Goal: Task Accomplishment & Management: Use online tool/utility

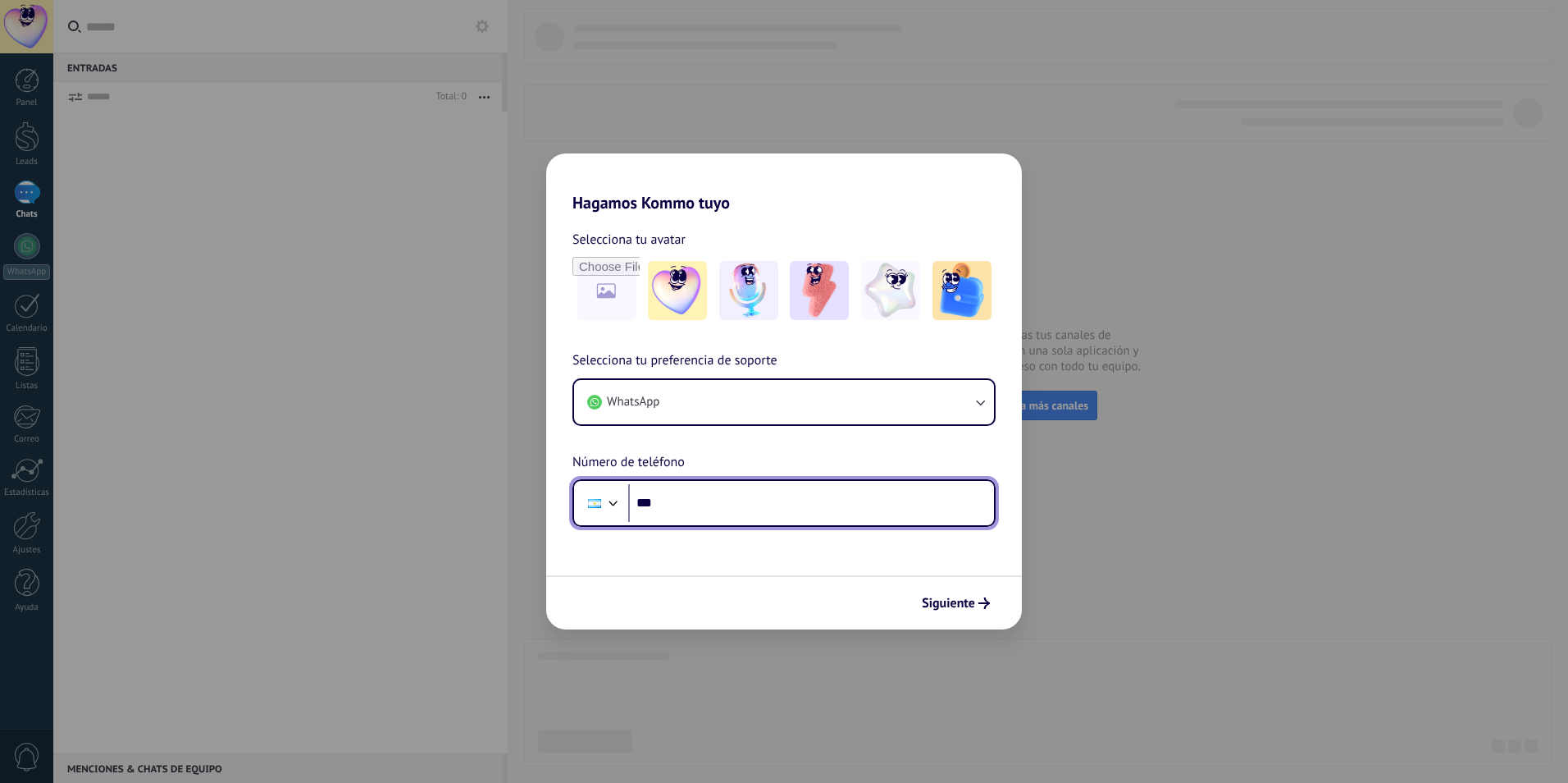
click at [709, 494] on input "***" at bounding box center [812, 503] width 366 height 38
type input "**********"
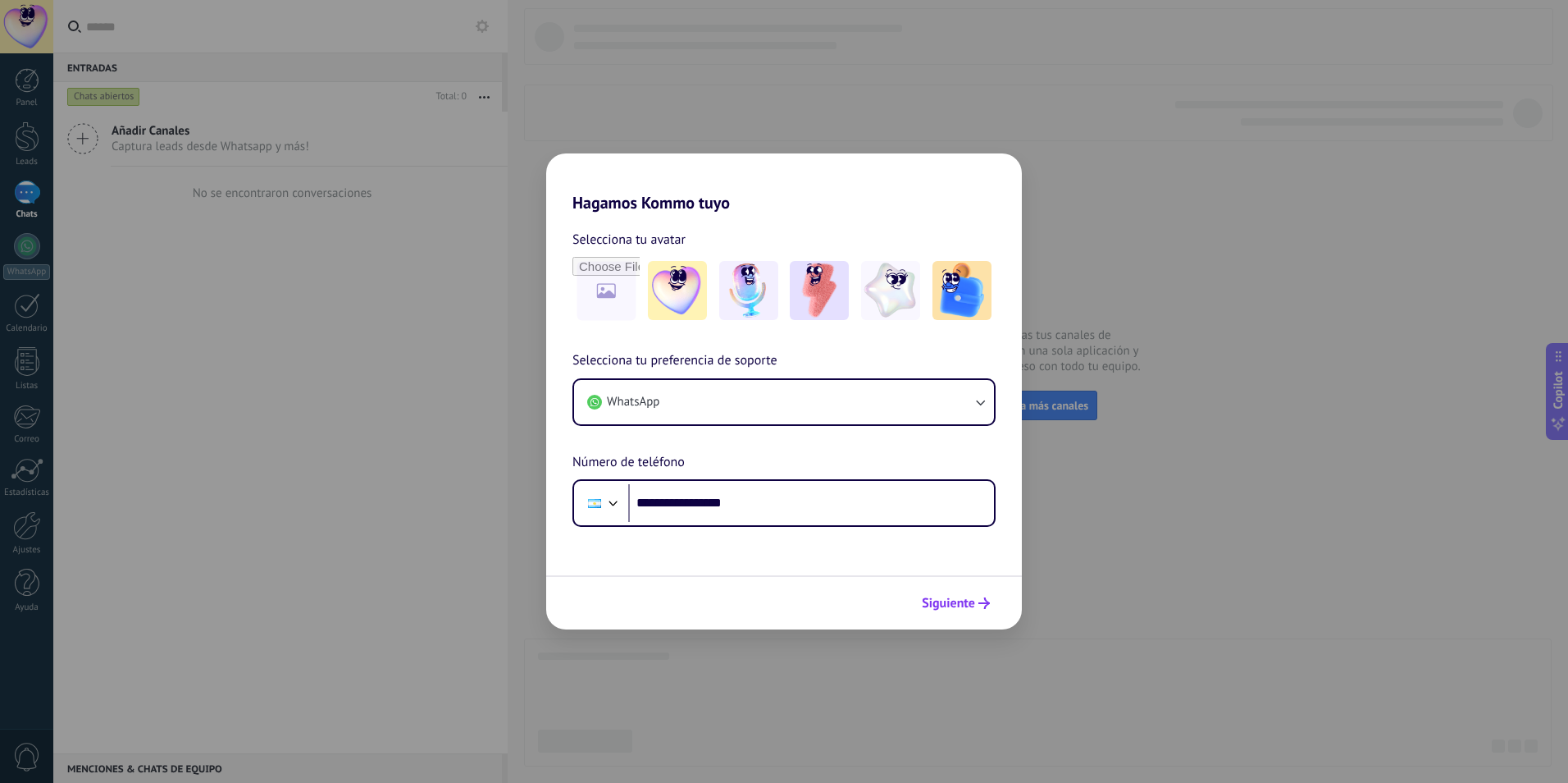
click at [973, 604] on span "Siguiente" at bounding box center [949, 604] width 53 height 11
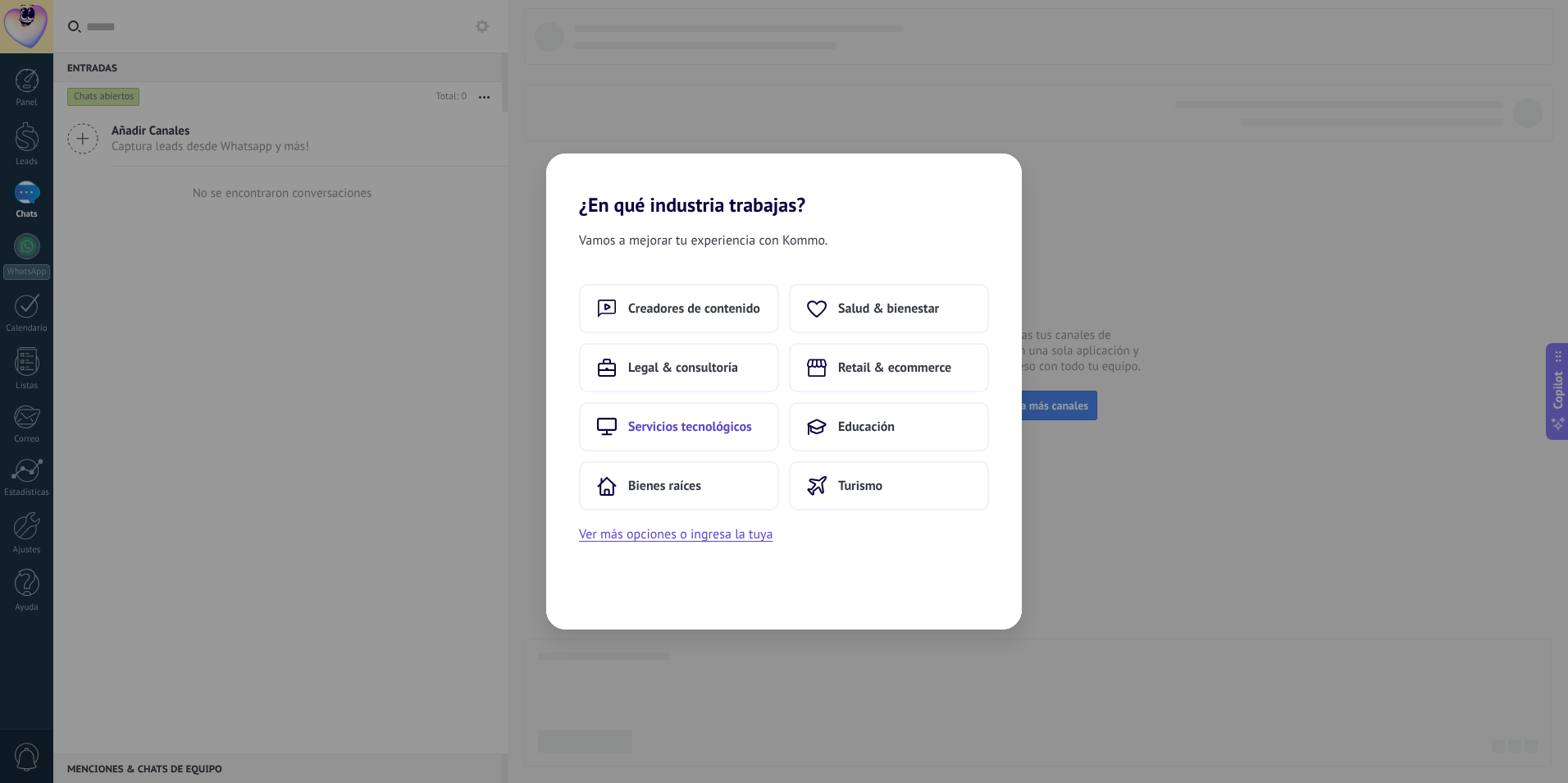
click at [673, 432] on span "Servicios tecnológicos" at bounding box center [690, 426] width 124 height 16
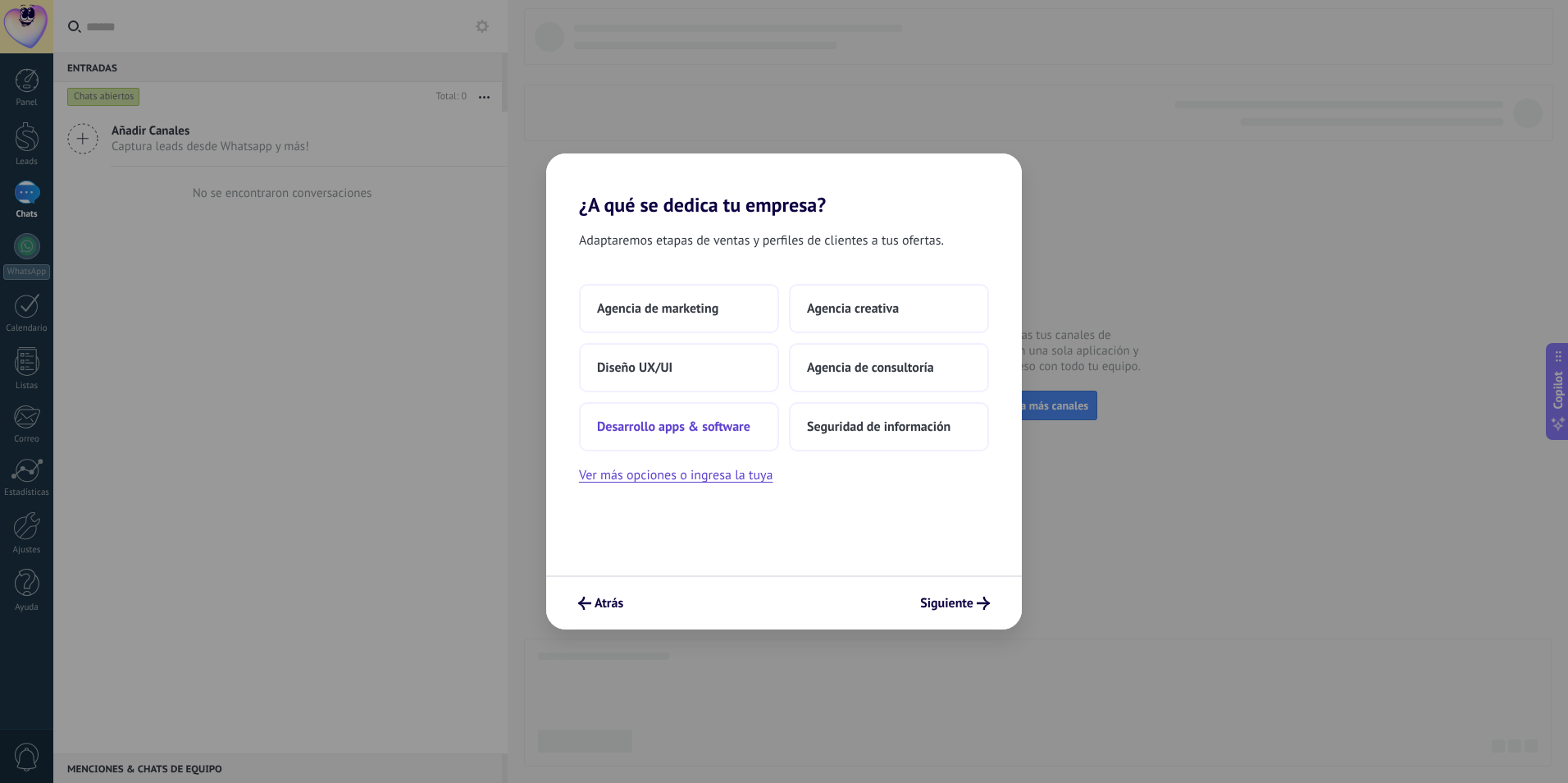
click at [704, 428] on span "Desarrollo apps & software" at bounding box center [674, 426] width 153 height 16
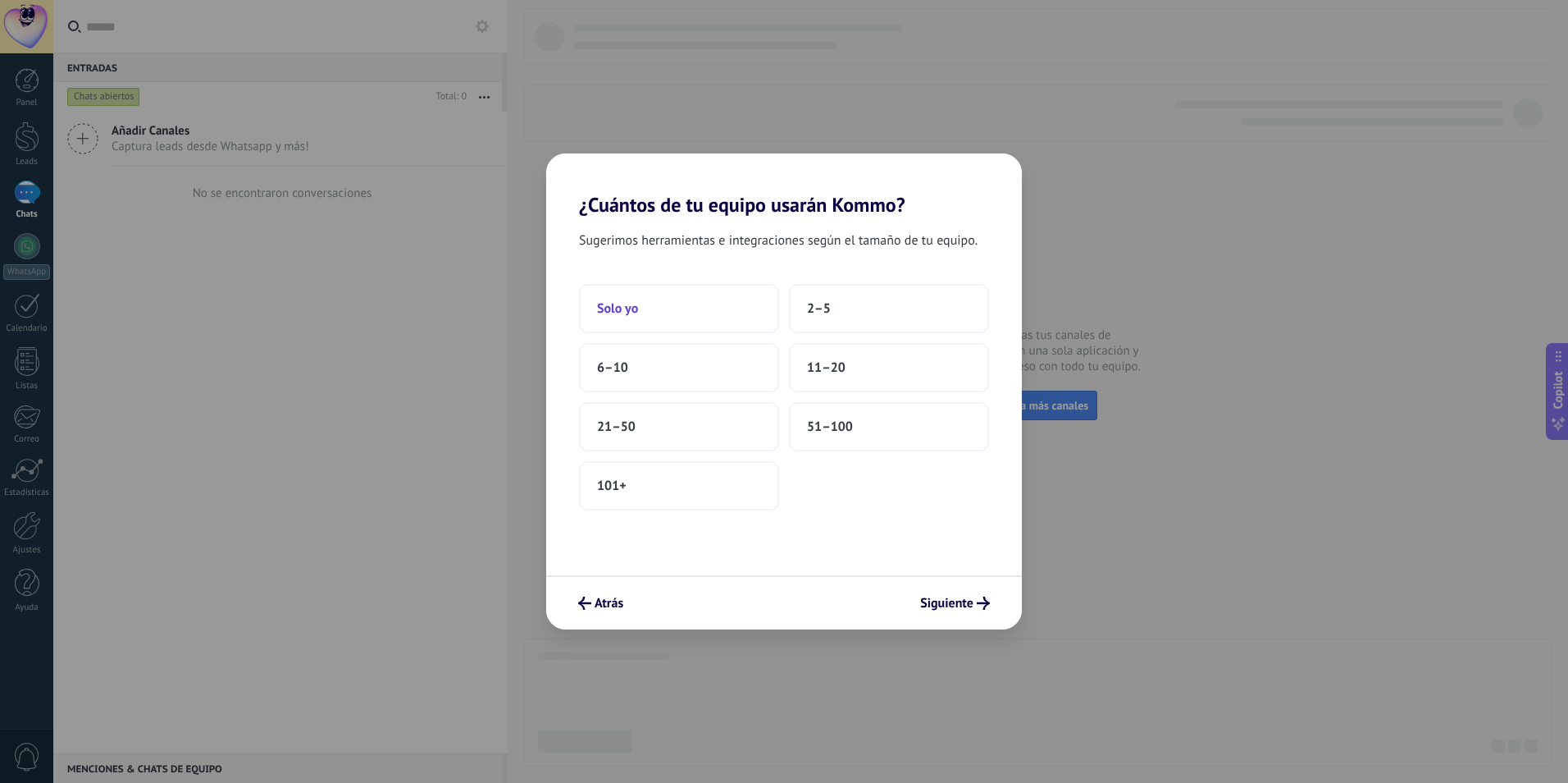
click at [618, 315] on span "Solo yo" at bounding box center [617, 308] width 41 height 16
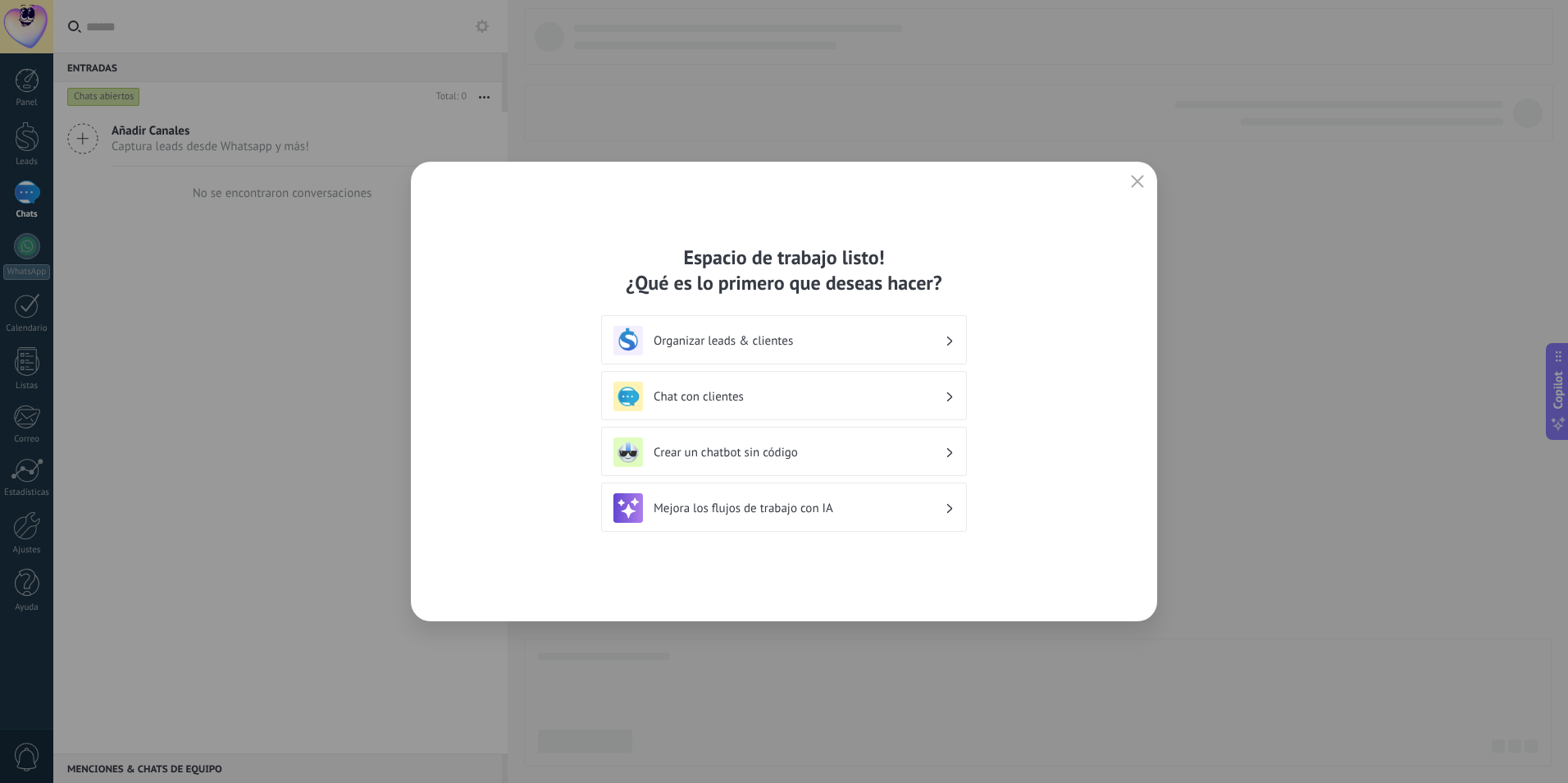
click at [805, 335] on h3 "Organizar leads & clientes" at bounding box center [800, 341] width 291 height 16
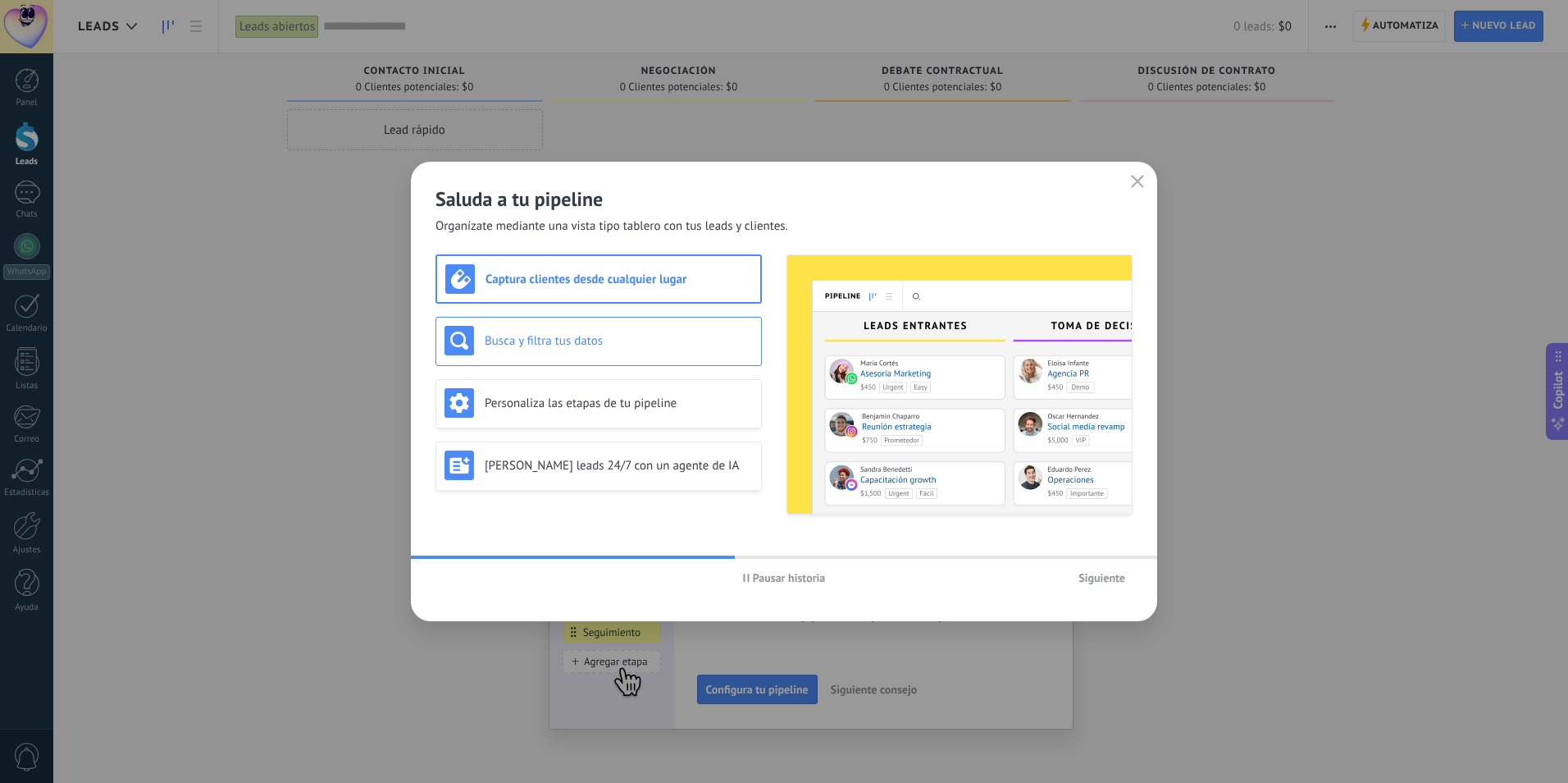
click at [580, 336] on h3 "Busca y filtra tus datos" at bounding box center [619, 341] width 268 height 16
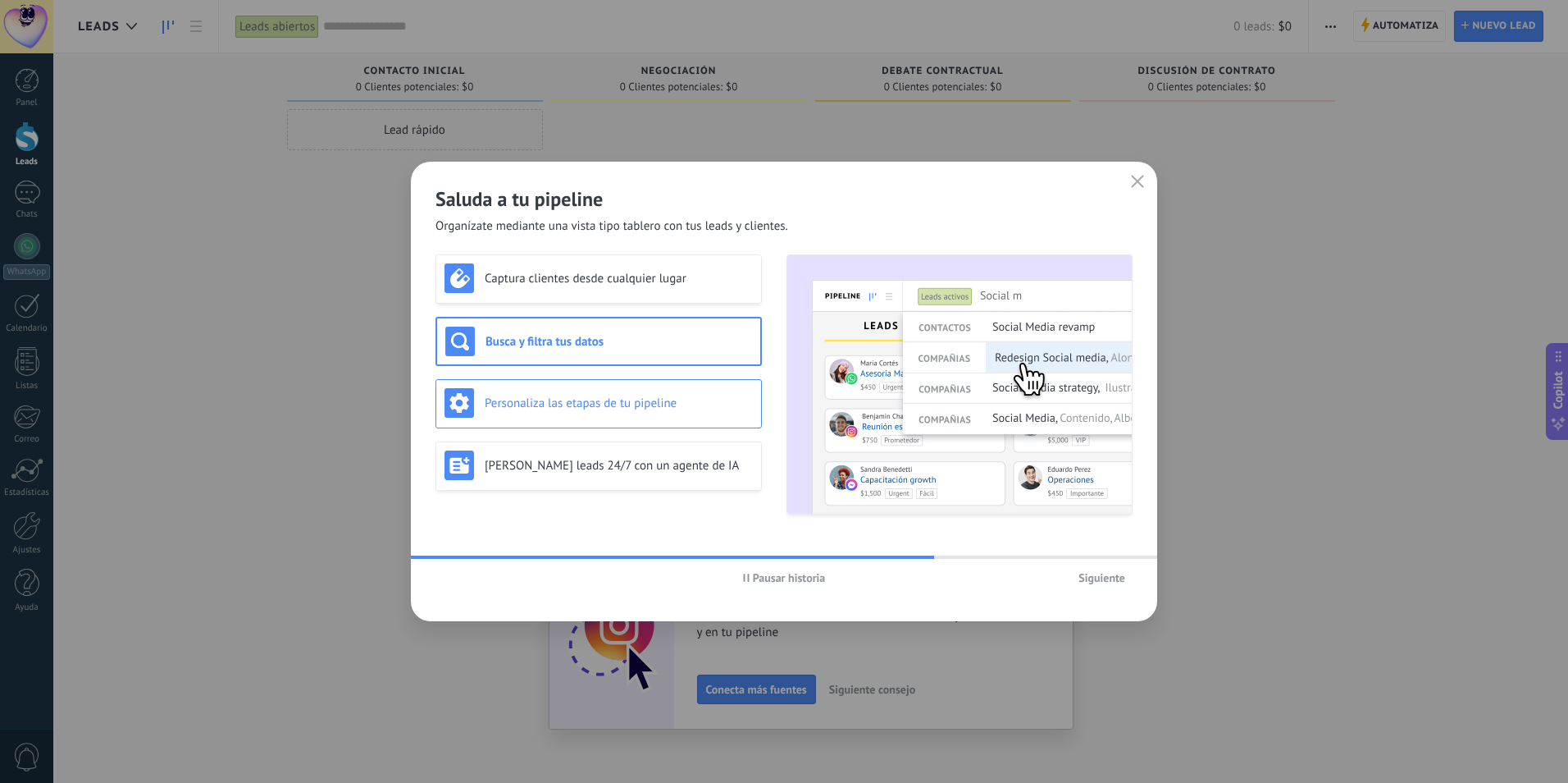
click at [629, 400] on h3 "Personaliza las etapas de tu pipeline" at bounding box center [619, 403] width 268 height 16
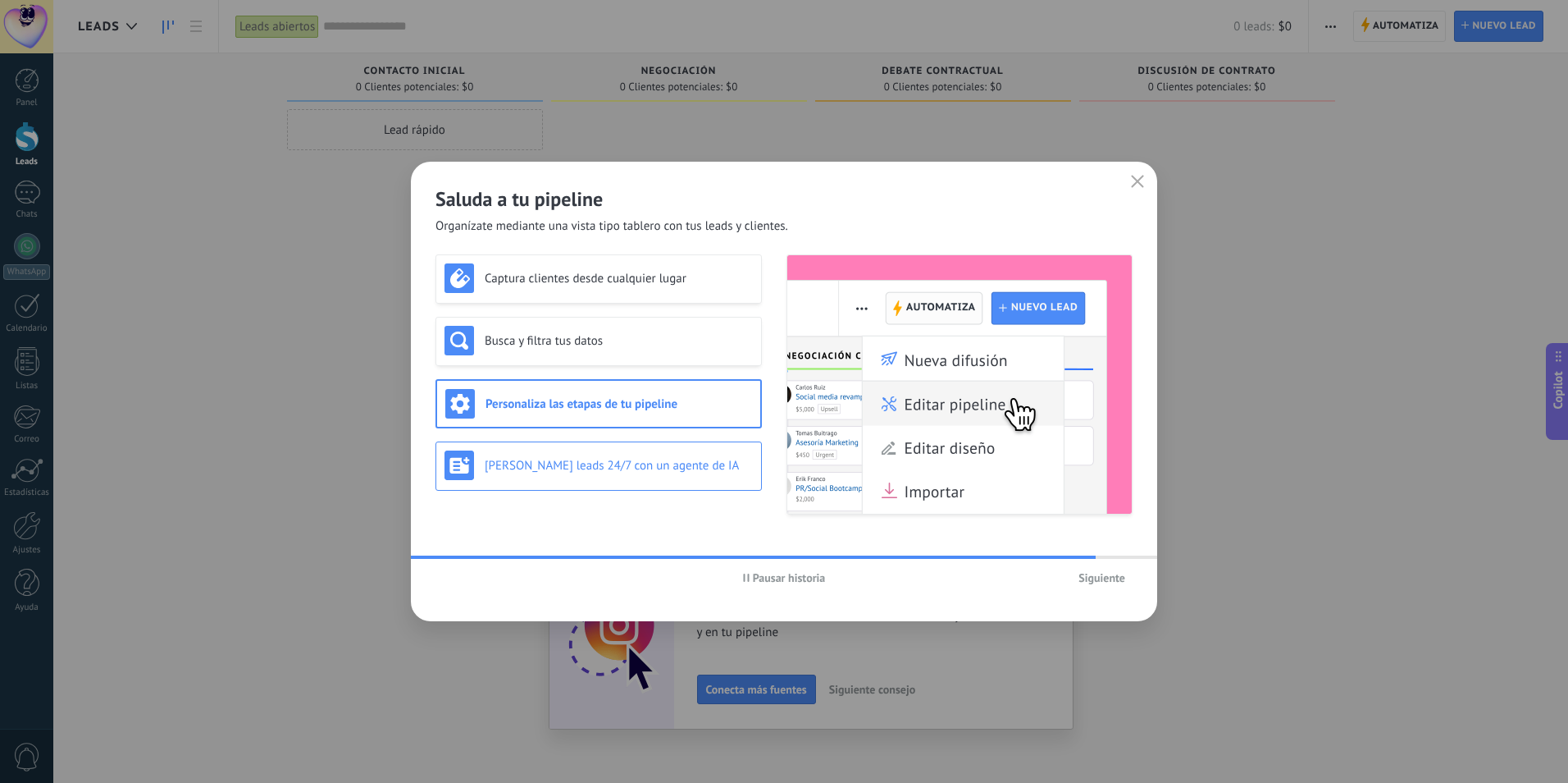
click at [617, 467] on h3 "[PERSON_NAME] leads 24/7 con un agente de IA" at bounding box center [619, 466] width 268 height 16
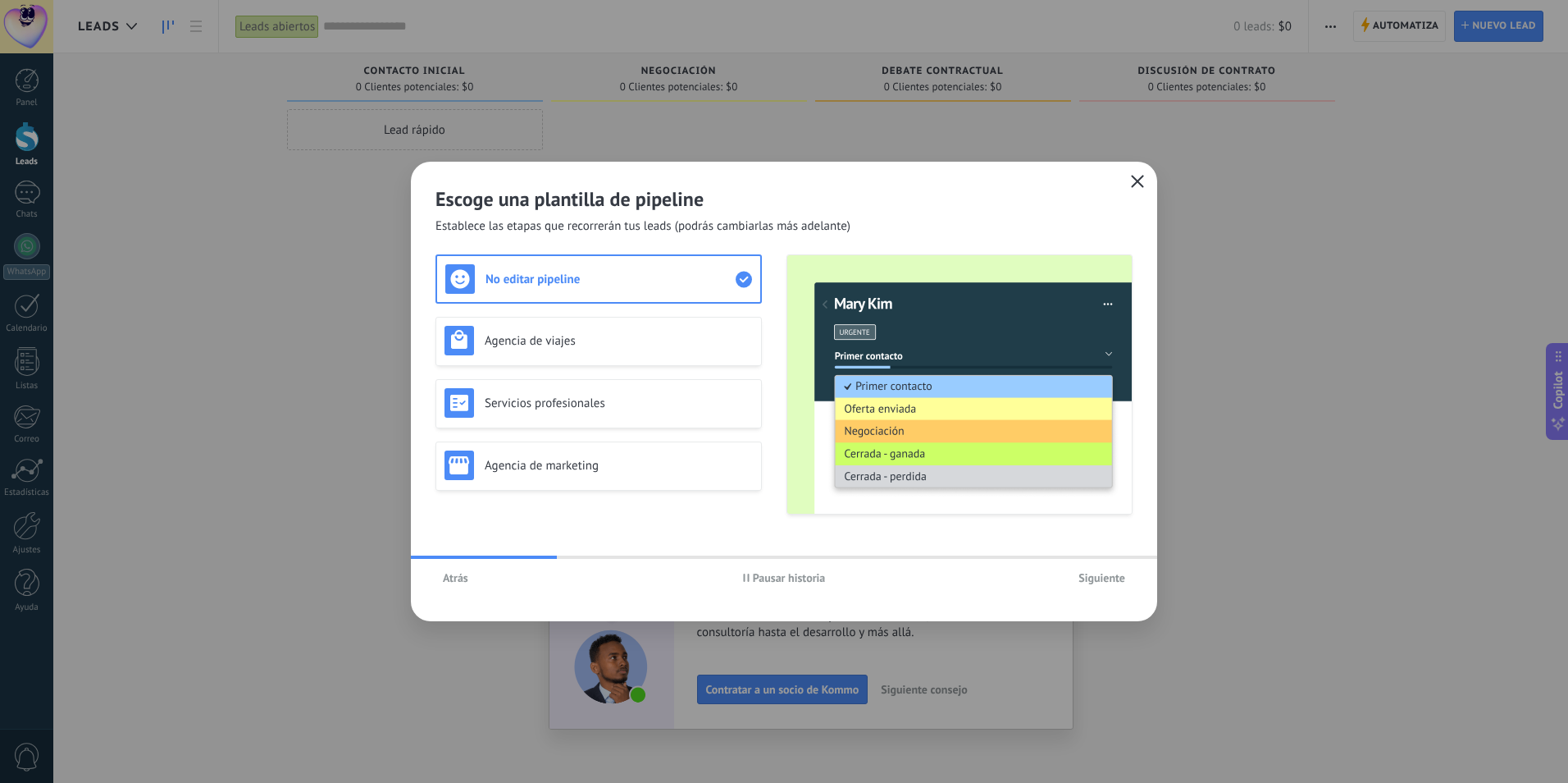
click at [1136, 185] on icon "button" at bounding box center [1138, 181] width 13 height 13
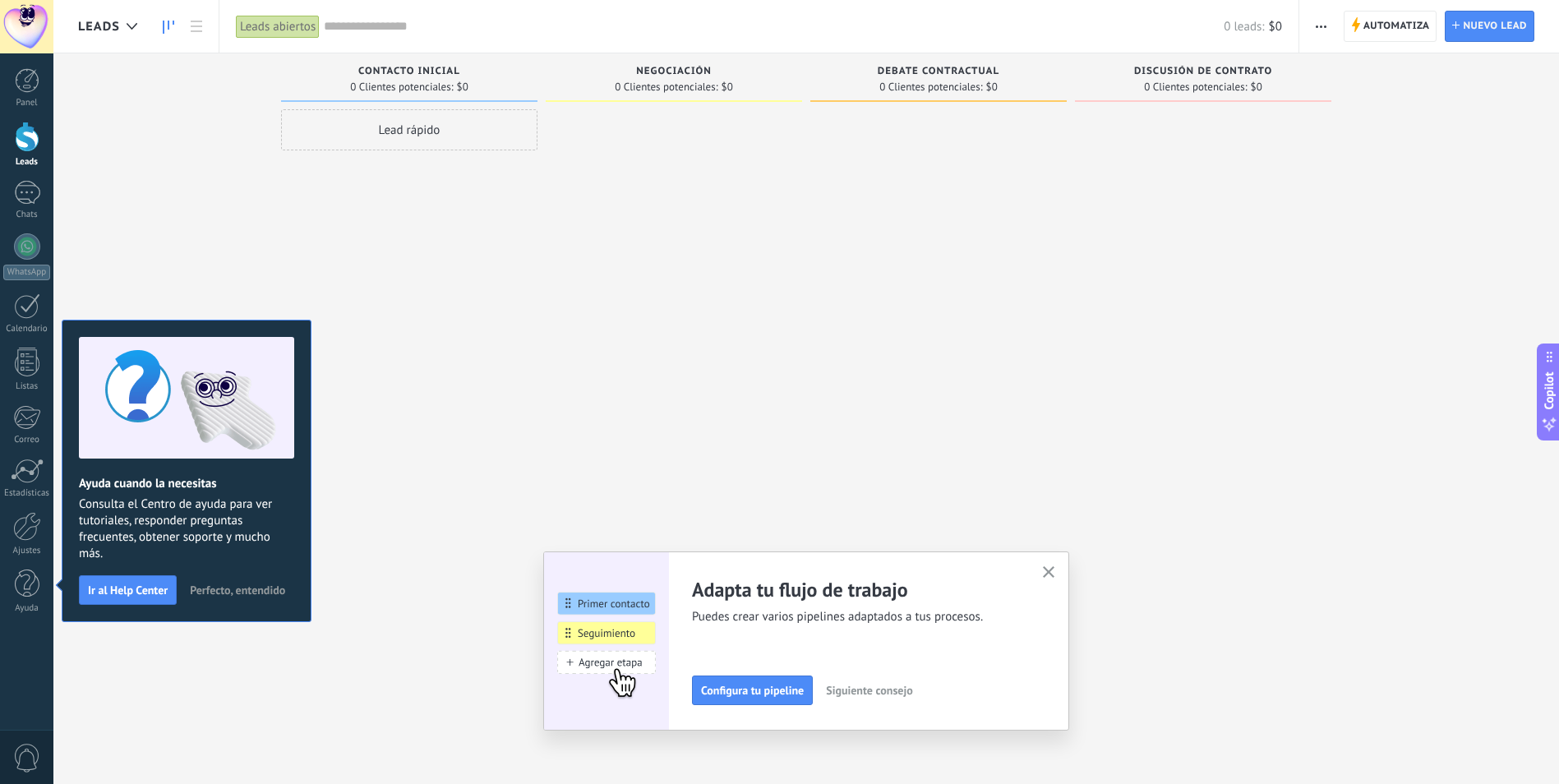
click at [1060, 570] on button "button" at bounding box center [1049, 572] width 21 height 22
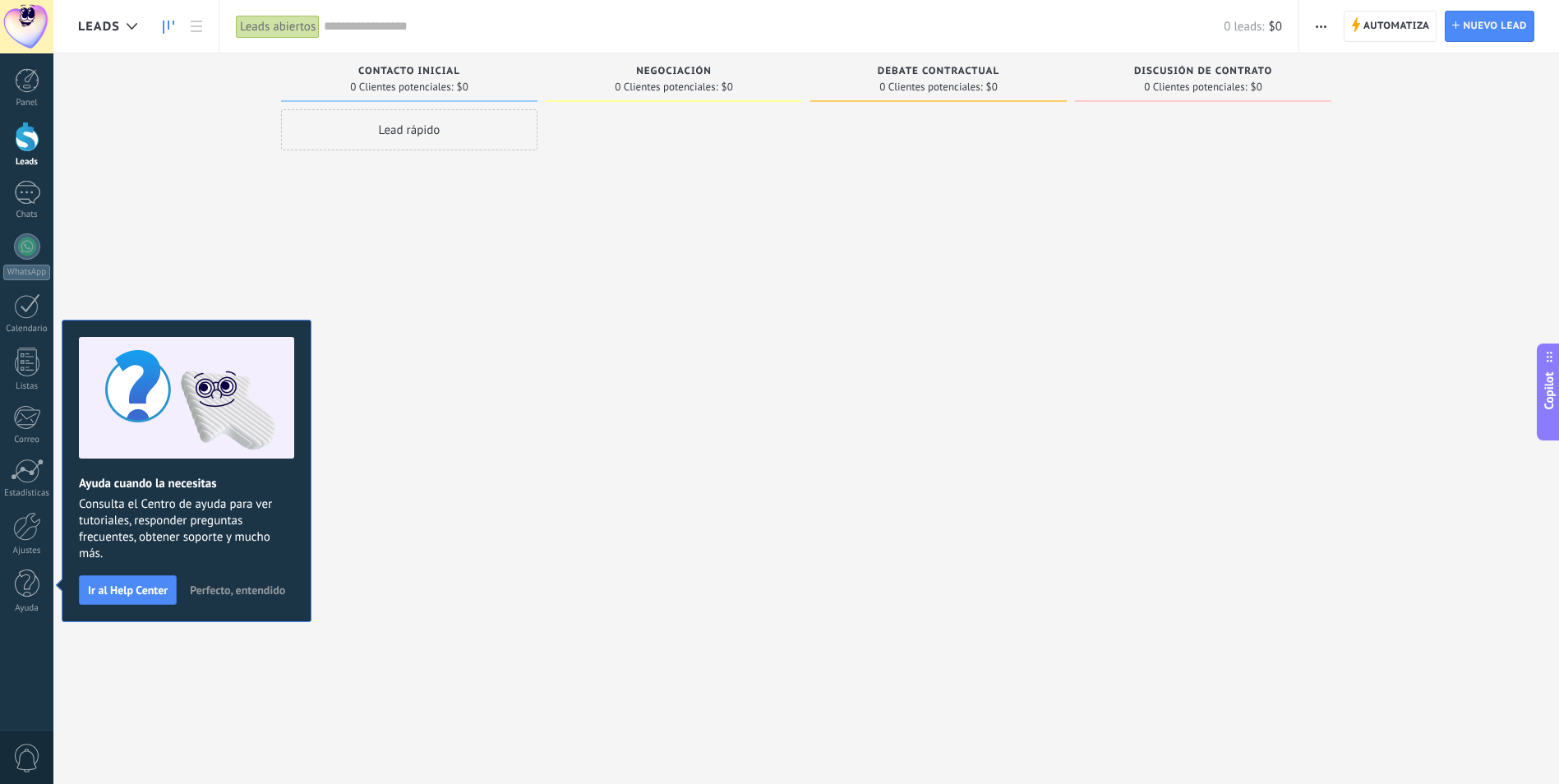
click at [218, 589] on span "Perfecto, entendido" at bounding box center [237, 590] width 96 height 11
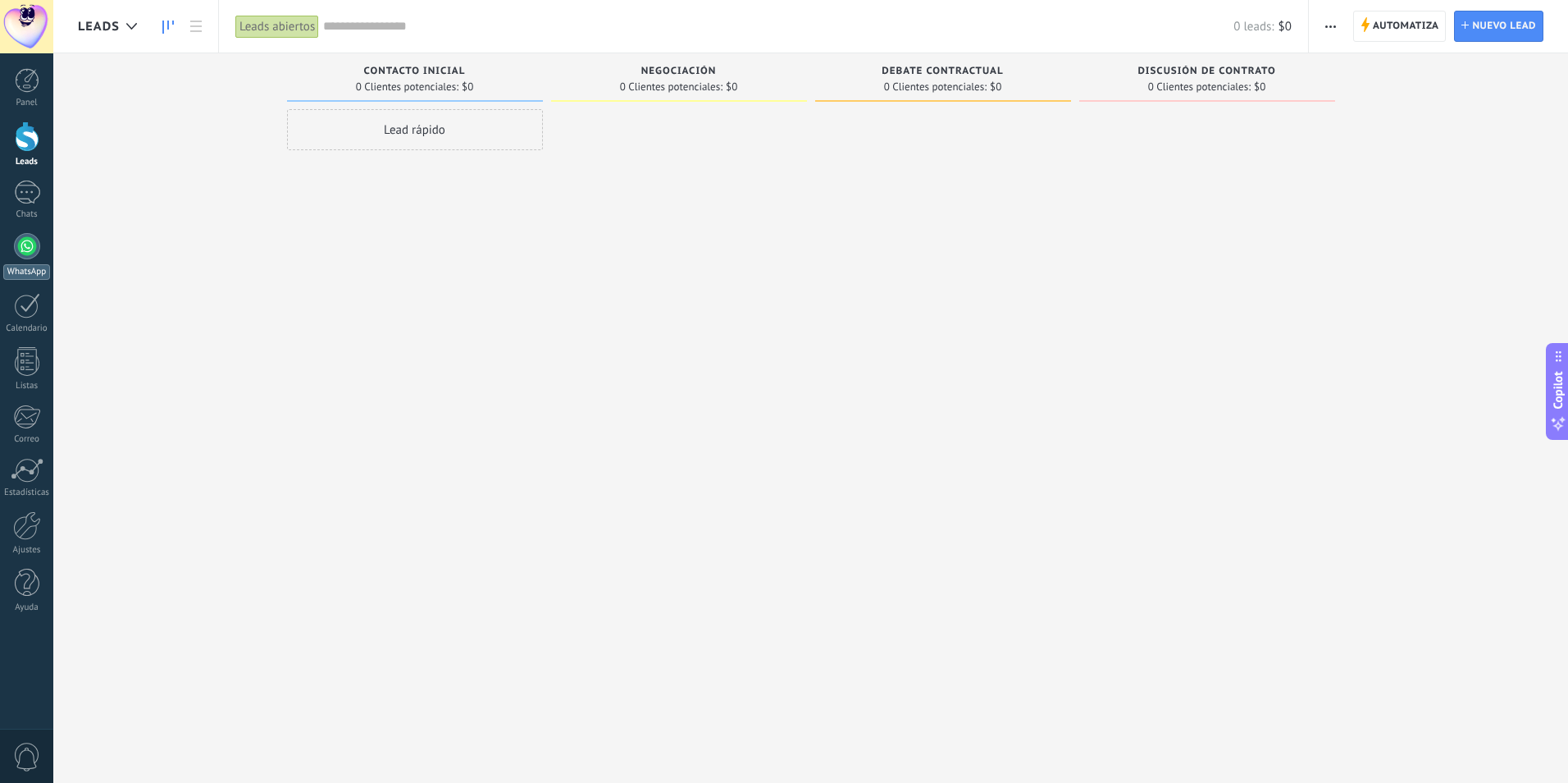
click at [28, 245] on div at bounding box center [27, 247] width 26 height 26
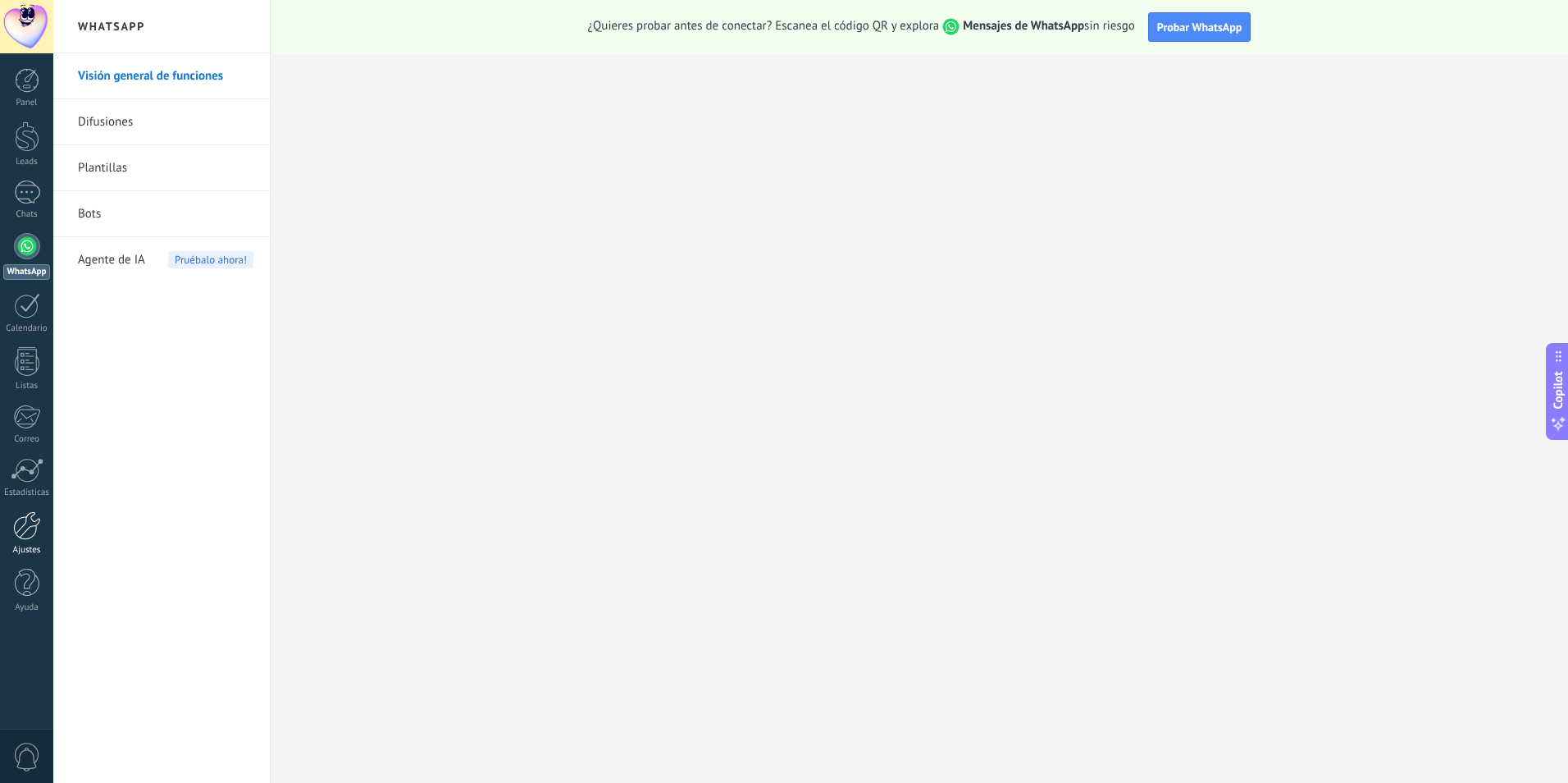
click at [32, 526] on div at bounding box center [27, 525] width 28 height 28
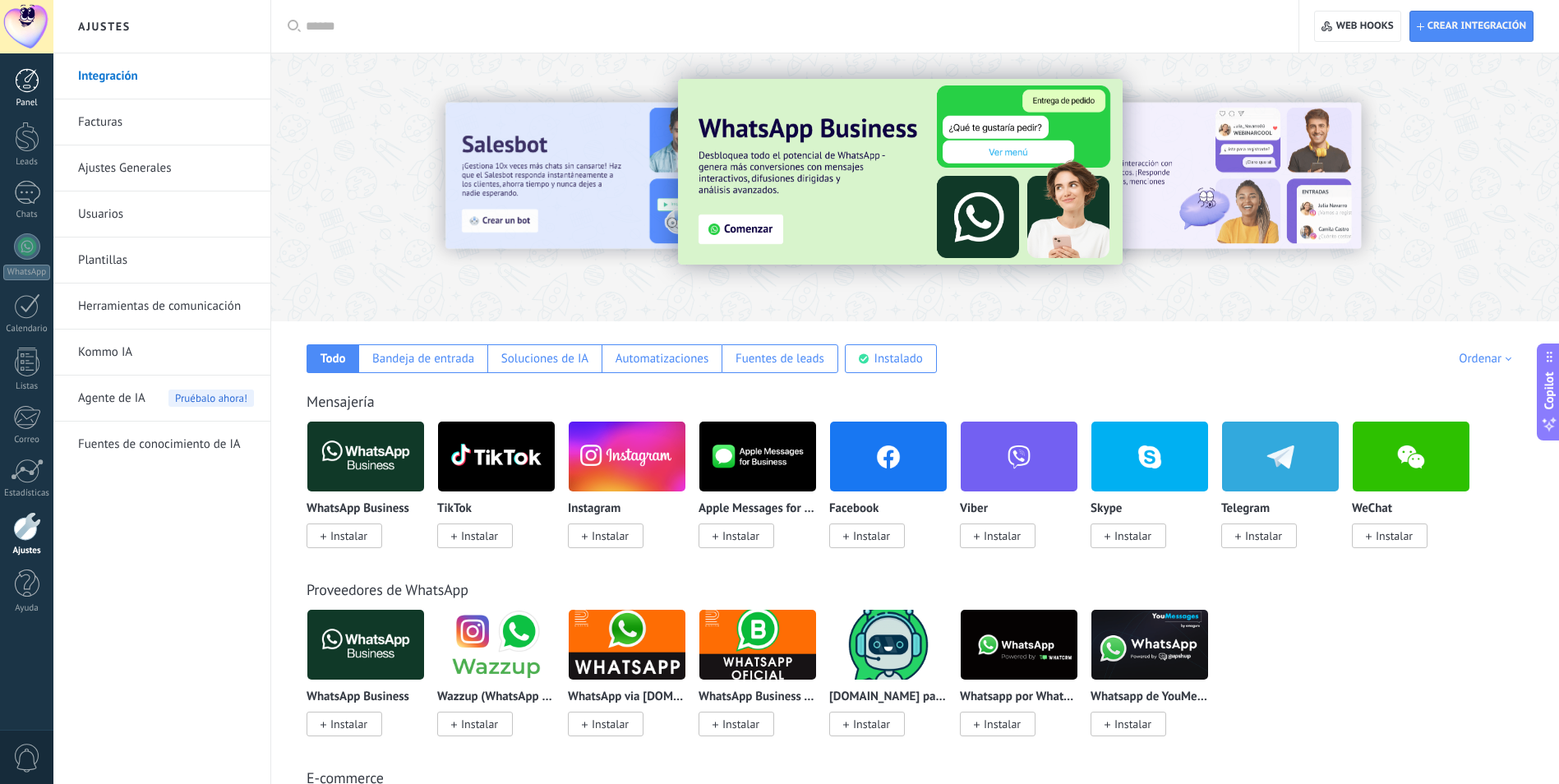
click at [22, 97] on link "Panel" at bounding box center [26, 88] width 53 height 41
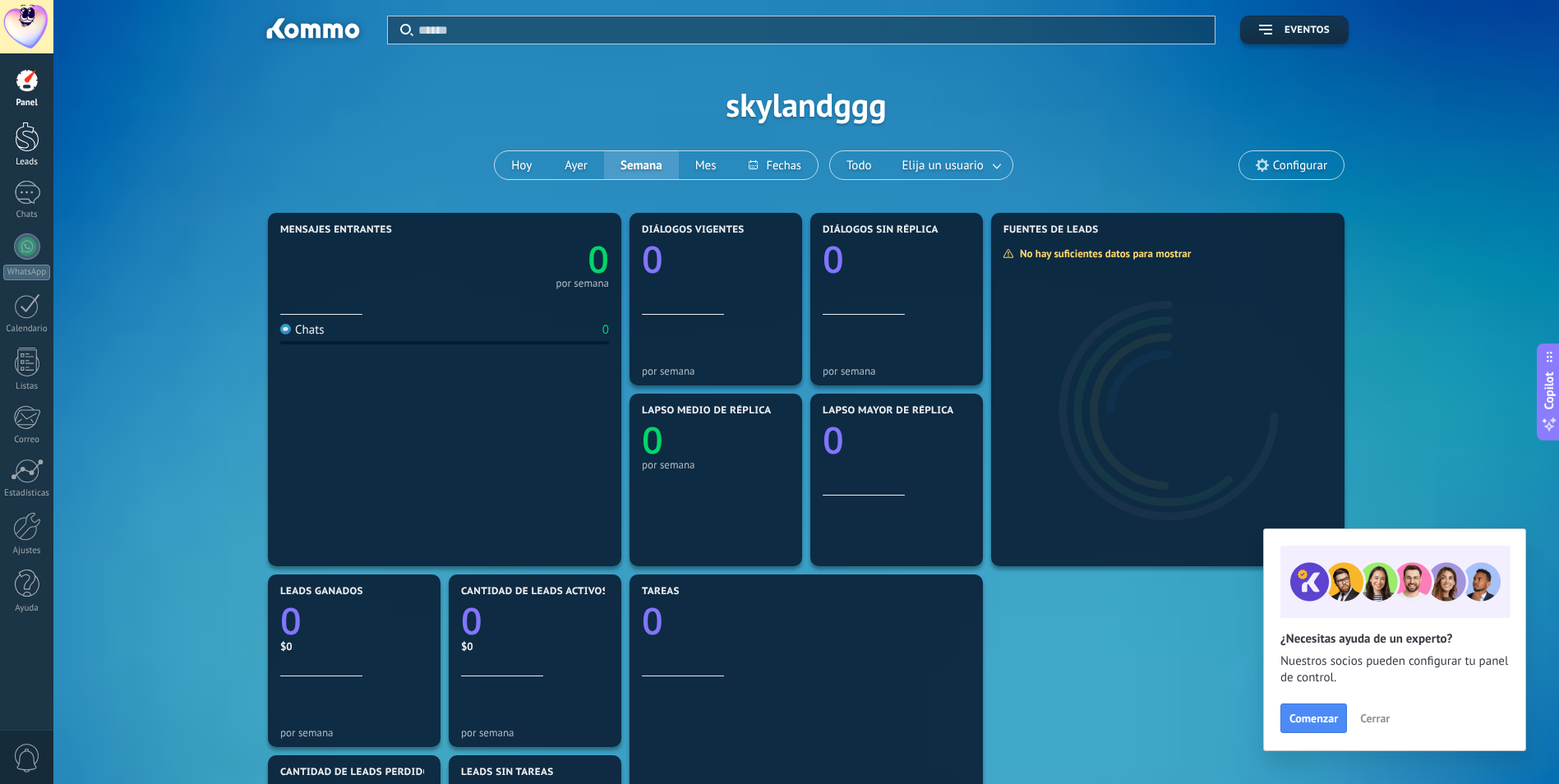
click at [32, 148] on div at bounding box center [27, 137] width 25 height 30
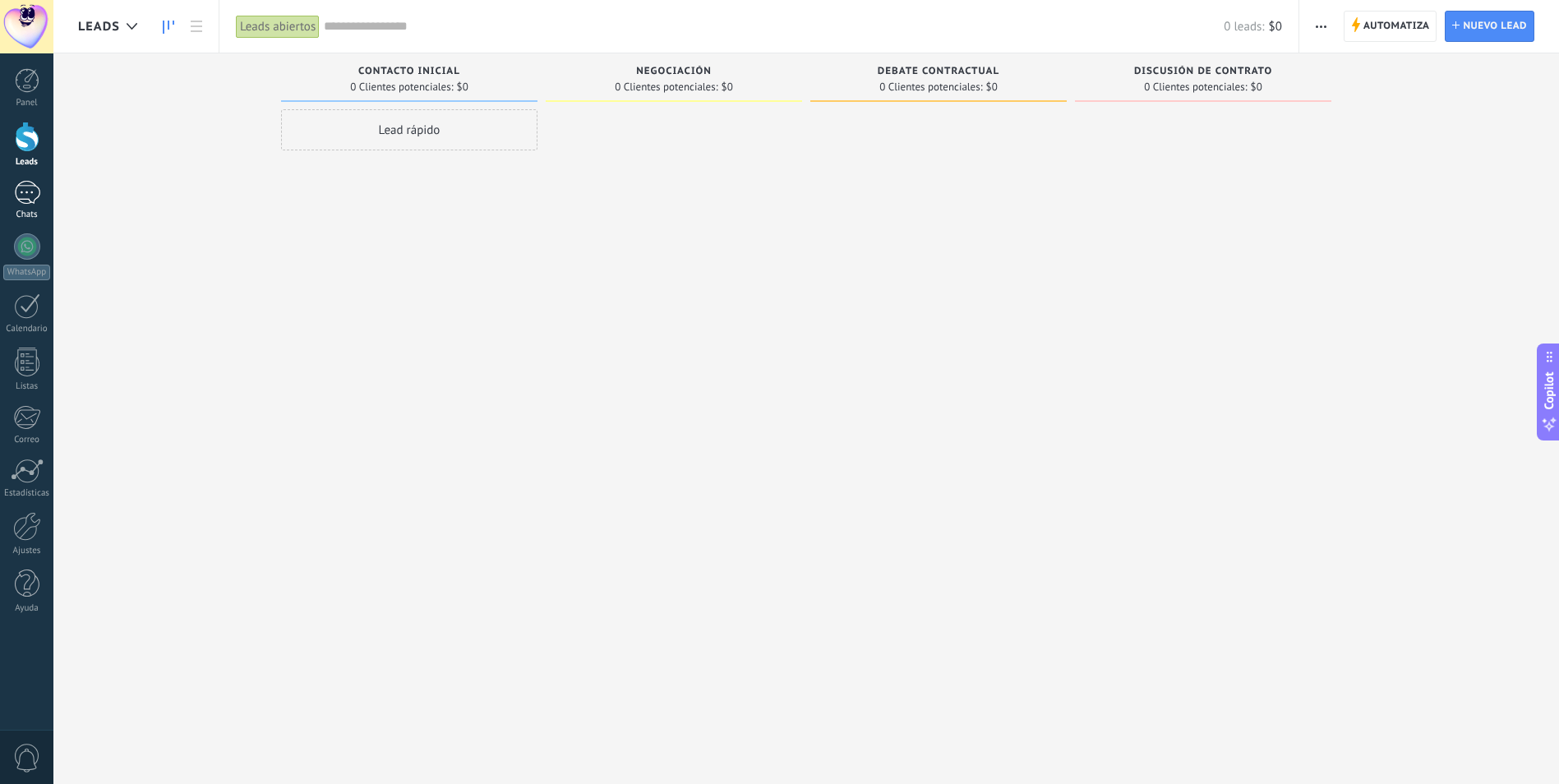
click at [27, 194] on div at bounding box center [27, 192] width 26 height 24
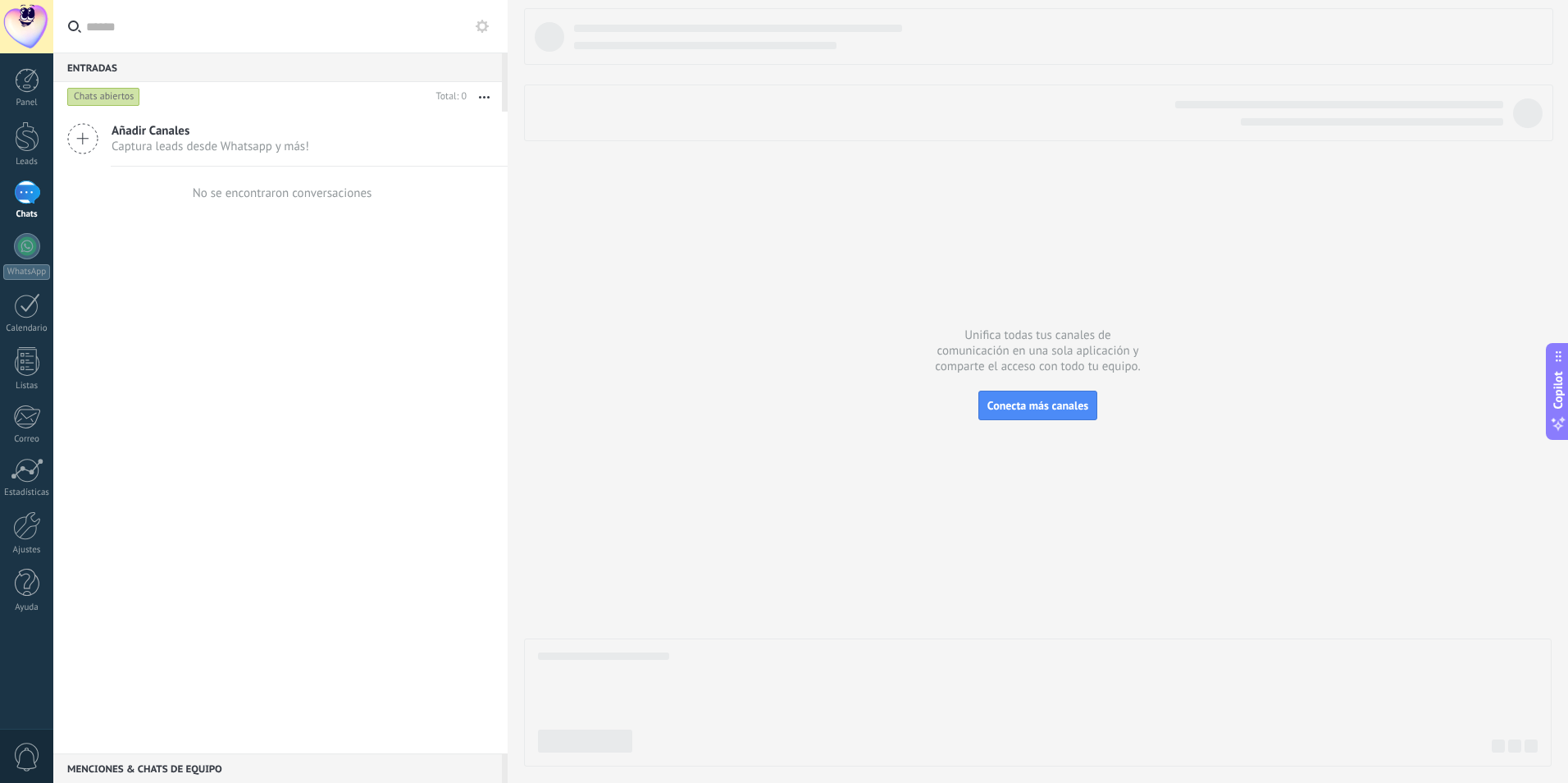
click at [91, 134] on icon at bounding box center [82, 138] width 31 height 31
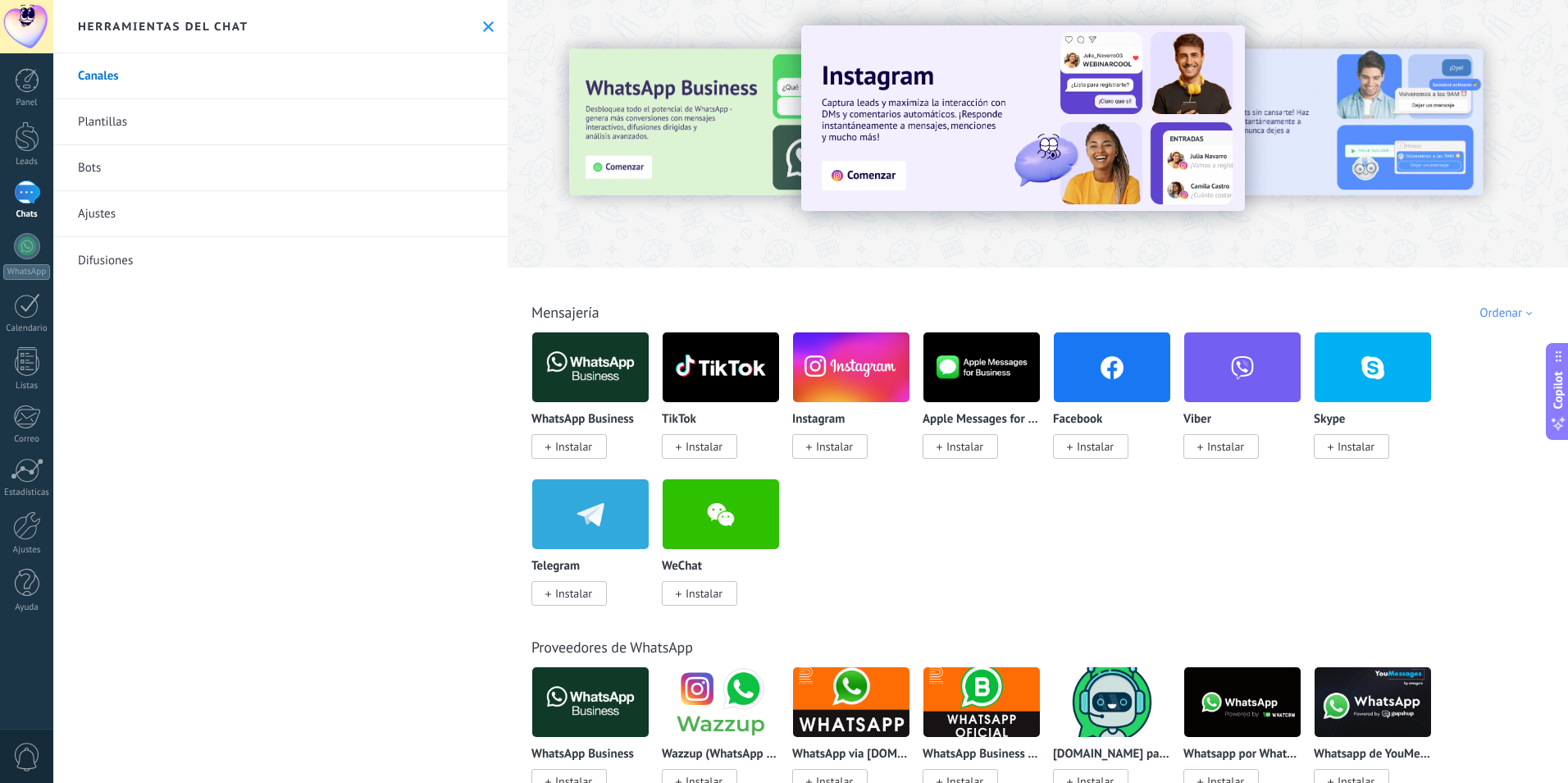
click at [576, 439] on span "Instalar" at bounding box center [569, 447] width 76 height 25
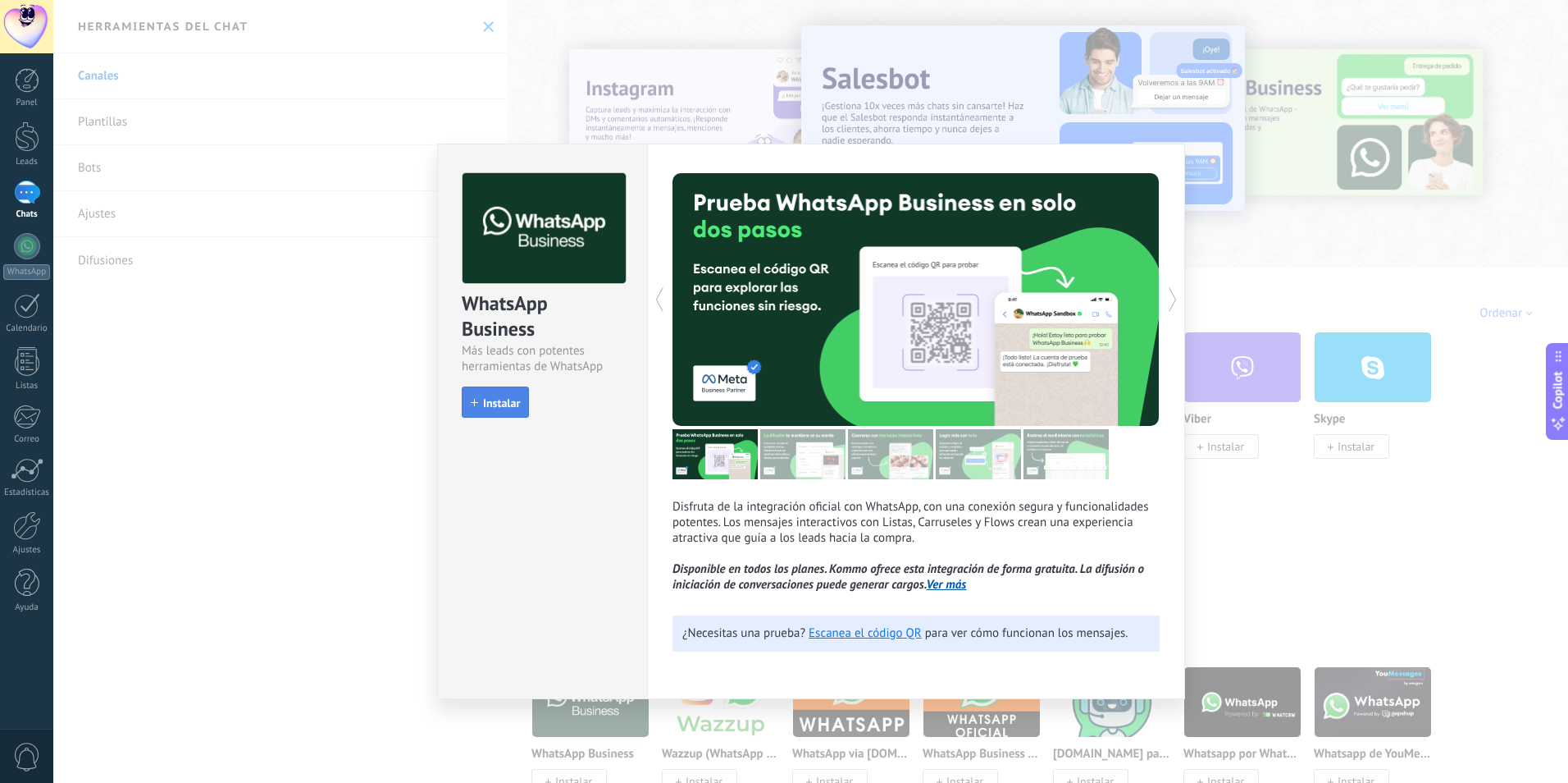
click at [491, 398] on span "Instalar" at bounding box center [501, 403] width 37 height 11
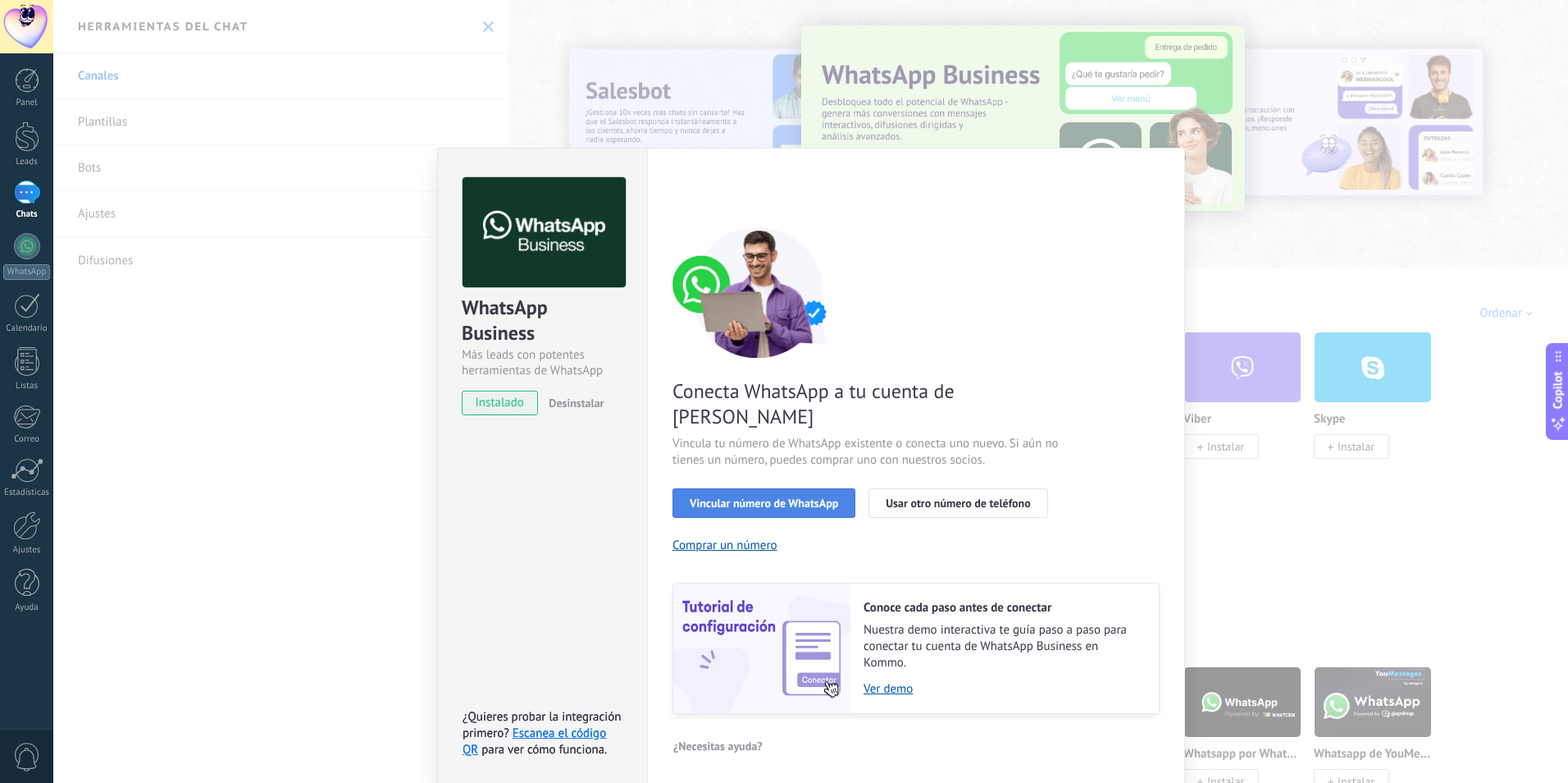
click at [723, 488] on button "Vincular número de WhatsApp" at bounding box center [765, 502] width 183 height 29
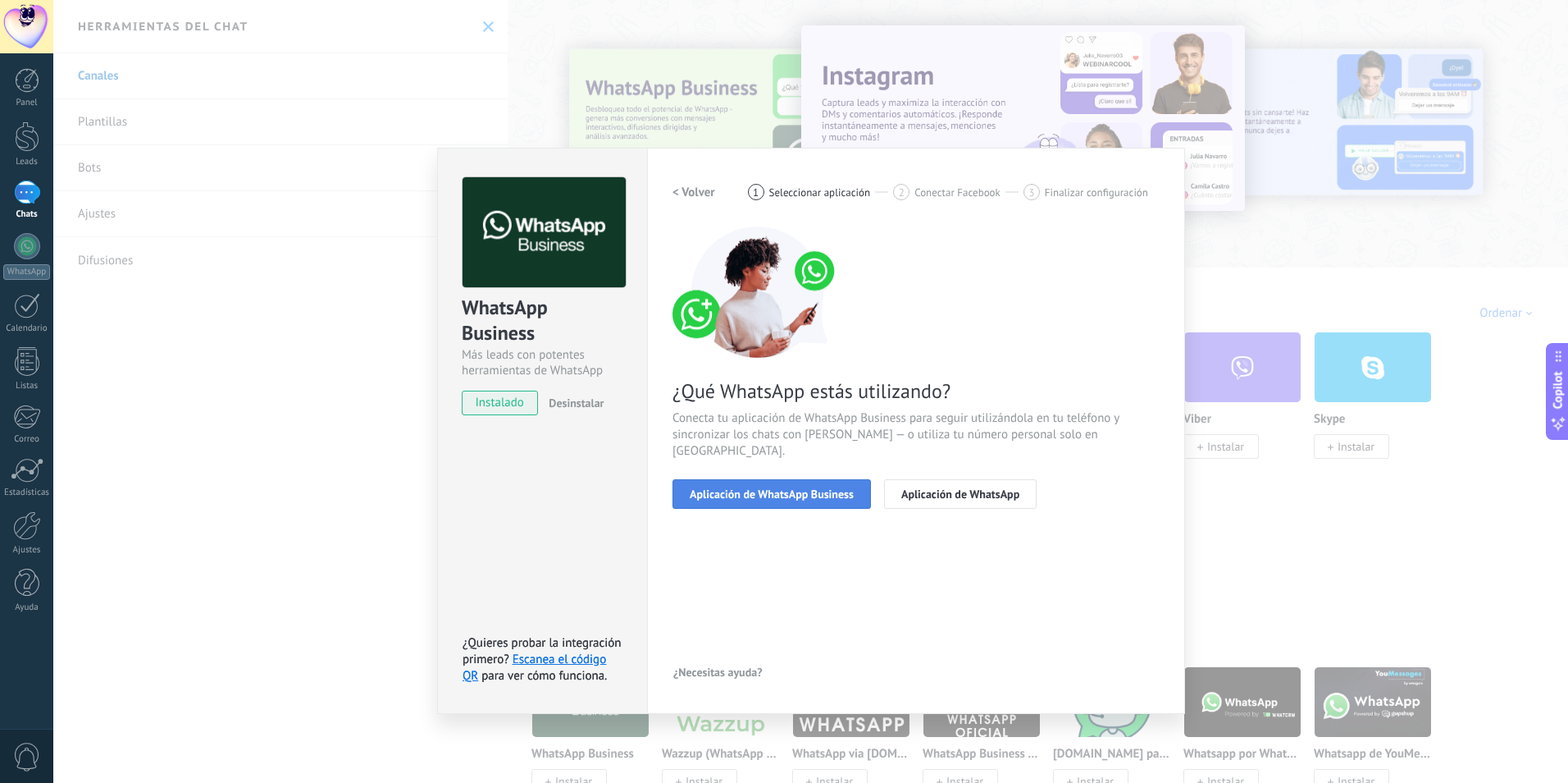
click at [804, 488] on span "Aplicación de WhatsApp Business" at bounding box center [772, 494] width 164 height 11
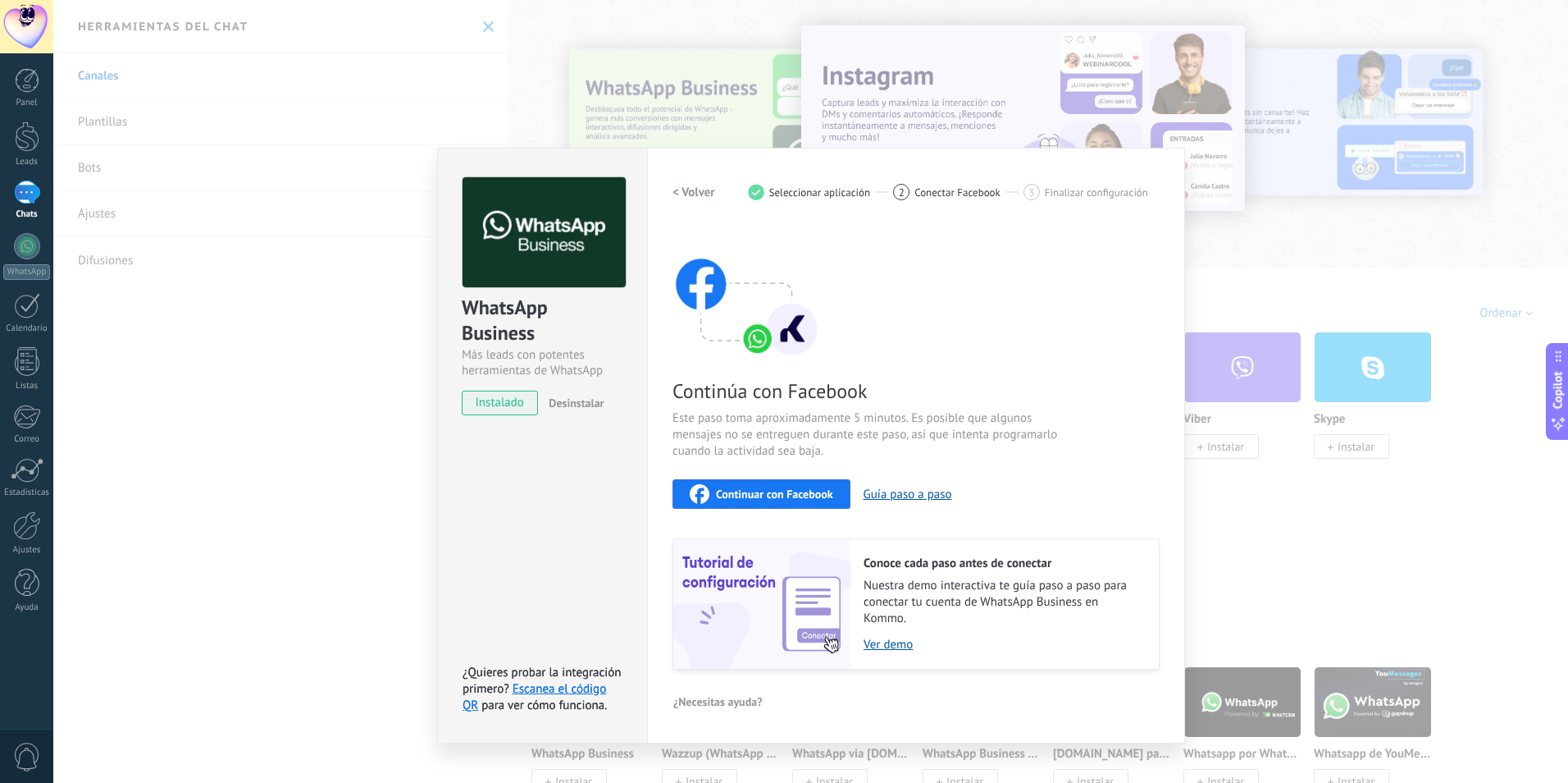
click at [801, 502] on div "Continuar con Facebook" at bounding box center [762, 494] width 143 height 20
click at [693, 196] on h2 "< Volver" at bounding box center [694, 193] width 42 height 16
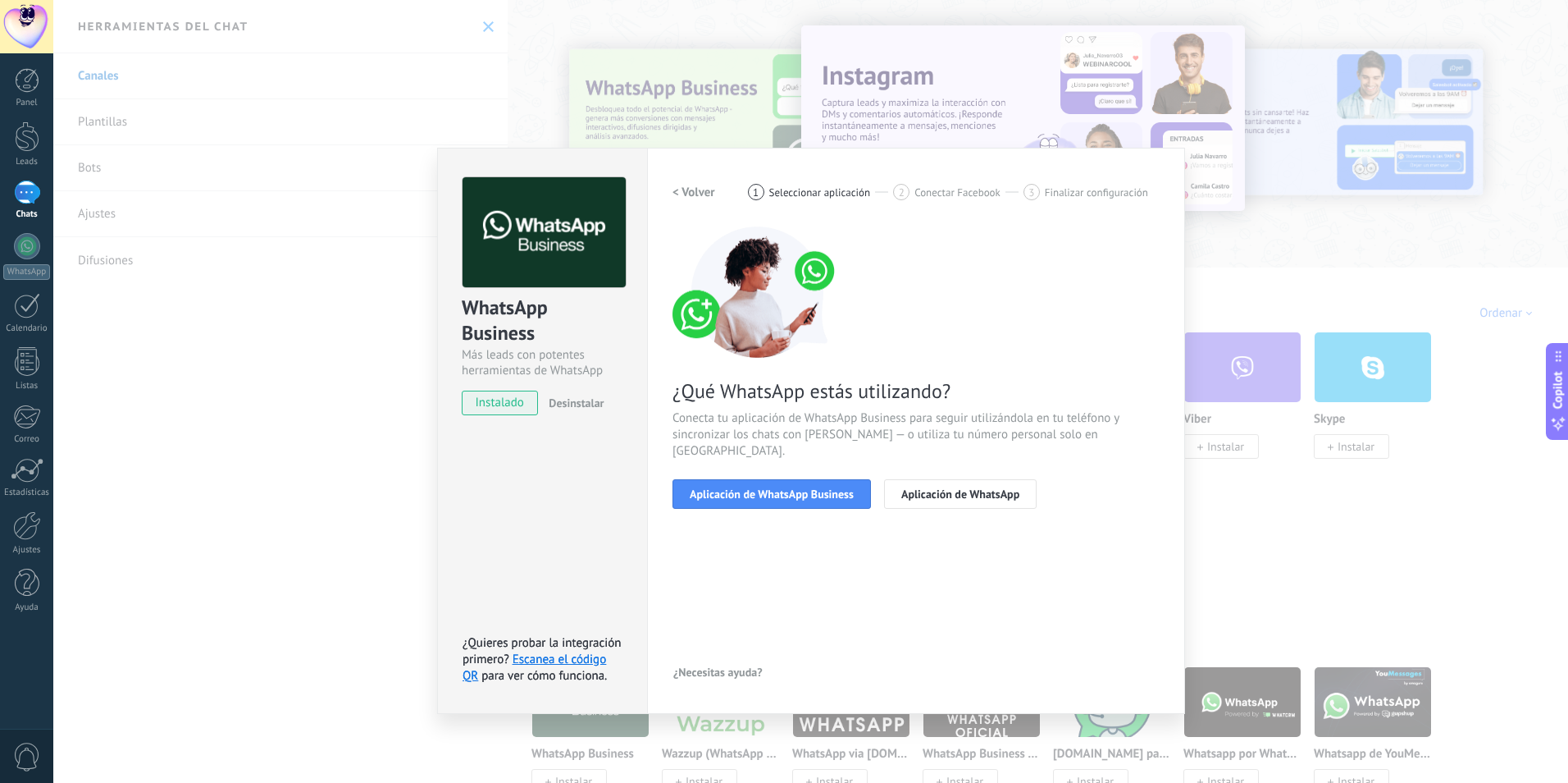
click at [679, 194] on h2 "< Volver" at bounding box center [694, 193] width 42 height 16
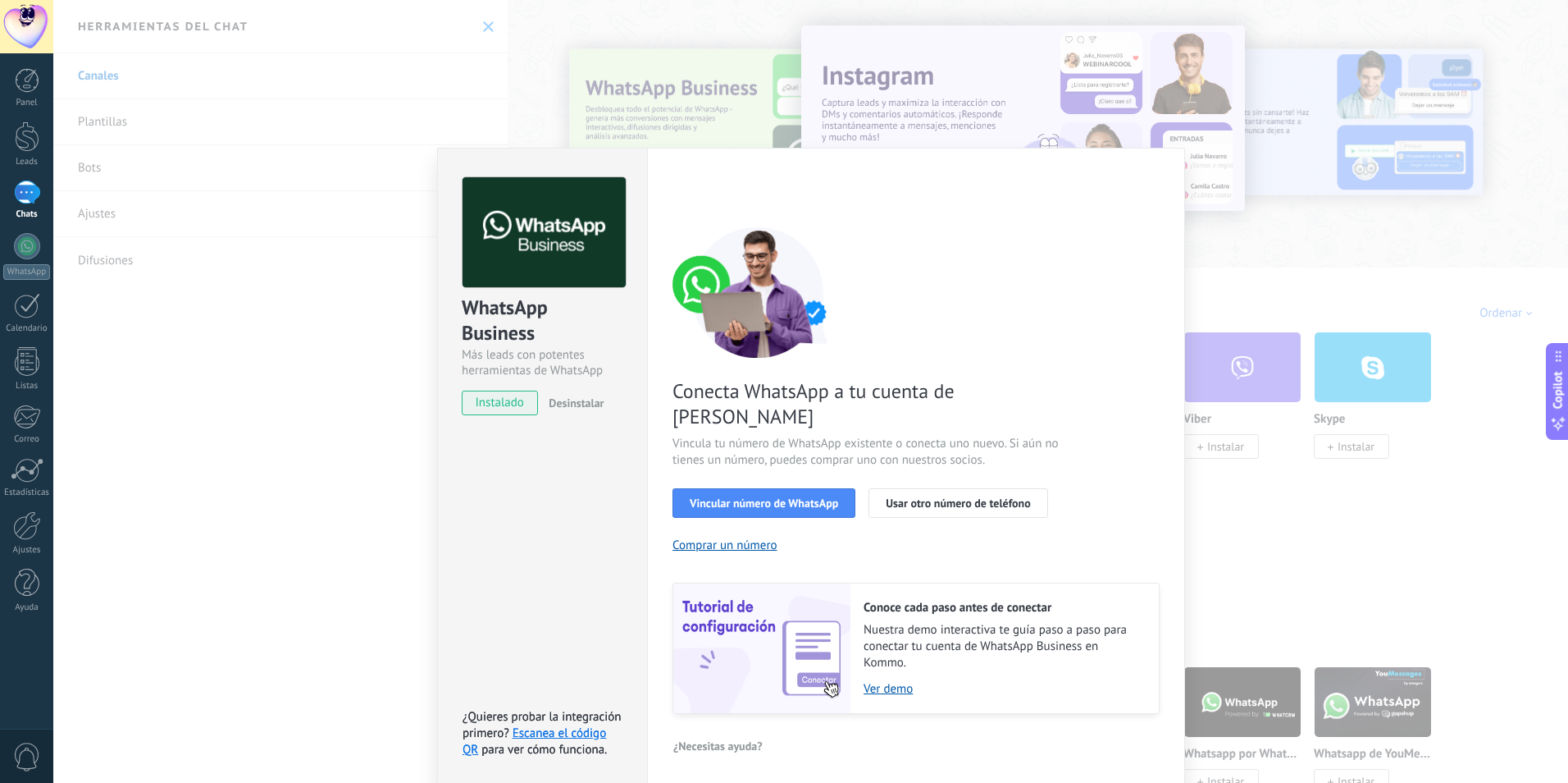
click at [524, 553] on div "WhatsApp Business Más leads con potentes herramientas de WhatsApp instalado Des…" at bounding box center [542, 468] width 210 height 640
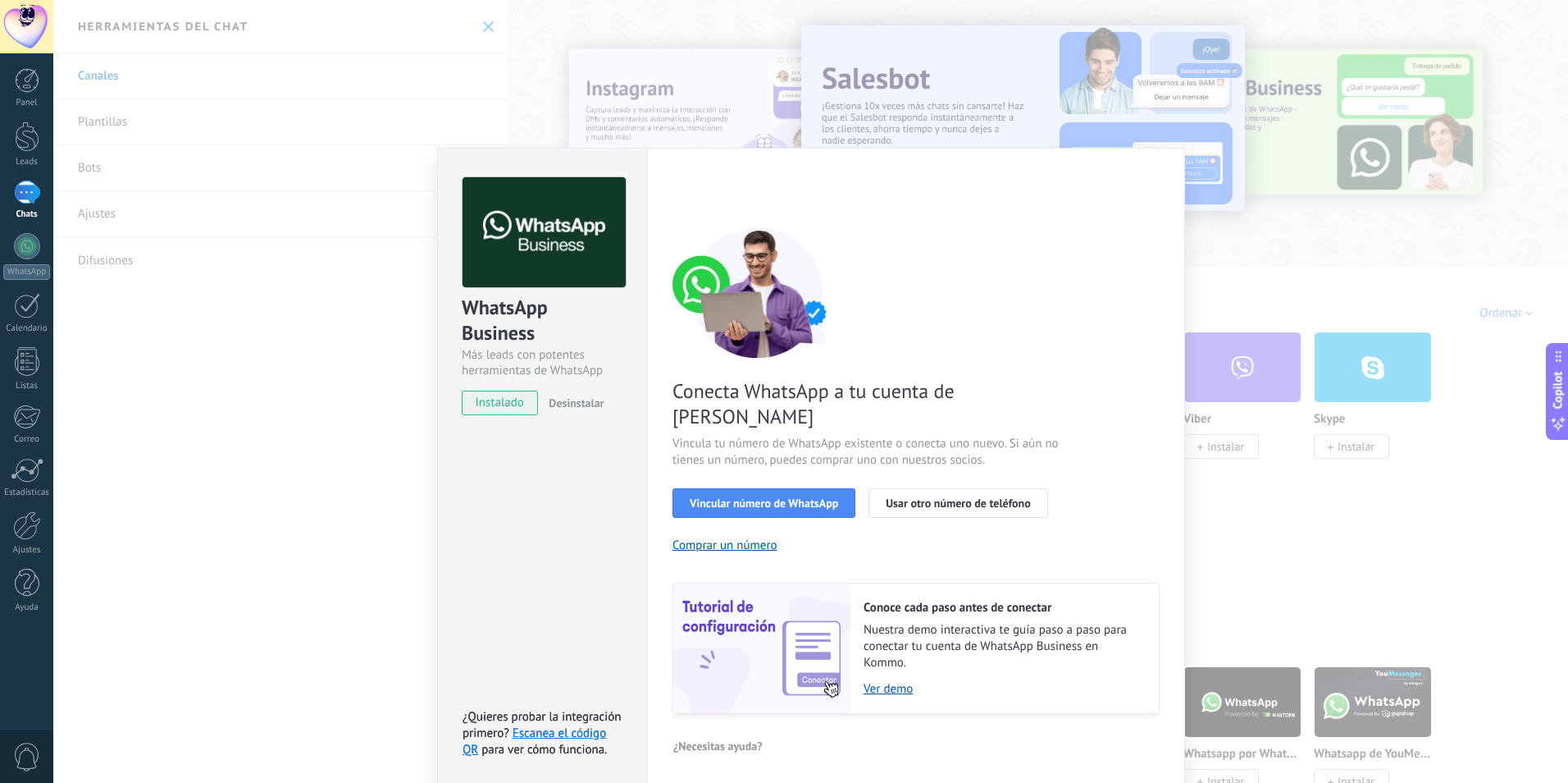
click at [520, 566] on div "WhatsApp Business Más leads con potentes herramientas de WhatsApp instalado Des…" at bounding box center [542, 468] width 210 height 640
click at [269, 315] on div "WhatsApp Business Más leads con potentes herramientas de WhatsApp instalado Des…" at bounding box center [810, 391] width 1515 height 783
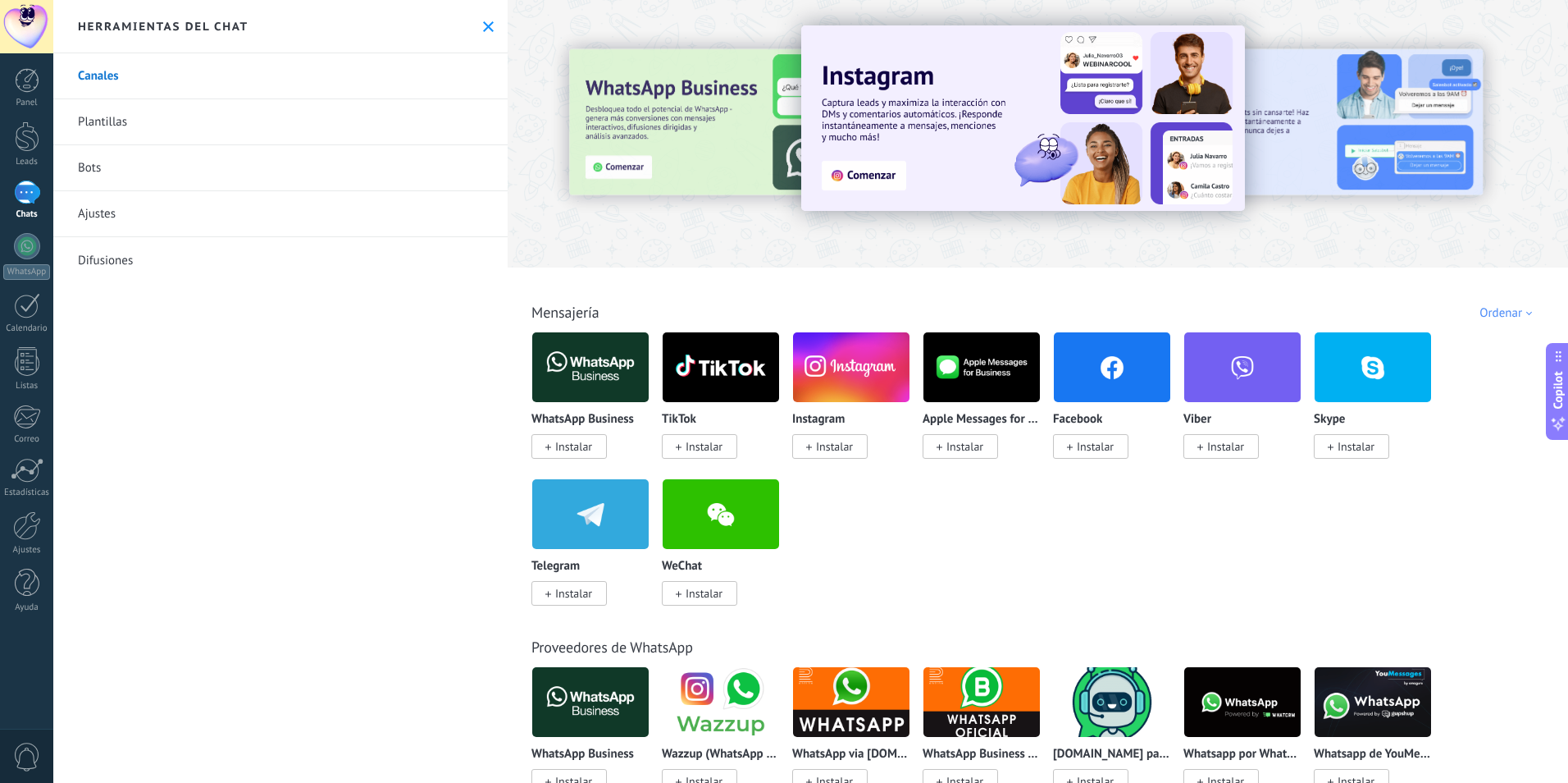
click at [577, 448] on span "Instalar" at bounding box center [573, 447] width 37 height 15
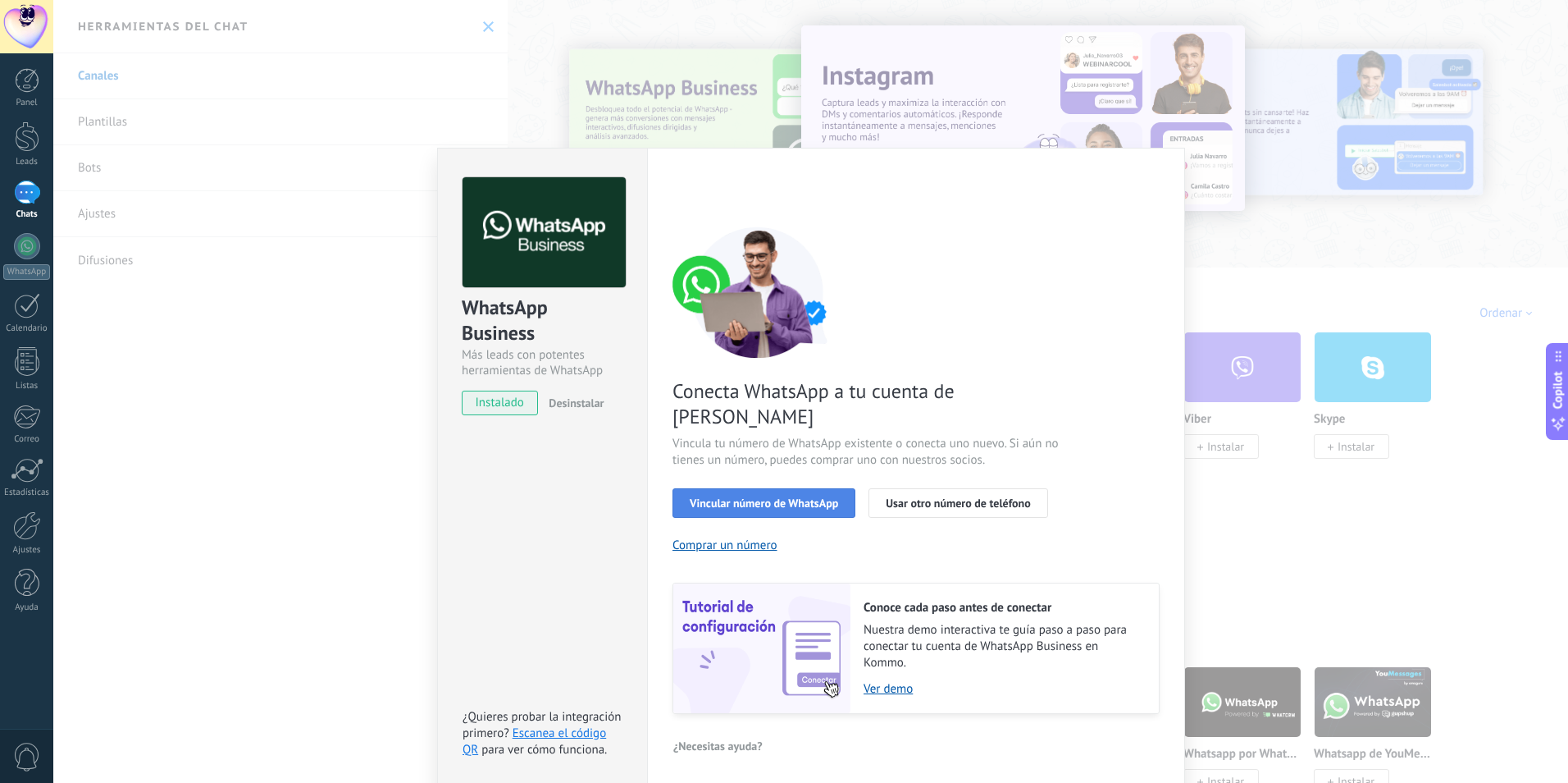
click at [776, 498] on span "Vincular número de WhatsApp" at bounding box center [764, 503] width 148 height 11
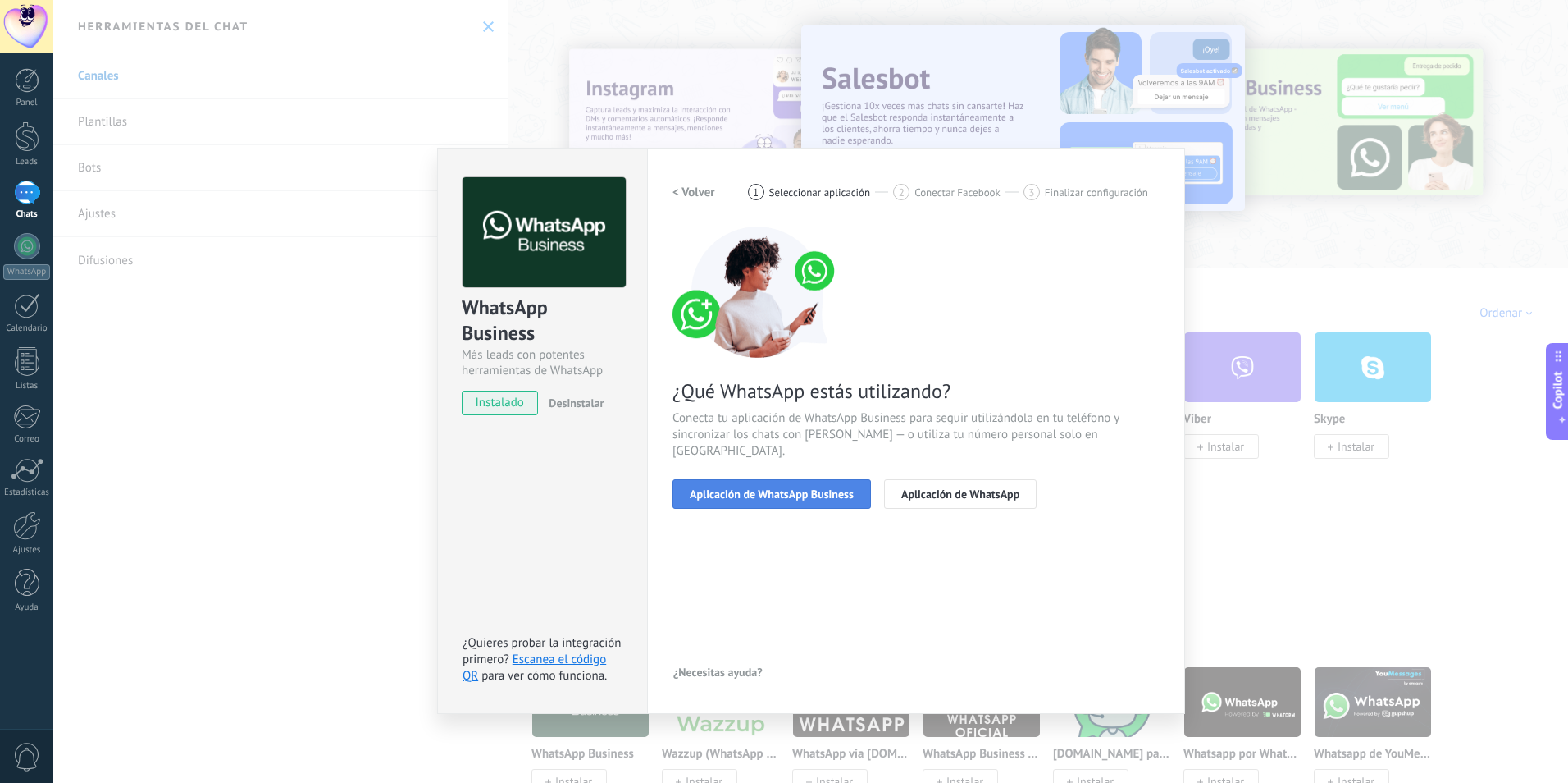
click at [823, 488] on span "Aplicación de WhatsApp Business" at bounding box center [772, 494] width 164 height 11
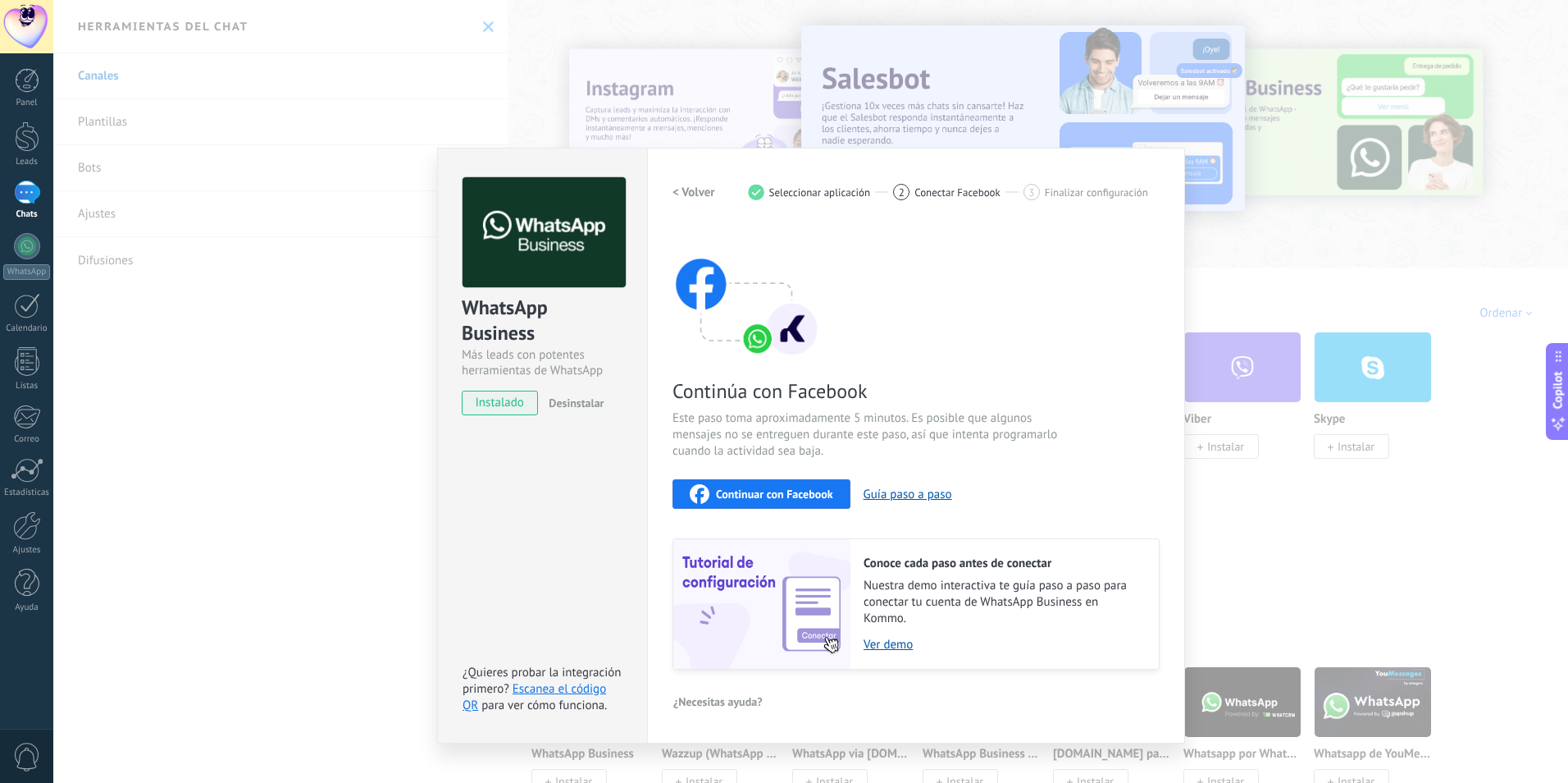
click at [811, 499] on span "Continuar con Facebook" at bounding box center [775, 494] width 117 height 11
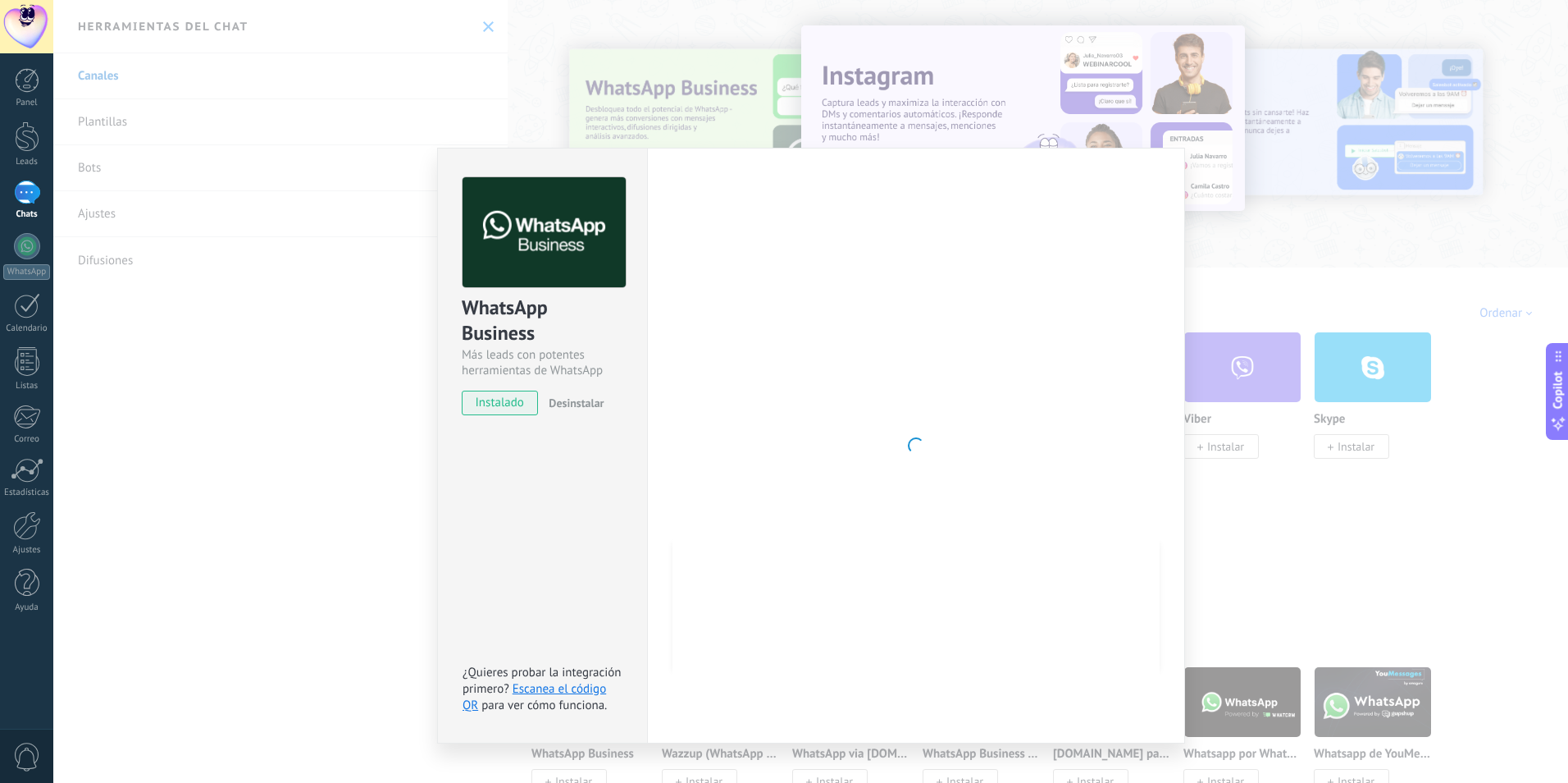
click at [893, 364] on div at bounding box center [917, 446] width 487 height 536
click at [1168, 162] on div "Configuraciones Autorizaciones Esta pestaña registra a los usuarios que han con…" at bounding box center [917, 445] width 538 height 596
click at [1176, 163] on div "Configuraciones Autorizaciones Esta pestaña registra a los usuarios que han con…" at bounding box center [917, 445] width 538 height 596
click at [316, 330] on div "WhatsApp Business Más leads con potentes herramientas de WhatsApp instalado Des…" at bounding box center [810, 391] width 1515 height 783
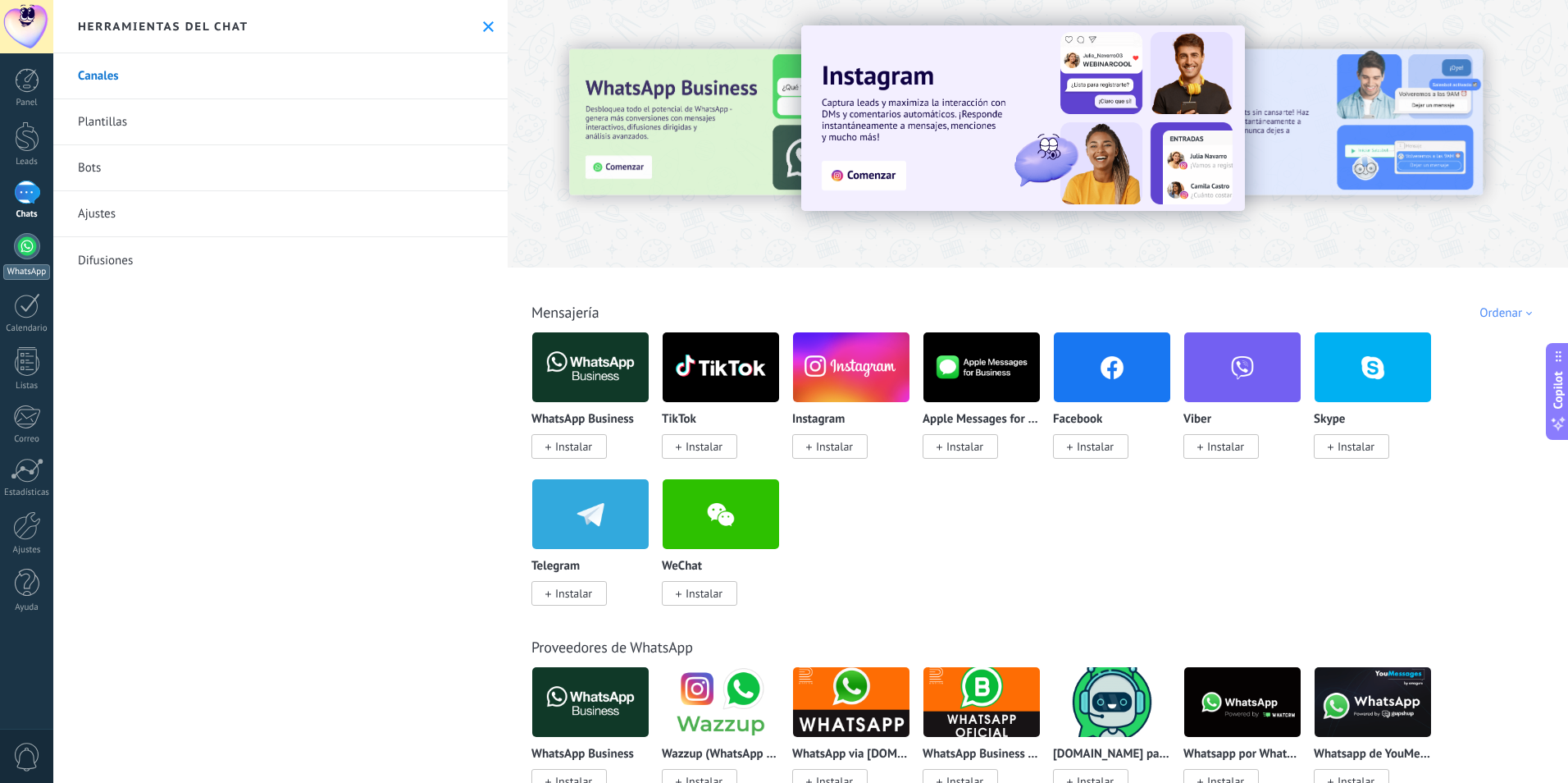
click at [23, 257] on div at bounding box center [27, 247] width 26 height 26
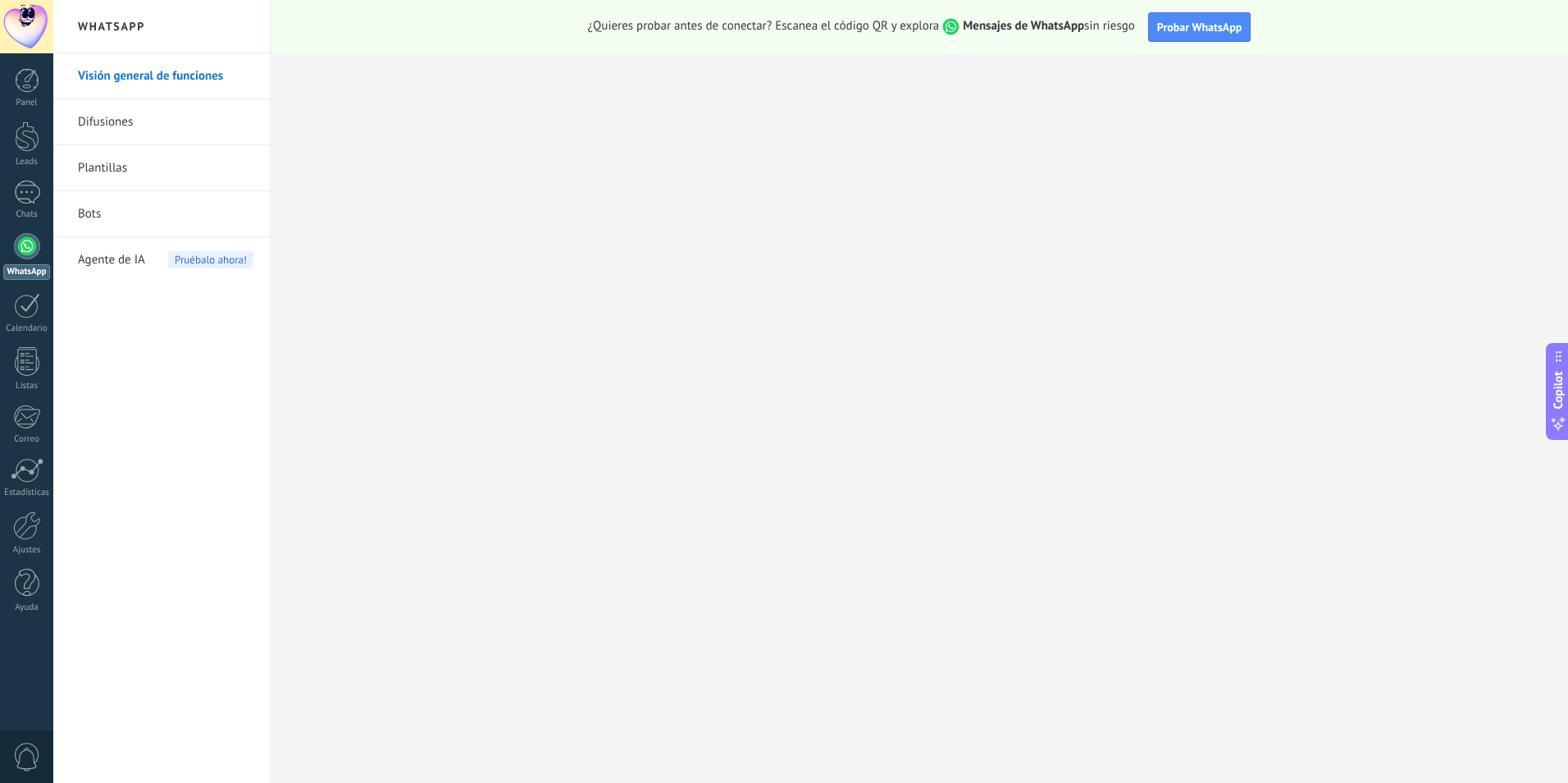
click at [119, 122] on link "Difusiones" at bounding box center [166, 122] width 176 height 46
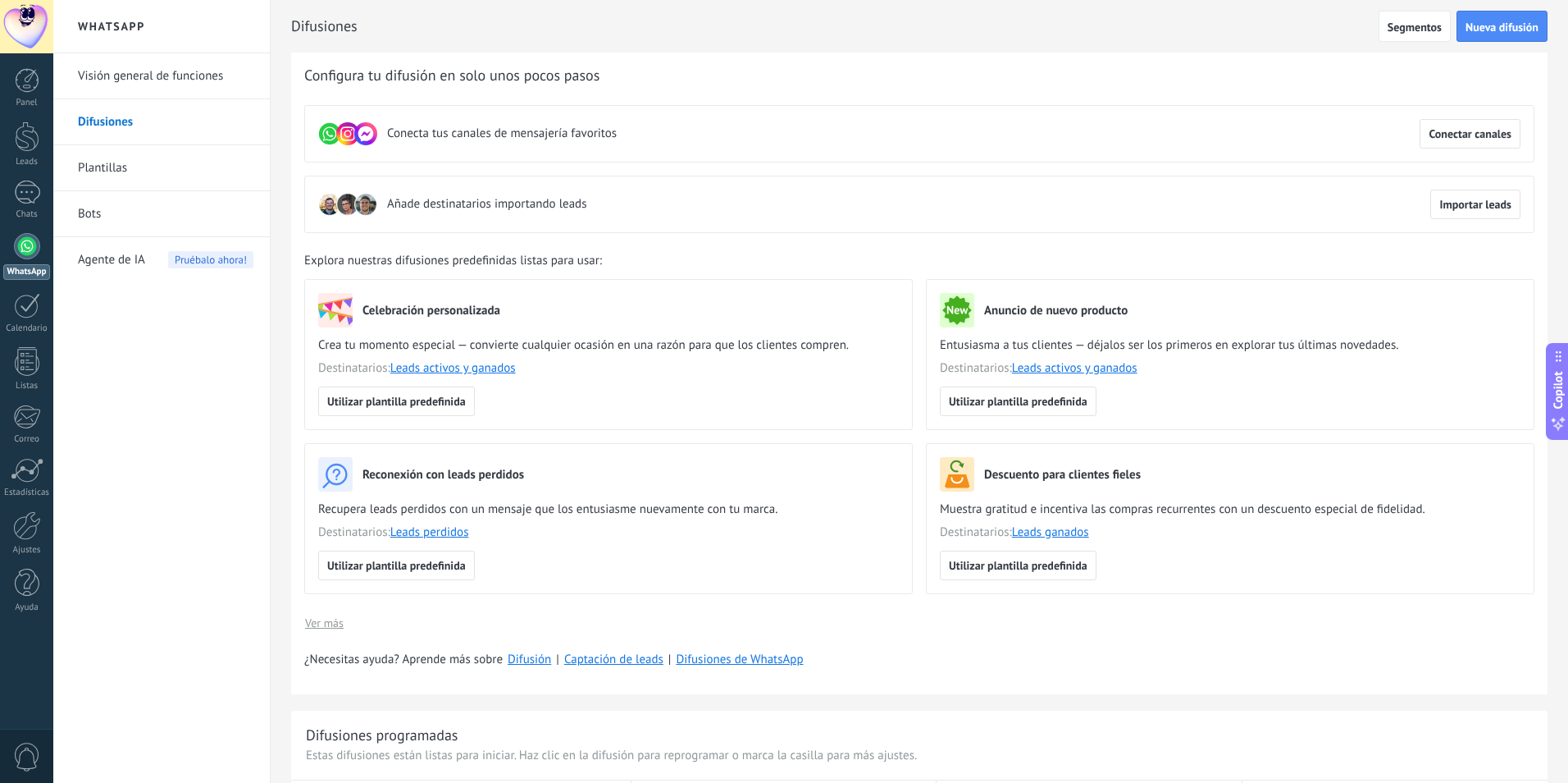
click at [468, 134] on span "Conecta tus canales de mensajería favoritos" at bounding box center [501, 133] width 229 height 16
click at [1483, 125] on button "Conectar canales" at bounding box center [1470, 133] width 101 height 29
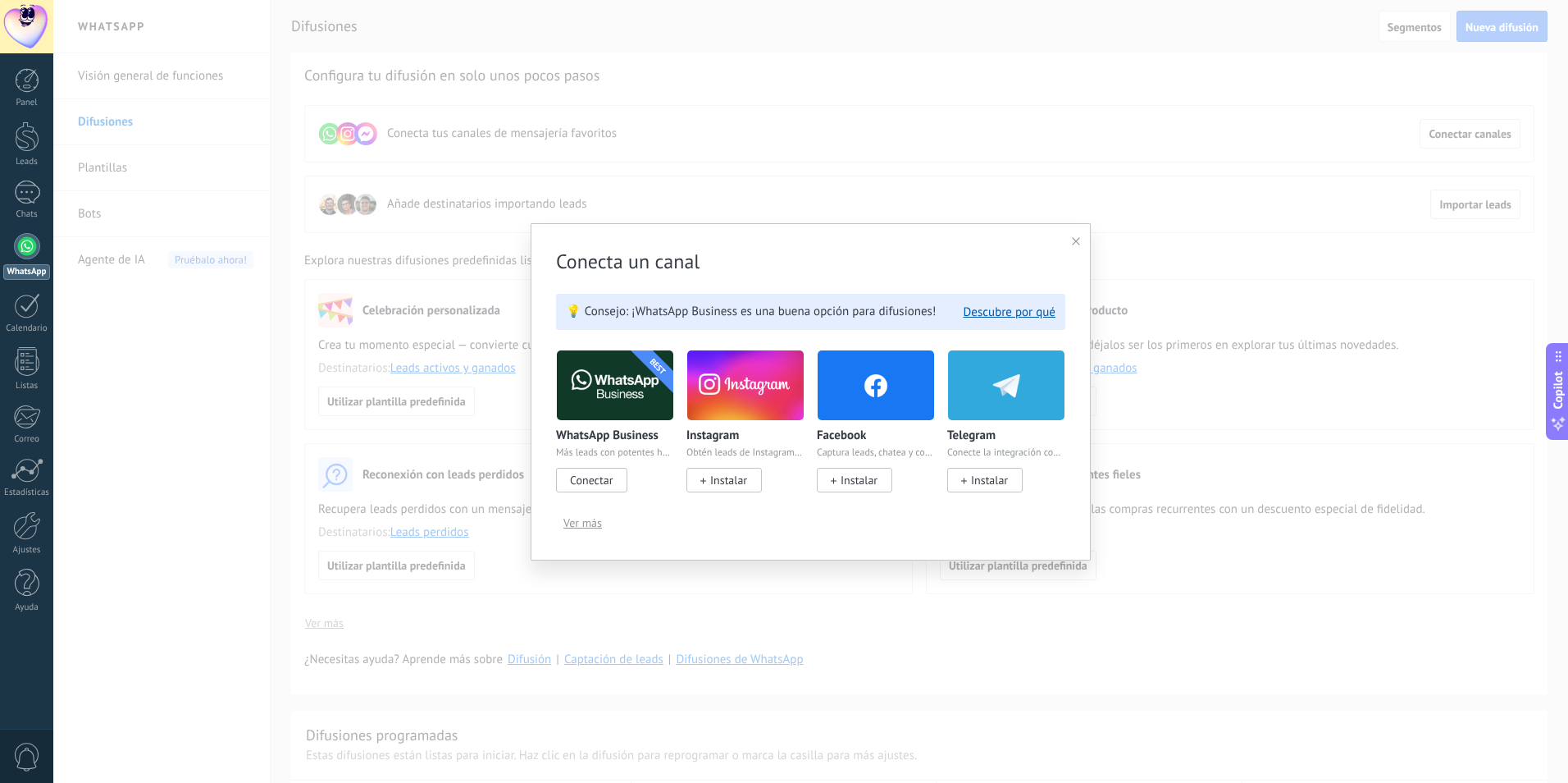
click at [603, 475] on span "Conectar" at bounding box center [591, 481] width 42 height 15
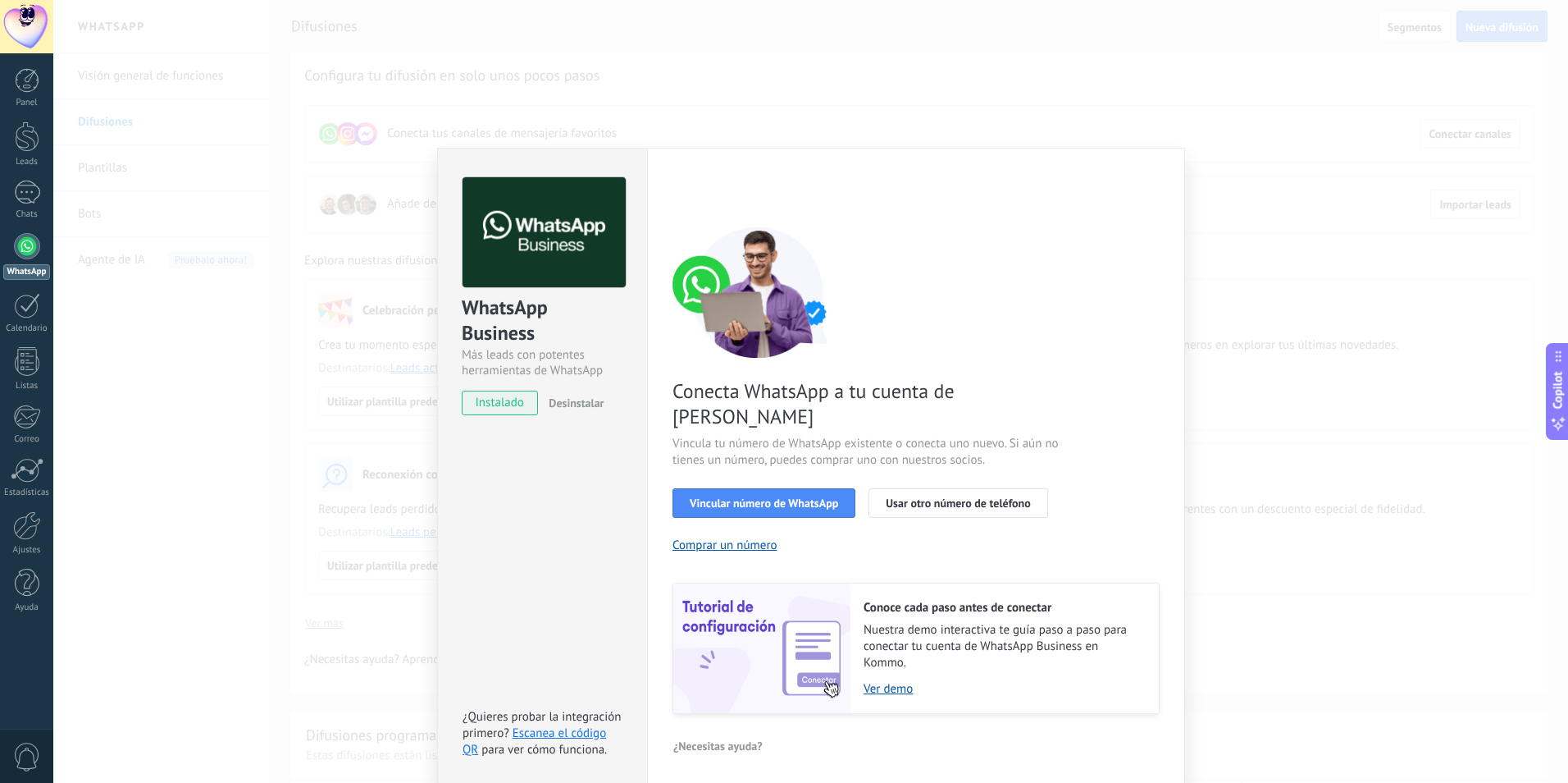
click at [600, 476] on div "WhatsApp Business Más leads con potentes herramientas de WhatsApp instalado Des…" at bounding box center [542, 468] width 210 height 640
click at [727, 498] on span "Vincular número de WhatsApp" at bounding box center [764, 503] width 148 height 11
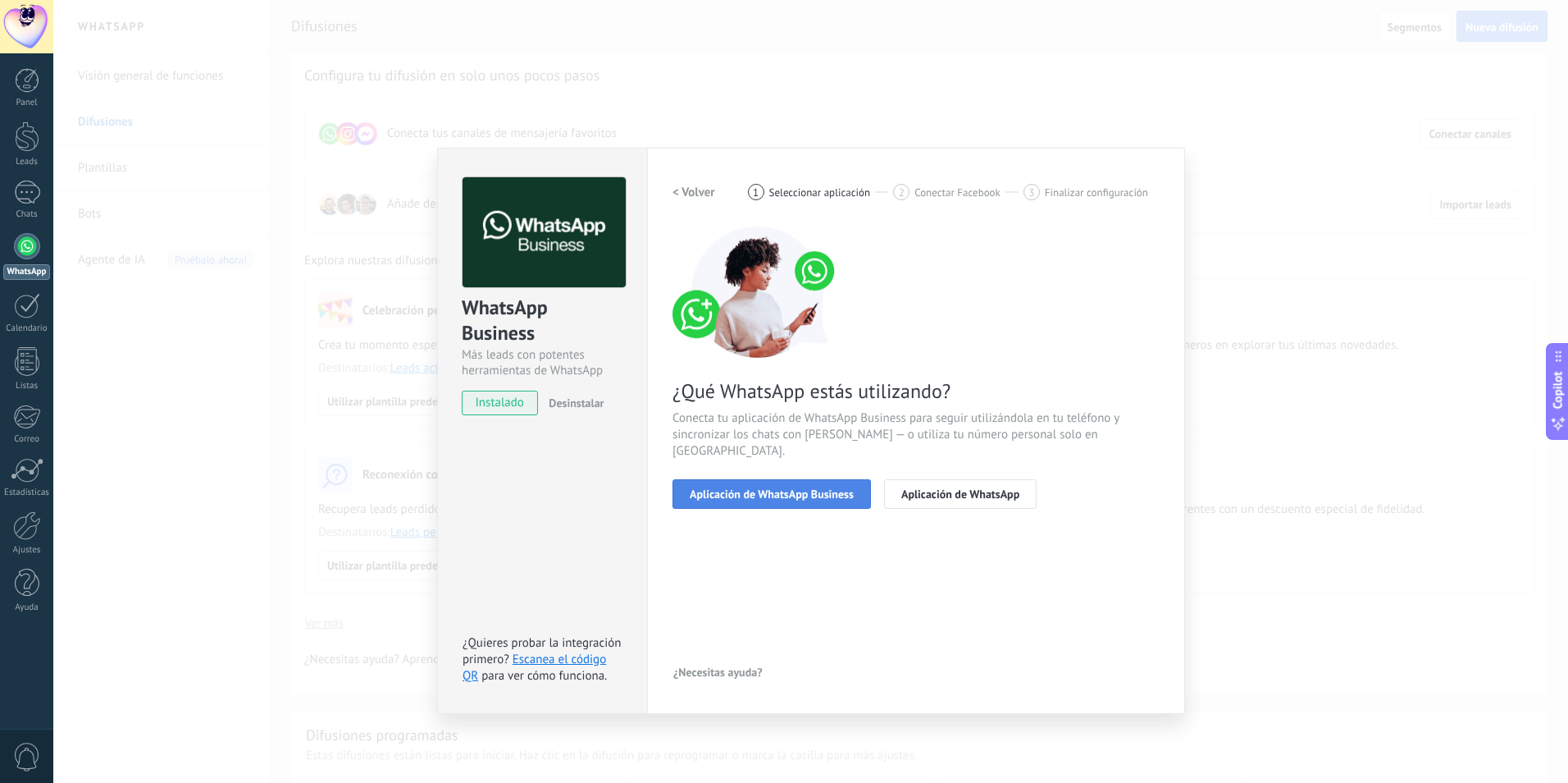
click at [759, 479] on button "Aplicación de WhatsApp Business" at bounding box center [772, 493] width 198 height 29
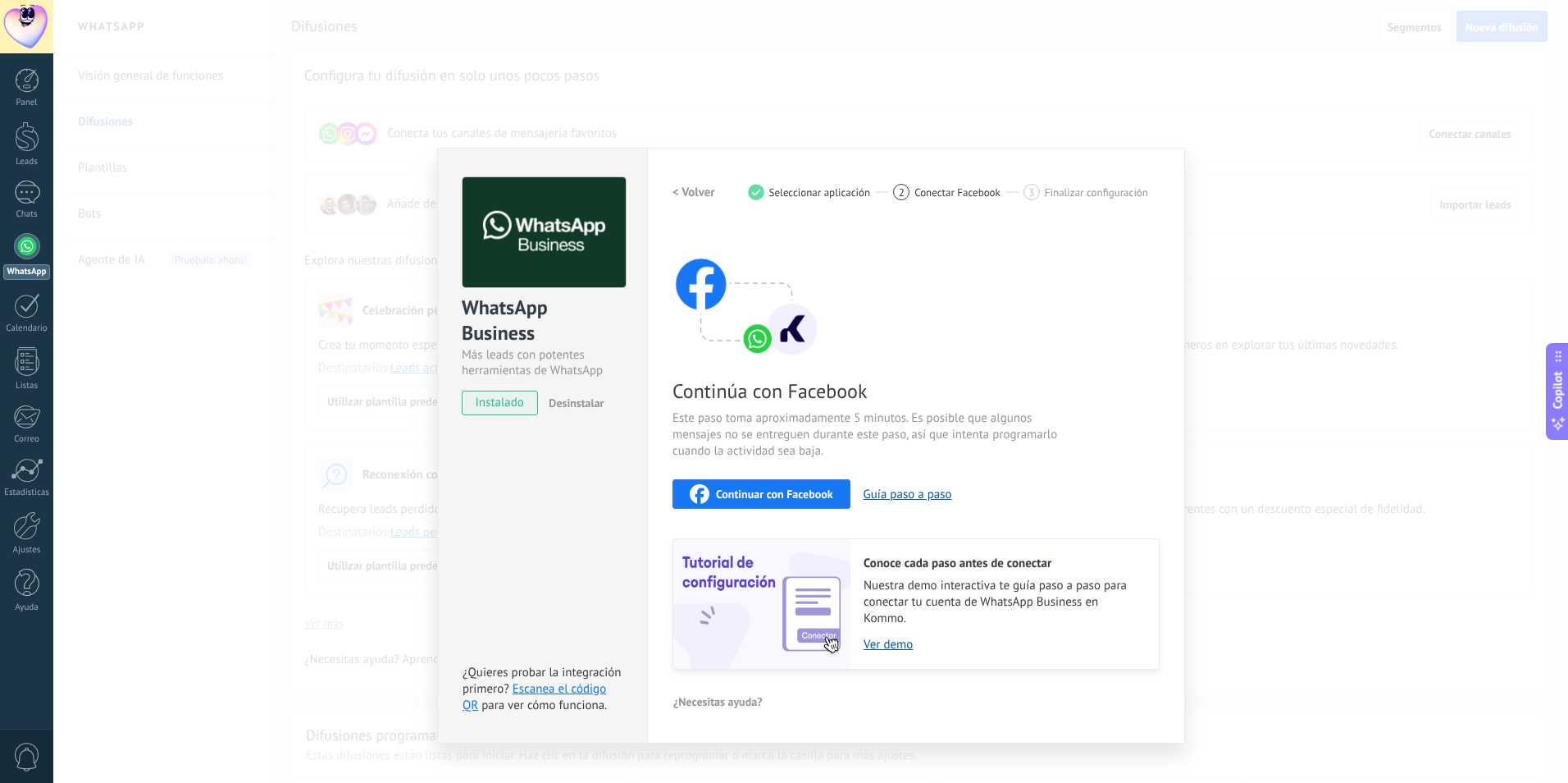
click at [751, 490] on span "Continuar con Facebook" at bounding box center [775, 494] width 117 height 11
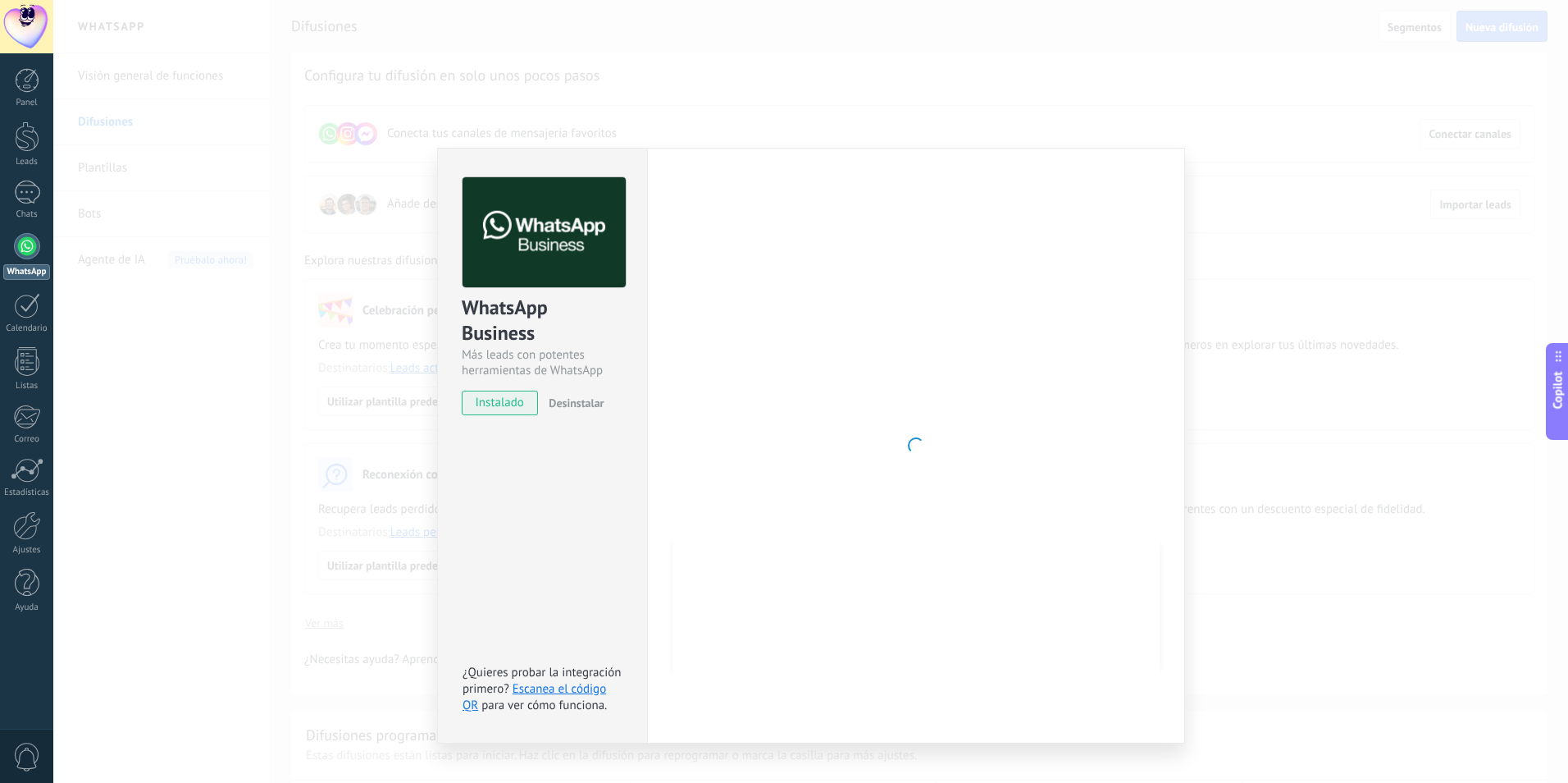
click at [885, 366] on div at bounding box center [917, 446] width 487 height 536
click at [1177, 162] on div "Configuraciones Autorizaciones Esta pestaña registra a los usuarios que han con…" at bounding box center [917, 445] width 538 height 596
click at [326, 142] on div "WhatsApp Business Más leads con potentes herramientas de WhatsApp instalado Des…" at bounding box center [810, 391] width 1515 height 783
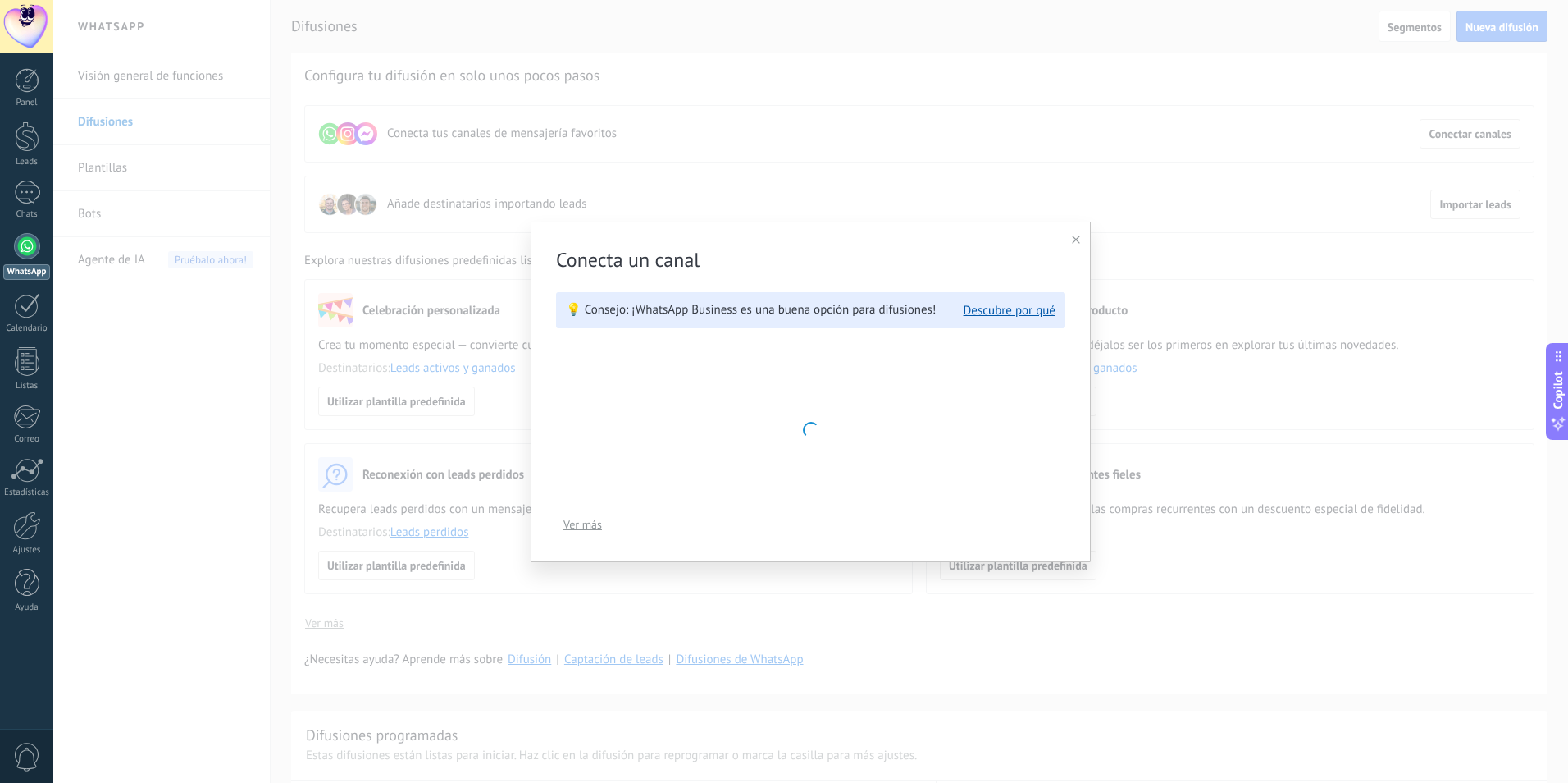
drag, startPoint x: 802, startPoint y: 387, endPoint x: 1063, endPoint y: 228, distance: 305.6
click at [804, 386] on div at bounding box center [811, 430] width 510 height 164
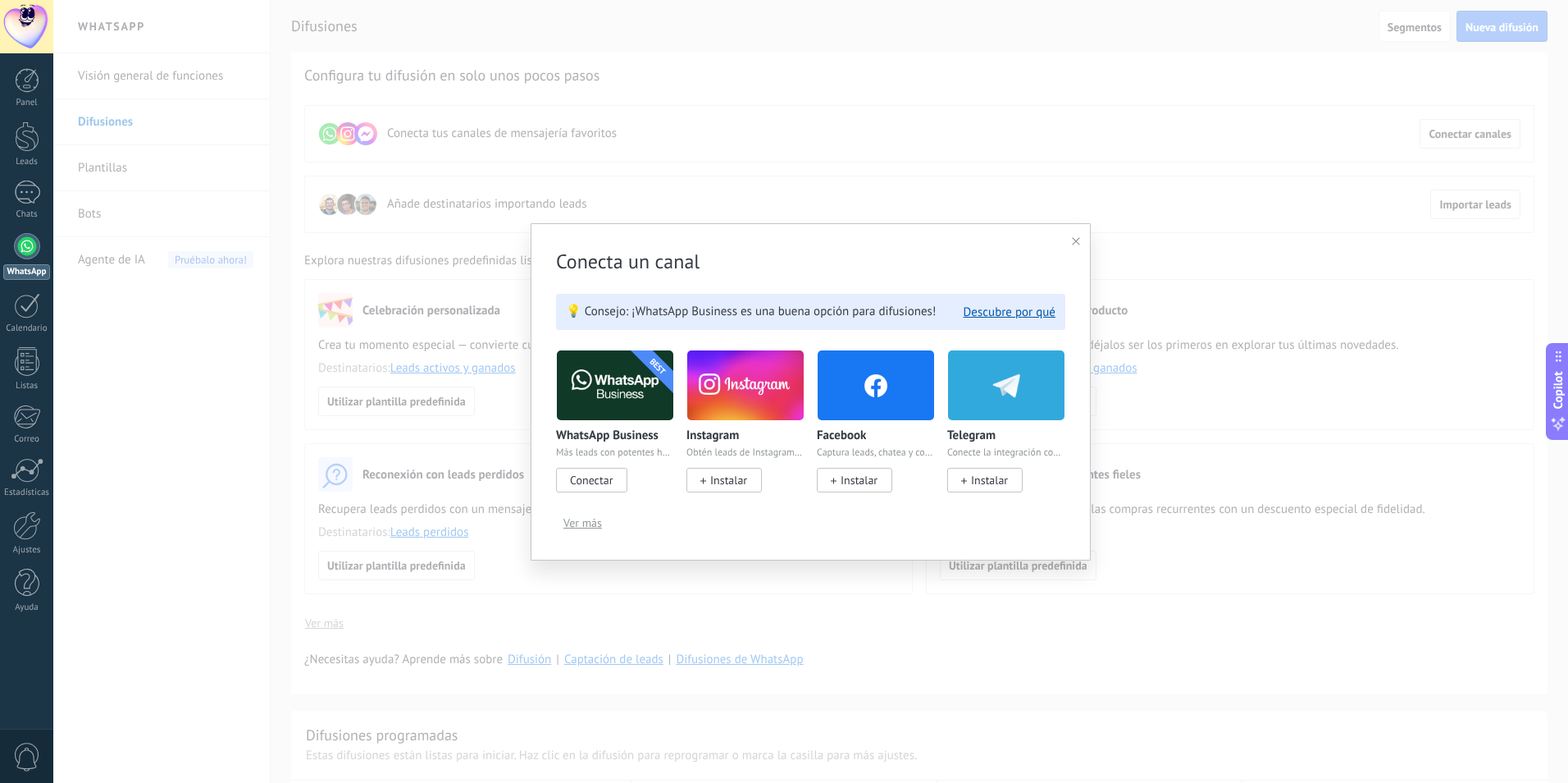
click at [1071, 245] on div "Conecta un canal 💡 Consejo: ¡WhatsApp Business es una buena opción para difusio…" at bounding box center [810, 391] width 560 height 337
click at [599, 485] on span "Conectar" at bounding box center [591, 481] width 42 height 15
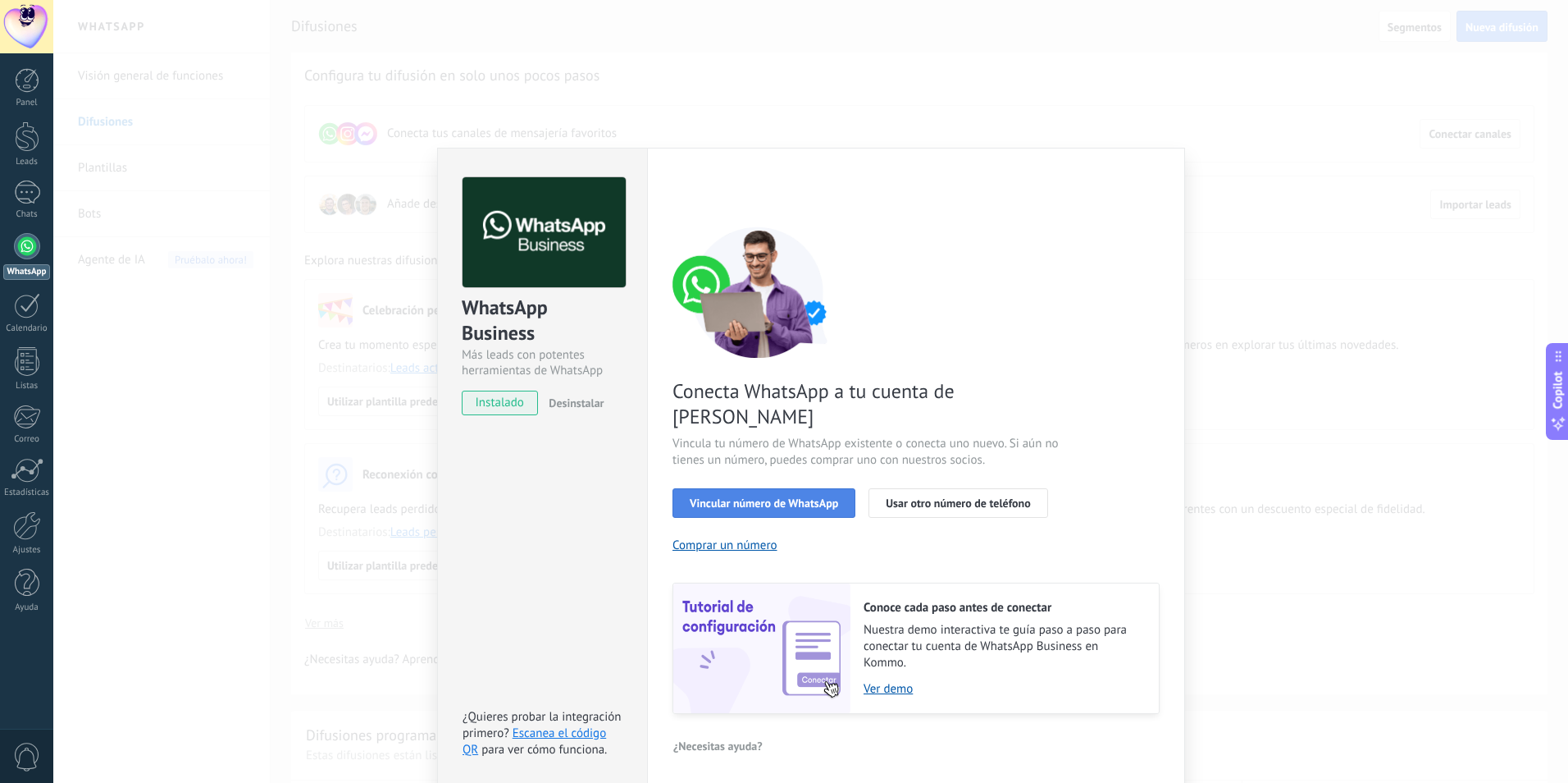
click at [742, 488] on button "Vincular número de WhatsApp" at bounding box center [765, 502] width 183 height 29
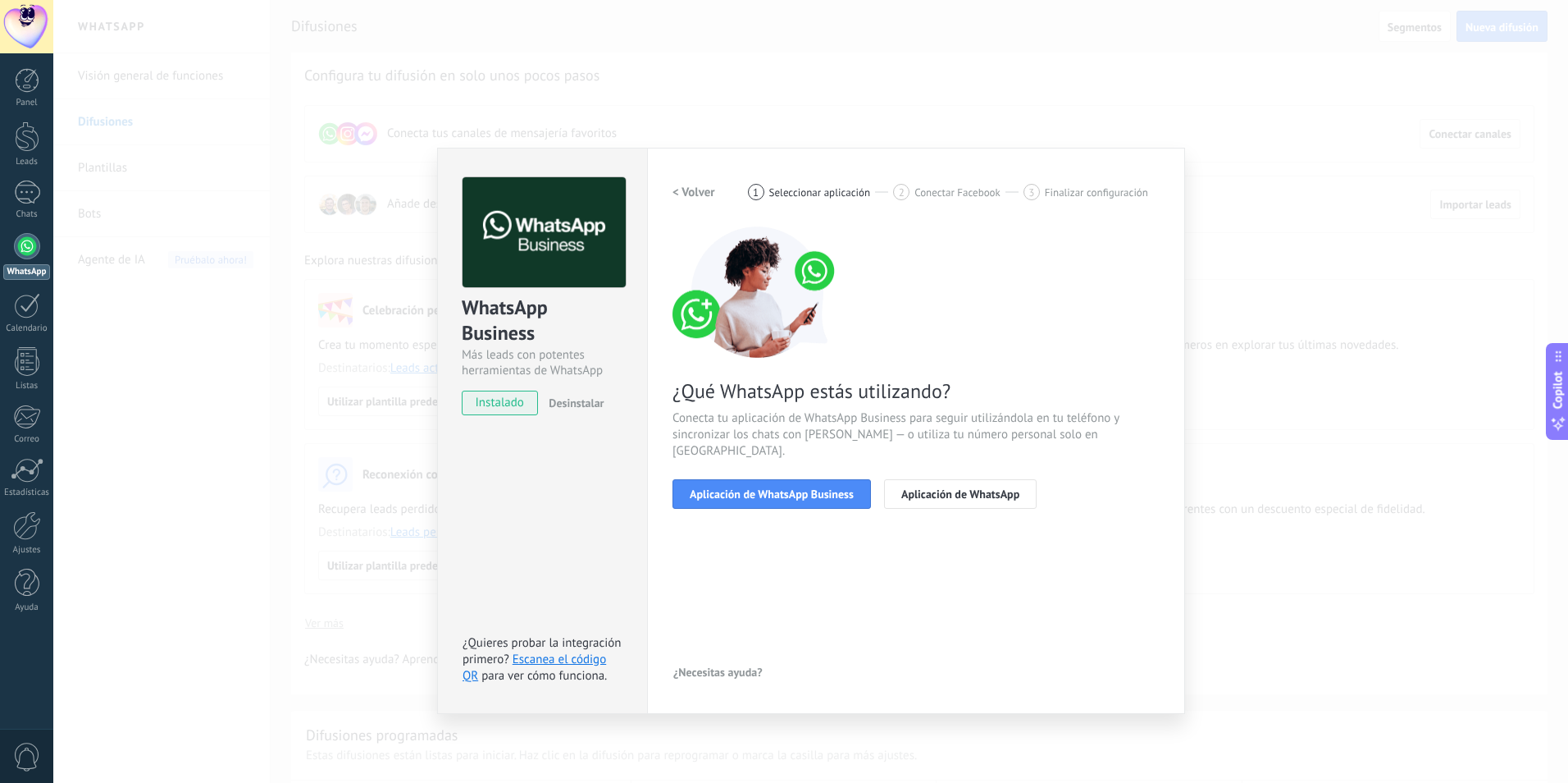
click at [742, 485] on button "Aplicación de WhatsApp Business" at bounding box center [772, 493] width 198 height 29
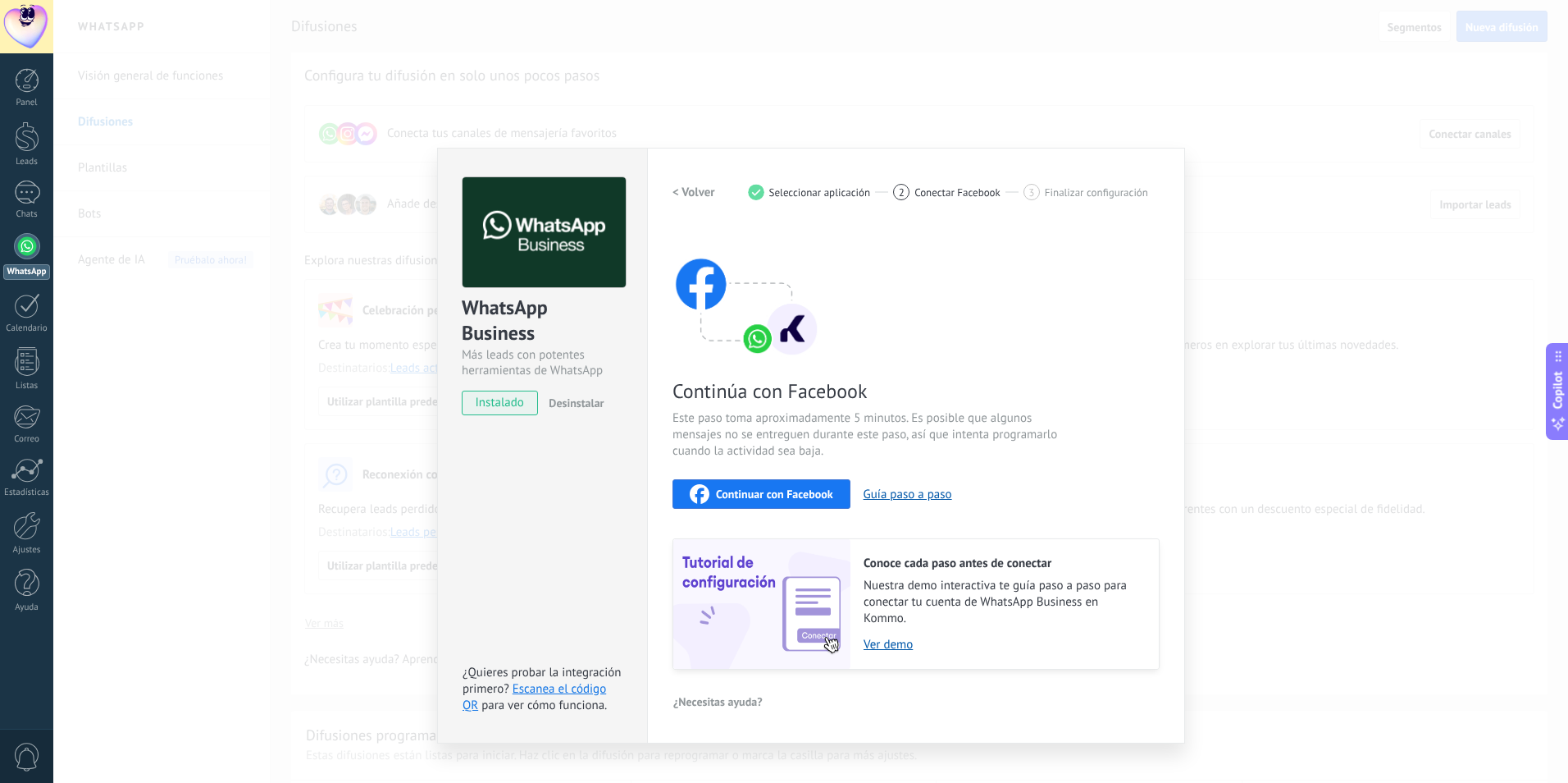
click at [747, 493] on span "Continuar con Facebook" at bounding box center [775, 494] width 117 height 11
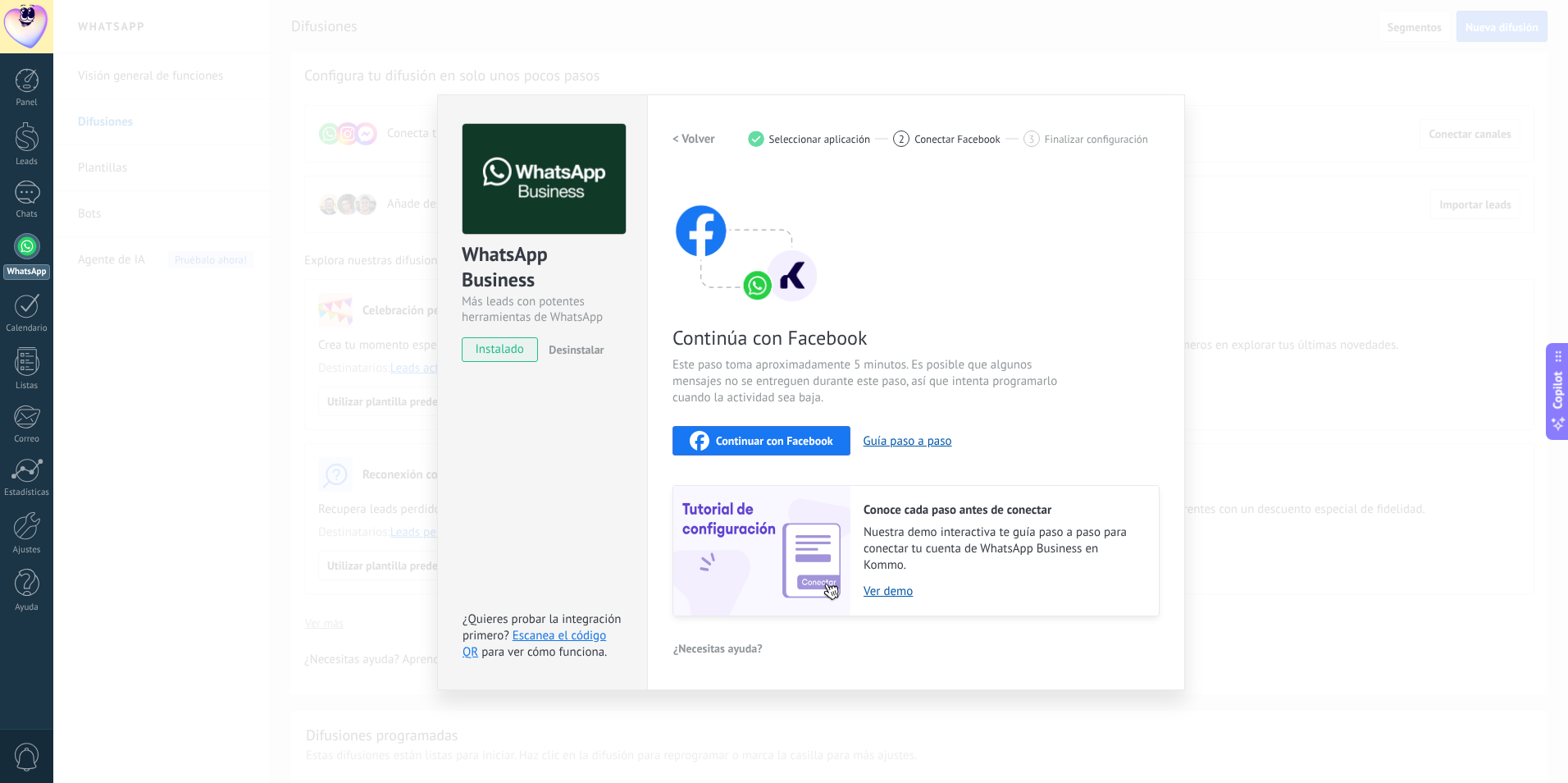
click at [21, 241] on div at bounding box center [27, 247] width 26 height 26
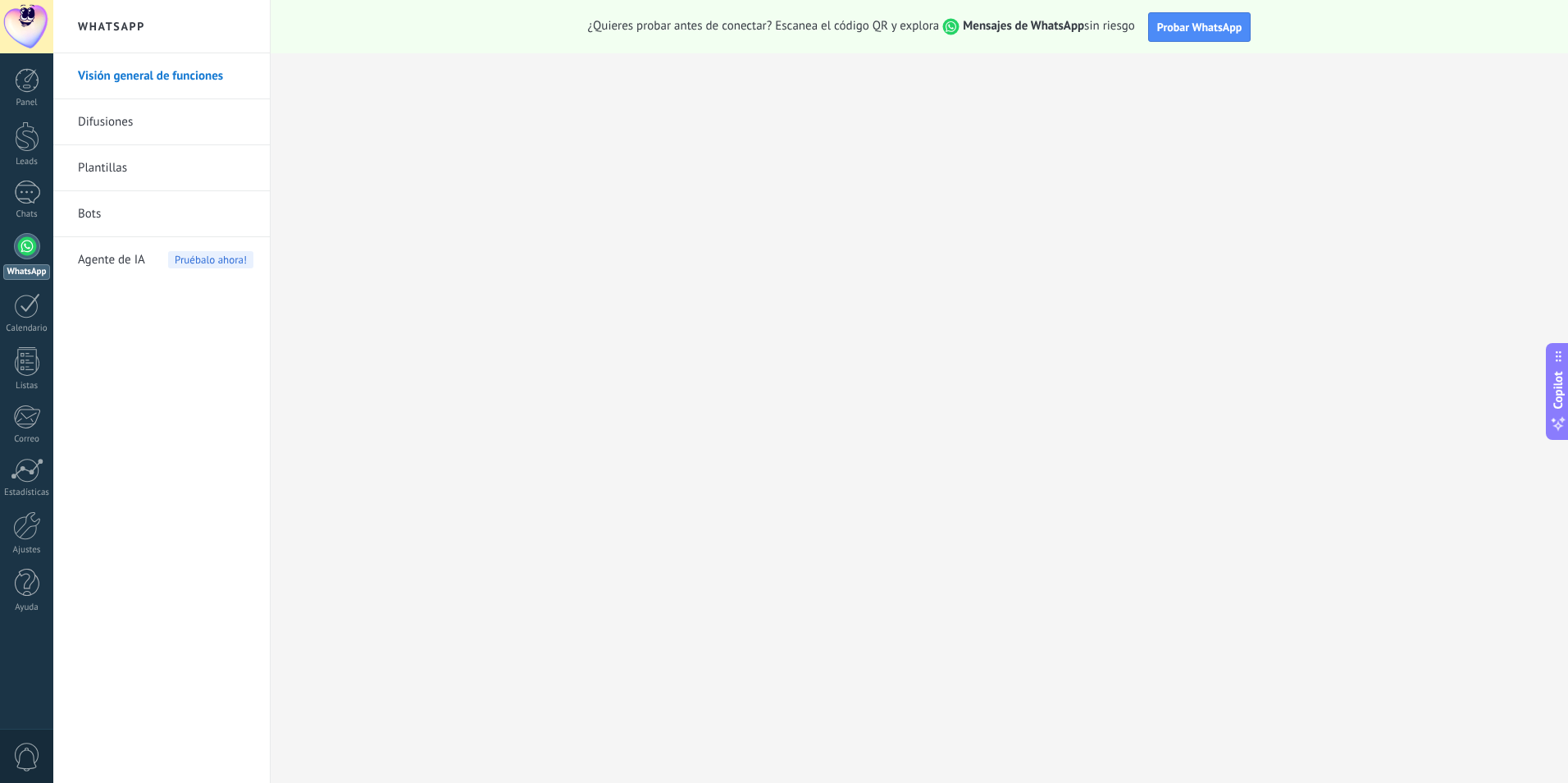
click at [120, 121] on link "Difusiones" at bounding box center [166, 122] width 176 height 46
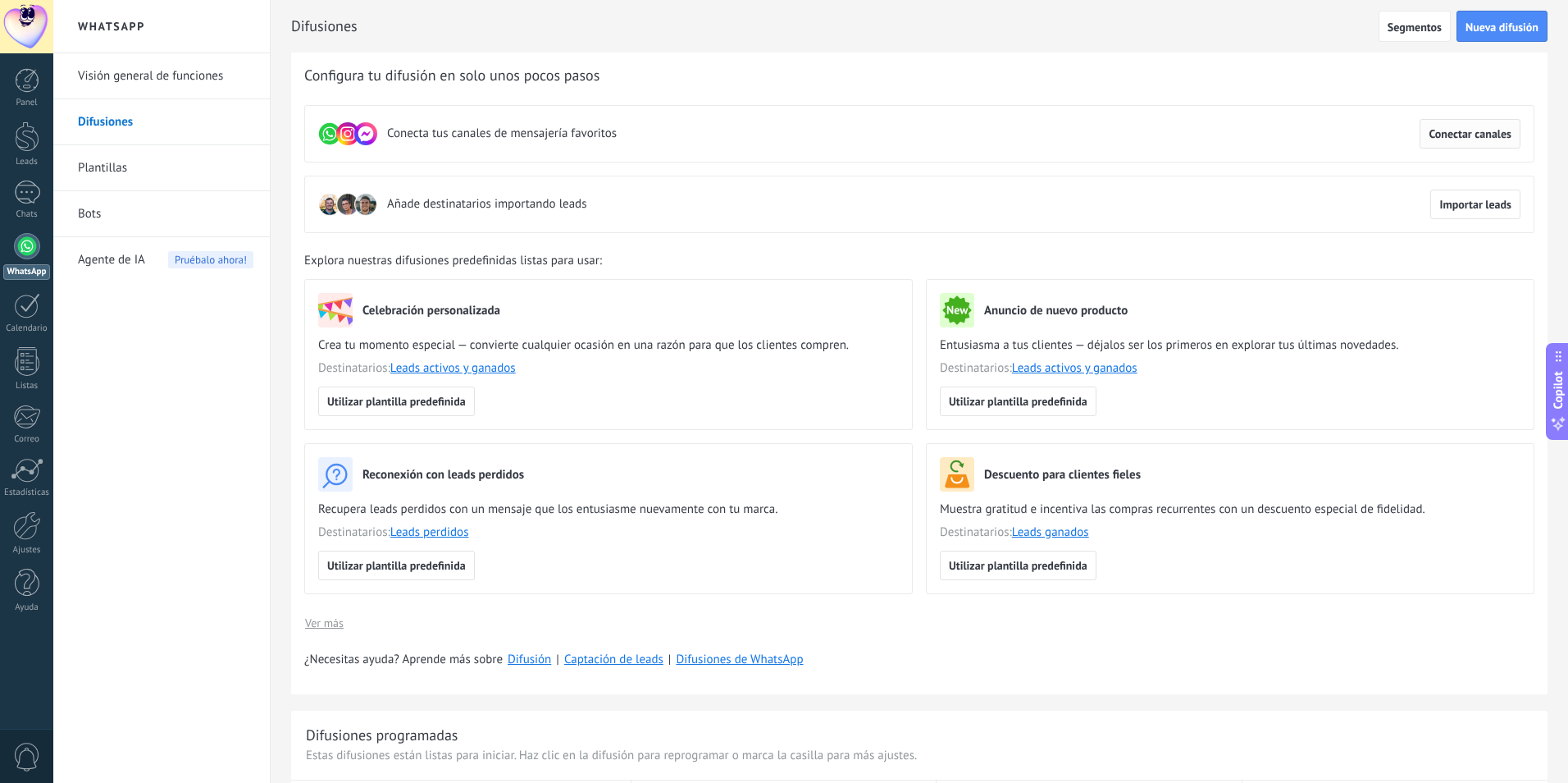
click at [1444, 133] on span "Conectar canales" at bounding box center [1471, 134] width 83 height 11
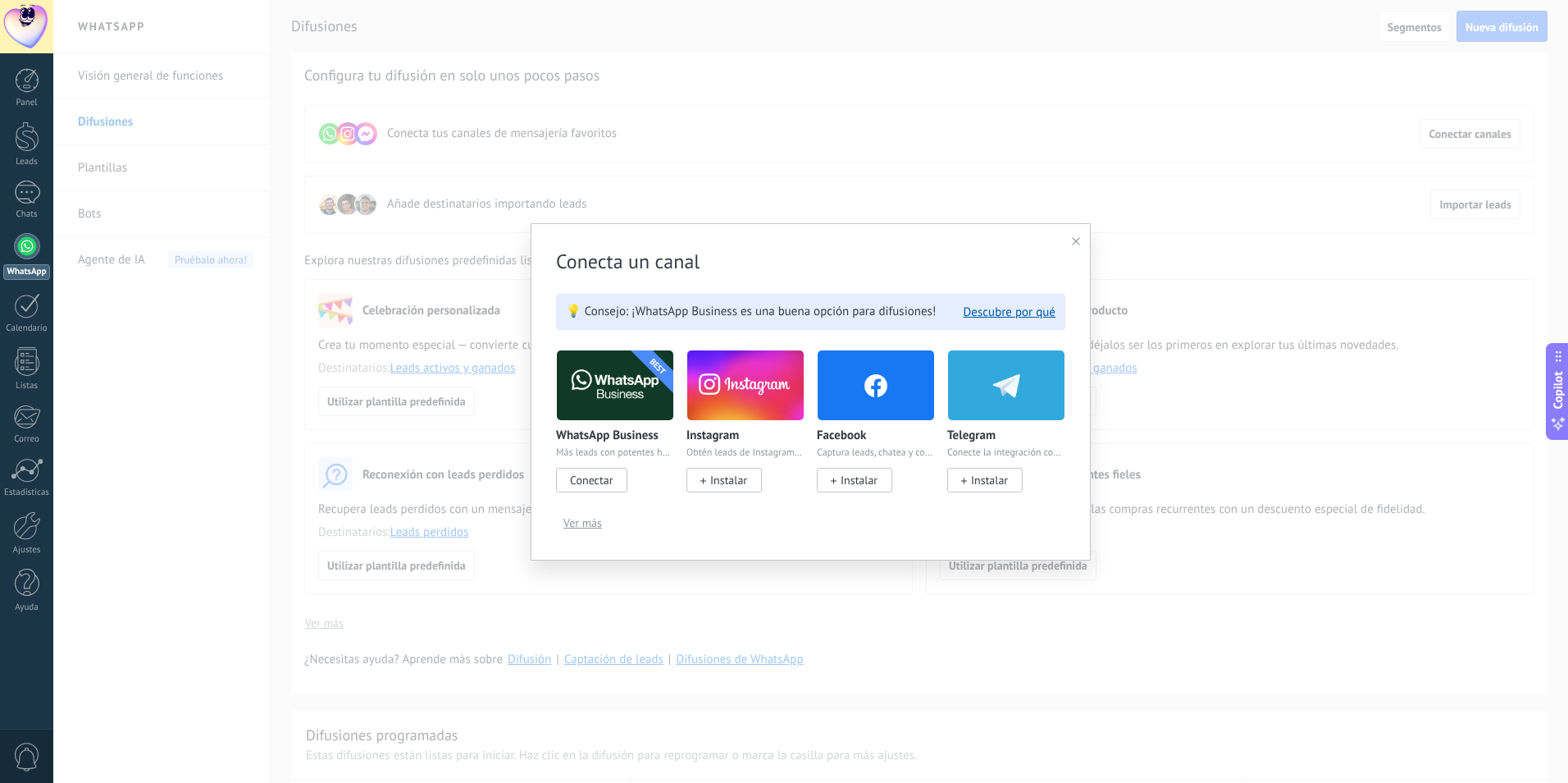
click at [610, 482] on span "Conectar" at bounding box center [591, 481] width 42 height 15
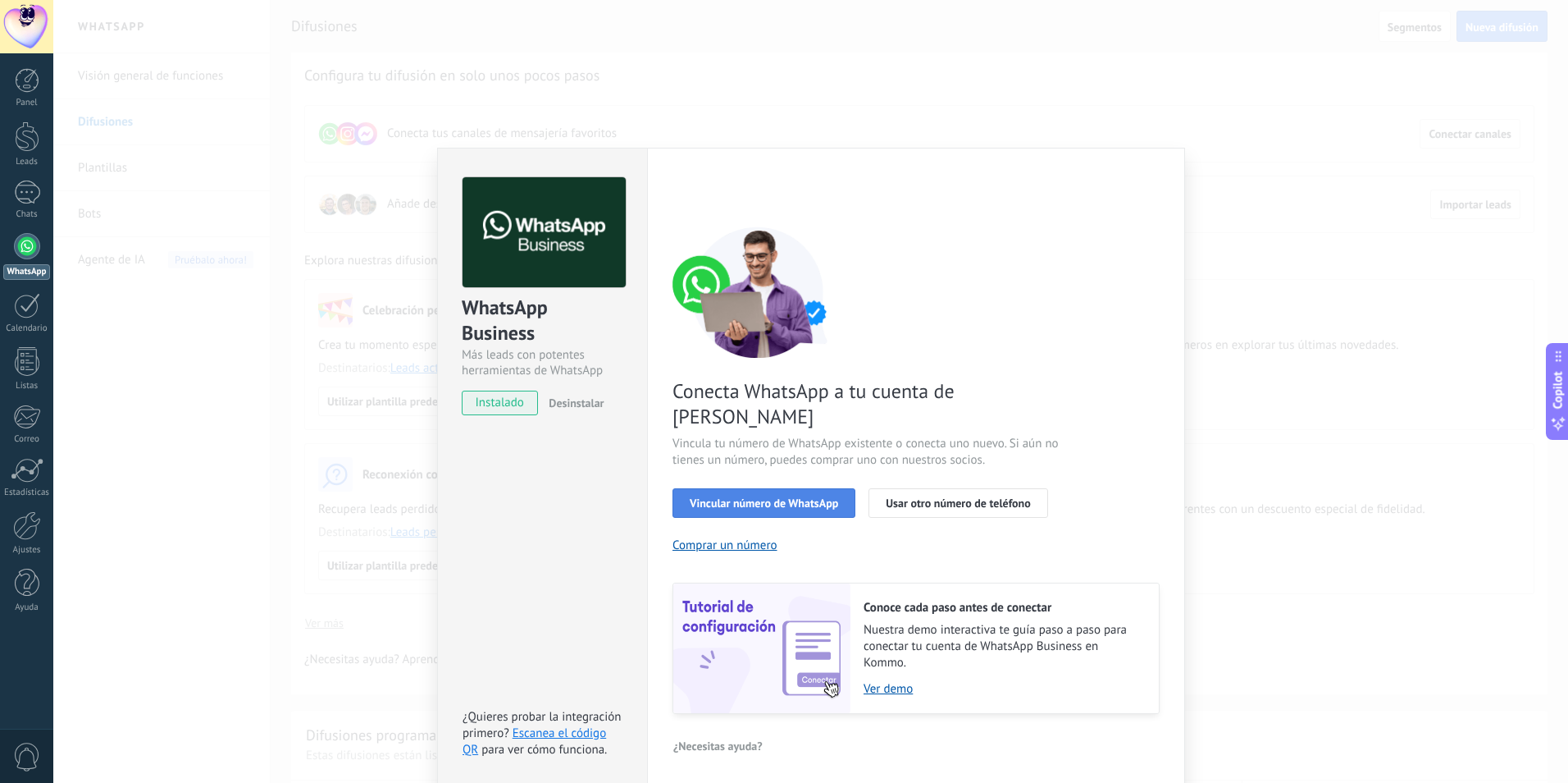
click at [785, 498] on span "Vincular número de WhatsApp" at bounding box center [764, 503] width 148 height 11
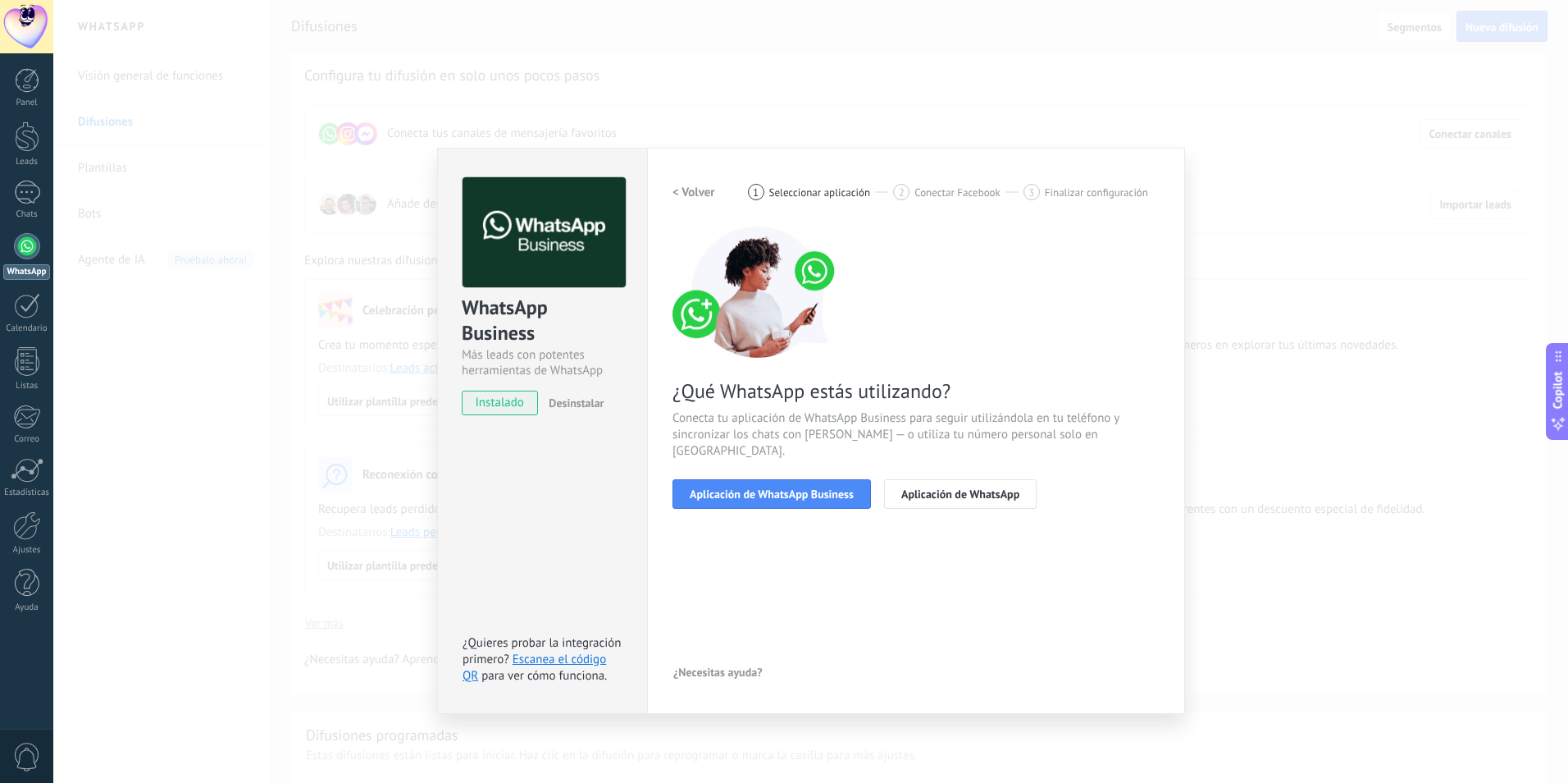
click at [785, 488] on span "Aplicación de WhatsApp Business" at bounding box center [772, 494] width 164 height 11
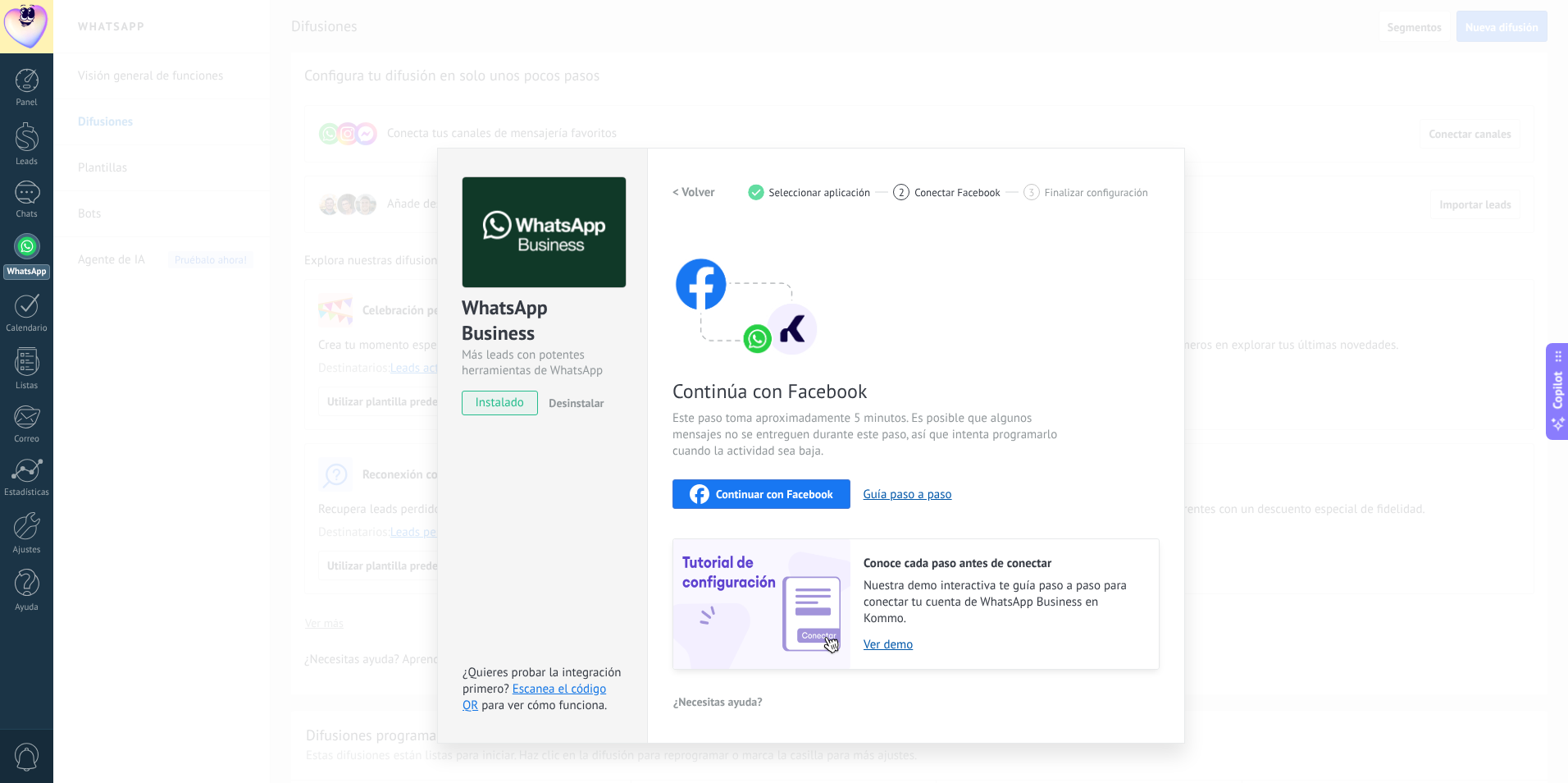
click at [783, 490] on span "Continuar con Facebook" at bounding box center [775, 494] width 117 height 11
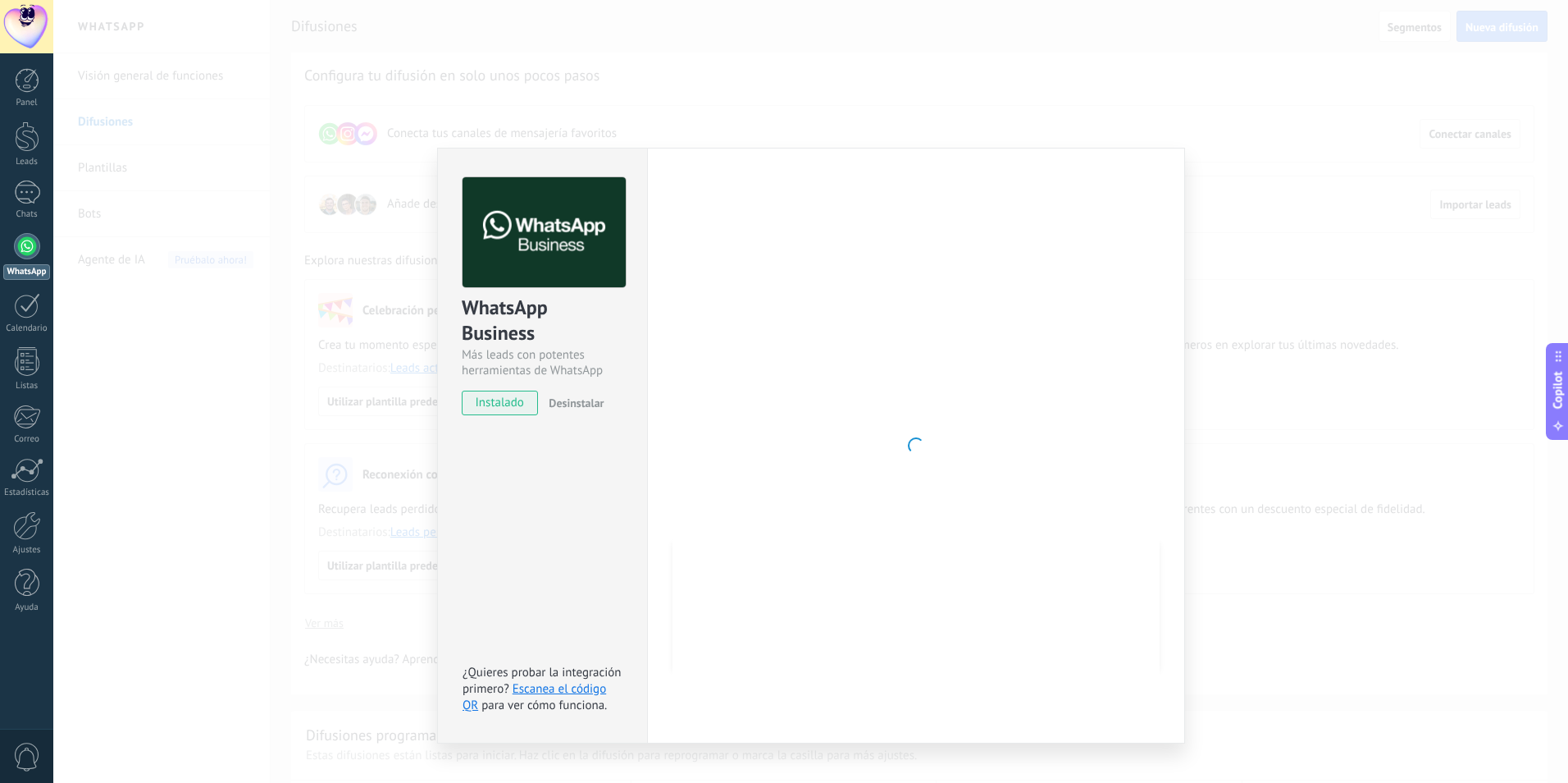
click at [361, 312] on div "WhatsApp Business Más leads con potentes herramientas de WhatsApp instalado Des…" at bounding box center [810, 391] width 1515 height 783
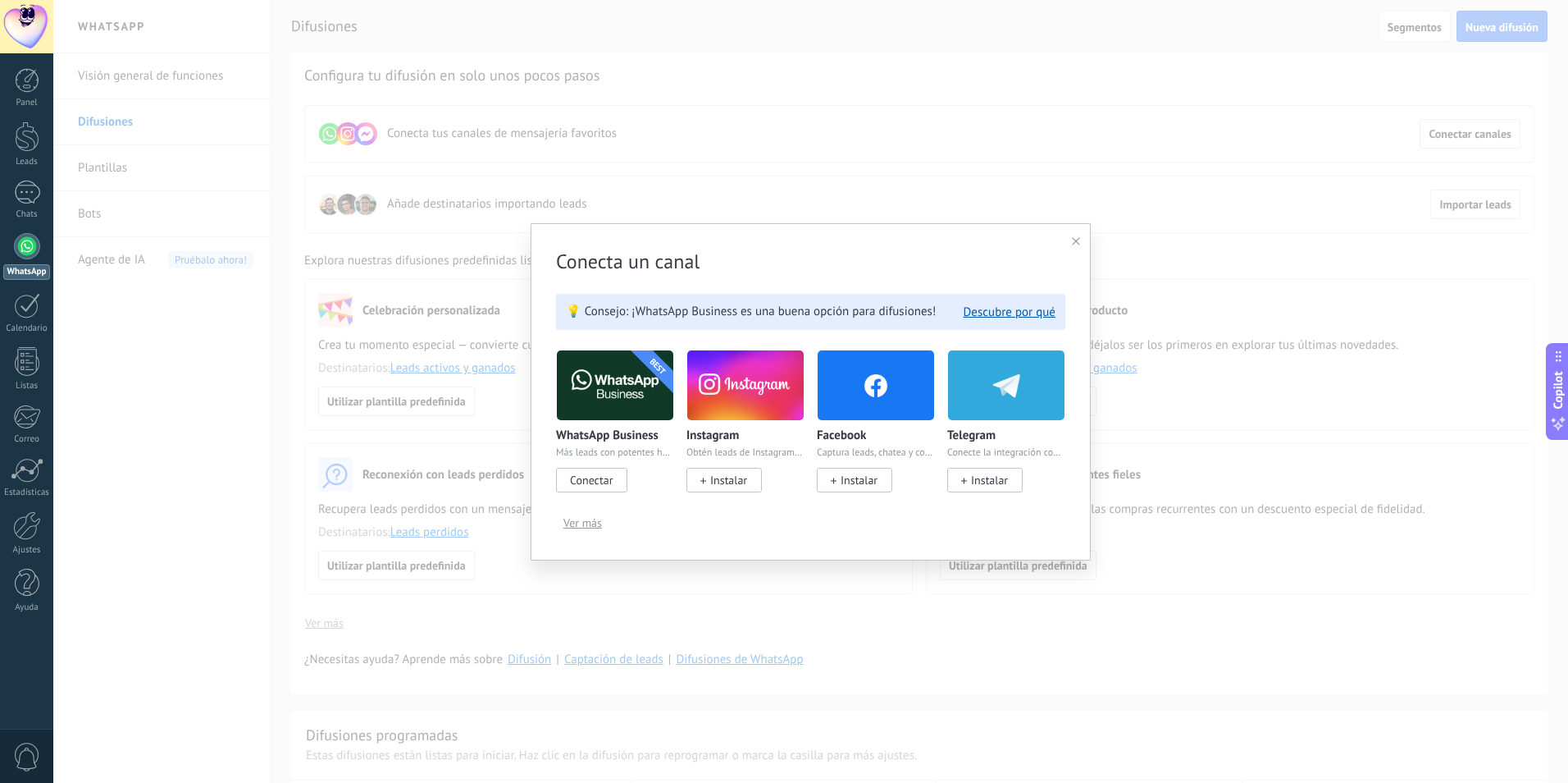
click at [1077, 240] on icon at bounding box center [1076, 241] width 8 height 9
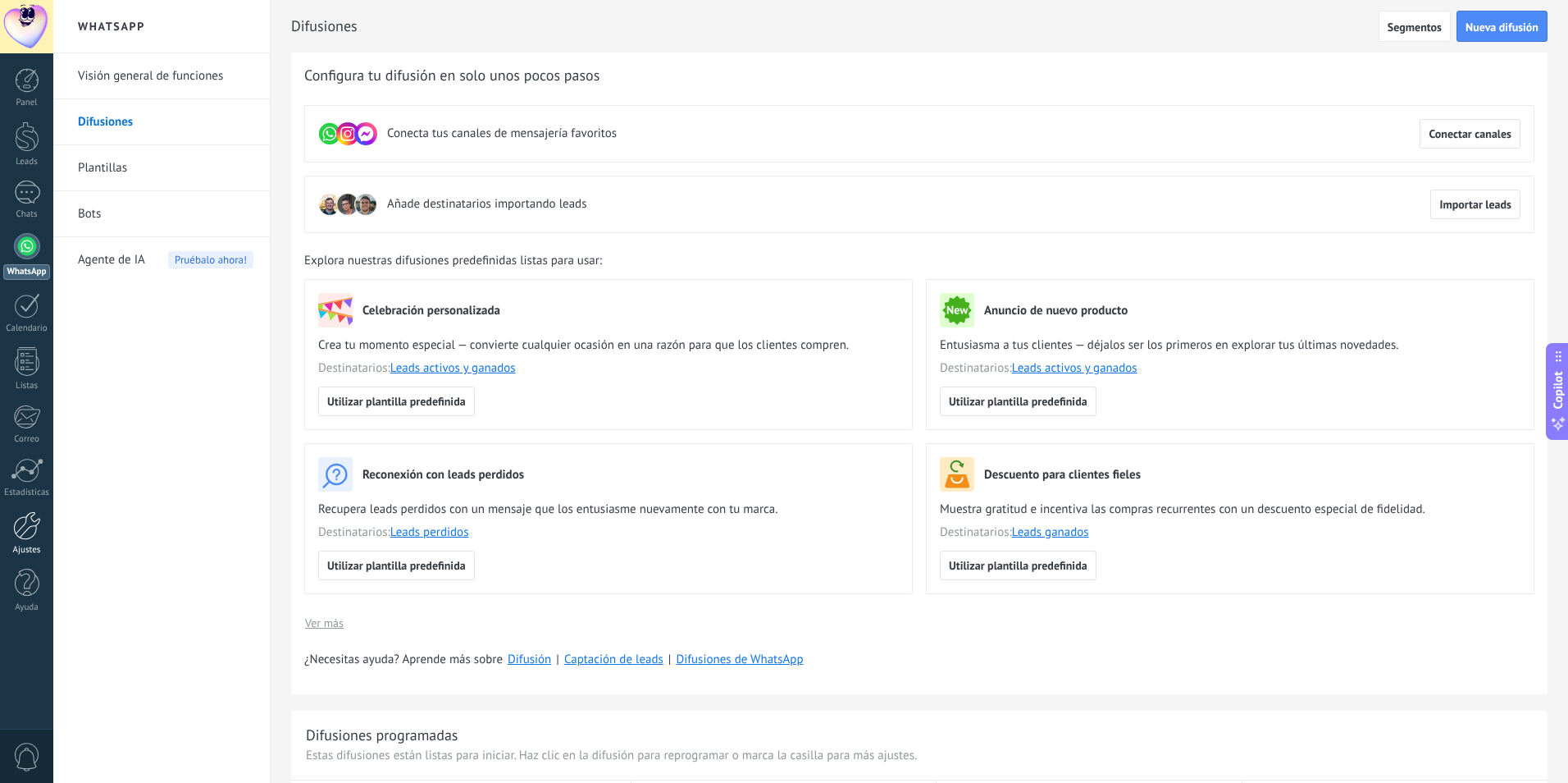
click at [22, 533] on div at bounding box center [27, 525] width 28 height 28
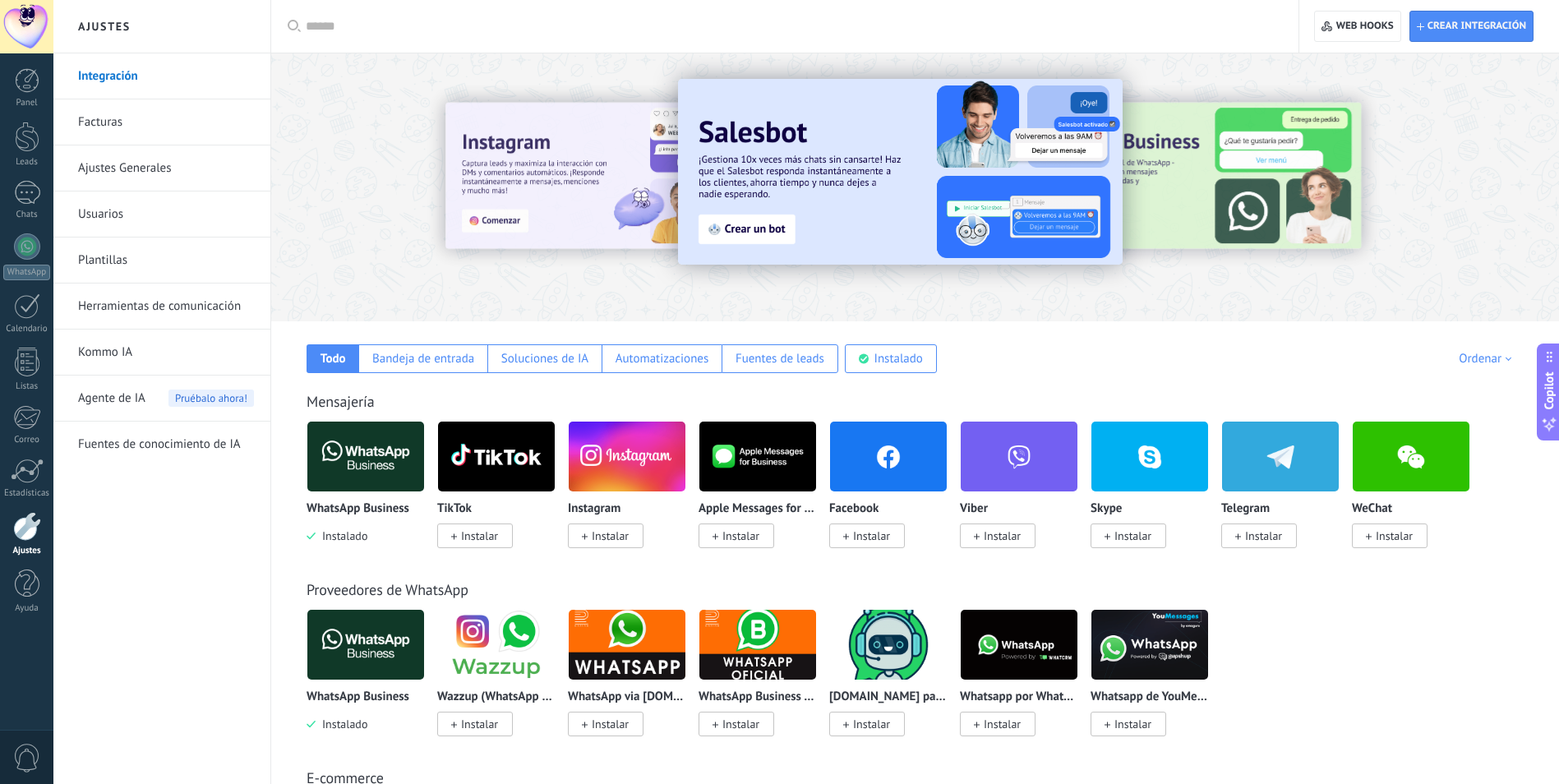
click at [160, 309] on link "Herramientas de comunicación" at bounding box center [166, 306] width 176 height 46
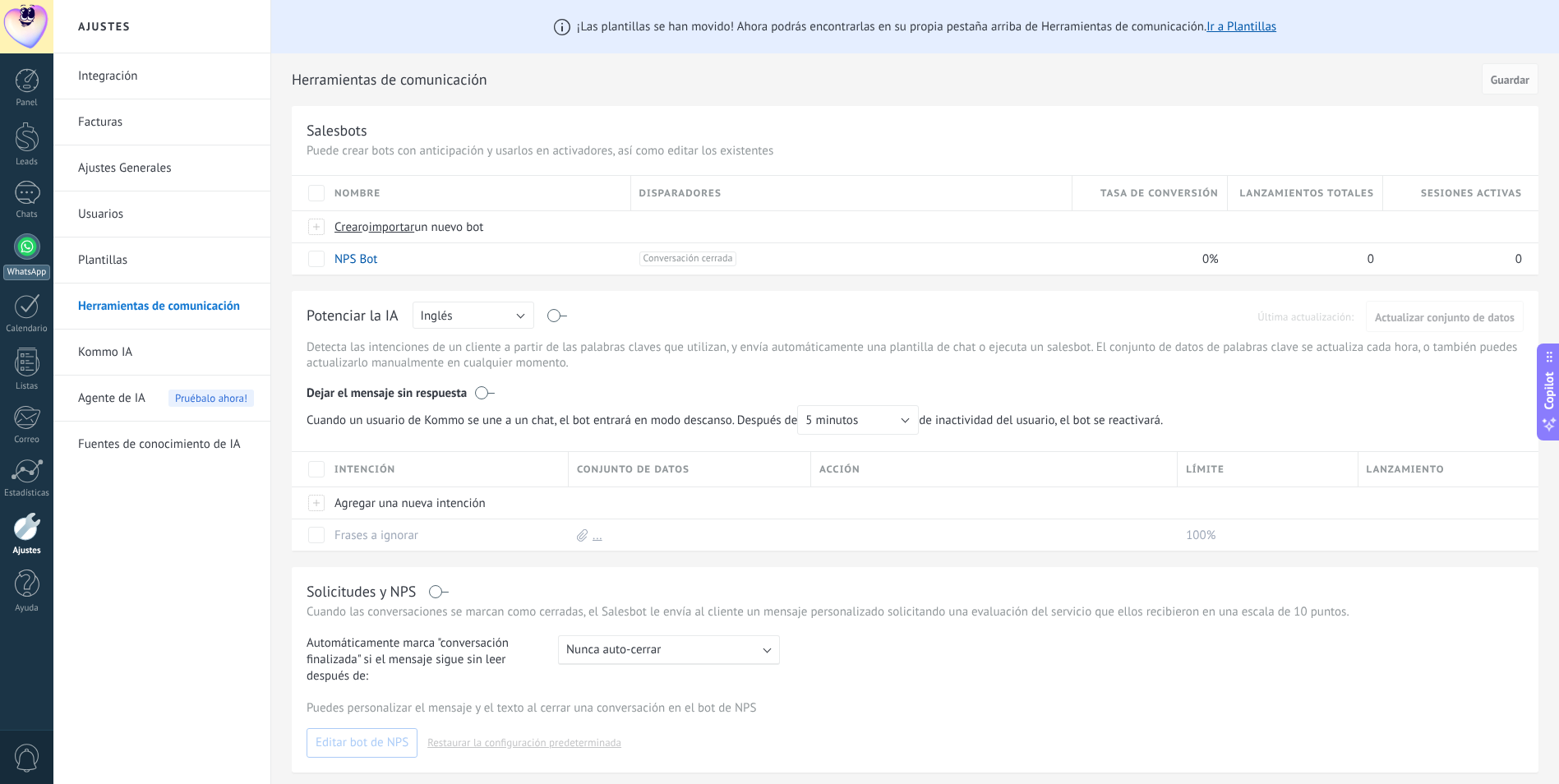
click at [25, 251] on div at bounding box center [27, 247] width 26 height 26
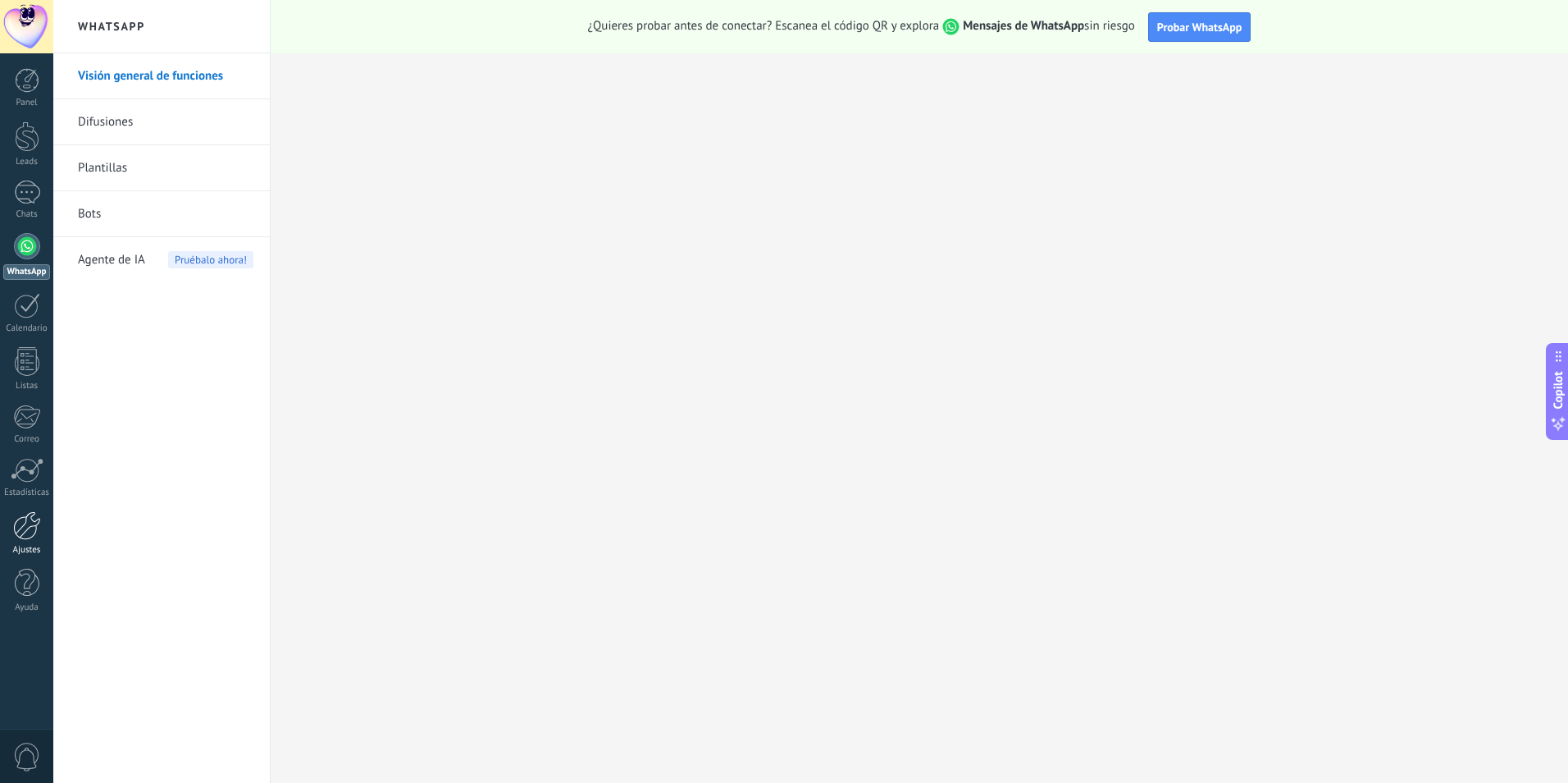
click at [31, 536] on div at bounding box center [27, 525] width 28 height 28
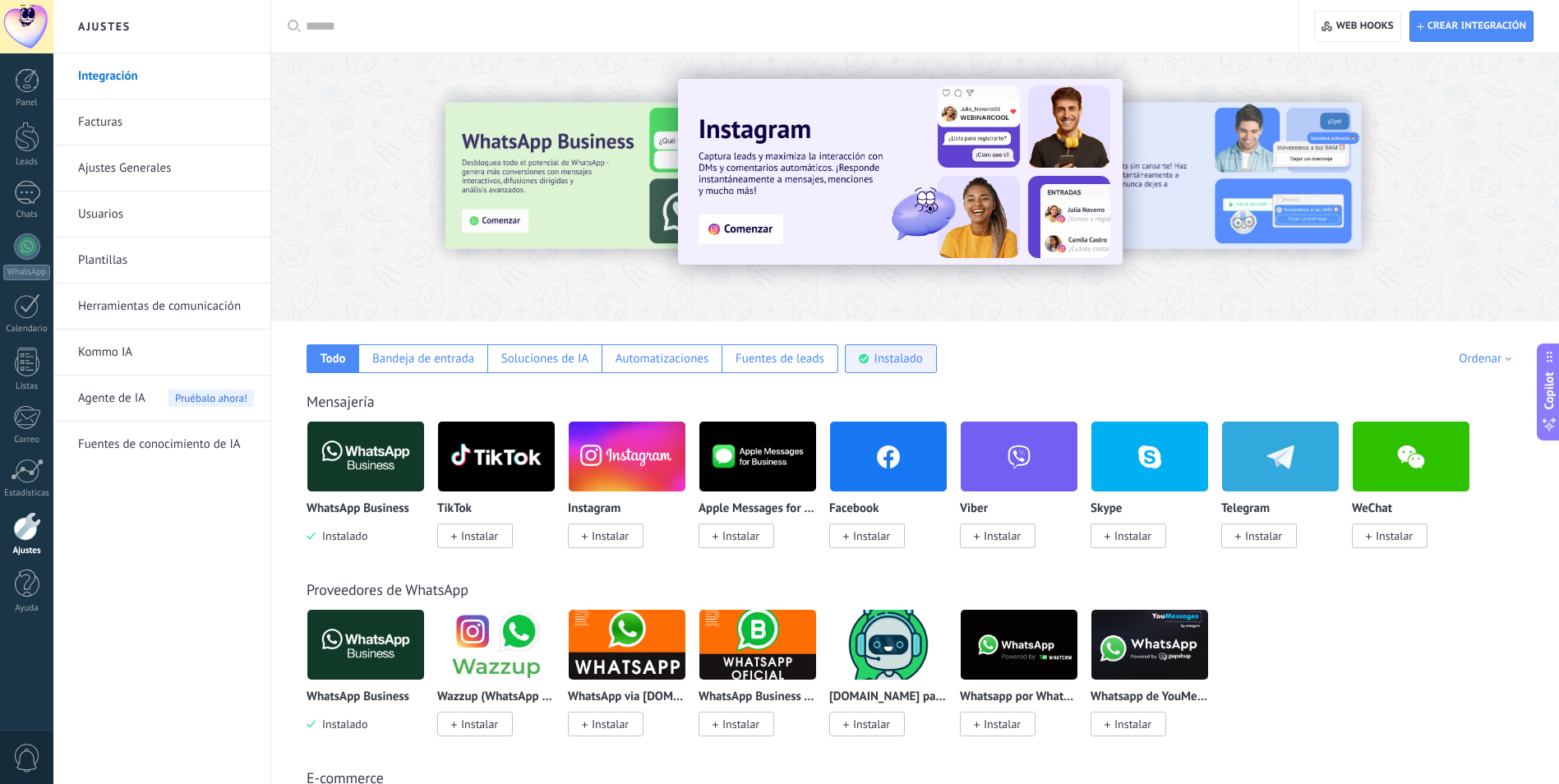
click at [881, 358] on div "Instalado" at bounding box center [899, 358] width 48 height 16
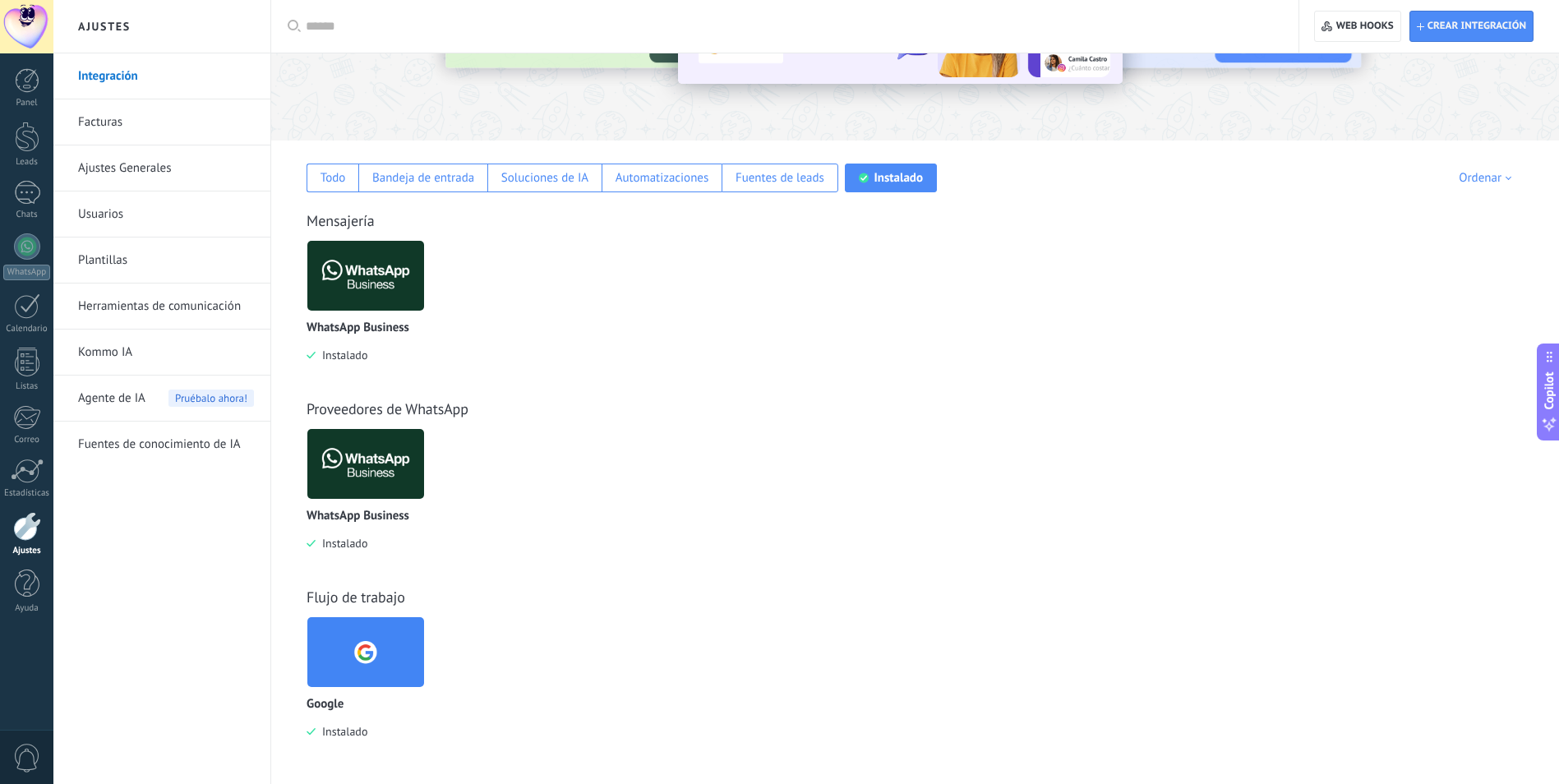
scroll to position [16, 0]
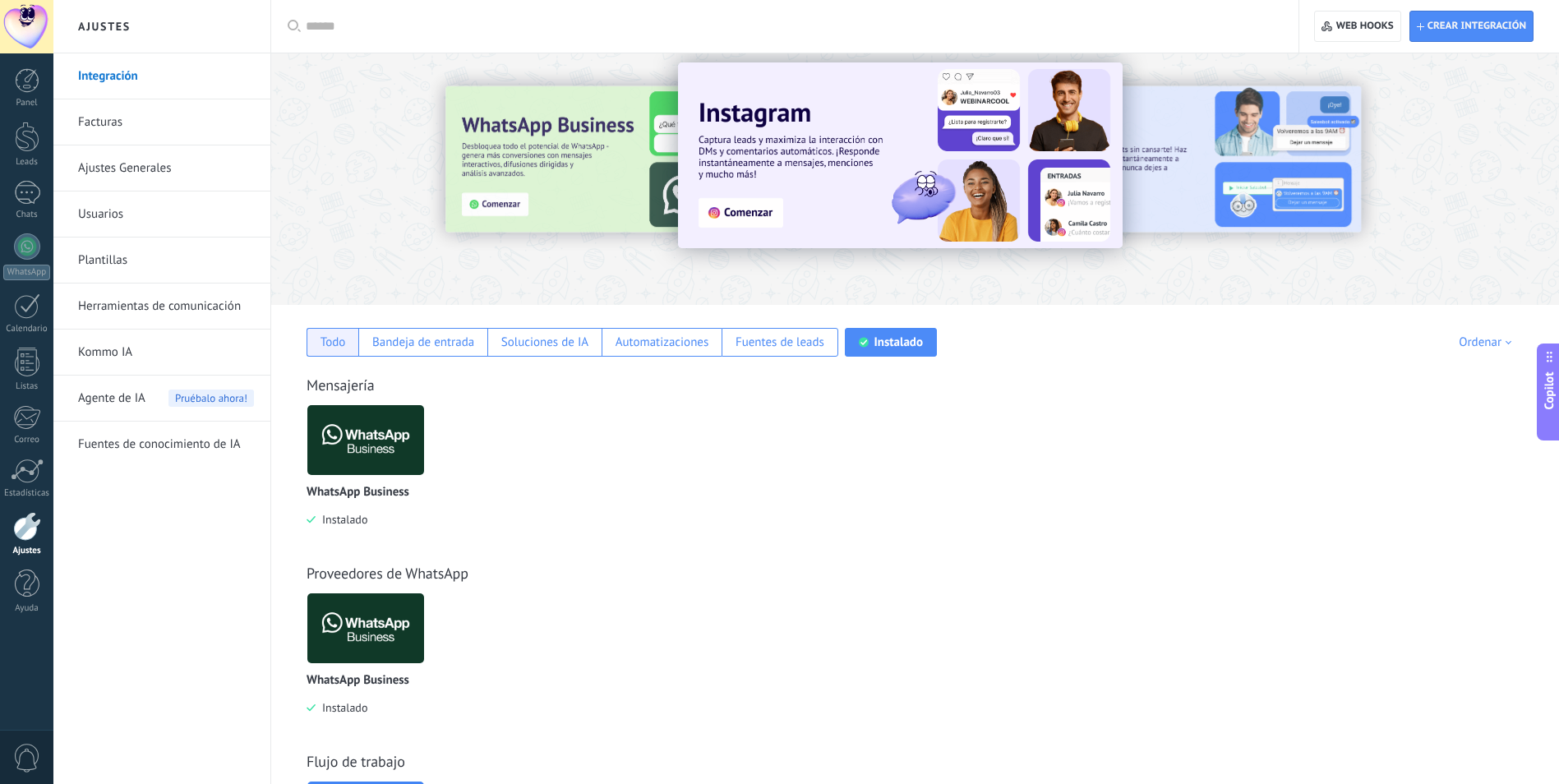
click at [341, 349] on div "Todo" at bounding box center [333, 342] width 26 height 16
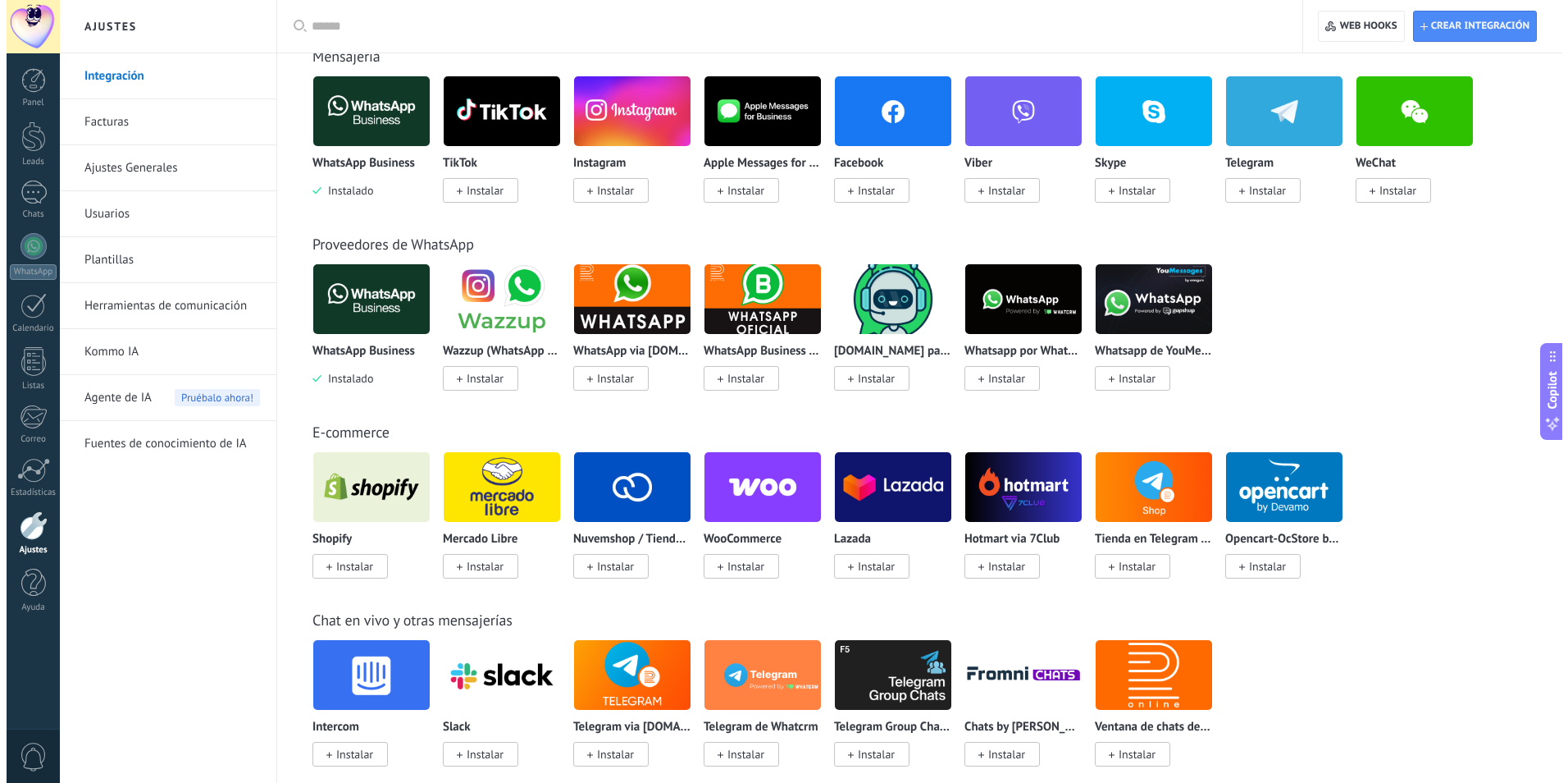
scroll to position [0, 0]
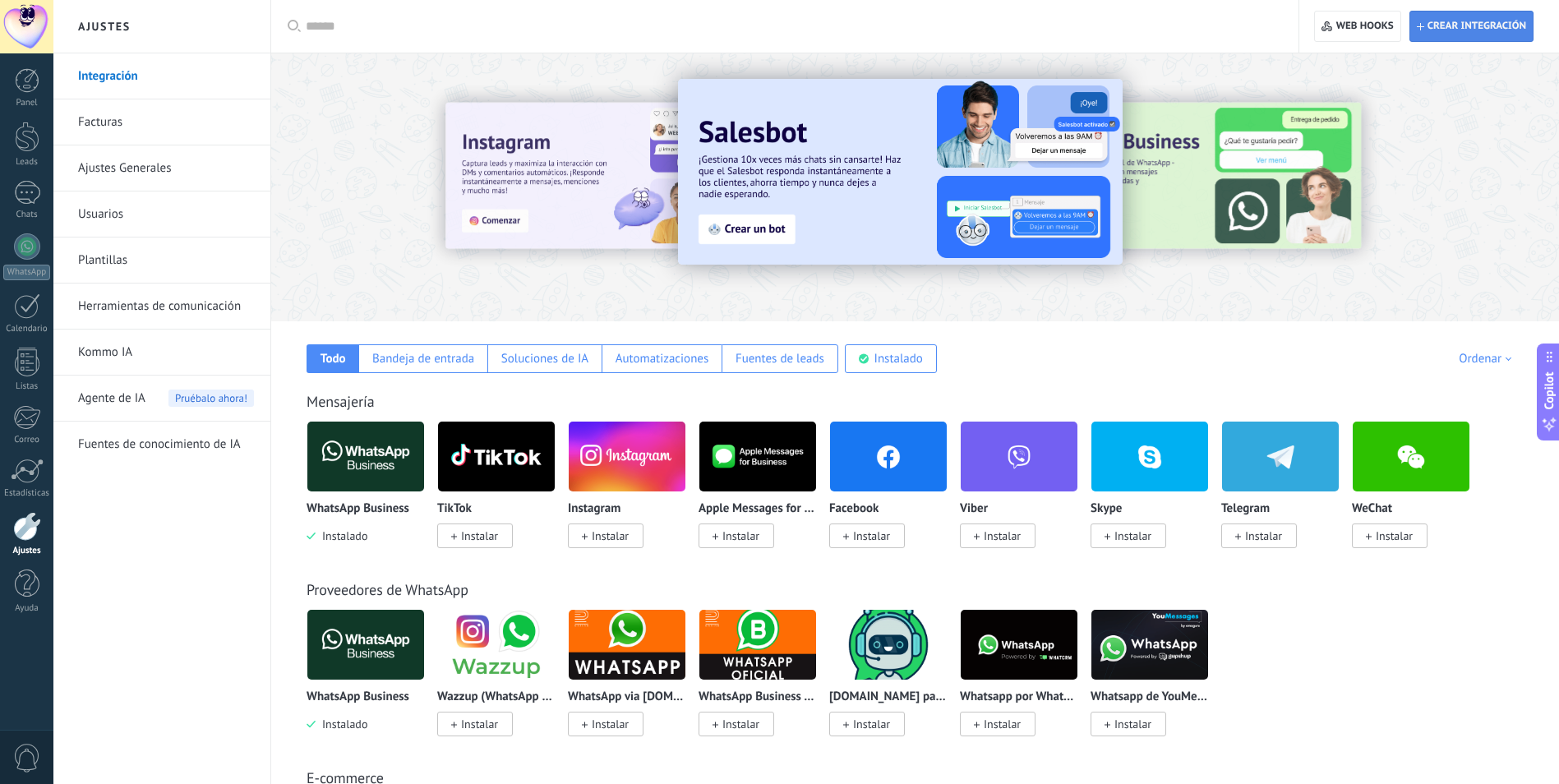
click at [1473, 32] on span "Crear integración" at bounding box center [1477, 26] width 98 height 13
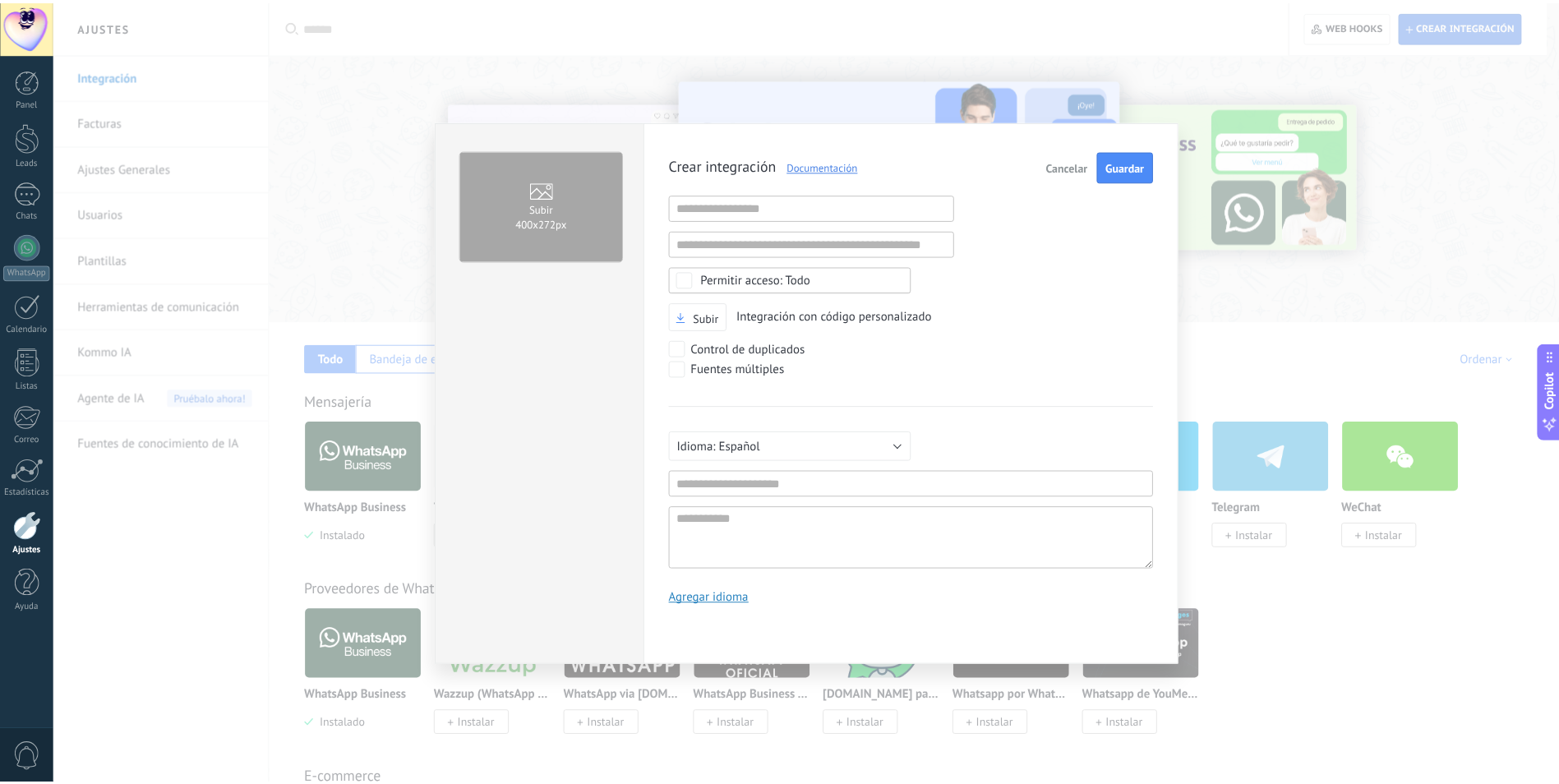
scroll to position [16, 0]
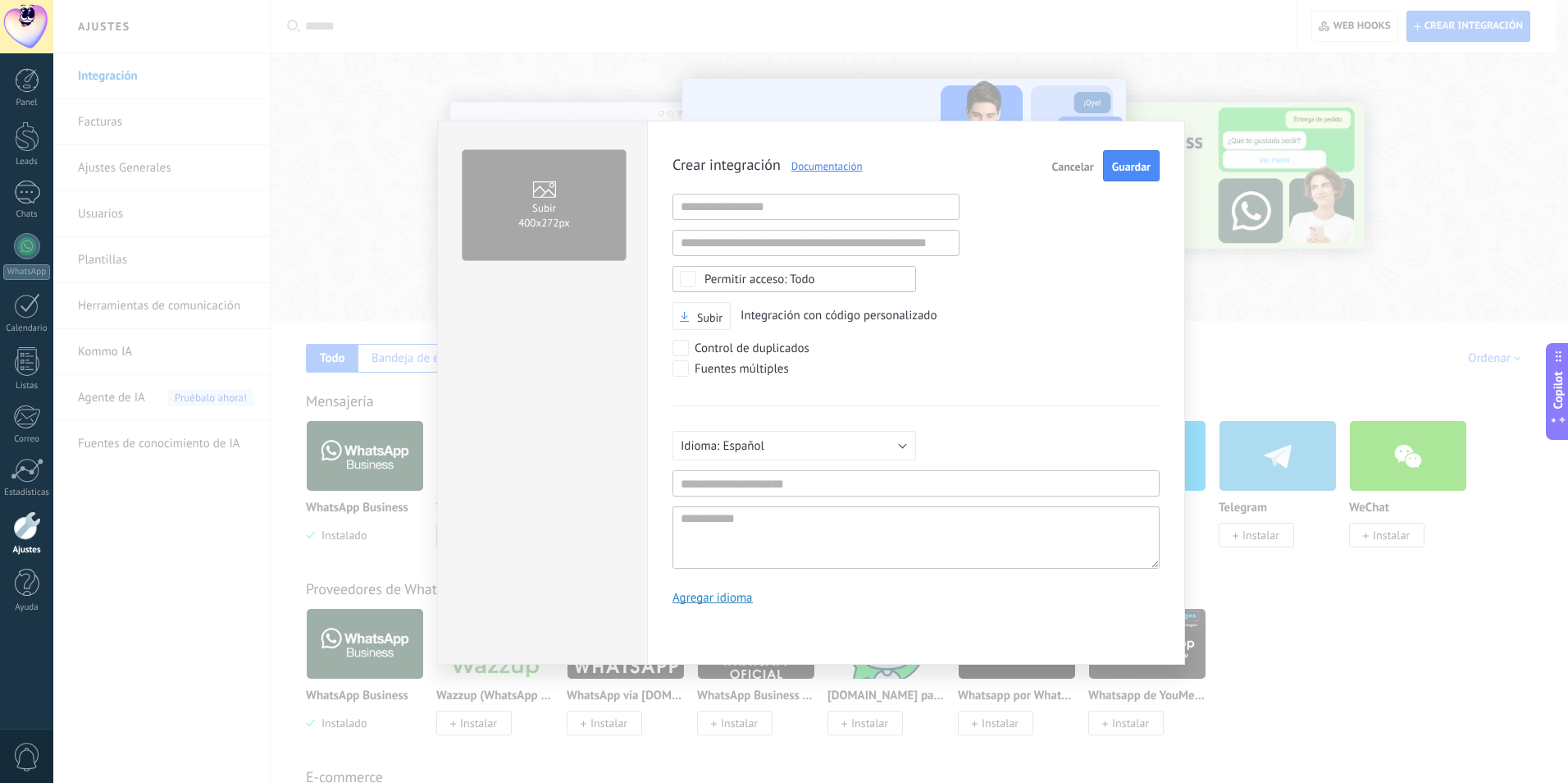
click at [1358, 163] on div "Subir 400х272px Crear integración Documentación Cancelar Guardar URL inválida U…" at bounding box center [810, 391] width 1515 height 783
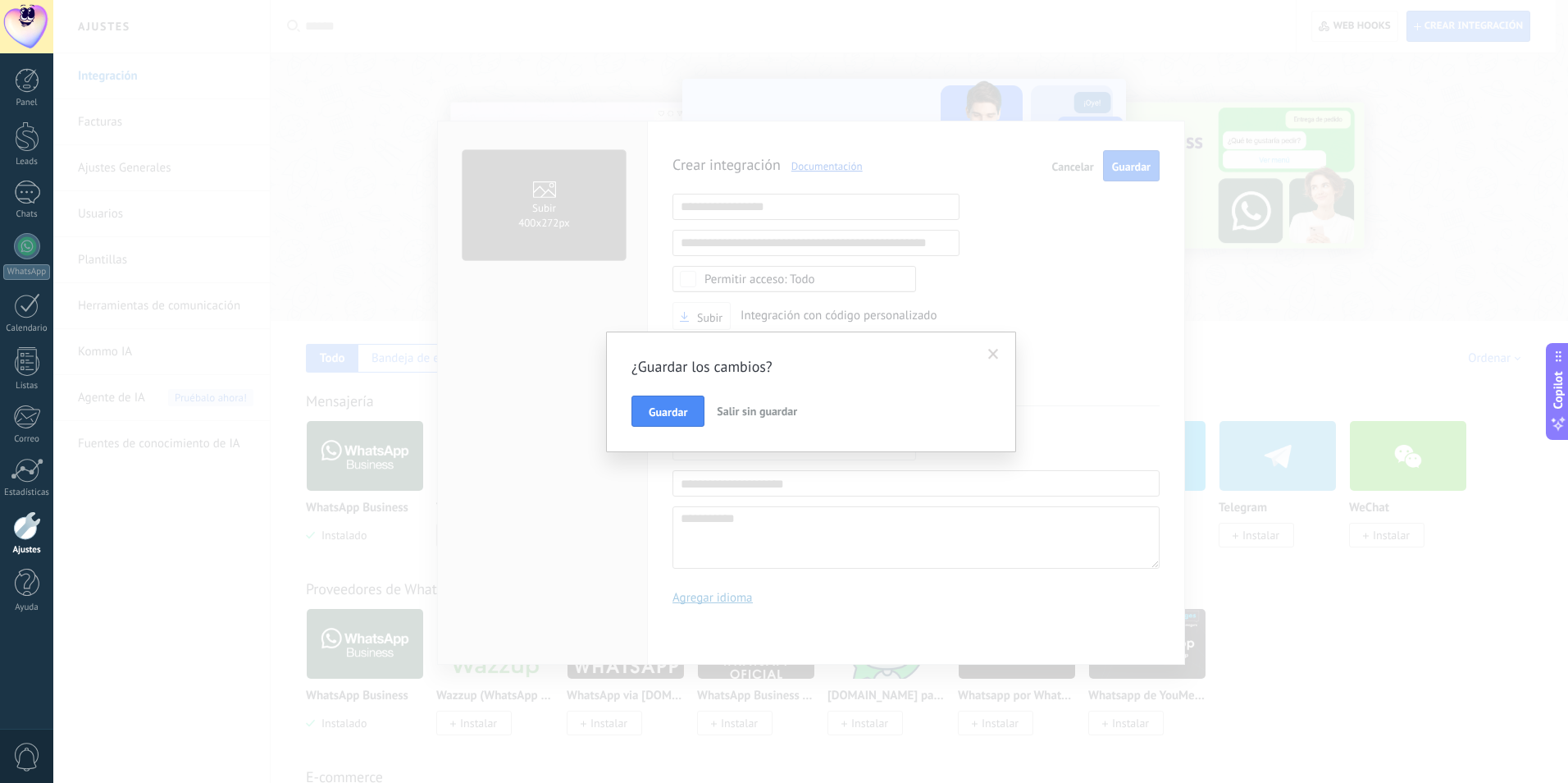
click at [737, 404] on span "Salir sin guardar" at bounding box center [756, 412] width 80 height 15
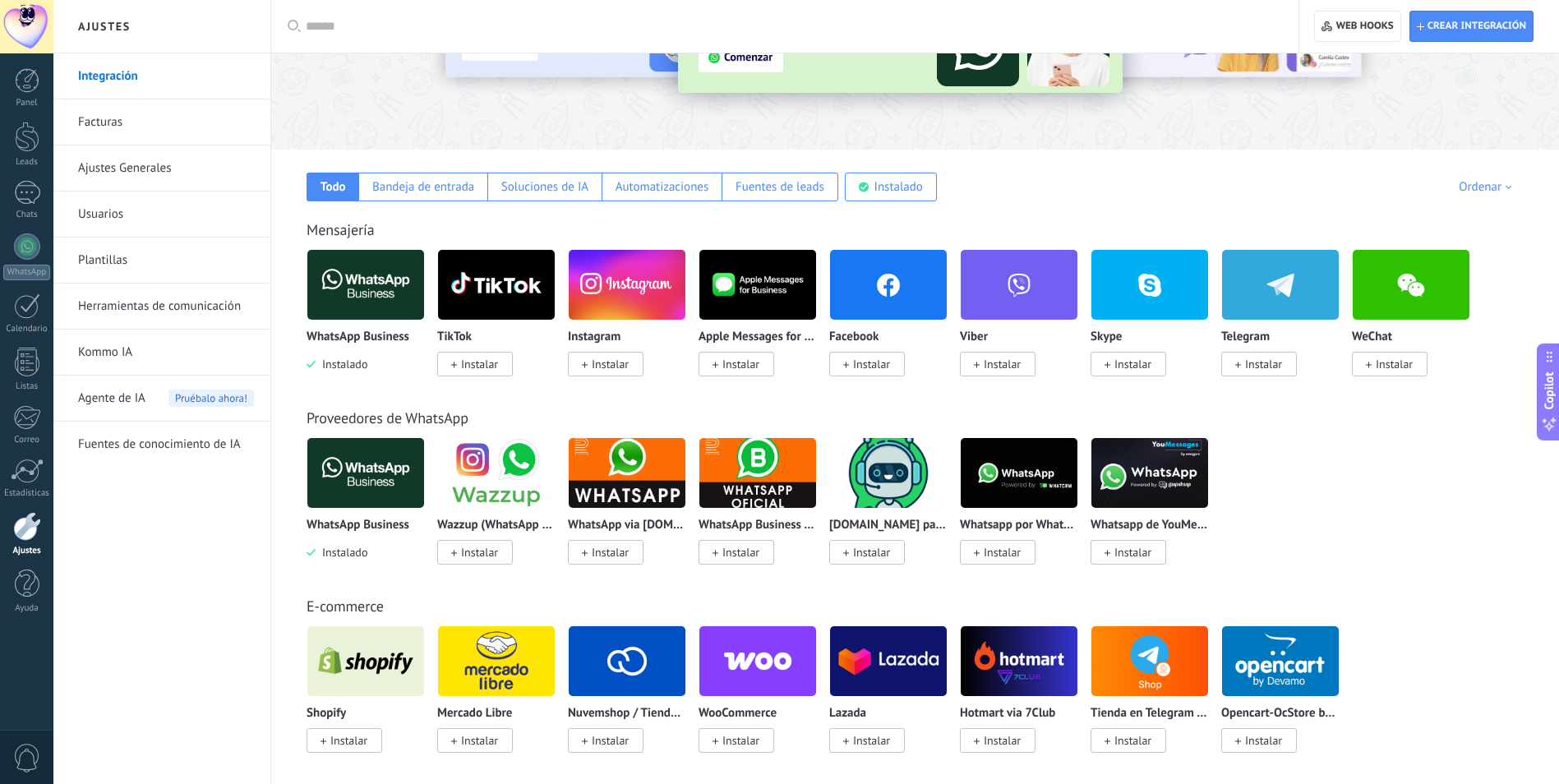
scroll to position [0, 0]
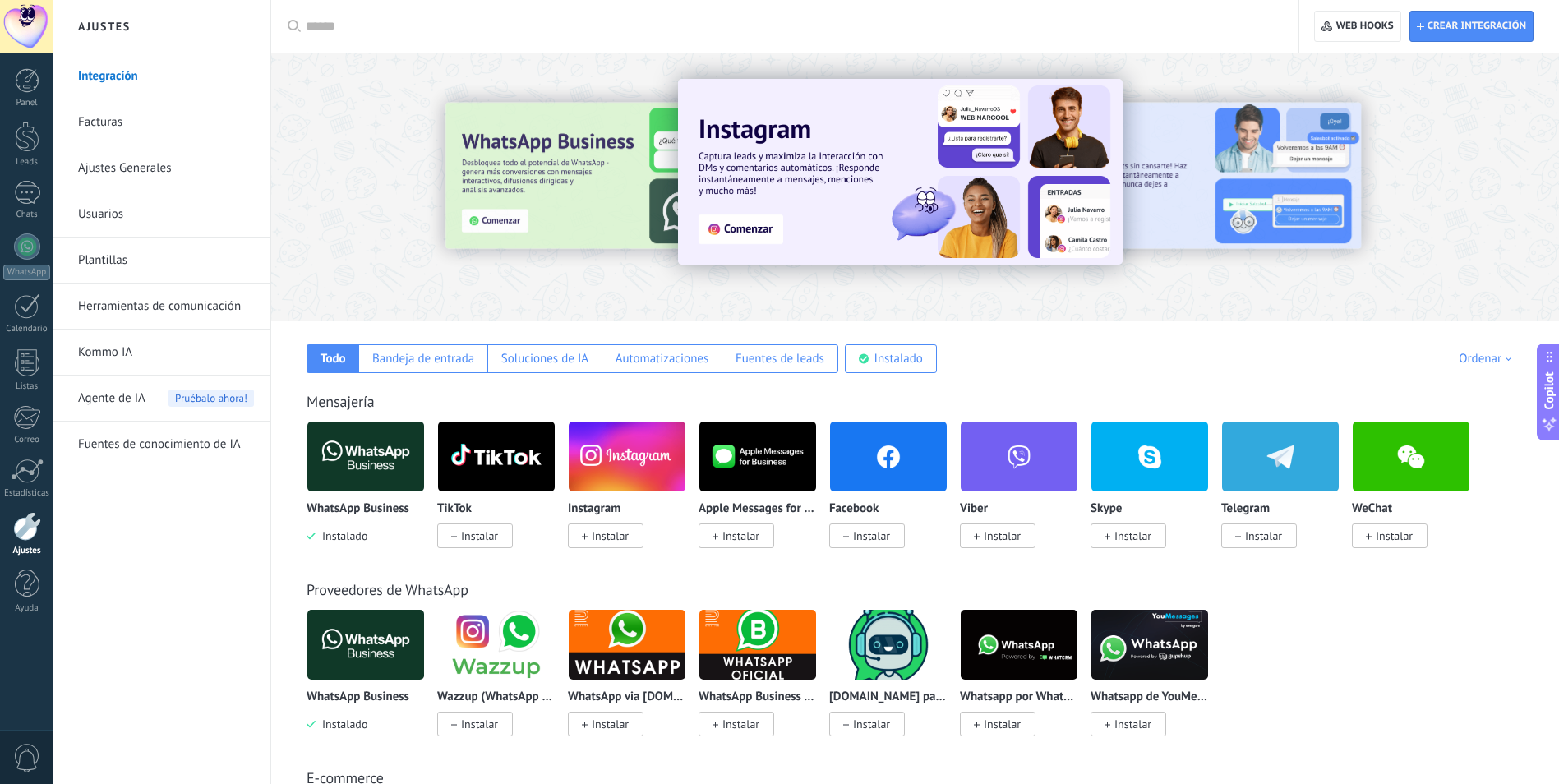
click at [132, 164] on link "Ajustes Generales" at bounding box center [166, 168] width 176 height 46
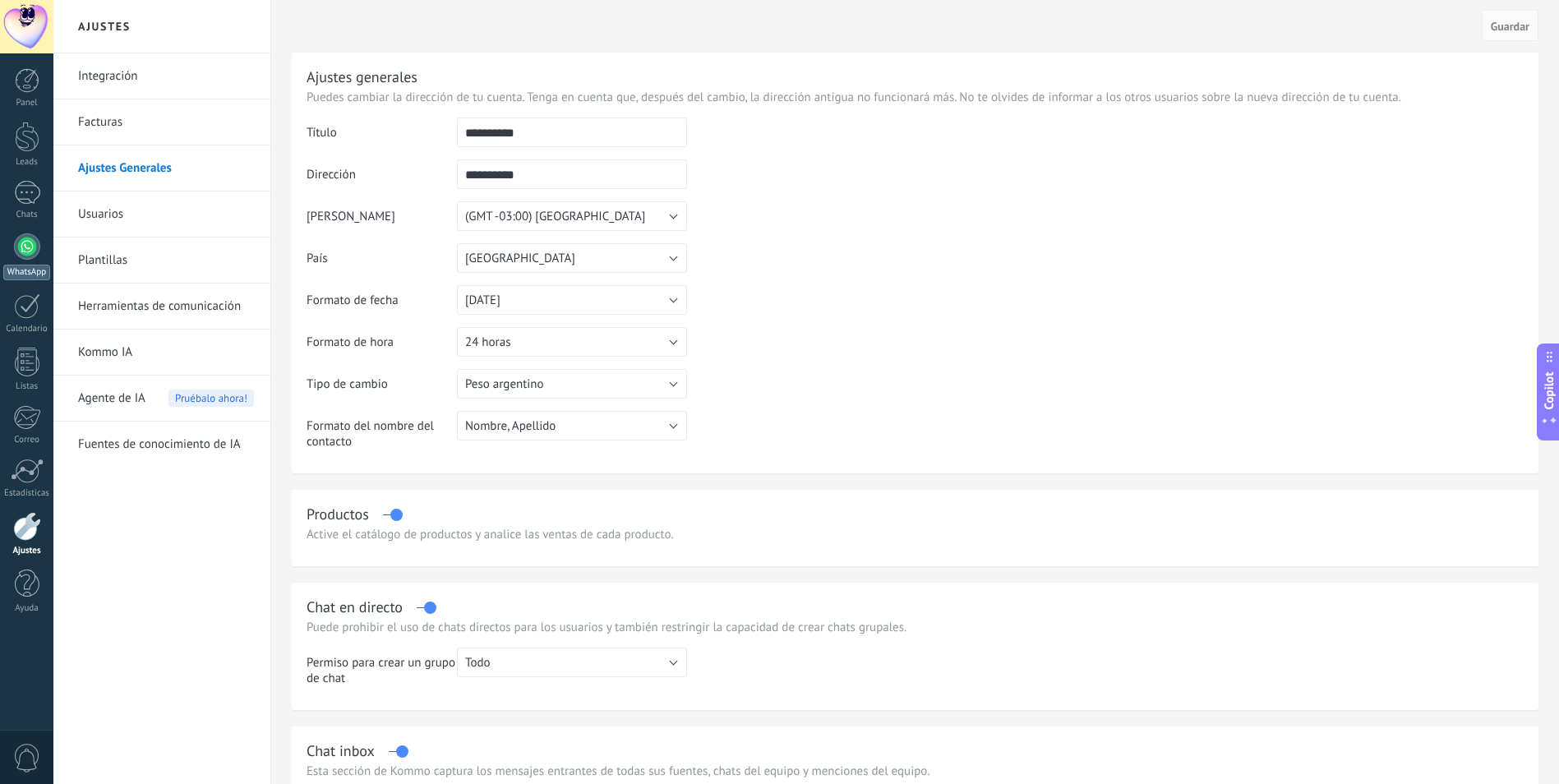
click at [29, 262] on link "WhatsApp" at bounding box center [26, 257] width 53 height 47
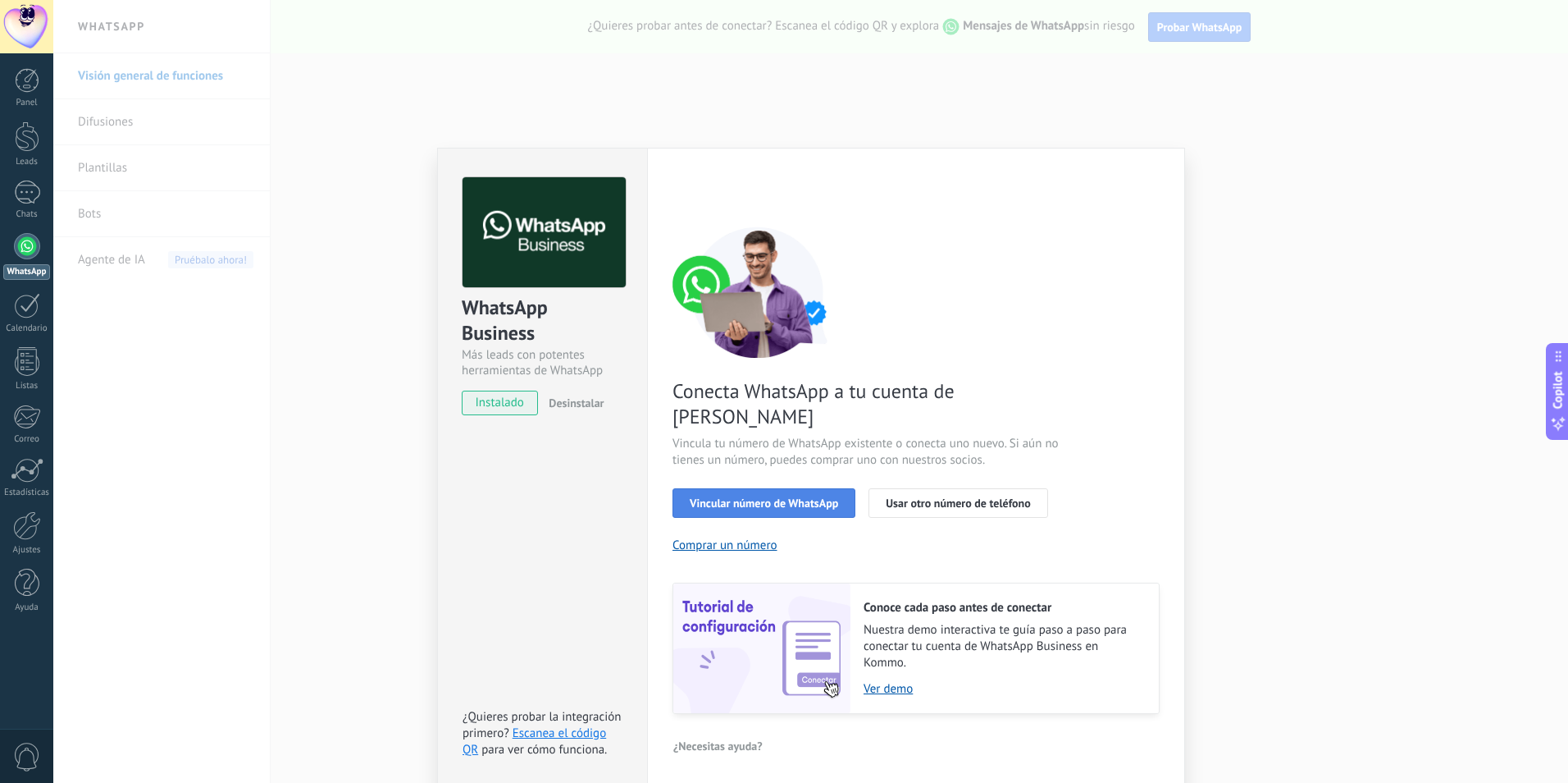
click at [770, 488] on button "Vincular número de WhatsApp" at bounding box center [765, 502] width 183 height 29
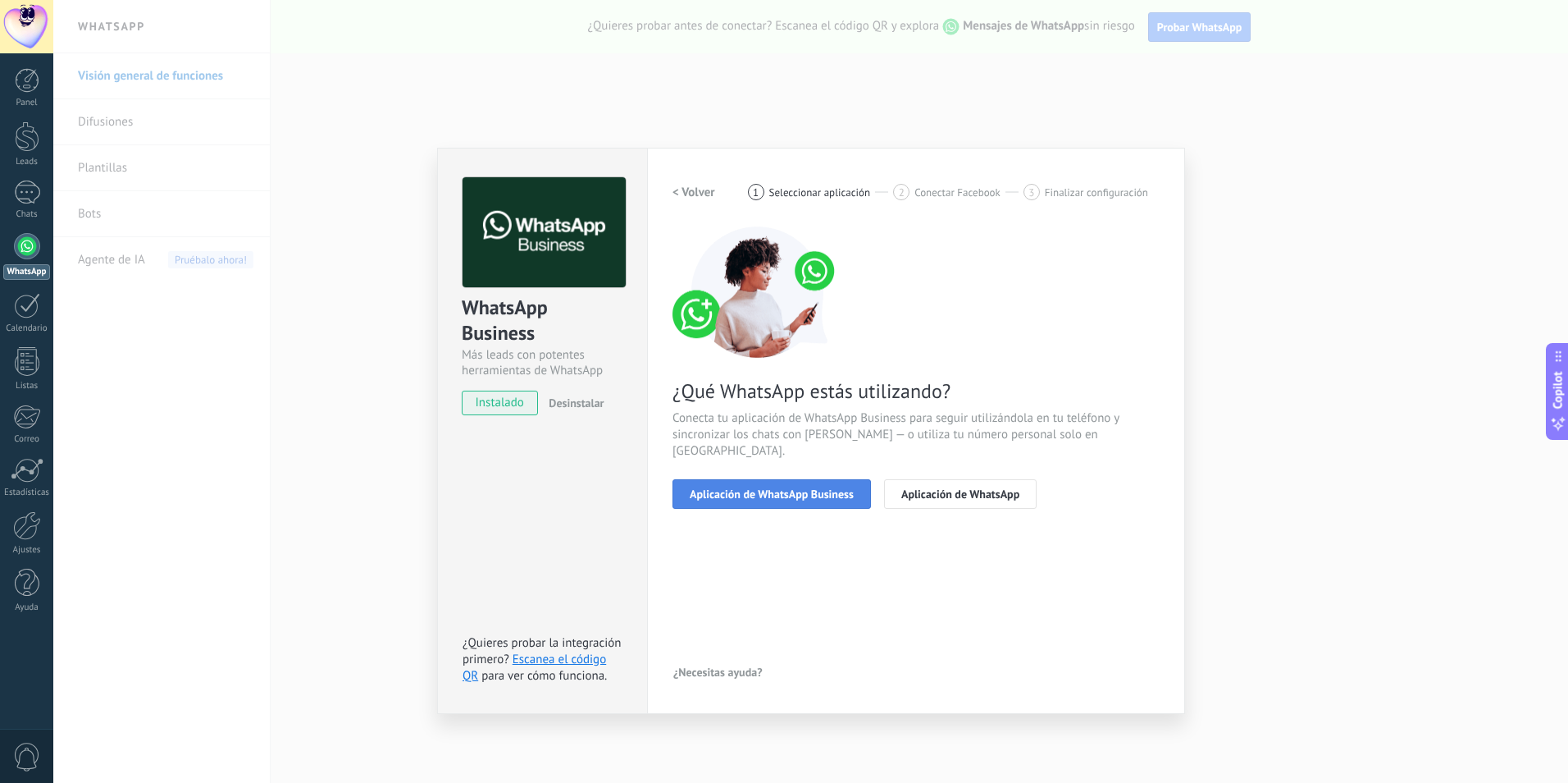
click at [766, 488] on span "Aplicación de WhatsApp Business" at bounding box center [772, 494] width 164 height 11
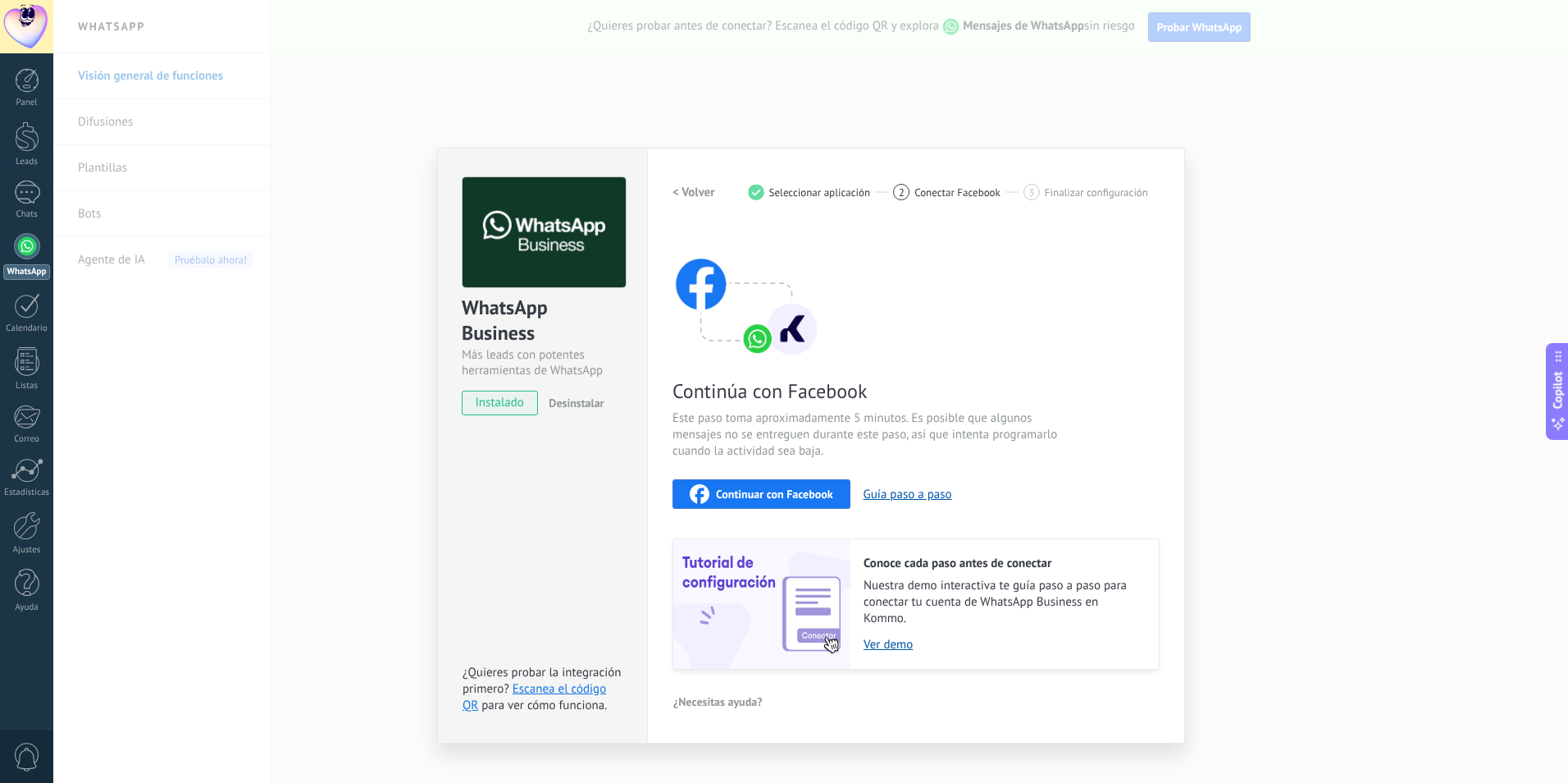
click at [767, 494] on span "Continuar con Facebook" at bounding box center [775, 494] width 117 height 11
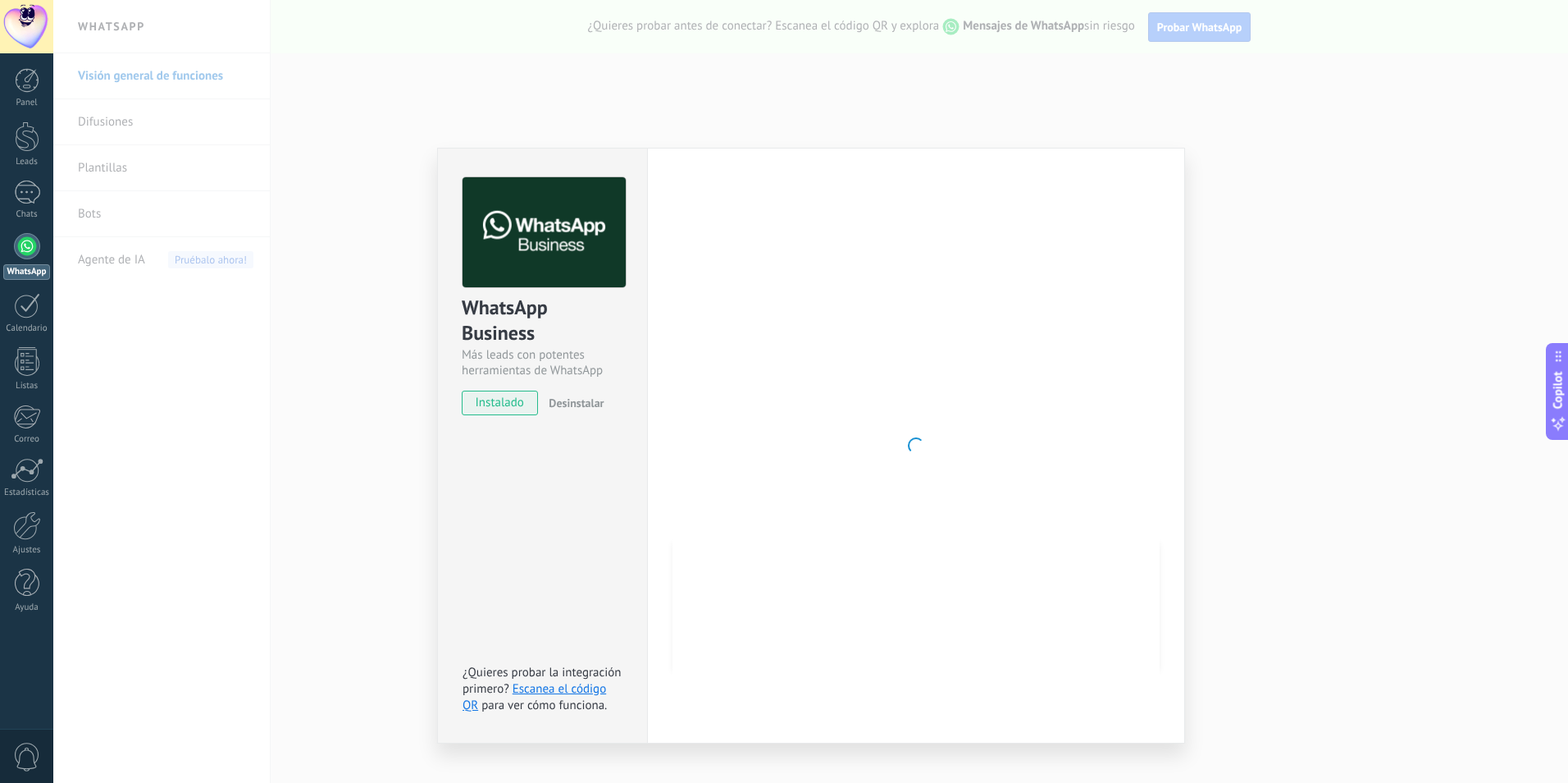
click at [456, 122] on div "WhatsApp Business Más leads con potentes herramientas de WhatsApp instalado Des…" at bounding box center [810, 391] width 1515 height 783
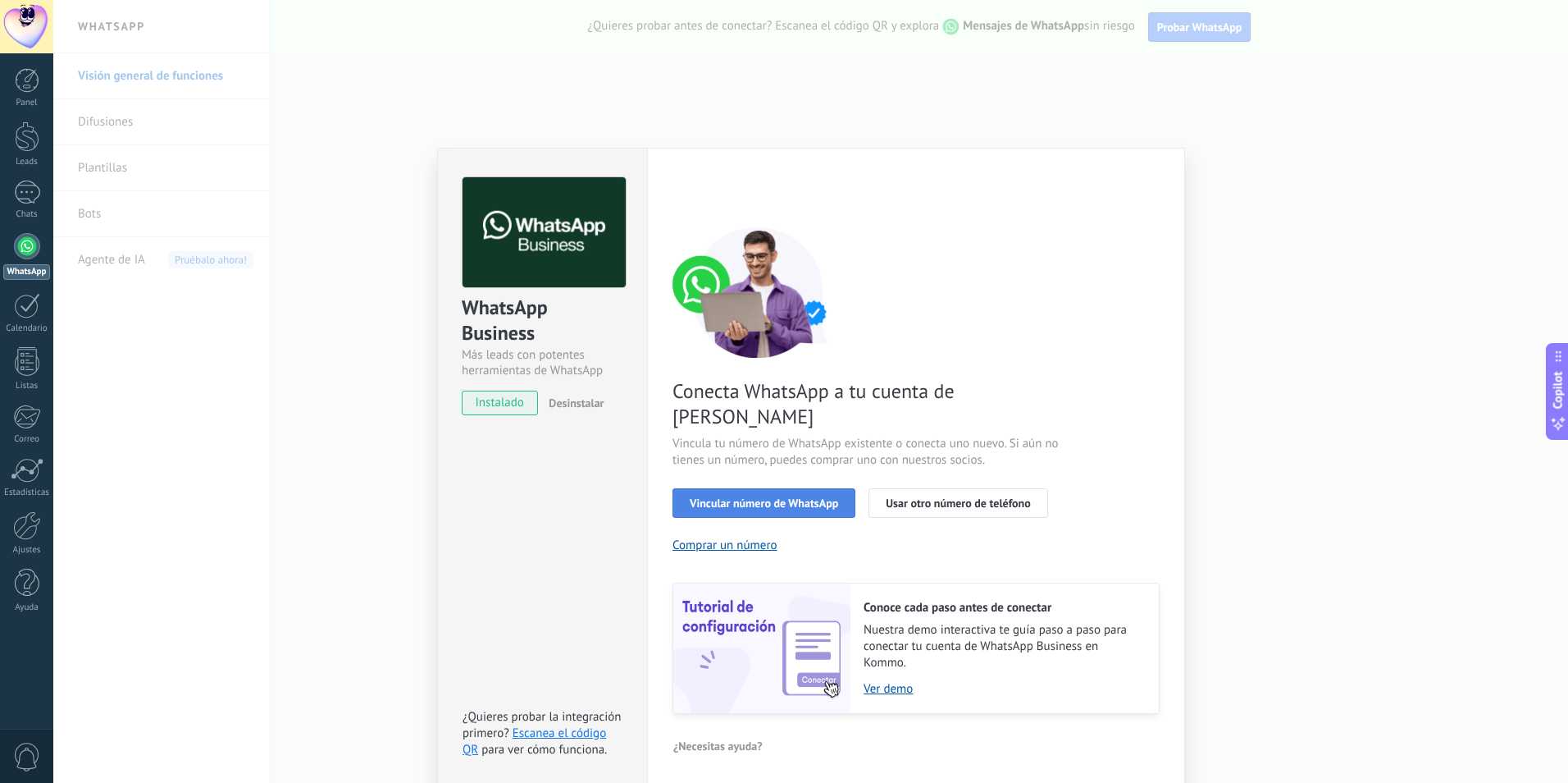
click at [750, 489] on button "Vincular número de WhatsApp" at bounding box center [765, 502] width 183 height 29
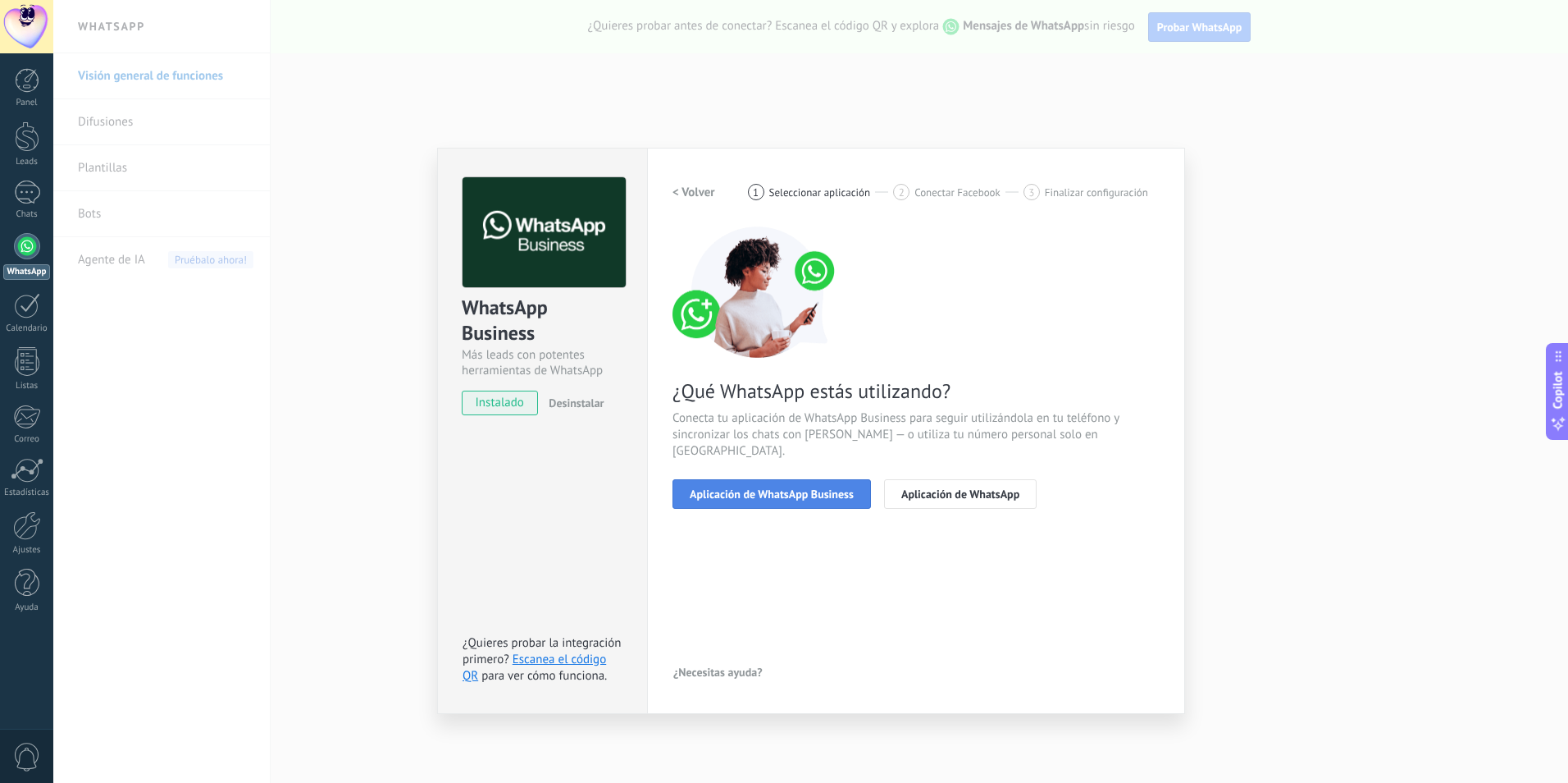
click at [754, 488] on span "Aplicación de WhatsApp Business" at bounding box center [772, 494] width 164 height 11
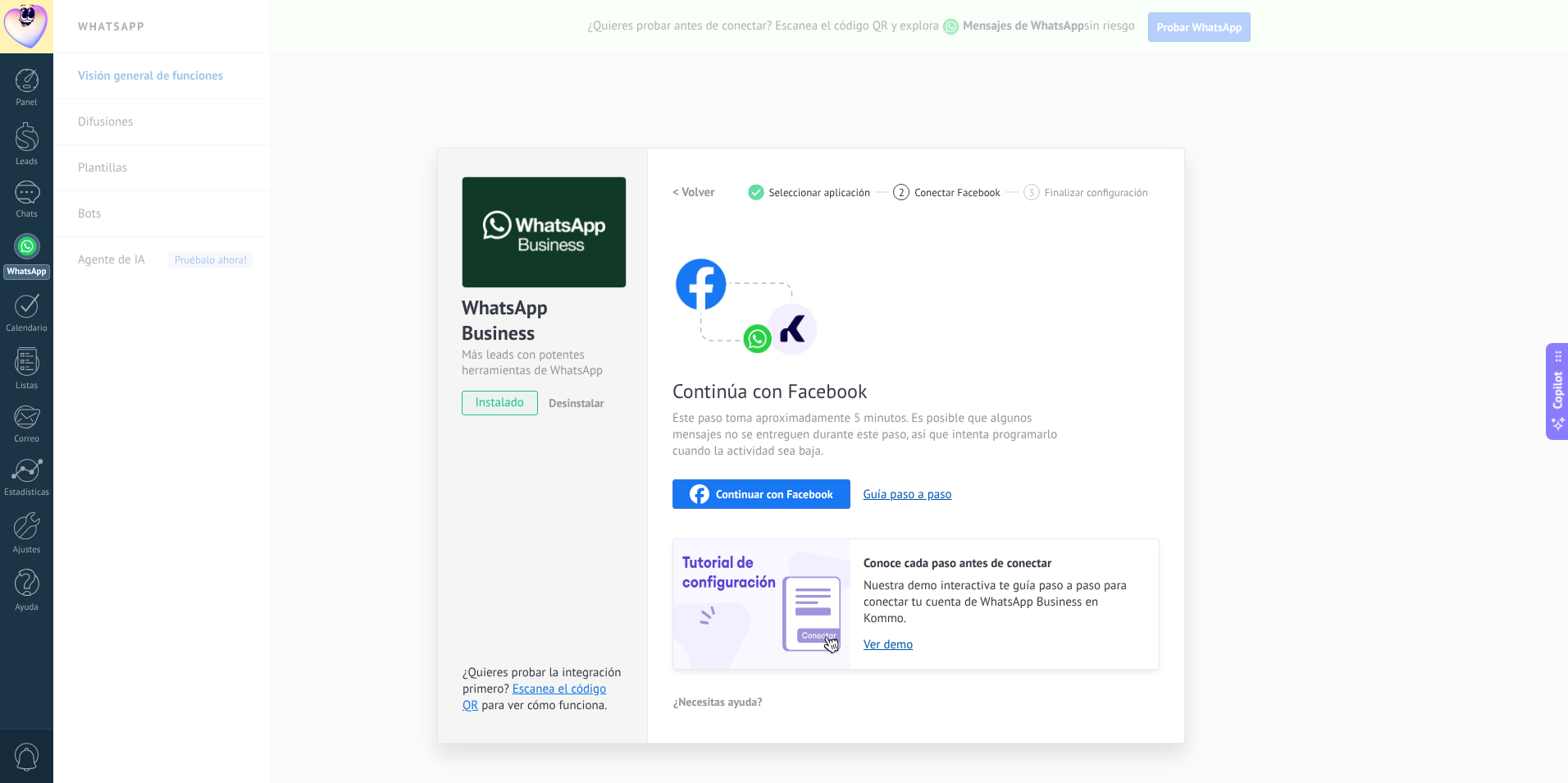
click at [754, 483] on button "Continuar con Facebook" at bounding box center [762, 493] width 178 height 29
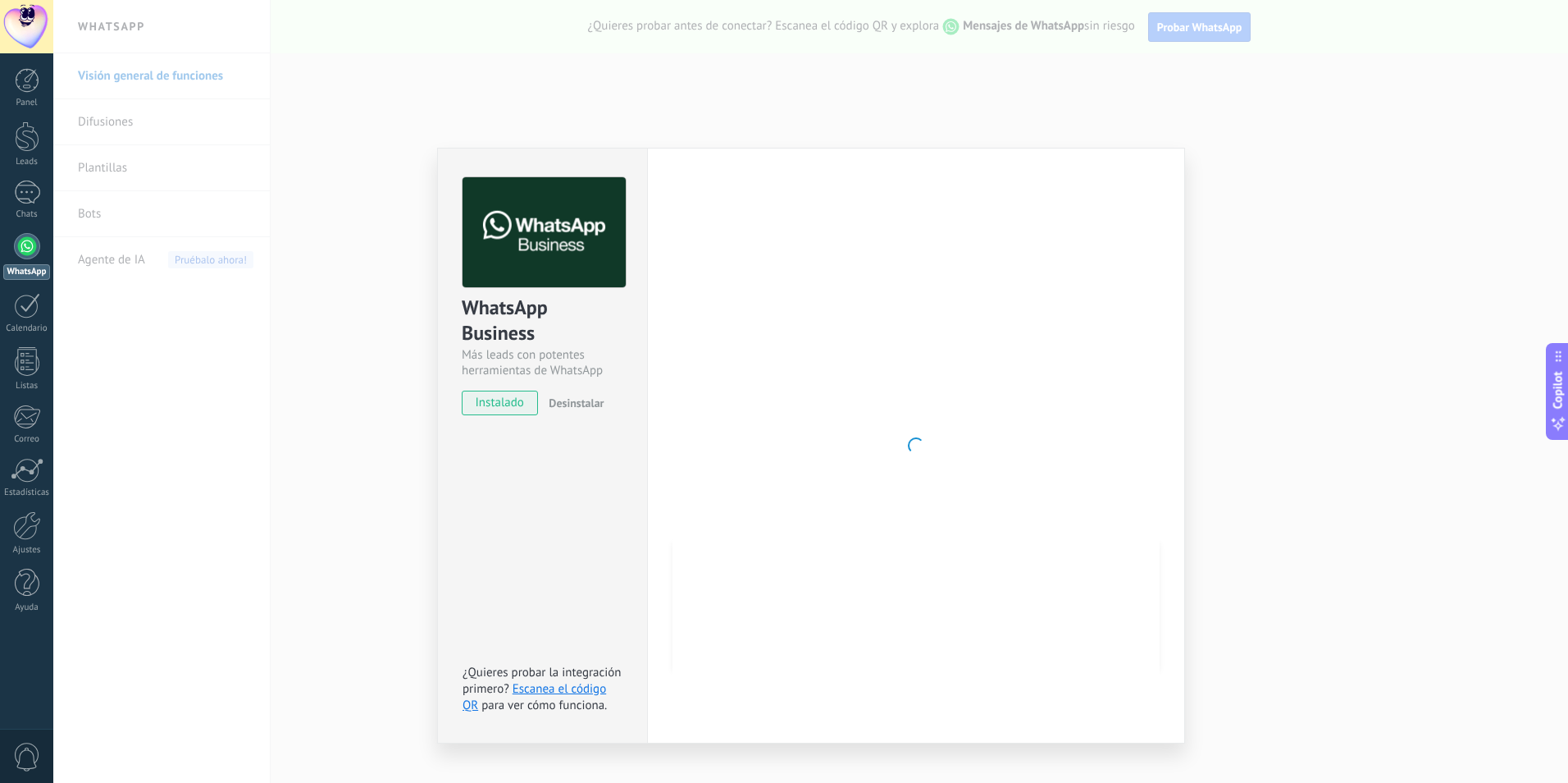
click at [263, 108] on div "WhatsApp Business Más leads con potentes herramientas de WhatsApp instalado Des…" at bounding box center [810, 391] width 1515 height 783
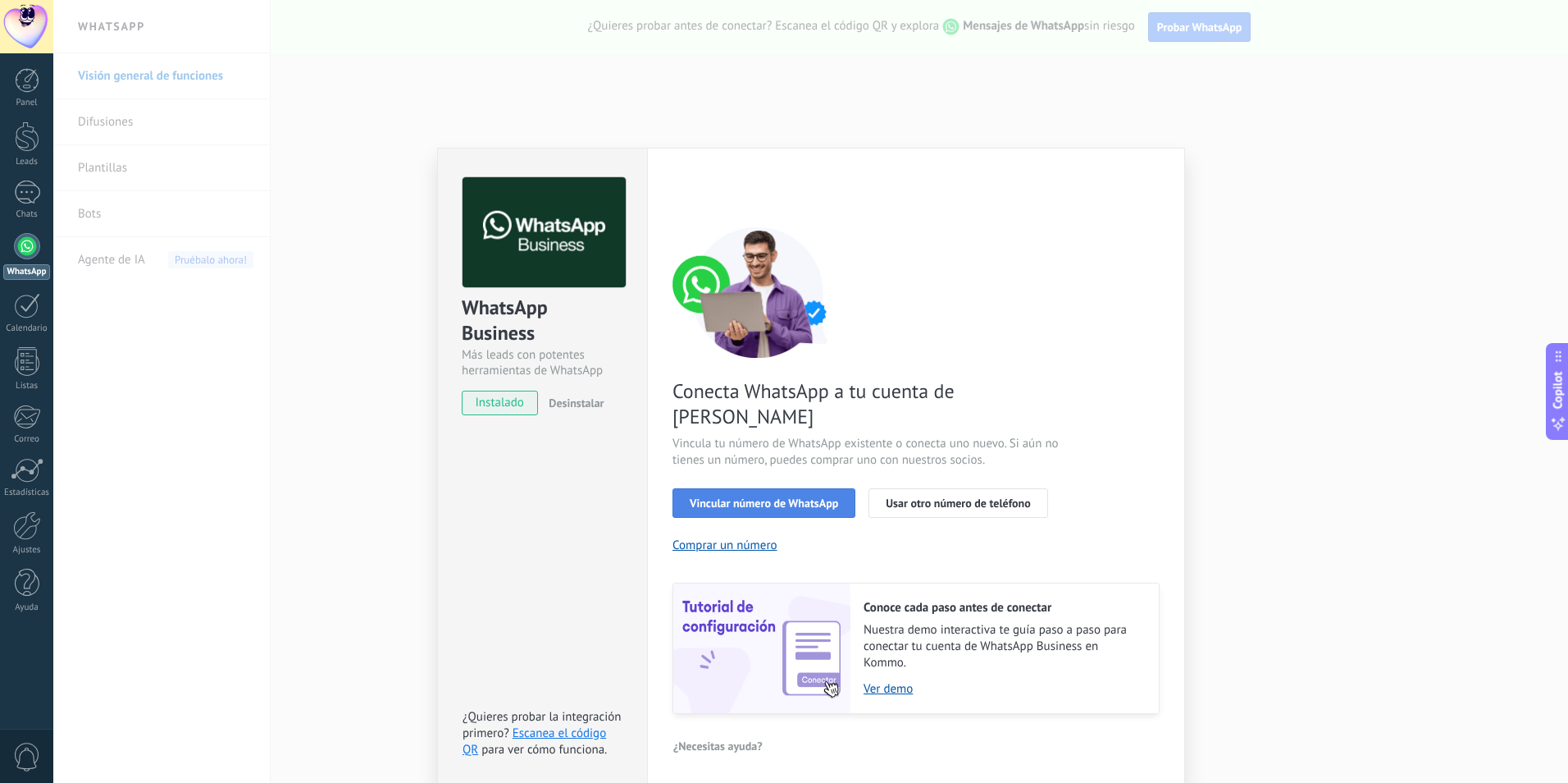
click at [741, 488] on button "Vincular número de WhatsApp" at bounding box center [765, 502] width 183 height 29
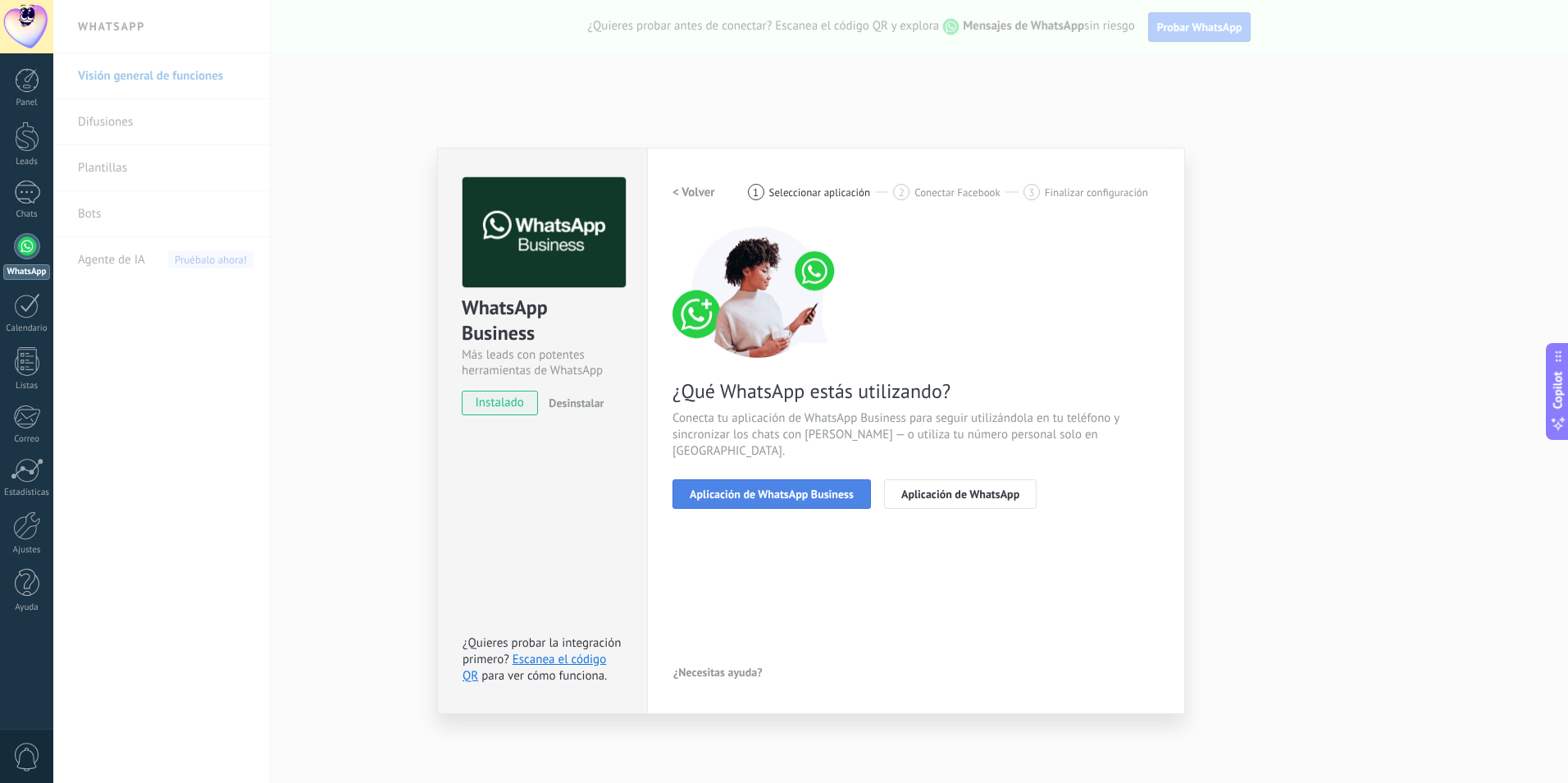
click at [742, 488] on span "Aplicación de WhatsApp Business" at bounding box center [772, 494] width 164 height 11
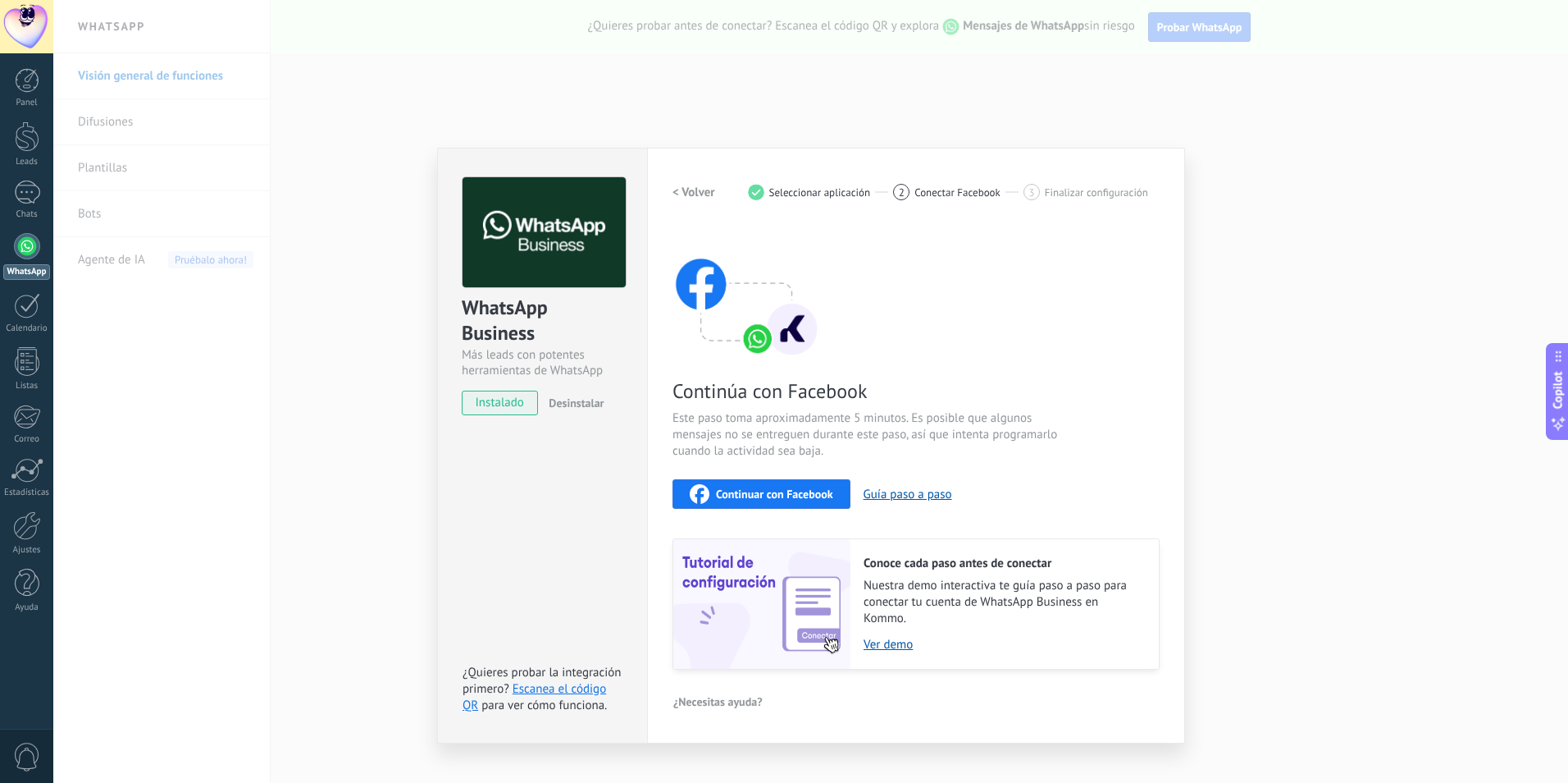
click at [750, 494] on span "Continuar con Facebook" at bounding box center [775, 494] width 117 height 11
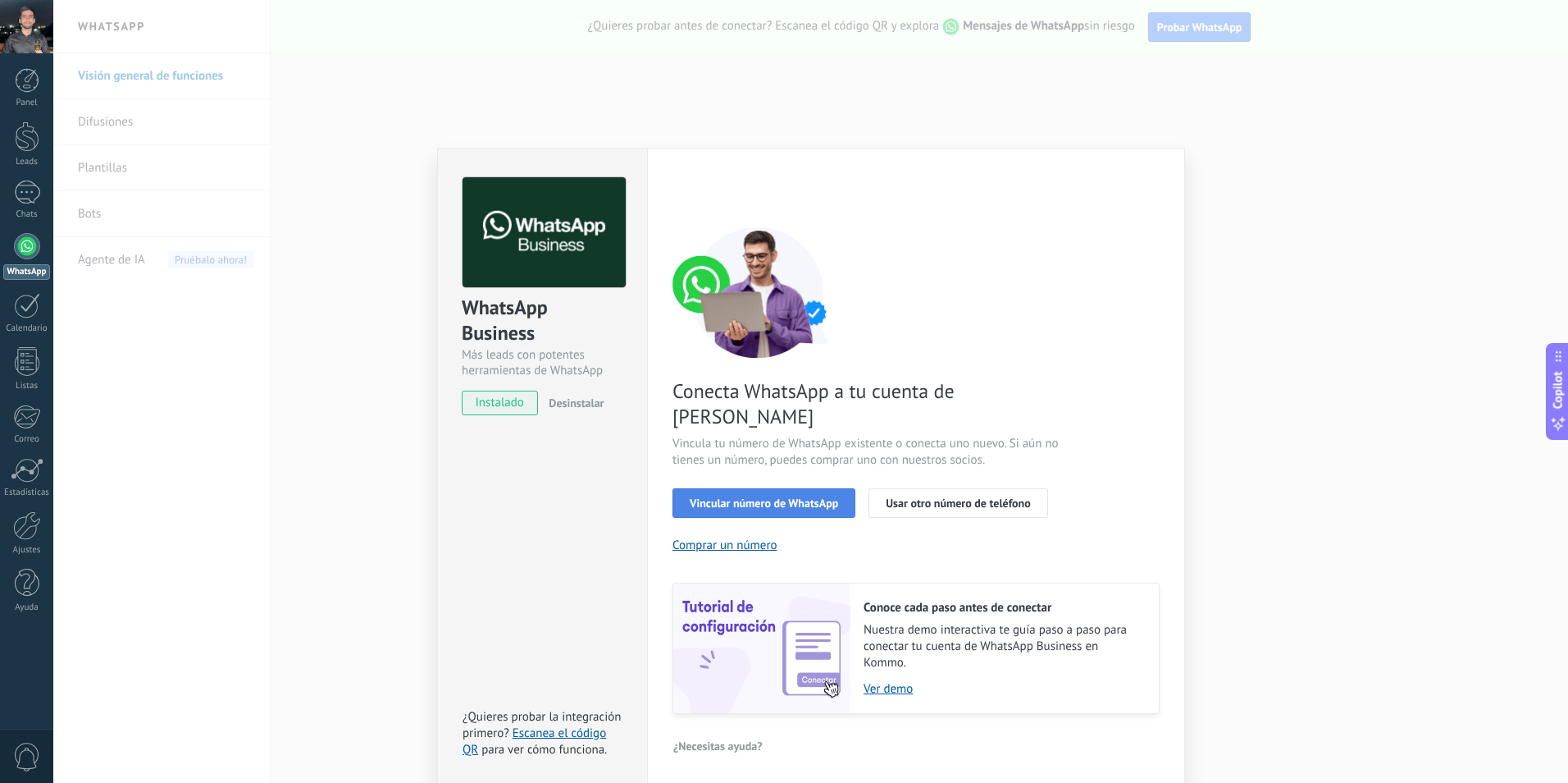
click at [744, 498] on span "Vincular número de WhatsApp" at bounding box center [764, 503] width 148 height 11
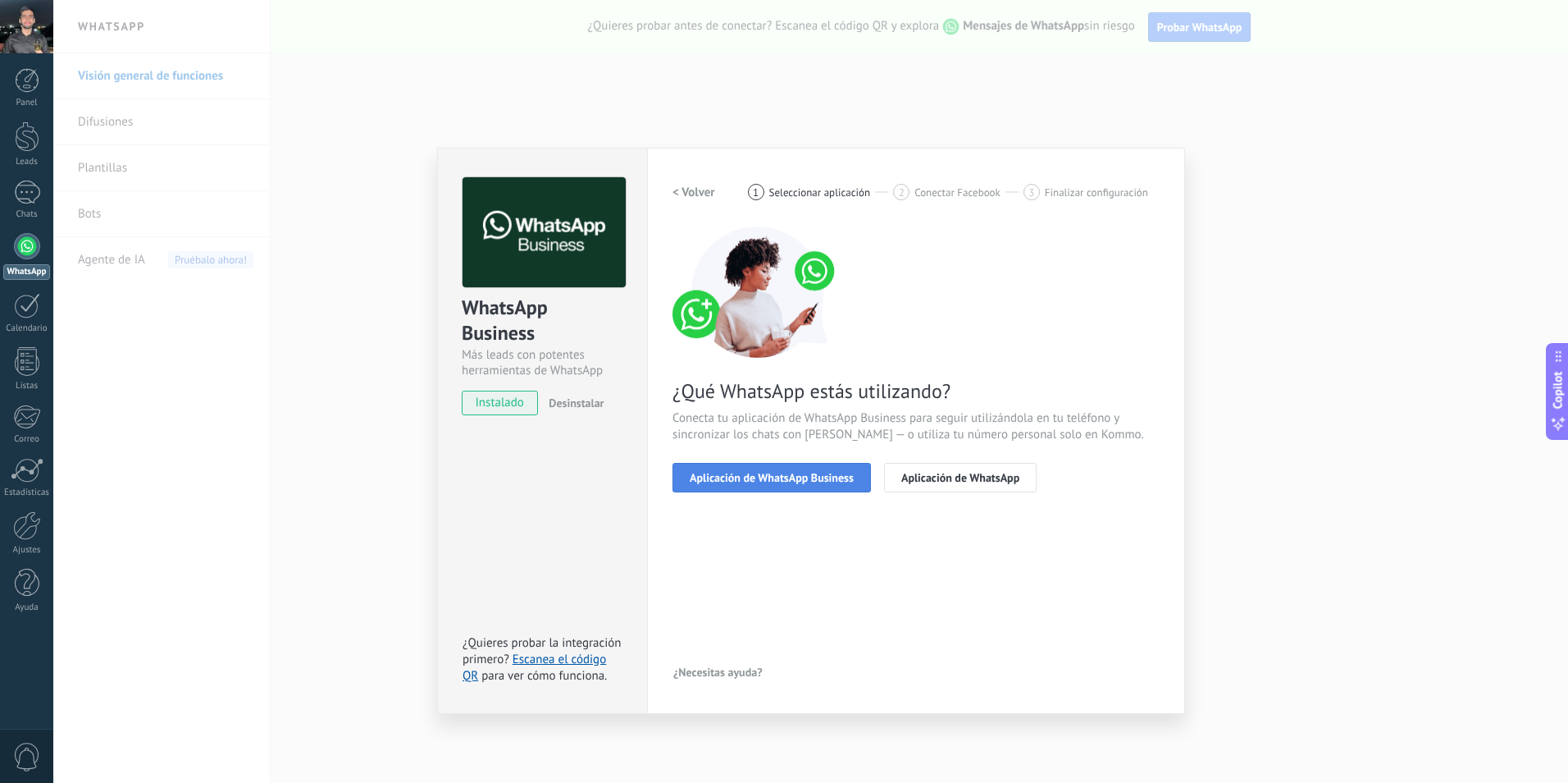
click at [748, 474] on span "Aplicación de WhatsApp Business" at bounding box center [772, 478] width 164 height 11
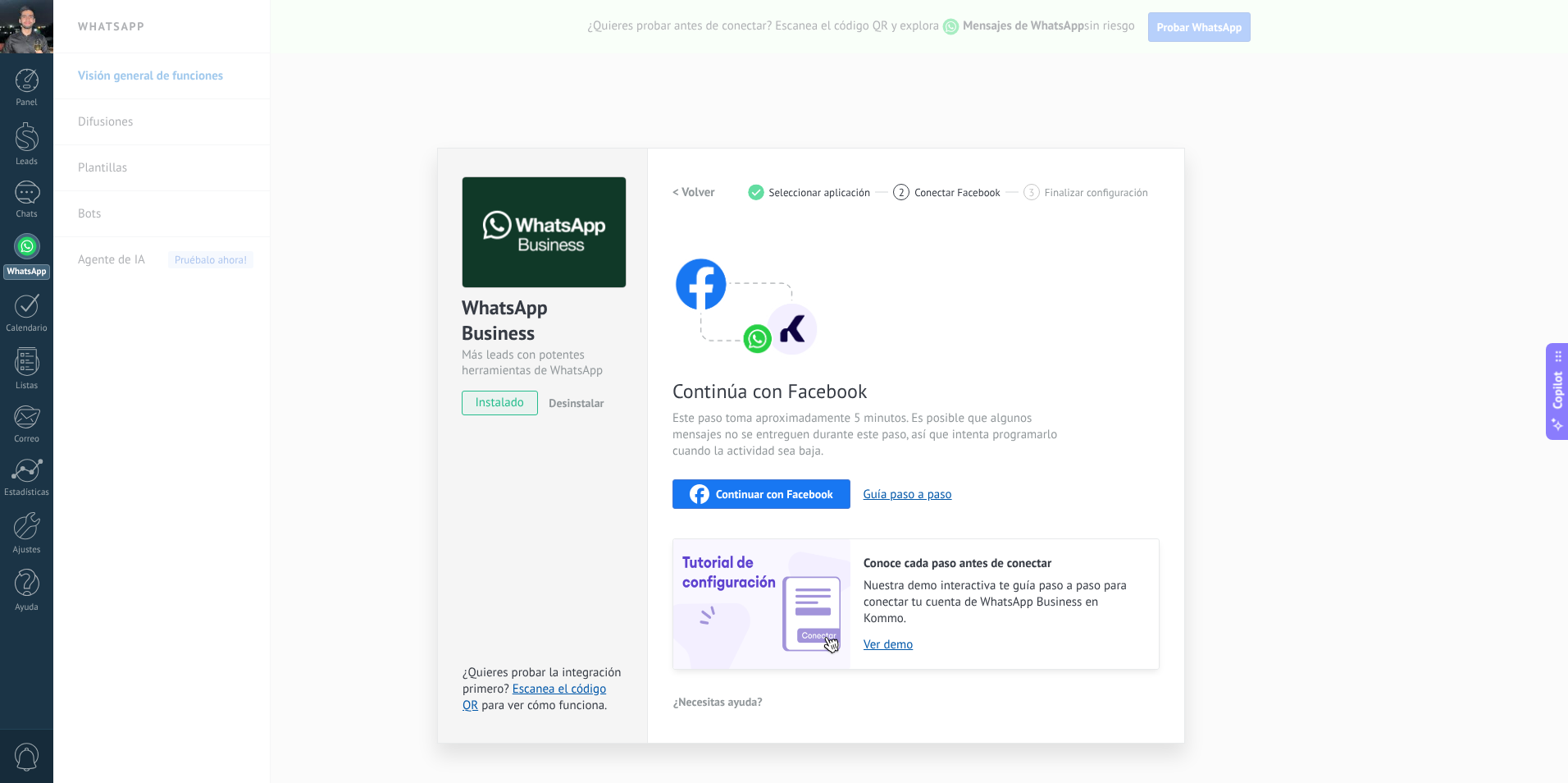
click at [770, 499] on span "Continuar con Facebook" at bounding box center [775, 494] width 117 height 11
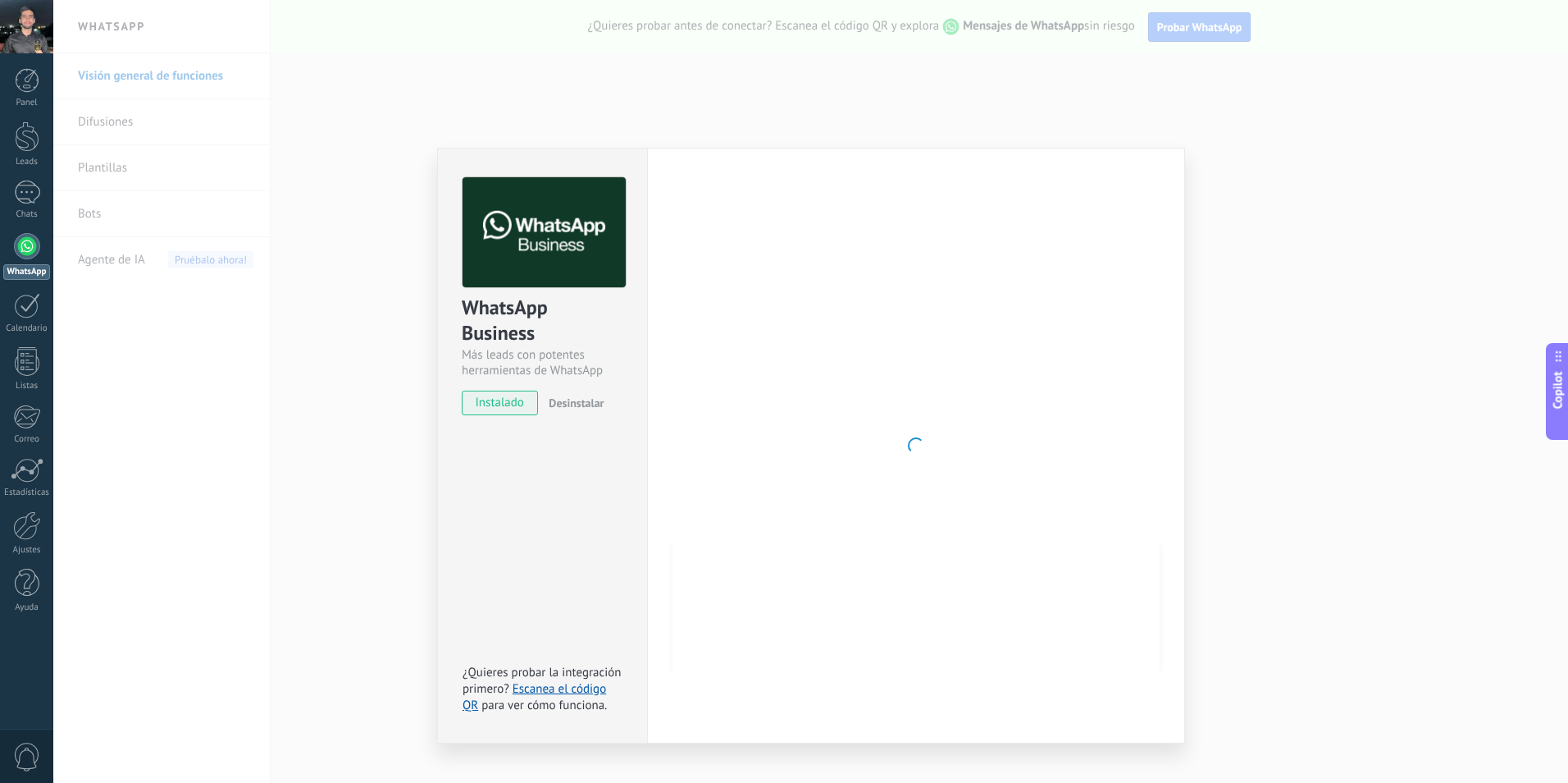
click at [373, 225] on div "WhatsApp Business Más leads con potentes herramientas de WhatsApp instalado Des…" at bounding box center [810, 391] width 1515 height 783
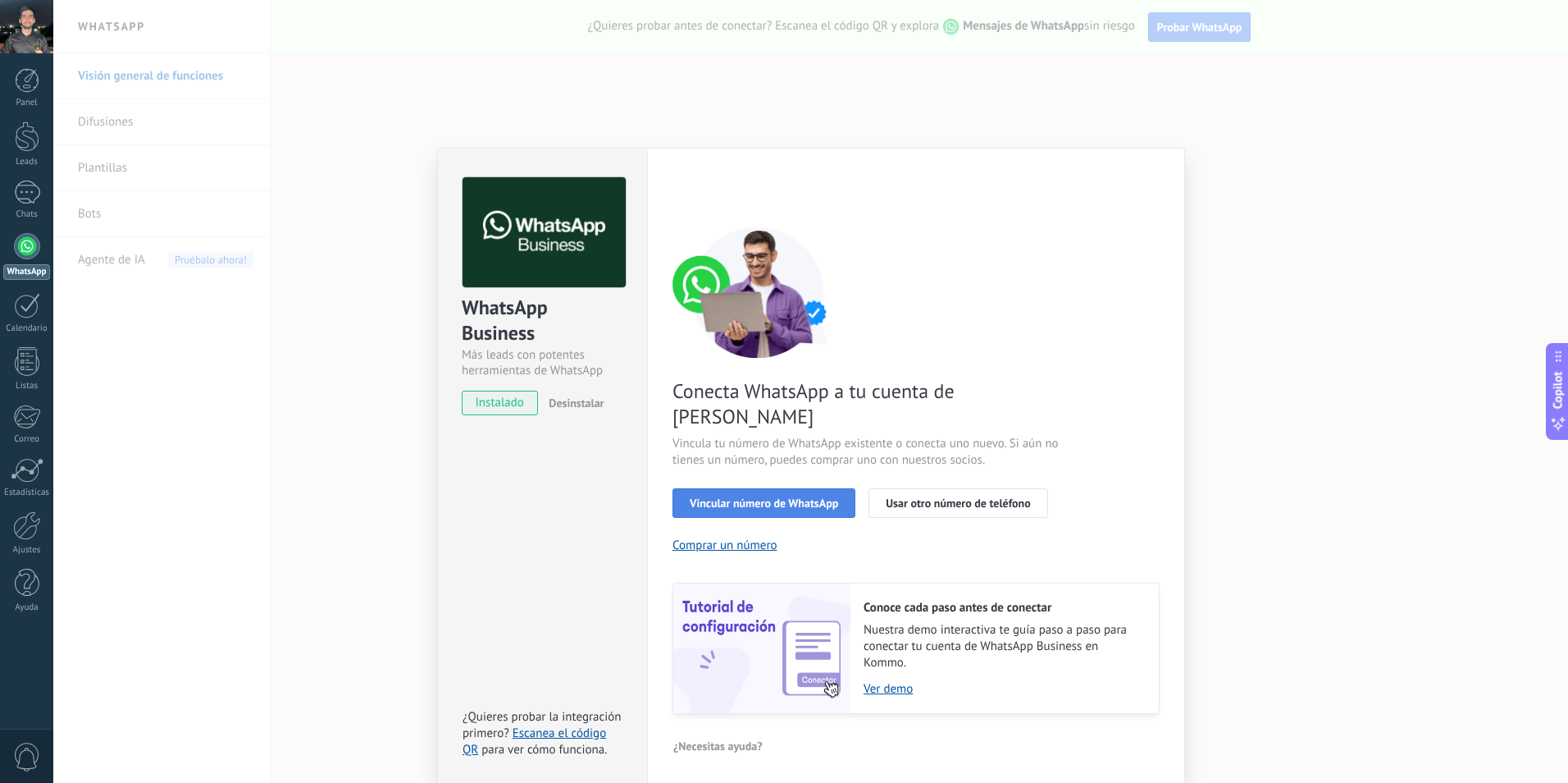
click at [777, 498] on span "Vincular número de WhatsApp" at bounding box center [764, 503] width 148 height 11
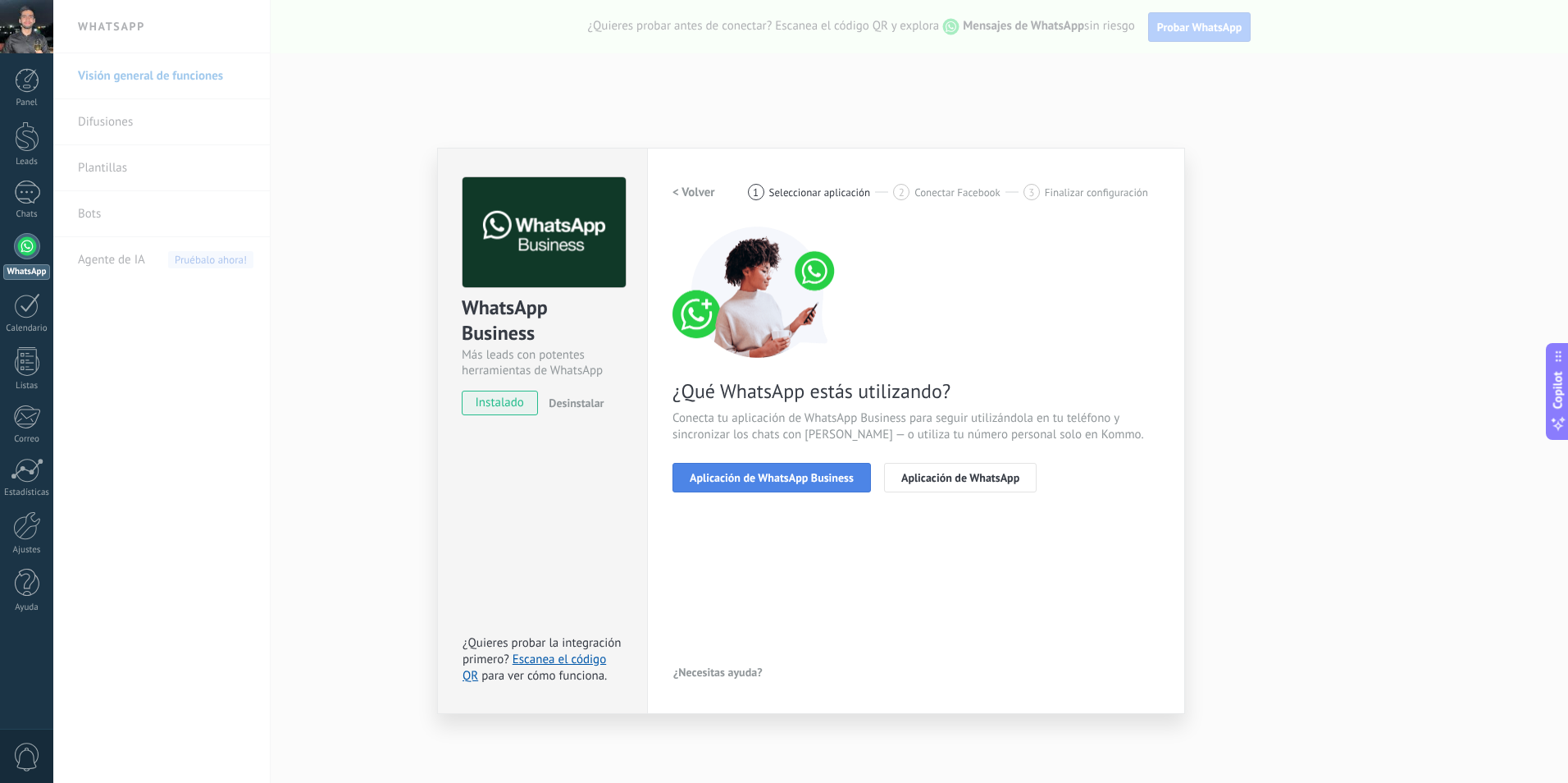
click at [777, 473] on span "Aplicación de WhatsApp Business" at bounding box center [772, 478] width 164 height 11
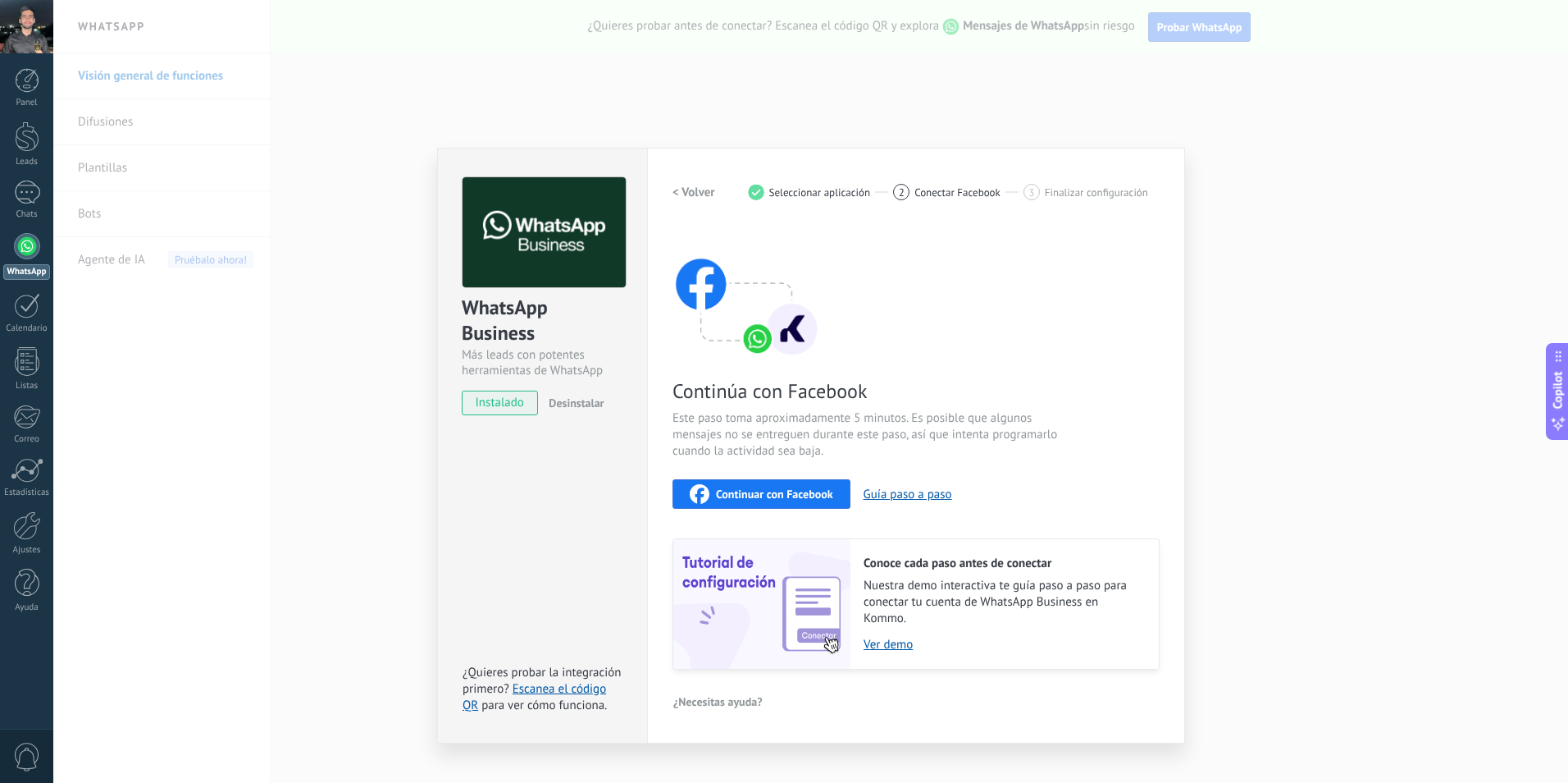
click at [777, 495] on span "Continuar con Facebook" at bounding box center [775, 494] width 117 height 11
click at [919, 191] on span "Conectar Facebook" at bounding box center [957, 192] width 86 height 12
click at [767, 501] on div "Continuar con Facebook" at bounding box center [762, 494] width 143 height 20
click at [948, 183] on div "< Volver 1 Seleccionar aplicación 2 Conectar Facebook 3 Finalizar configuración" at bounding box center [917, 192] width 487 height 29
click at [1273, 283] on div "WhatsApp Business Más leads con potentes herramientas de WhatsApp instalado Des…" at bounding box center [810, 391] width 1515 height 783
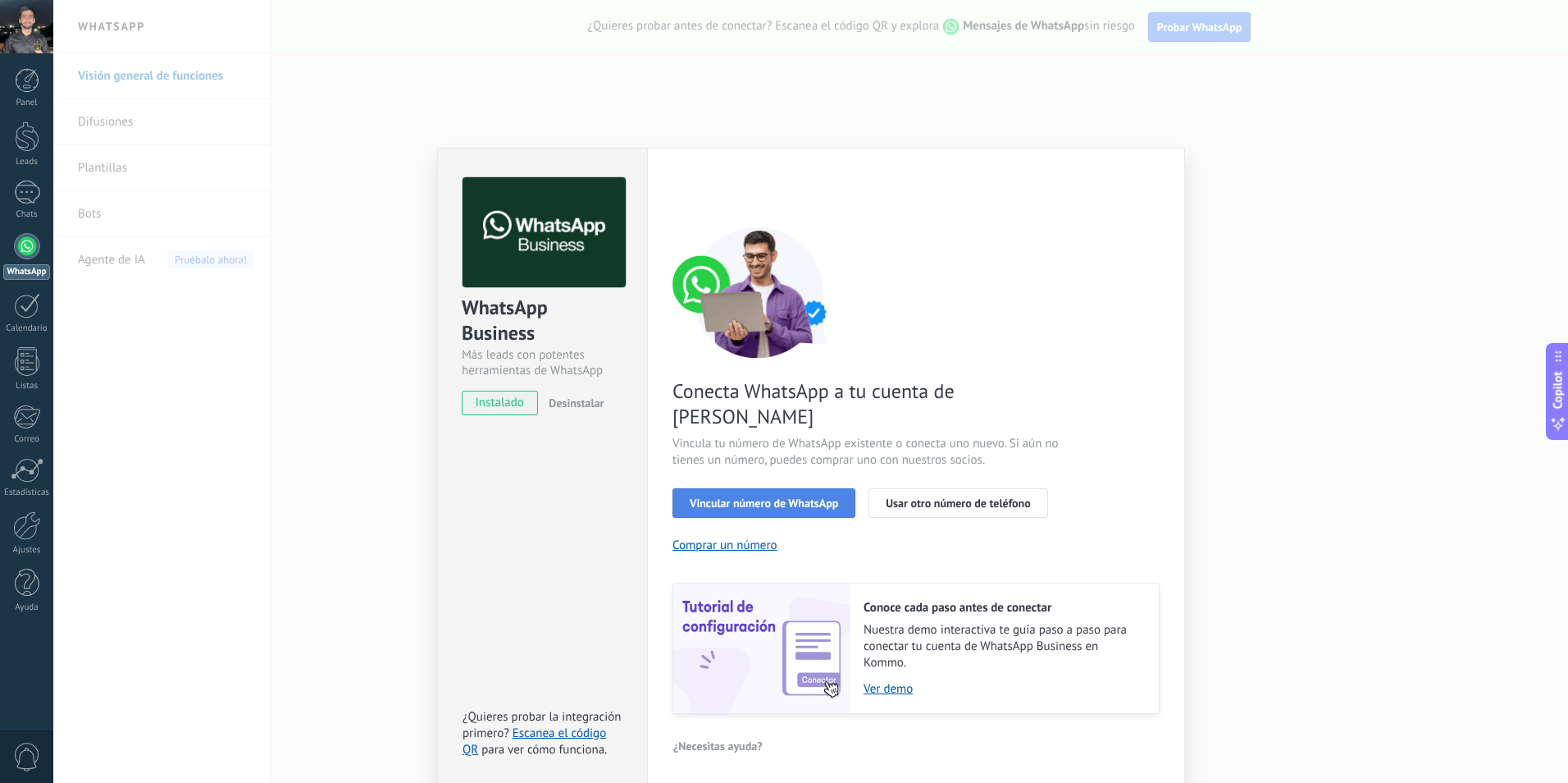
click at [745, 498] on span "Vincular número de WhatsApp" at bounding box center [764, 503] width 148 height 11
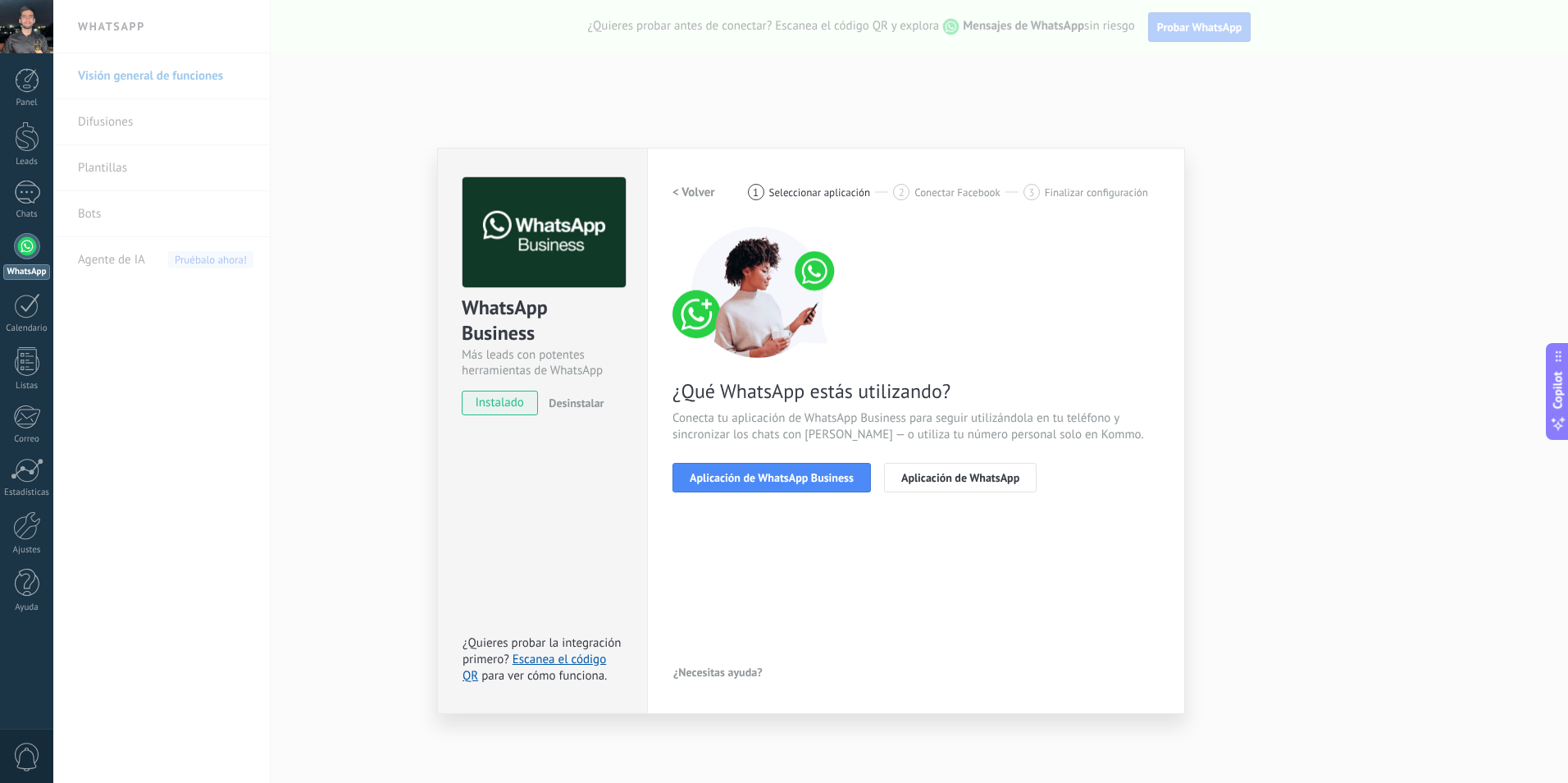
click at [745, 472] on span "Aplicación de WhatsApp Business" at bounding box center [772, 478] width 164 height 11
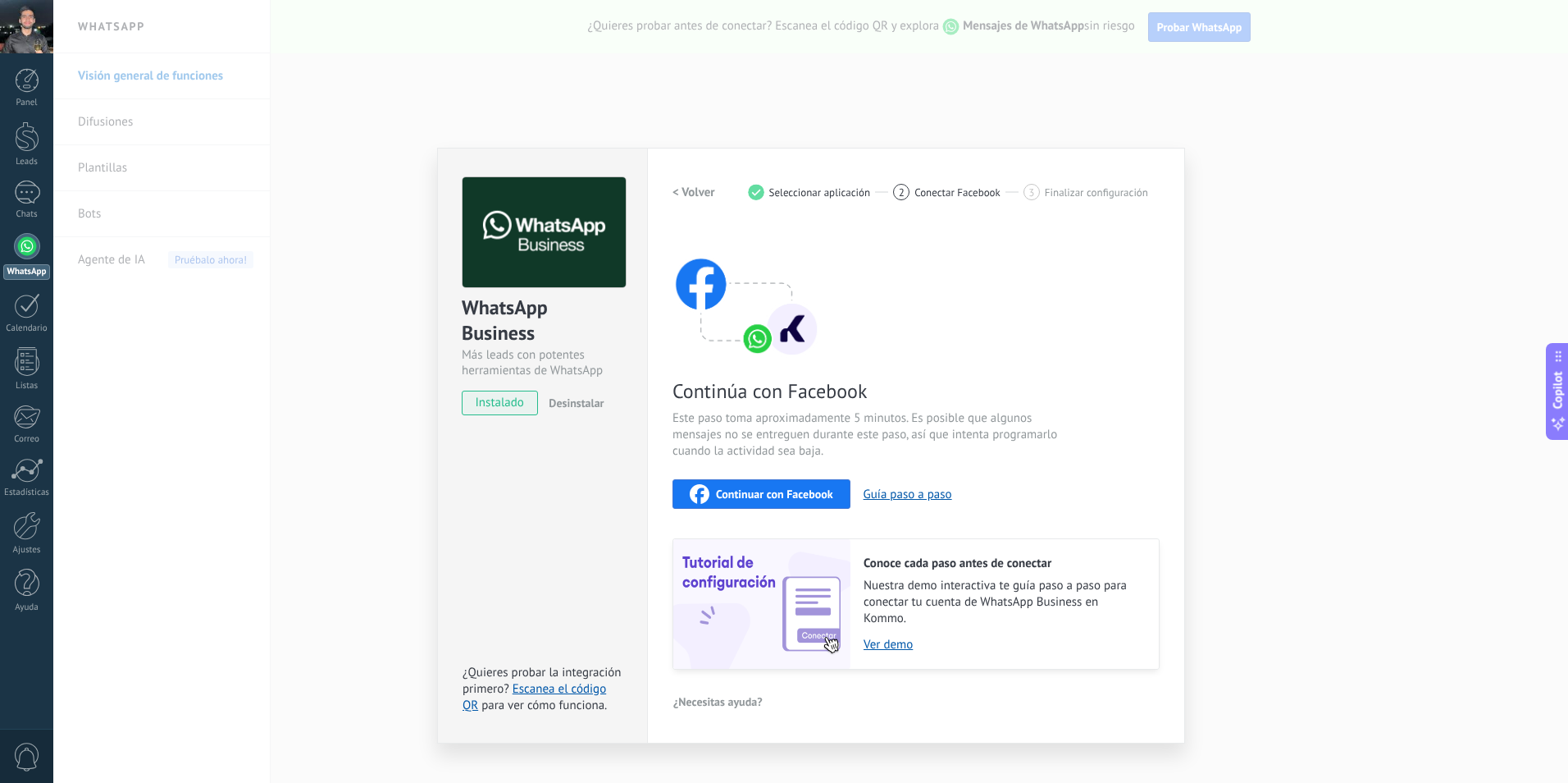
click at [754, 495] on span "Continuar con Facebook" at bounding box center [775, 494] width 117 height 11
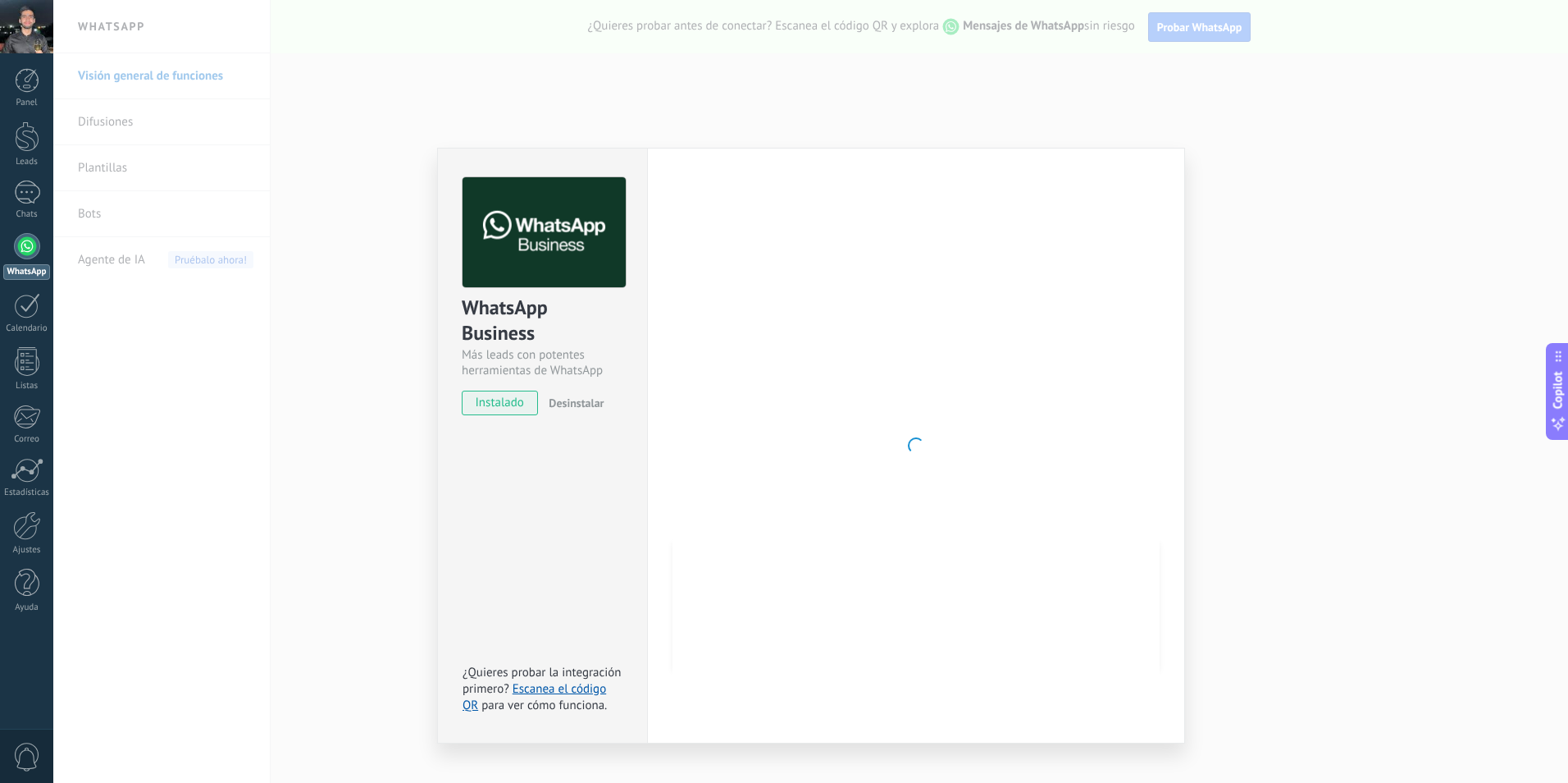
click at [922, 567] on div at bounding box center [917, 446] width 487 height 536
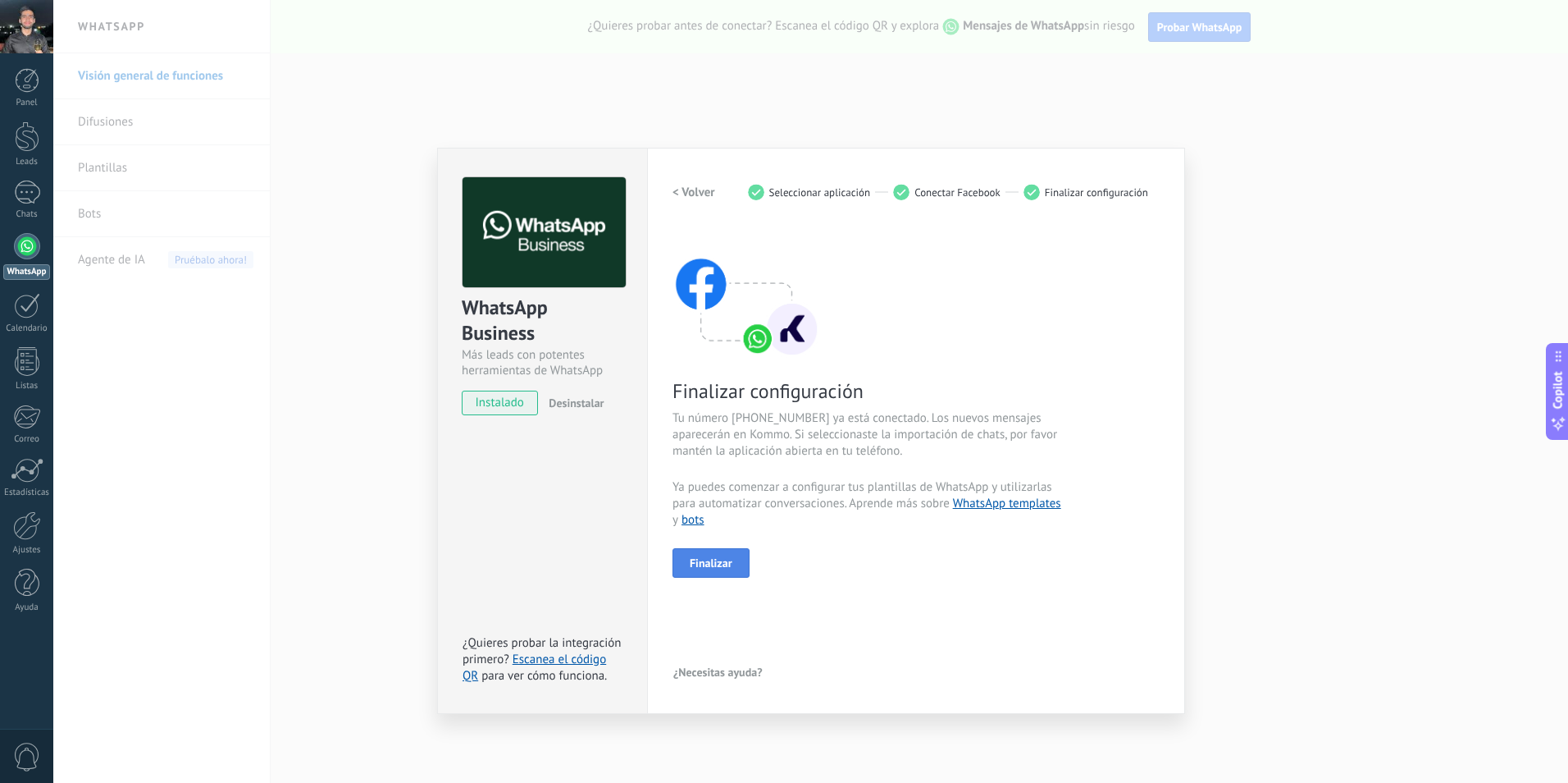
click at [741, 566] on button "Finalizar" at bounding box center [712, 562] width 77 height 29
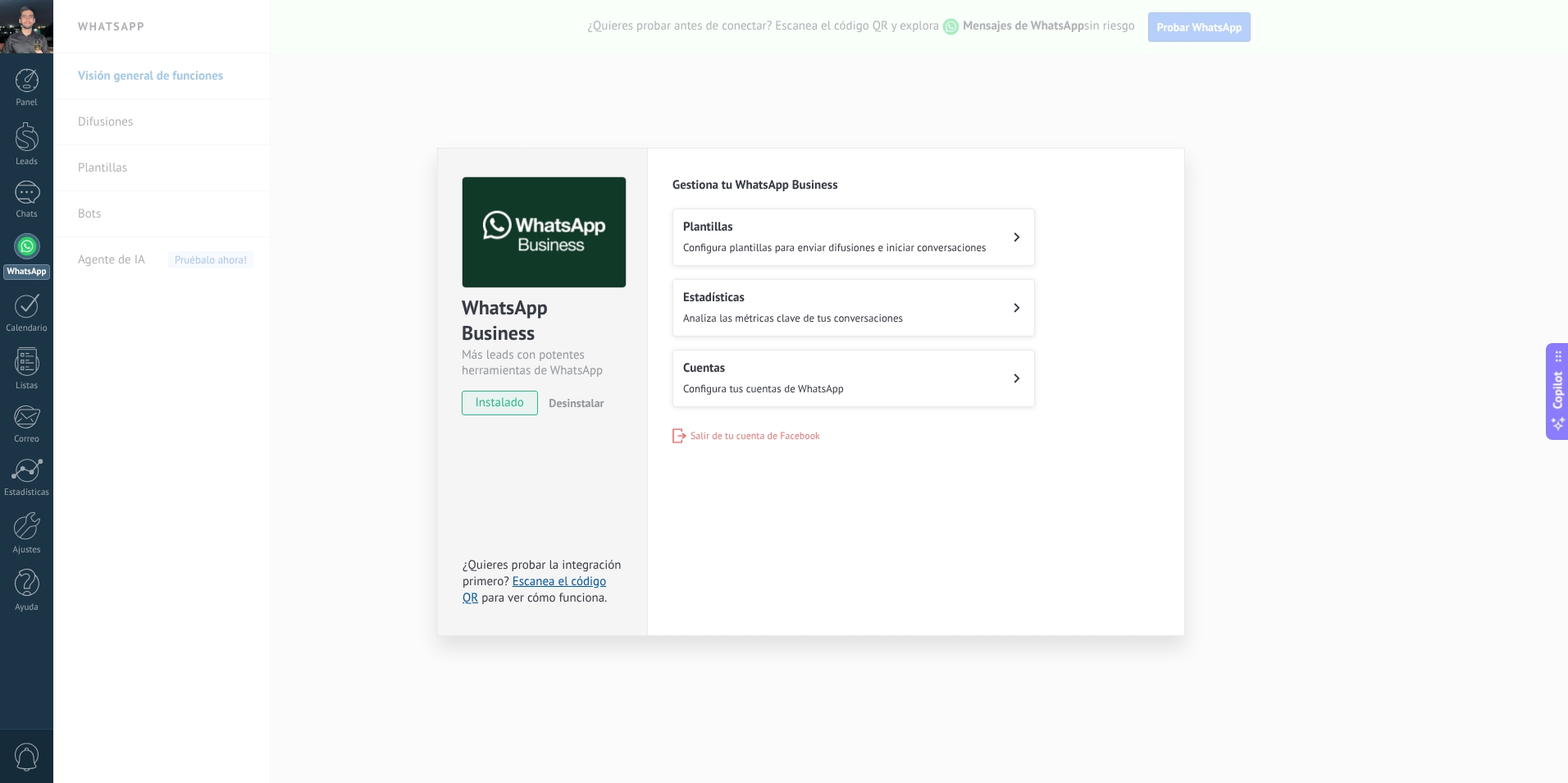
click at [919, 382] on button "Cuentas Configura tus cuentas de WhatsApp" at bounding box center [854, 378] width 362 height 58
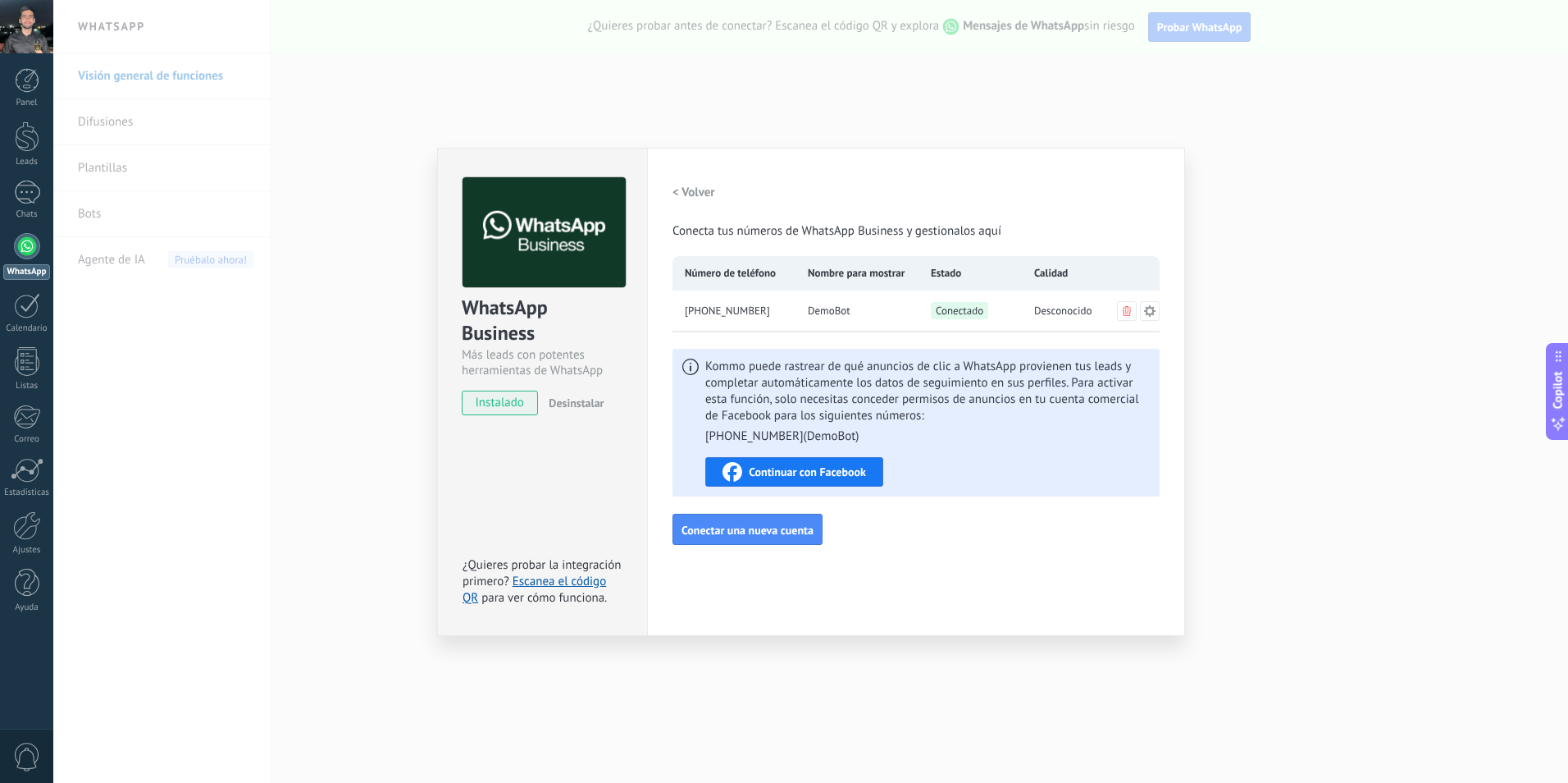
click at [835, 473] on span "Continuar con Facebook" at bounding box center [807, 472] width 117 height 11
click at [1245, 491] on div "WhatsApp Business Más leads con potentes herramientas de WhatsApp instalado Des…" at bounding box center [810, 391] width 1515 height 783
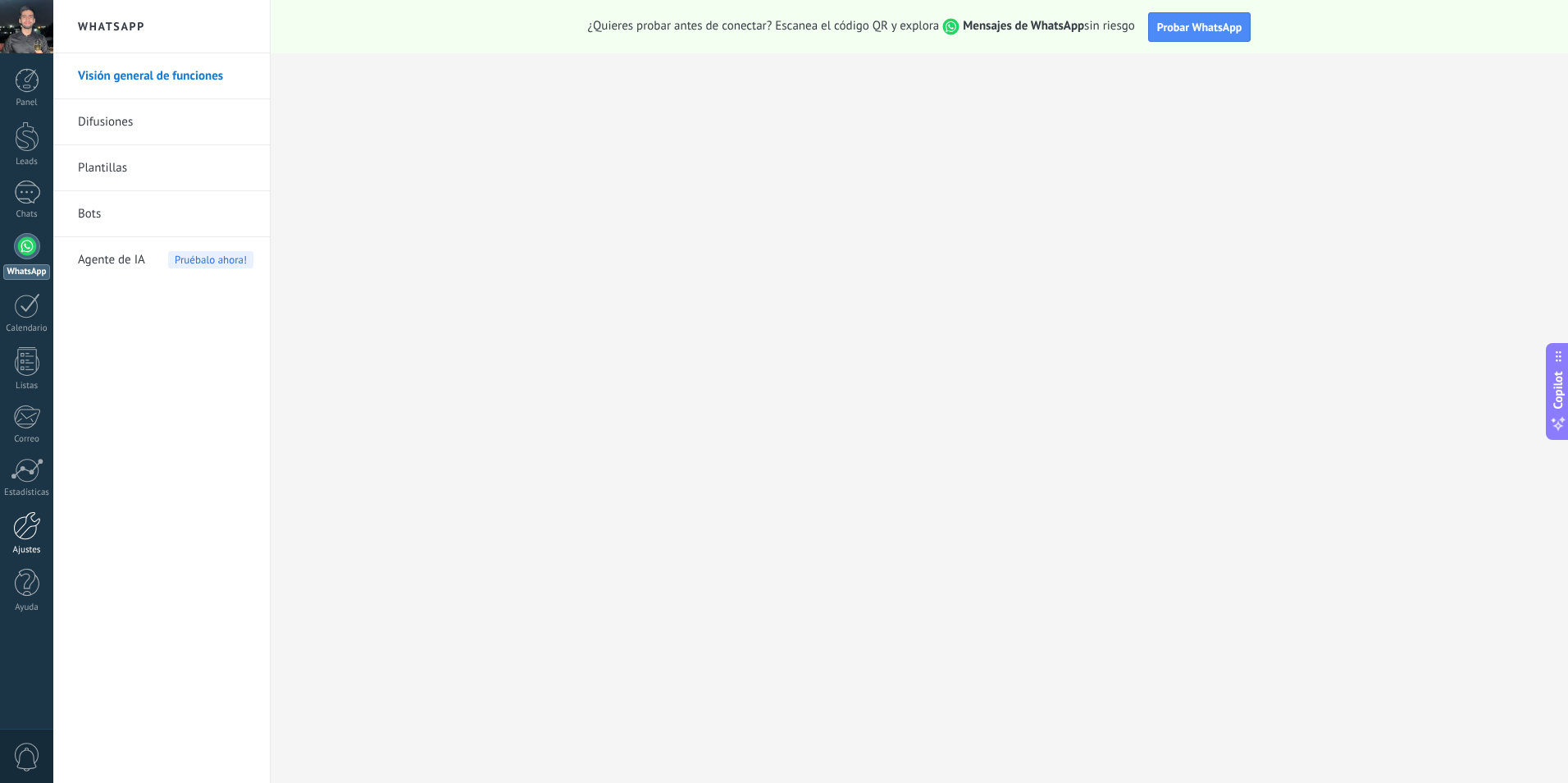
click at [32, 529] on div at bounding box center [27, 525] width 28 height 28
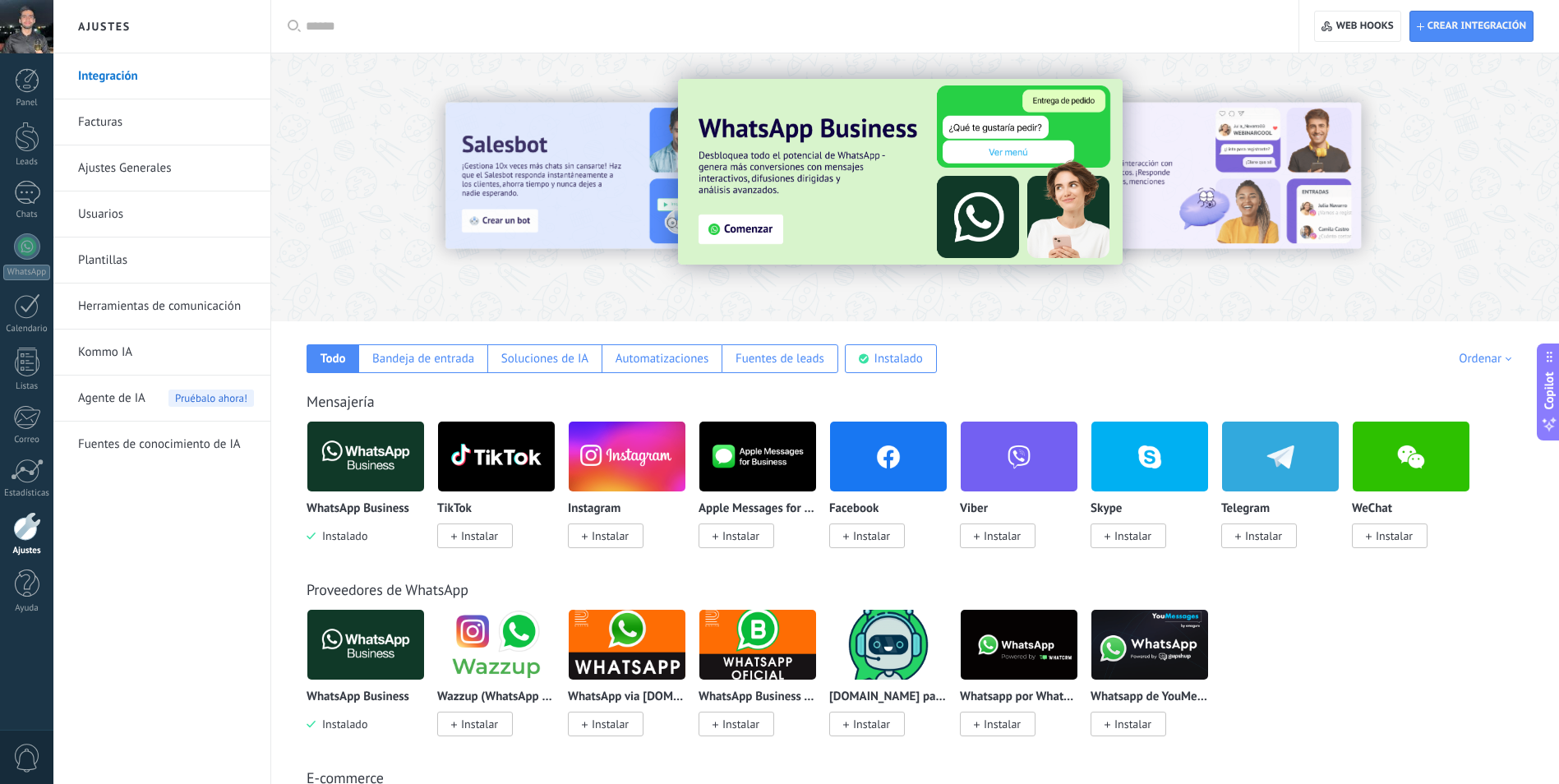
scroll to position [165, 0]
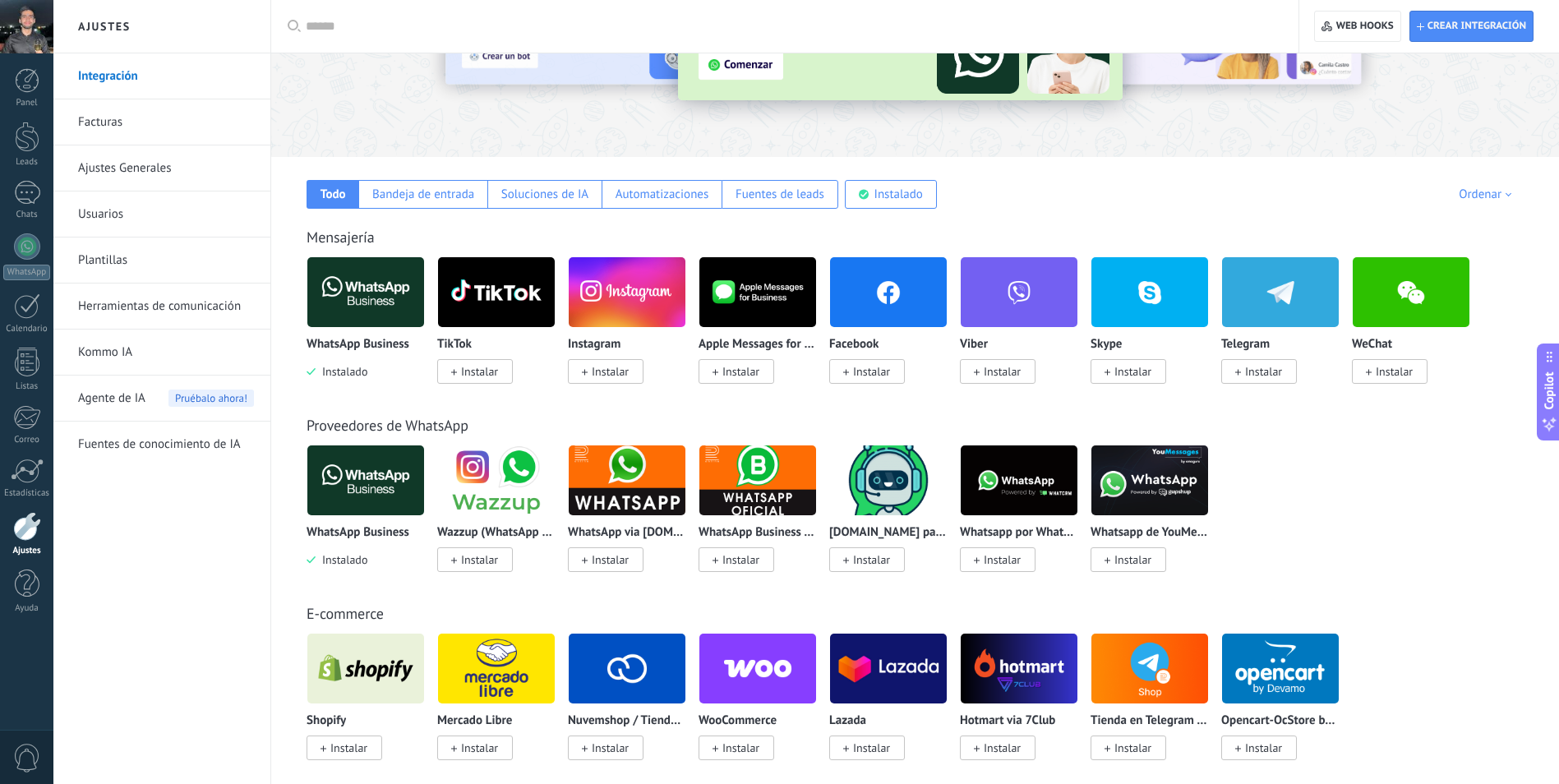
click at [859, 372] on span "Instalar" at bounding box center [871, 372] width 37 height 15
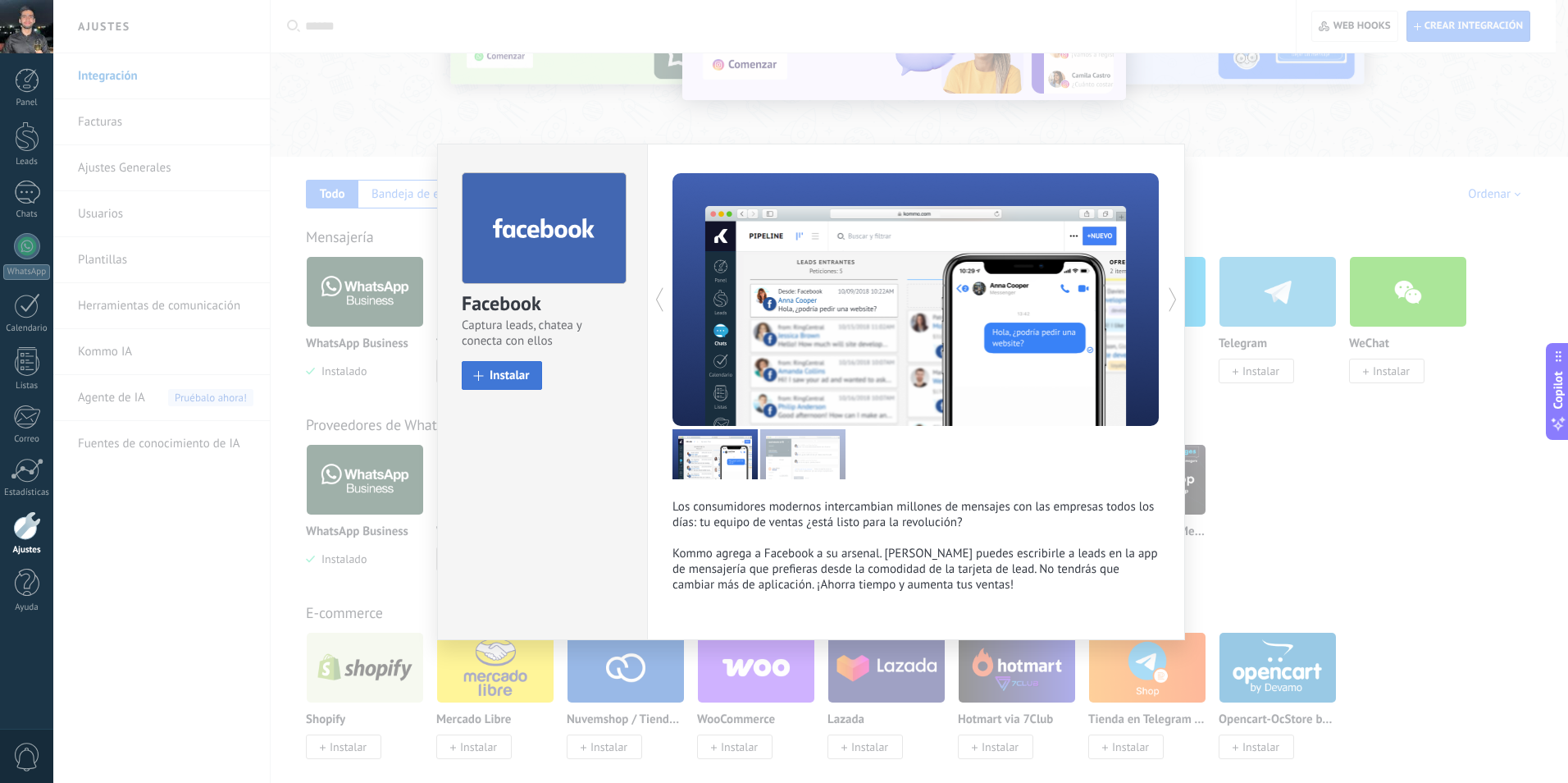
click at [500, 376] on span "Instalar" at bounding box center [510, 375] width 41 height 12
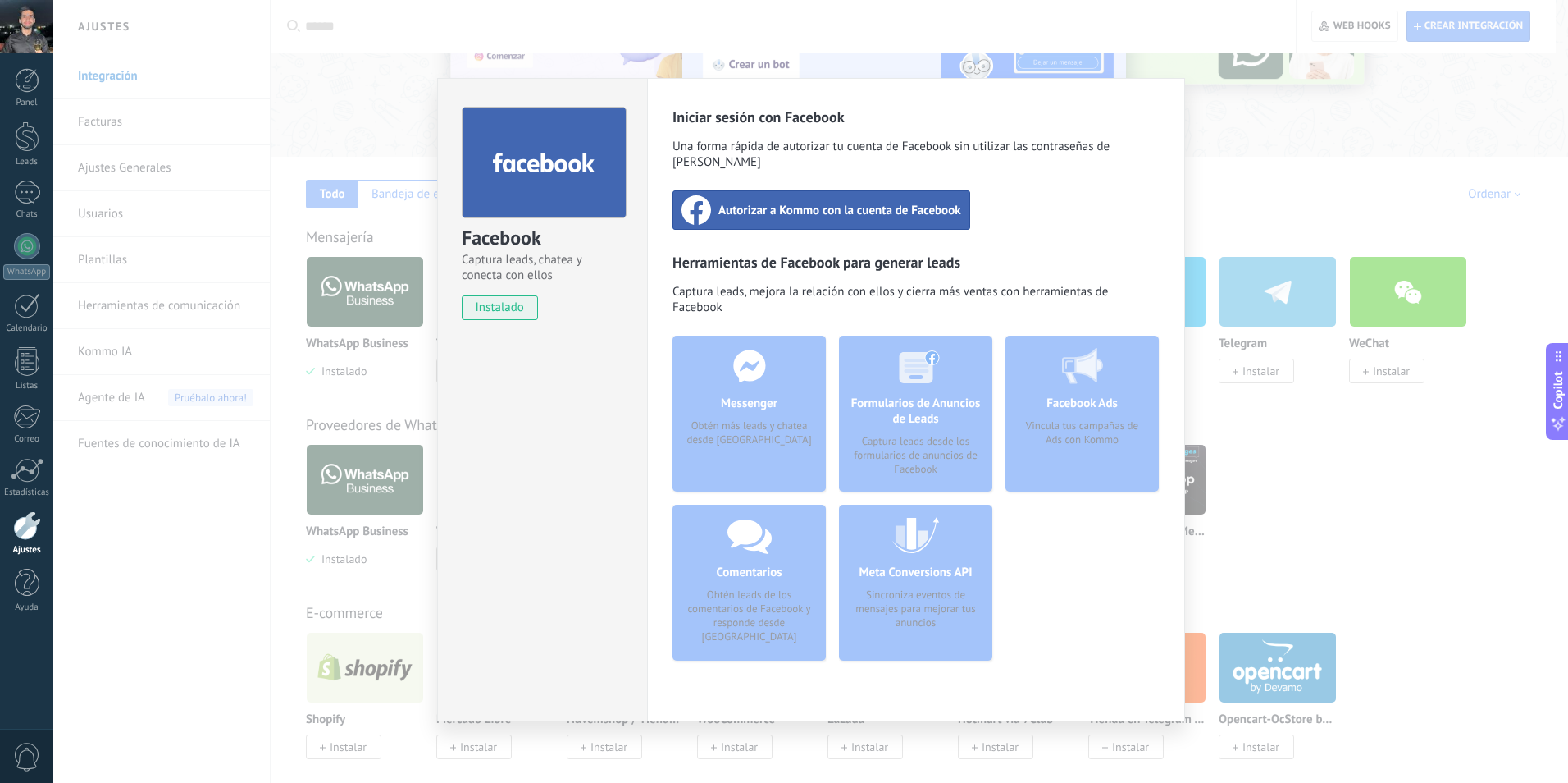
click at [779, 203] on div "Autorizar a Kommo con la cuenta de Facebook" at bounding box center [821, 211] width 297 height 40
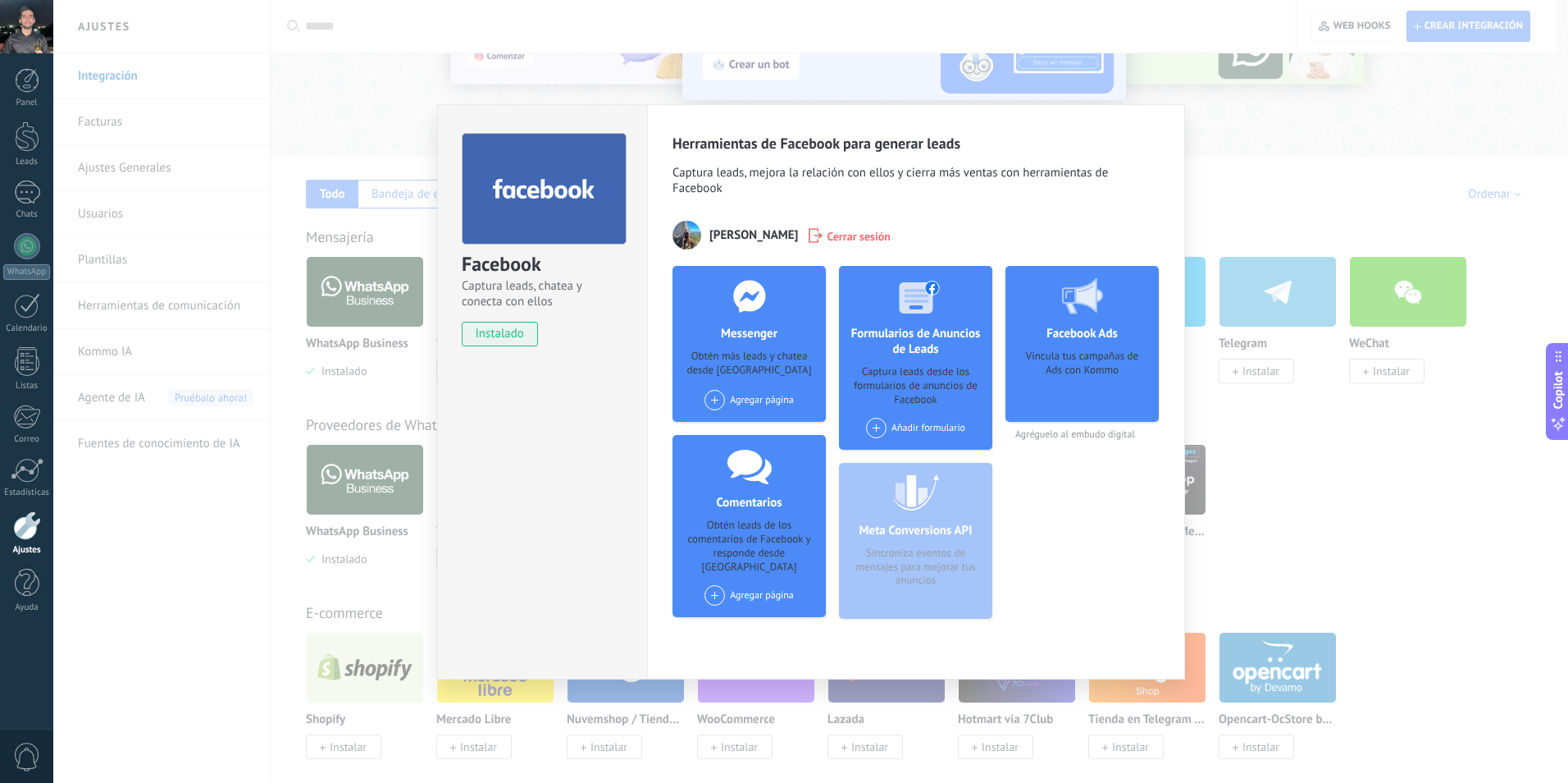
click at [737, 398] on div "Agregar página" at bounding box center [749, 400] width 90 height 21
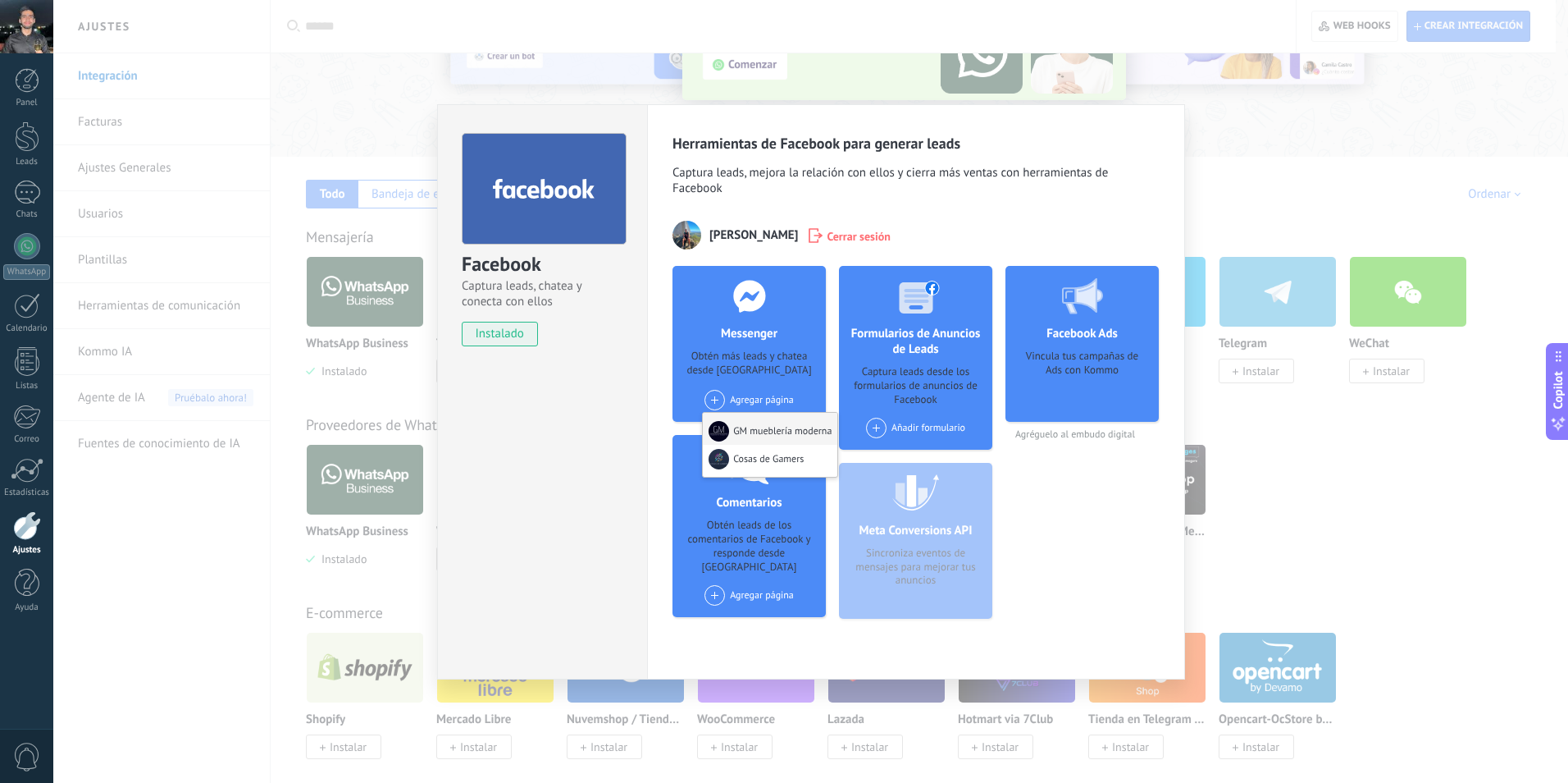
click at [757, 428] on div "GM mueblería moderna" at bounding box center [770, 429] width 135 height 32
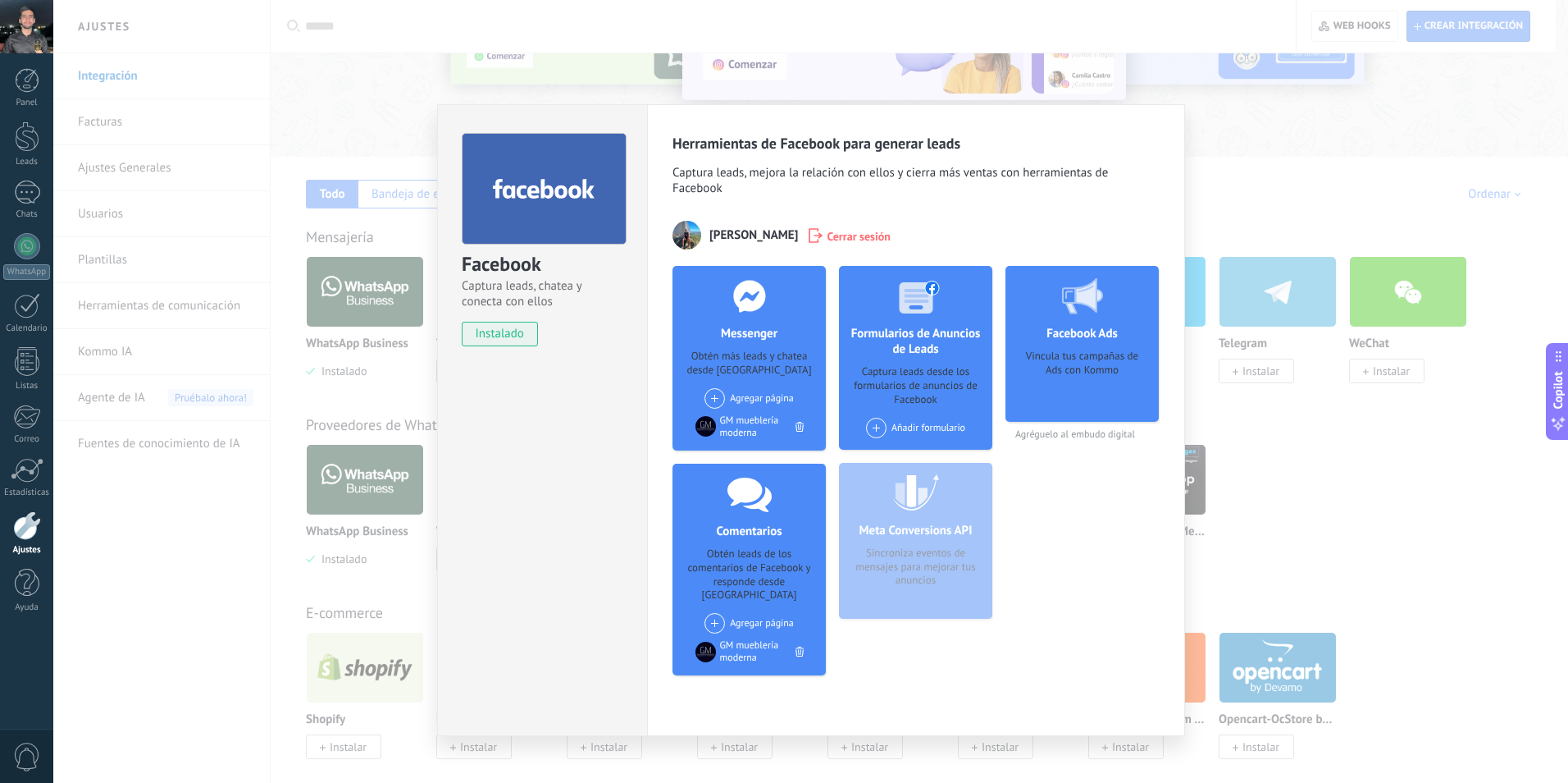
click at [889, 520] on div "Meta Conversions API Sincroniza eventos de mensajes para mejorar tus anuncios" at bounding box center [916, 540] width 153 height 156
click at [1186, 88] on div "Facebook Captura leads, chatea y conecta con ellos instalado Desinstalar Herram…" at bounding box center [810, 391] width 1515 height 783
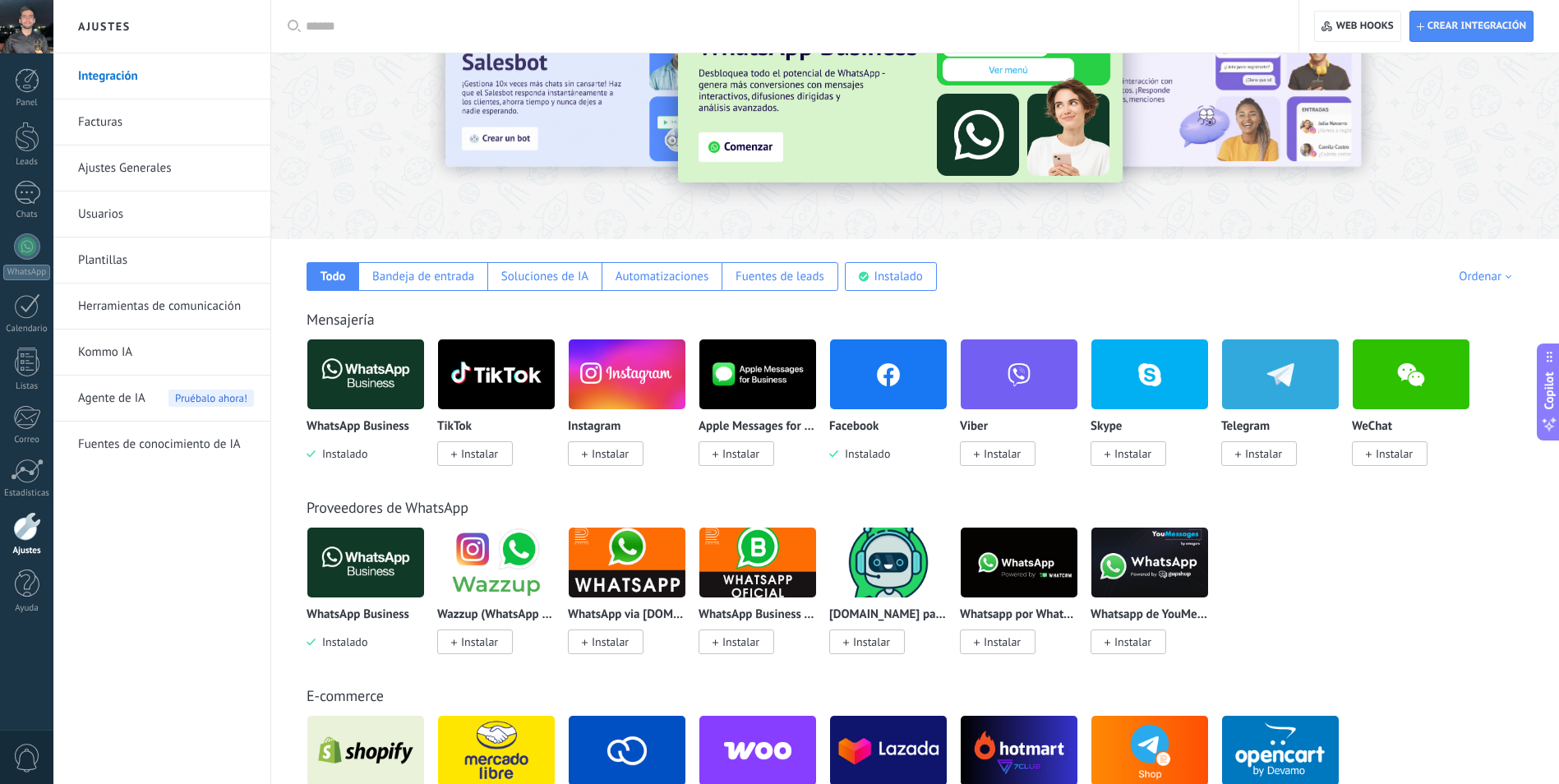
scroll to position [0, 0]
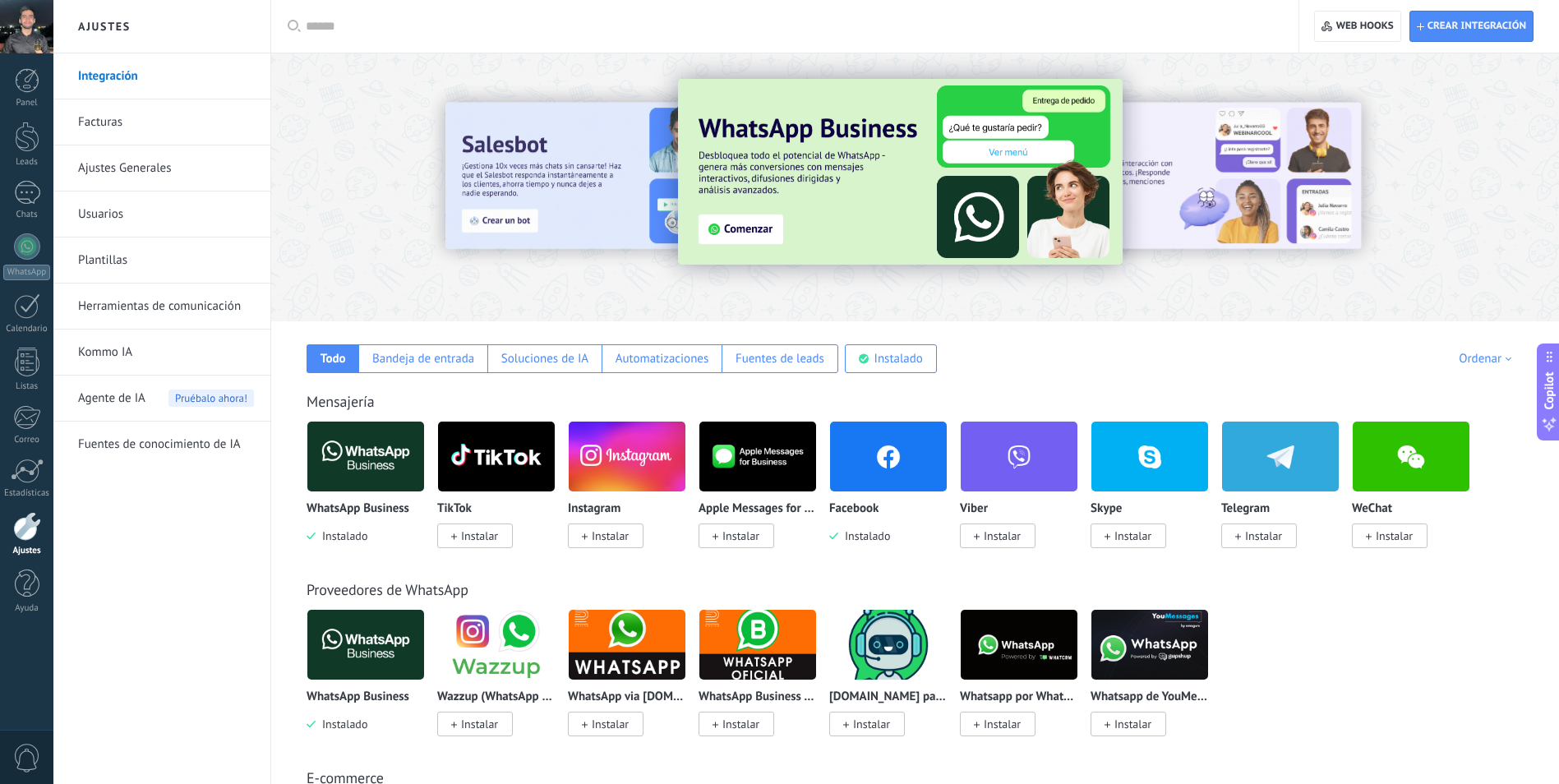
click at [355, 287] on div at bounding box center [916, 183] width 1288 height 235
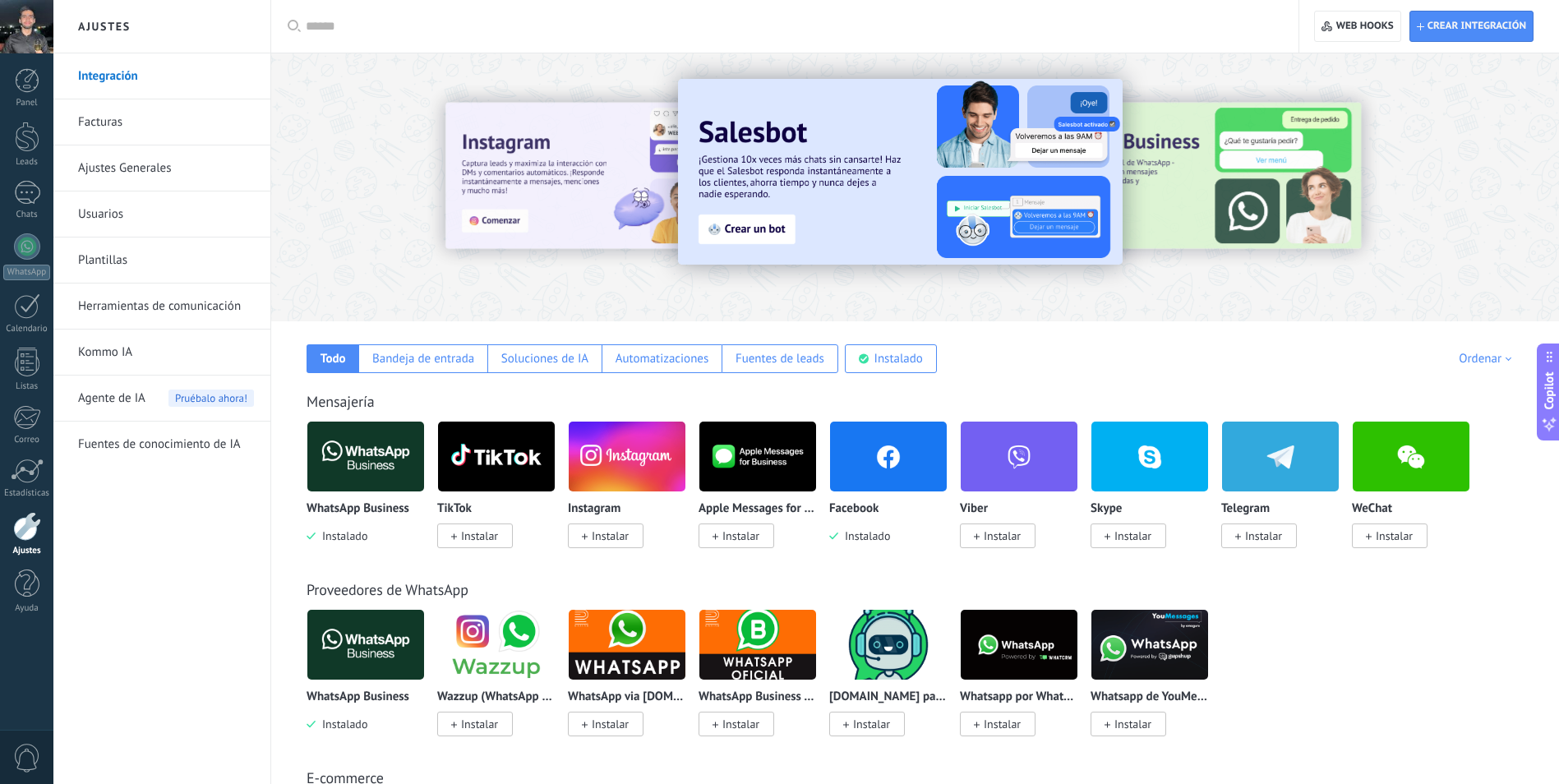
click at [403, 260] on div at bounding box center [916, 183] width 1288 height 235
click at [386, 22] on input "text" at bounding box center [790, 26] width 970 height 17
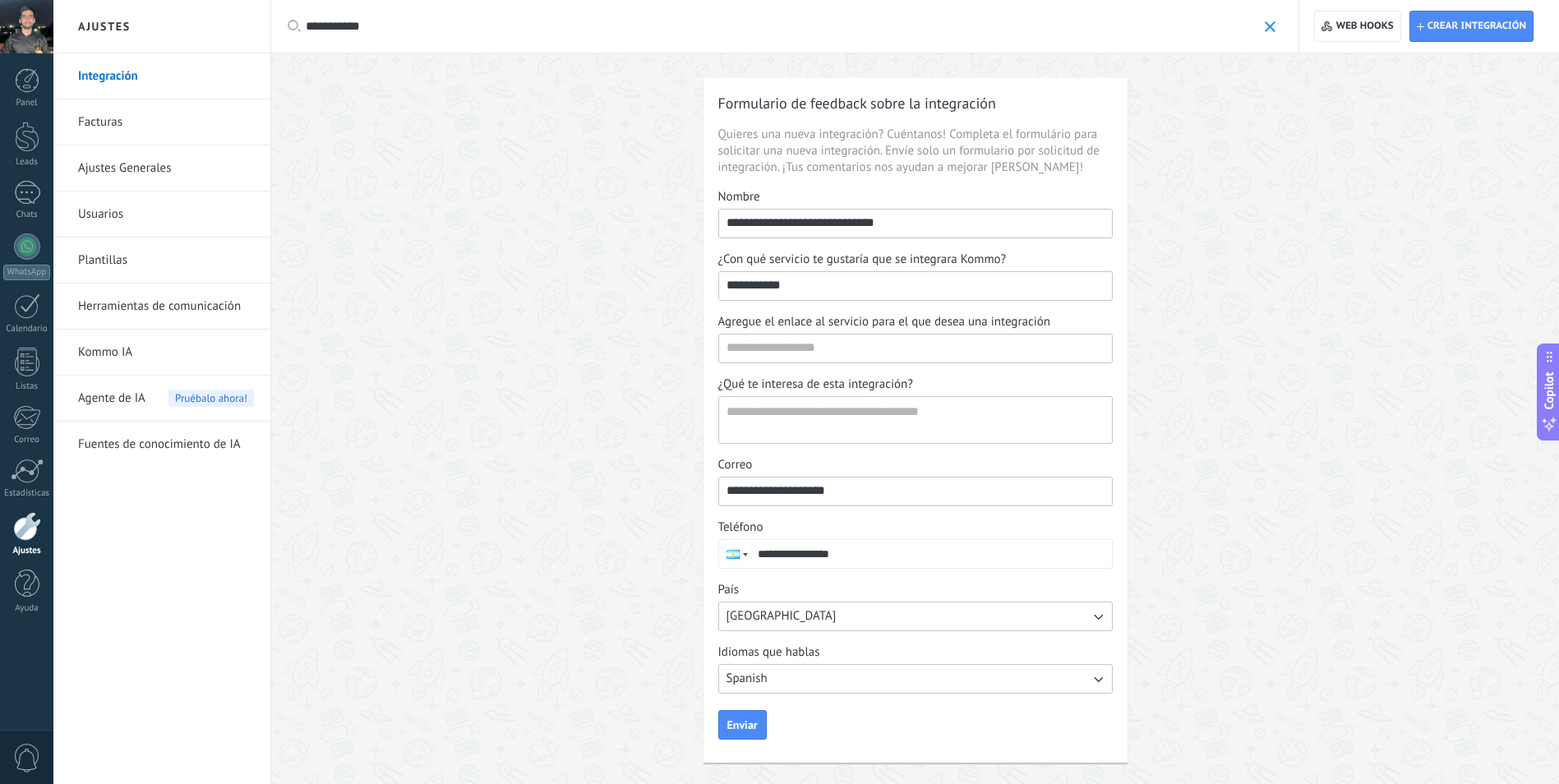
type input "**********"
click at [1265, 32] on span at bounding box center [1270, 26] width 10 height 10
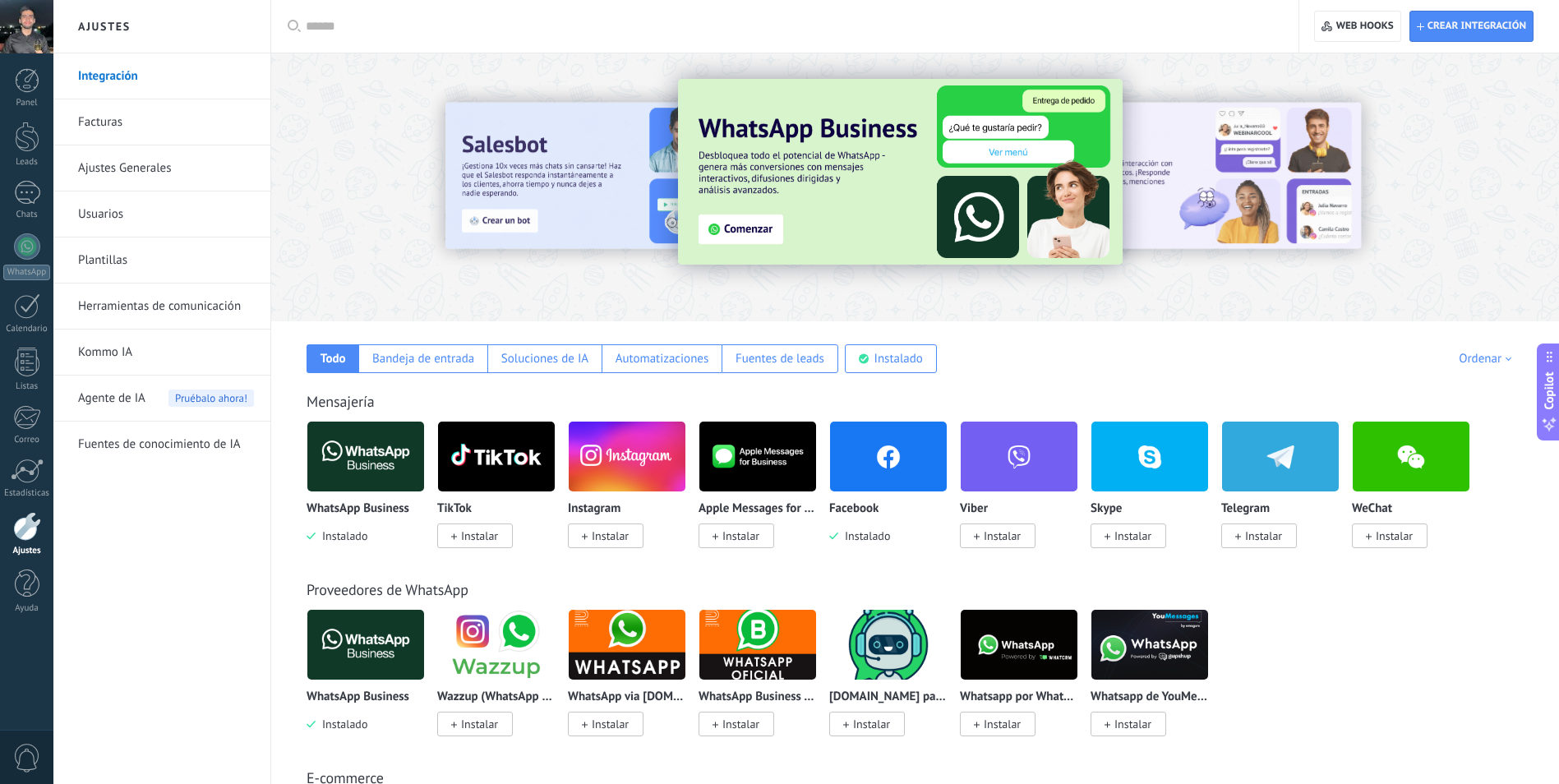
click at [25, 519] on div at bounding box center [27, 526] width 28 height 28
click at [21, 246] on div at bounding box center [27, 247] width 26 height 26
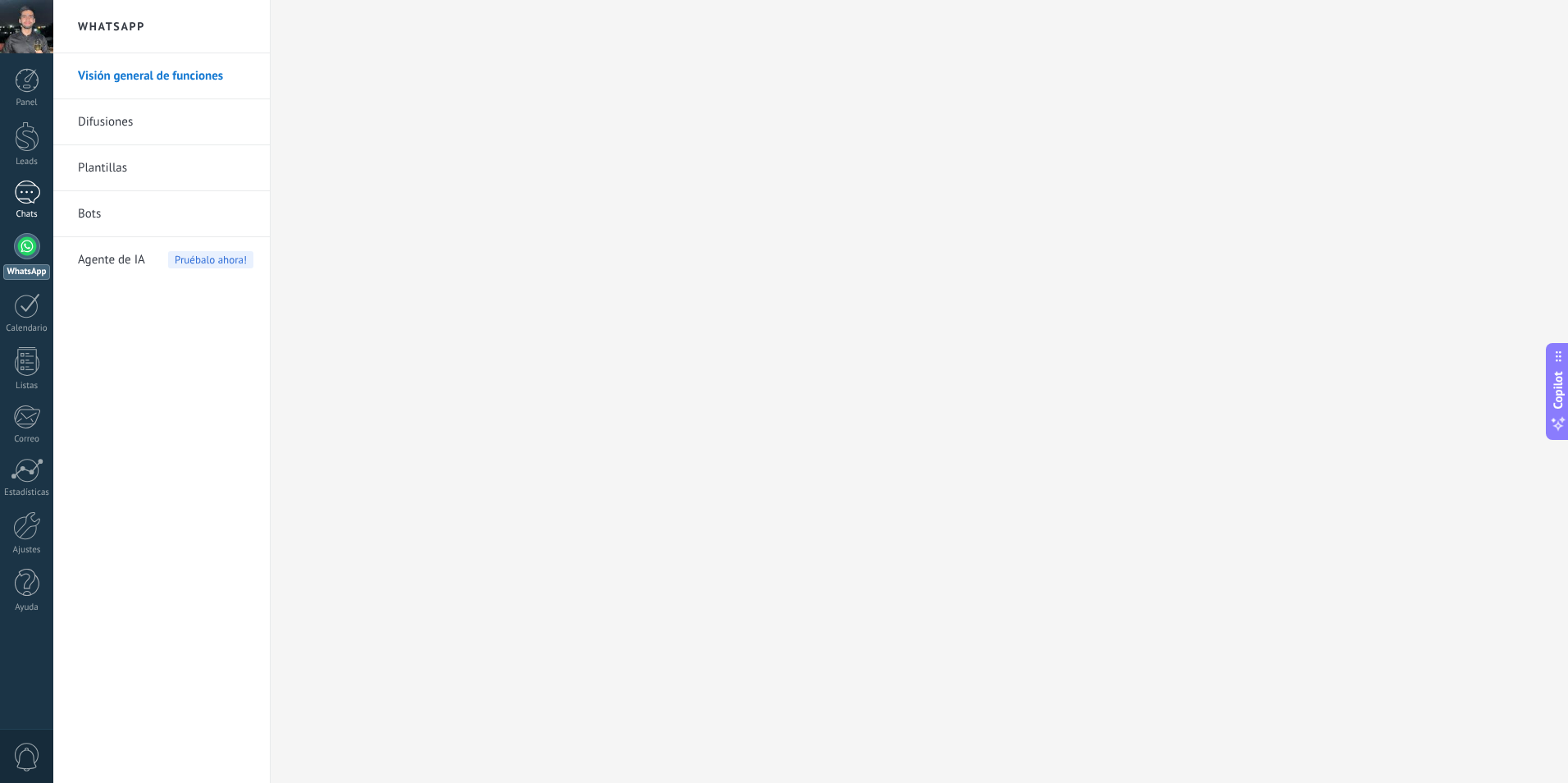
click at [19, 191] on div at bounding box center [27, 192] width 26 height 24
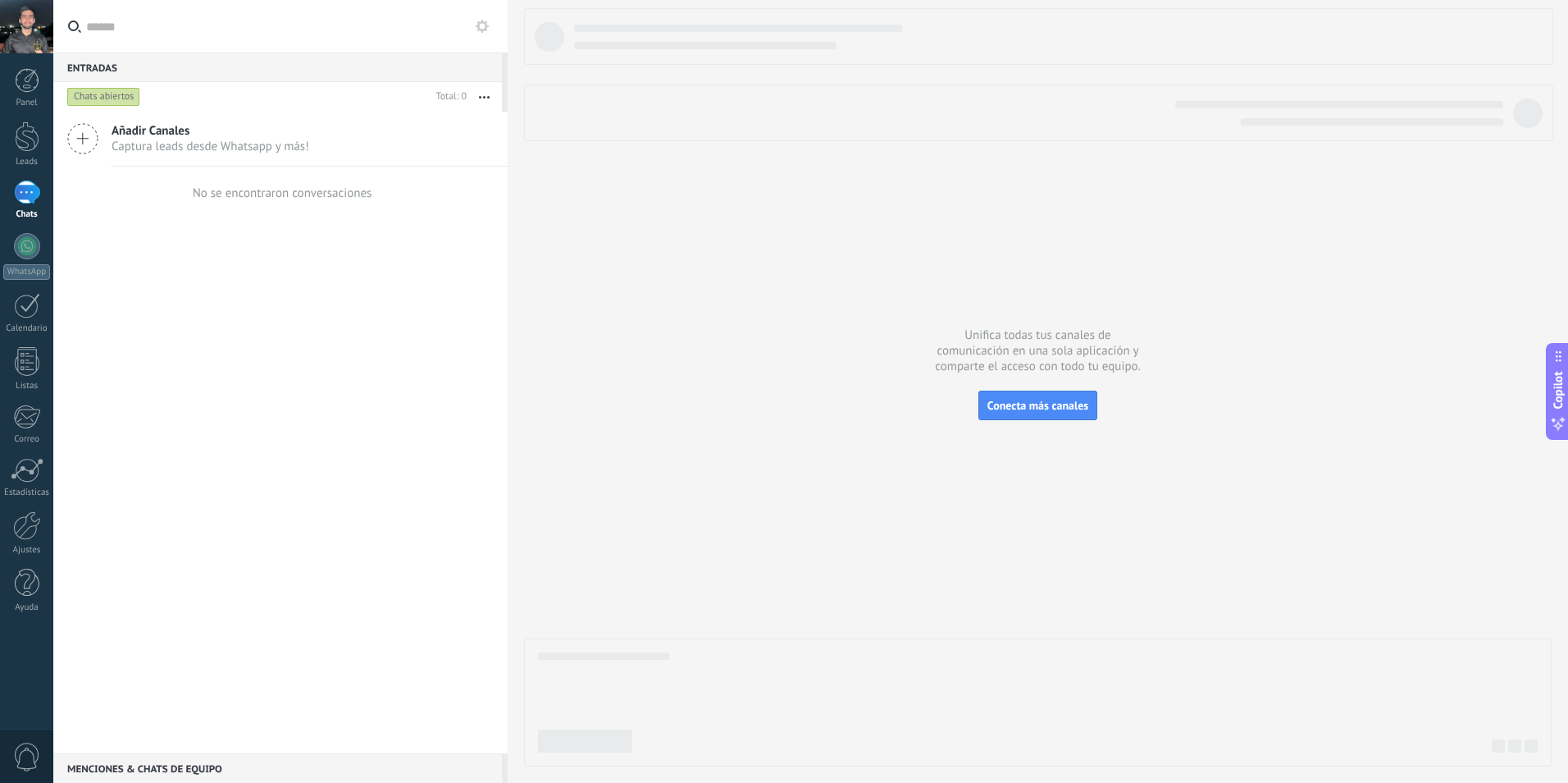
click at [147, 138] on span "Añadir Canales" at bounding box center [210, 130] width 197 height 16
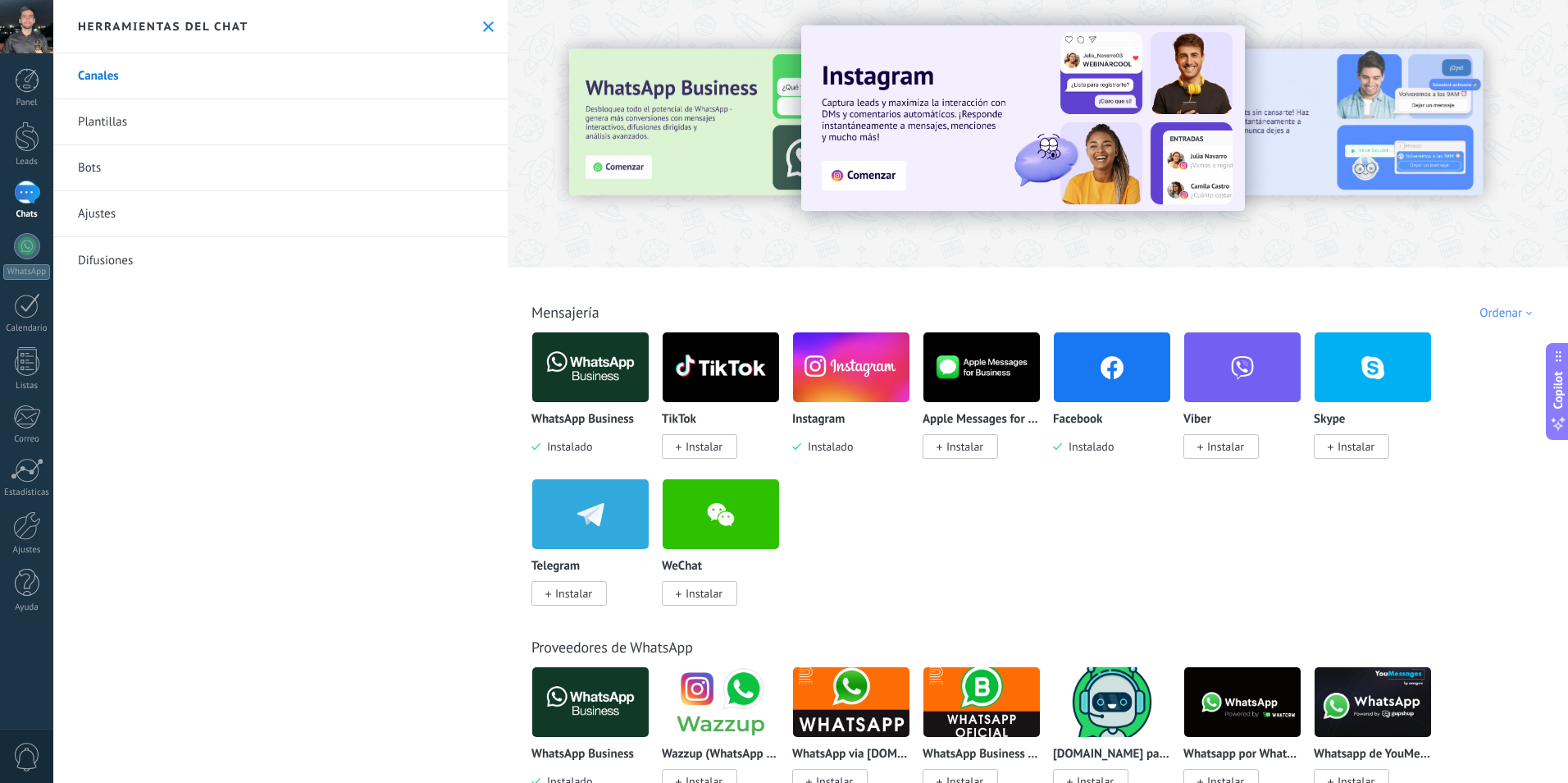
click at [80, 168] on link "Bots" at bounding box center [279, 168] width 454 height 46
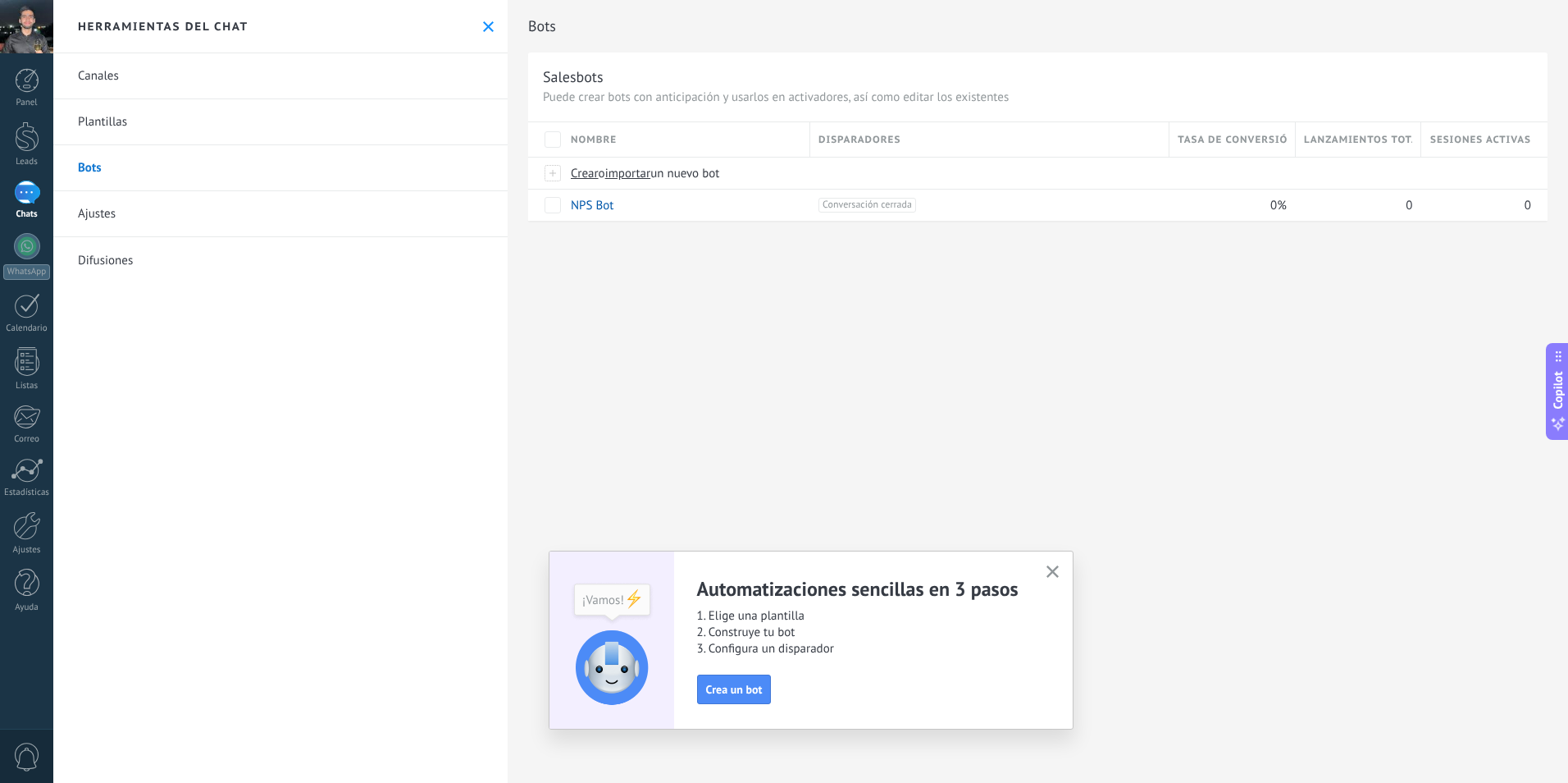
click at [1057, 577] on use "button" at bounding box center [1053, 571] width 12 height 12
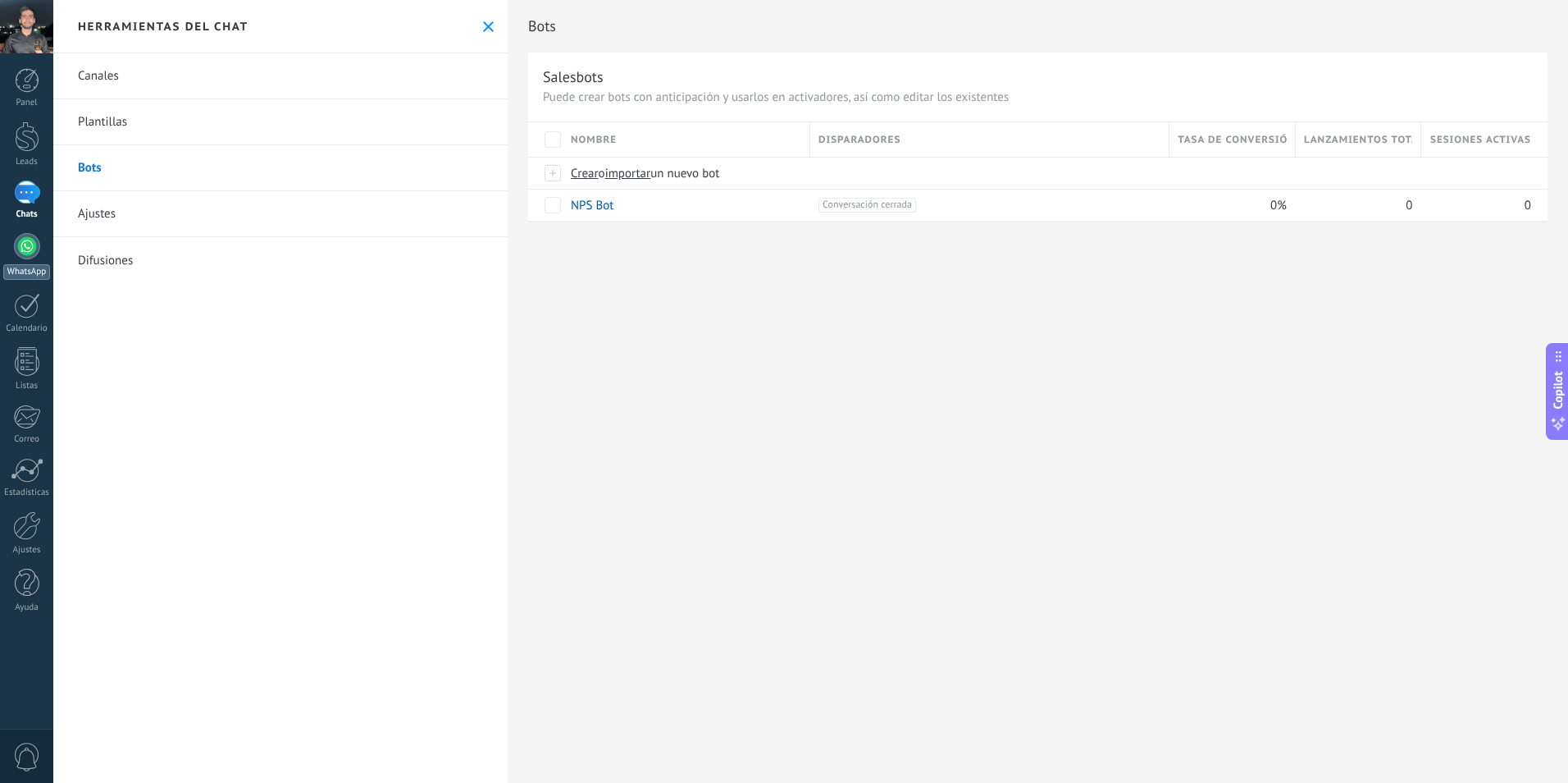
click at [24, 263] on link "WhatsApp" at bounding box center [26, 257] width 53 height 47
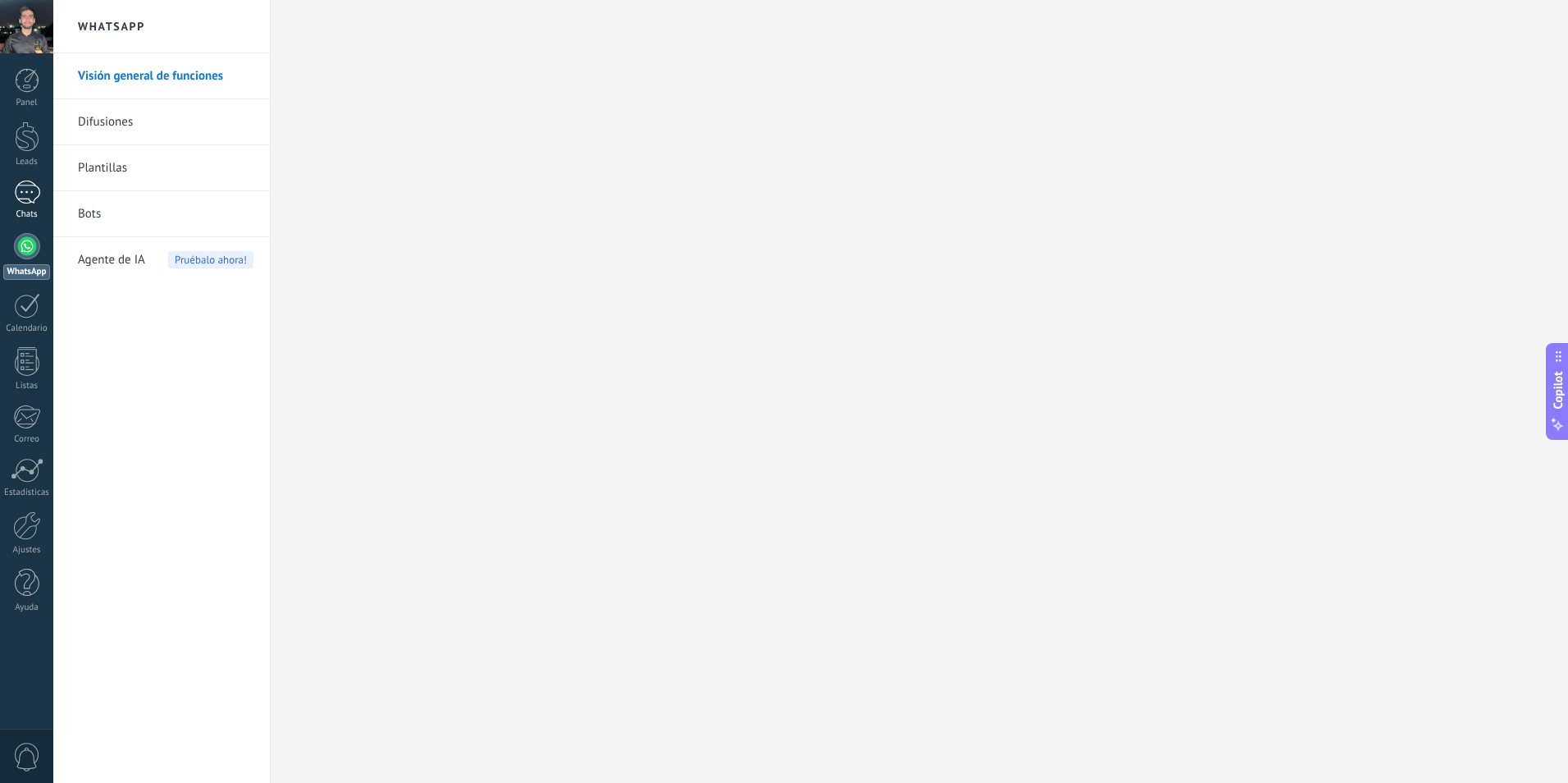
click at [18, 192] on div at bounding box center [27, 192] width 26 height 24
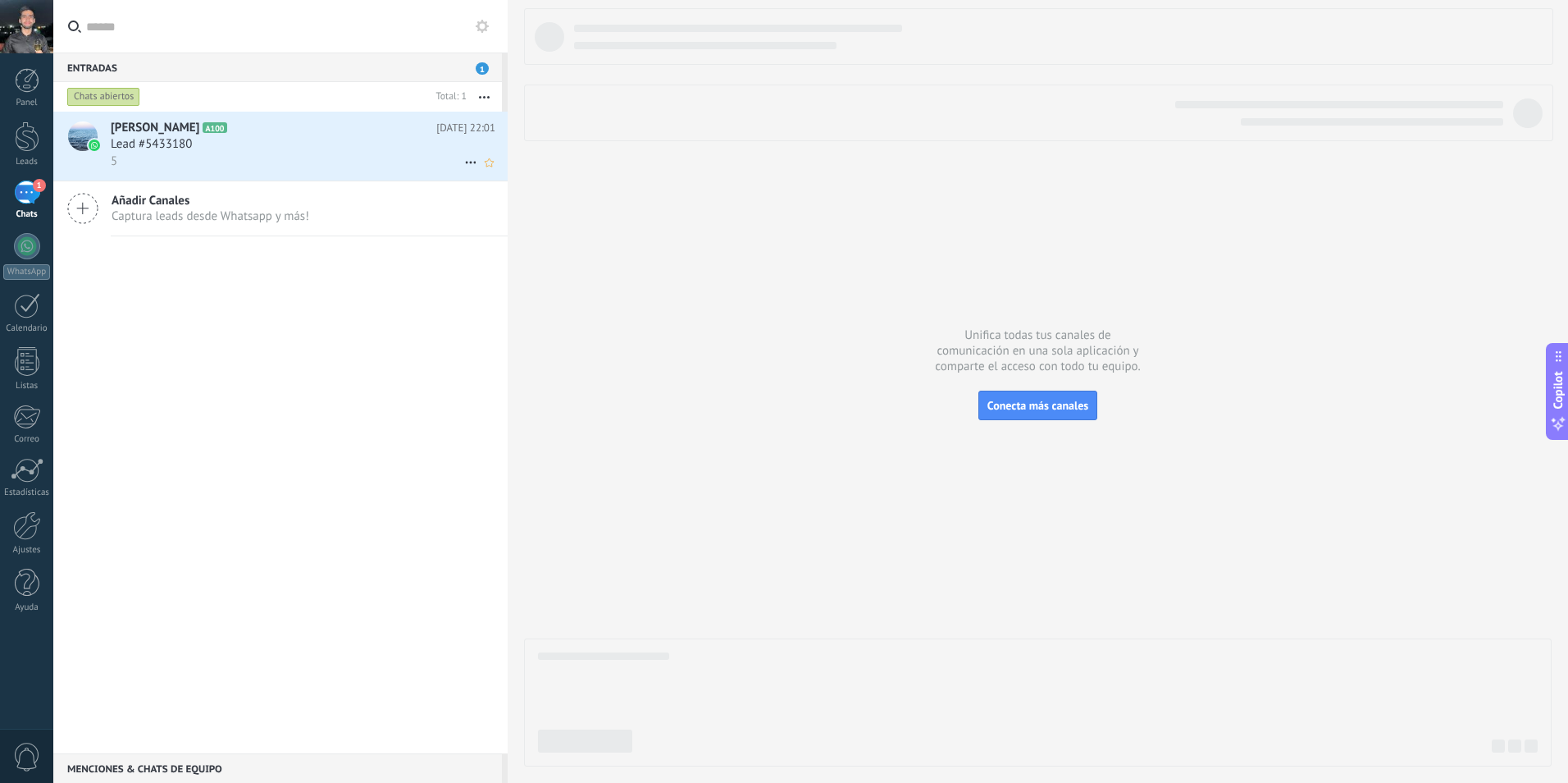
click at [291, 140] on div "Lead #5433180" at bounding box center [303, 144] width 385 height 16
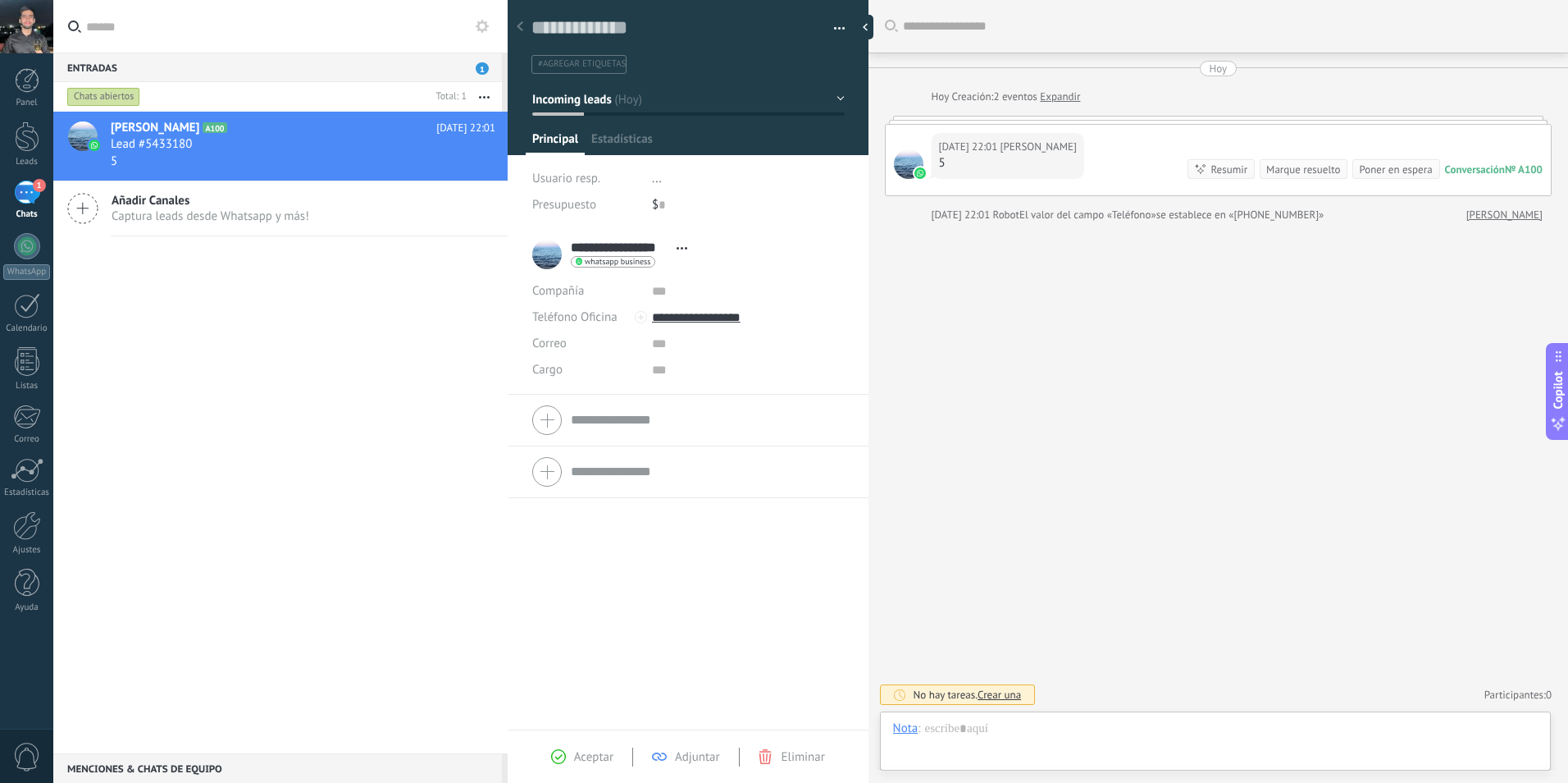
scroll to position [25, 0]
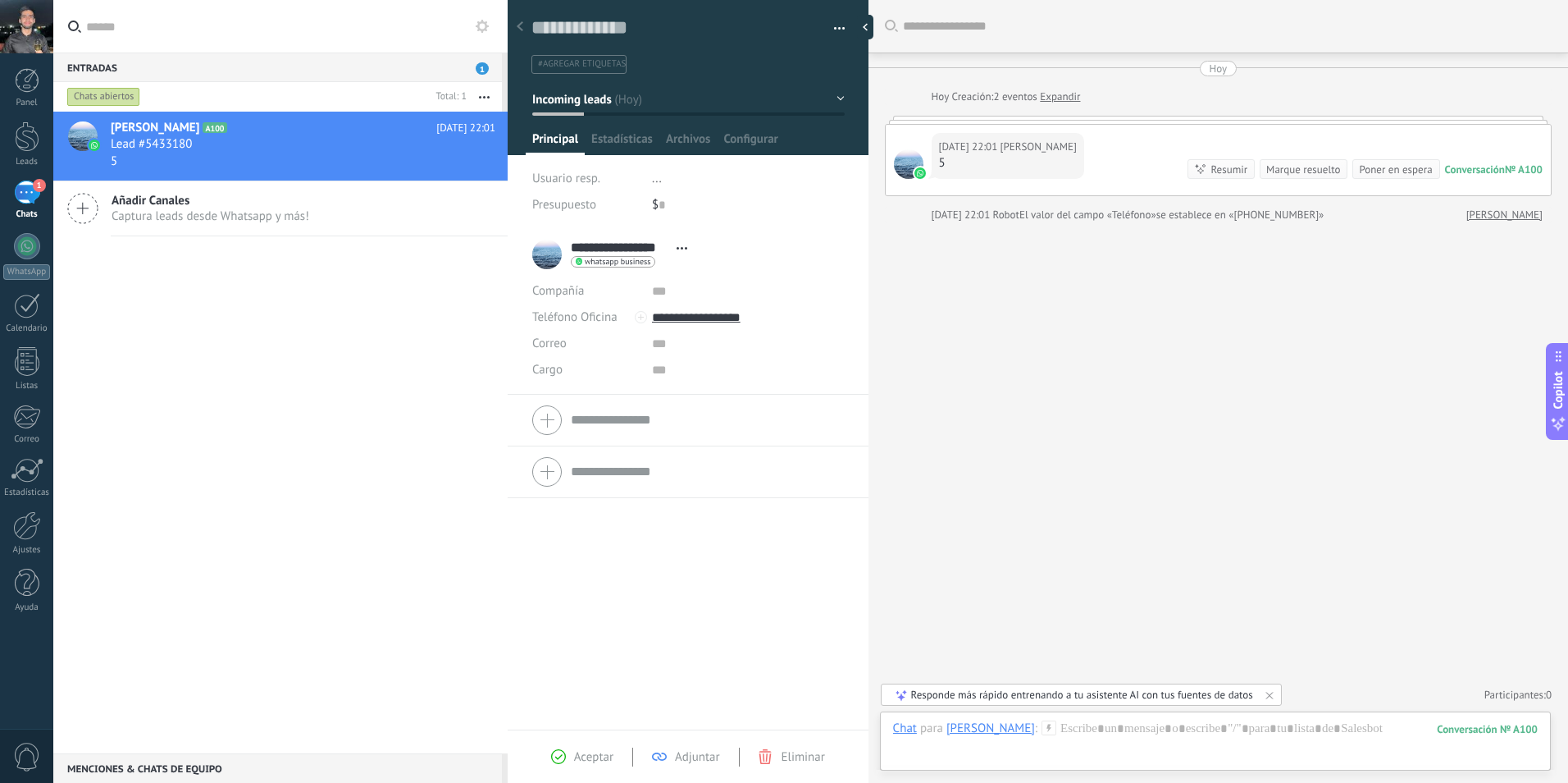
click at [418, 355] on div "Joaquin Gutierrez A100 Hoy 22:01 Lead #5433180 5 Añadir Canales Captura leads d…" at bounding box center [279, 432] width 454 height 641
click at [869, 30] on div at bounding box center [869, 27] width 25 height 25
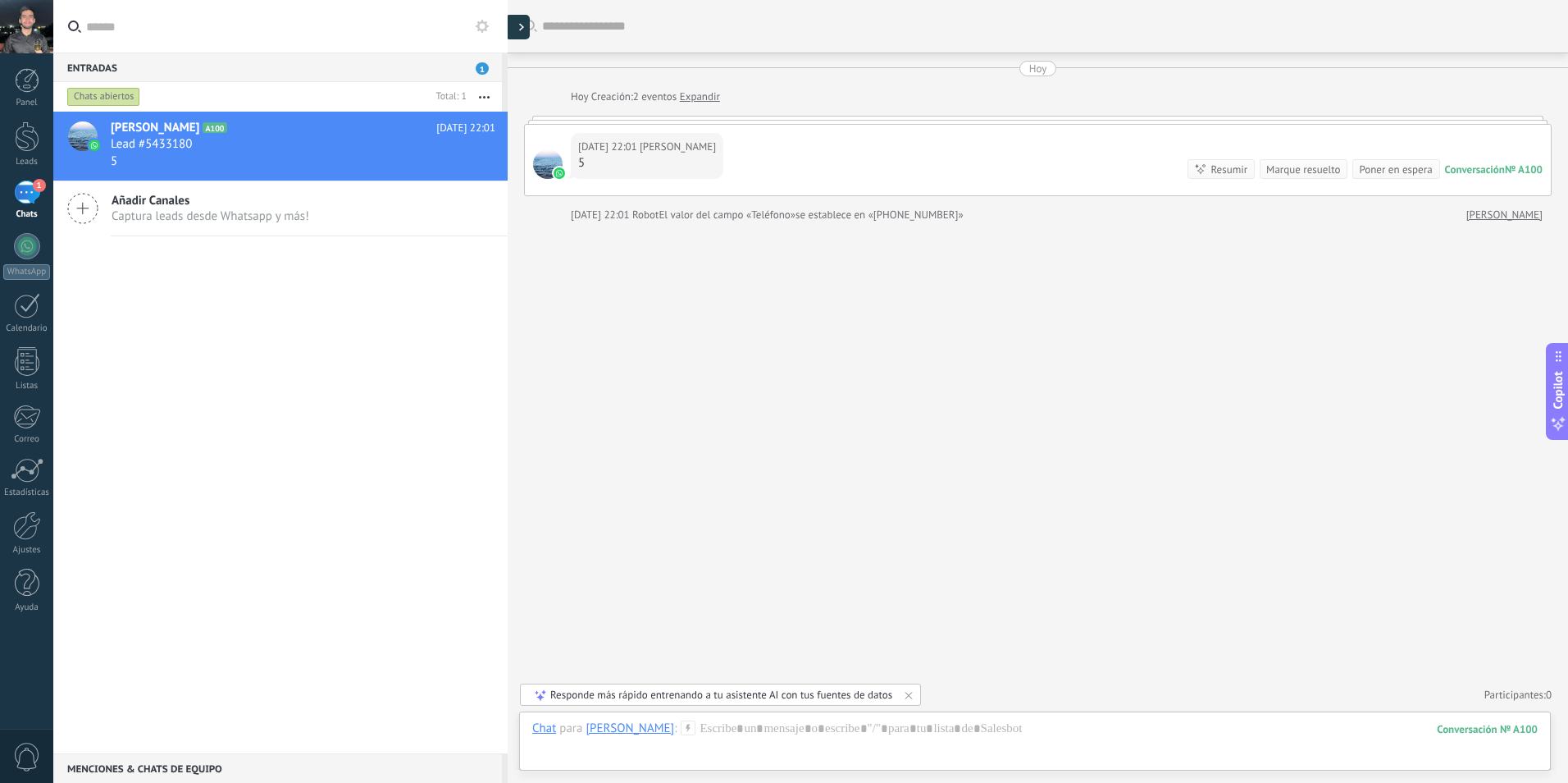
click at [516, 26] on div at bounding box center [517, 27] width 25 height 25
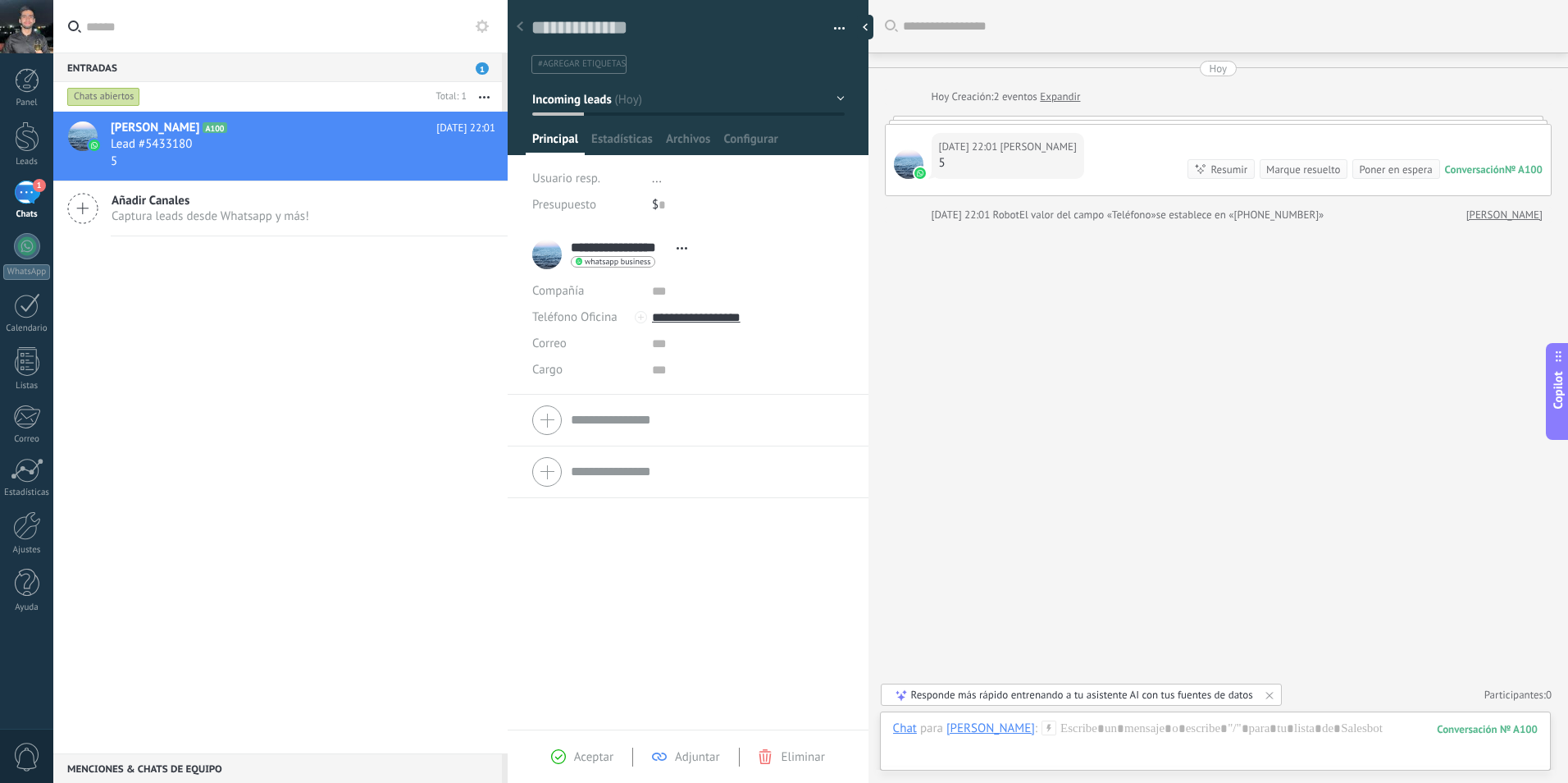
click at [220, 326] on div "Joaquin Gutierrez A100 Hoy 22:01 Lead #5433180 5 Añadir Canales Captura leads d…" at bounding box center [279, 432] width 454 height 641
click at [721, 211] on div "$ 0" at bounding box center [749, 205] width 193 height 26
click at [492, 64] on div "Entradas 1" at bounding box center [277, 67] width 448 height 29
click at [828, 96] on button "Incoming leads" at bounding box center [688, 98] width 312 height 29
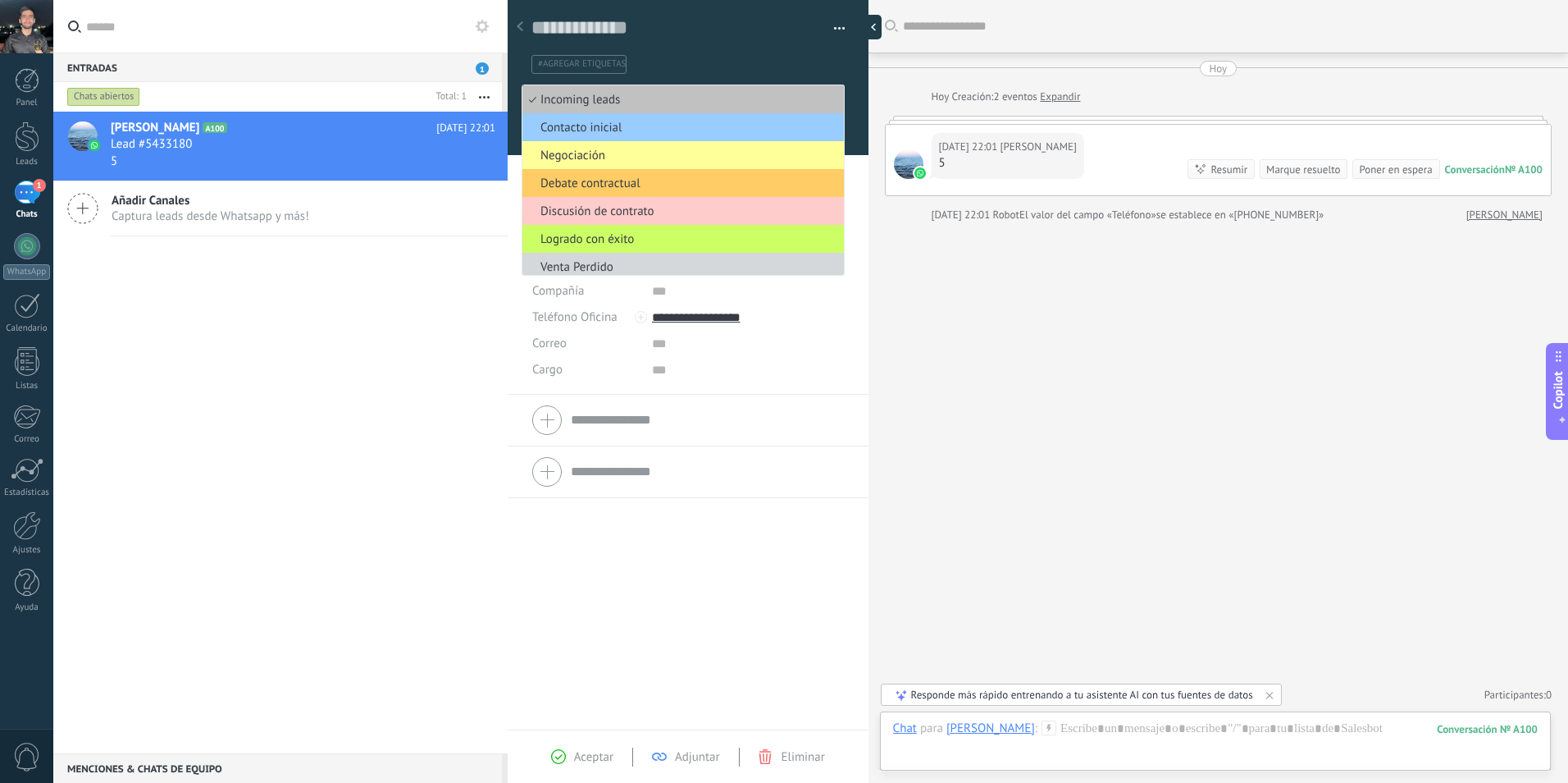
click at [873, 19] on div at bounding box center [869, 27] width 25 height 25
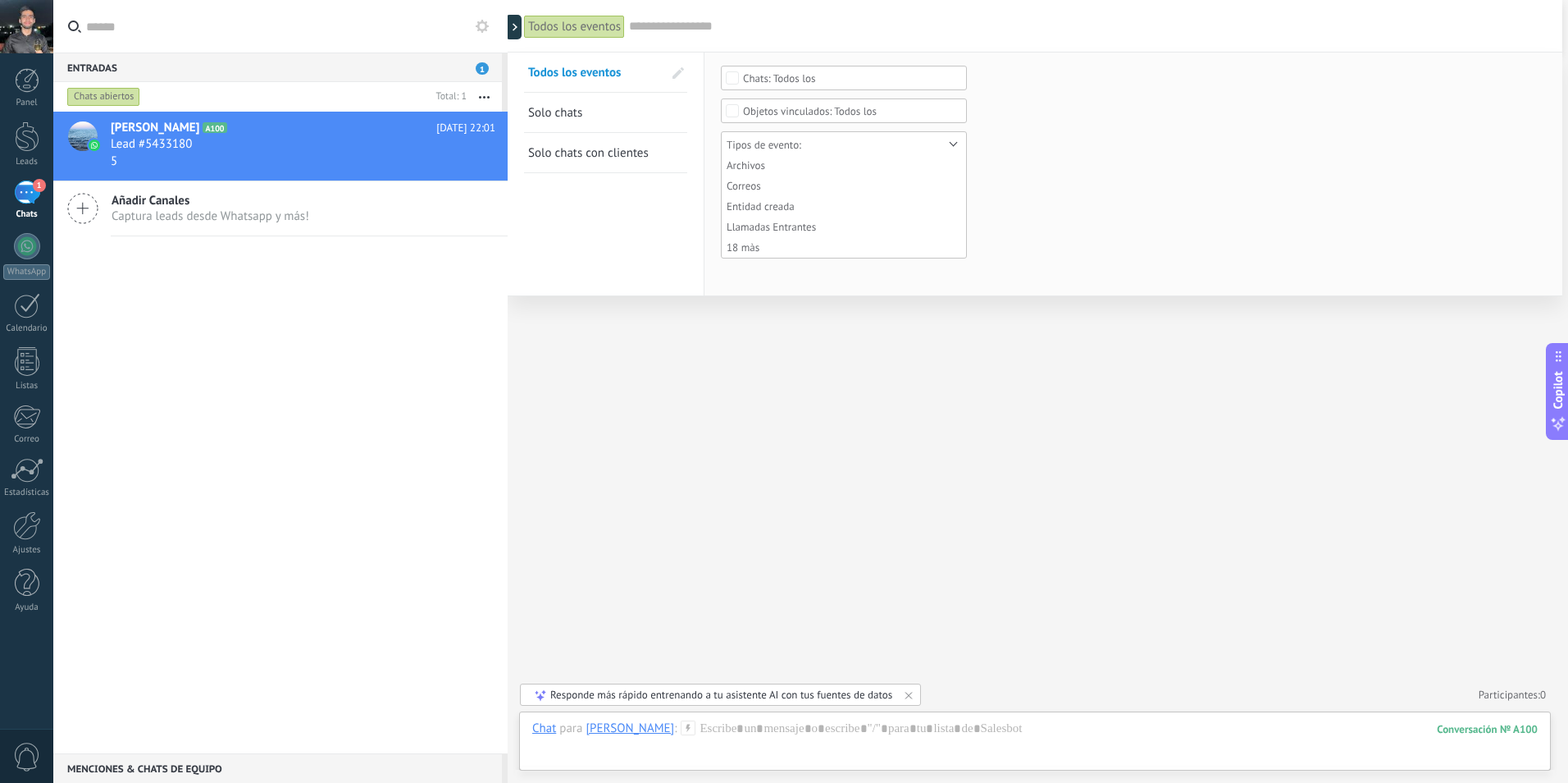
click at [881, 28] on input "text" at bounding box center [1087, 26] width 917 height 17
click at [381, 147] on div "Lead #5433180" at bounding box center [303, 144] width 385 height 16
click at [508, 27] on div at bounding box center [508, 391] width 0 height 783
type textarea "**********"
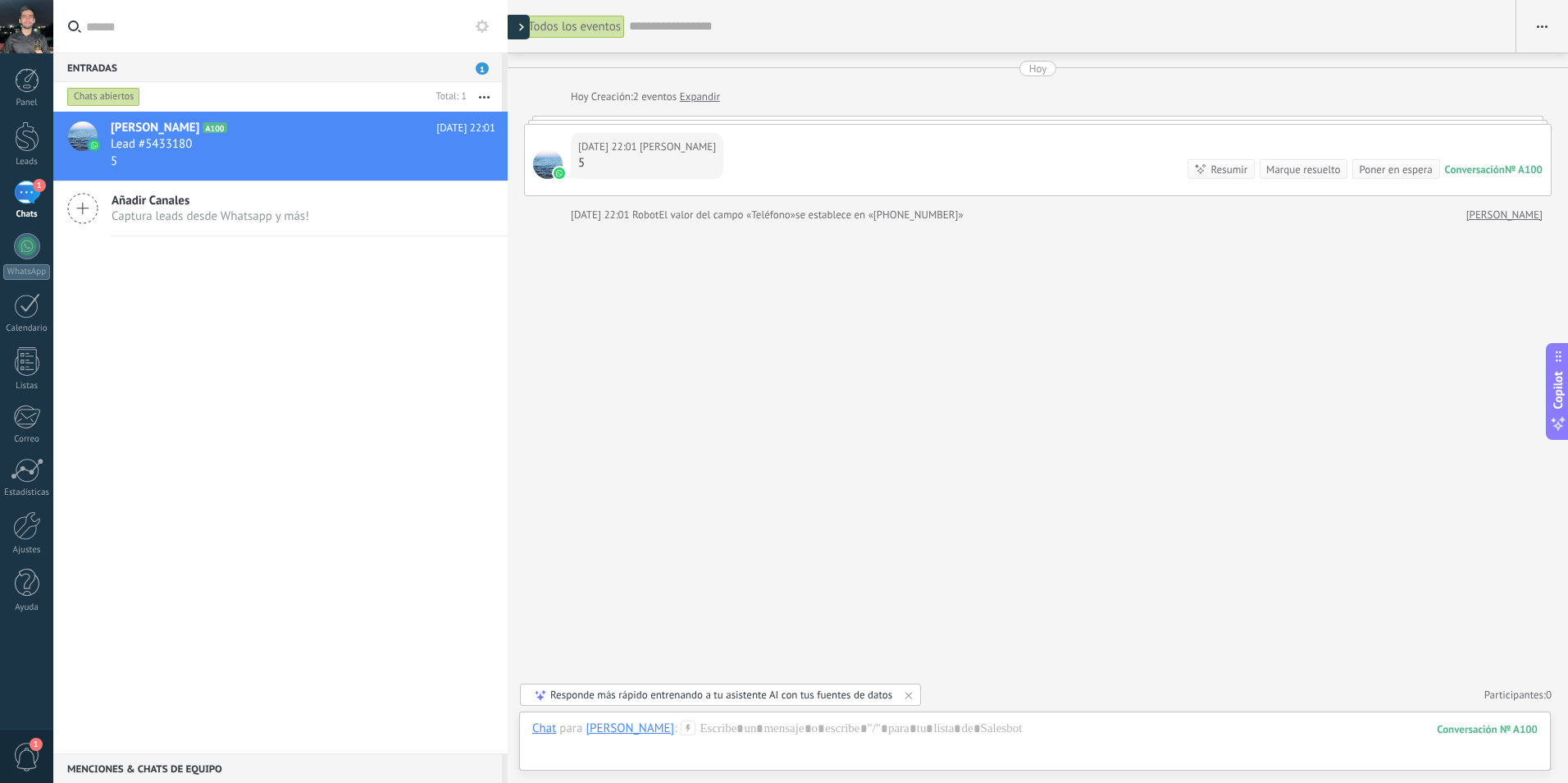
scroll to position [49, 0]
click at [622, 159] on div "Contestar" at bounding box center [638, 173] width 120 height 29
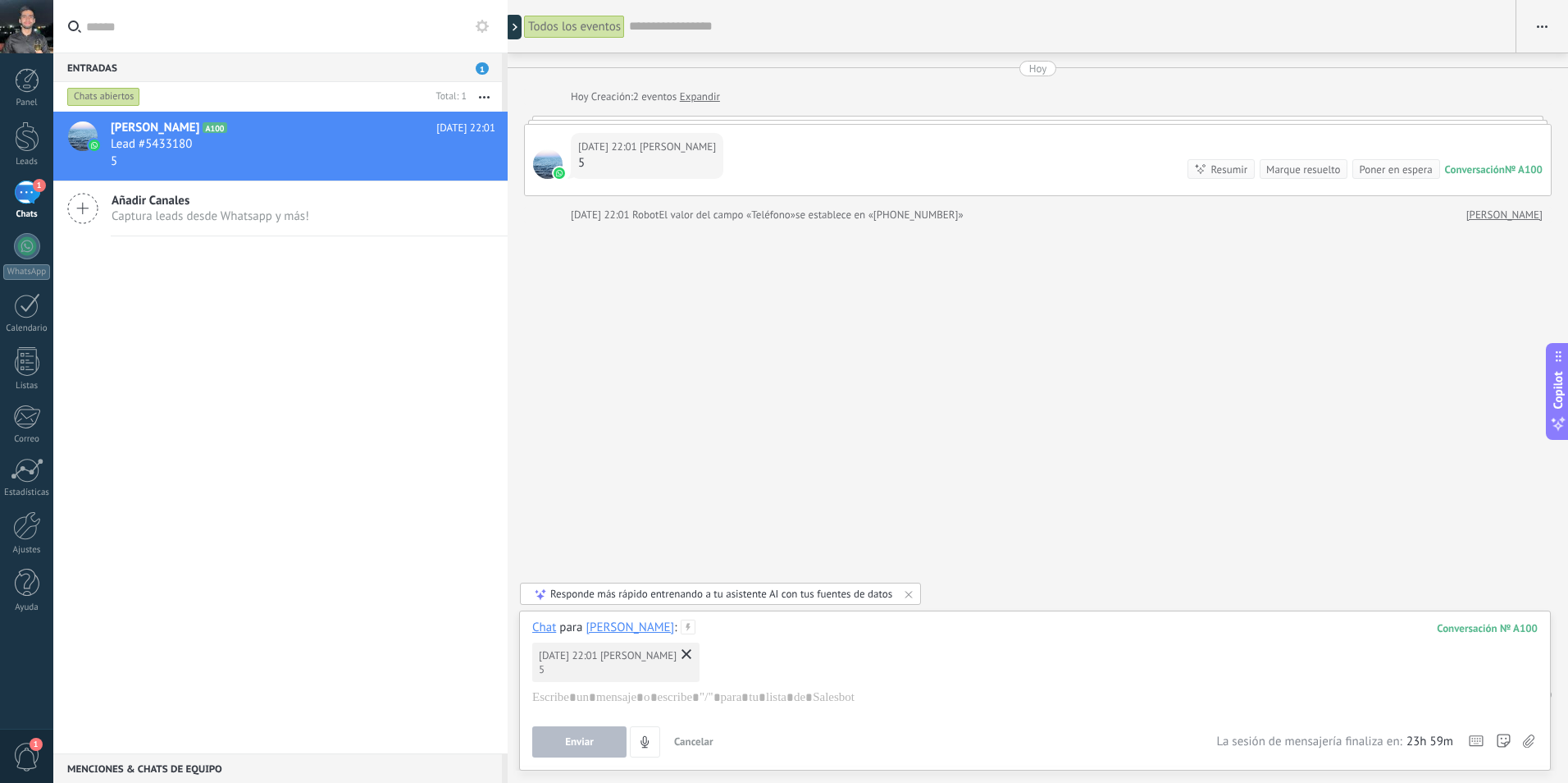
click at [672, 167] on div "5" at bounding box center [648, 162] width 138 height 16
click at [600, 686] on div "Hoy 22:01 Joaquin Gutierrez 5" at bounding box center [1035, 661] width 1005 height 51
click at [613, 698] on div at bounding box center [1035, 697] width 1005 height 16
click at [603, 743] on button "Enviar" at bounding box center [580, 741] width 94 height 31
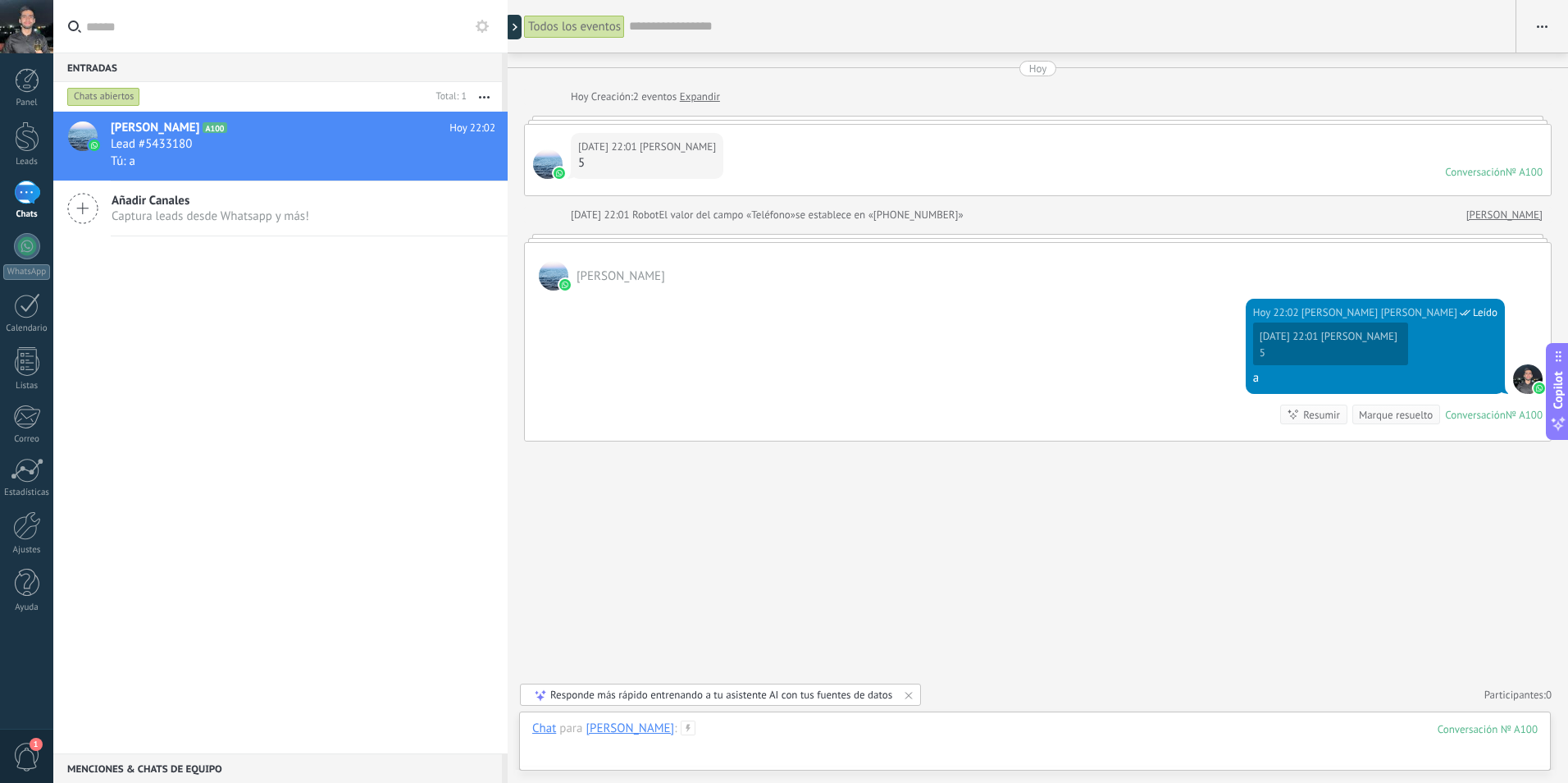
click at [729, 736] on div at bounding box center [1035, 745] width 1005 height 49
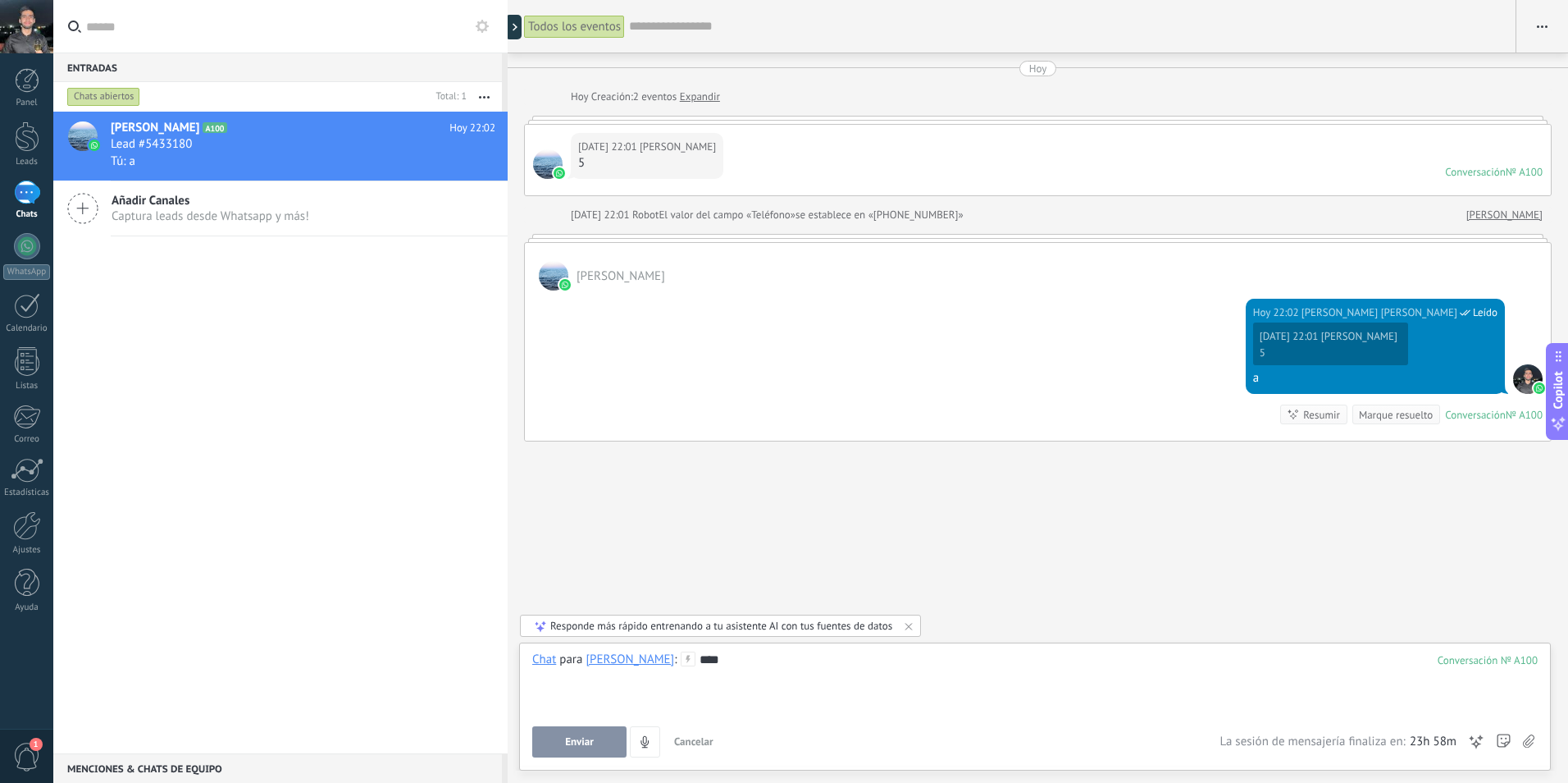
click at [609, 733] on button "Enviar" at bounding box center [580, 741] width 94 height 31
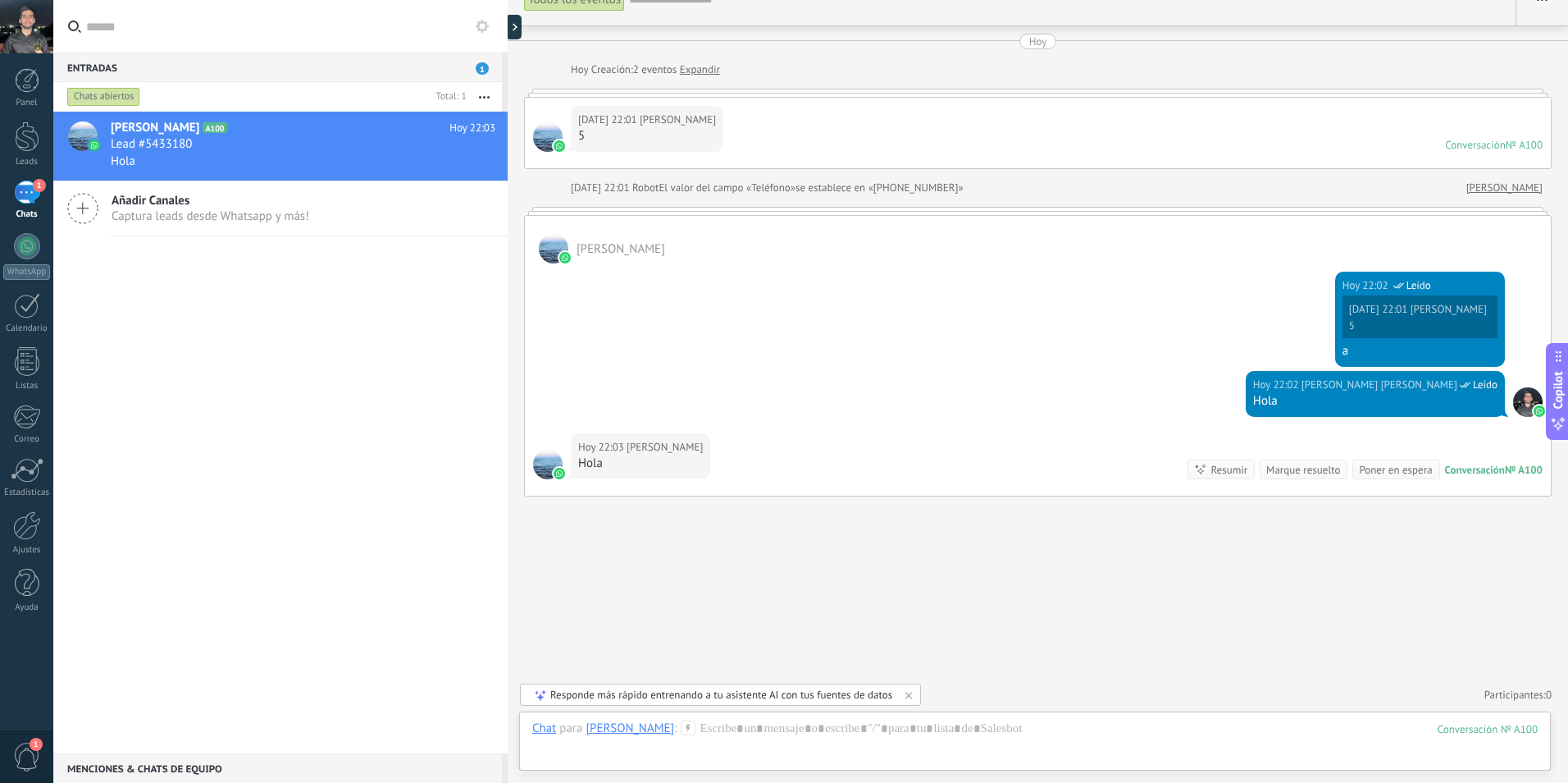
scroll to position [0, 0]
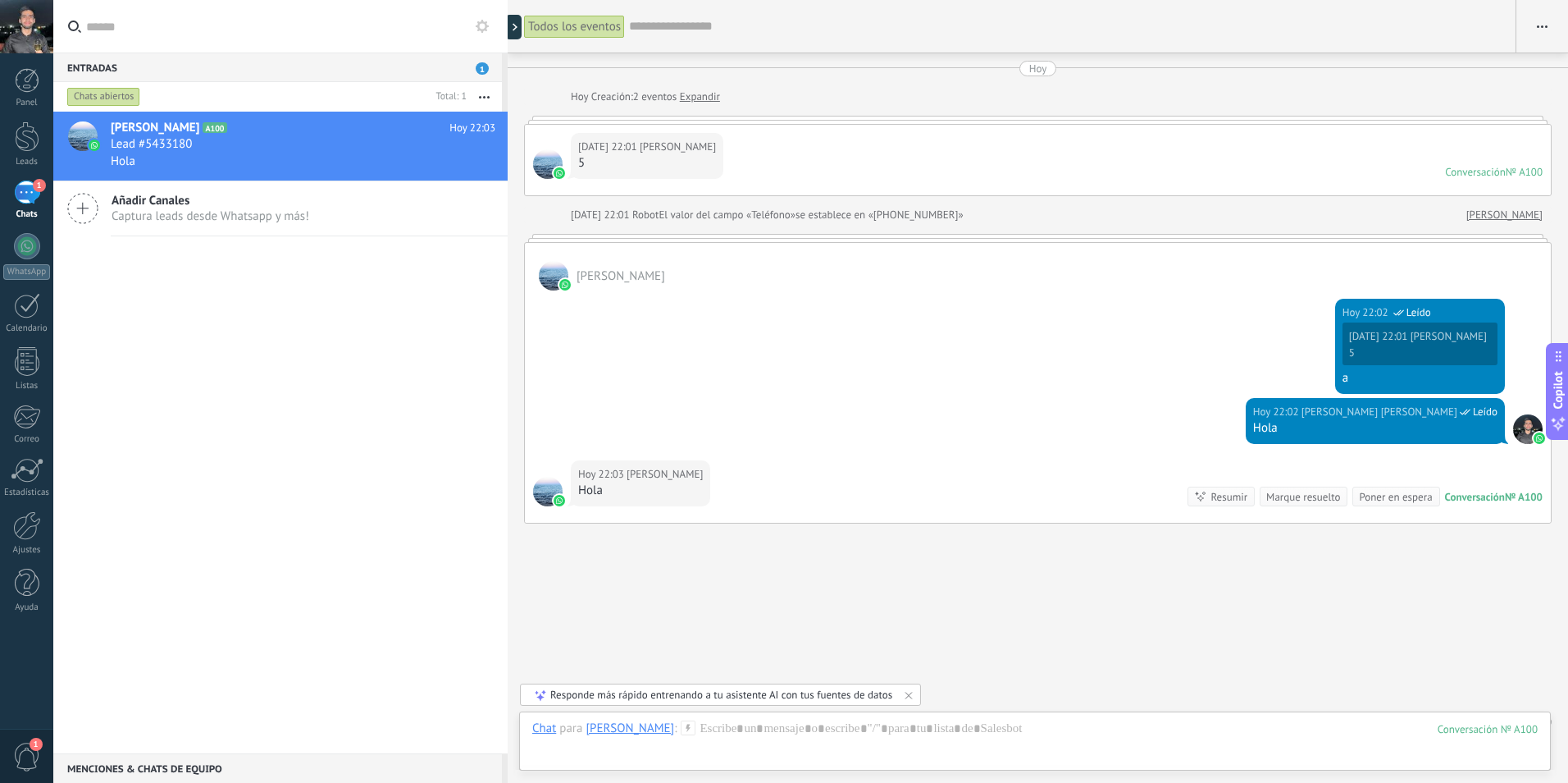
click at [27, 757] on span "1" at bounding box center [27, 757] width 28 height 28
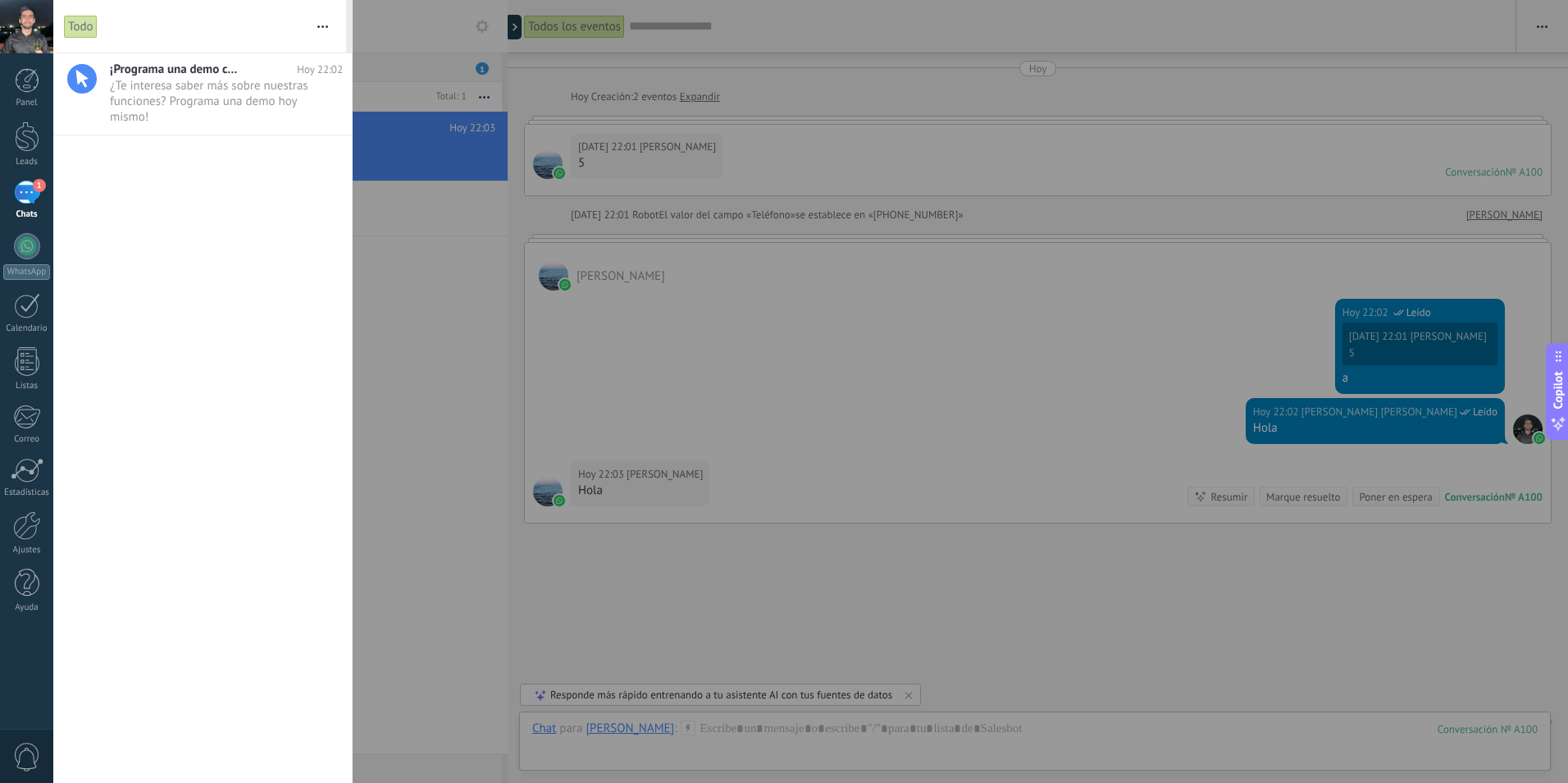
click at [373, 26] on div at bounding box center [784, 391] width 1568 height 783
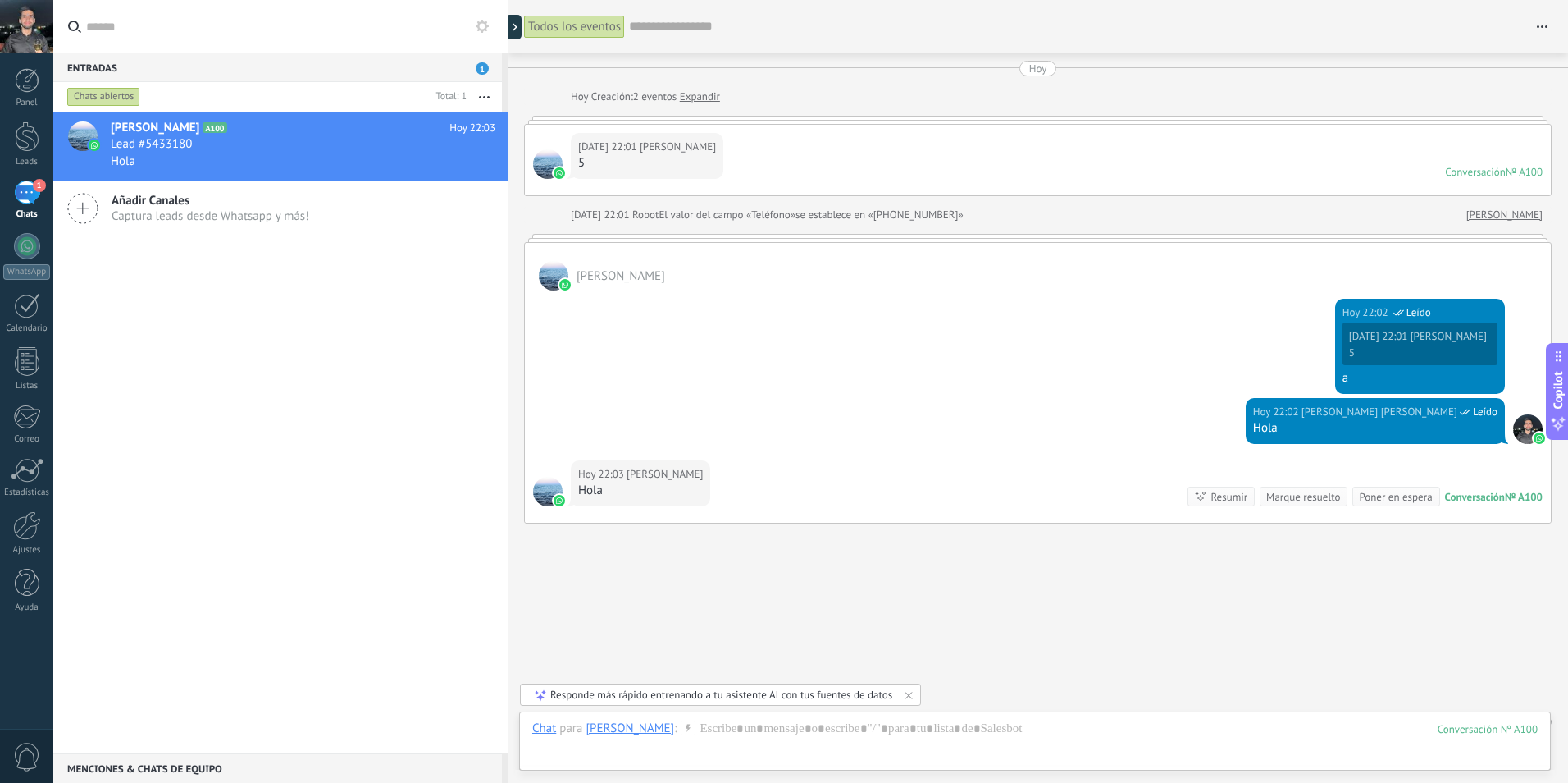
click at [419, 67] on div "Entradas 1" at bounding box center [277, 67] width 448 height 29
click at [1529, 28] on button "button" at bounding box center [1543, 26] width 52 height 31
click at [1274, 58] on div "Todos los eventos Buscar Mostrar milisegundos Mostrar etiquetas de chats Carga …" at bounding box center [1038, 405] width 1061 height 810
click at [32, 532] on div at bounding box center [27, 525] width 28 height 28
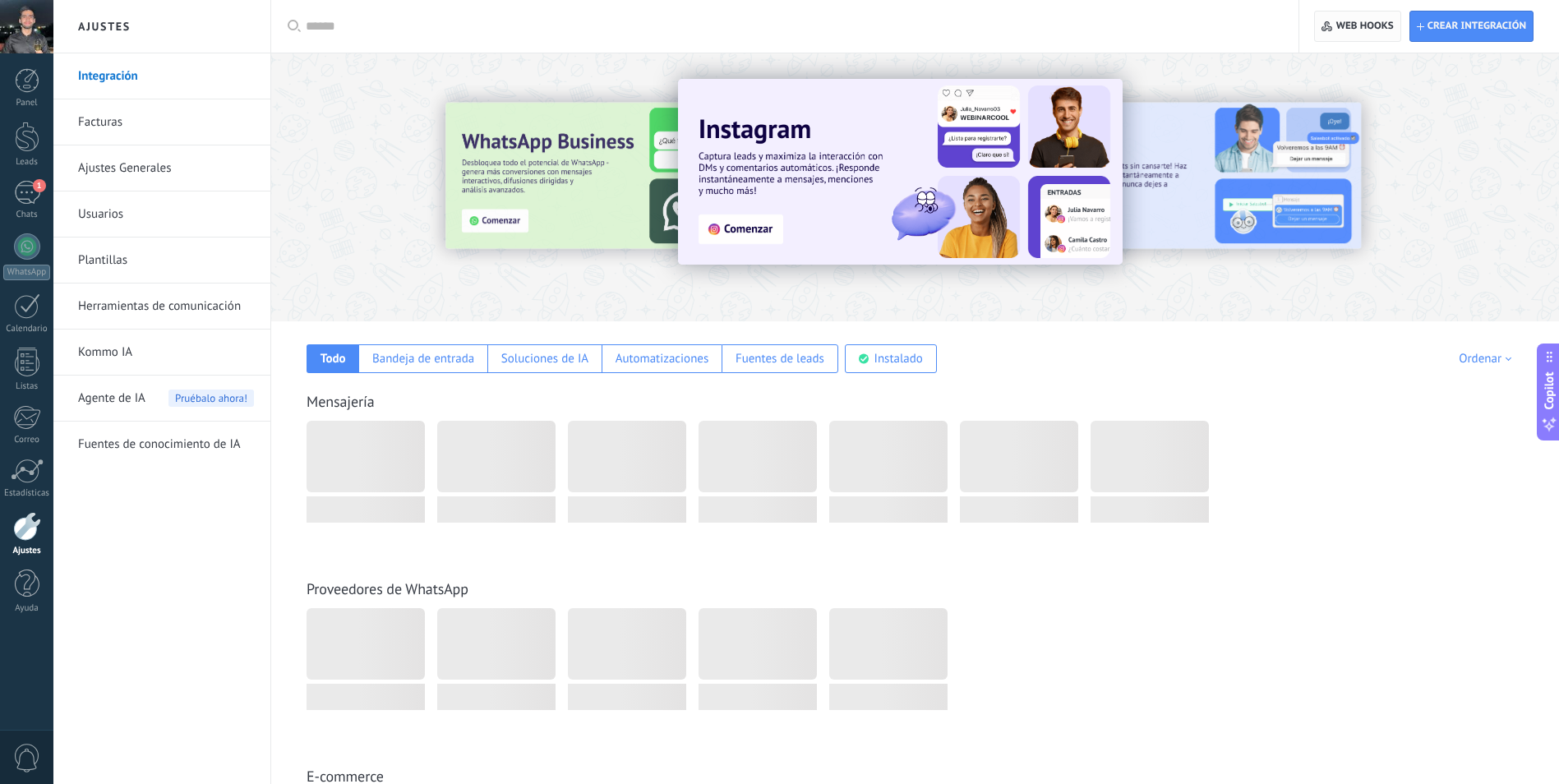
click at [1367, 27] on span "Web hooks 0" at bounding box center [1365, 26] width 58 height 13
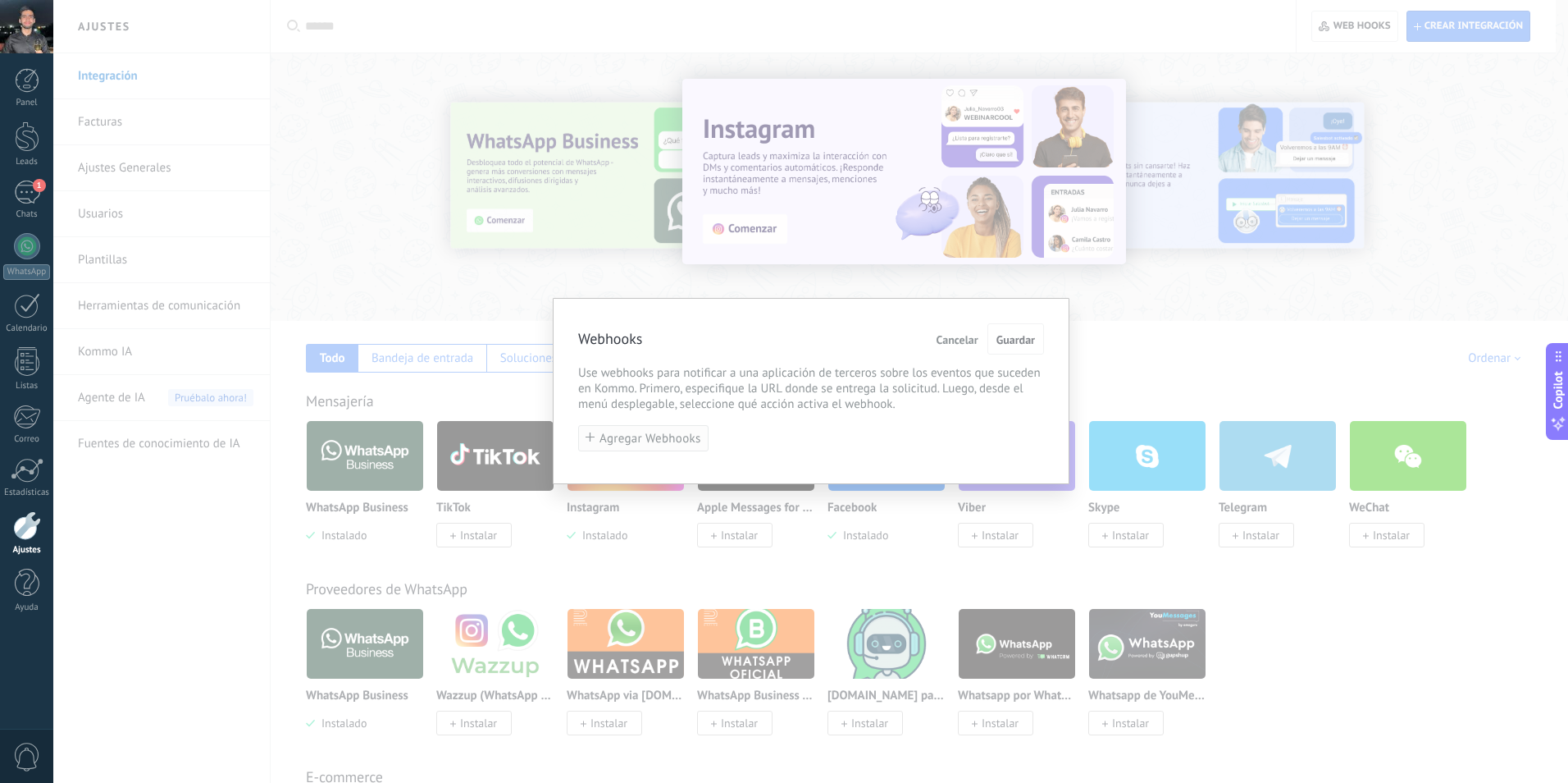
click at [684, 441] on span "Agregar Webhooks" at bounding box center [650, 438] width 102 height 12
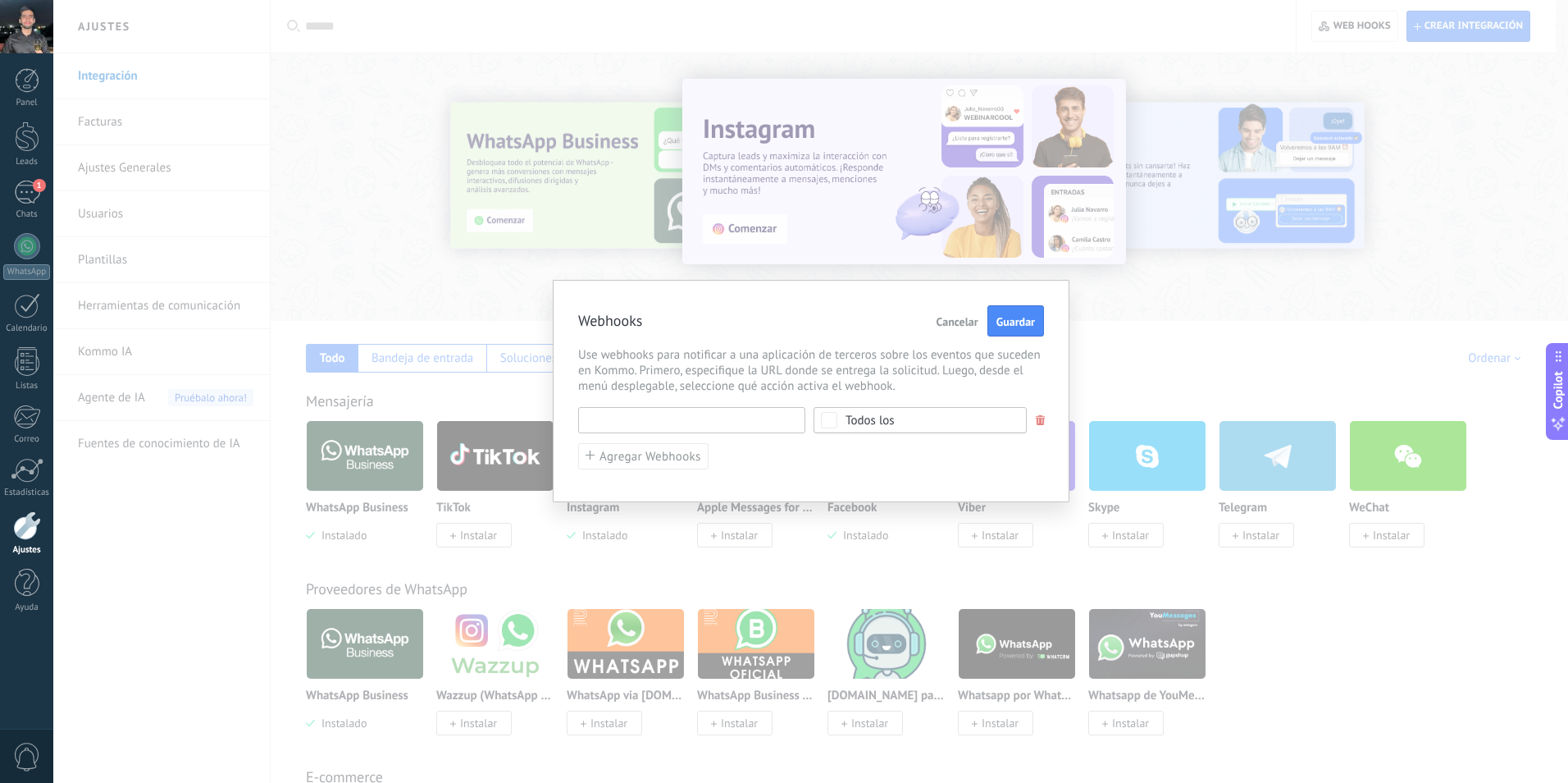
click at [687, 420] on input "text" at bounding box center [692, 420] width 228 height 26
paste input "**********"
type input "**********"
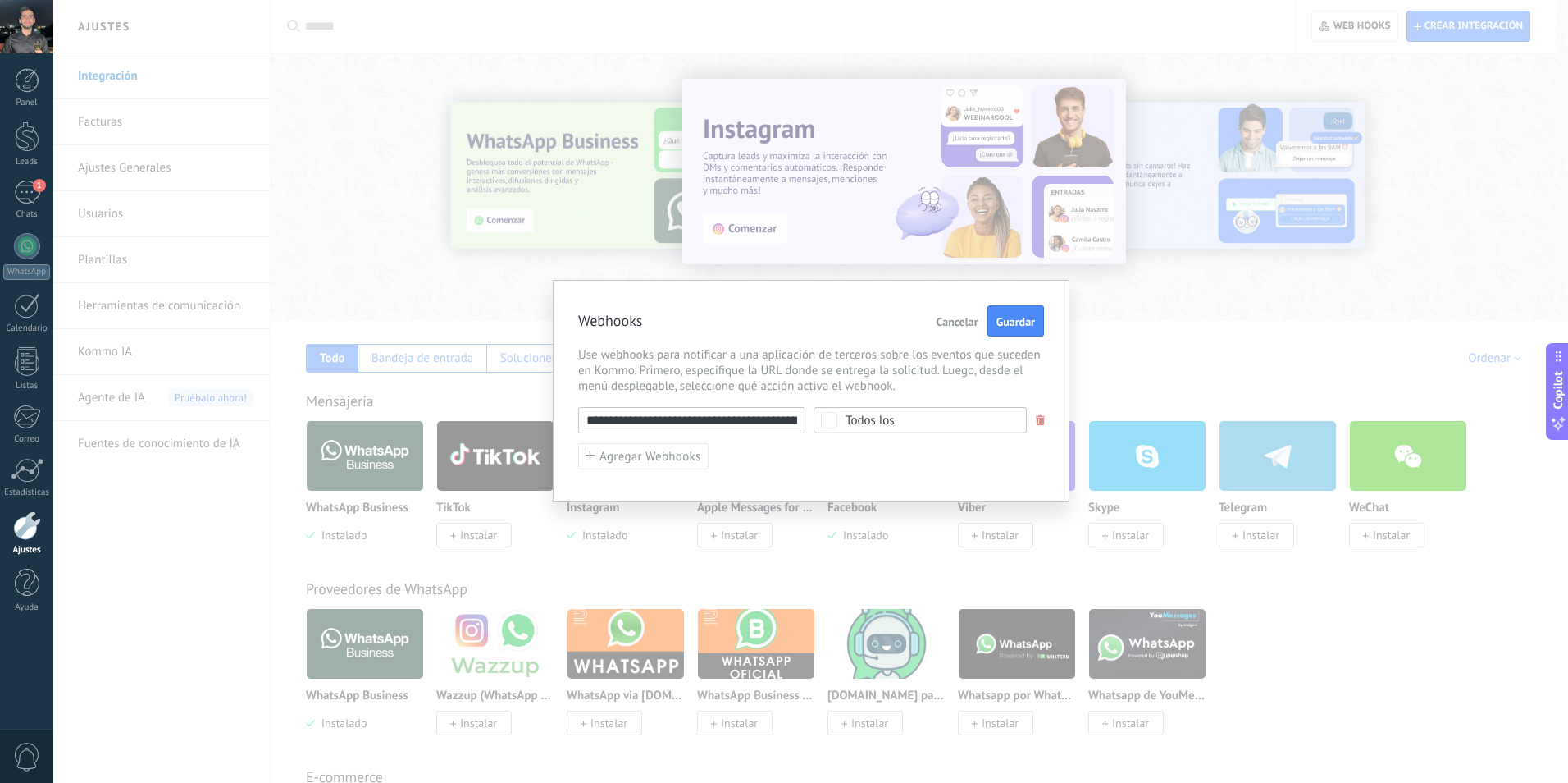
click at [951, 420] on span "Todos los" at bounding box center [925, 420] width 160 height 12
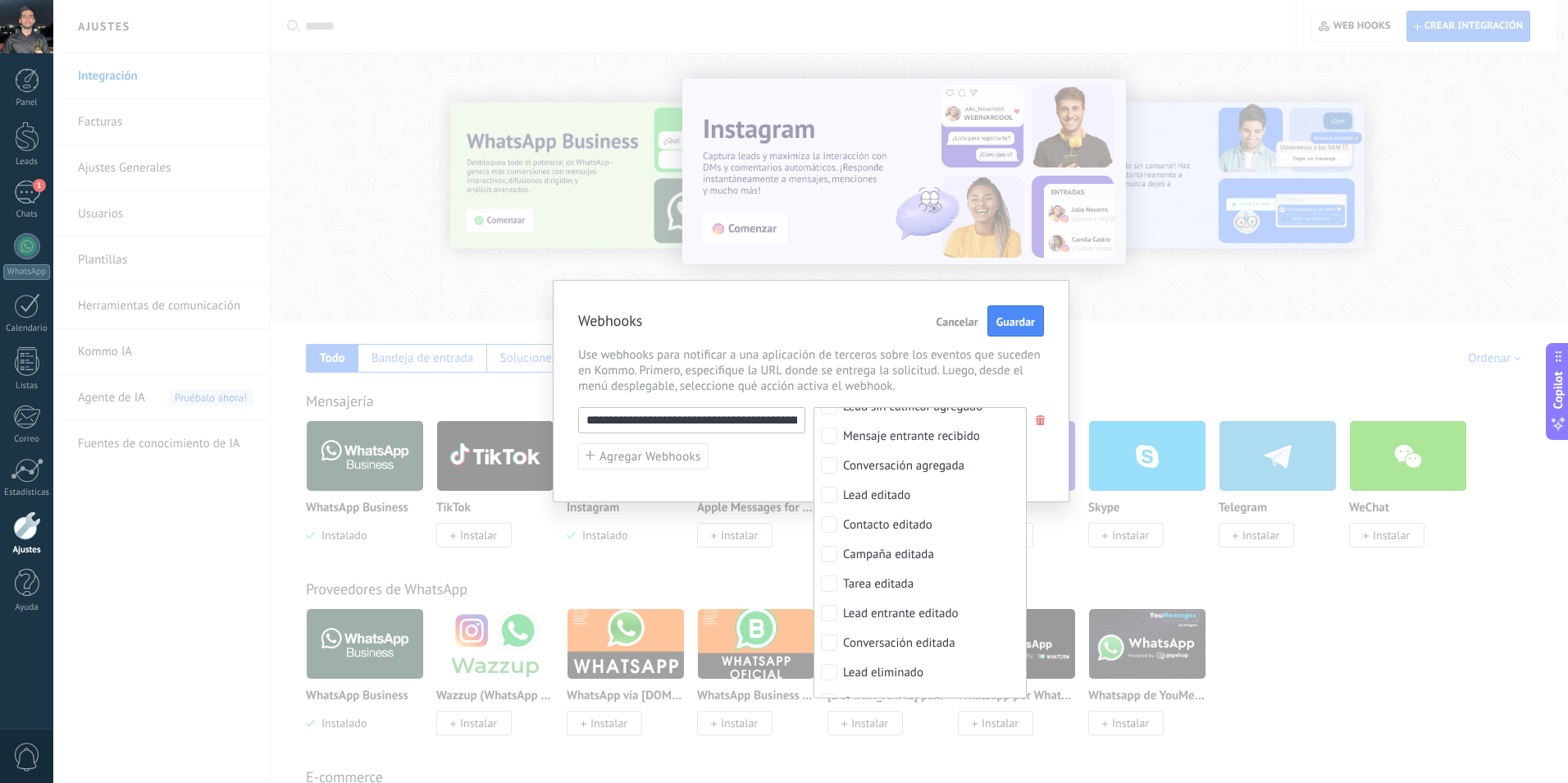
scroll to position [410, 0]
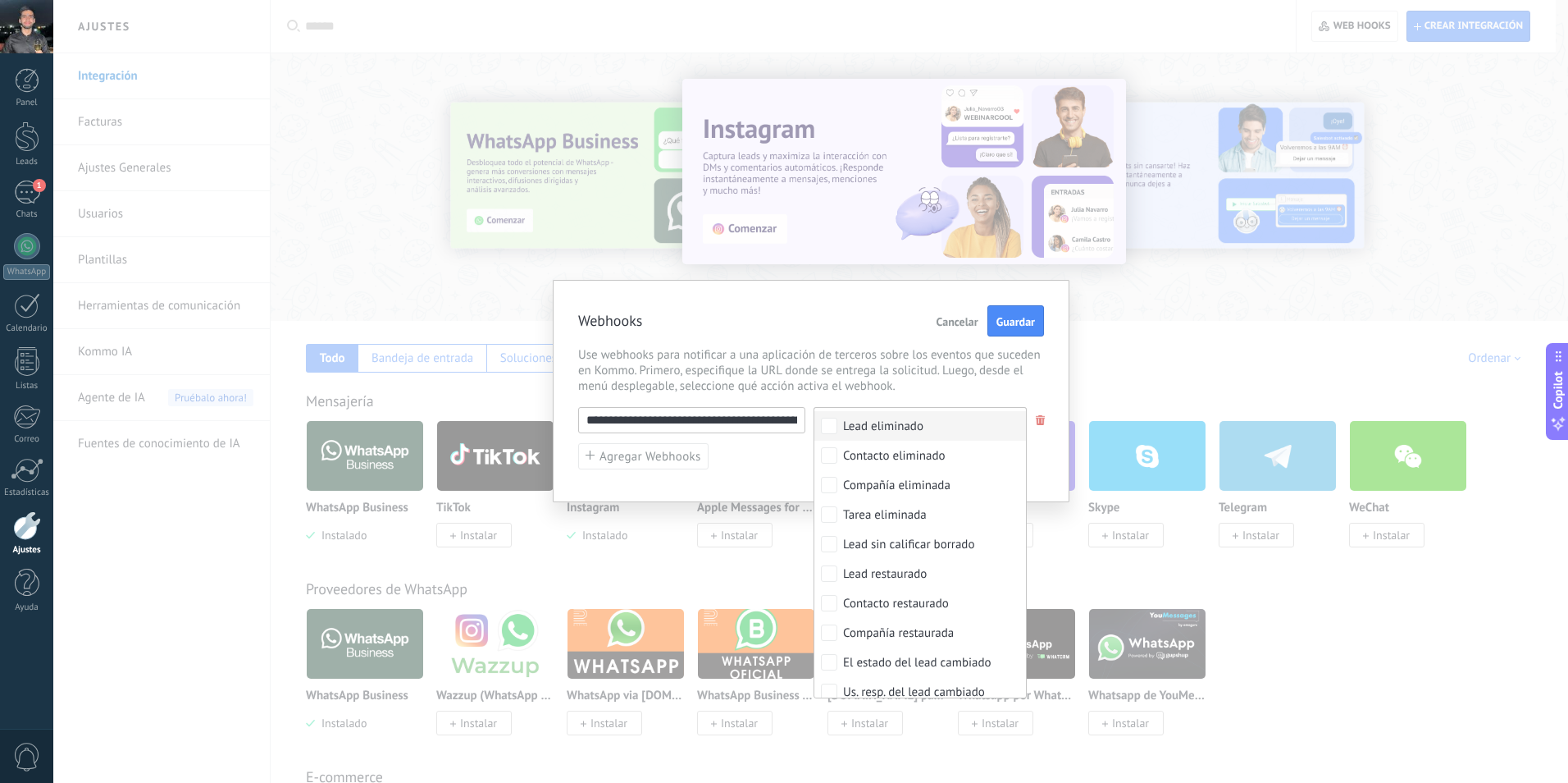
click at [817, 366] on span "Use webhooks para notificar a una aplicación de terceros sobre los eventos que …" at bounding box center [812, 371] width 466 height 47
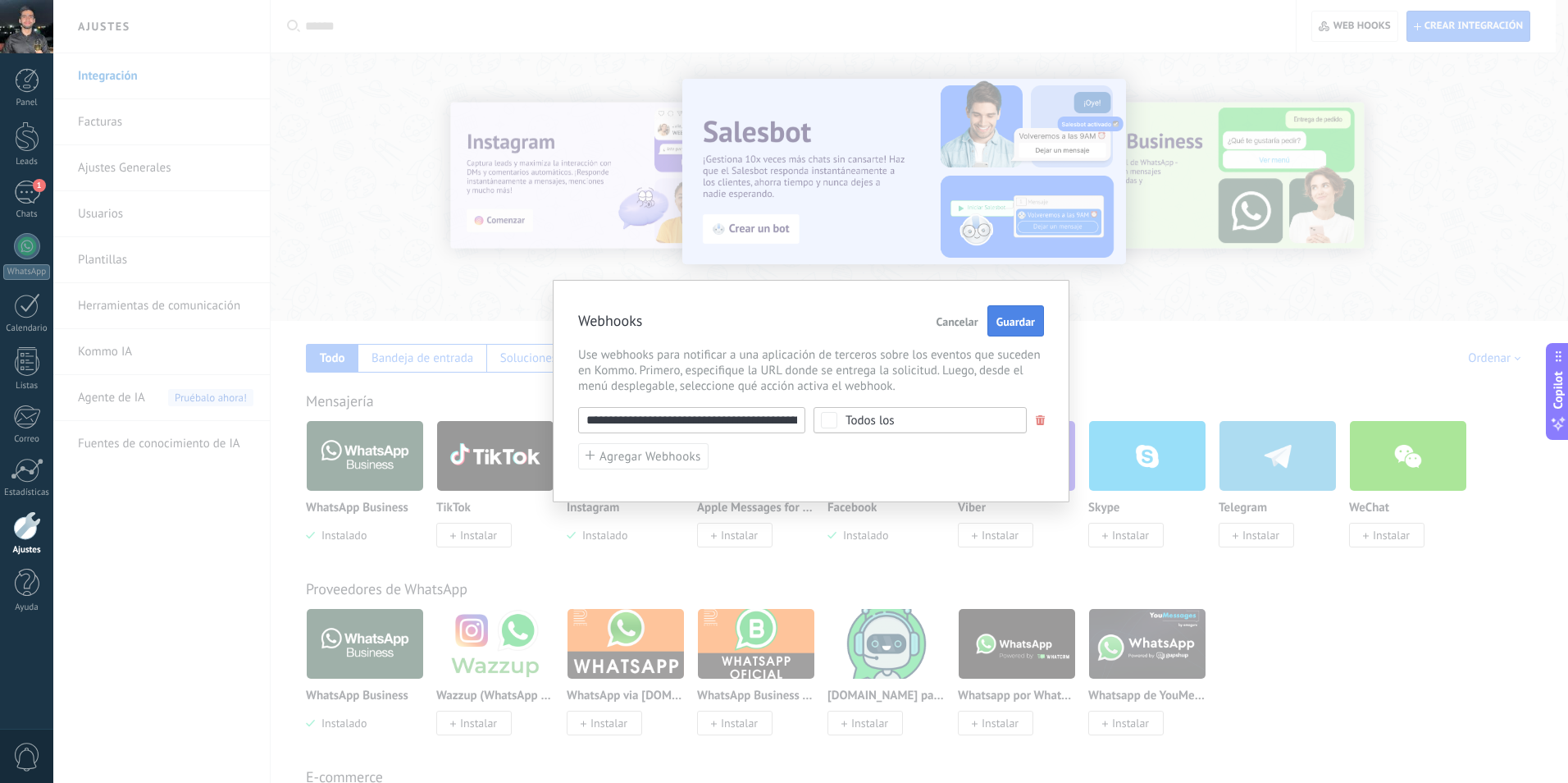
click at [1007, 320] on span "Guardar" at bounding box center [1016, 322] width 39 height 11
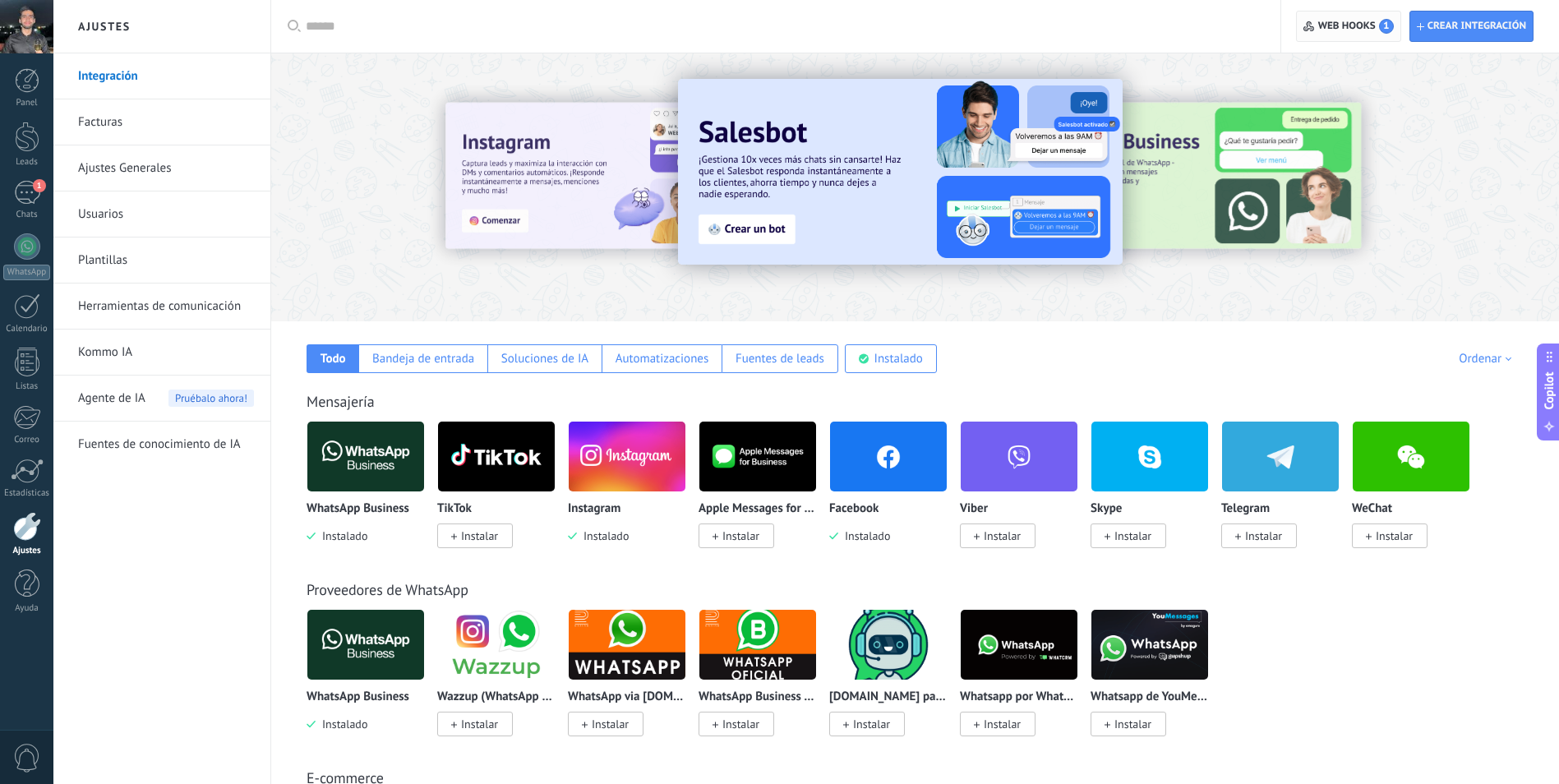
click at [1364, 20] on span "Web hooks 1" at bounding box center [1357, 26] width 76 height 15
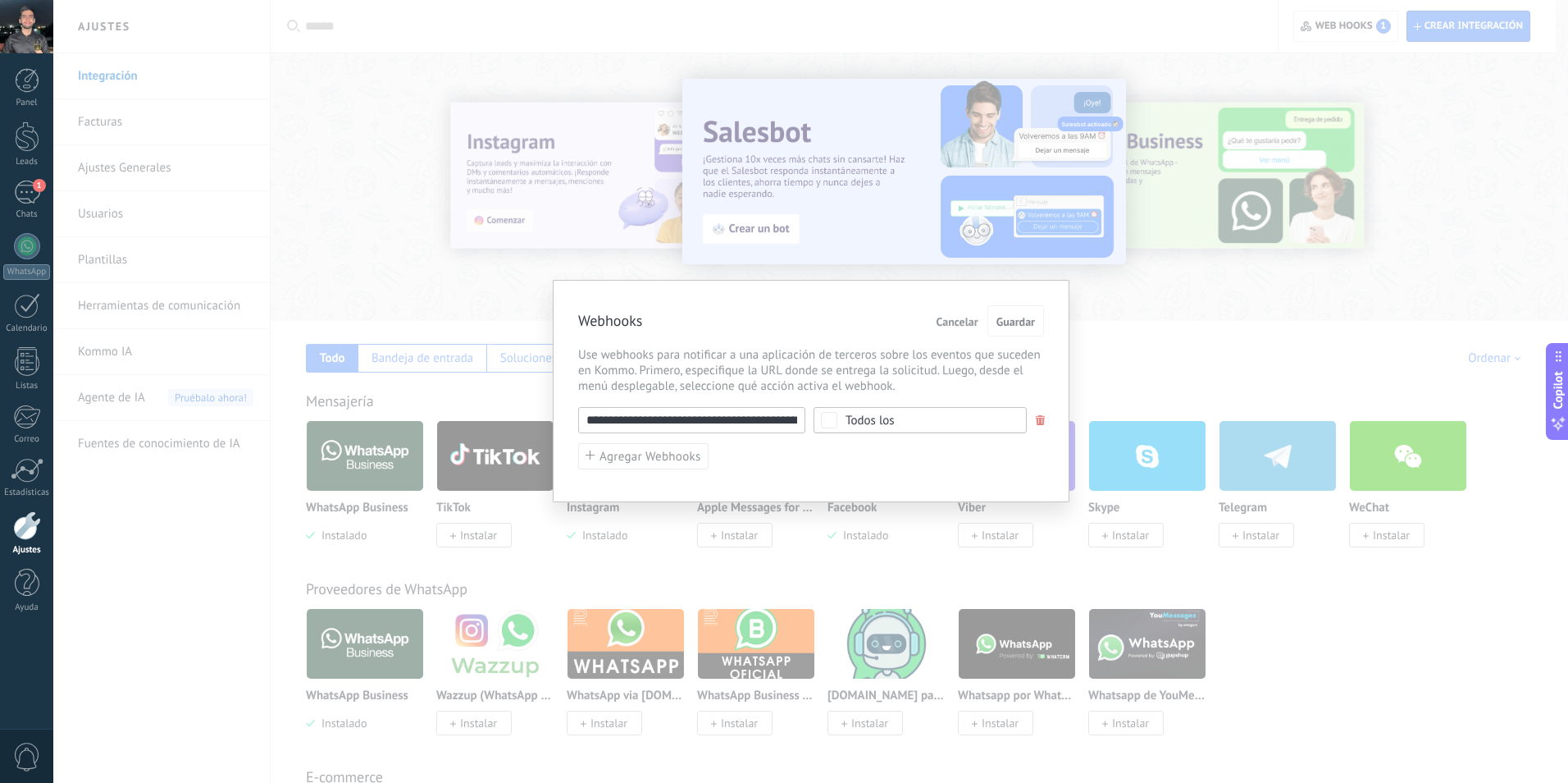
click at [1064, 161] on div "**********" at bounding box center [810, 391] width 1515 height 783
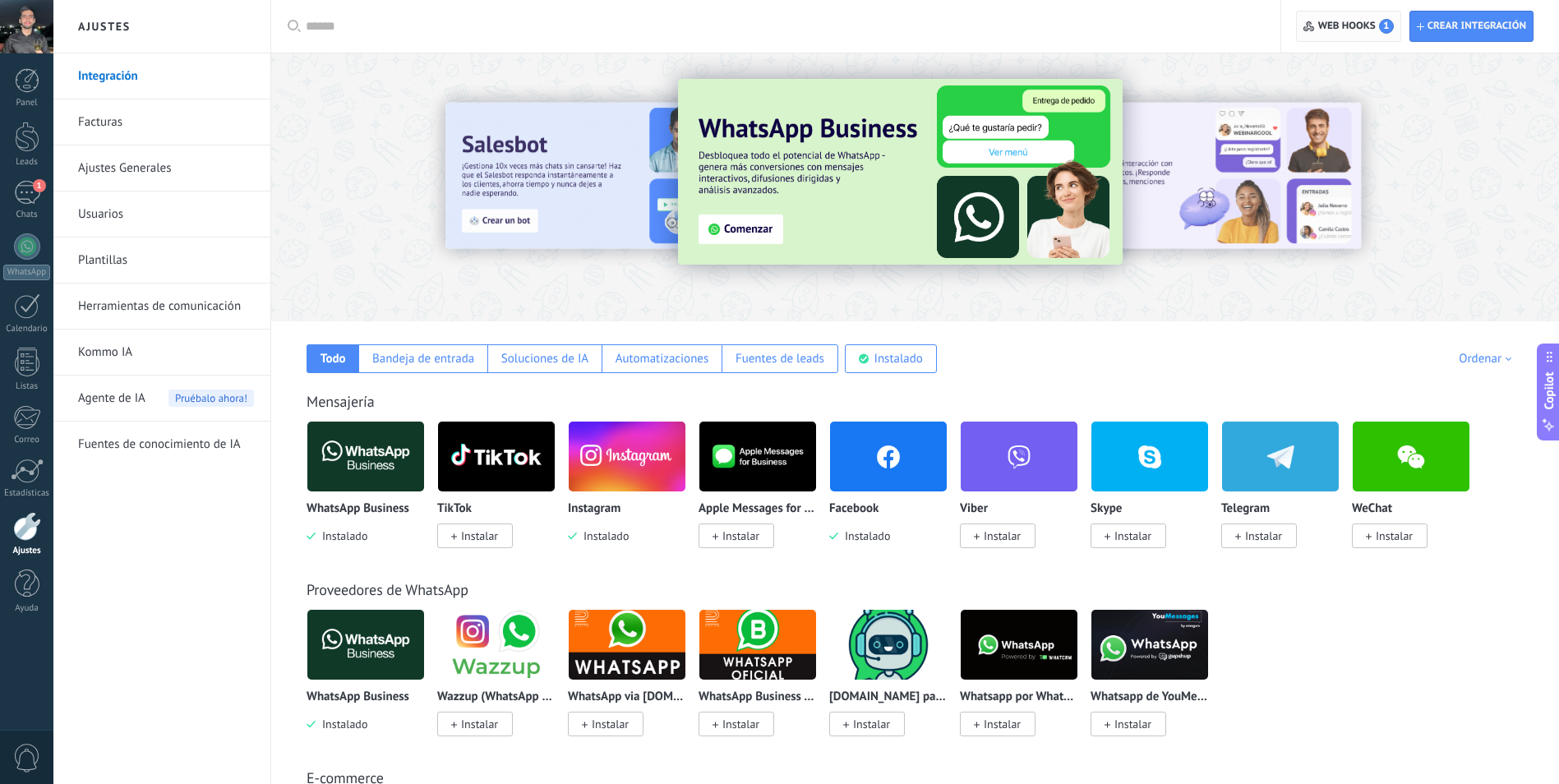
click at [1341, 32] on span "Web hooks 1" at bounding box center [1357, 26] width 76 height 15
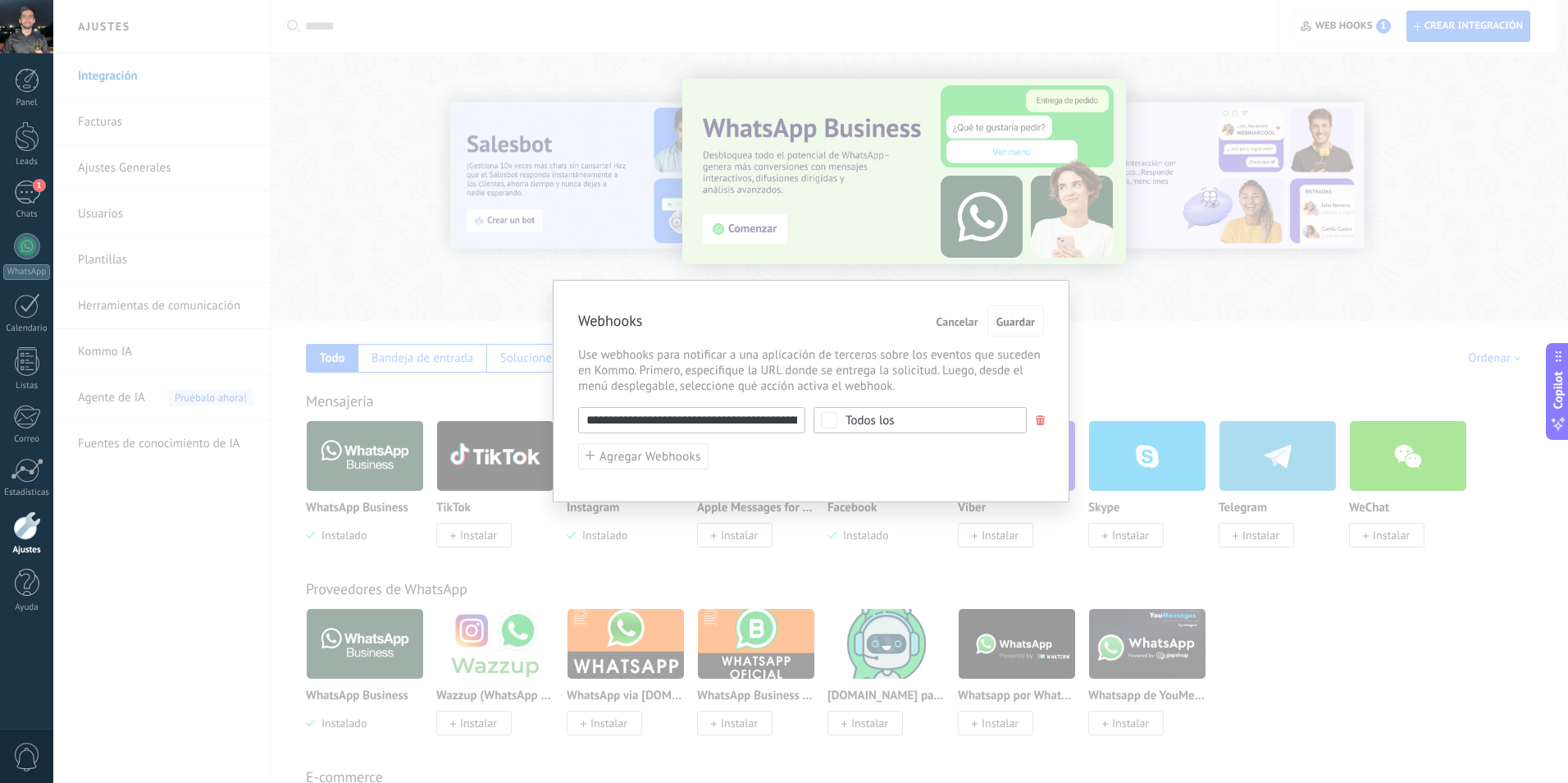
click at [758, 417] on input "**********" at bounding box center [692, 420] width 228 height 26
click at [1006, 322] on span "Guardar" at bounding box center [1016, 322] width 39 height 11
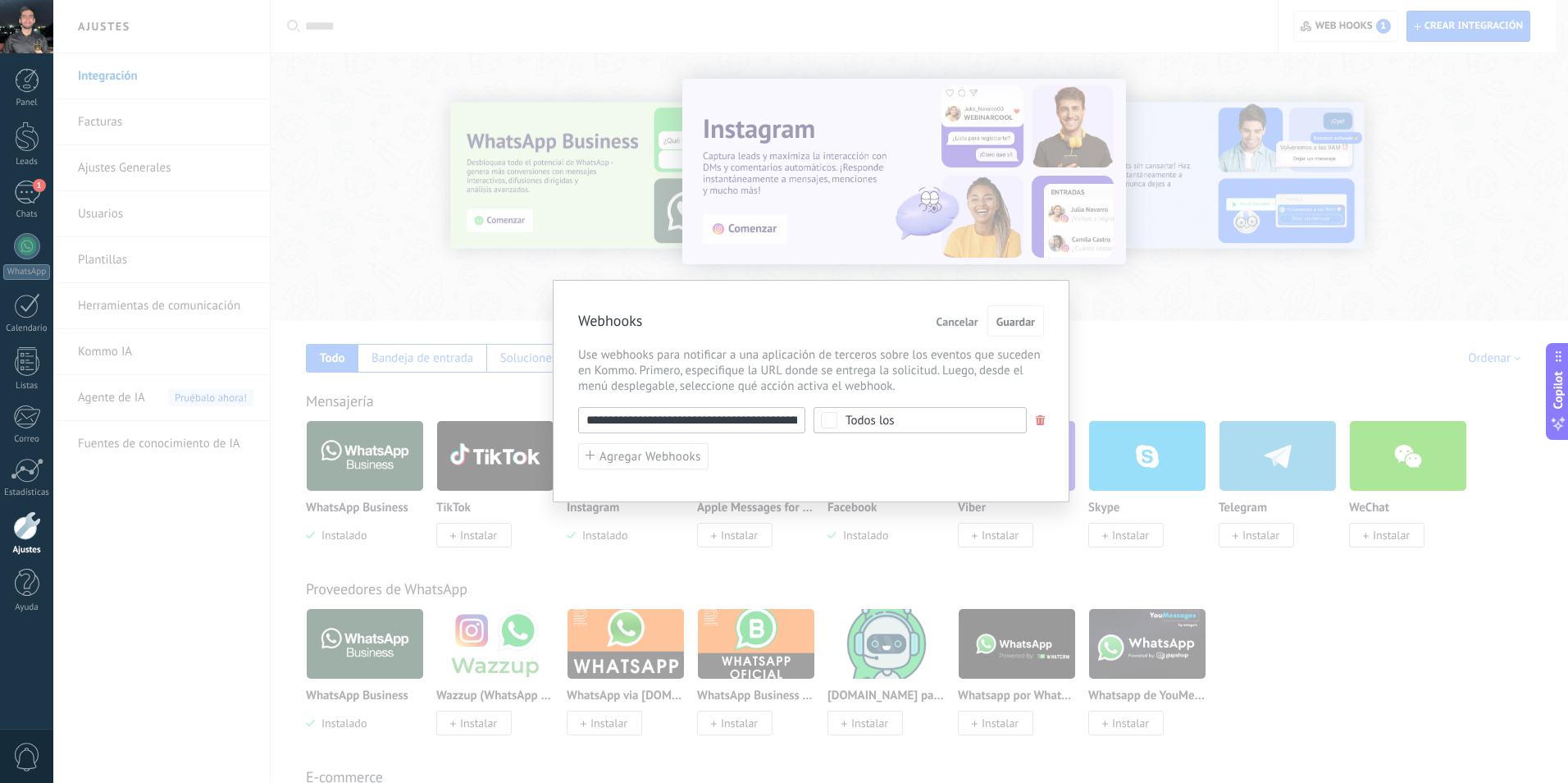
click at [1046, 247] on div "**********" at bounding box center [810, 391] width 1515 height 783
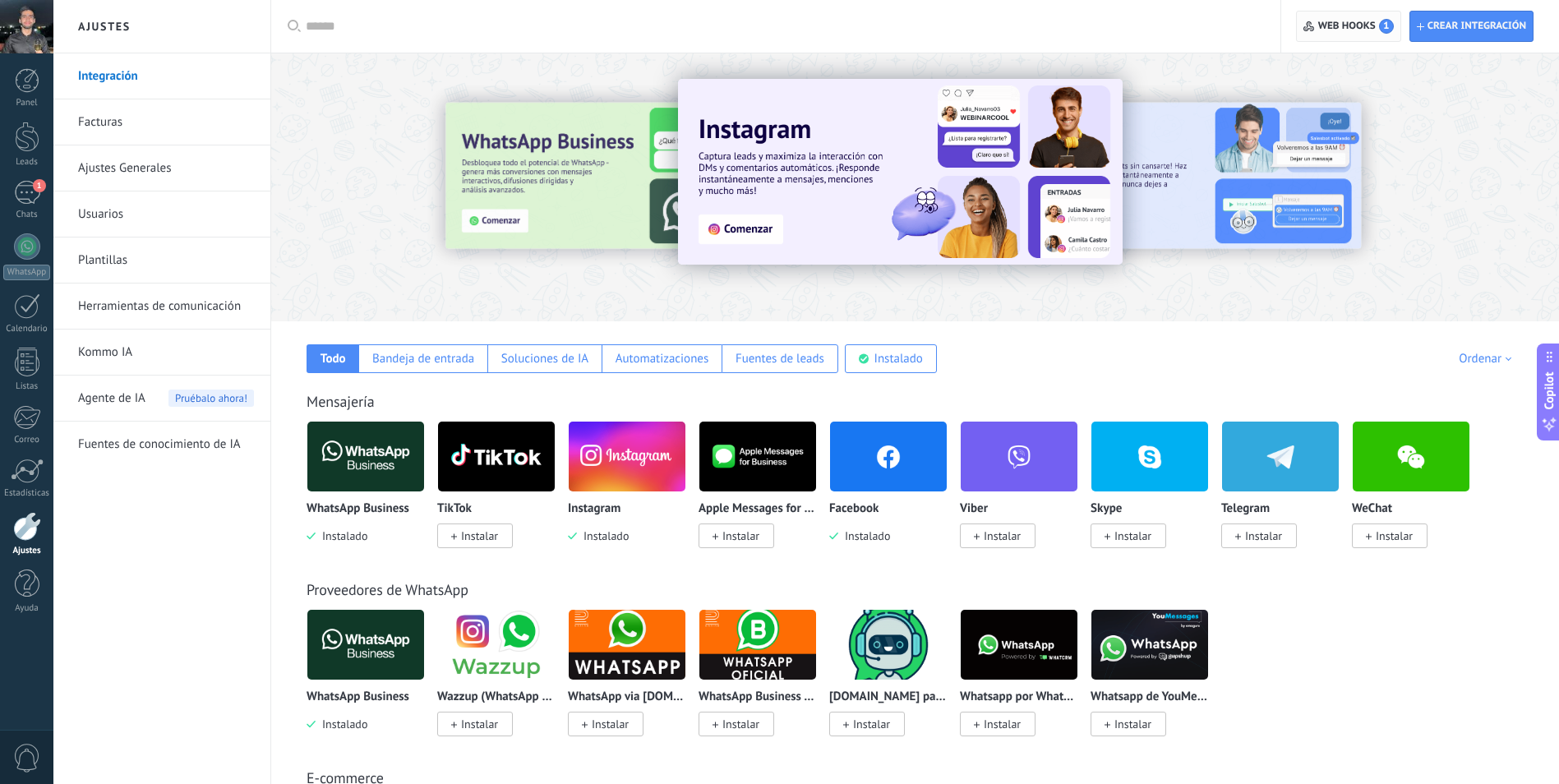
click at [1342, 25] on span "Web hooks 1" at bounding box center [1357, 26] width 76 height 15
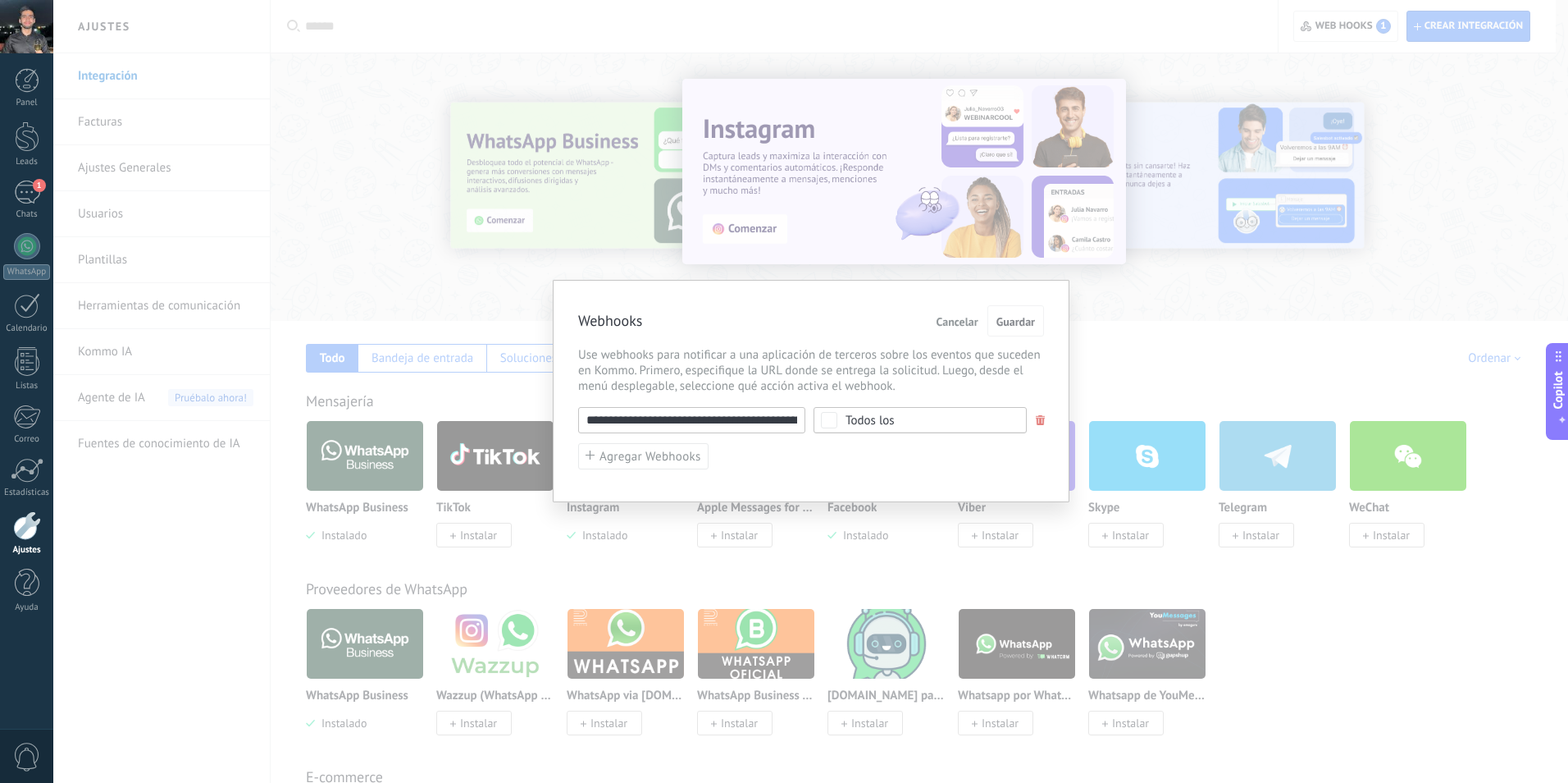
click at [779, 422] on input "**********" at bounding box center [692, 420] width 228 height 26
click at [1048, 424] on div "**********" at bounding box center [811, 390] width 516 height 222
click at [1043, 420] on span at bounding box center [1040, 420] width 9 height 10
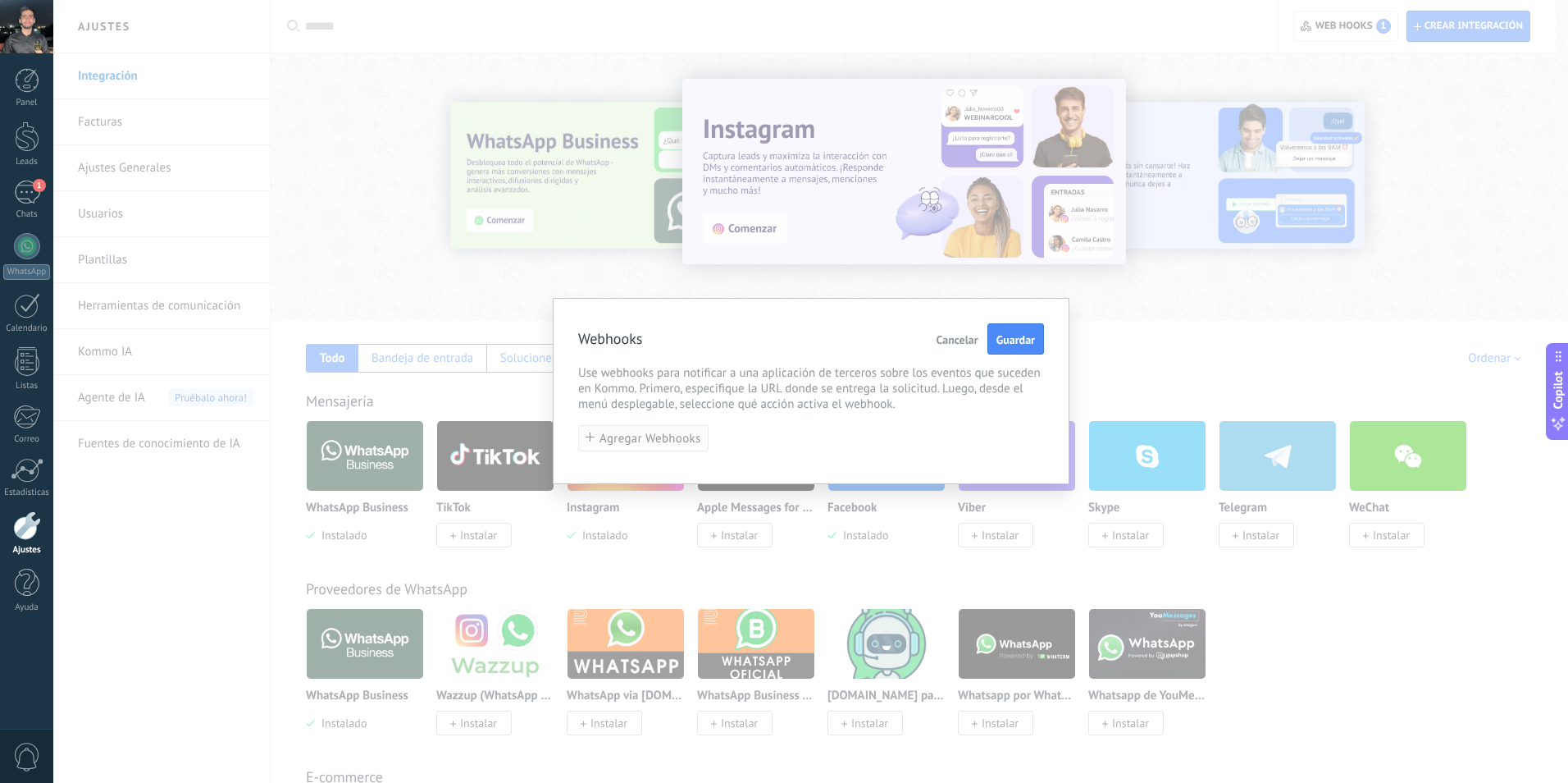
click at [622, 438] on span "Agregar Webhooks" at bounding box center [650, 438] width 102 height 12
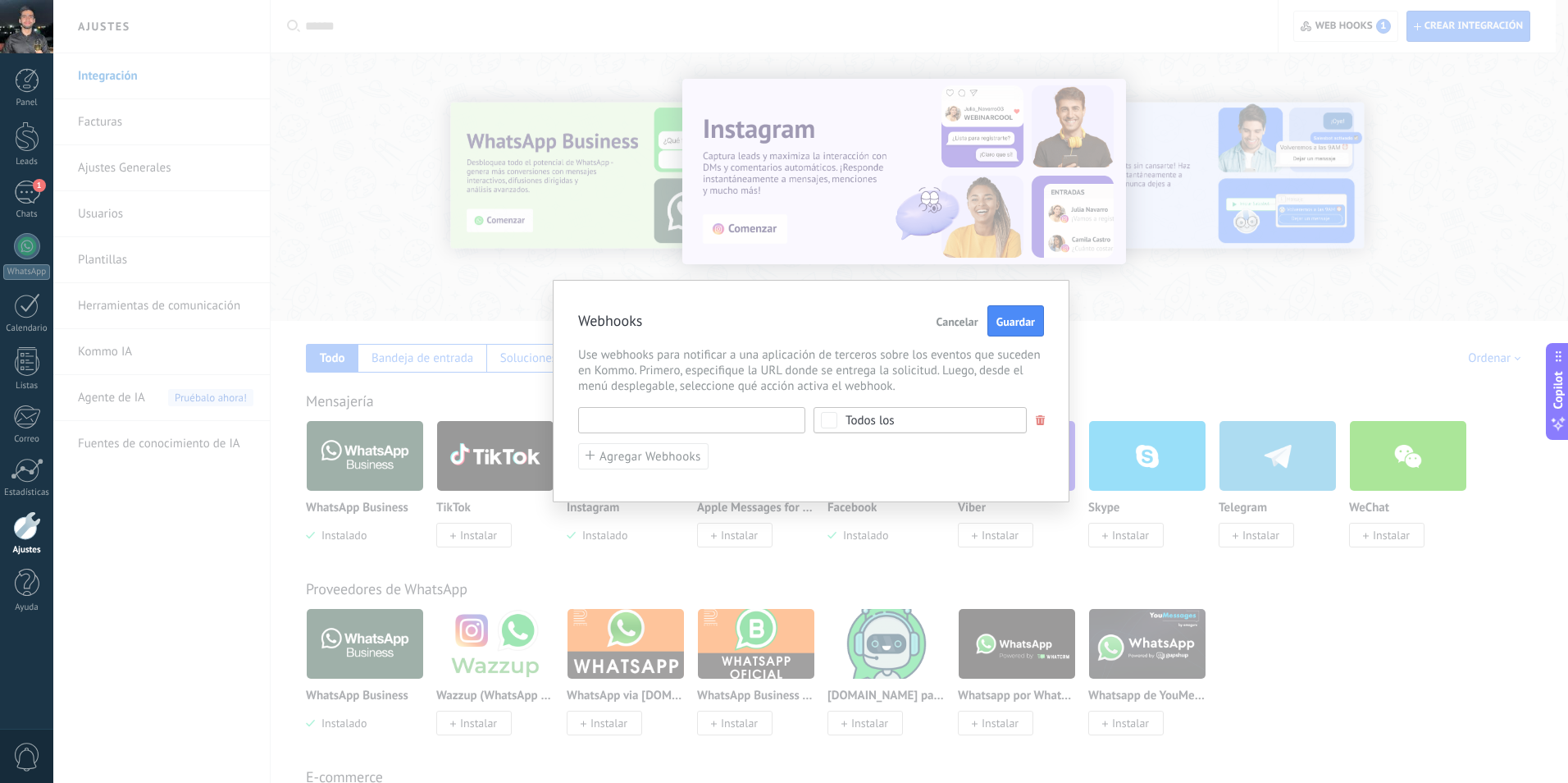
click at [684, 429] on input "text" at bounding box center [692, 420] width 228 height 26
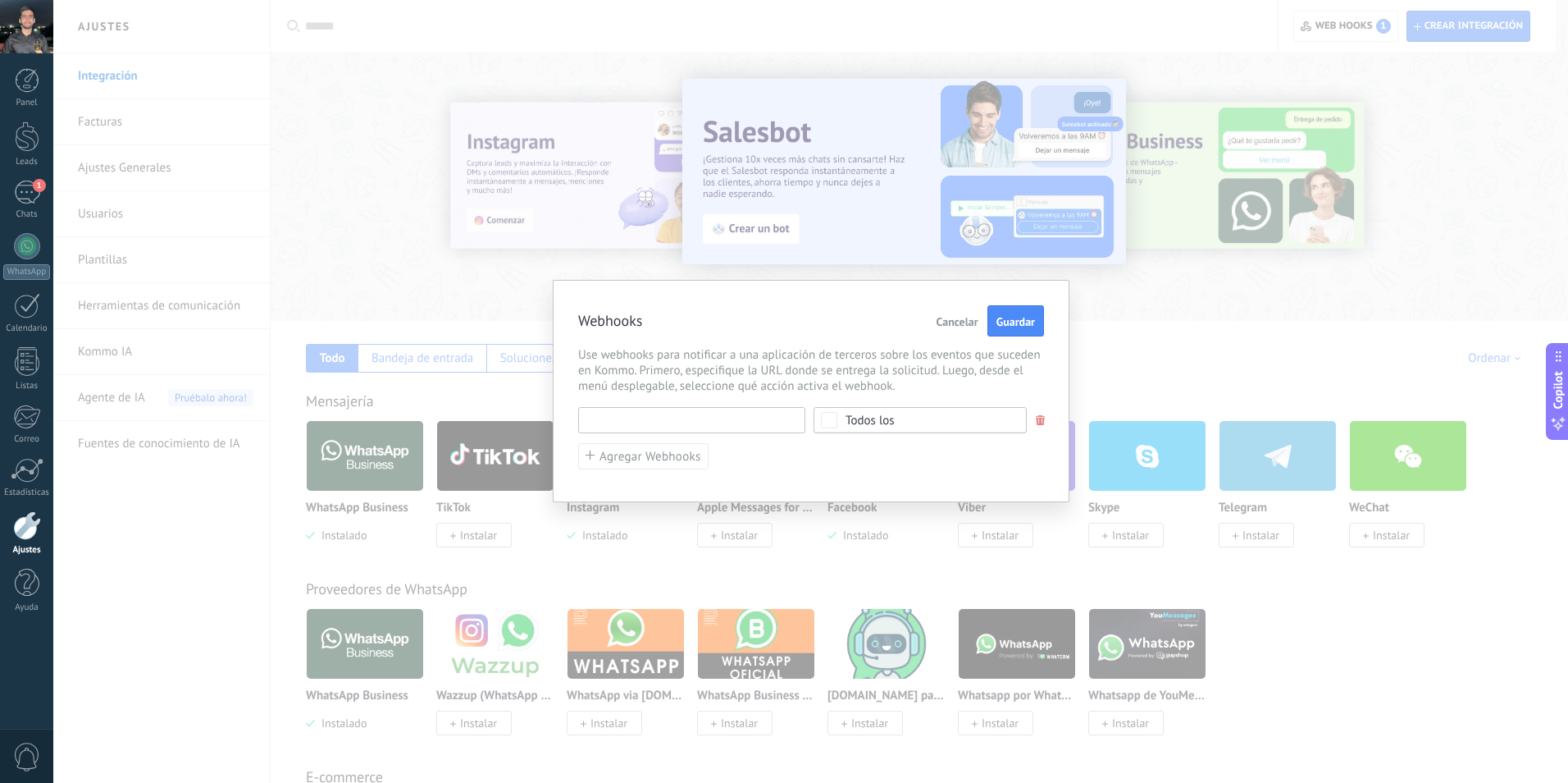
paste input "**********"
type input "**********"
click at [1010, 319] on span "Guardar" at bounding box center [1016, 322] width 39 height 11
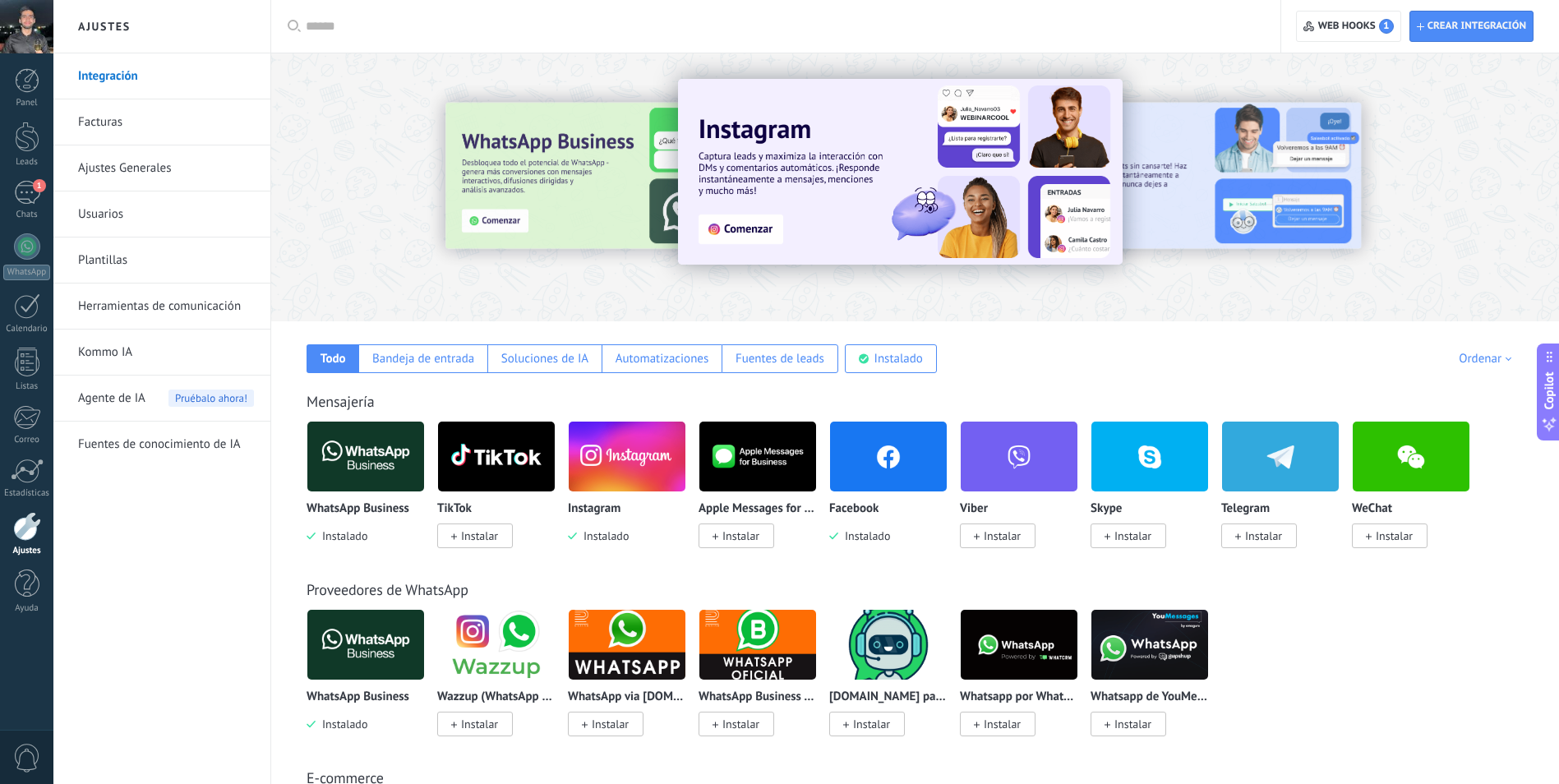
click at [1336, 9] on div "Crear integración Web hooks 1" at bounding box center [1421, 26] width 278 height 53
click at [1333, 23] on span "Web hooks 1" at bounding box center [1357, 26] width 76 height 15
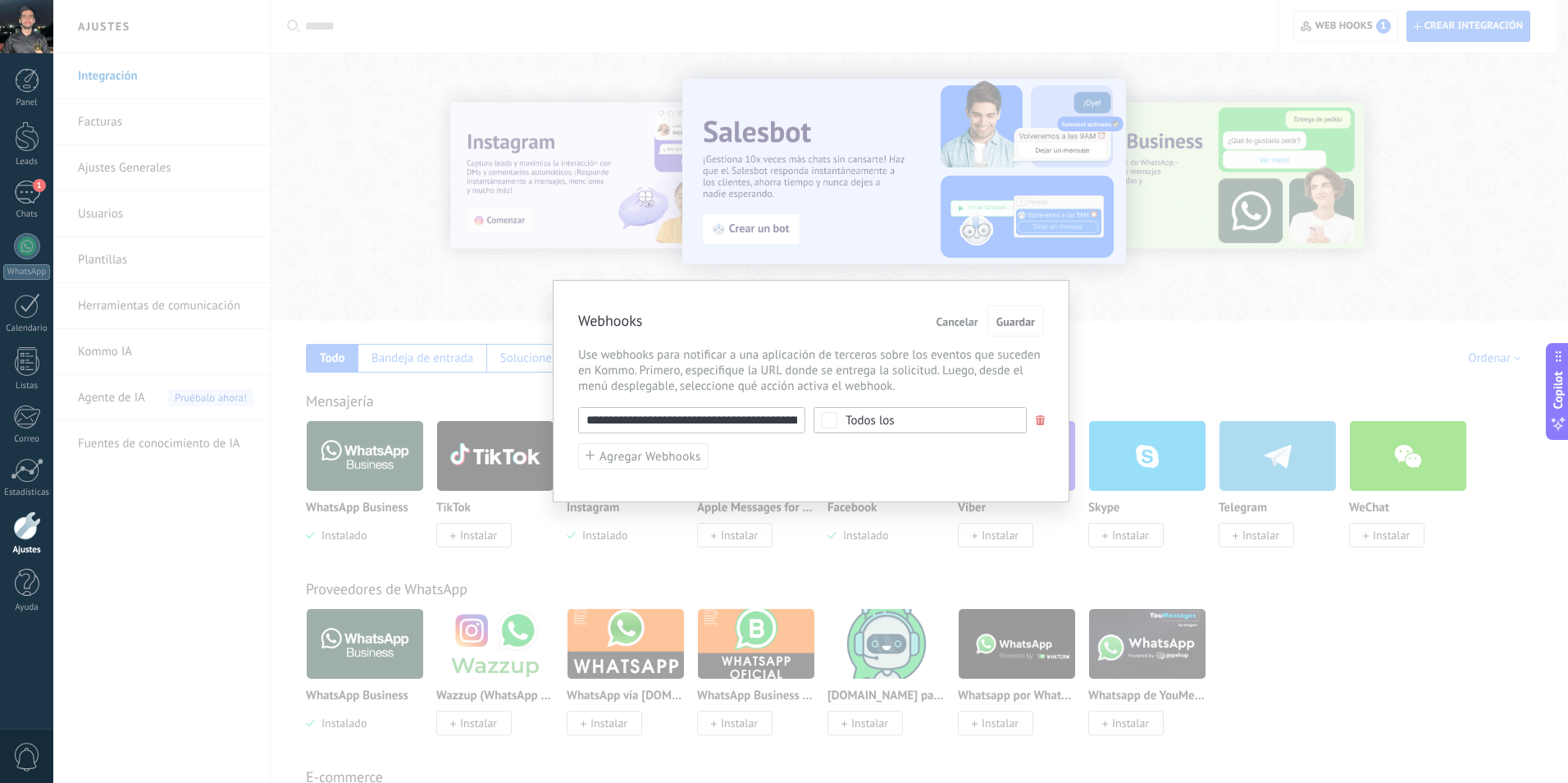
click at [922, 424] on span "Todos los" at bounding box center [925, 420] width 160 height 12
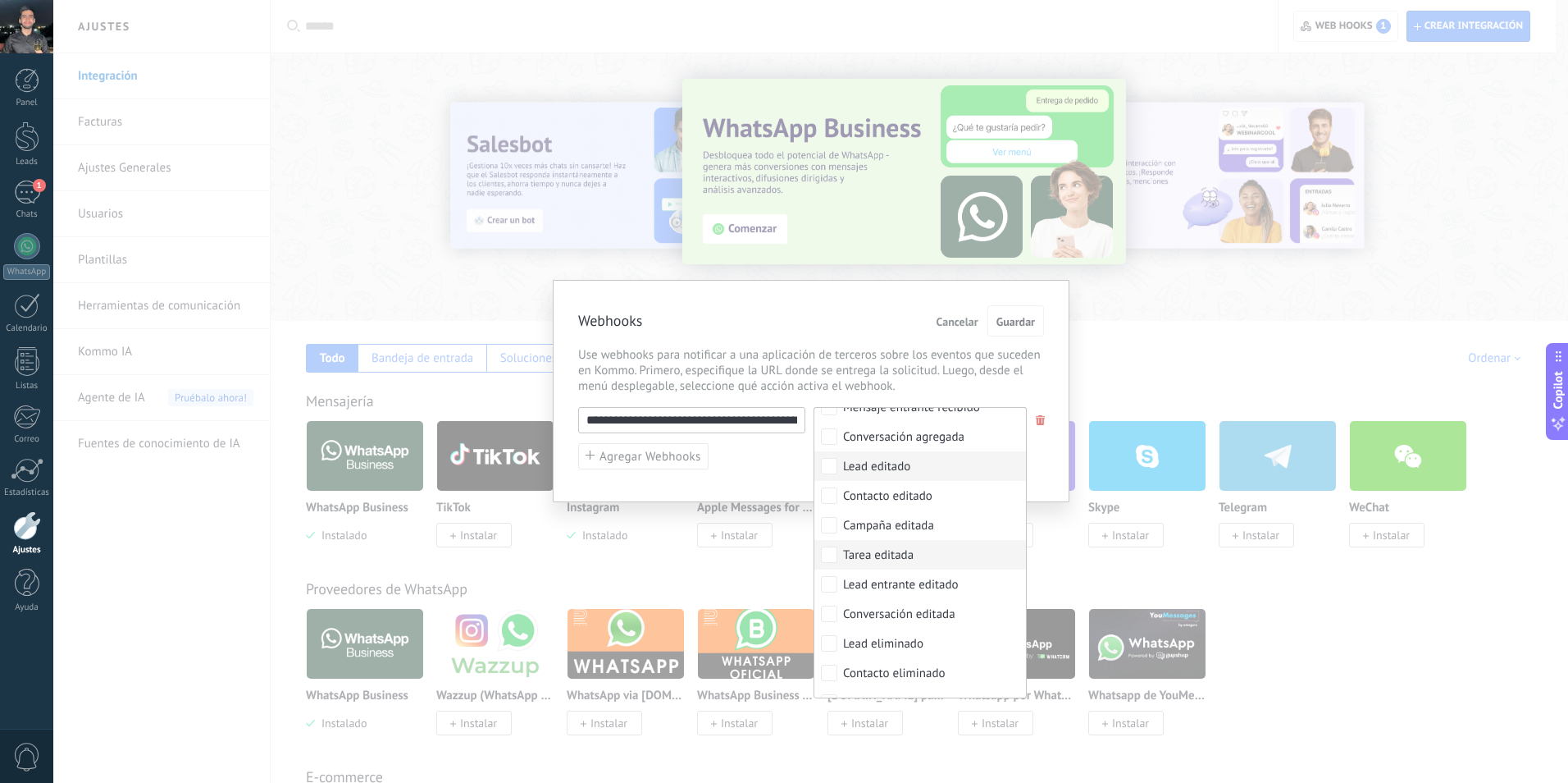
scroll to position [111, 0]
click at [898, 486] on div "Mensaje entrante recibido" at bounding box center [911, 489] width 137 height 16
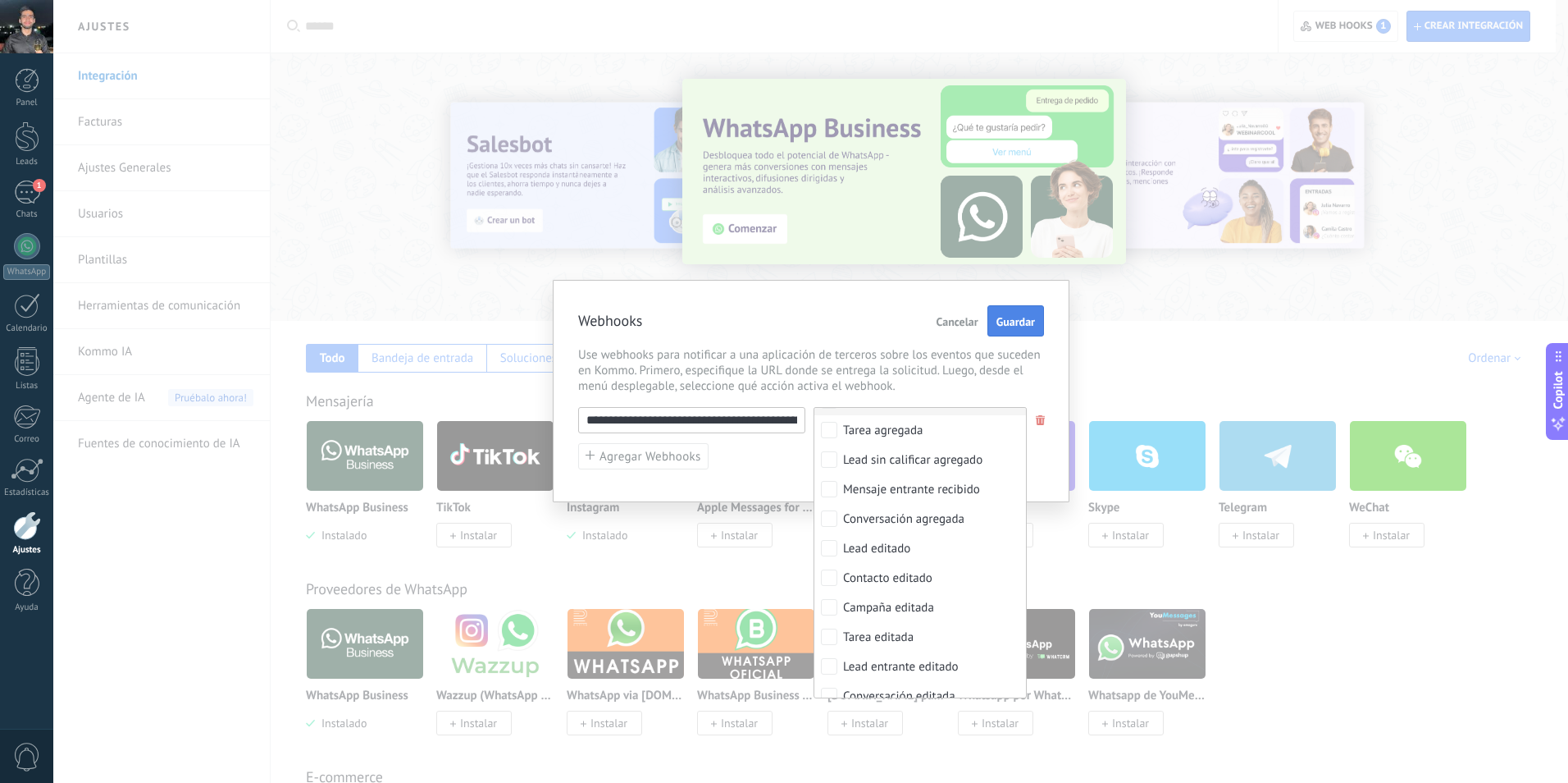
click at [1008, 330] on button "Guardar" at bounding box center [1016, 320] width 57 height 31
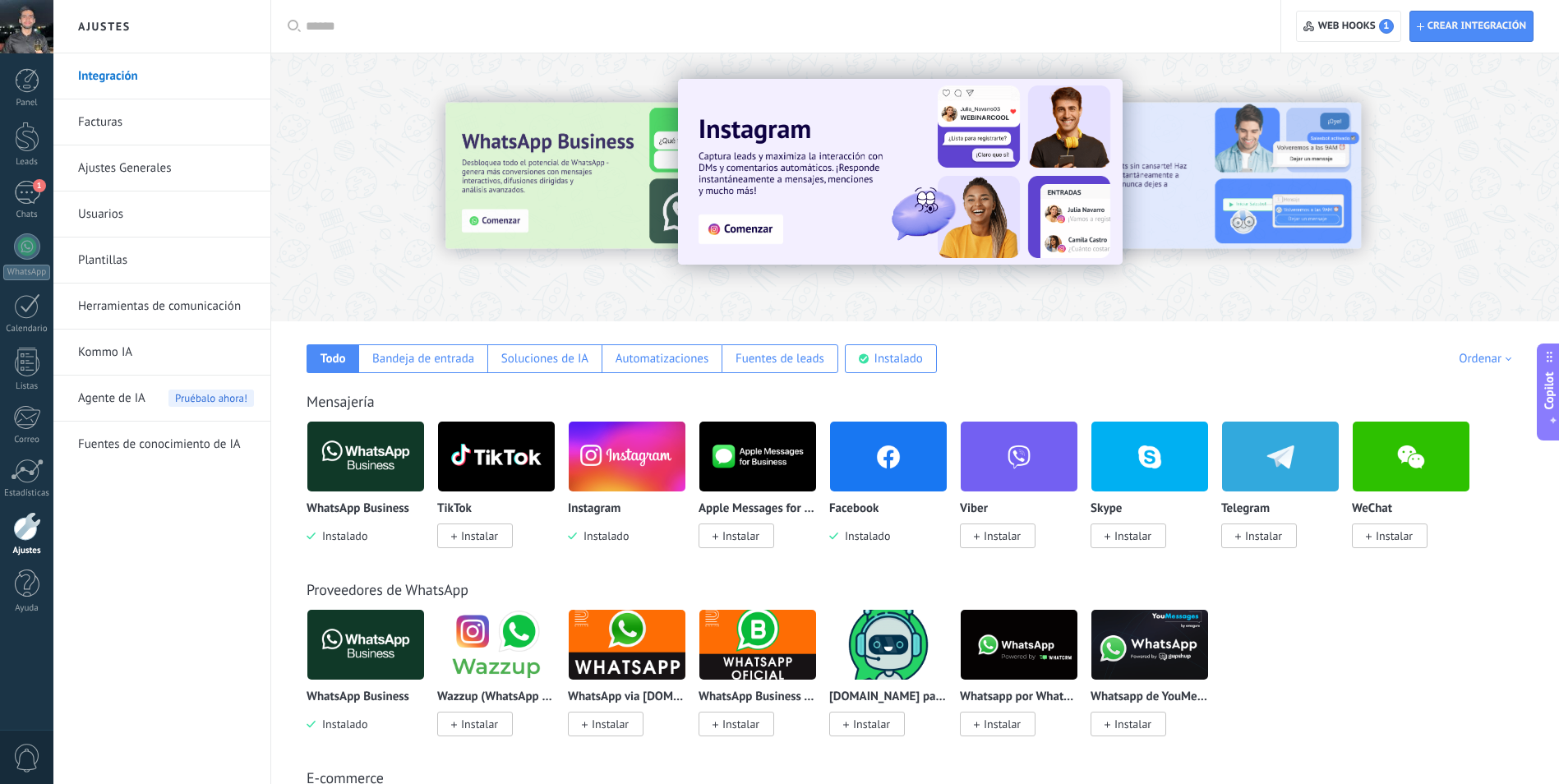
drag, startPoint x: 30, startPoint y: 188, endPoint x: 52, endPoint y: 178, distance: 24.2
click at [30, 188] on div "1" at bounding box center [27, 192] width 26 height 24
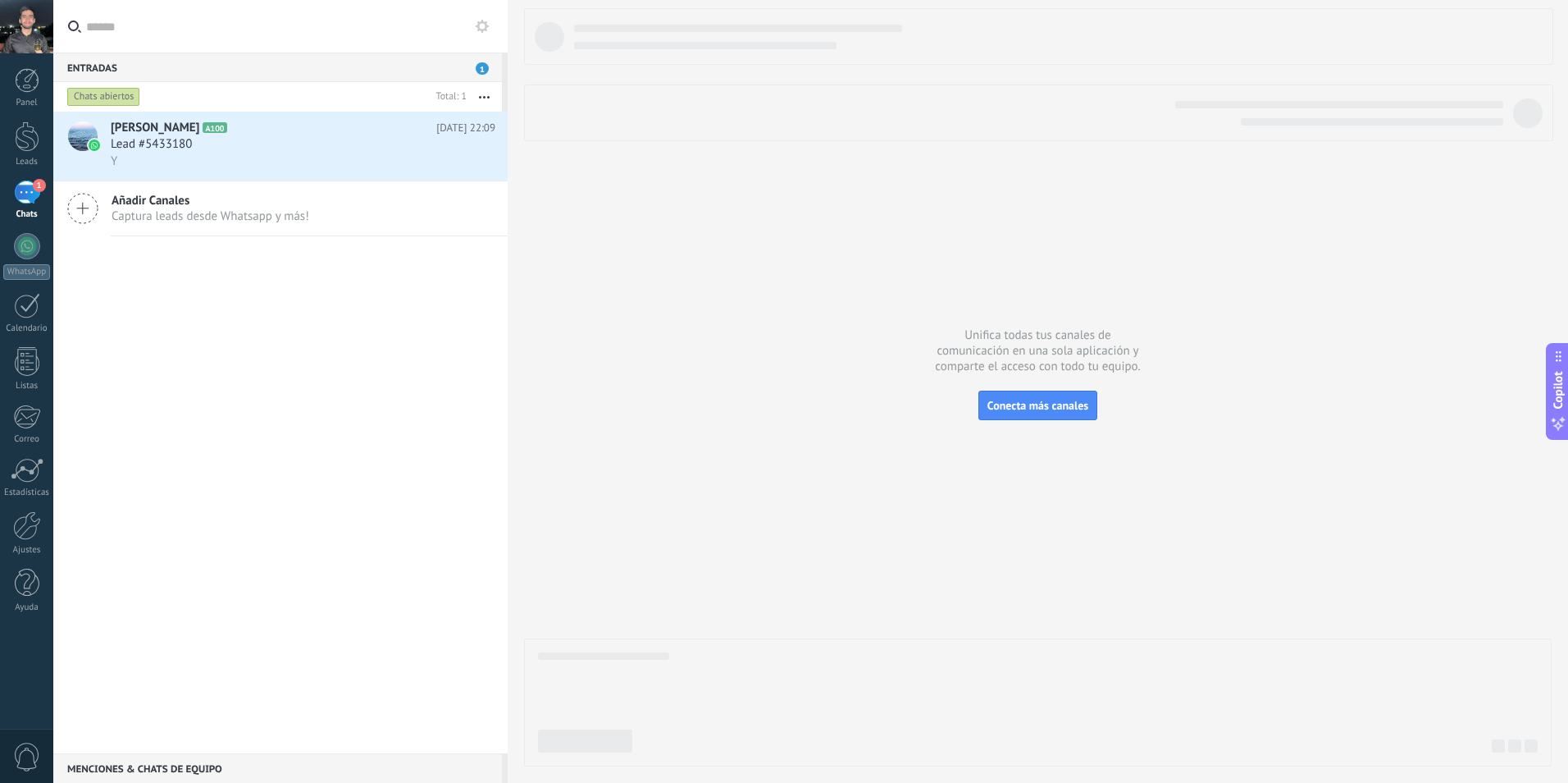
click at [483, 29] on use at bounding box center [482, 26] width 13 height 13
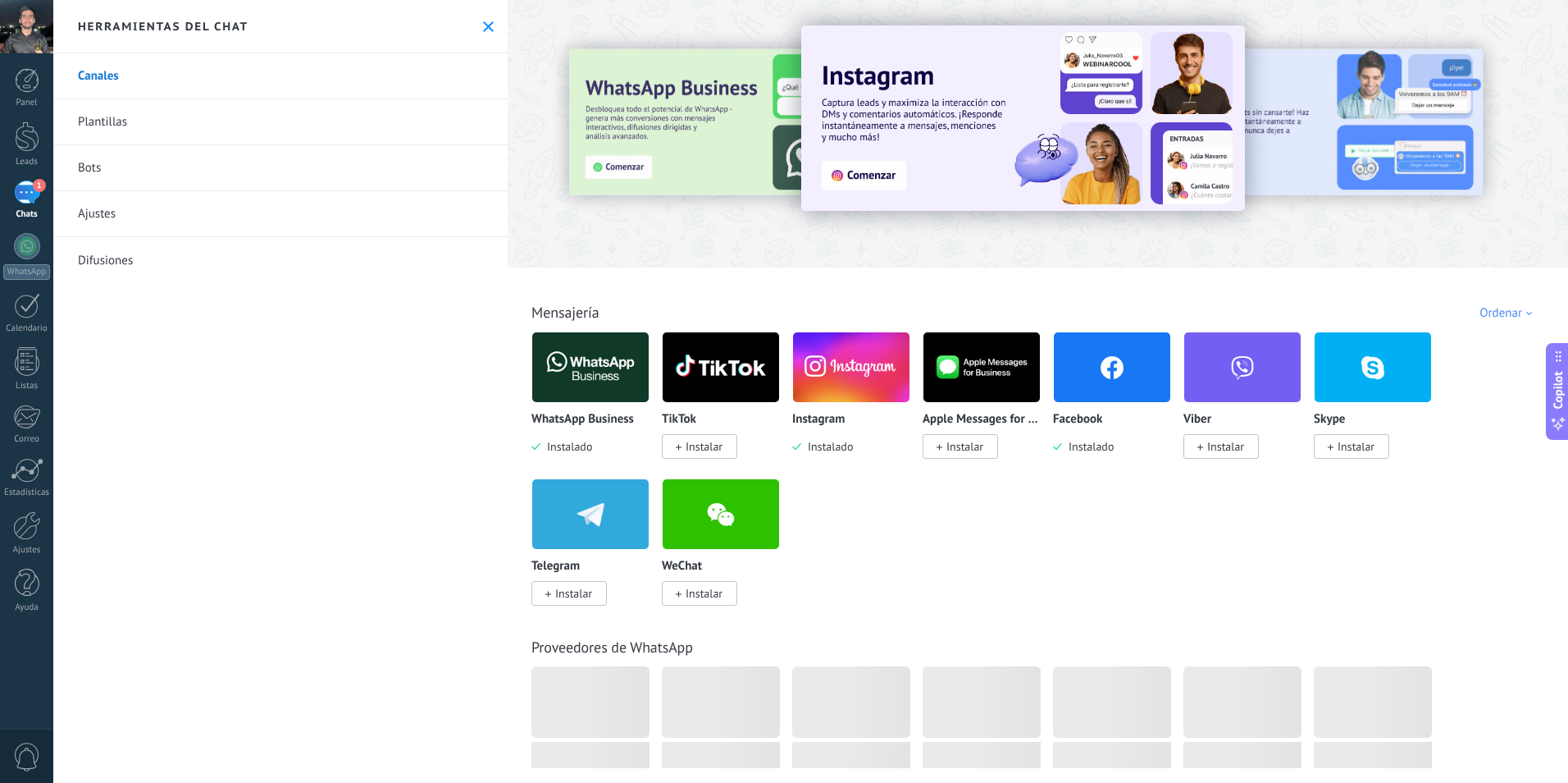
click at [112, 214] on link "Ajustes" at bounding box center [279, 213] width 454 height 46
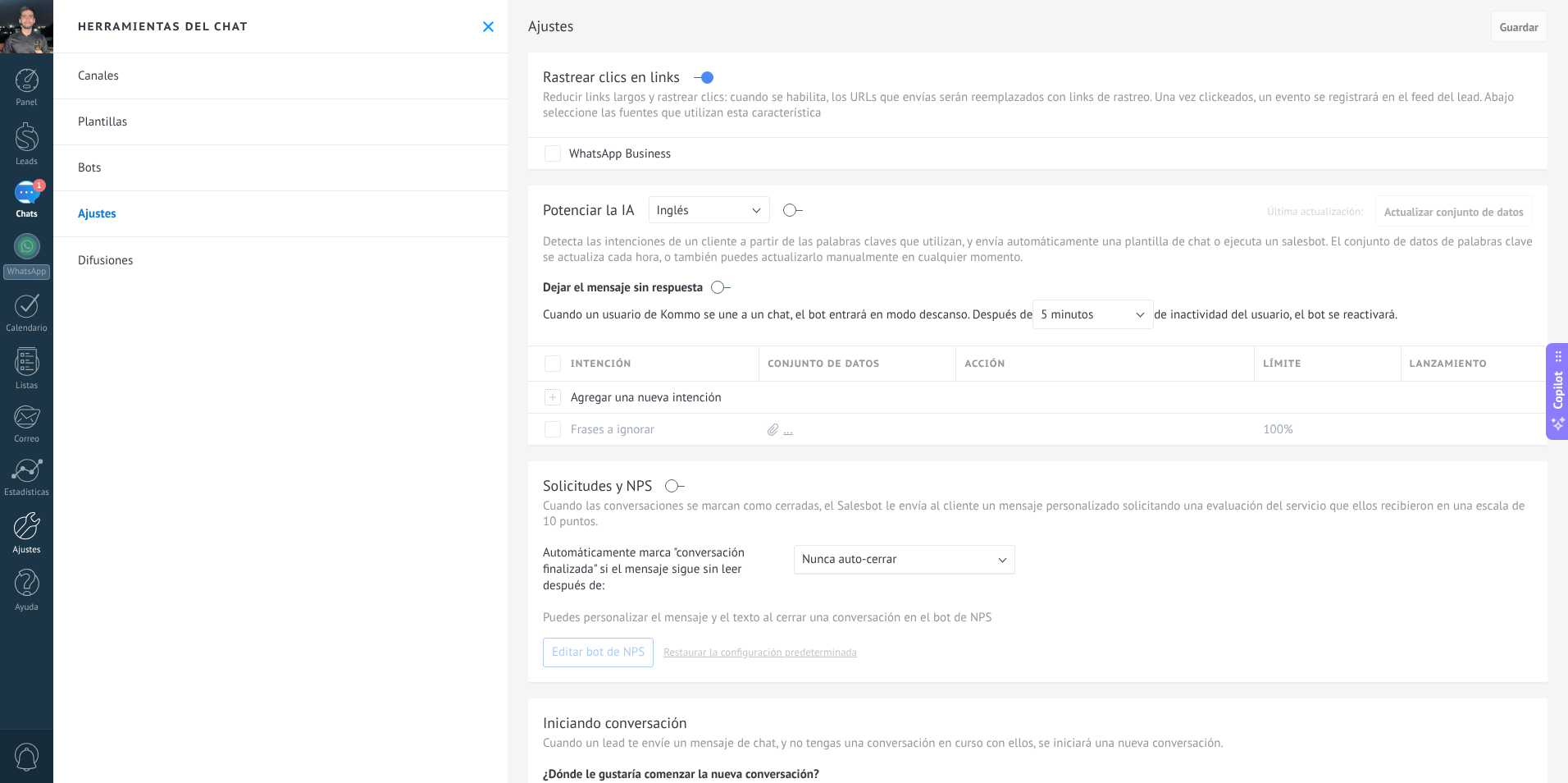
click at [23, 526] on div at bounding box center [27, 525] width 28 height 28
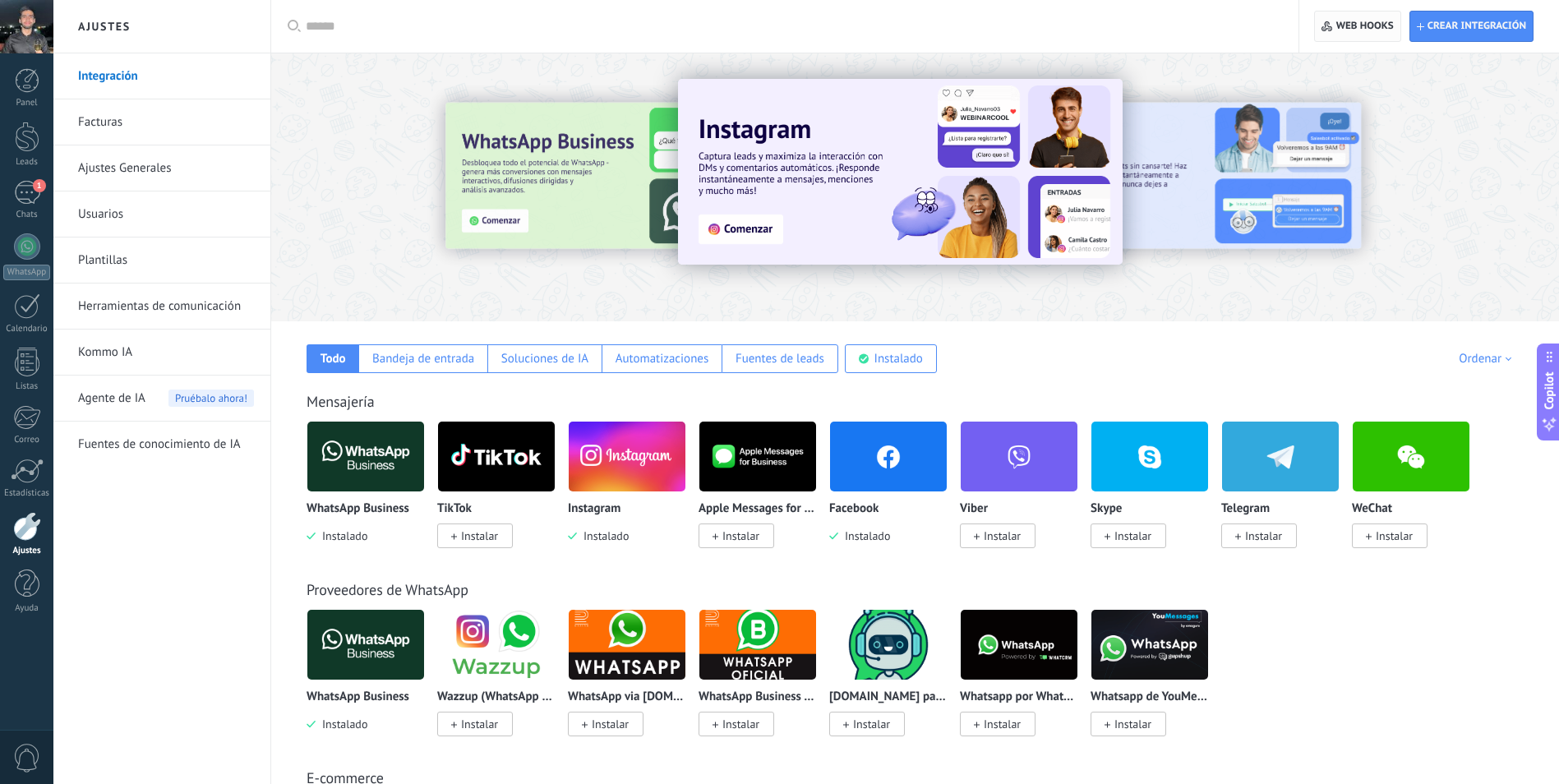
click at [1370, 20] on span "Web hooks 0" at bounding box center [1365, 26] width 58 height 13
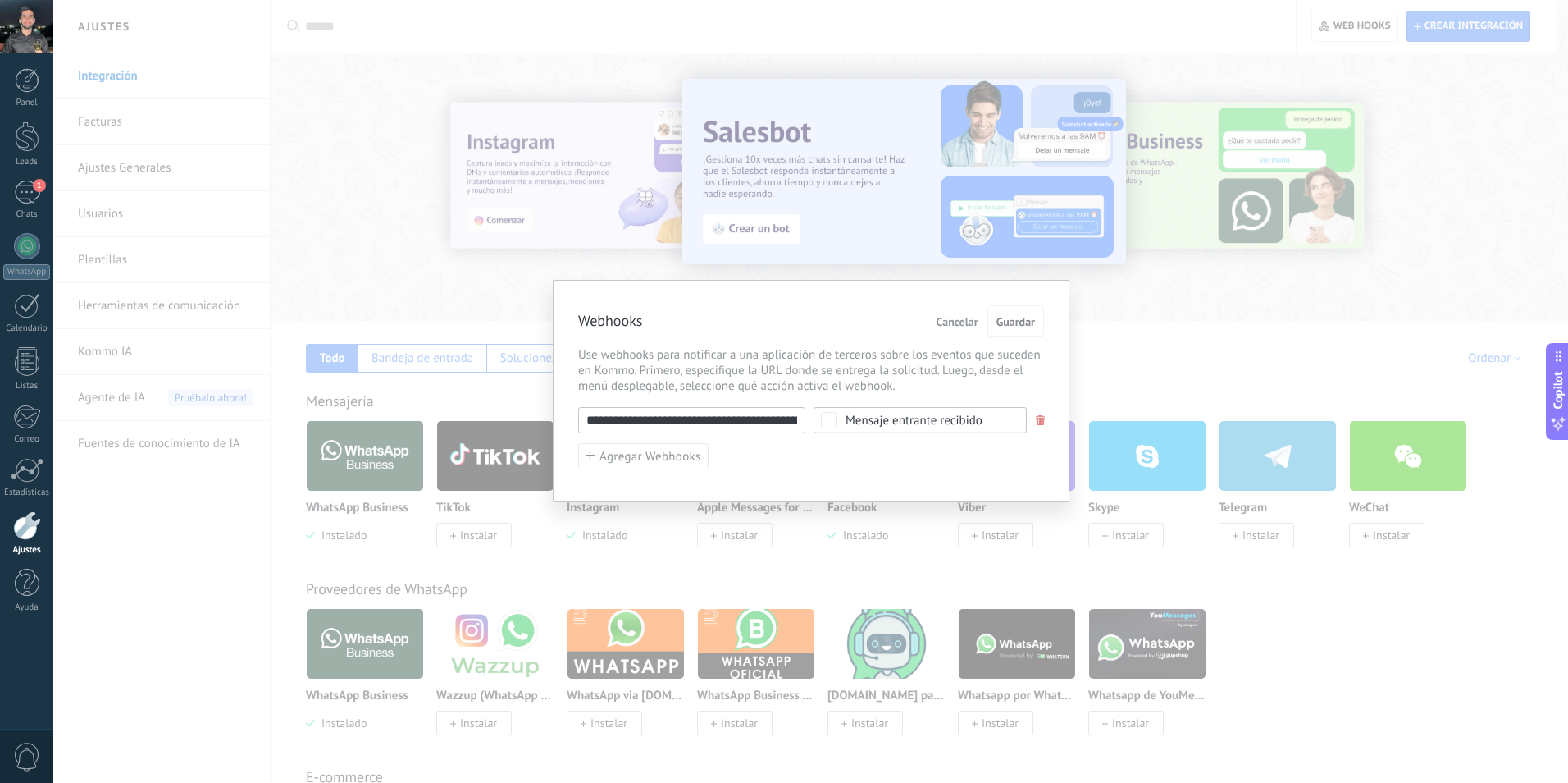
click at [1031, 178] on div "**********" at bounding box center [810, 391] width 1515 height 783
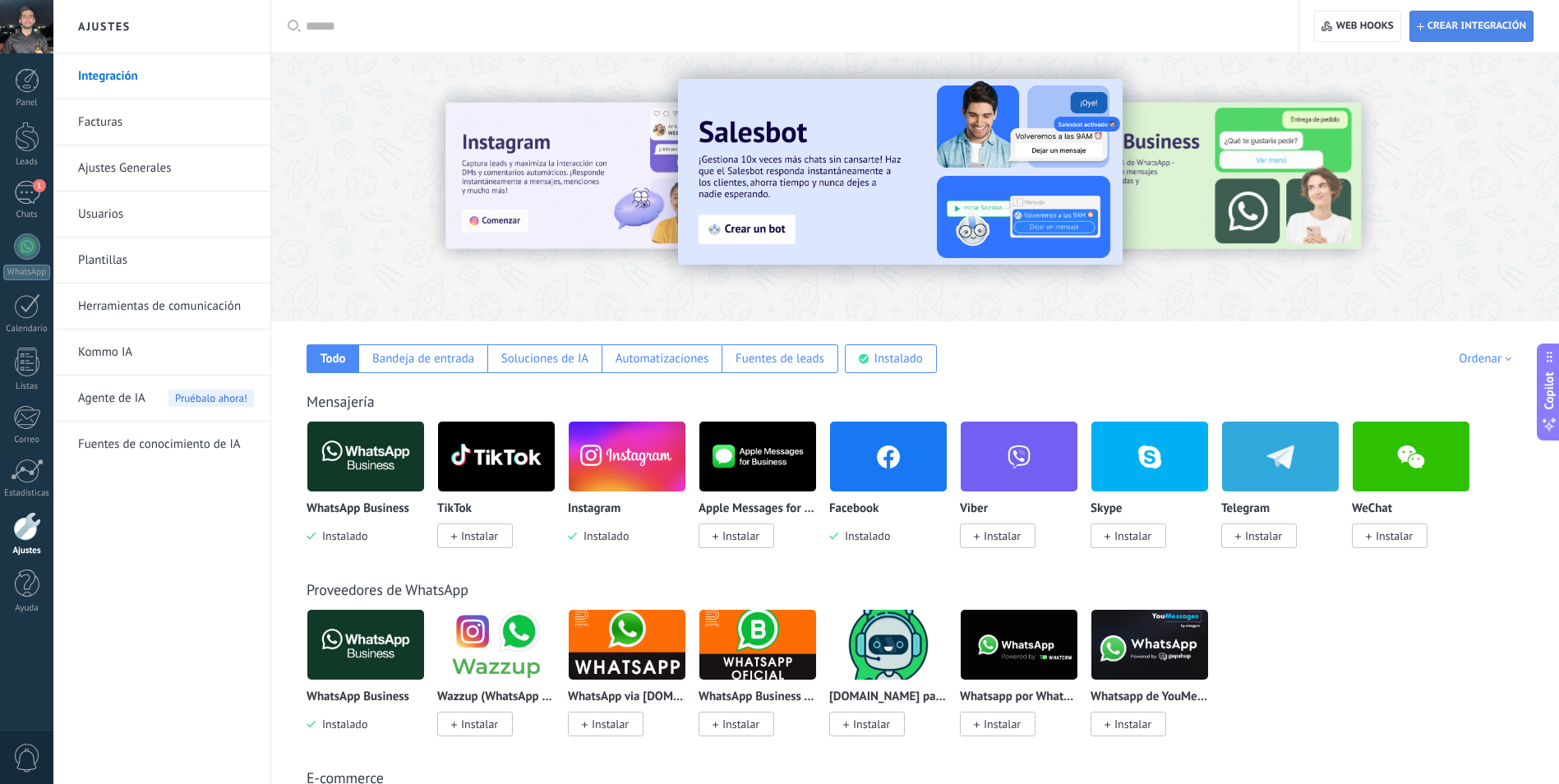
click at [1472, 21] on span "Crear integración" at bounding box center [1477, 26] width 98 height 13
type textarea "**********"
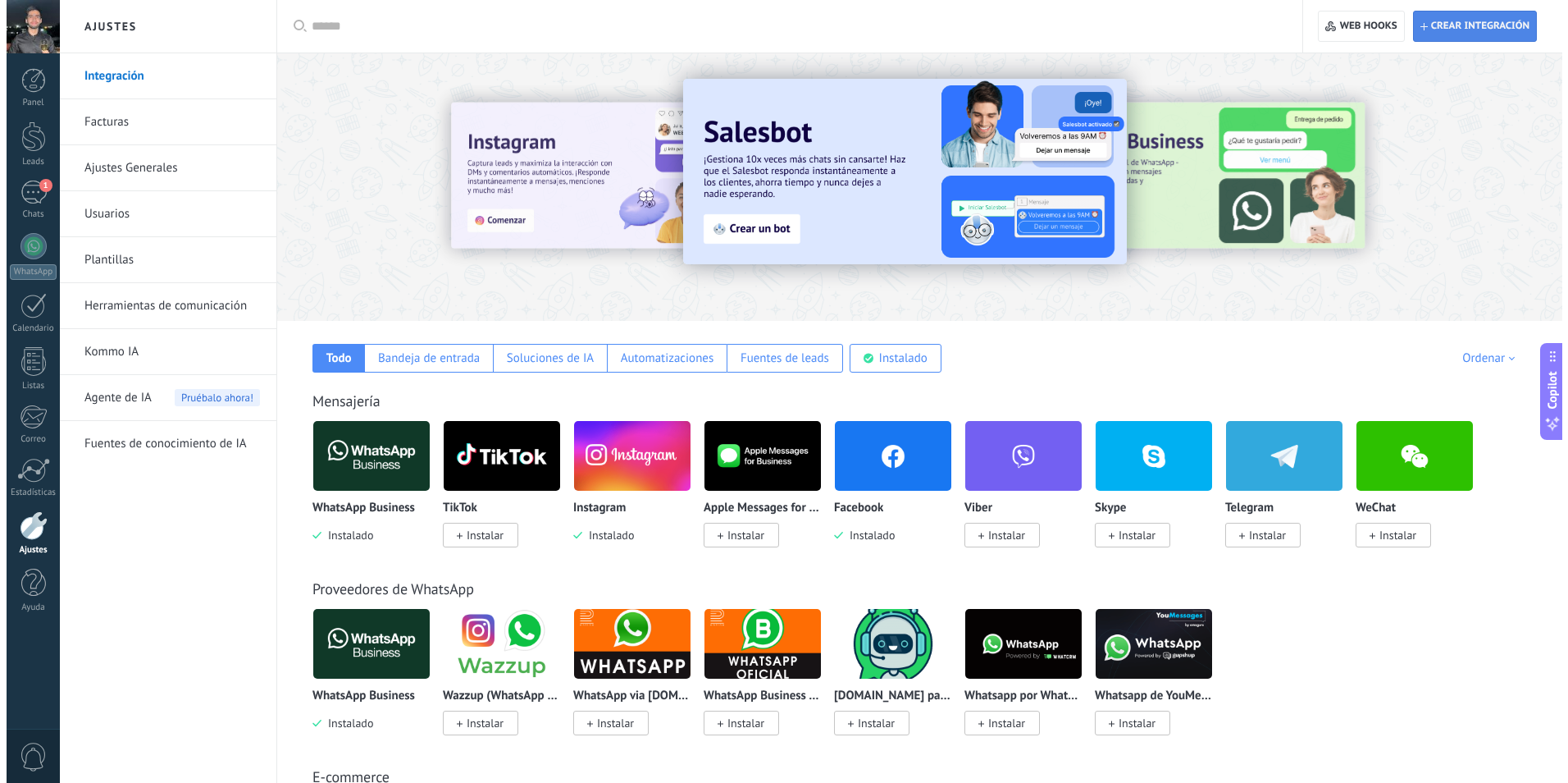
scroll to position [16, 0]
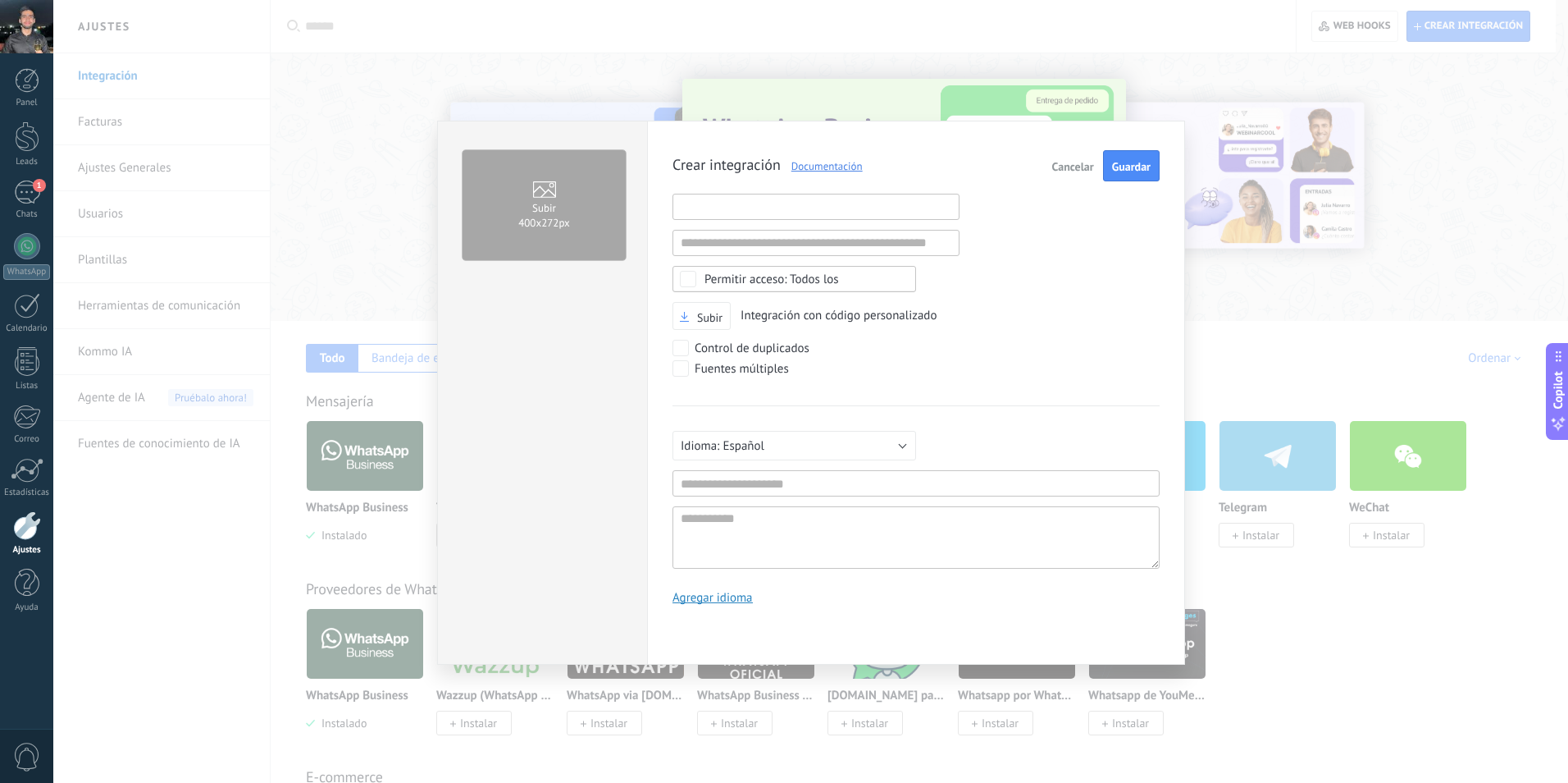
click at [892, 200] on input "text" at bounding box center [817, 207] width 287 height 26
paste input "**********"
type input "**********"
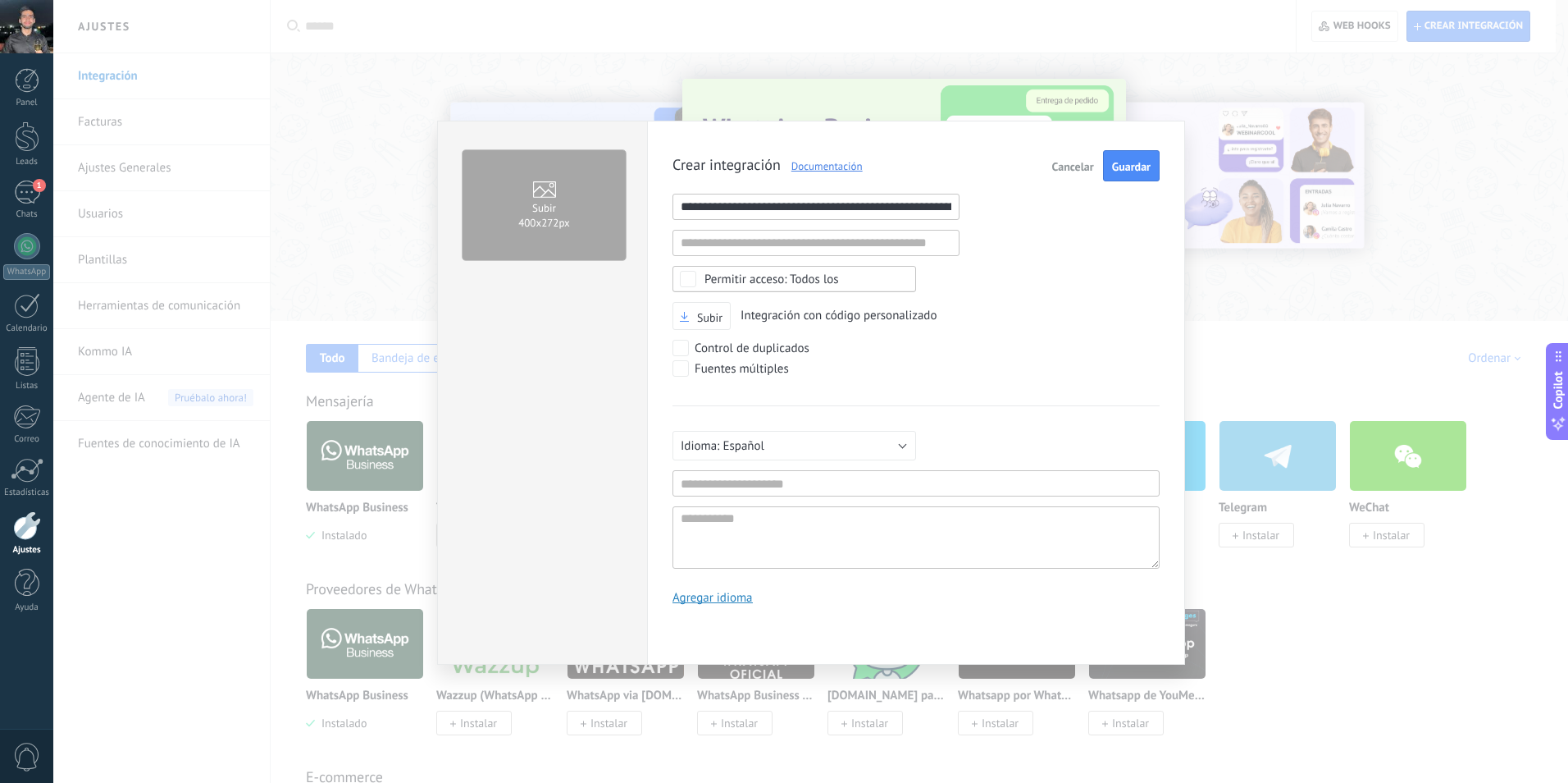
click at [995, 271] on div "**********" at bounding box center [917, 383] width 487 height 467
click at [1104, 170] on button "Guardar" at bounding box center [1132, 165] width 57 height 31
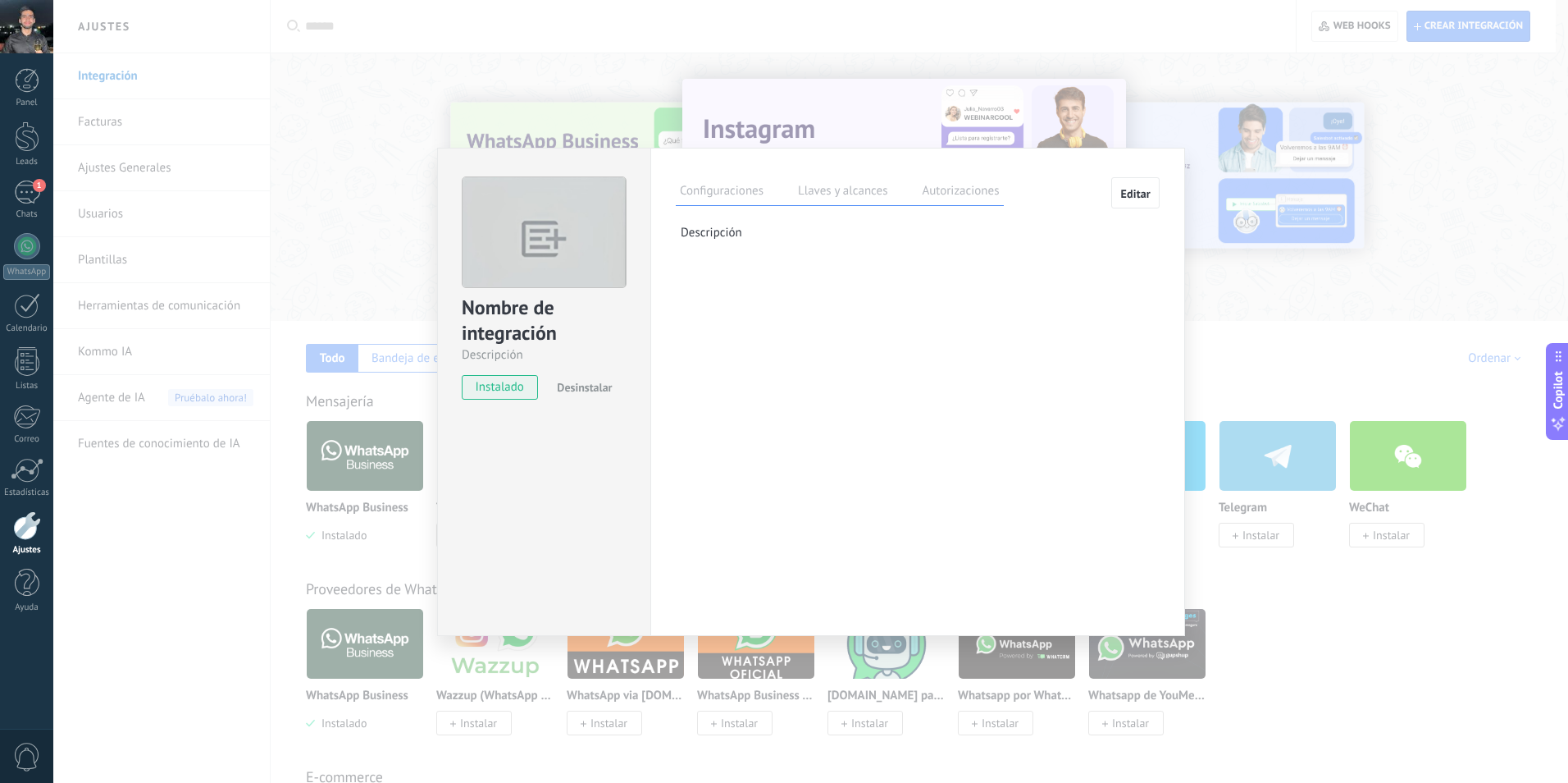
click at [845, 189] on label "Llaves y alcances" at bounding box center [842, 193] width 97 height 24
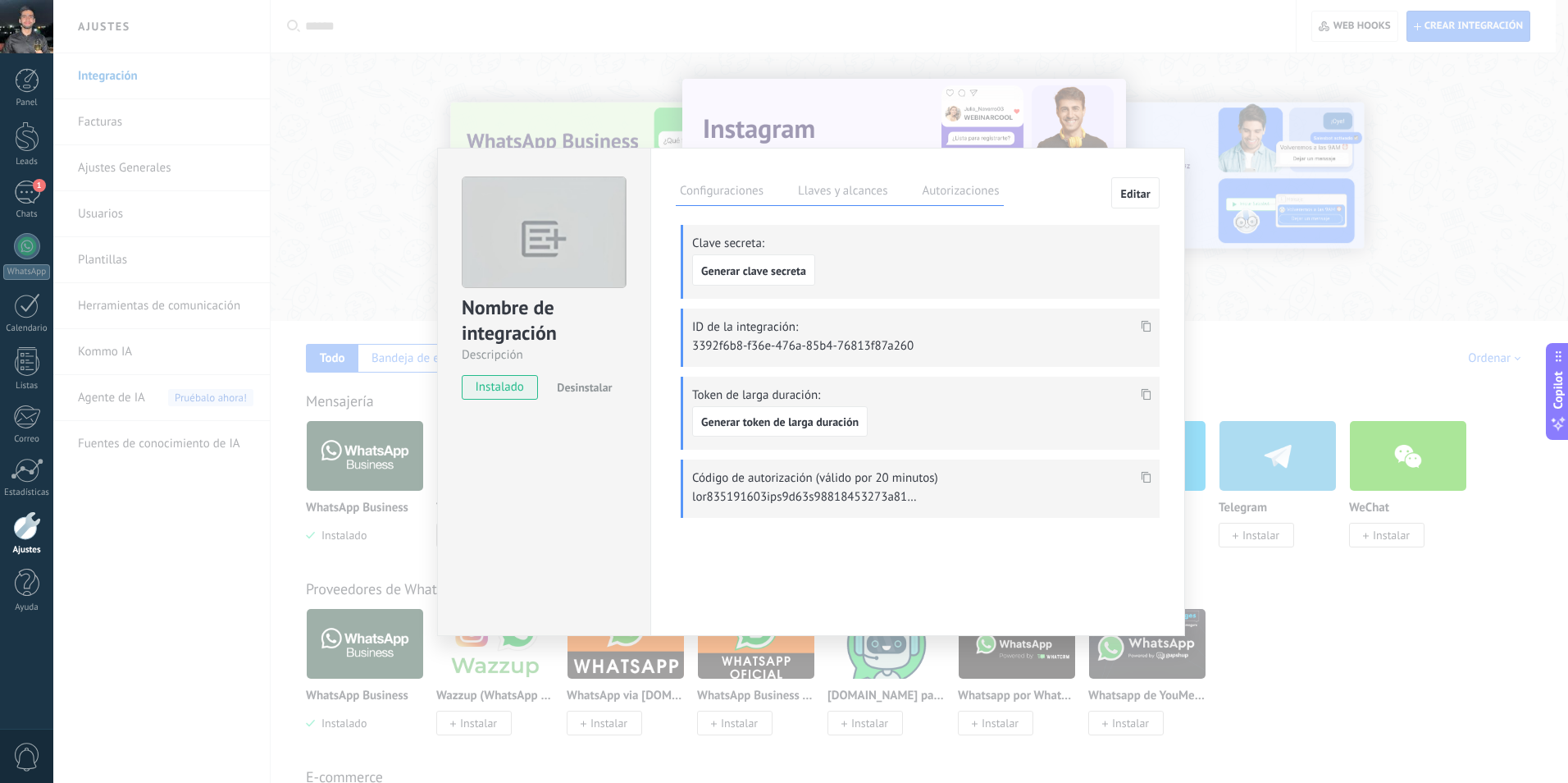
click at [966, 185] on label "Autorizaciones" at bounding box center [960, 193] width 85 height 24
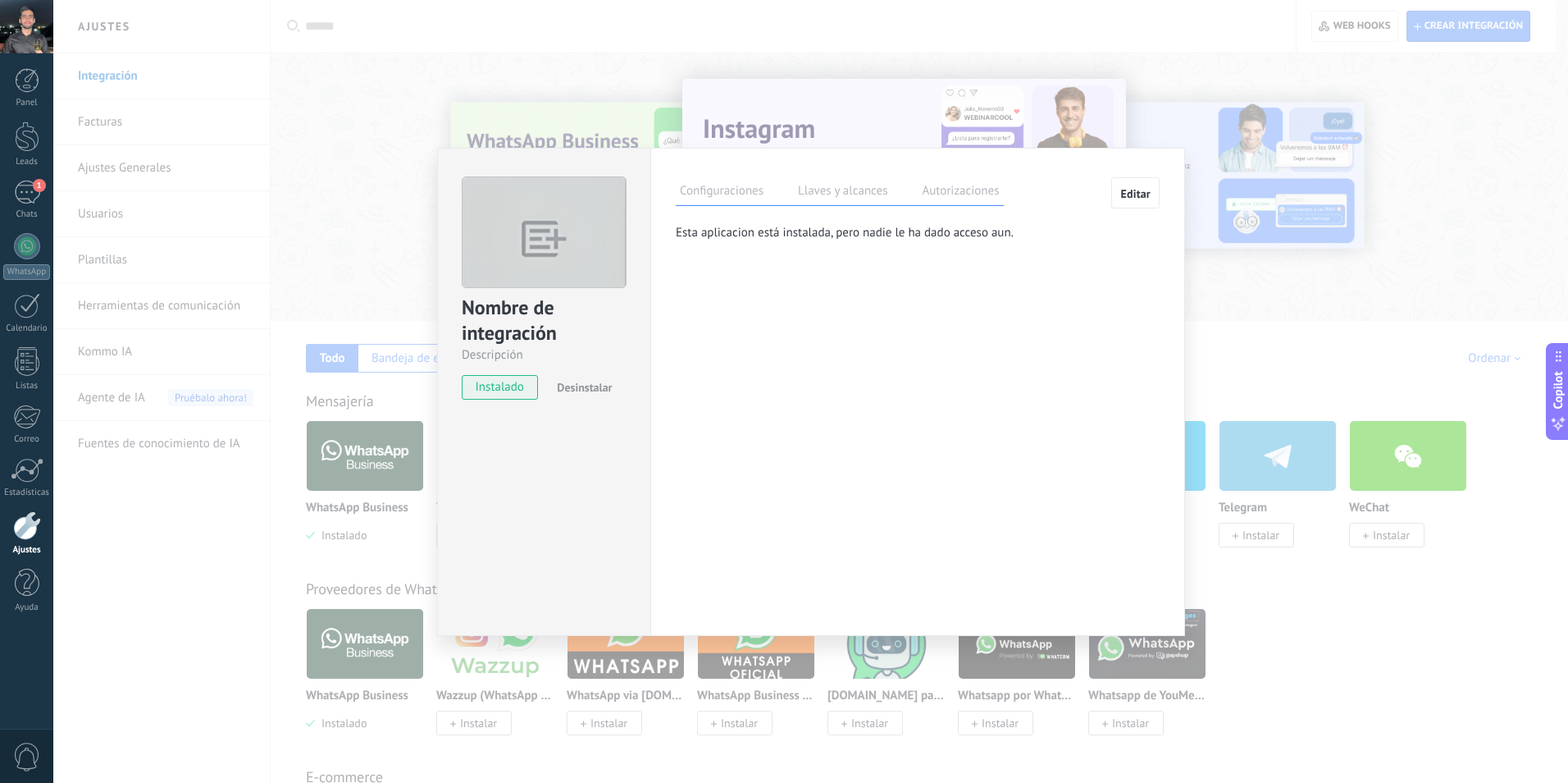
click at [842, 188] on label "Llaves y alcances" at bounding box center [842, 193] width 97 height 24
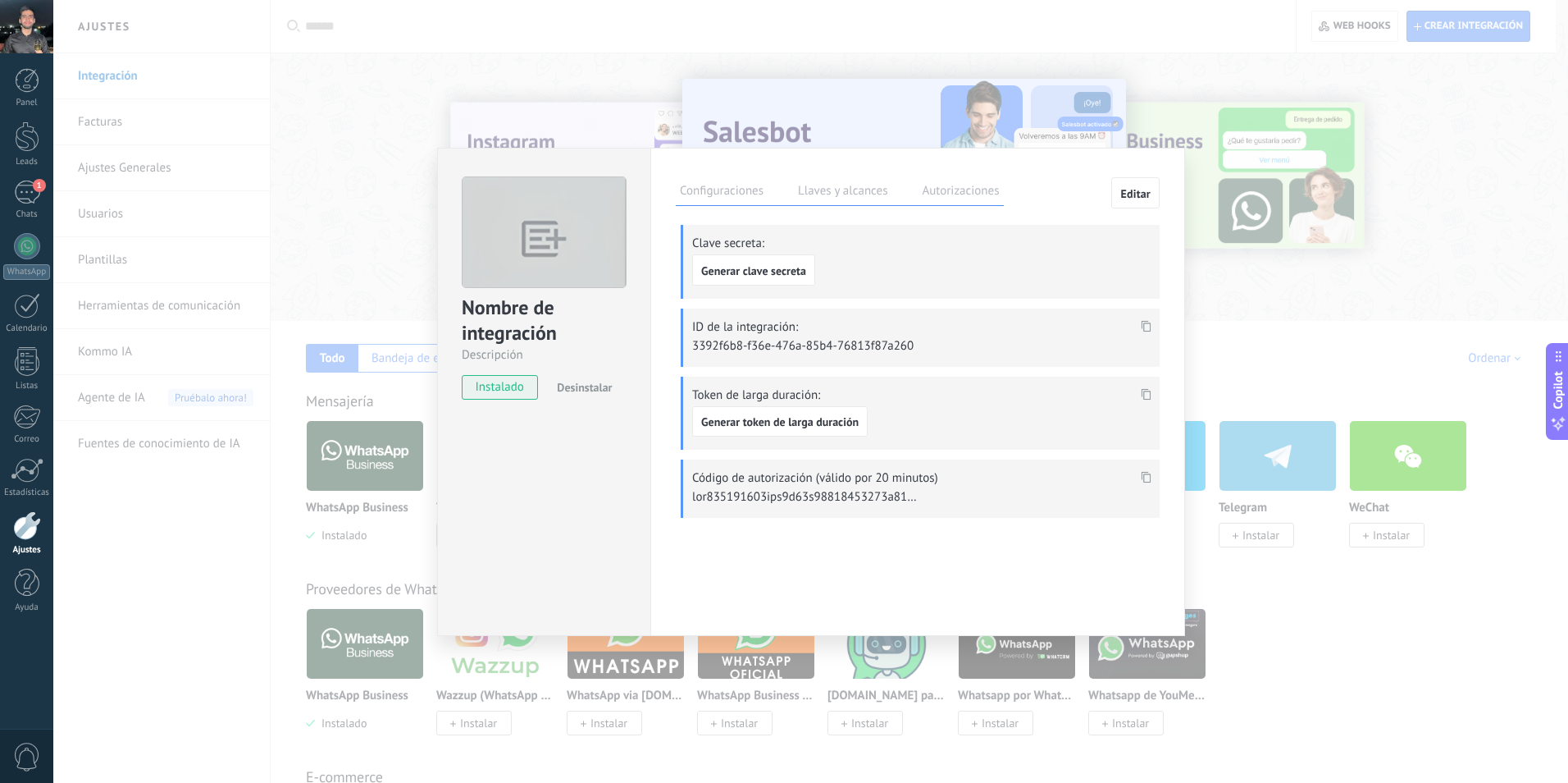
click at [748, 190] on label "Configuraciones" at bounding box center [721, 193] width 92 height 24
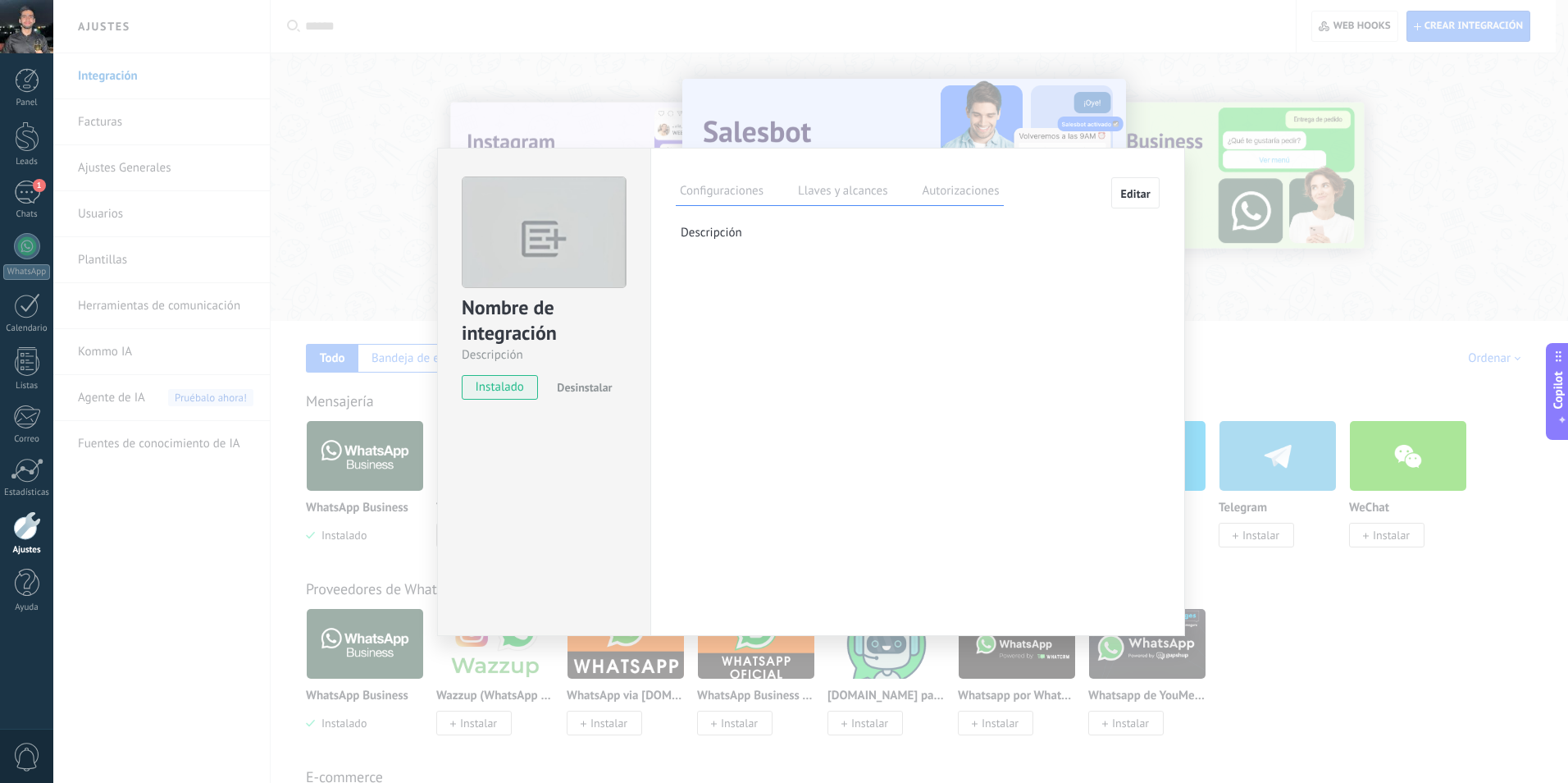
click at [1130, 137] on div "Nombre de integración Descripción instalado Desinstalar Configuraciones Llaves …" at bounding box center [810, 391] width 1515 height 783
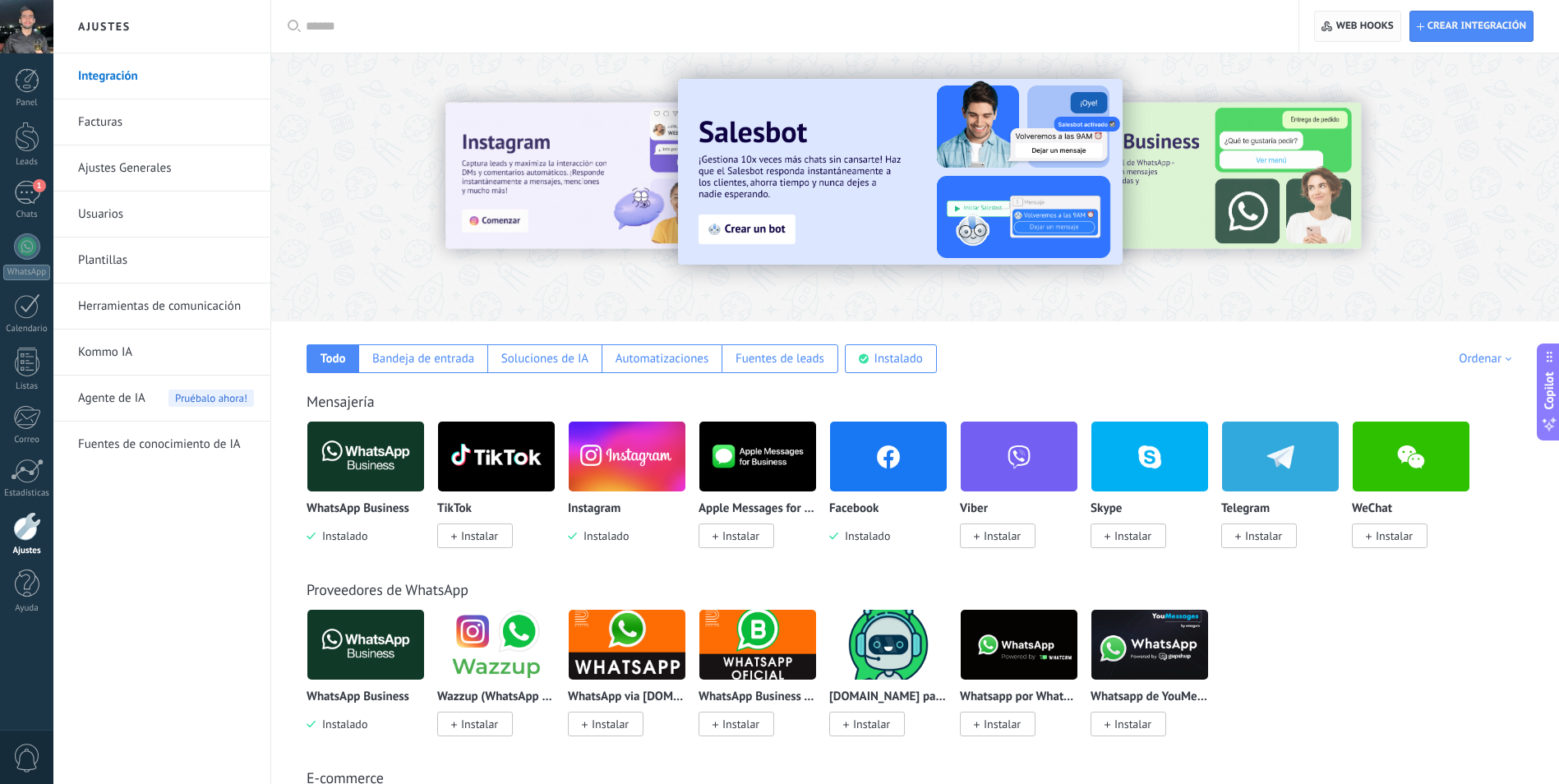
click at [1355, 29] on span "Web hooks 0" at bounding box center [1365, 26] width 58 height 13
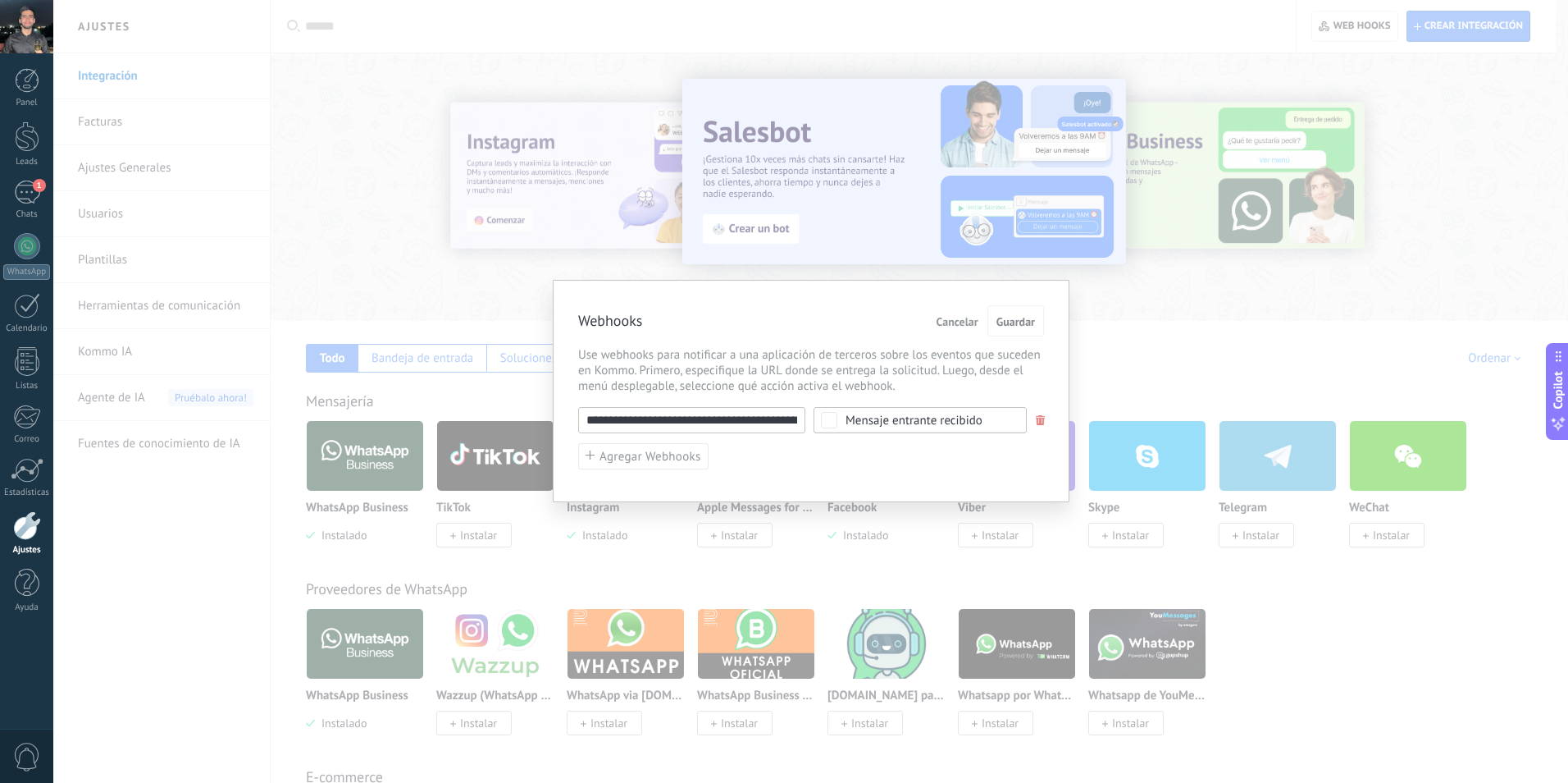
click at [963, 235] on div "**********" at bounding box center [810, 391] width 1515 height 783
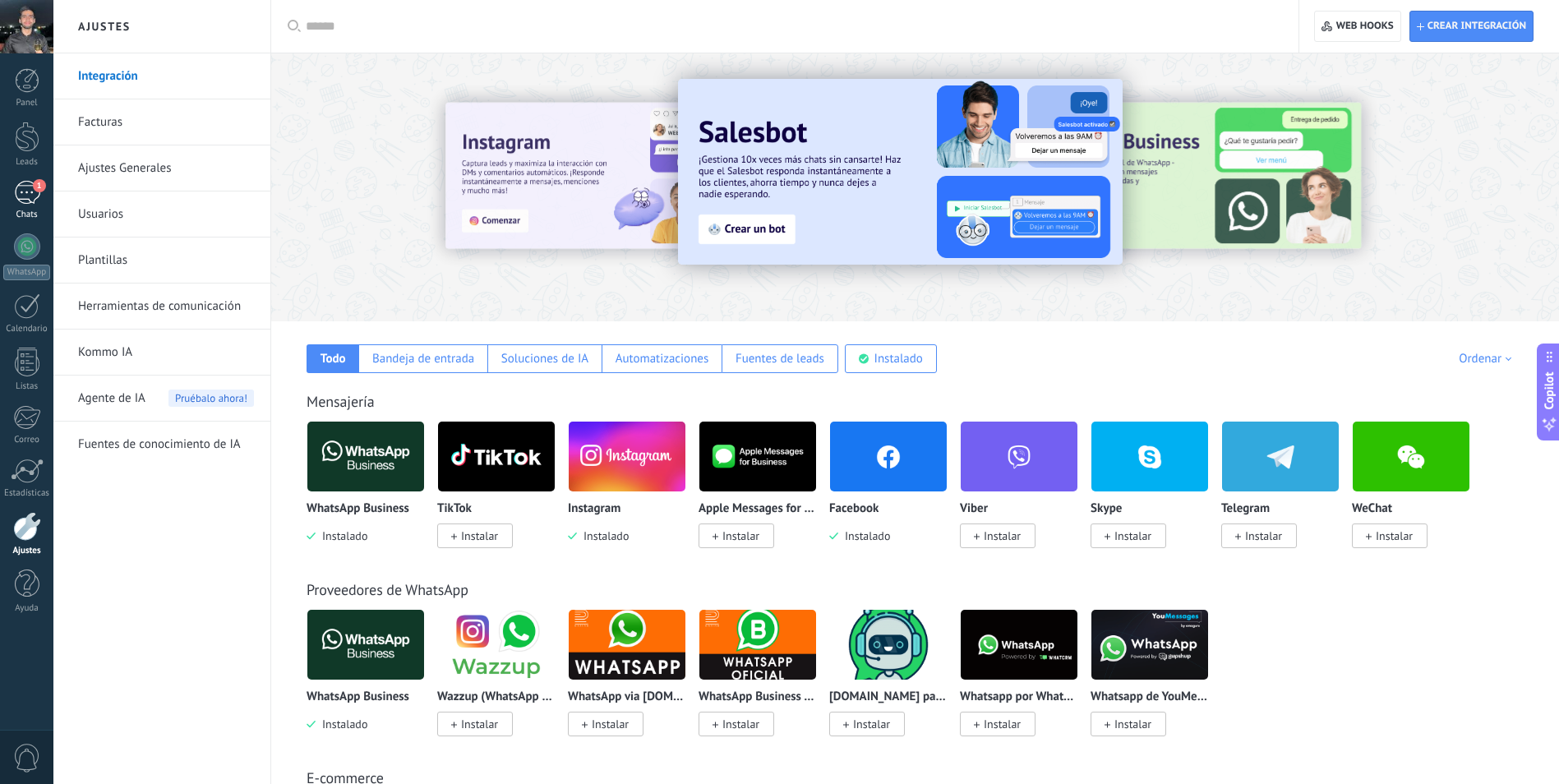
click at [20, 192] on div "1" at bounding box center [27, 192] width 26 height 24
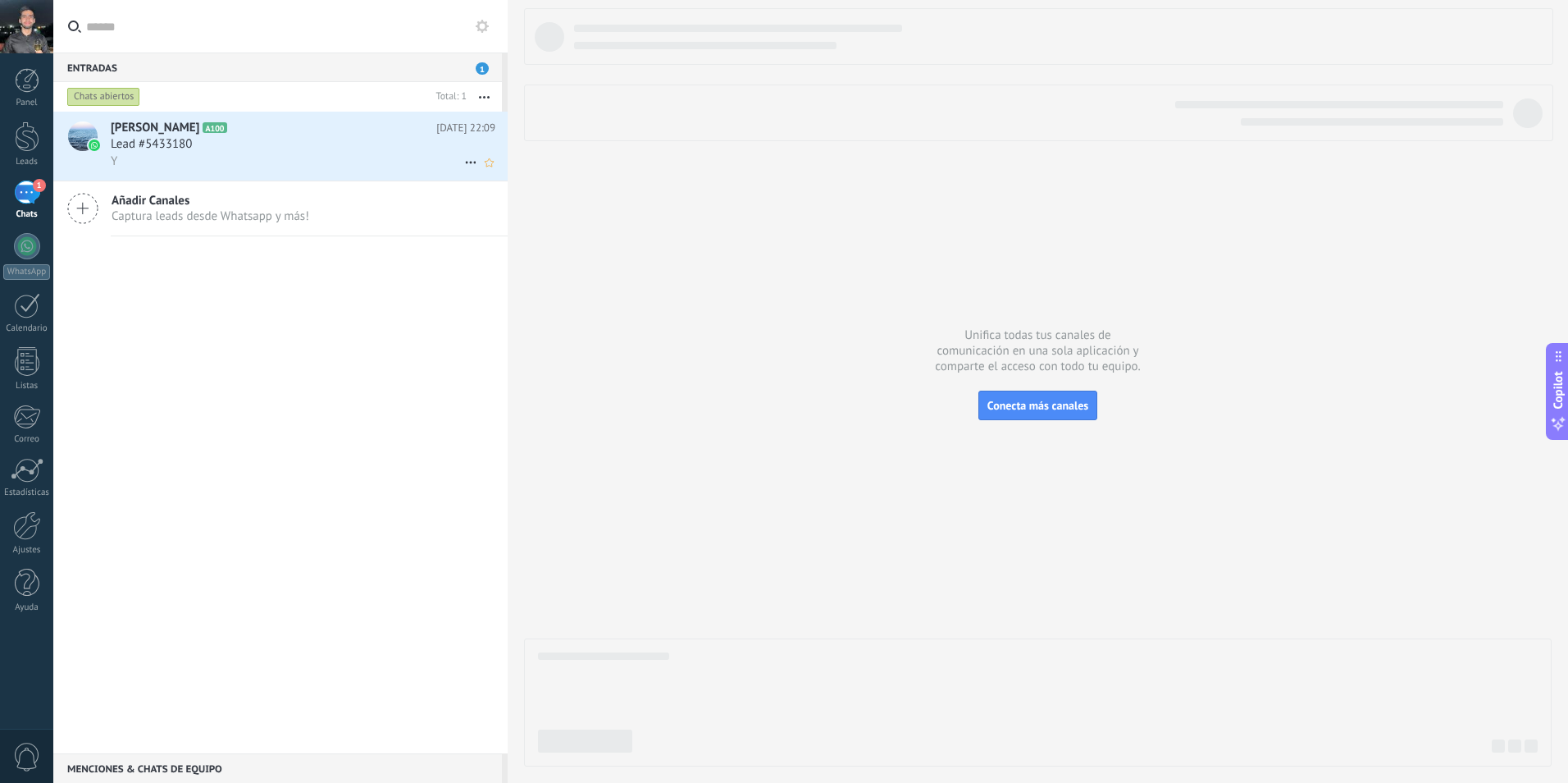
click at [282, 164] on div "Y" at bounding box center [303, 162] width 385 height 17
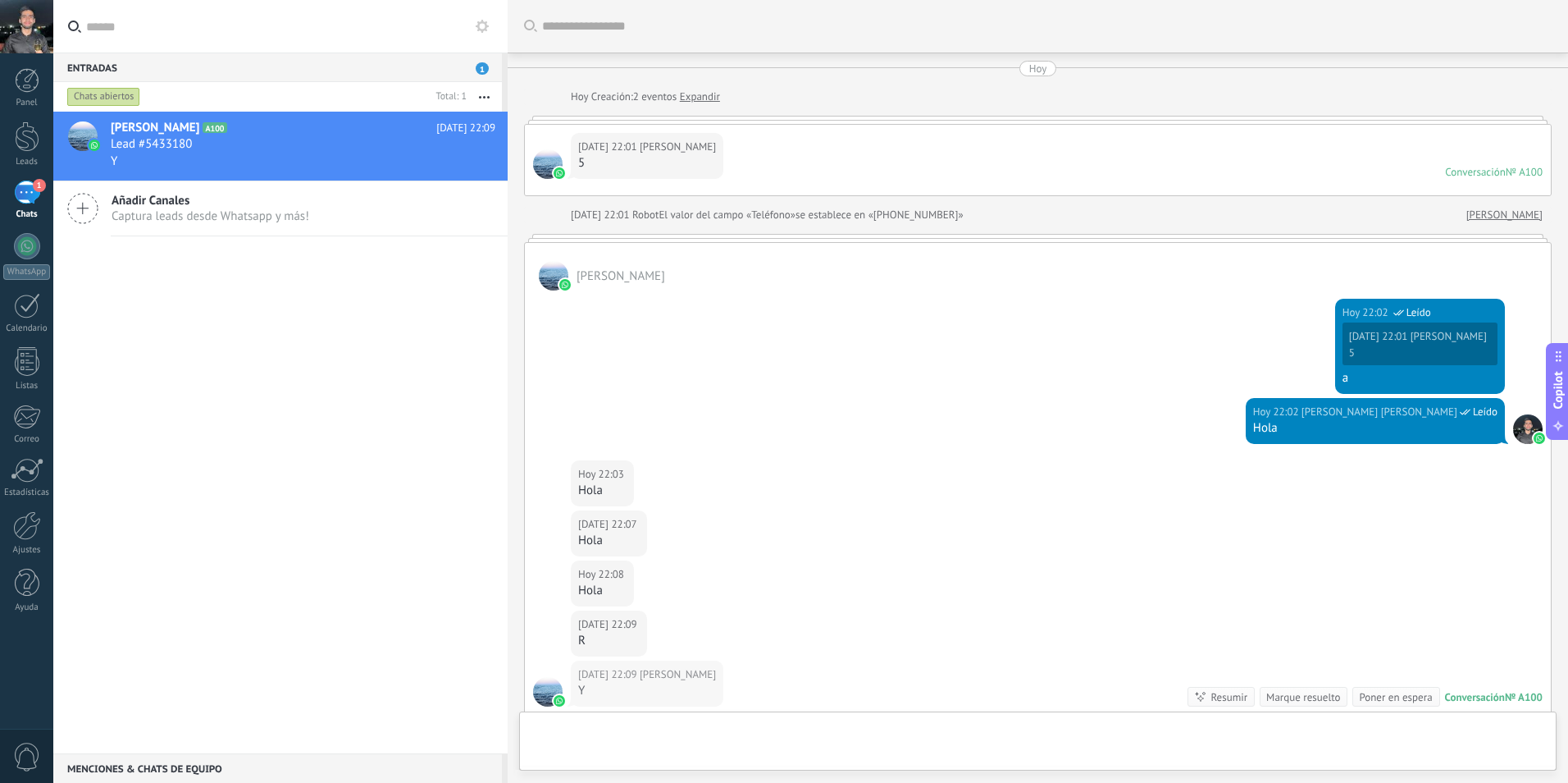
scroll to position [228, 0]
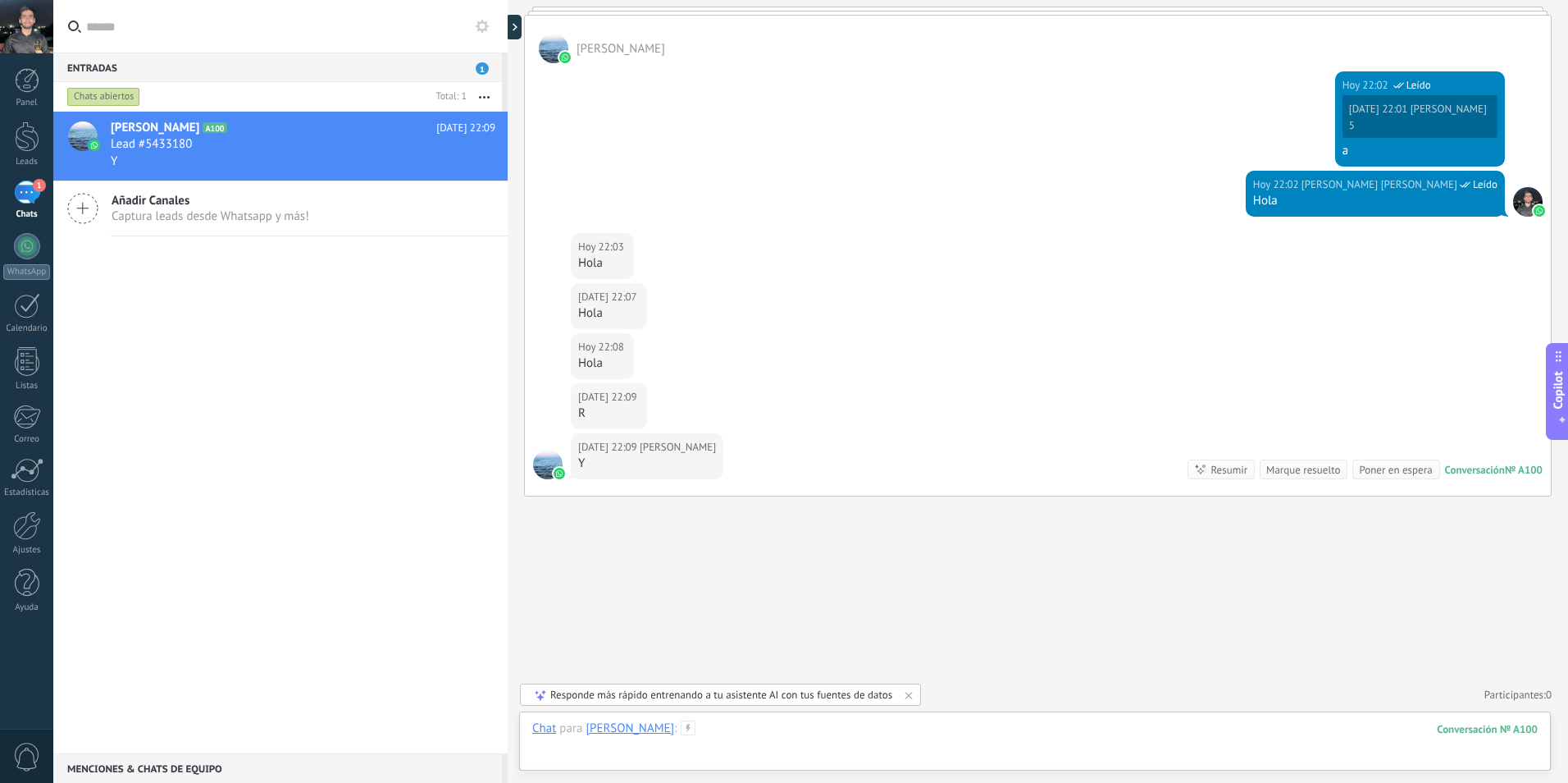
click at [723, 740] on div at bounding box center [1035, 745] width 1005 height 49
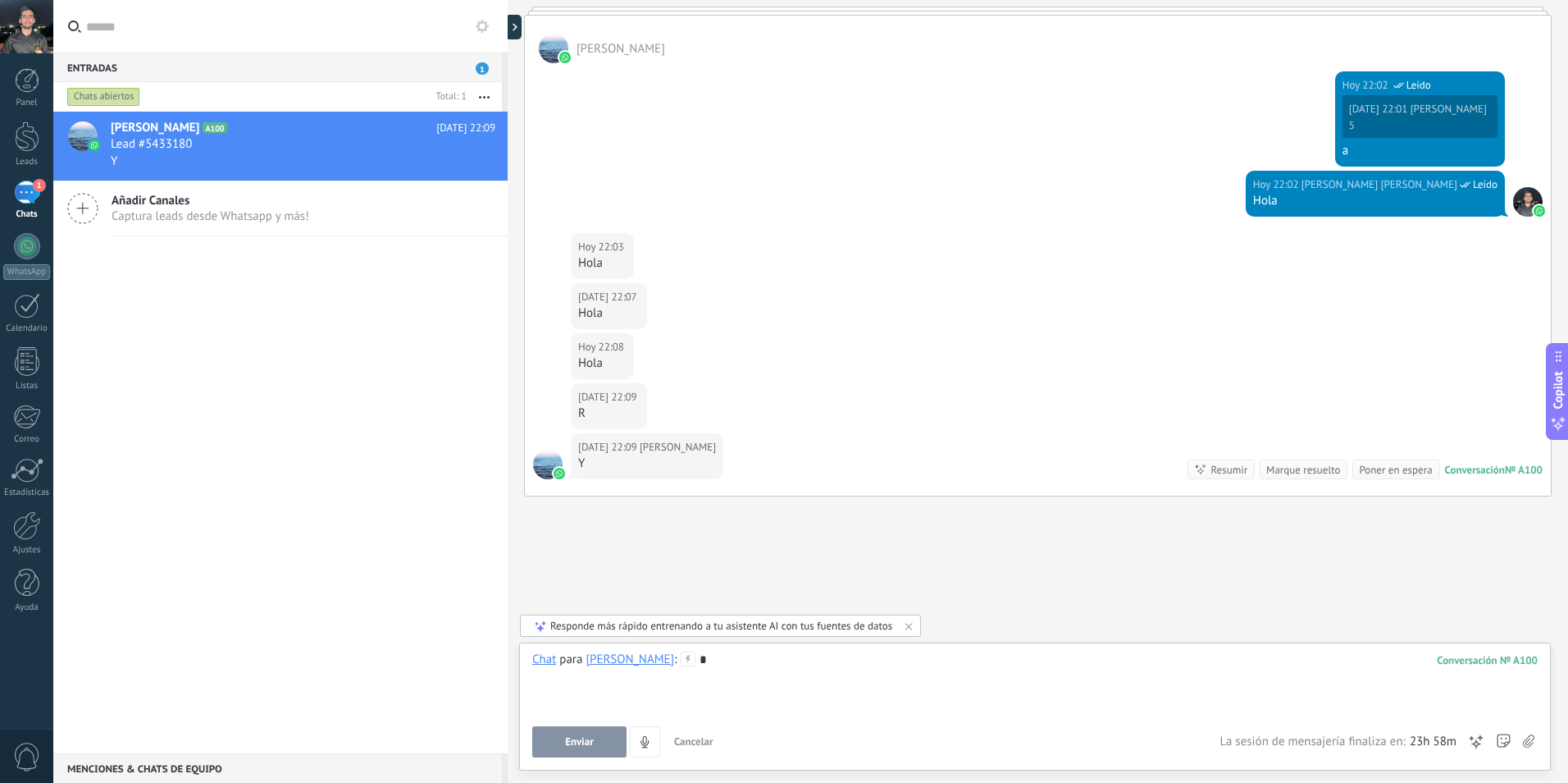
click at [598, 739] on button "Enviar" at bounding box center [580, 741] width 94 height 31
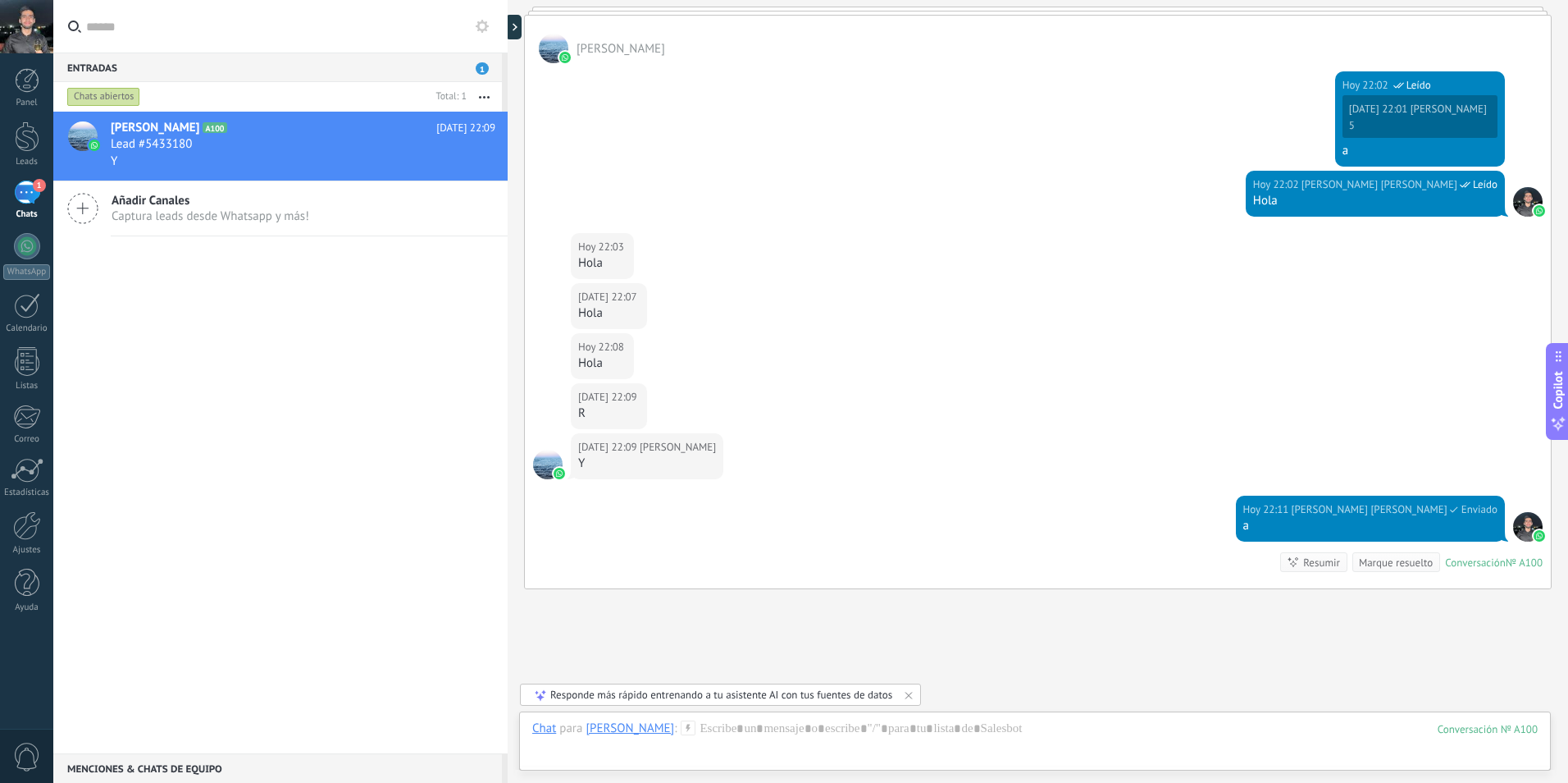
scroll to position [320, 0]
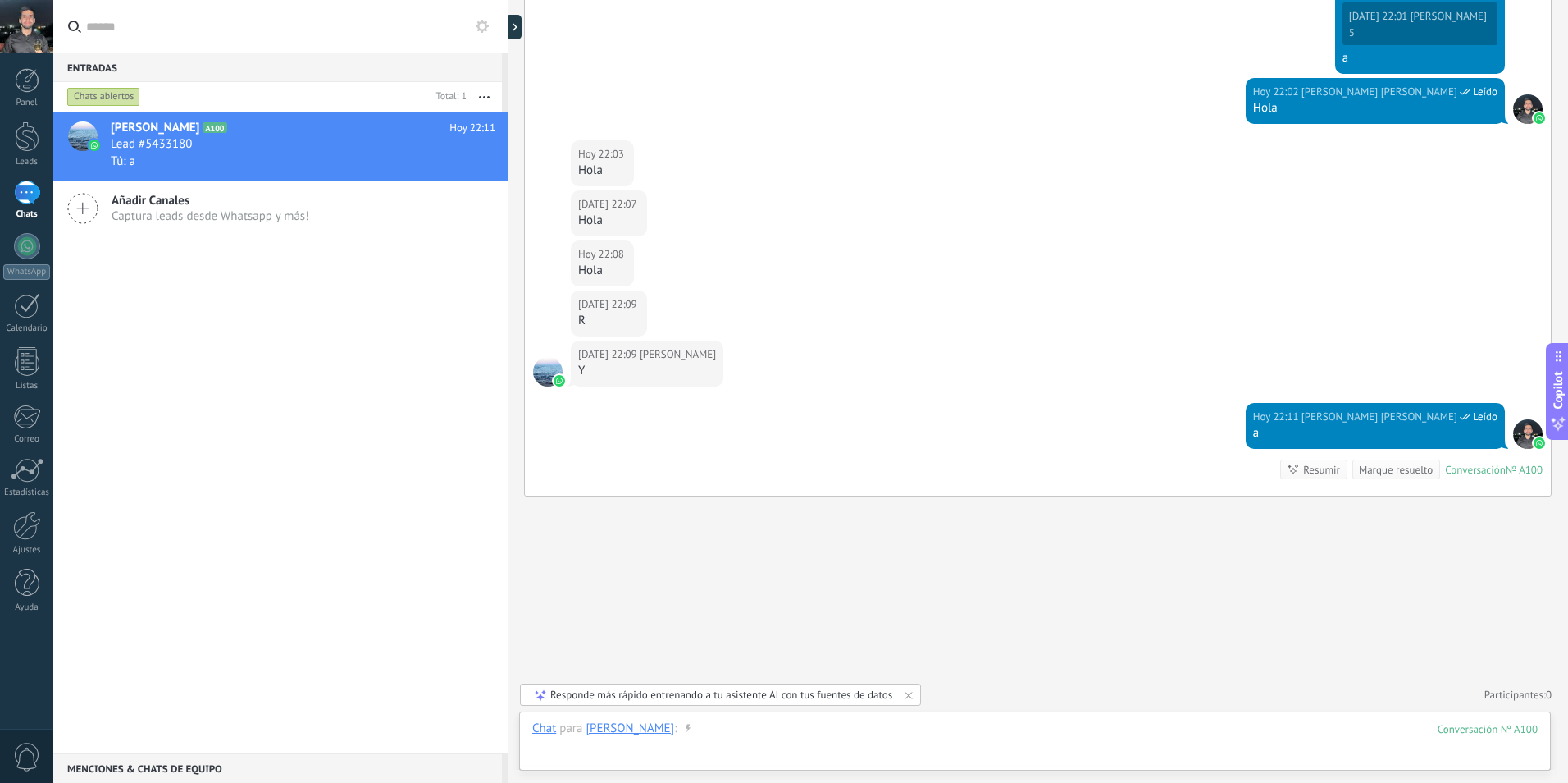
click at [854, 732] on div at bounding box center [1035, 745] width 1005 height 49
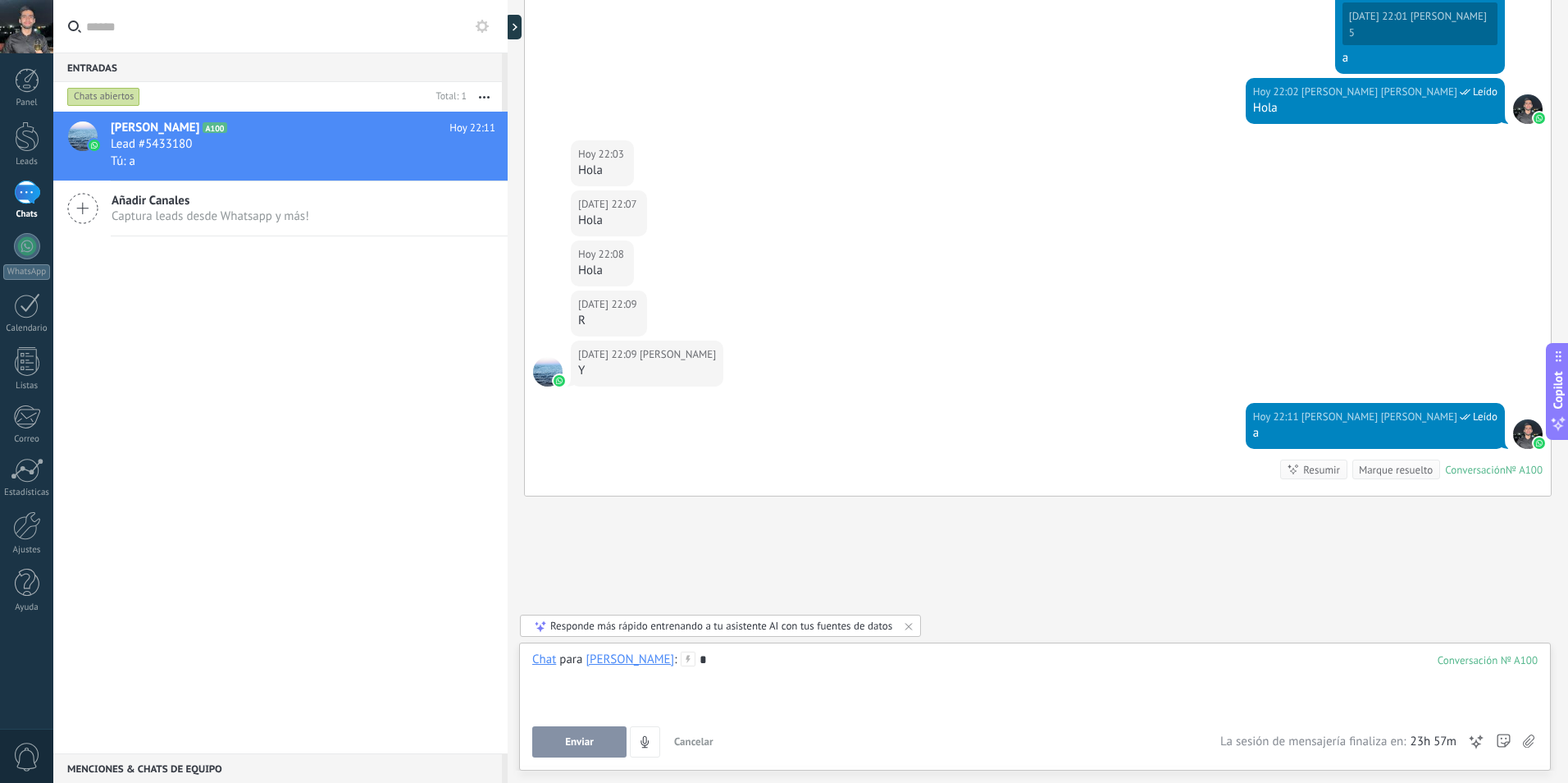
click at [598, 749] on button "Enviar" at bounding box center [580, 741] width 94 height 31
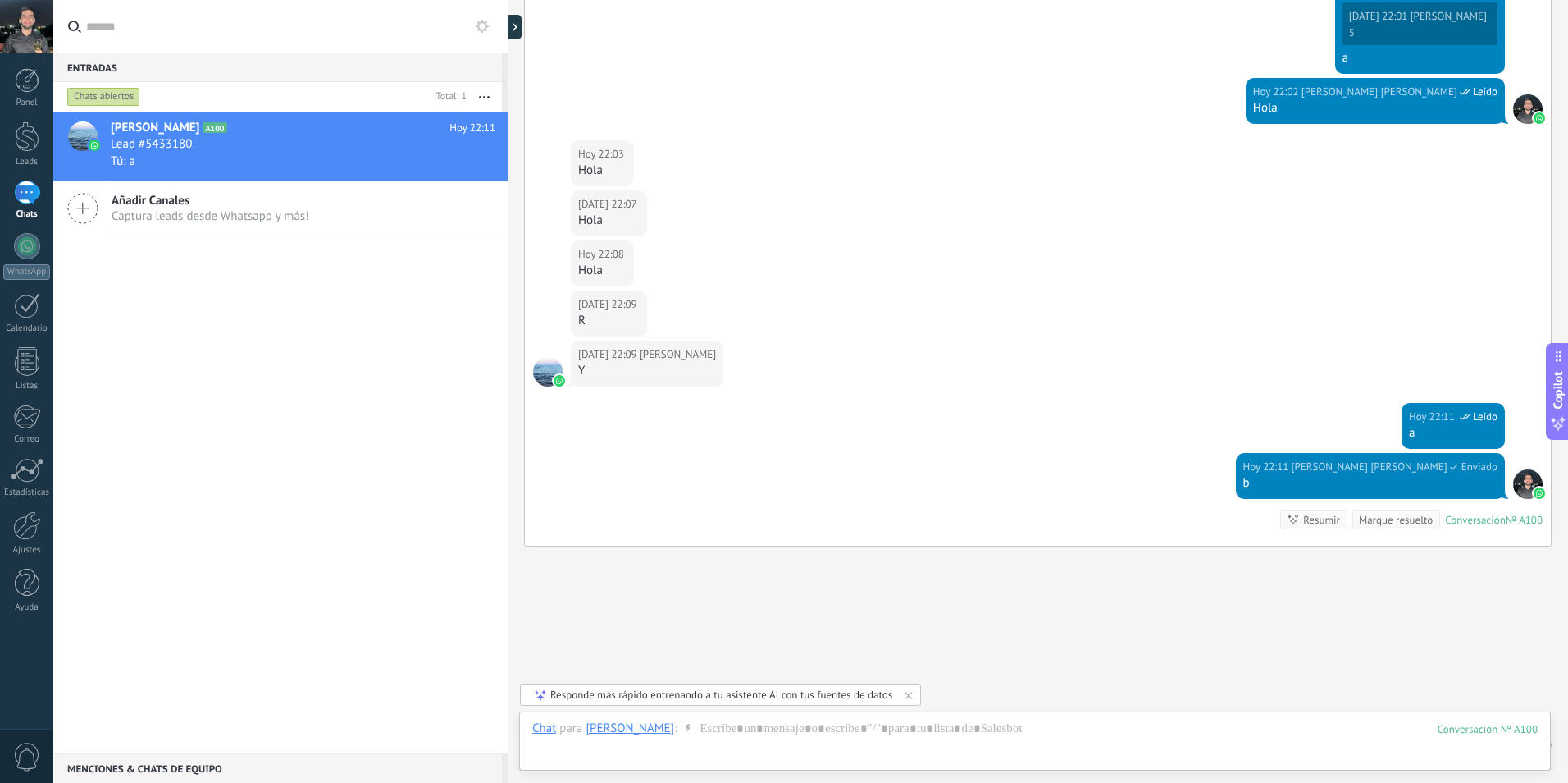
scroll to position [370, 0]
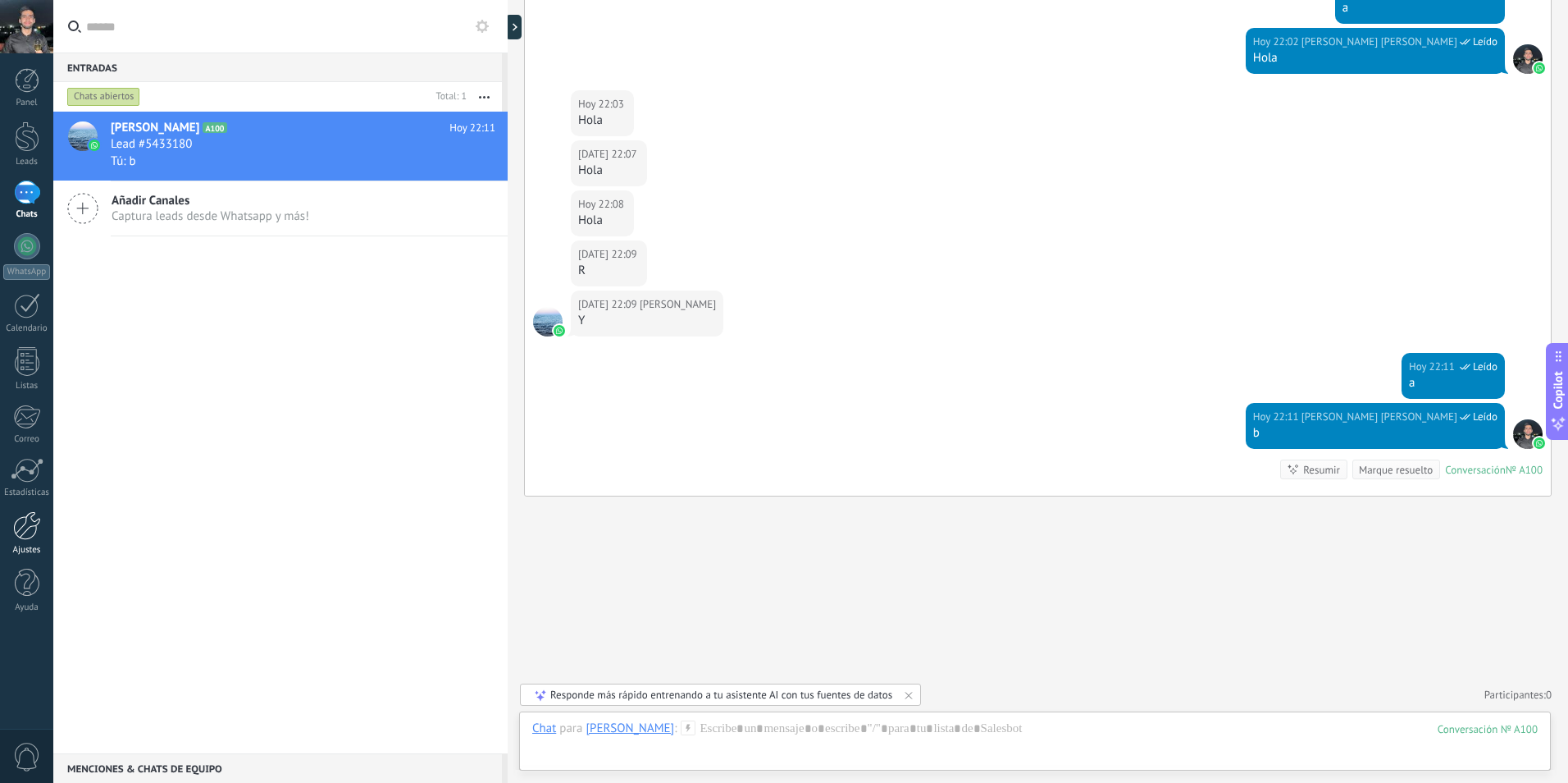
click at [28, 533] on div at bounding box center [27, 525] width 28 height 28
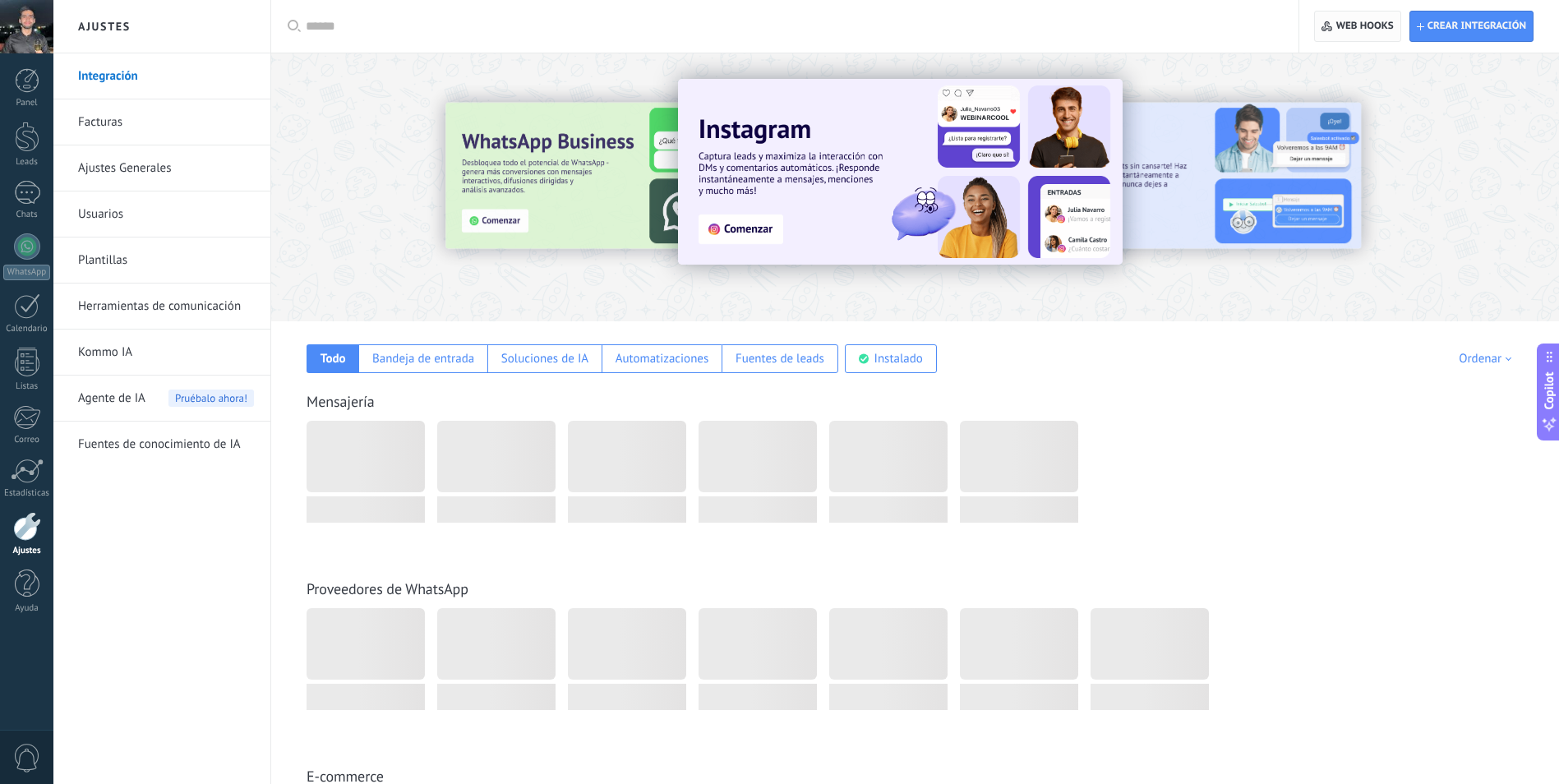
click at [1364, 17] on span "Web hooks 0" at bounding box center [1358, 26] width 72 height 29
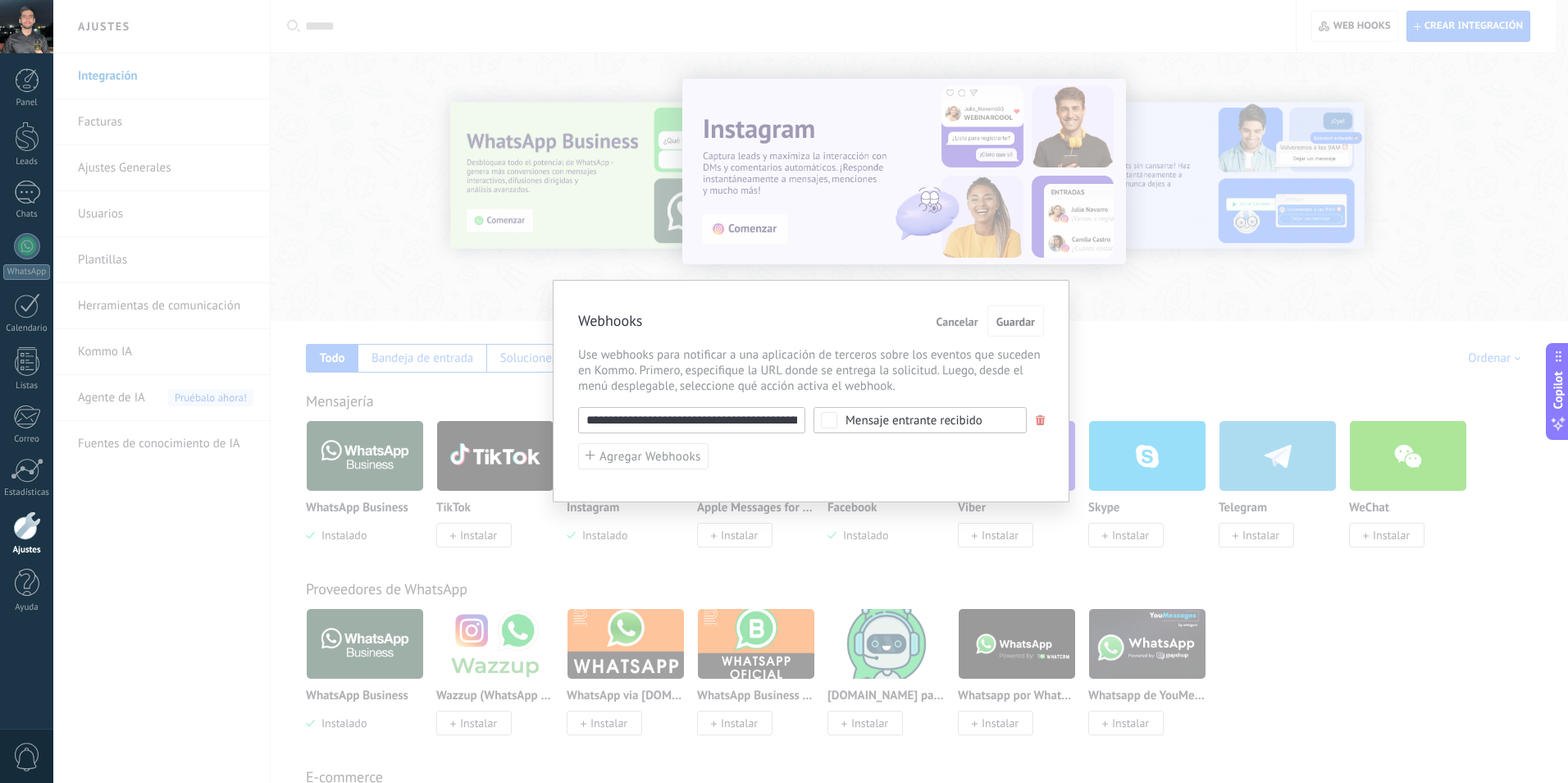
click at [768, 425] on input "**********" at bounding box center [692, 420] width 228 height 26
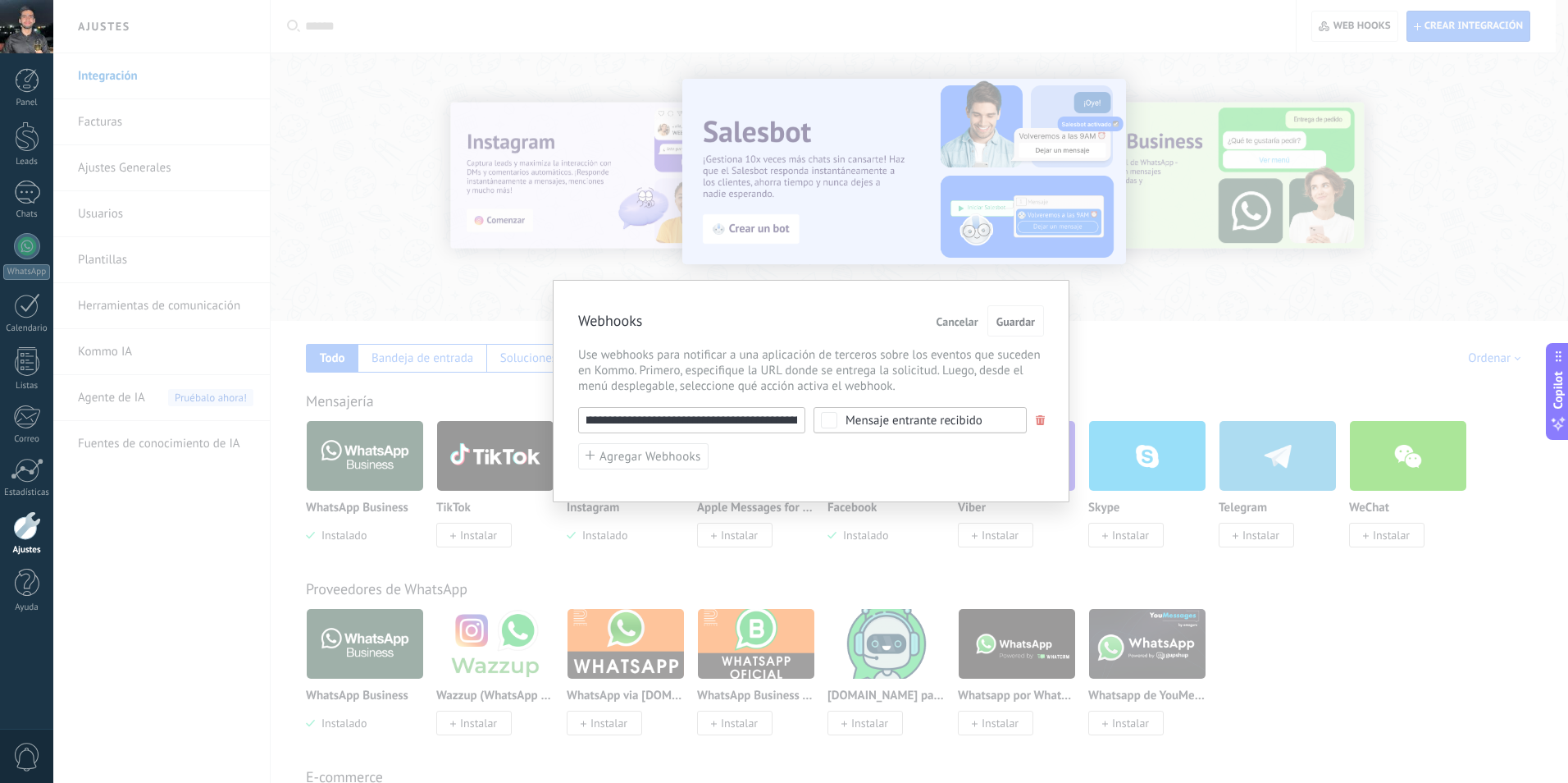
scroll to position [0, 321]
drag, startPoint x: 737, startPoint y: 419, endPoint x: 861, endPoint y: 422, distance: 124.0
click at [861, 422] on div "**********" at bounding box center [812, 420] width 466 height 26
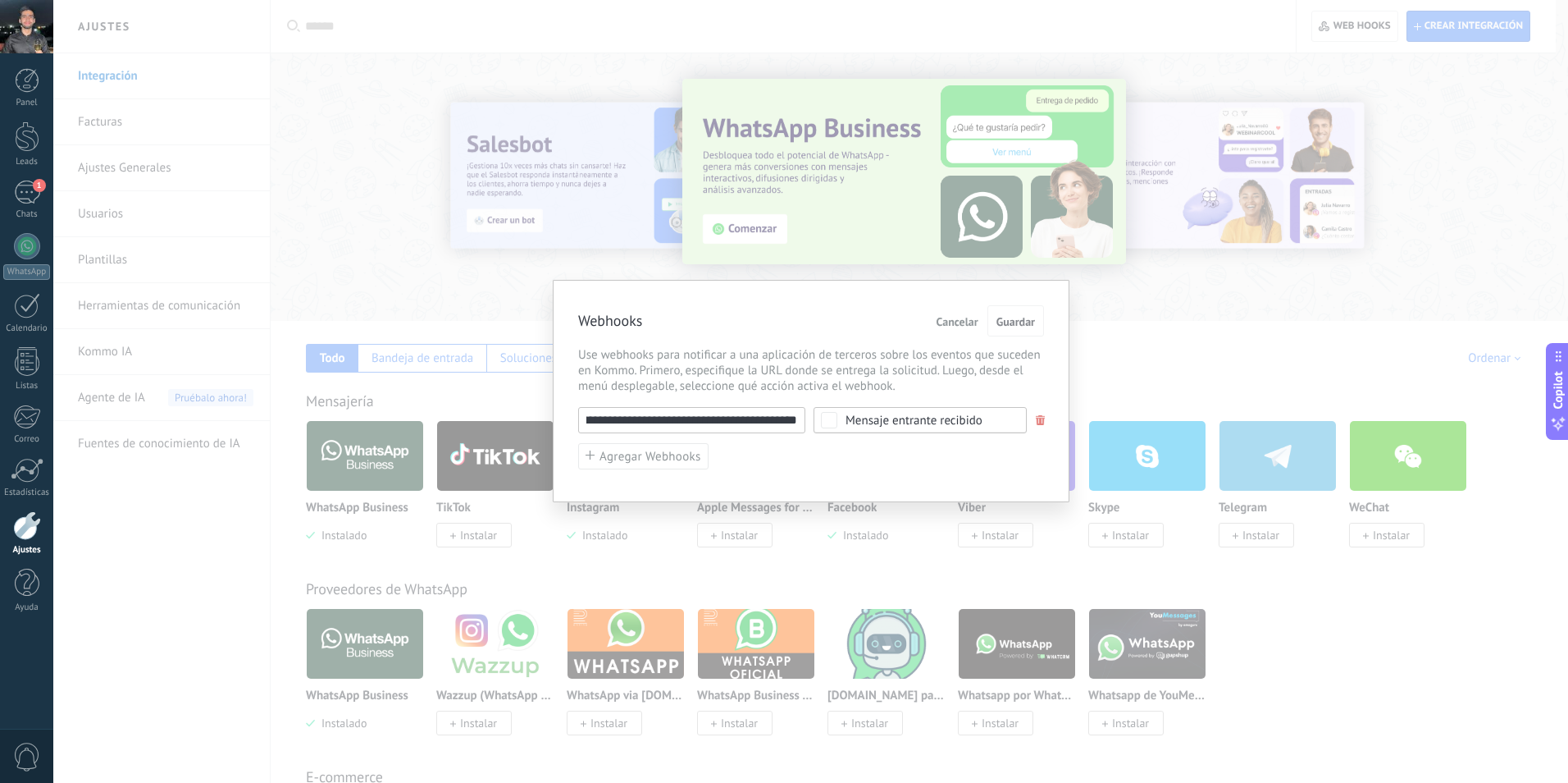
scroll to position [0, 0]
click at [1005, 324] on span "Guardar" at bounding box center [1016, 322] width 39 height 11
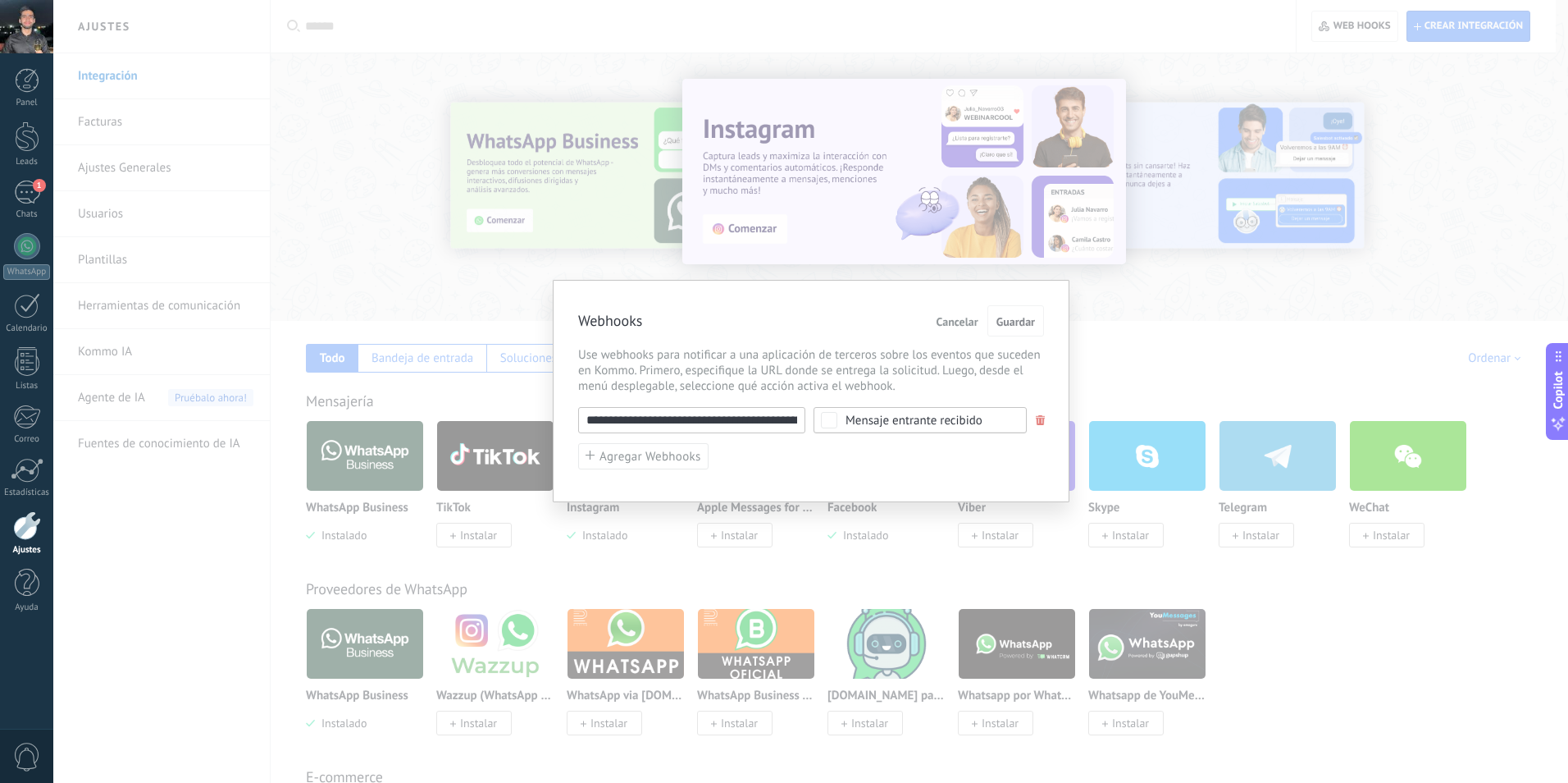
click at [985, 427] on div "Mensaje entrante recibido" at bounding box center [920, 420] width 213 height 26
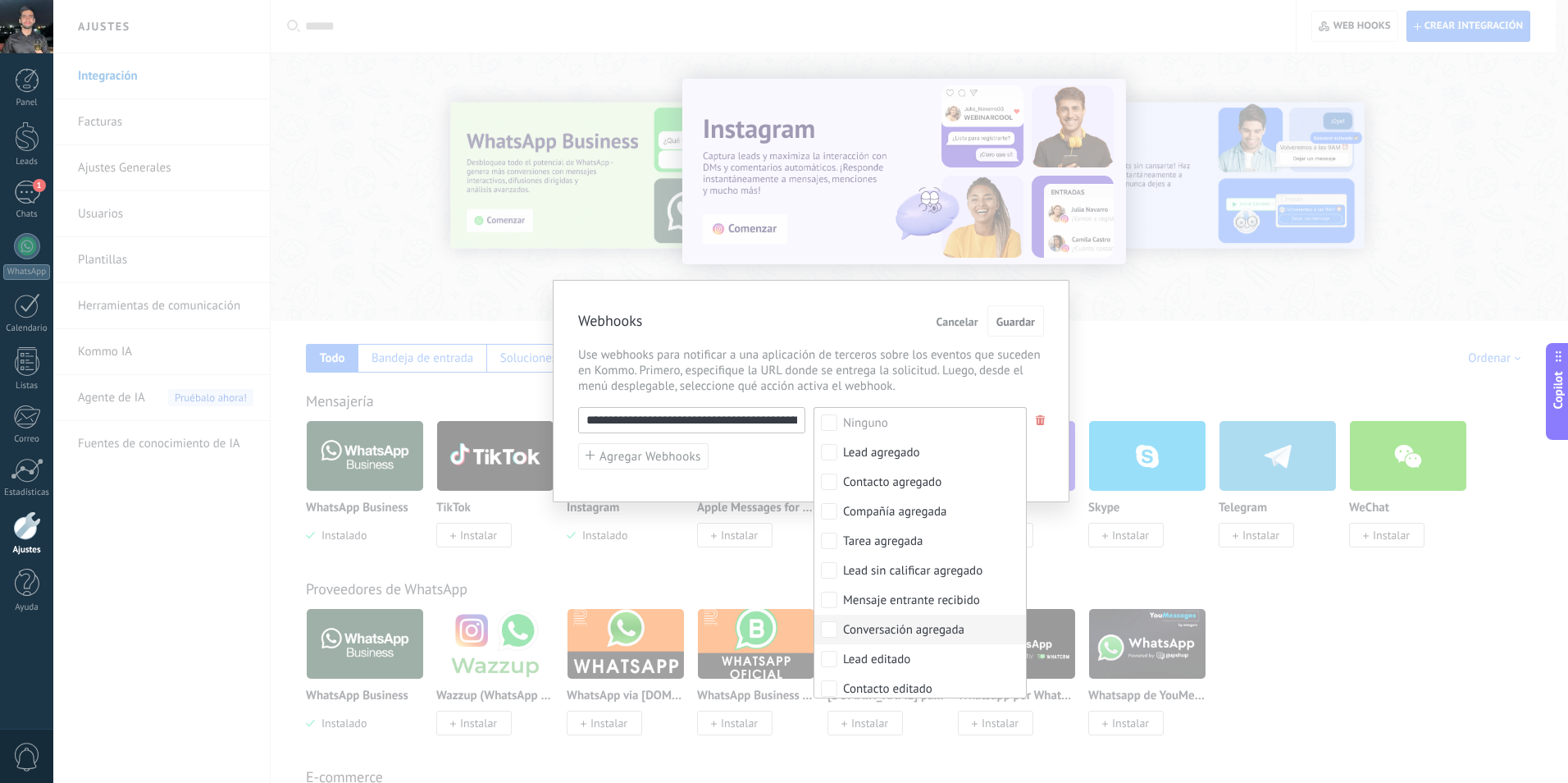
click at [939, 636] on div "Conversación agregada" at bounding box center [903, 630] width 122 height 16
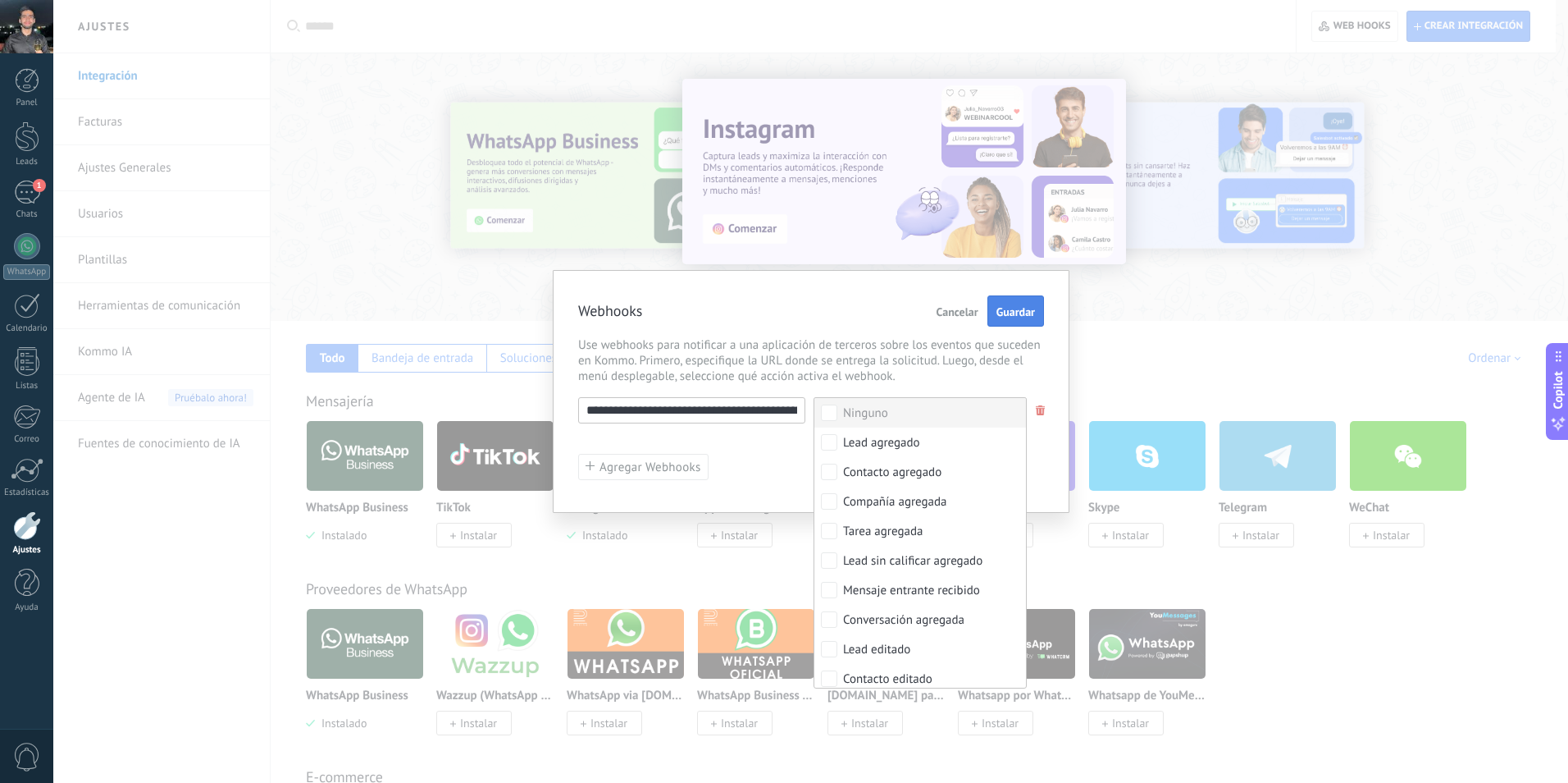
click at [1001, 312] on span "Guardar" at bounding box center [1016, 312] width 39 height 11
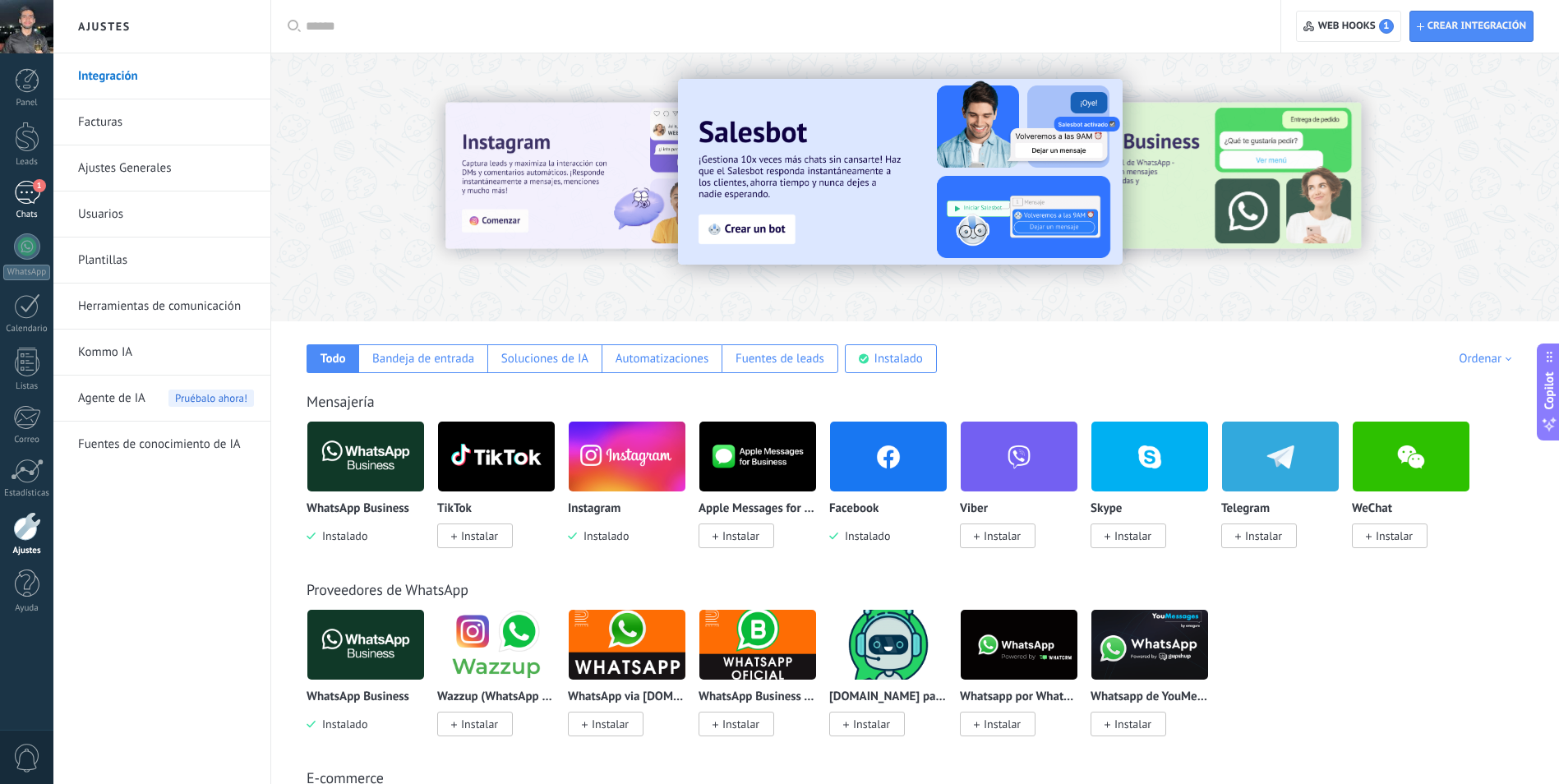
click at [41, 183] on span "1" at bounding box center [40, 185] width 13 height 13
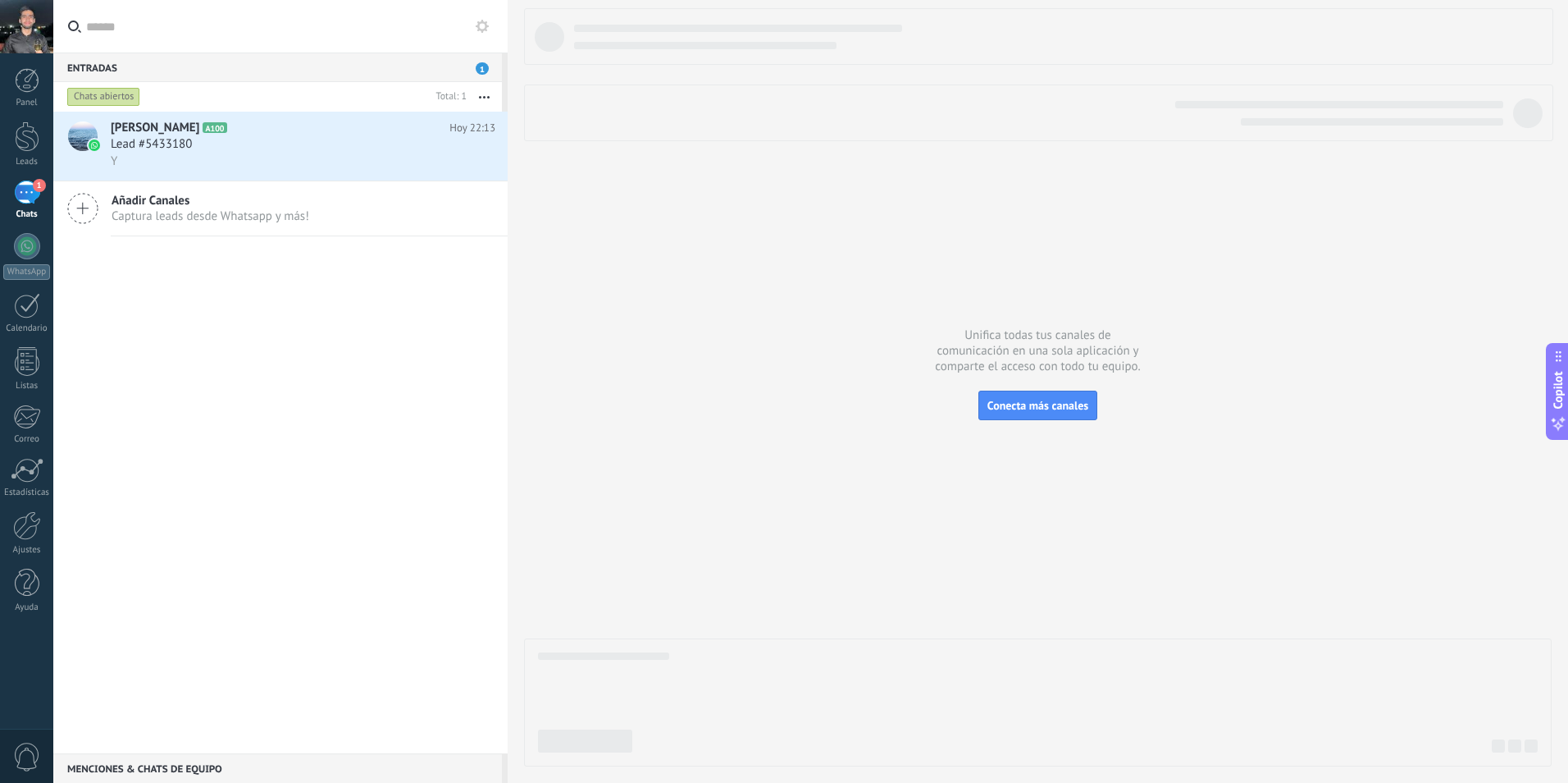
click at [483, 95] on button "button" at bounding box center [483, 96] width 35 height 29
click at [20, 245] on div at bounding box center [27, 247] width 26 height 26
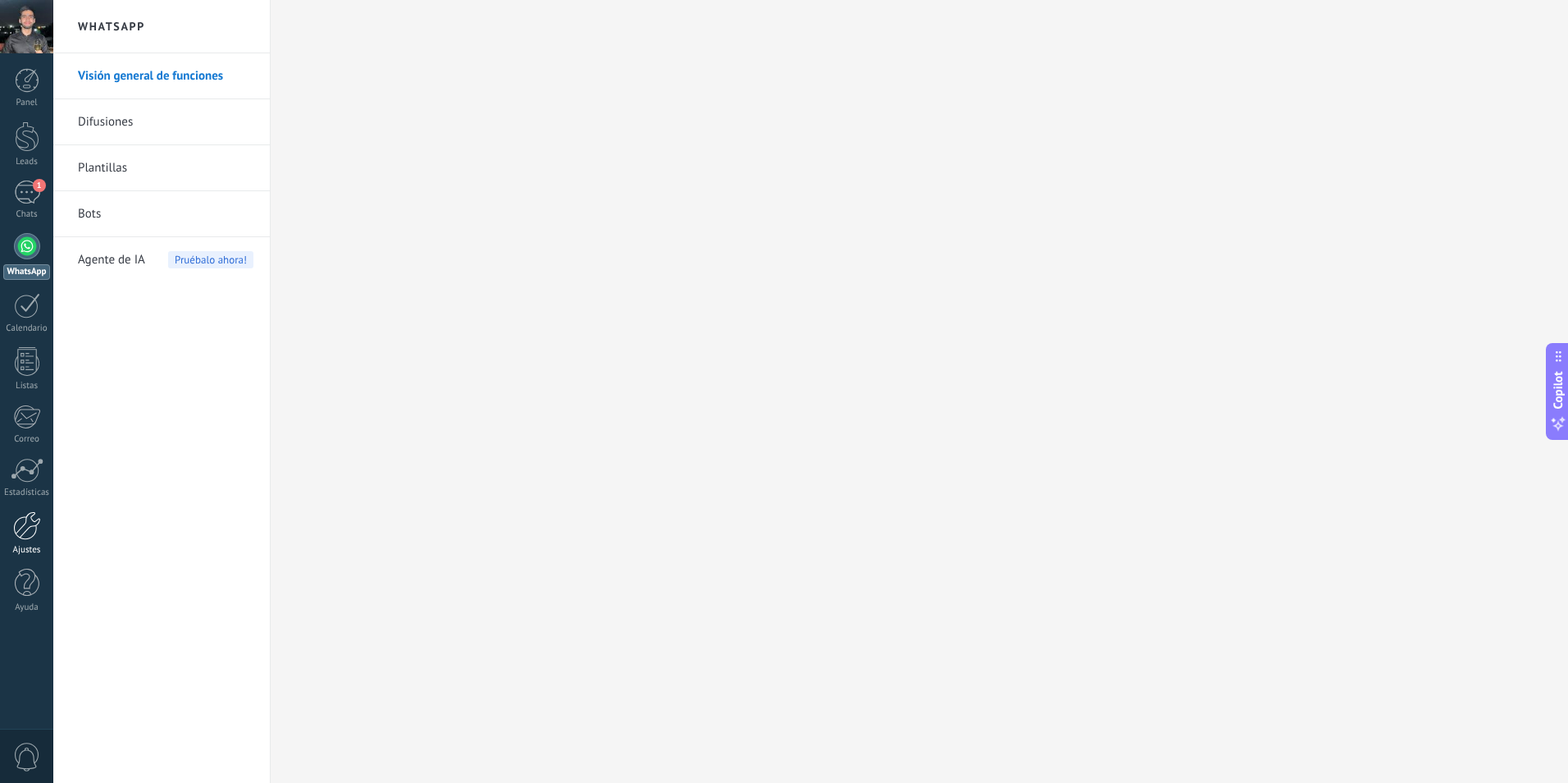
click at [29, 535] on div at bounding box center [27, 525] width 28 height 28
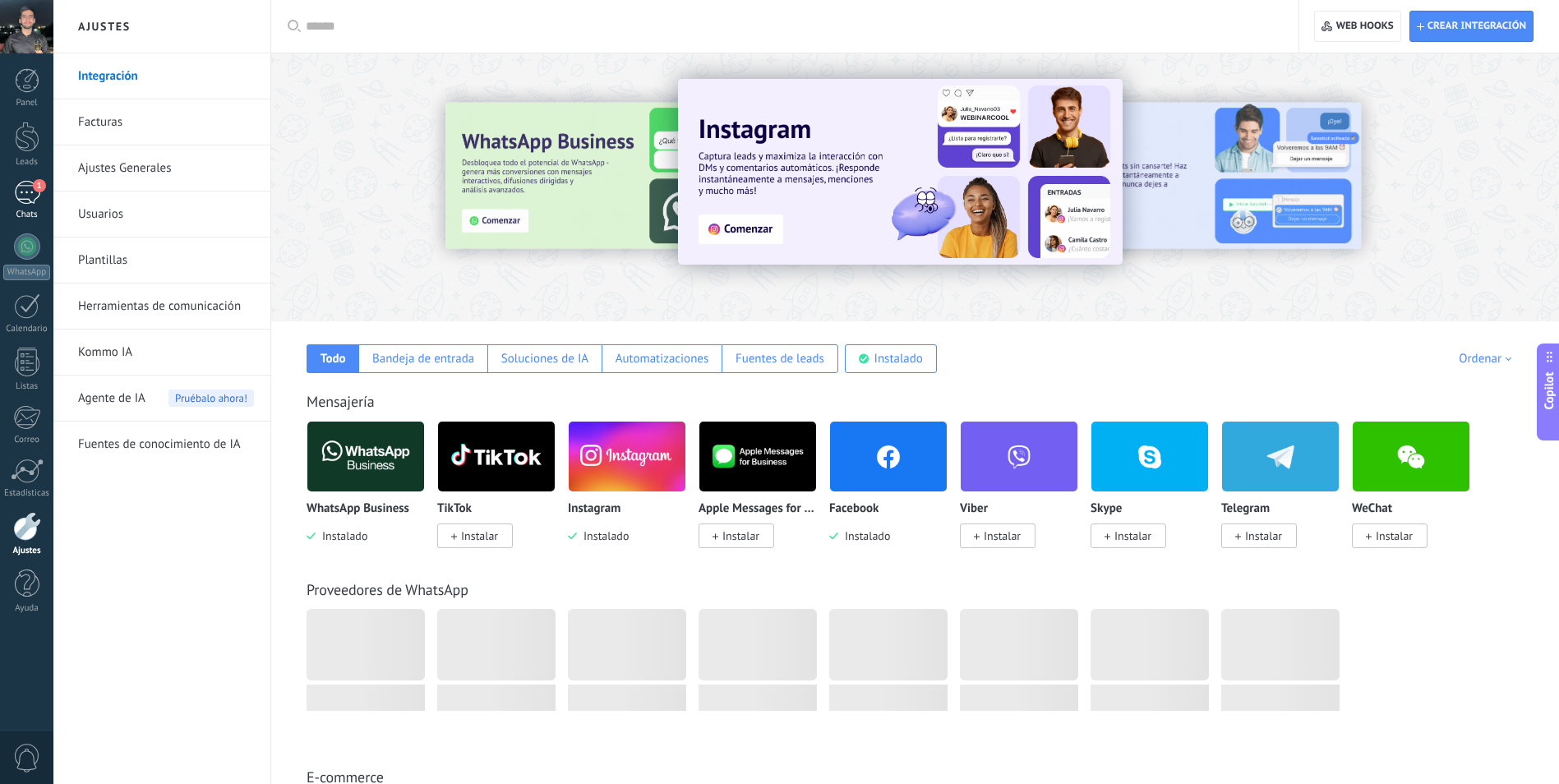
click at [34, 199] on div "1" at bounding box center [27, 192] width 26 height 24
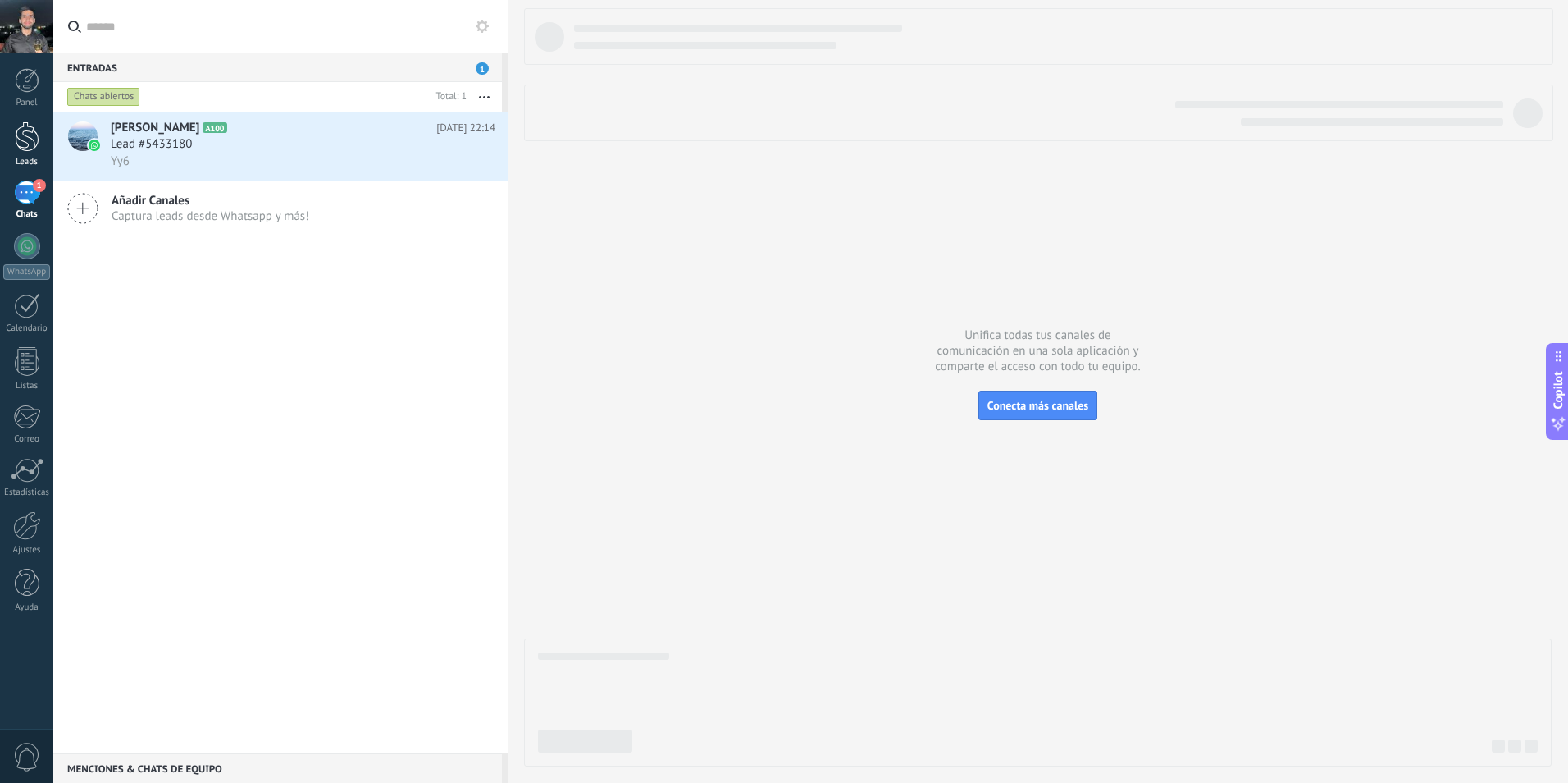
click at [26, 141] on div at bounding box center [27, 137] width 25 height 30
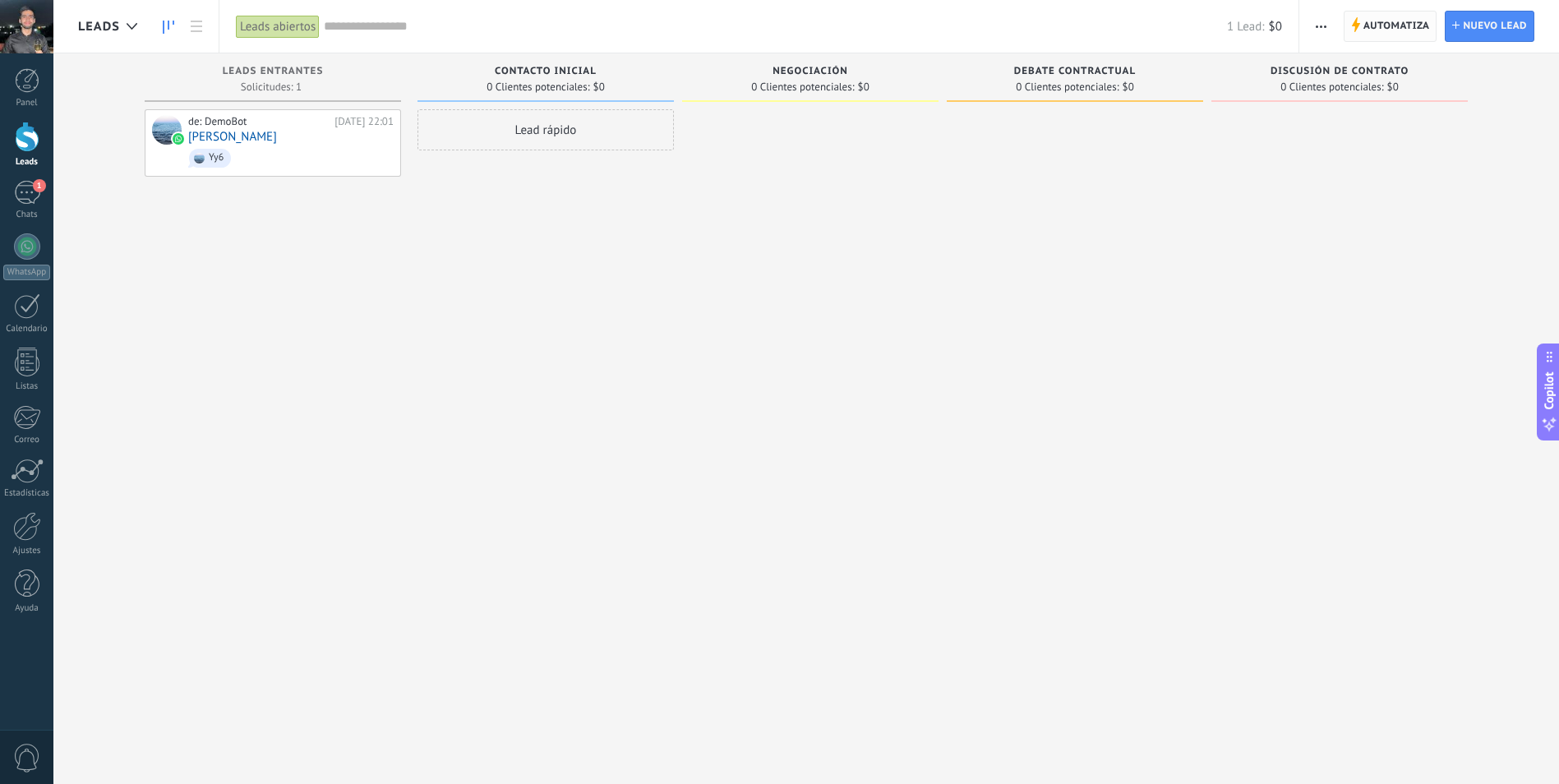
click at [1393, 22] on span "Automatiza" at bounding box center [1397, 26] width 66 height 29
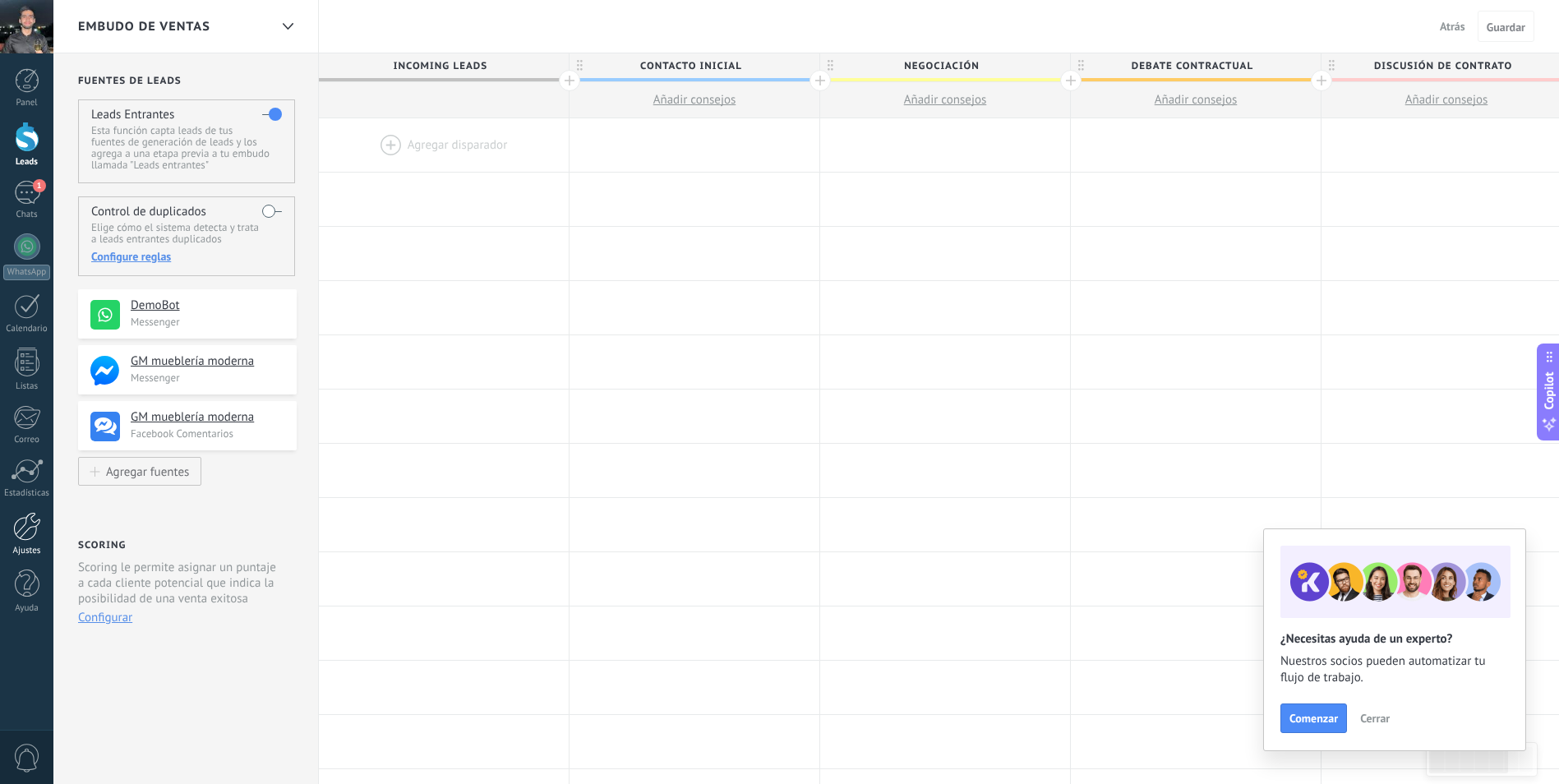
click at [29, 533] on div at bounding box center [27, 526] width 28 height 28
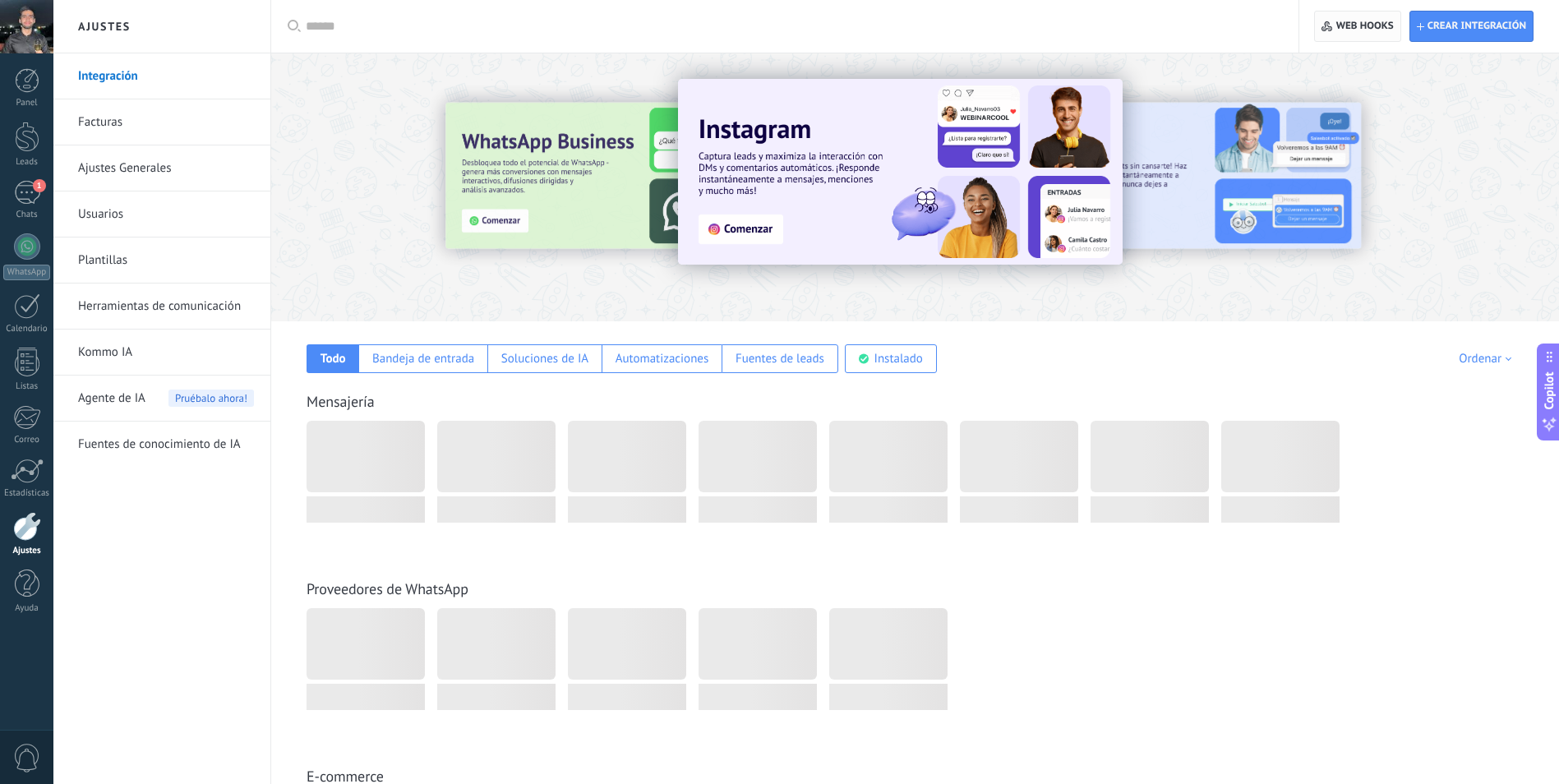
click at [1364, 24] on span "Web hooks 0" at bounding box center [1365, 26] width 58 height 13
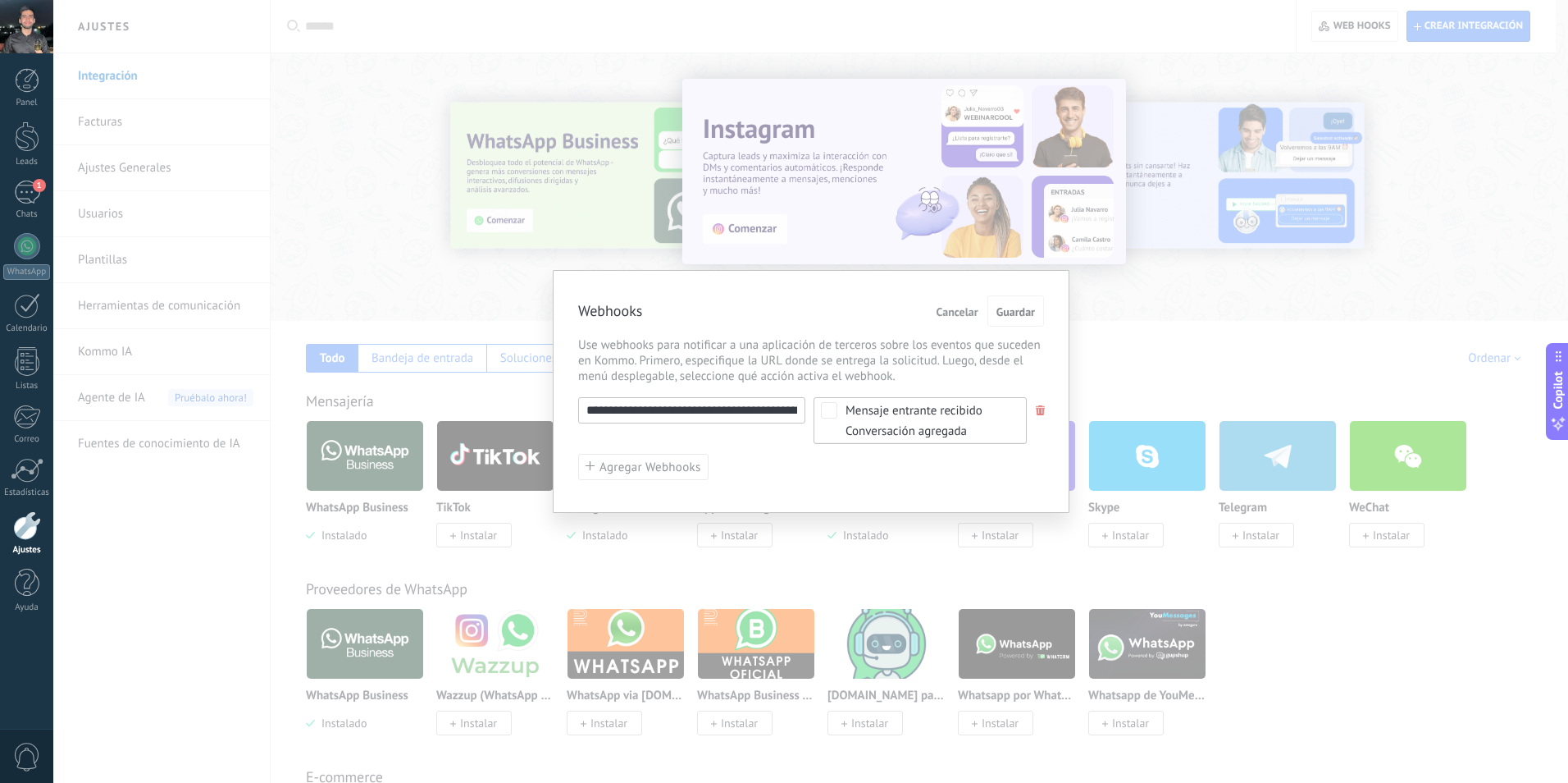
click at [691, 409] on input "**********" at bounding box center [692, 411] width 228 height 26
paste input "text"
type input "**********"
click at [1010, 320] on button "Guardar" at bounding box center [1016, 311] width 57 height 31
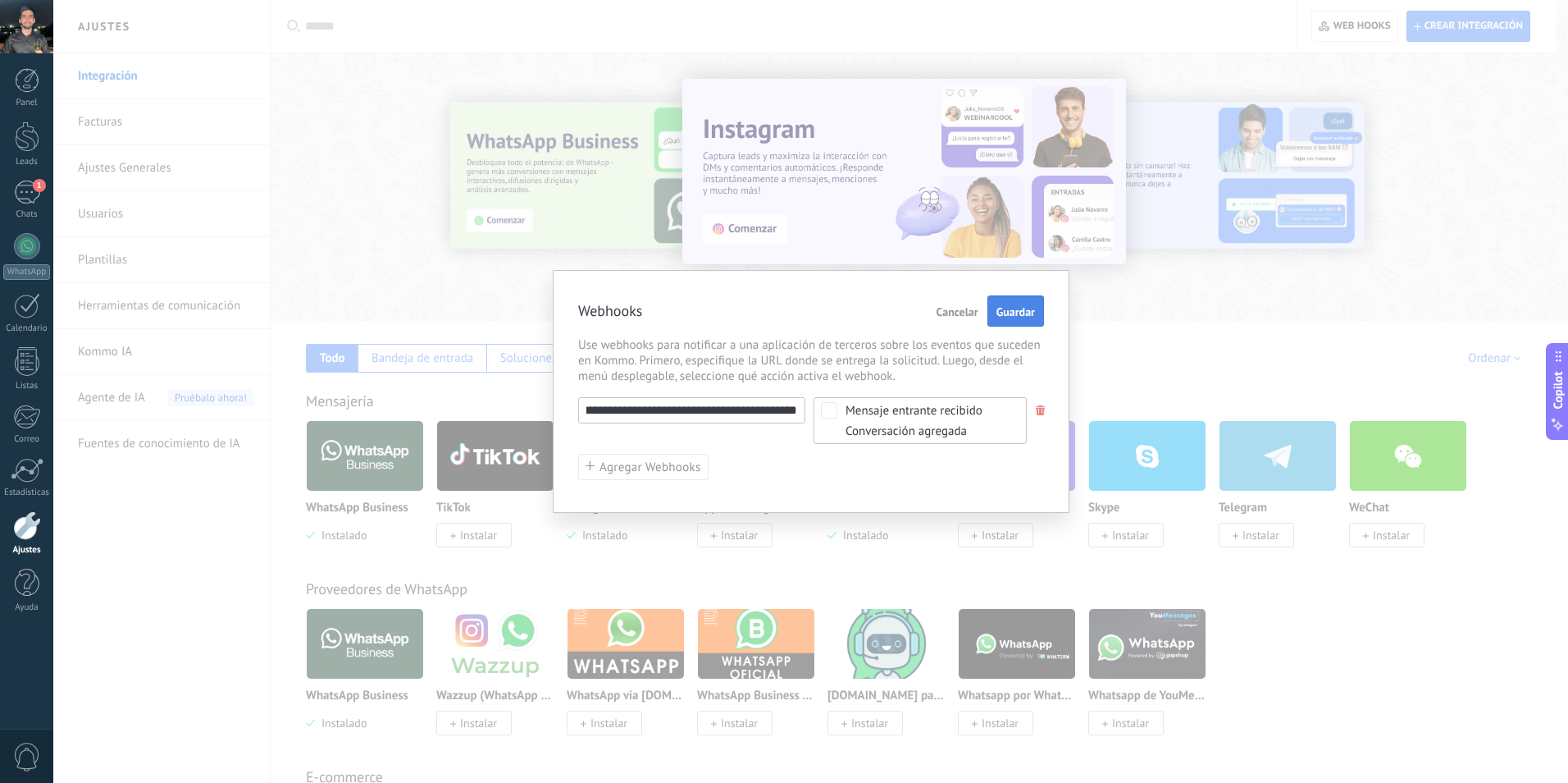
scroll to position [0, 0]
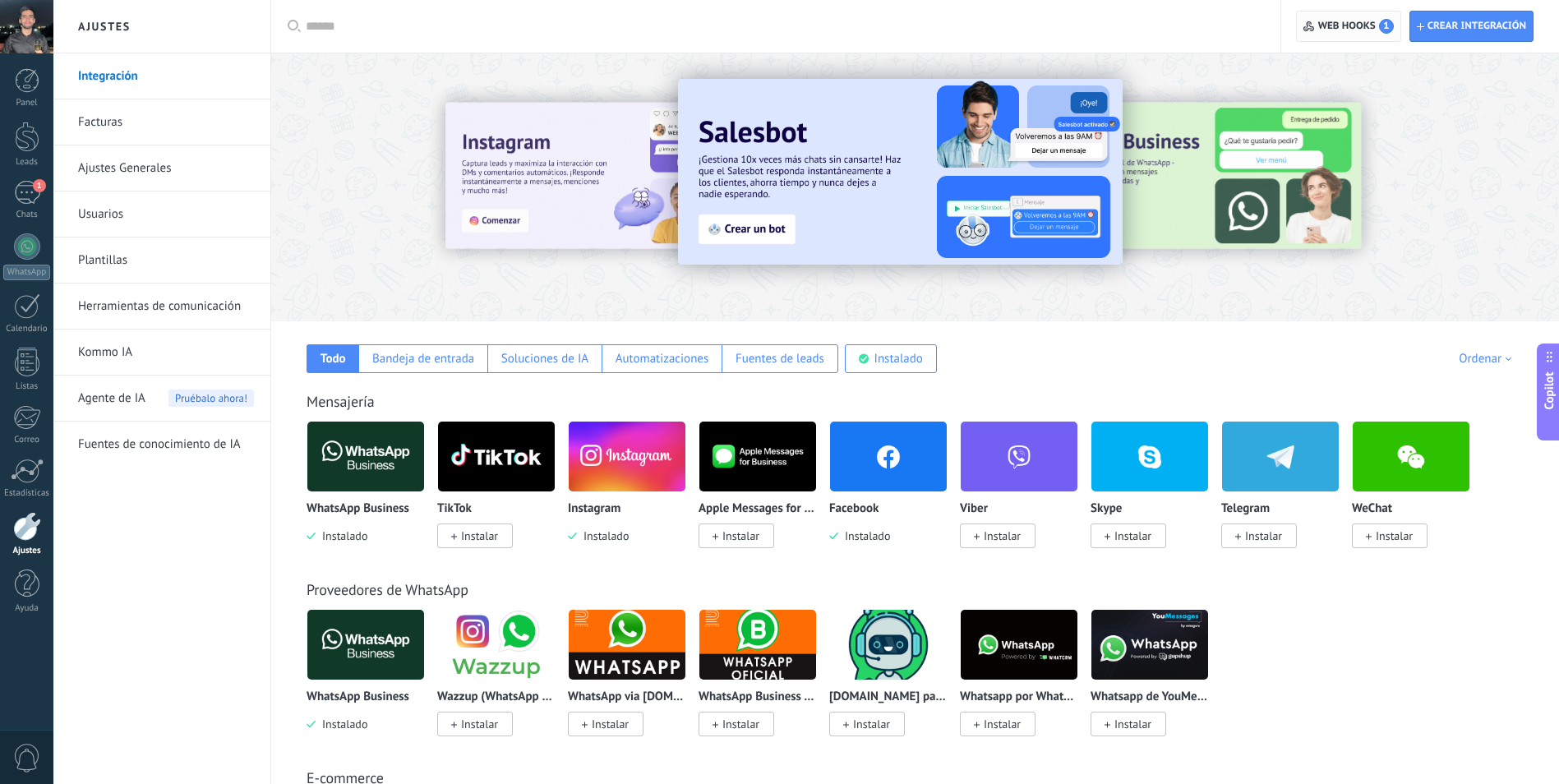
click at [1365, 26] on span "Web hooks 1" at bounding box center [1357, 26] width 76 height 15
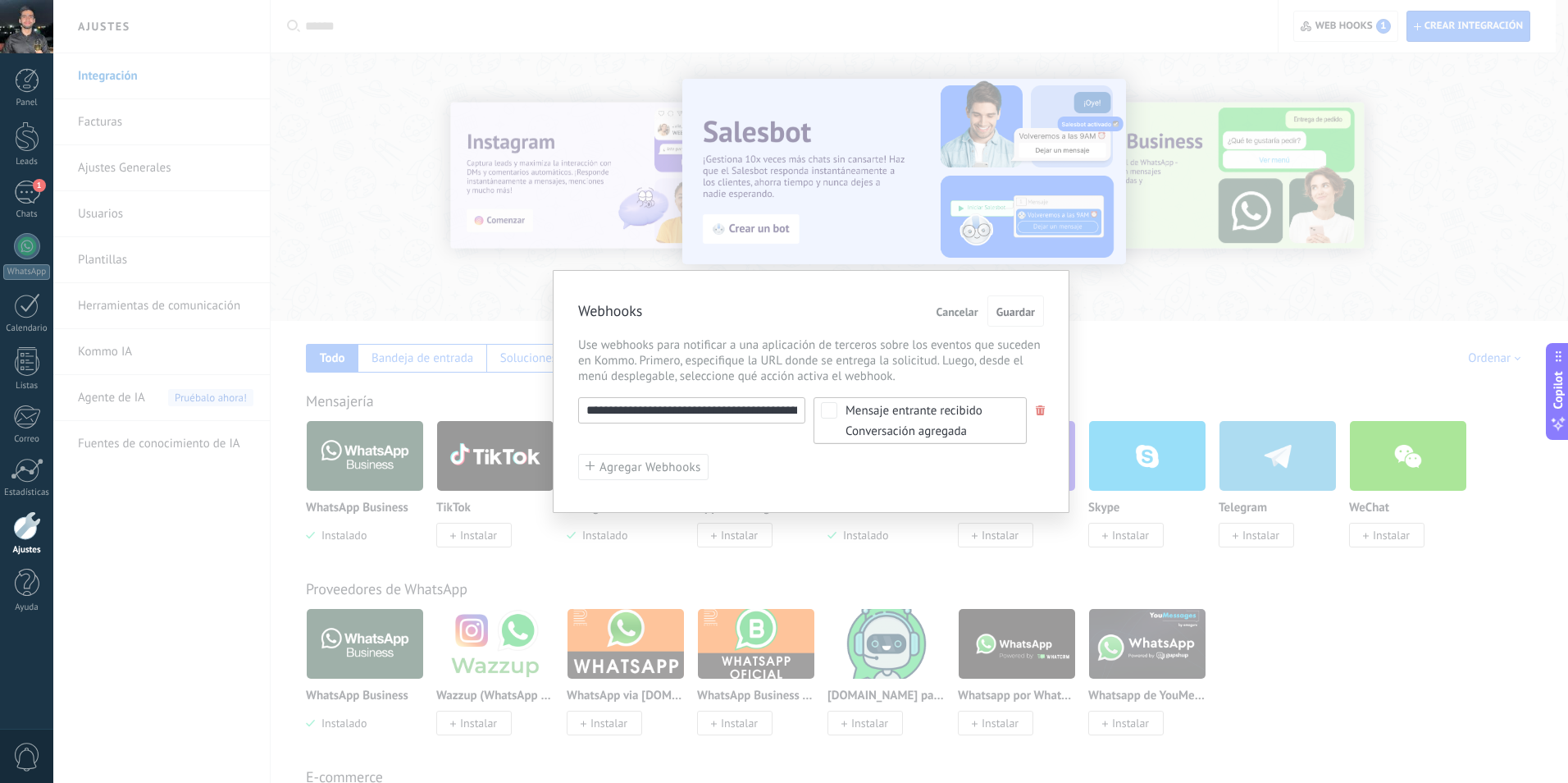
click at [861, 426] on div "Conversación agregada" at bounding box center [914, 431] width 137 height 12
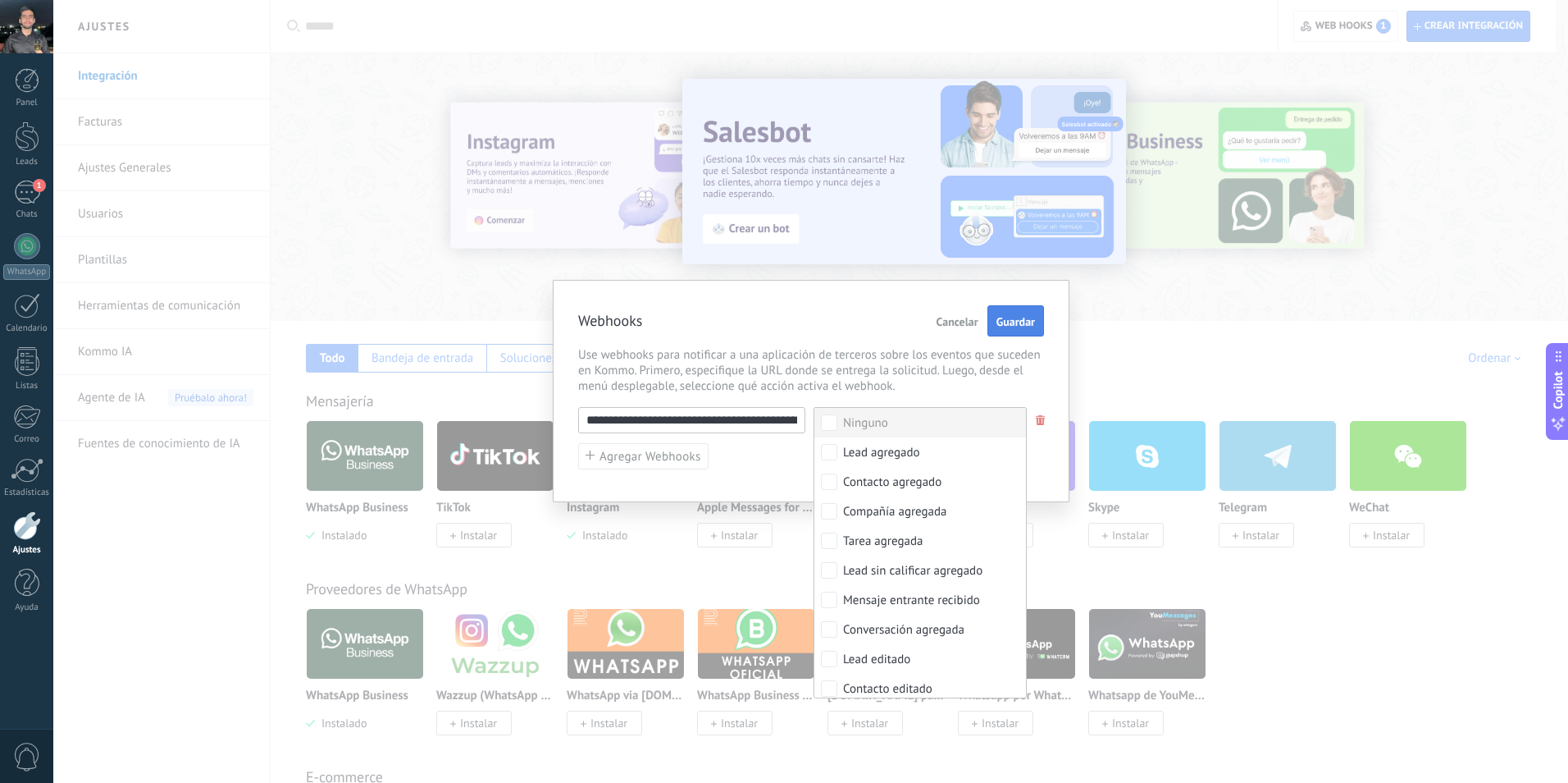
click at [1024, 322] on span "Guardar" at bounding box center [1016, 322] width 39 height 11
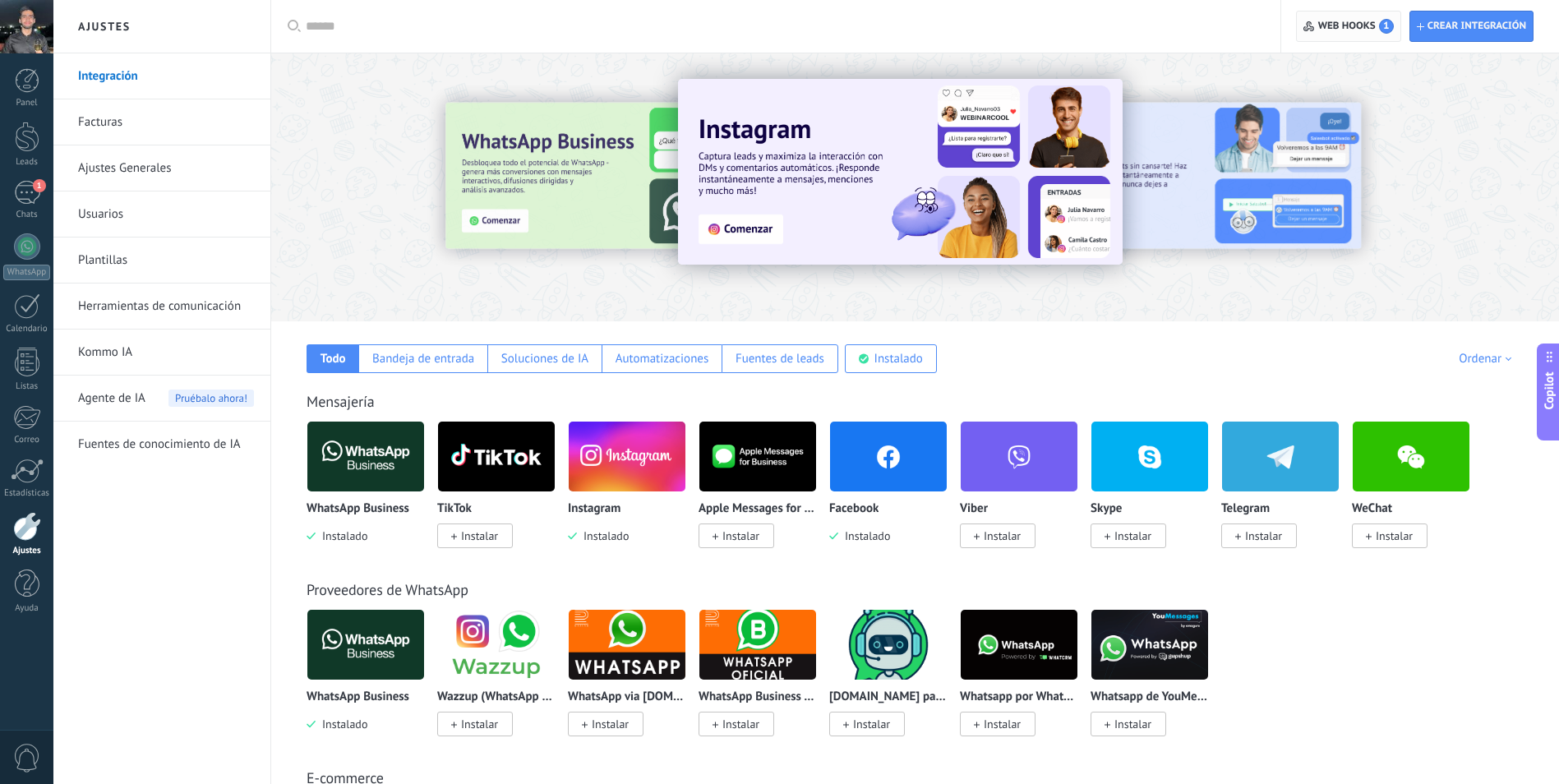
click at [1358, 26] on span "Web hooks 1" at bounding box center [1357, 26] width 76 height 15
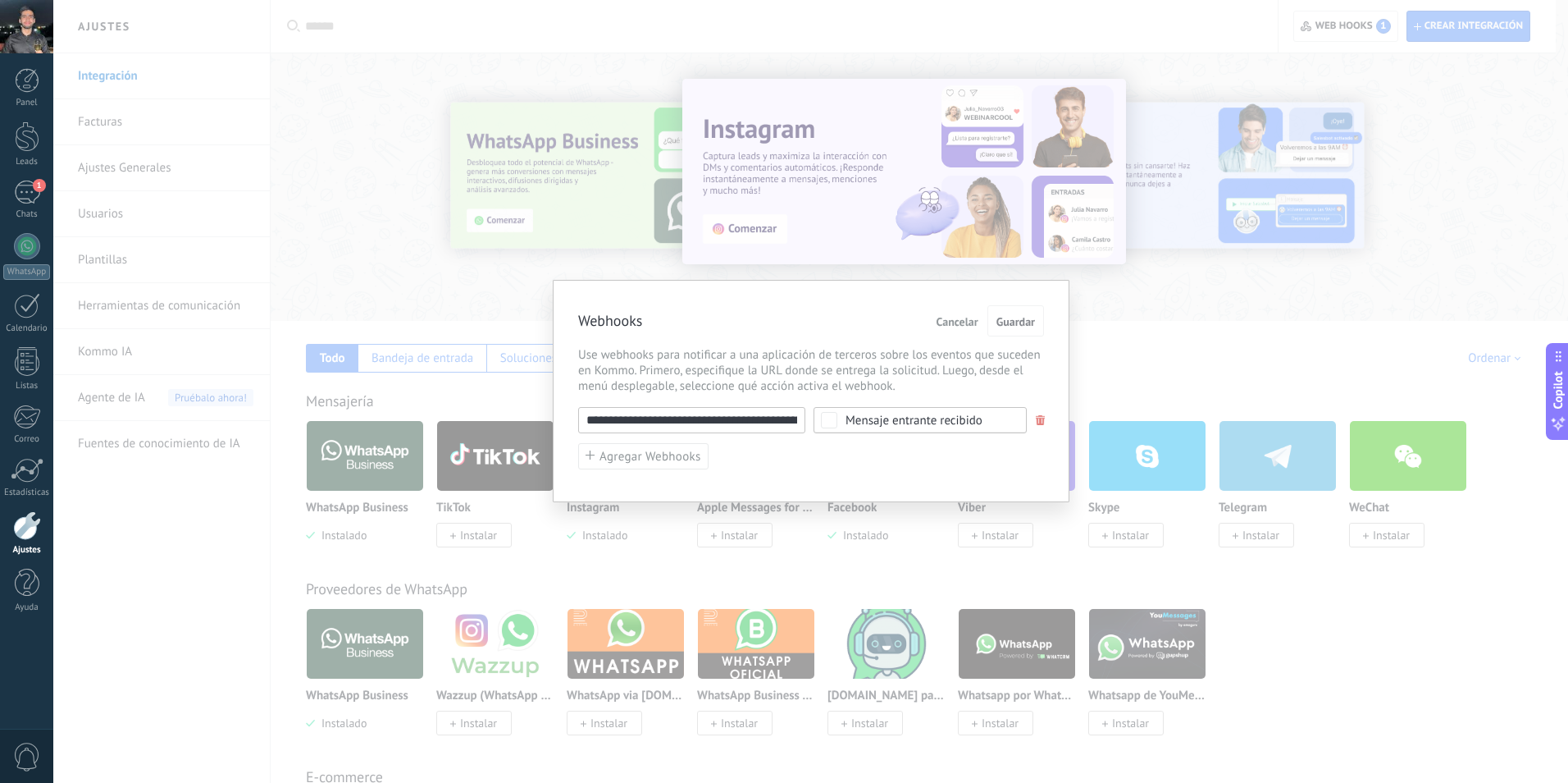
click at [694, 411] on input "**********" at bounding box center [692, 420] width 228 height 26
click at [1030, 316] on span "Guardar" at bounding box center [1016, 322] width 39 height 11
click at [1022, 322] on span "Guardar" at bounding box center [1016, 322] width 39 height 11
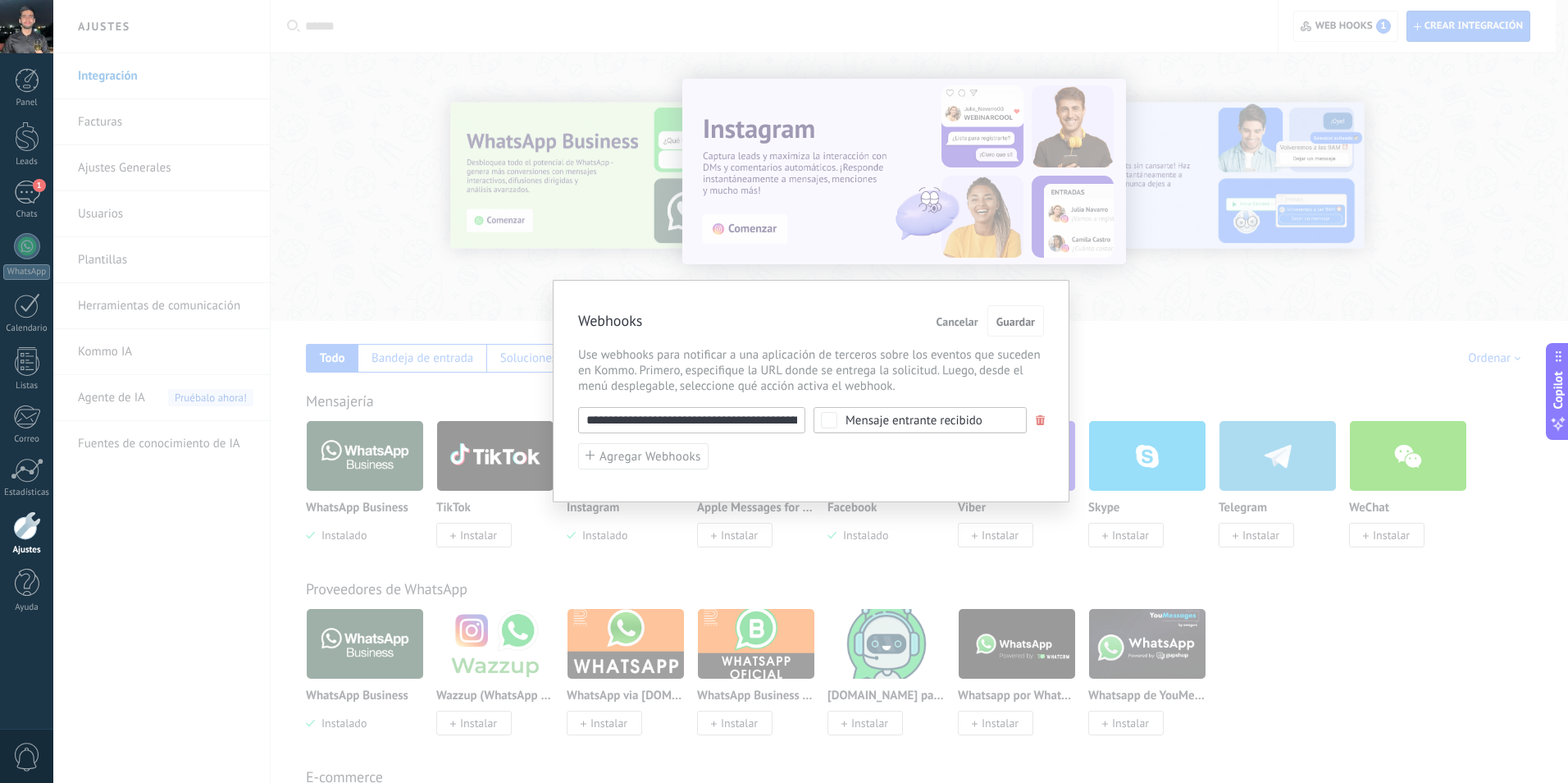
click at [968, 316] on span "Cancelar" at bounding box center [957, 322] width 42 height 11
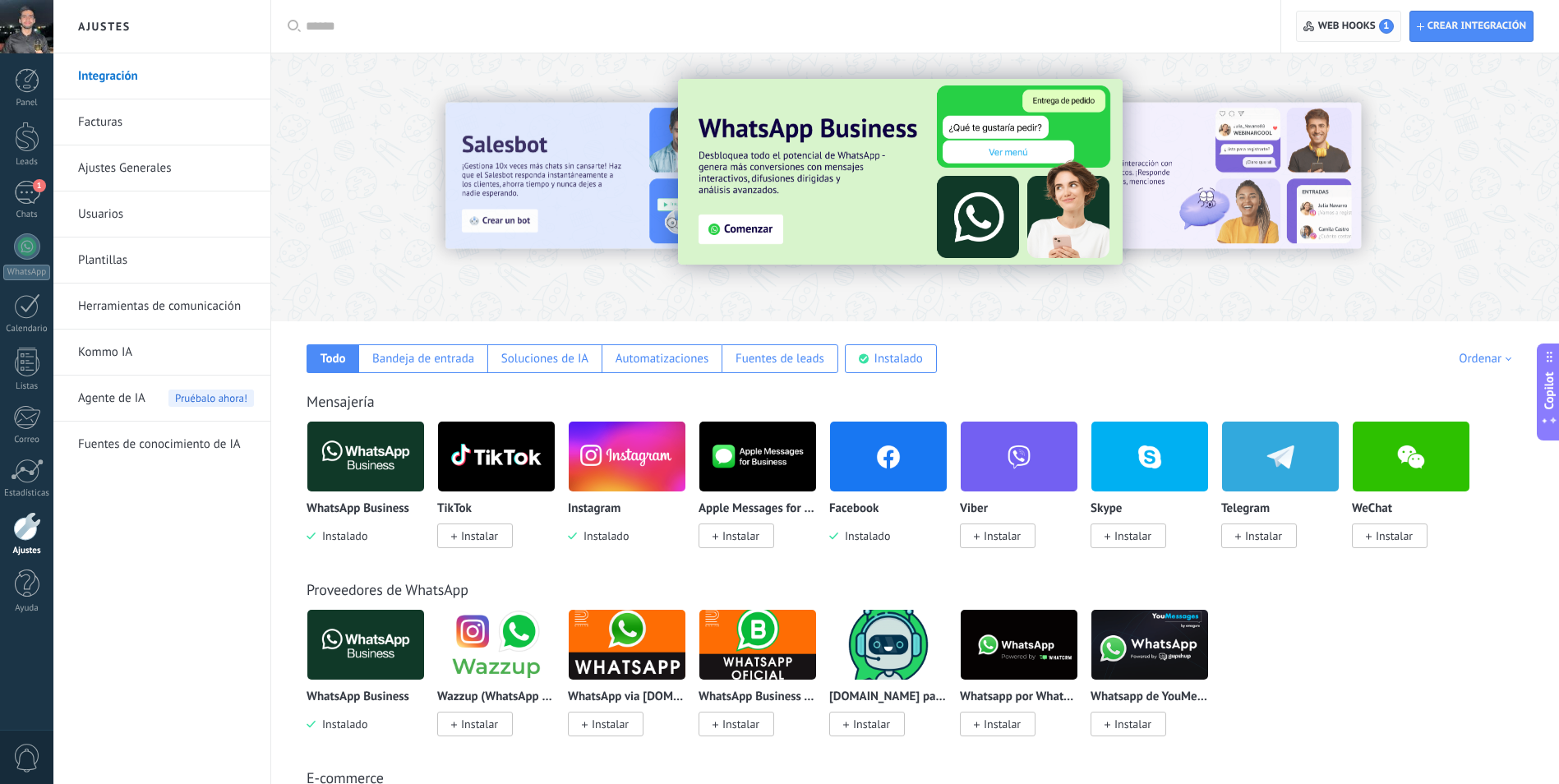
click at [1380, 31] on span "Web hooks 1" at bounding box center [1357, 26] width 76 height 15
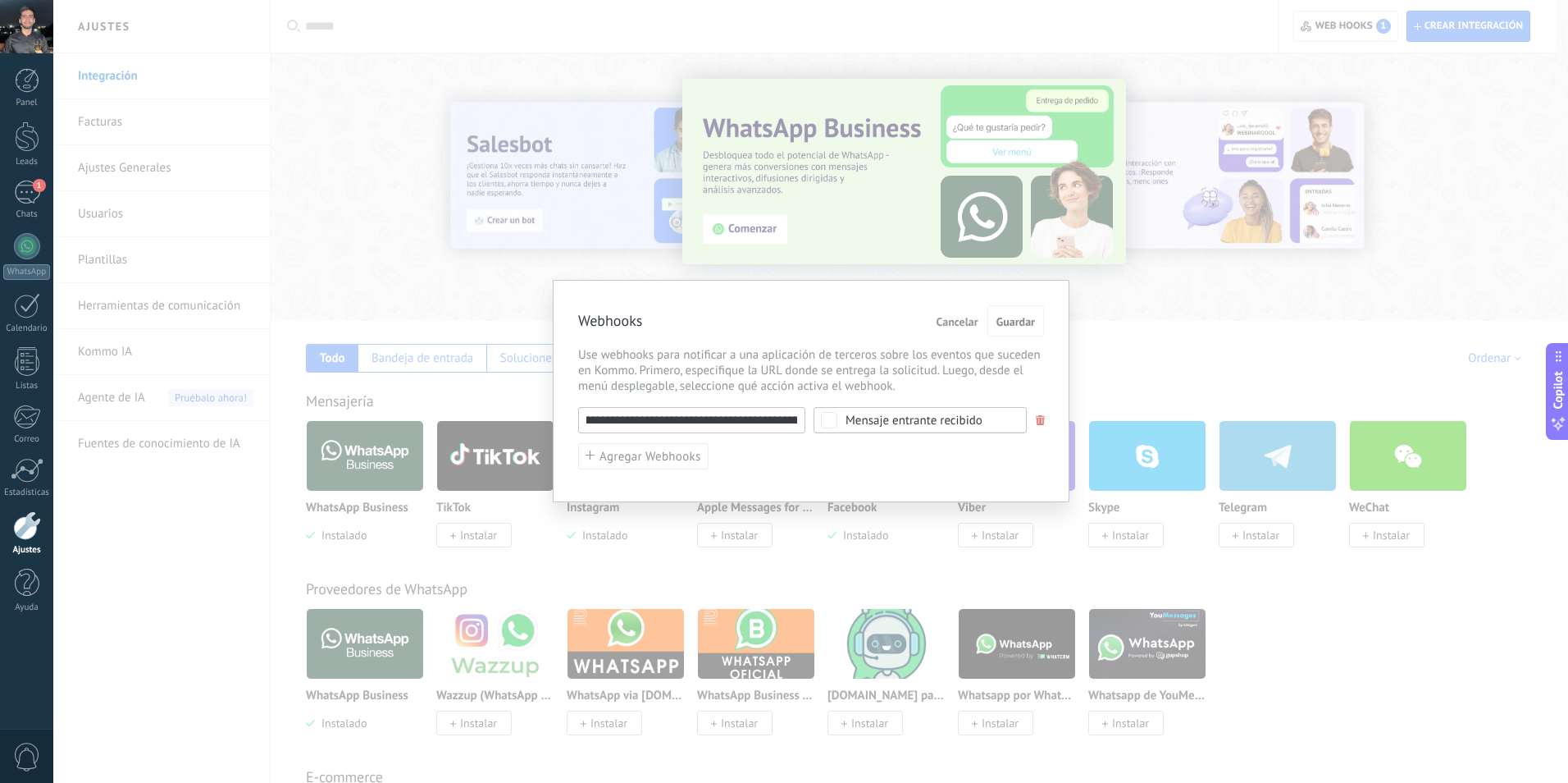
scroll to position [0, 297]
drag, startPoint x: 753, startPoint y: 422, endPoint x: 878, endPoint y: 443, distance: 126.8
click at [878, 443] on div "**********" at bounding box center [812, 438] width 466 height 63
click at [660, 422] on input "**********" at bounding box center [692, 420] width 228 height 26
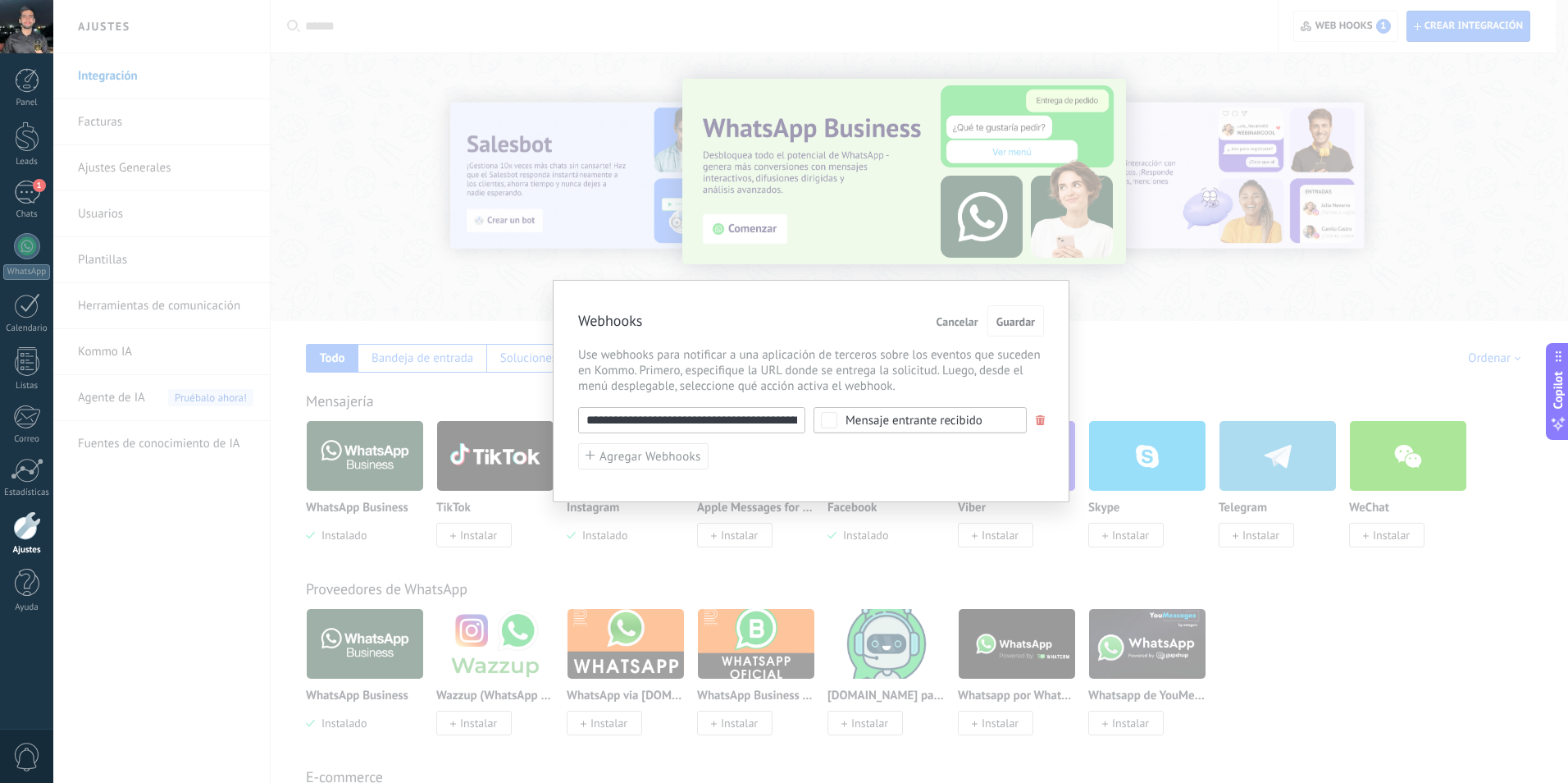
drag, startPoint x: 666, startPoint y: 419, endPoint x: 495, endPoint y: 422, distance: 171.0
click at [495, 422] on div "**********" at bounding box center [810, 391] width 1515 height 783
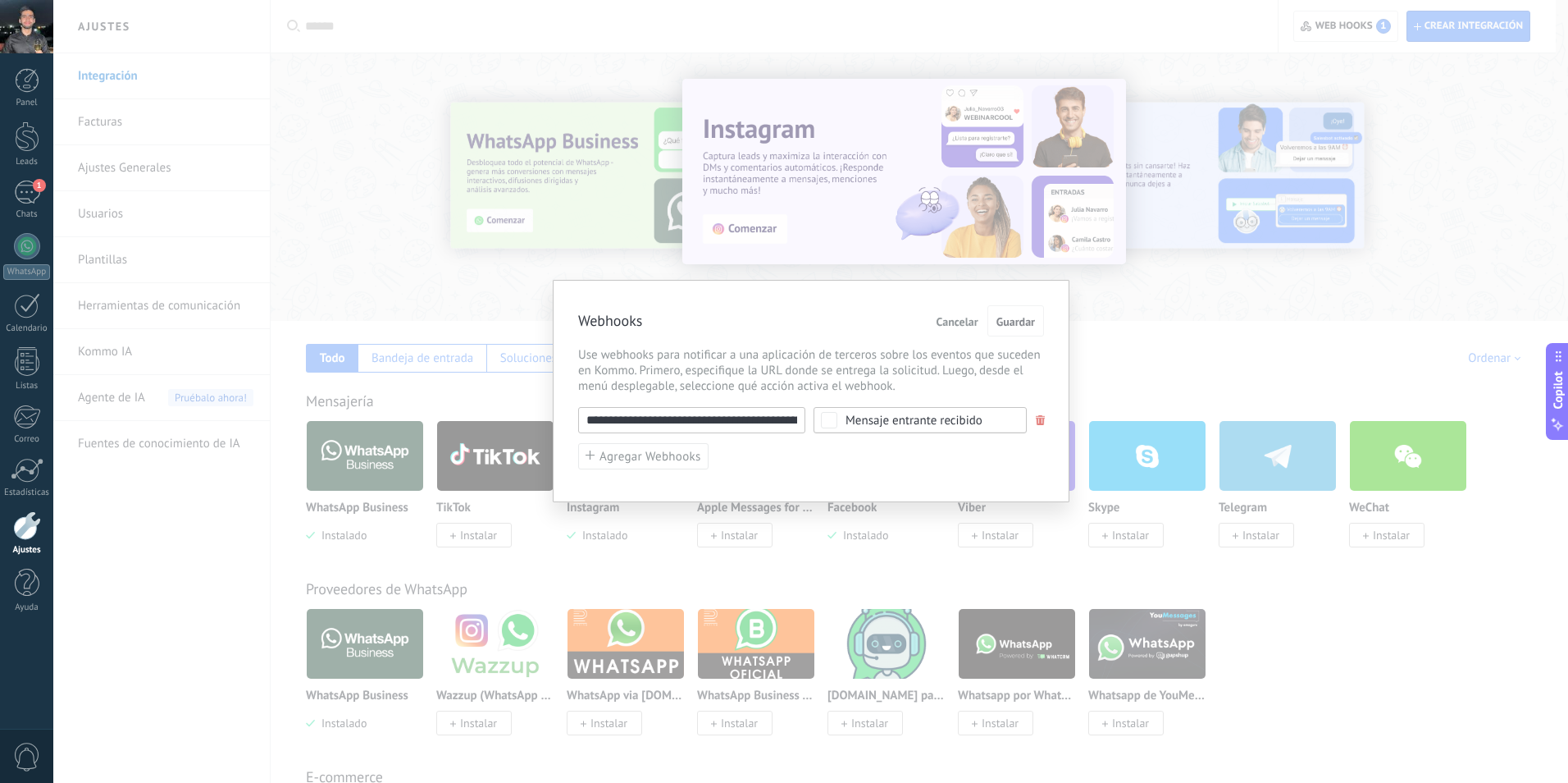
click at [502, 264] on div "**********" at bounding box center [810, 391] width 1515 height 783
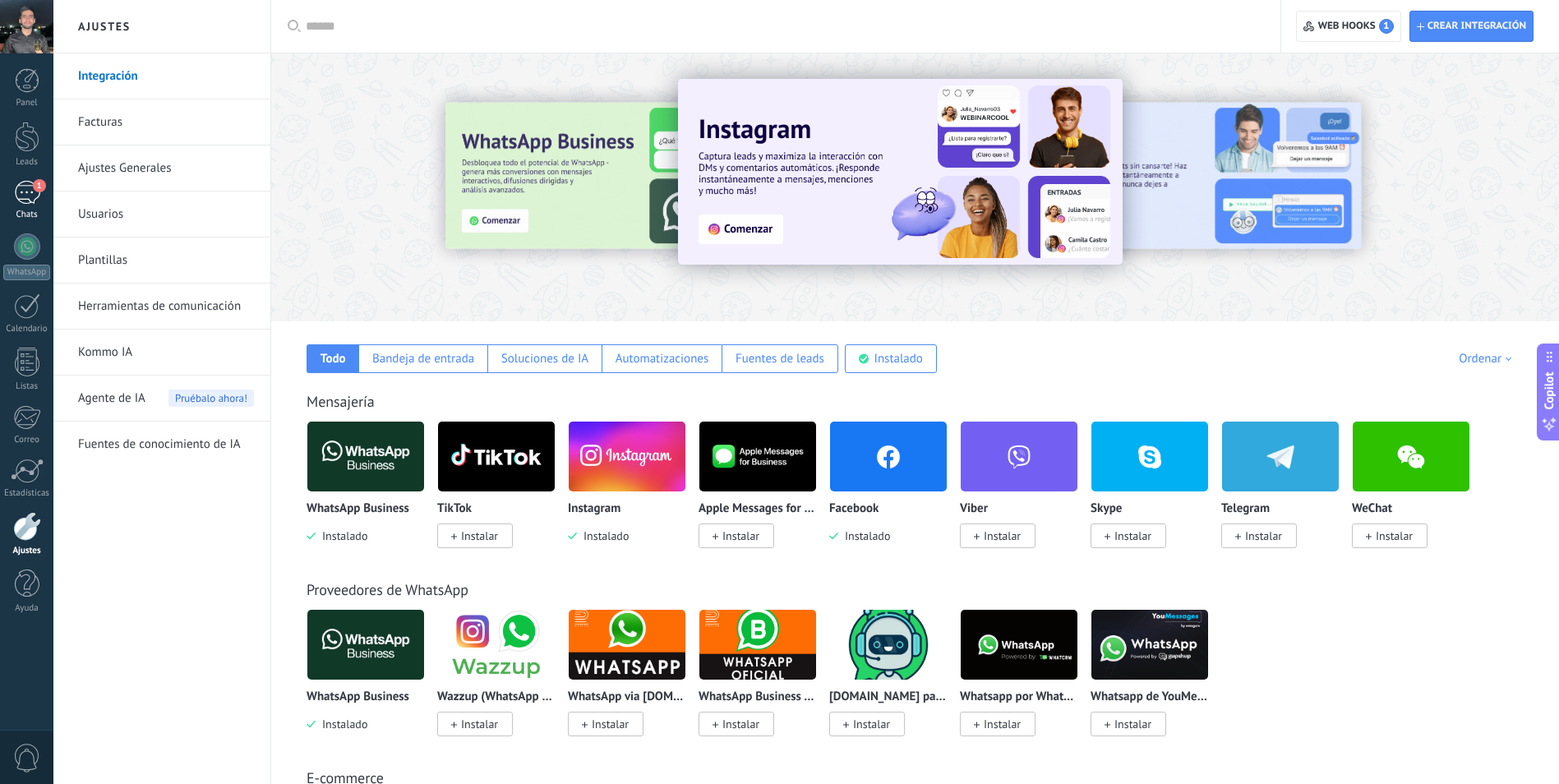
click at [31, 188] on div "1" at bounding box center [27, 192] width 26 height 24
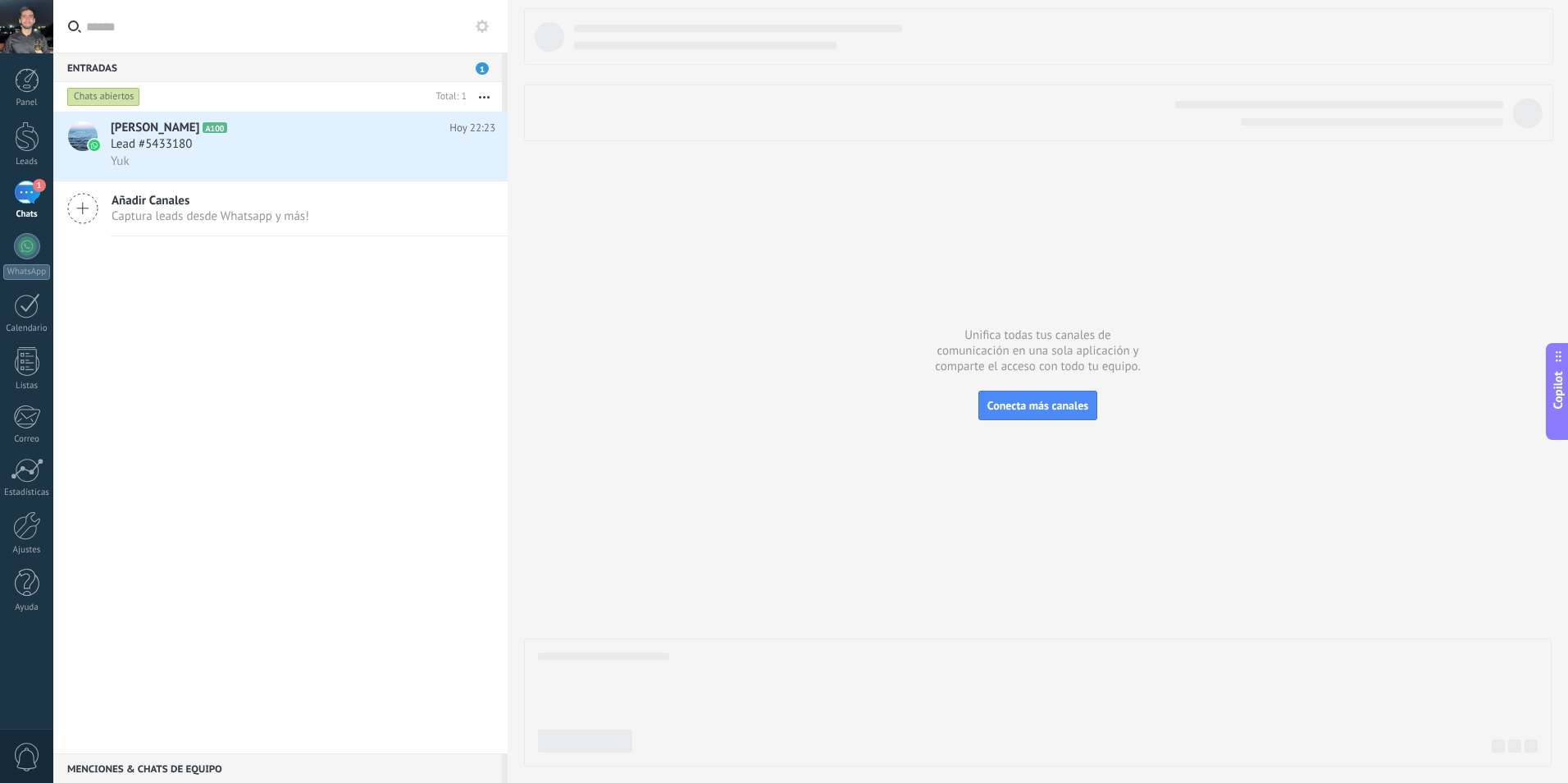
click at [229, 159] on div "Yuk" at bounding box center [303, 162] width 385 height 17
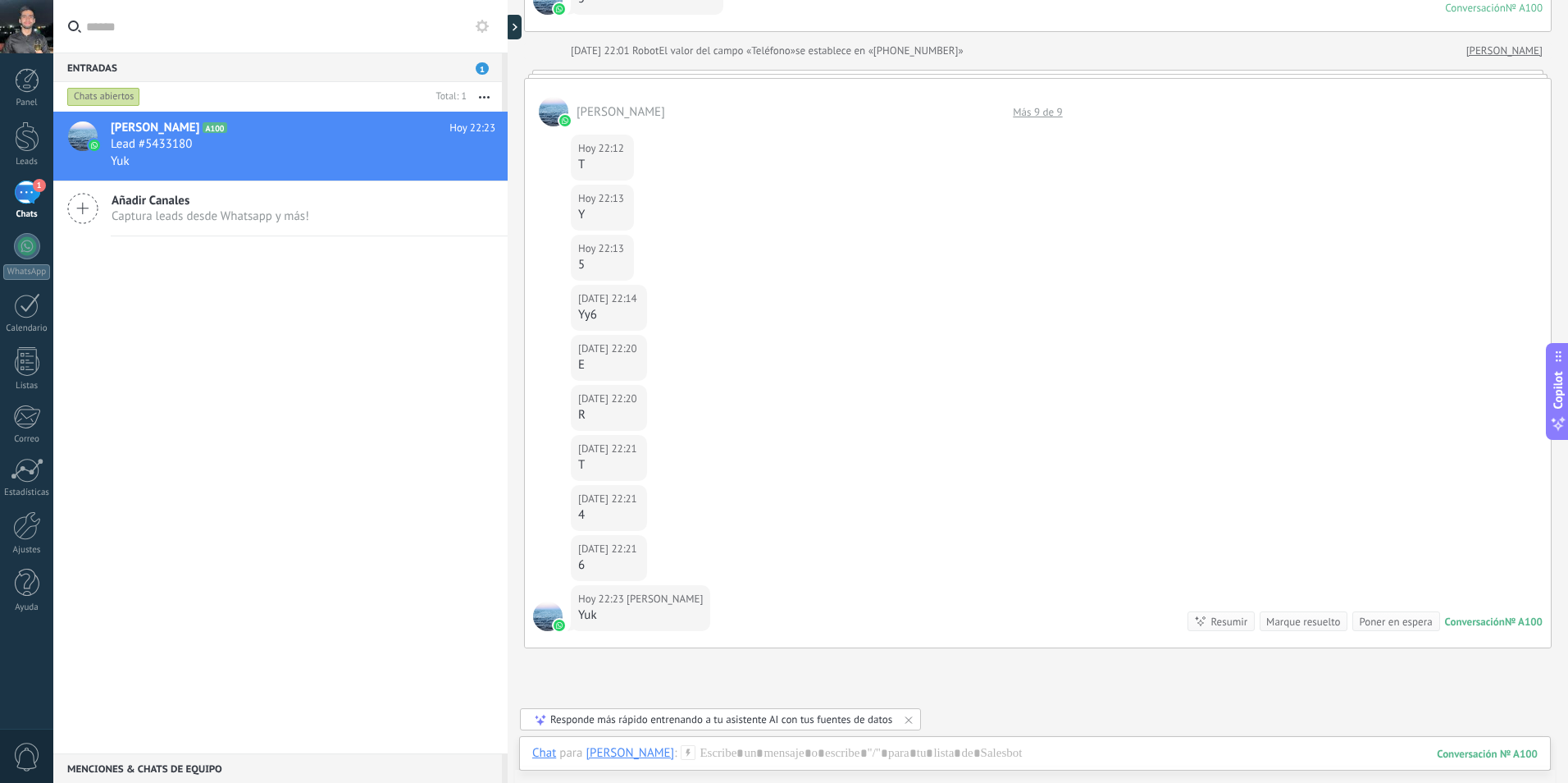
scroll to position [316, 0]
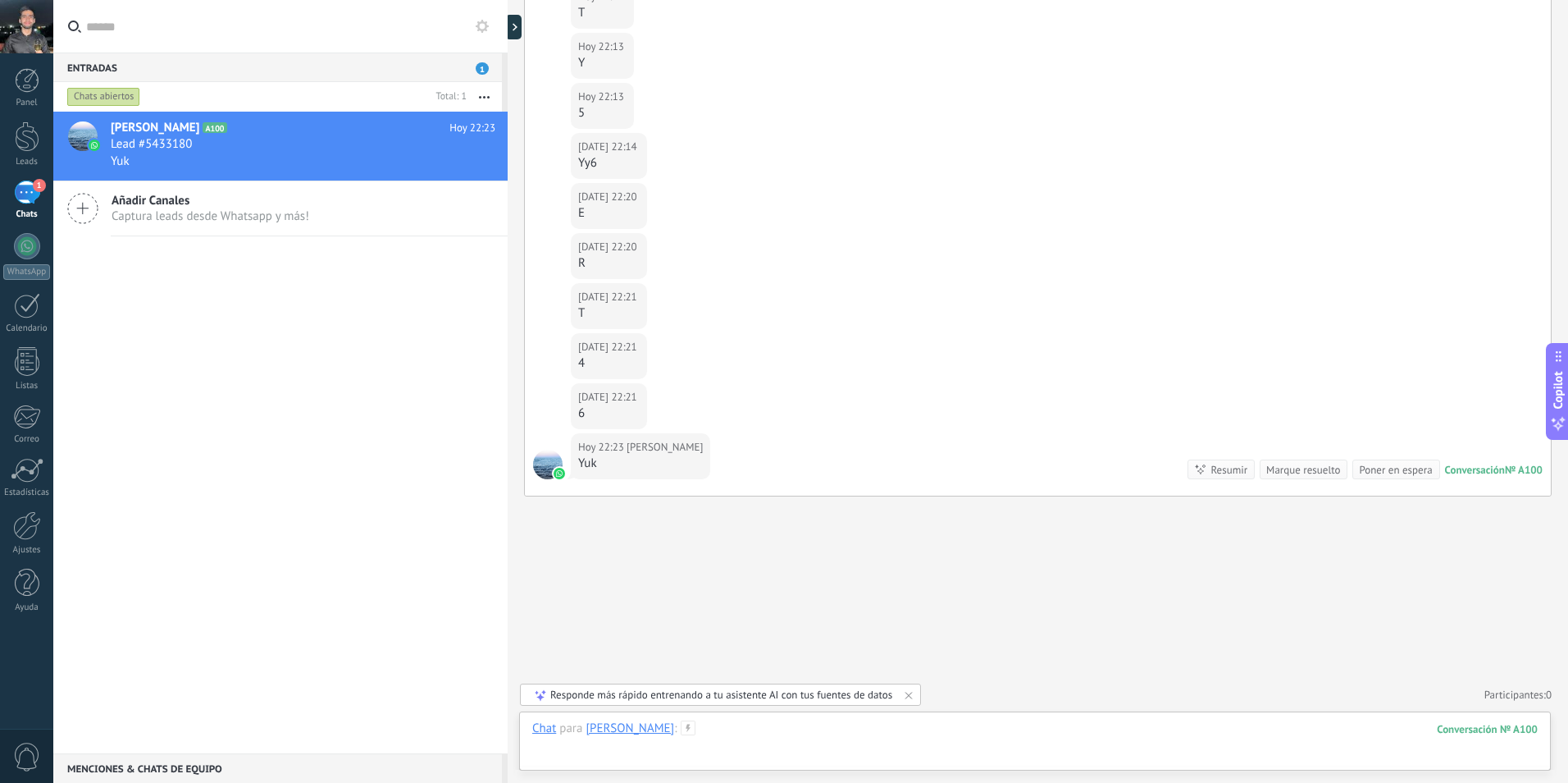
click at [939, 725] on div at bounding box center [1035, 745] width 1005 height 49
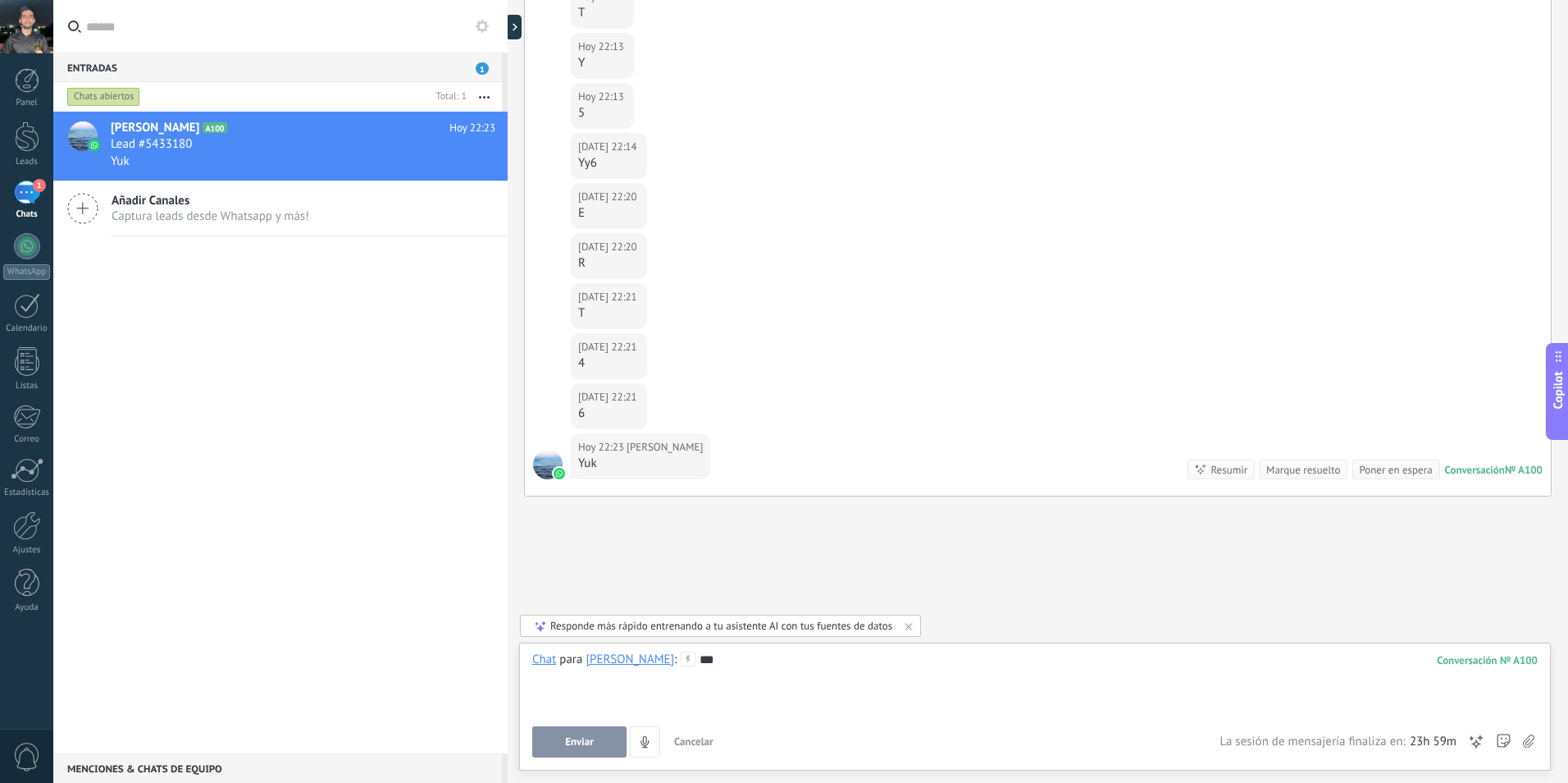
click at [581, 736] on span "Enviar" at bounding box center [580, 741] width 28 height 11
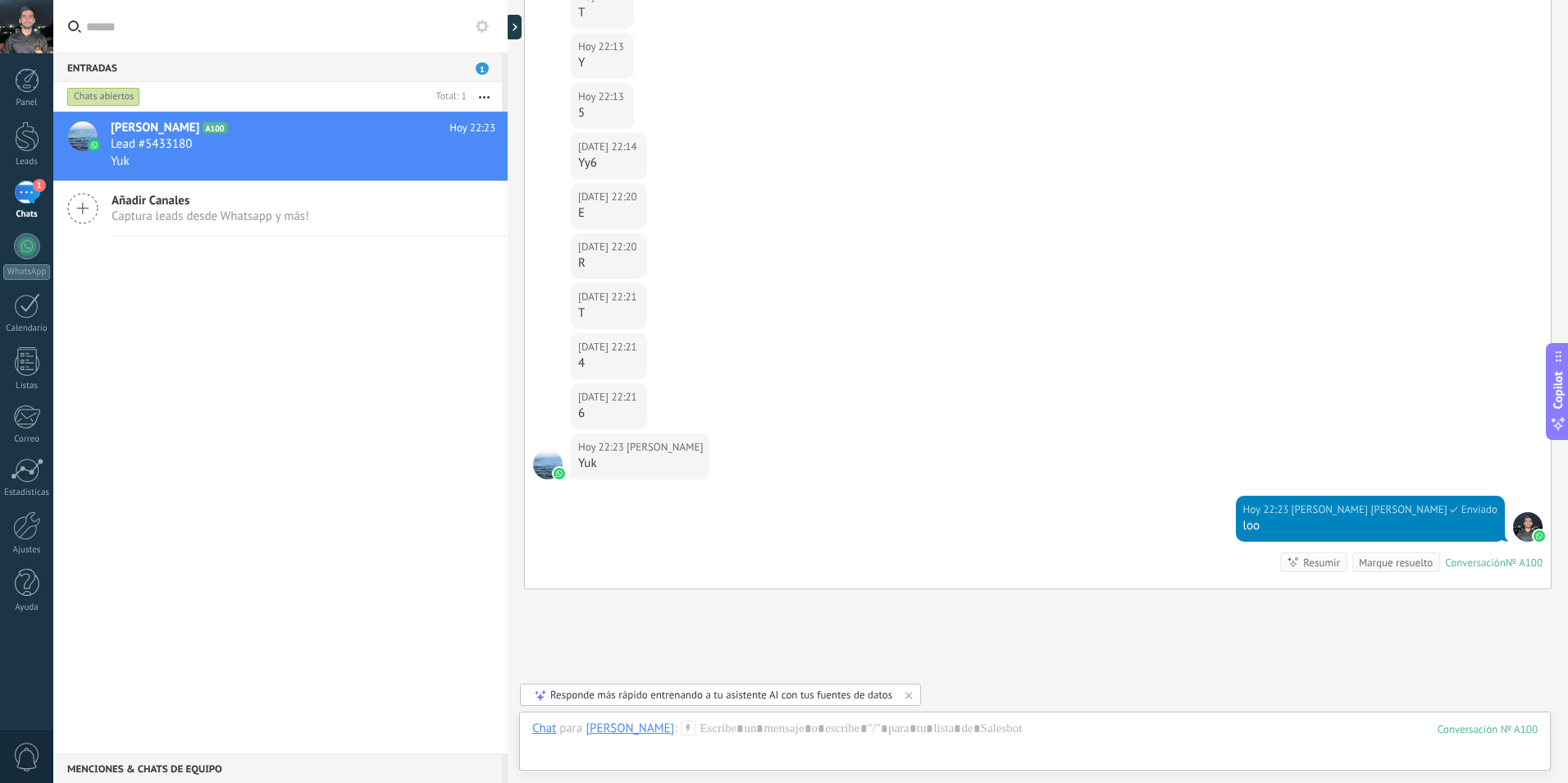
scroll to position [409, 0]
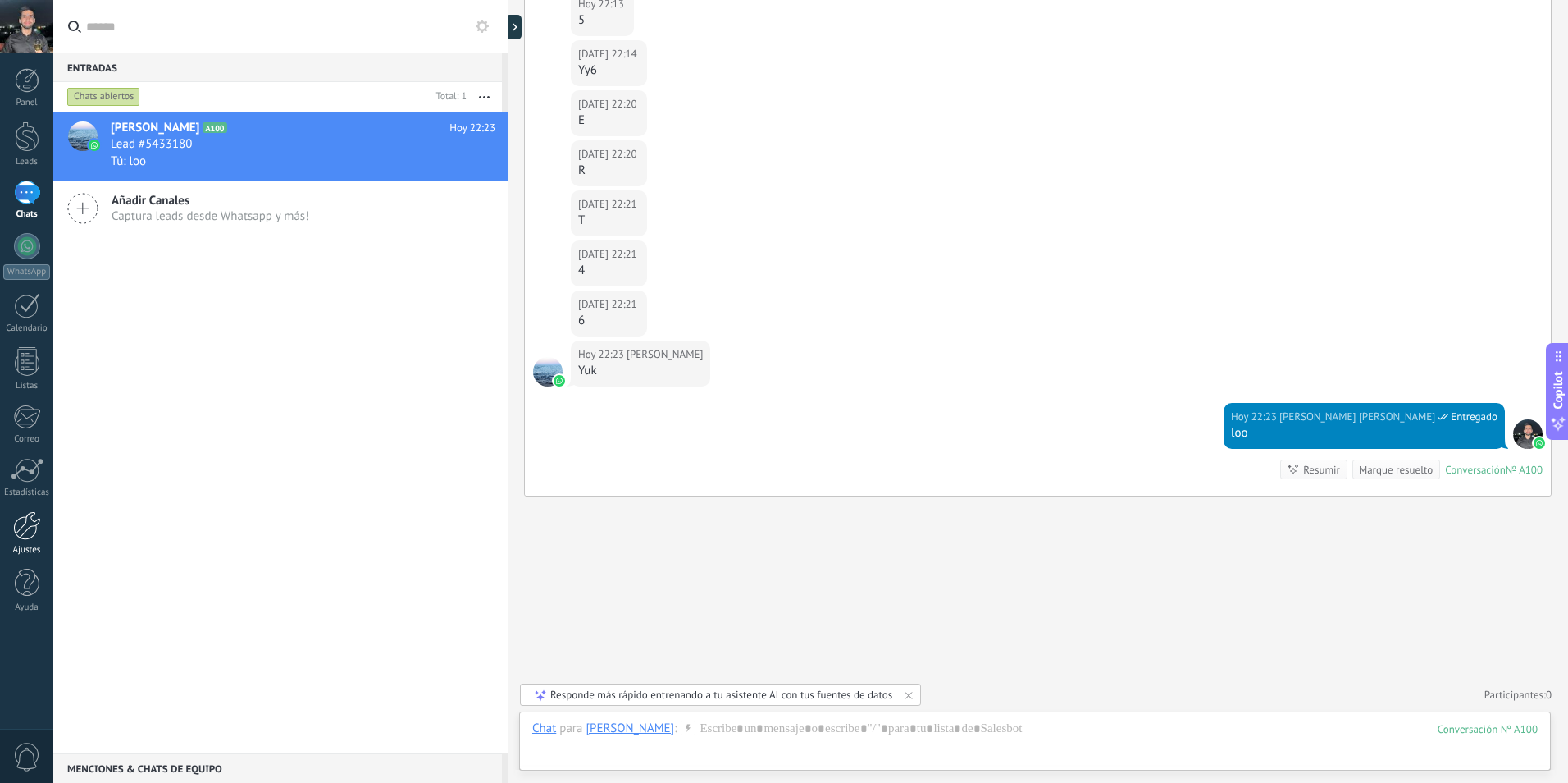
click at [31, 526] on div at bounding box center [27, 525] width 28 height 28
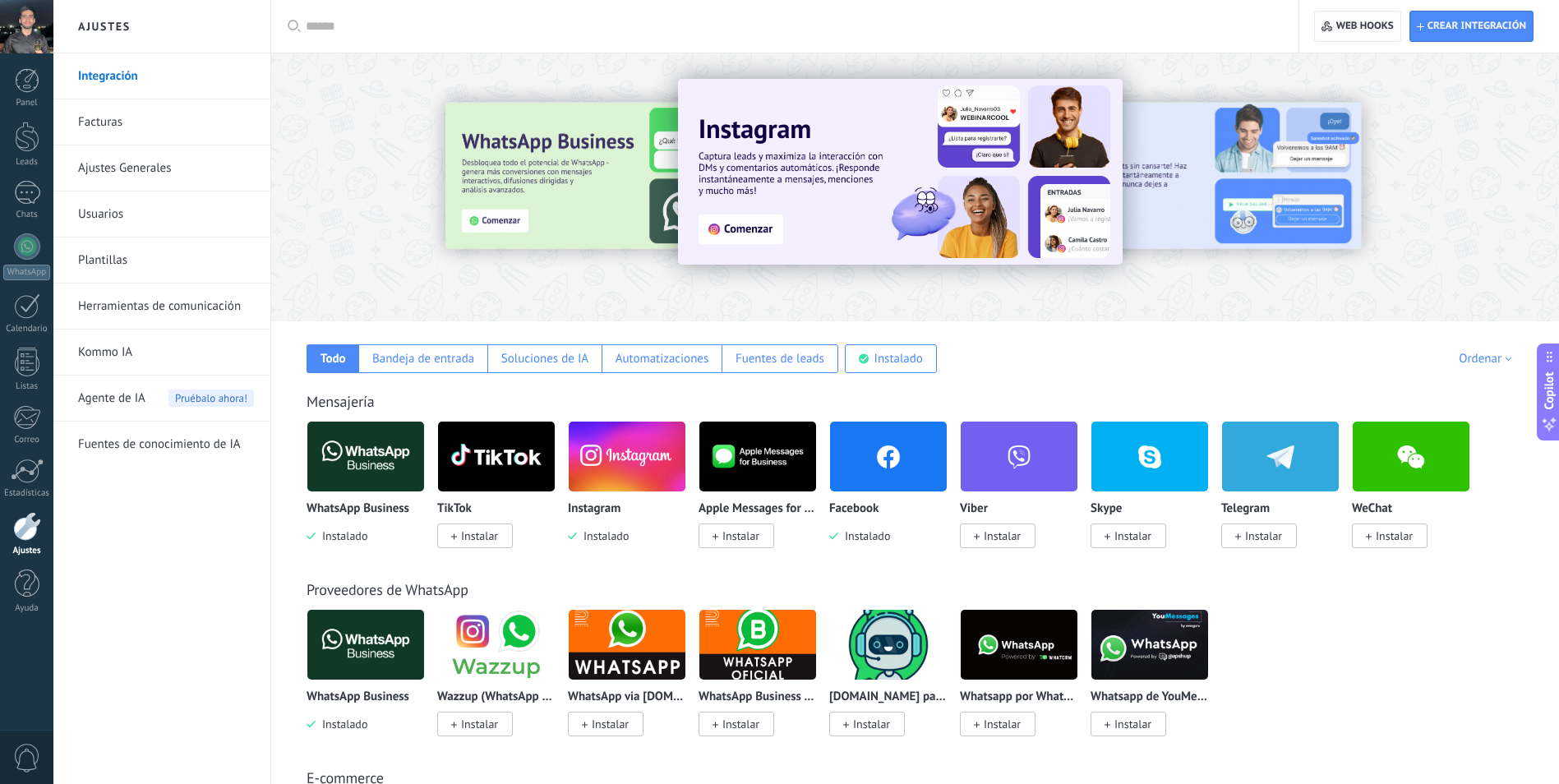
click at [1365, 21] on span "Web hooks 0" at bounding box center [1365, 26] width 58 height 13
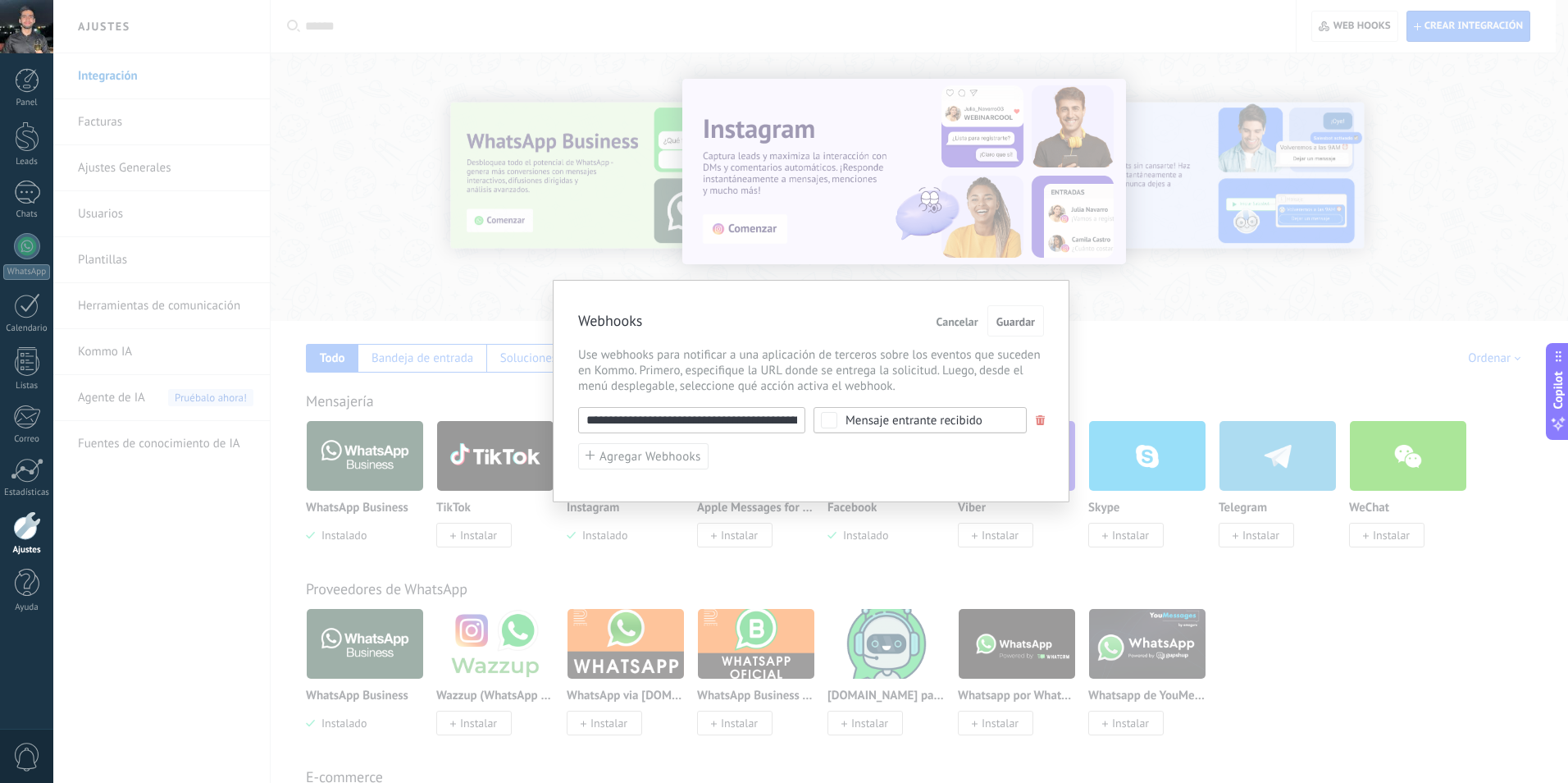
click at [696, 407] on input "**********" at bounding box center [692, 420] width 228 height 26
drag, startPoint x: 755, startPoint y: 415, endPoint x: 697, endPoint y: 423, distance: 58.5
click at [697, 423] on input "**********" at bounding box center [692, 420] width 228 height 26
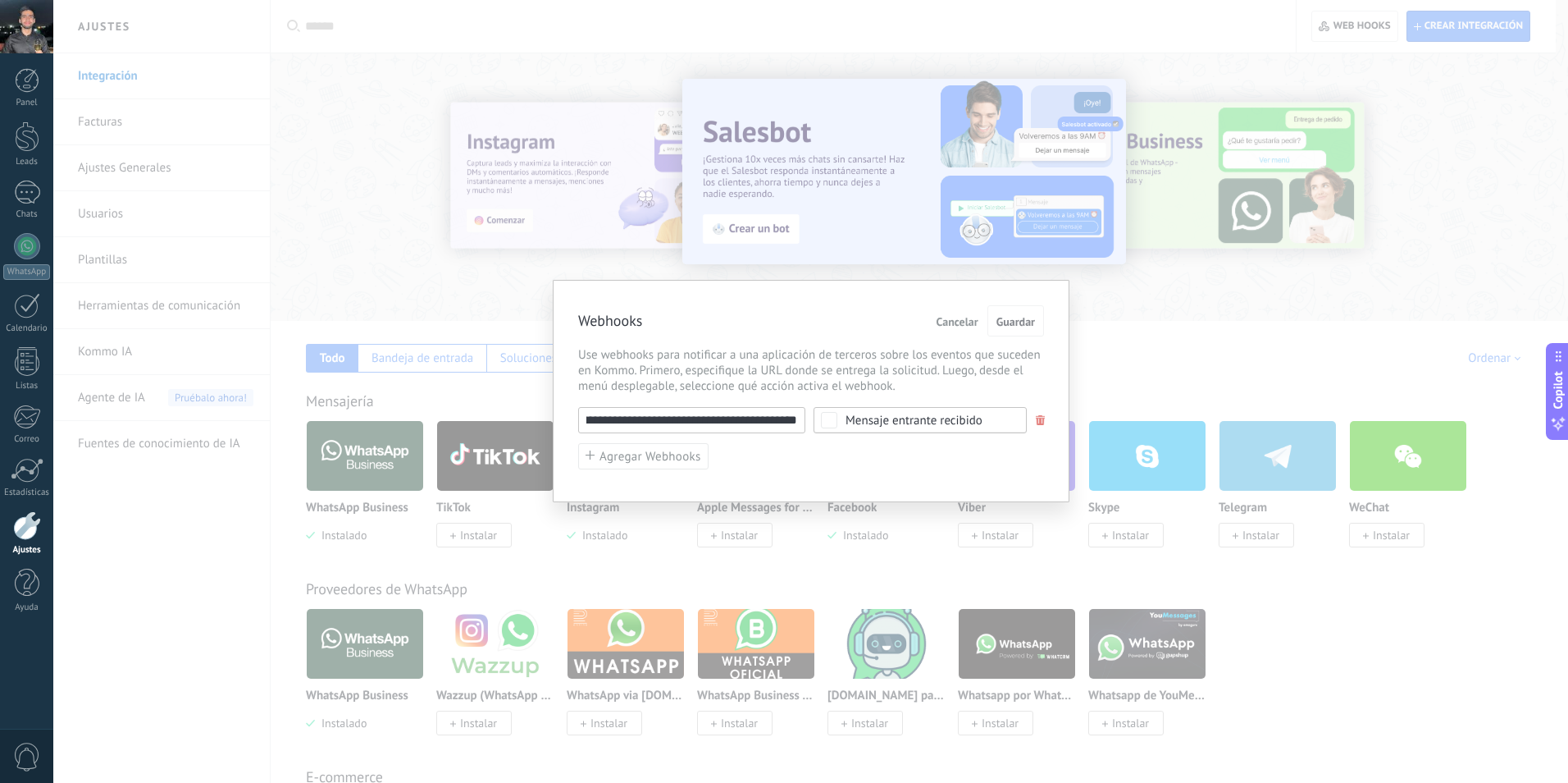
scroll to position [0, 297]
click at [1008, 329] on button "Guardar" at bounding box center [1016, 320] width 57 height 31
click at [1179, 285] on div "**********" at bounding box center [810, 391] width 1515 height 783
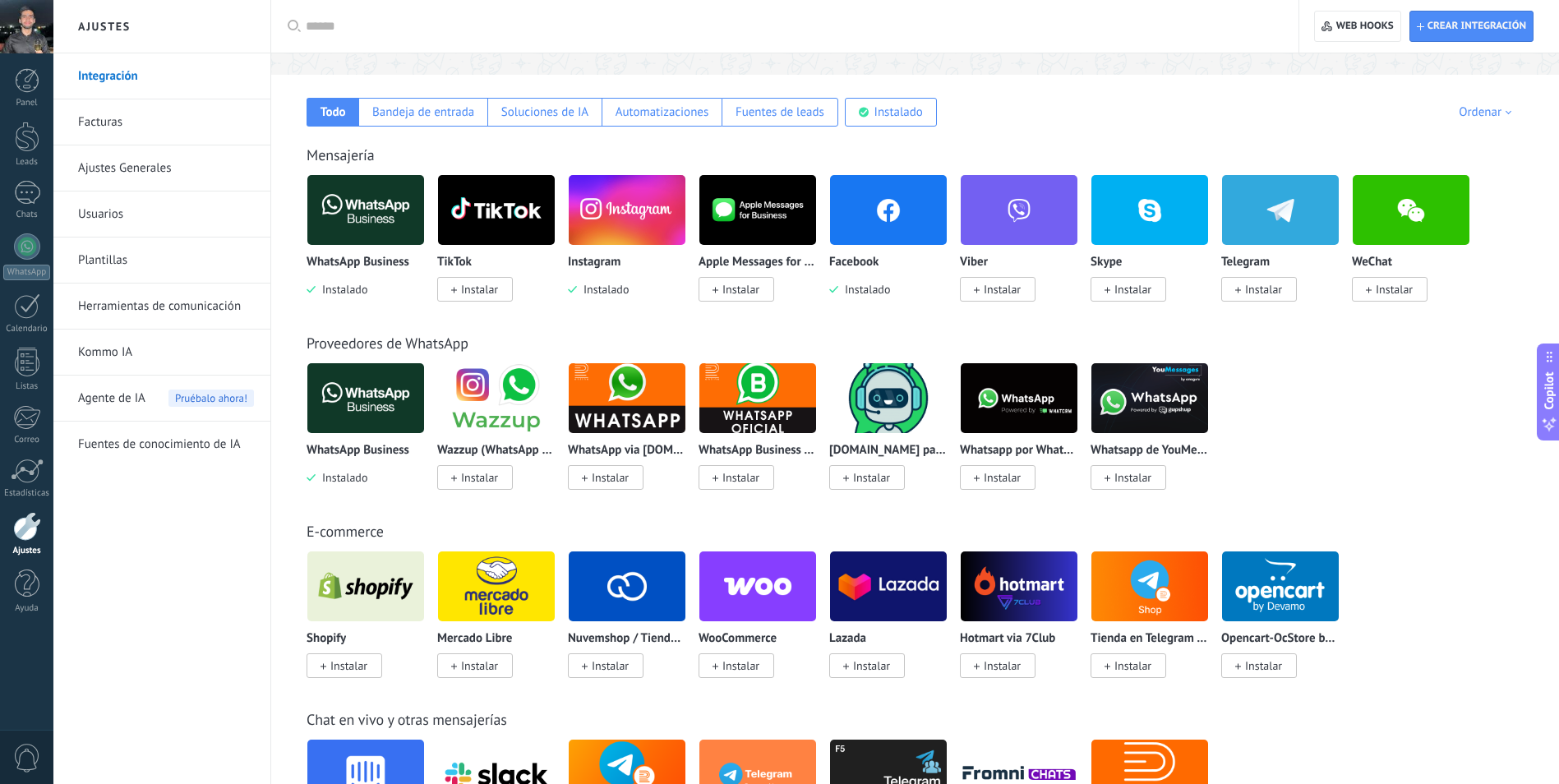
scroll to position [329, 0]
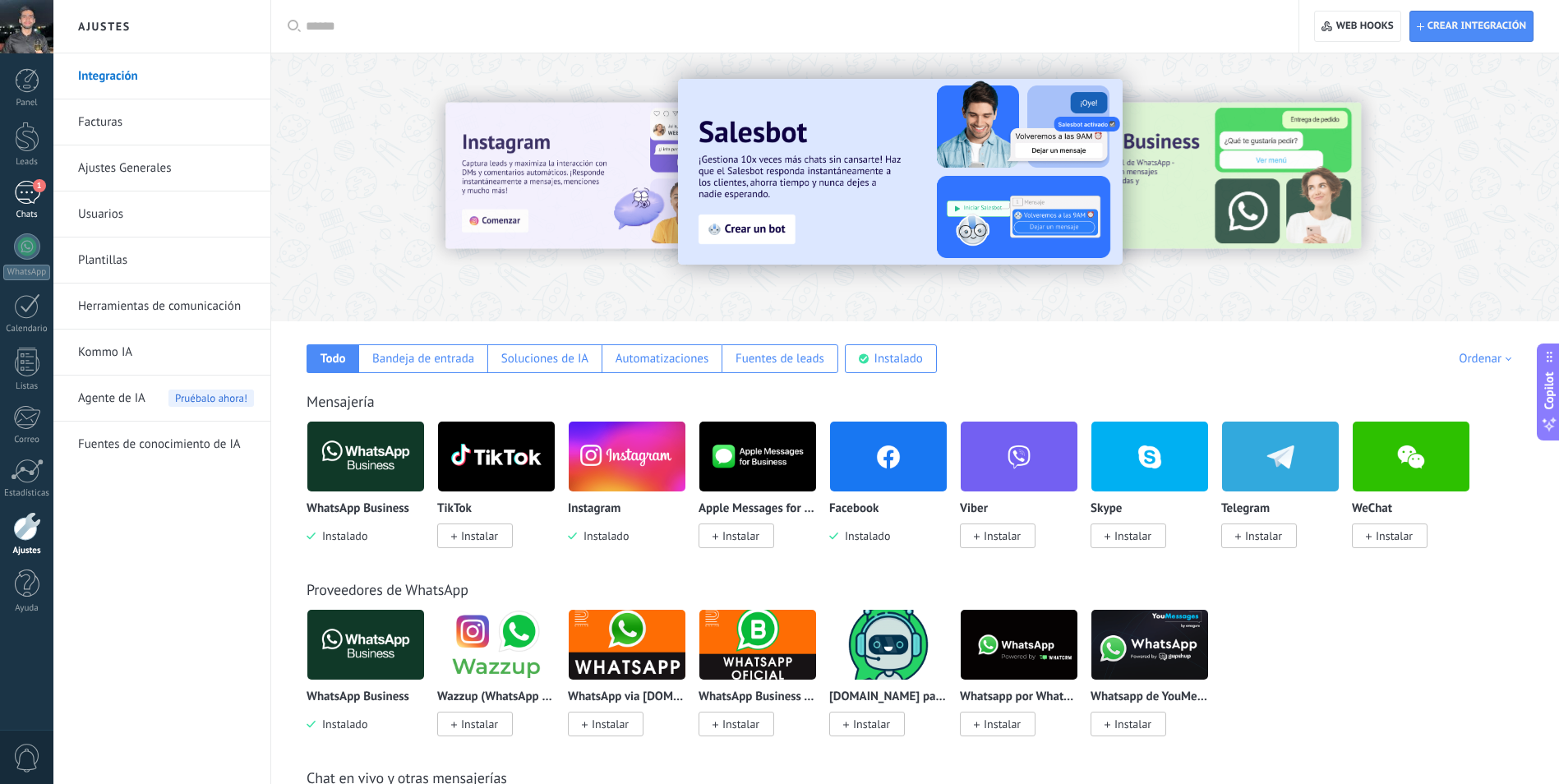
click at [19, 192] on div "1" at bounding box center [27, 192] width 26 height 24
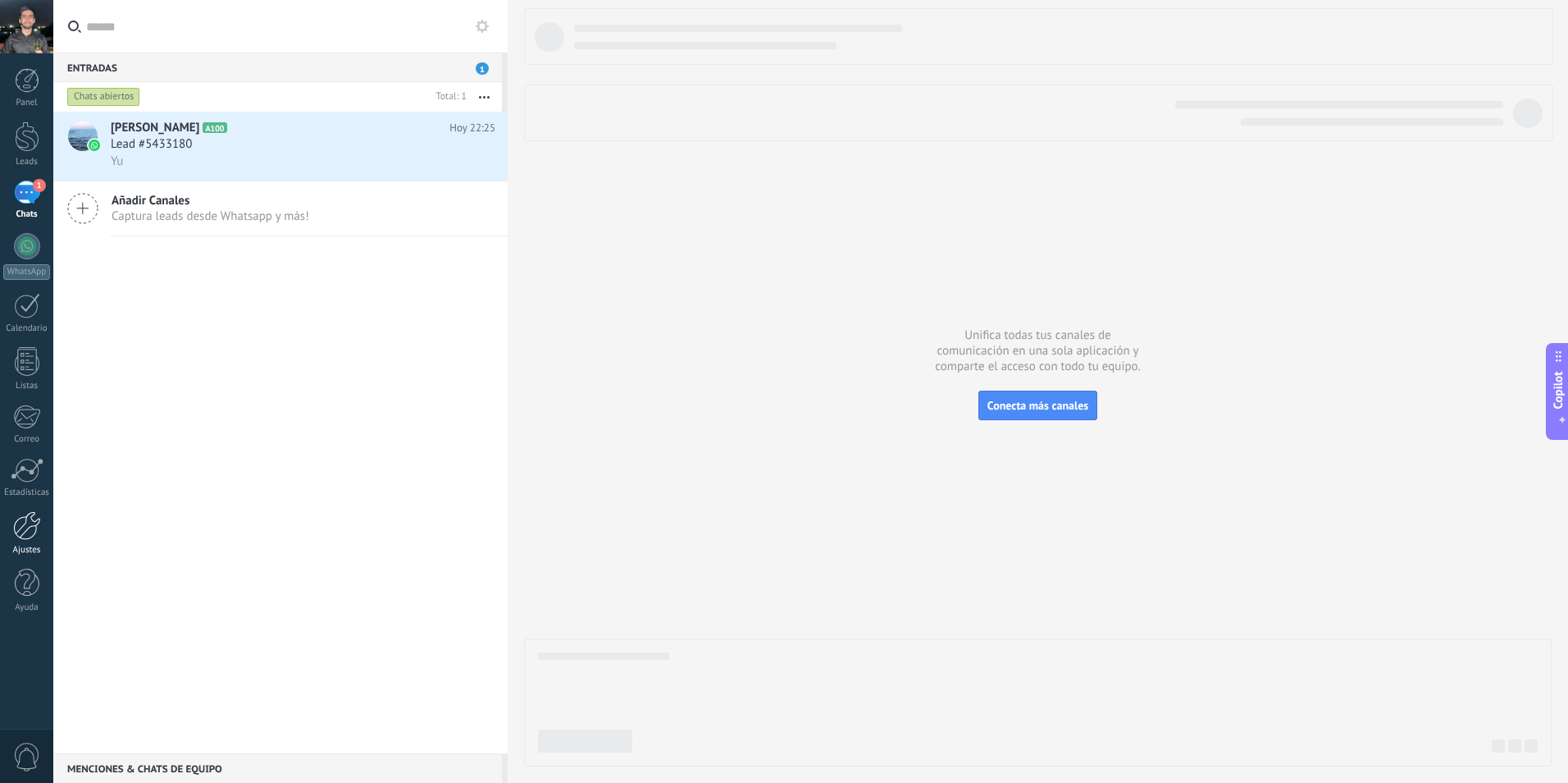
click at [31, 526] on div at bounding box center [27, 525] width 28 height 28
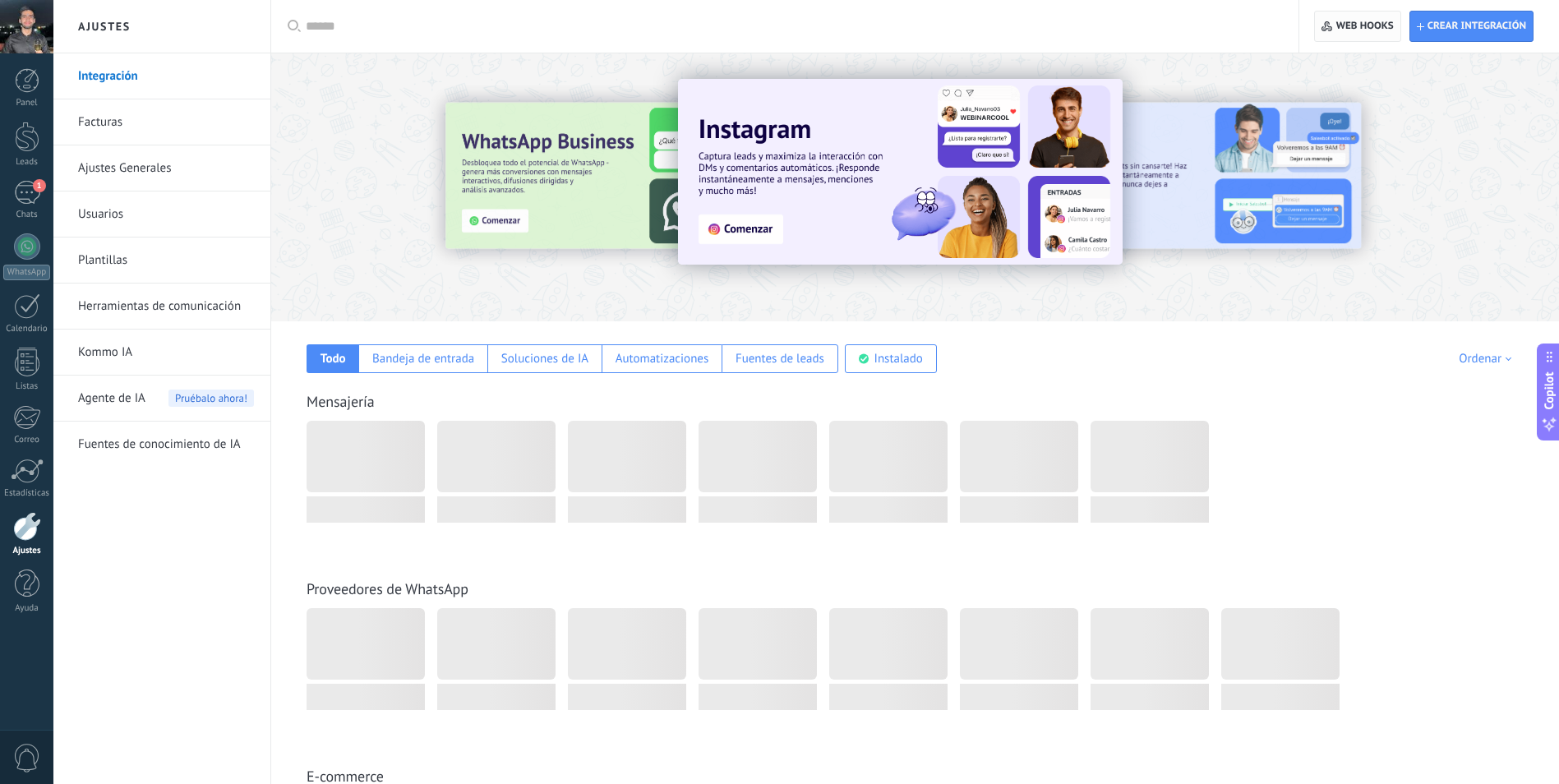
click at [1354, 19] on span "Web hooks 0" at bounding box center [1358, 26] width 72 height 29
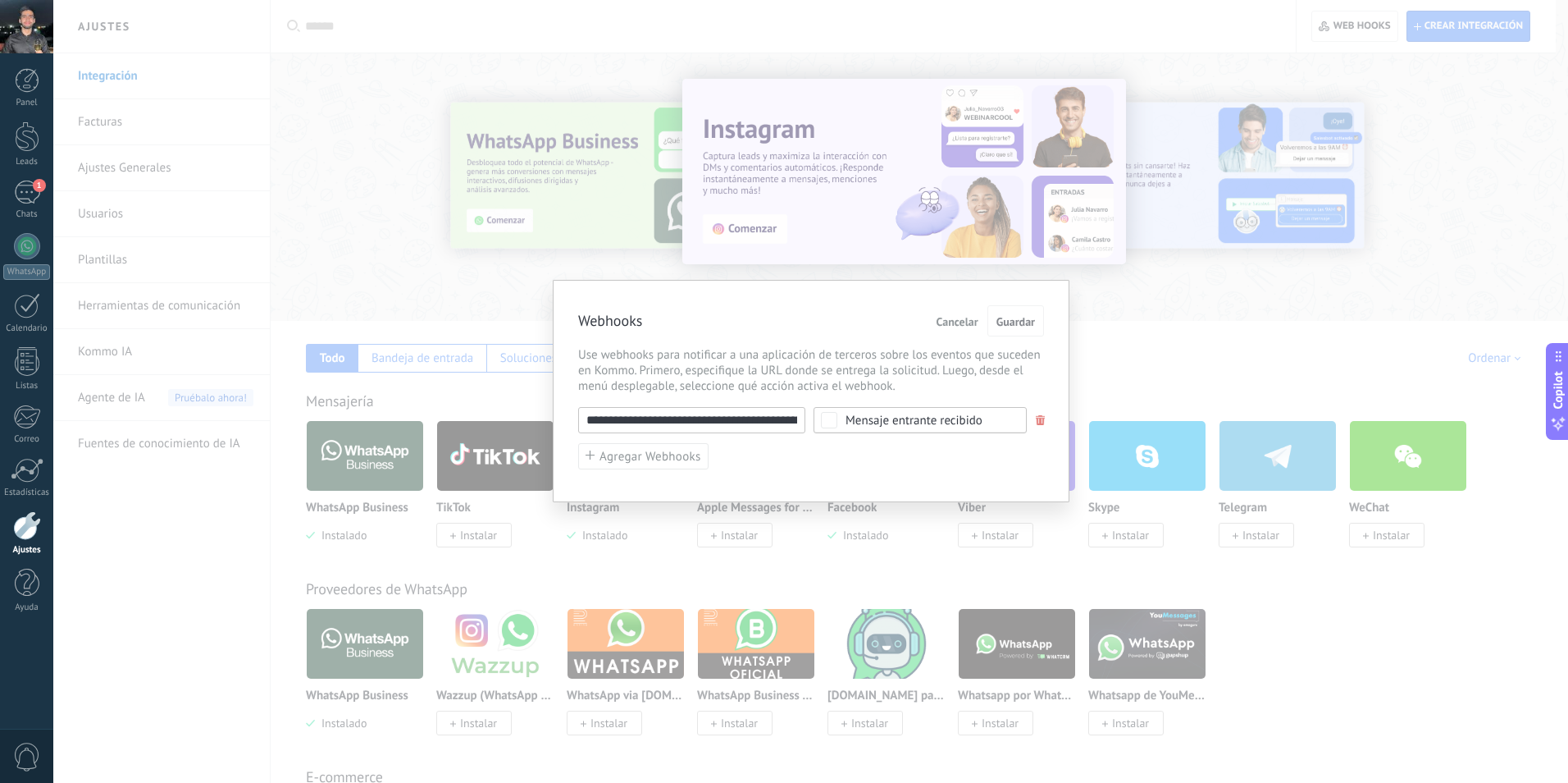
click at [718, 422] on input "**********" at bounding box center [692, 420] width 228 height 26
paste input "*****"
type input "**********"
click at [1023, 314] on button "Guardar" at bounding box center [1016, 320] width 57 height 31
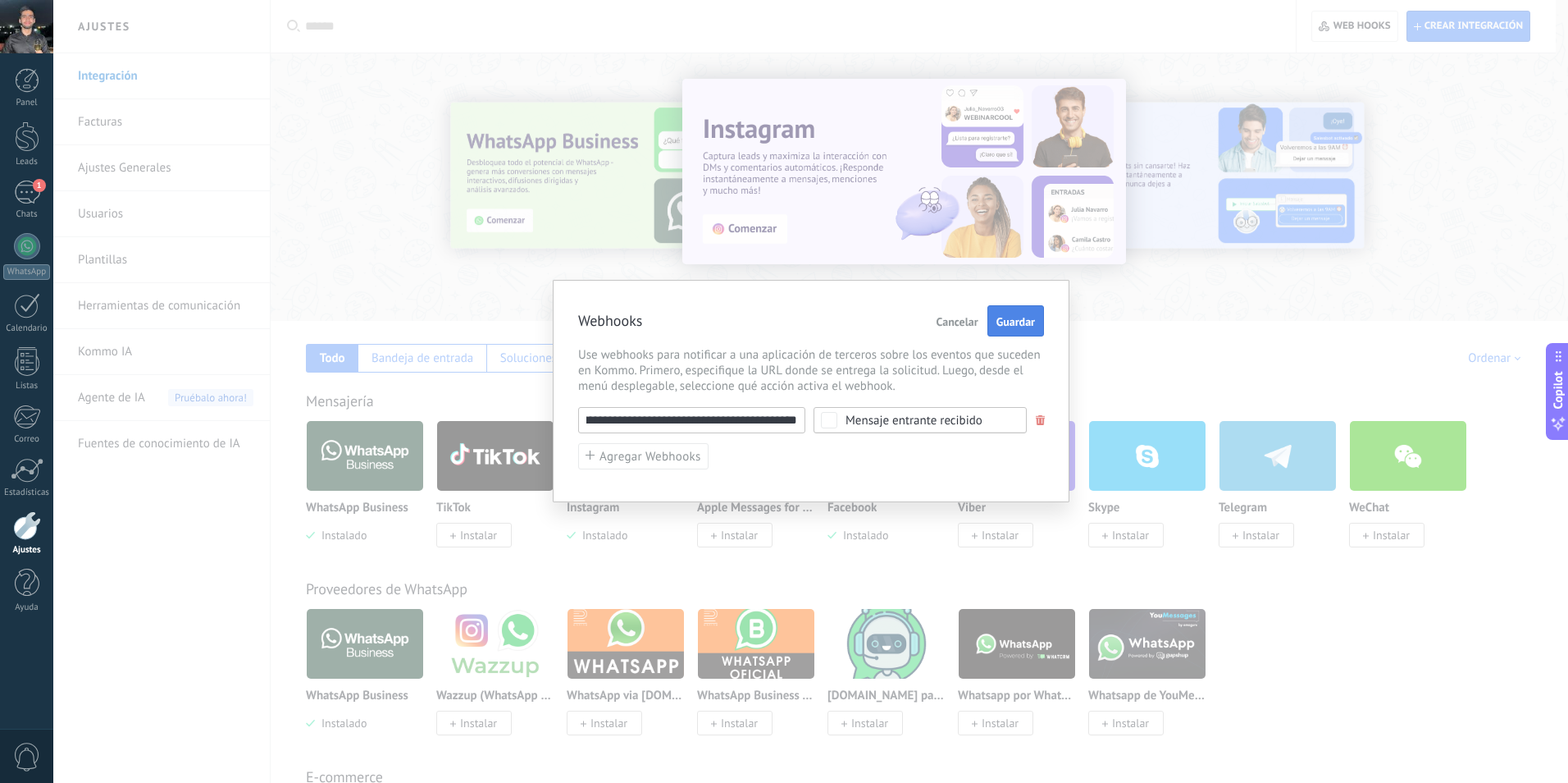
scroll to position [0, 0]
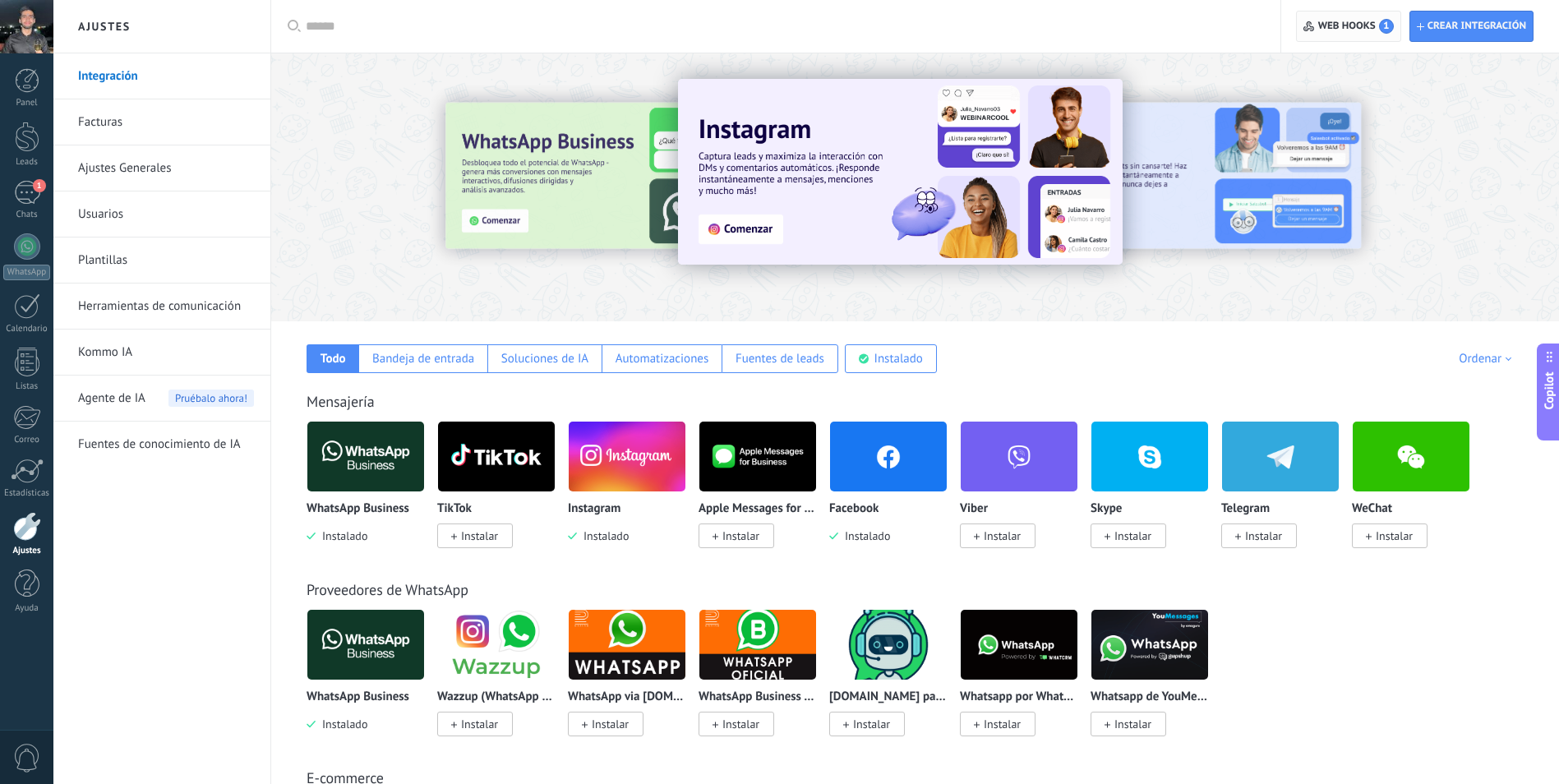
click at [1323, 40] on span "Web hooks 1" at bounding box center [1348, 26] width 90 height 29
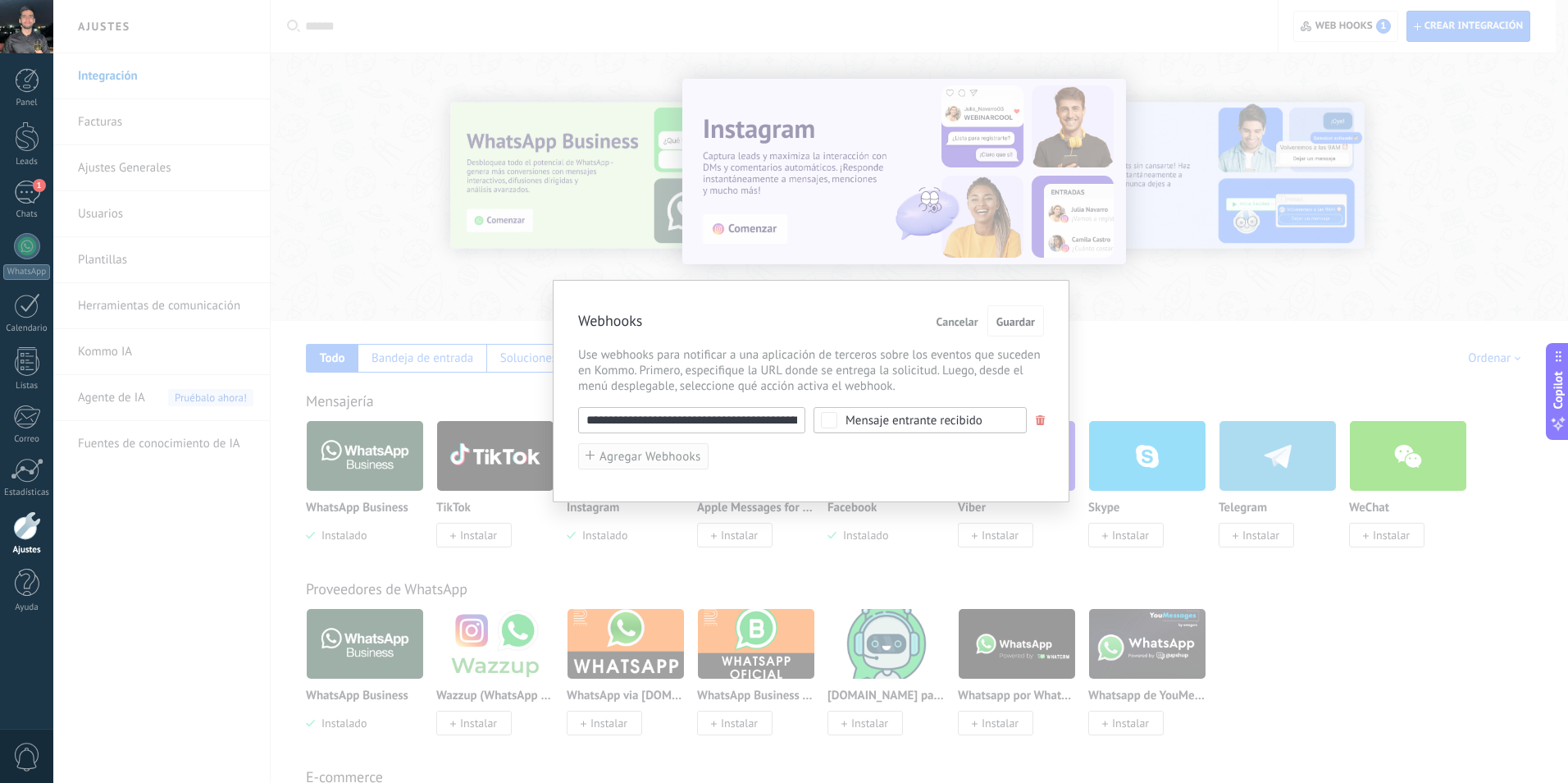
click at [634, 459] on span "Agregar Webhooks" at bounding box center [650, 456] width 102 height 12
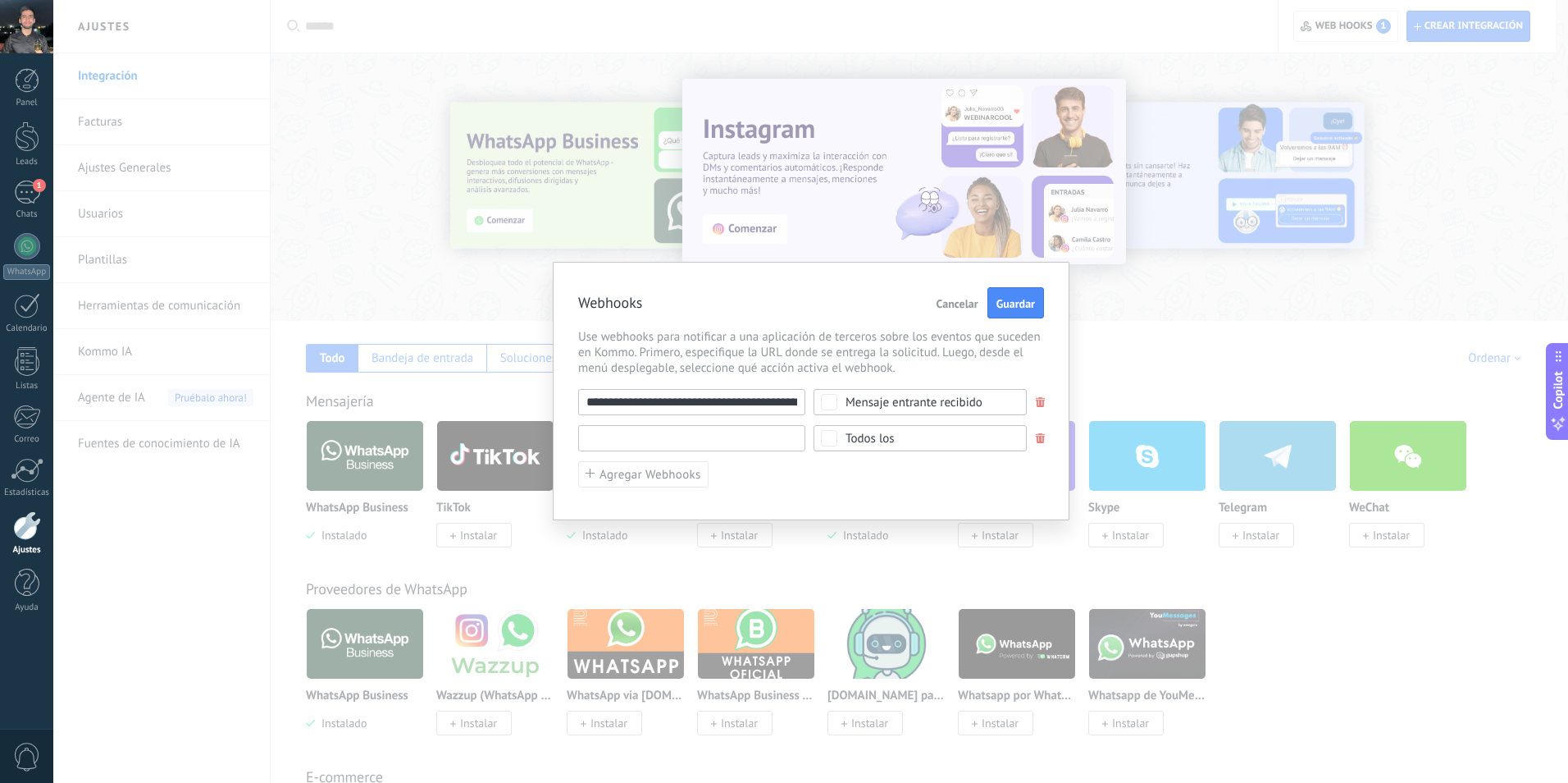
click at [662, 439] on input "text" at bounding box center [692, 438] width 228 height 26
paste input "**********"
drag, startPoint x: 672, startPoint y: 443, endPoint x: 497, endPoint y: 449, distance: 175.1
click at [497, 449] on div "**********" at bounding box center [810, 391] width 1515 height 783
type input "**********"
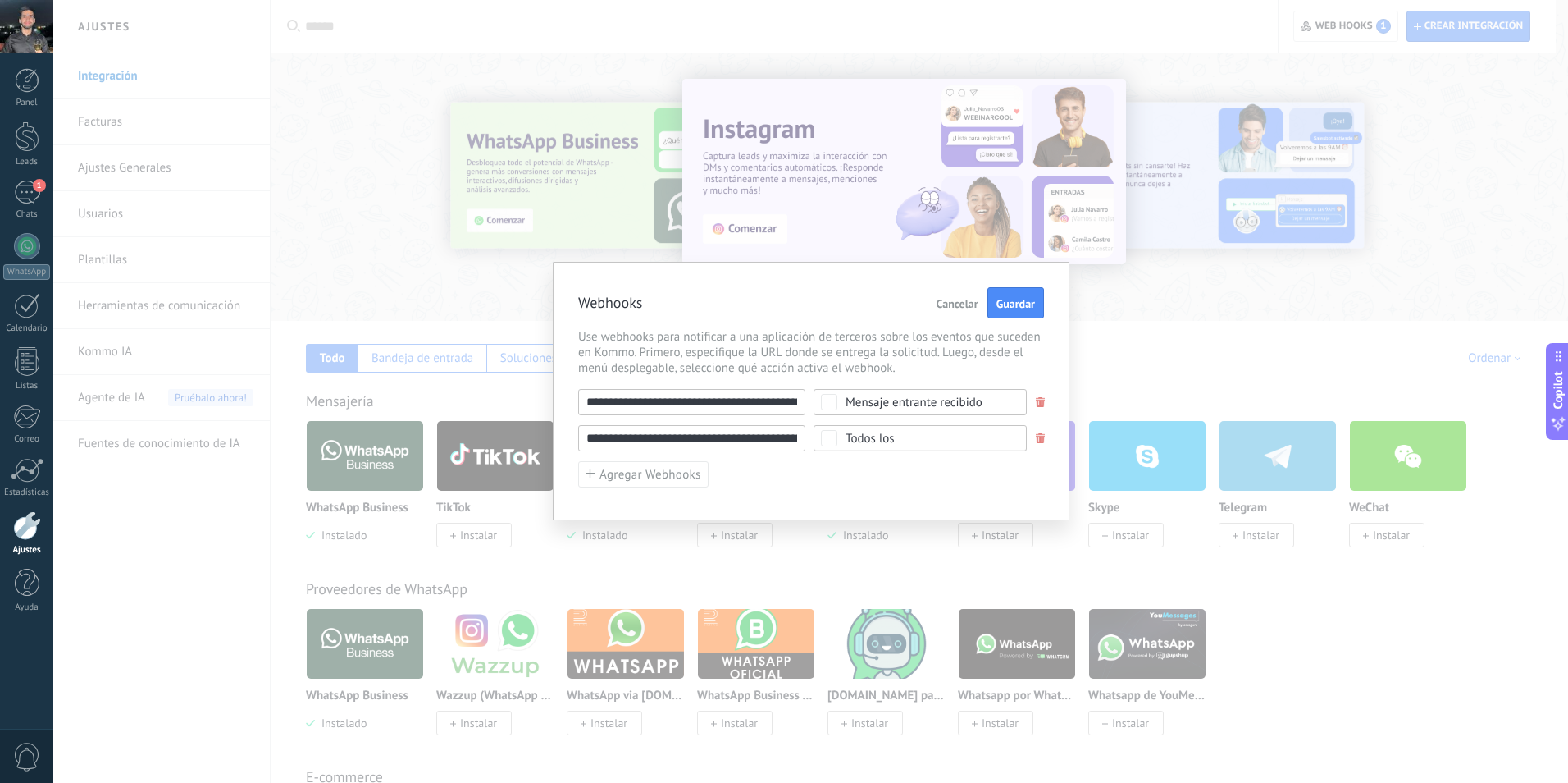
click at [902, 435] on span "Todos los" at bounding box center [925, 438] width 160 height 12
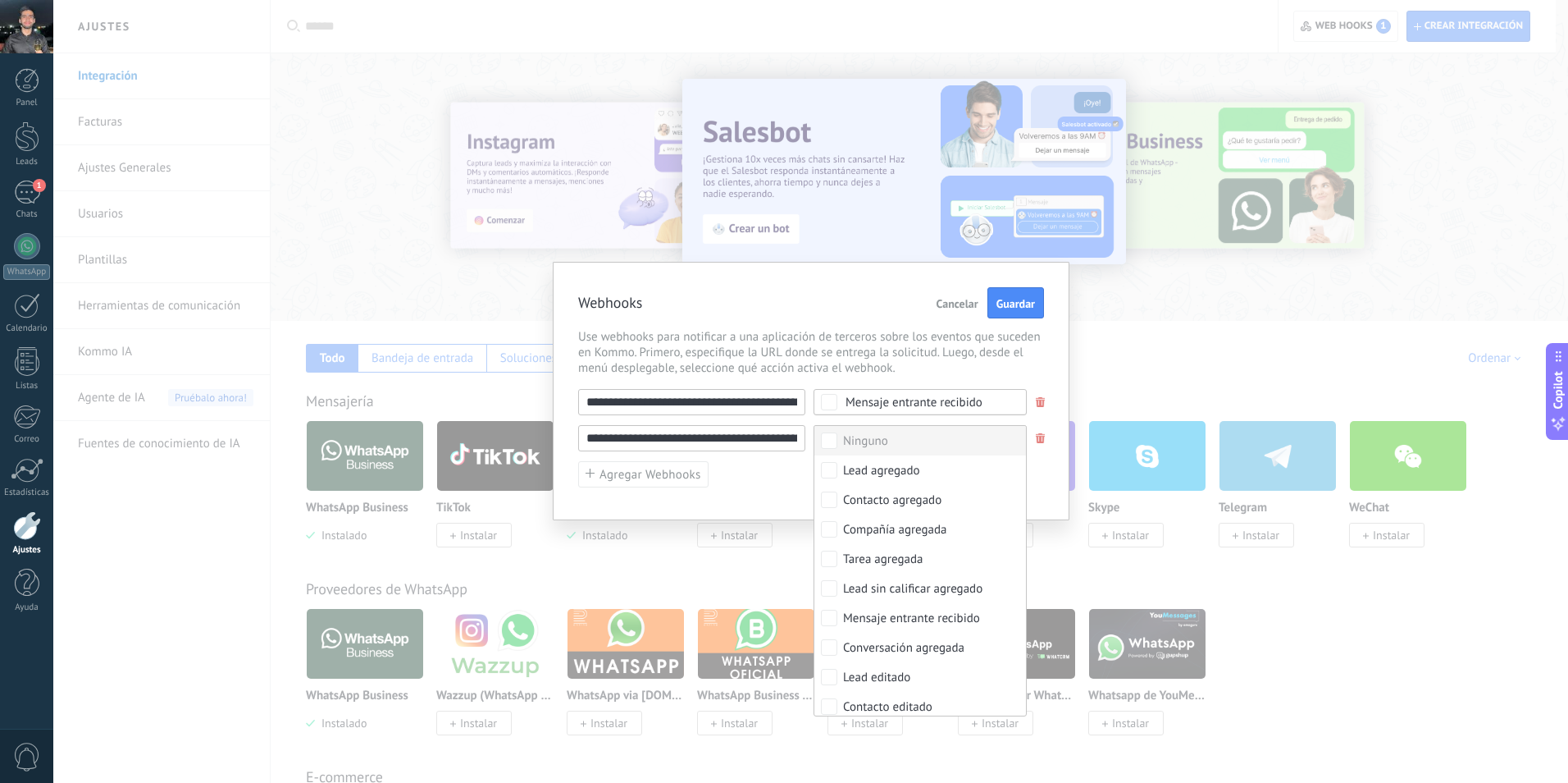
click at [835, 312] on div "Webhooks Cancelar Guardar" at bounding box center [812, 303] width 466 height 32
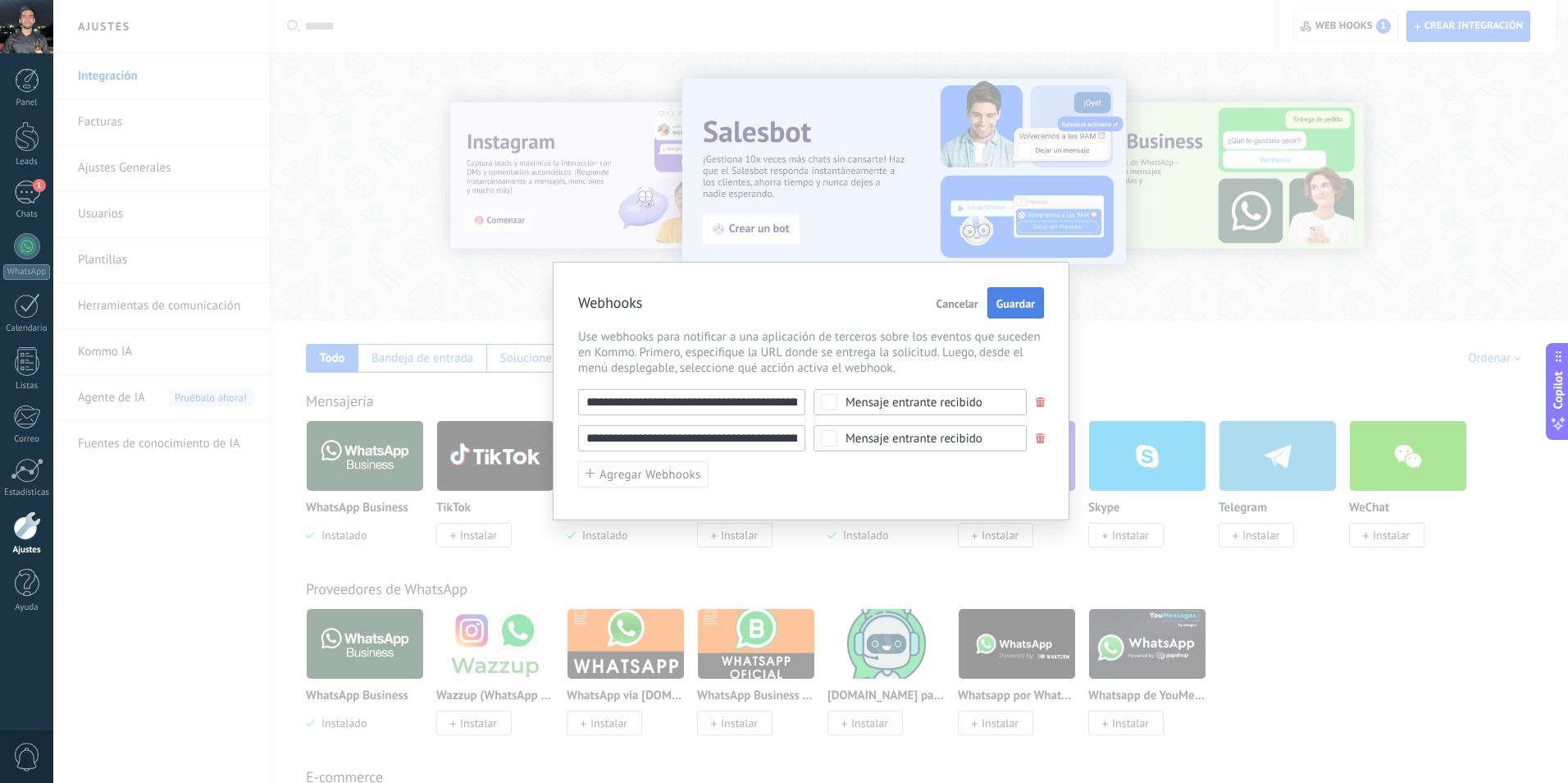
click at [1012, 310] on span "Guardar" at bounding box center [1016, 303] width 39 height 11
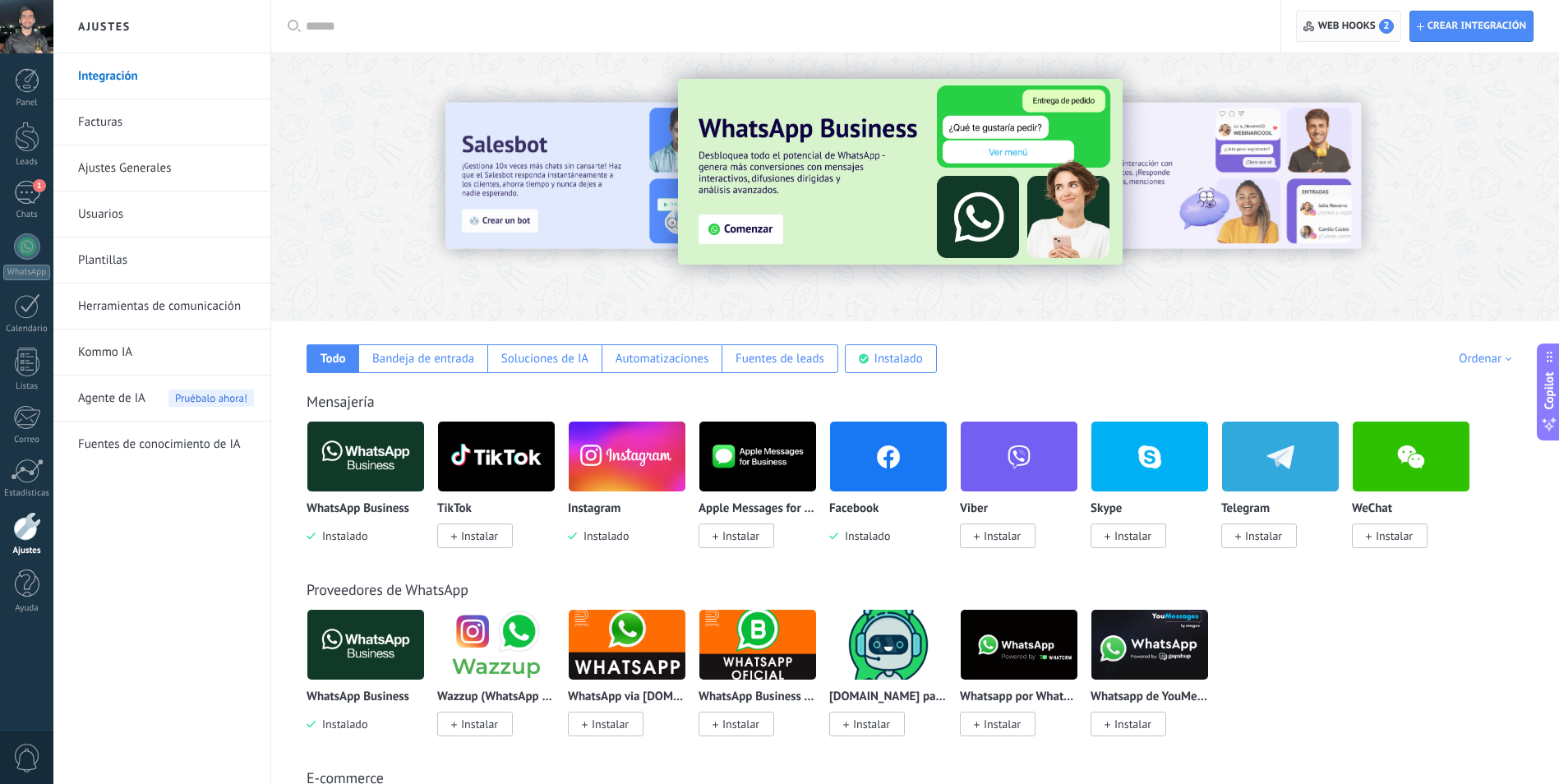
click at [1360, 26] on span "Web hooks 2" at bounding box center [1357, 26] width 76 height 15
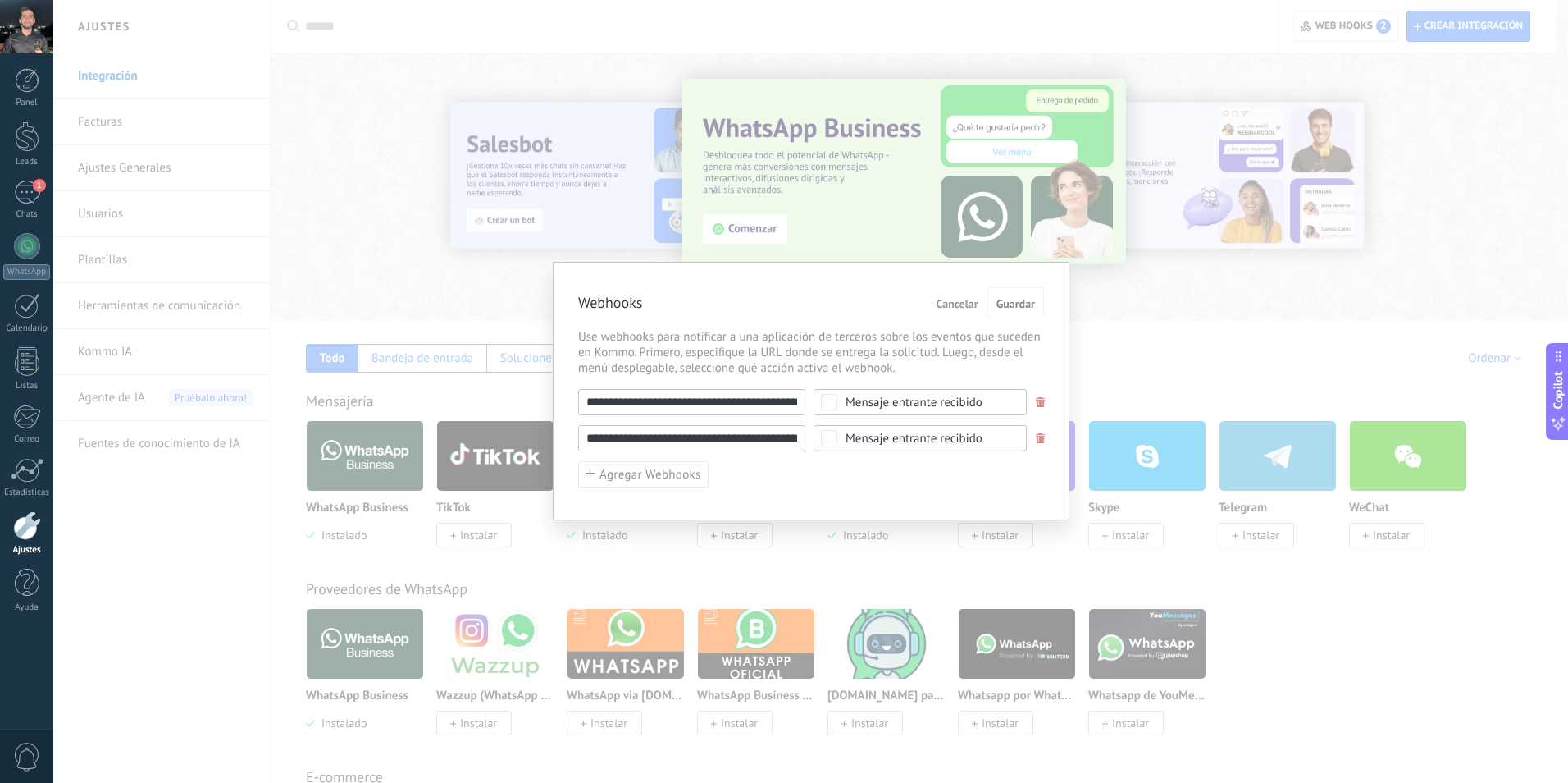
click at [1037, 406] on span at bounding box center [1040, 402] width 9 height 10
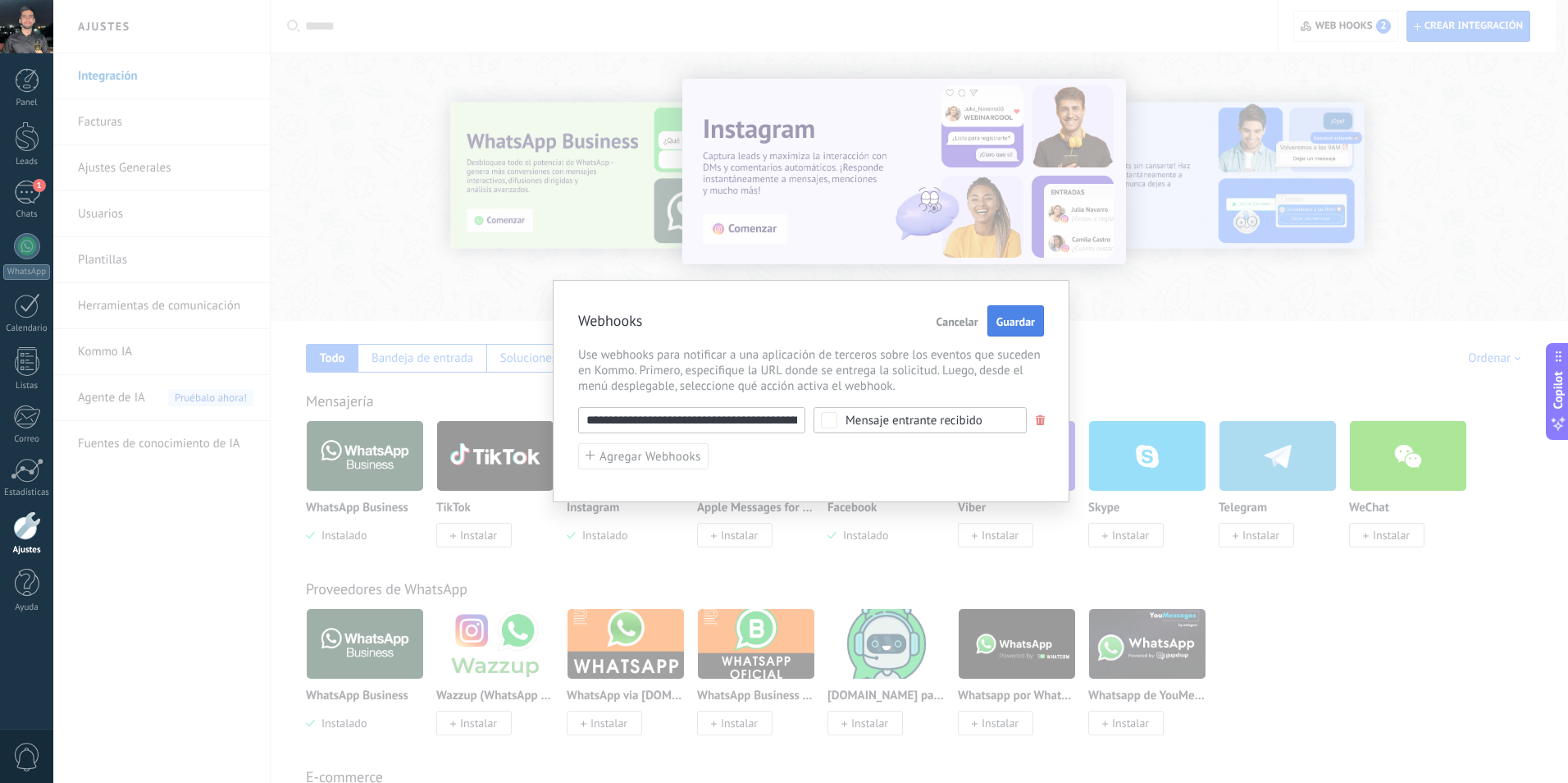
click at [1030, 331] on button "Guardar" at bounding box center [1016, 320] width 57 height 31
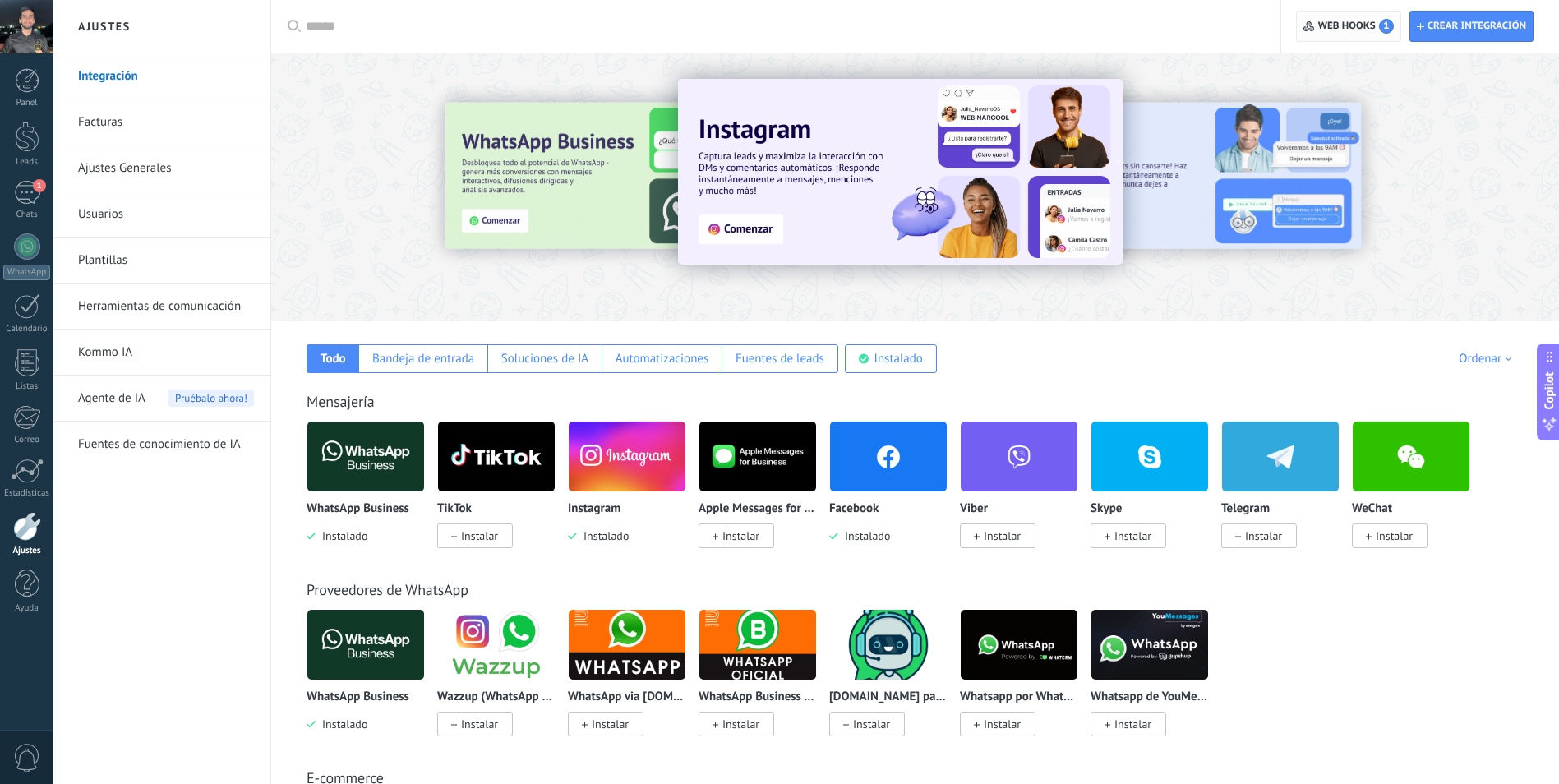
click at [1328, 22] on span "Web hooks 1" at bounding box center [1357, 26] width 76 height 15
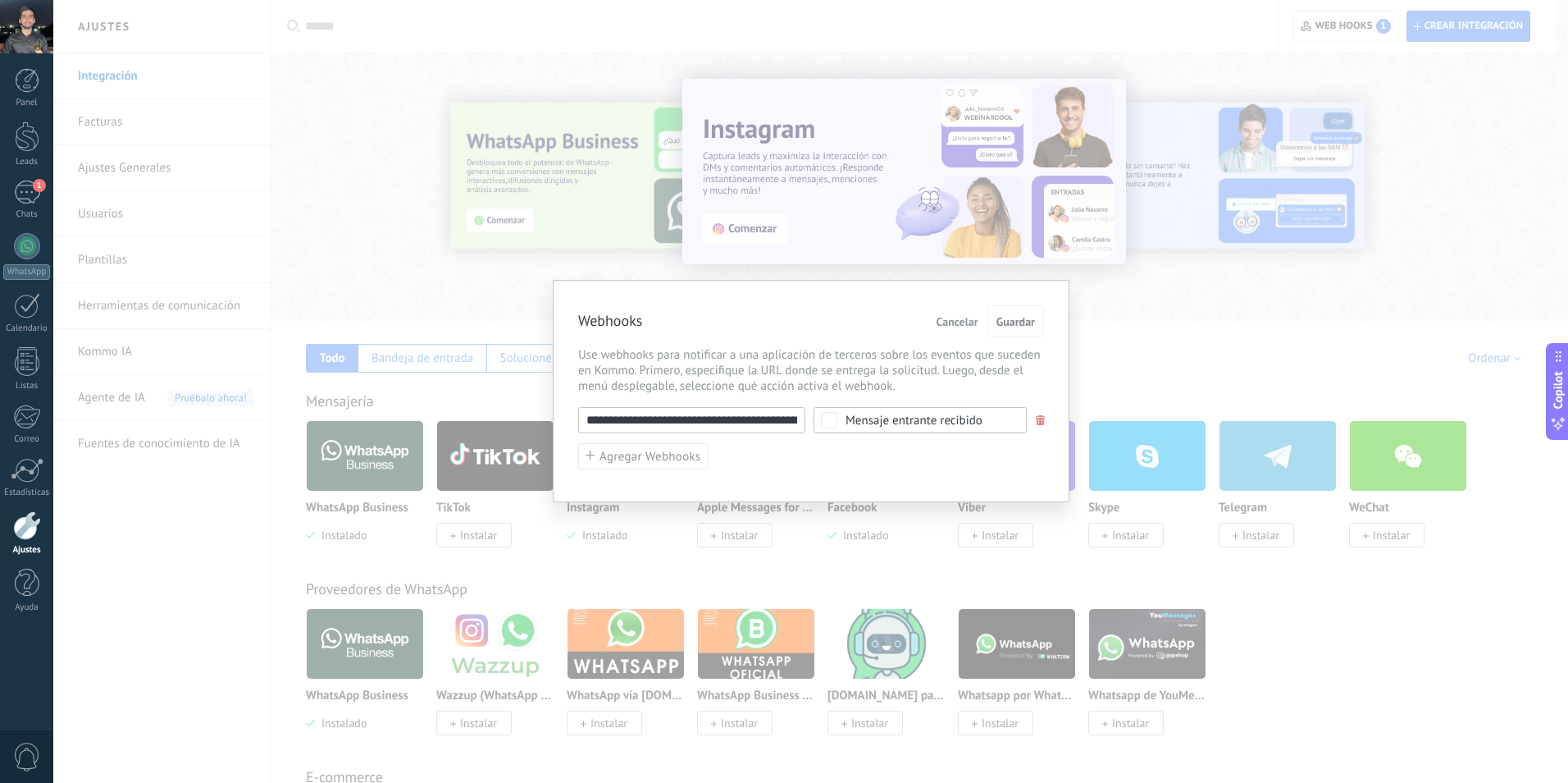
drag, startPoint x: 948, startPoint y: 323, endPoint x: 912, endPoint y: 327, distance: 36.2
click at [947, 323] on span "Cancelar" at bounding box center [957, 322] width 42 height 11
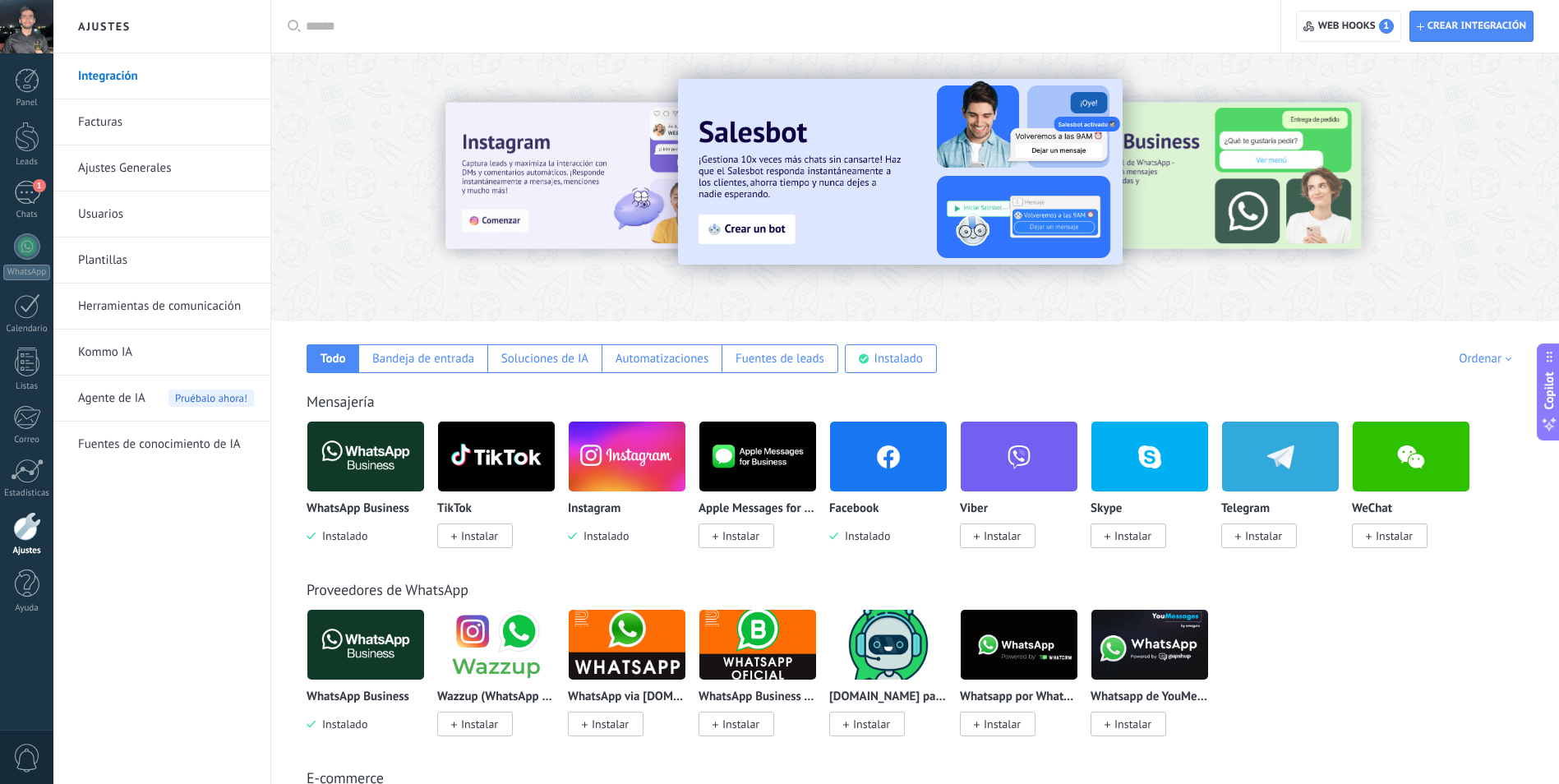
click at [114, 163] on link "Ajustes Generales" at bounding box center [166, 168] width 176 height 46
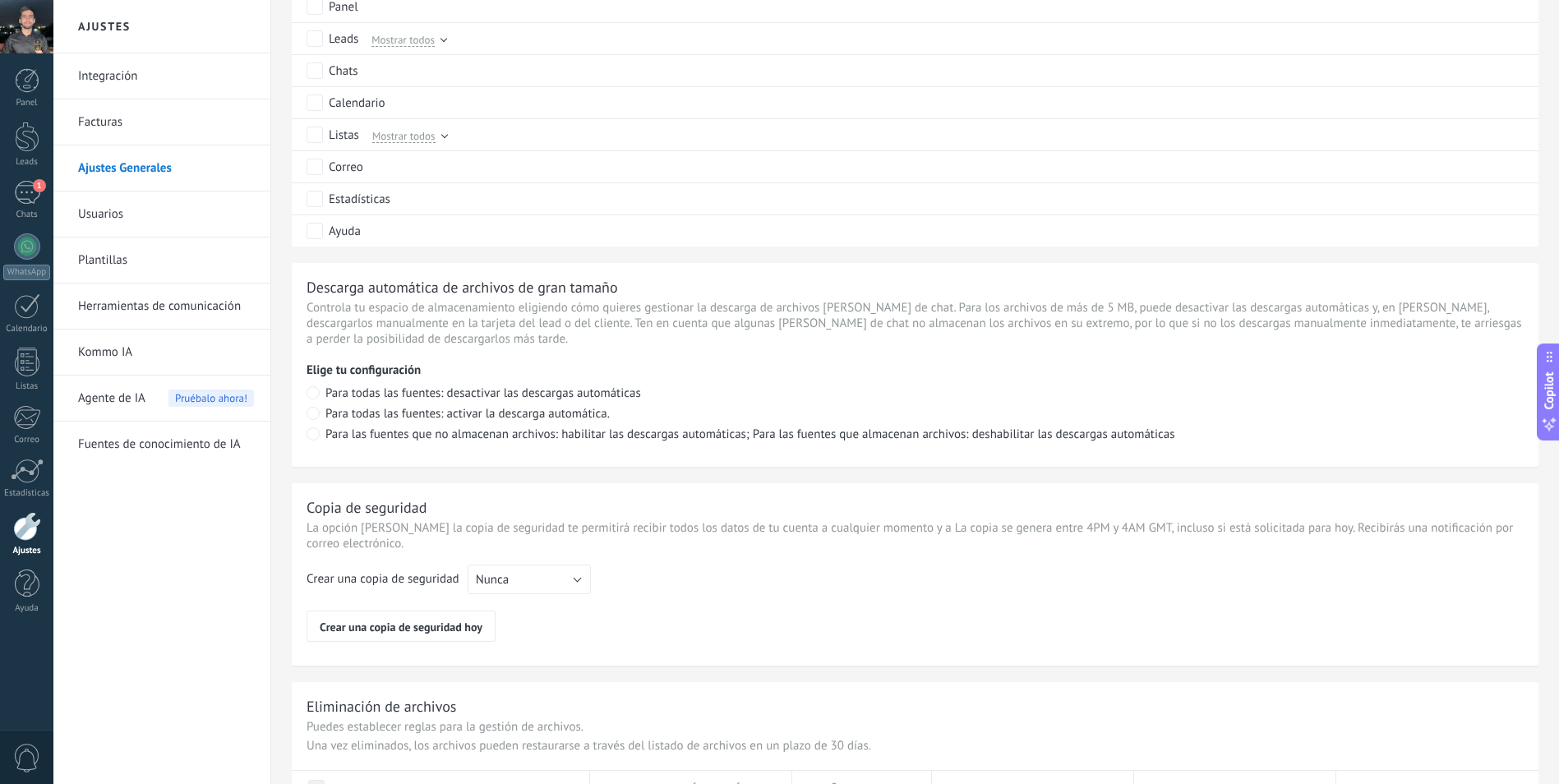
scroll to position [1011, 0]
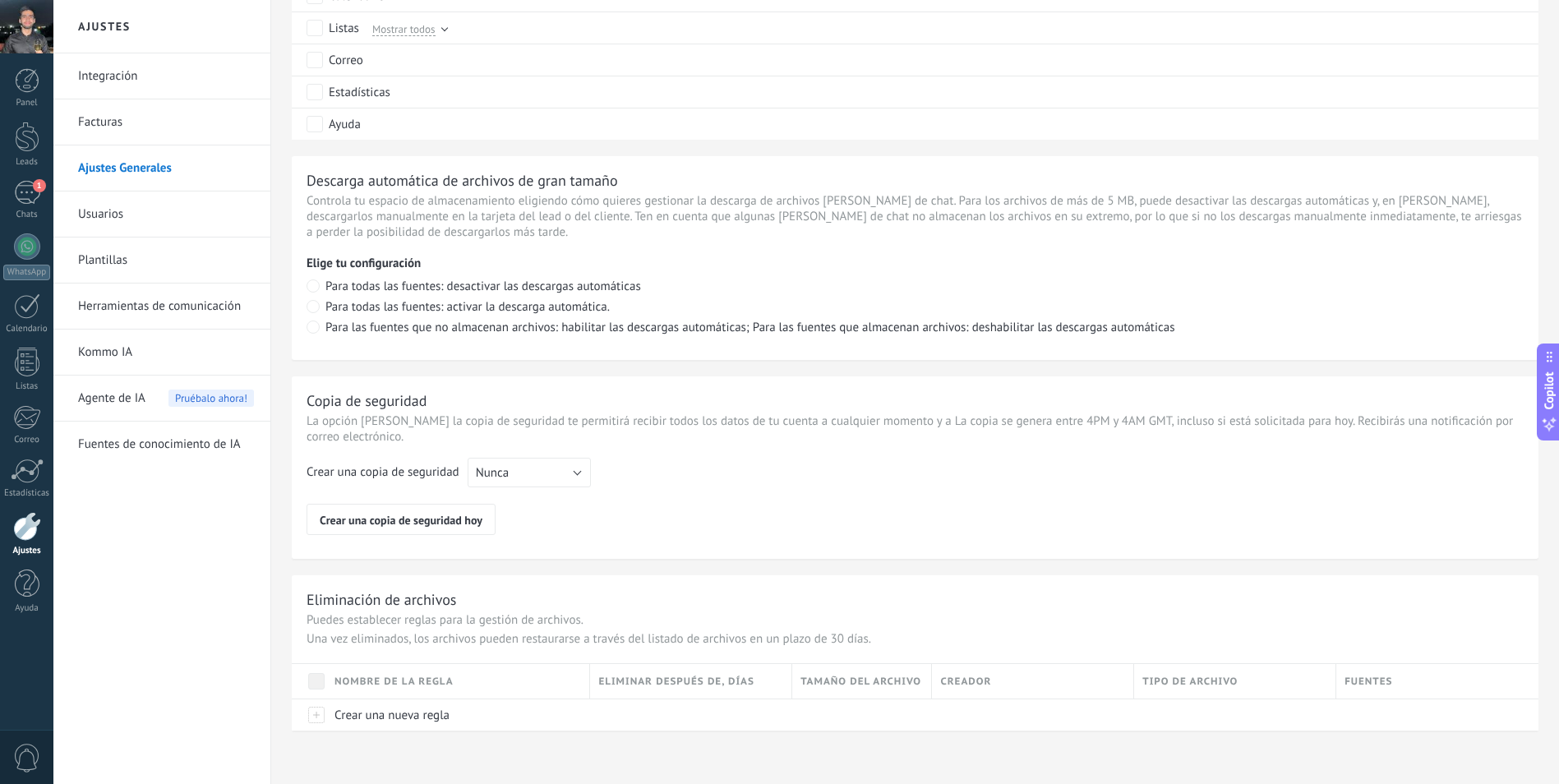
click at [145, 223] on link "Usuarios" at bounding box center [166, 214] width 176 height 46
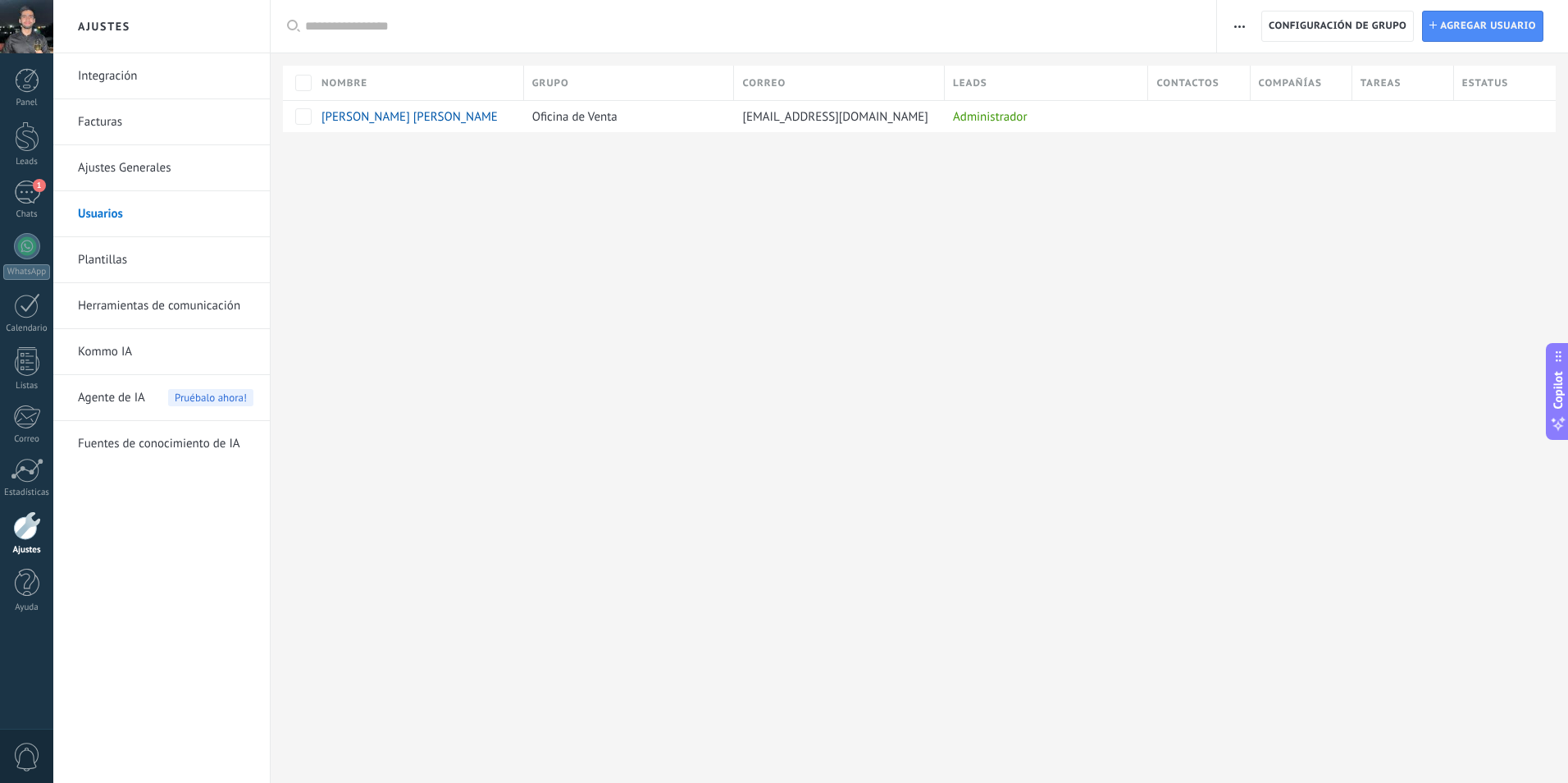
click at [110, 77] on link "Integración" at bounding box center [166, 76] width 176 height 46
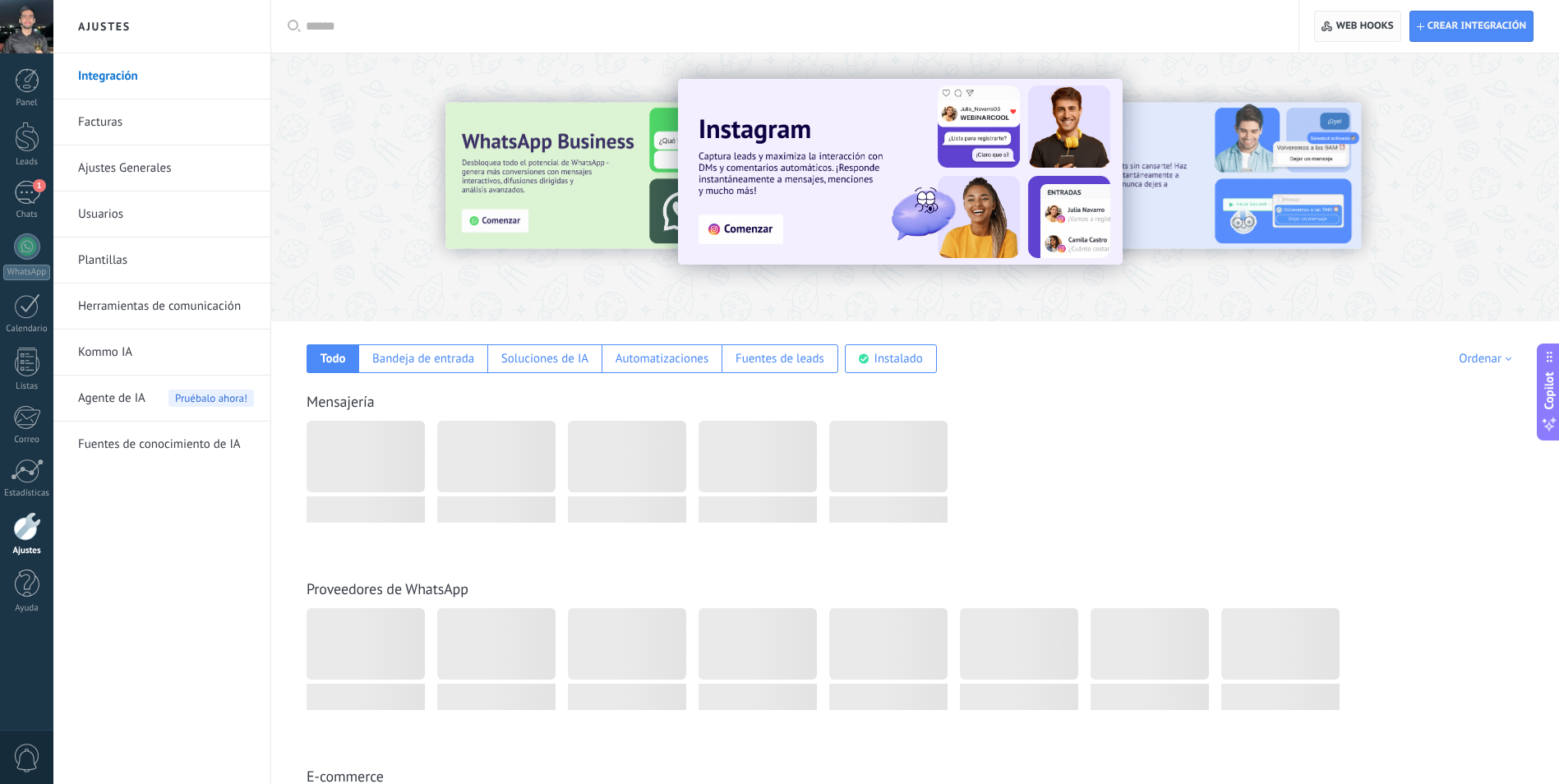
click at [1375, 22] on span "Web hooks 0" at bounding box center [1365, 26] width 58 height 13
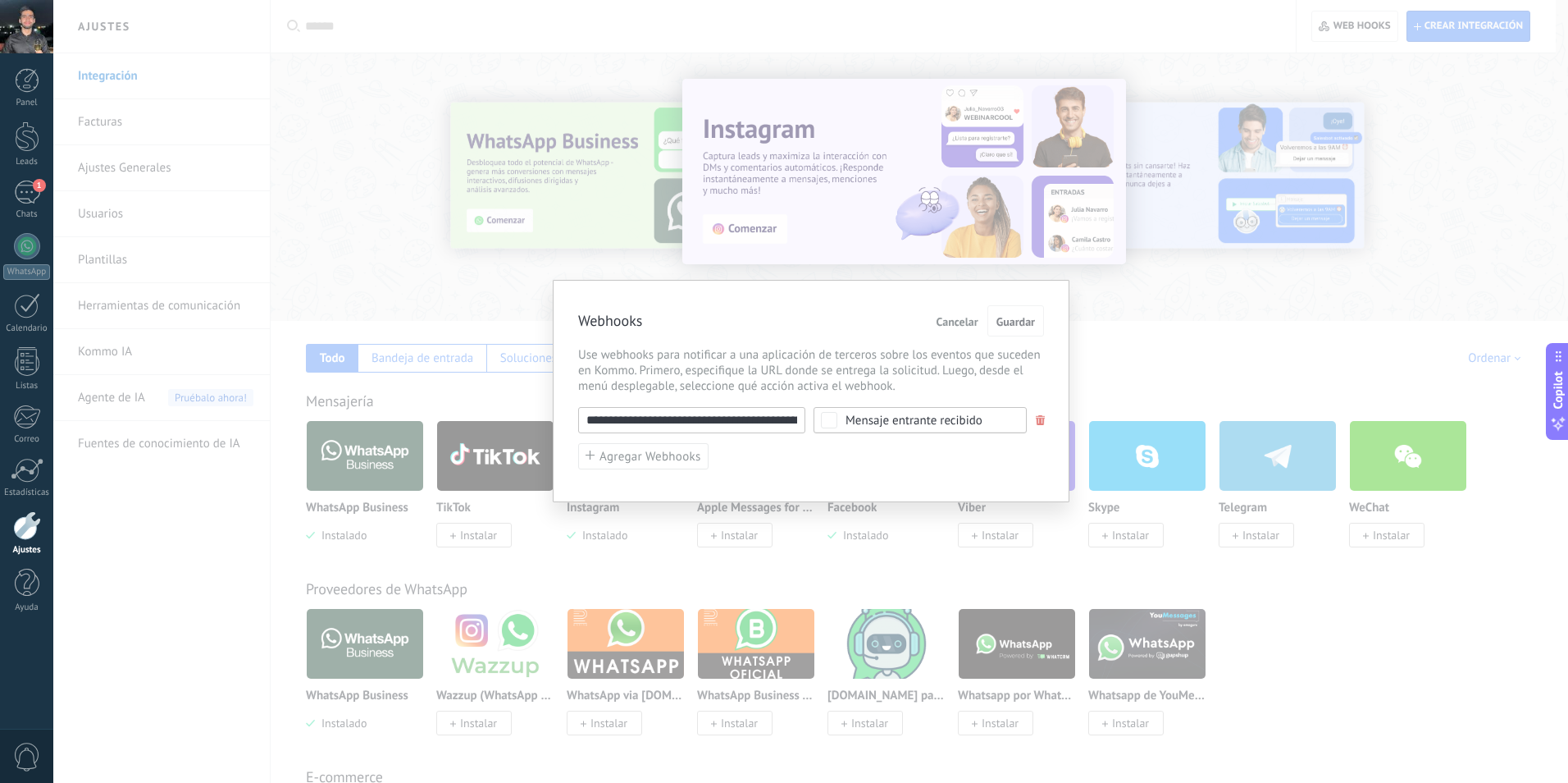
click at [919, 244] on div "**********" at bounding box center [810, 391] width 1515 height 783
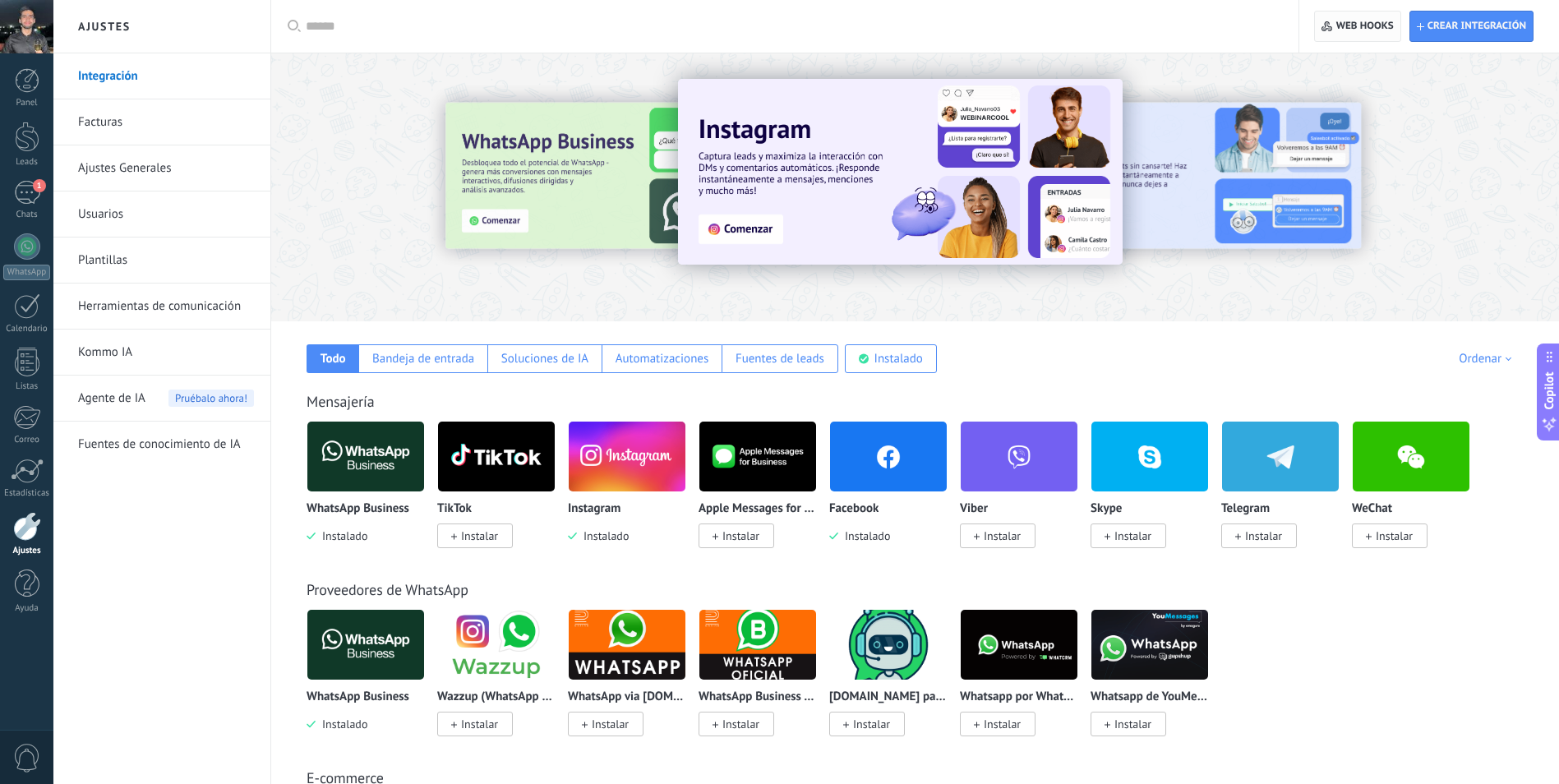
click at [1349, 34] on span "Web hooks 0" at bounding box center [1358, 26] width 72 height 29
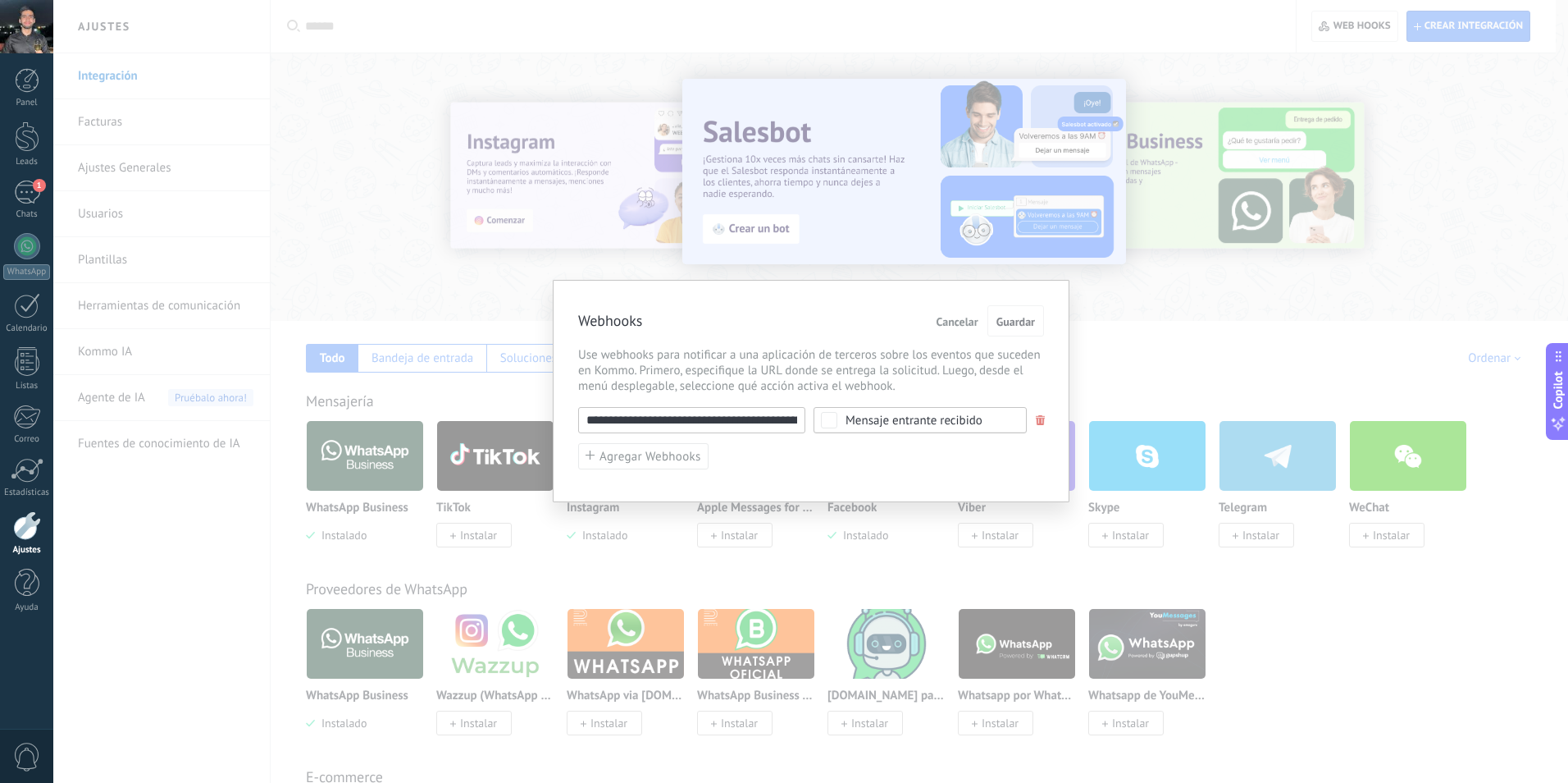
click at [413, 88] on div "**********" at bounding box center [810, 391] width 1515 height 783
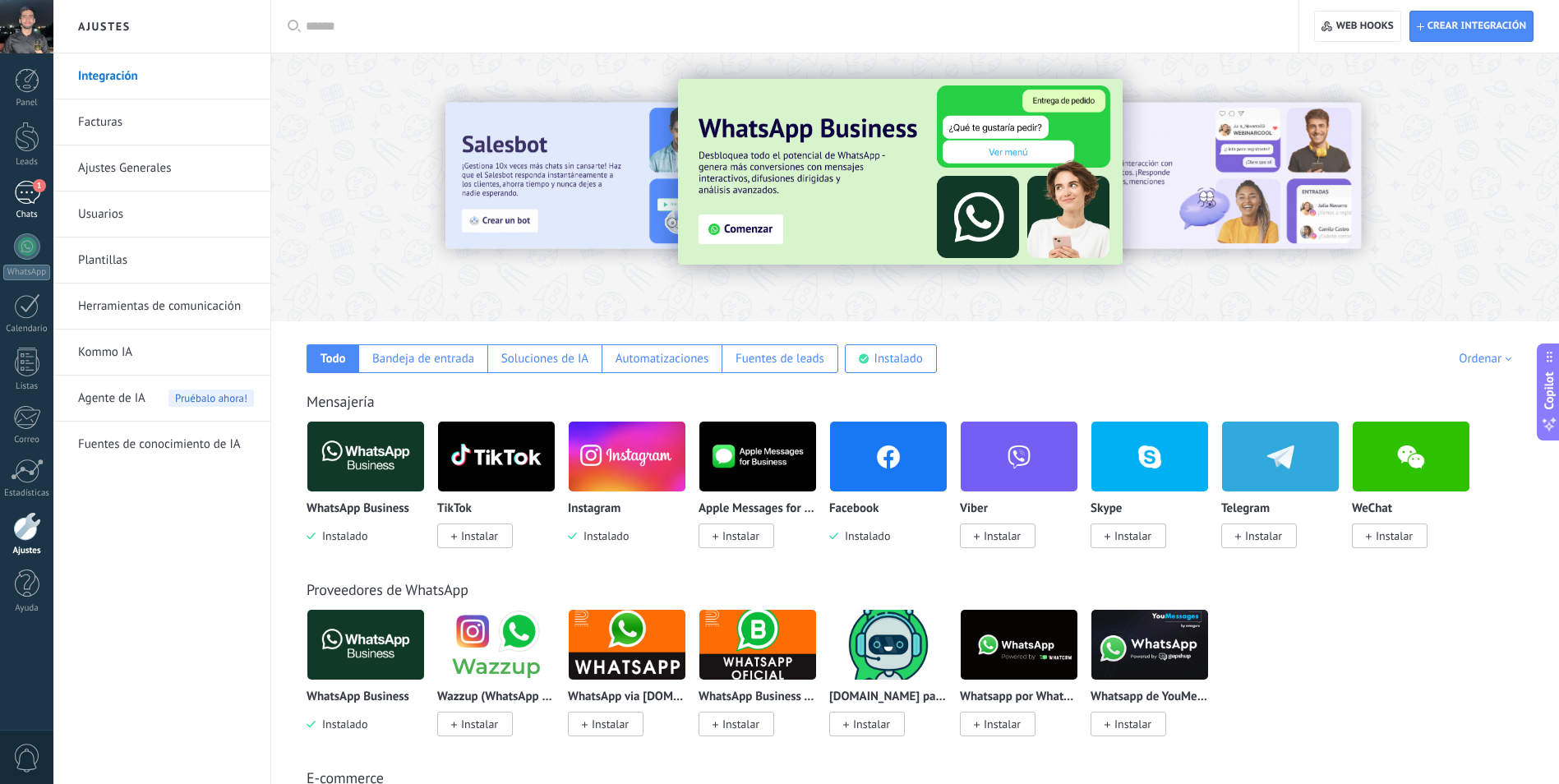
click at [20, 196] on div "1" at bounding box center [27, 192] width 26 height 24
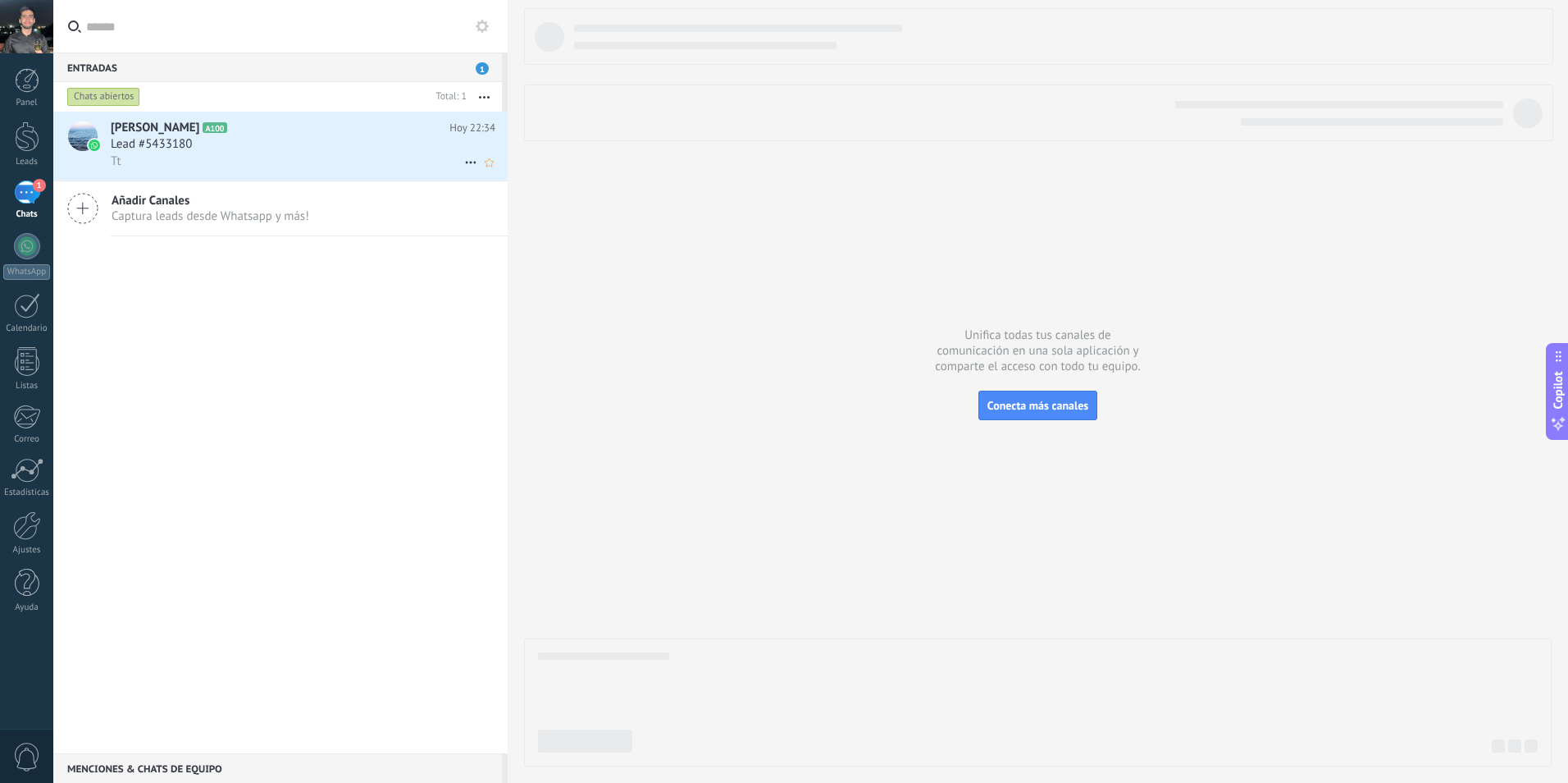
click at [360, 160] on div "Tt" at bounding box center [303, 162] width 385 height 17
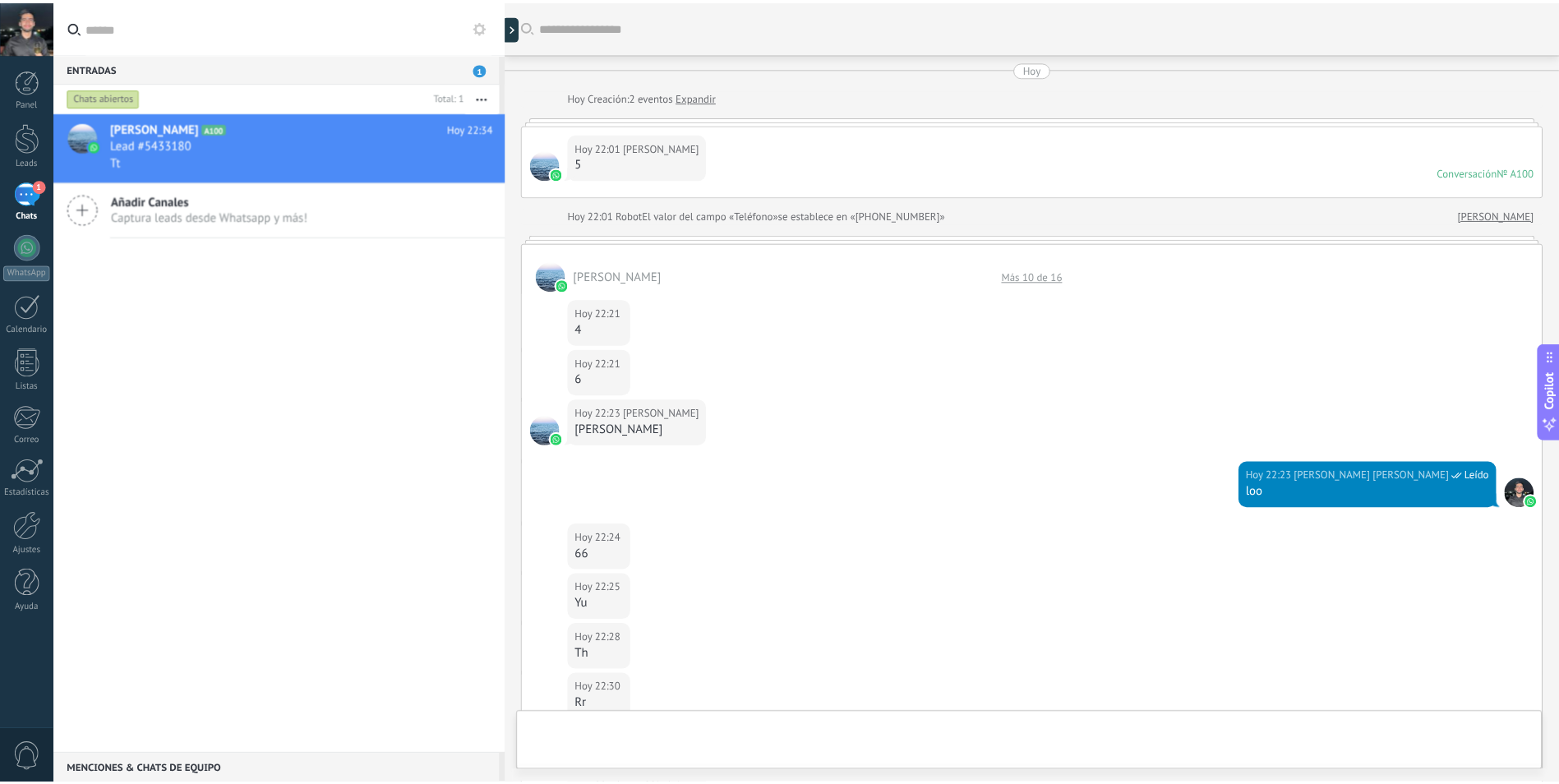
scroll to position [341, 0]
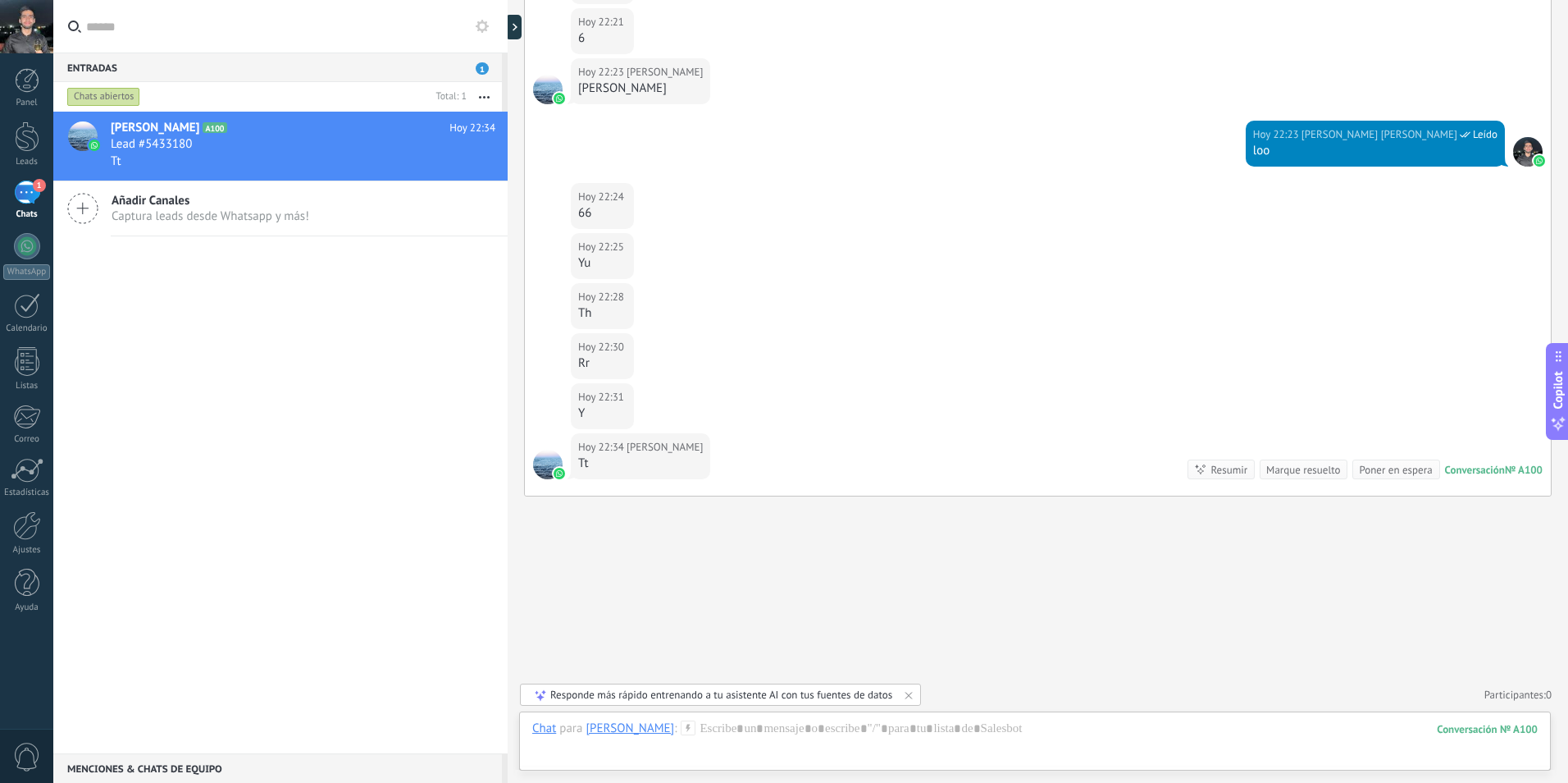
click at [243, 227] on div "Añadir Canales Captura leads desde Whatsapp y más!" at bounding box center [279, 209] width 454 height 55
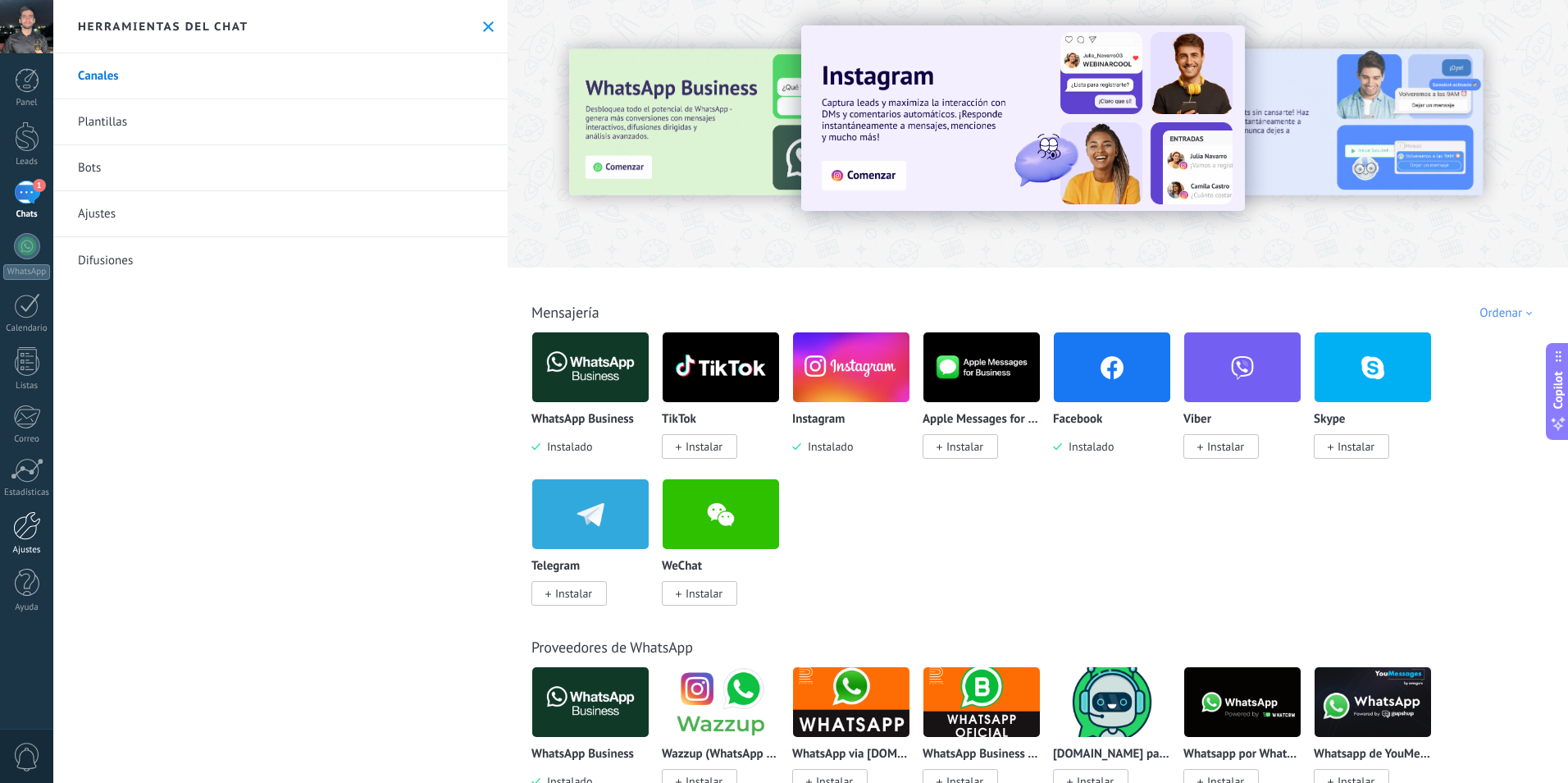
click at [26, 536] on div at bounding box center [27, 525] width 28 height 28
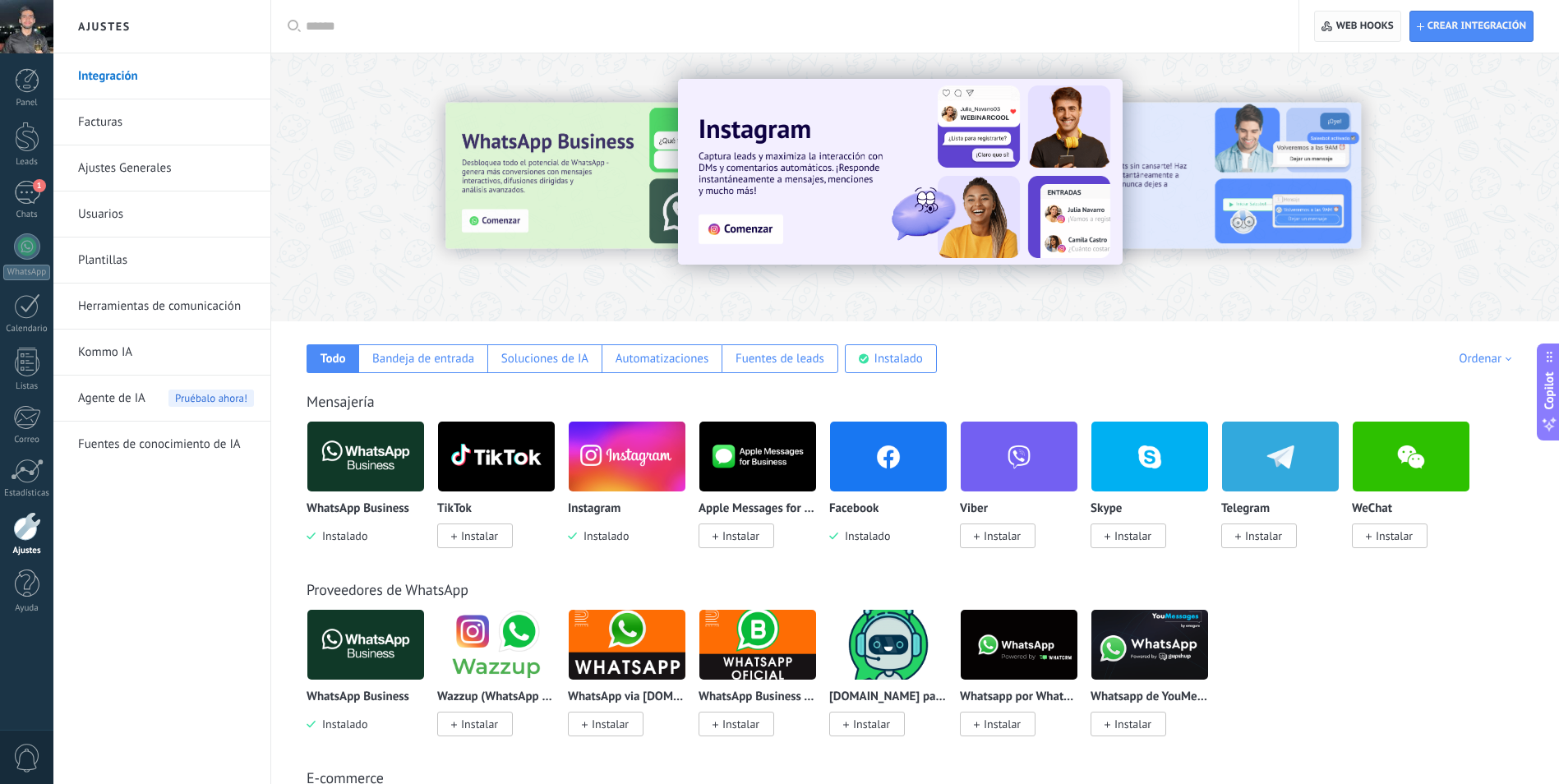
click at [1392, 20] on span "Web hooks 0" at bounding box center [1365, 26] width 58 height 13
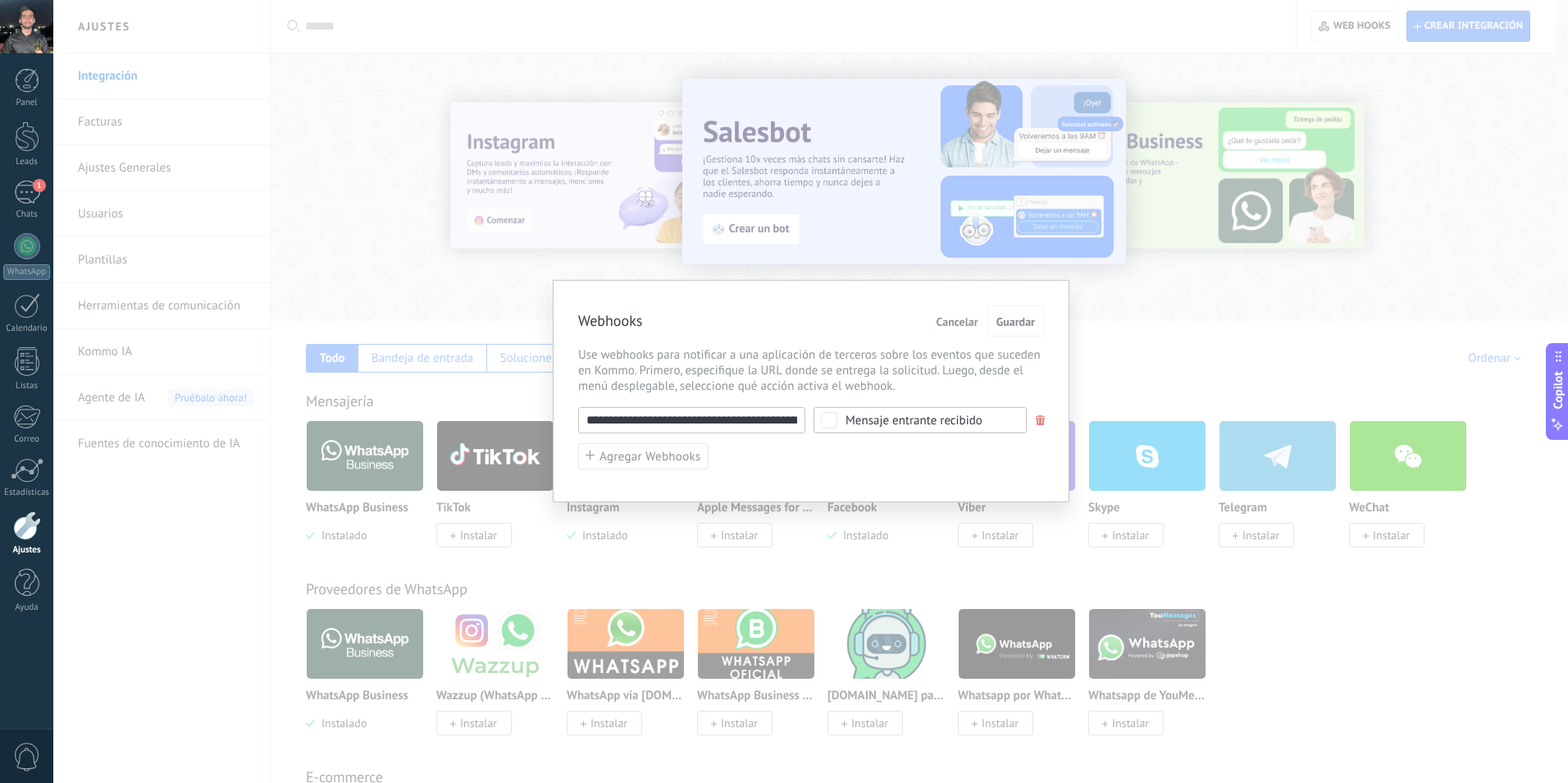
click at [1068, 41] on div "**********" at bounding box center [810, 391] width 1515 height 783
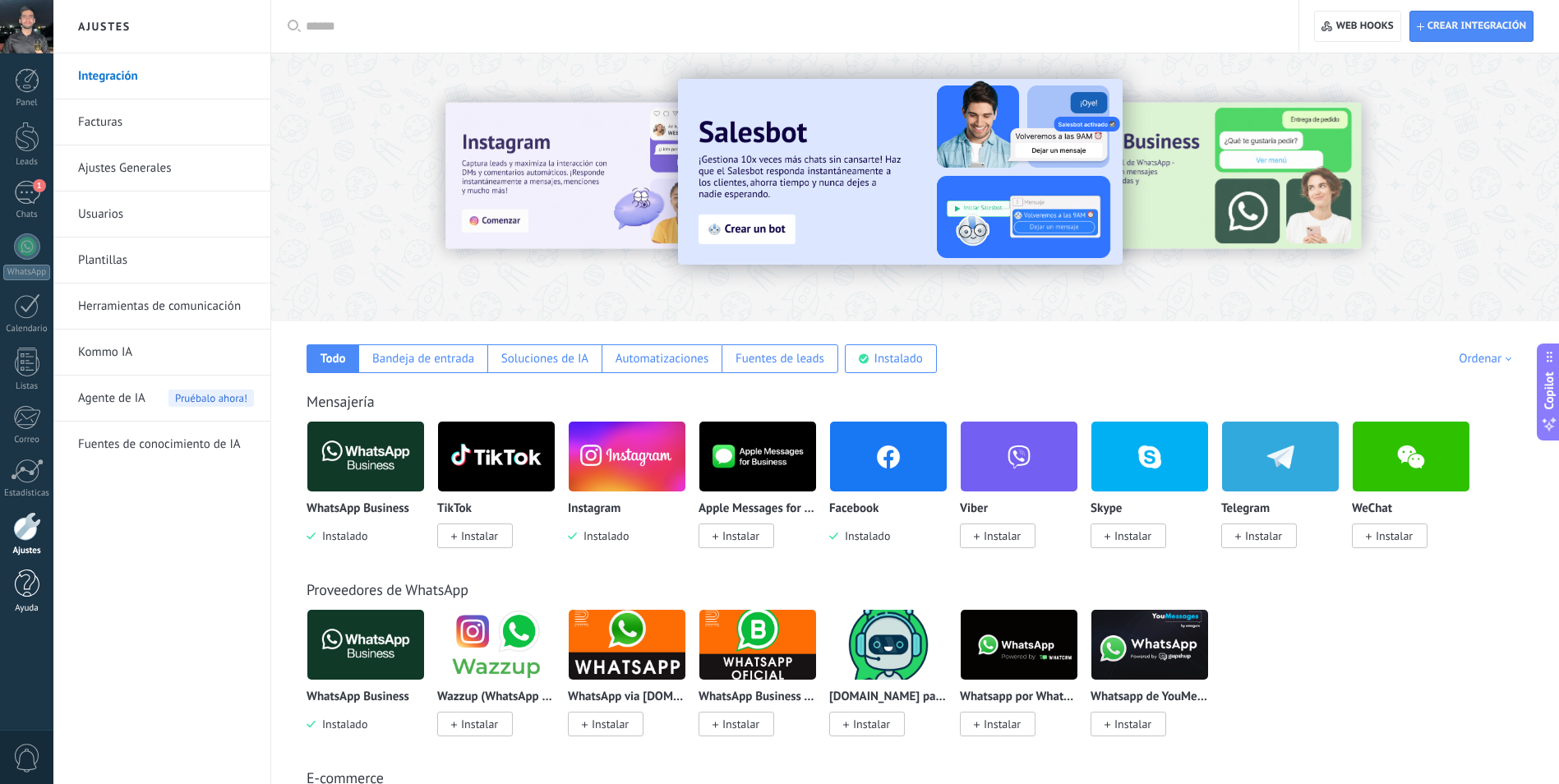
click at [32, 590] on div at bounding box center [27, 584] width 25 height 28
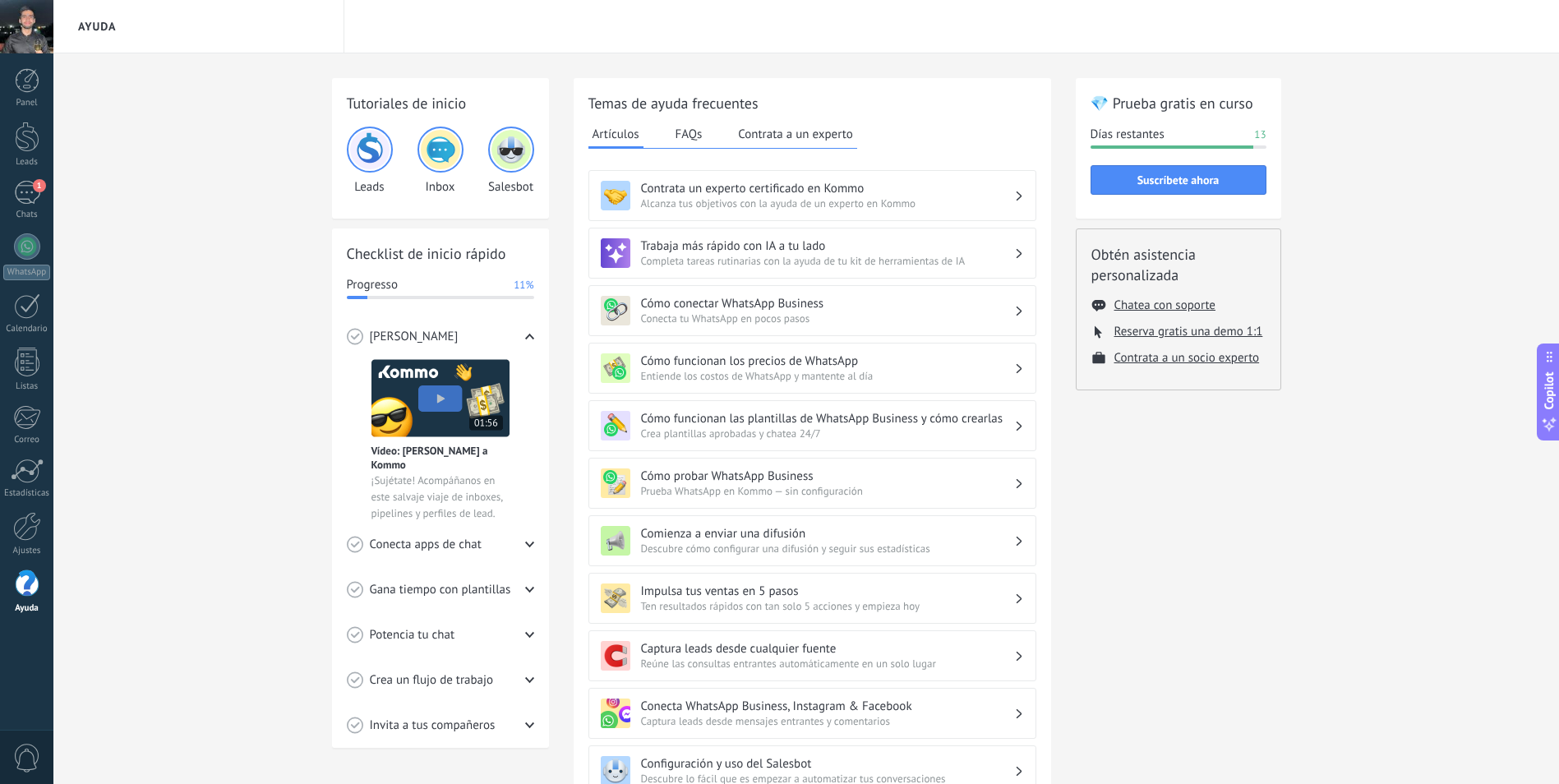
click at [428, 151] on img at bounding box center [441, 149] width 40 height 40
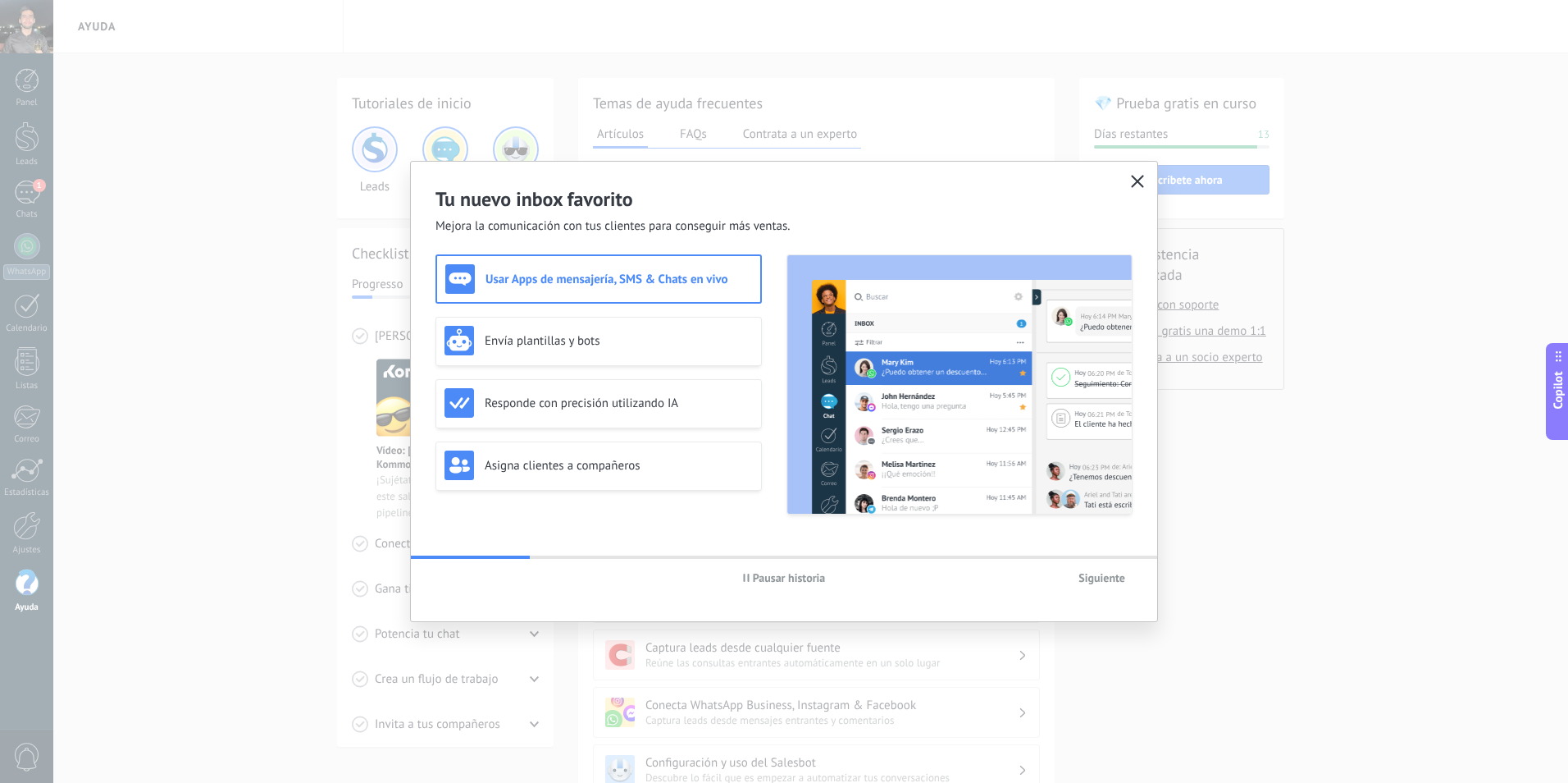
click at [1142, 178] on use "button" at bounding box center [1138, 180] width 12 height 12
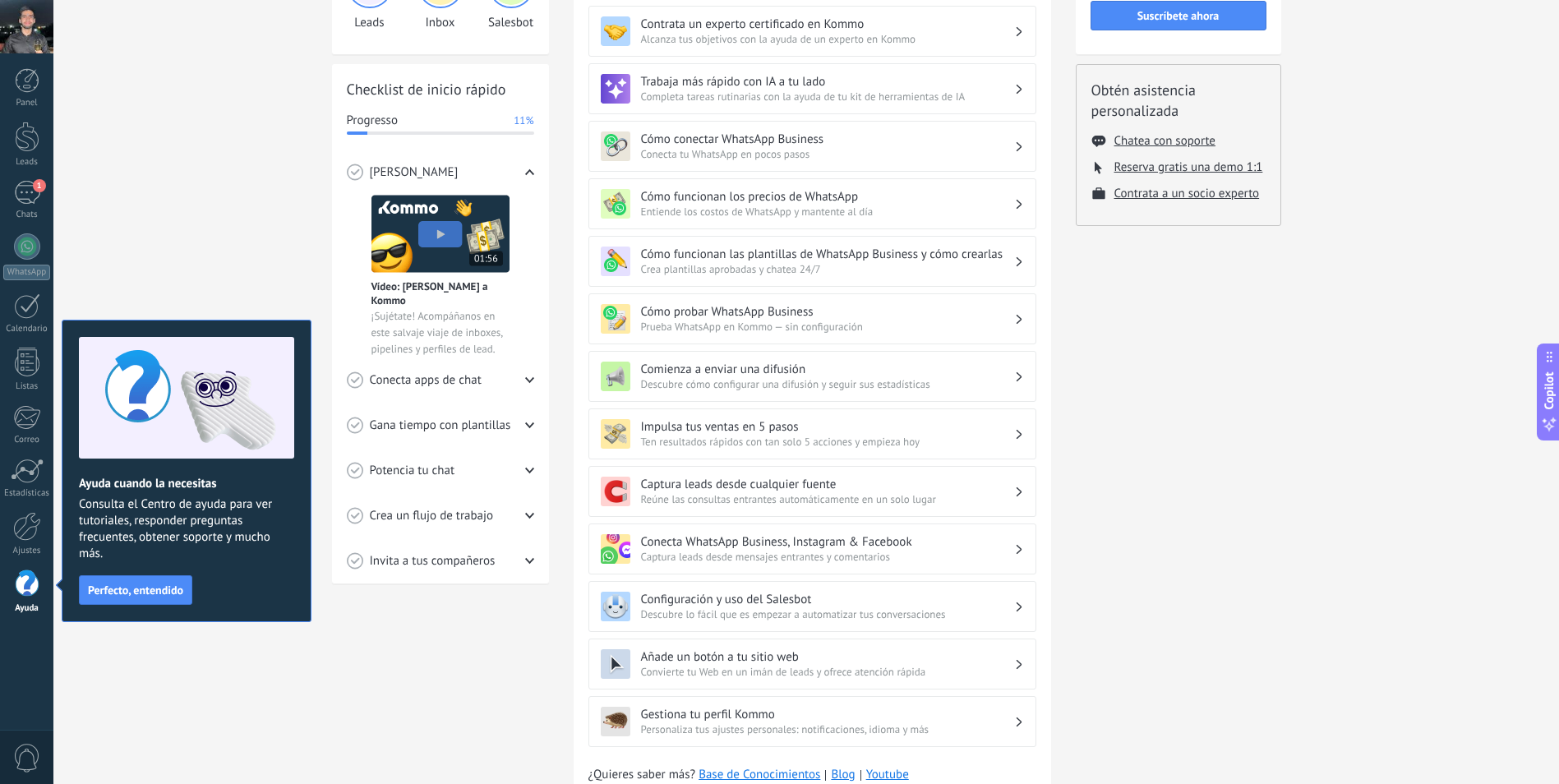
scroll to position [238, 0]
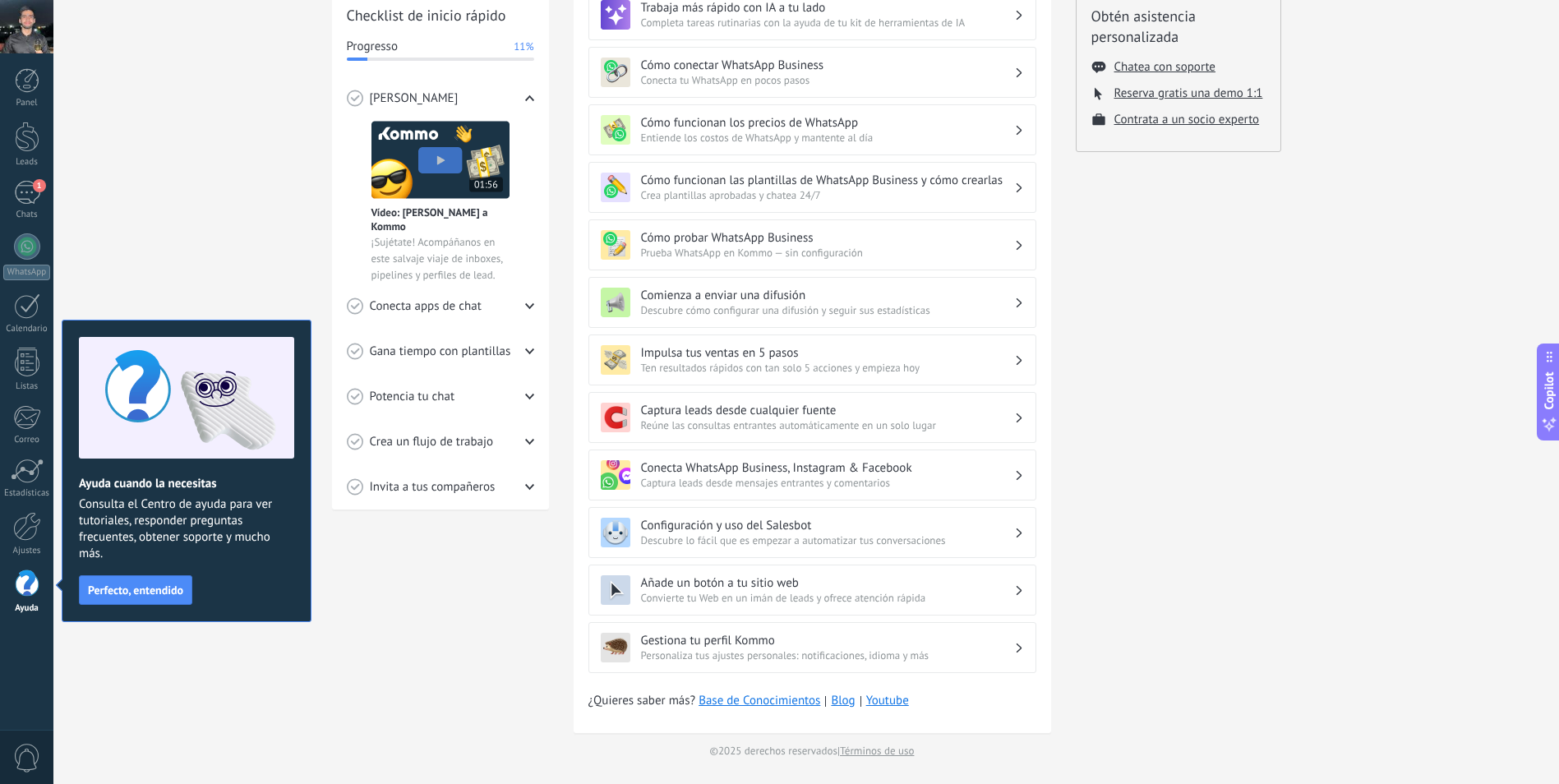
click at [203, 281] on div "Tutoriales de inicio Leads Inbox Salesbot Checklist de inicio rápido Progresso …" at bounding box center [806, 299] width 1506 height 968
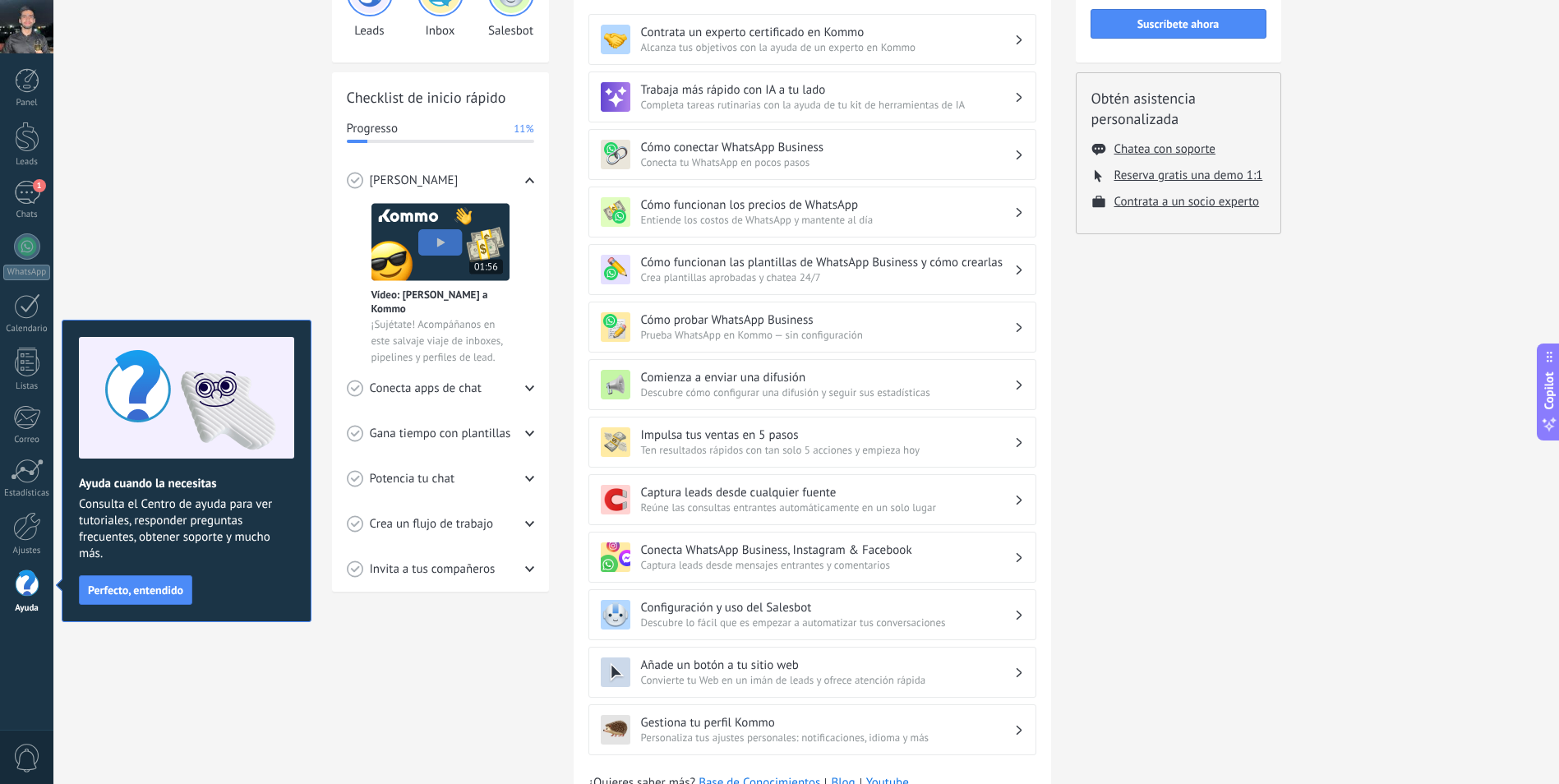
scroll to position [74, 0]
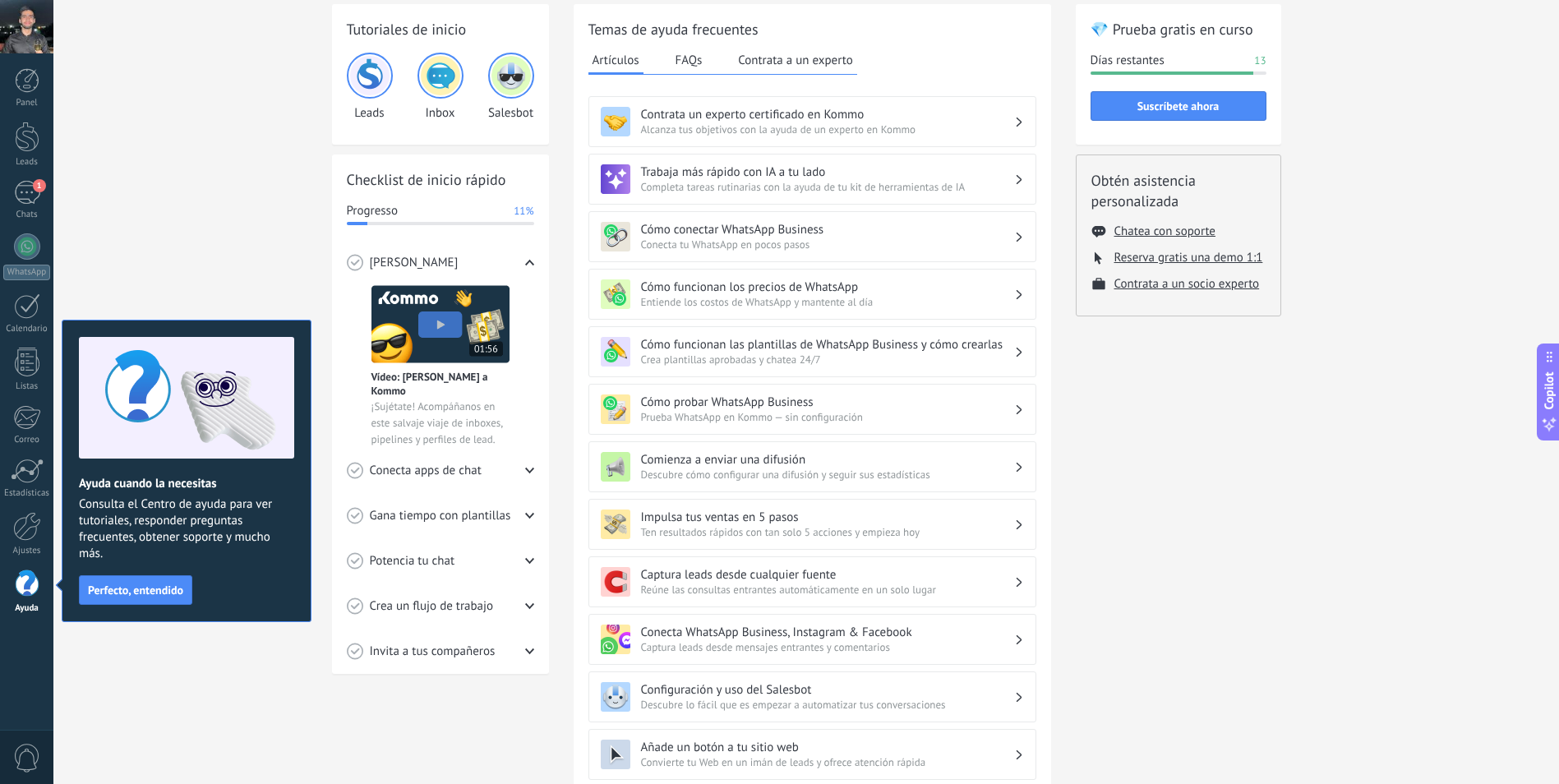
click at [471, 460] on div "Conecta apps de chat" at bounding box center [441, 471] width 187 height 45
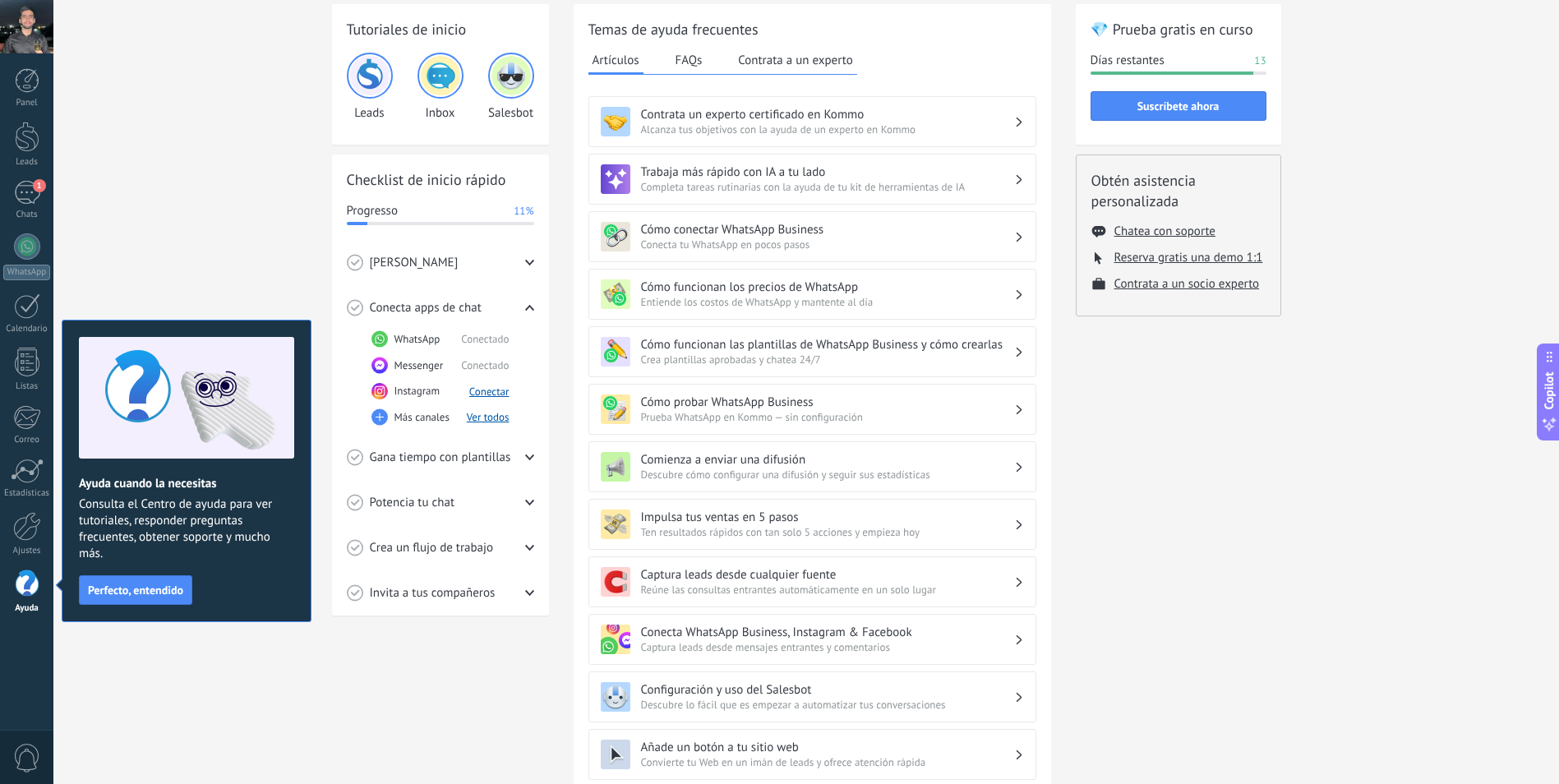
scroll to position [0, 0]
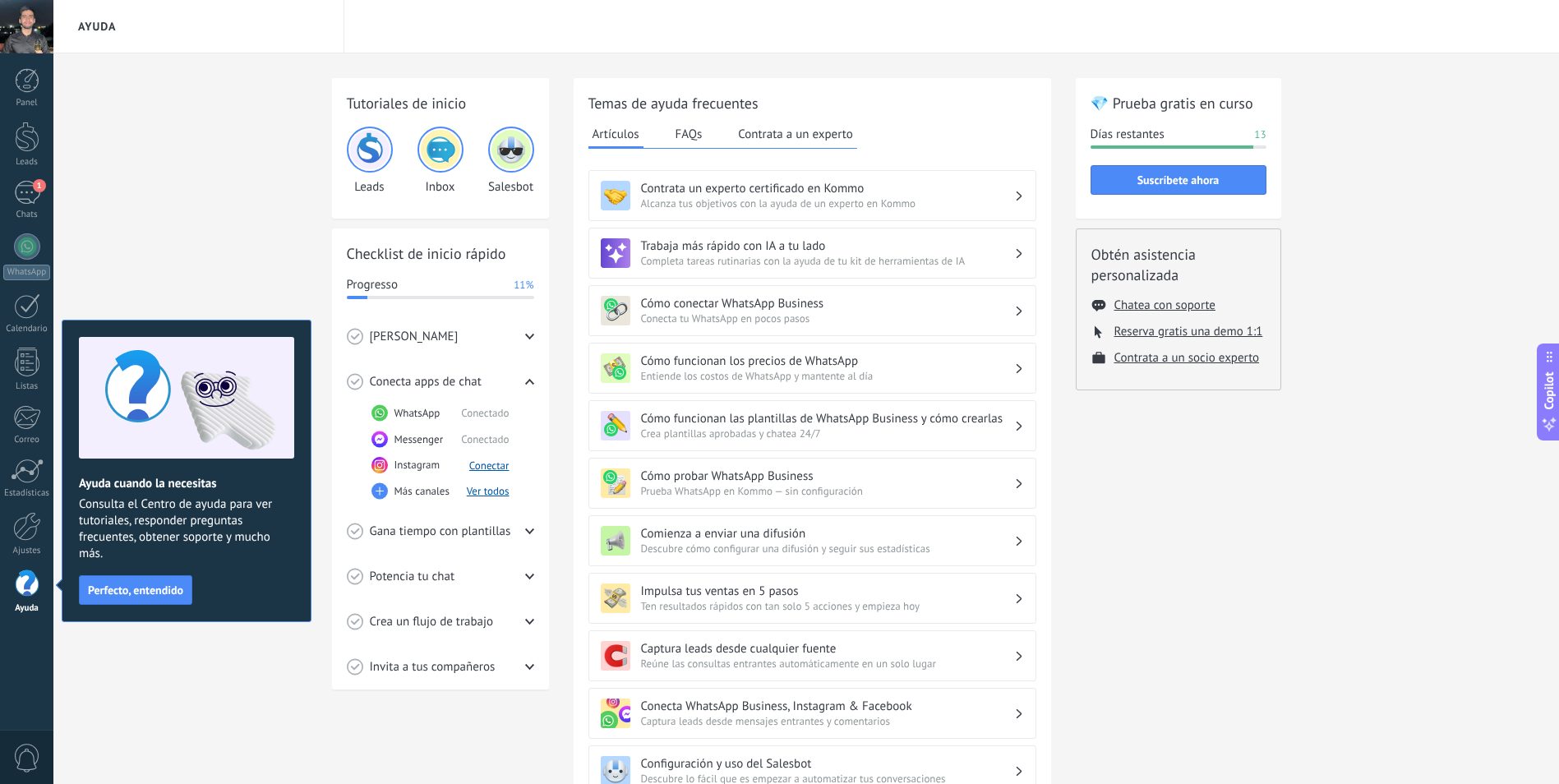
click at [694, 137] on button "FAQs" at bounding box center [689, 134] width 35 height 25
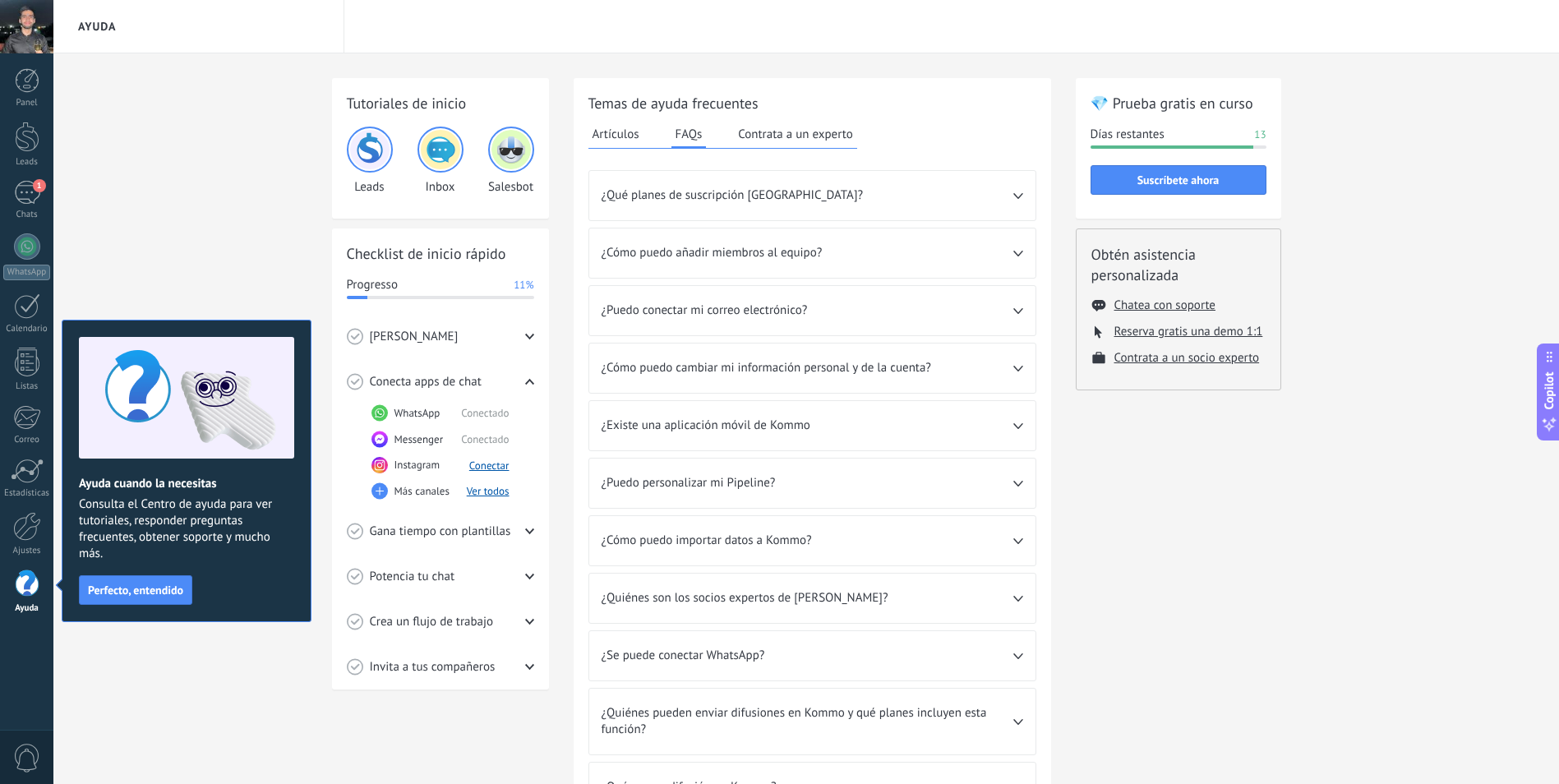
click at [626, 131] on button "Artículos" at bounding box center [616, 134] width 55 height 25
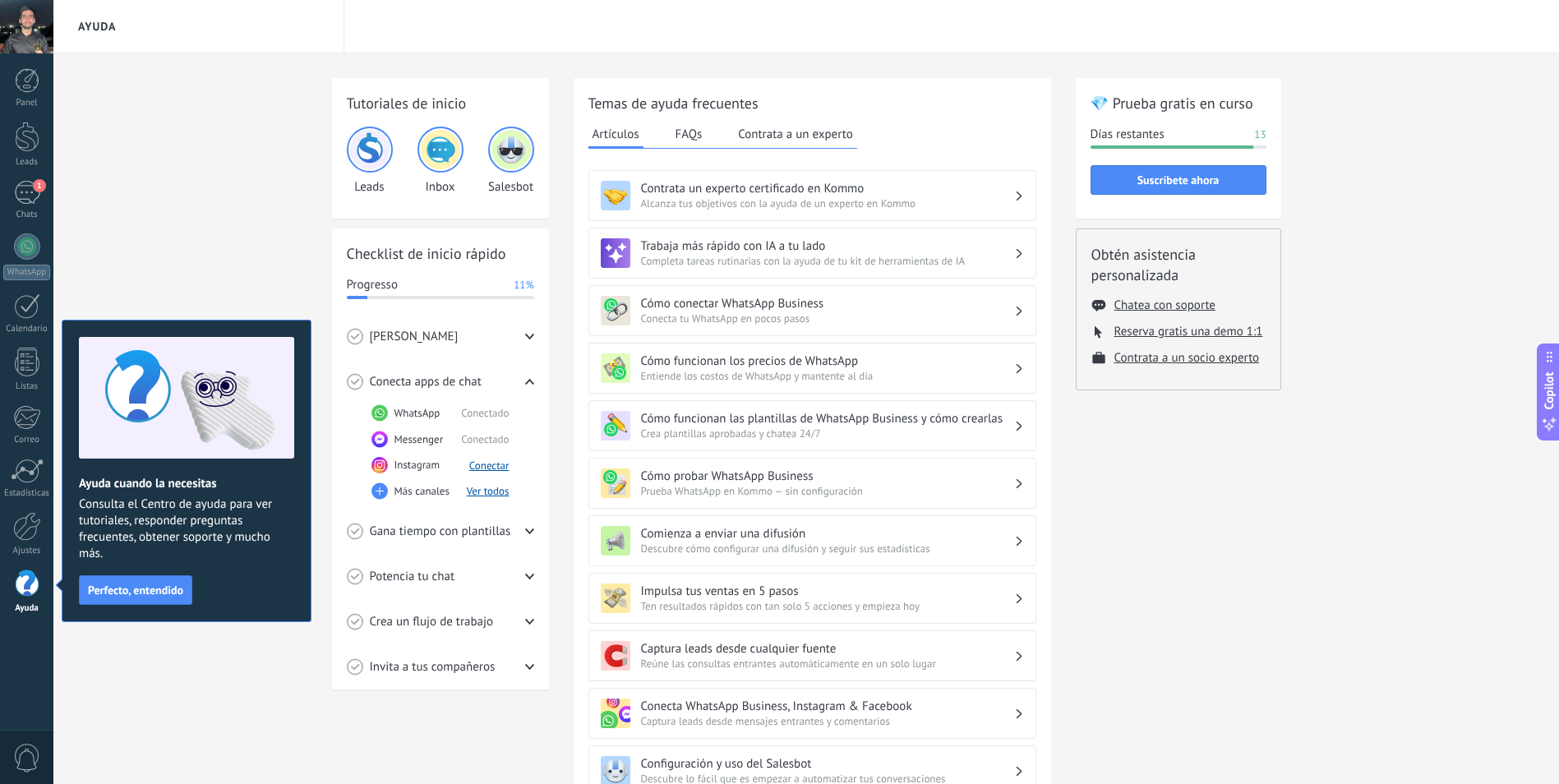
click at [273, 295] on div "Tutoriales de inicio Leads Inbox Salesbot Checklist de inicio rápido Progresso …" at bounding box center [806, 537] width 1506 height 968
click at [37, 202] on div "1" at bounding box center [27, 192] width 26 height 24
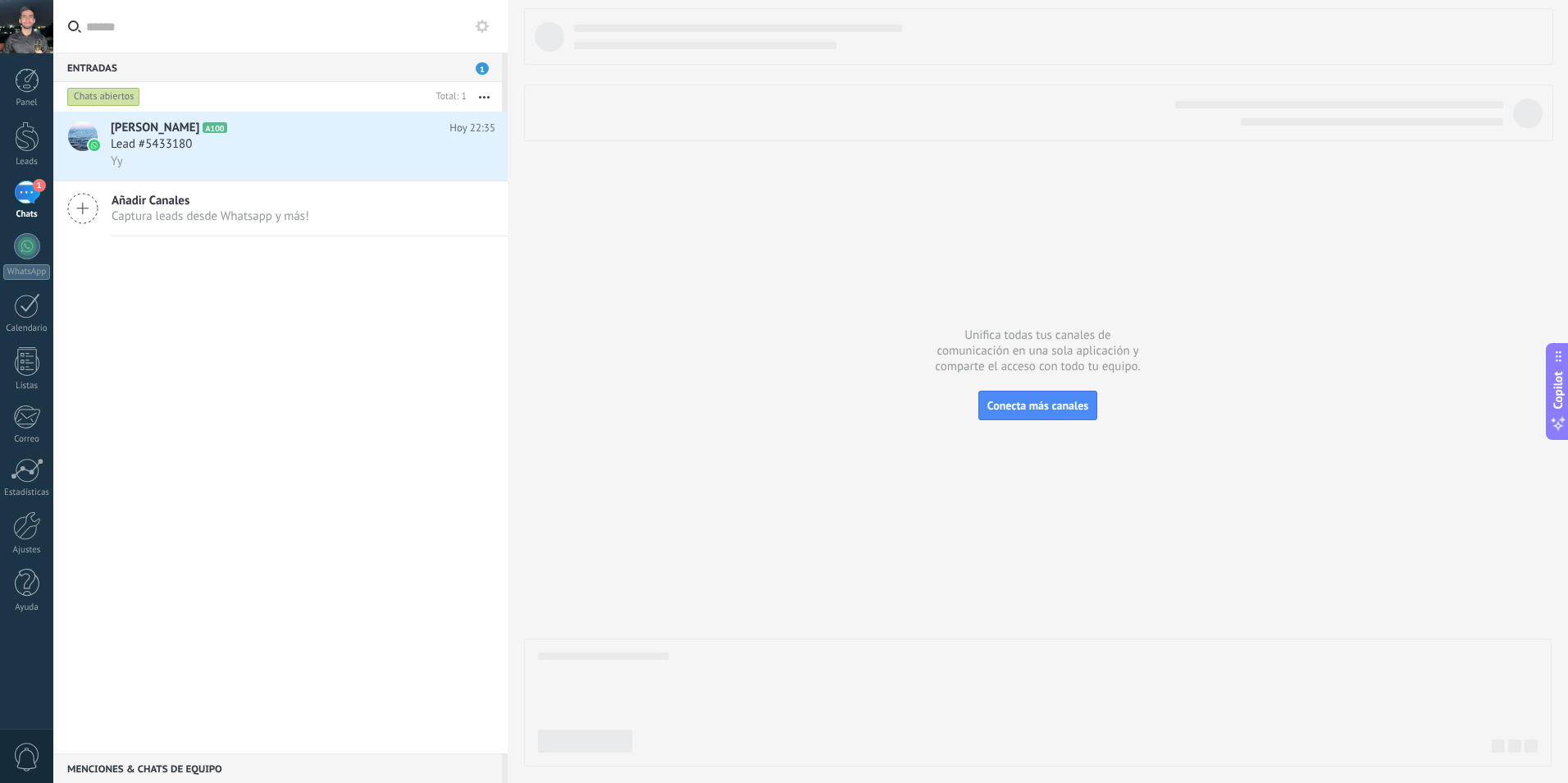
click at [47, 18] on div at bounding box center [26, 26] width 53 height 53
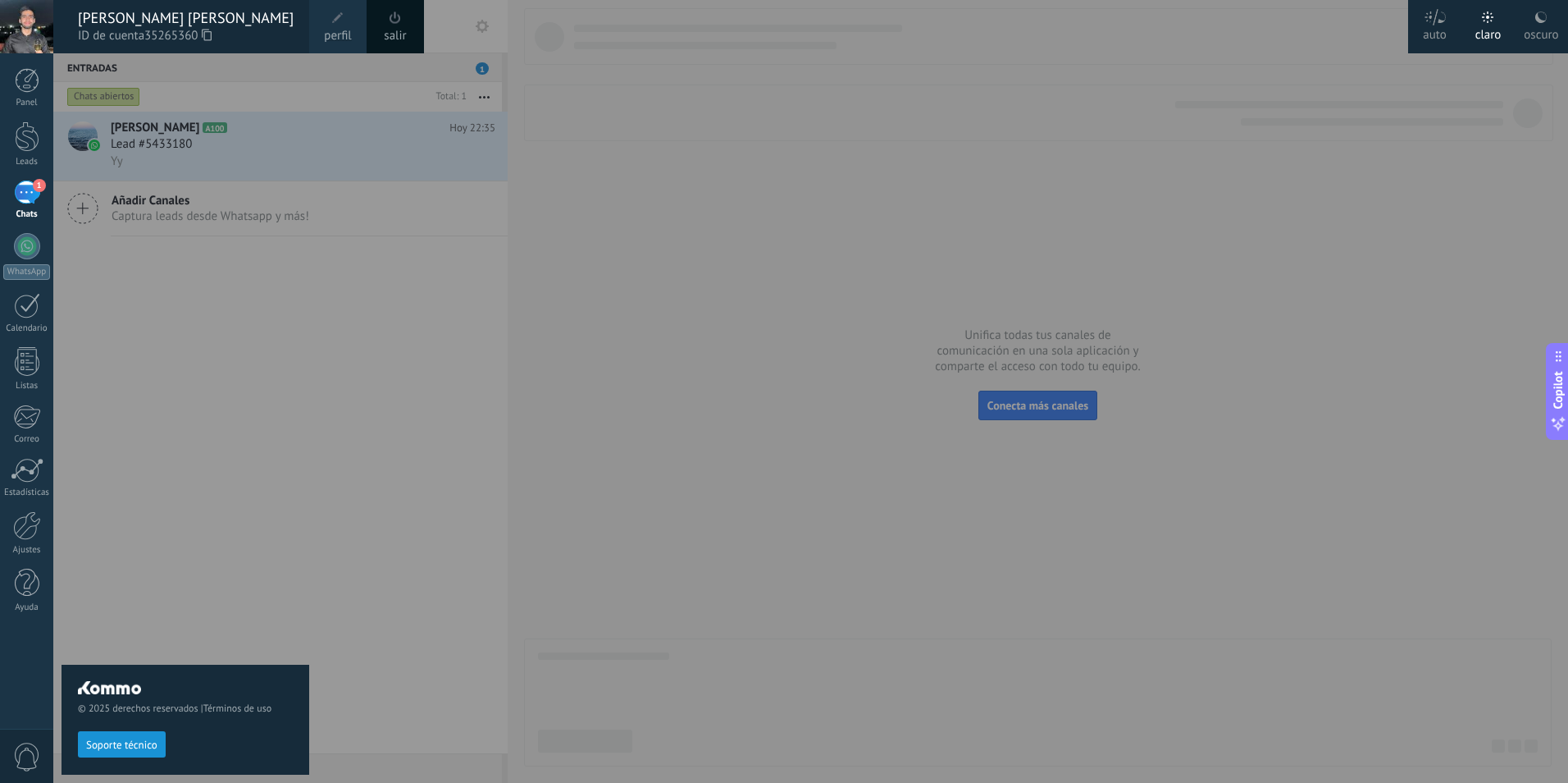
click at [342, 18] on span at bounding box center [338, 18] width 11 height 11
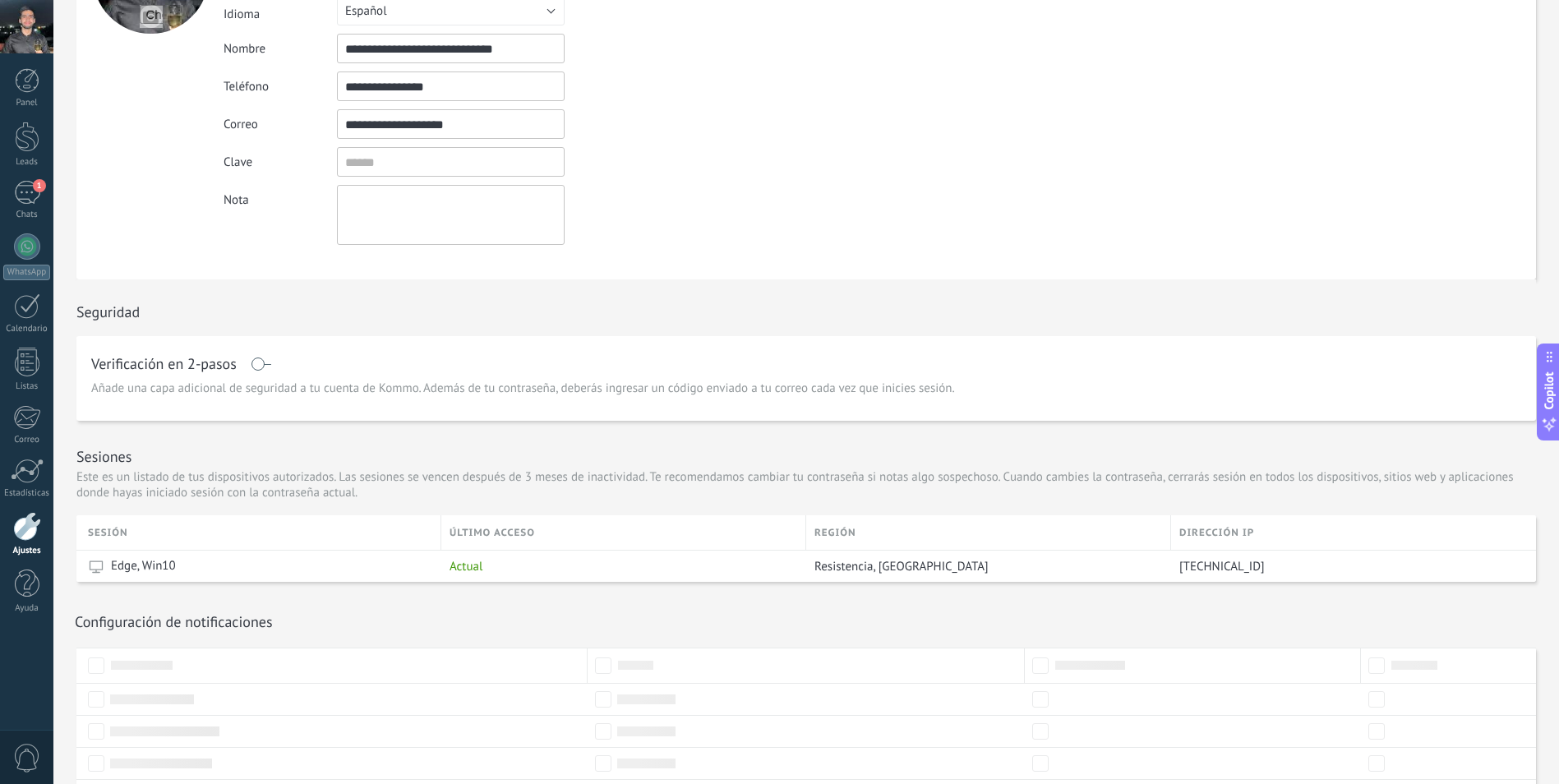
scroll to position [286, 0]
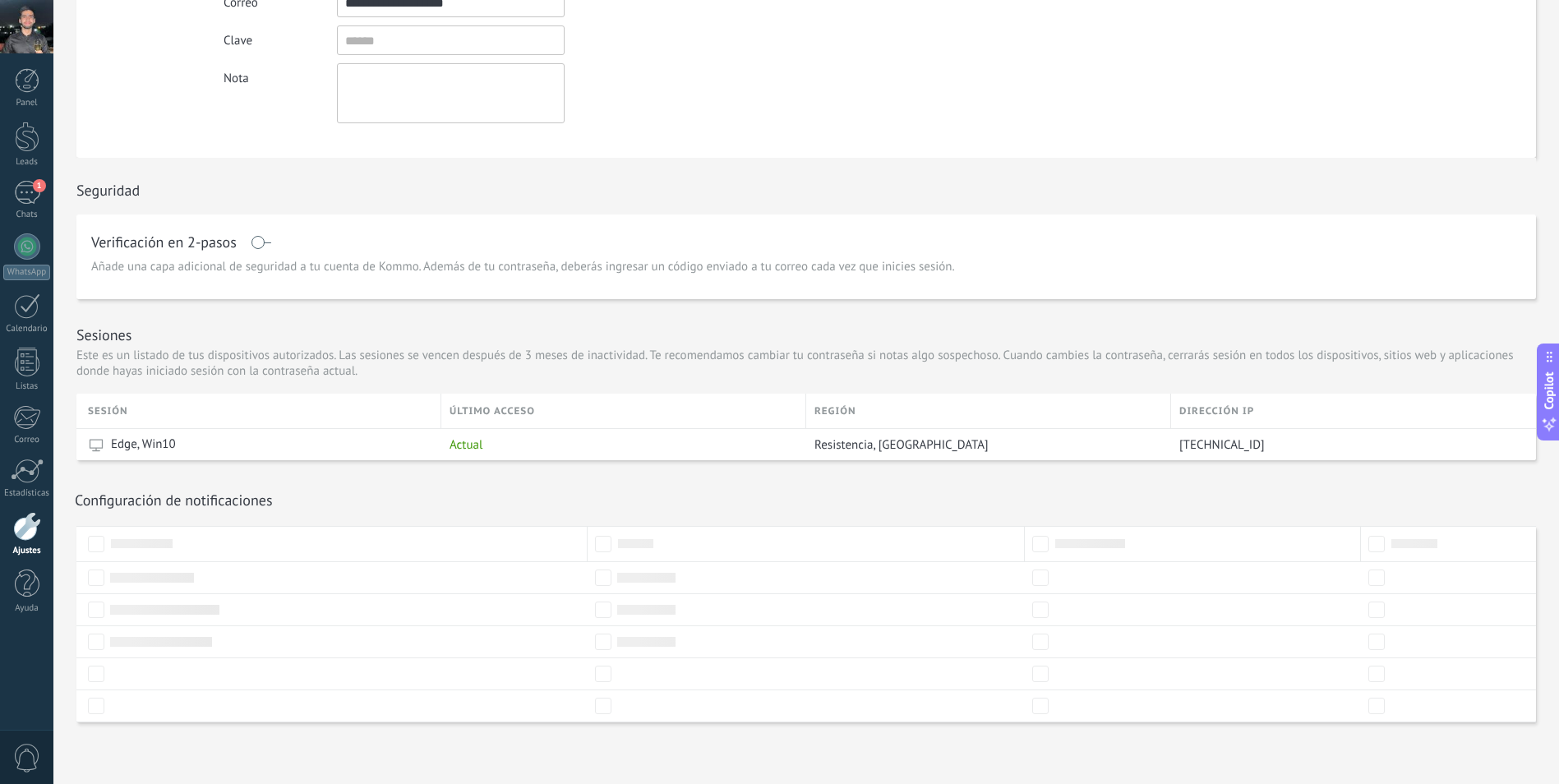
click at [25, 524] on div at bounding box center [27, 526] width 28 height 28
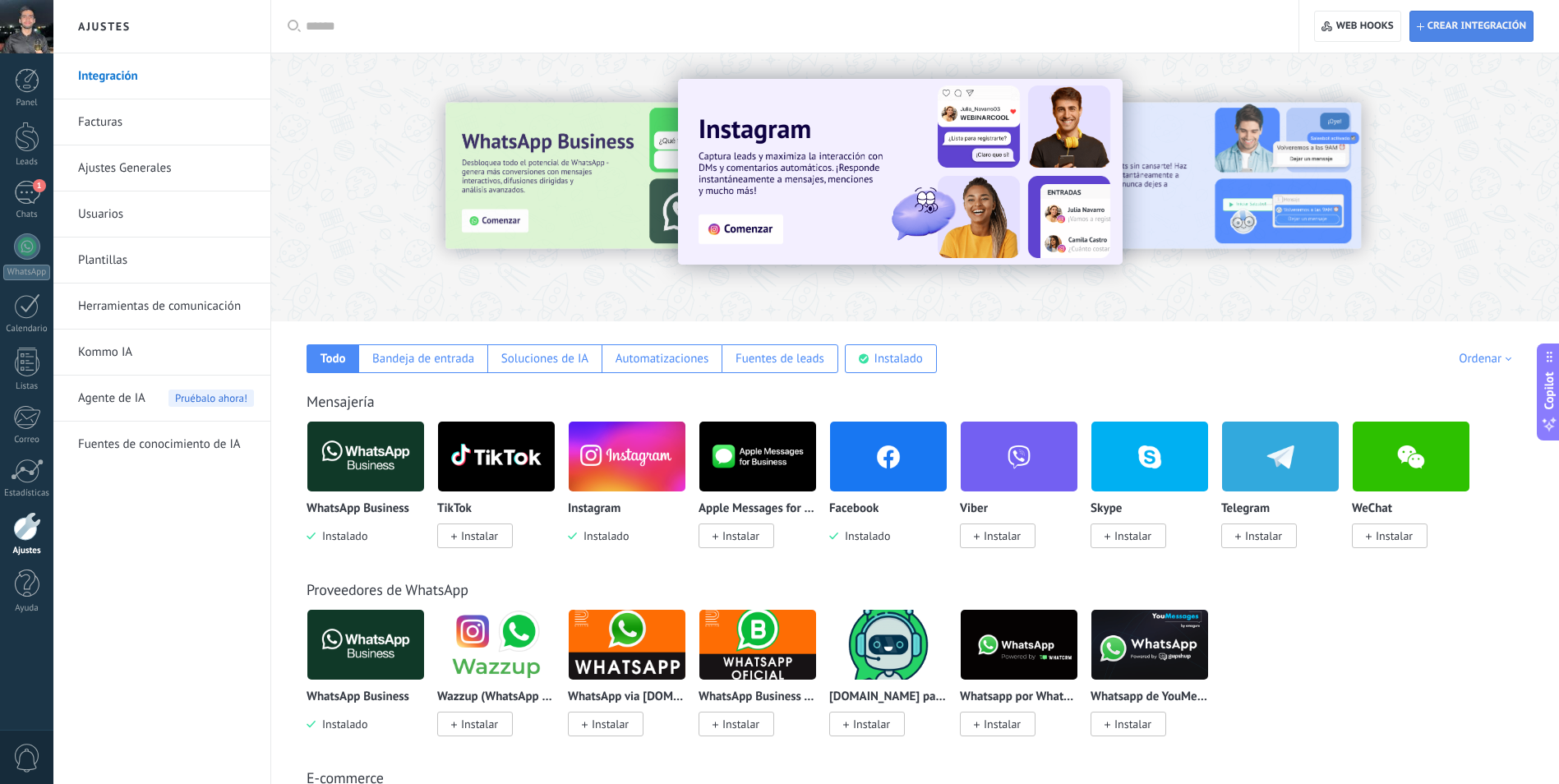
click at [1431, 23] on span "Crear integración" at bounding box center [1477, 26] width 98 height 13
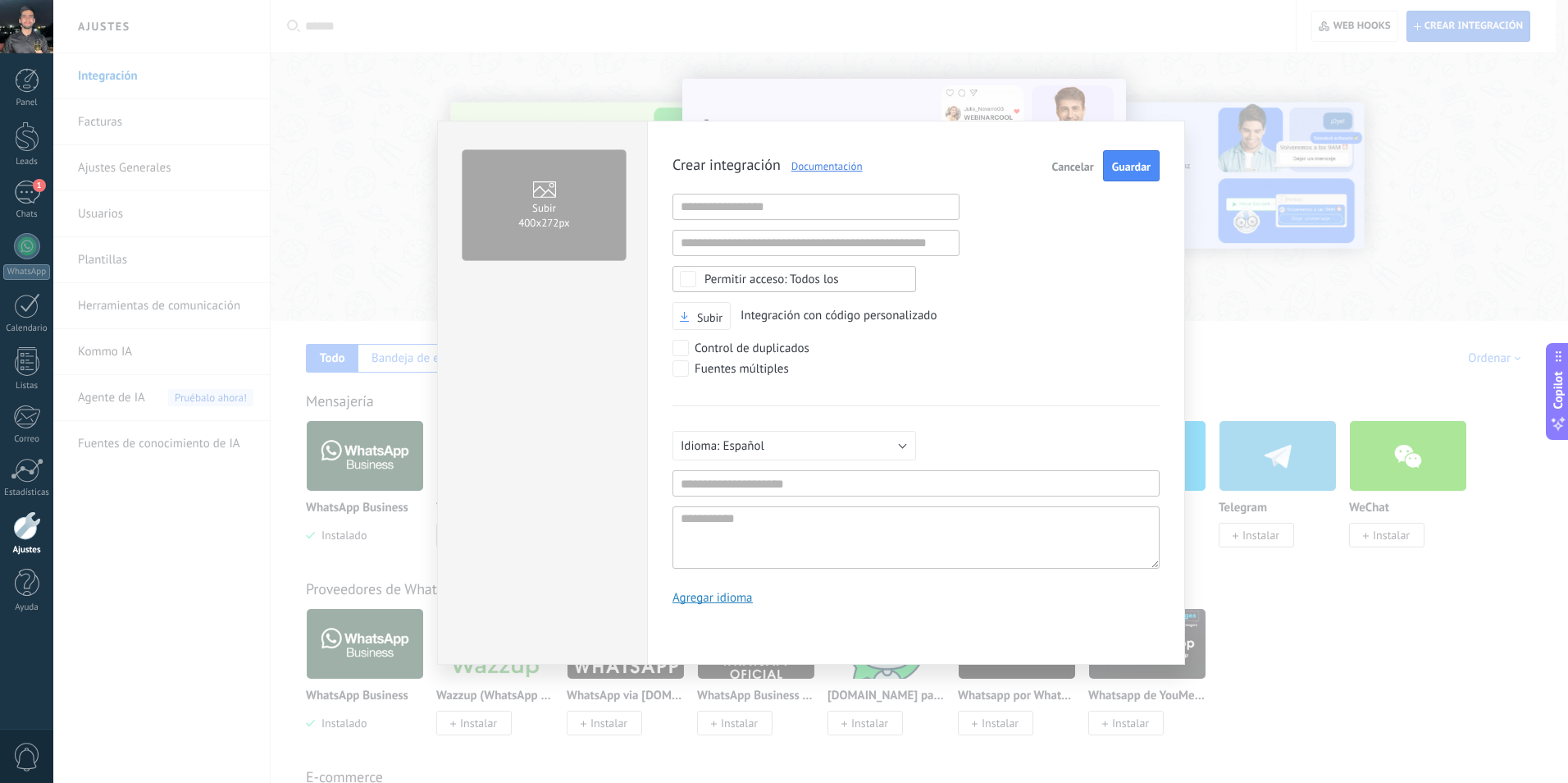
scroll to position [16, 0]
click at [812, 207] on input "text" at bounding box center [817, 207] width 287 height 26
paste input "**********"
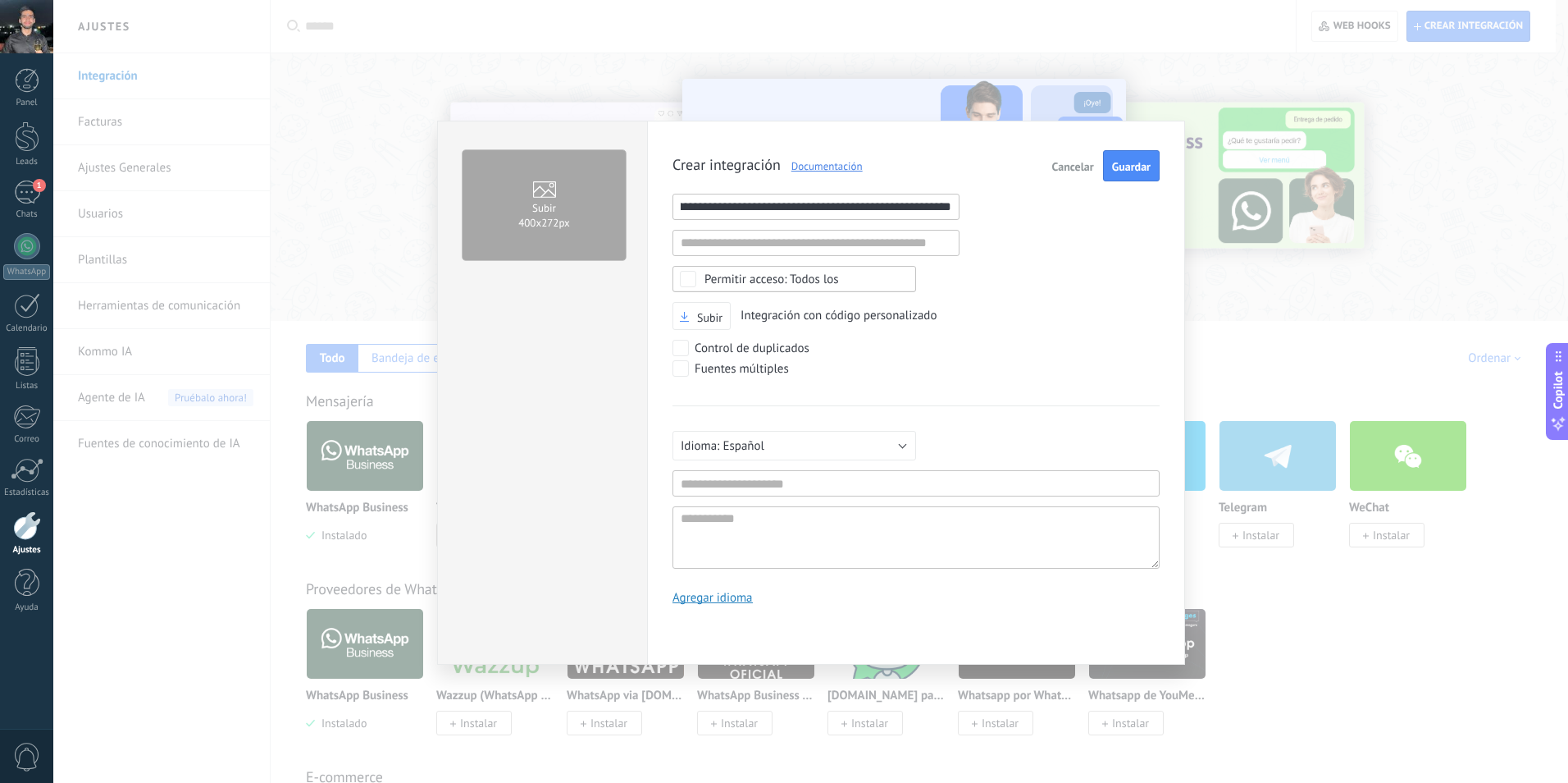
type input "**********"
click at [801, 282] on div "Todos los" at bounding box center [771, 279] width 135 height 12
click at [973, 300] on div "**********" at bounding box center [917, 383] width 487 height 467
click at [1048, 165] on button "Cancelar" at bounding box center [1073, 165] width 55 height 31
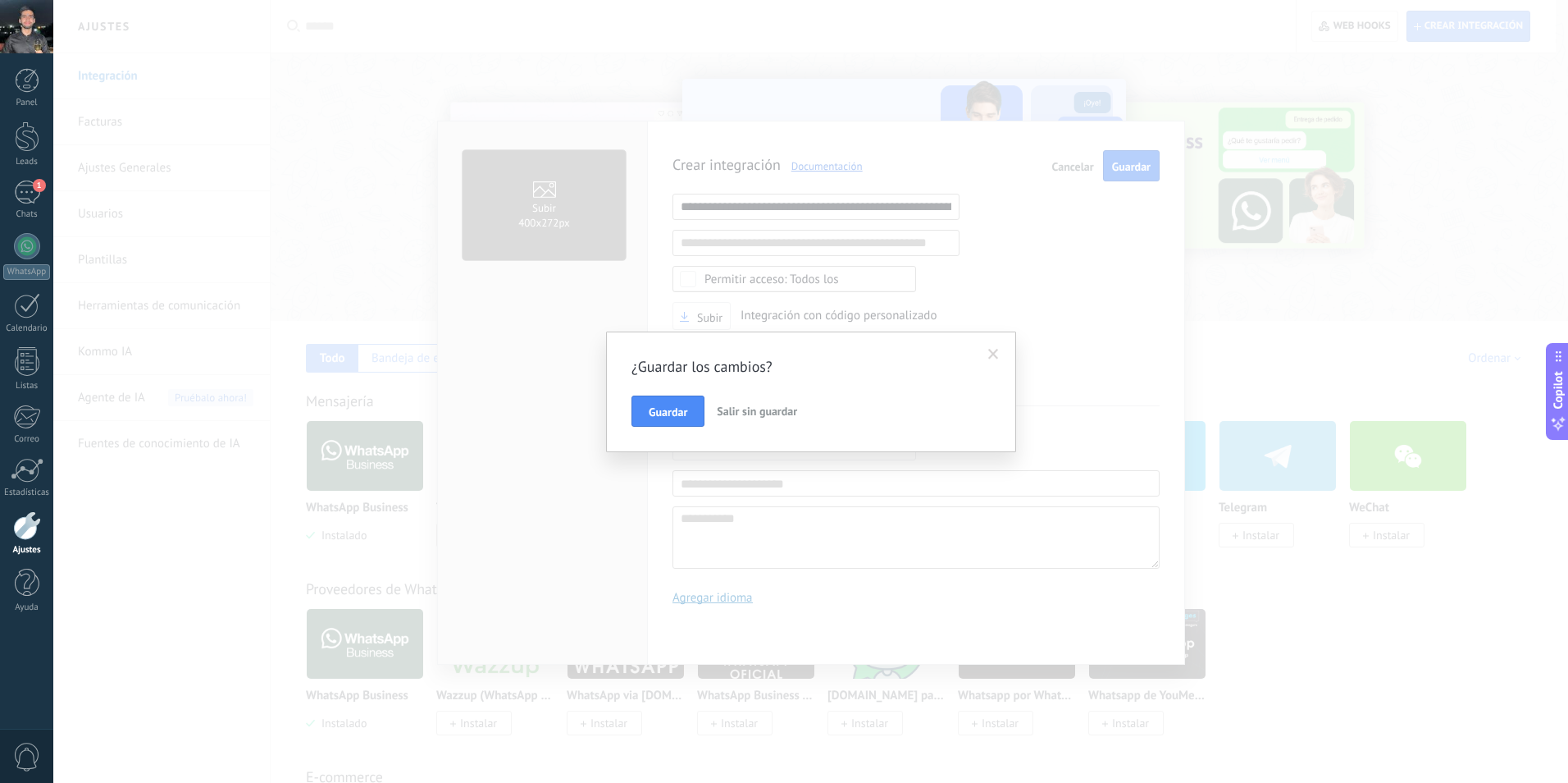
click at [750, 407] on span "Salir sin guardar" at bounding box center [756, 412] width 80 height 15
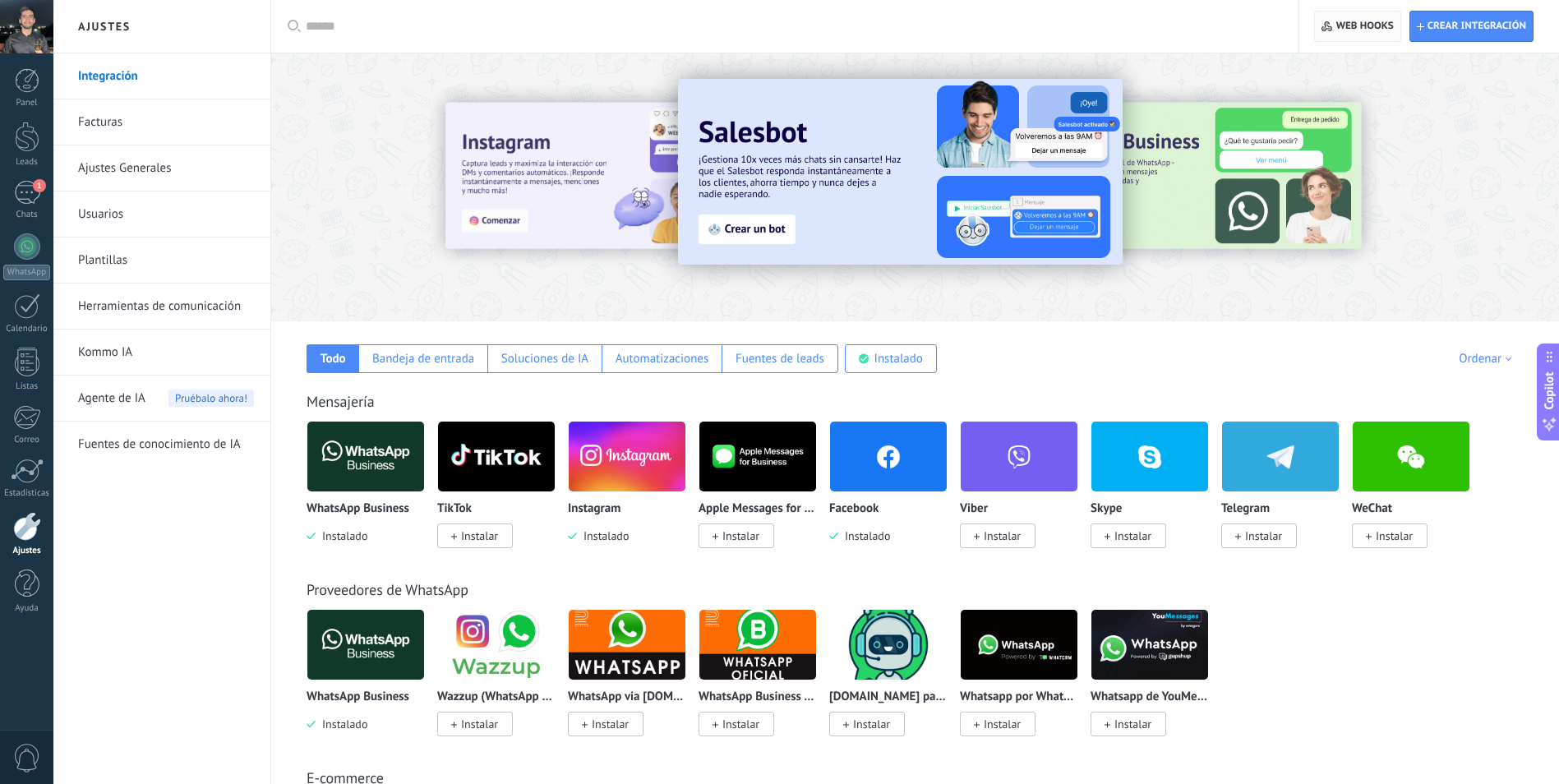
click at [1326, 26] on use "button" at bounding box center [1326, 26] width 10 height 10
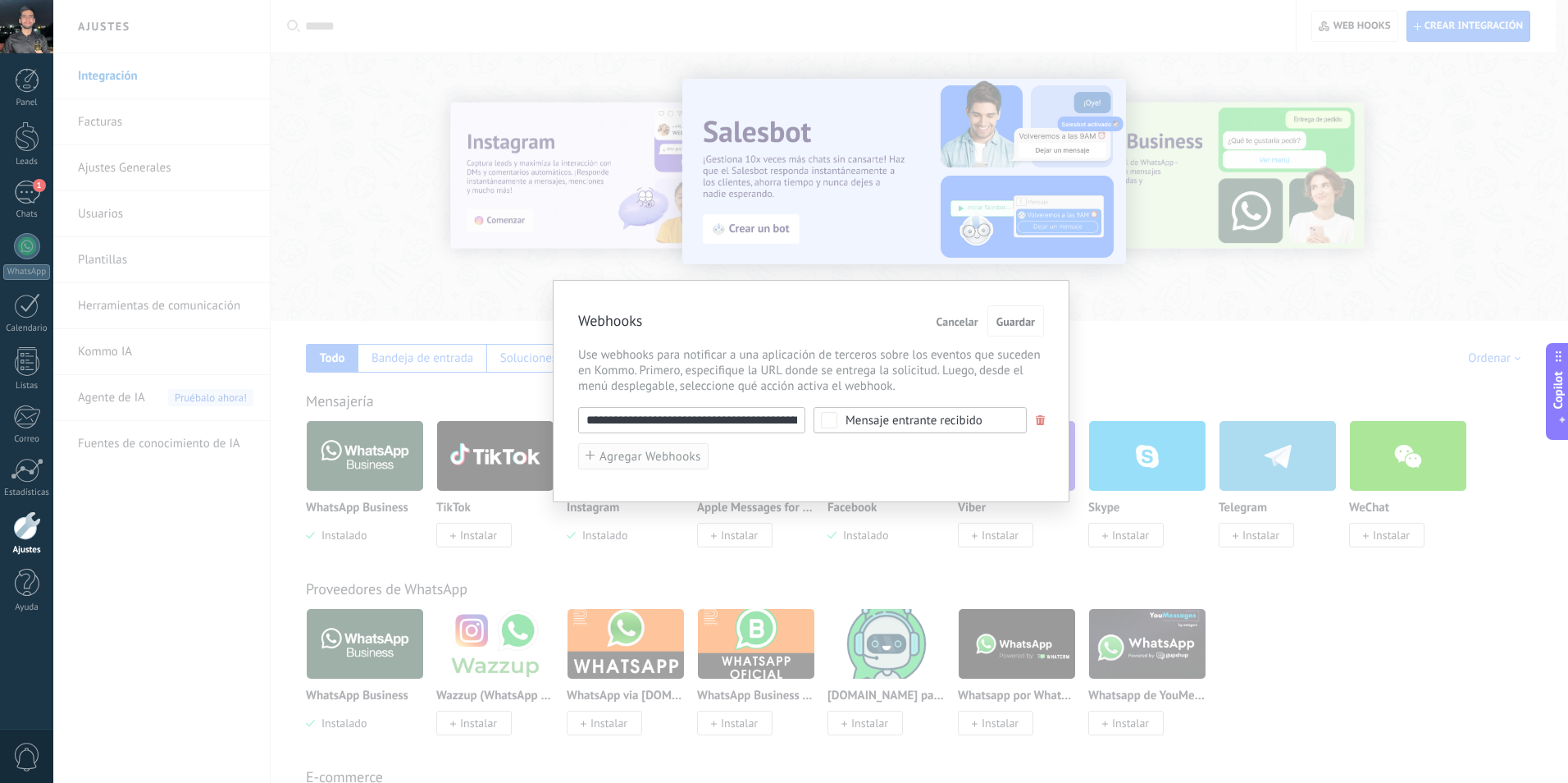
click at [639, 461] on span "Agregar Webhooks" at bounding box center [650, 456] width 102 height 12
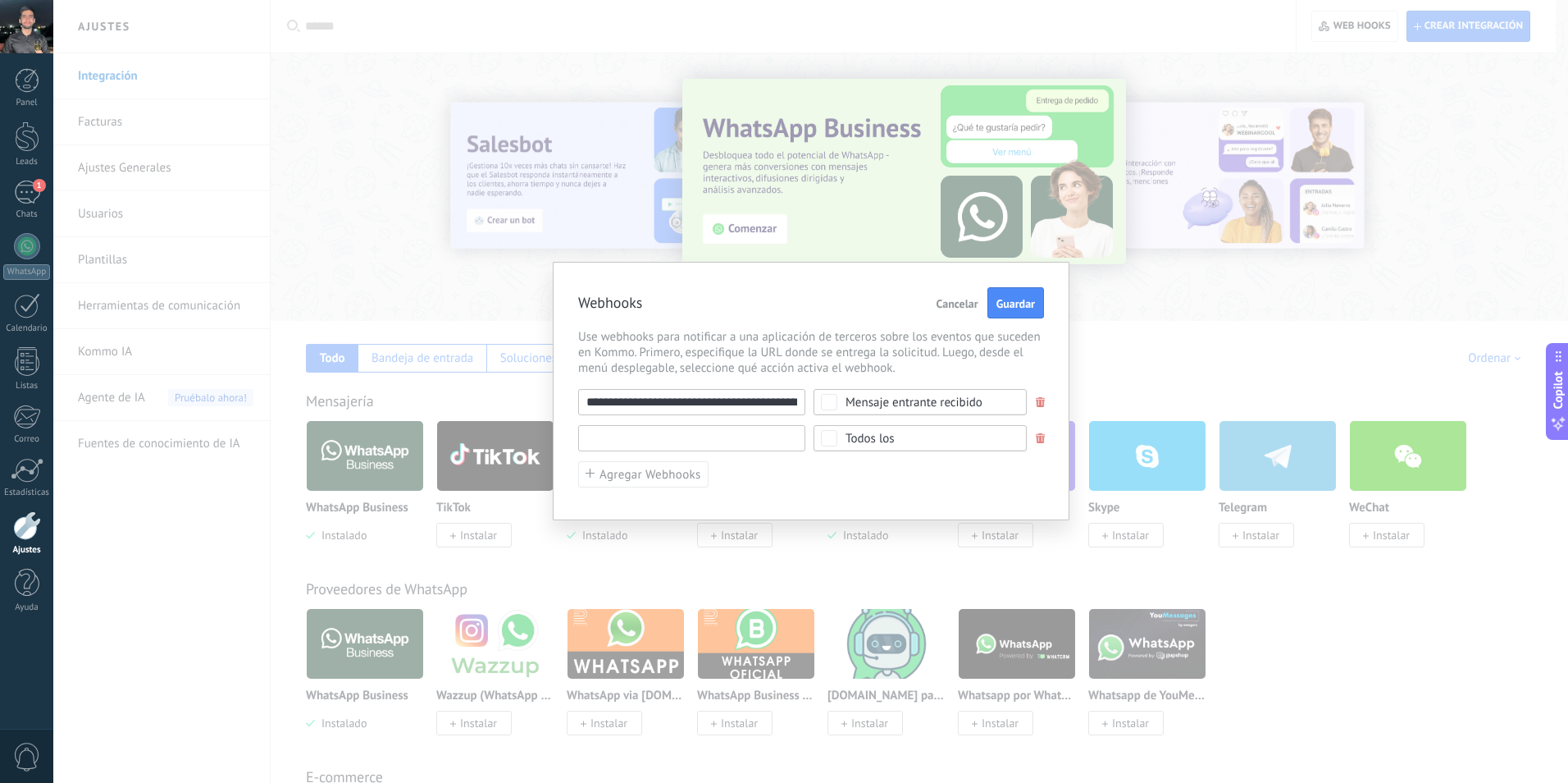
click at [648, 440] on input "text" at bounding box center [692, 438] width 228 height 26
paste input "**********"
type input "**********"
click at [882, 435] on div "Todos los" at bounding box center [870, 438] width 49 height 12
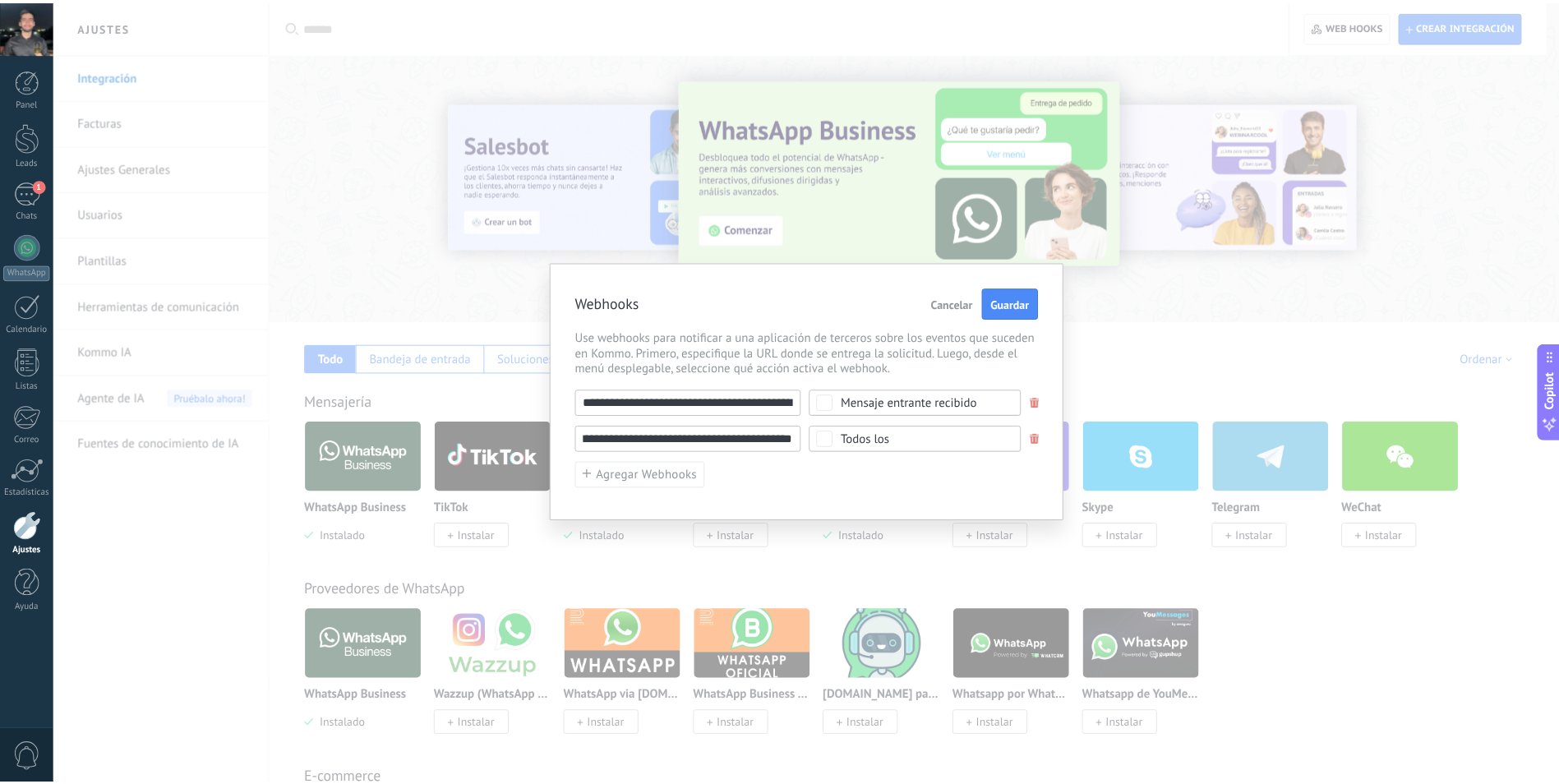
scroll to position [0, 0]
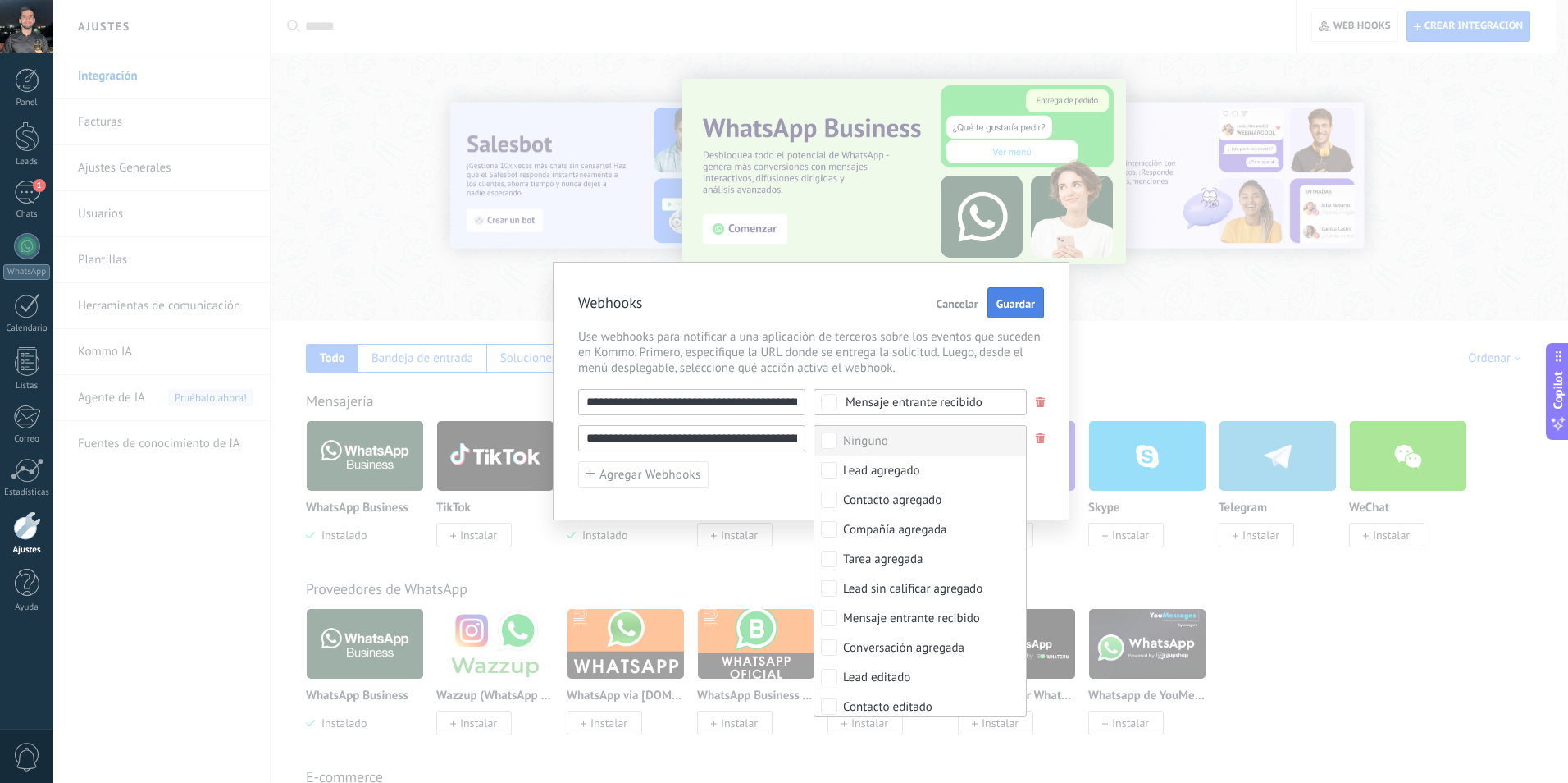
click at [991, 298] on button "Guardar" at bounding box center [1016, 302] width 57 height 31
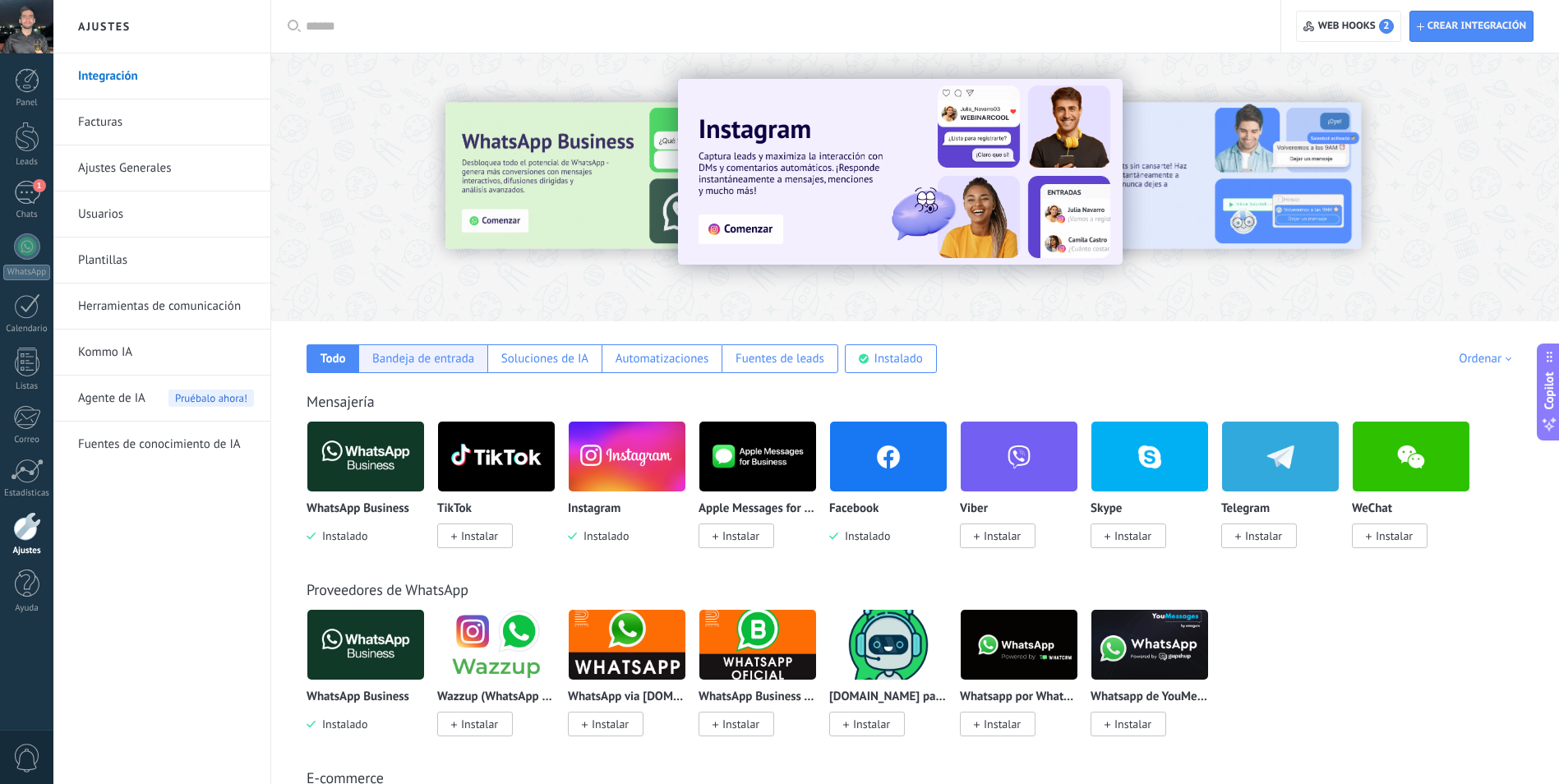
click at [399, 348] on div "Bandeja de entrada" at bounding box center [423, 358] width 129 height 28
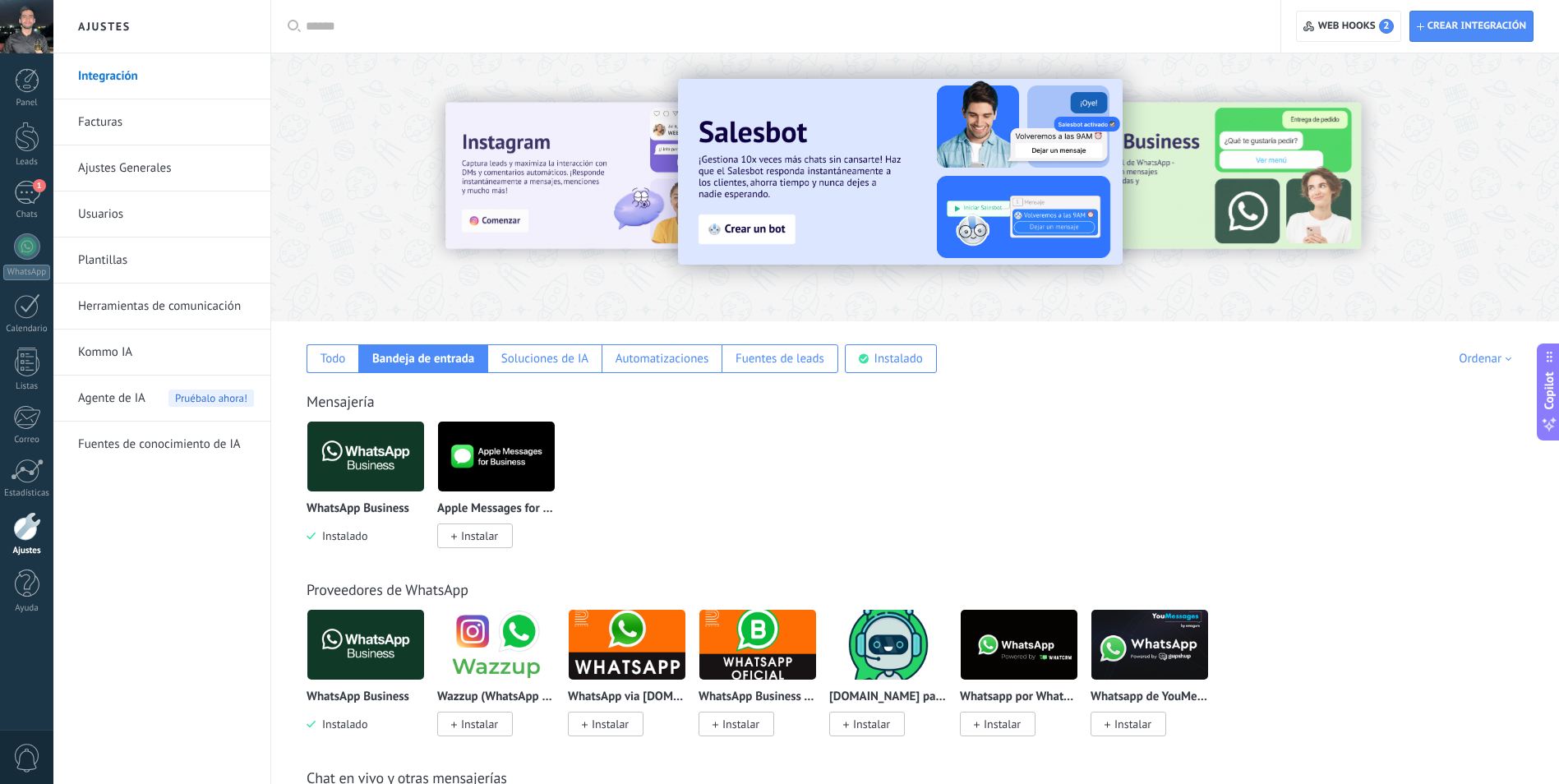
click at [170, 158] on link "Ajustes Generales" at bounding box center [166, 168] width 176 height 46
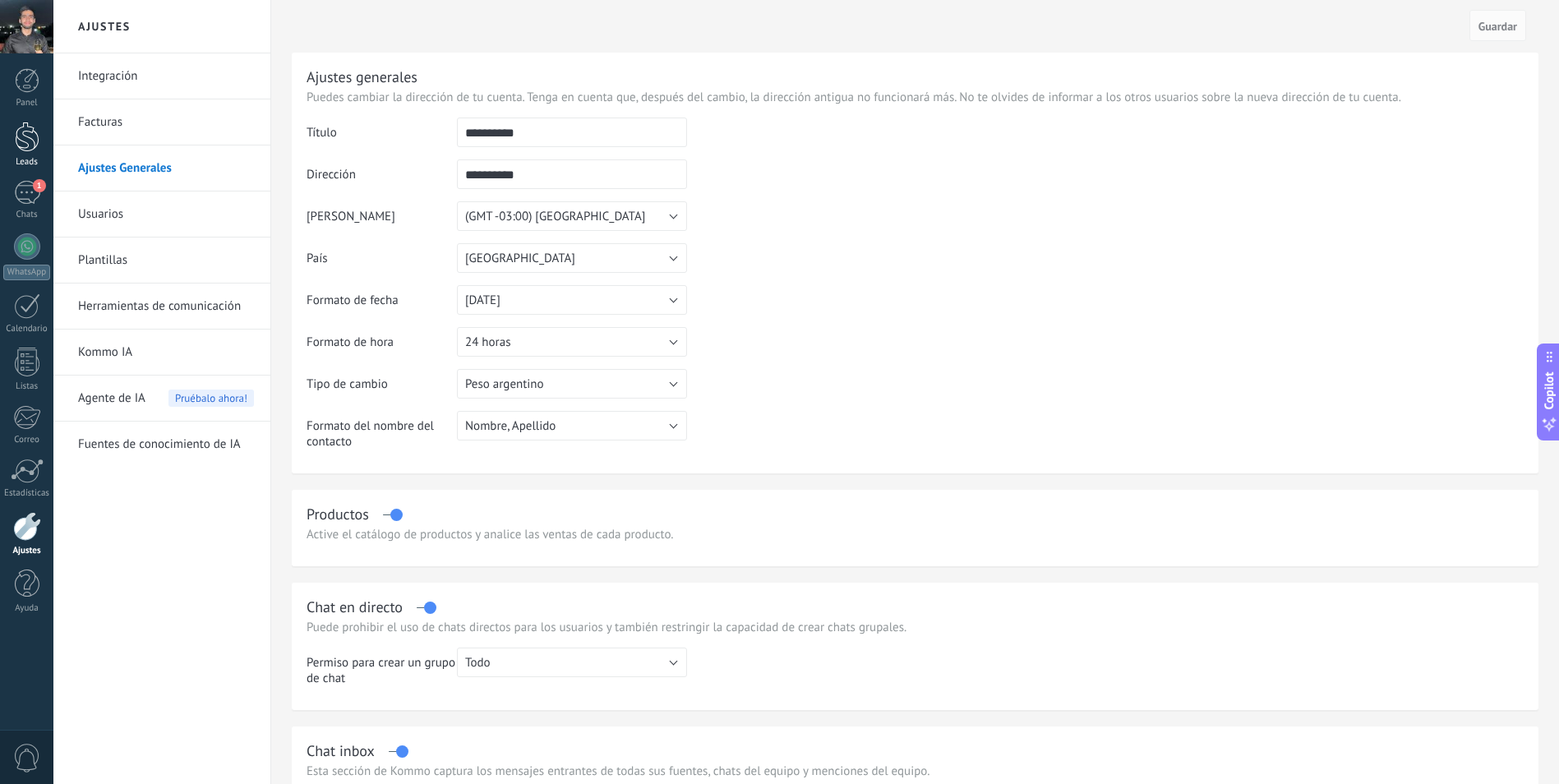
click at [23, 139] on div at bounding box center [27, 137] width 25 height 30
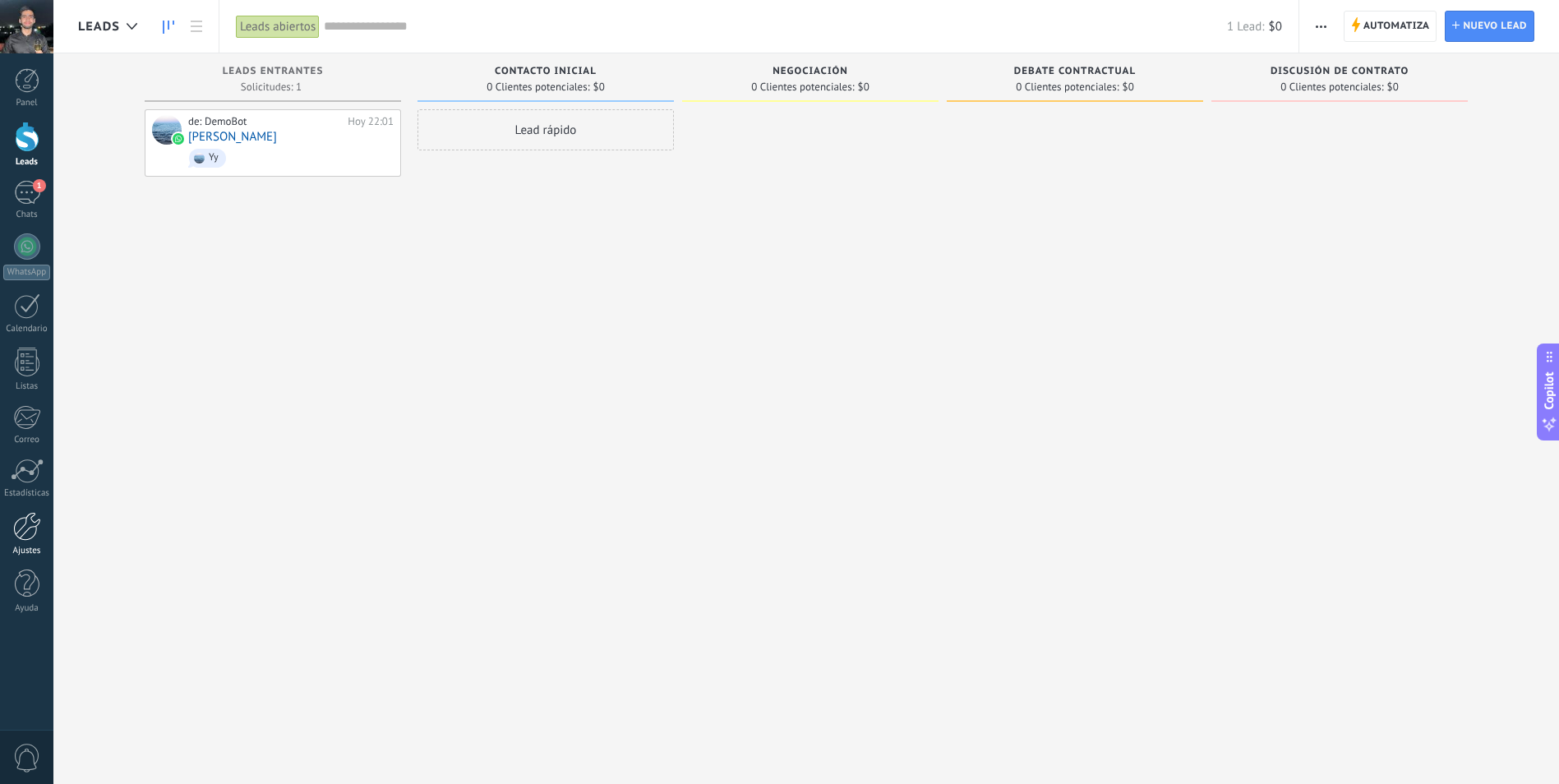
click at [28, 530] on div at bounding box center [27, 526] width 28 height 28
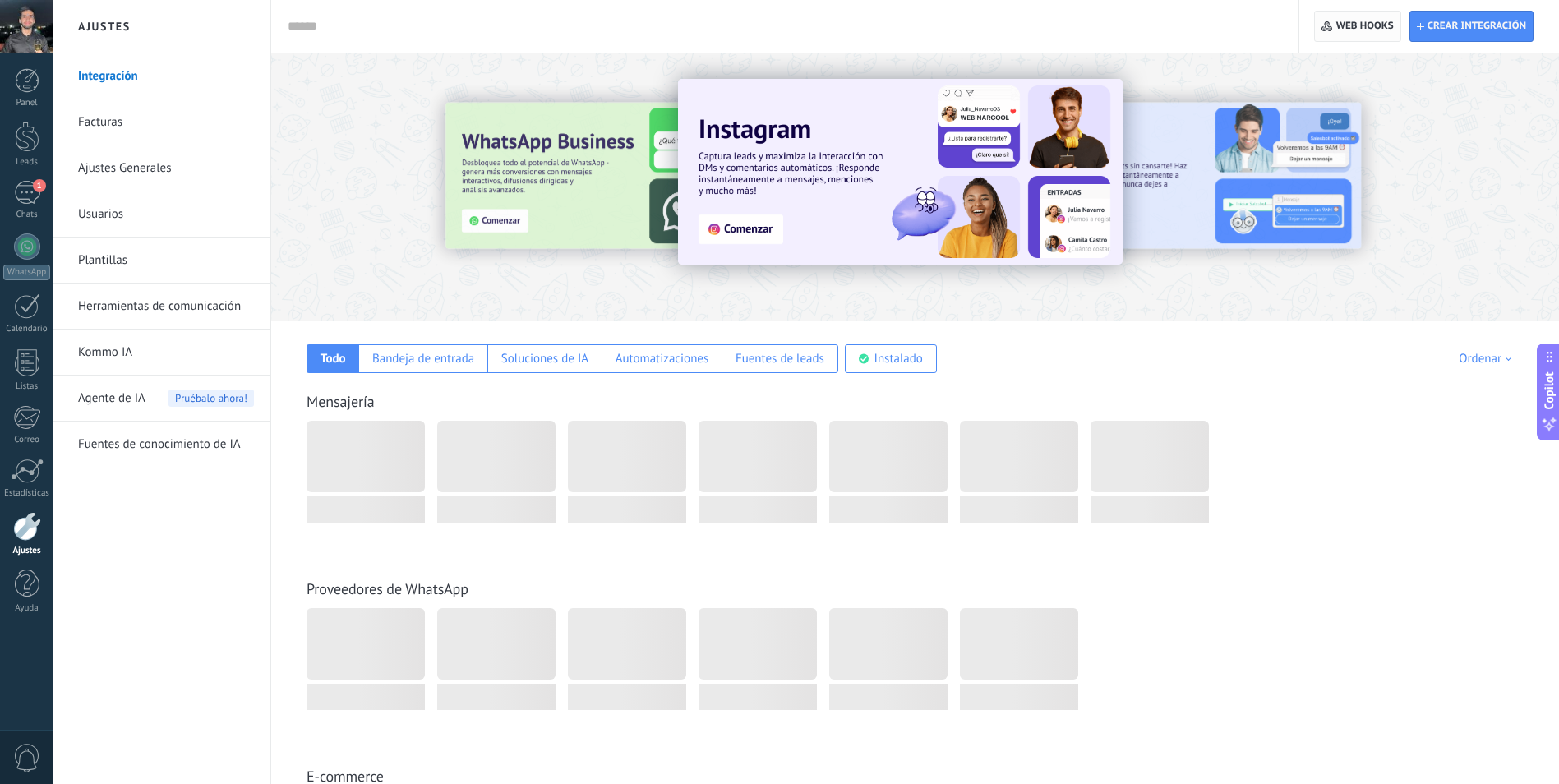
click at [1348, 38] on span "Web hooks 0" at bounding box center [1358, 26] width 72 height 29
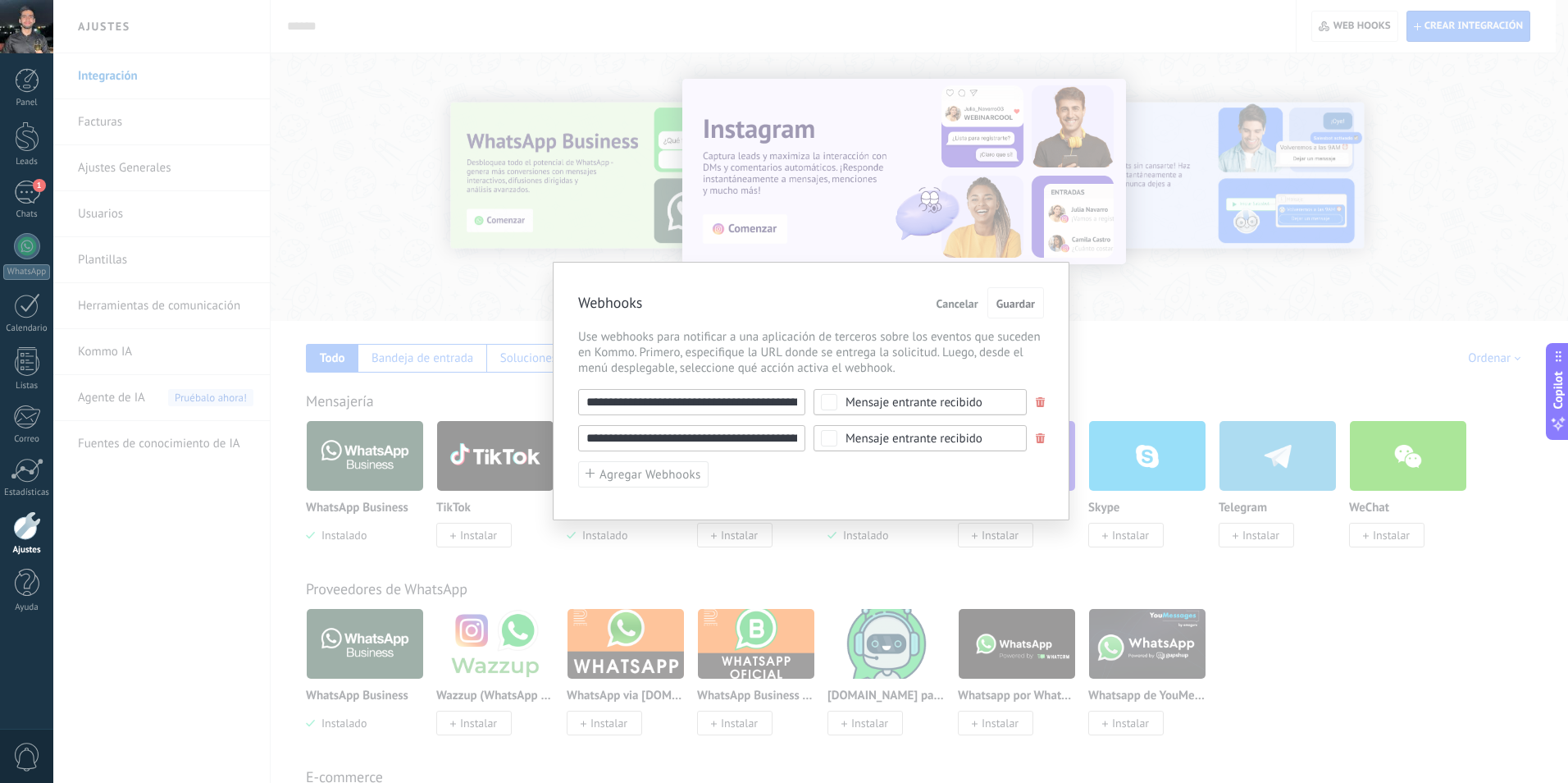
click at [747, 434] on input "**********" at bounding box center [692, 438] width 228 height 26
click at [1036, 440] on span at bounding box center [1040, 438] width 9 height 10
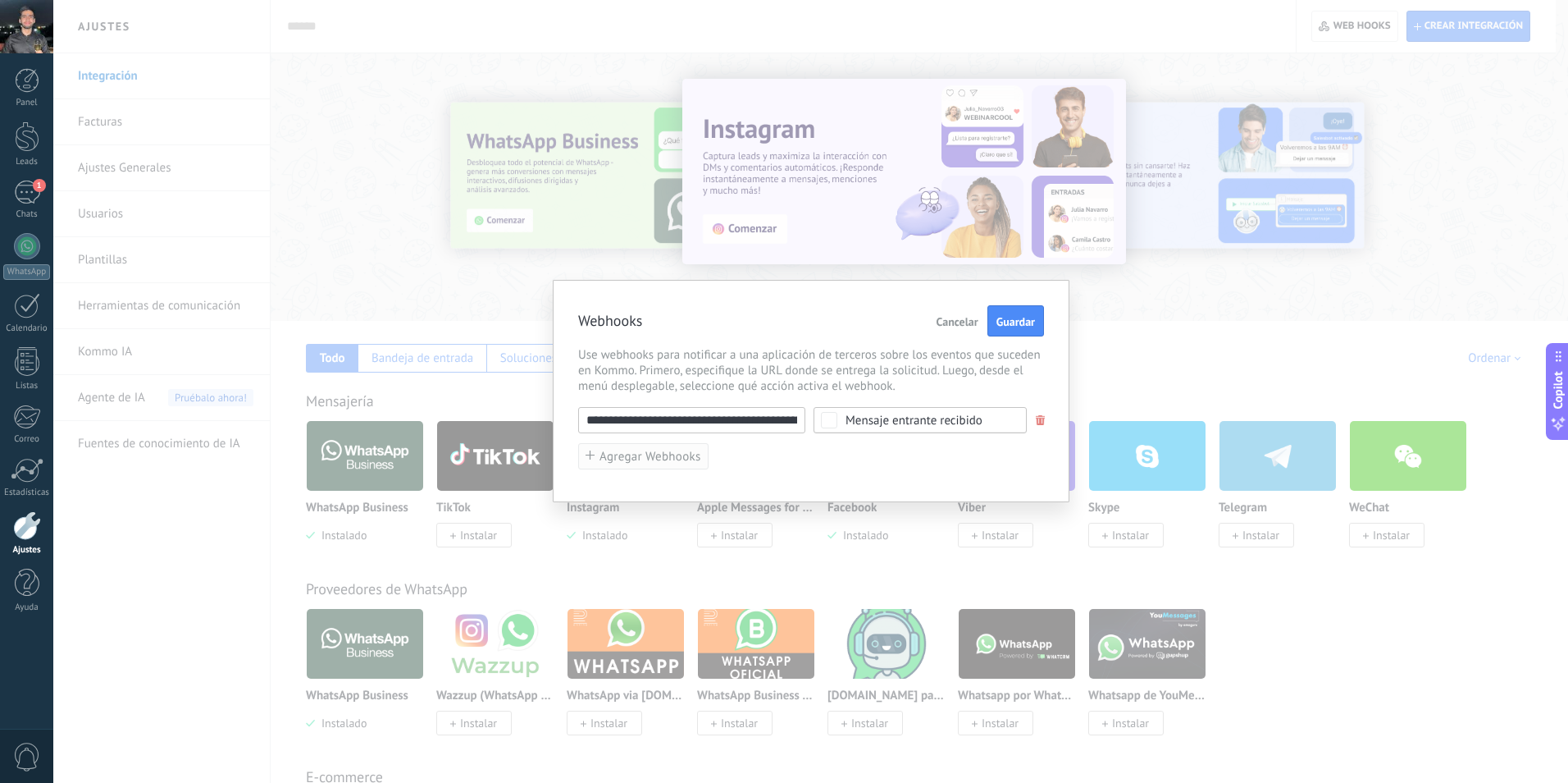
click at [677, 451] on span "Agregar Webhooks" at bounding box center [650, 456] width 102 height 12
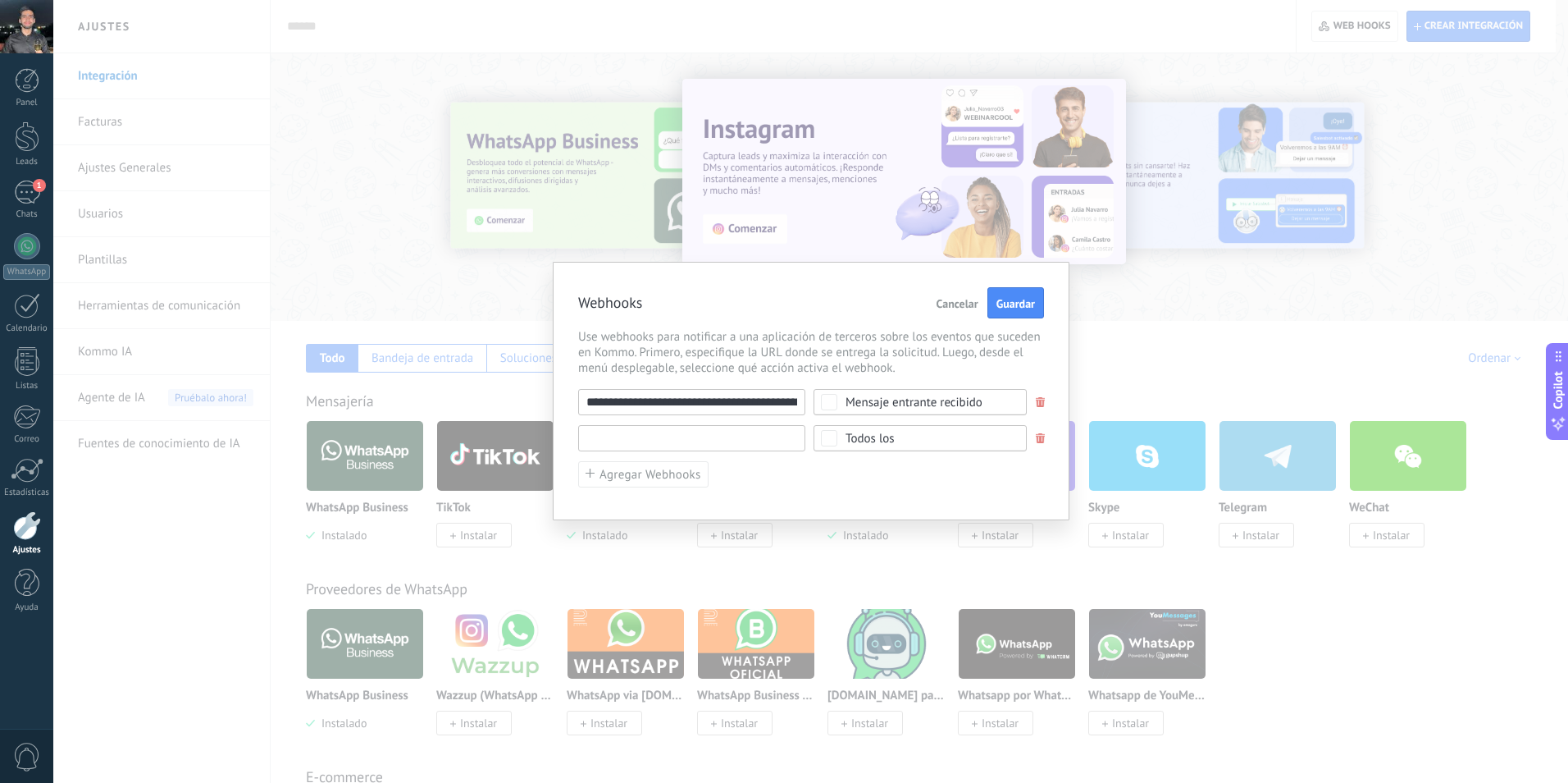
click at [673, 432] on input "text" at bounding box center [692, 438] width 228 height 26
paste input "**********"
type input "**********"
click at [899, 443] on span "Todos los" at bounding box center [925, 438] width 160 height 12
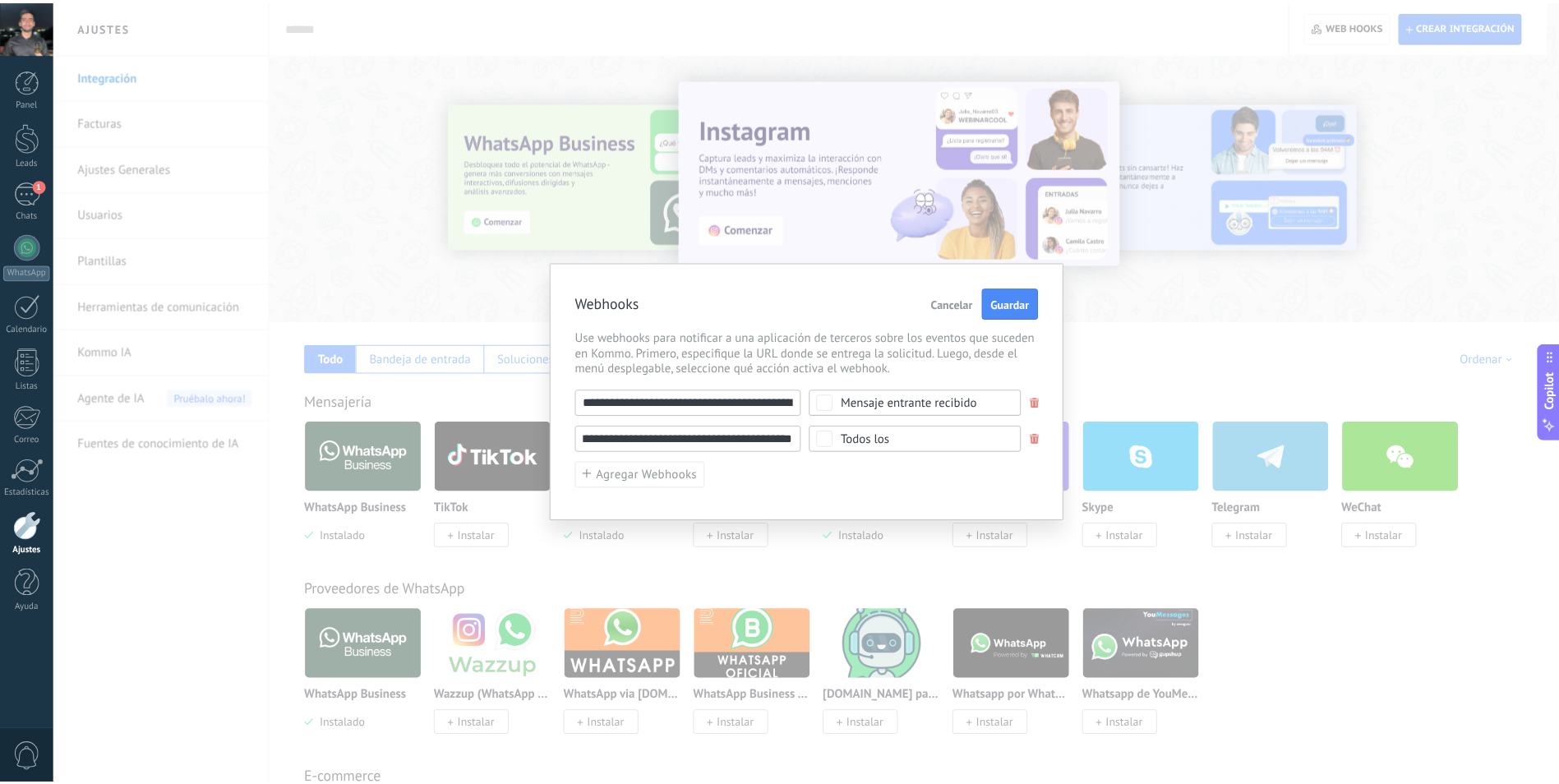
scroll to position [0, 0]
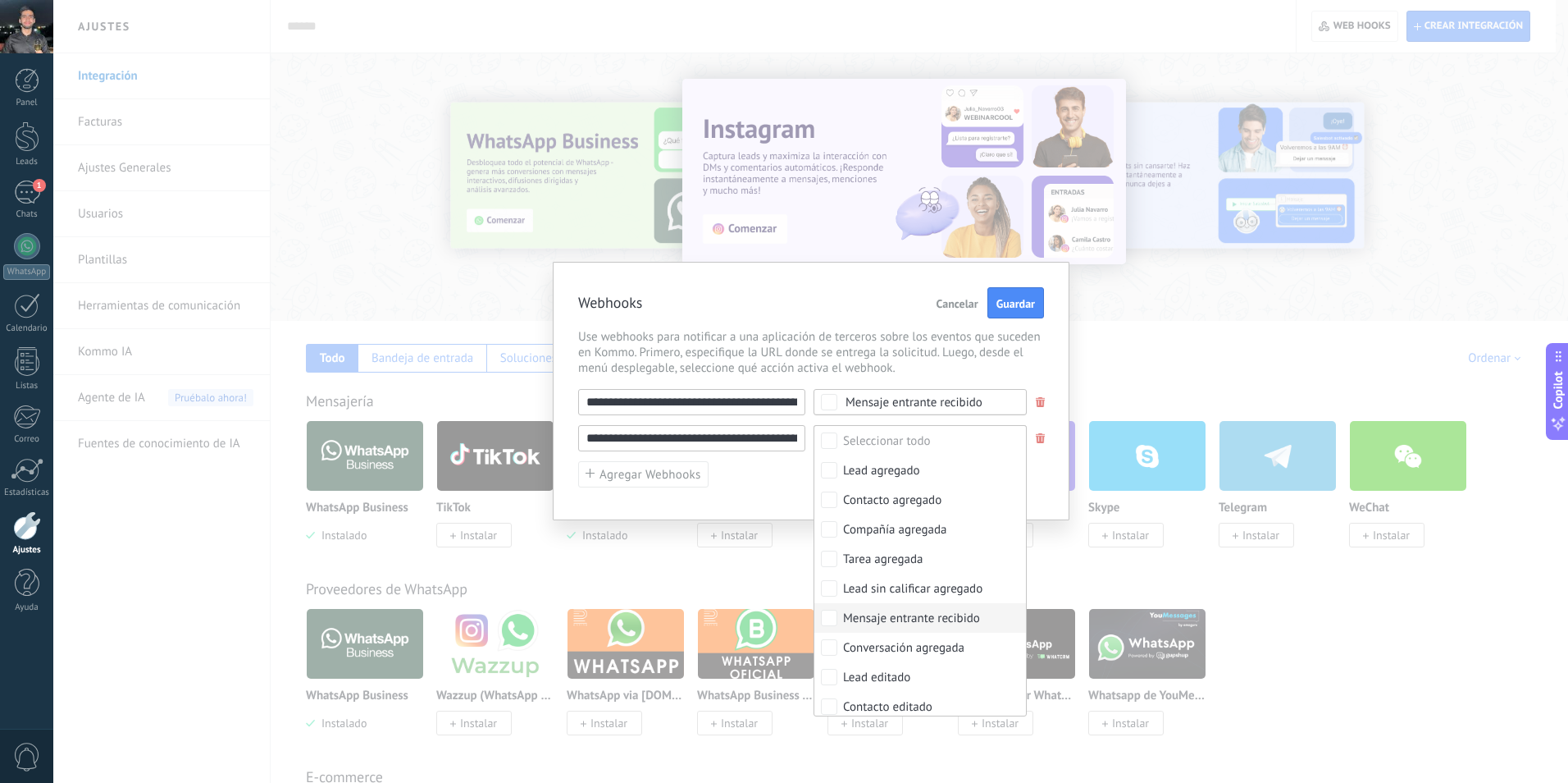
click at [841, 619] on label "Mensaje entrante recibido" at bounding box center [920, 618] width 211 height 29
click at [1006, 310] on span "Guardar" at bounding box center [1016, 303] width 39 height 11
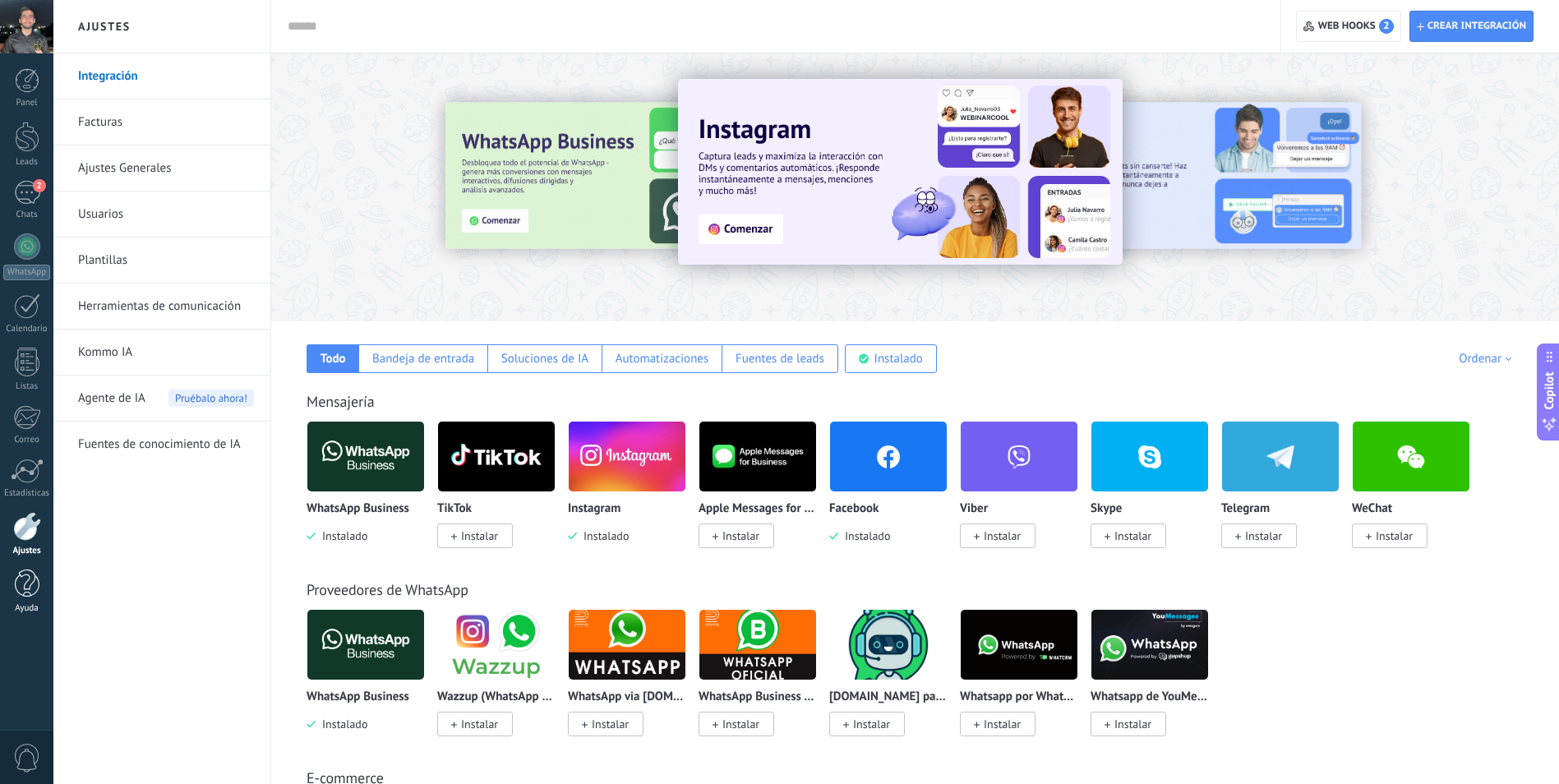
click at [28, 595] on div at bounding box center [27, 584] width 25 height 28
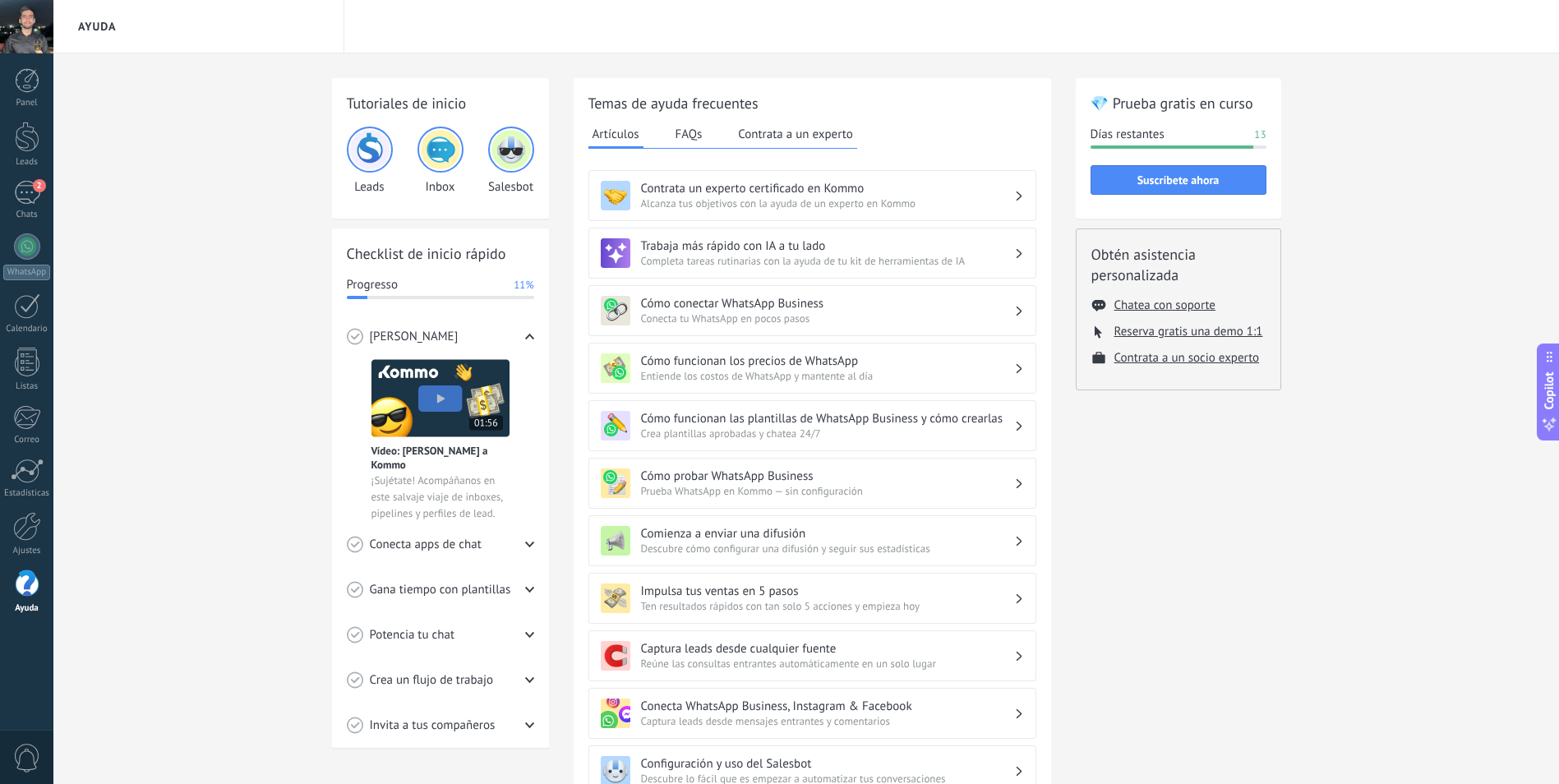
scroll to position [238, 0]
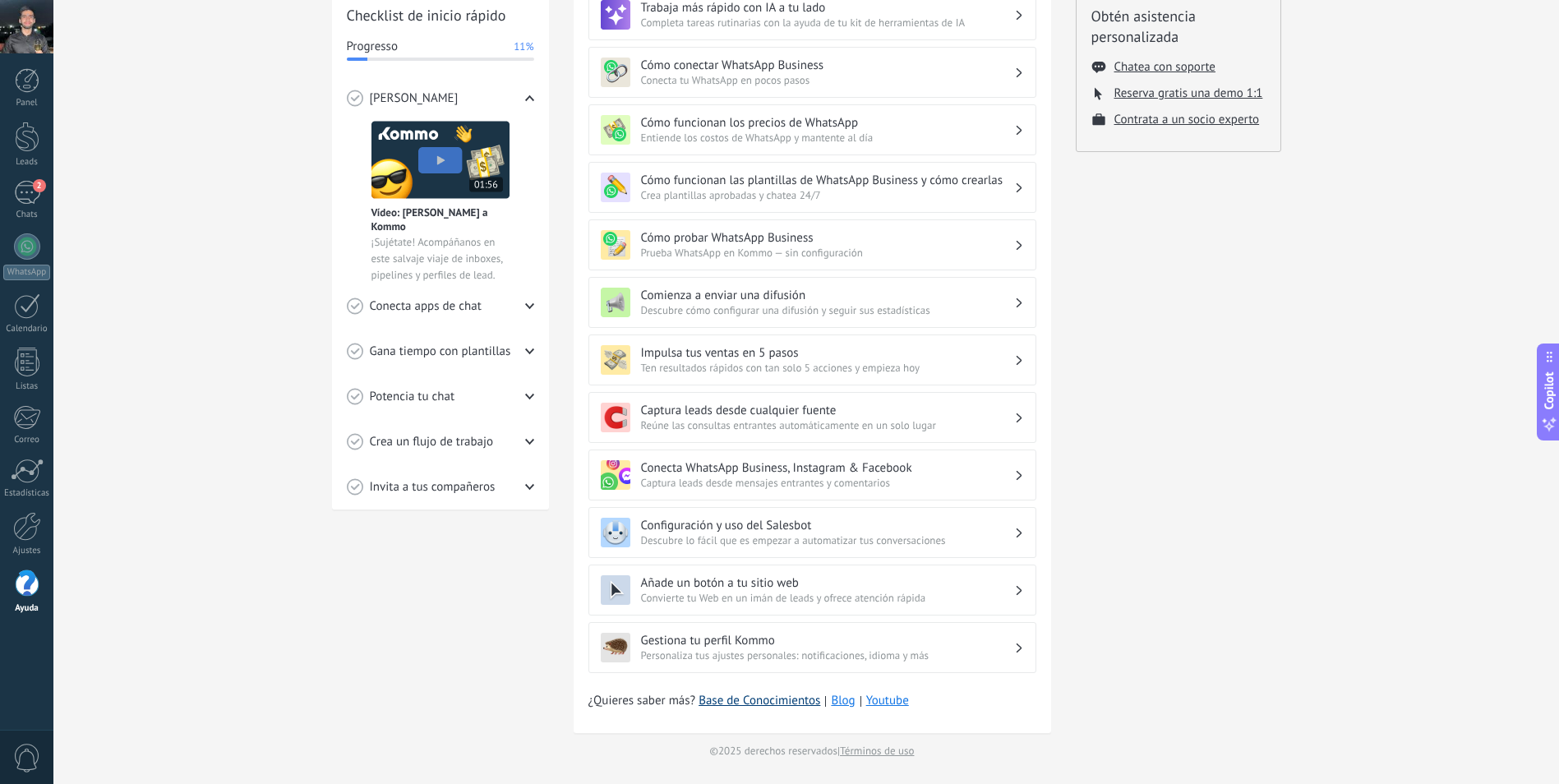
click at [730, 705] on link "Base de Conocimientos" at bounding box center [760, 701] width 122 height 16
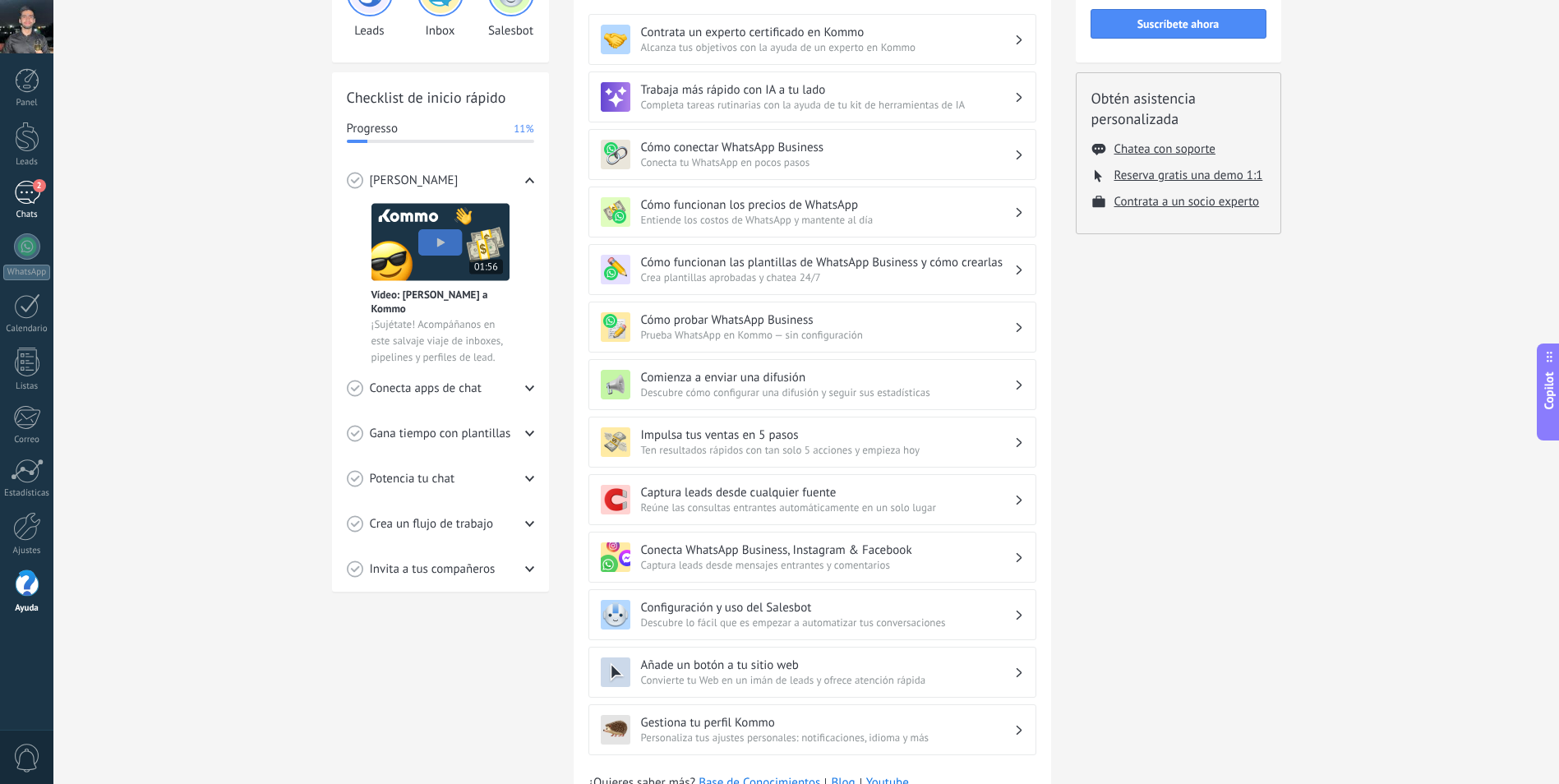
click at [24, 193] on div "2" at bounding box center [27, 192] width 26 height 24
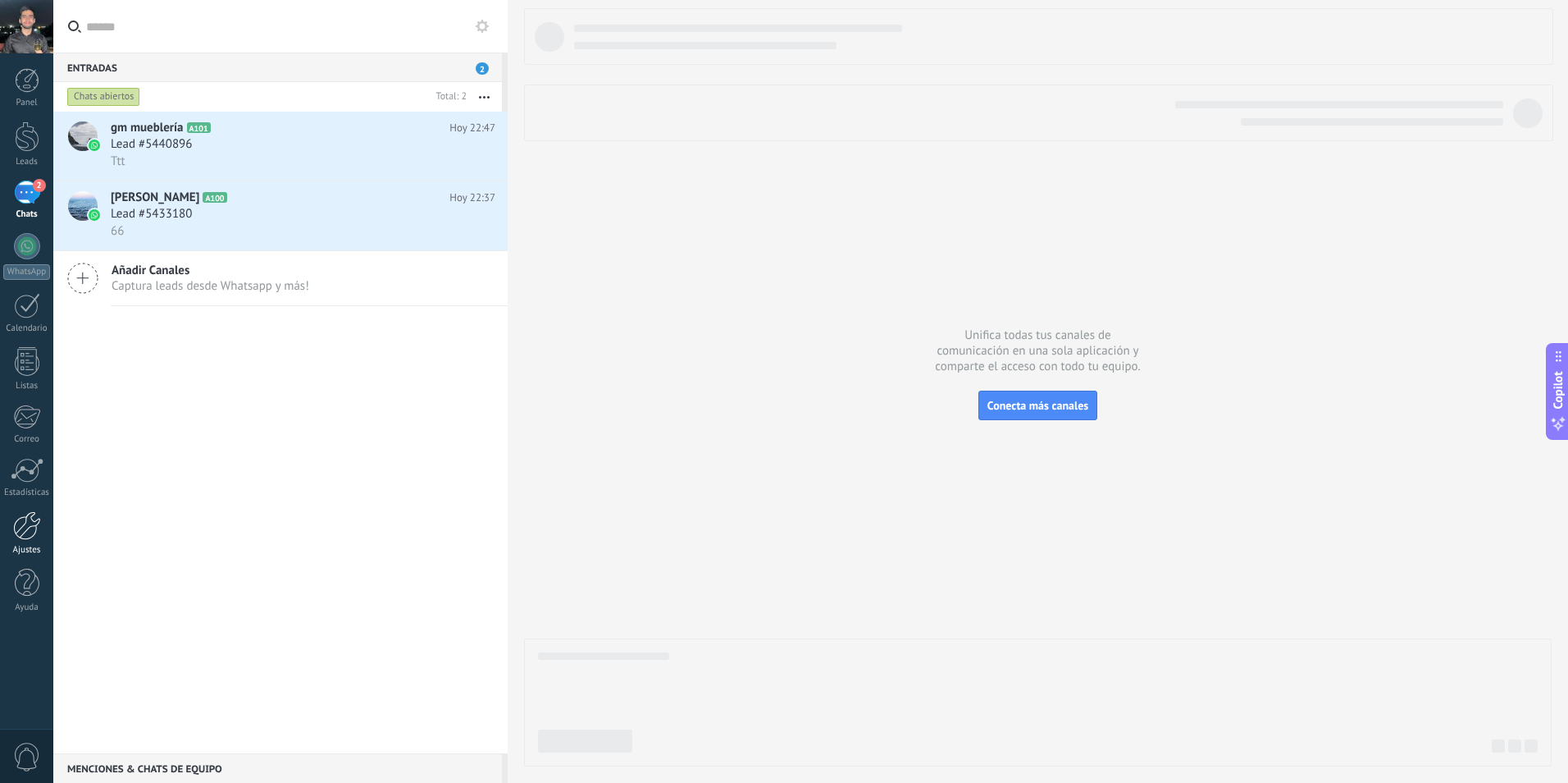
click at [31, 524] on div at bounding box center [27, 525] width 28 height 28
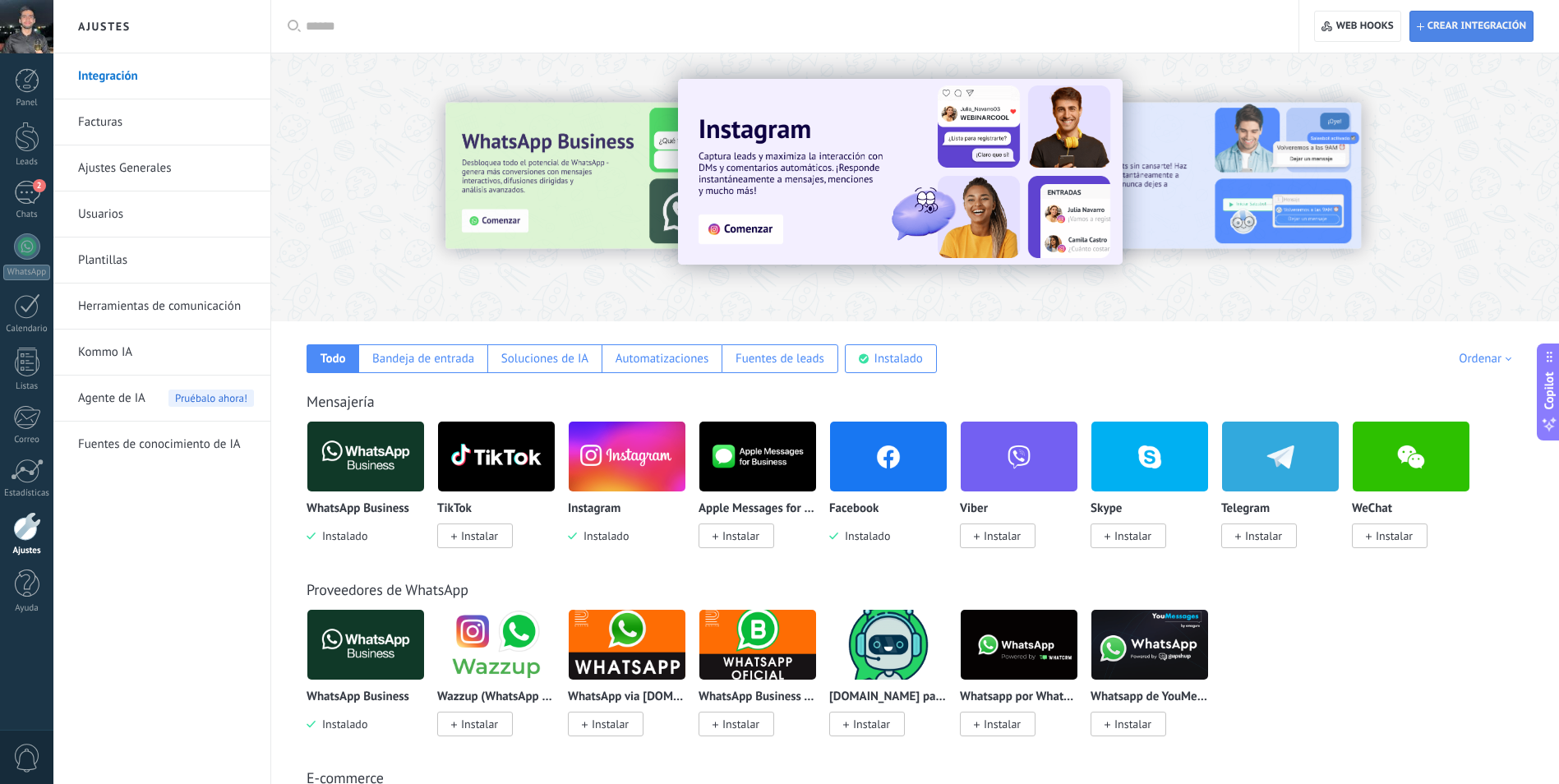
click at [1498, 22] on span "Crear integración" at bounding box center [1477, 26] width 98 height 13
type textarea "**********"
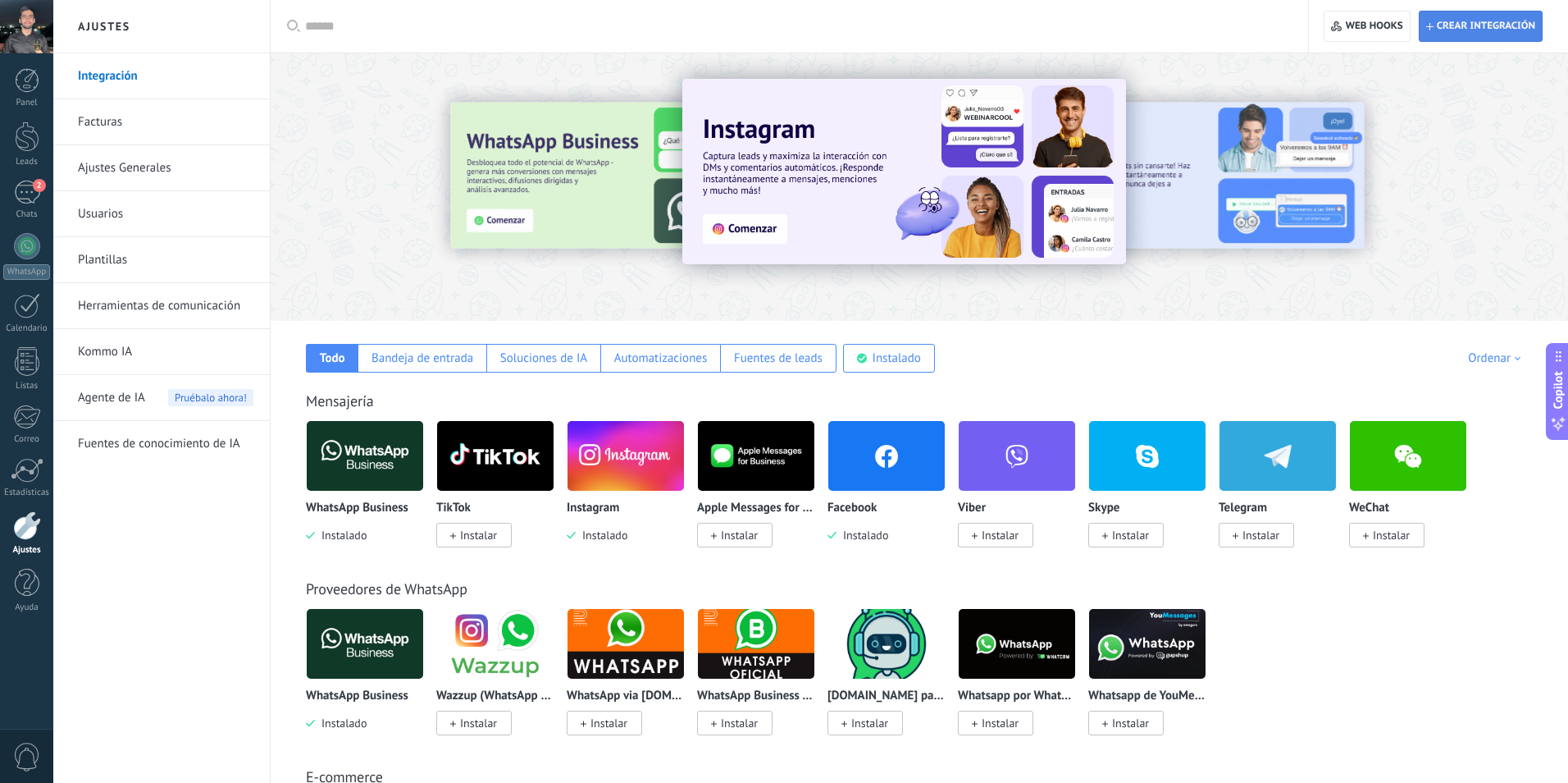
scroll to position [16, 0]
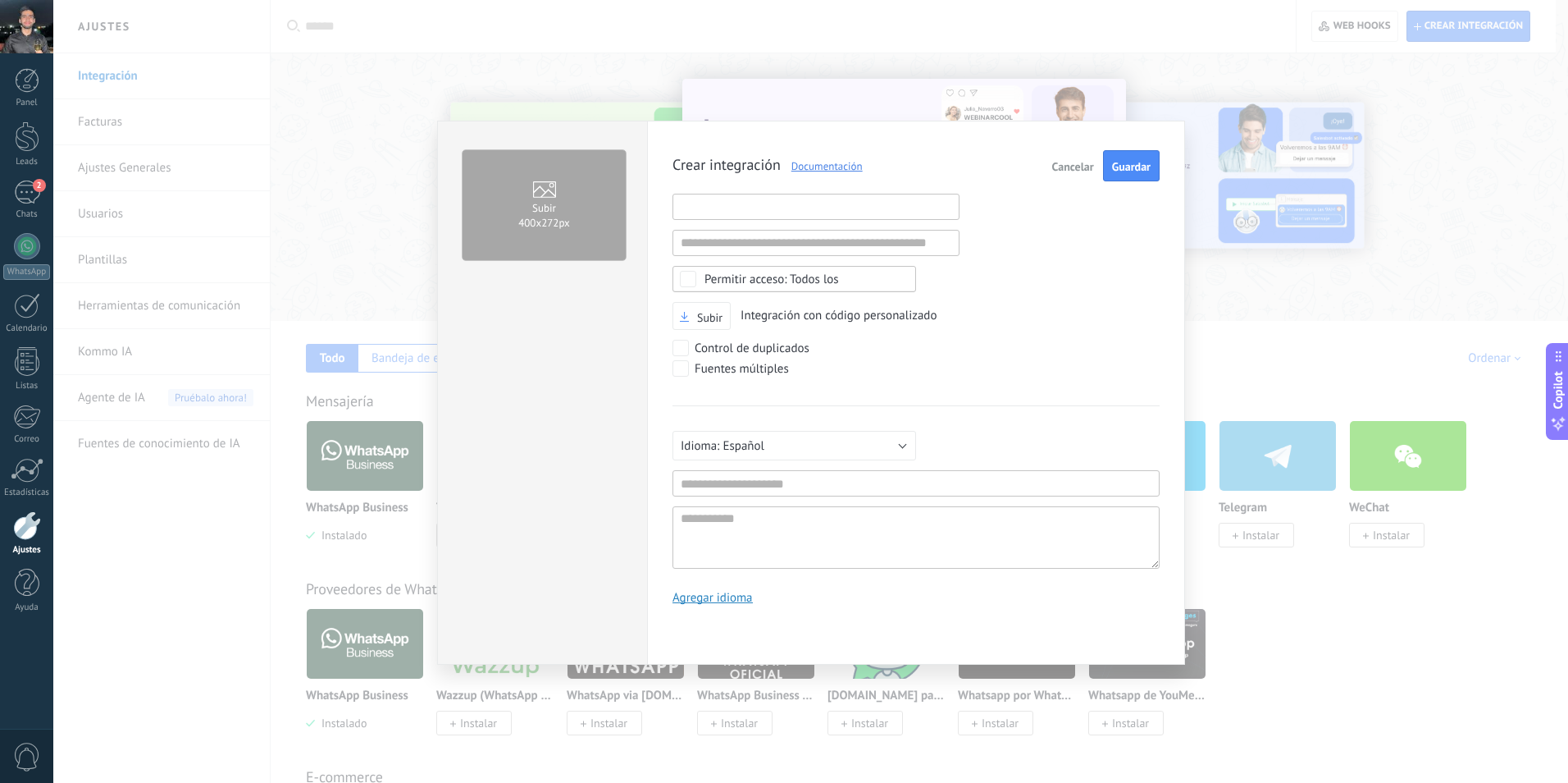
click at [723, 202] on input "text" at bounding box center [817, 207] width 287 height 26
paste input "**********"
type input "**********"
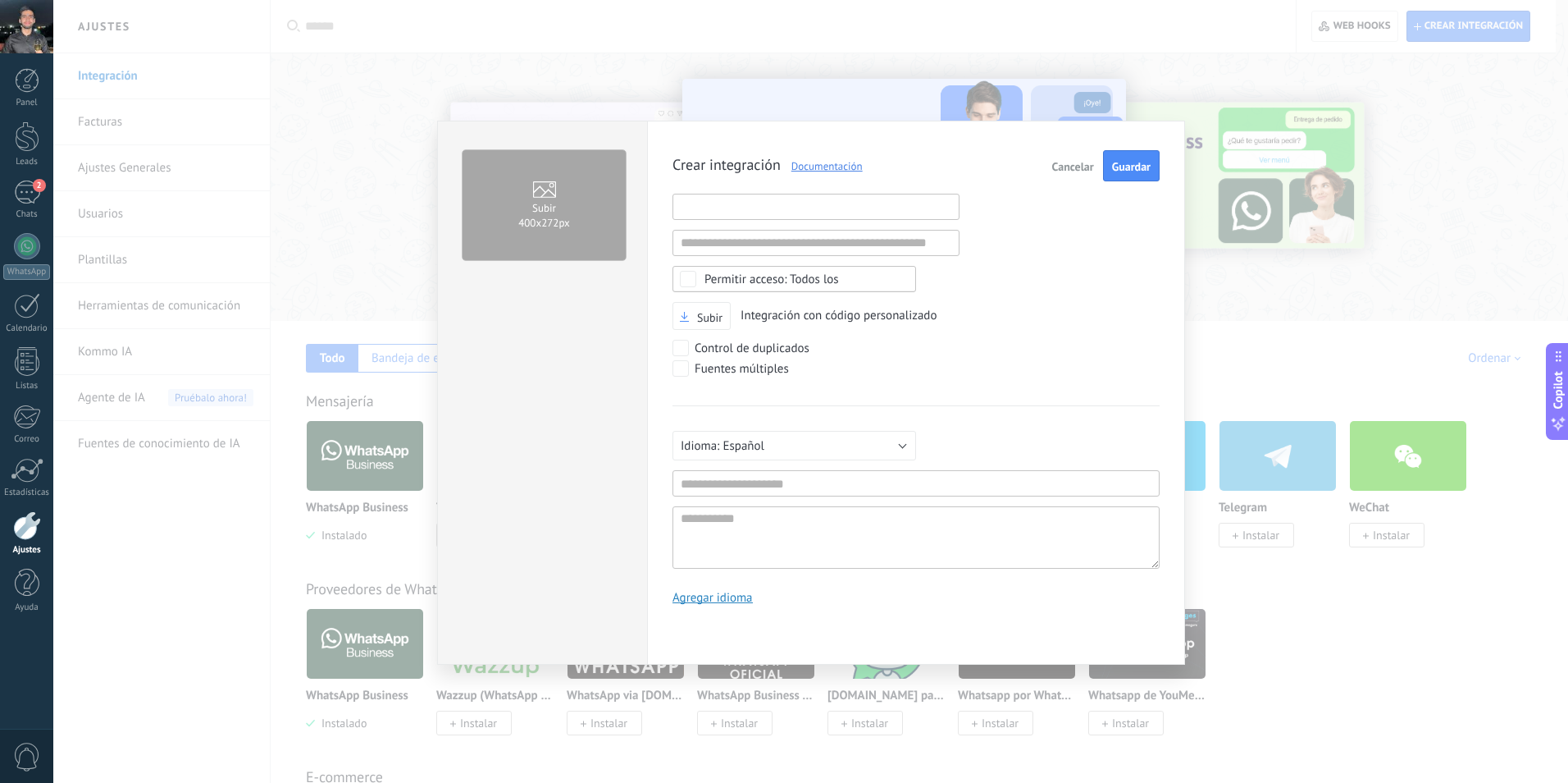
scroll to position [0, 0]
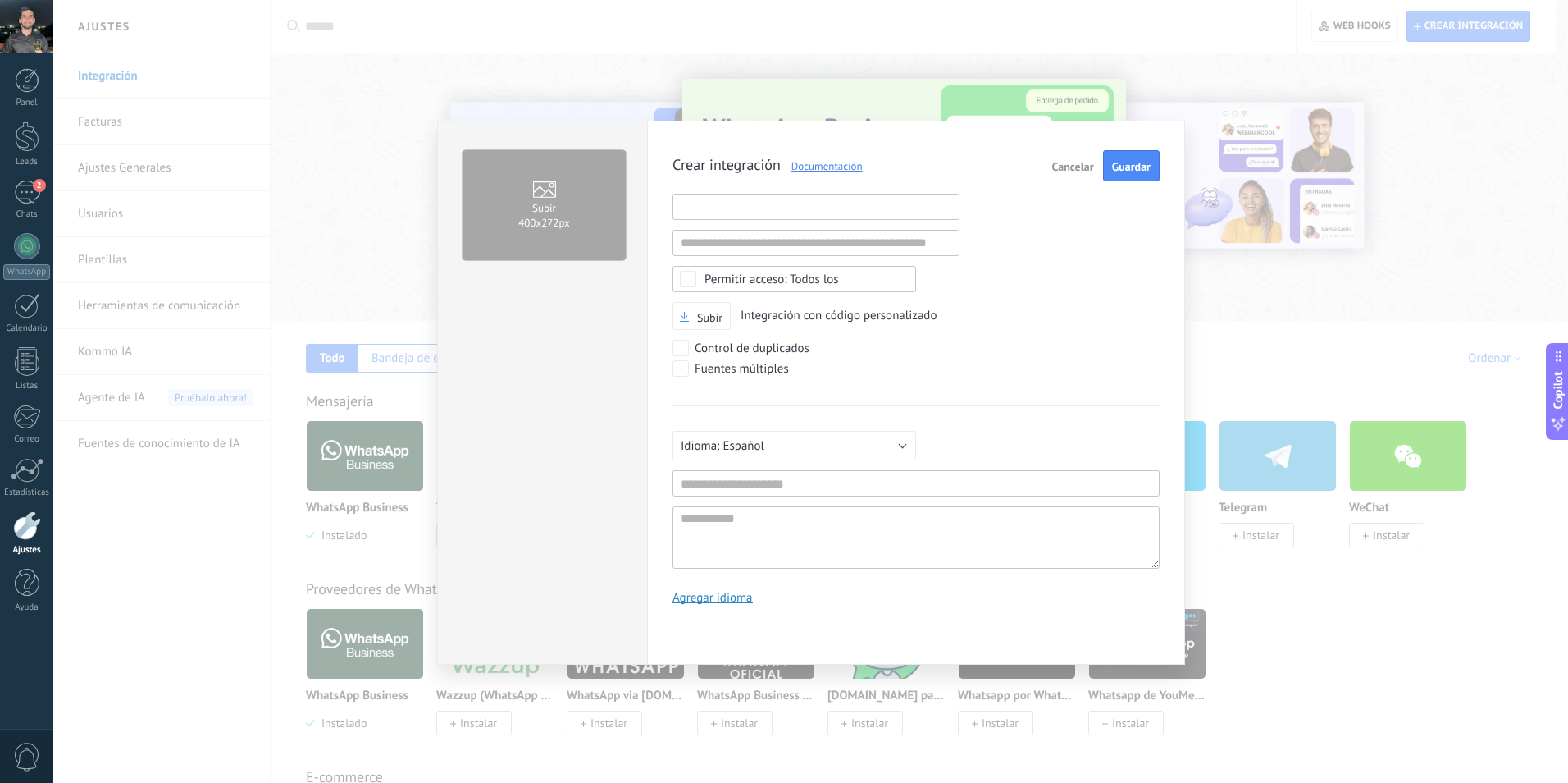
click at [717, 207] on input "text" at bounding box center [817, 207] width 287 height 26
paste input "**********"
type input "**********"
click at [1123, 162] on span "Guardar" at bounding box center [1131, 166] width 39 height 11
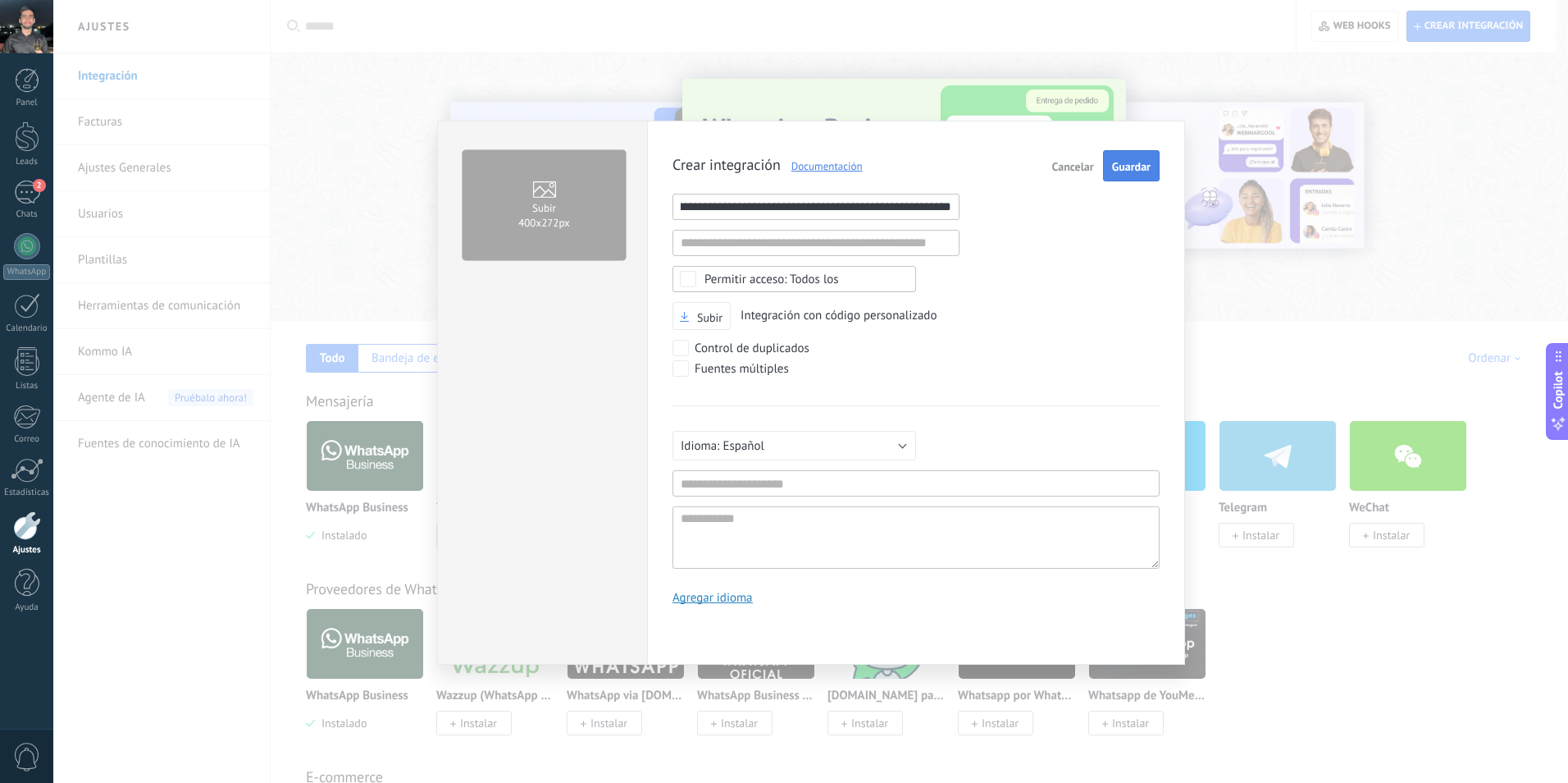
scroll to position [0, 0]
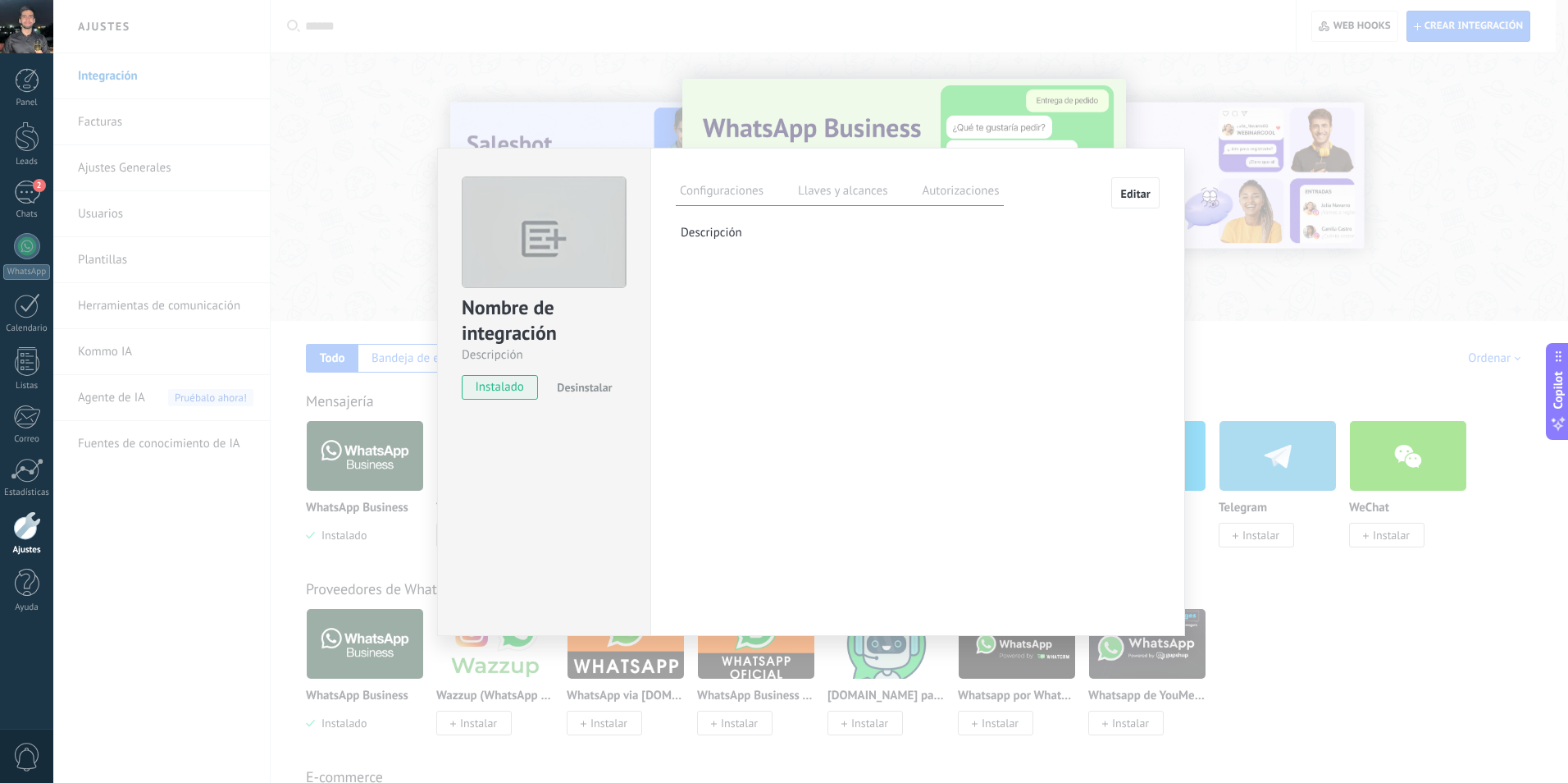
click at [727, 233] on p "Descripción" at bounding box center [919, 232] width 479 height 16
click at [807, 197] on label "Llaves y alcances" at bounding box center [842, 193] width 97 height 24
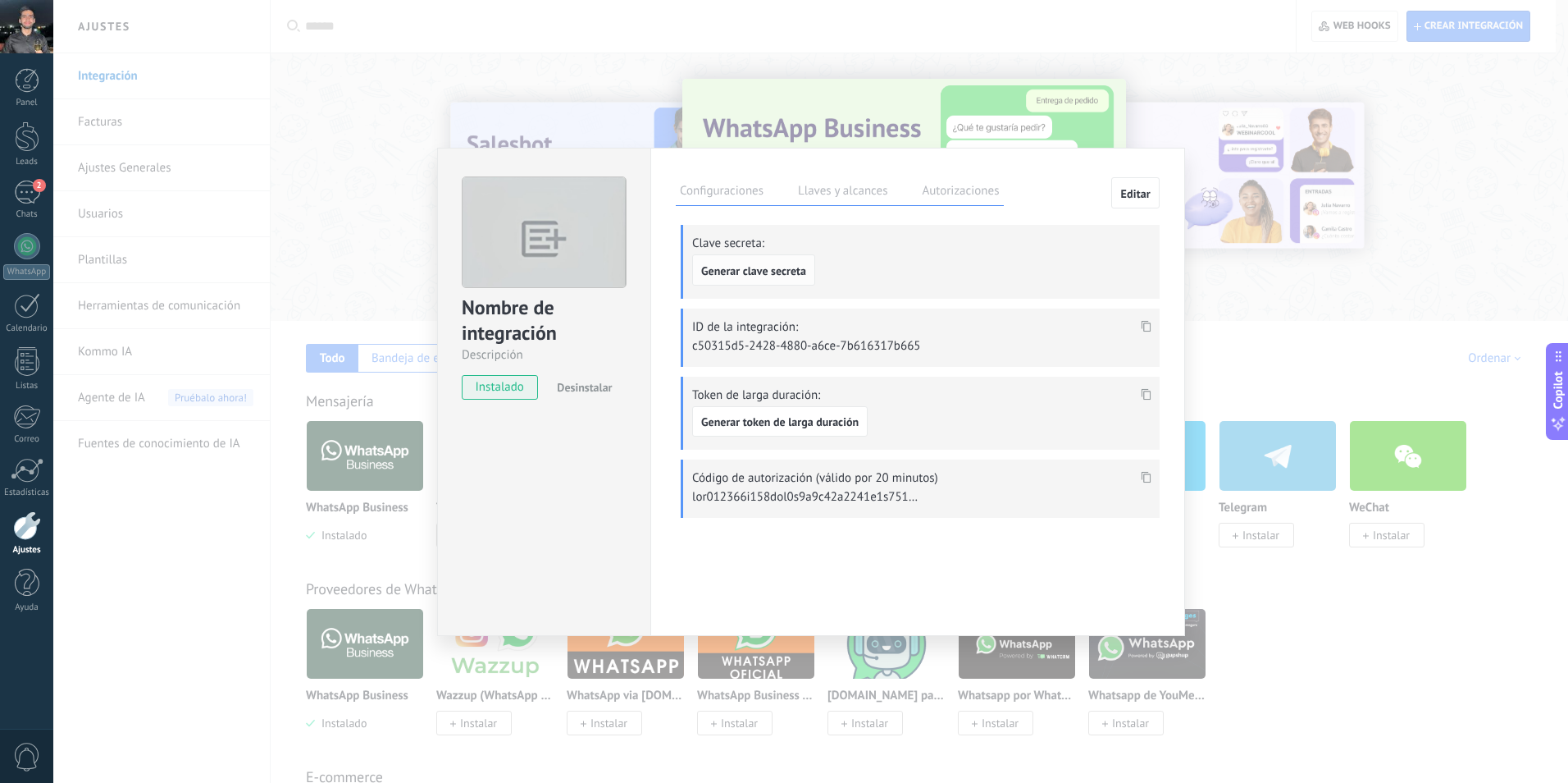
click at [784, 274] on span "Generar clave secreta" at bounding box center [753, 271] width 105 height 11
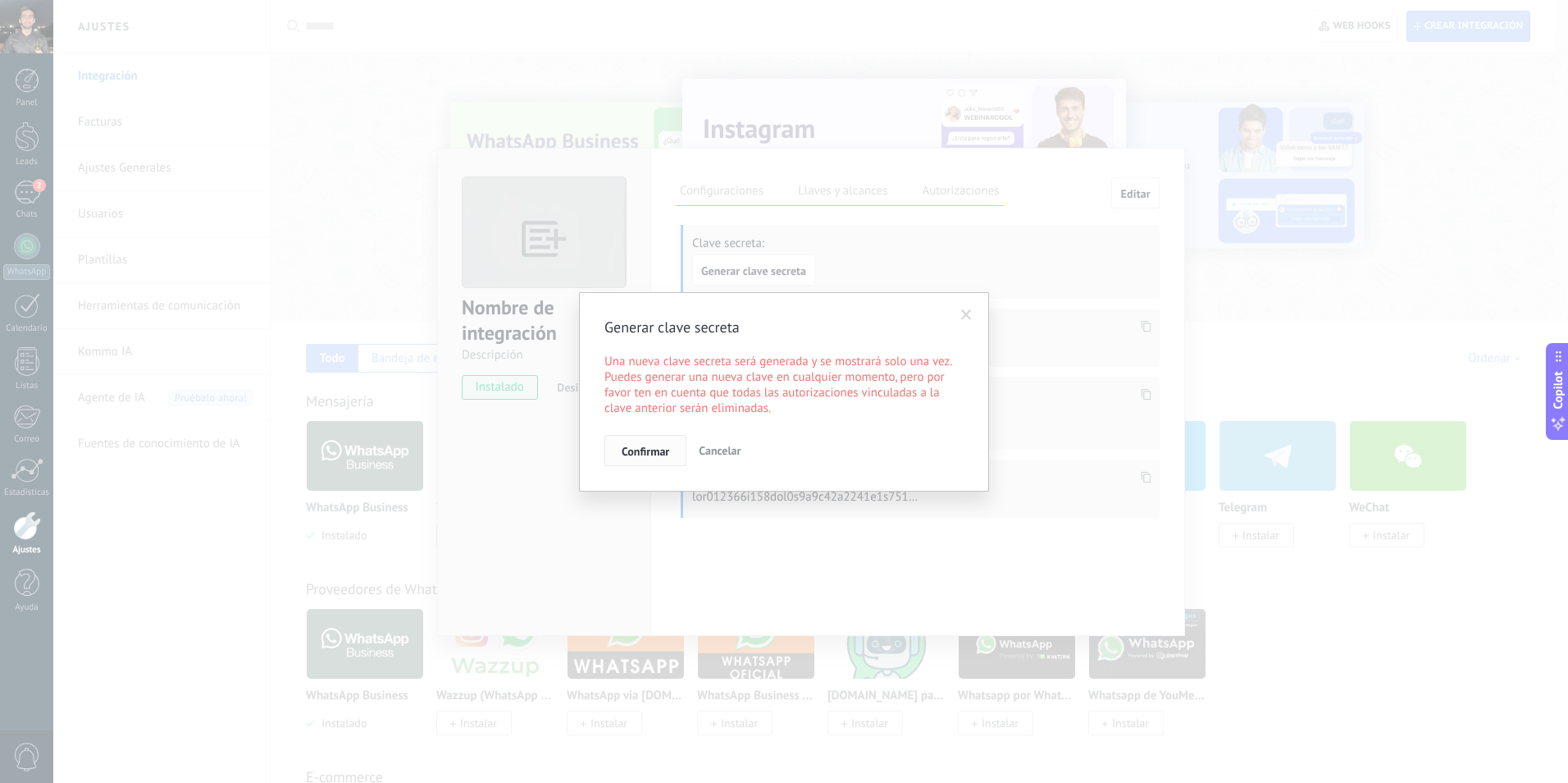
click at [638, 454] on span "Confirmar" at bounding box center [646, 451] width 47 height 11
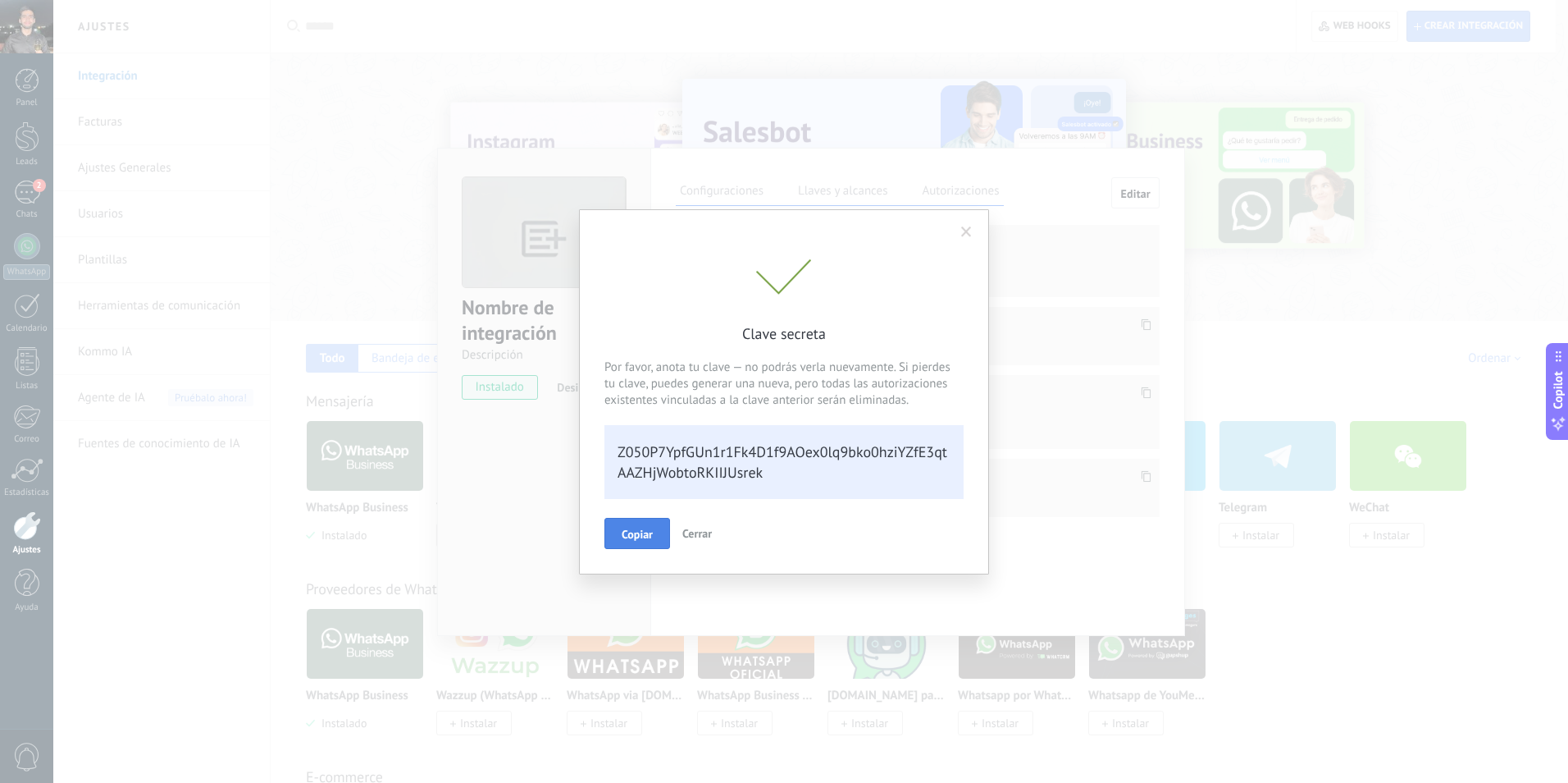
click at [630, 529] on span "Copiar" at bounding box center [637, 535] width 31 height 11
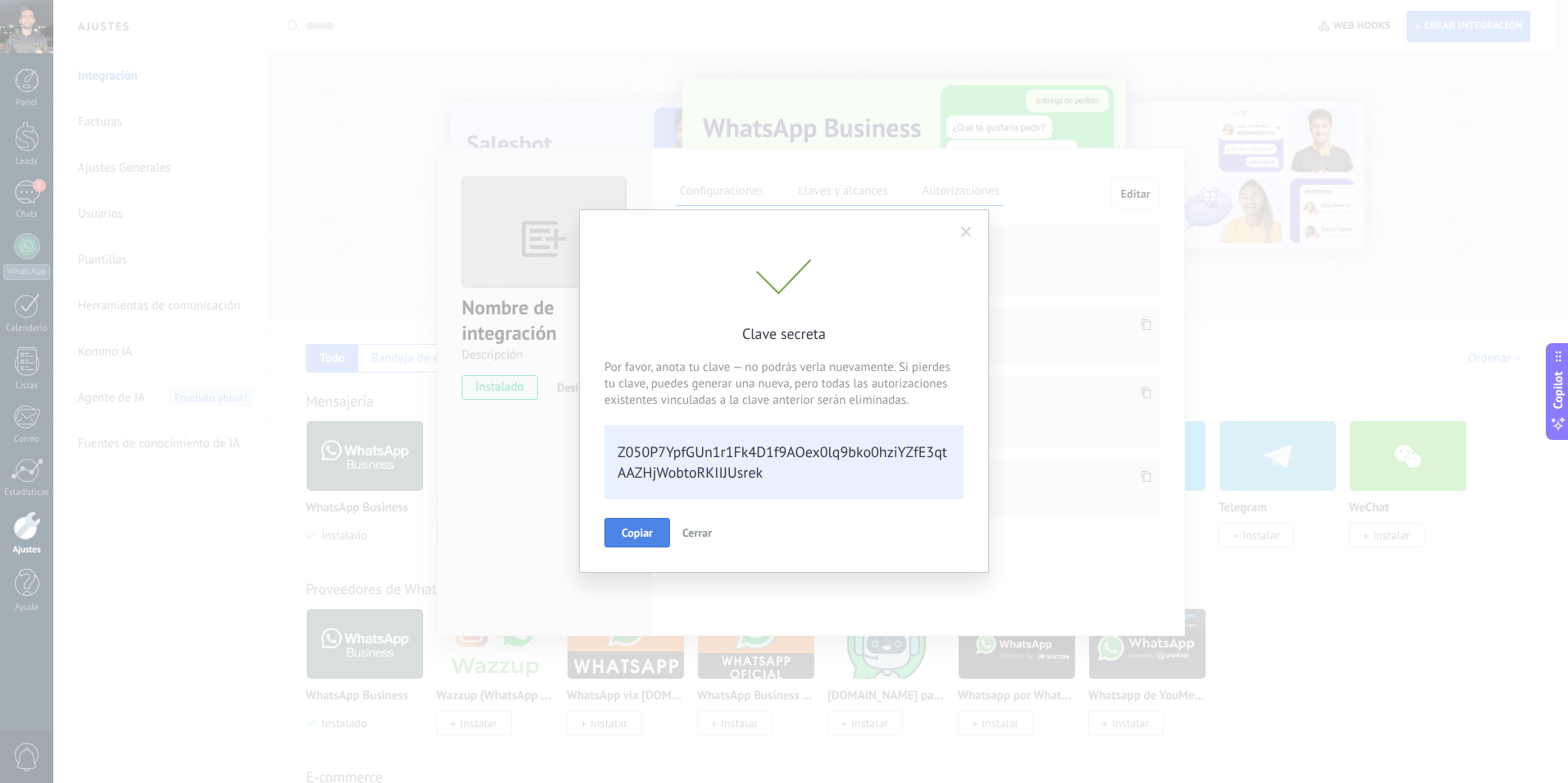
click at [708, 539] on button "Cerrar" at bounding box center [697, 532] width 42 height 29
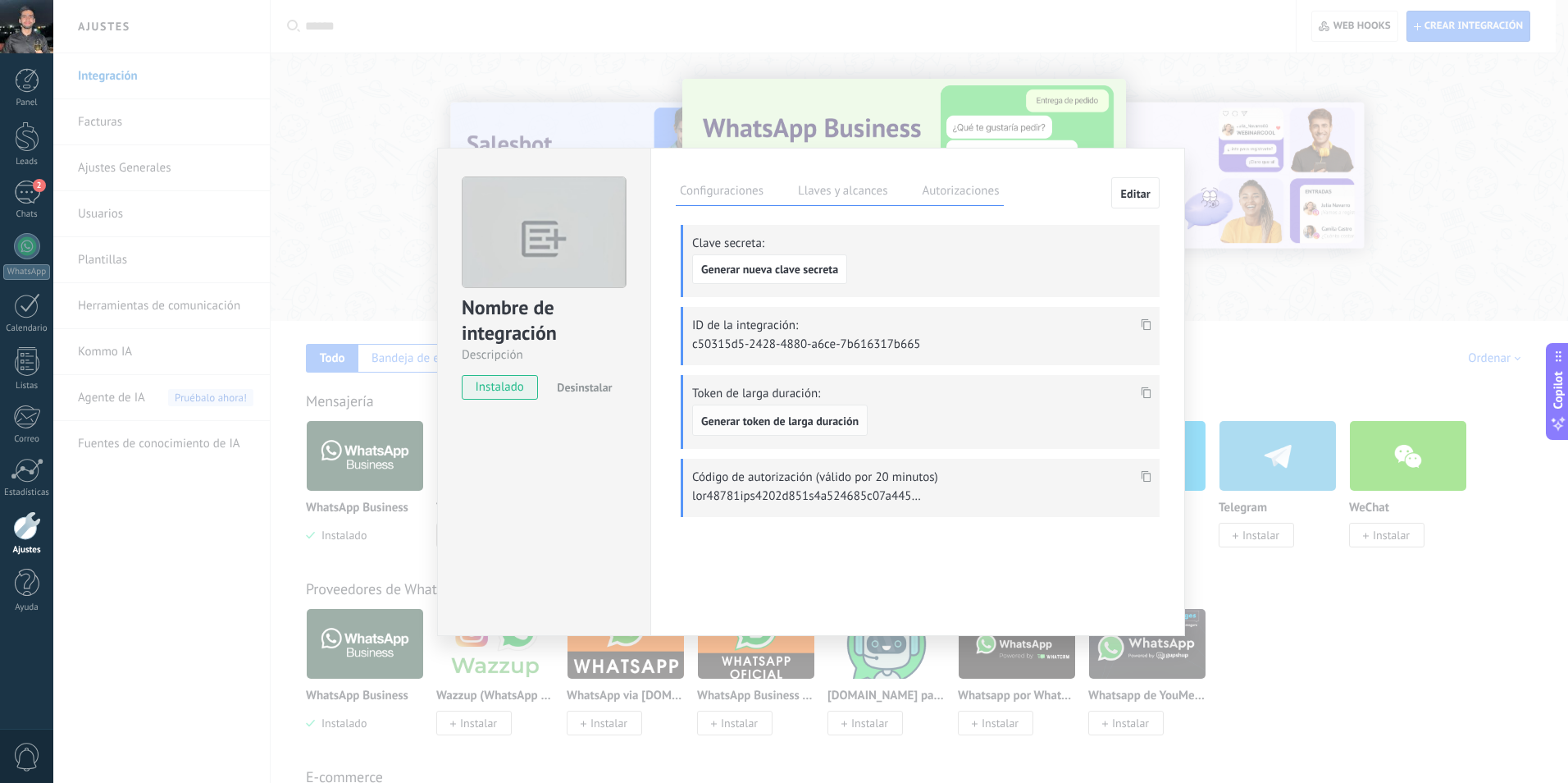
click at [792, 423] on span "Generar token de larga duración" at bounding box center [780, 421] width 158 height 11
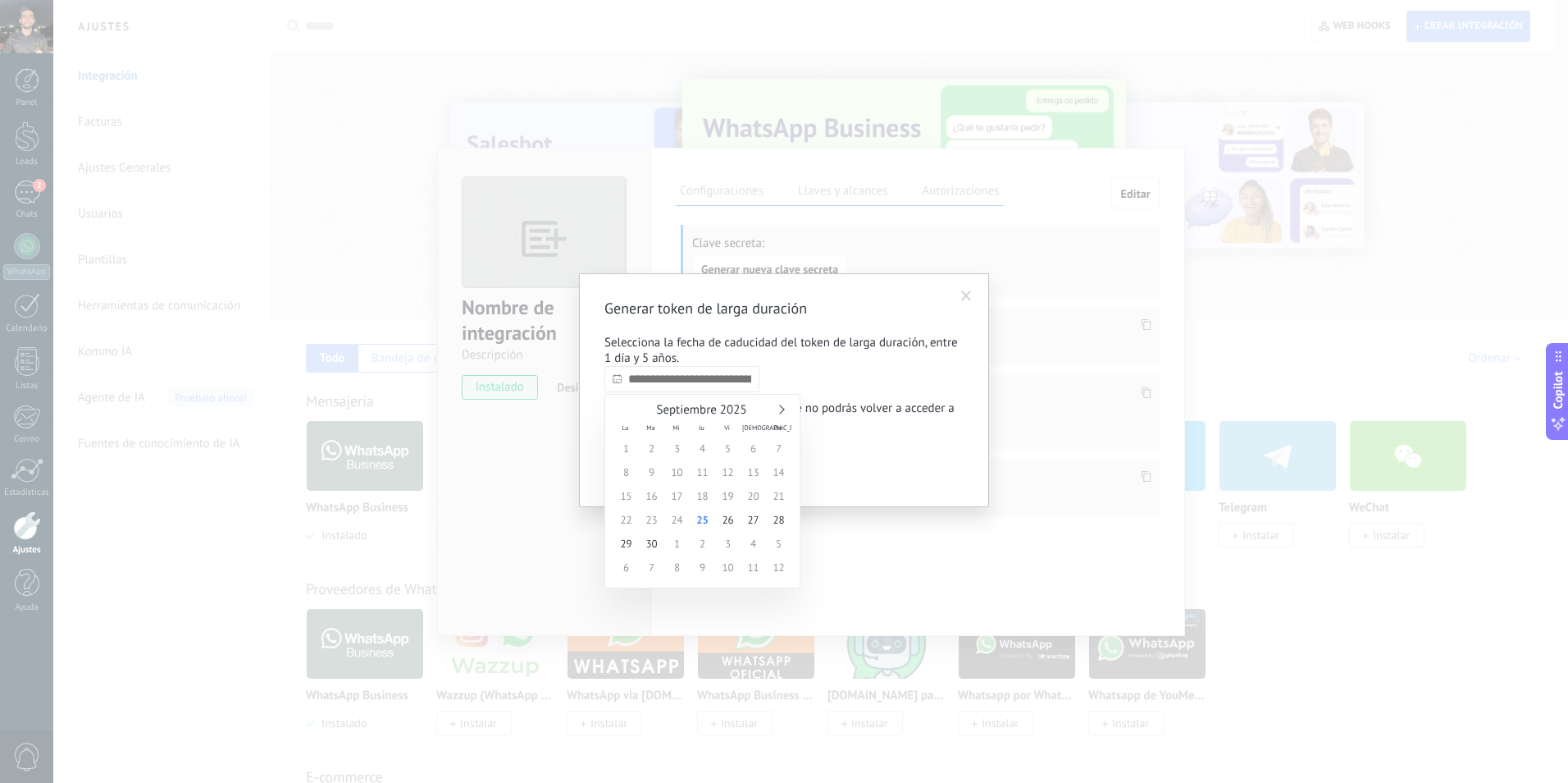
click at [698, 388] on input "text" at bounding box center [682, 380] width 155 height 26
click at [816, 372] on div "Generar token de larga duración Selecciona la fecha de caducidad del token de l…" at bounding box center [784, 390] width 360 height 183
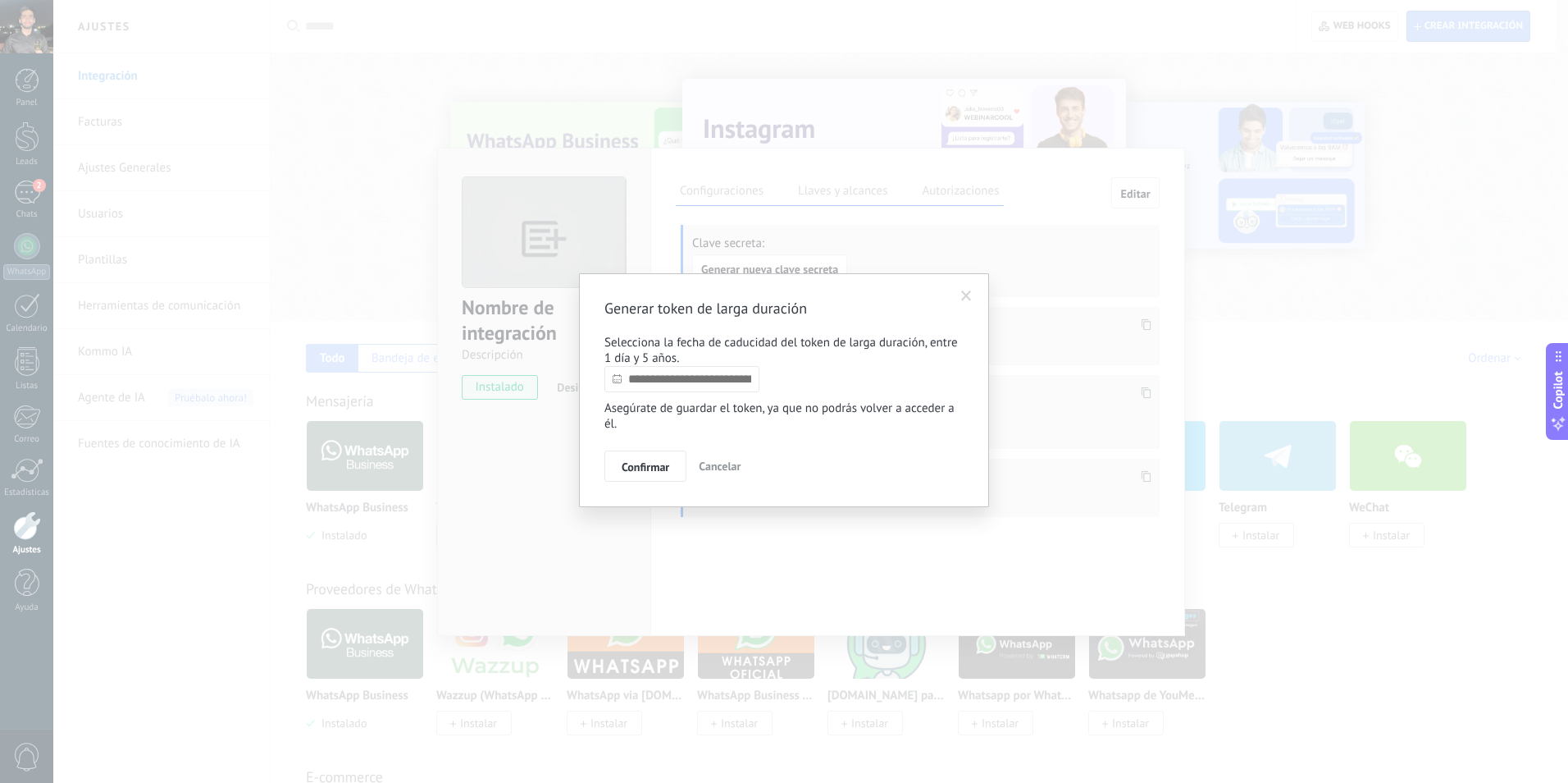
click at [961, 298] on span at bounding box center [966, 297] width 10 height 11
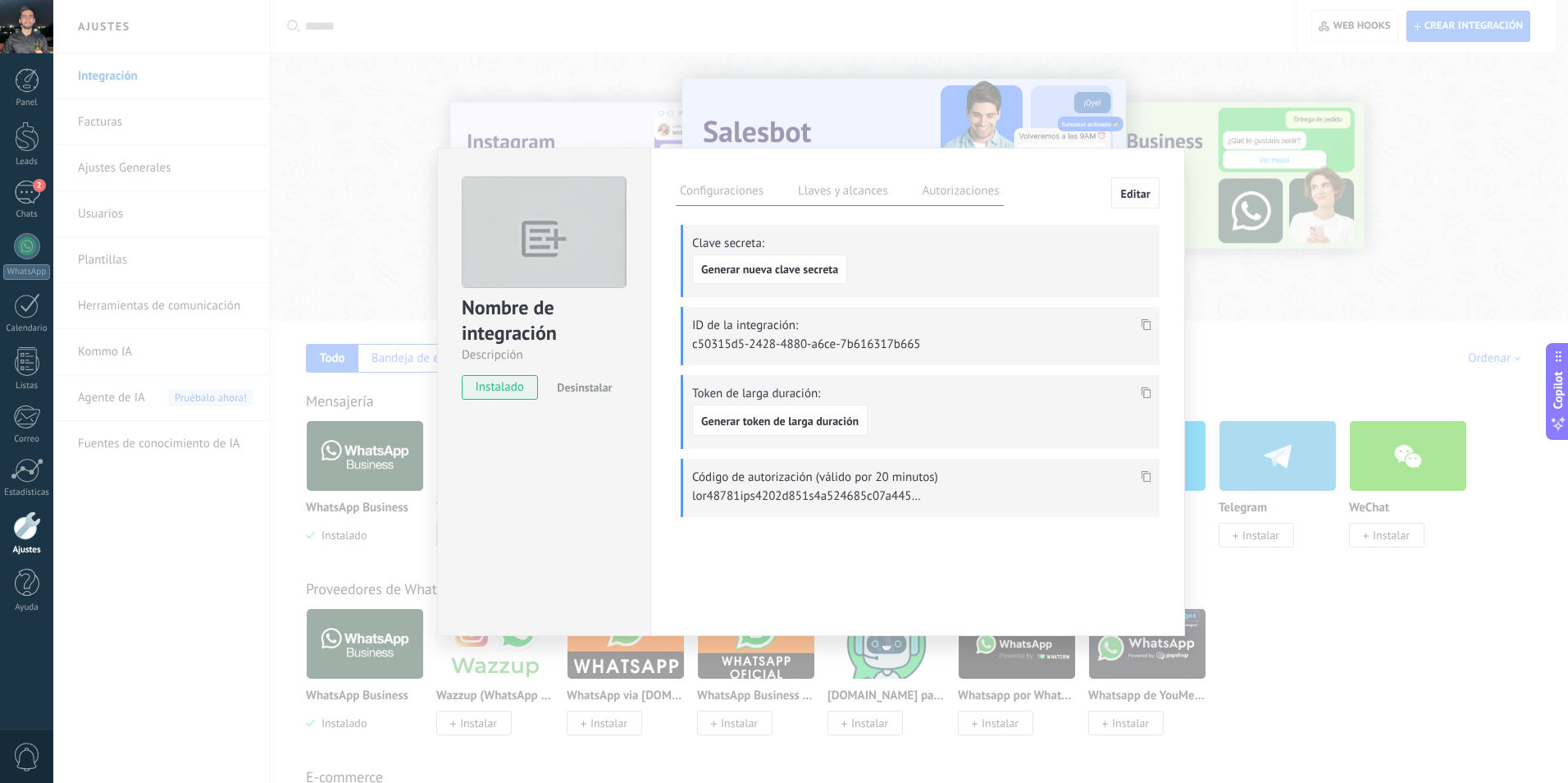
click at [1142, 392] on icon at bounding box center [1147, 393] width 9 height 11
click at [842, 417] on span "Generar token de larga duración" at bounding box center [780, 421] width 158 height 11
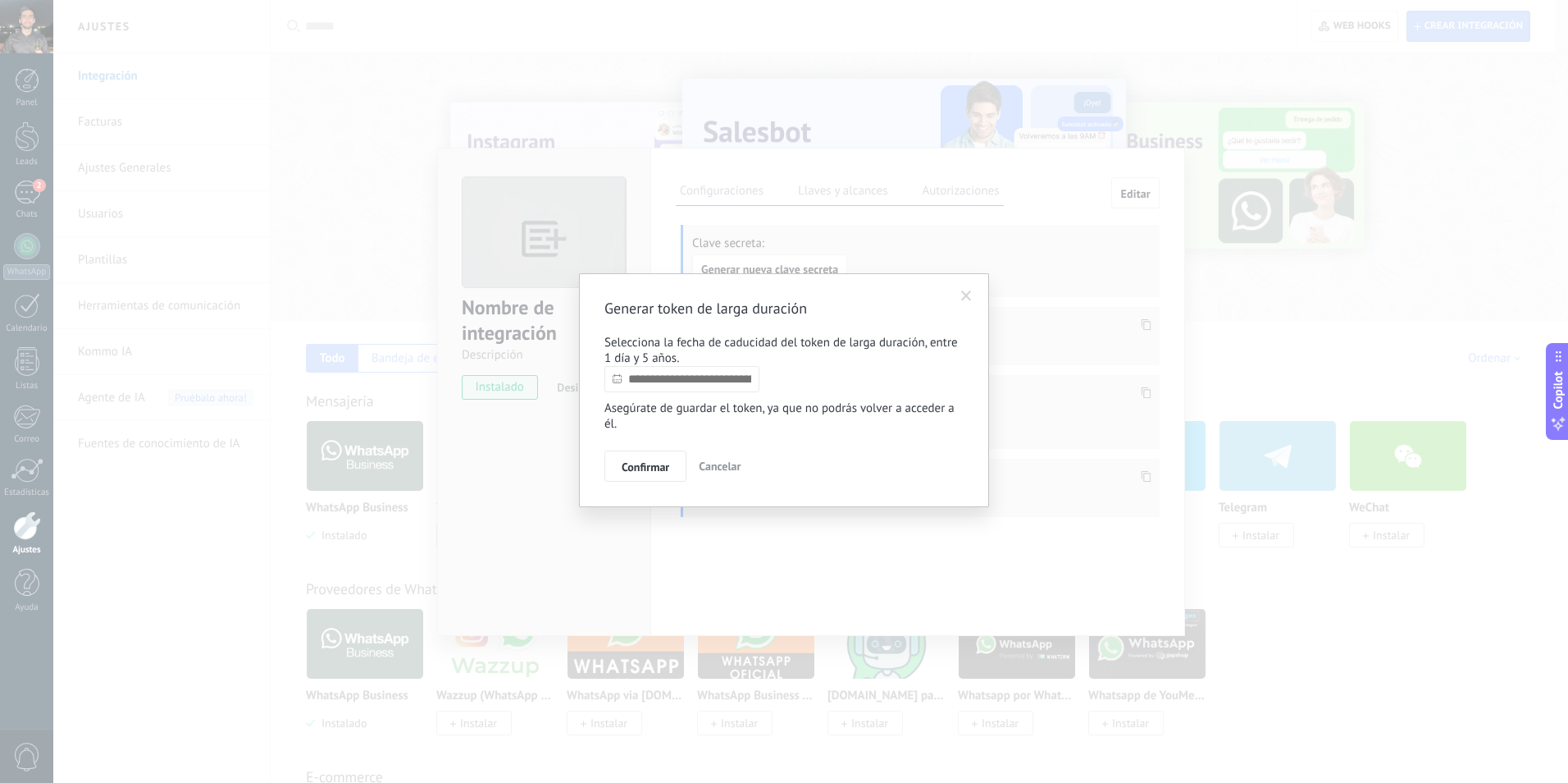
click at [654, 378] on input "text" at bounding box center [682, 380] width 155 height 26
click at [779, 411] on link at bounding box center [780, 409] width 9 height 9
click at [790, 364] on p "Selecciona la fecha de caducidad del token de larga duración, entre 1 día y 5 a…" at bounding box center [784, 350] width 360 height 31
click at [969, 290] on span at bounding box center [967, 297] width 27 height 28
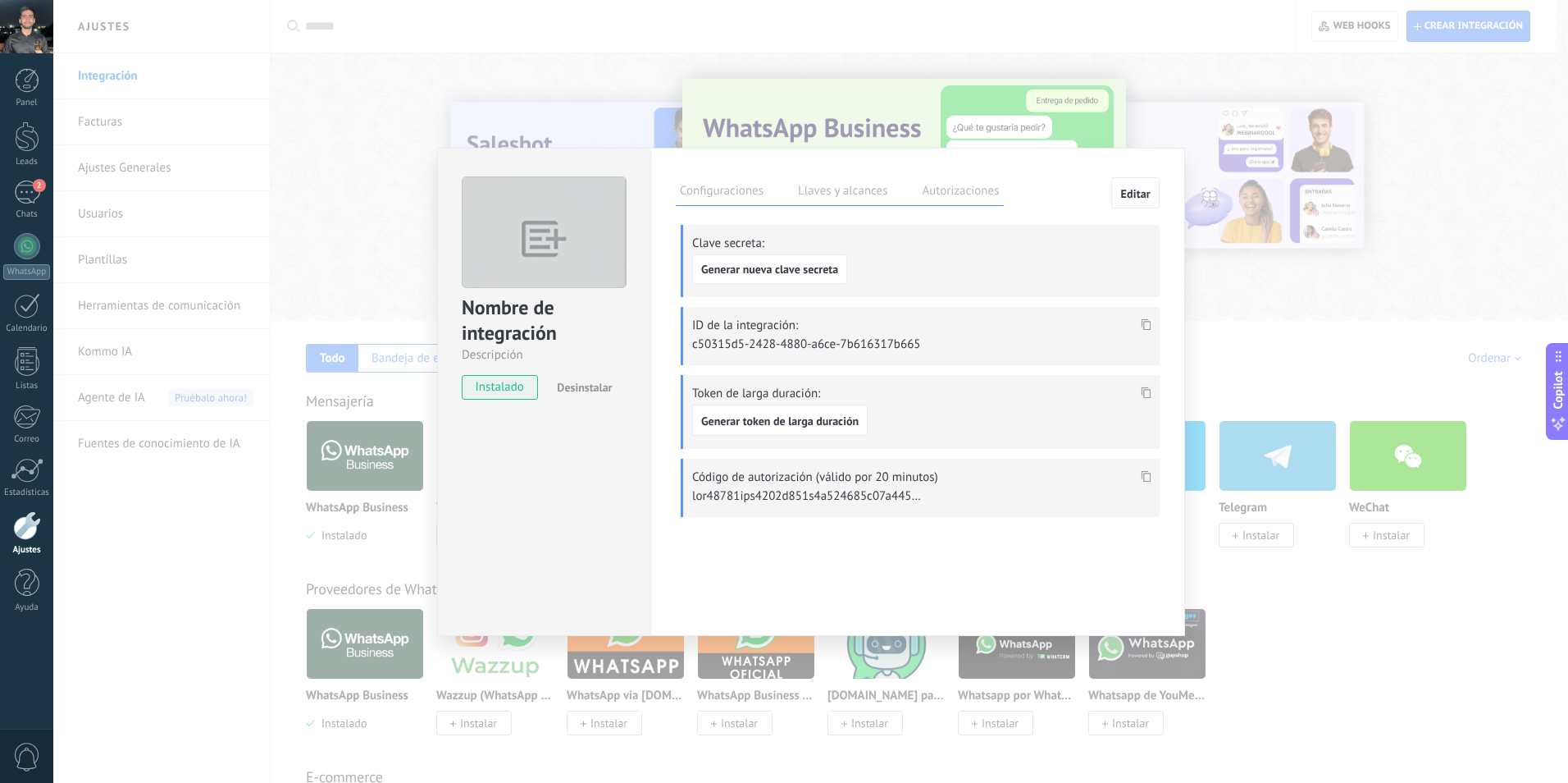
click at [950, 198] on label "Autorizaciones" at bounding box center [960, 193] width 85 height 24
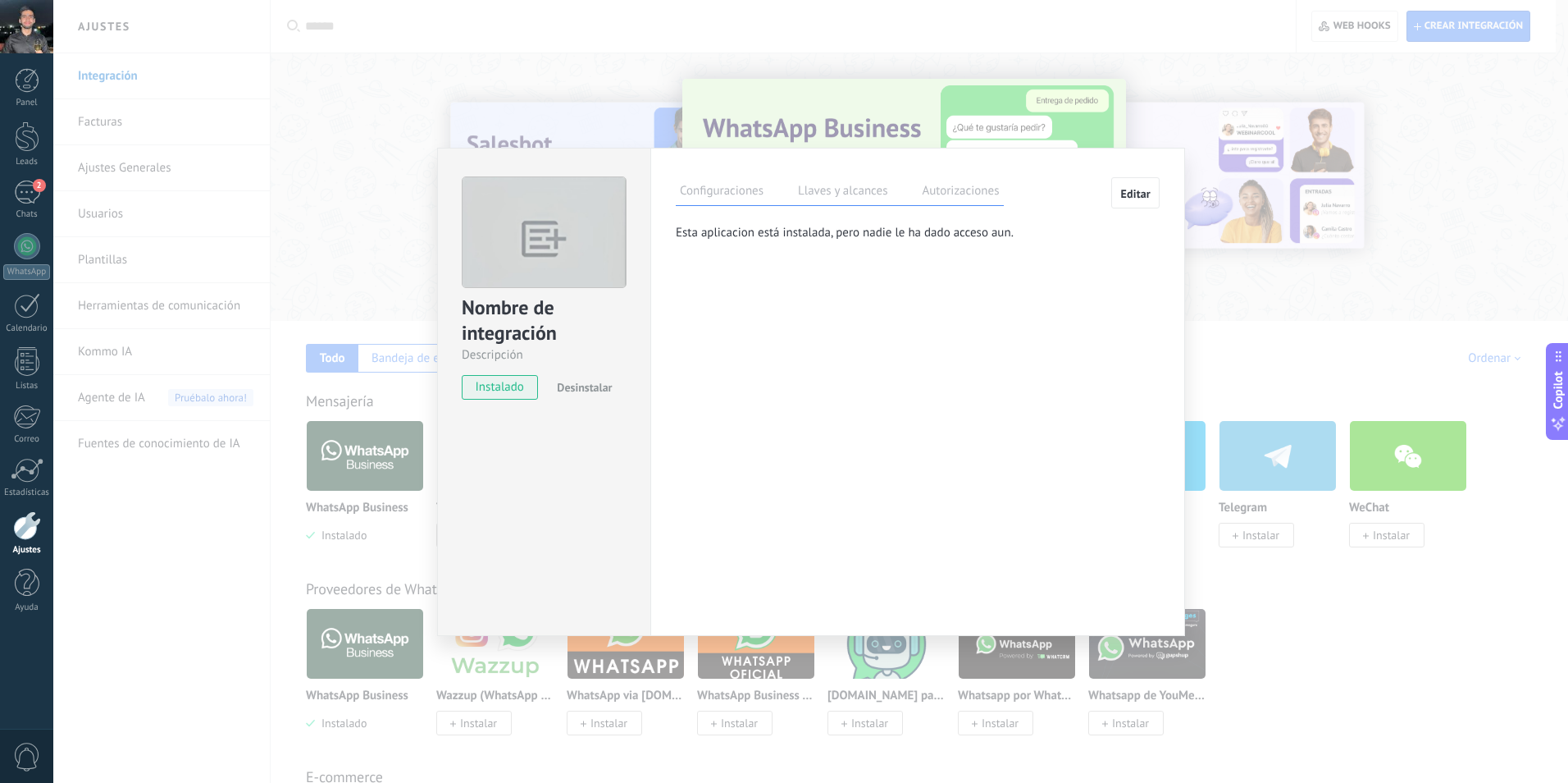
click at [845, 191] on label "Llaves y alcances" at bounding box center [842, 193] width 97 height 24
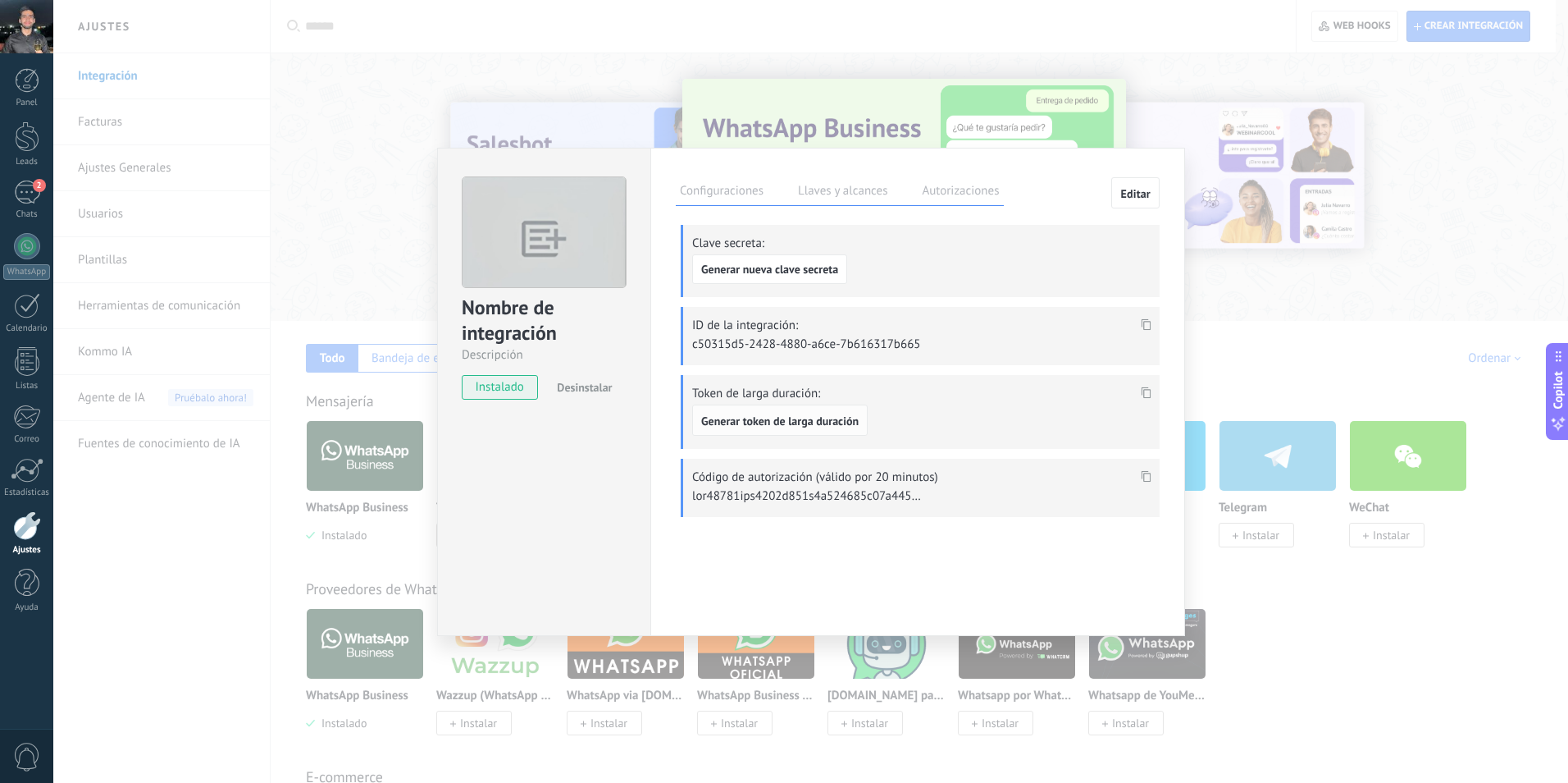
click at [773, 417] on span "Generar token de larga duración" at bounding box center [780, 421] width 158 height 11
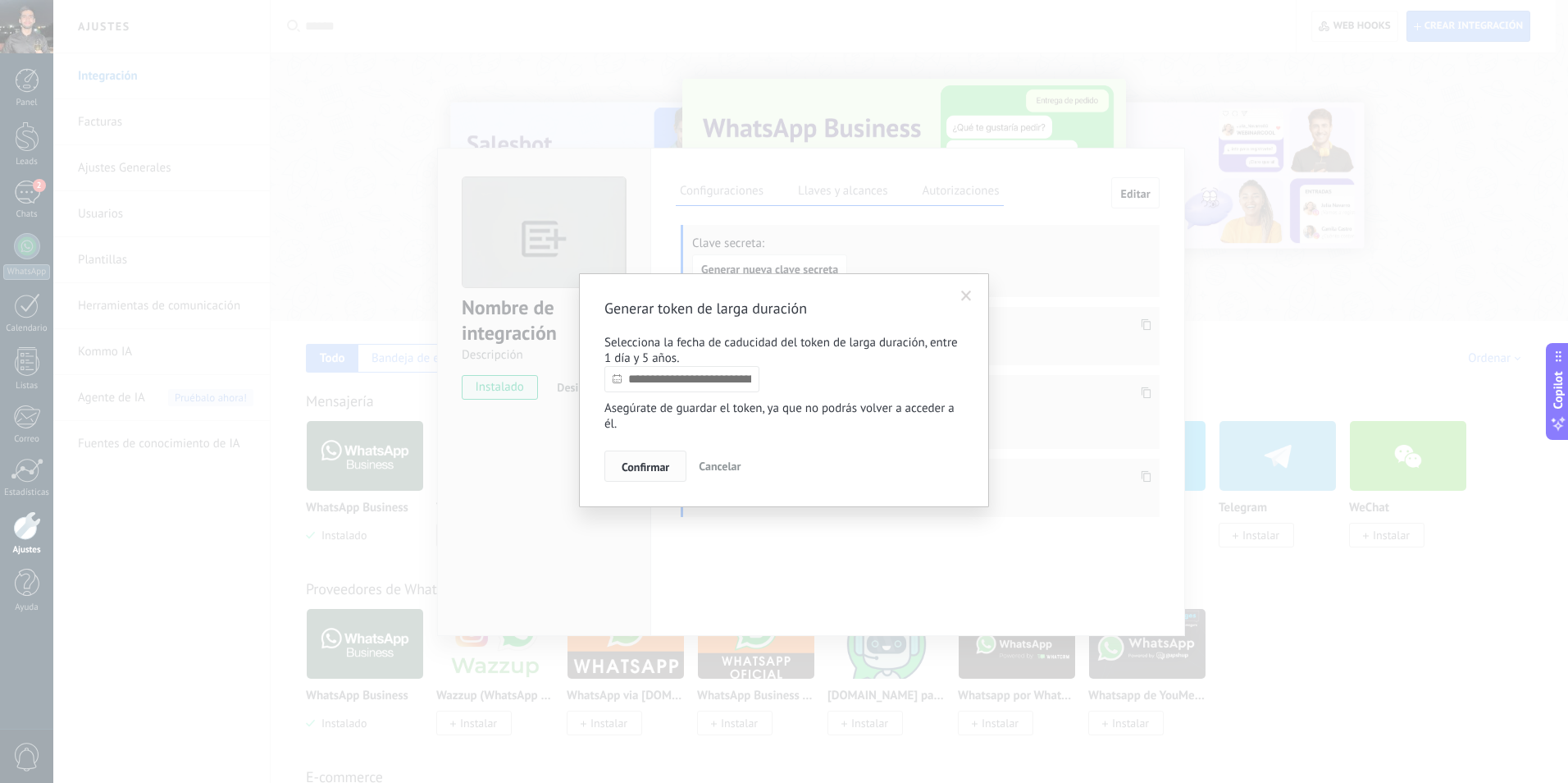
click at [649, 469] on span "Confirmar" at bounding box center [646, 467] width 47 height 11
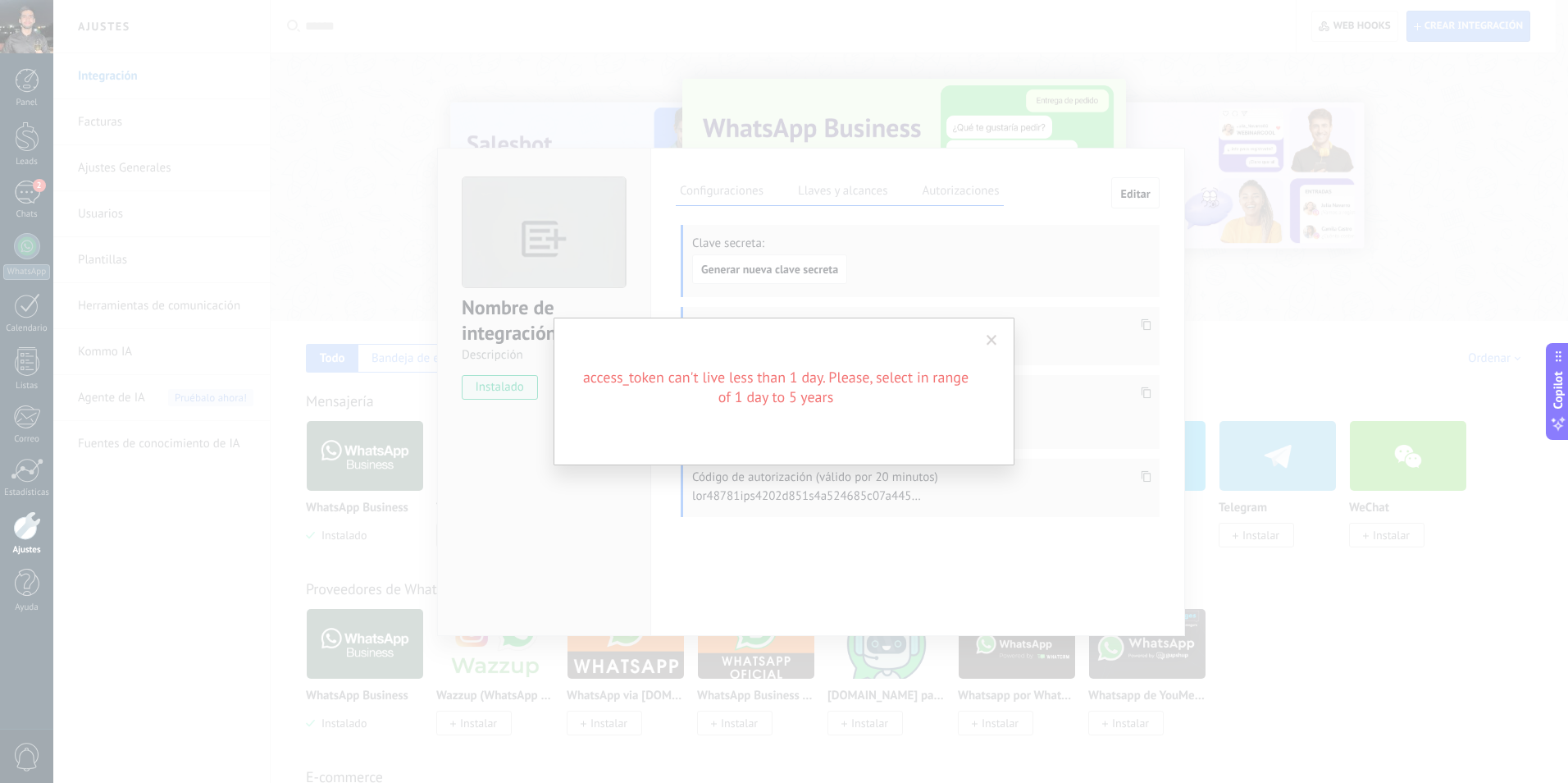
click at [933, 308] on div "Generar token de larga duración Selecciona la fecha de caducidad del token de l…" at bounding box center [784, 391] width 1568 height 783
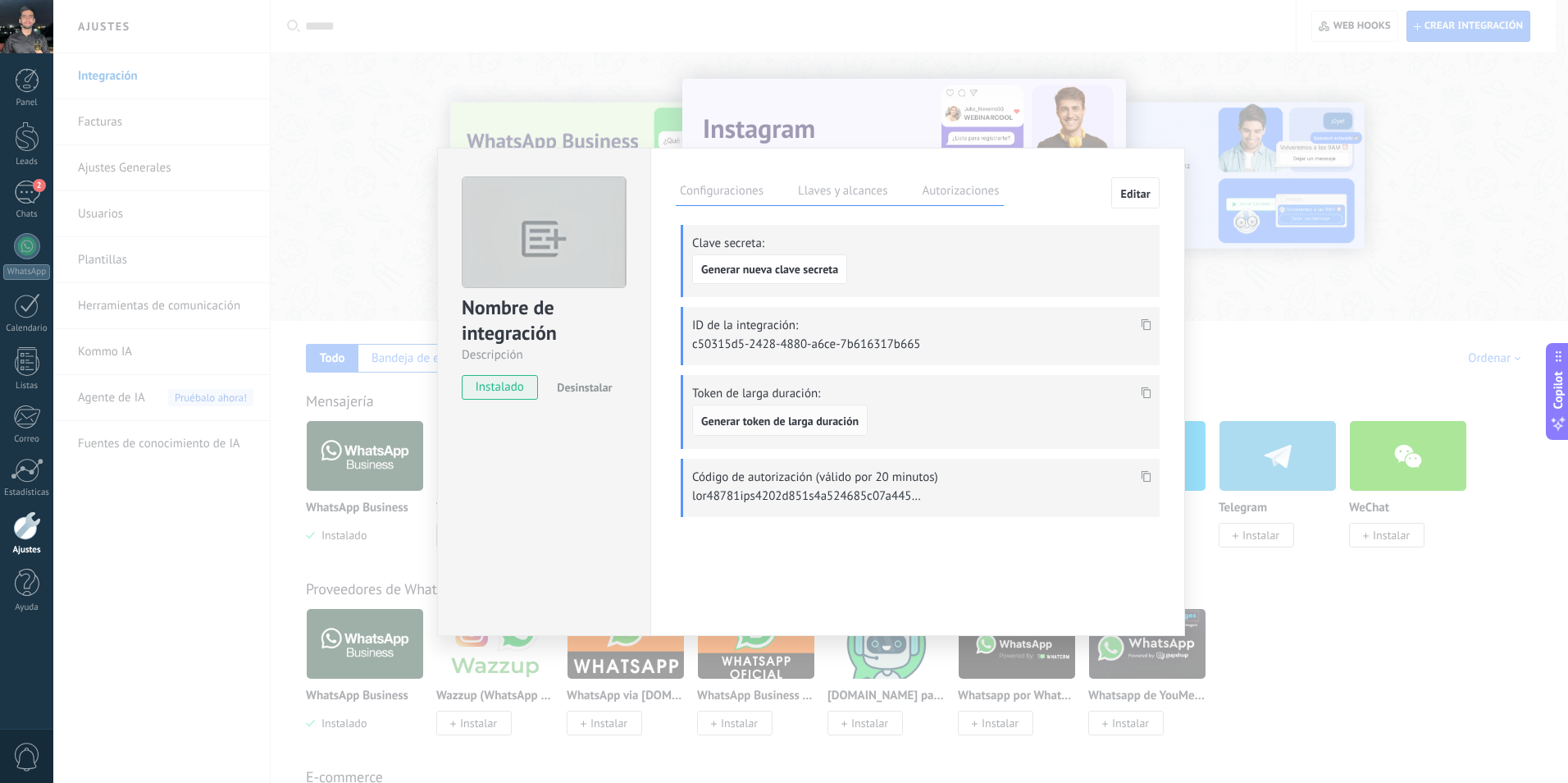
click at [757, 412] on button "Generar token de larga duración" at bounding box center [780, 419] width 176 height 31
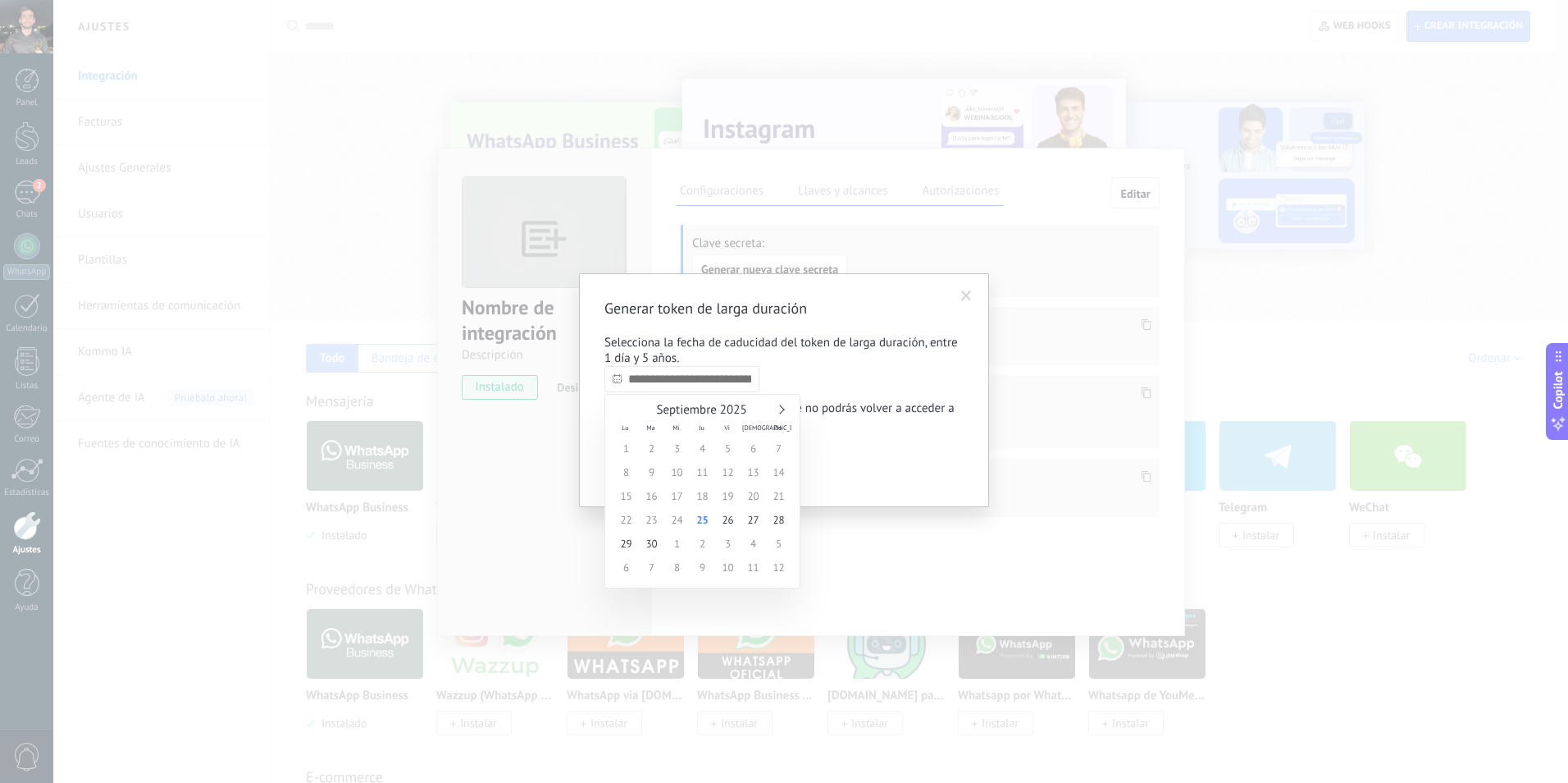
click at [660, 377] on input "text" at bounding box center [682, 380] width 155 height 26
click at [780, 412] on link at bounding box center [780, 409] width 9 height 9
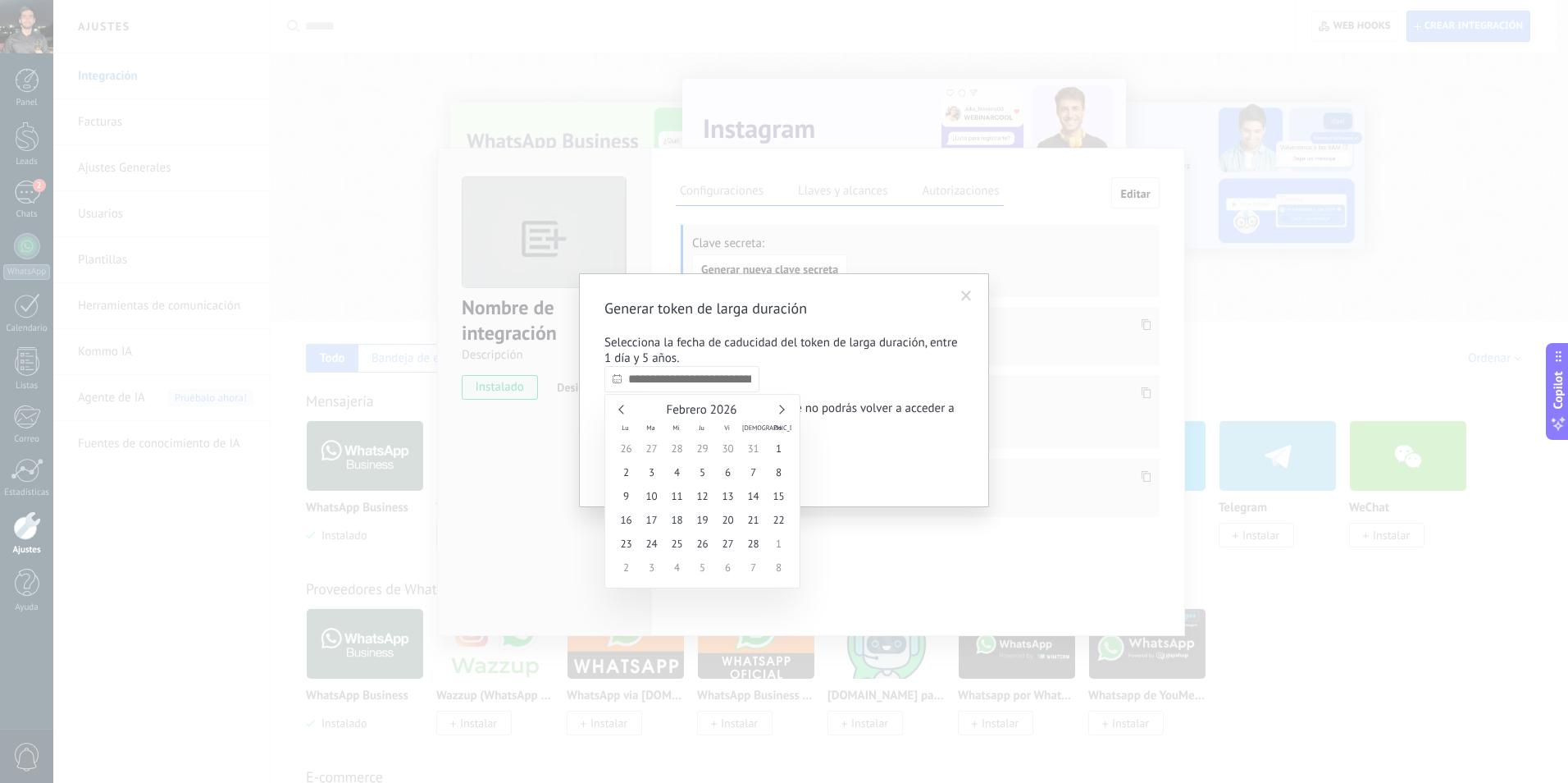
click at [780, 412] on link at bounding box center [780, 409] width 9 height 9
type input "**********"
click at [726, 505] on span "13" at bounding box center [728, 496] width 25 height 24
click at [672, 466] on button "Confirmar" at bounding box center [645, 466] width 82 height 31
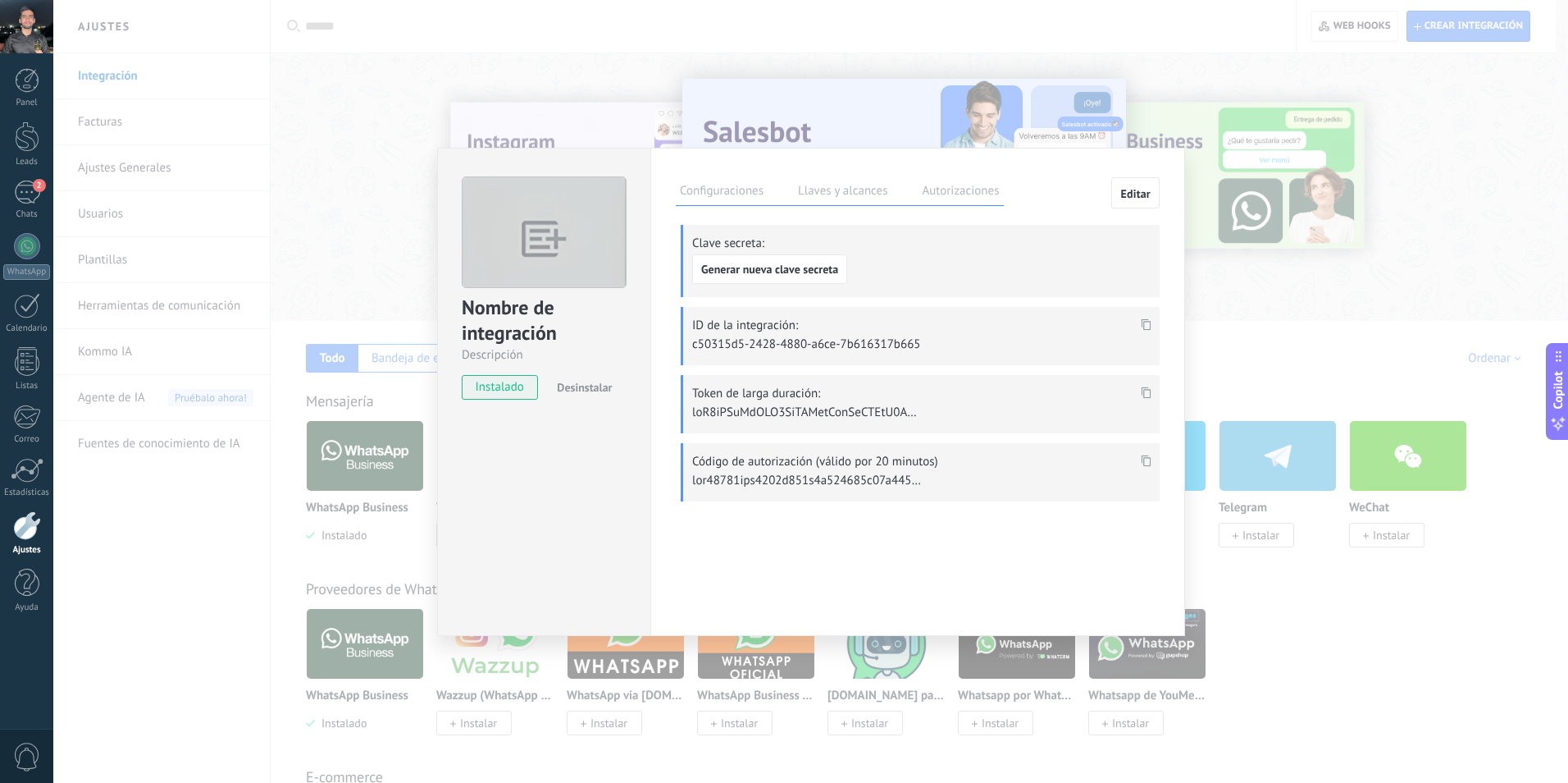
click at [967, 193] on label "Autorizaciones" at bounding box center [960, 193] width 85 height 24
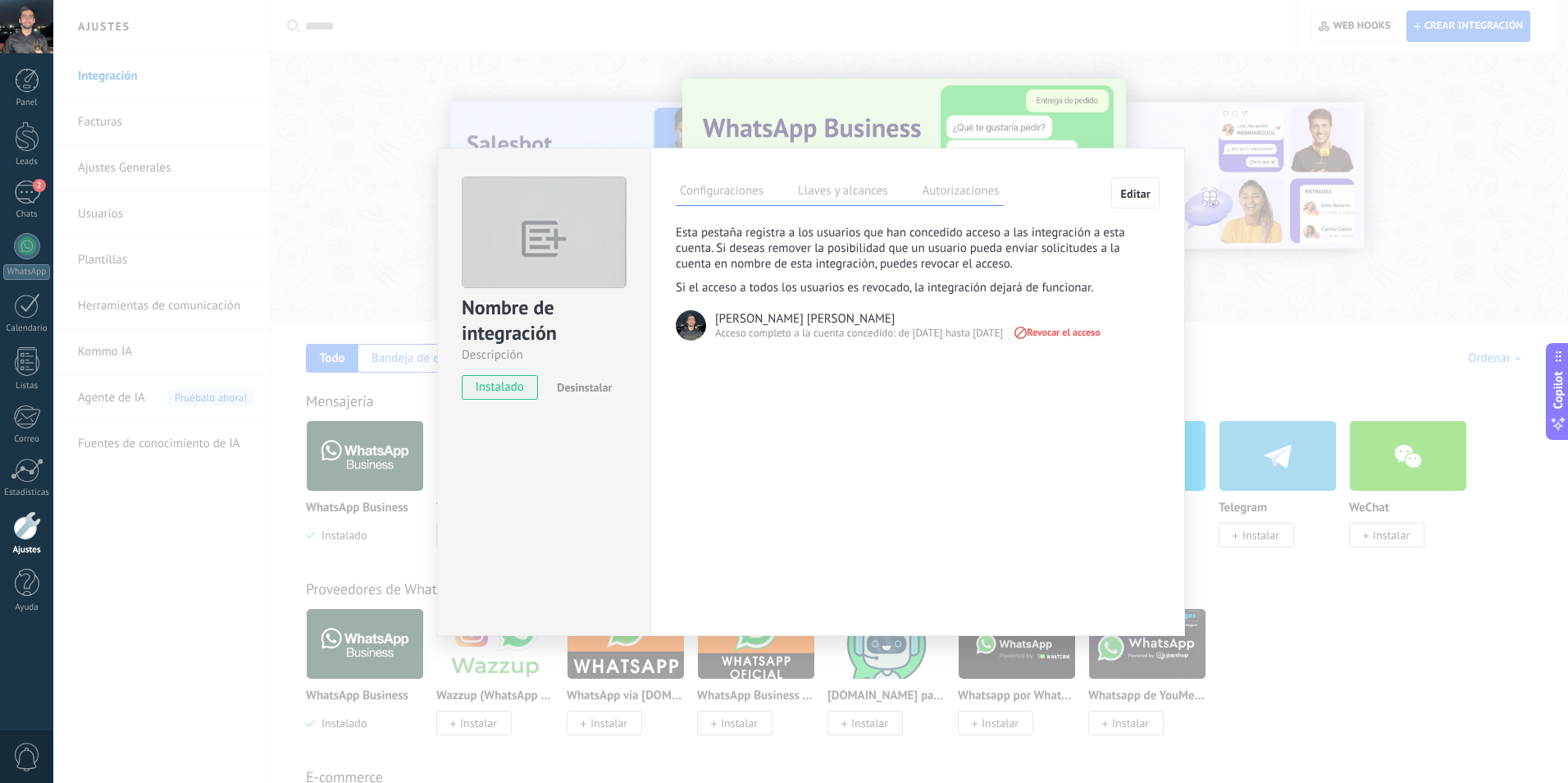
click at [839, 190] on label "Llaves y alcances" at bounding box center [842, 193] width 97 height 24
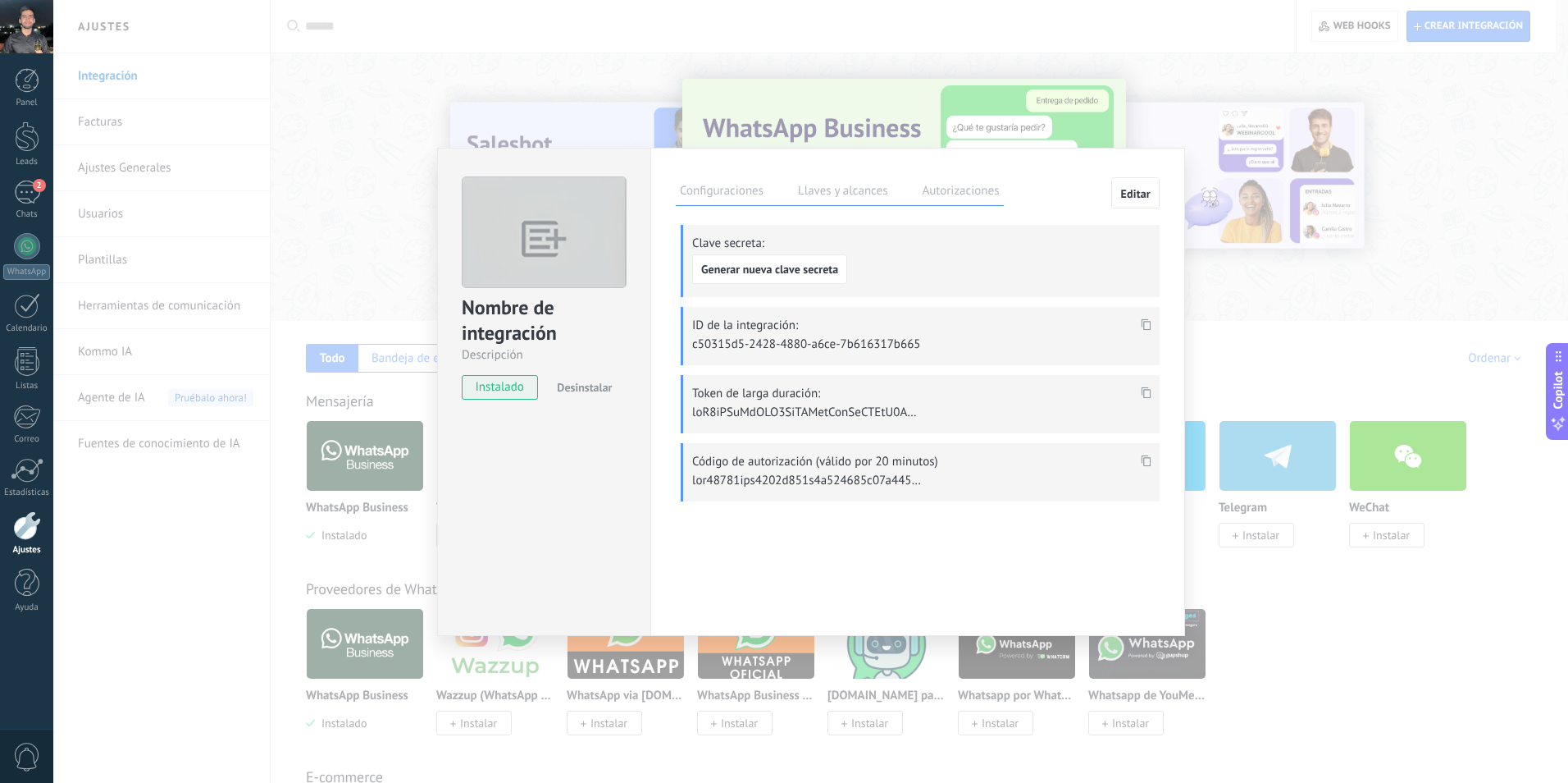
click at [1145, 391] on icon at bounding box center [1147, 393] width 9 height 11
click at [962, 194] on label "Autorizaciones" at bounding box center [960, 193] width 85 height 24
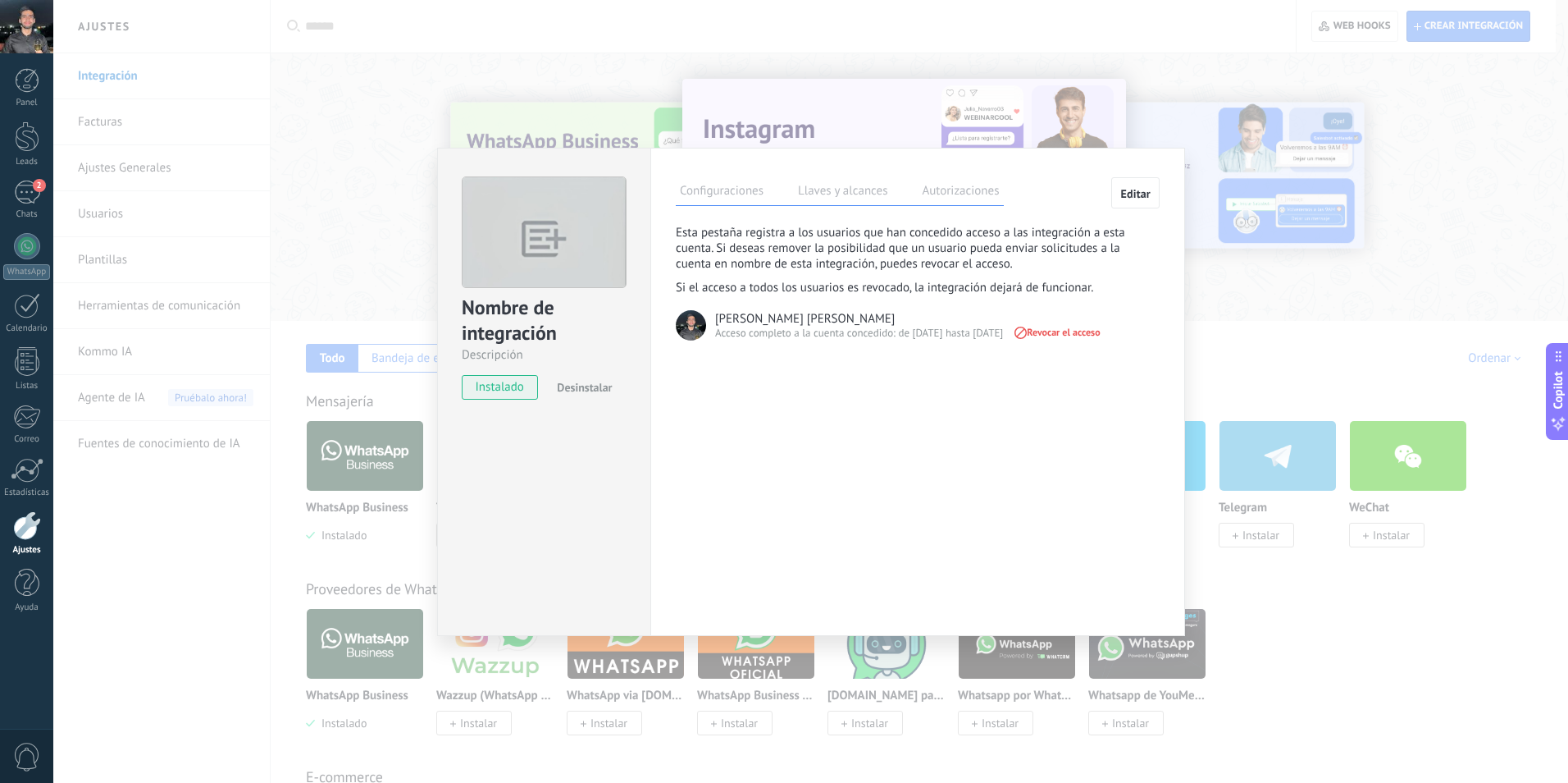
click at [1195, 128] on div "Nombre de integración Descripción instalado Desinstalar Configuraciones Llaves …" at bounding box center [810, 391] width 1515 height 783
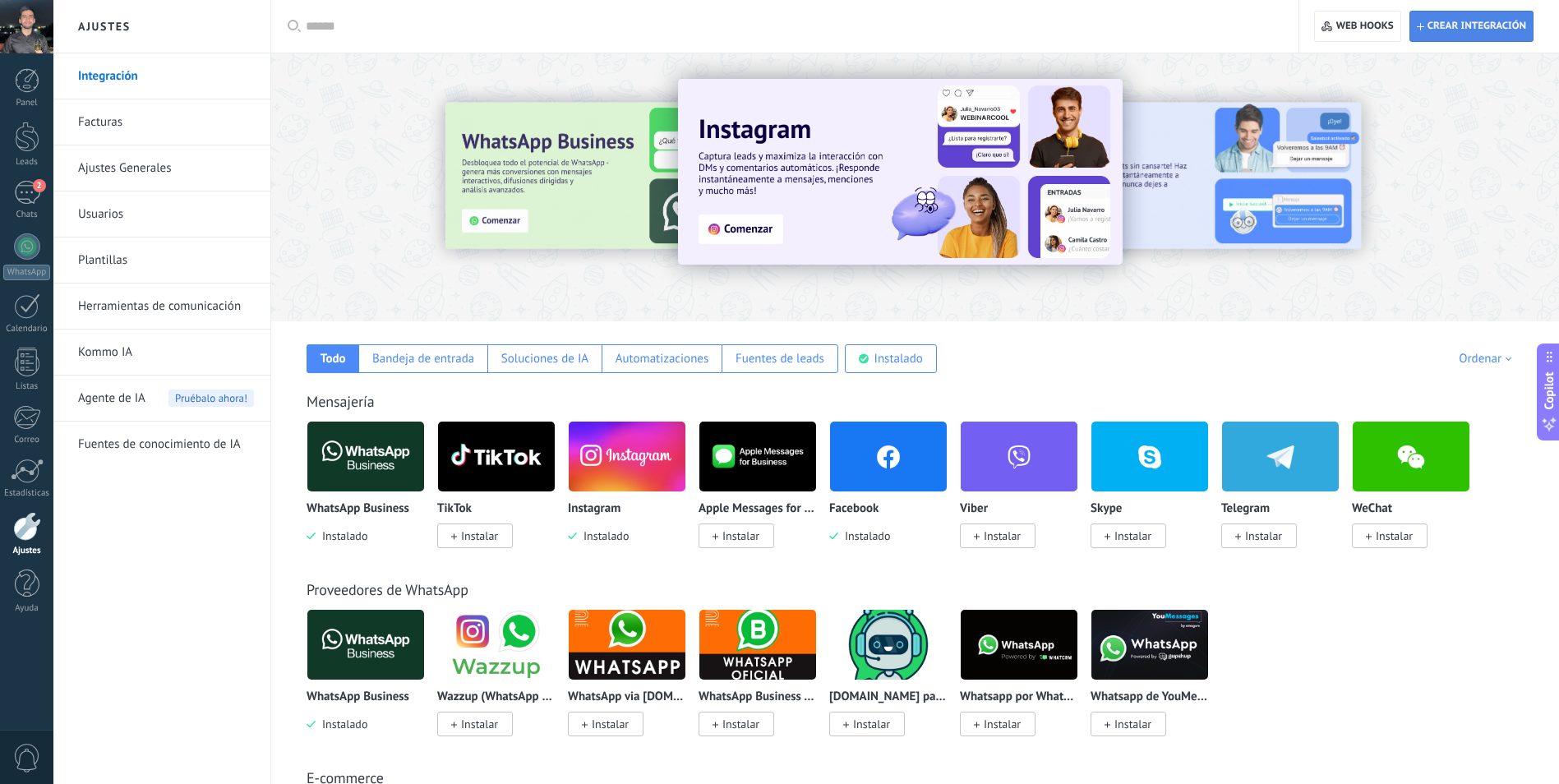
click at [1448, 38] on span "Crear integración" at bounding box center [1472, 26] width 110 height 29
type textarea "**********"
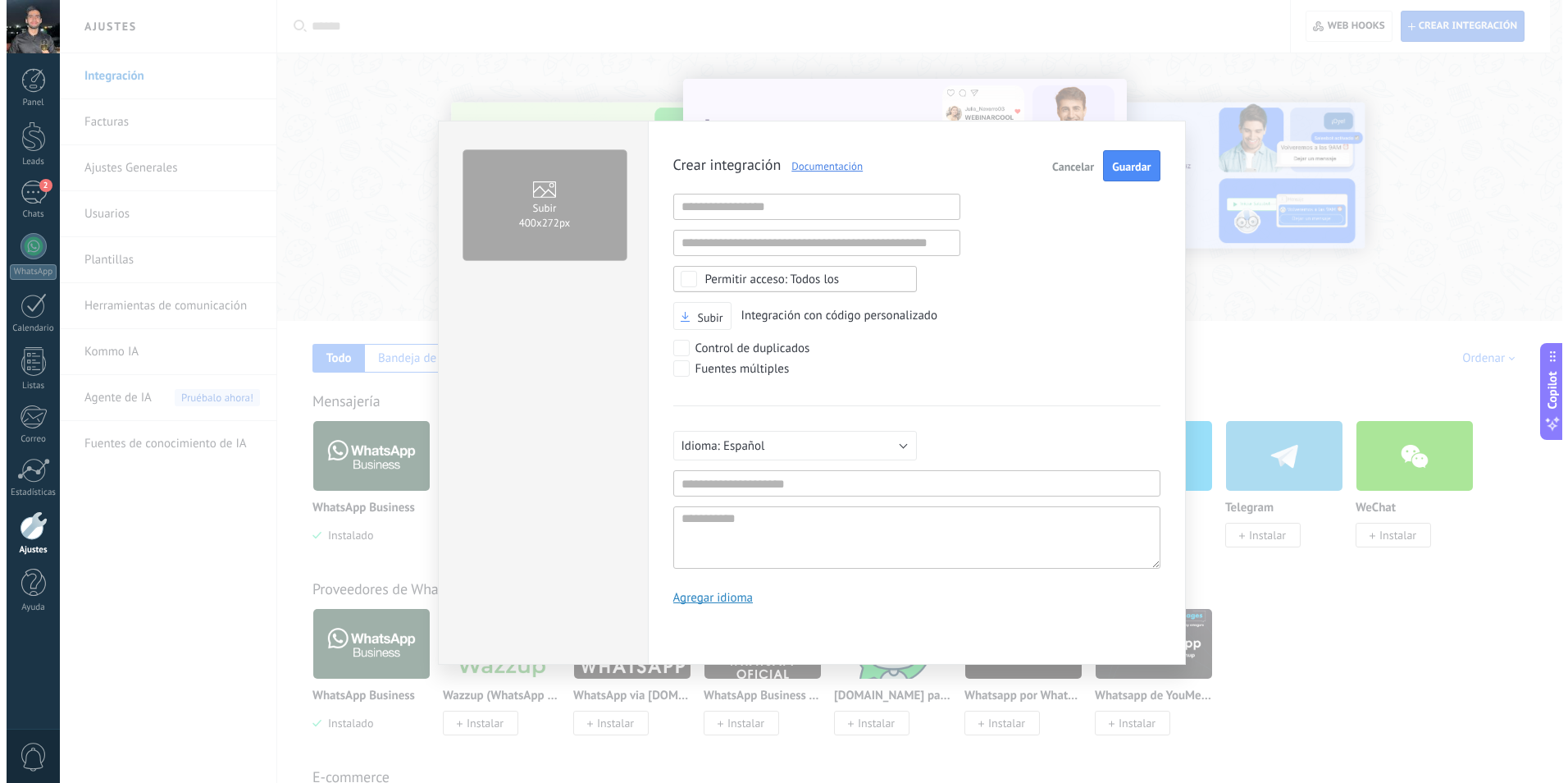
scroll to position [16, 0]
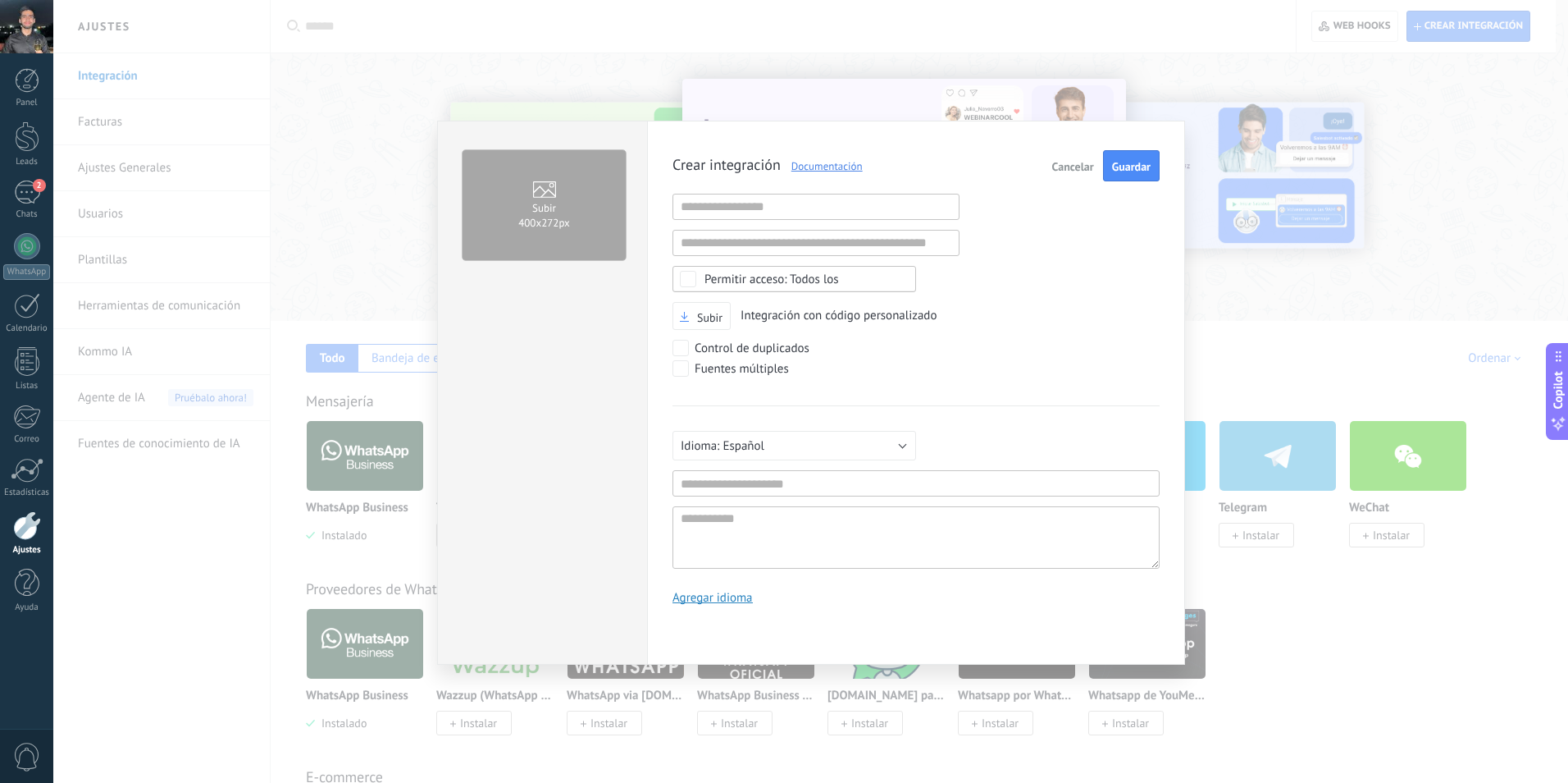
click at [1072, 103] on div "Subir 400х272px Crear integración Documentación Cancelar Guardar URL inválida U…" at bounding box center [810, 391] width 1515 height 783
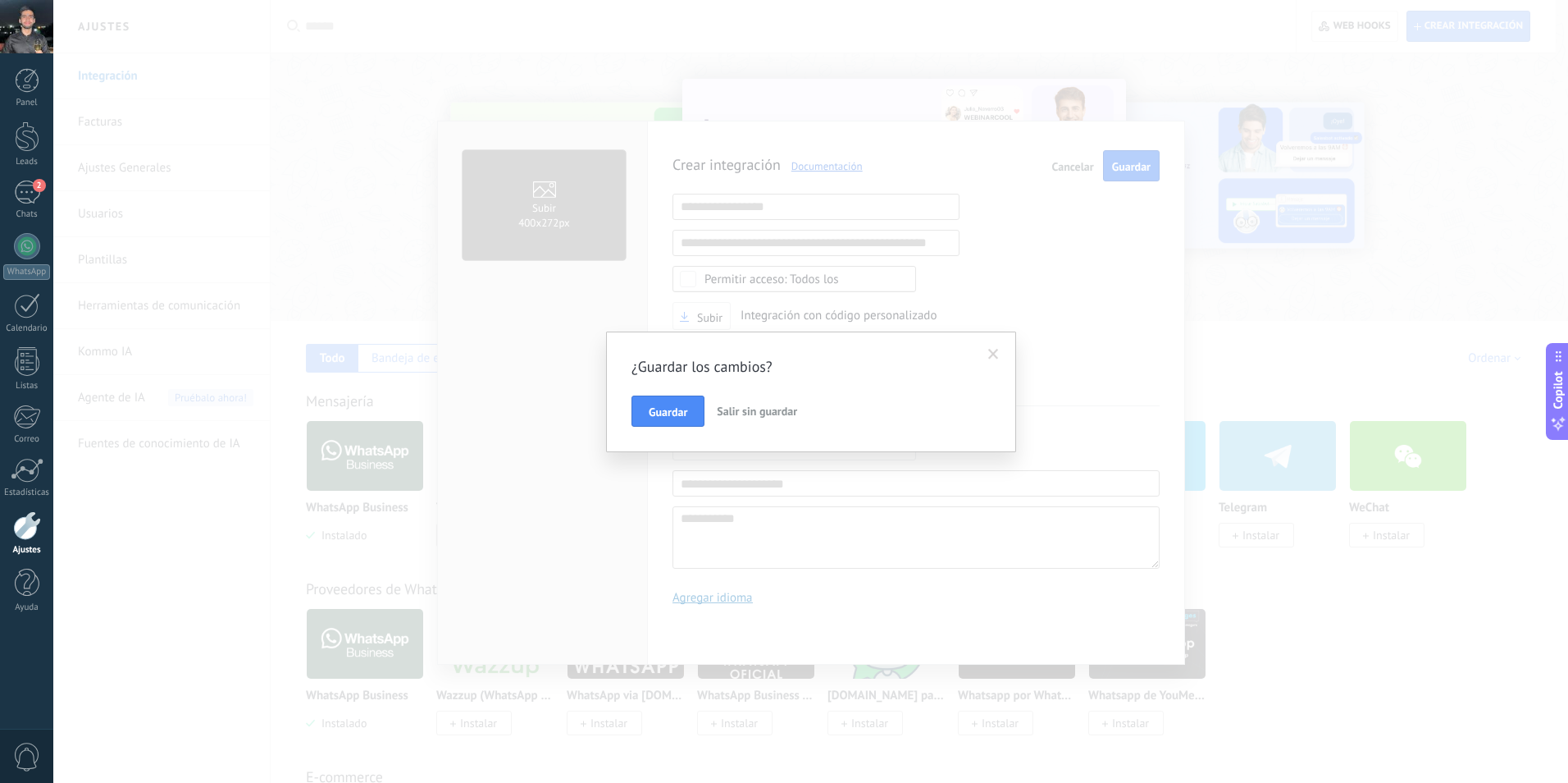
click at [733, 419] on button "Salir sin guardar" at bounding box center [756, 411] width 93 height 31
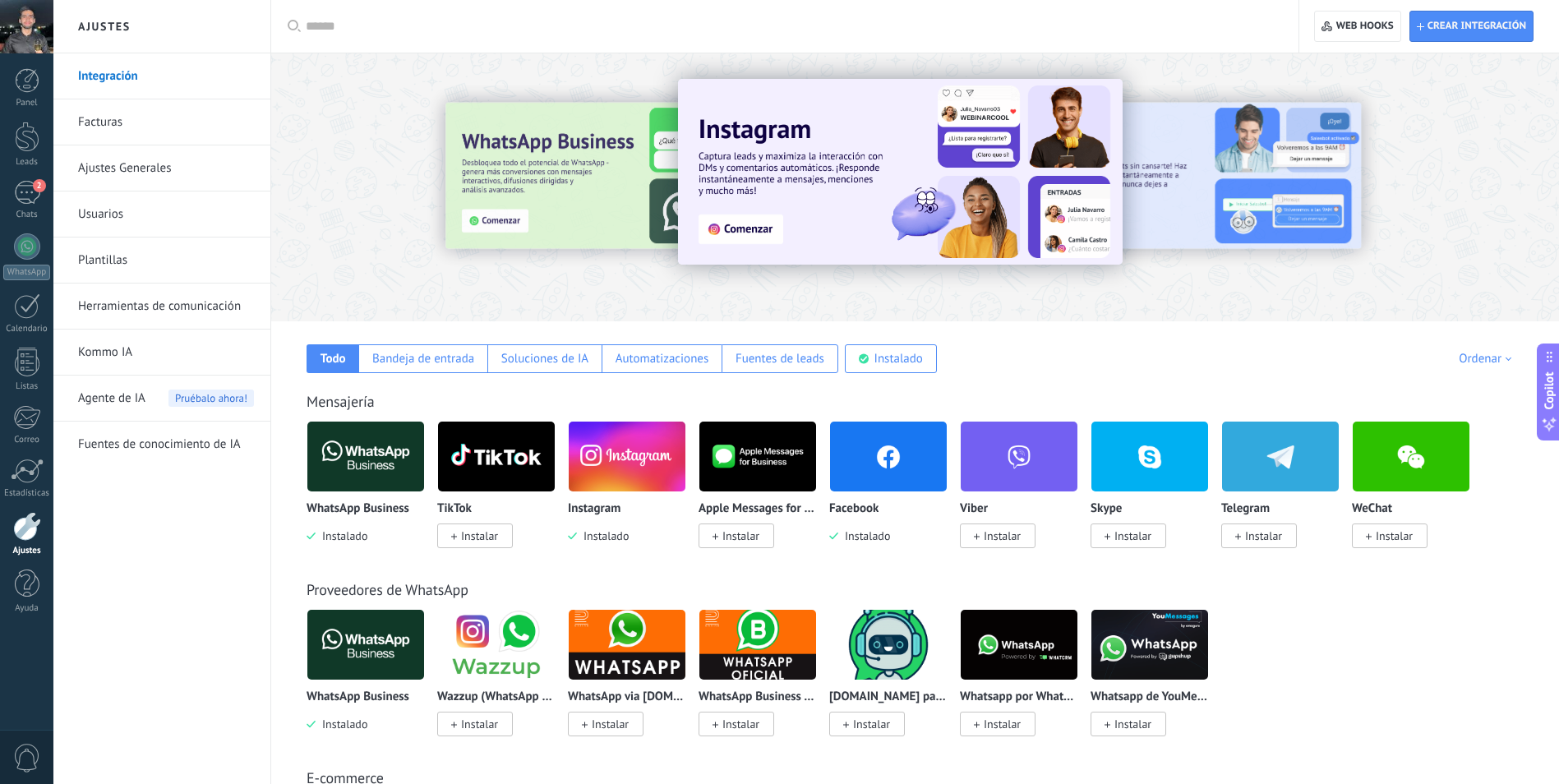
click at [118, 164] on link "Ajustes Generales" at bounding box center [166, 168] width 176 height 46
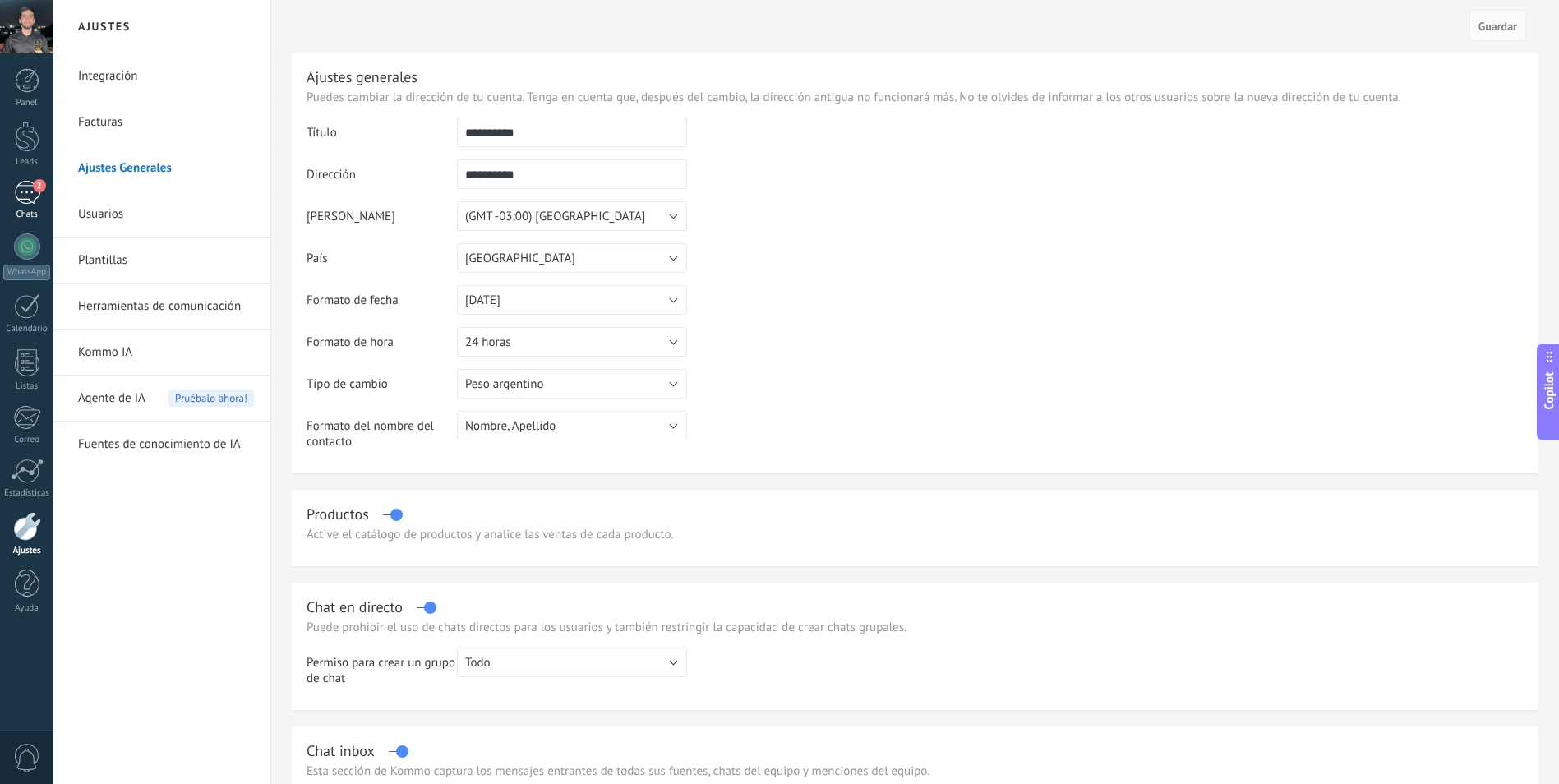
click at [25, 191] on div "2" at bounding box center [27, 192] width 26 height 24
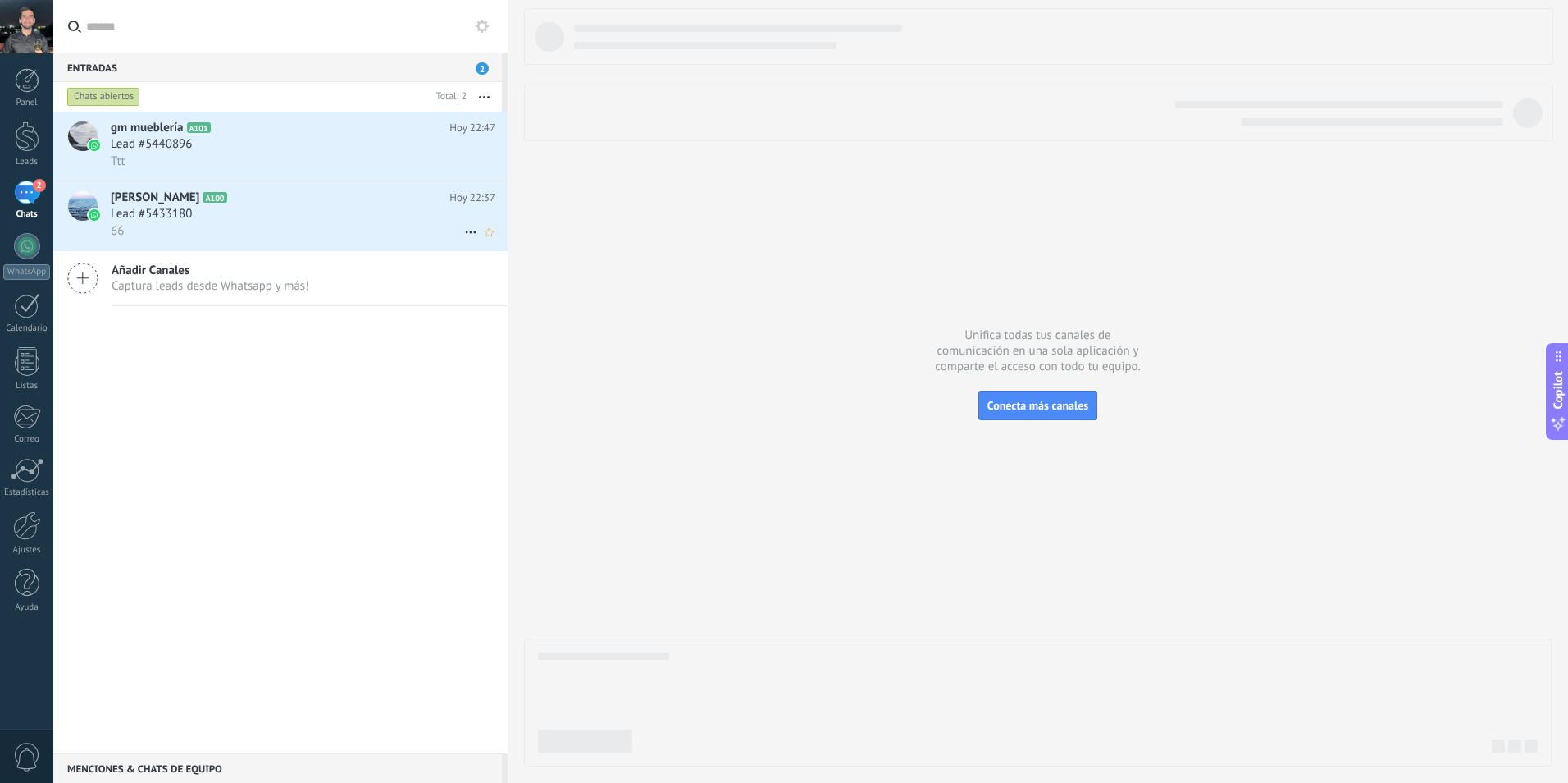
click at [193, 210] on h3 "Lead #5433180" at bounding box center [155, 213] width 90 height 16
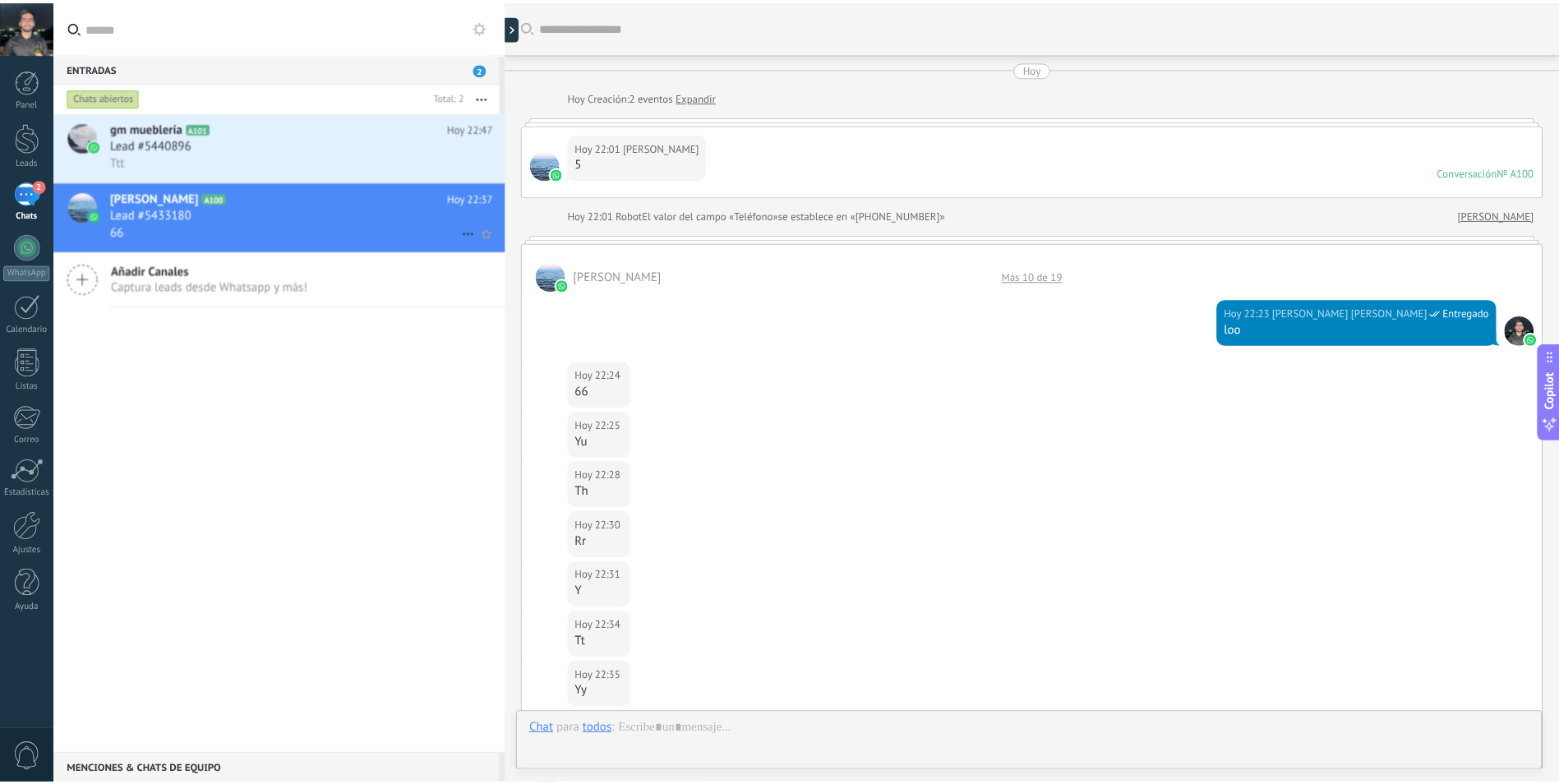
scroll to position [329, 0]
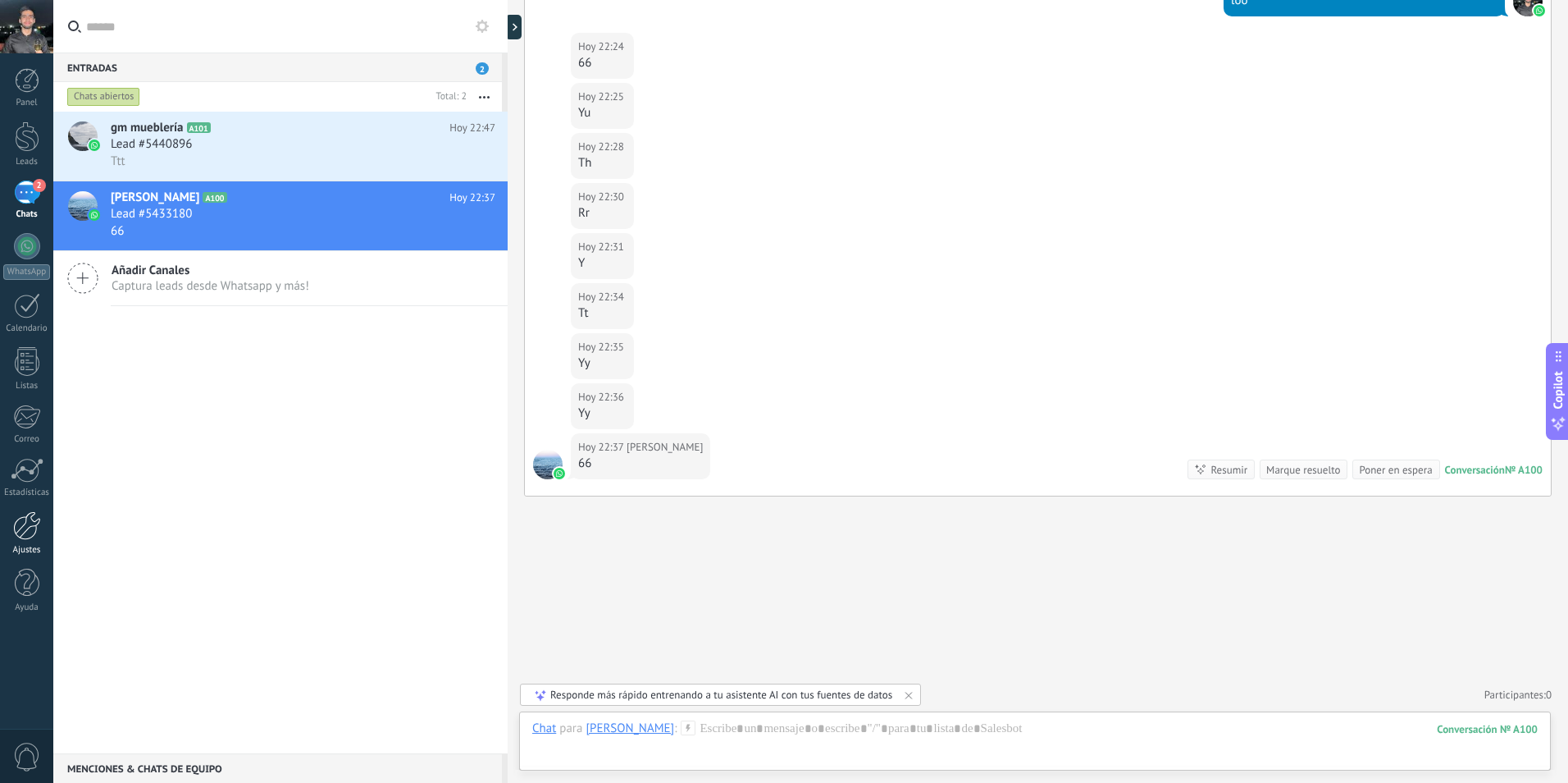
click at [21, 531] on div at bounding box center [27, 525] width 28 height 28
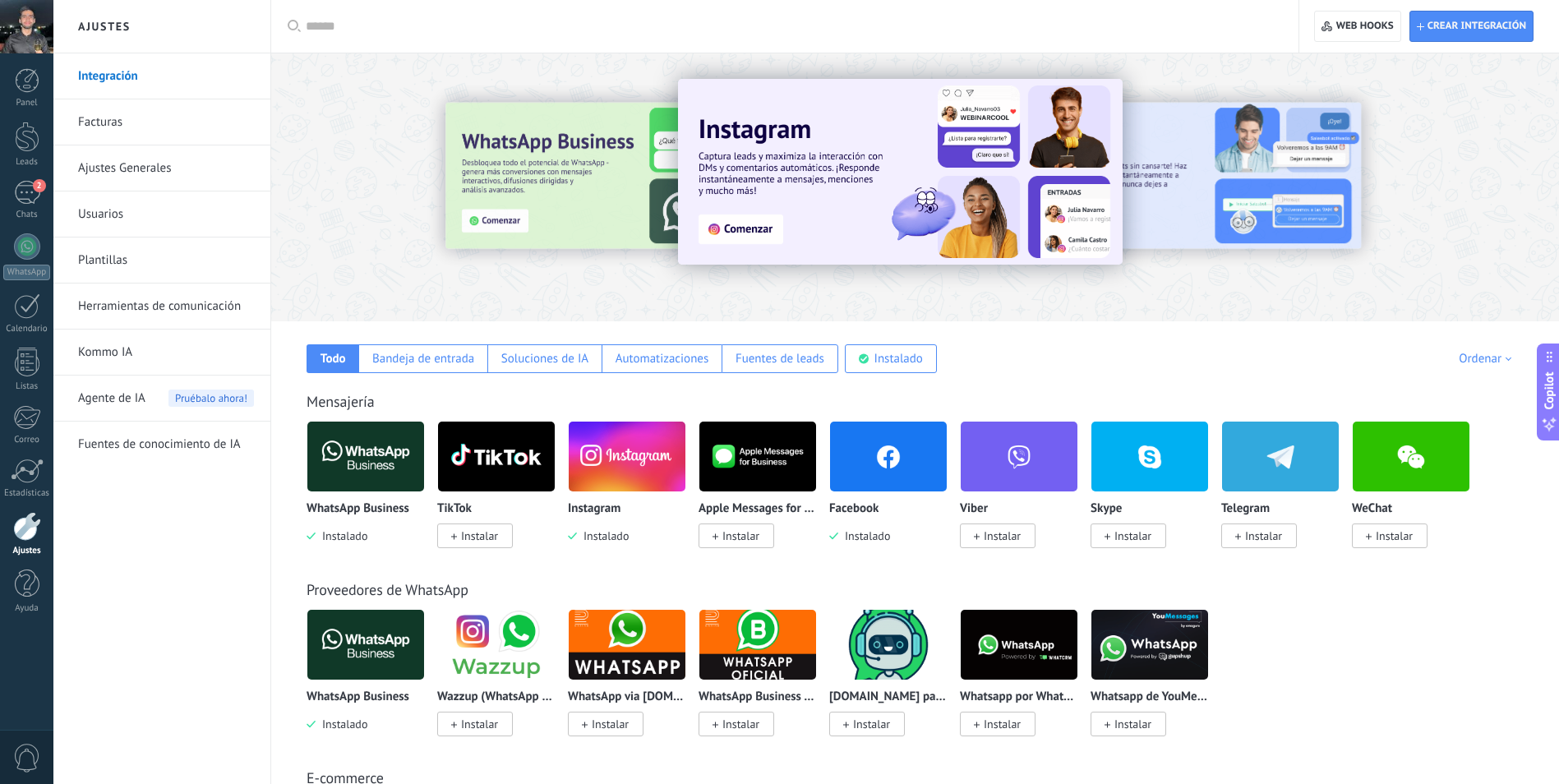
click at [159, 302] on link "Herramientas de comunicación" at bounding box center [166, 306] width 176 height 46
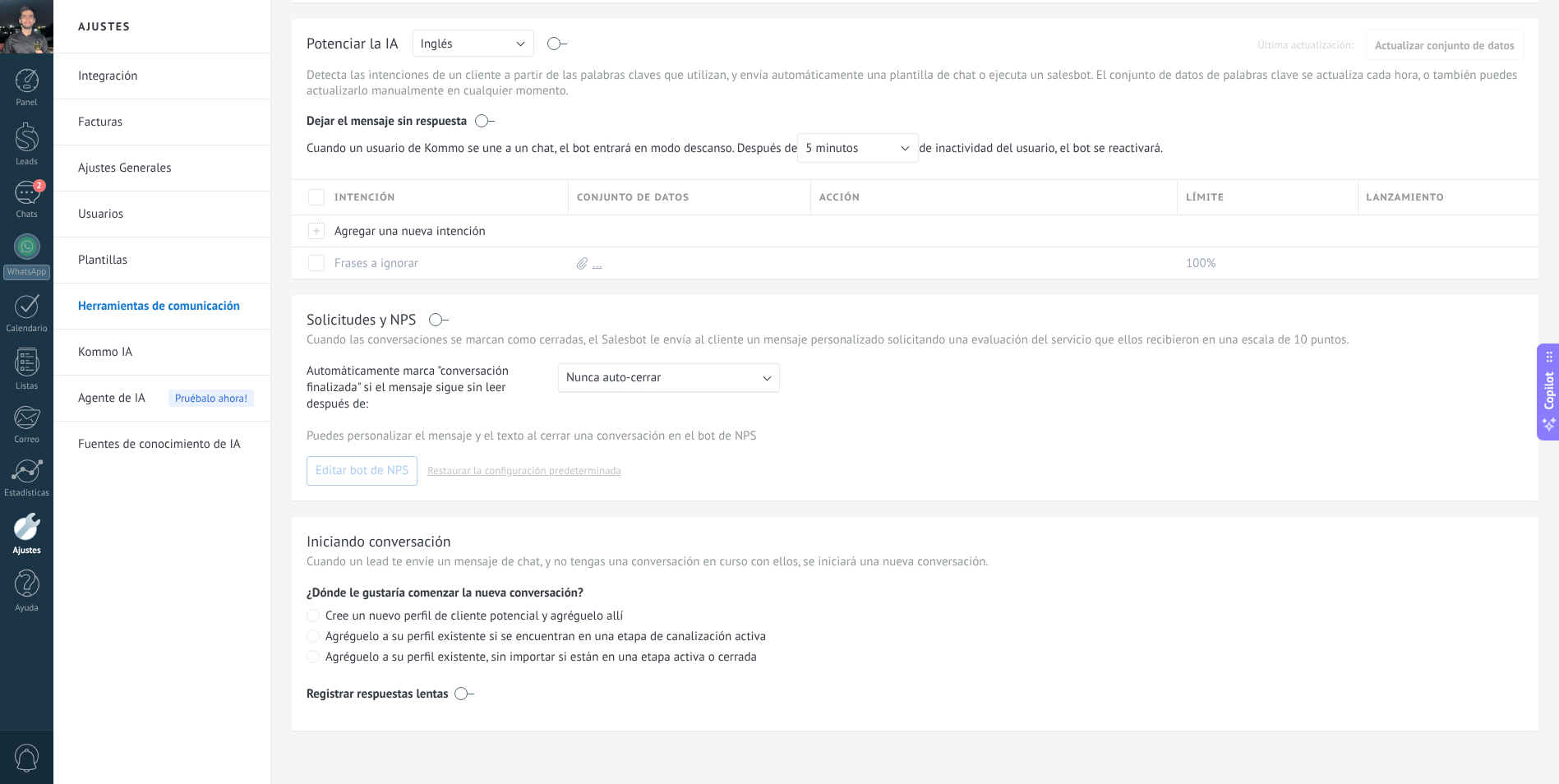
scroll to position [323, 0]
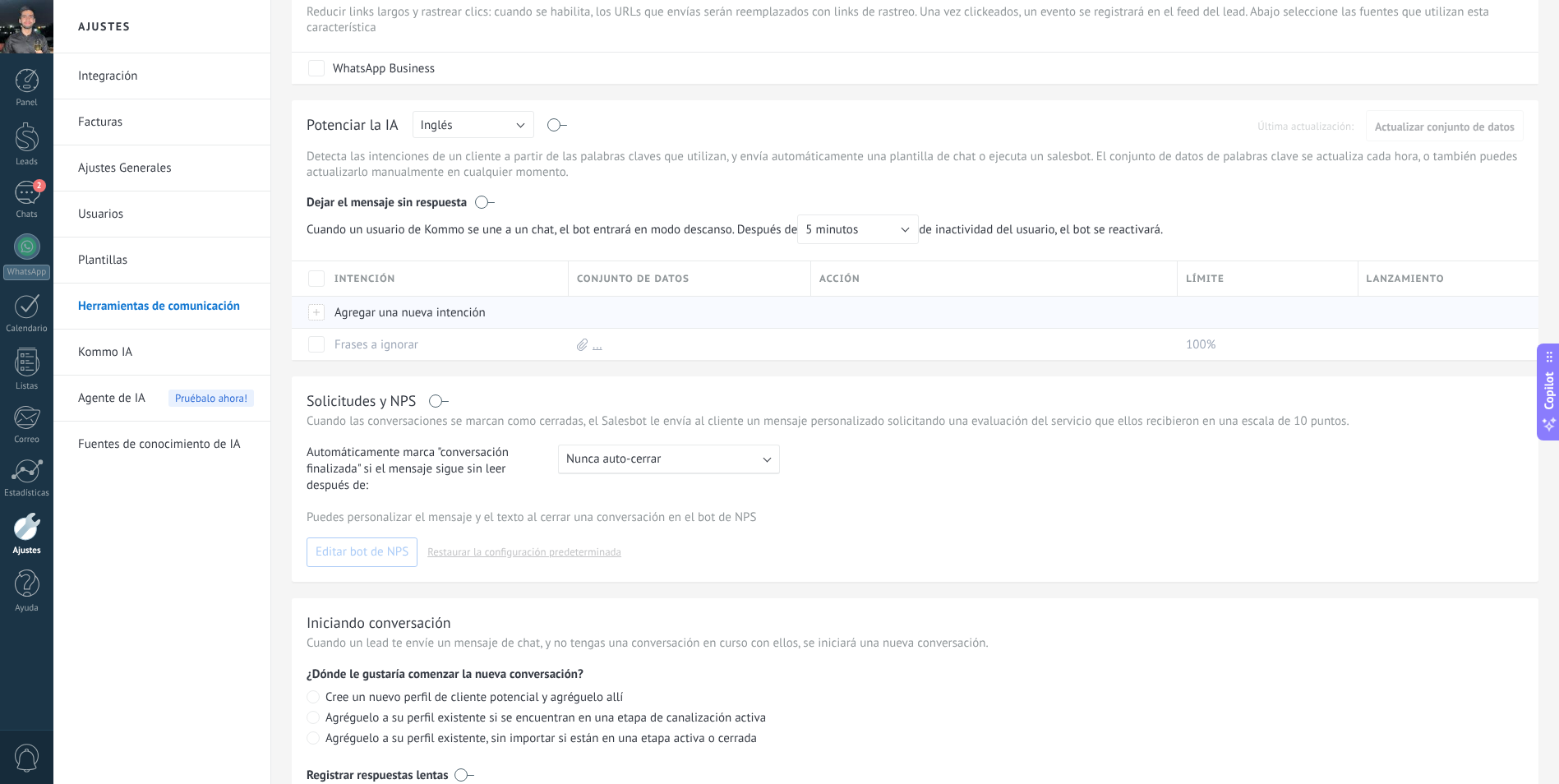
click at [336, 309] on div "Agregar una nueva intención" at bounding box center [444, 312] width 235 height 31
click at [599, 310] on div at bounding box center [686, 312] width 235 height 31
click at [784, 359] on div "..." at bounding box center [686, 344] width 235 height 31
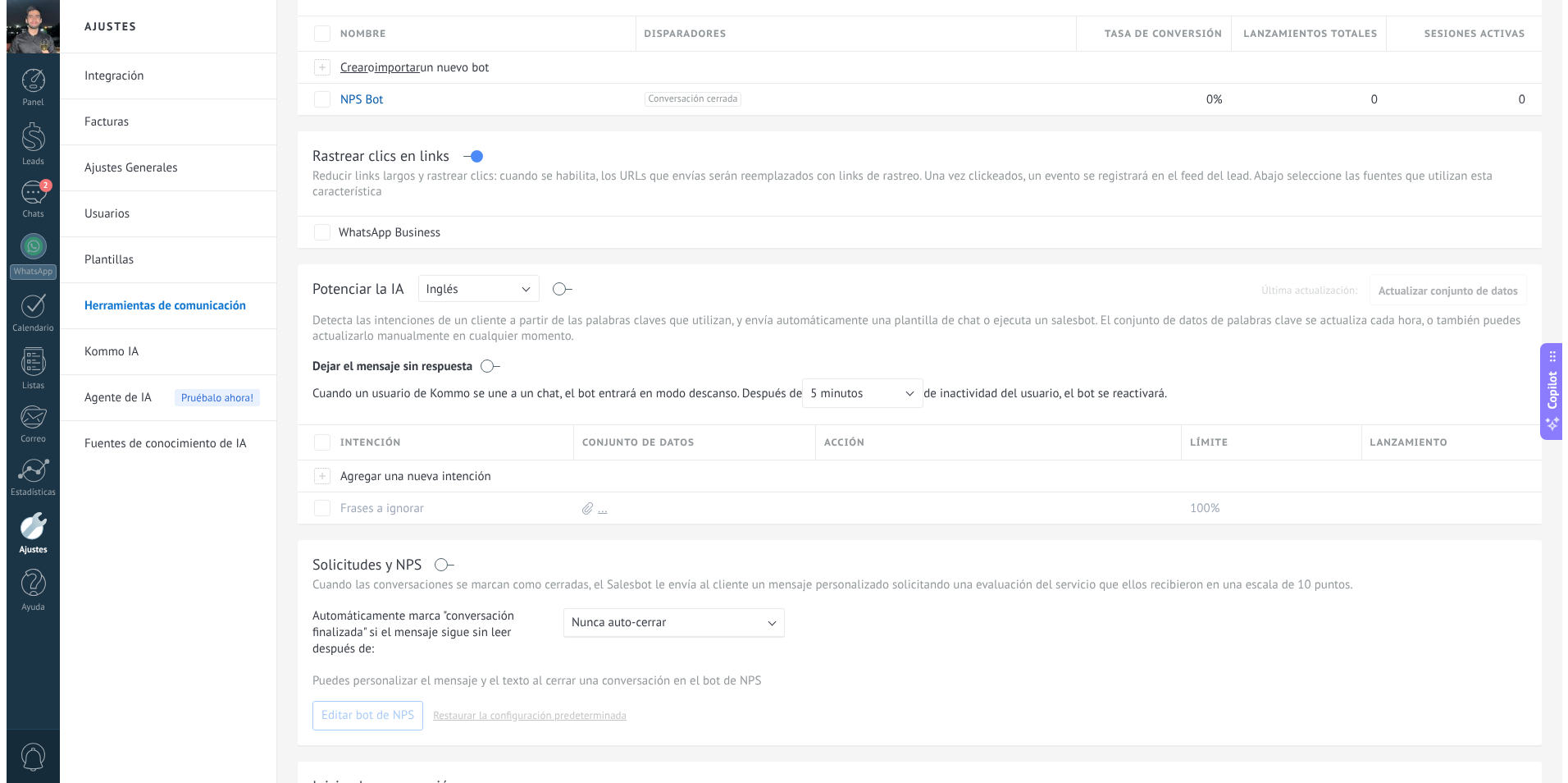
scroll to position [0, 0]
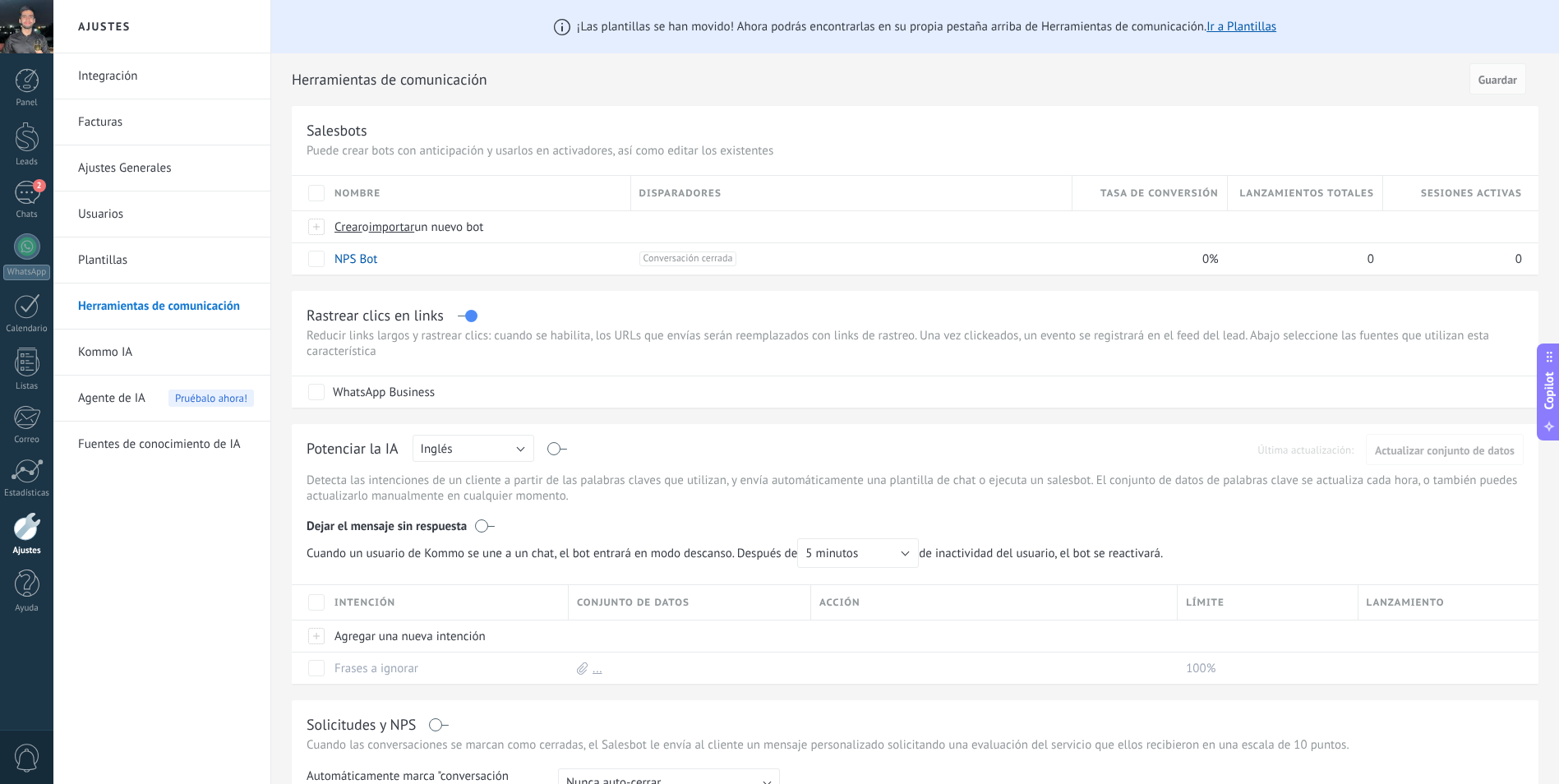
click at [111, 257] on link "Plantillas" at bounding box center [166, 260] width 176 height 46
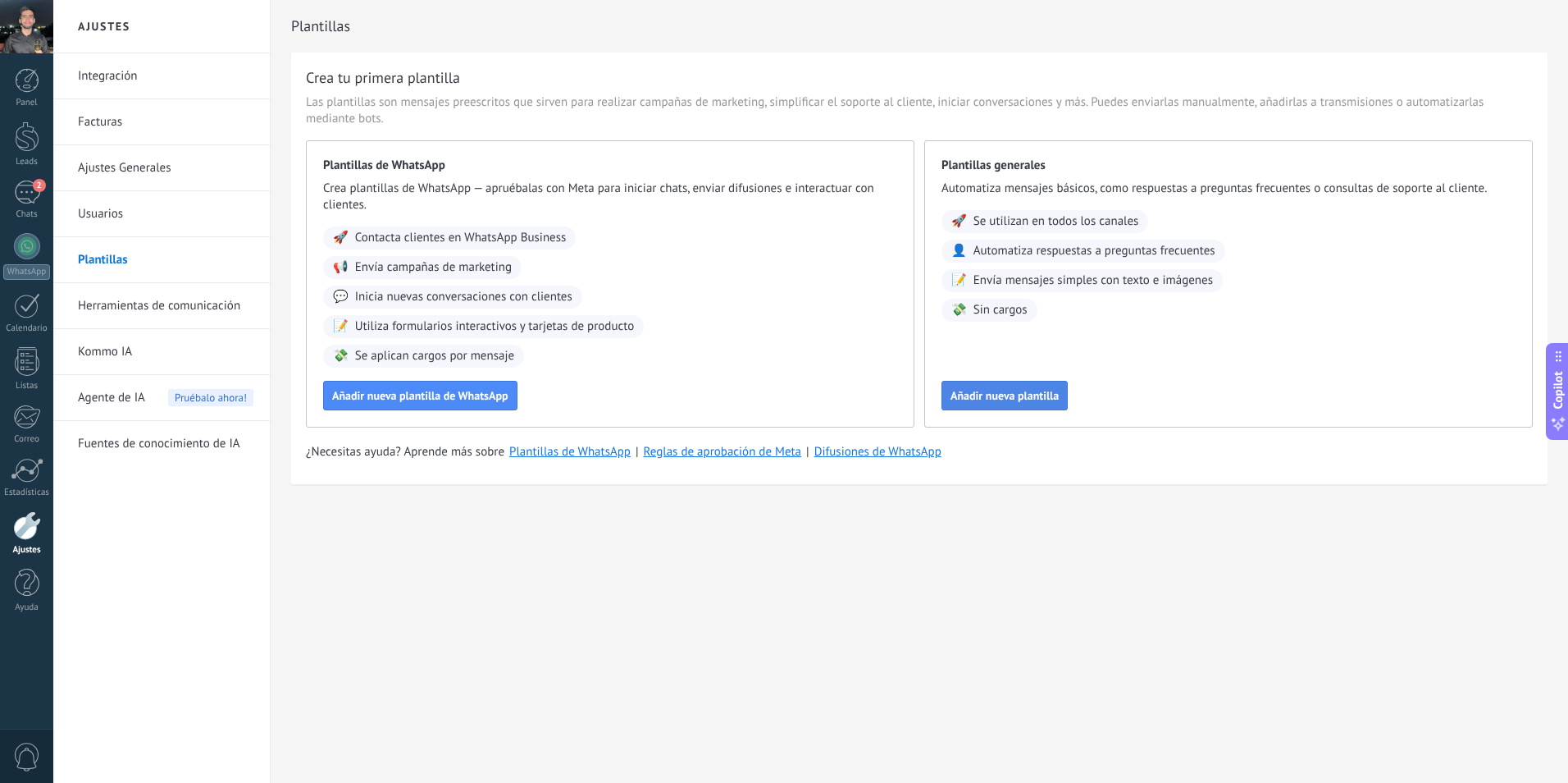
click at [1040, 399] on span "Añadir nueva plantilla" at bounding box center [1004, 396] width 109 height 11
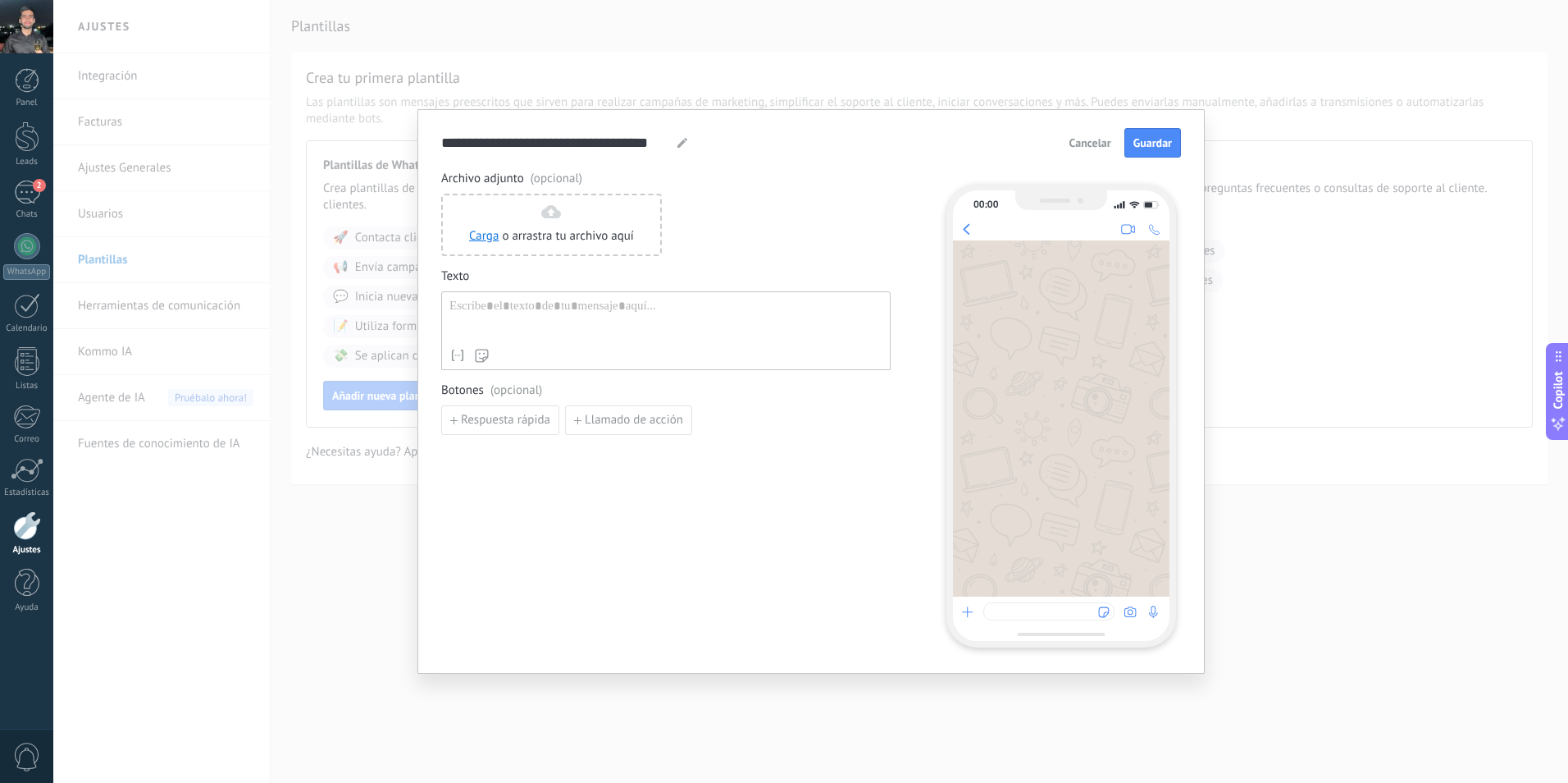
click at [563, 315] on div at bounding box center [666, 319] width 433 height 42
click at [1157, 101] on div "**********" at bounding box center [810, 391] width 1515 height 783
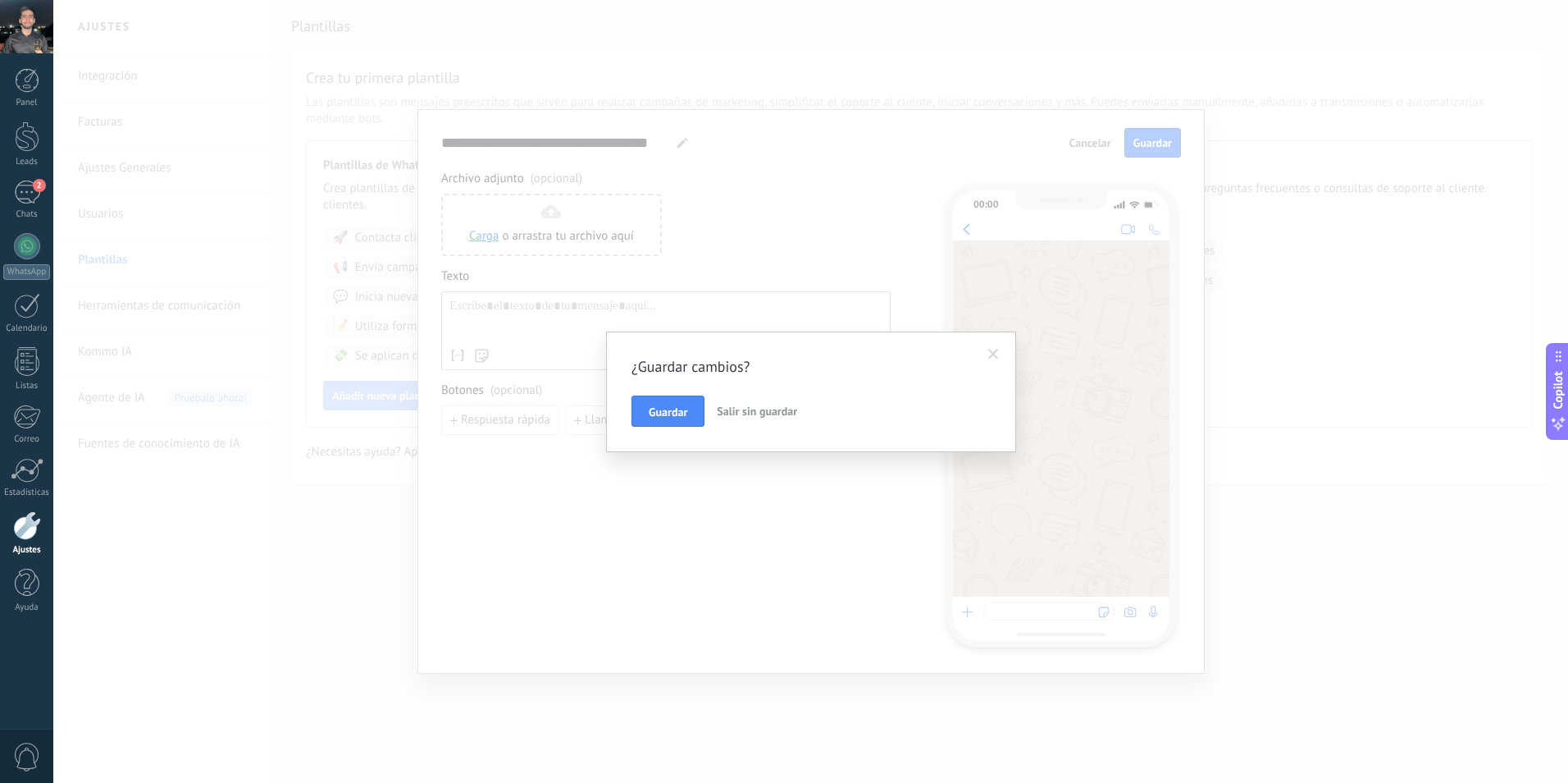
click at [741, 411] on span "Salir sin guardar" at bounding box center [756, 412] width 80 height 15
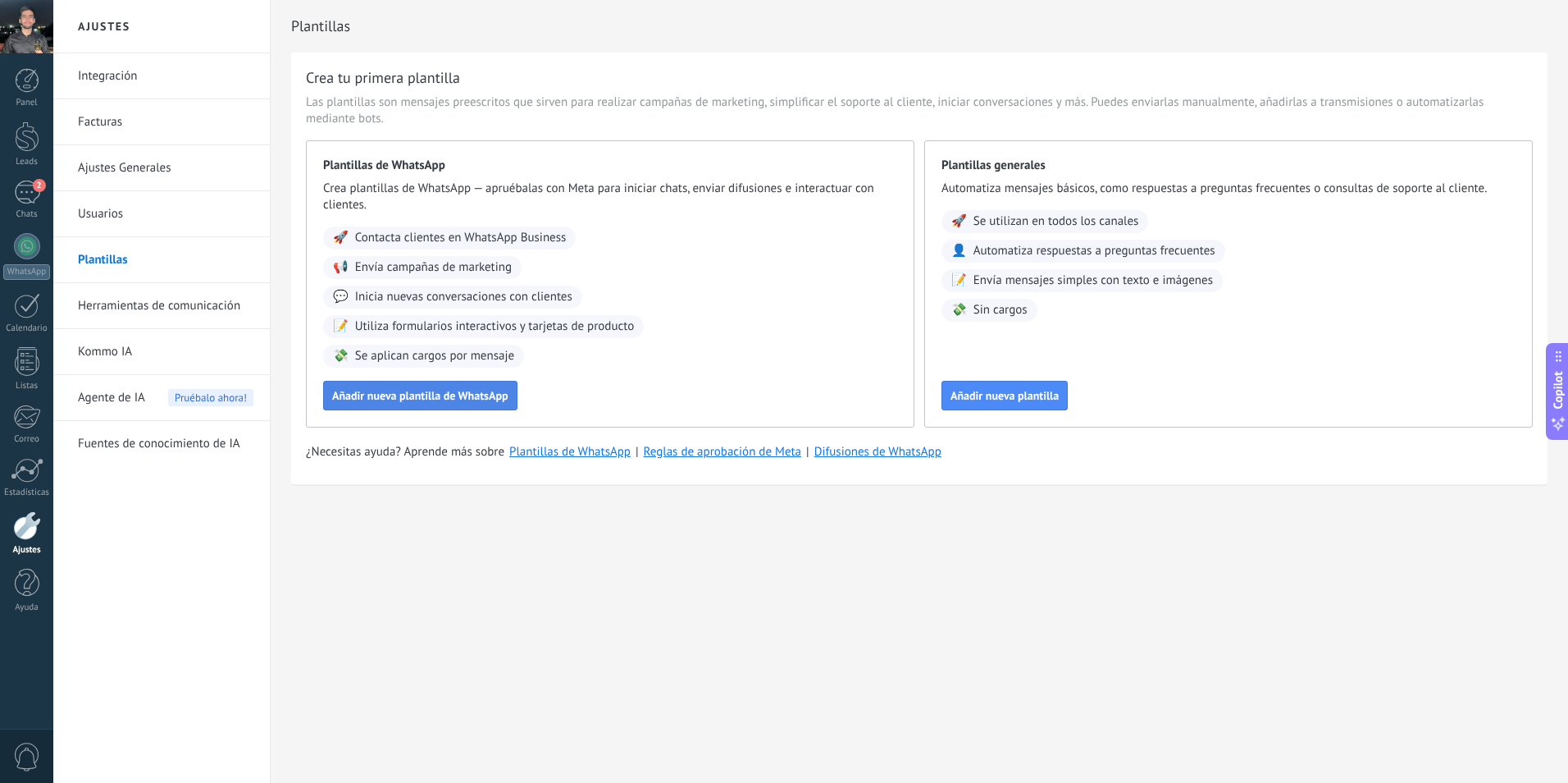
click at [430, 400] on span "Añadir nueva plantilla de WhatsApp" at bounding box center [420, 396] width 177 height 11
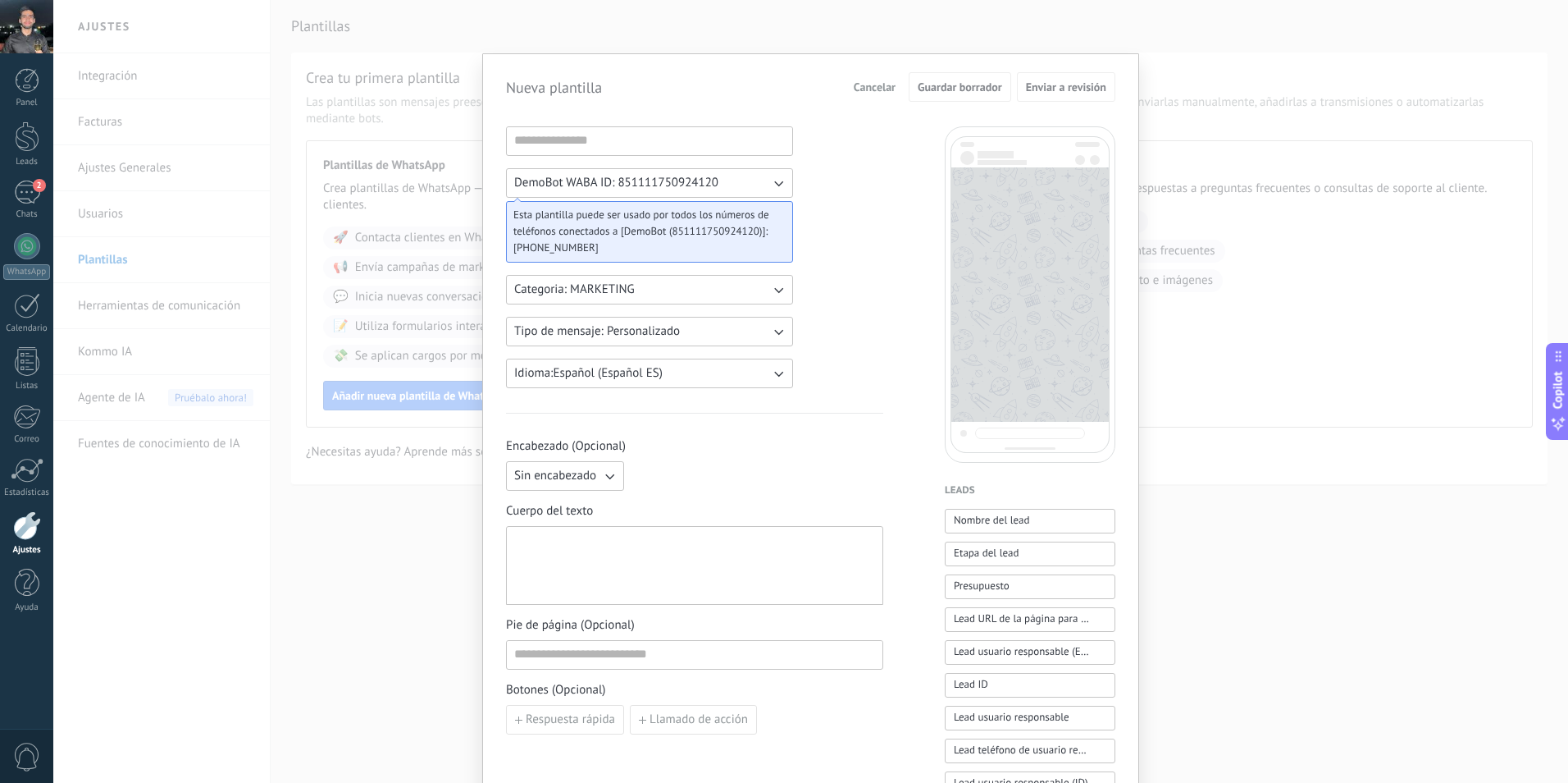
scroll to position [164, 0]
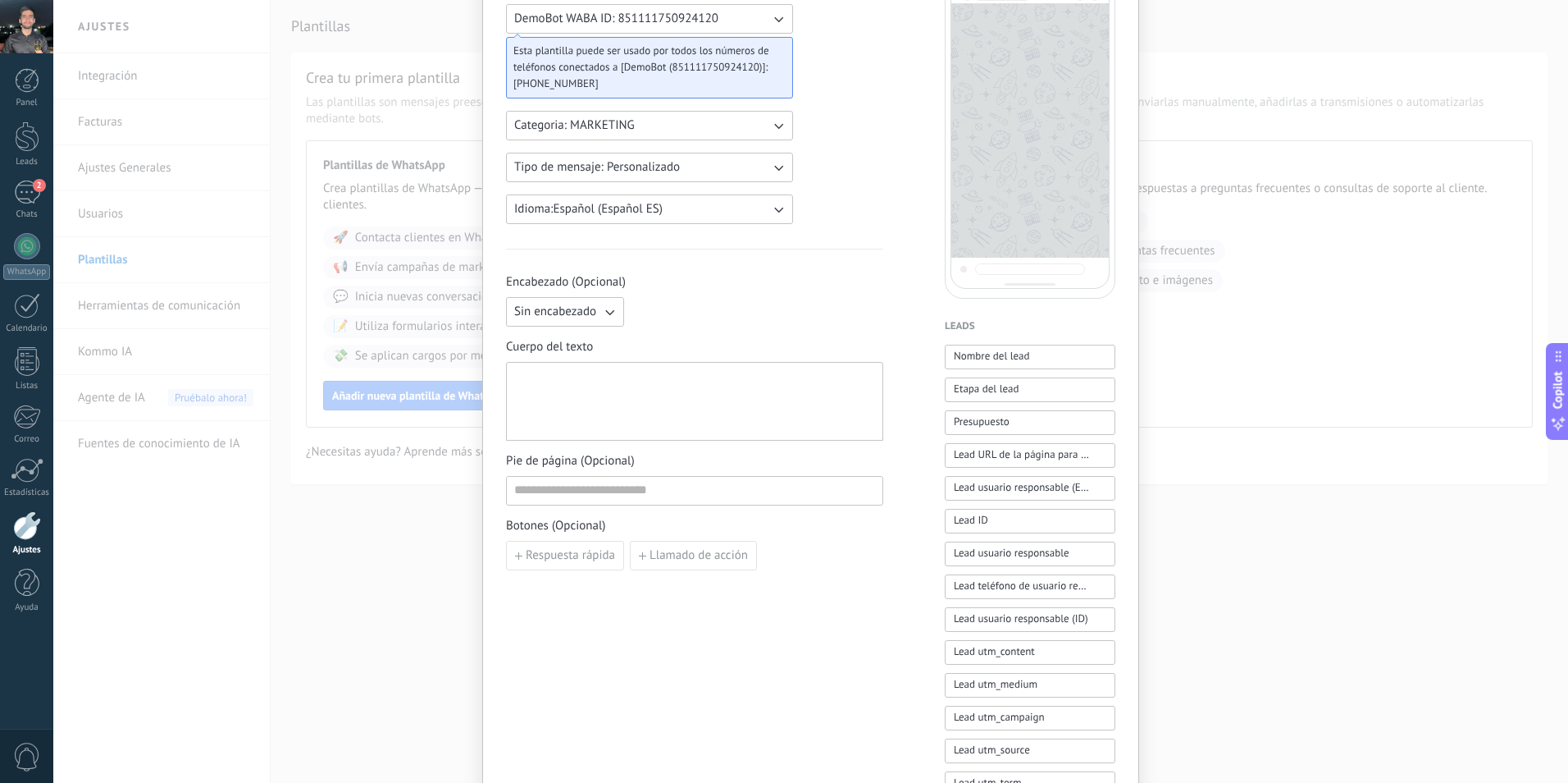
click at [409, 322] on div "Nueva plantilla Cancelar Guardar borrador Enviar a revisión DemoBot WABA ID: 85…" at bounding box center [810, 391] width 1515 height 783
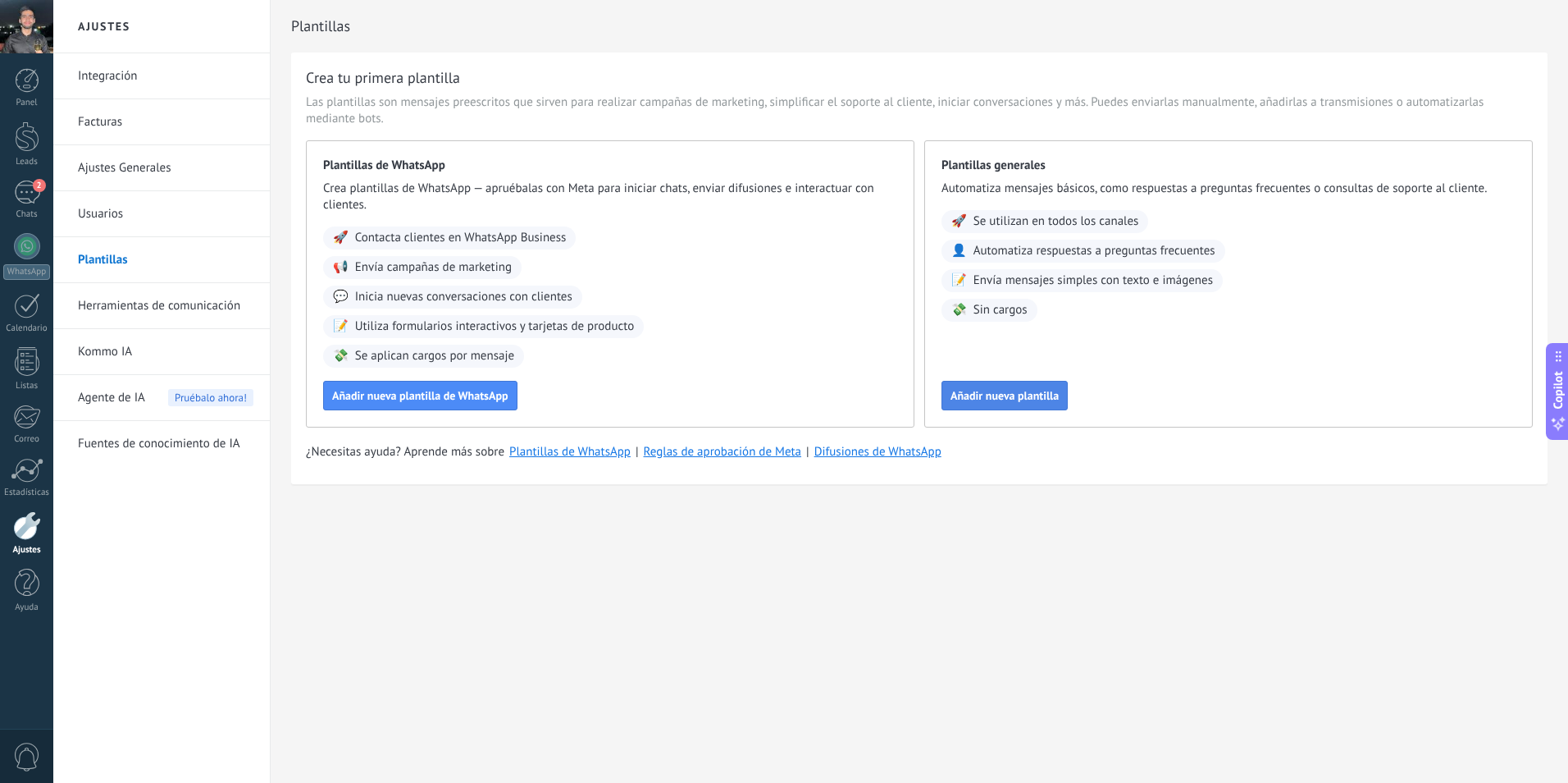
click at [976, 397] on span "Añadir nueva plantilla" at bounding box center [1004, 396] width 109 height 11
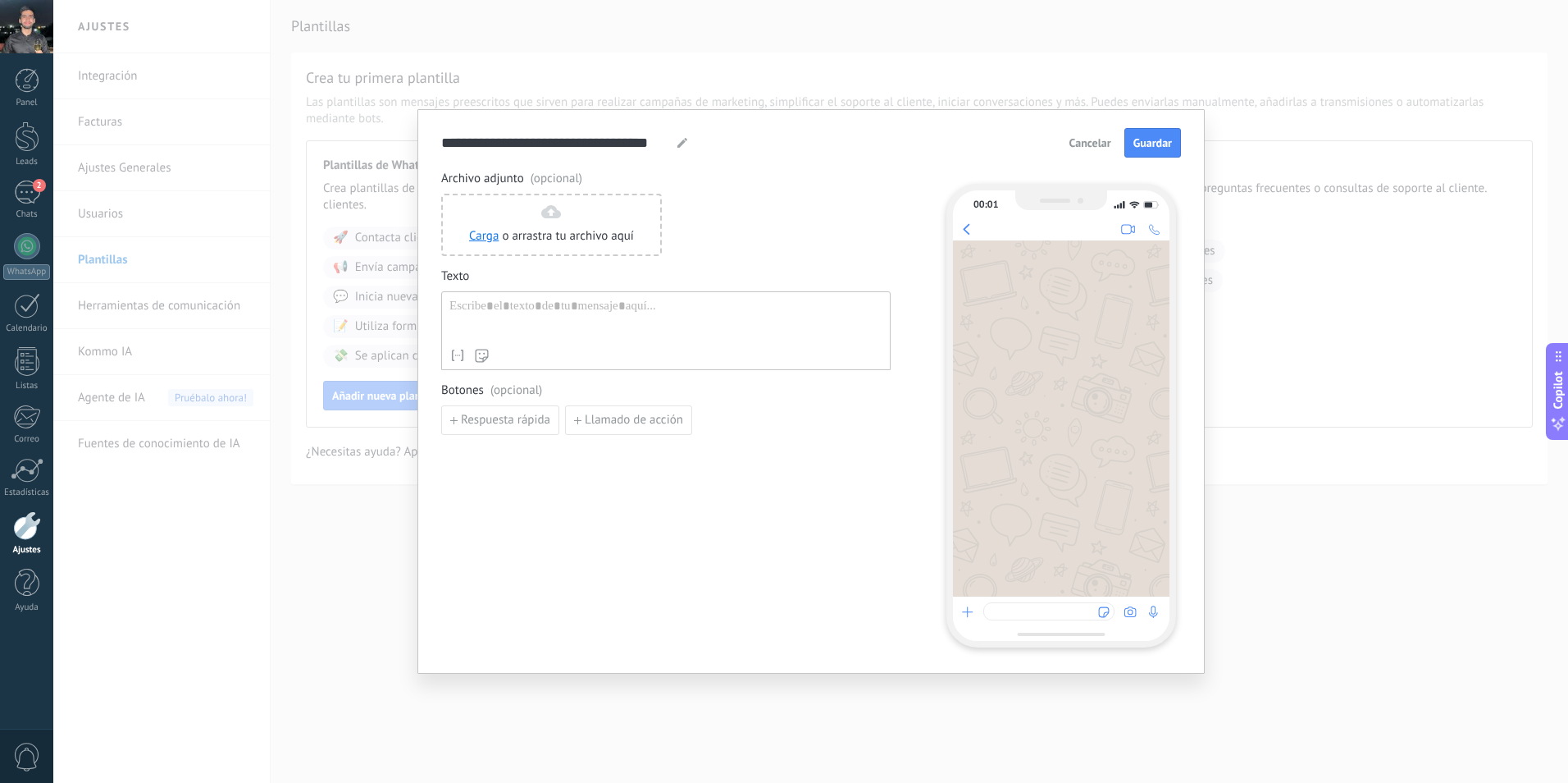
click at [696, 235] on div "Carga o arrastra tu archivo aquí Arrastra aquí" at bounding box center [666, 225] width 449 height 62
click at [654, 304] on div at bounding box center [666, 319] width 433 height 42
click at [611, 335] on div at bounding box center [666, 319] width 433 height 42
click at [766, 241] on div "Carga o arrastra tu archivo aquí Arrastra aquí" at bounding box center [666, 225] width 449 height 62
click at [285, 202] on div "**********" at bounding box center [810, 391] width 1515 height 783
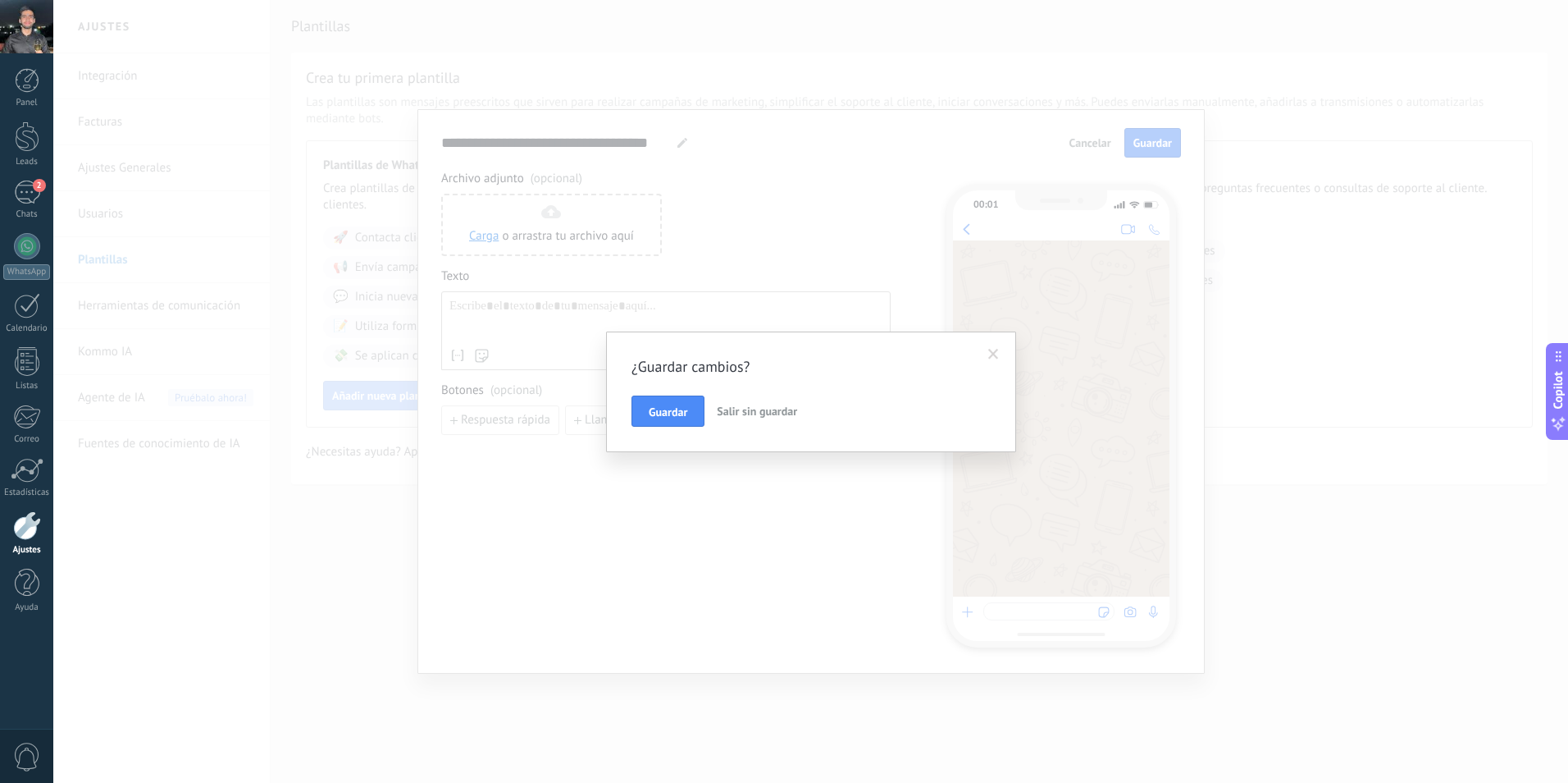
click at [763, 414] on span "Salir sin guardar" at bounding box center [756, 412] width 80 height 15
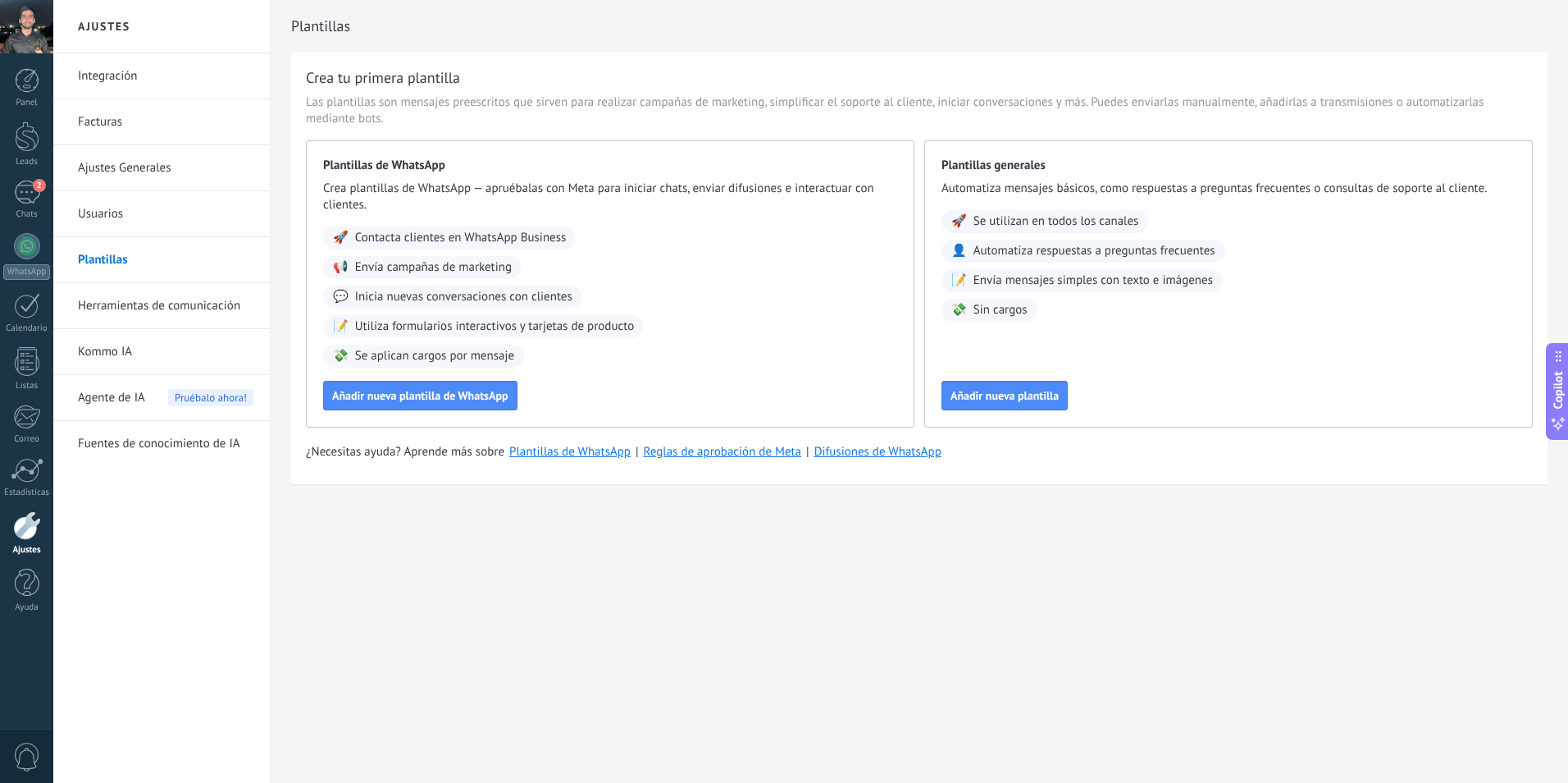
click at [126, 308] on link "Herramientas de comunicación" at bounding box center [166, 306] width 176 height 46
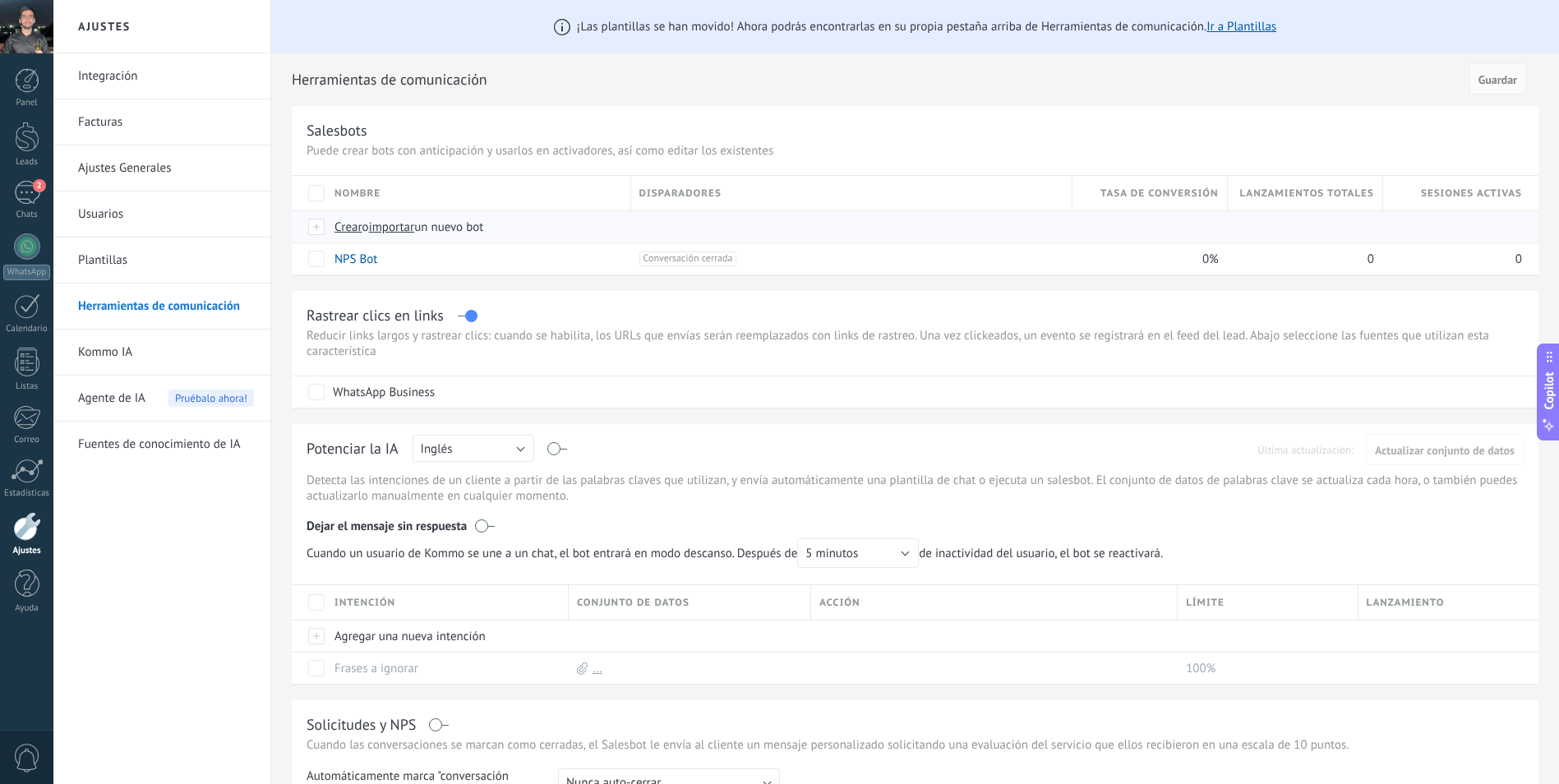
click at [342, 230] on span "Crear" at bounding box center [349, 227] width 28 height 16
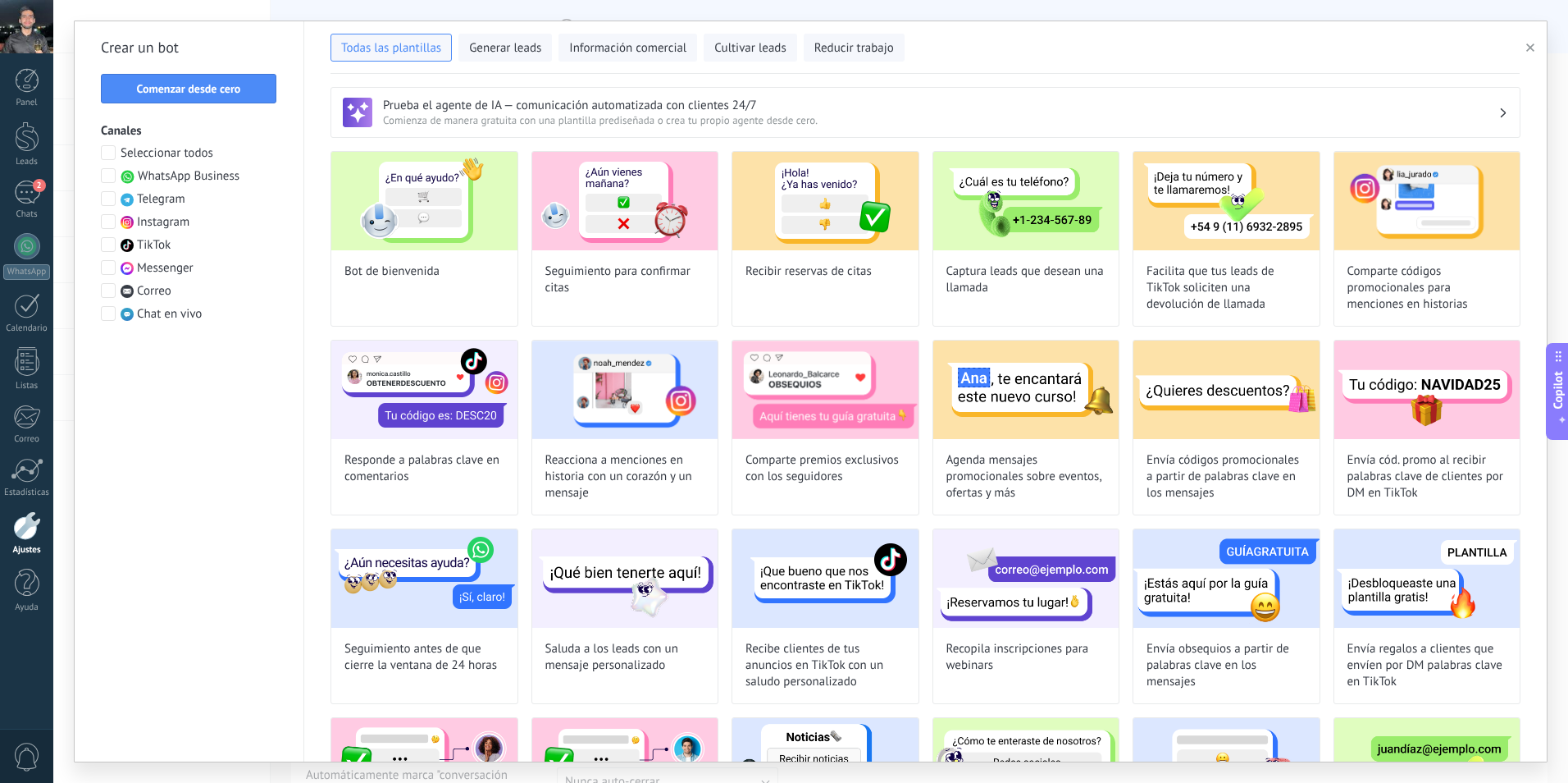
click at [107, 178] on span at bounding box center [109, 176] width 15 height 15
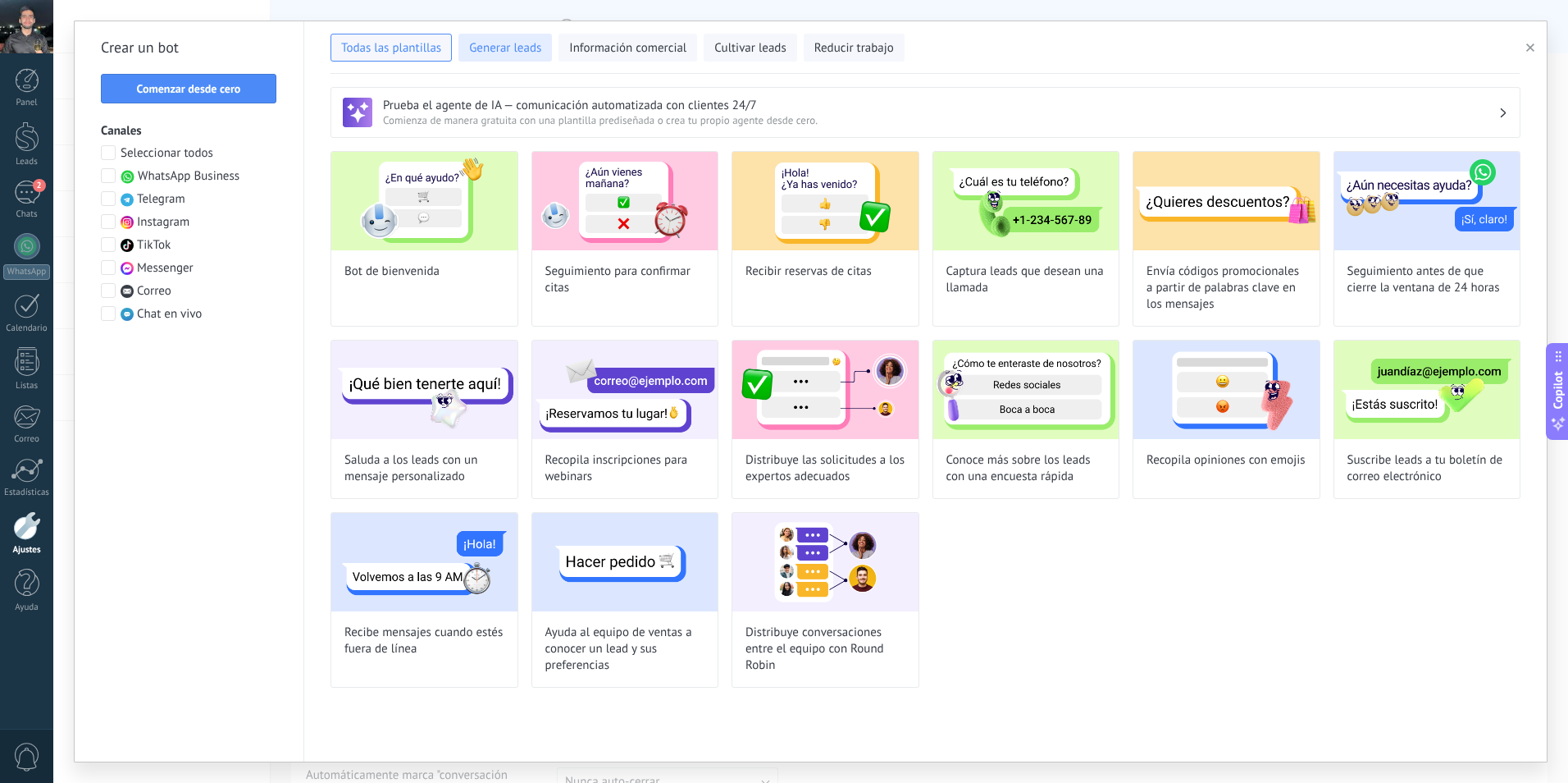
click at [520, 50] on span "Generar leads" at bounding box center [505, 48] width 72 height 16
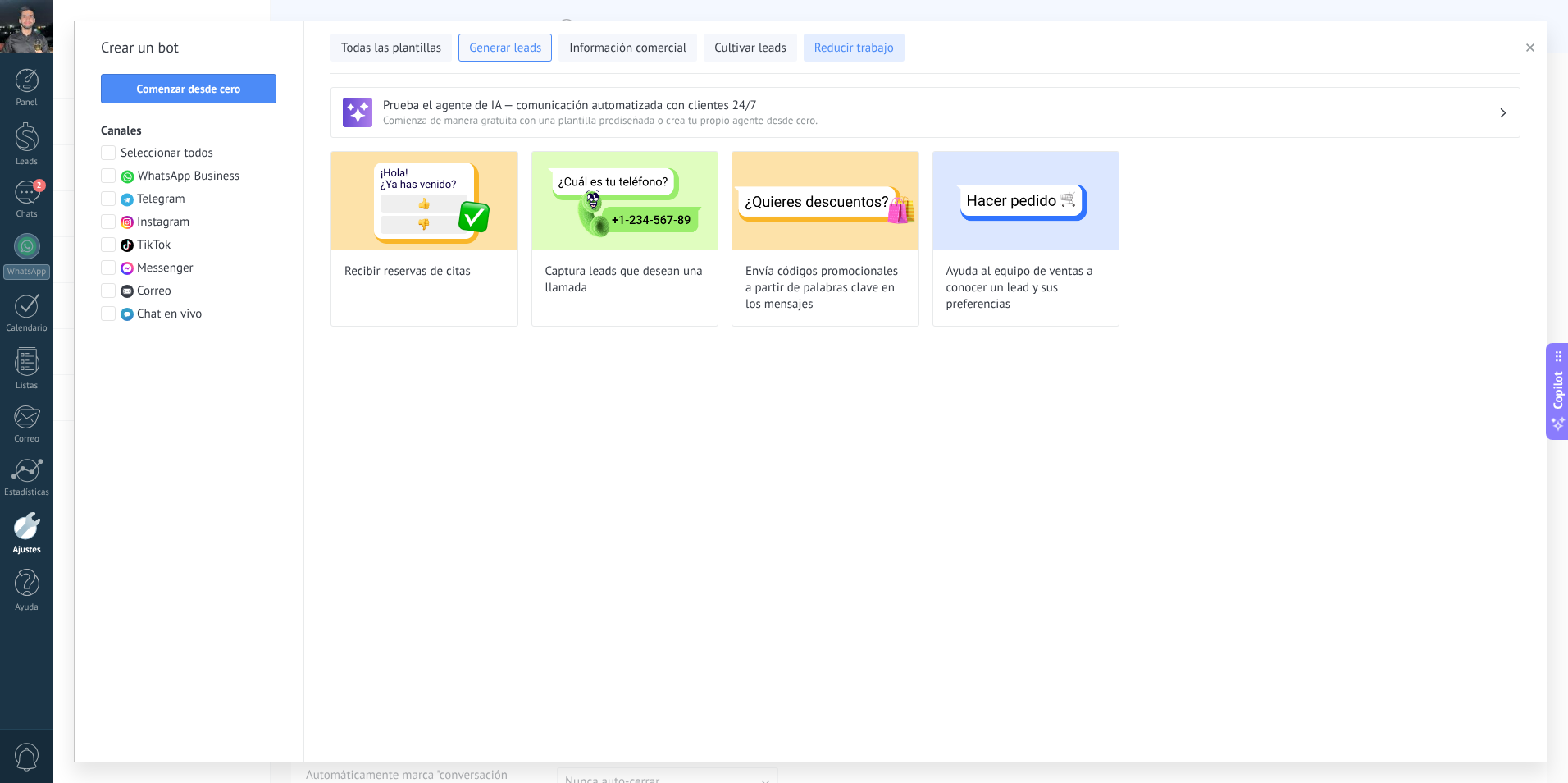
click at [870, 47] on span "Reducir trabajo" at bounding box center [854, 48] width 79 height 16
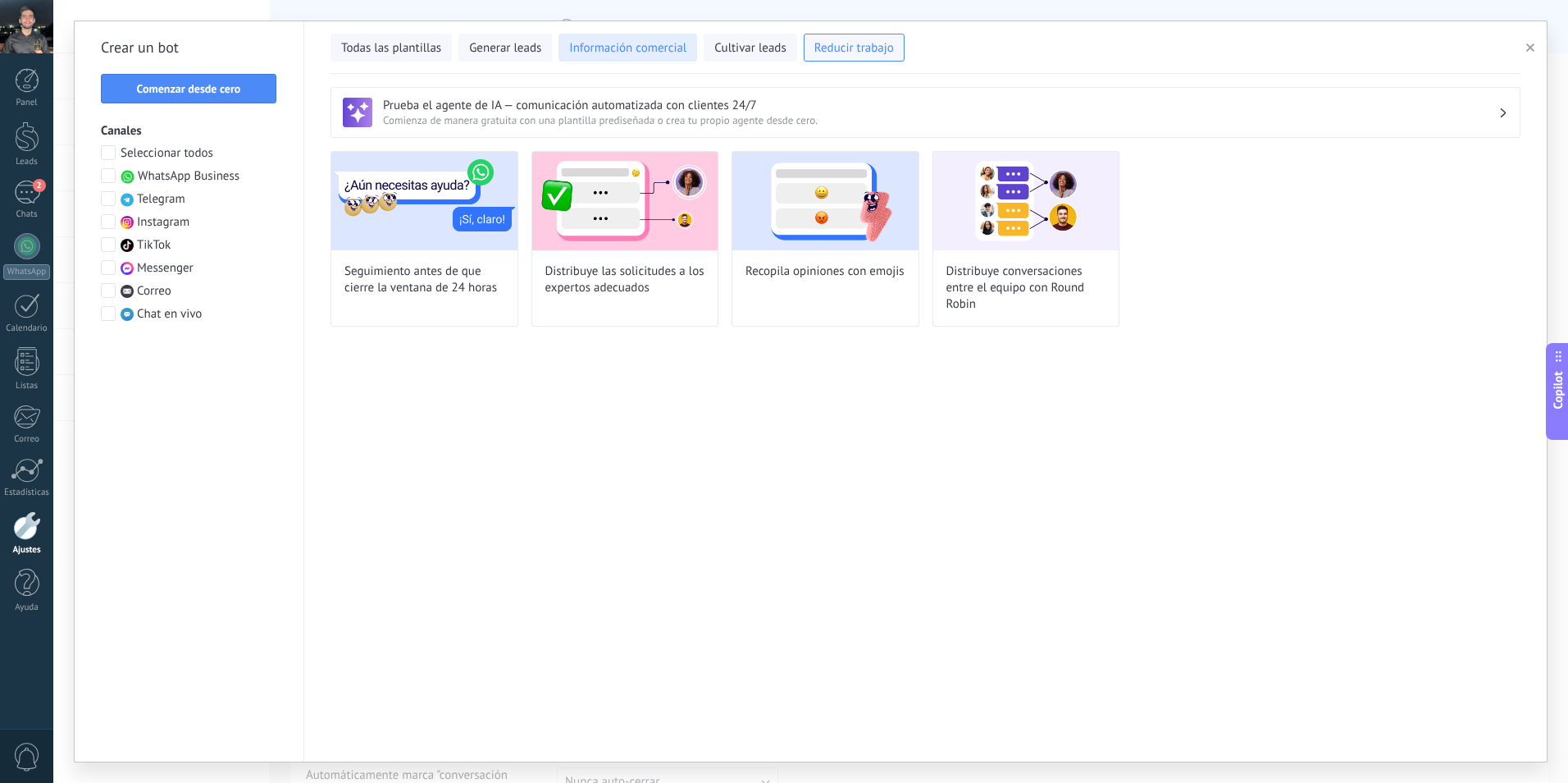
click at [653, 50] on span "Información comercial" at bounding box center [628, 48] width 117 height 16
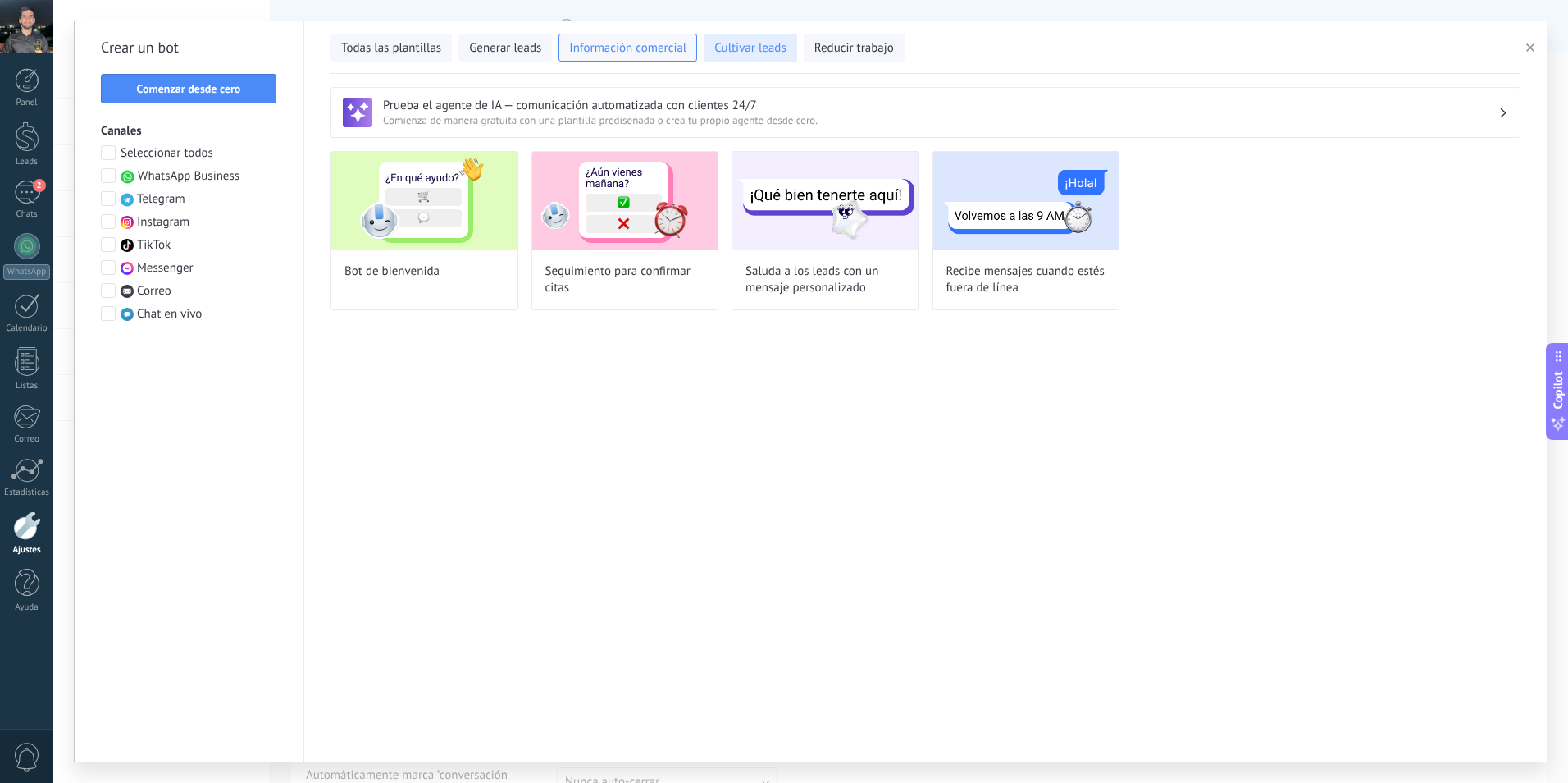
click at [757, 41] on span "Cultivar leads" at bounding box center [750, 48] width 72 height 16
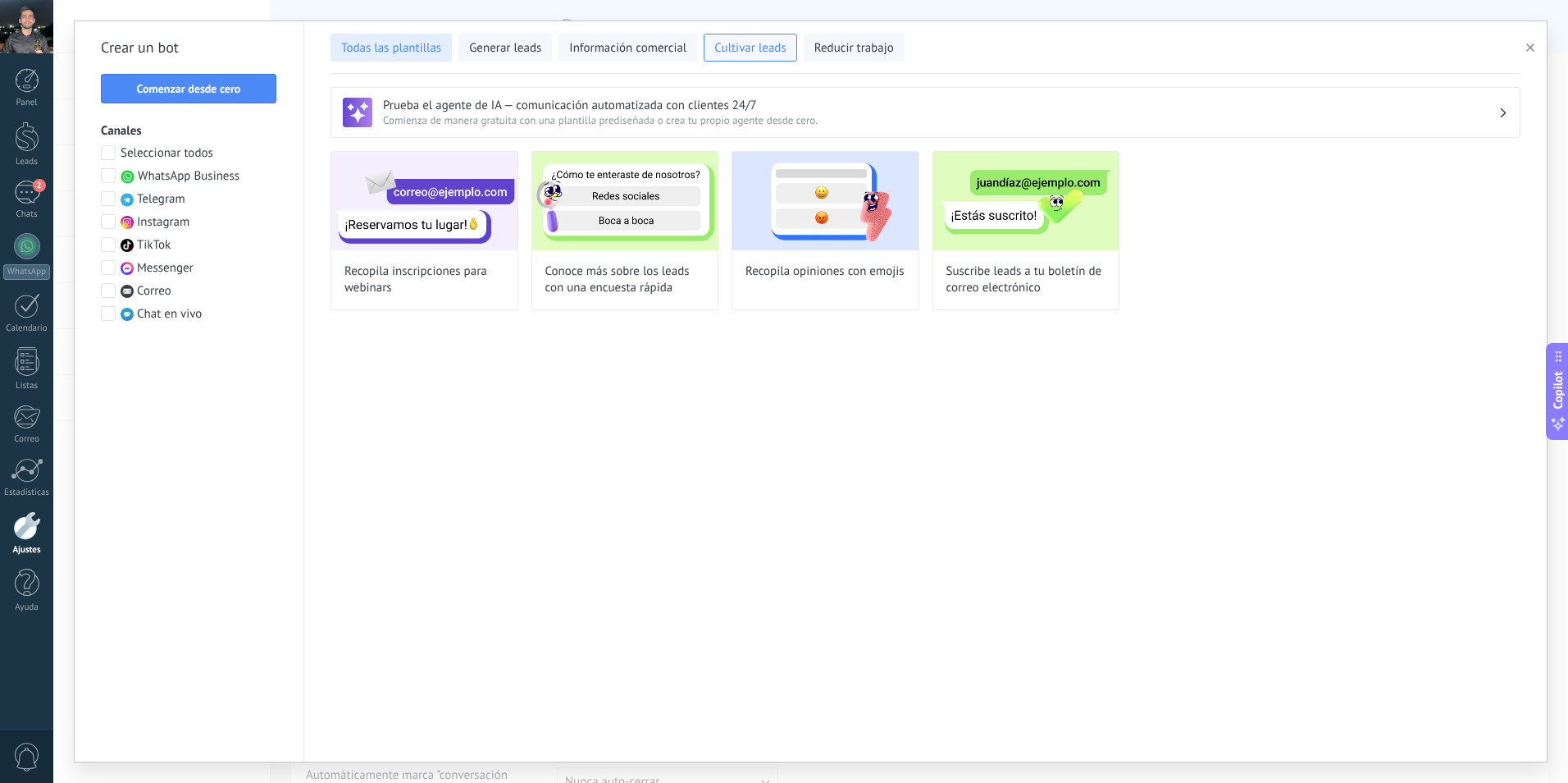
click at [406, 43] on span "Todas las plantillas" at bounding box center [391, 48] width 100 height 16
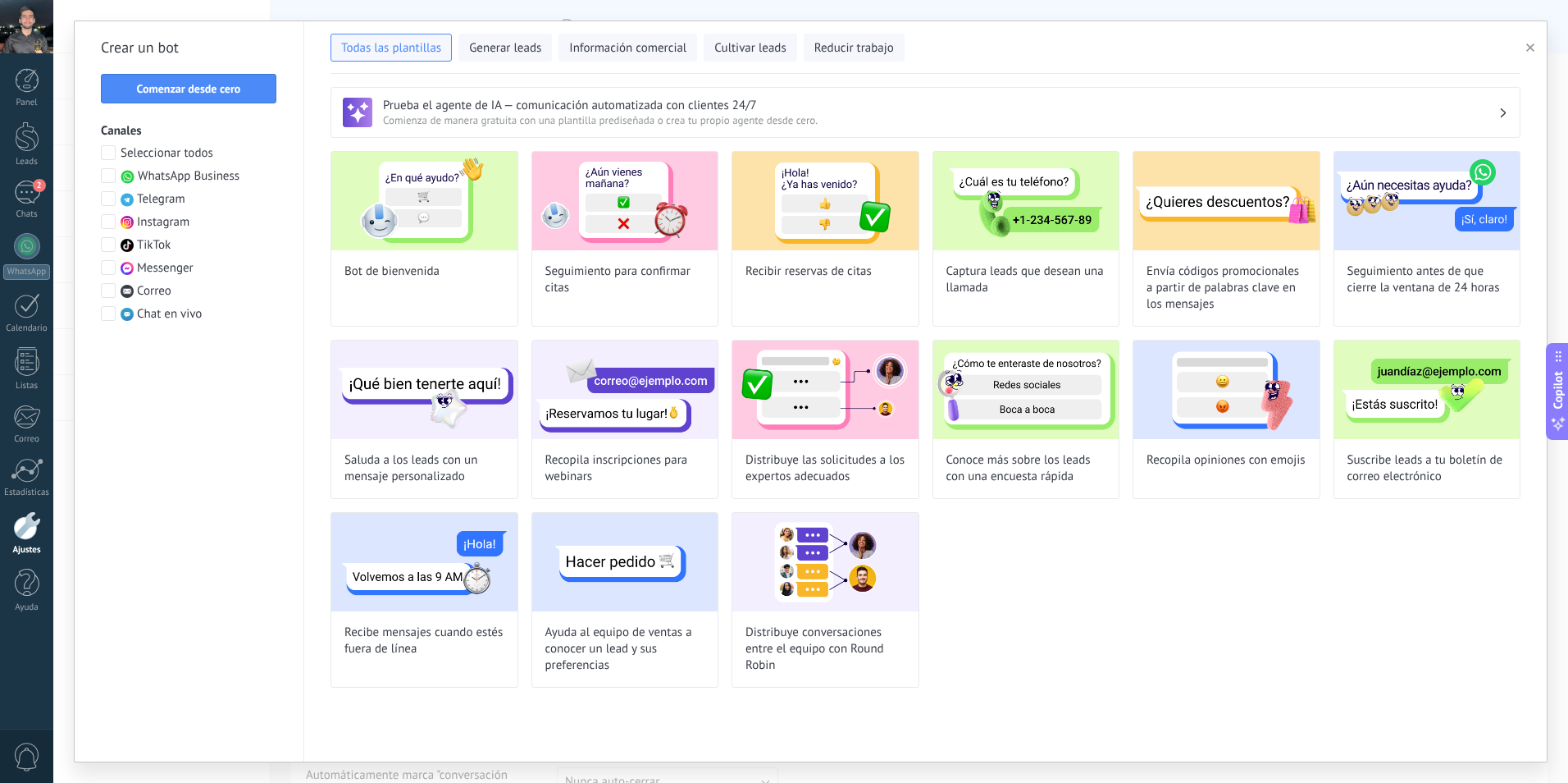
click at [412, 103] on h3 "Prueba el agente de IA — comunicación automatizada con clientes 24/7" at bounding box center [941, 105] width 1116 height 16
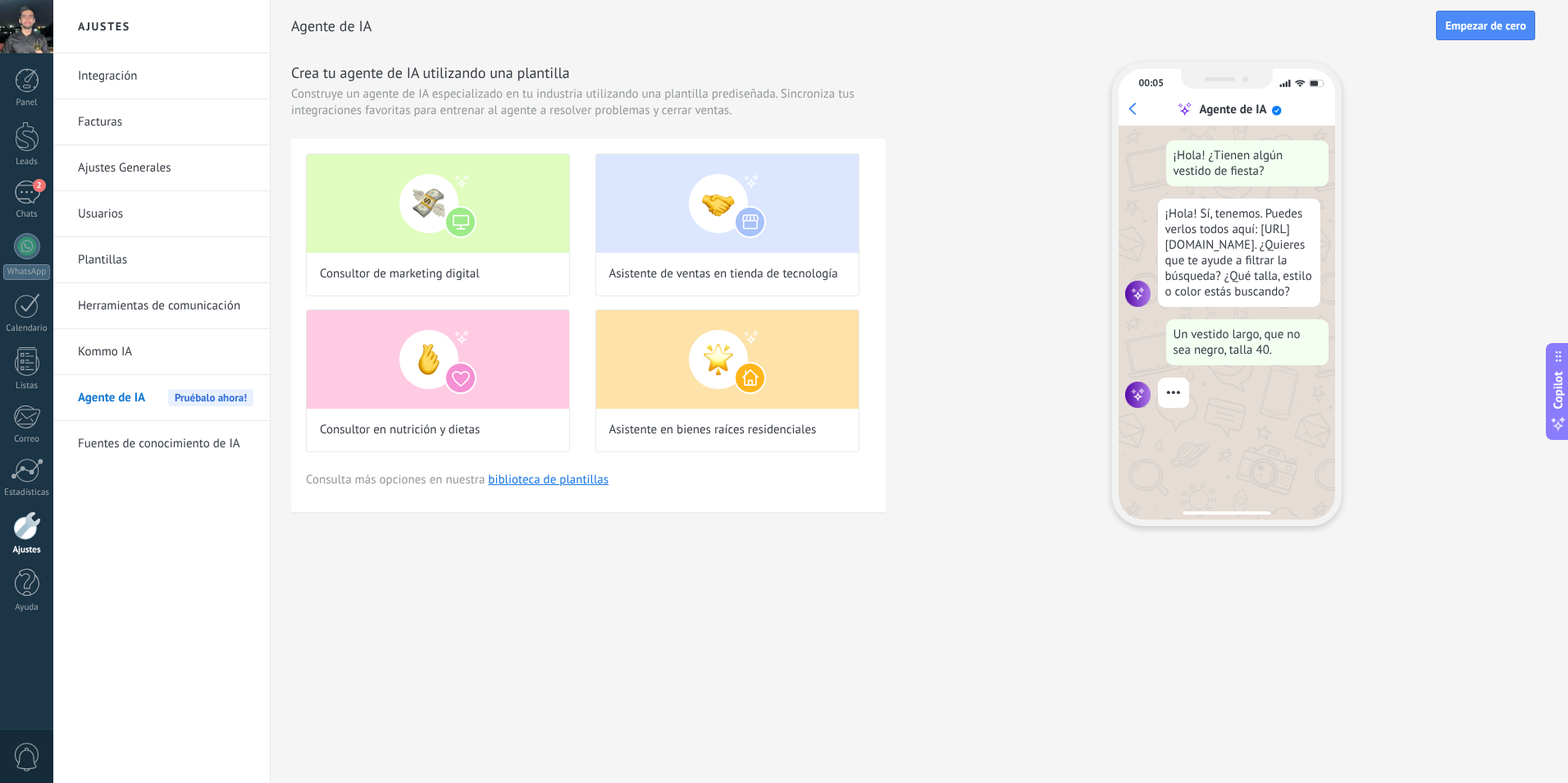
click at [145, 298] on link "Herramientas de comunicación" at bounding box center [166, 306] width 176 height 46
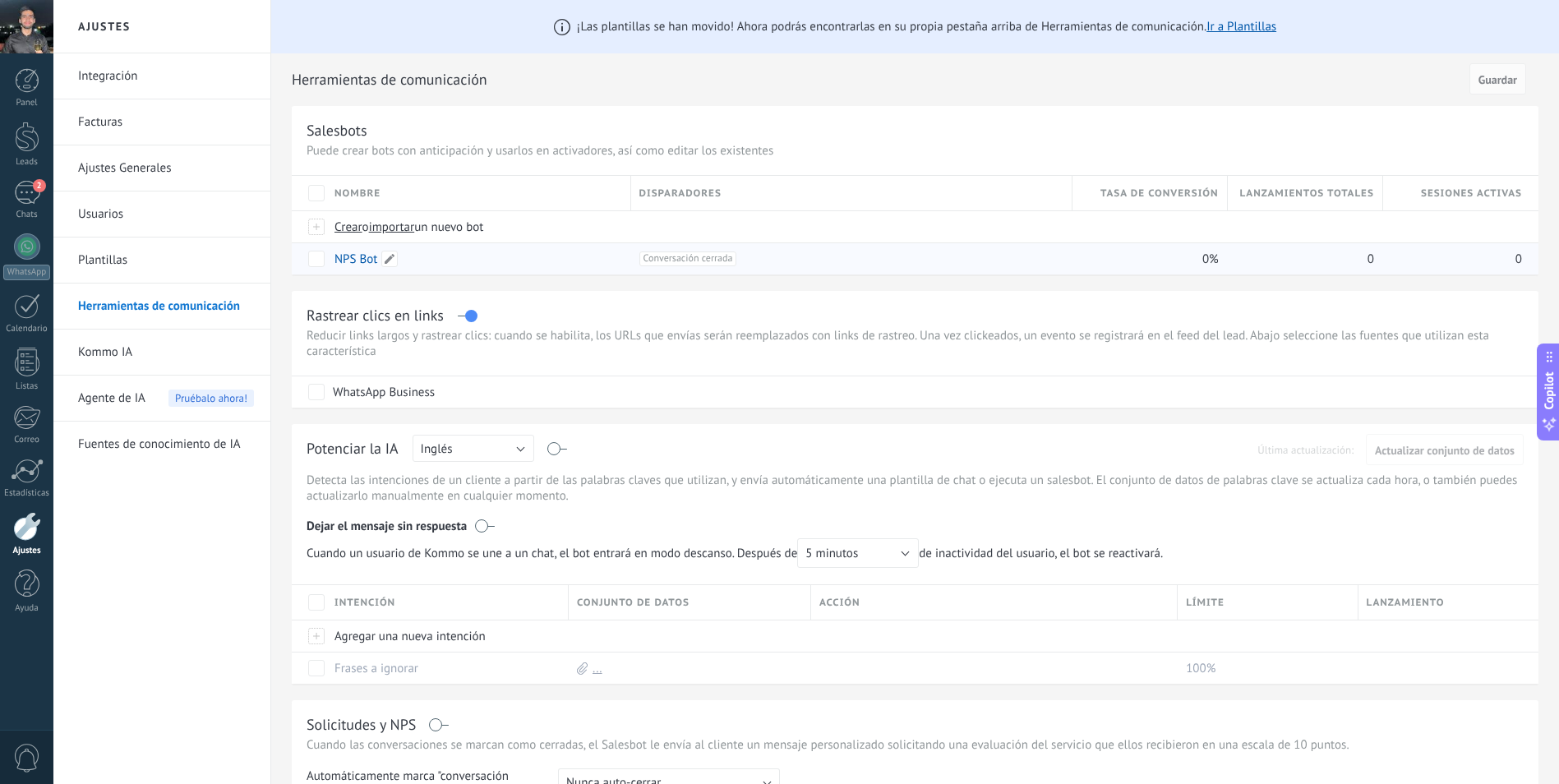
click at [351, 256] on link "NPS Bot" at bounding box center [356, 259] width 43 height 16
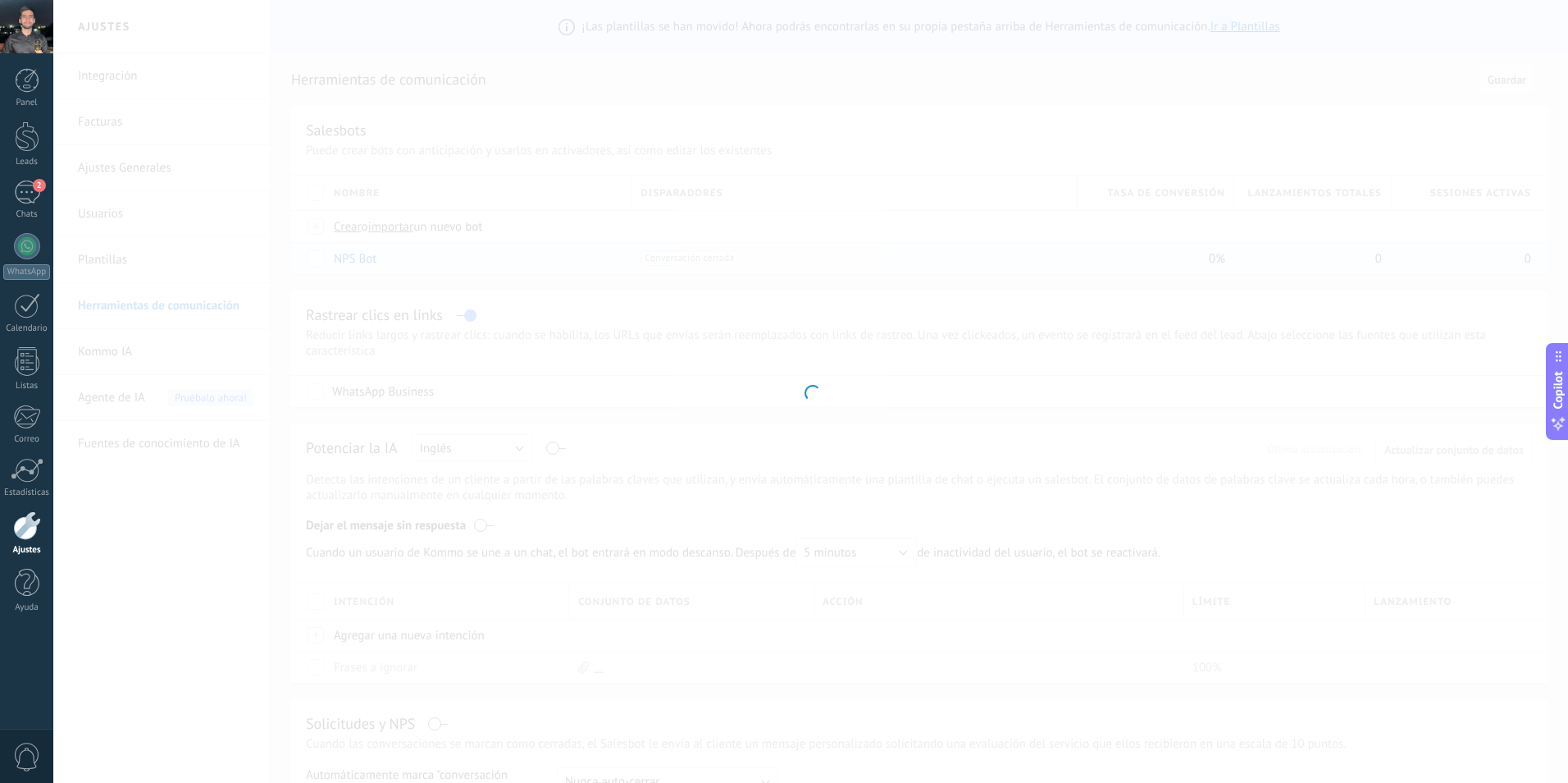
type input "*******"
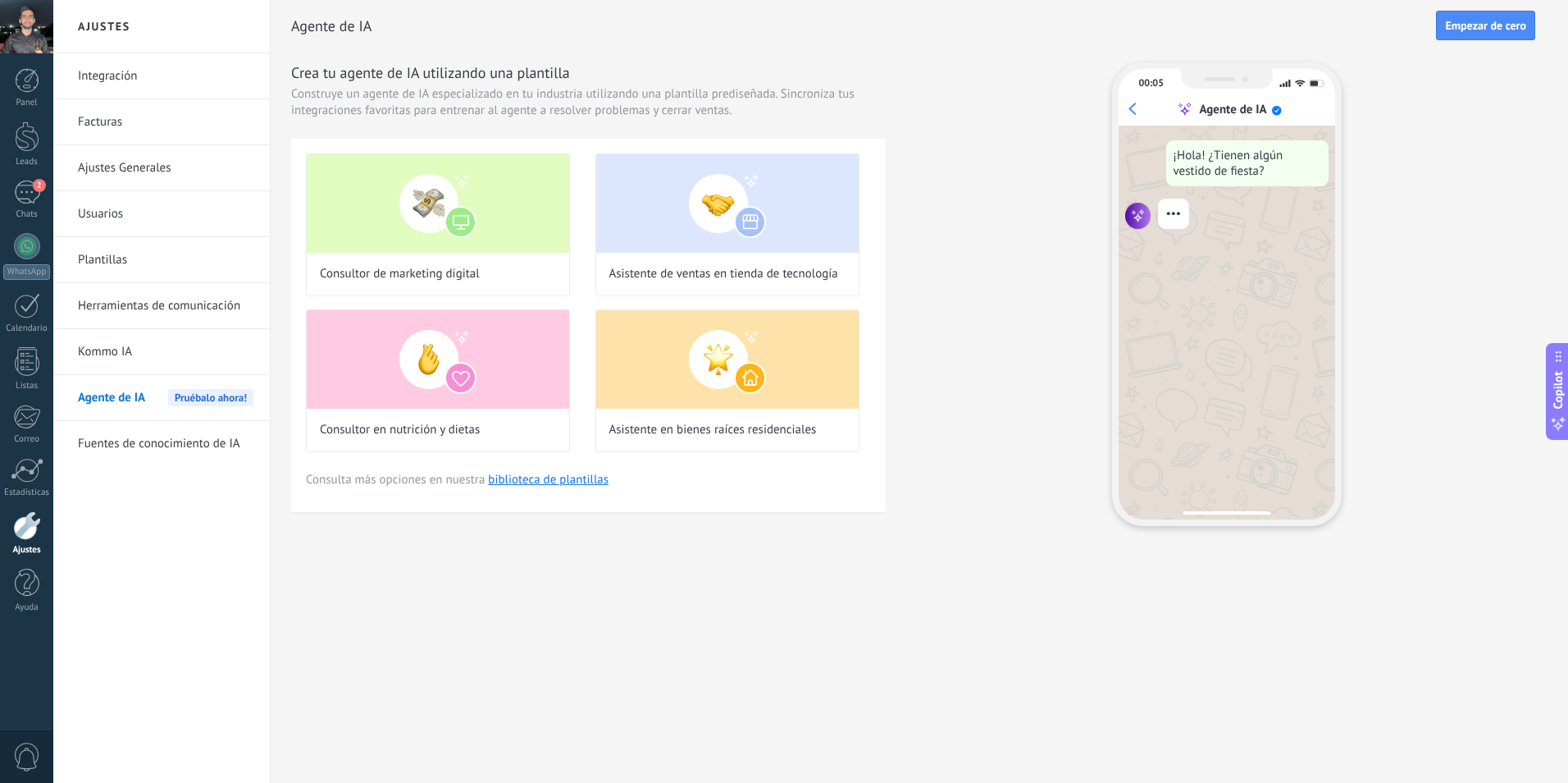
click at [132, 306] on link "Herramientas de comunicación" at bounding box center [166, 306] width 176 height 46
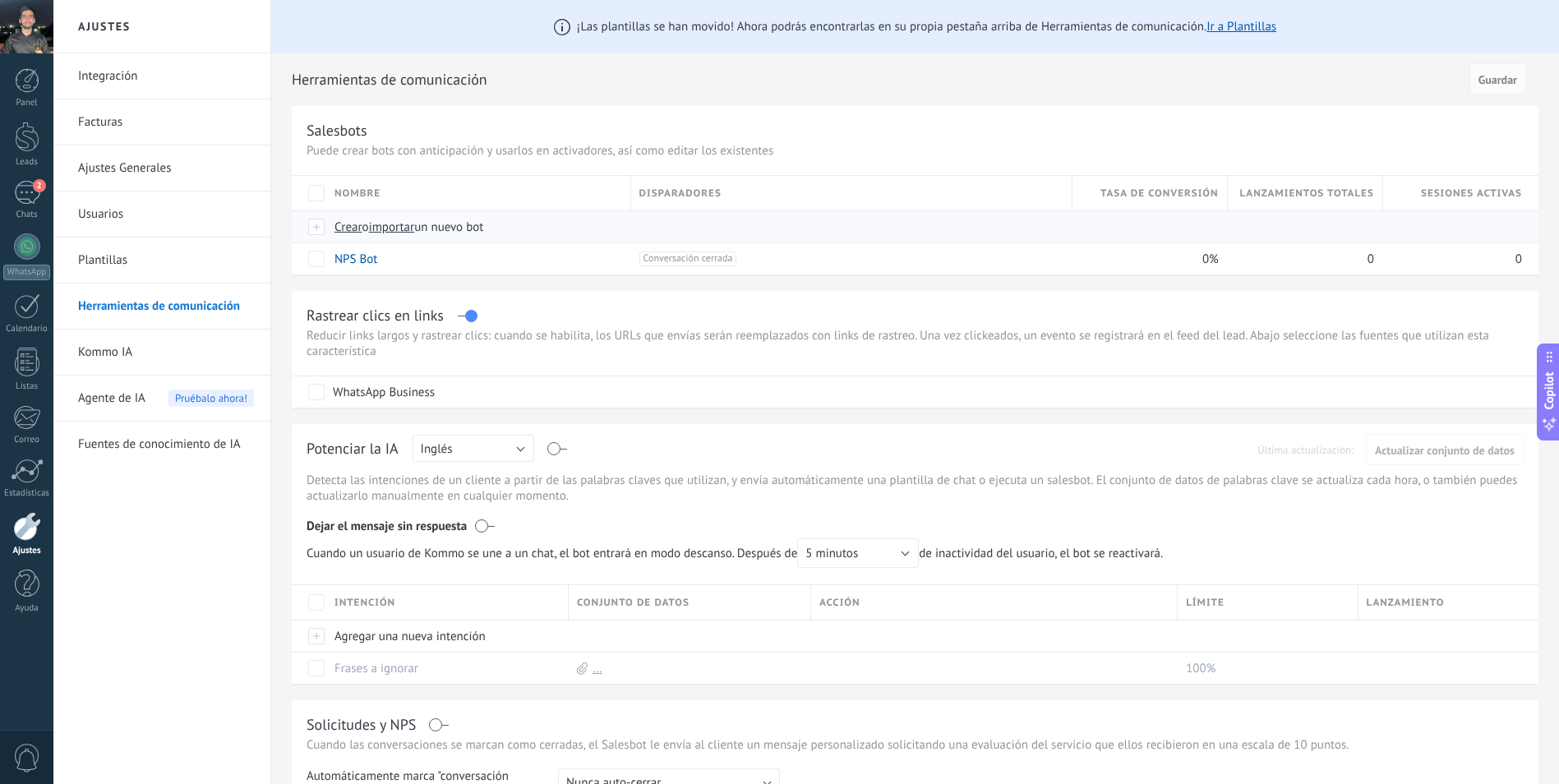
click at [355, 227] on span "Crear" at bounding box center [349, 227] width 28 height 16
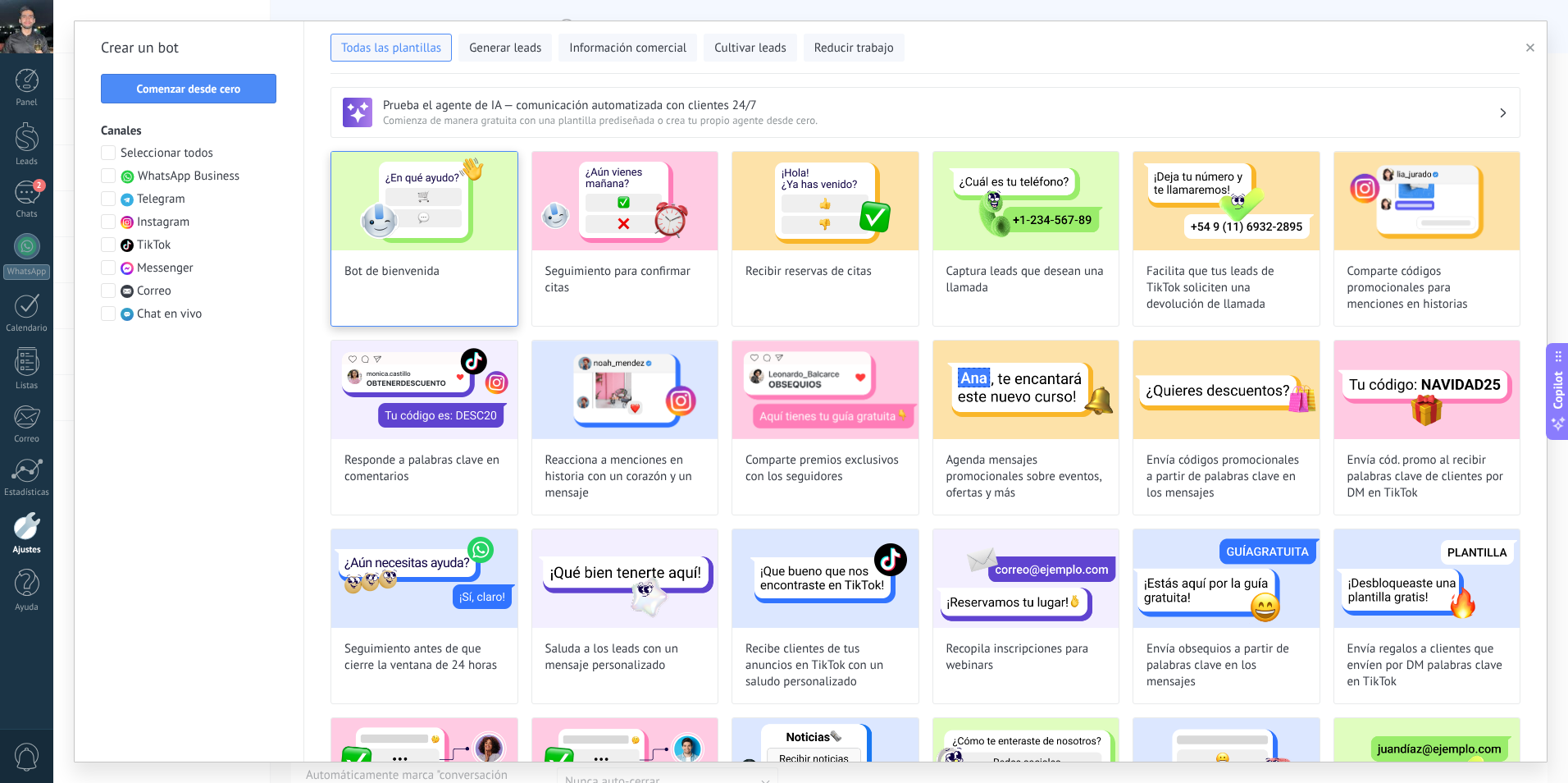
click at [378, 248] on img at bounding box center [424, 201] width 186 height 98
type input "**********"
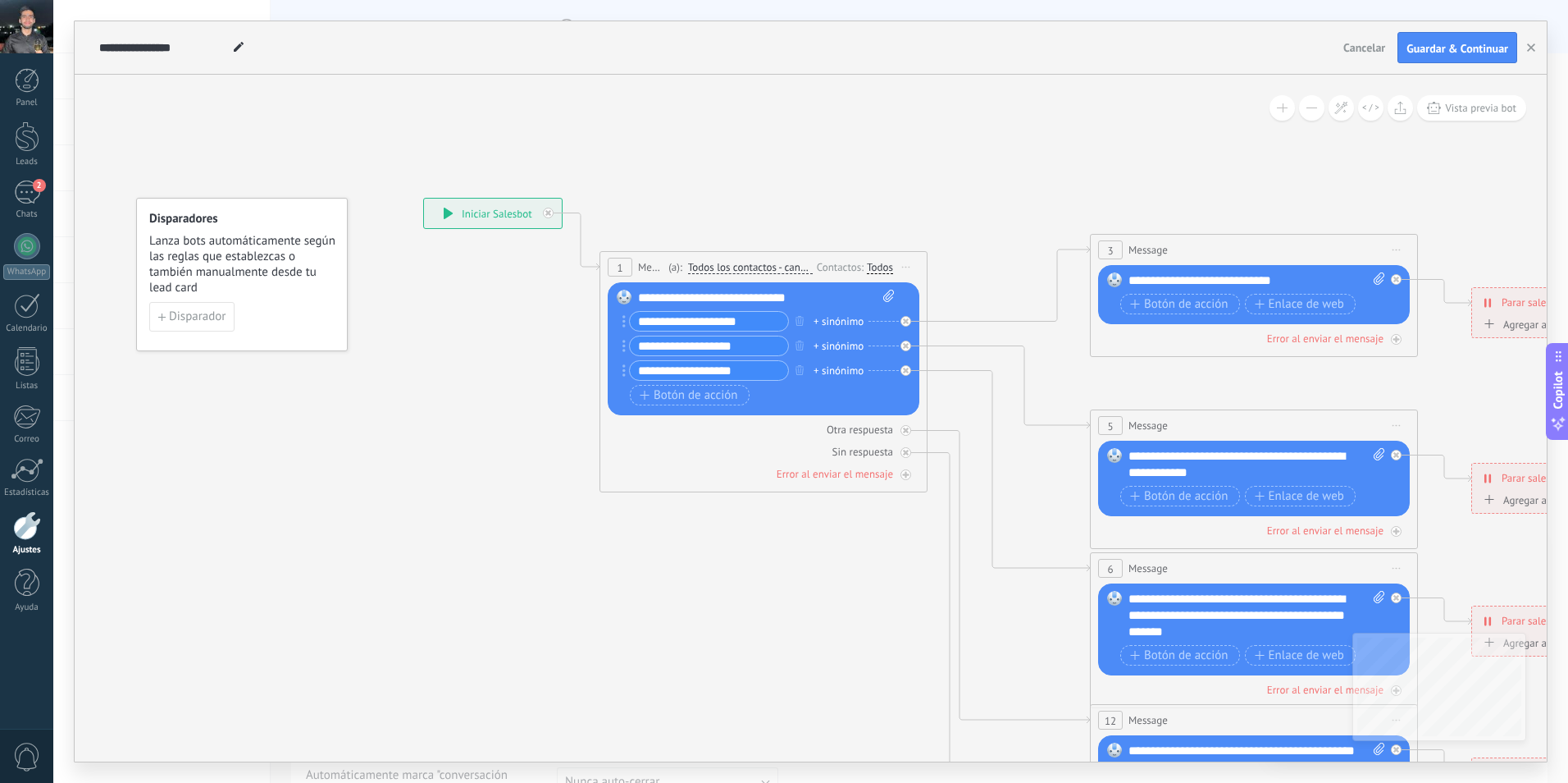
drag, startPoint x: 501, startPoint y: 337, endPoint x: 382, endPoint y: 369, distance: 123.2
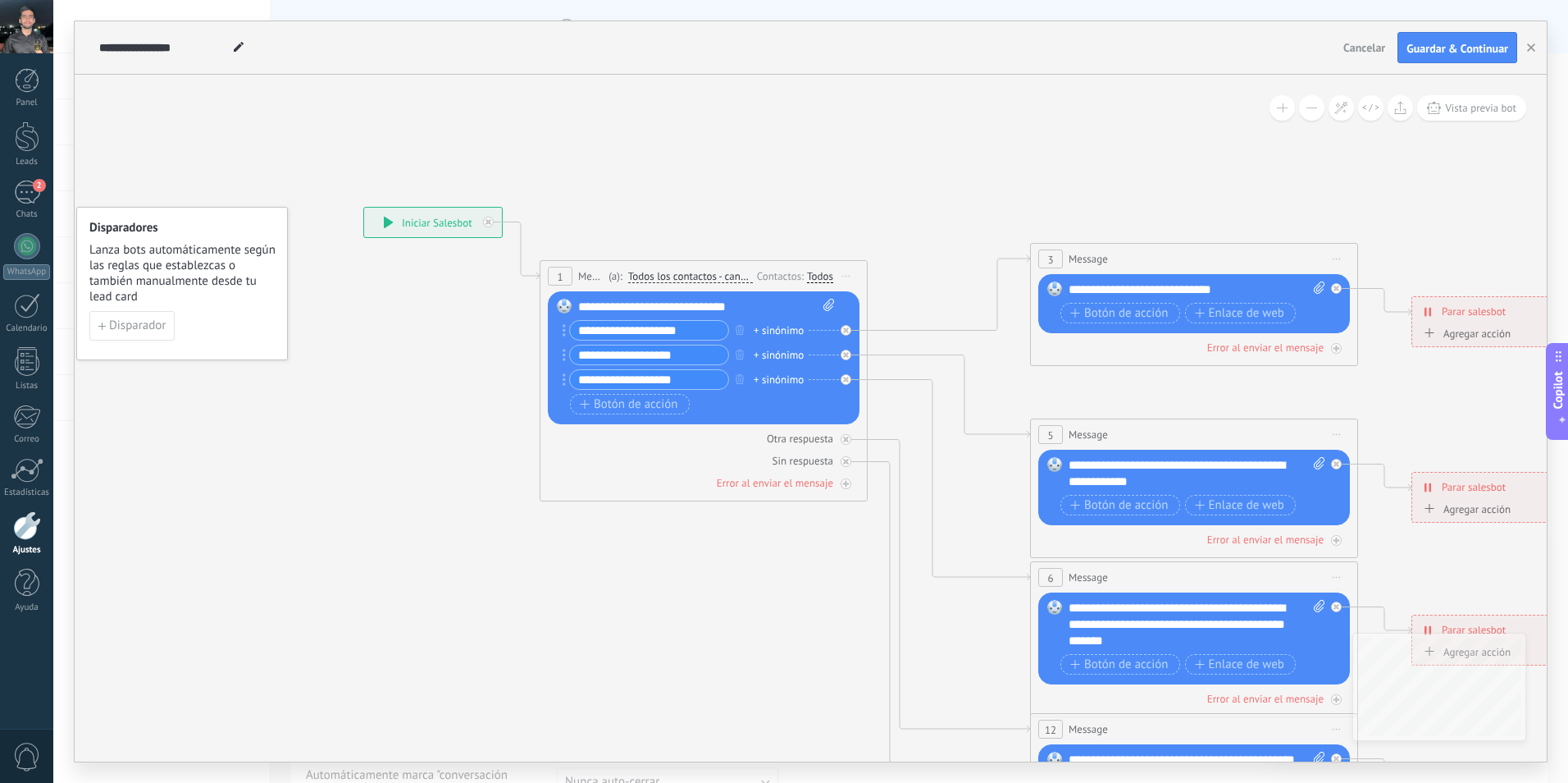
drag, startPoint x: 339, startPoint y: 366, endPoint x: 312, endPoint y: 365, distance: 27.0
click at [312, 365] on icon at bounding box center [1231, 625] width 2556 height 1658
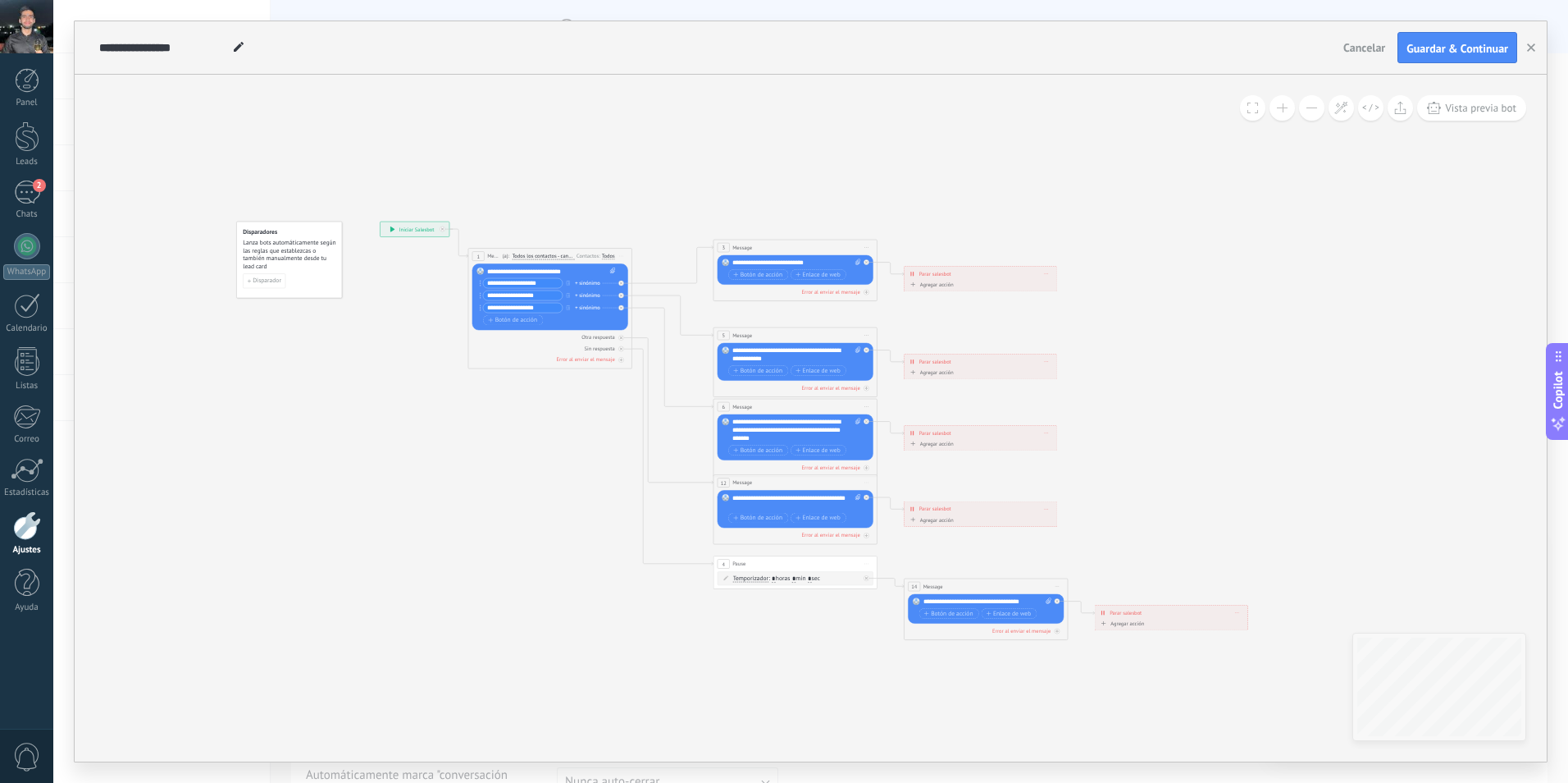
drag, startPoint x: 1262, startPoint y: 686, endPoint x: 1296, endPoint y: 706, distance: 39.4
click at [1296, 706] on icon at bounding box center [814, 431] width 1279 height 829
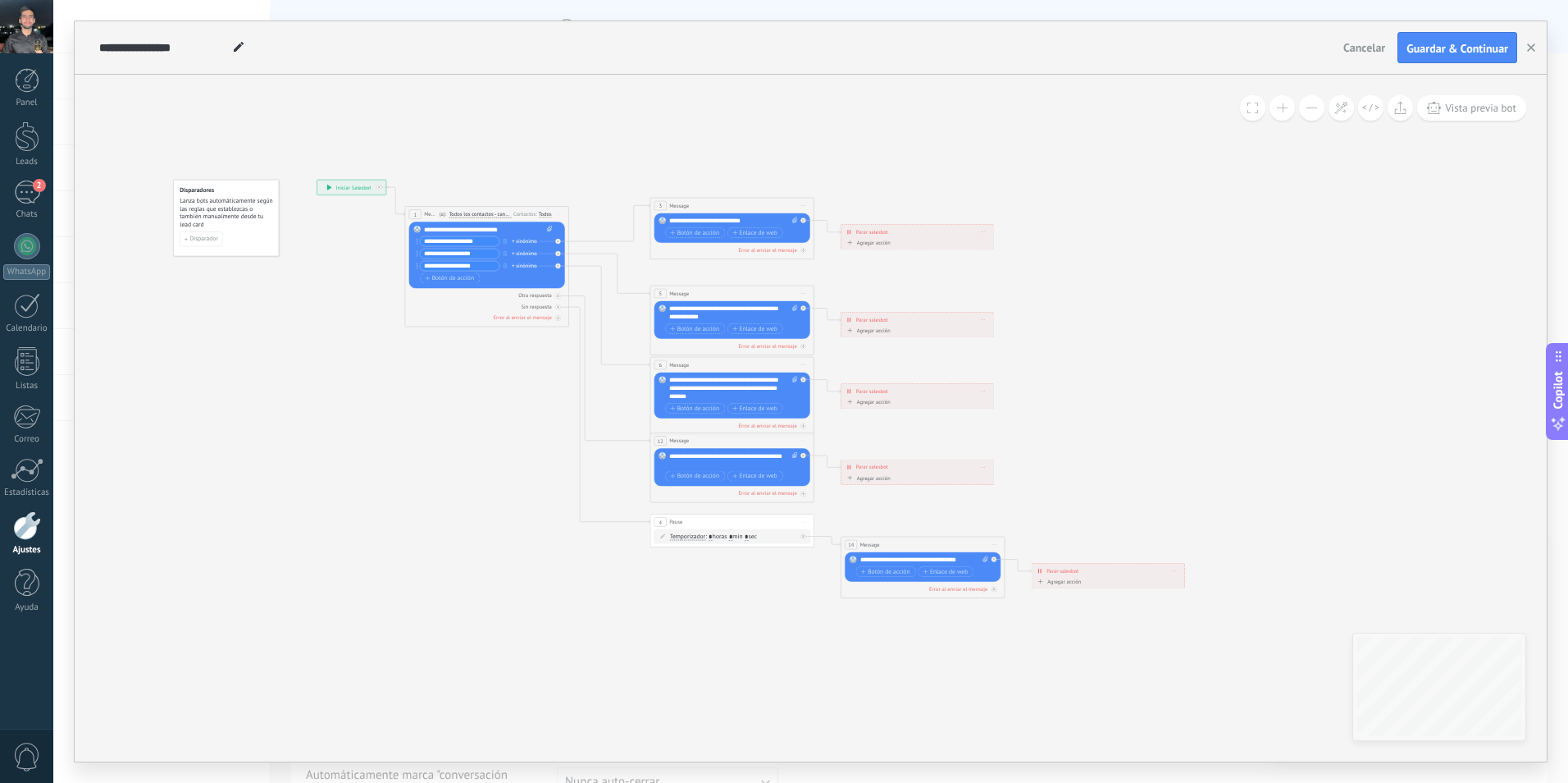
click at [1292, 705] on icon at bounding box center [750, 389] width 1279 height 829
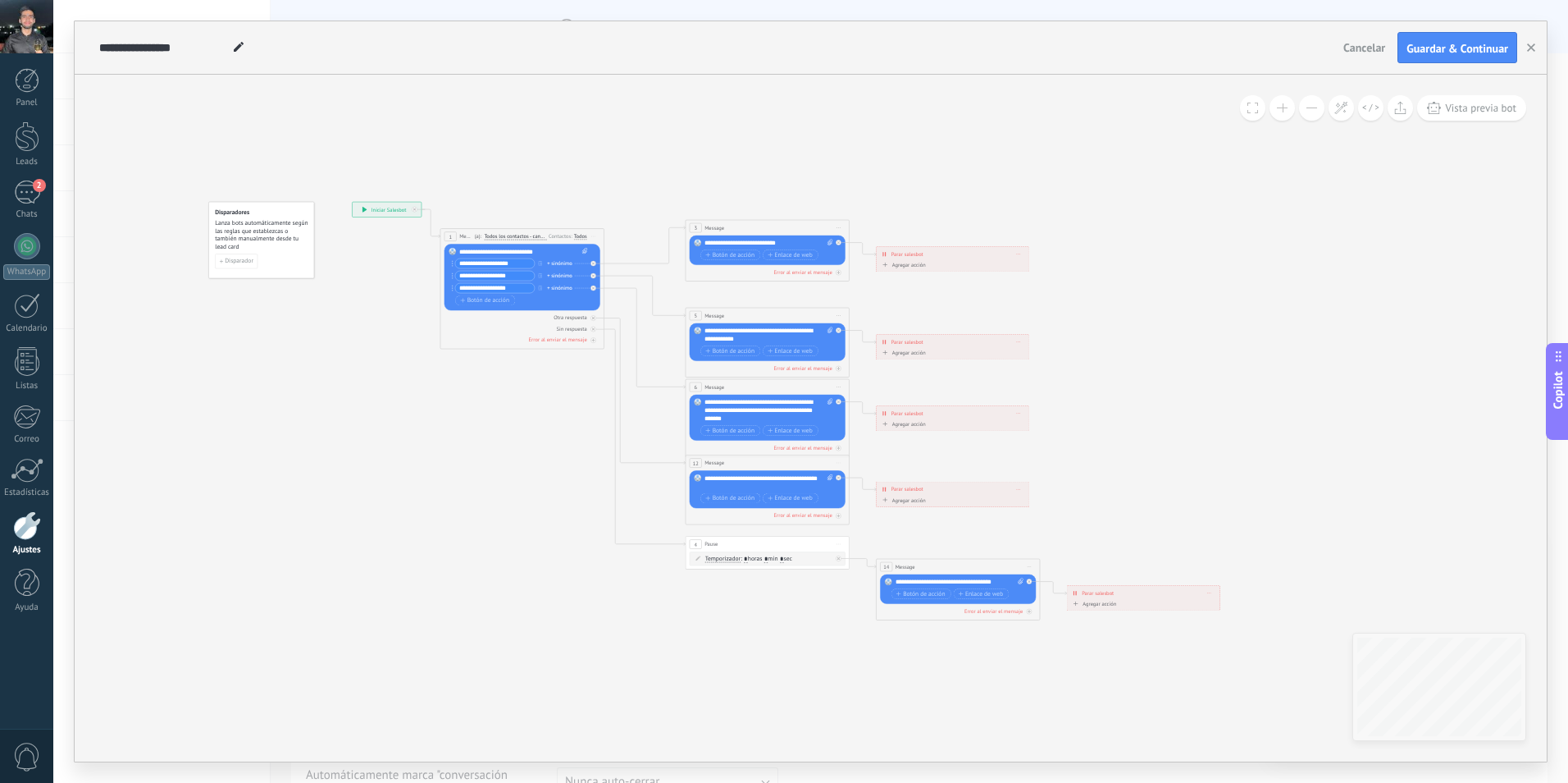
drag, startPoint x: 1286, startPoint y: 698, endPoint x: 1260, endPoint y: 680, distance: 31.6
click at [1260, 680] on icon at bounding box center [786, 412] width 1279 height 829
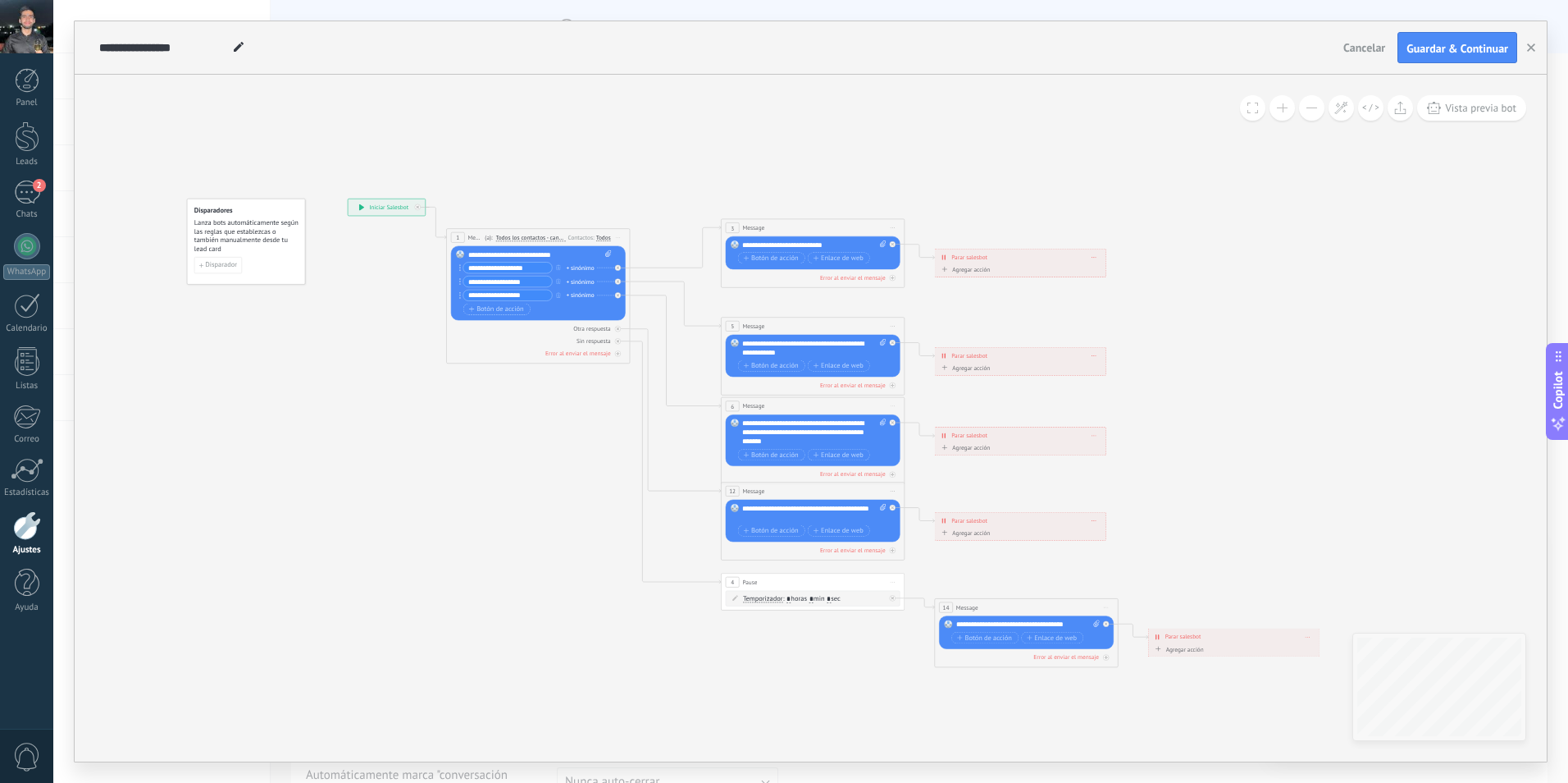
drag, startPoint x: 474, startPoint y: 236, endPoint x: 422, endPoint y: 281, distance: 68.8
click at [408, 293] on icon at bounding box center [834, 433] width 1432 height 928
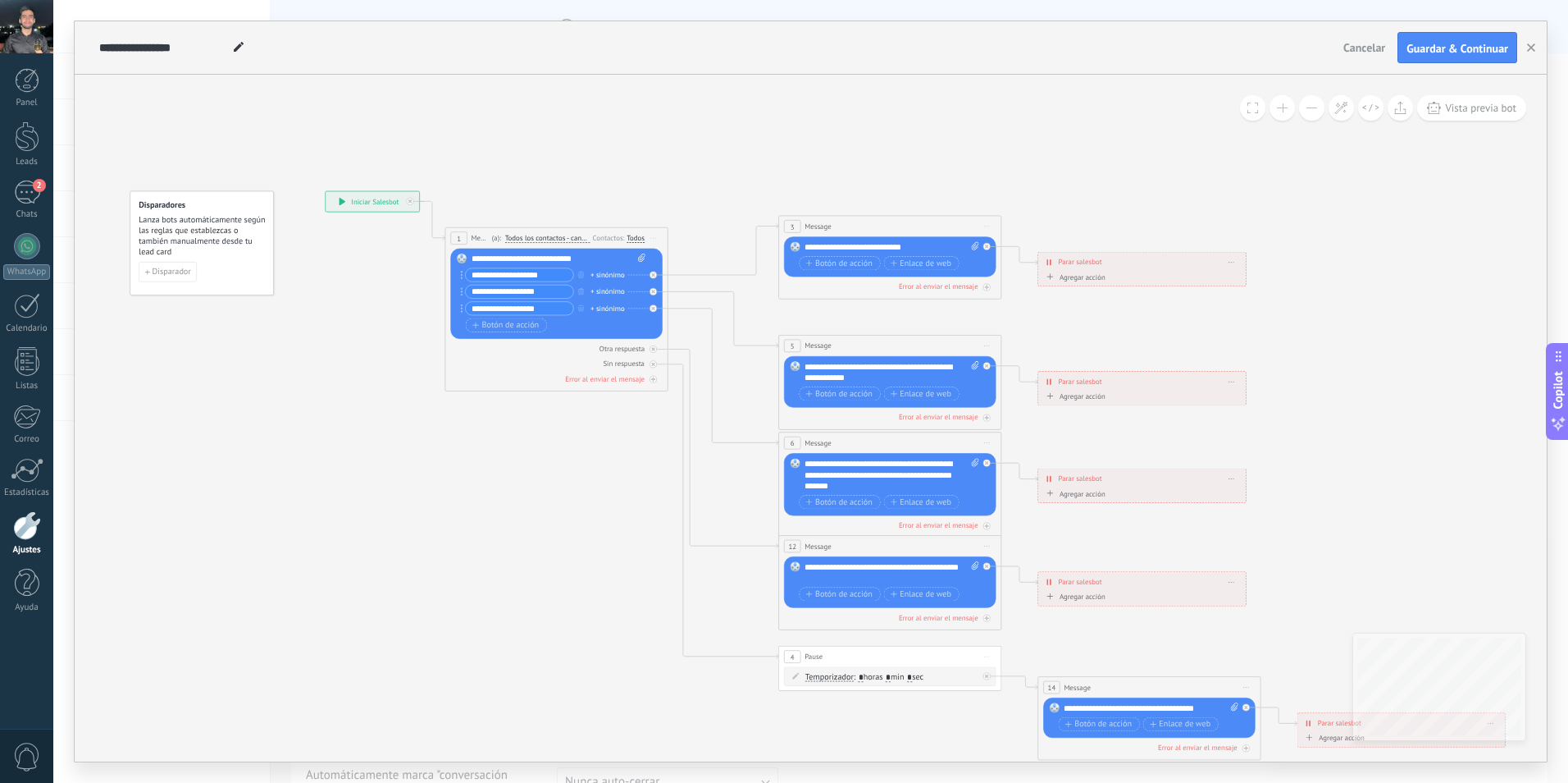
click at [453, 239] on div "1" at bounding box center [458, 238] width 16 height 13
drag, startPoint x: 496, startPoint y: 241, endPoint x: 447, endPoint y: 287, distance: 67.2
click at [449, 285] on div "1 Message ******* (a): Todos los contactos - canales seleccionados Todos los co…" at bounding box center [557, 310] width 223 height 164
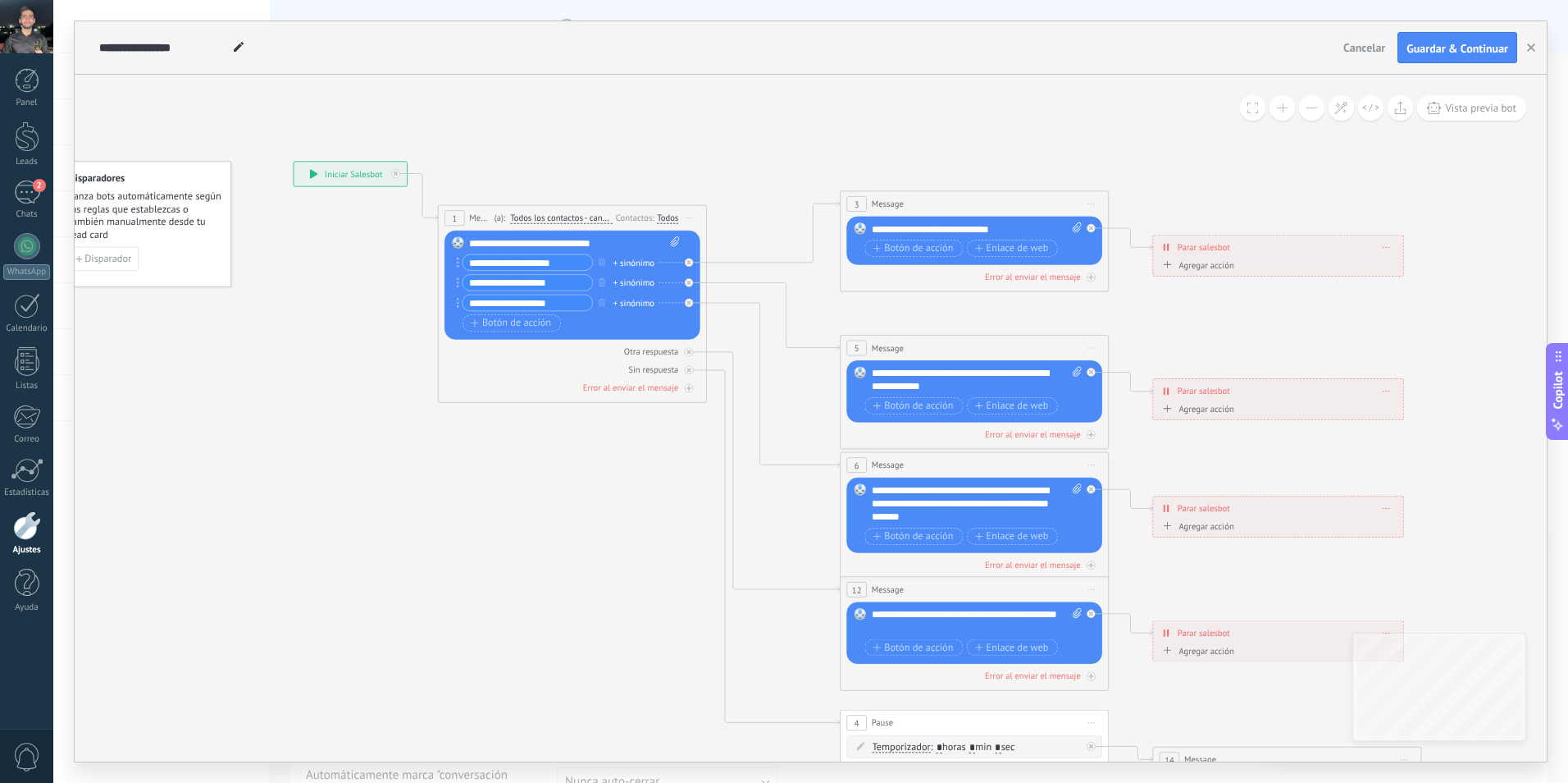
click at [692, 215] on span "Iniciar vista previa aquí Cambiar nombre Duplicar Borrar" at bounding box center [689, 218] width 22 height 20
click at [713, 306] on div "Borrar" at bounding box center [750, 306] width 133 height 23
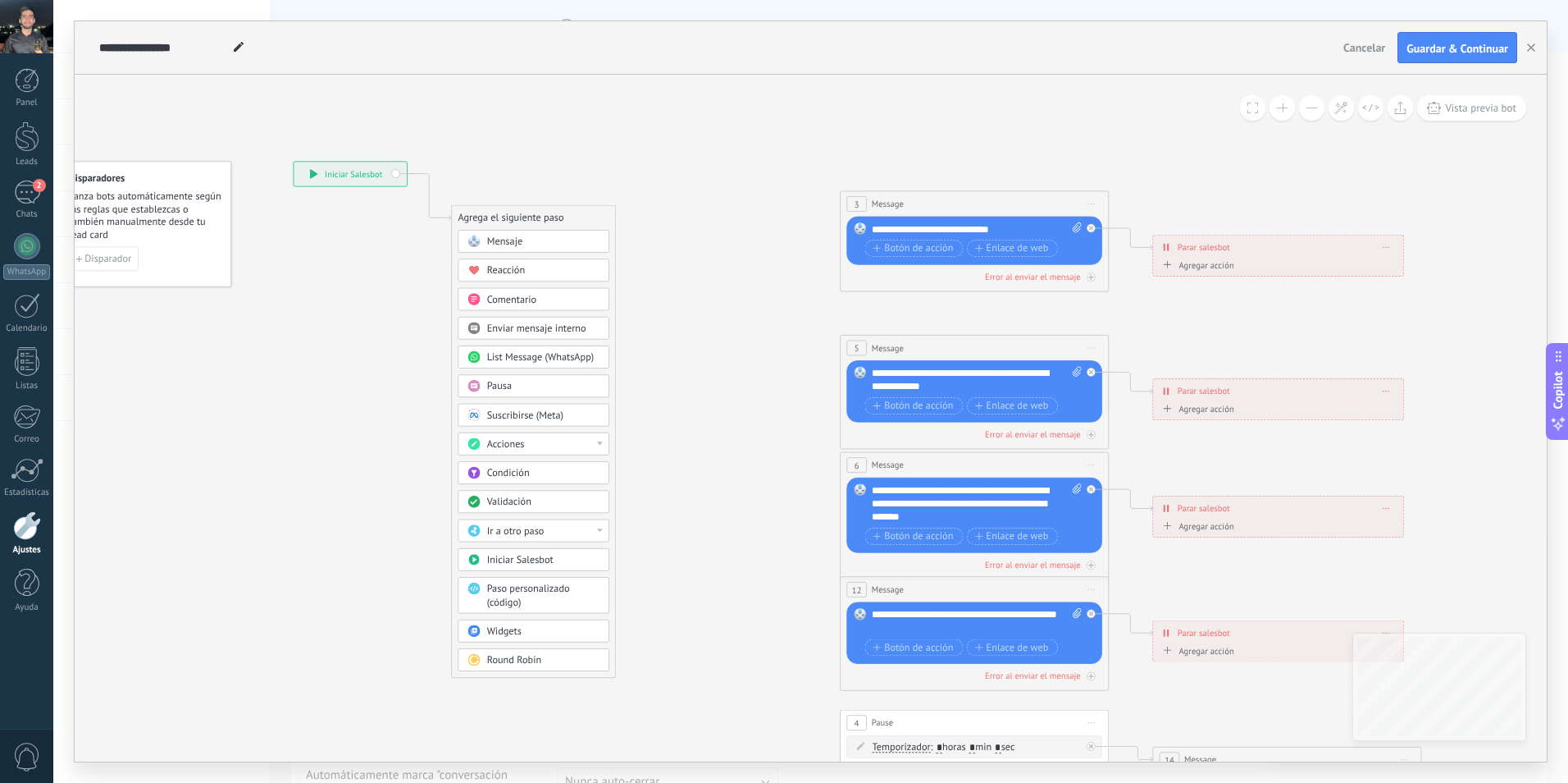
click at [1092, 203] on icon at bounding box center [1091, 204] width 7 height 2
click at [1122, 289] on div "Borrar" at bounding box center [1152, 292] width 133 height 23
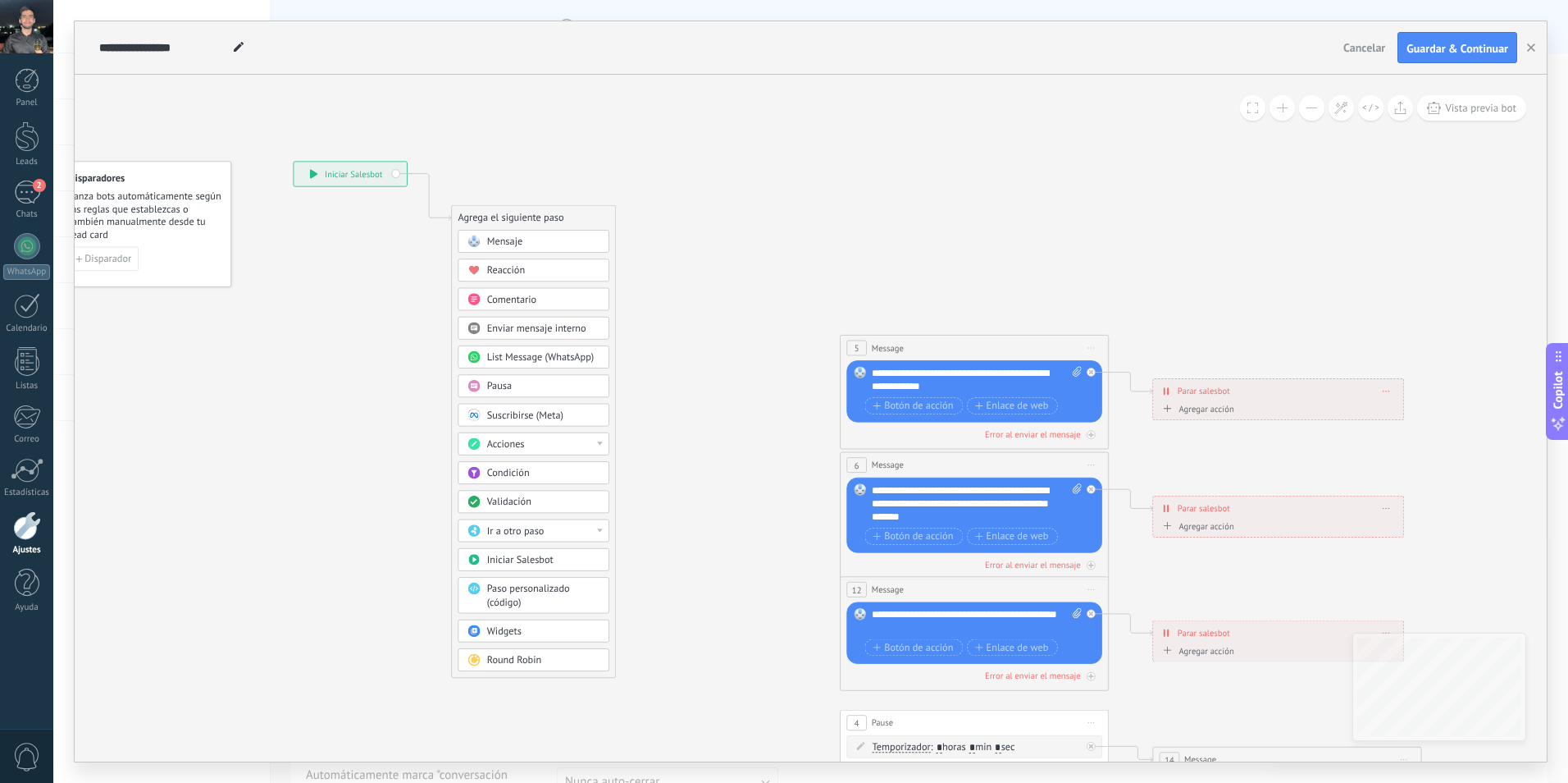
click at [1098, 342] on span "Iniciar vista previa aquí Cambiar nombre Duplicar Borrar" at bounding box center [1091, 348] width 22 height 20
click at [1114, 435] on div "Borrar" at bounding box center [1152, 435] width 133 height 23
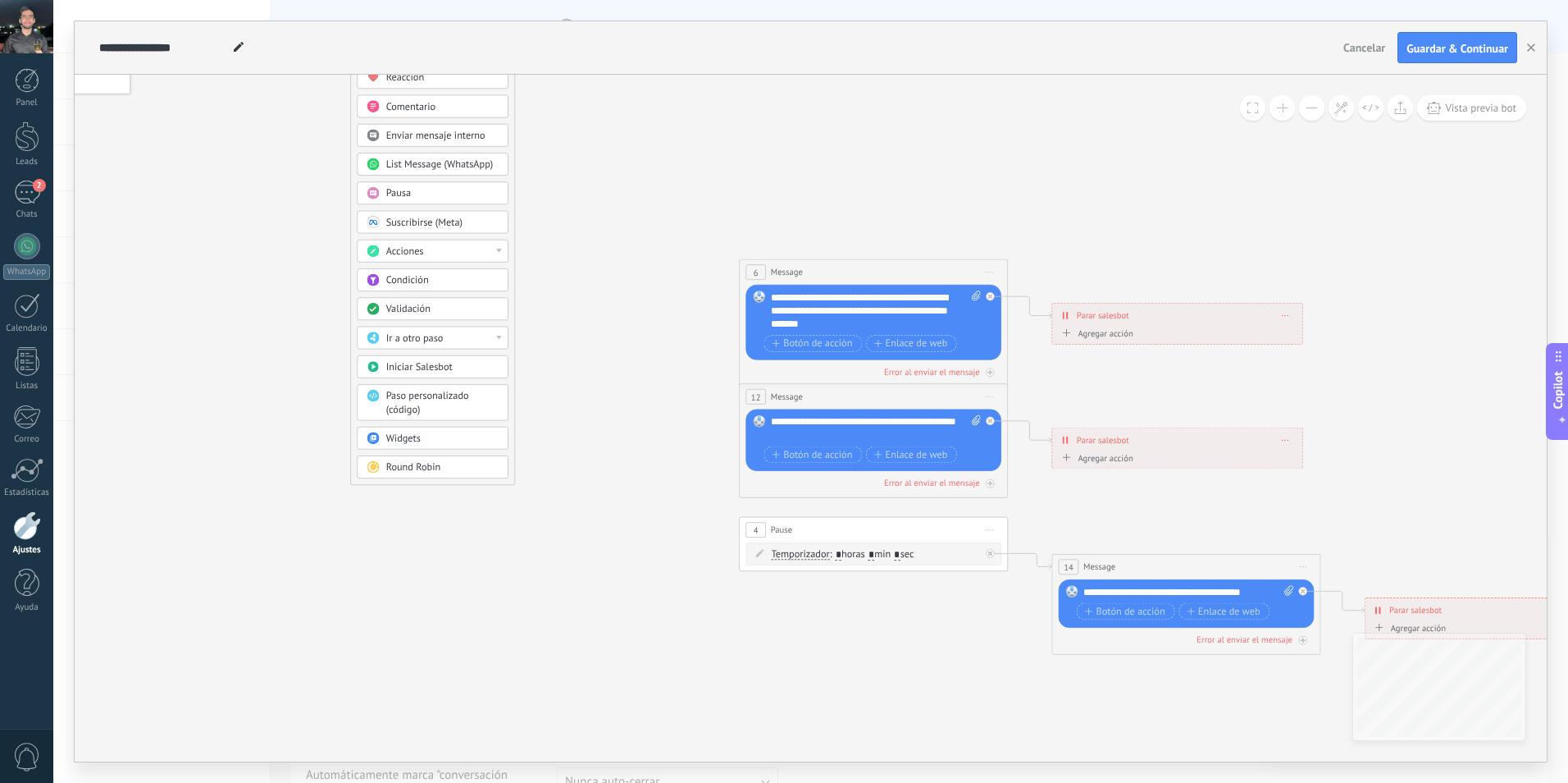
drag, startPoint x: 772, startPoint y: 253, endPoint x: 667, endPoint y: 178, distance: 129.0
click at [667, 178] on icon at bounding box center [904, 311] width 2097 height 1359
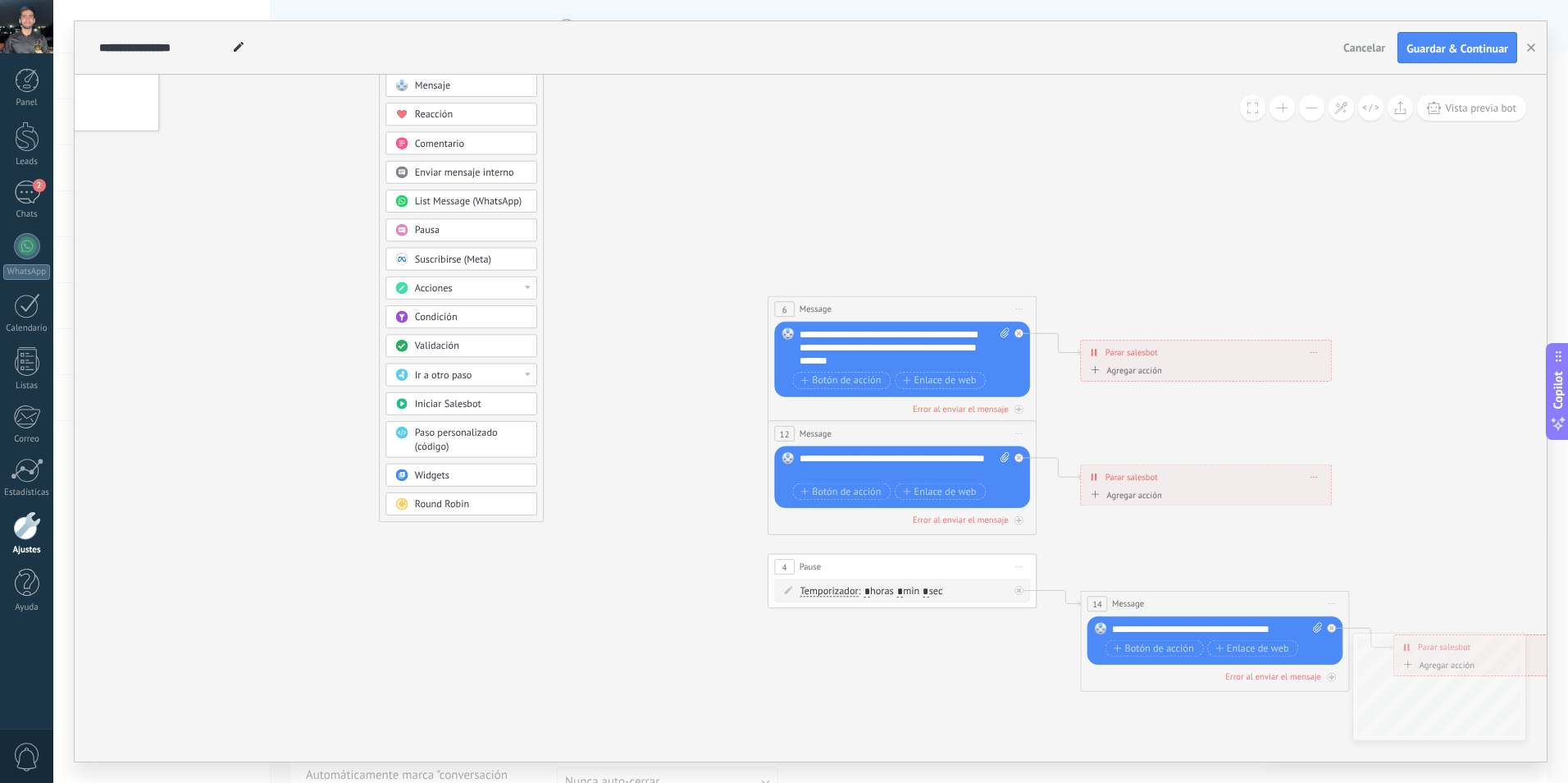
drag, startPoint x: 711, startPoint y: 219, endPoint x: 717, endPoint y: 226, distance: 9.2
click at [717, 226] on icon at bounding box center [933, 348] width 2097 height 1359
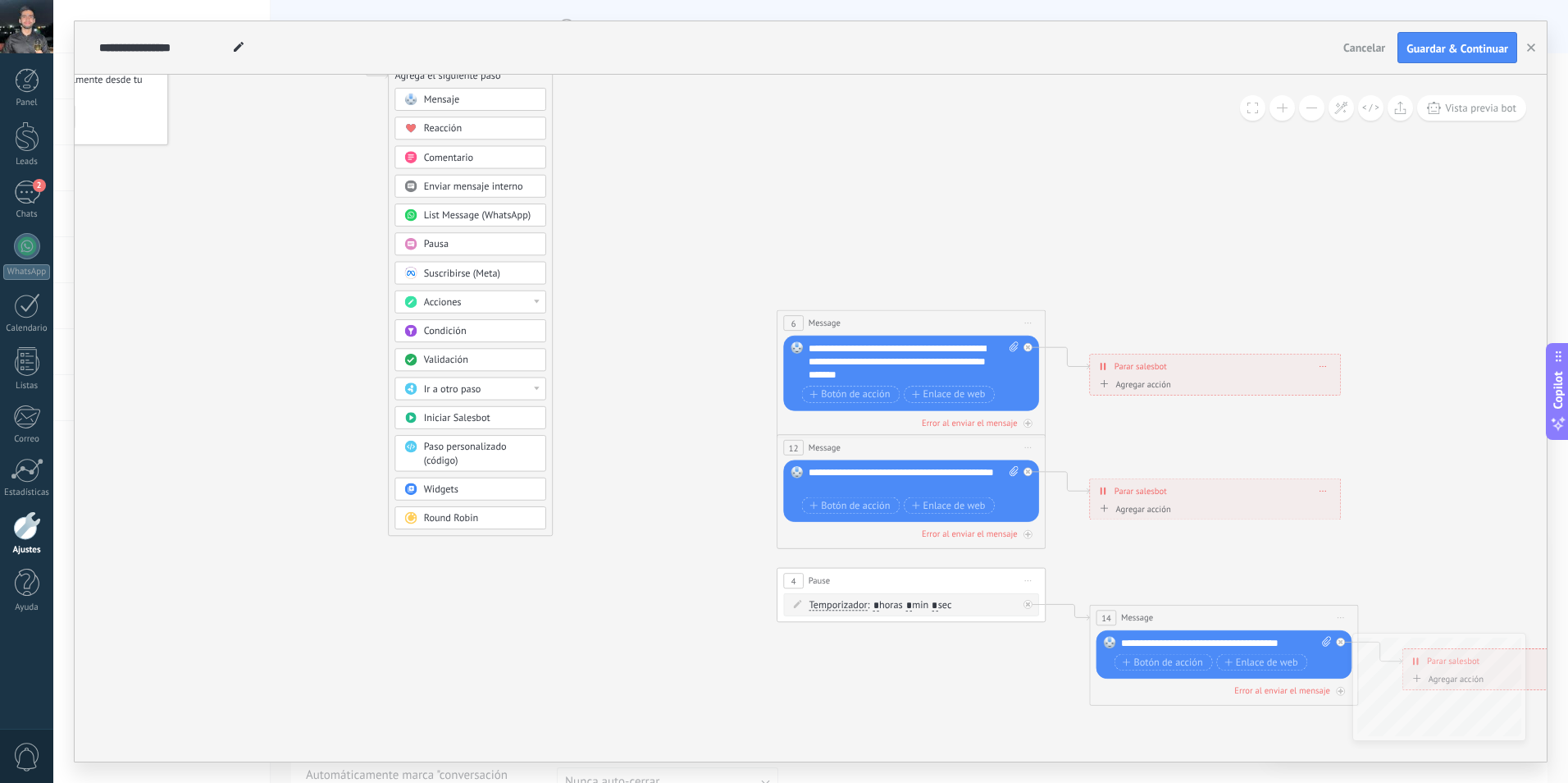
drag, startPoint x: 723, startPoint y: 227, endPoint x: 737, endPoint y: 252, distance: 28.7
click at [737, 252] on icon at bounding box center [942, 362] width 2097 height 1359
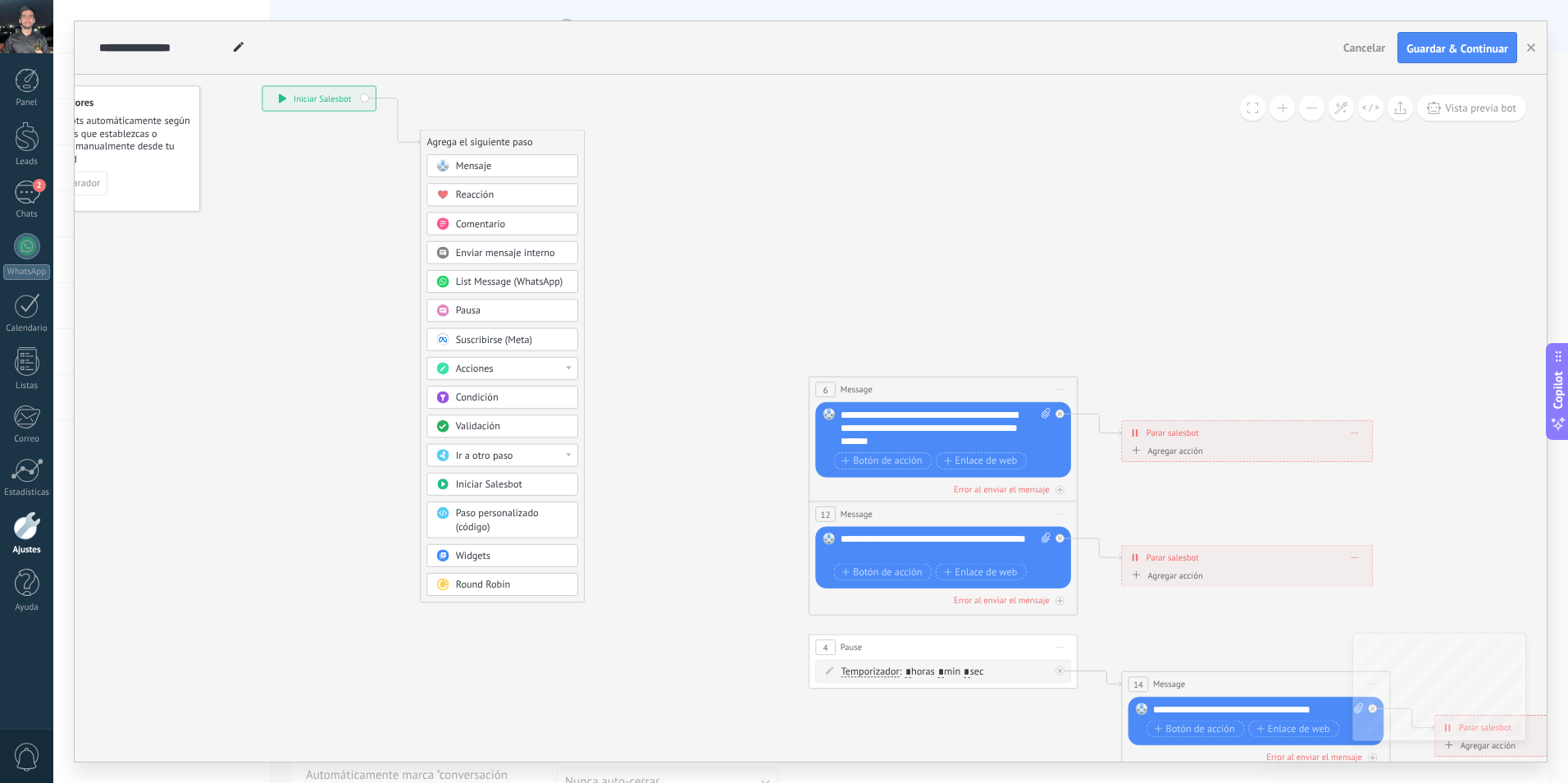
drag, startPoint x: 742, startPoint y: 253, endPoint x: 760, endPoint y: 295, distance: 45.7
click at [760, 295] on icon at bounding box center [974, 428] width 2097 height 1359
drag, startPoint x: 757, startPoint y: 291, endPoint x: 781, endPoint y: 346, distance: 60.0
drag, startPoint x: 781, startPoint y: 346, endPoint x: 741, endPoint y: 337, distance: 41.0
click at [735, 325] on icon at bounding box center [974, 428] width 2097 height 1359
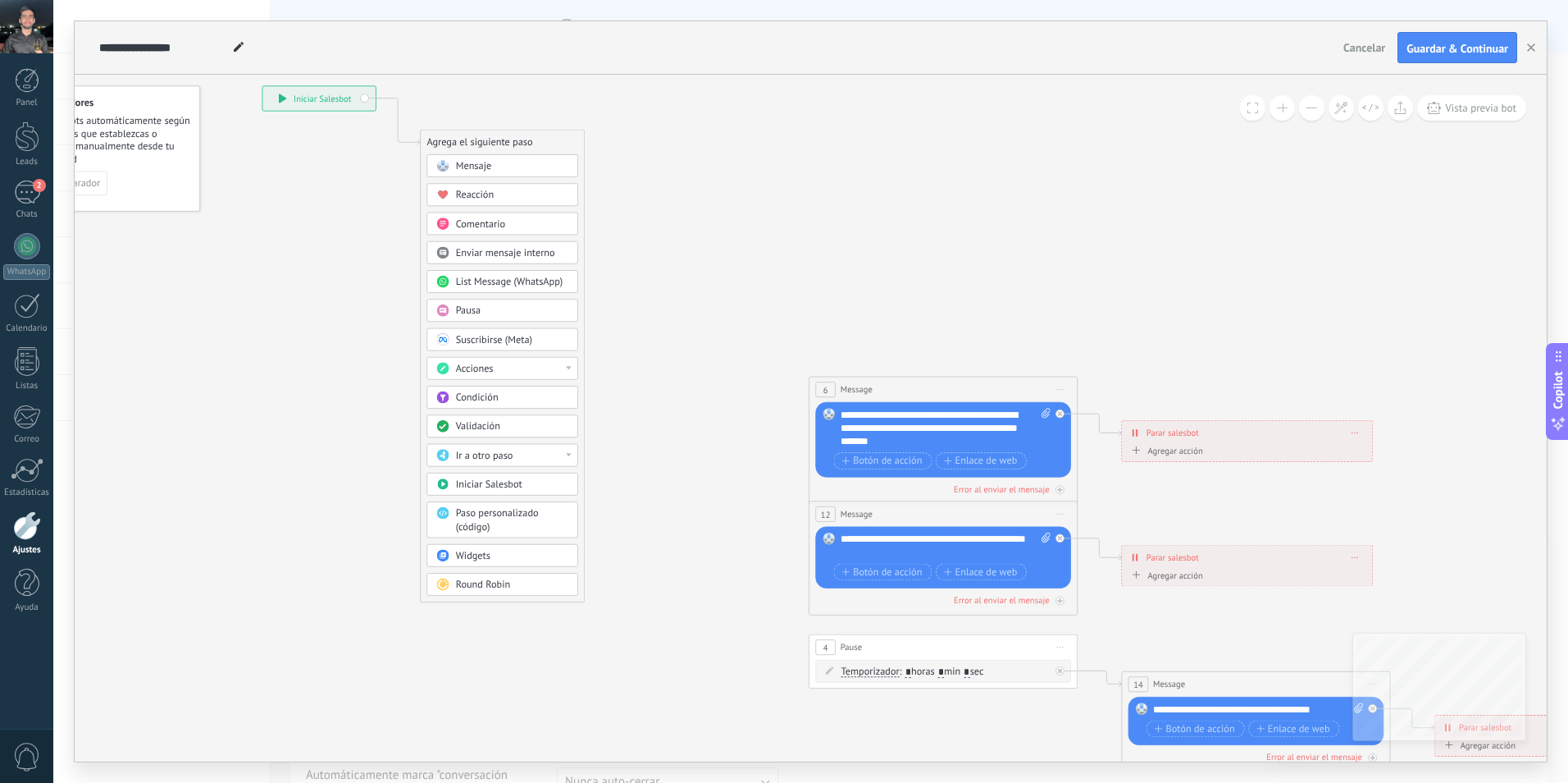
drag, startPoint x: 756, startPoint y: 374, endPoint x: 685, endPoint y: 298, distance: 104.0
drag, startPoint x: 685, startPoint y: 298, endPoint x: 614, endPoint y: 232, distance: 96.9
drag, startPoint x: 770, startPoint y: 354, endPoint x: 680, endPoint y: 264, distance: 127.3
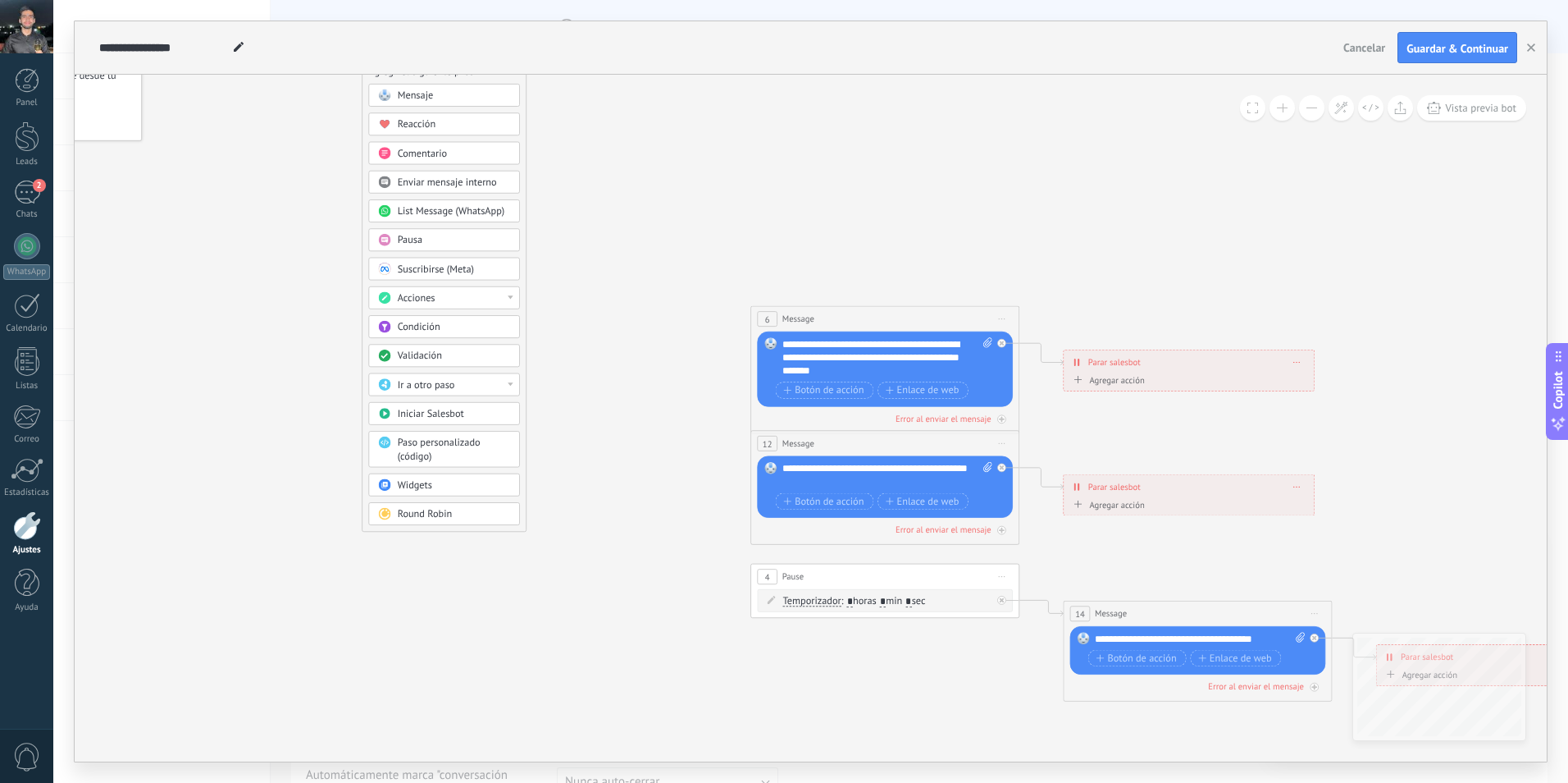
drag, startPoint x: 695, startPoint y: 284, endPoint x: 594, endPoint y: 177, distance: 147.1
click at [594, 177] on icon at bounding box center [916, 357] width 2097 height 1359
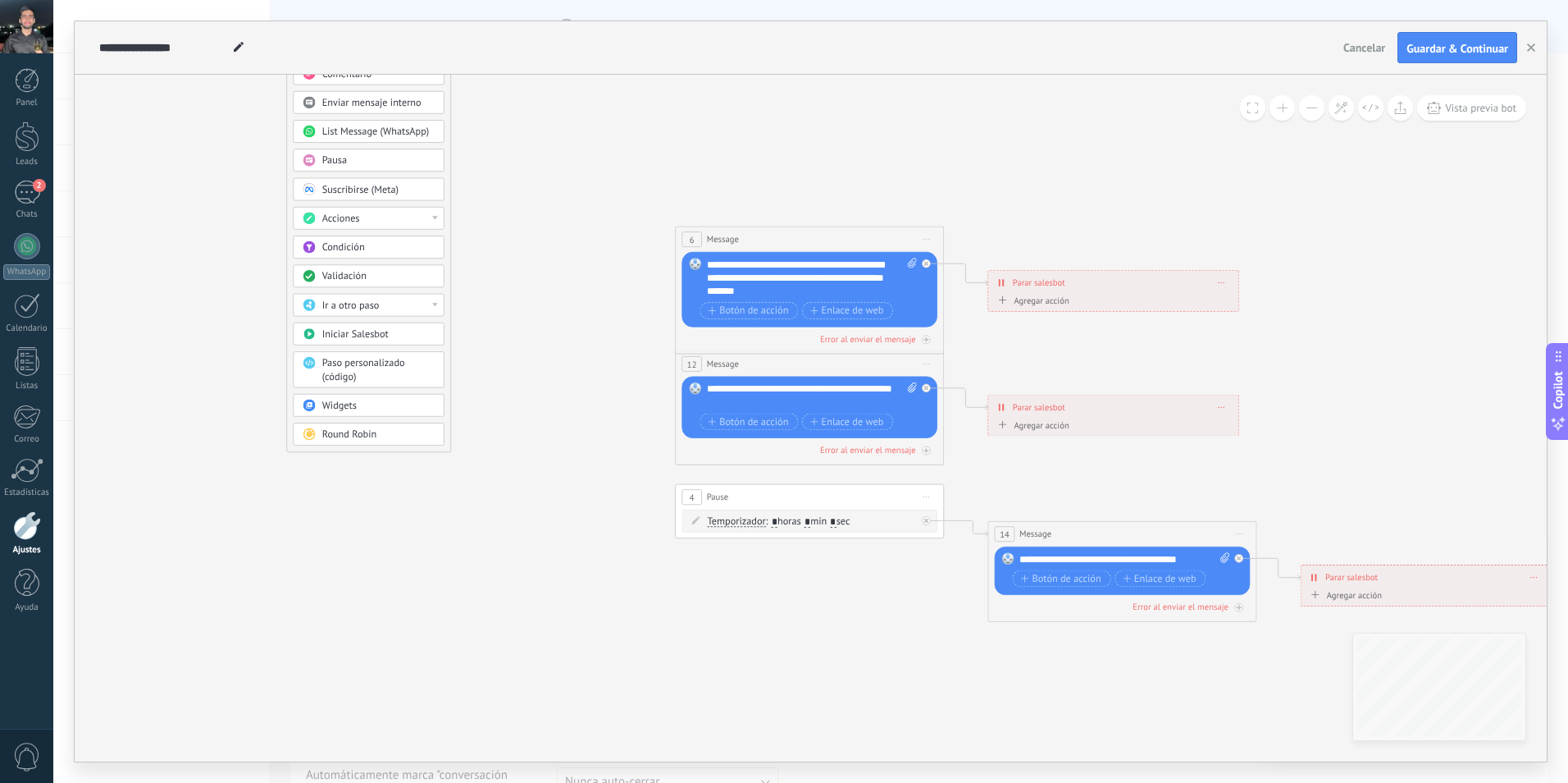
click at [935, 239] on span "Iniciar vista previa aquí Cambiar nombre Duplicar Borrar" at bounding box center [927, 239] width 22 height 20
click at [952, 322] on div "Borrar" at bounding box center [987, 328] width 133 height 23
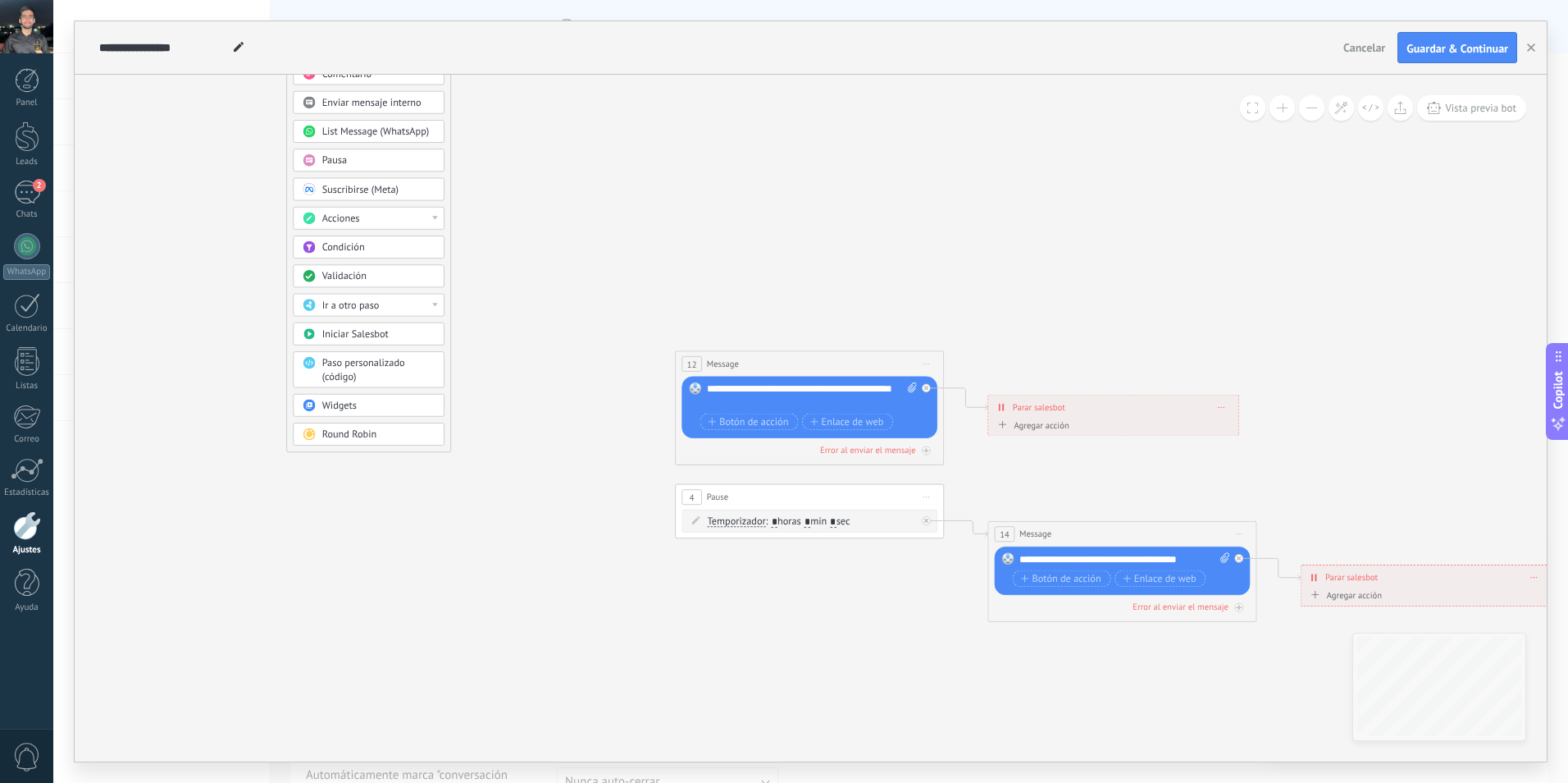
click at [931, 370] on span "Iniciar vista previa aquí Cambiar nombre Duplicar Borrar" at bounding box center [927, 364] width 22 height 20
click at [953, 452] on div "Borrar" at bounding box center [987, 451] width 133 height 23
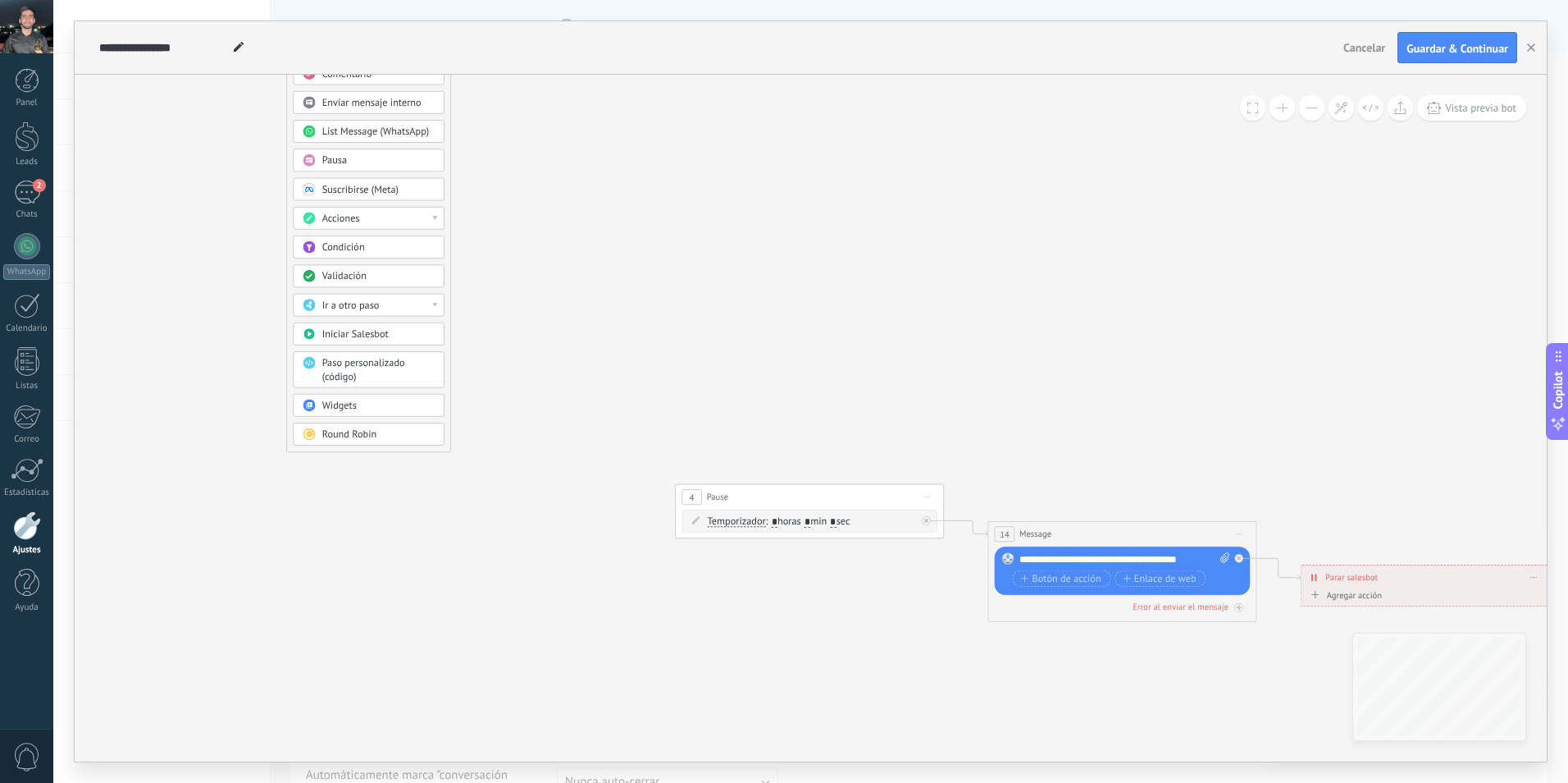
click at [929, 491] on span "Iniciar vista previa aquí Cambiar nombre Duplicar Borrar" at bounding box center [927, 497] width 22 height 20
click at [948, 582] on div "Borrar" at bounding box center [987, 585] width 133 height 23
click at [1240, 529] on span "Iniciar vista previa aquí Cambiar nombre Duplicar Borrar" at bounding box center [1239, 534] width 22 height 20
click at [1252, 618] on icon at bounding box center [1248, 621] width 8 height 9
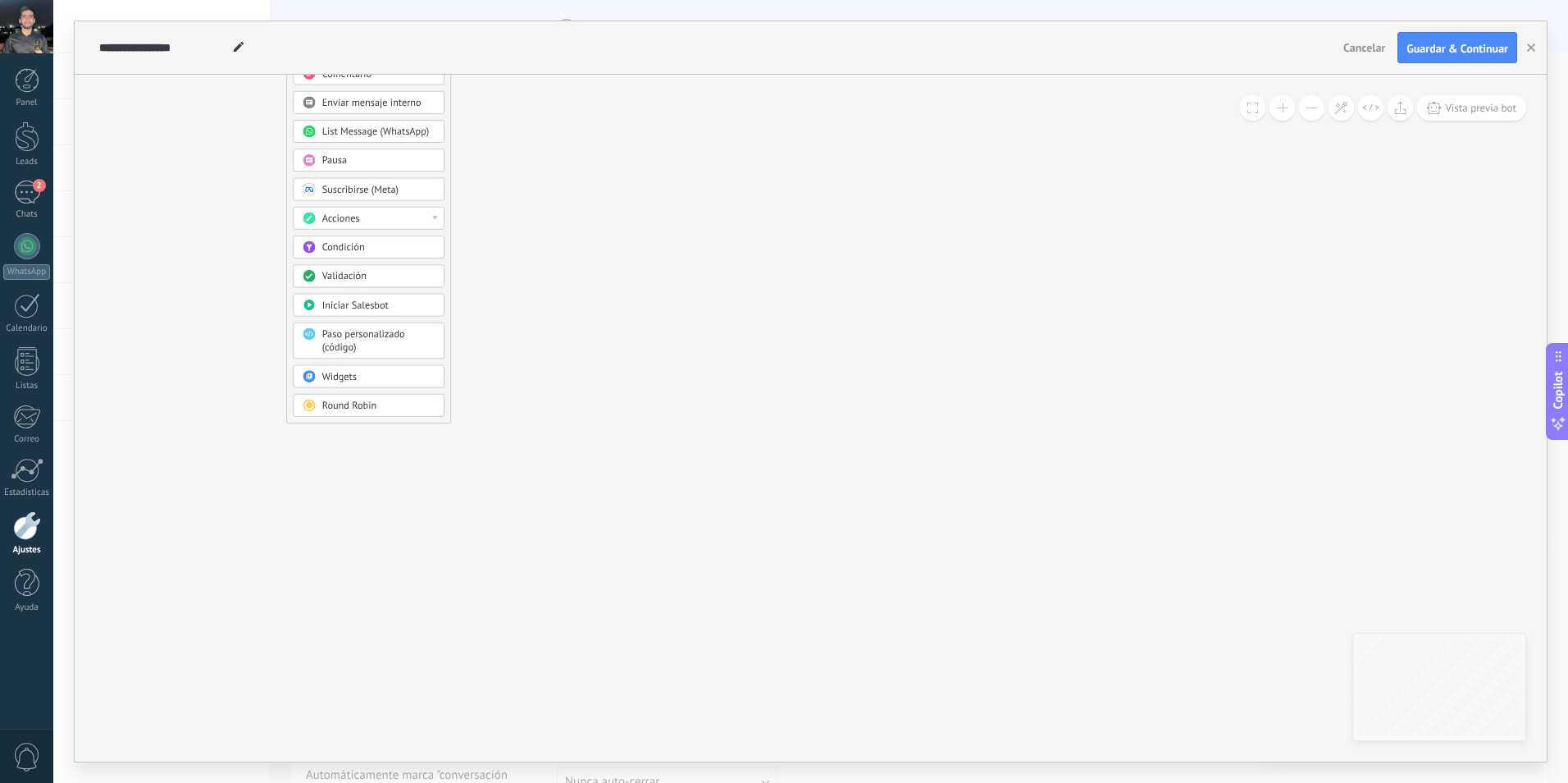
drag, startPoint x: 662, startPoint y: 310, endPoint x: 725, endPoint y: 404, distance: 113.2
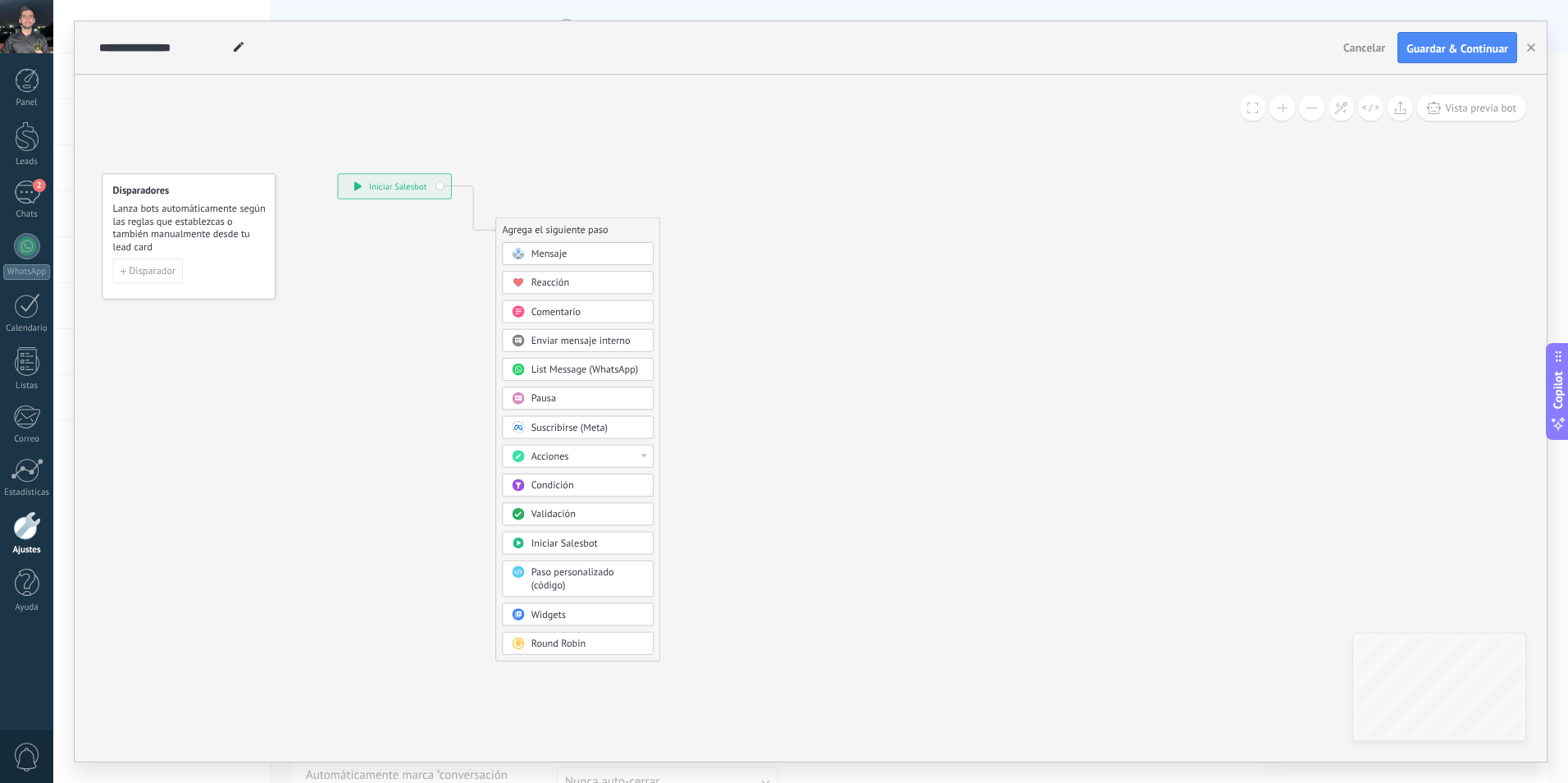
drag, startPoint x: 641, startPoint y: 299, endPoint x: 849, endPoint y: 529, distance: 310.1
click at [865, 562] on icon at bounding box center [1050, 516] width 2097 height 1359
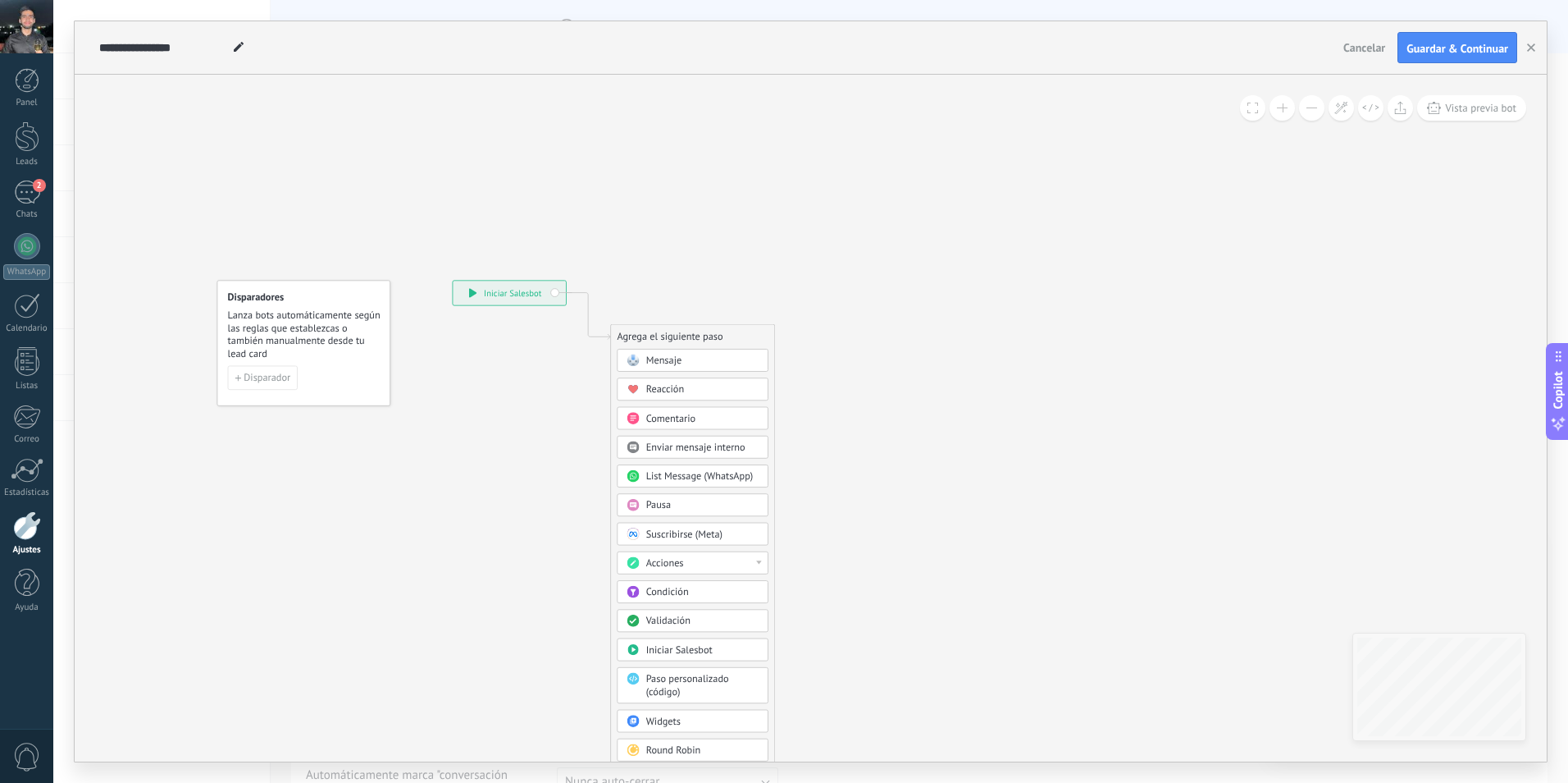
drag, startPoint x: 818, startPoint y: 439, endPoint x: 792, endPoint y: 425, distance: 29.5
click at [906, 510] on icon at bounding box center [1164, 622] width 2097 height 1359
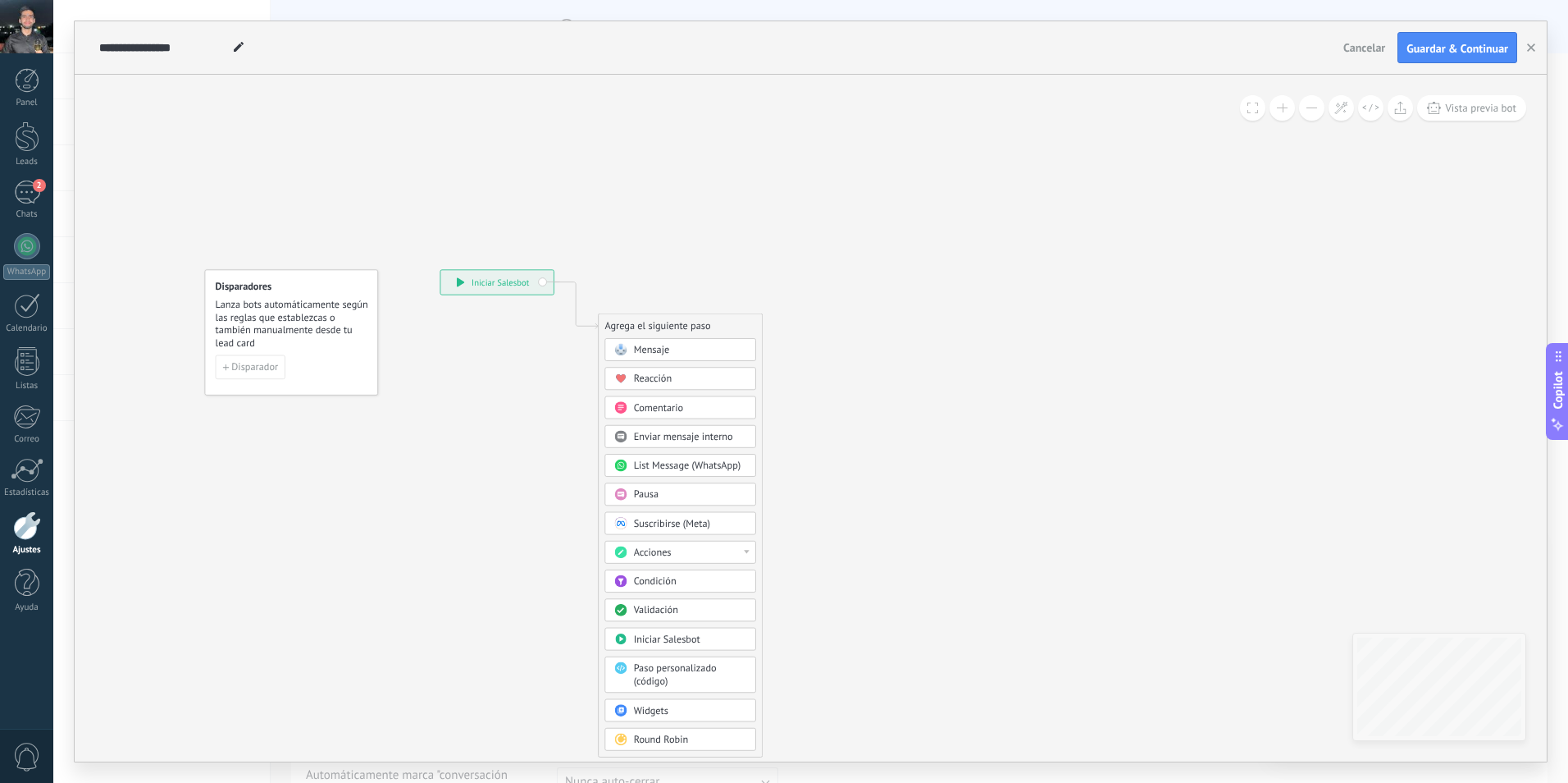
click at [649, 345] on span "Mensaje" at bounding box center [652, 350] width 36 height 13
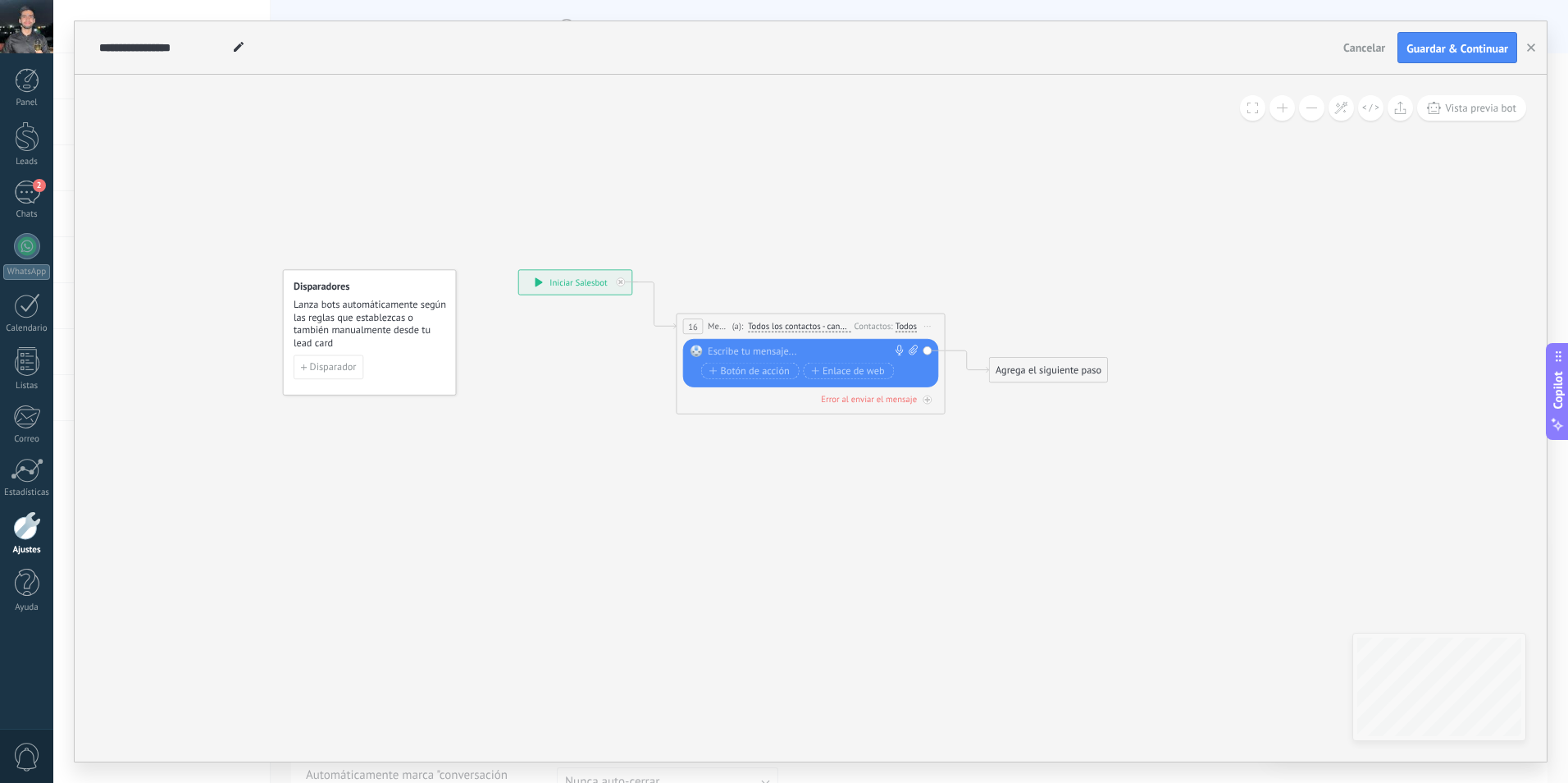
click at [757, 349] on div at bounding box center [808, 351] width 200 height 13
click at [752, 426] on icon at bounding box center [790, 341] width 1217 height 817
click at [835, 329] on span "Todos los contactos - canales seleccionados" at bounding box center [799, 327] width 103 height 10
click at [835, 329] on button "Todos los contactos - canales seleccionados" at bounding box center [826, 327] width 168 height 25
click at [837, 370] on span "Contacto principal - canales seleccionados" at bounding box center [815, 369] width 162 height 11
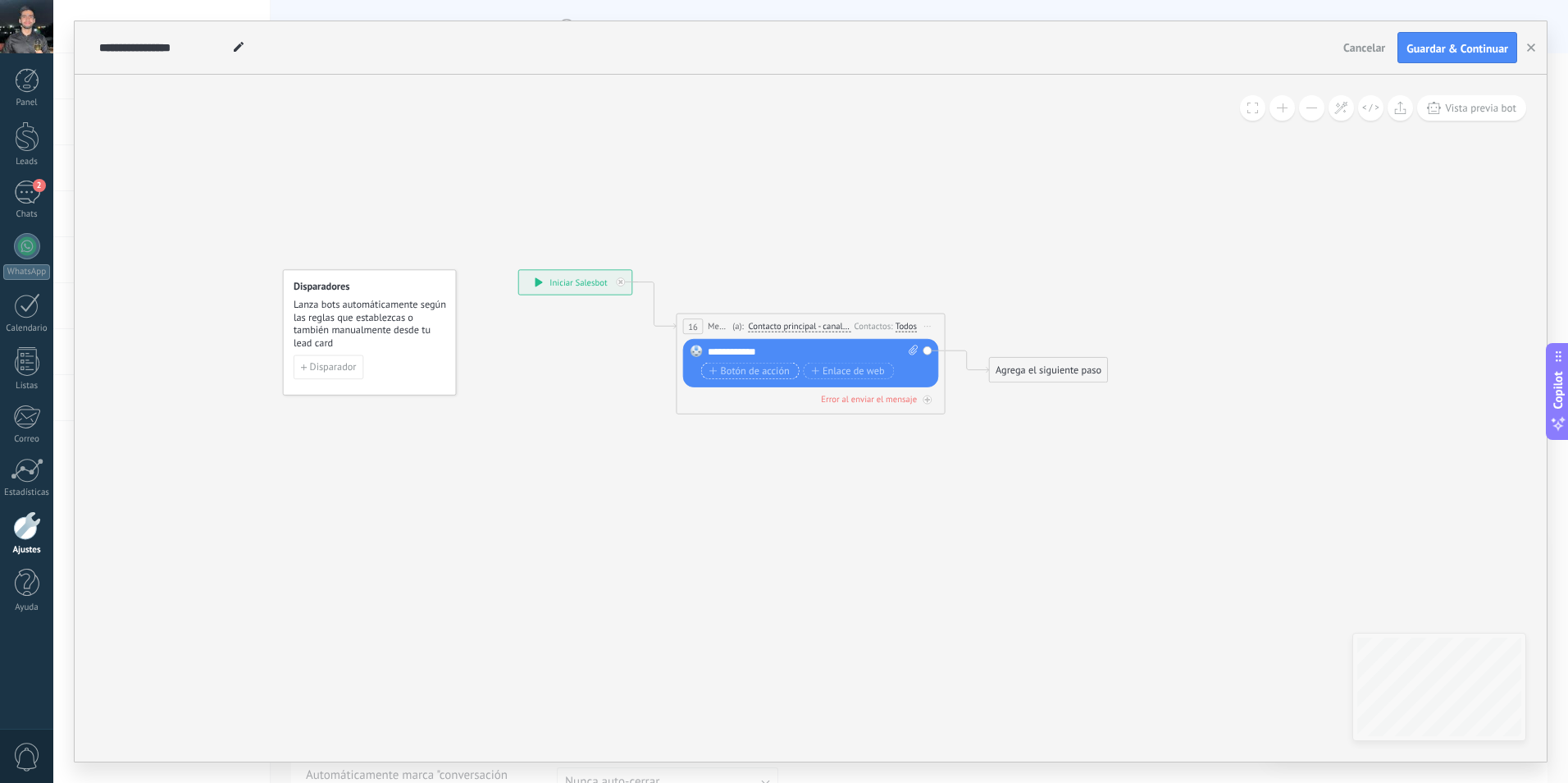
click at [742, 367] on span "Botón de acción" at bounding box center [750, 370] width 80 height 10
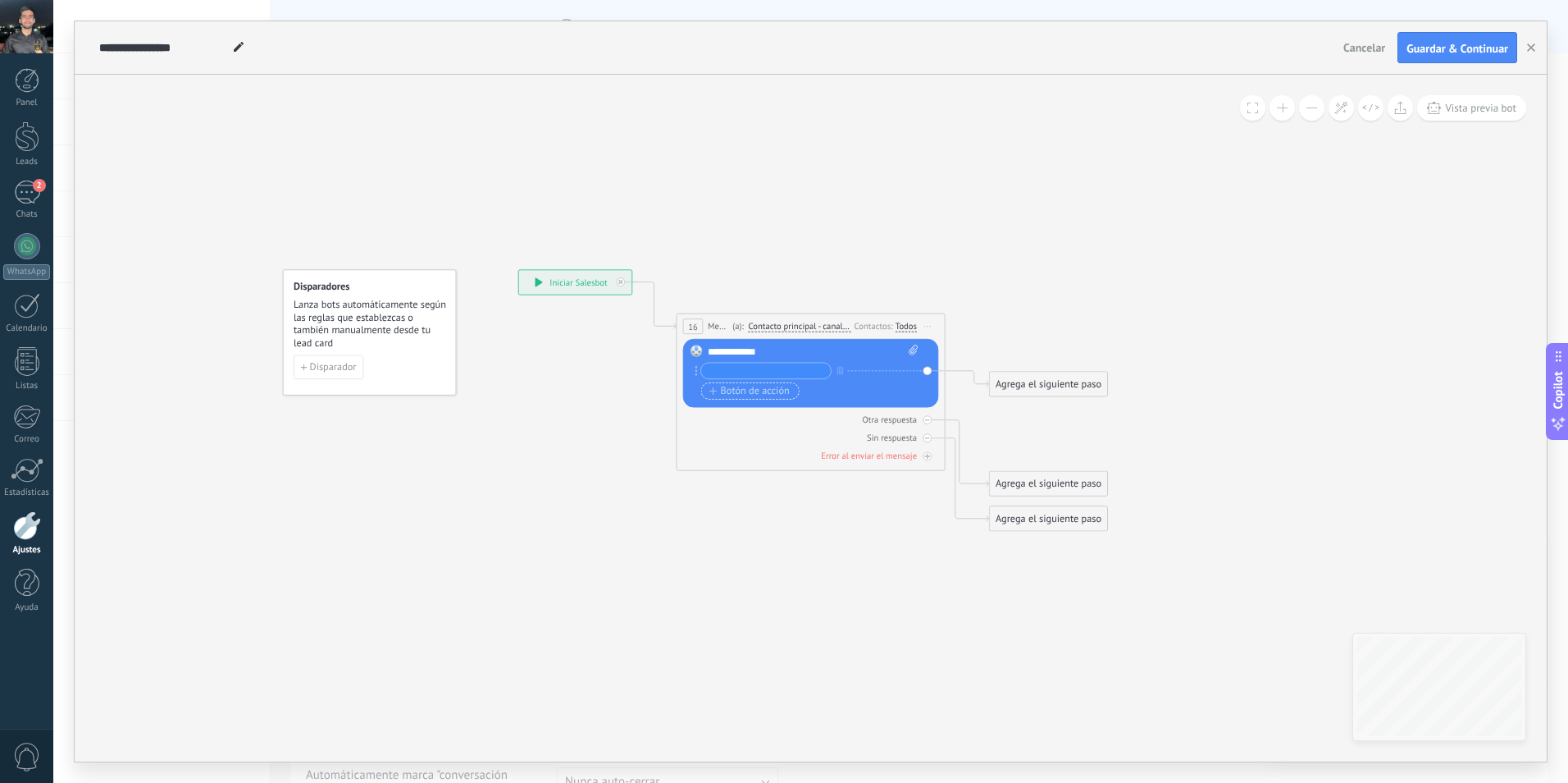
click at [746, 389] on span "Botón de acción" at bounding box center [750, 390] width 80 height 10
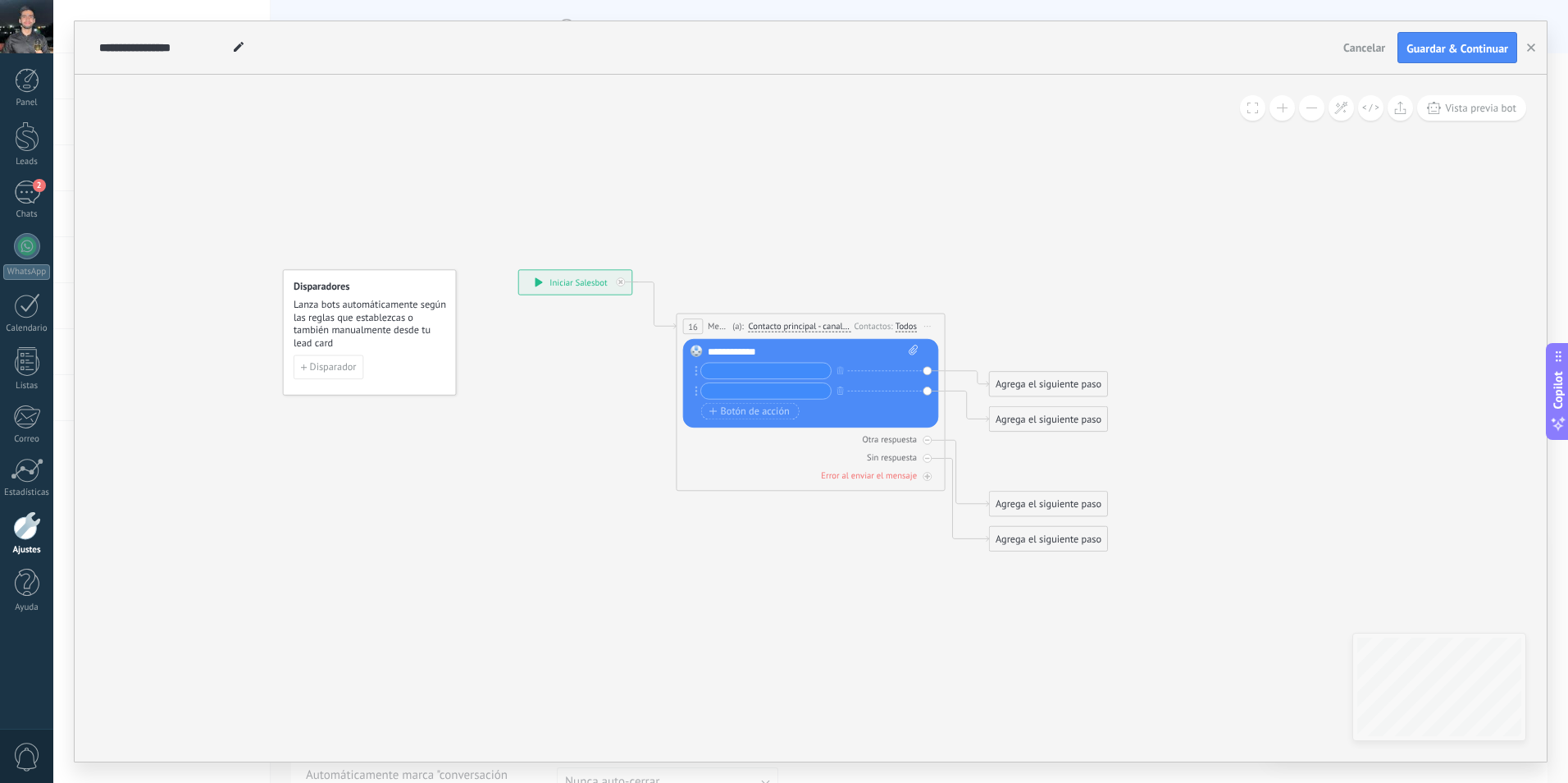
click at [929, 393] on div "Reemplazar Quitar Convertir a mensaje de voz Arrastre la imagen aquí para adjun…" at bounding box center [811, 383] width 256 height 89
click at [837, 391] on icon "button" at bounding box center [839, 390] width 7 height 9
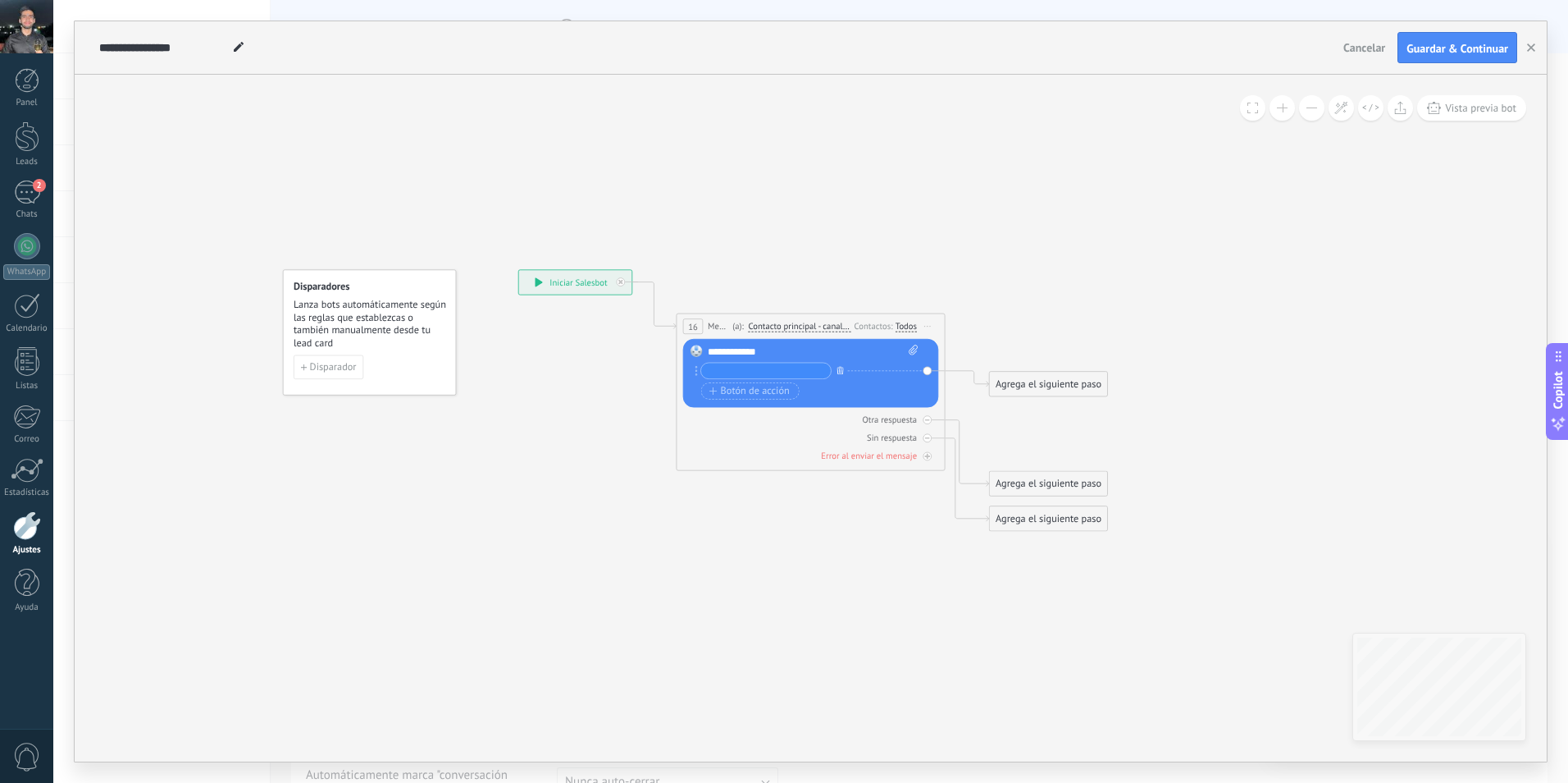
click at [838, 368] on icon "button" at bounding box center [839, 370] width 7 height 9
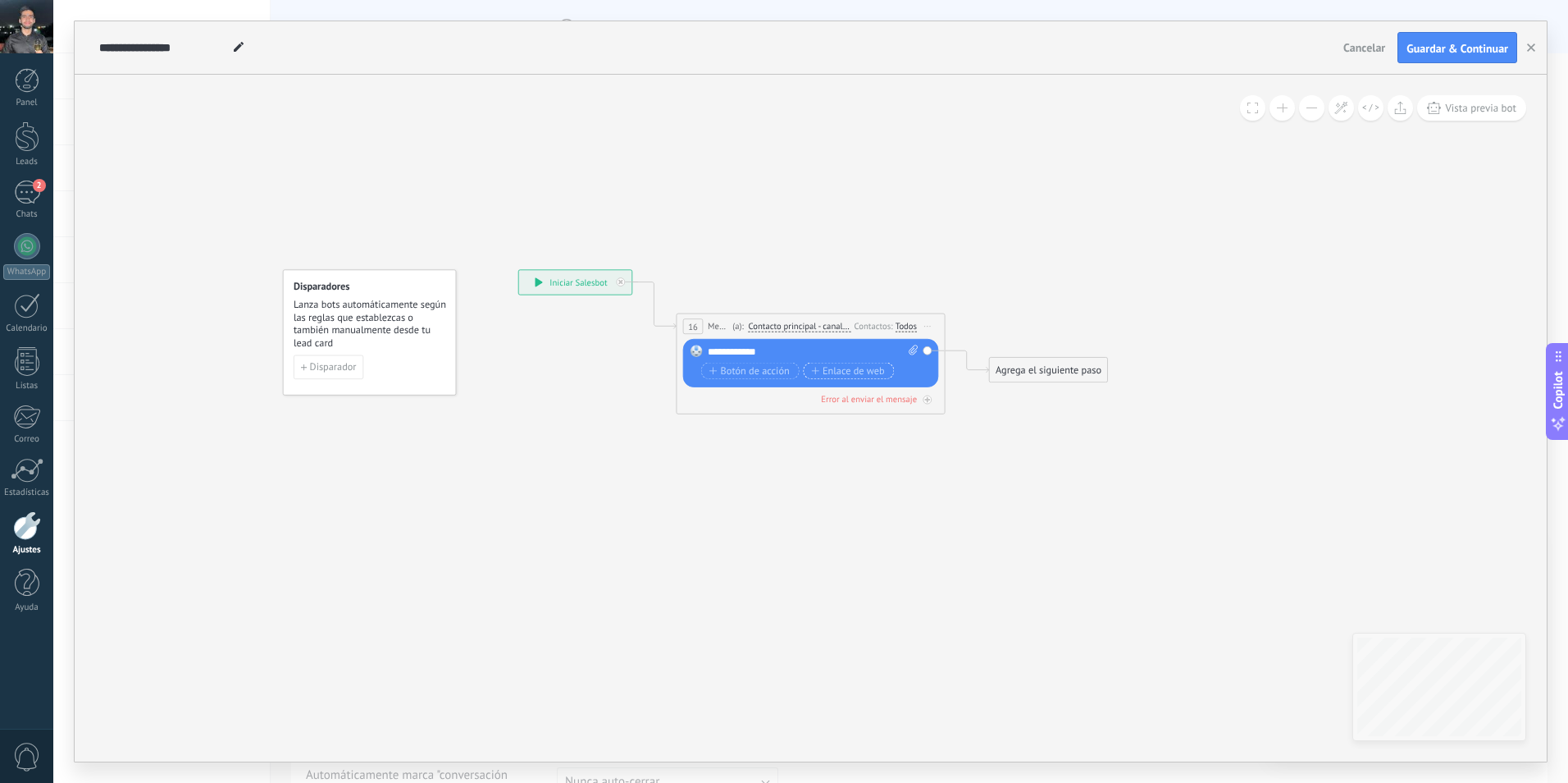
click at [847, 370] on span "Enlace de web" at bounding box center [848, 370] width 74 height 10
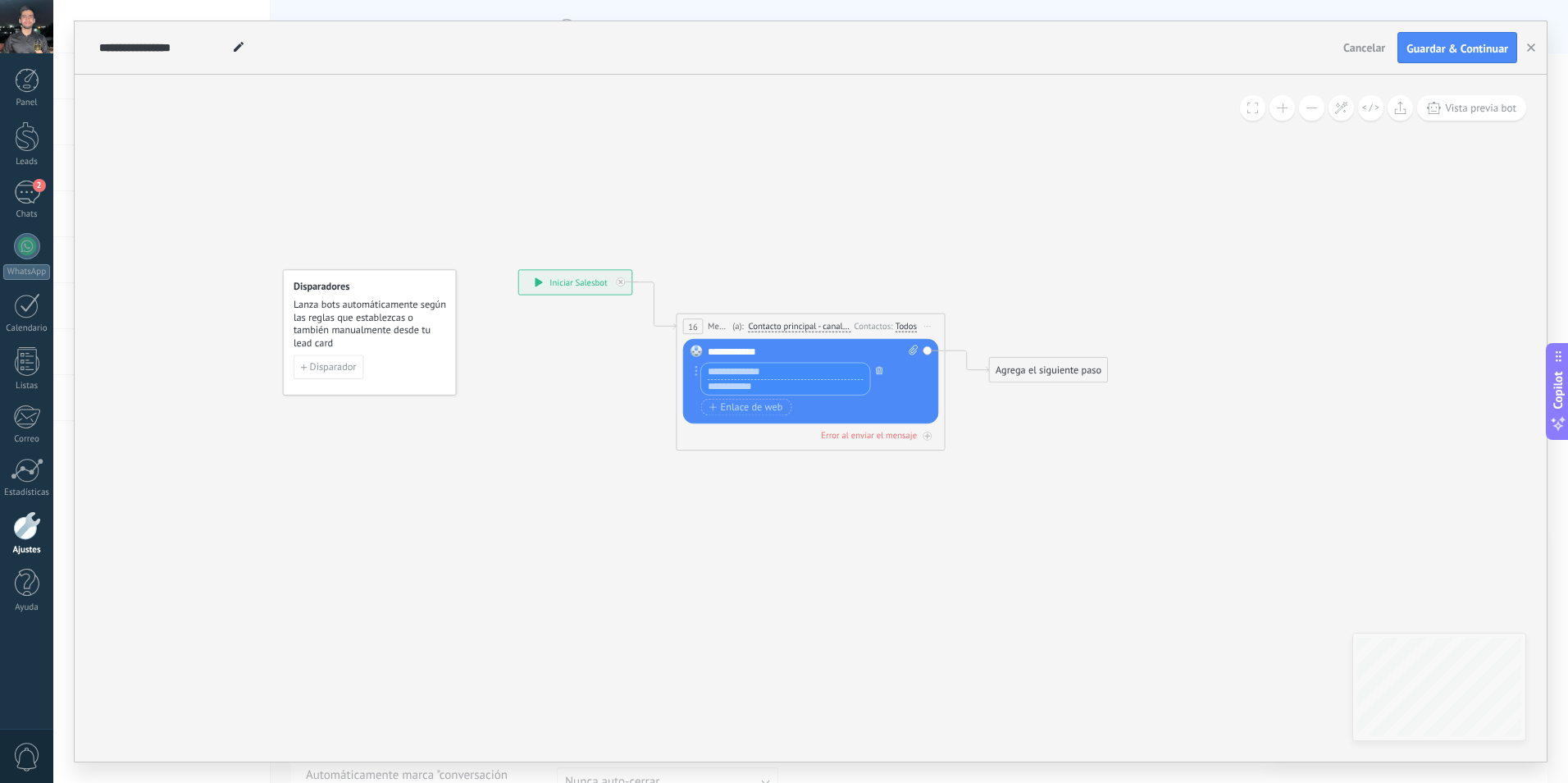
click at [878, 373] on icon "button" at bounding box center [879, 370] width 7 height 9
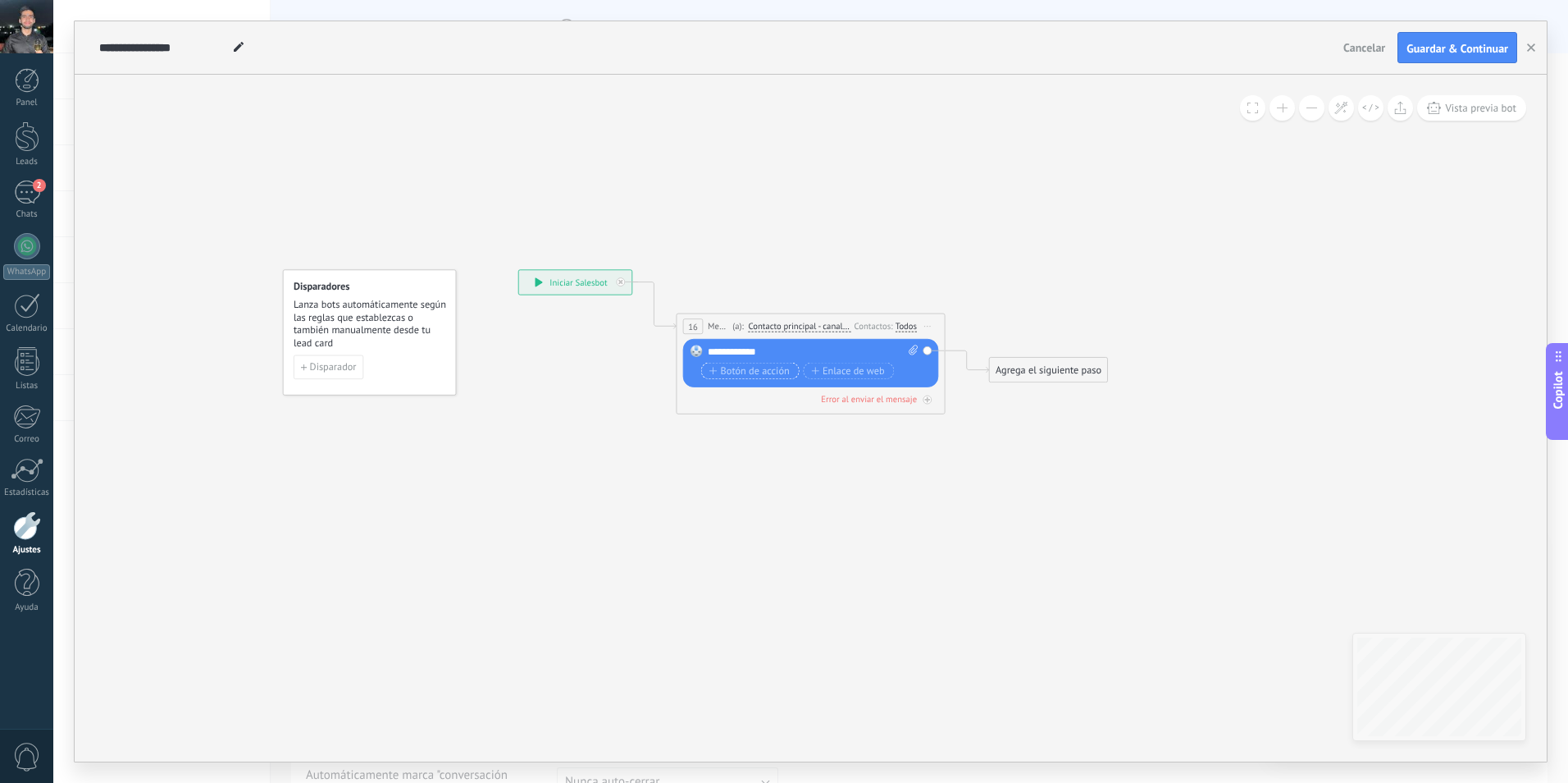
click at [759, 372] on span "Botón de acción" at bounding box center [750, 370] width 80 height 10
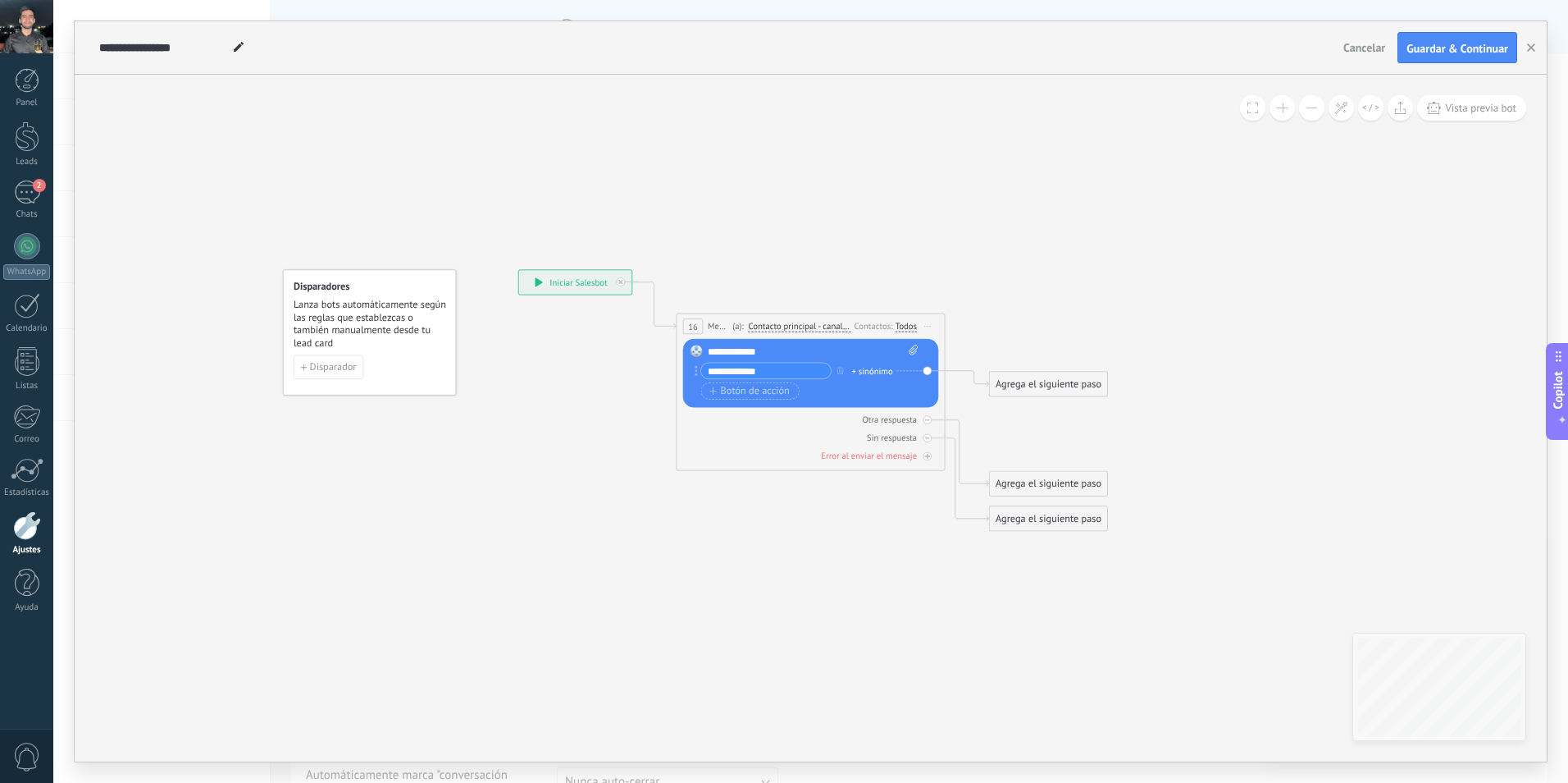
click at [707, 368] on input "**********" at bounding box center [766, 370] width 129 height 16
type input "**********"
click at [721, 241] on icon at bounding box center [790, 400] width 1217 height 935
click at [477, 140] on icon at bounding box center [790, 400] width 1217 height 935
click at [1370, 50] on span "Cancelar" at bounding box center [1364, 48] width 42 height 15
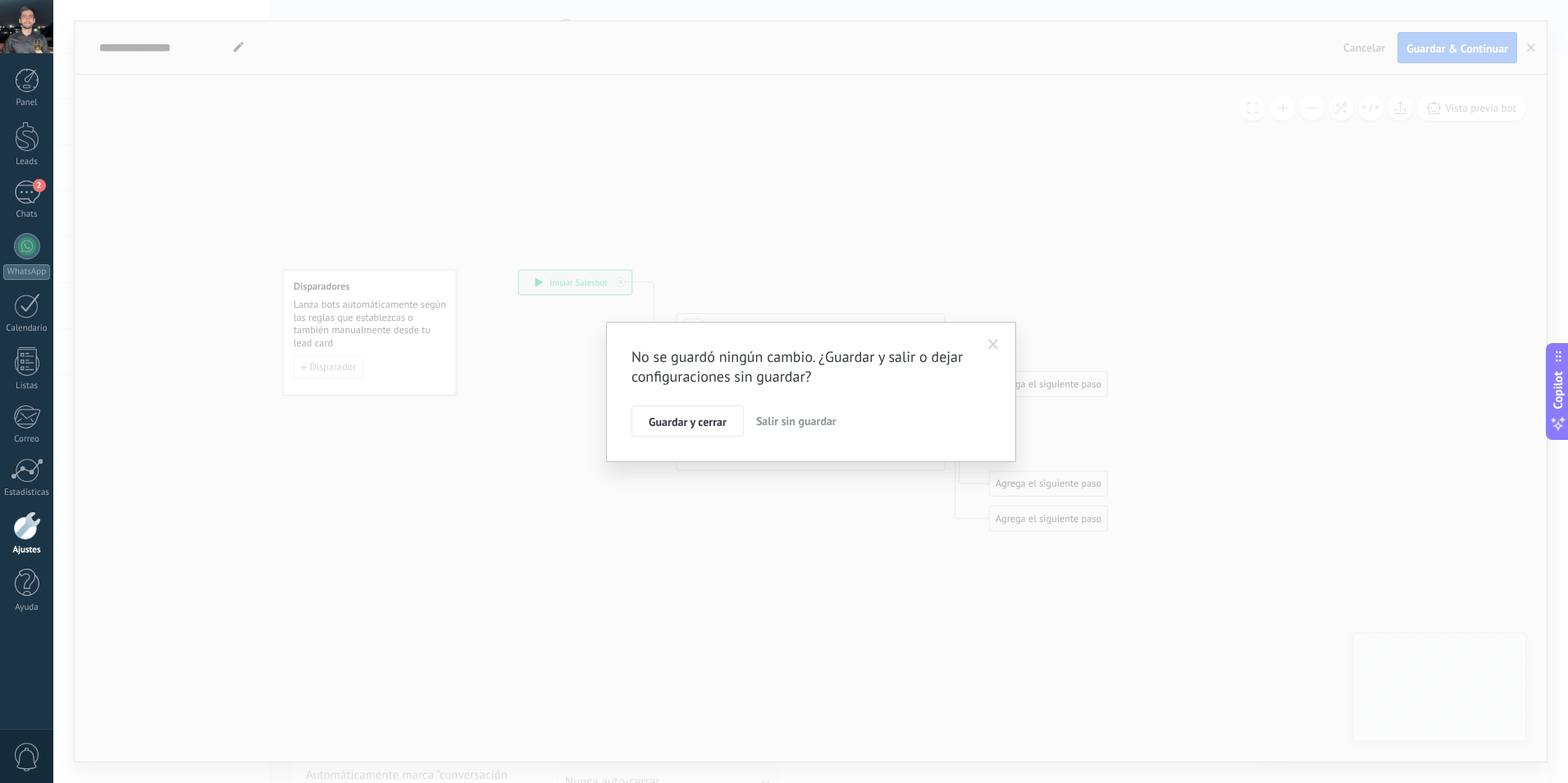
click at [773, 422] on span "Salir sin guardar" at bounding box center [796, 421] width 80 height 15
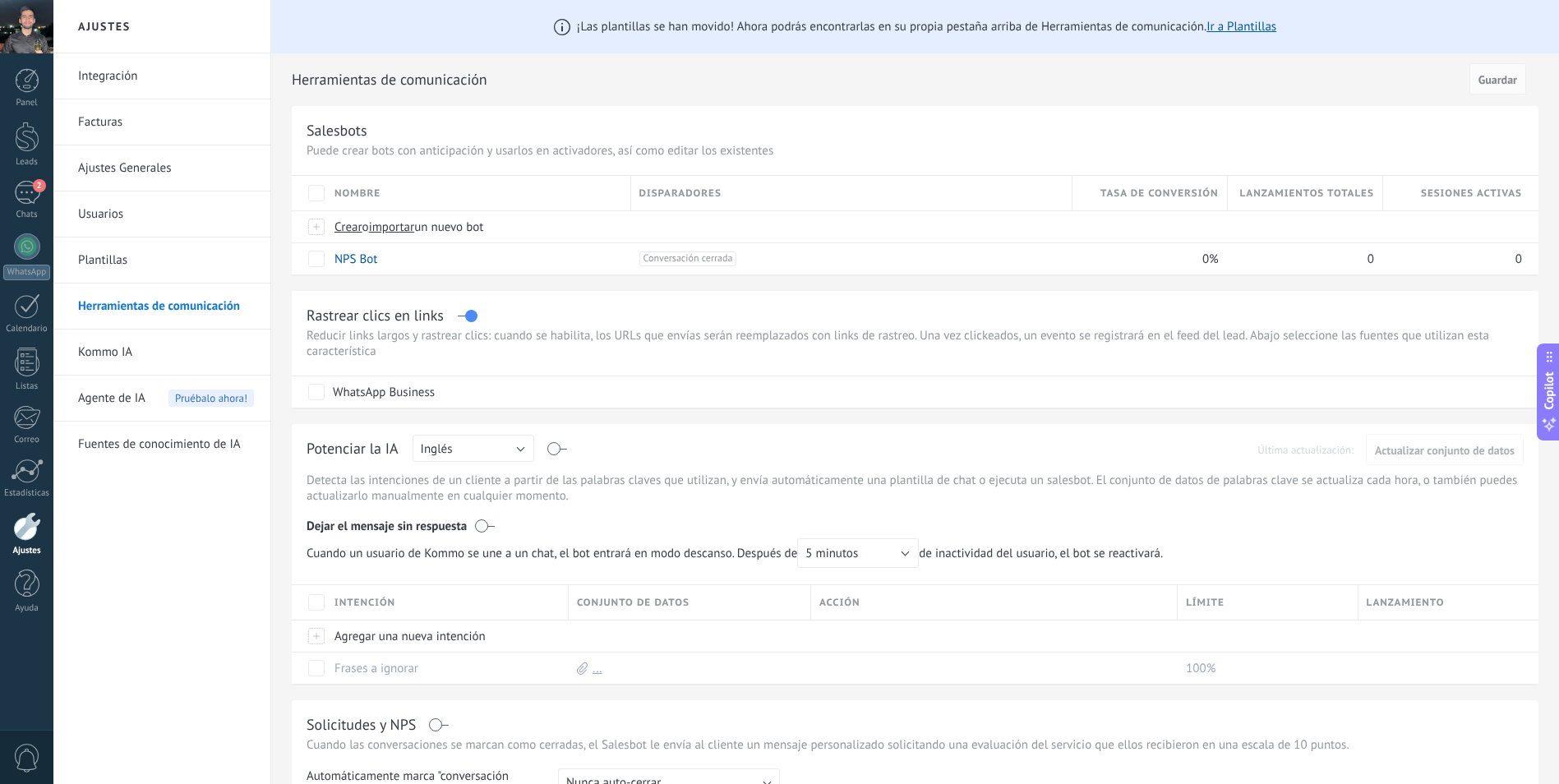
click at [106, 248] on link "Plantillas" at bounding box center [166, 260] width 176 height 46
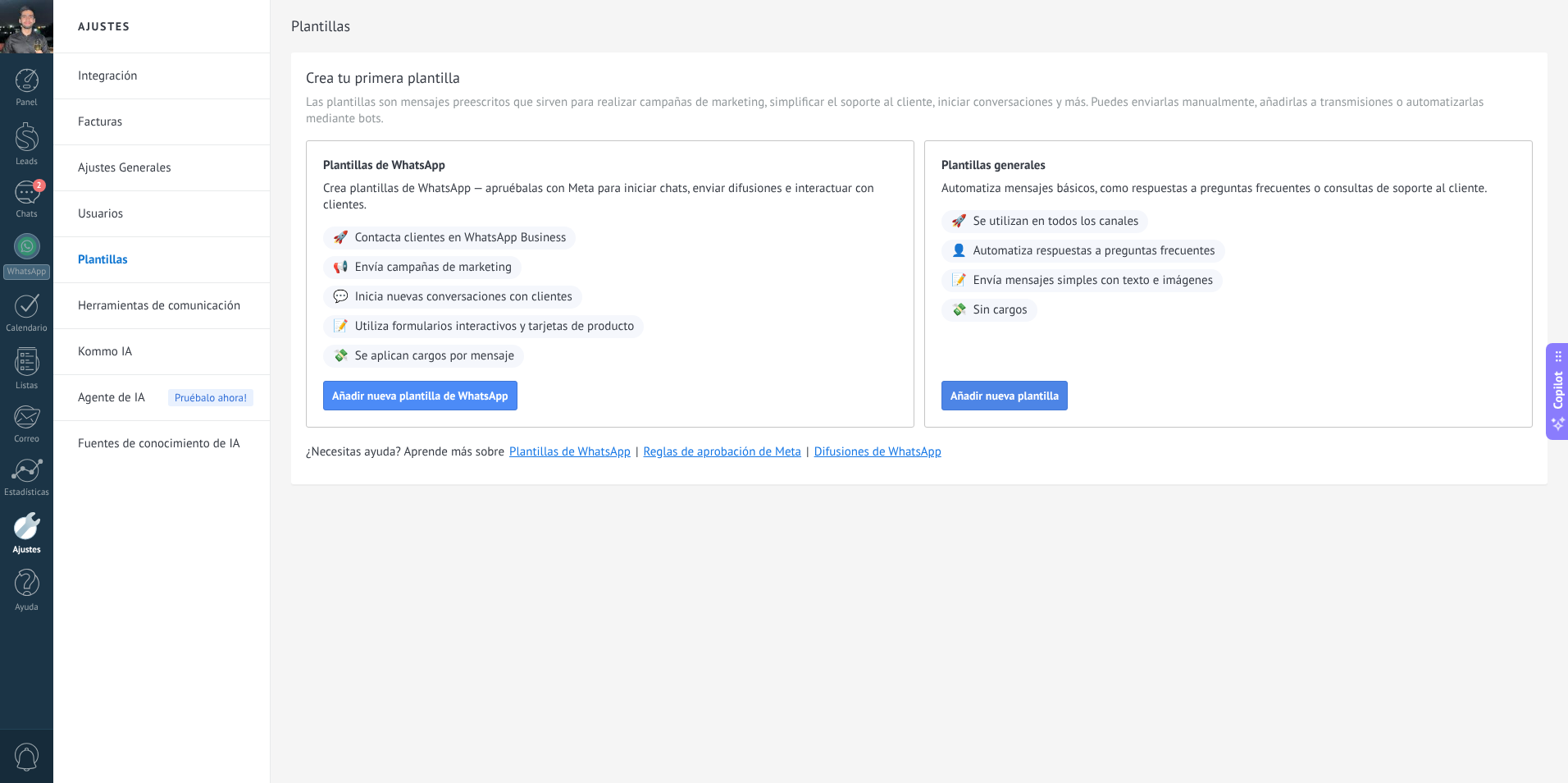
click at [1016, 385] on button "Añadir nueva plantilla" at bounding box center [1005, 395] width 126 height 29
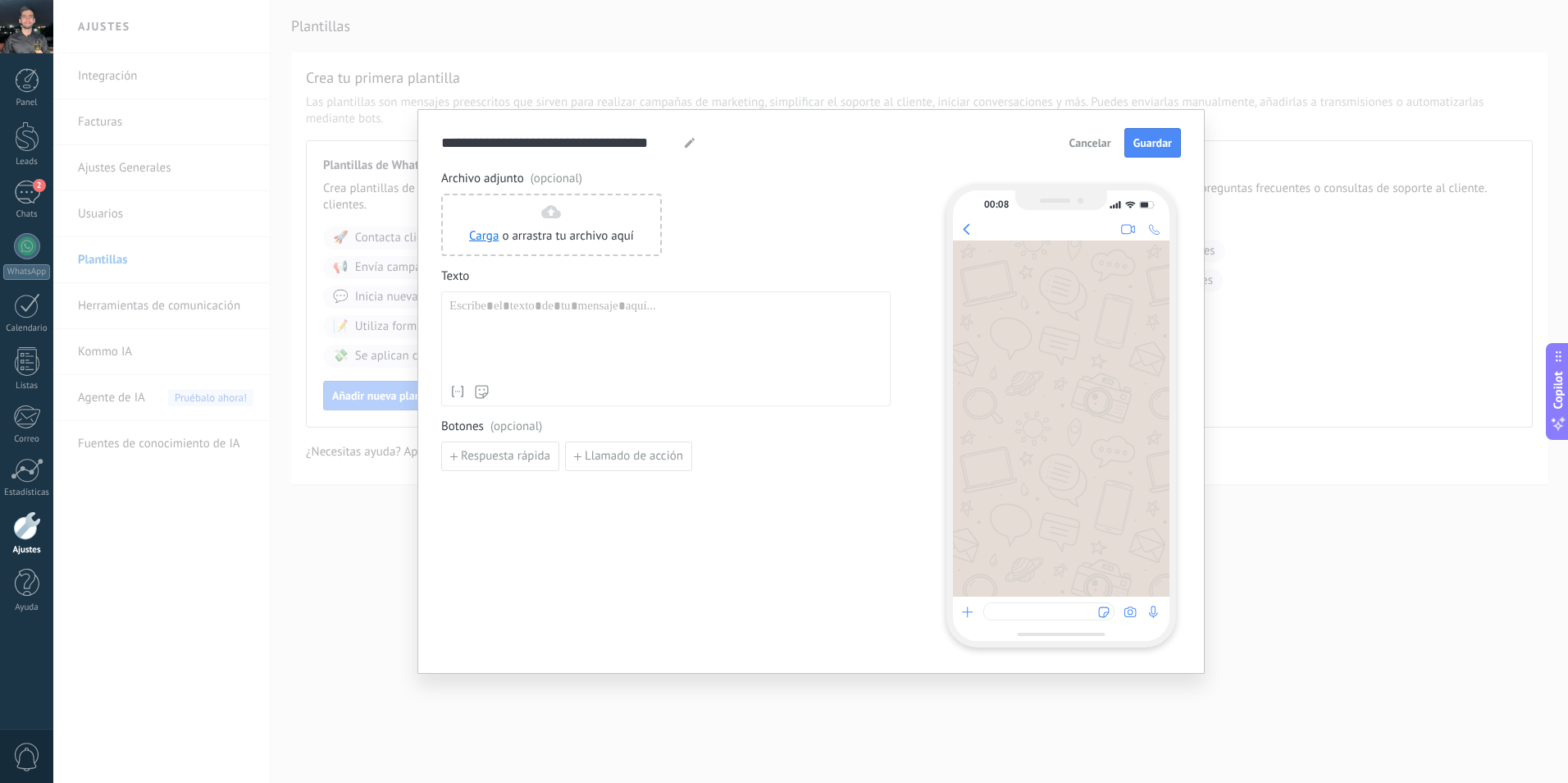
click at [464, 349] on div at bounding box center [666, 337] width 433 height 78
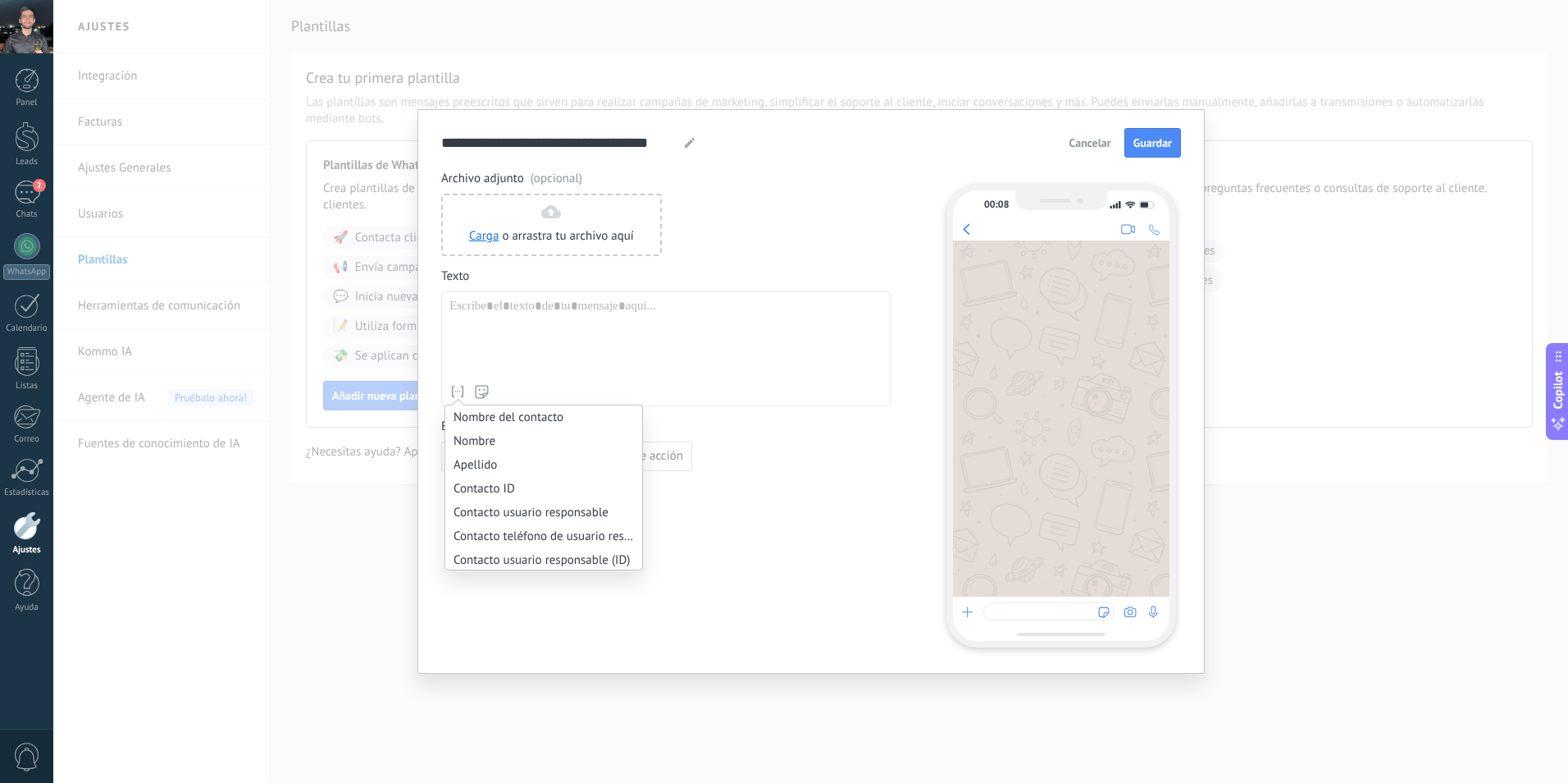
click at [674, 340] on div at bounding box center [666, 337] width 433 height 78
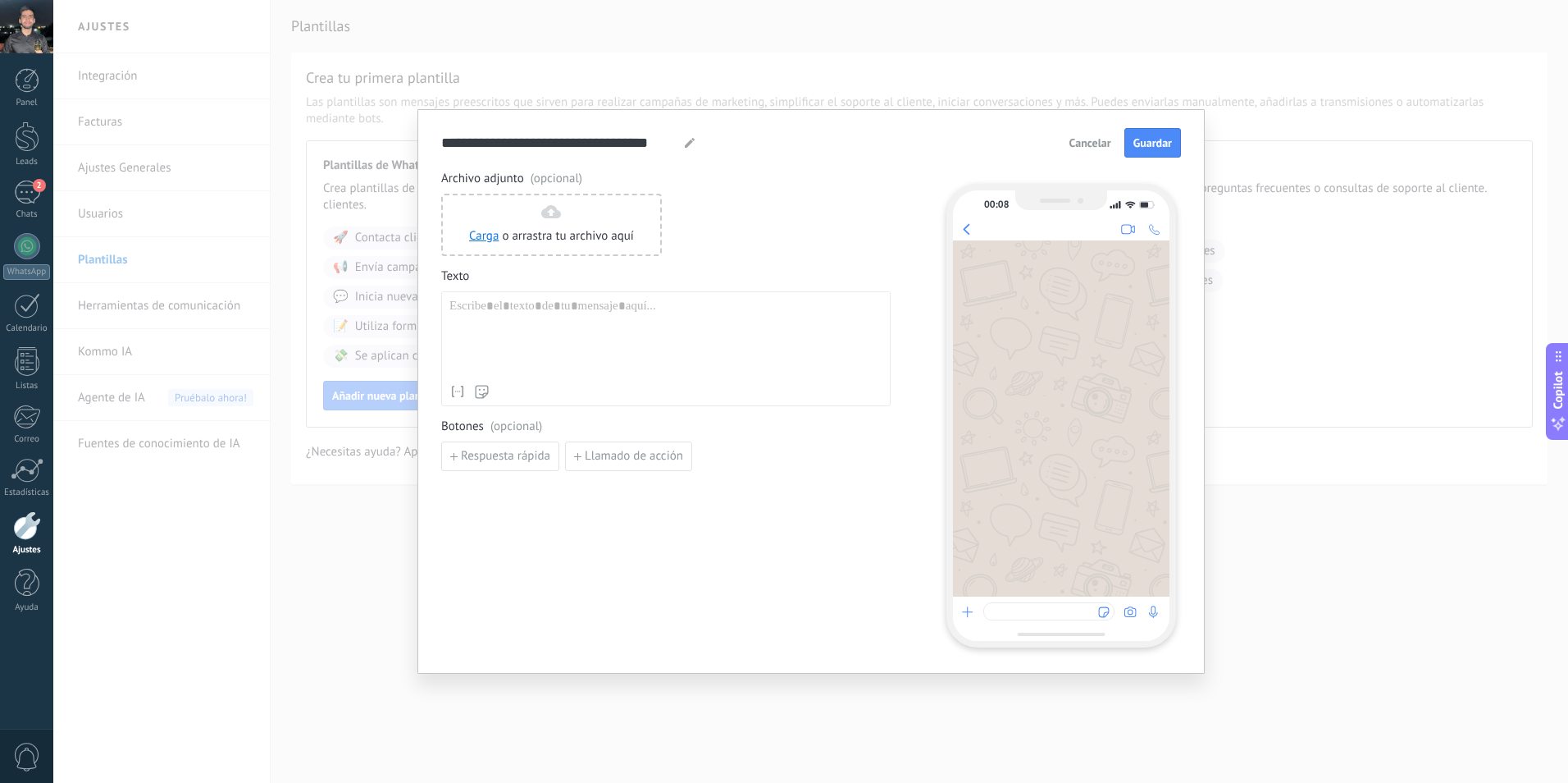
click at [1090, 145] on span "Cancelar" at bounding box center [1090, 143] width 42 height 11
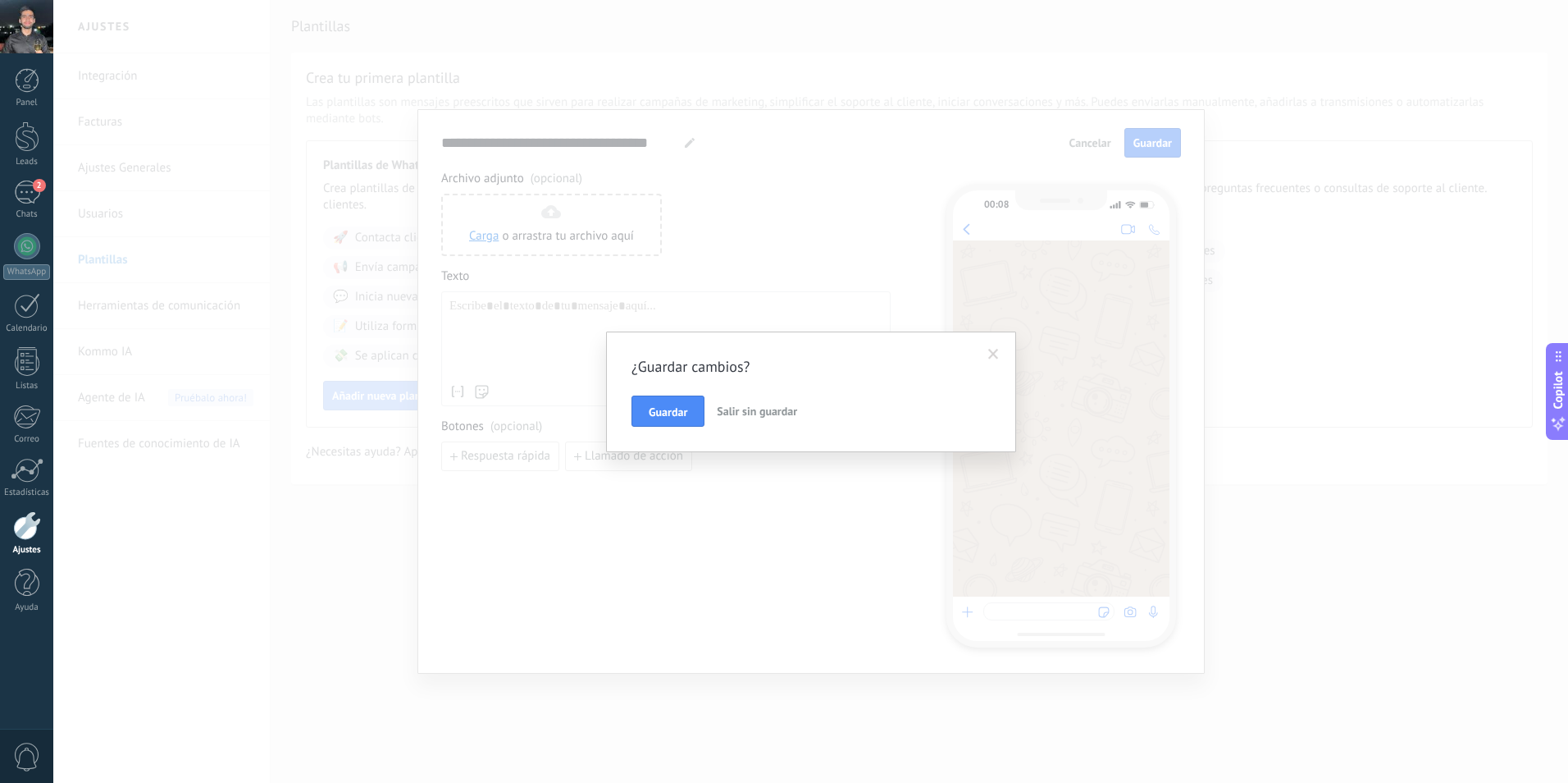
click at [757, 412] on span "Salir sin guardar" at bounding box center [756, 412] width 80 height 15
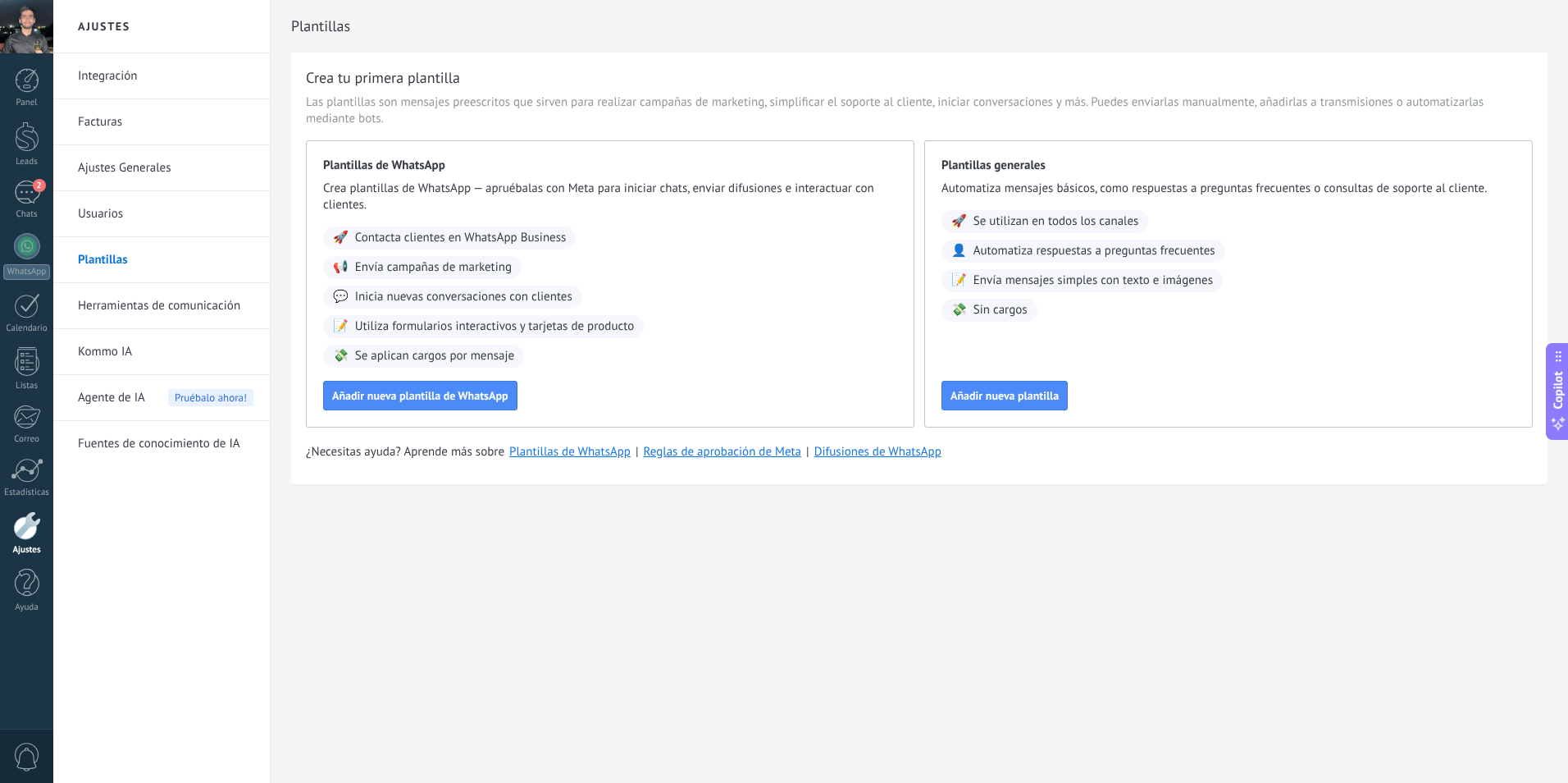
click at [108, 172] on link "Ajustes Generales" at bounding box center [166, 168] width 176 height 46
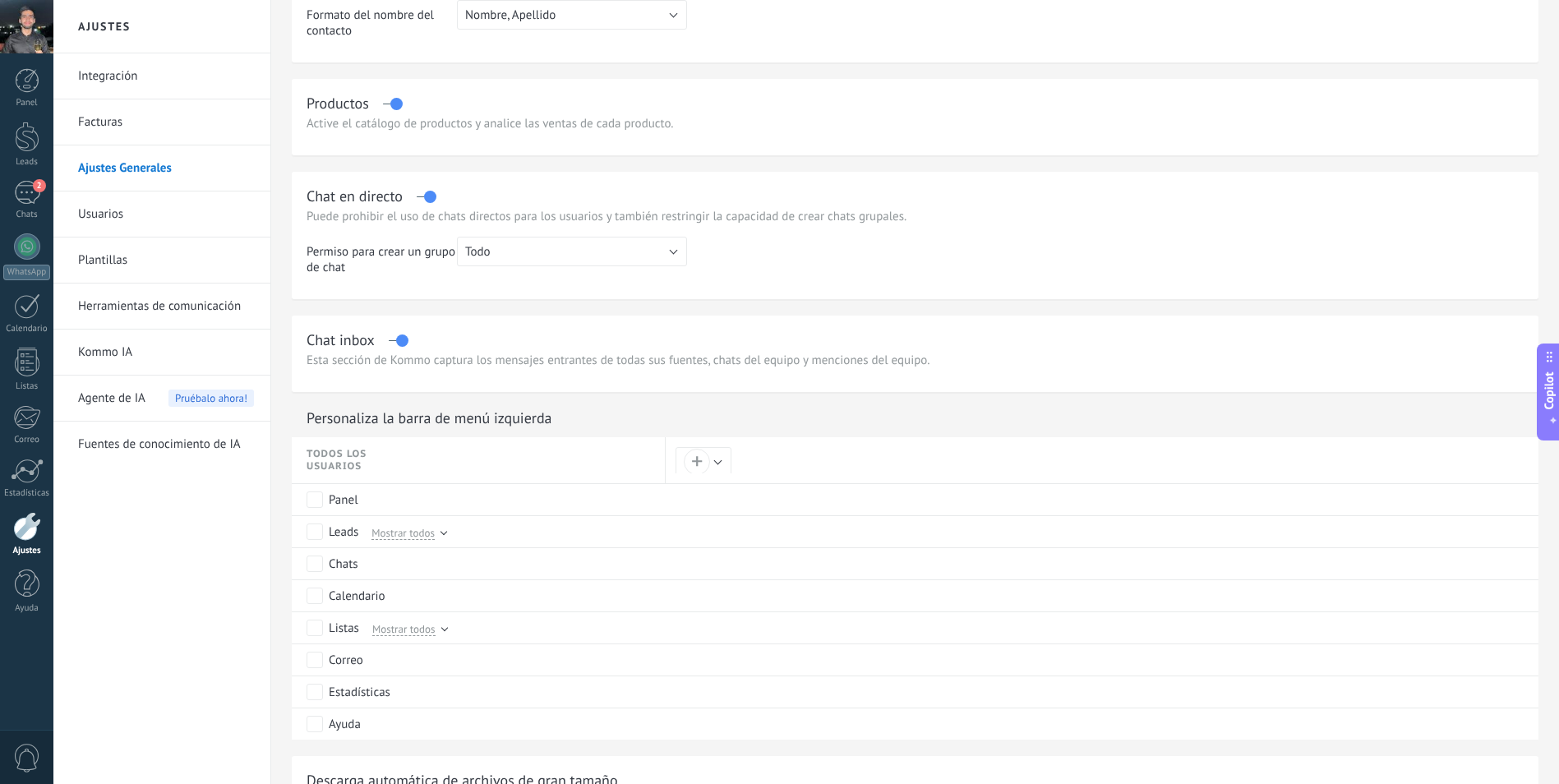
scroll to position [575, 0]
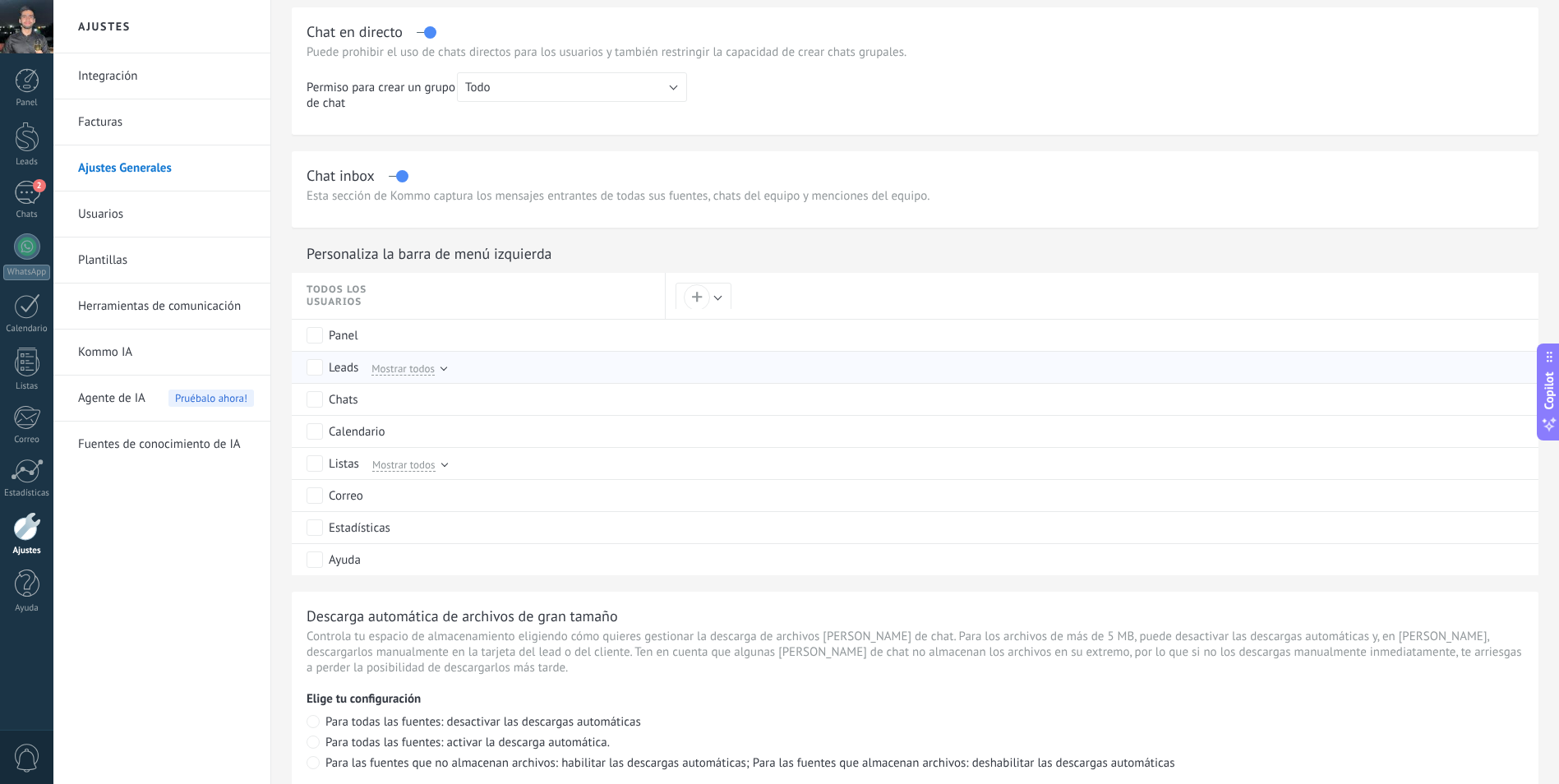
click at [437, 369] on div "Mostrar todos" at bounding box center [405, 368] width 82 height 15
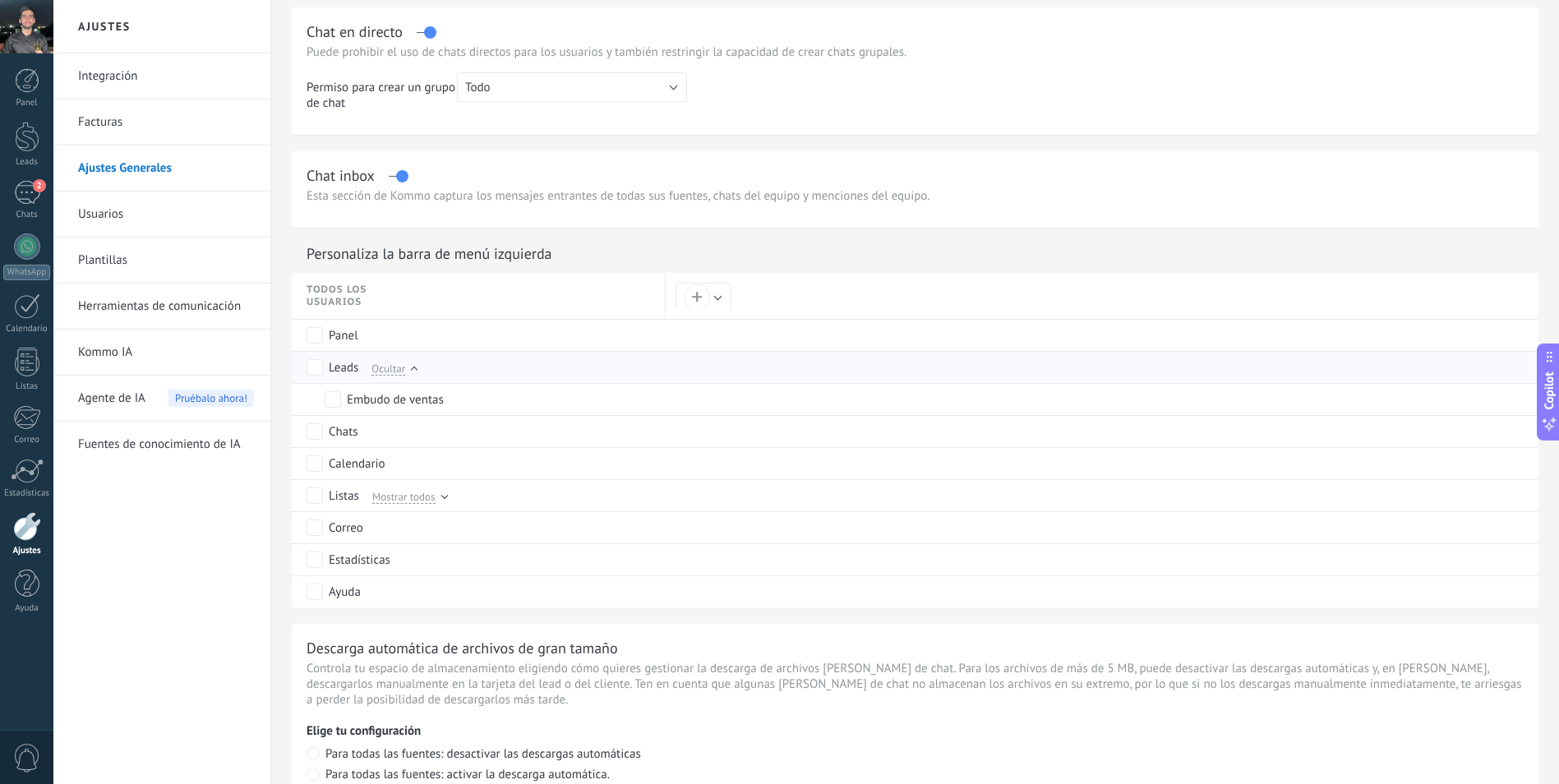
click at [413, 367] on div at bounding box center [413, 370] width 7 height 7
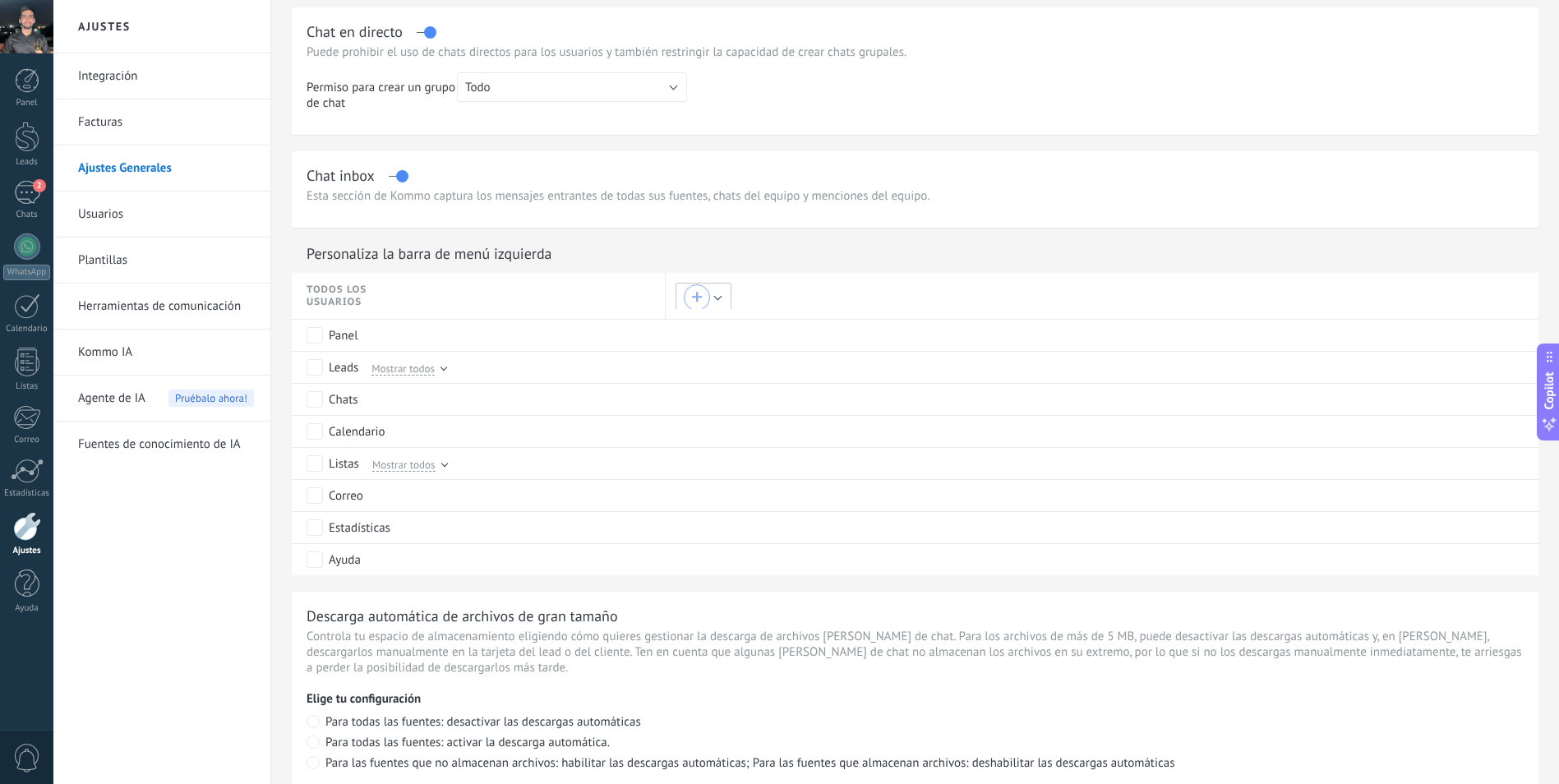
click at [697, 297] on div "+" at bounding box center [697, 297] width 11 height 11
click at [794, 287] on button "Crear nuevo rol" at bounding box center [825, 287] width 185 height 28
click at [831, 318] on span "Cancelar" at bounding box center [840, 321] width 42 height 15
click at [1129, 184] on div at bounding box center [785, 392] width 1571 height 784
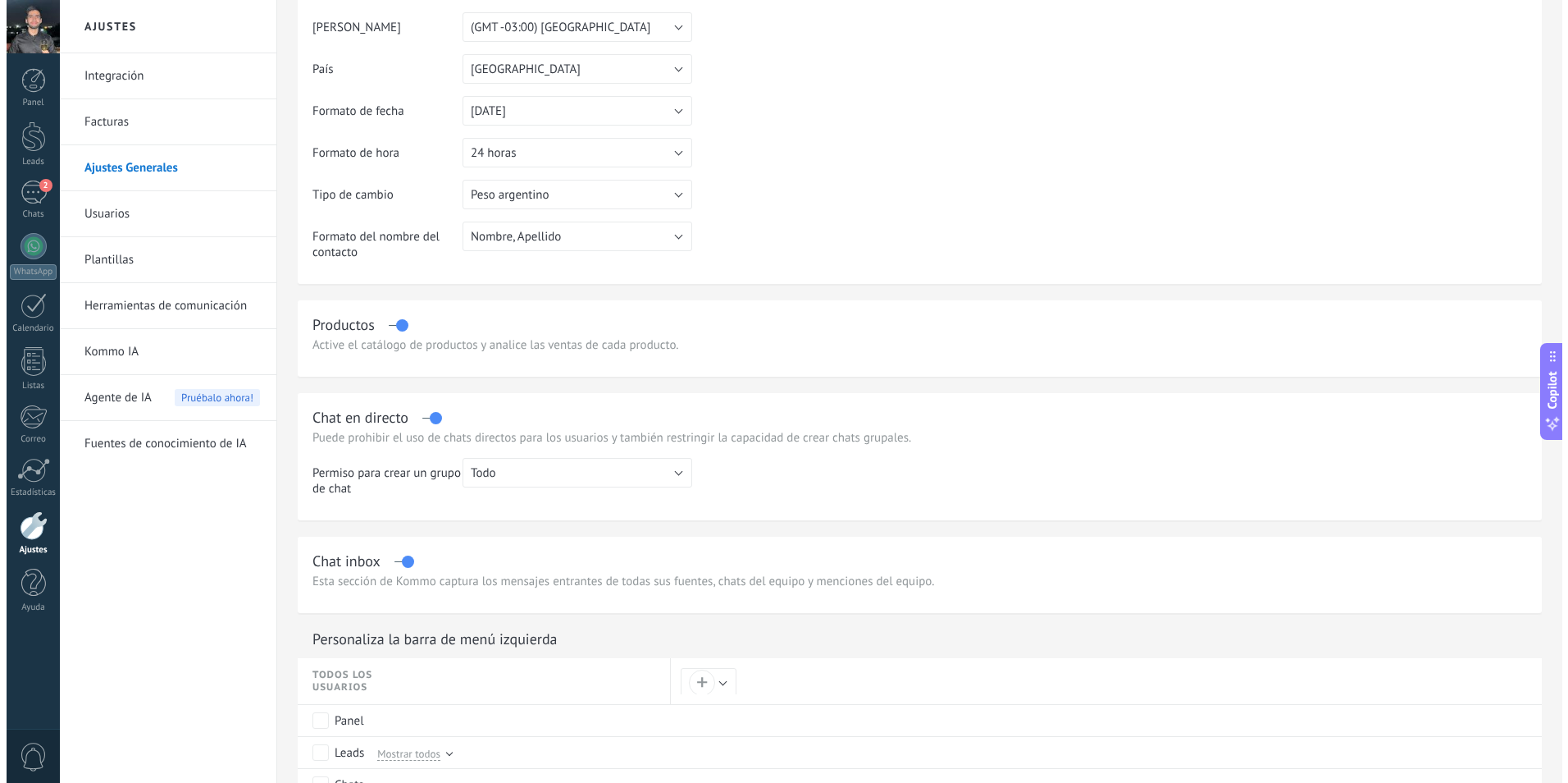
scroll to position [0, 0]
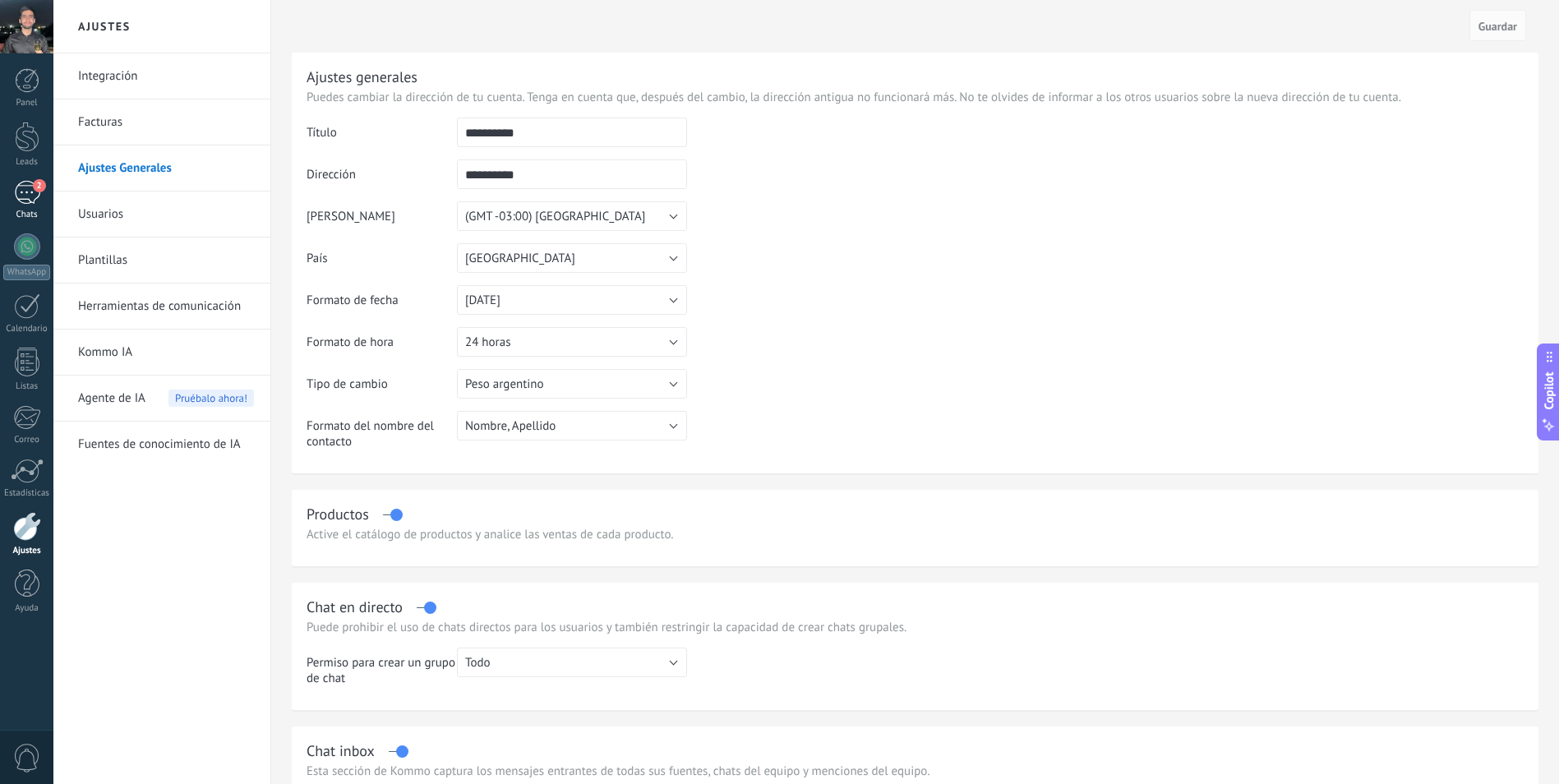
click at [34, 197] on div "2" at bounding box center [27, 192] width 26 height 24
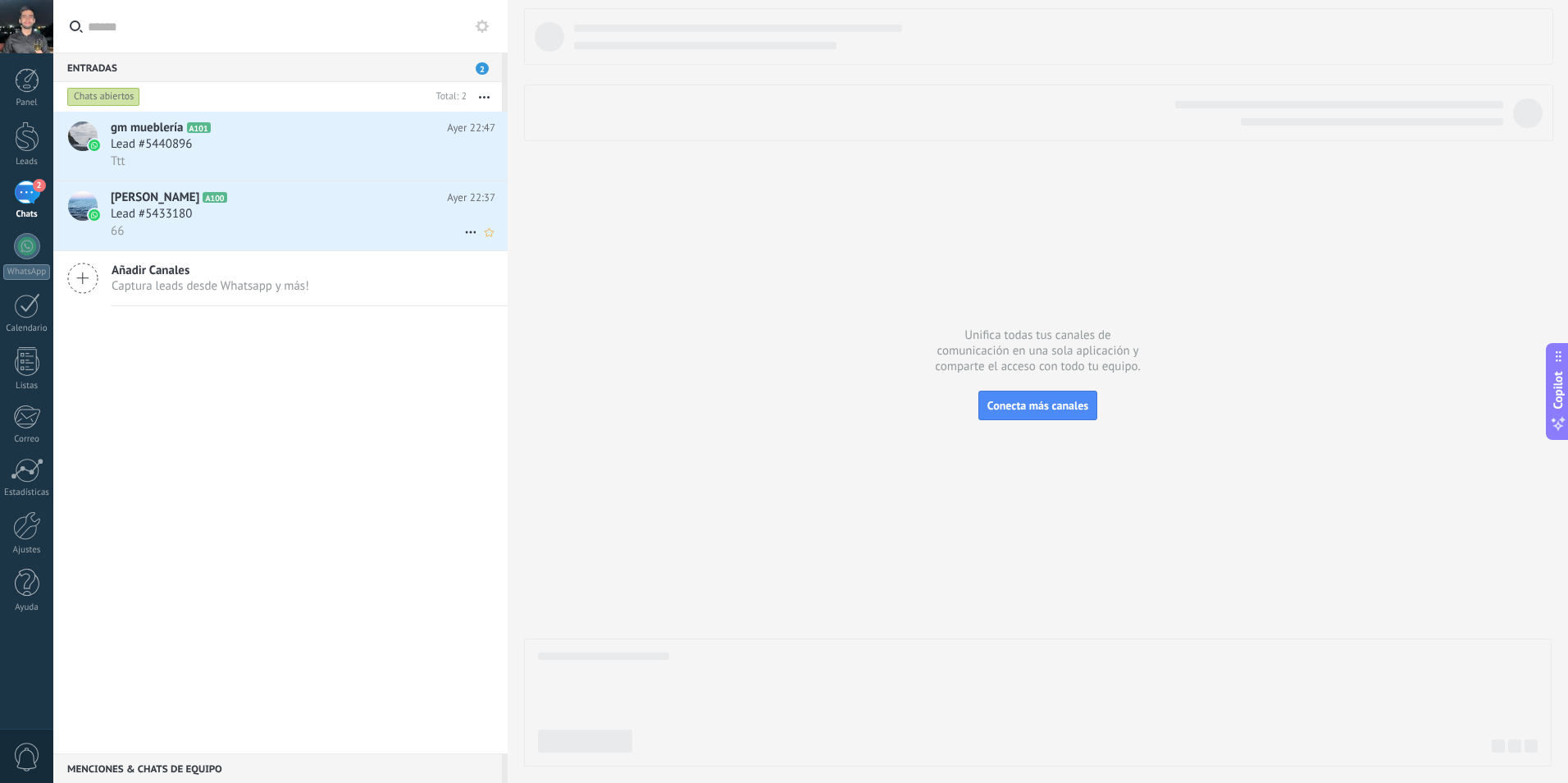
click at [162, 199] on span "Joaquin Gutierrez" at bounding box center [155, 197] width 89 height 16
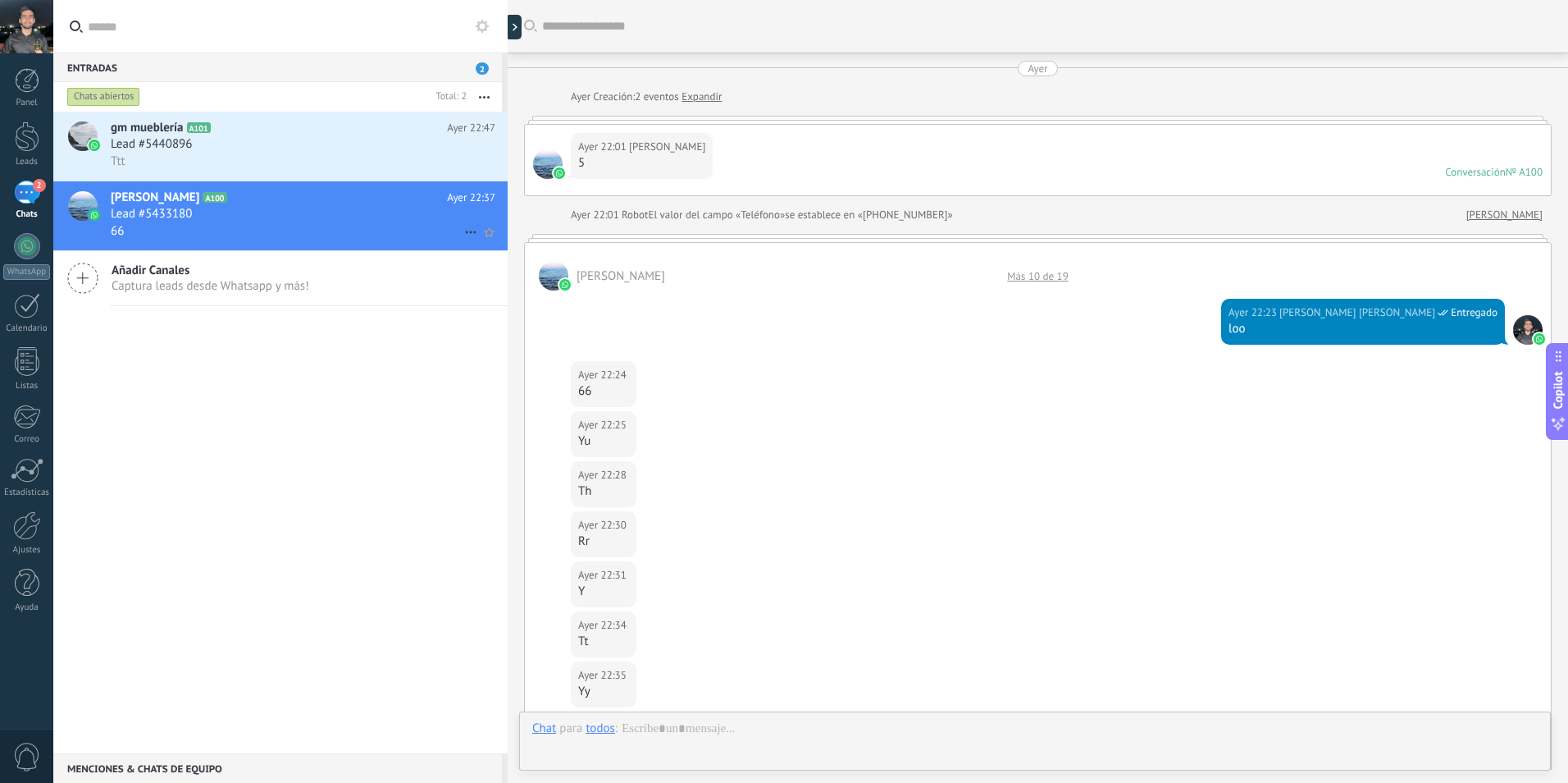
scroll to position [329, 0]
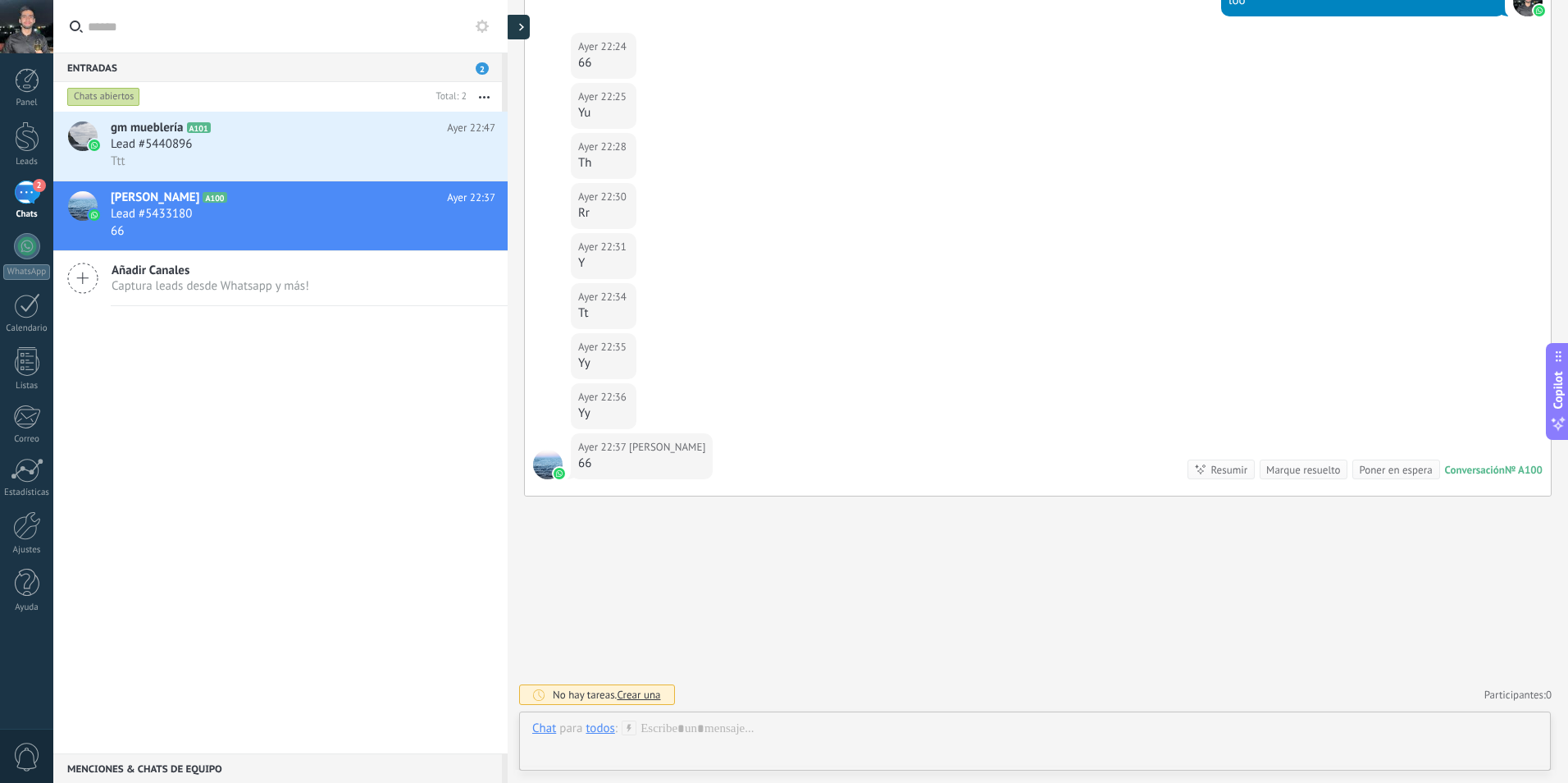
click at [526, 16] on div at bounding box center [517, 27] width 25 height 25
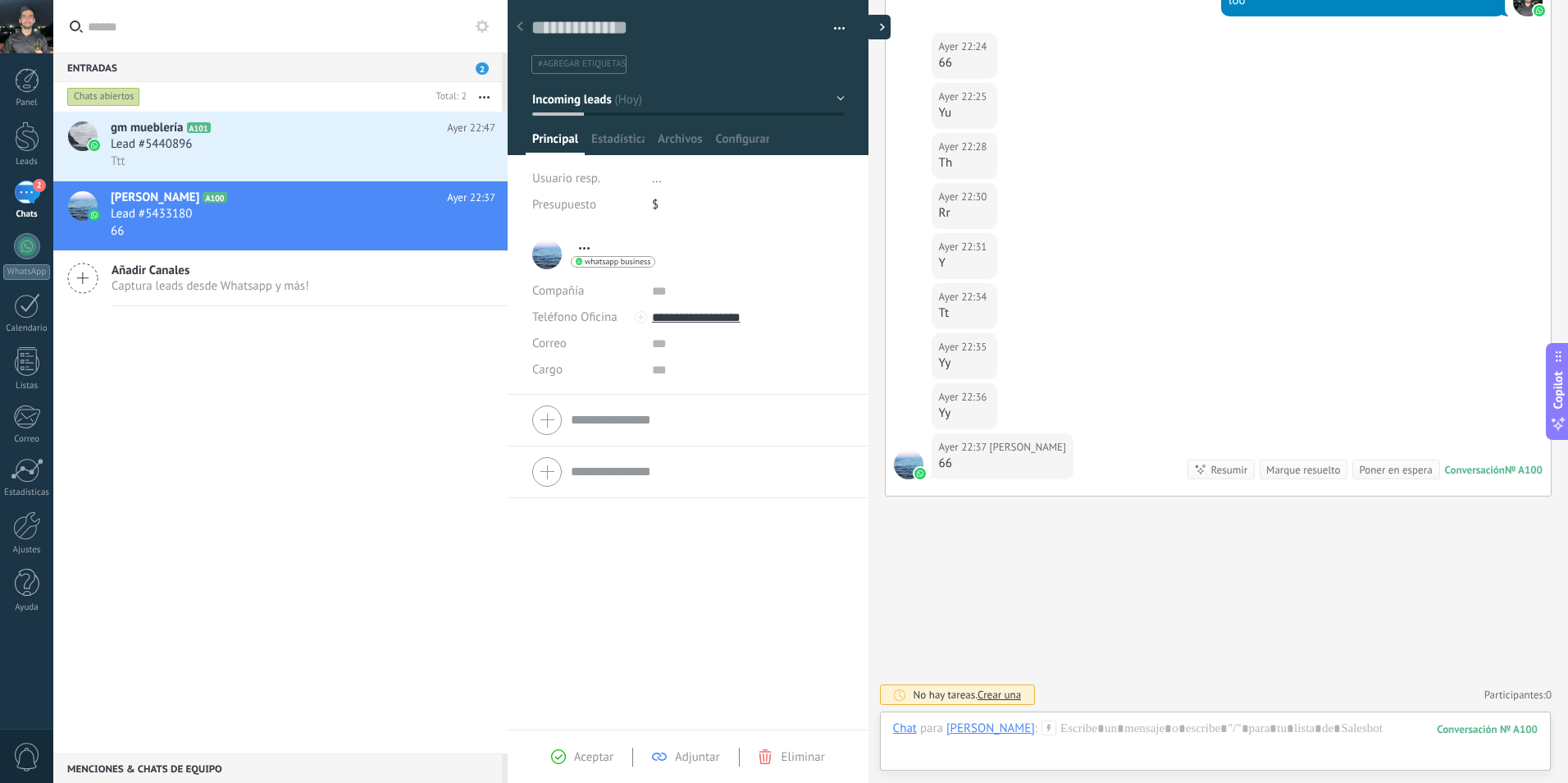
scroll to position [25, 0]
click at [516, 25] on div at bounding box center [520, 27] width 23 height 32
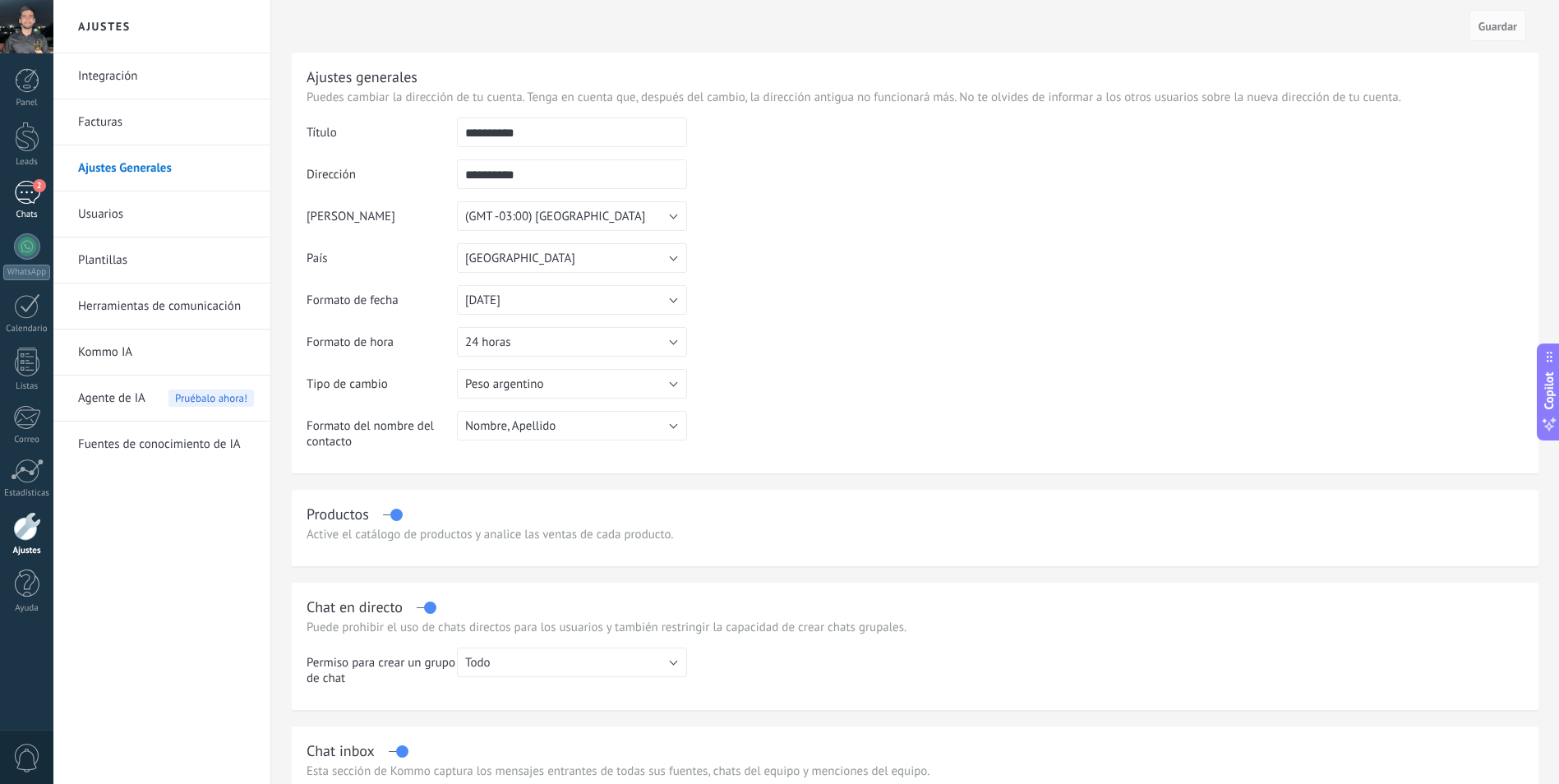
click at [18, 181] on div "2" at bounding box center [27, 192] width 26 height 24
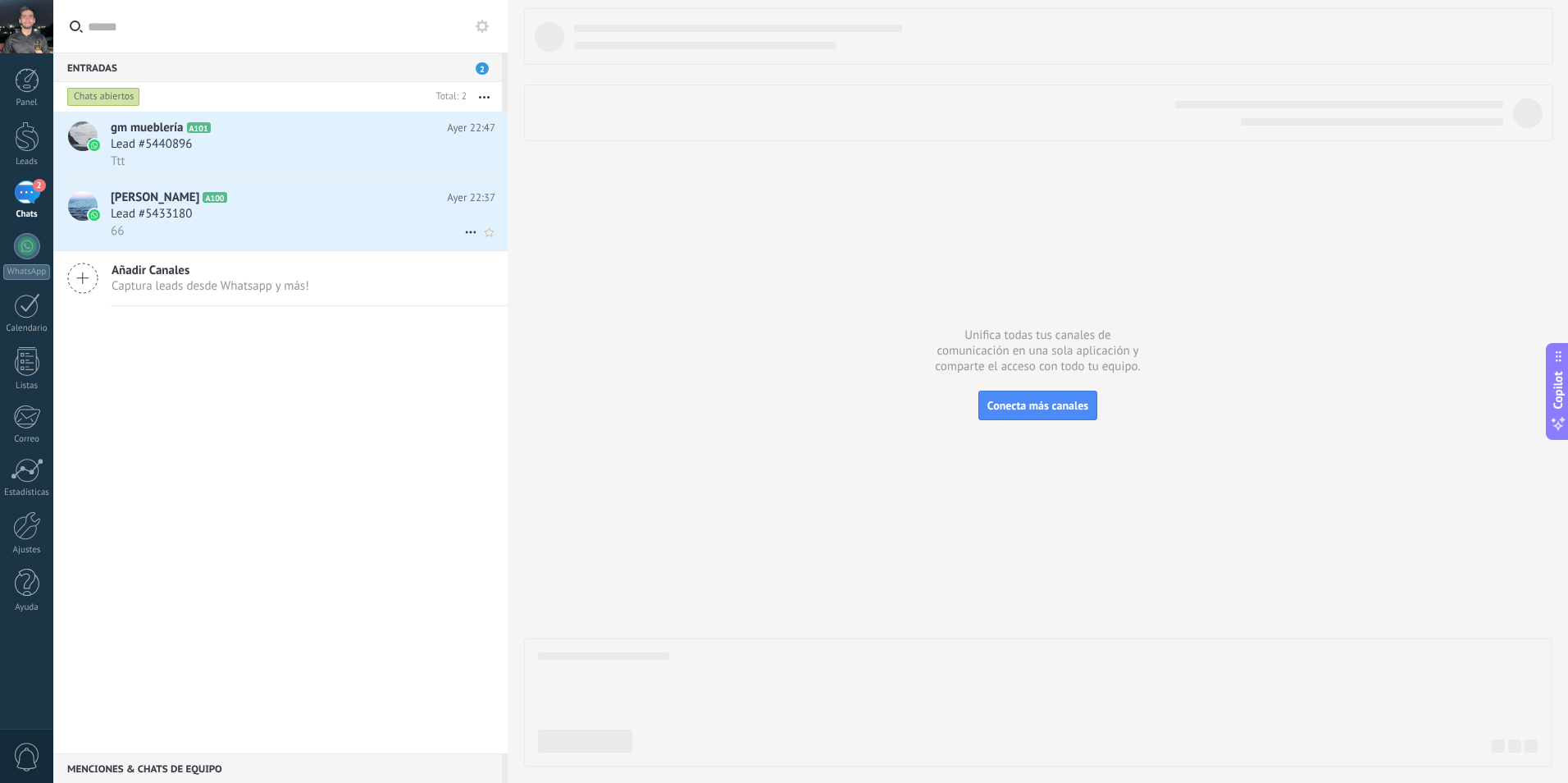
click at [211, 210] on div "Lead #5433180" at bounding box center [303, 213] width 385 height 16
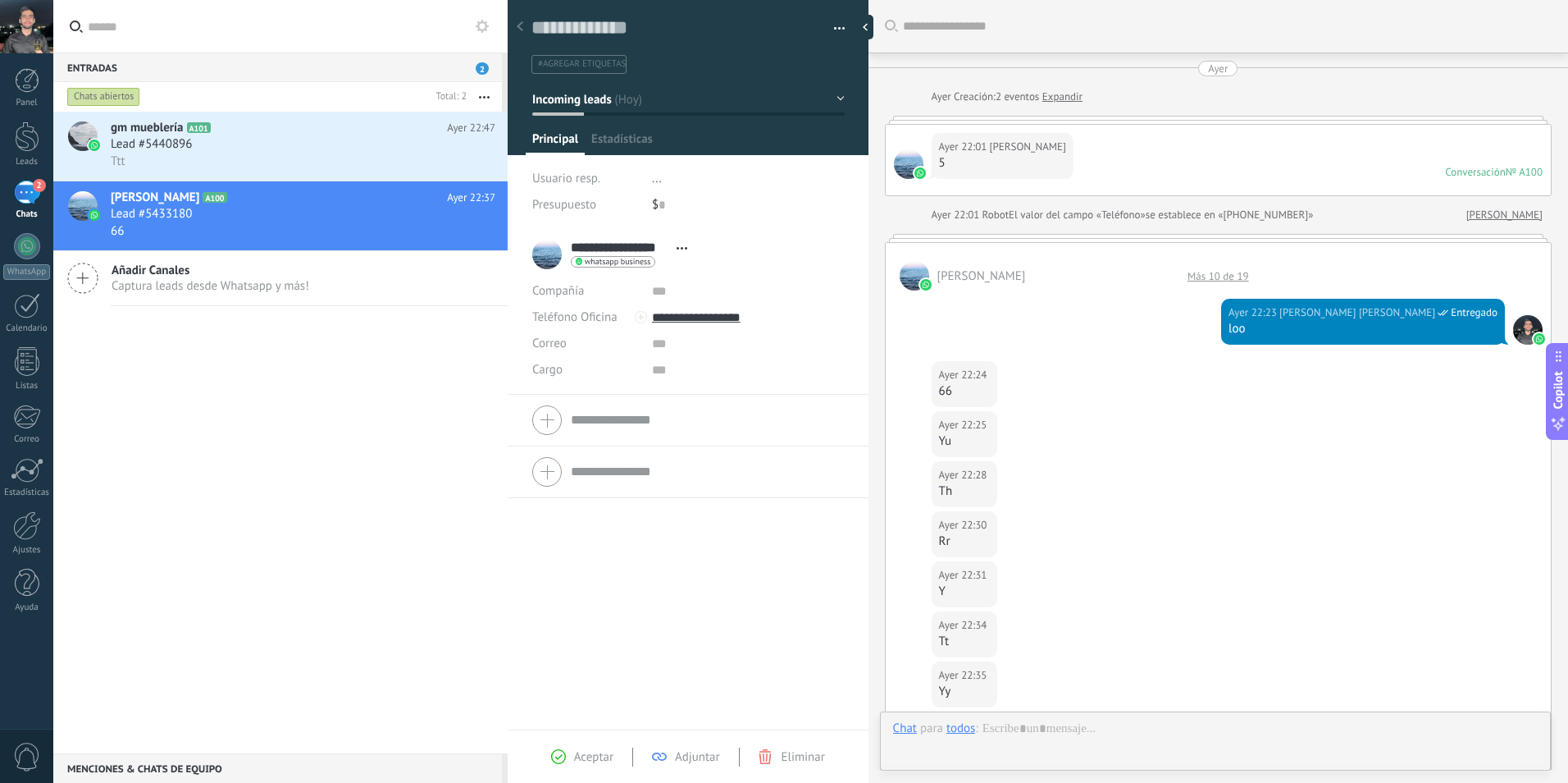
scroll to position [329, 0]
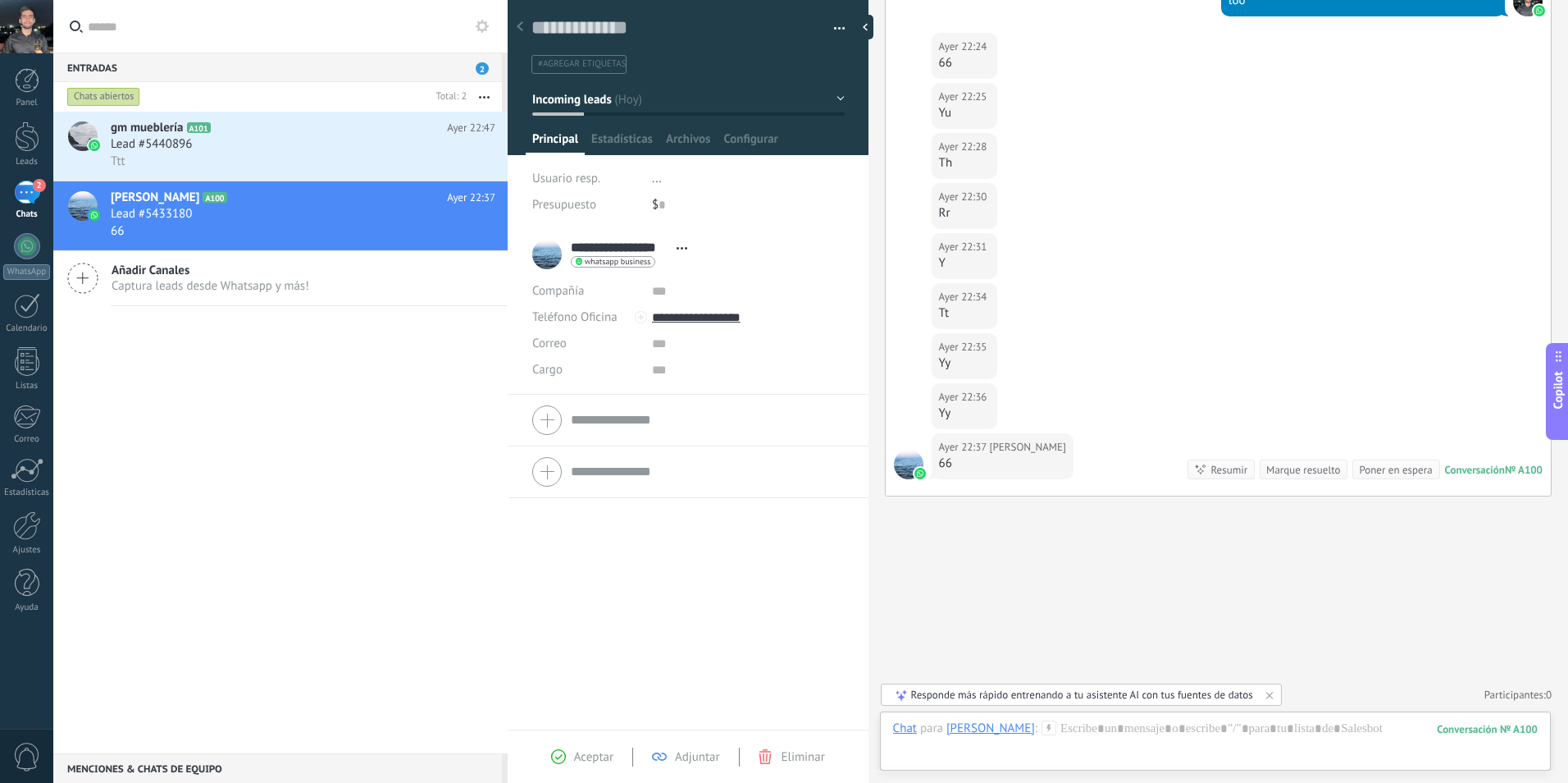
click at [482, 16] on input "text" at bounding box center [290, 26] width 404 height 53
click at [472, 22] on input "text" at bounding box center [290, 26] width 404 height 53
click at [481, 25] on icon at bounding box center [482, 26] width 13 height 13
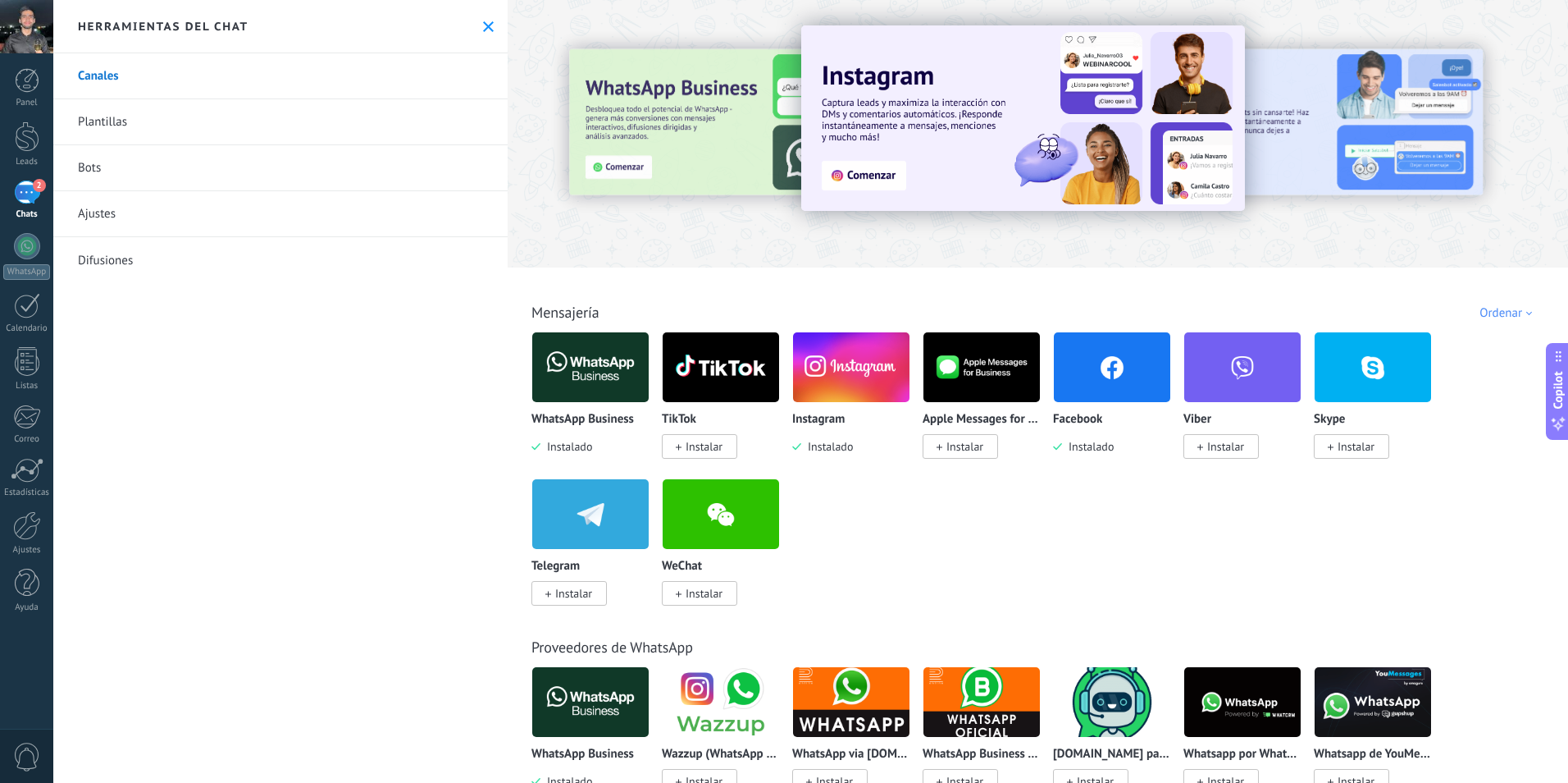
scroll to position [329, 0]
click at [34, 196] on div "2" at bounding box center [27, 192] width 26 height 24
click at [124, 363] on div "Canales Plantillas Bots Ajustes Difusiones" at bounding box center [279, 417] width 454 height 729
click at [28, 182] on div "2" at bounding box center [27, 192] width 26 height 24
click at [483, 26] on icon at bounding box center [488, 26] width 10 height 10
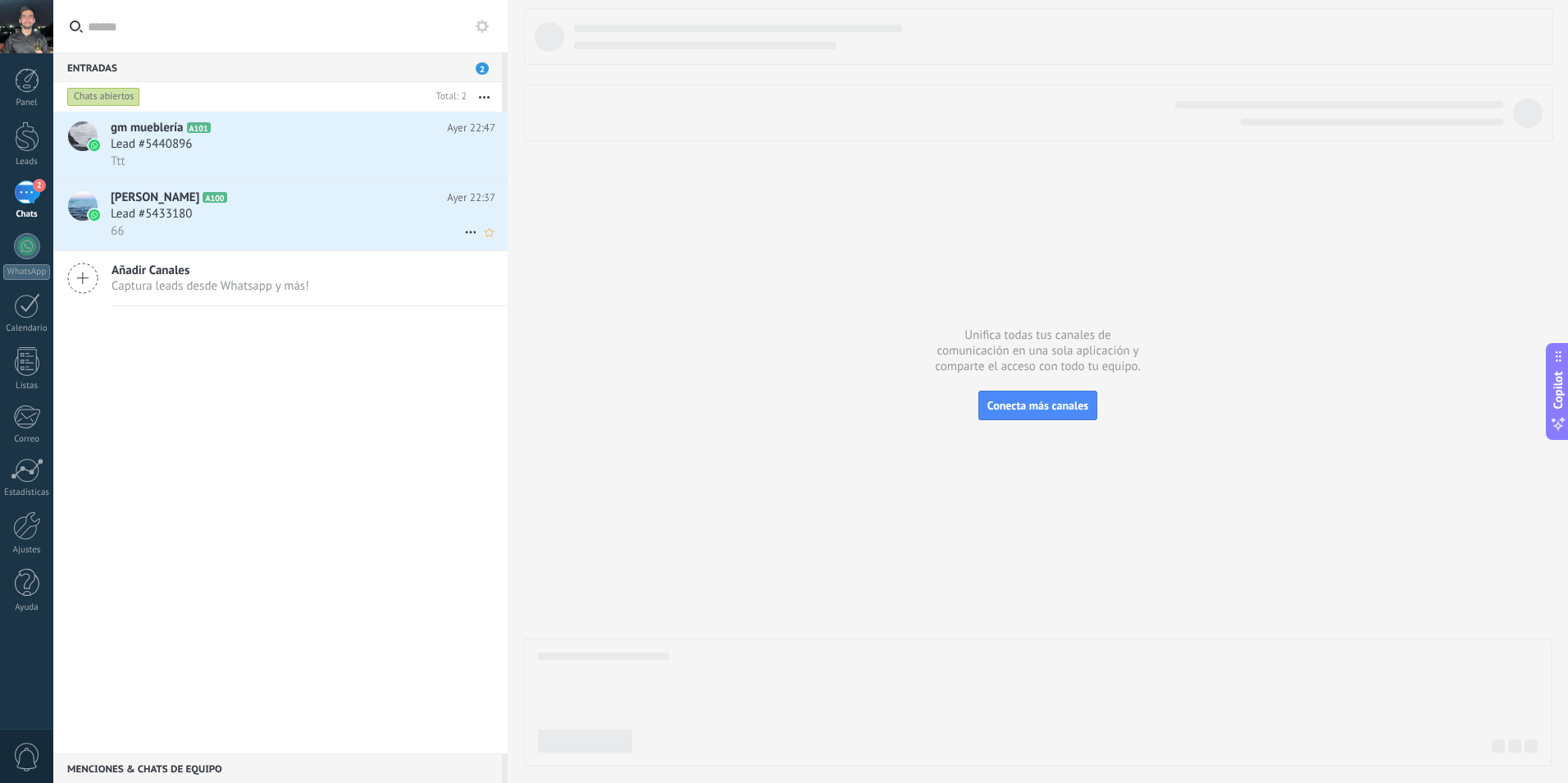
click at [268, 199] on h2 "Joaquin Gutierrez A100" at bounding box center [278, 197] width 336 height 16
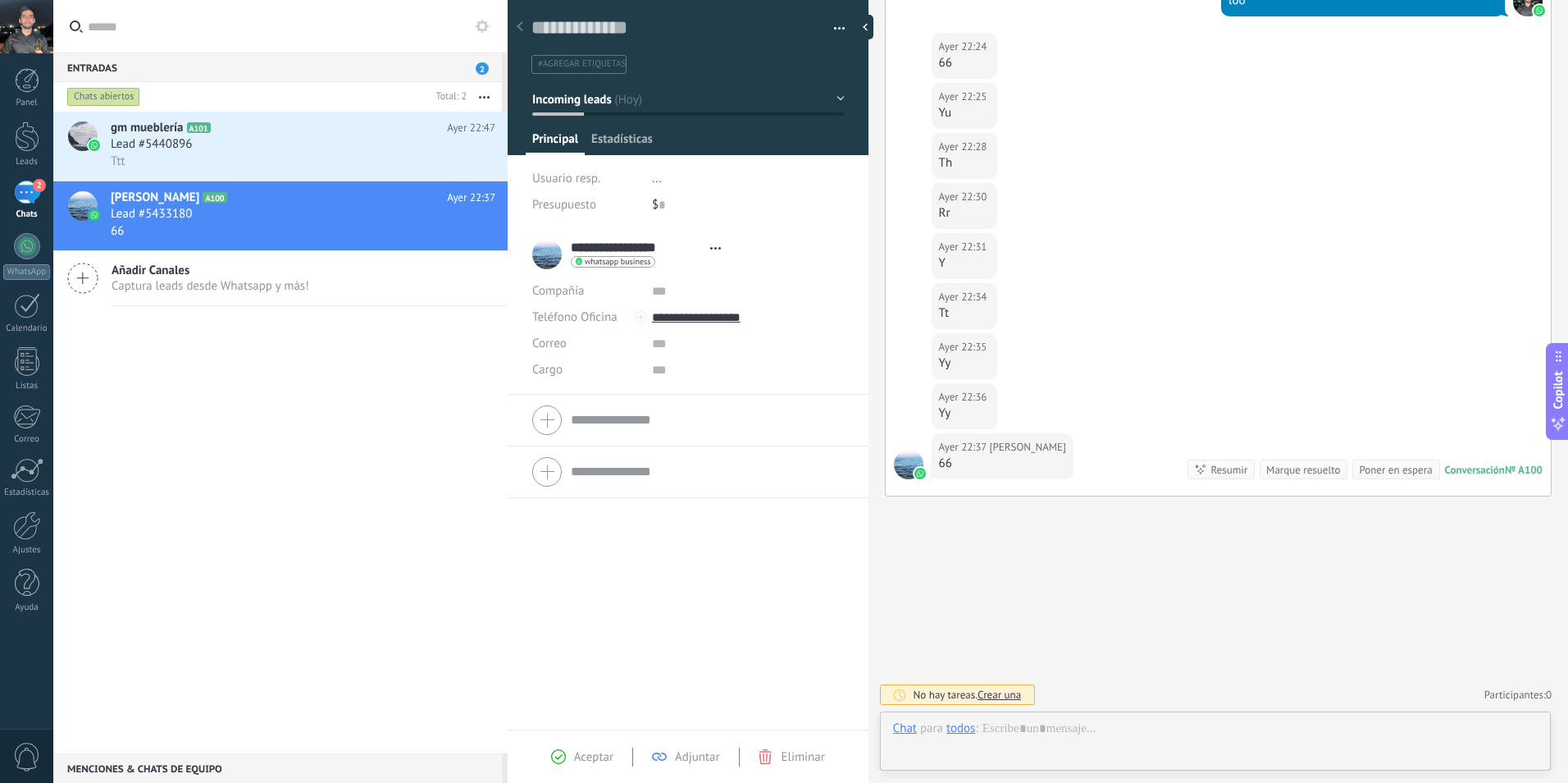
scroll to position [25, 0]
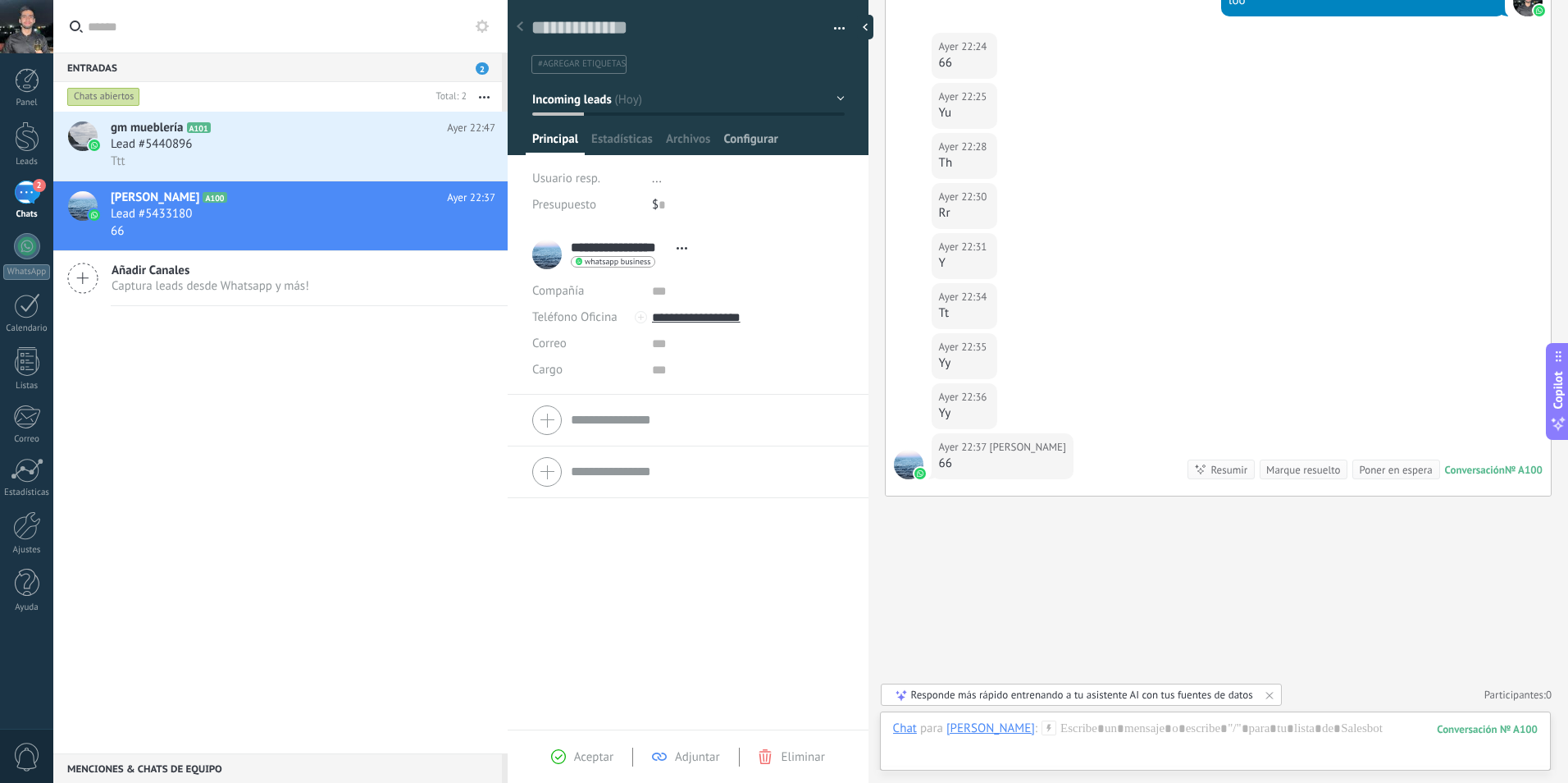
click at [726, 140] on span "Configurar" at bounding box center [750, 143] width 54 height 24
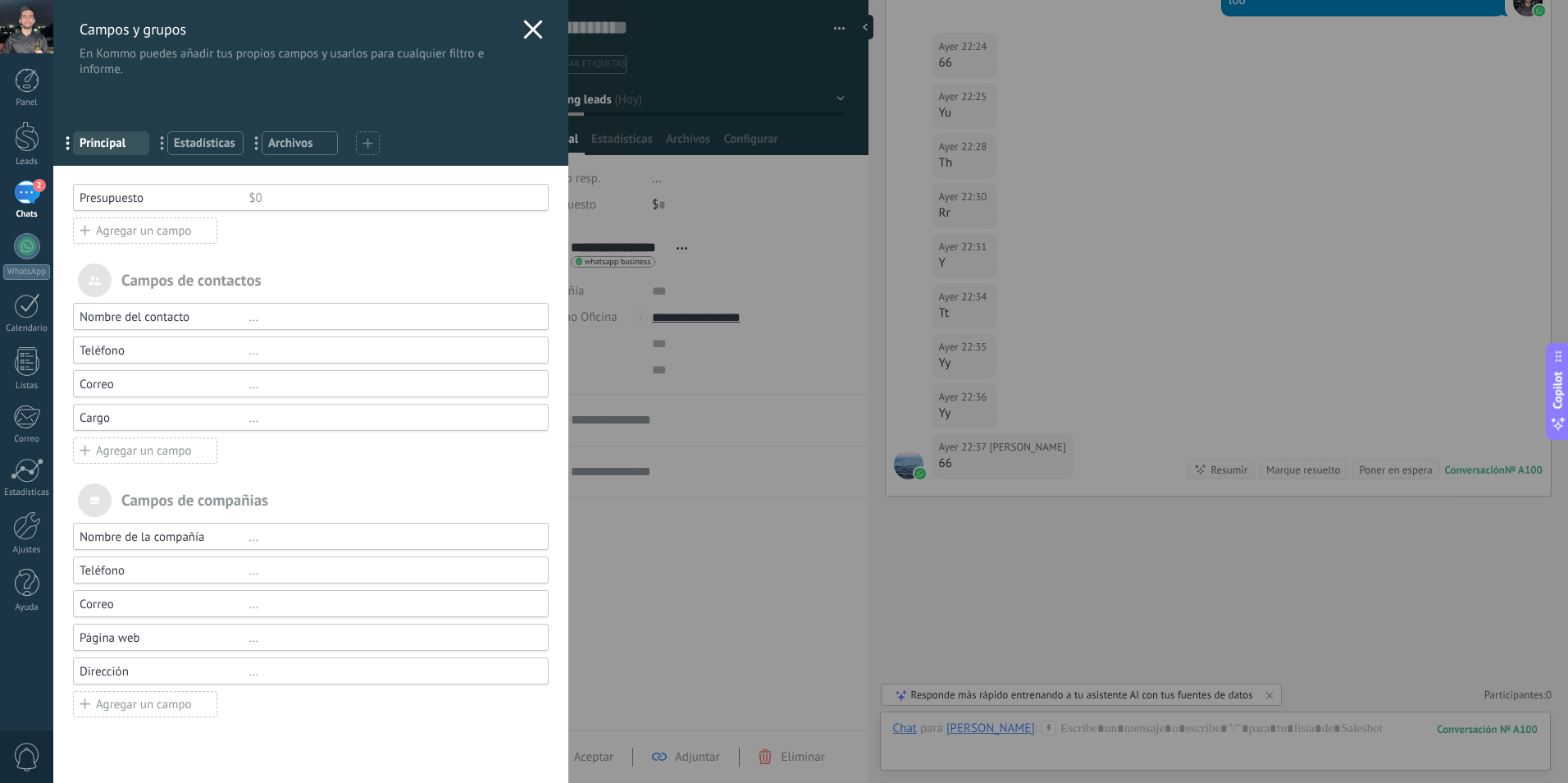
click at [529, 26] on icon at bounding box center [532, 29] width 20 height 20
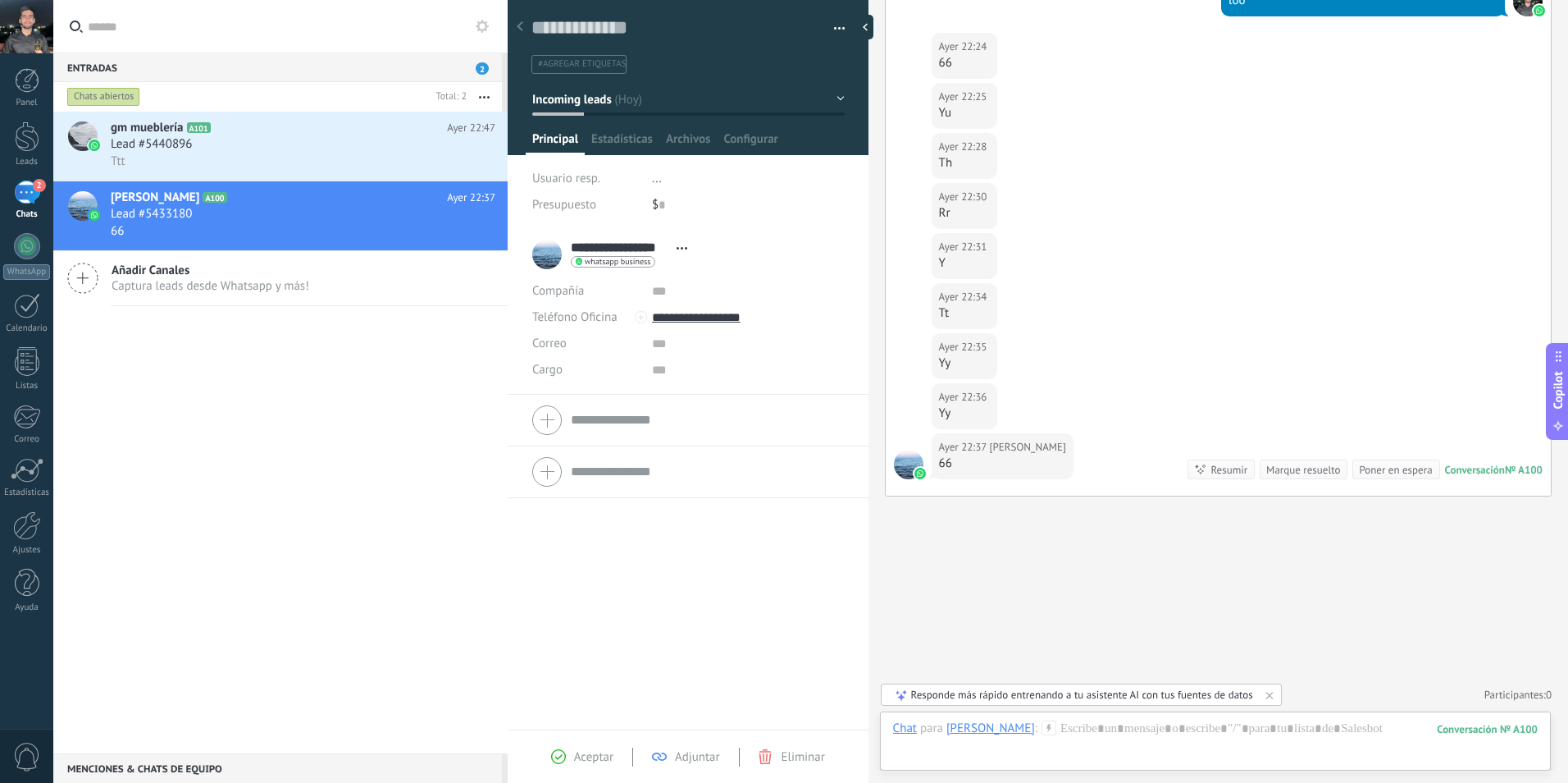
click at [842, 137] on div "Principal Estadísticas Archivos Configurar" at bounding box center [688, 143] width 326 height 24
click at [834, 96] on button "Incoming leads" at bounding box center [688, 98] width 312 height 29
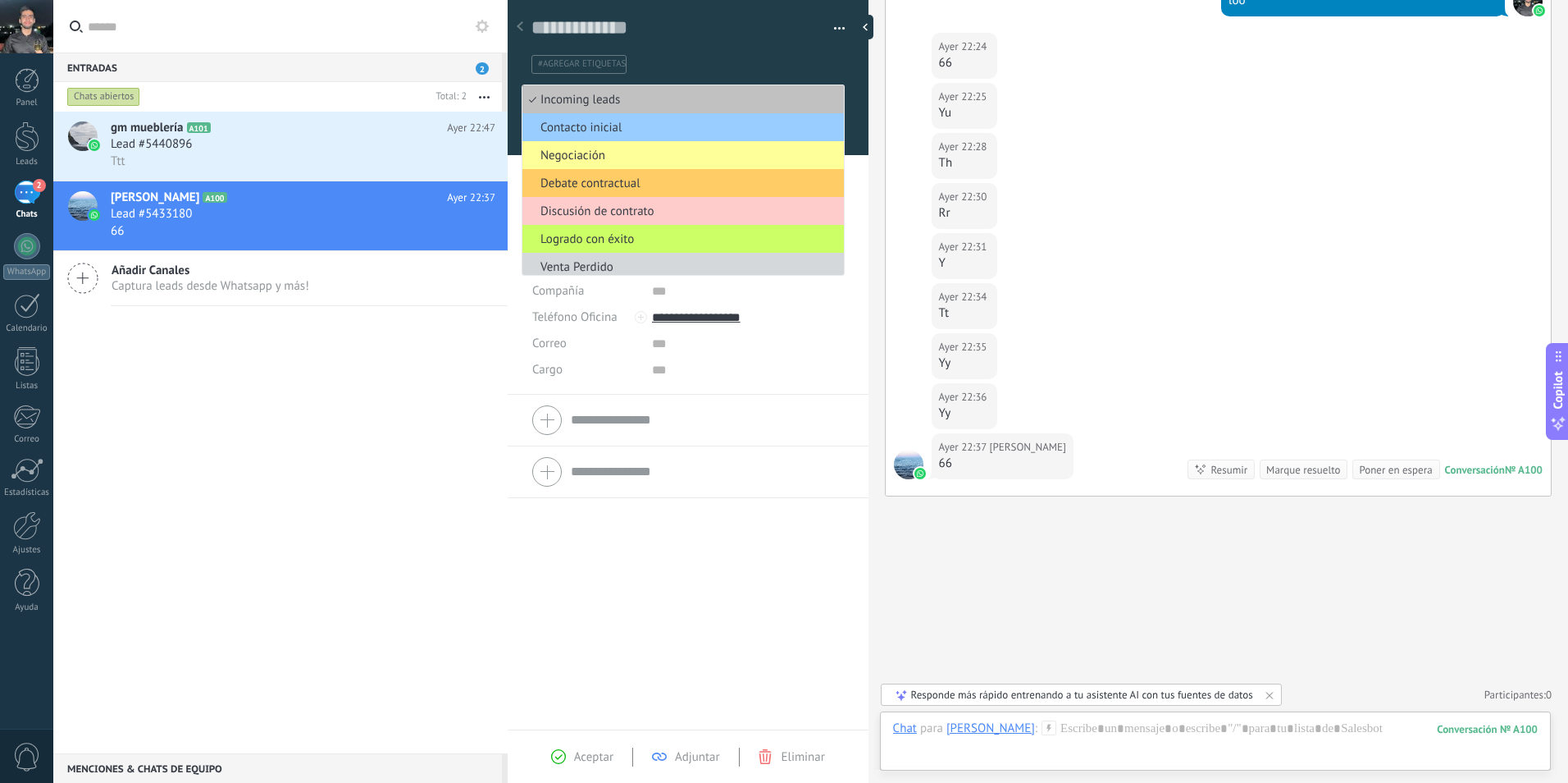
click at [826, 60] on ul "#agregar etiquetas" at bounding box center [684, 63] width 311 height 22
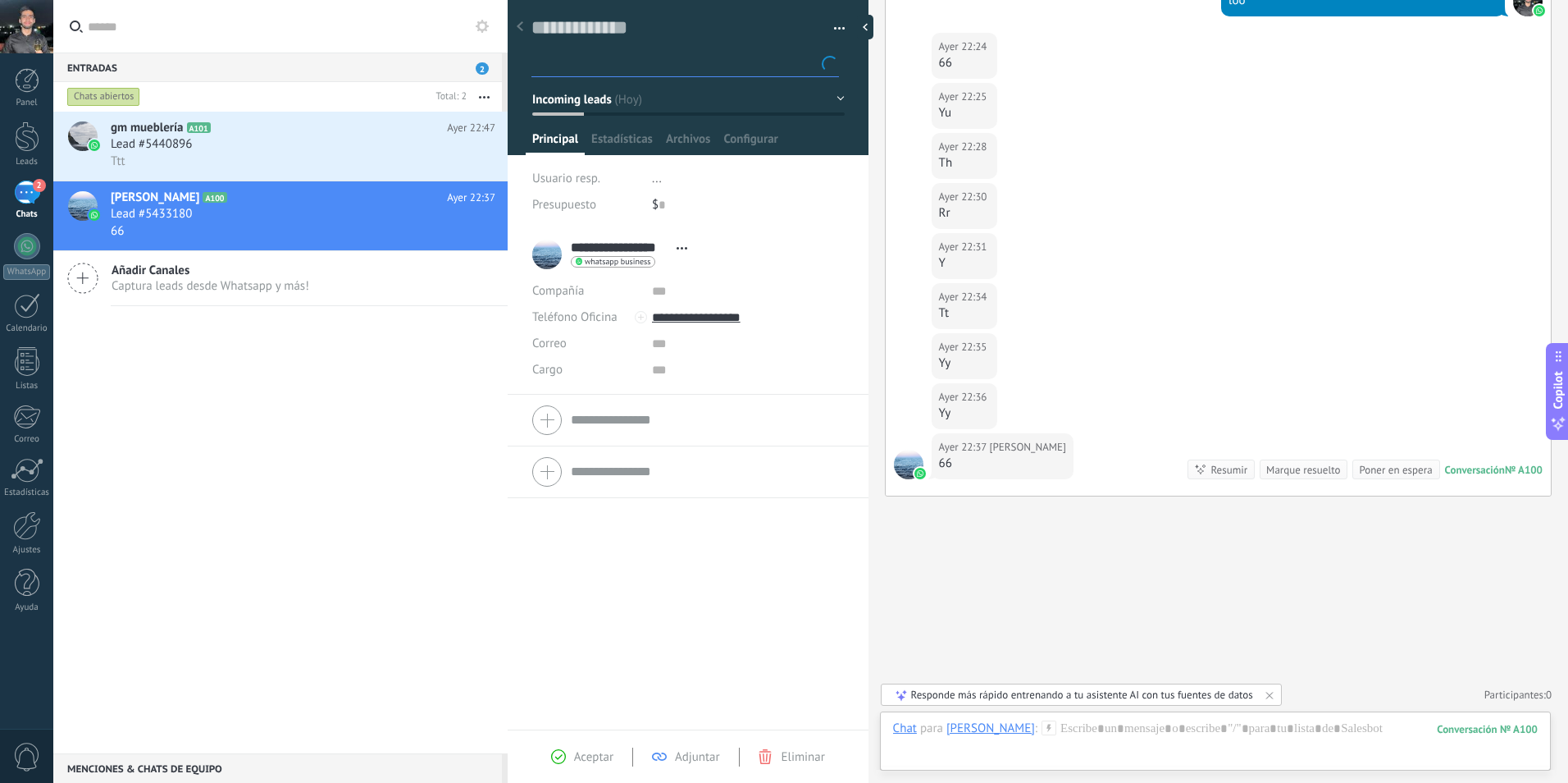
click at [848, 25] on div "Guardar y crear Imprimir Administrar etiquetas Exportar a excel" at bounding box center [688, 31] width 362 height 84
click at [833, 24] on button "button" at bounding box center [834, 28] width 24 height 25
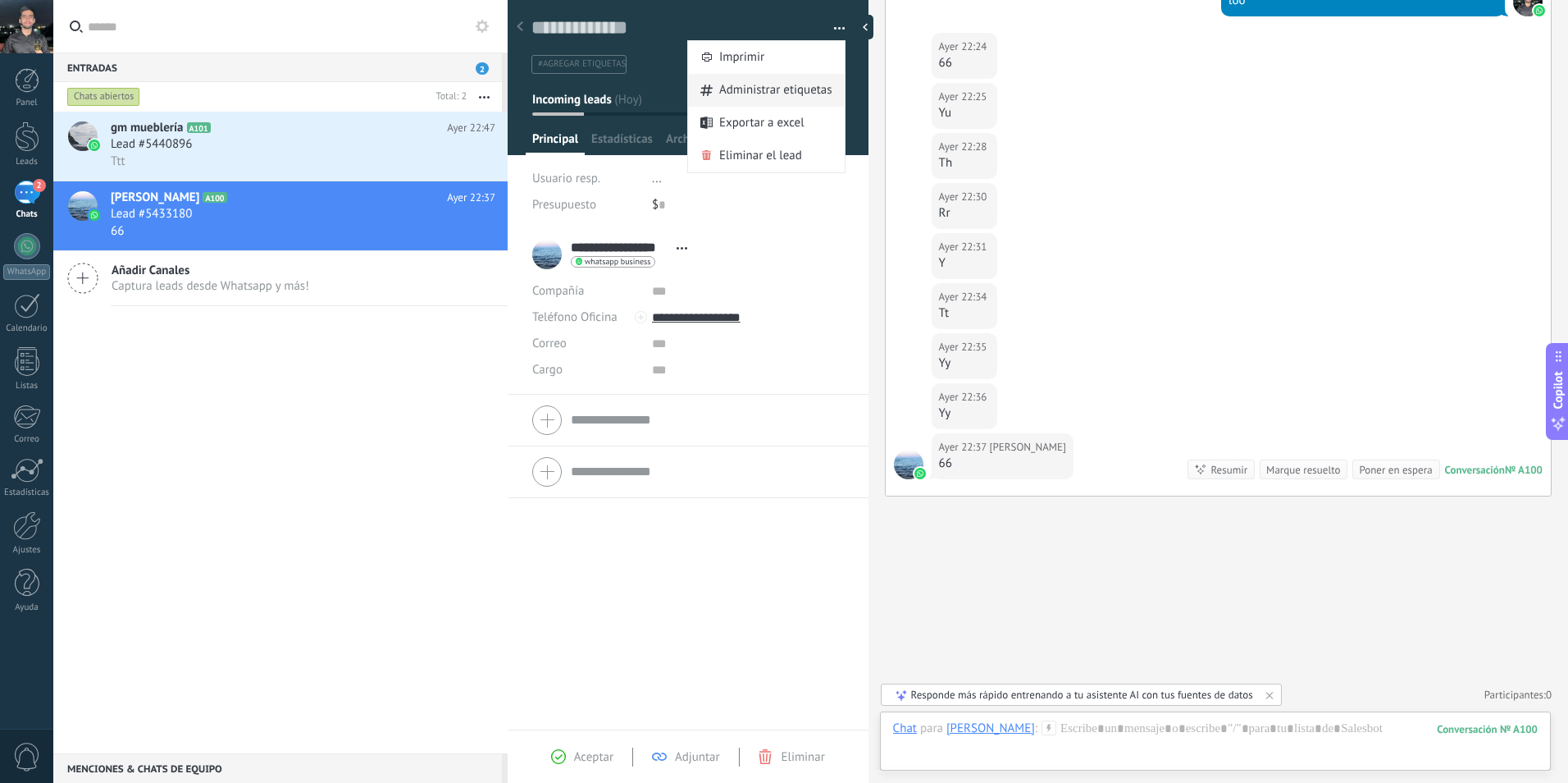
click at [762, 87] on span "Administrar etiquetas" at bounding box center [776, 90] width 113 height 33
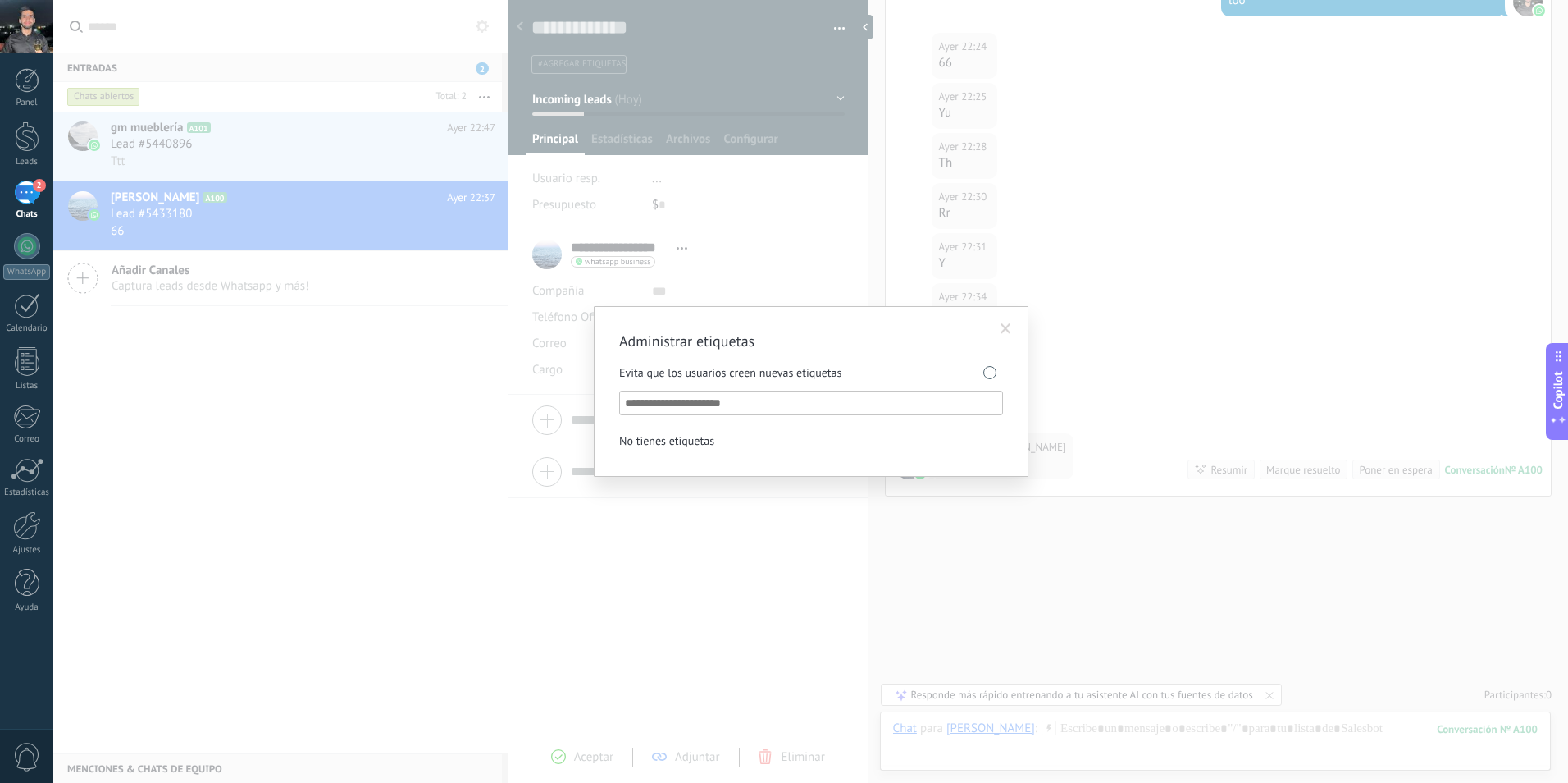
click at [1007, 331] on span at bounding box center [1005, 329] width 10 height 11
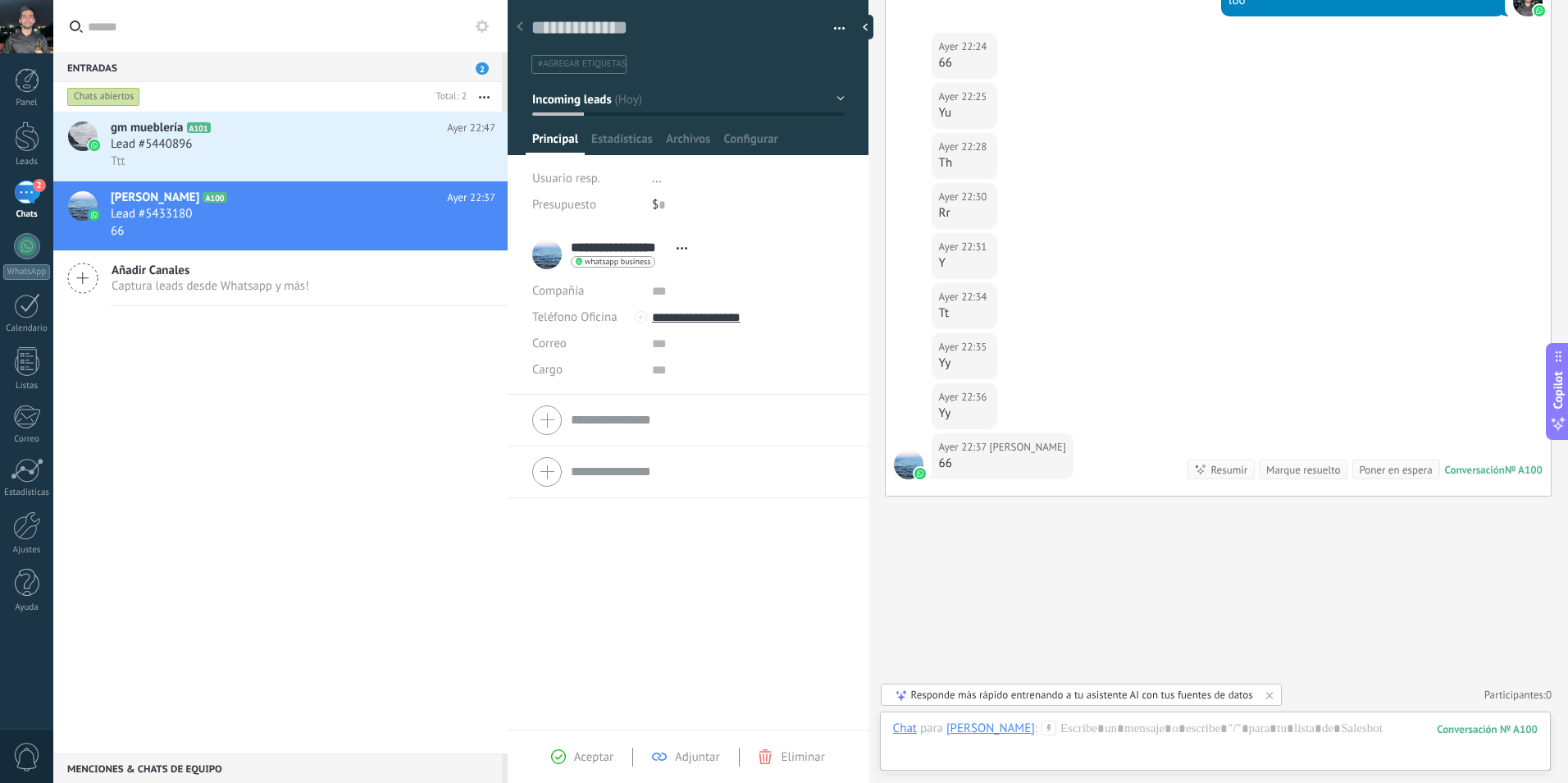
click at [825, 33] on button "button" at bounding box center [834, 28] width 24 height 25
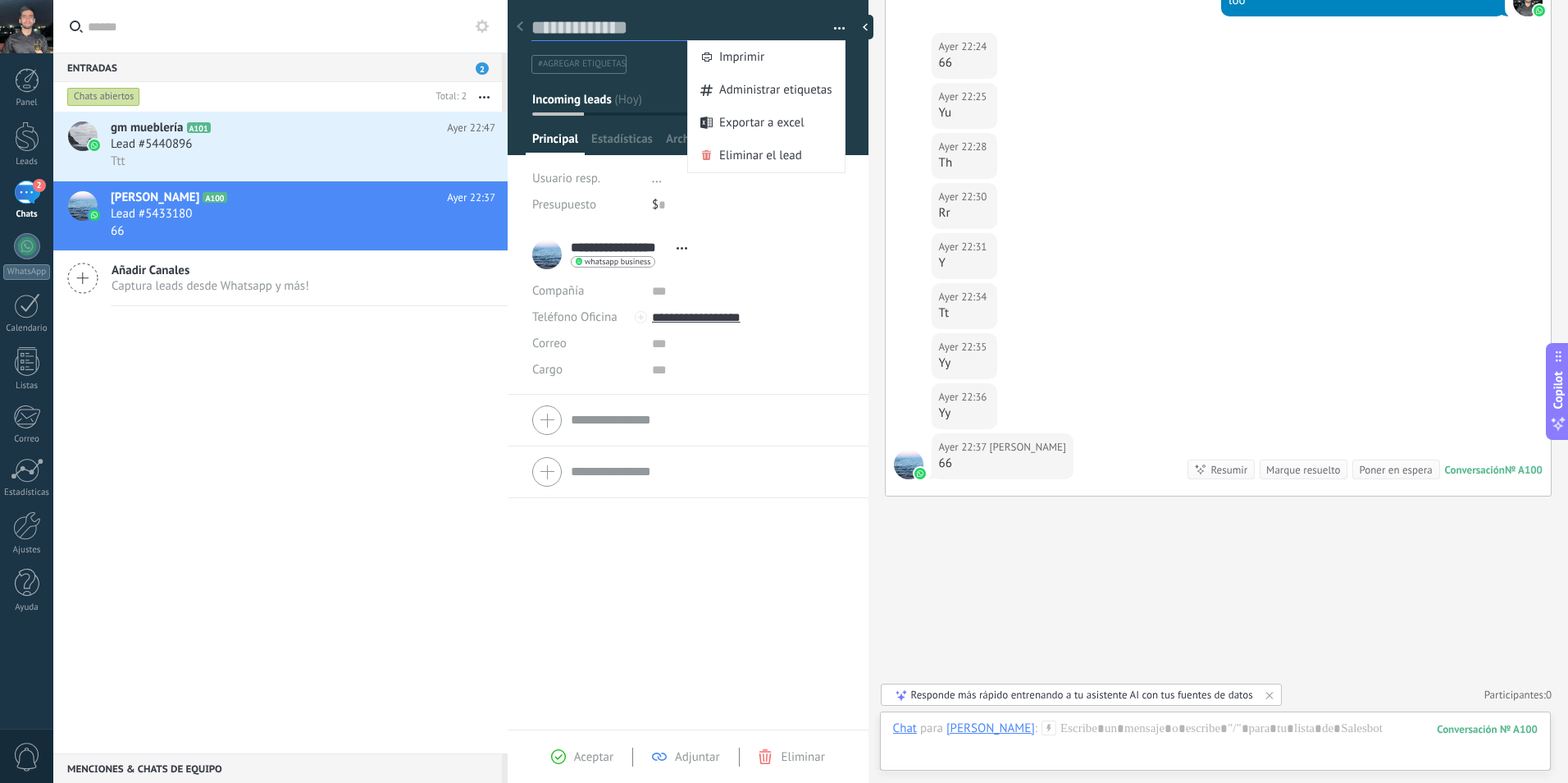
click at [692, 24] on textarea at bounding box center [677, 28] width 291 height 26
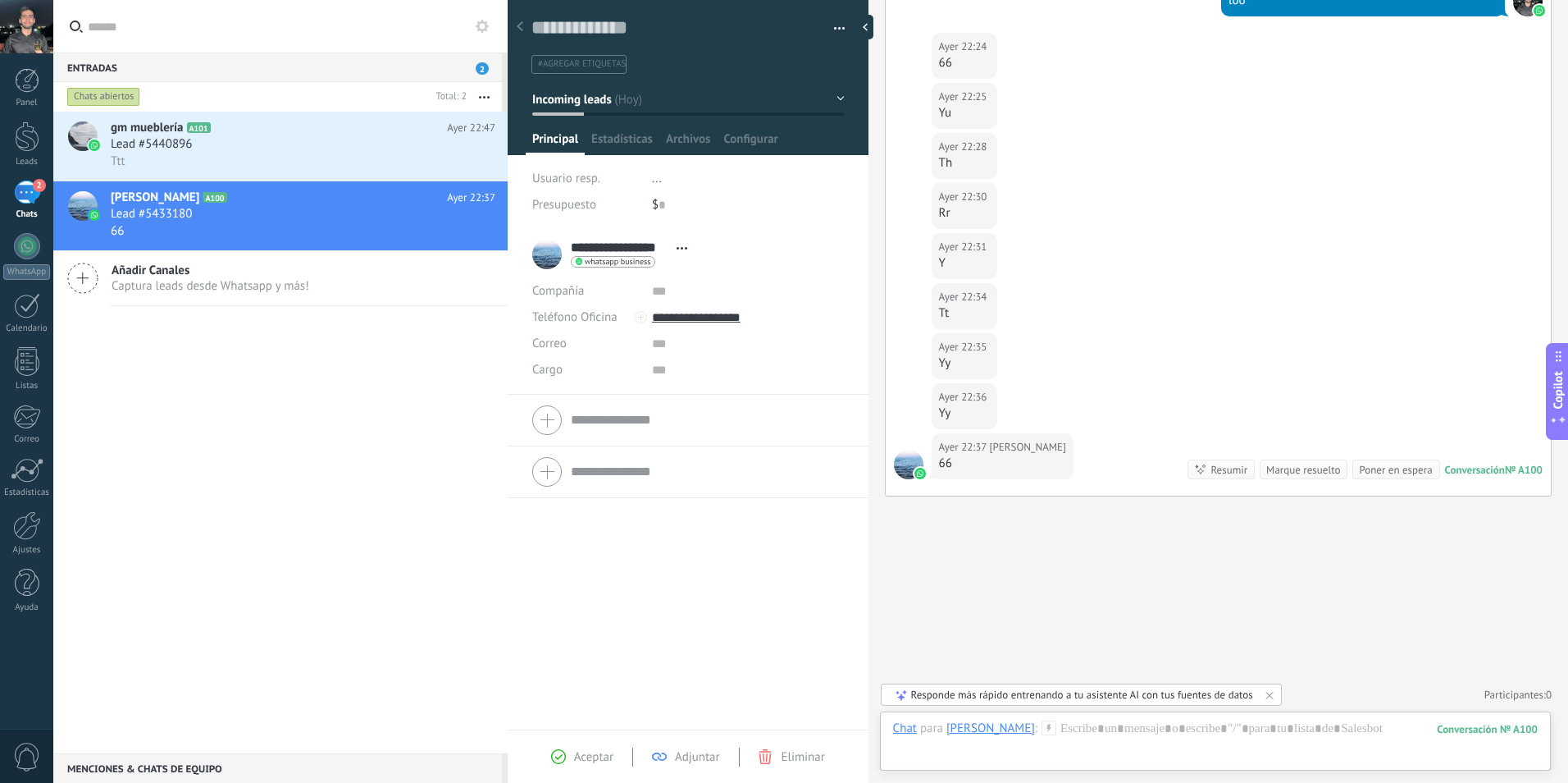
click at [830, 95] on button "Incoming leads" at bounding box center [688, 98] width 312 height 29
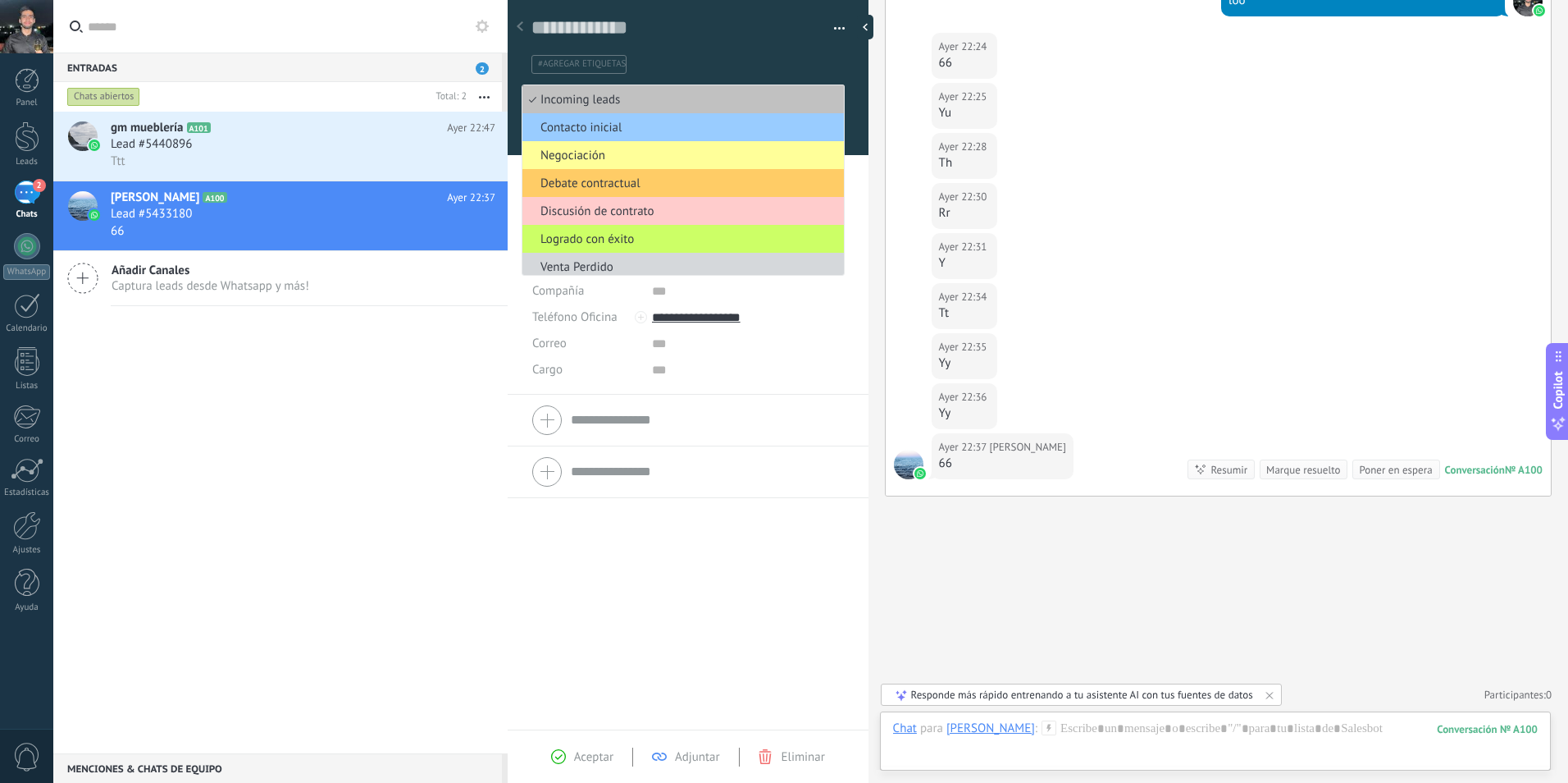
click at [823, 56] on ul "#agregar etiquetas" at bounding box center [684, 63] width 311 height 22
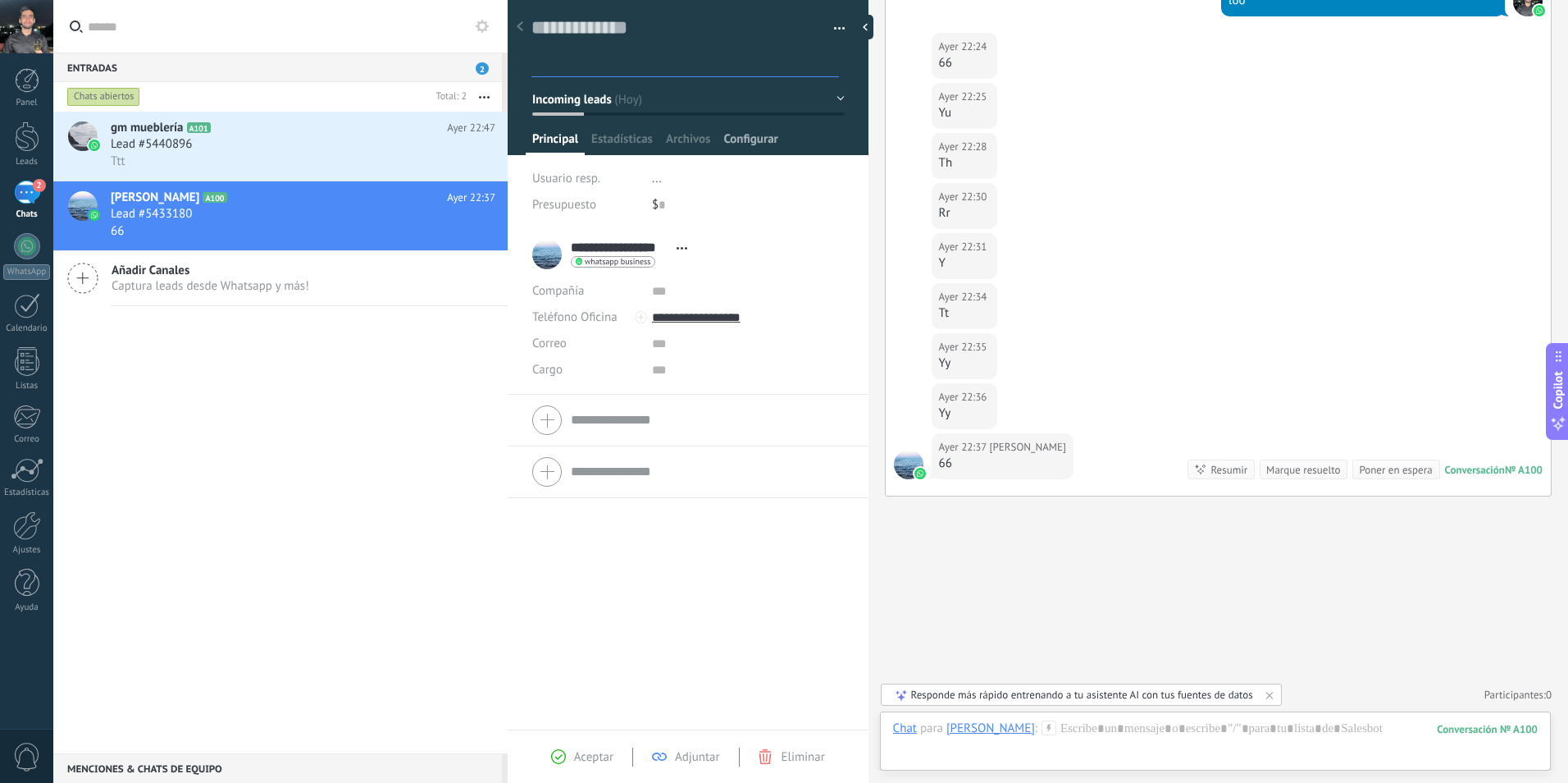
click at [737, 135] on span "Configurar" at bounding box center [750, 143] width 54 height 24
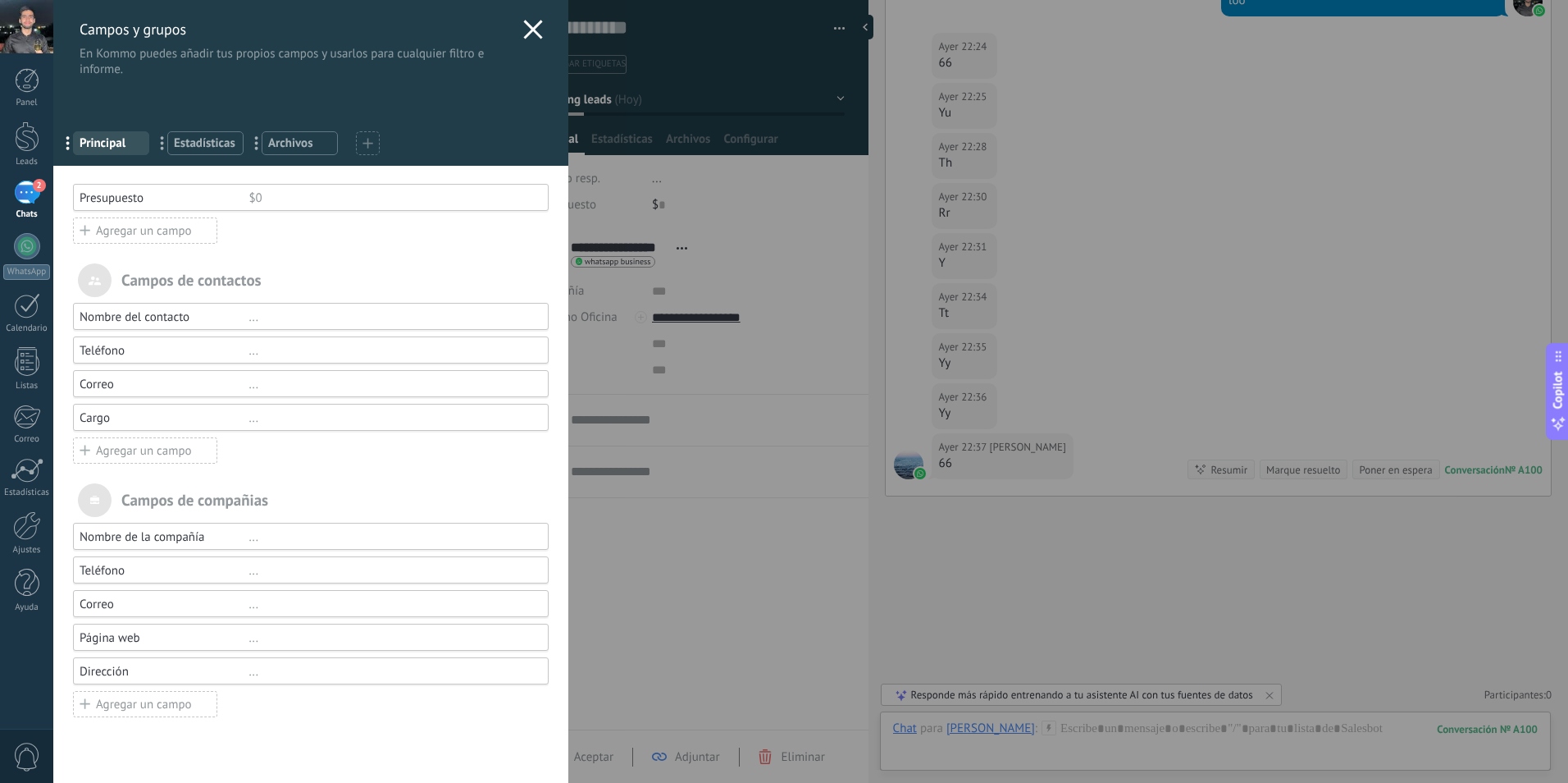
click at [530, 34] on icon at bounding box center [532, 29] width 20 height 20
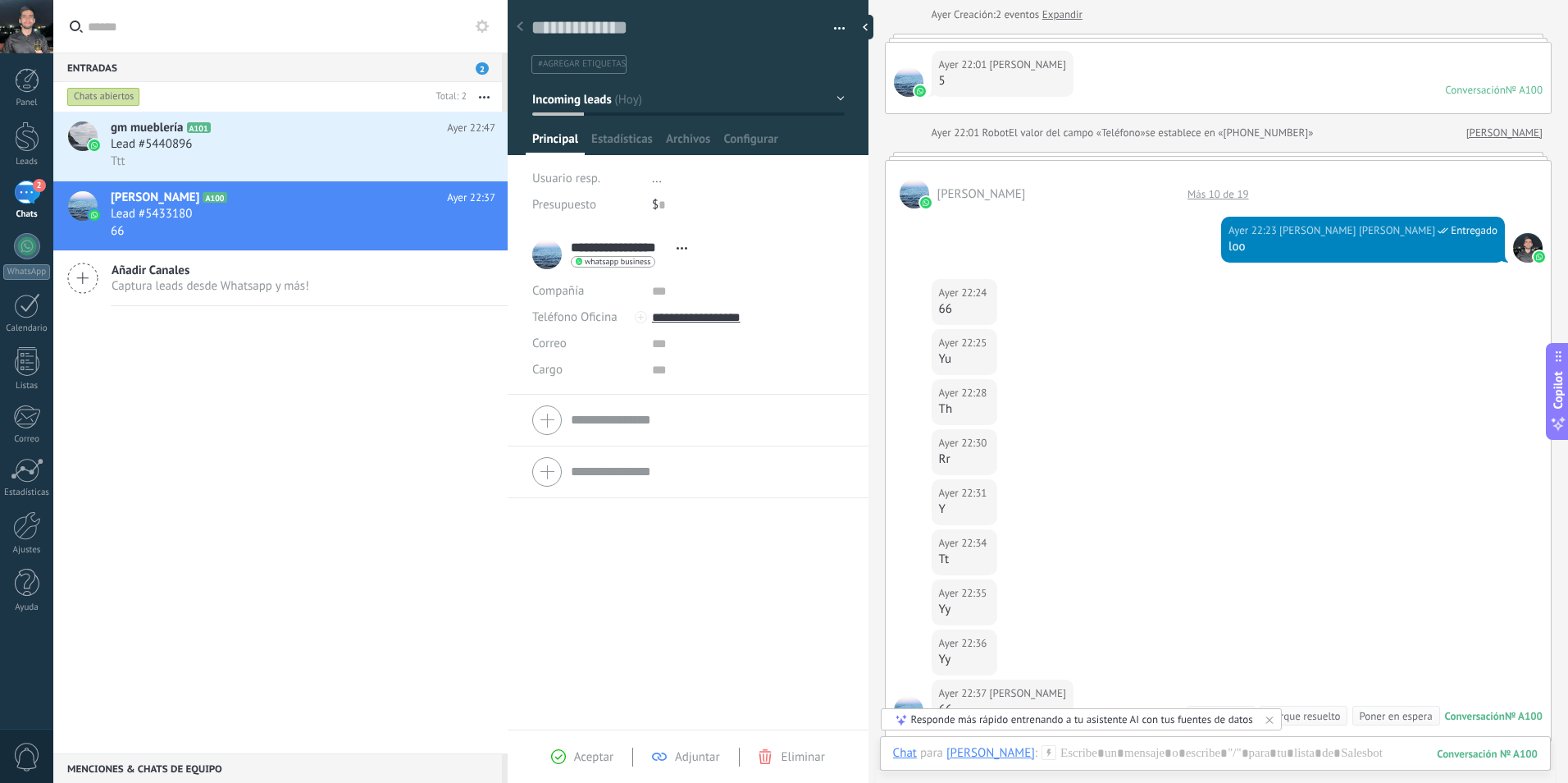
scroll to position [0, 0]
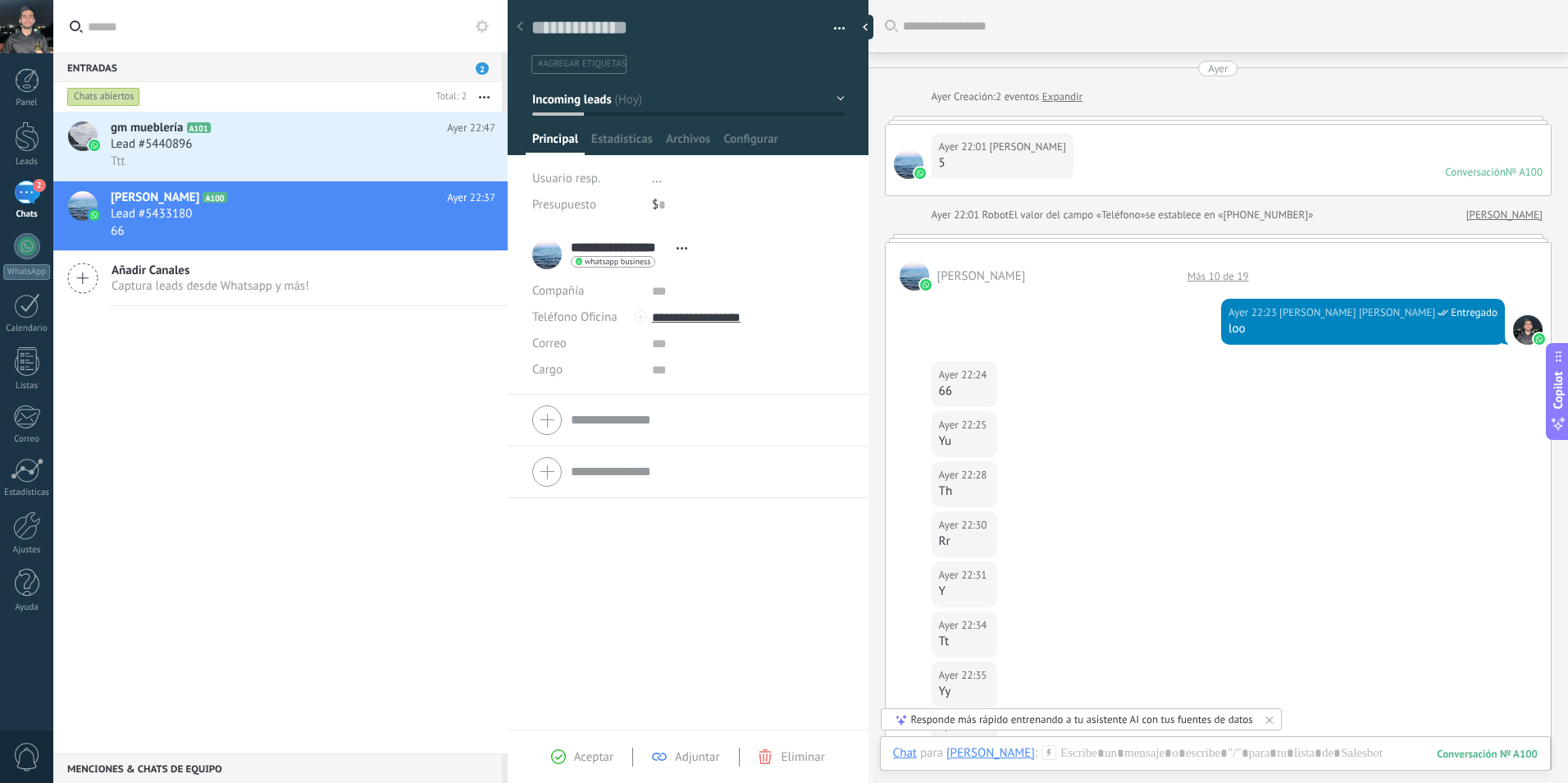
click at [421, 60] on div "Entradas 2" at bounding box center [277, 67] width 448 height 29
click at [31, 143] on div at bounding box center [27, 137] width 25 height 30
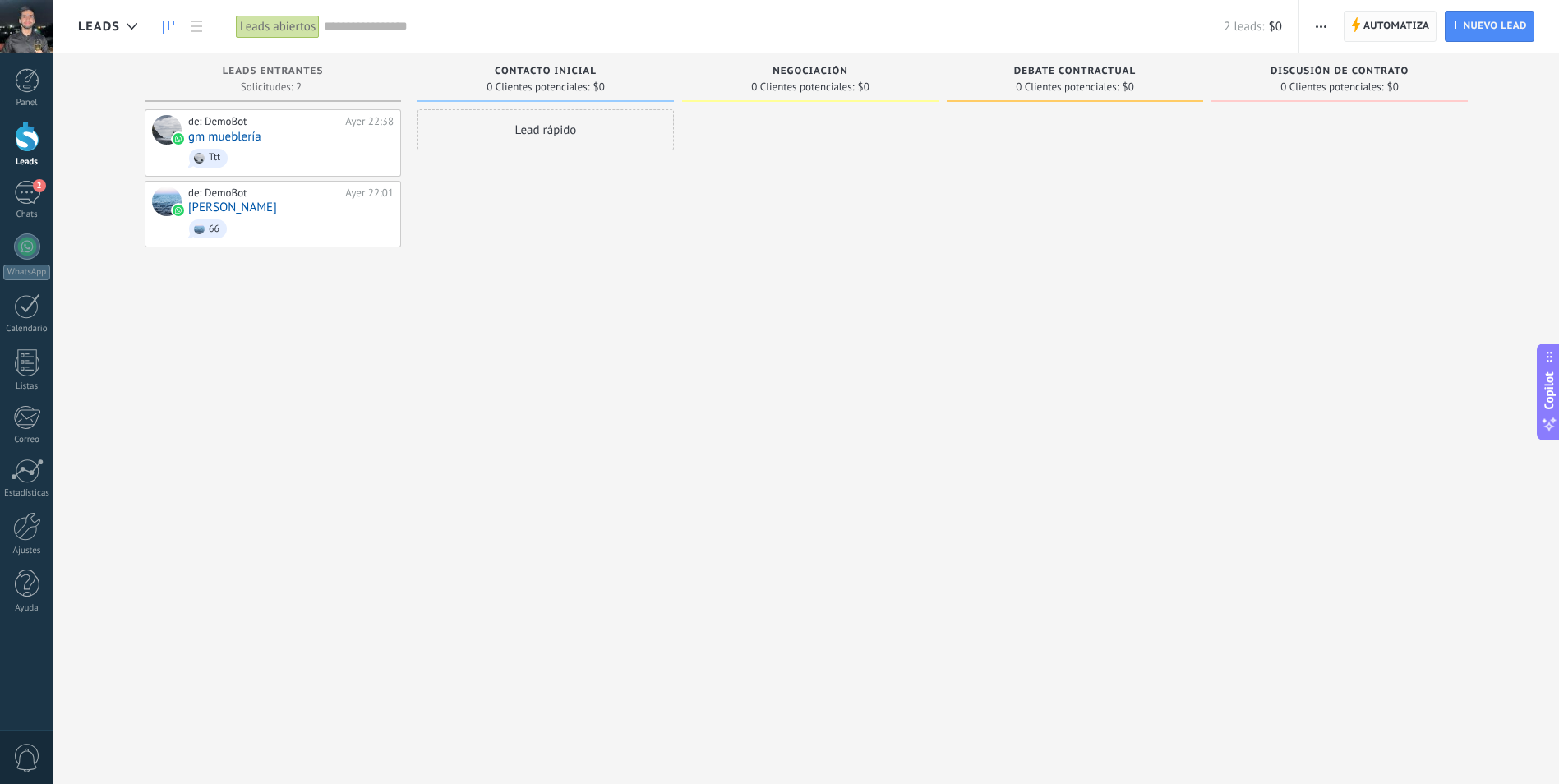
click at [1394, 23] on span "Automatiza" at bounding box center [1397, 26] width 66 height 29
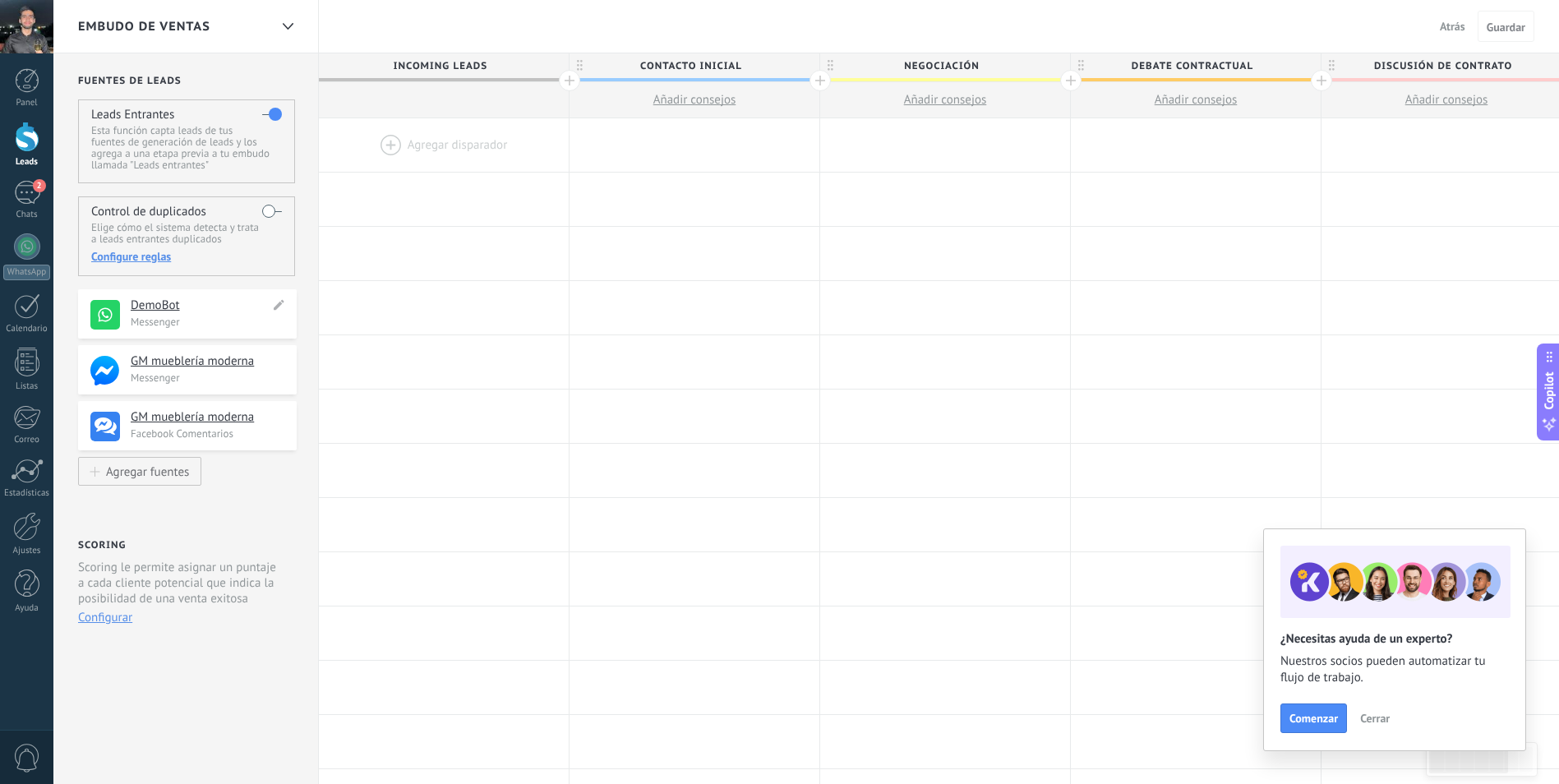
click at [173, 310] on h4 "DemoBot" at bounding box center [200, 305] width 139 height 16
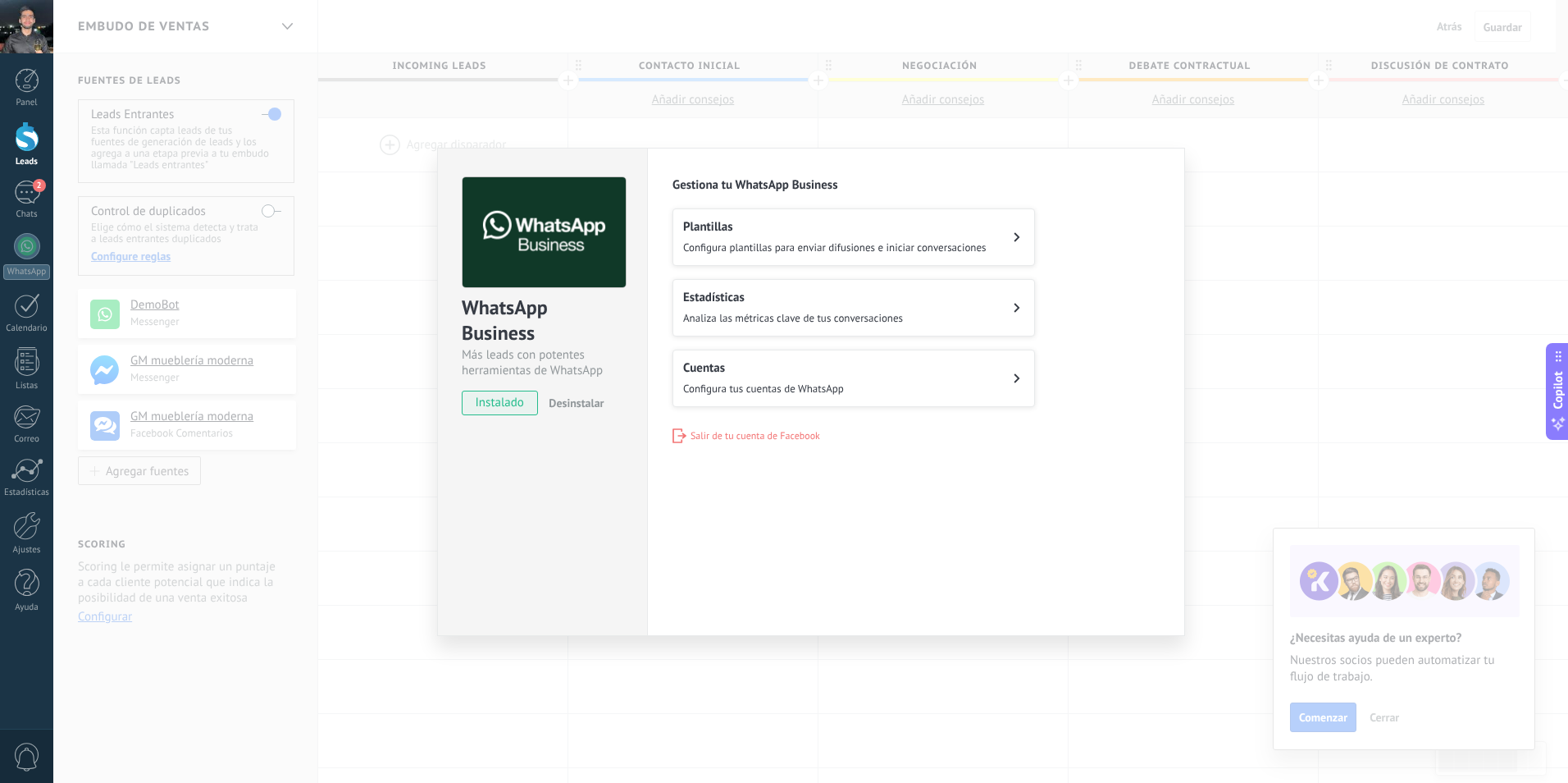
click at [343, 247] on div "WhatsApp Business Más leads con potentes herramientas de WhatsApp instalado Des…" at bounding box center [810, 391] width 1515 height 783
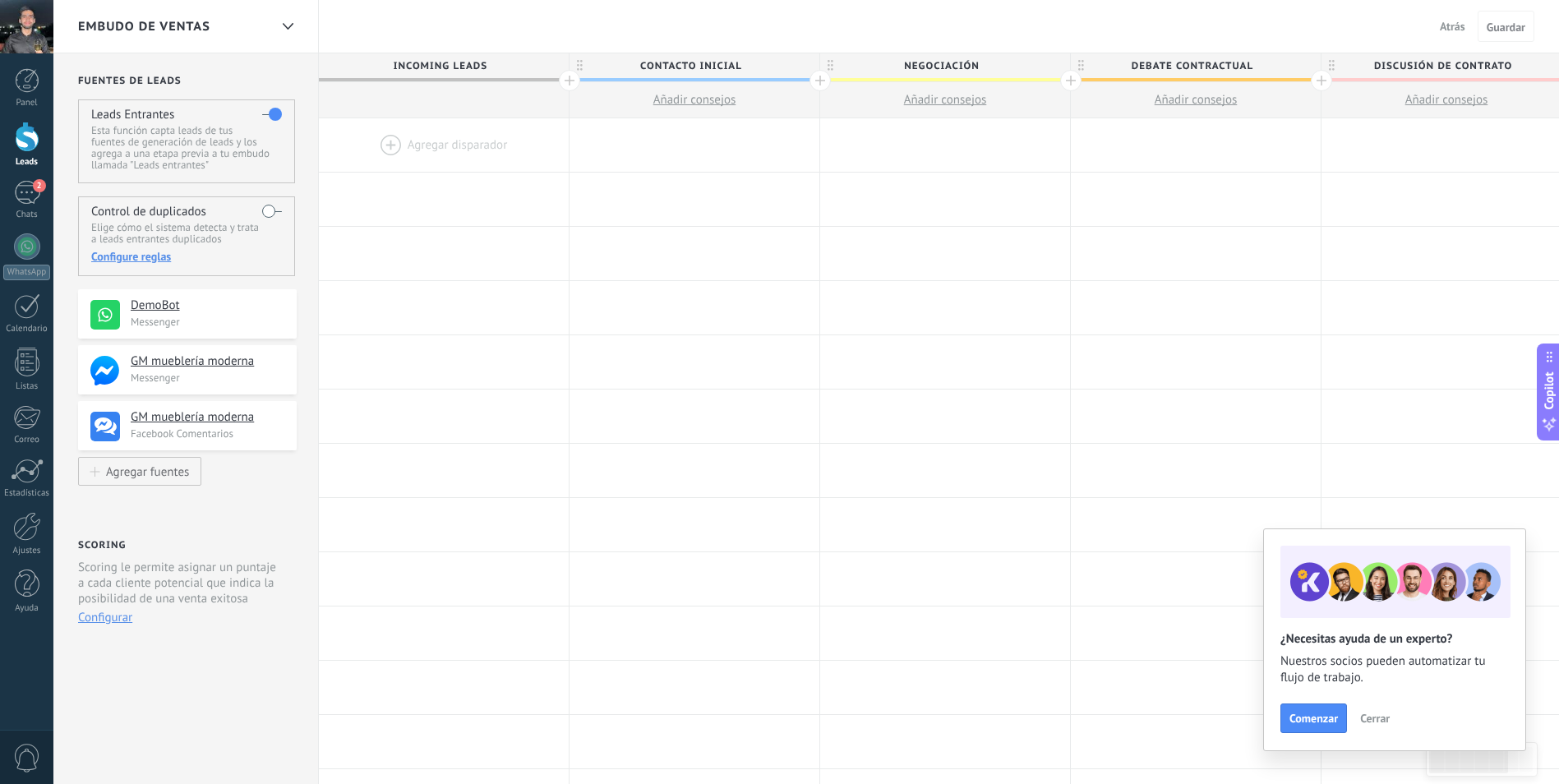
click at [431, 151] on div at bounding box center [444, 145] width 250 height 53
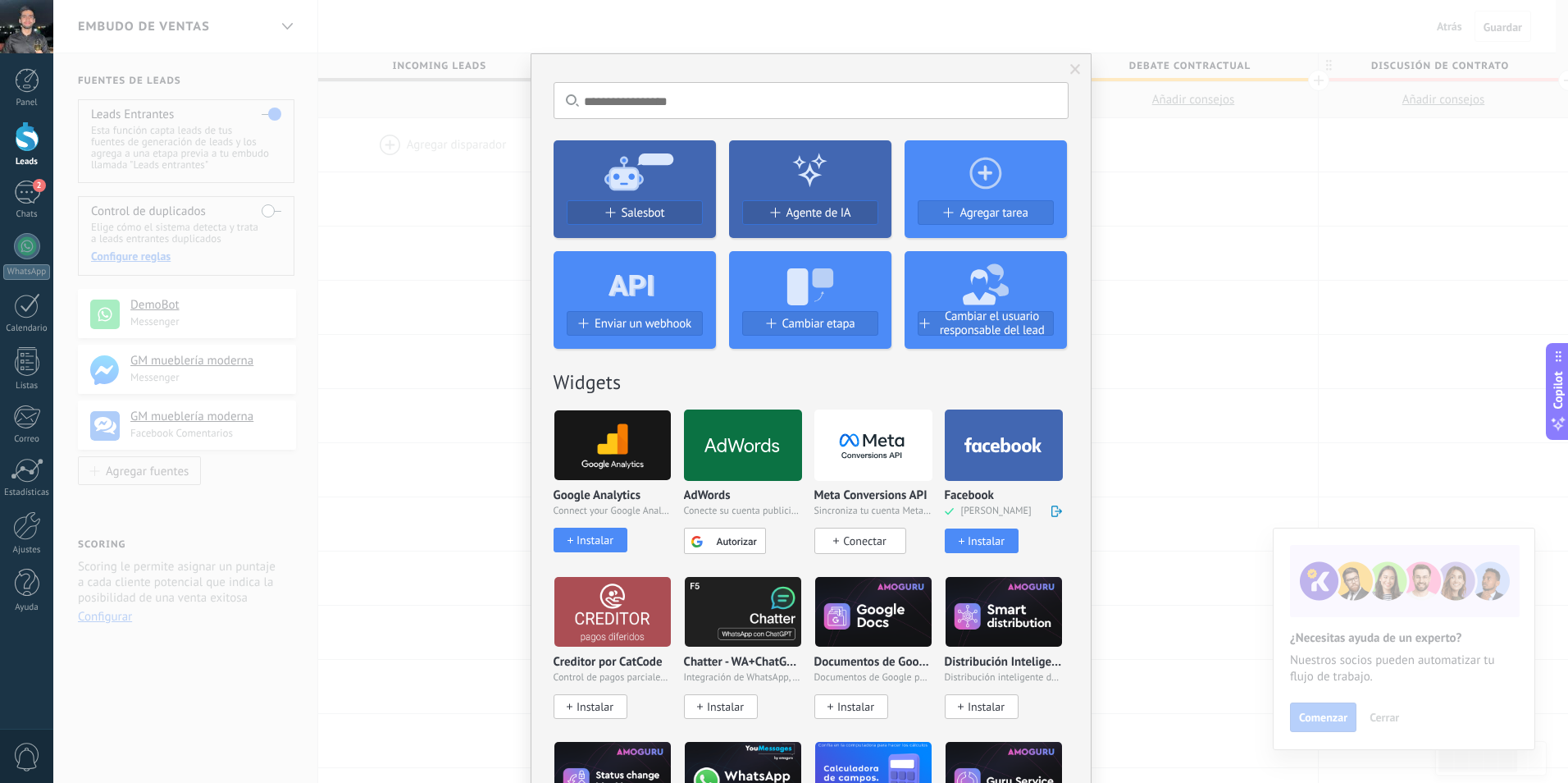
click at [1100, 139] on div "No hay resultados Salesbot Agente de IA Agregar tarea Enviar un webhook Cambiar…" at bounding box center [810, 391] width 1515 height 783
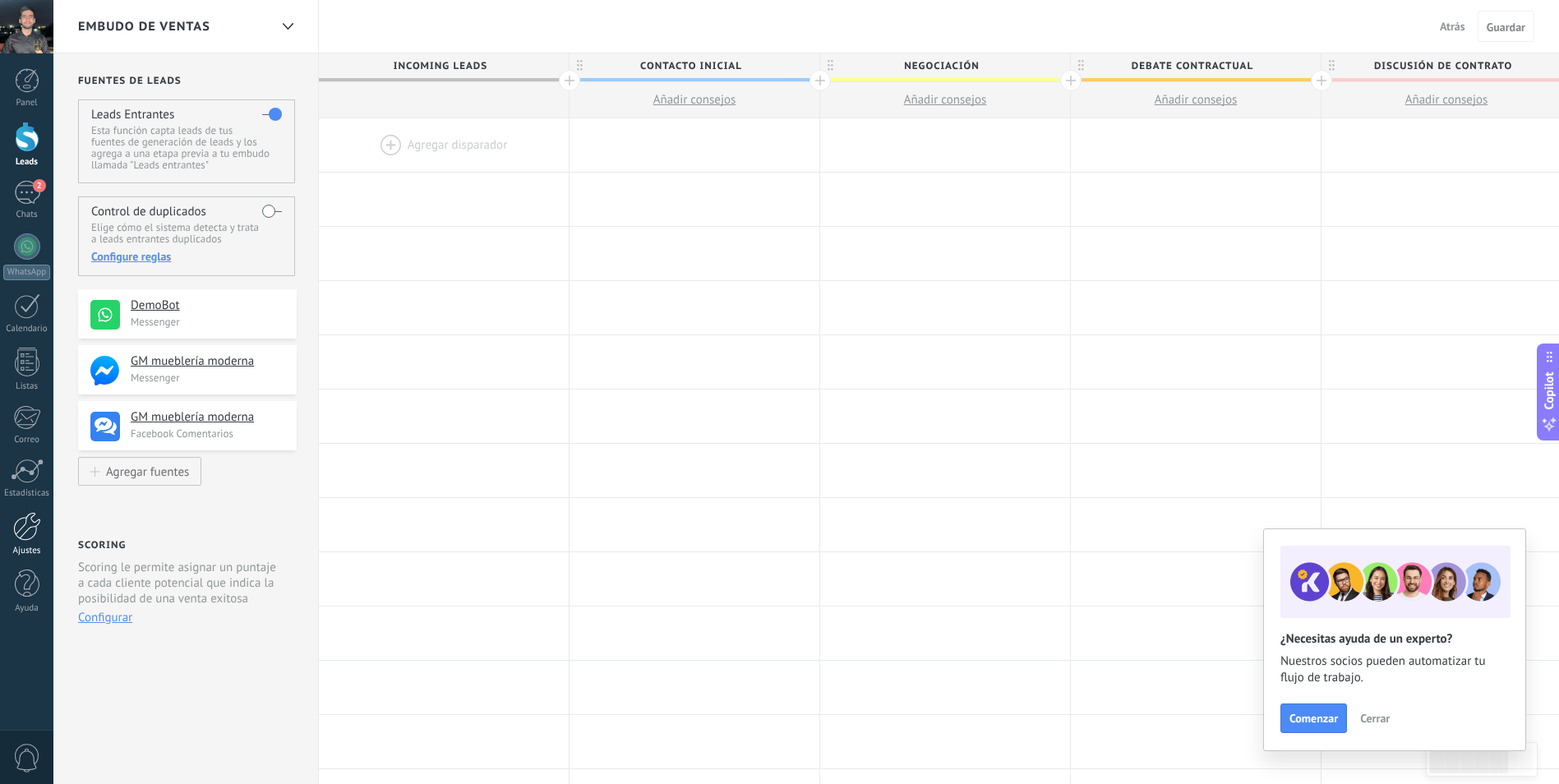
click at [26, 541] on link "Ajustes" at bounding box center [26, 533] width 53 height 44
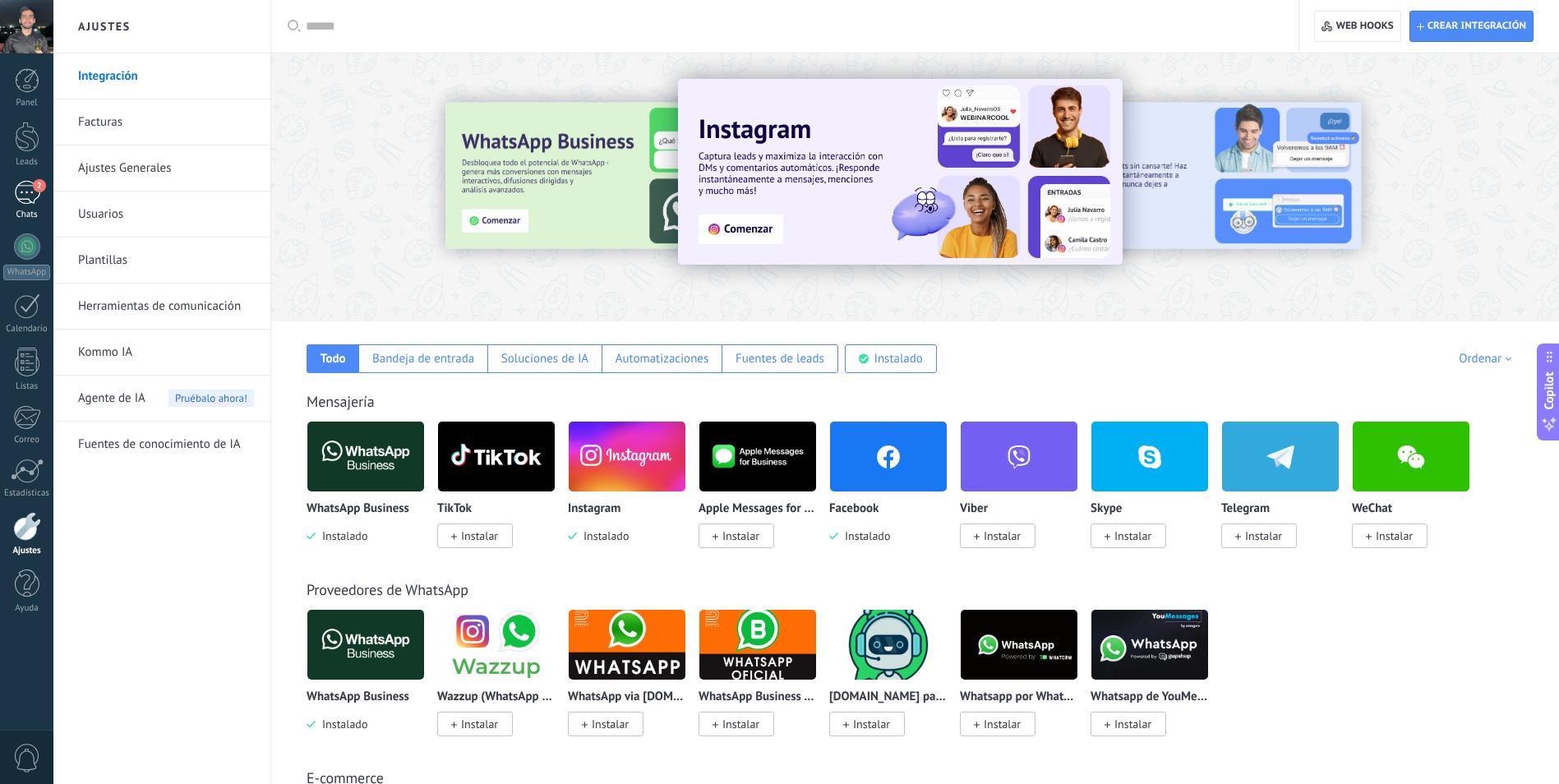
click at [27, 194] on div "2" at bounding box center [27, 192] width 26 height 24
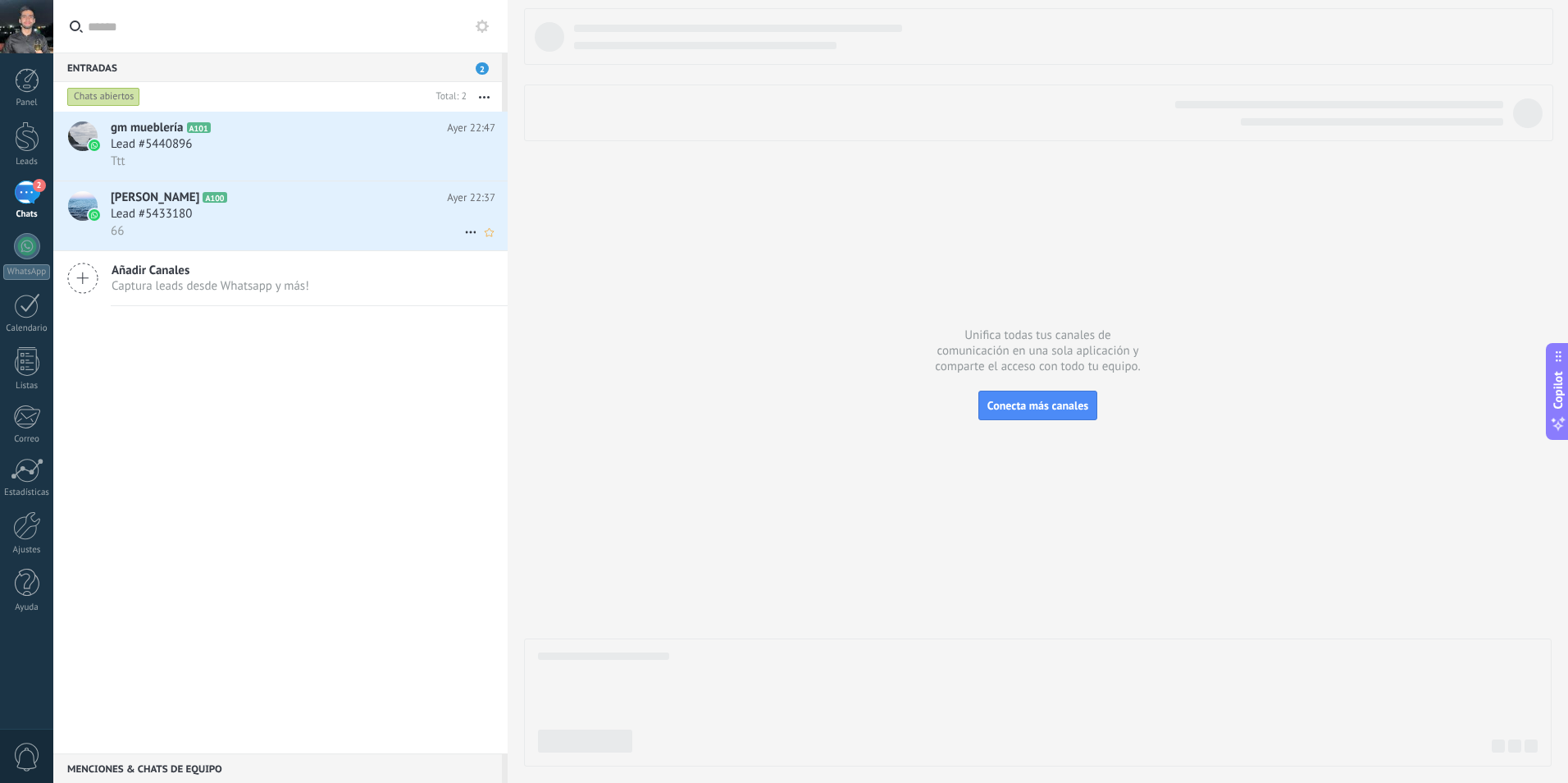
click at [265, 229] on div "66" at bounding box center [303, 230] width 385 height 17
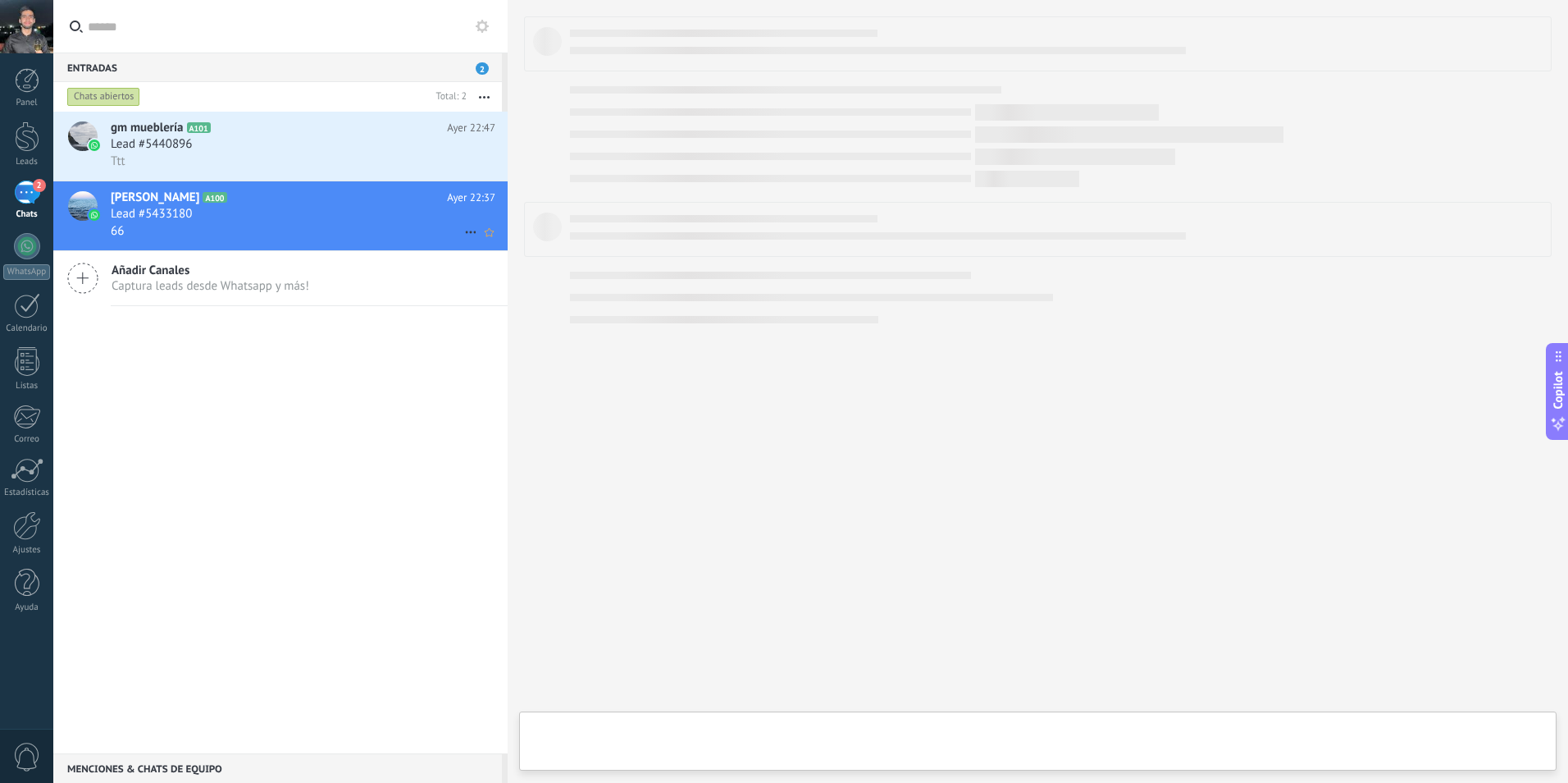
type textarea "**********"
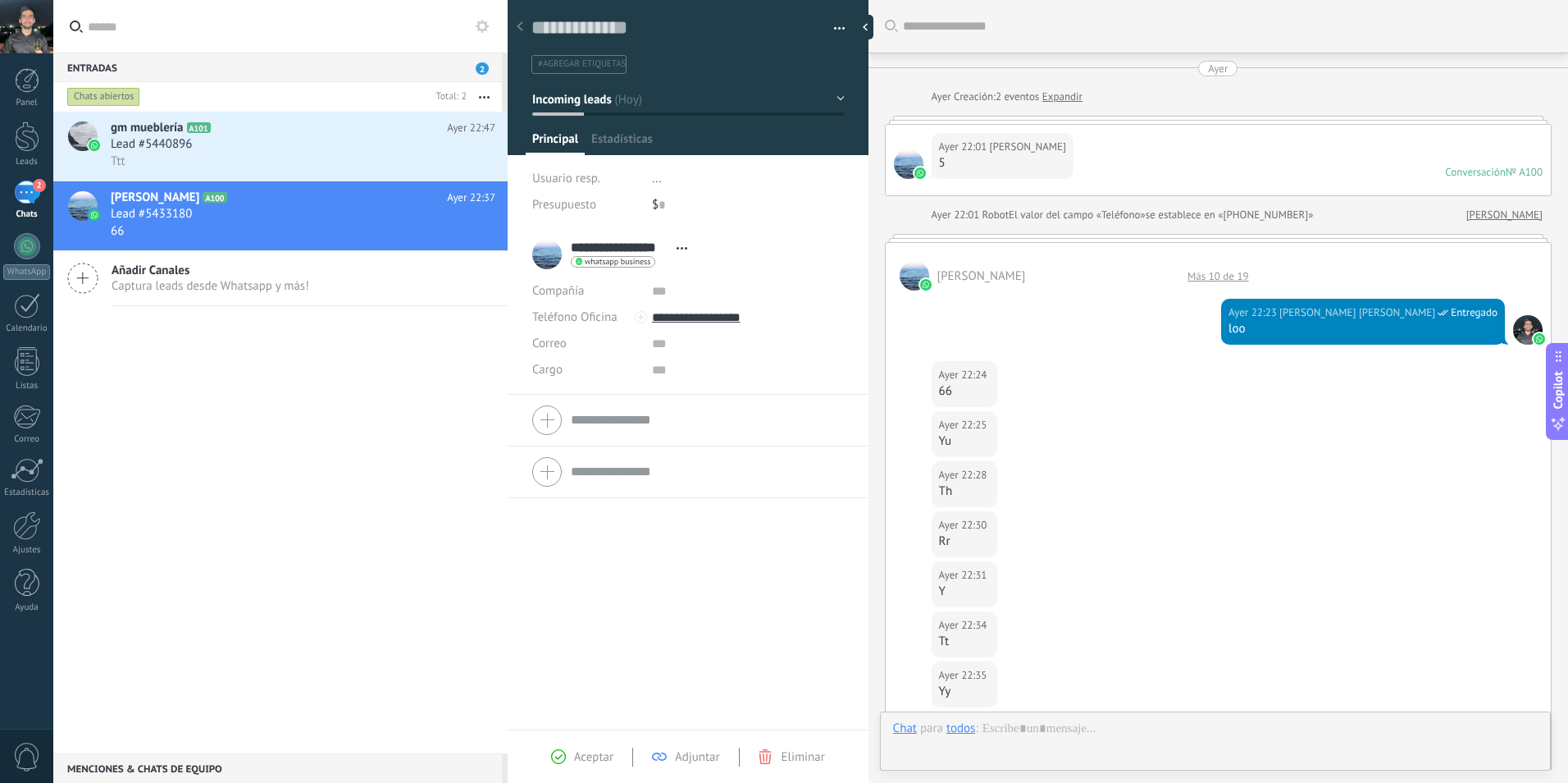
scroll to position [329, 0]
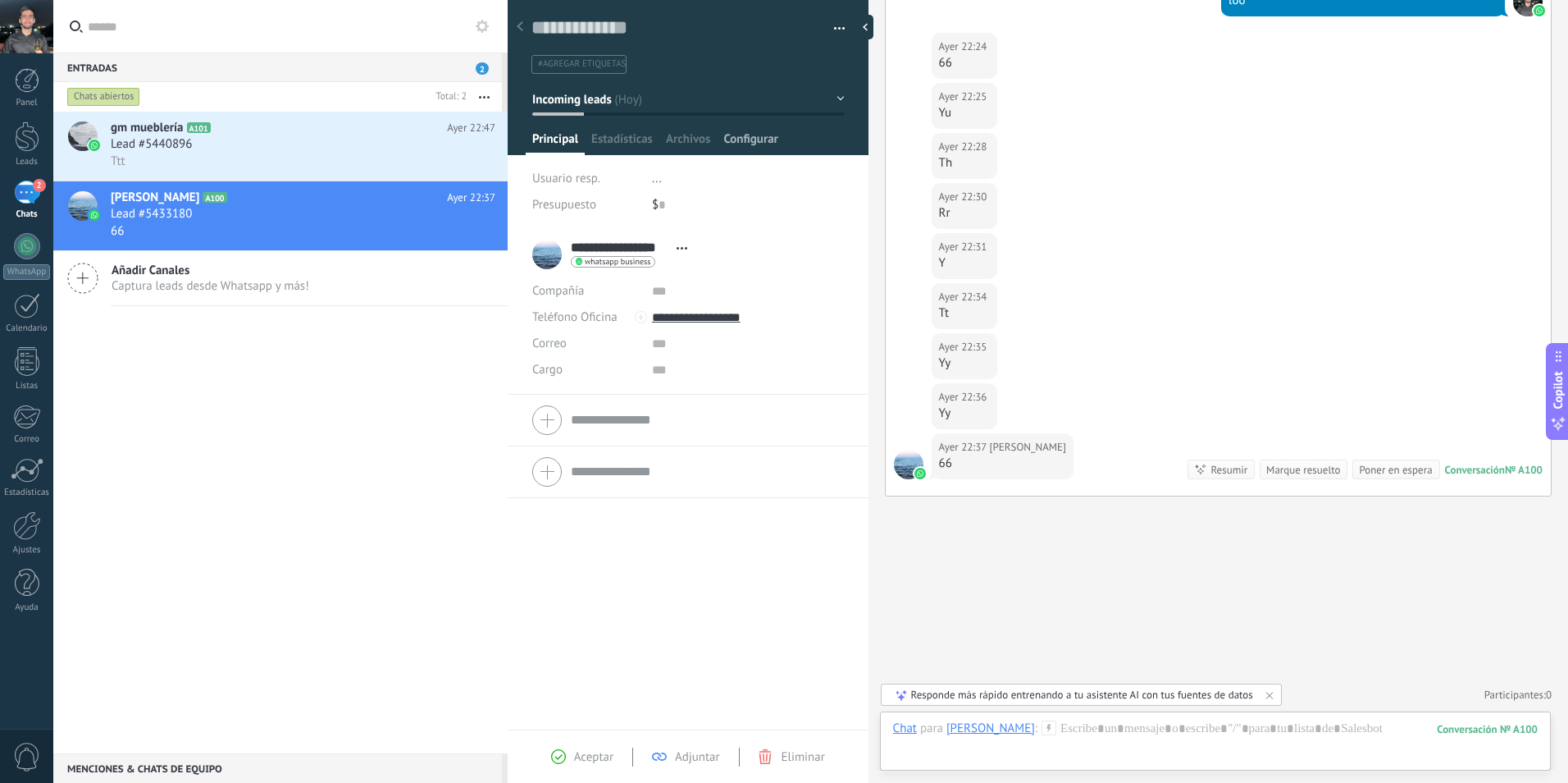
click at [750, 144] on span "Configurar" at bounding box center [750, 143] width 54 height 24
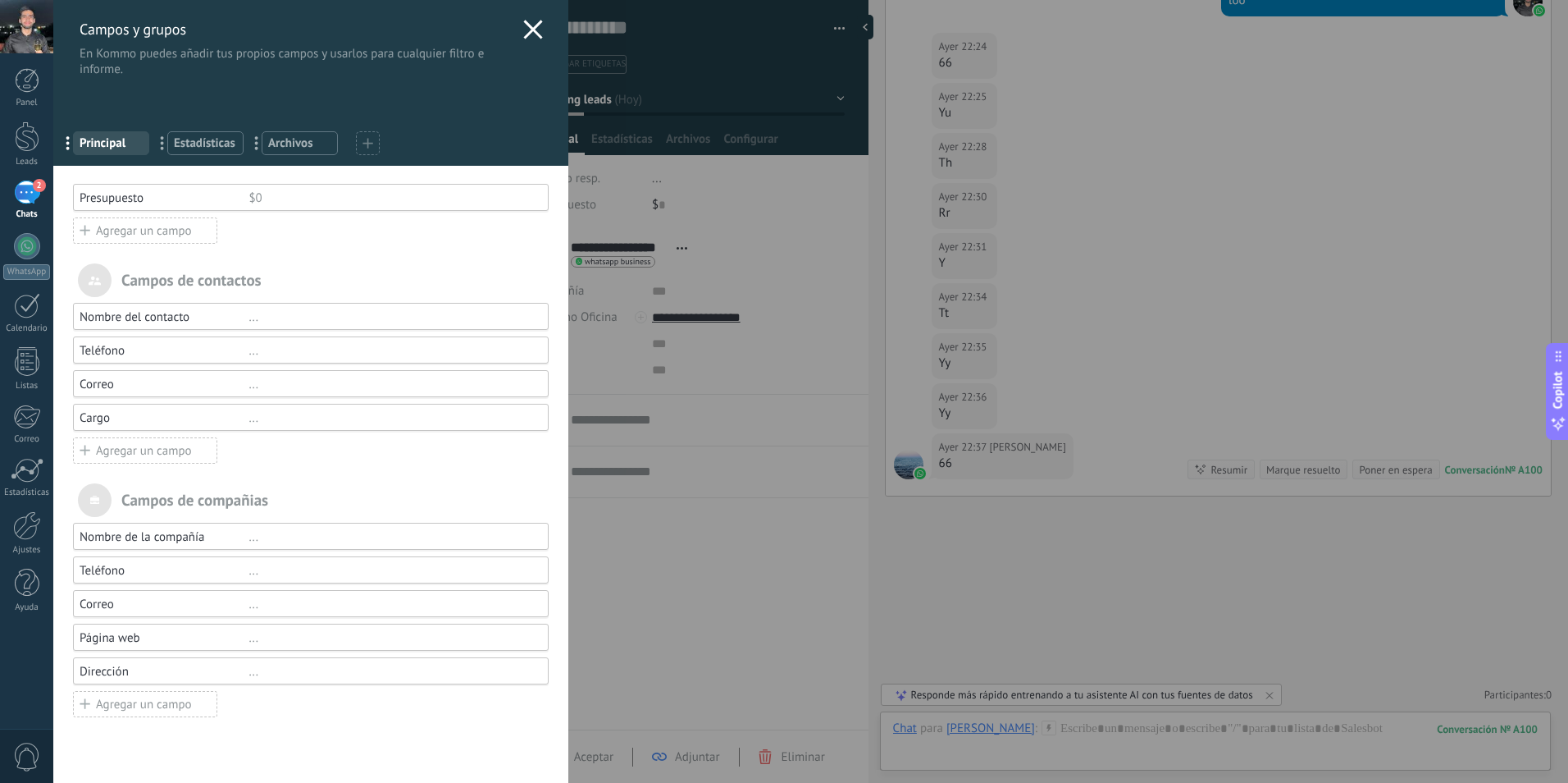
click at [165, 451] on div "Agregar un campo" at bounding box center [144, 451] width 144 height 26
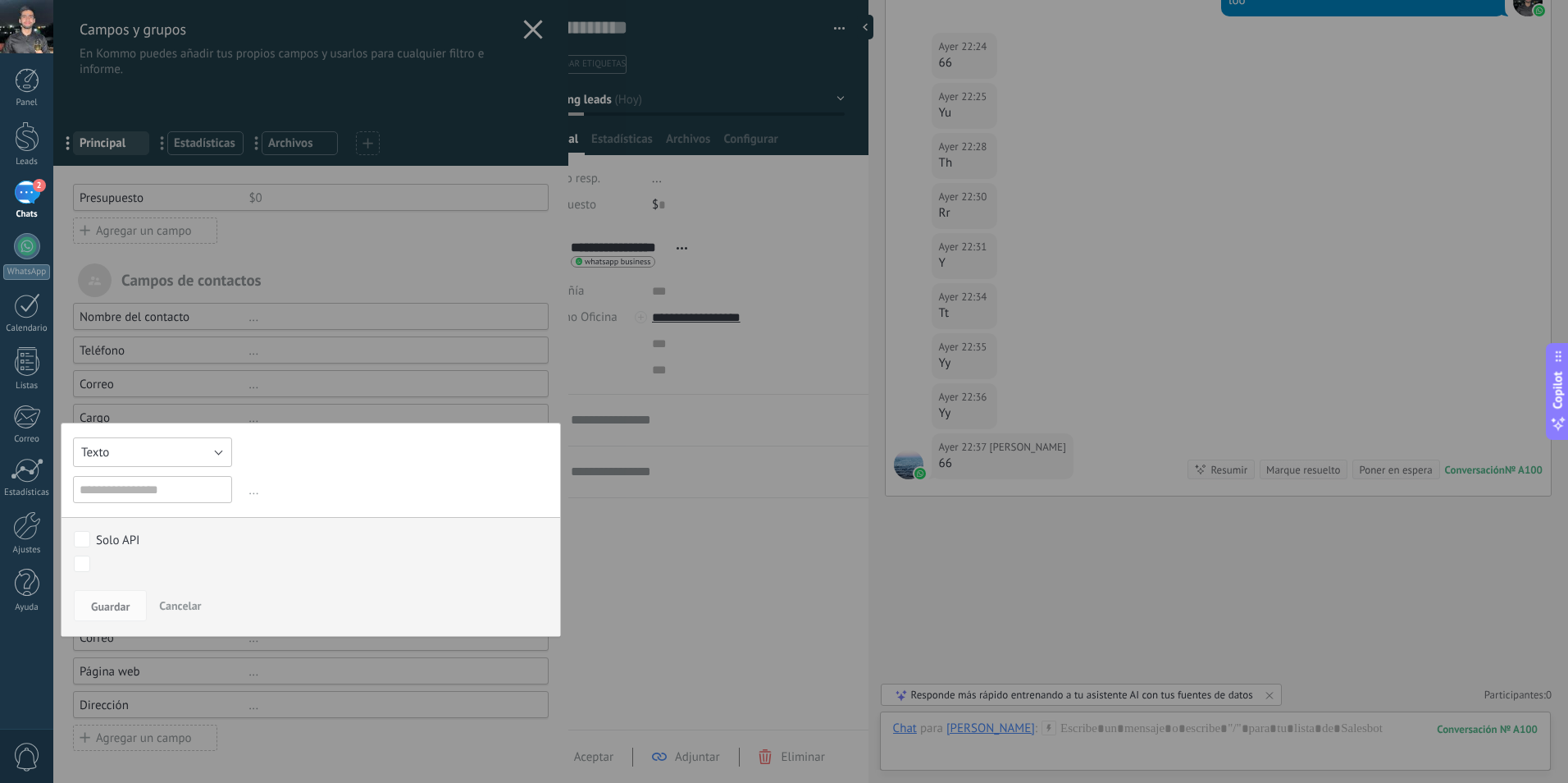
click at [205, 457] on button "Texto" at bounding box center [152, 451] width 160 height 29
click at [289, 459] on div "Texto Número Interruptor Selección Multiselección Día URL Texto Largo Interrupt…" at bounding box center [311, 529] width 500 height 214
click at [174, 488] on input "text" at bounding box center [152, 489] width 160 height 27
type input "**********"
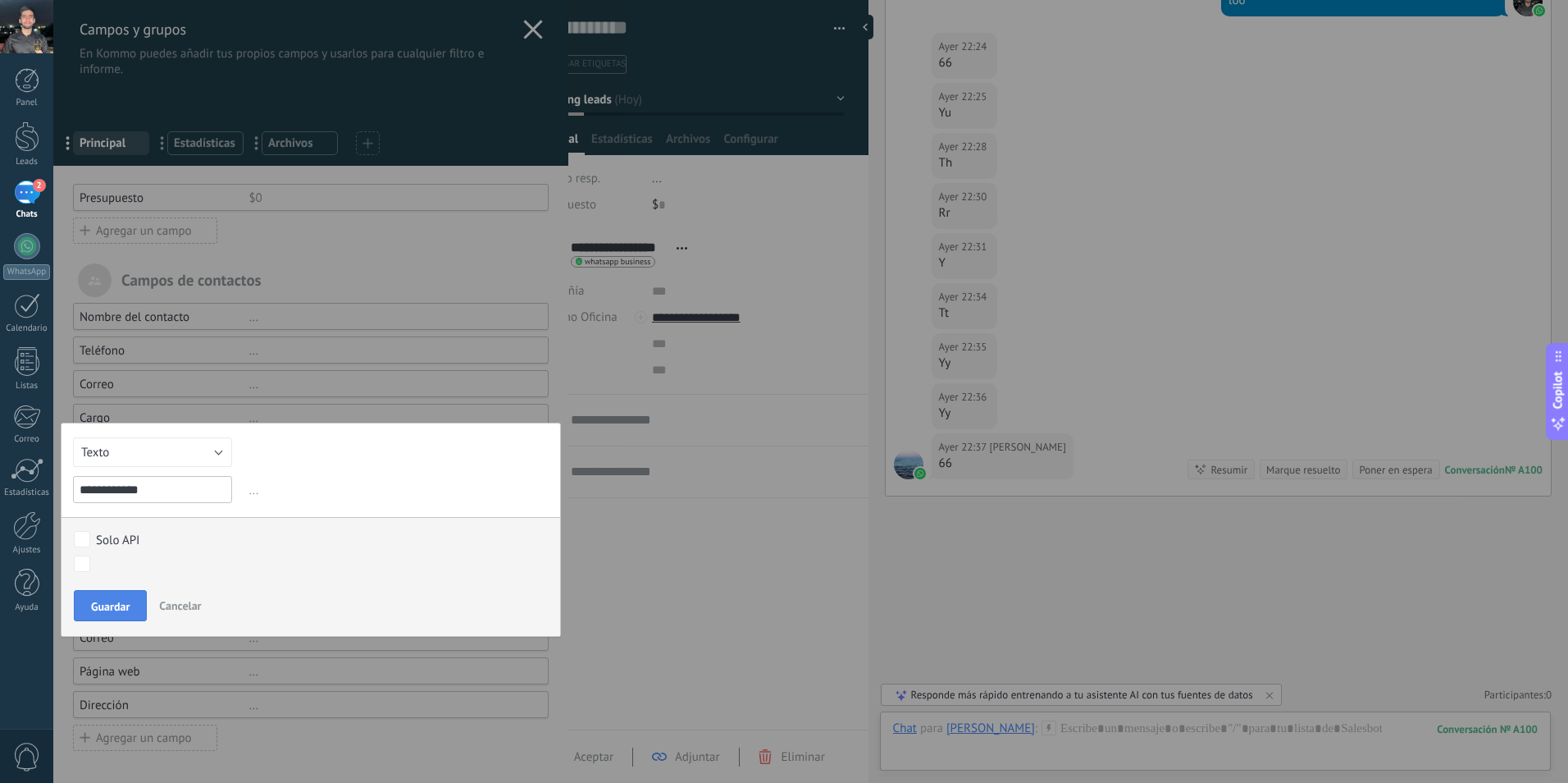
click at [106, 612] on span "Guardar" at bounding box center [110, 606] width 39 height 11
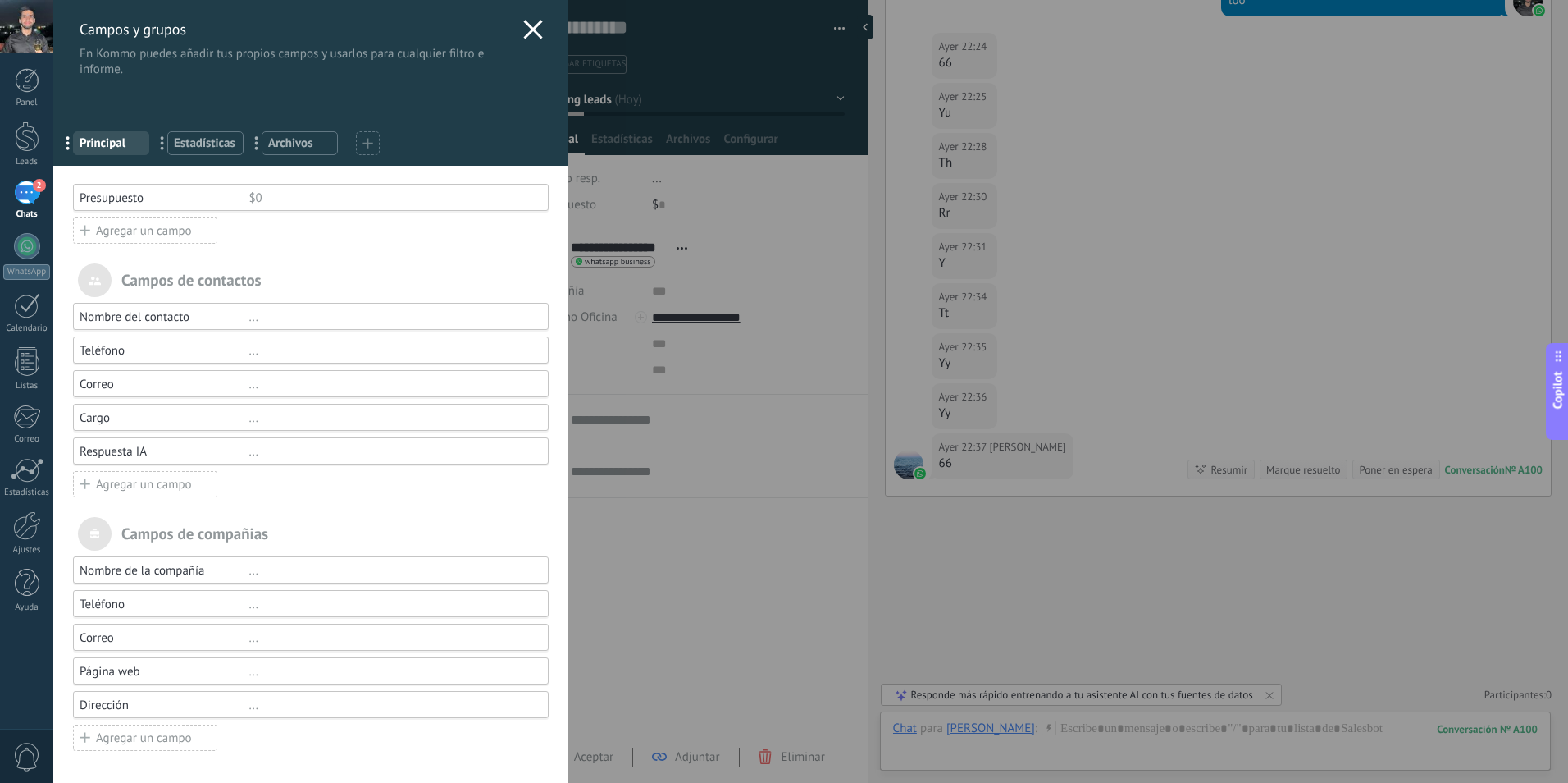
click at [605, 563] on div "Campos y grupos En Kommo puedes añadir tus propios campos y usarlos para cualqu…" at bounding box center [810, 391] width 1515 height 783
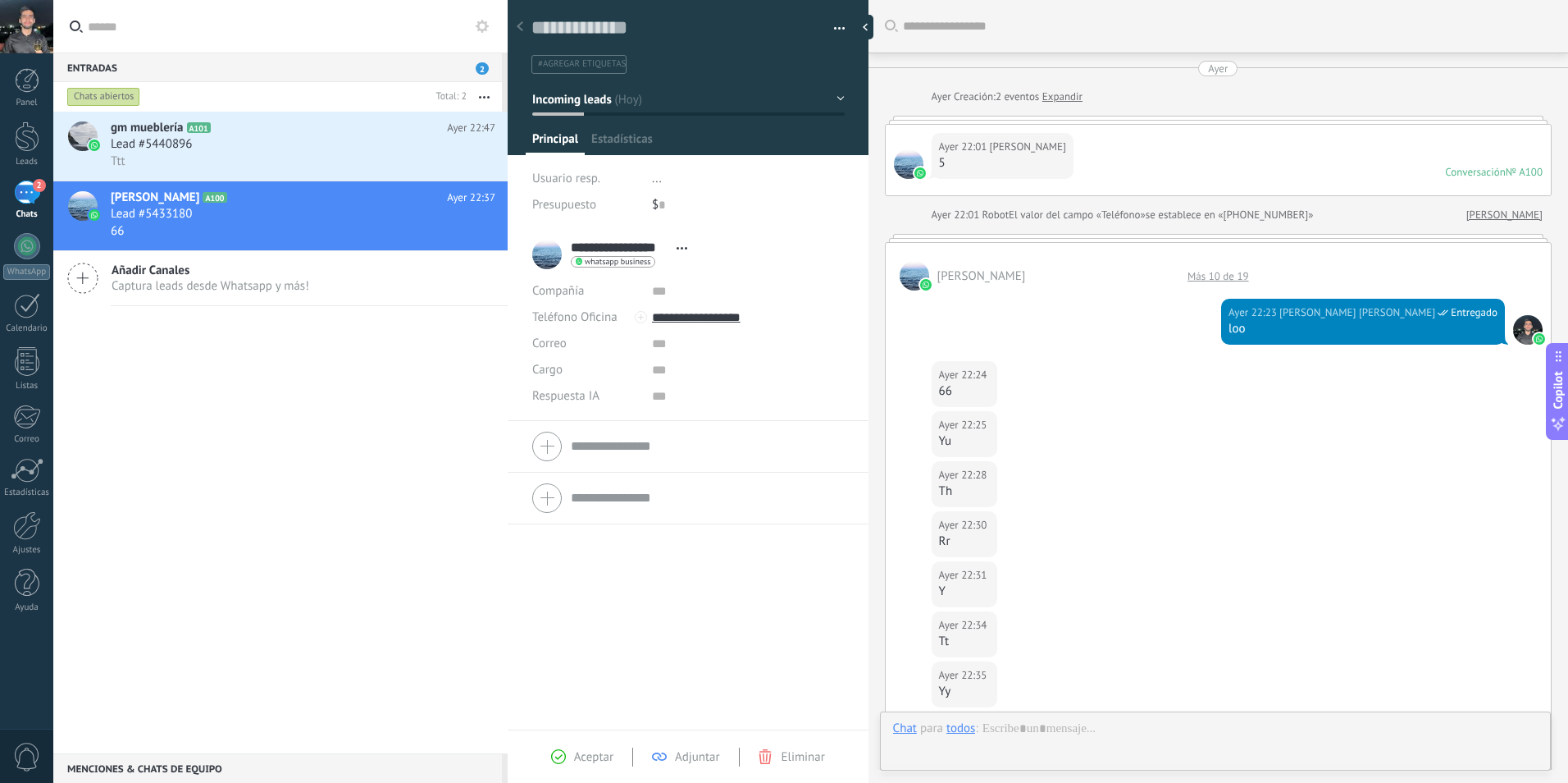
scroll to position [329, 0]
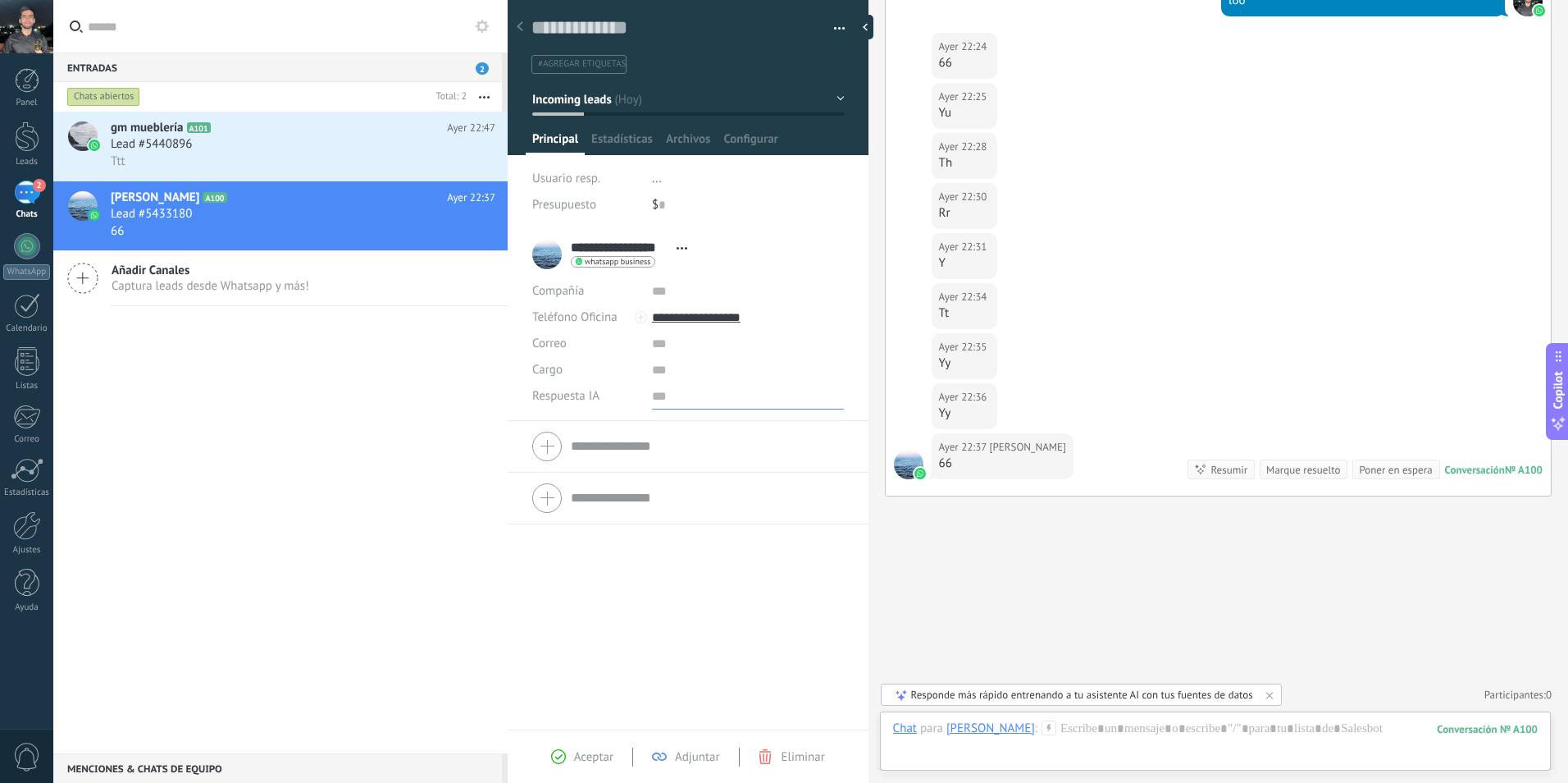
click at [652, 404] on input "text" at bounding box center [748, 397] width 192 height 26
click at [28, 517] on div at bounding box center [27, 525] width 28 height 28
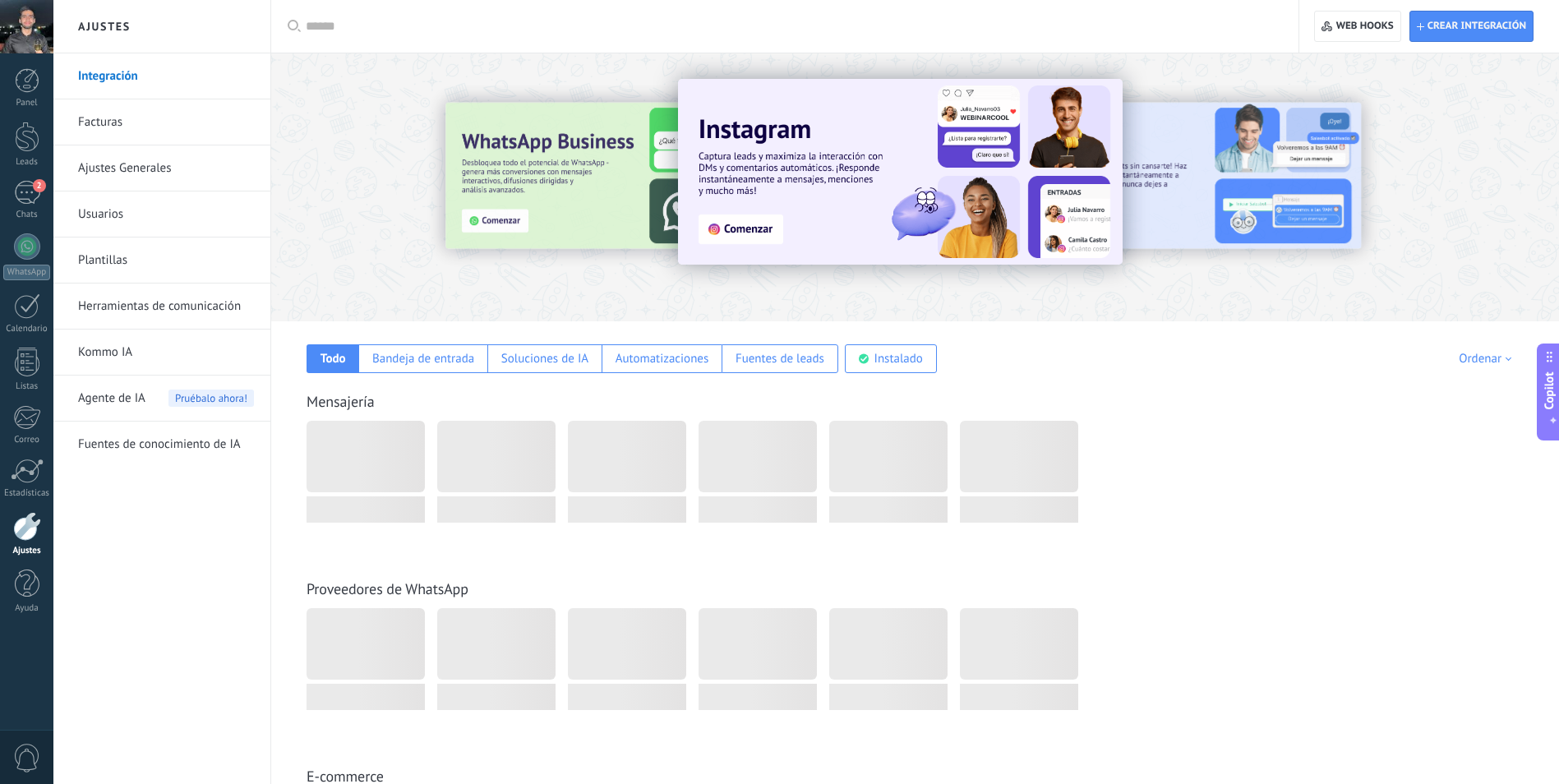
click at [122, 269] on link "Plantillas" at bounding box center [166, 260] width 176 height 46
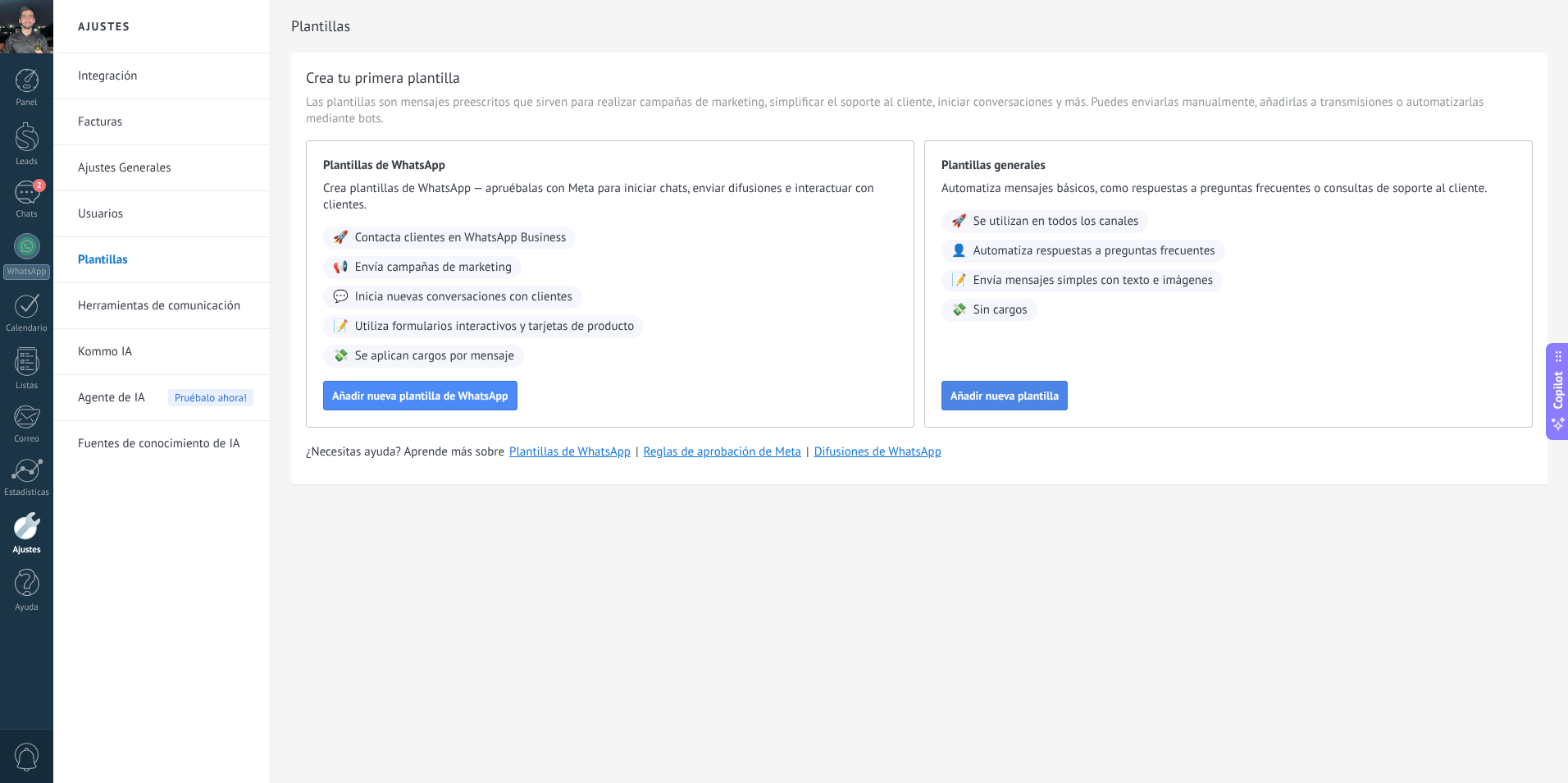
click at [1025, 397] on span "Añadir nueva plantilla" at bounding box center [1004, 396] width 109 height 11
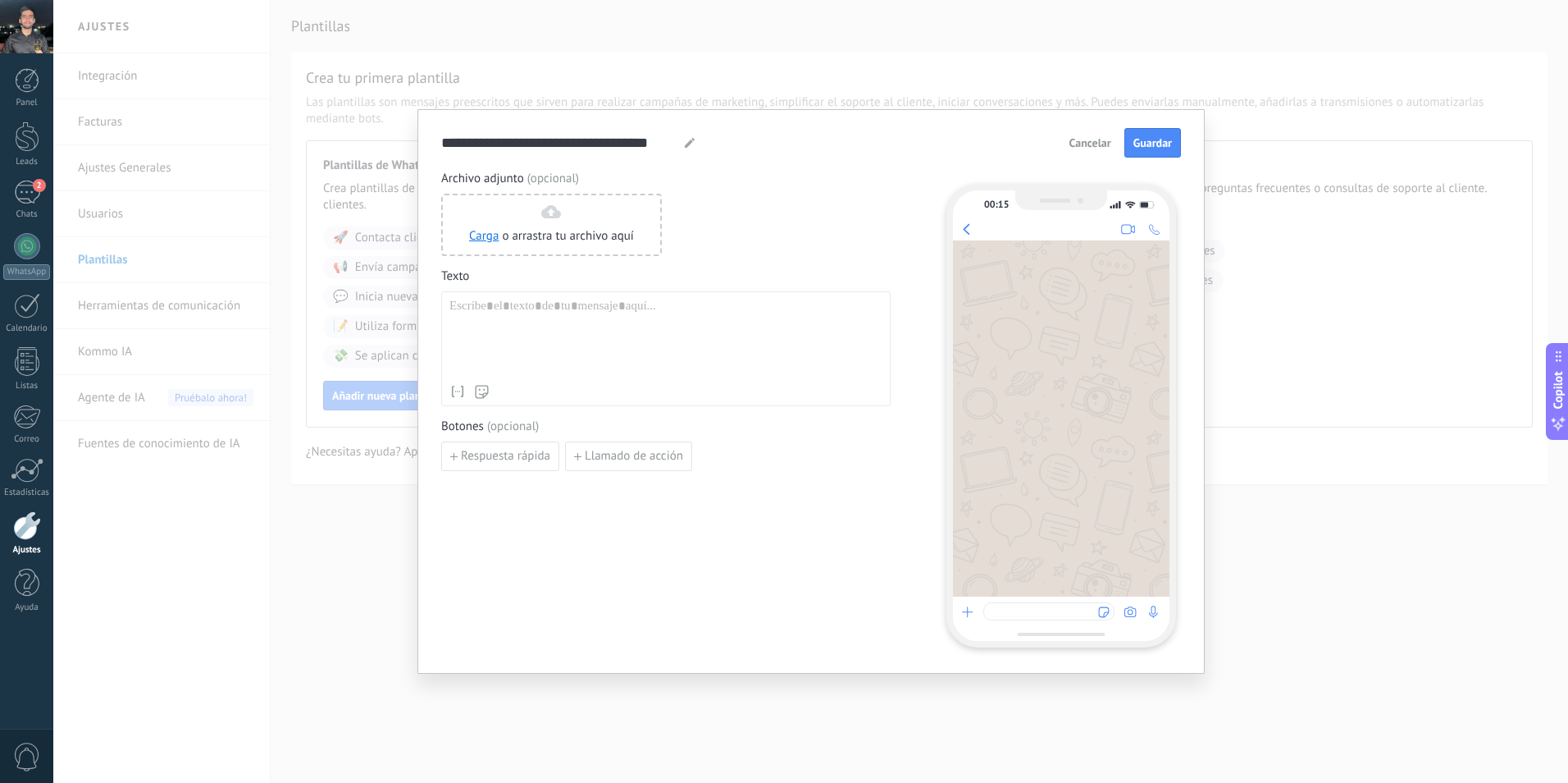
click at [528, 316] on div at bounding box center [666, 337] width 433 height 78
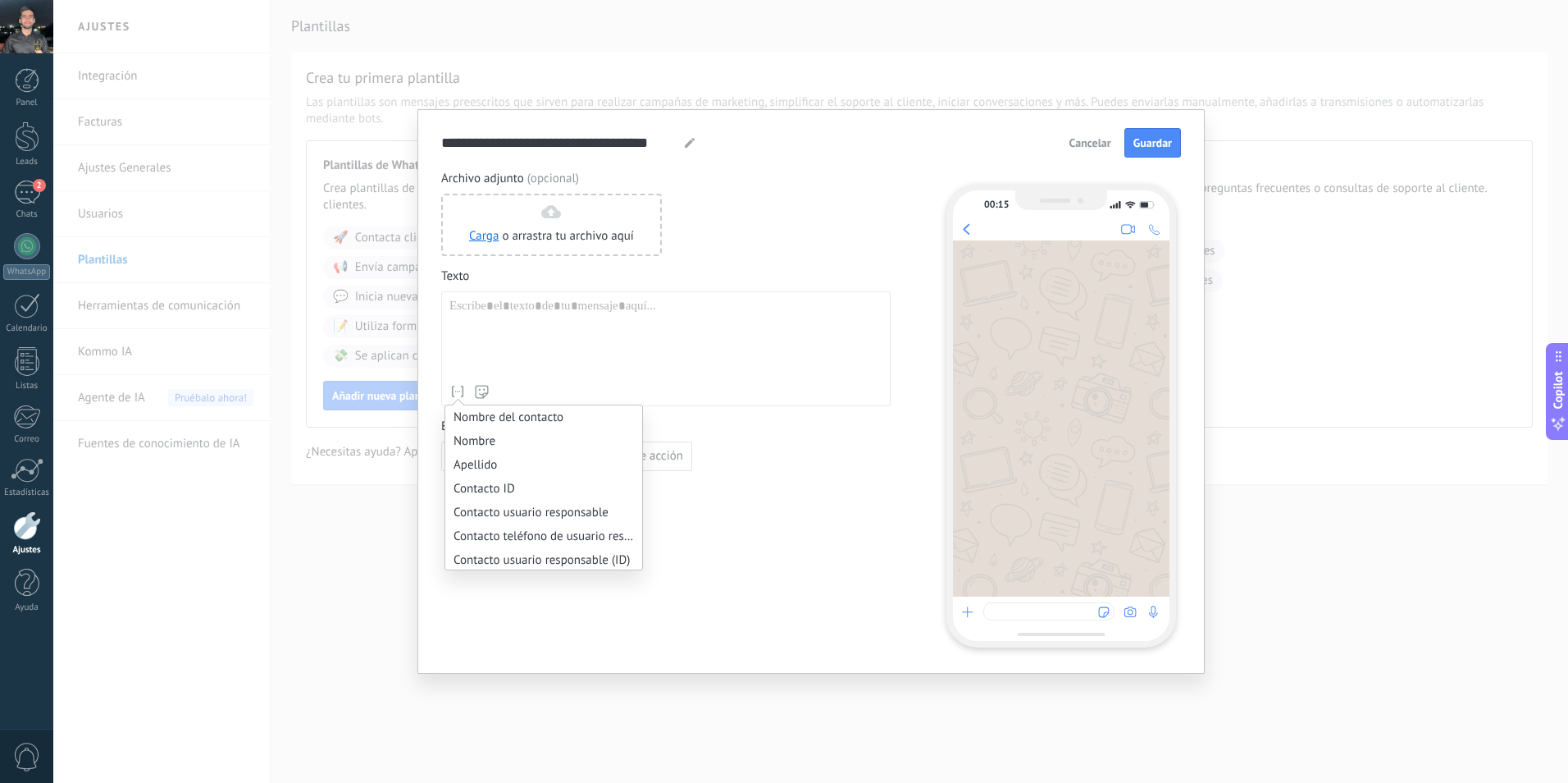
drag, startPoint x: 441, startPoint y: 389, endPoint x: 453, endPoint y: 398, distance: 15.0
click at [447, 391] on div "**********" at bounding box center [811, 392] width 787 height 565
click at [729, 384] on div "Nombre del contacto Nombre Apellido Contacto ID Contacto usuario responsable Co…" at bounding box center [666, 391] width 433 height 16
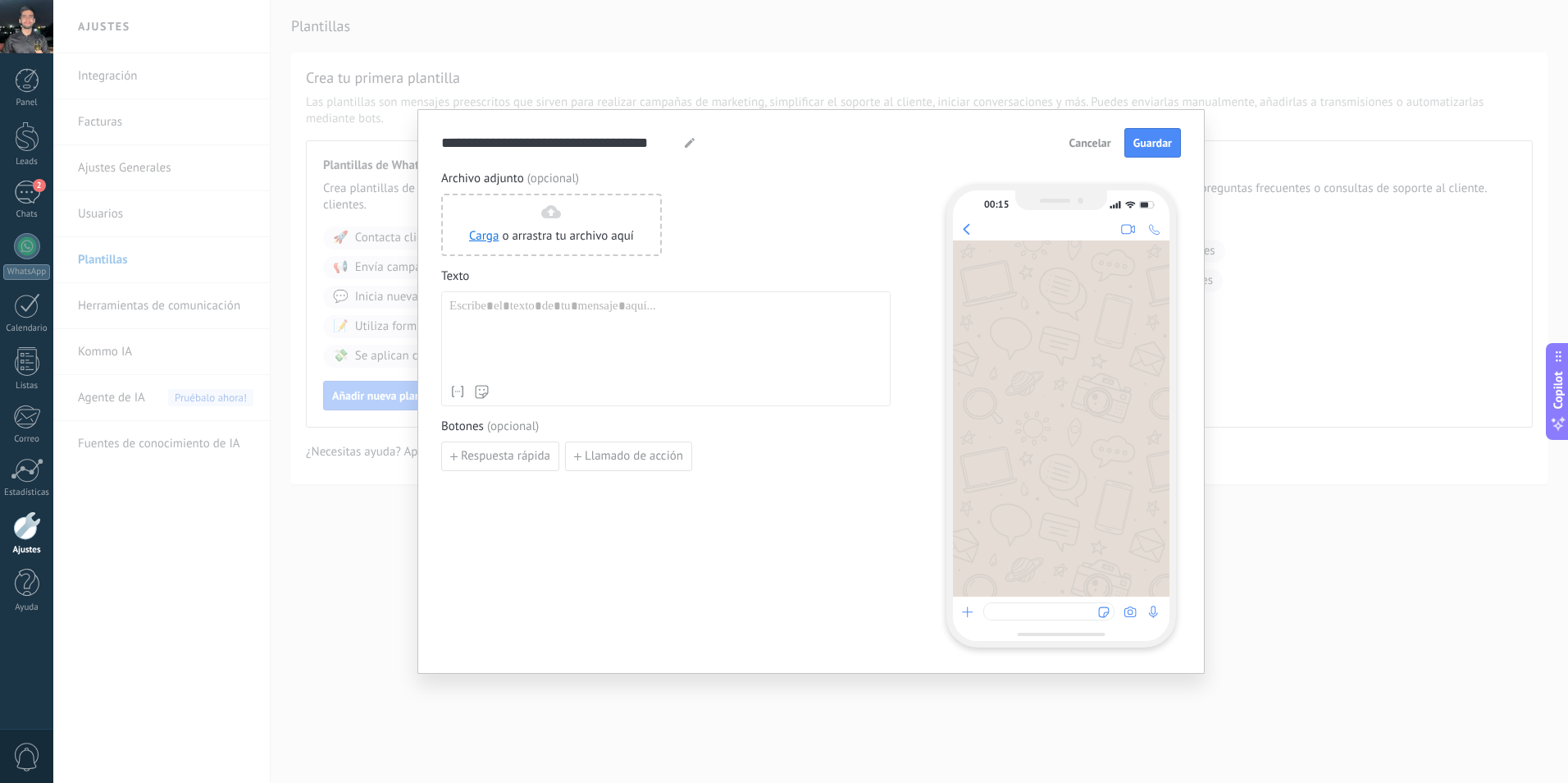
click at [1155, 87] on div "**********" at bounding box center [810, 391] width 1515 height 783
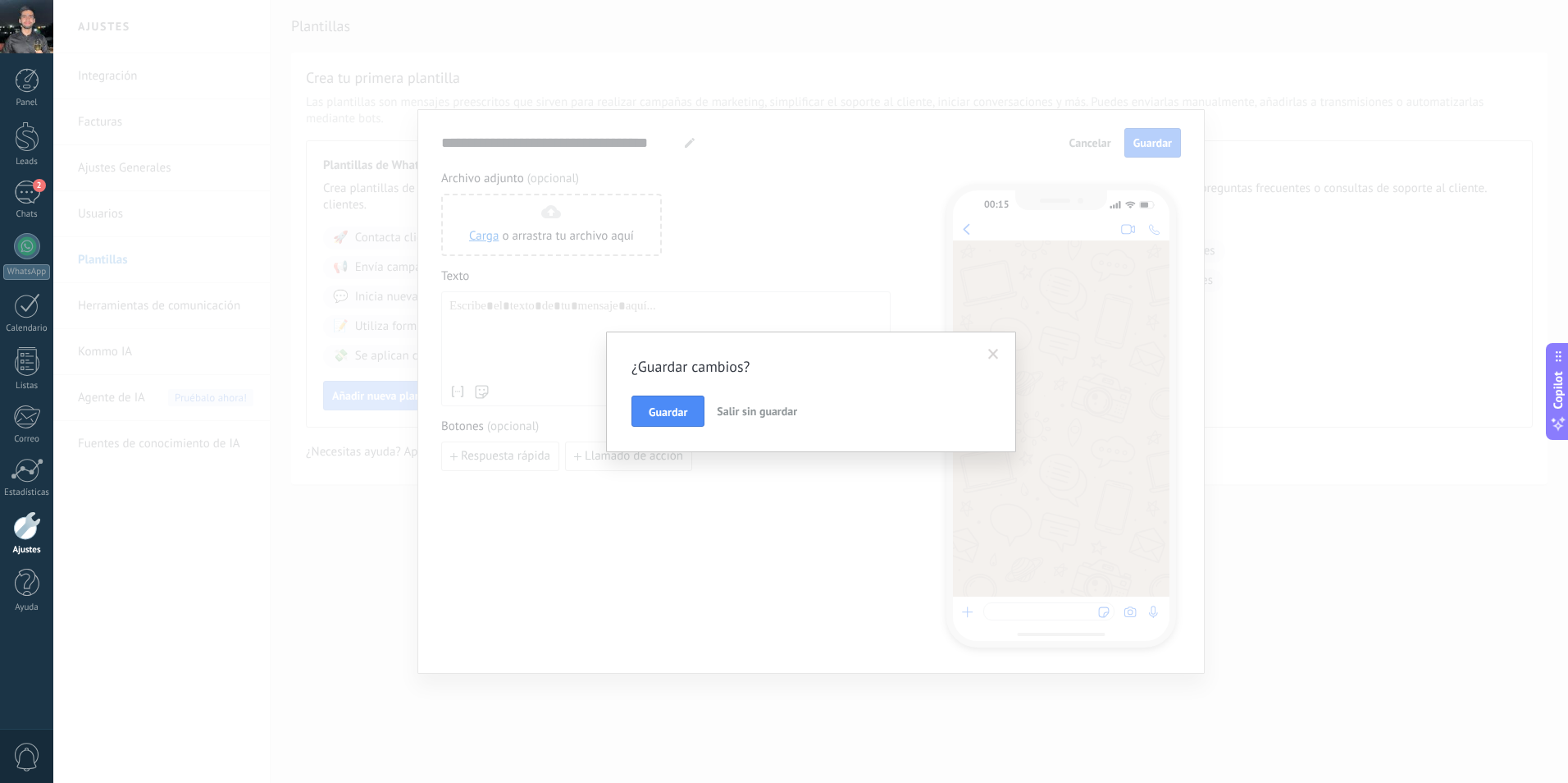
drag, startPoint x: 758, startPoint y: 415, endPoint x: 701, endPoint y: 412, distance: 57.1
click at [759, 415] on span "Salir sin guardar" at bounding box center [756, 412] width 80 height 15
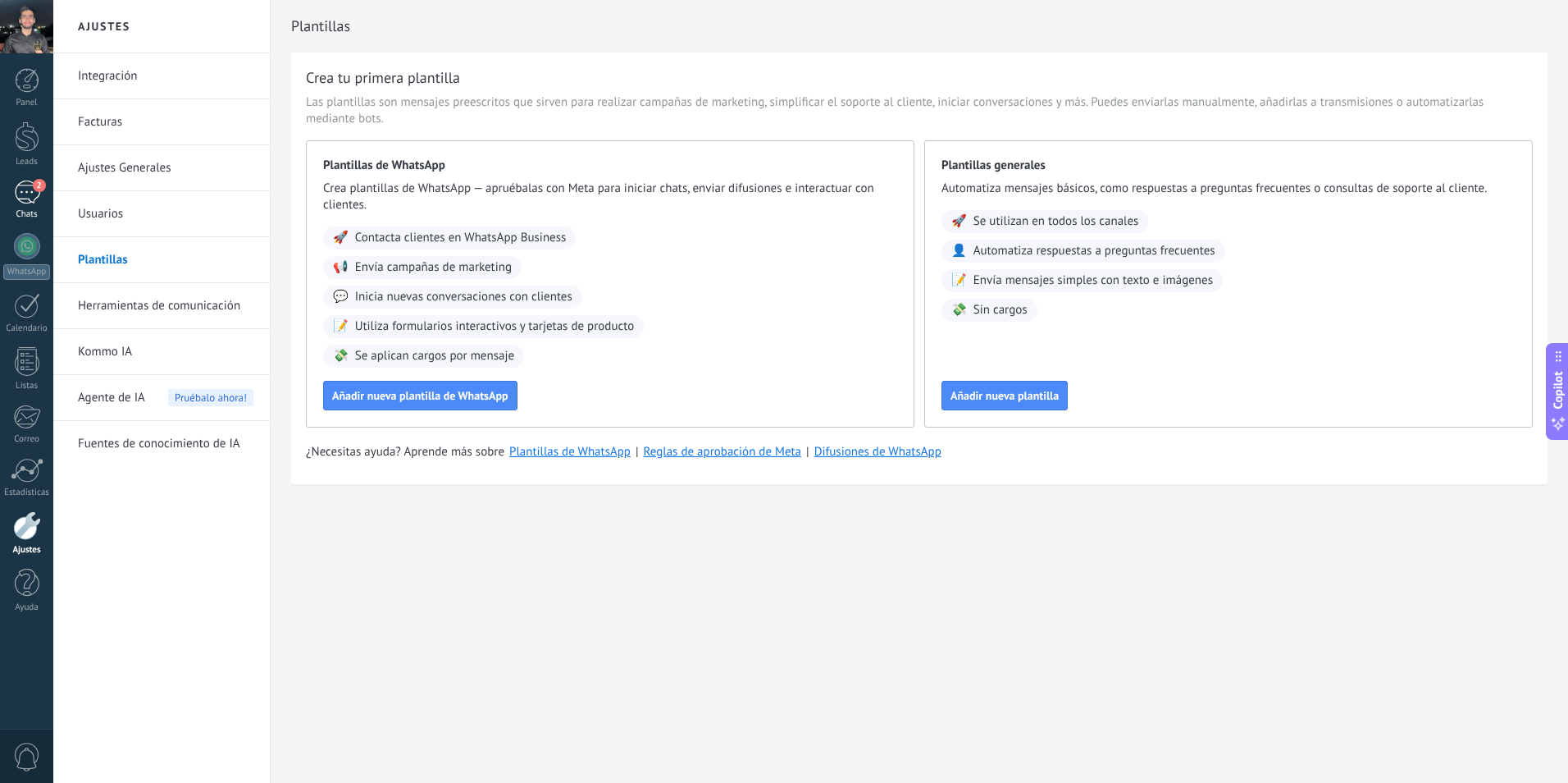
click at [22, 184] on div "2" at bounding box center [27, 192] width 26 height 24
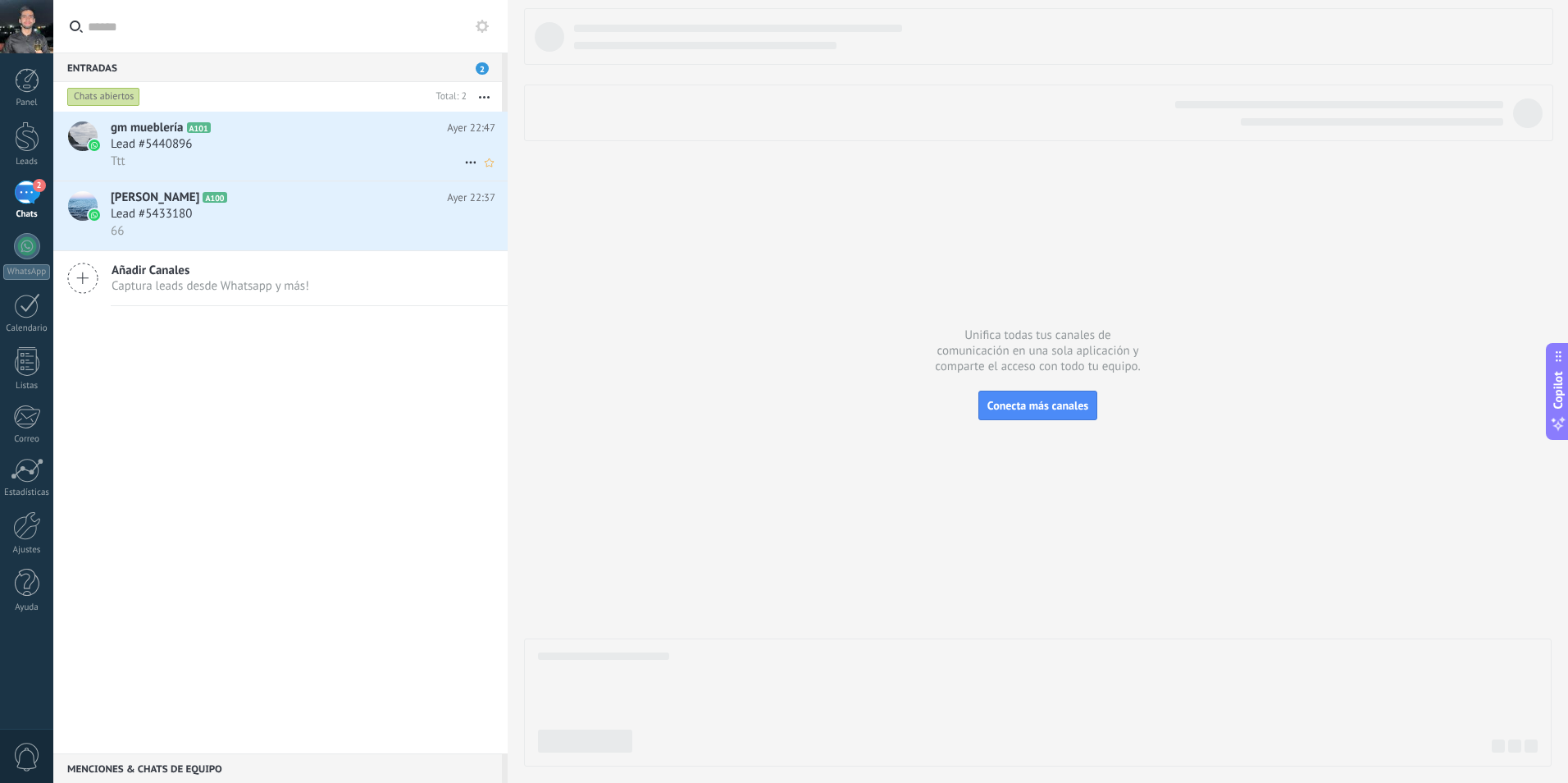
click at [159, 147] on span "Lead #5440896" at bounding box center [151, 144] width 81 height 16
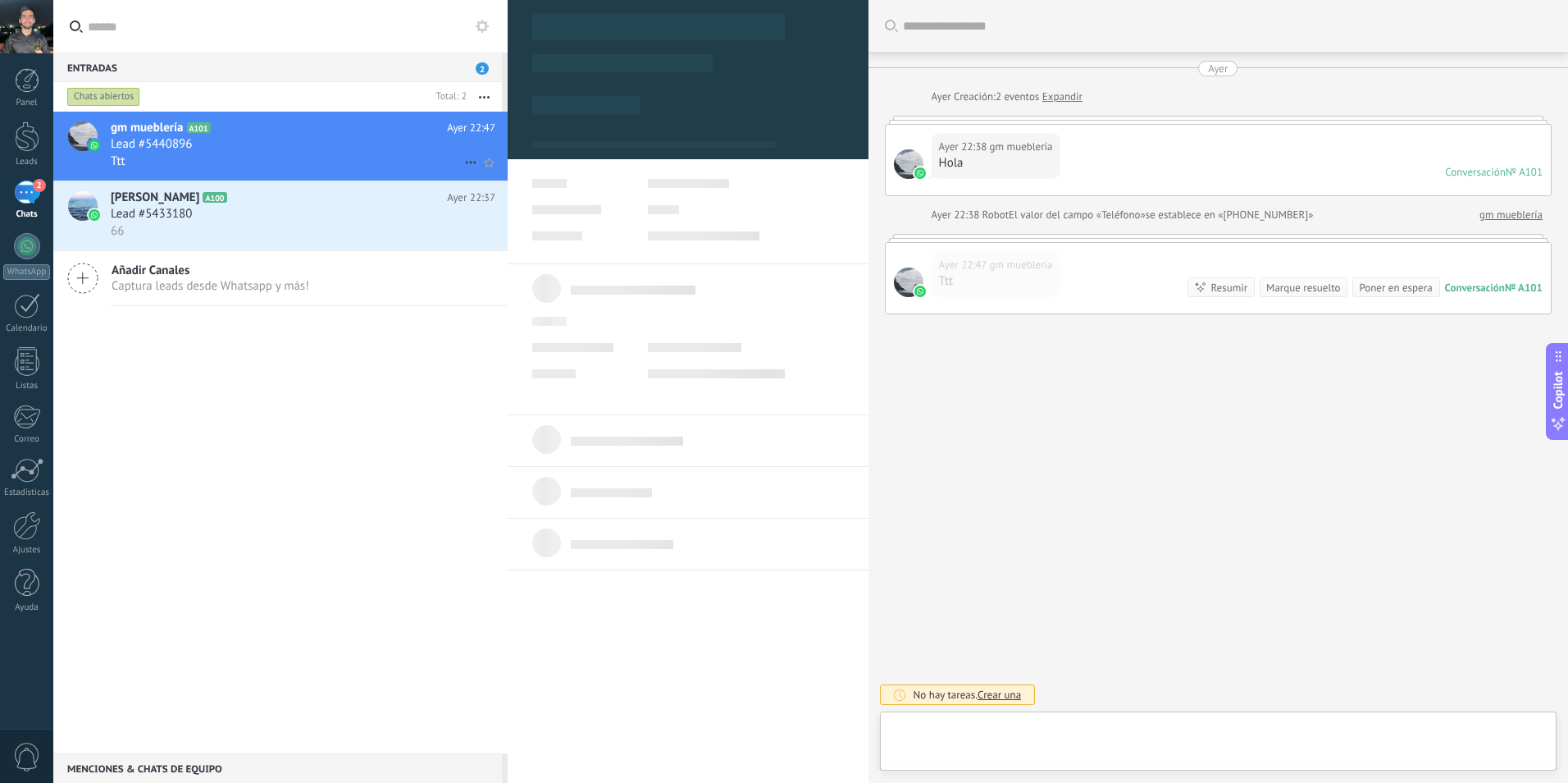
type textarea "**********"
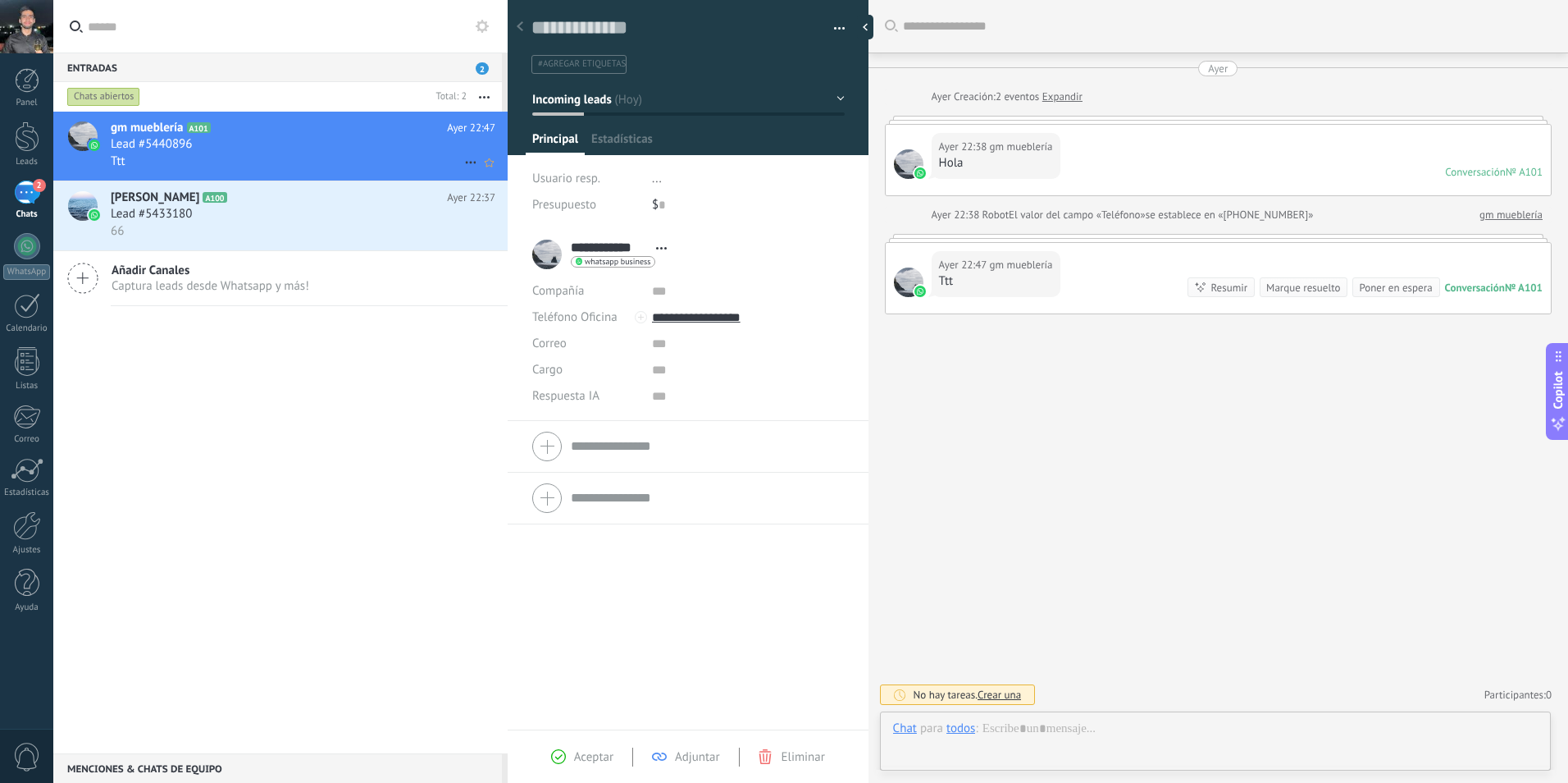
scroll to position [25, 0]
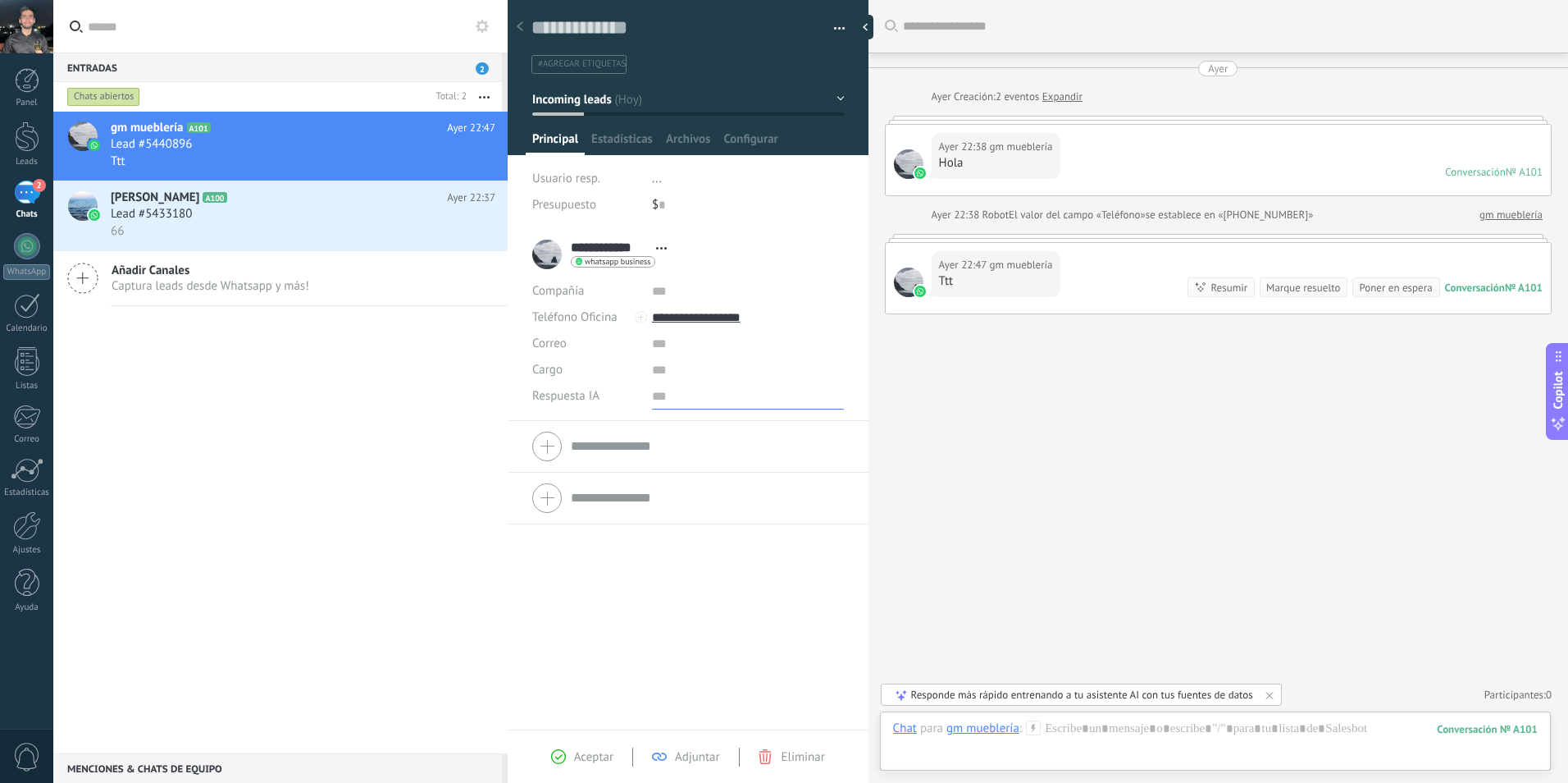
click at [664, 399] on input "text" at bounding box center [748, 397] width 192 height 26
click at [758, 135] on span "Configurar" at bounding box center [750, 143] width 54 height 24
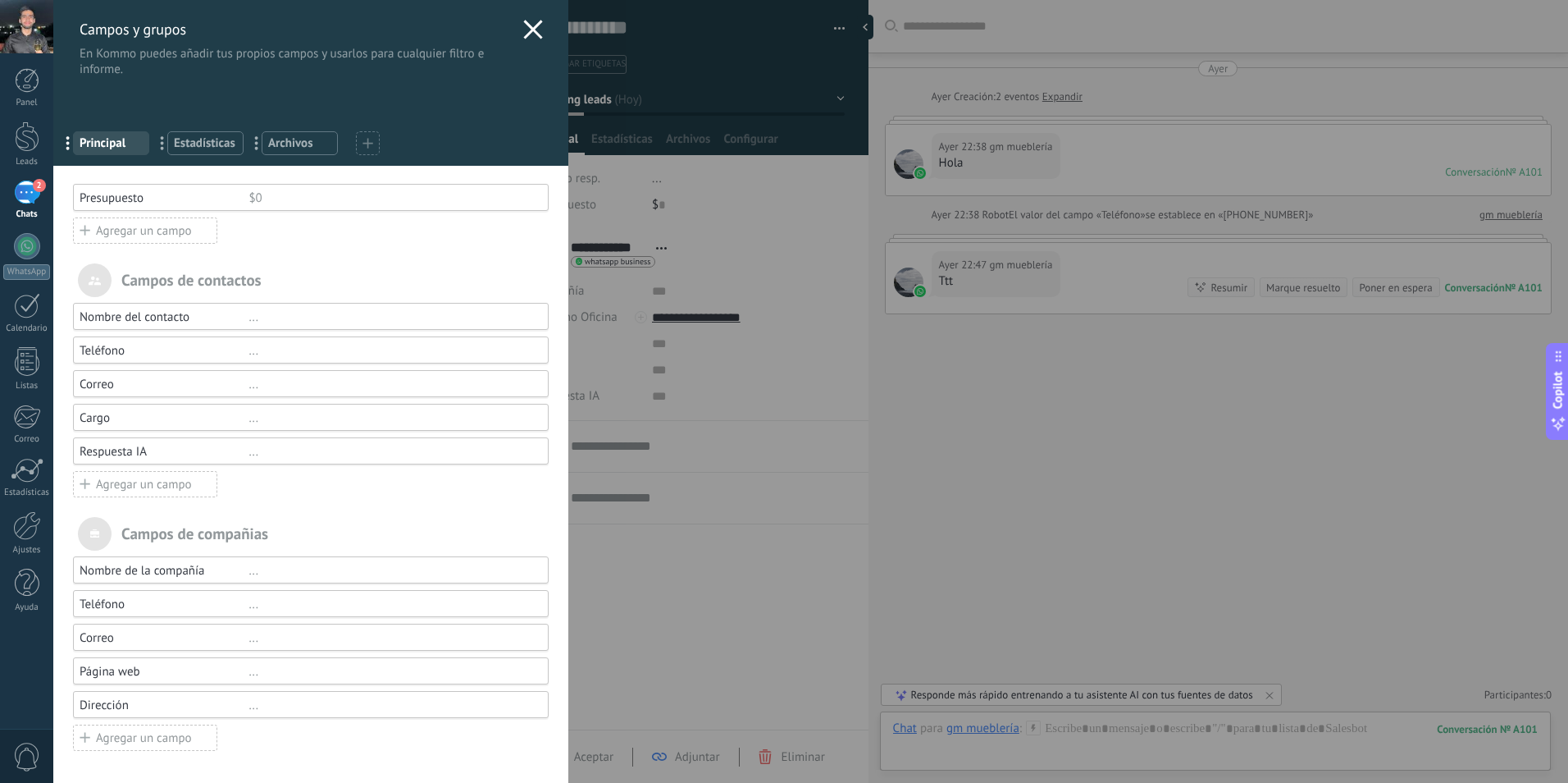
click at [148, 240] on div "Agregar un campo" at bounding box center [144, 230] width 144 height 26
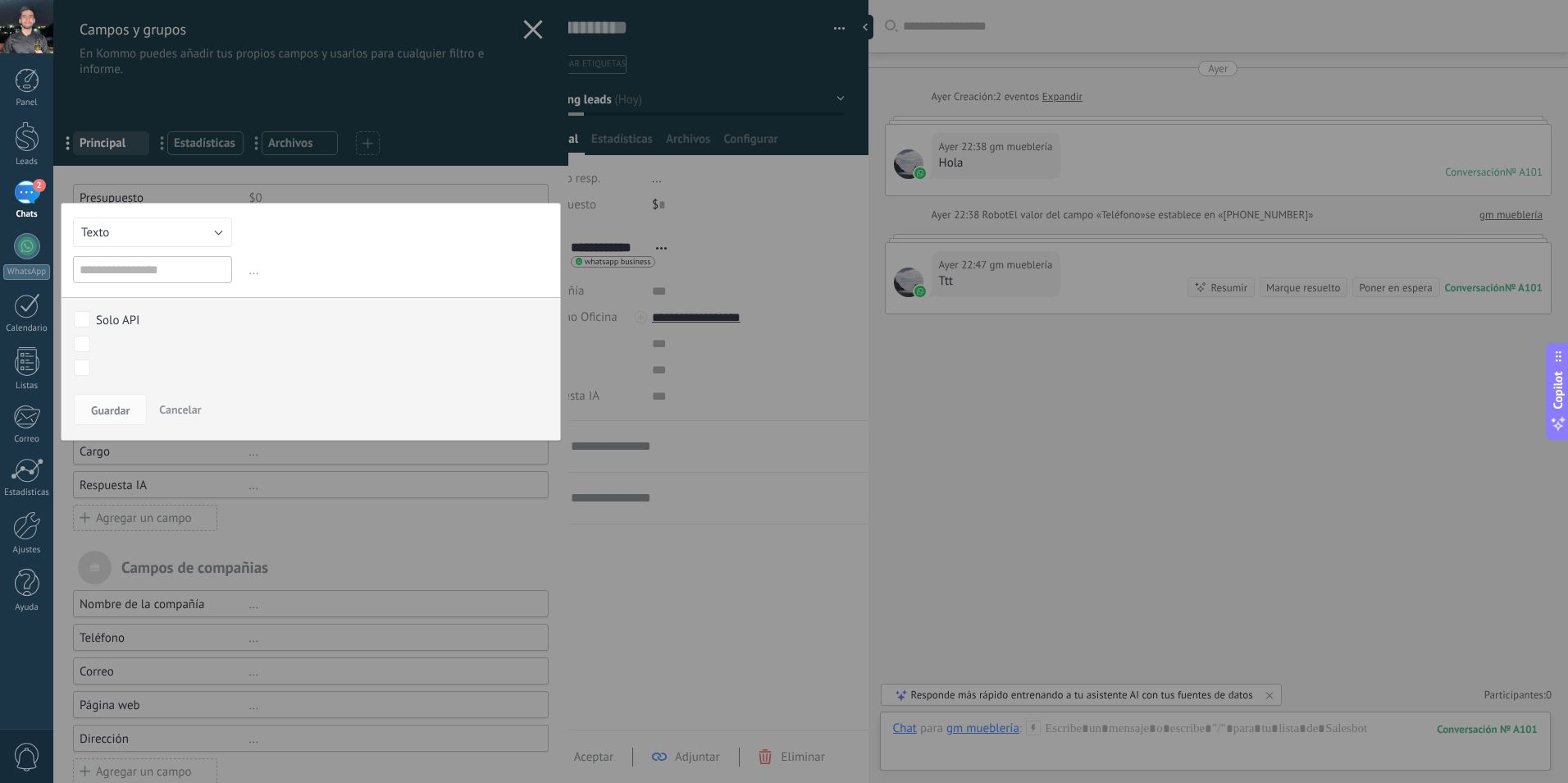
click at [173, 179] on div at bounding box center [311, 407] width 515 height 815
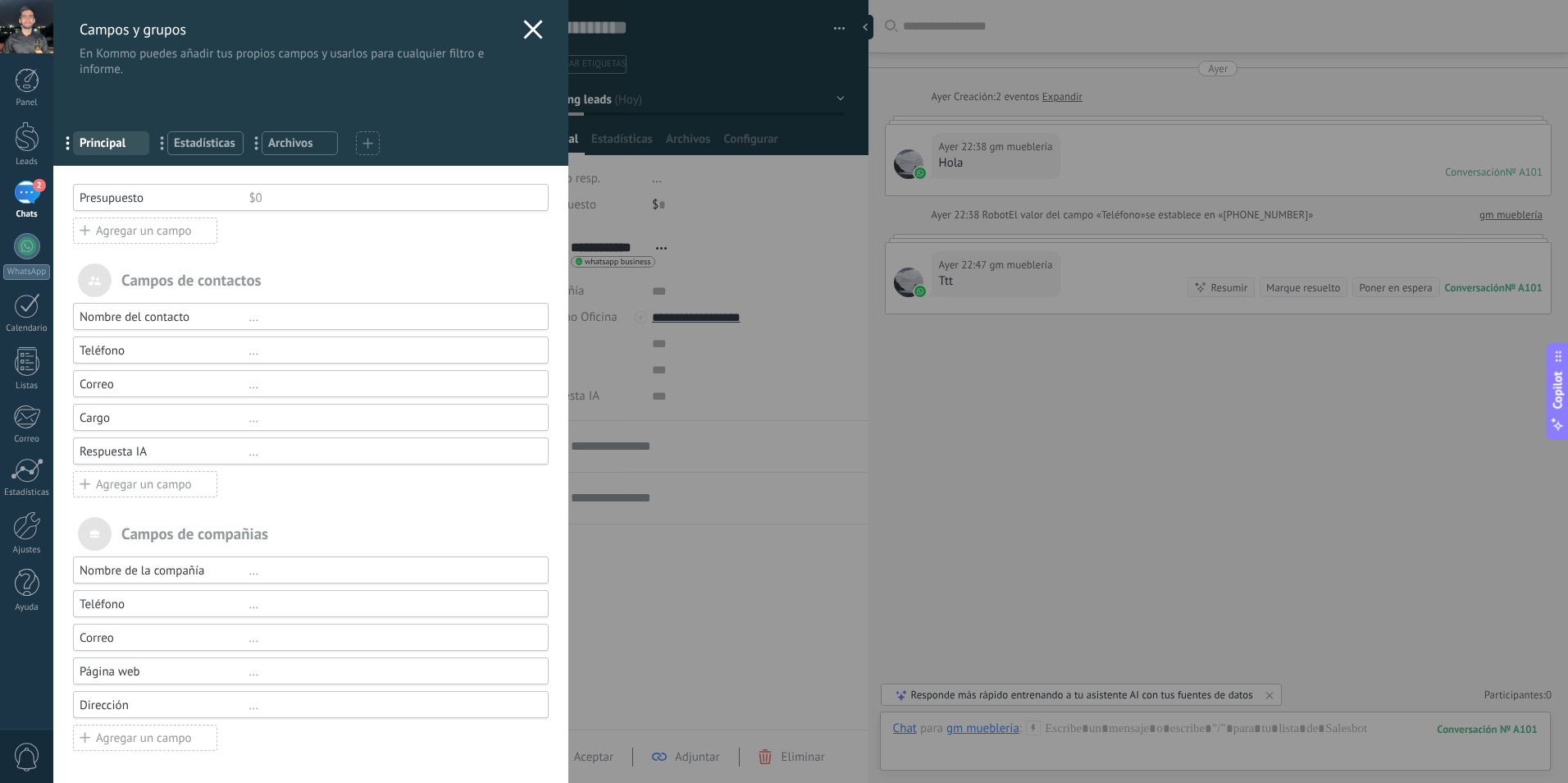
click at [192, 143] on span "Estadísticas" at bounding box center [205, 143] width 63 height 16
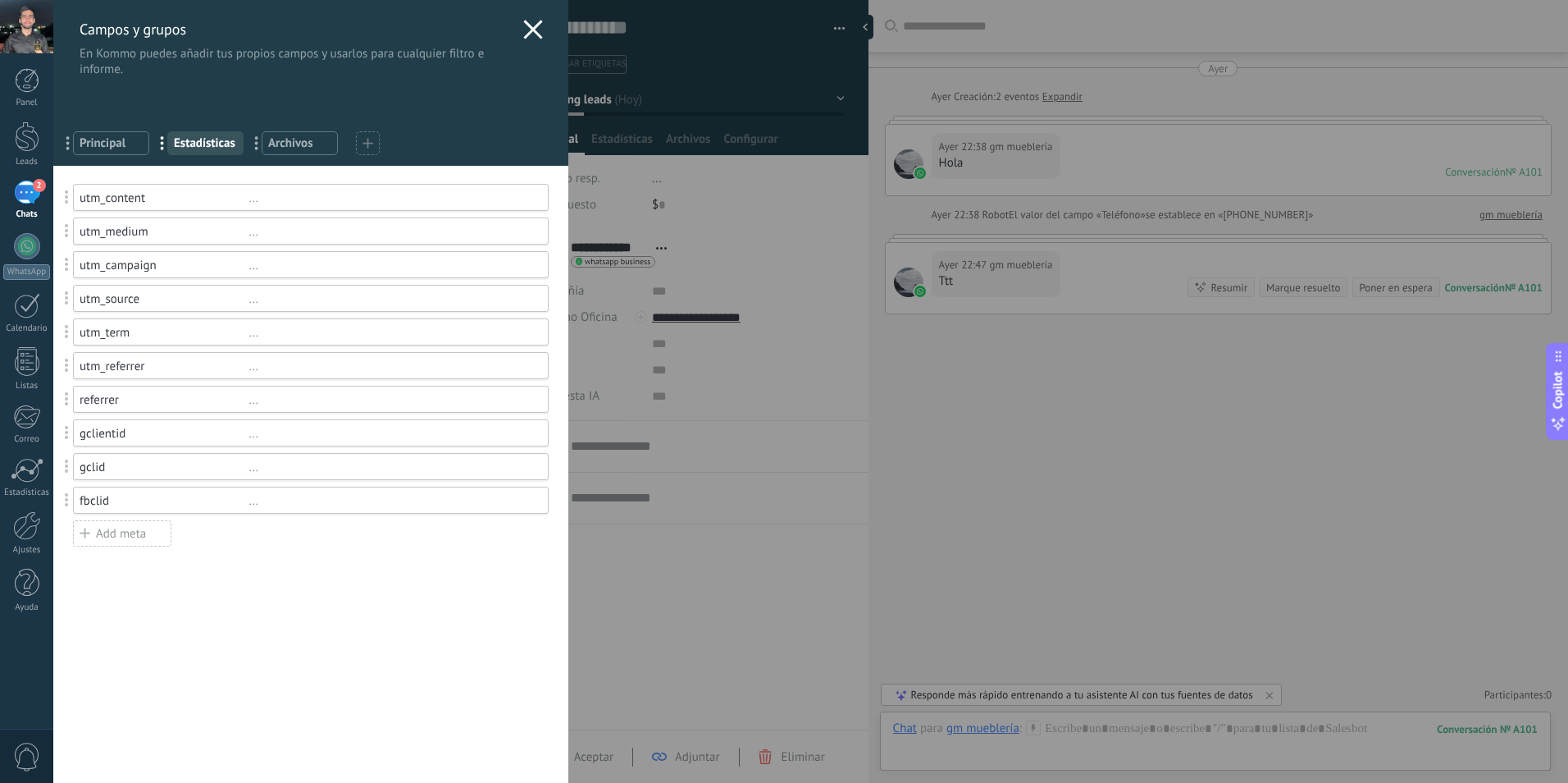
click at [287, 140] on span "Archivos" at bounding box center [299, 143] width 63 height 16
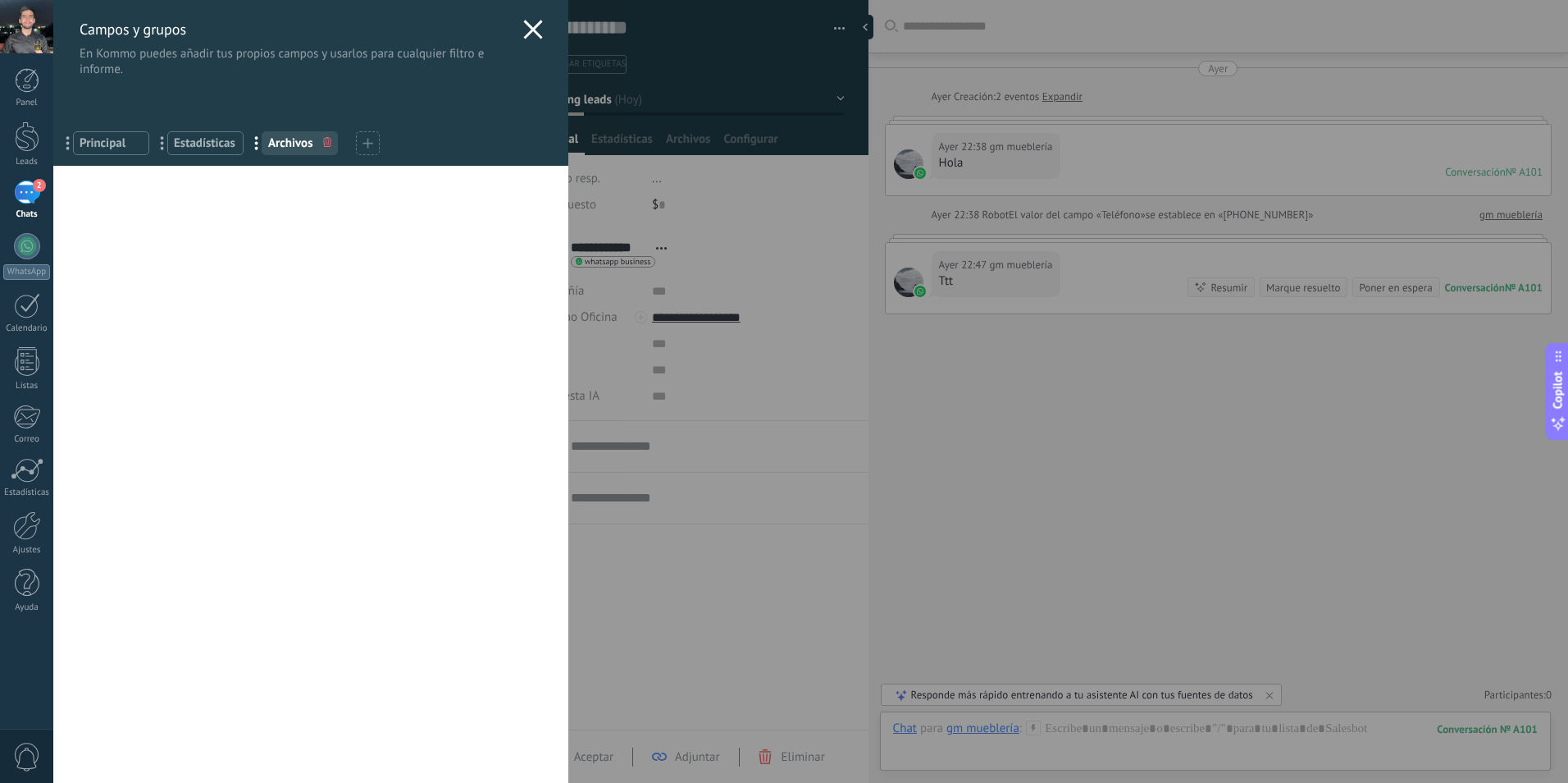
click at [118, 141] on span "Principal" at bounding box center [110, 143] width 63 height 16
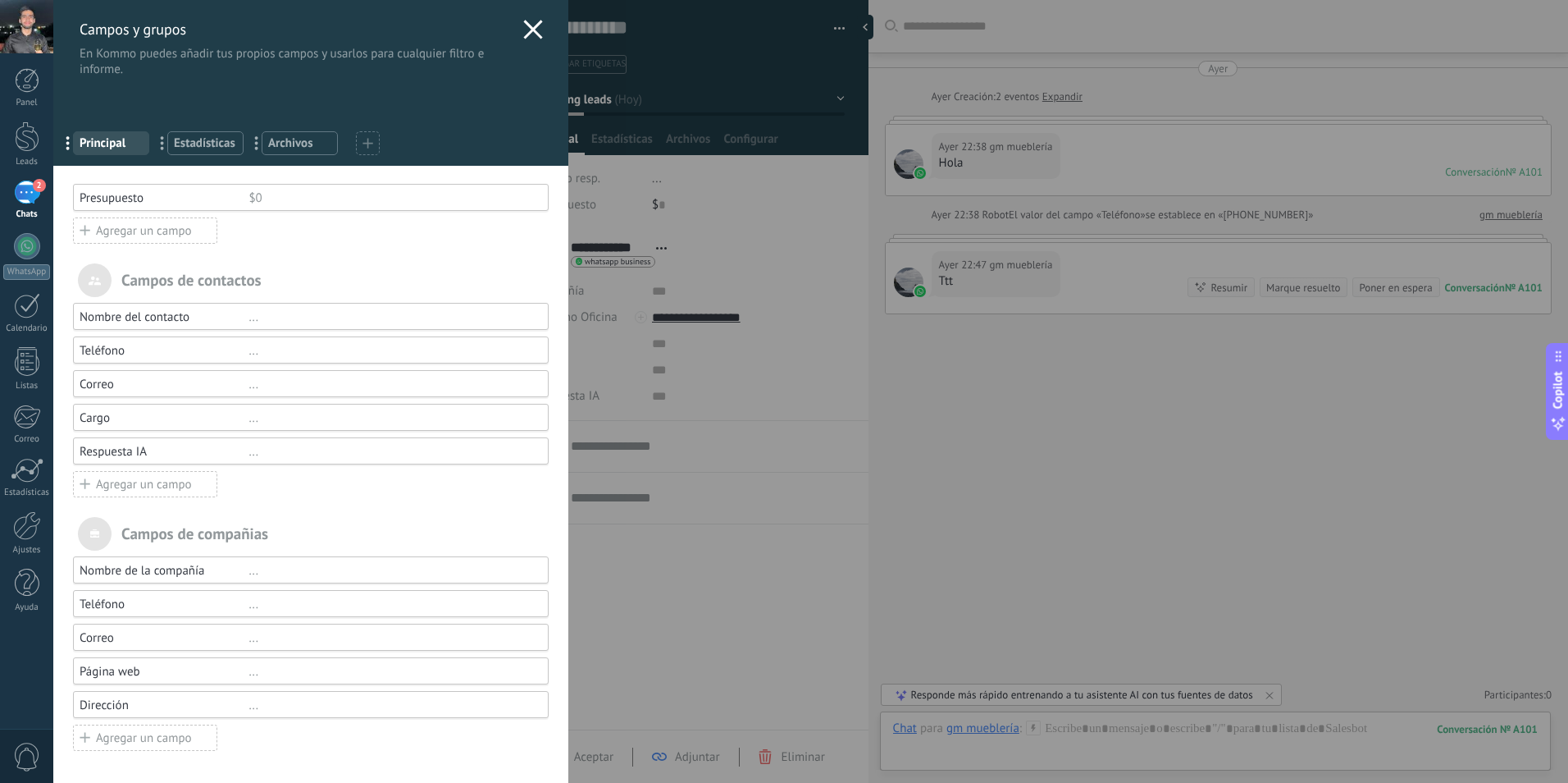
click at [149, 228] on div "Agregar un campo" at bounding box center [144, 230] width 144 height 26
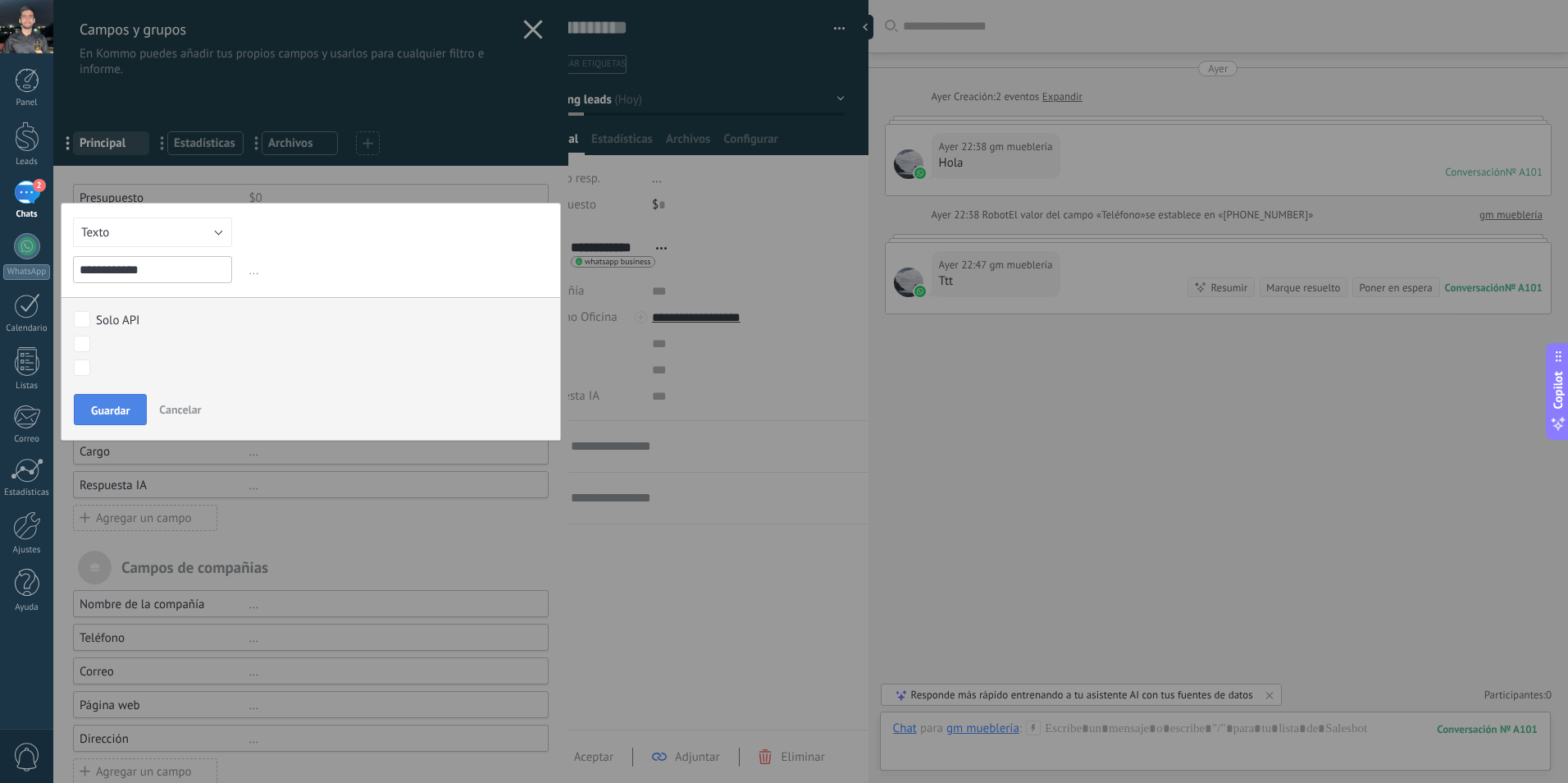
type input "**********"
click at [106, 404] on span "Guardar" at bounding box center [110, 410] width 39 height 11
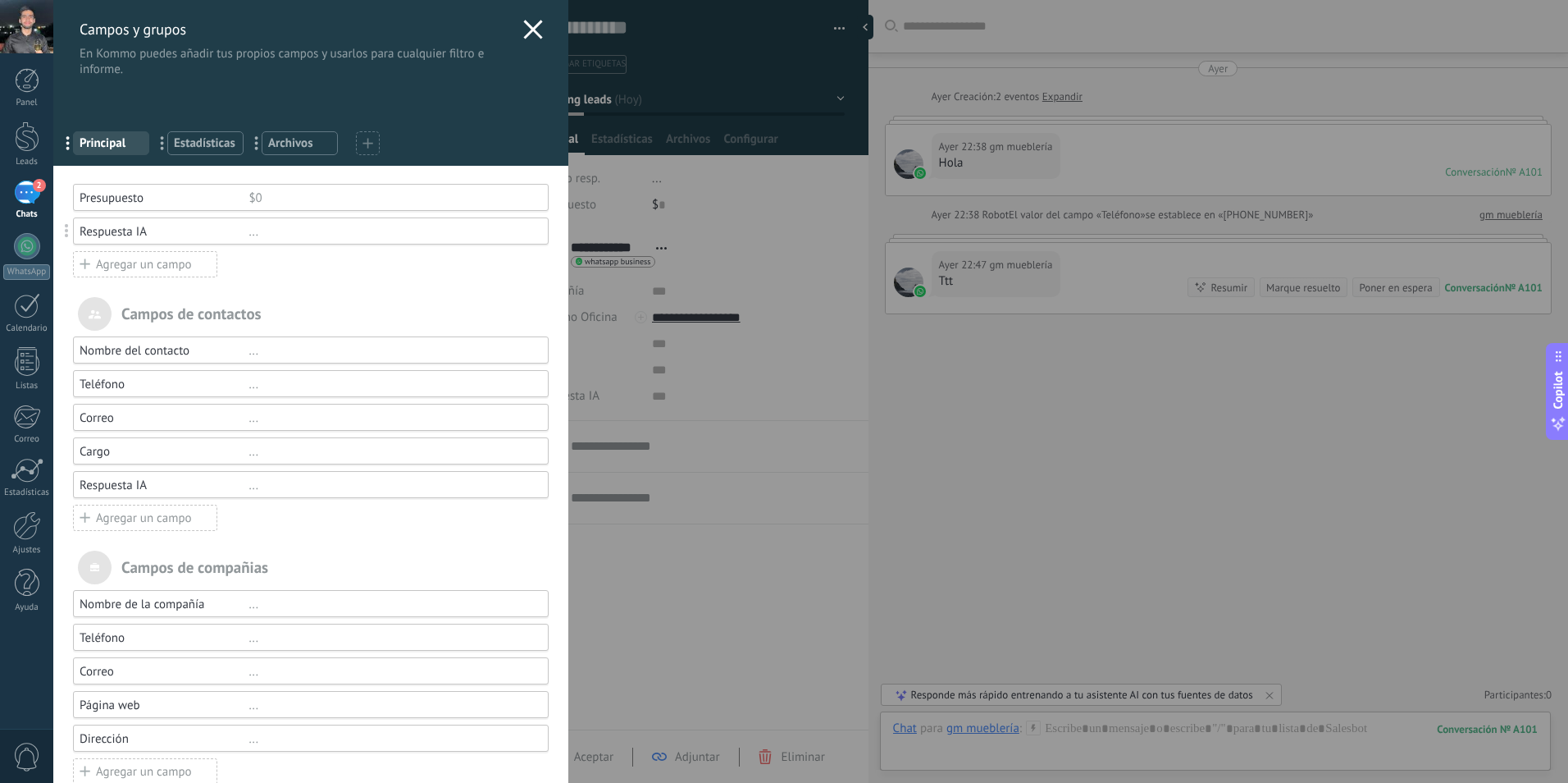
click at [610, 346] on div "Campos y grupos En Kommo puedes añadir tus propios campos y usarlos para cualqu…" at bounding box center [810, 391] width 1515 height 783
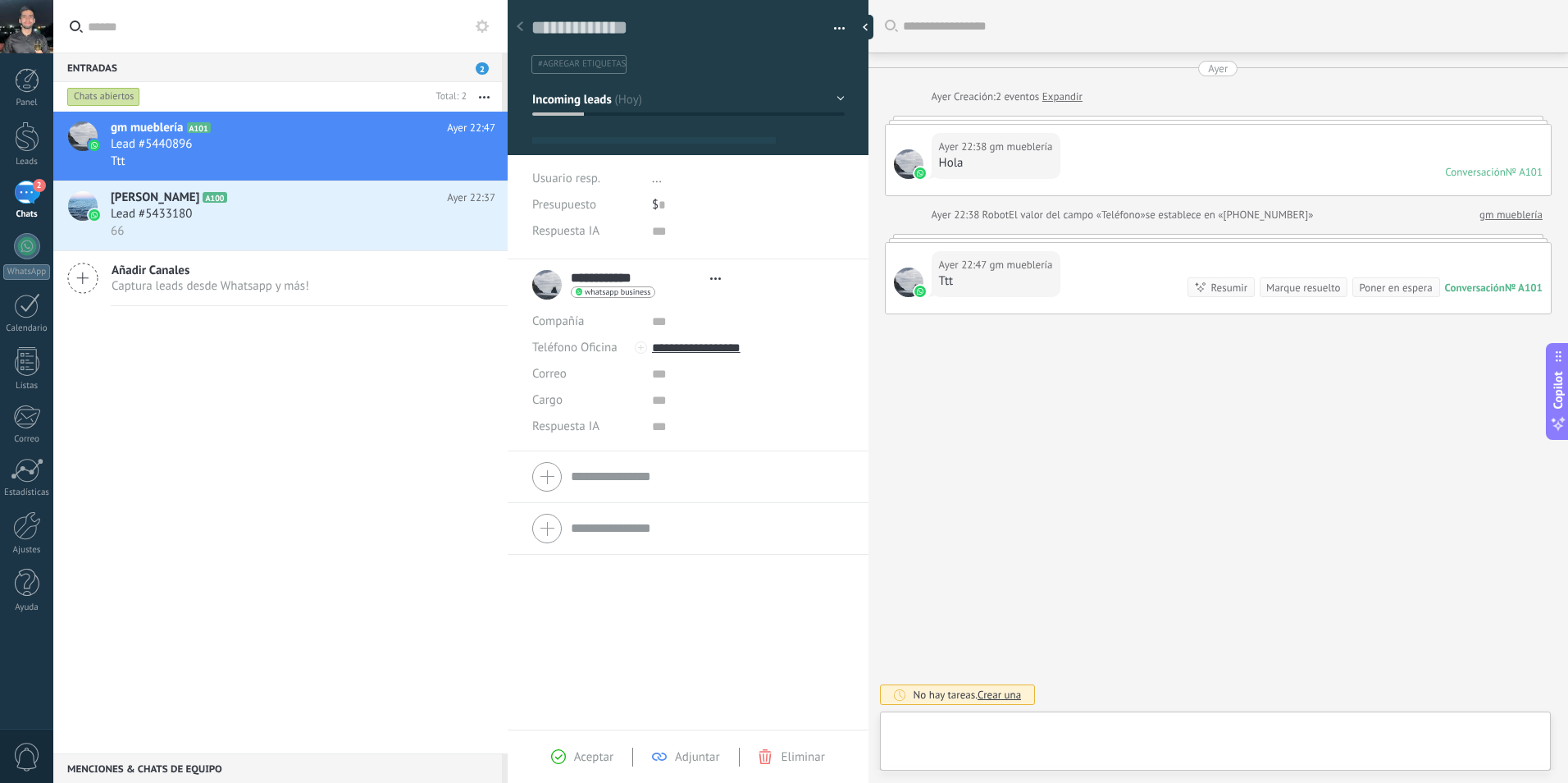
type textarea "**********"
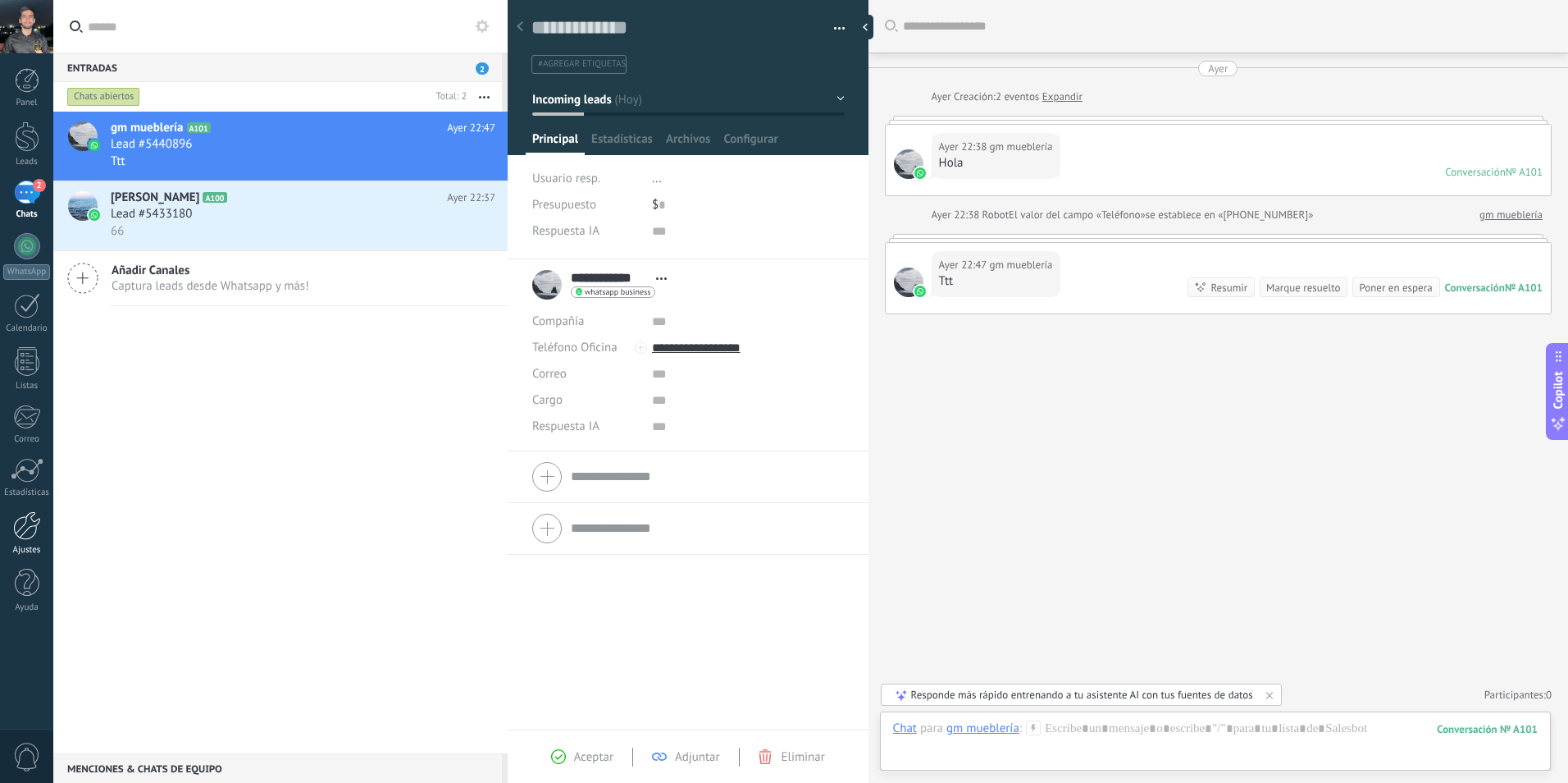
click at [30, 526] on div at bounding box center [27, 525] width 28 height 28
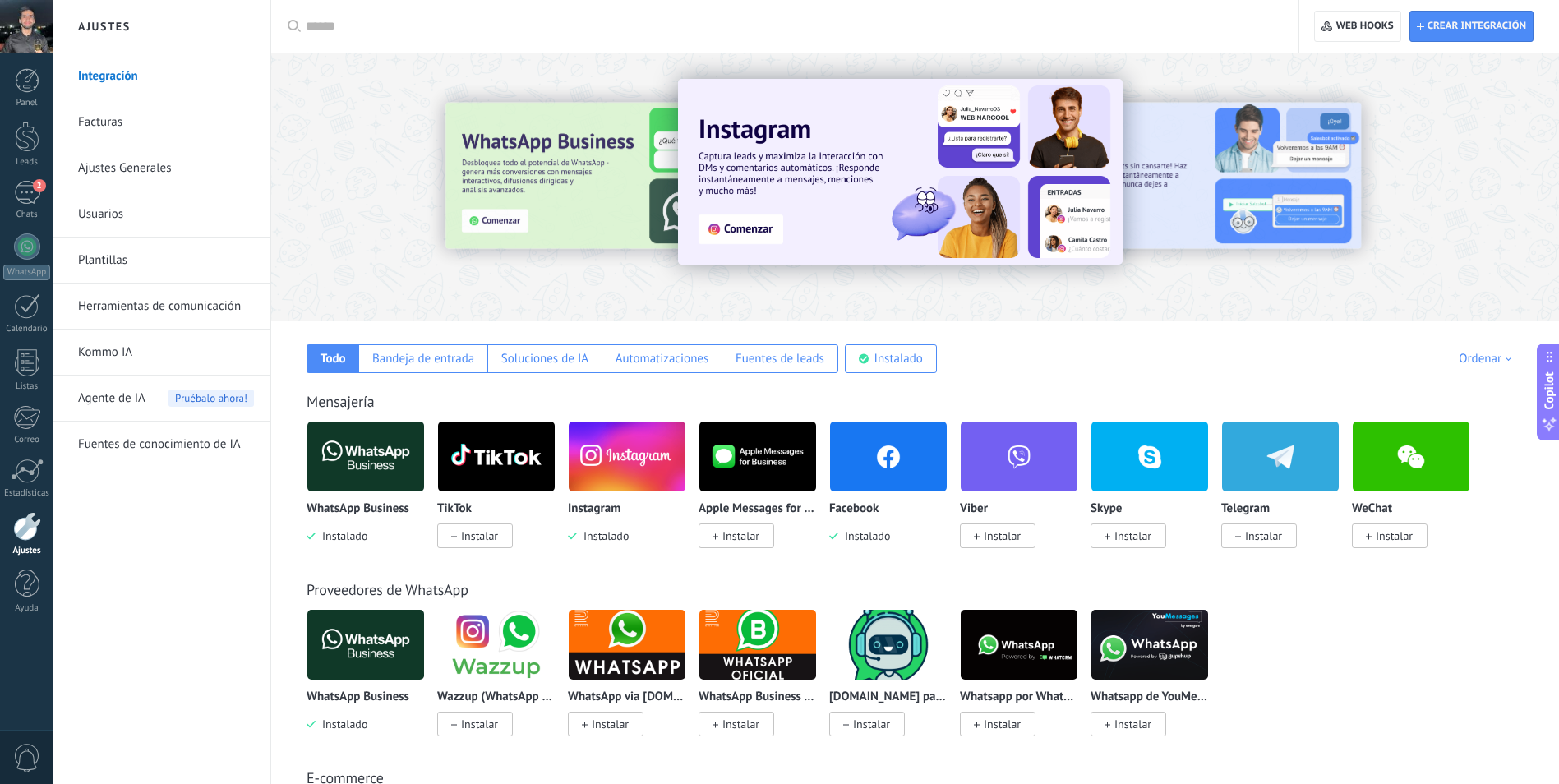
click at [126, 267] on link "Plantillas" at bounding box center [166, 260] width 176 height 46
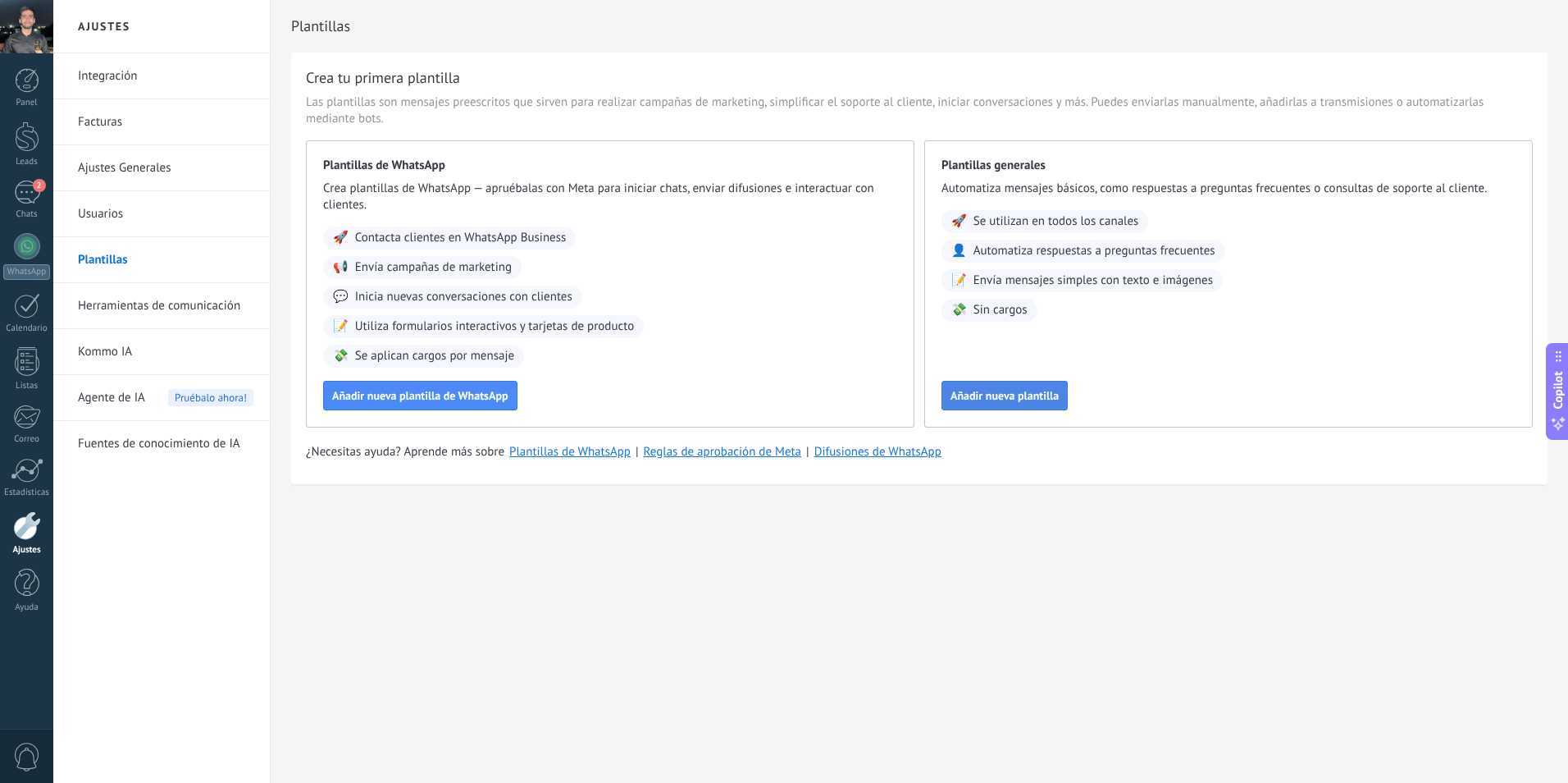
click at [999, 396] on span "Añadir nueva plantilla" at bounding box center [1004, 396] width 109 height 11
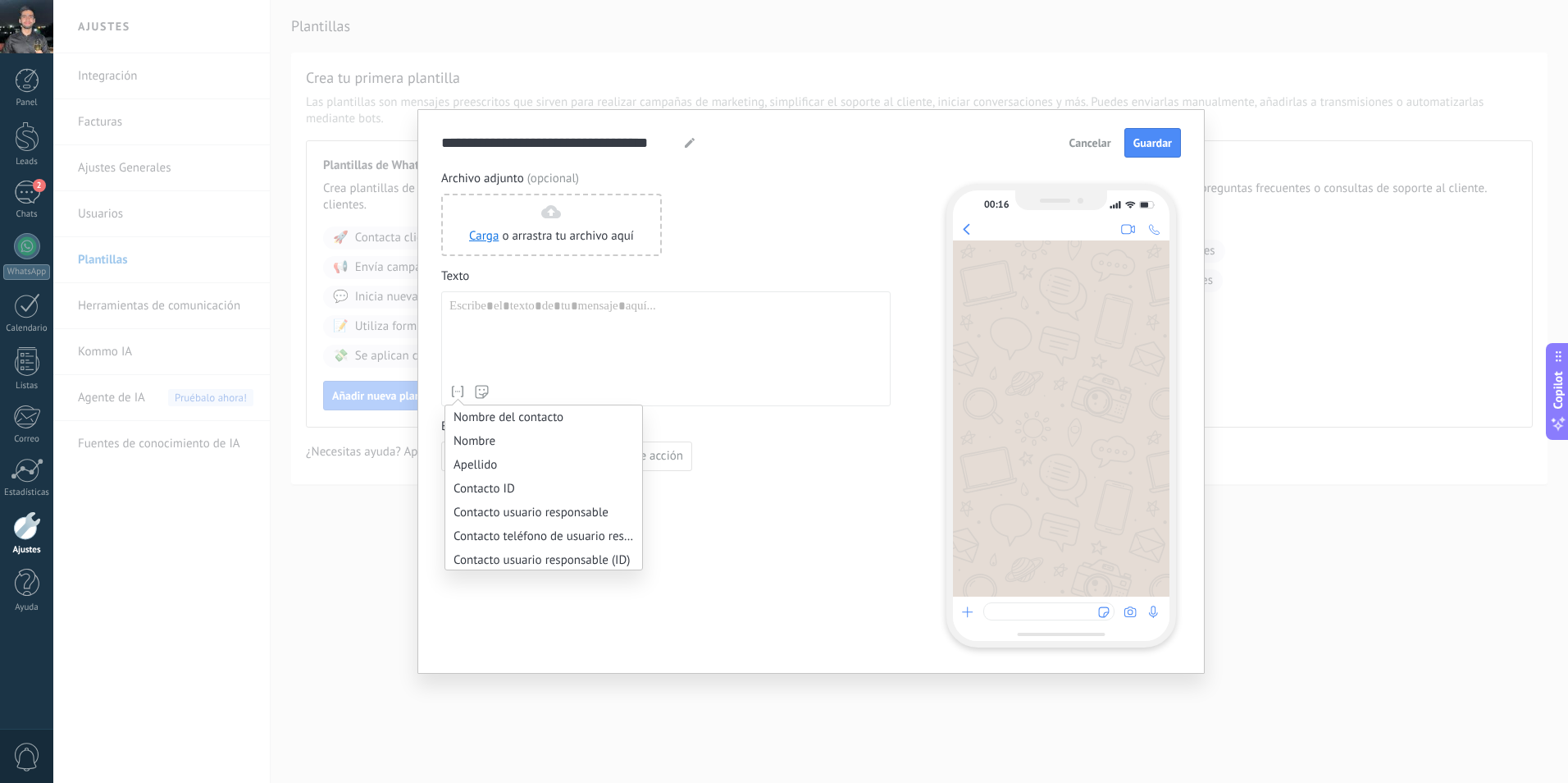
click at [460, 398] on icon at bounding box center [457, 391] width 16 height 16
click at [692, 344] on div at bounding box center [666, 337] width 433 height 78
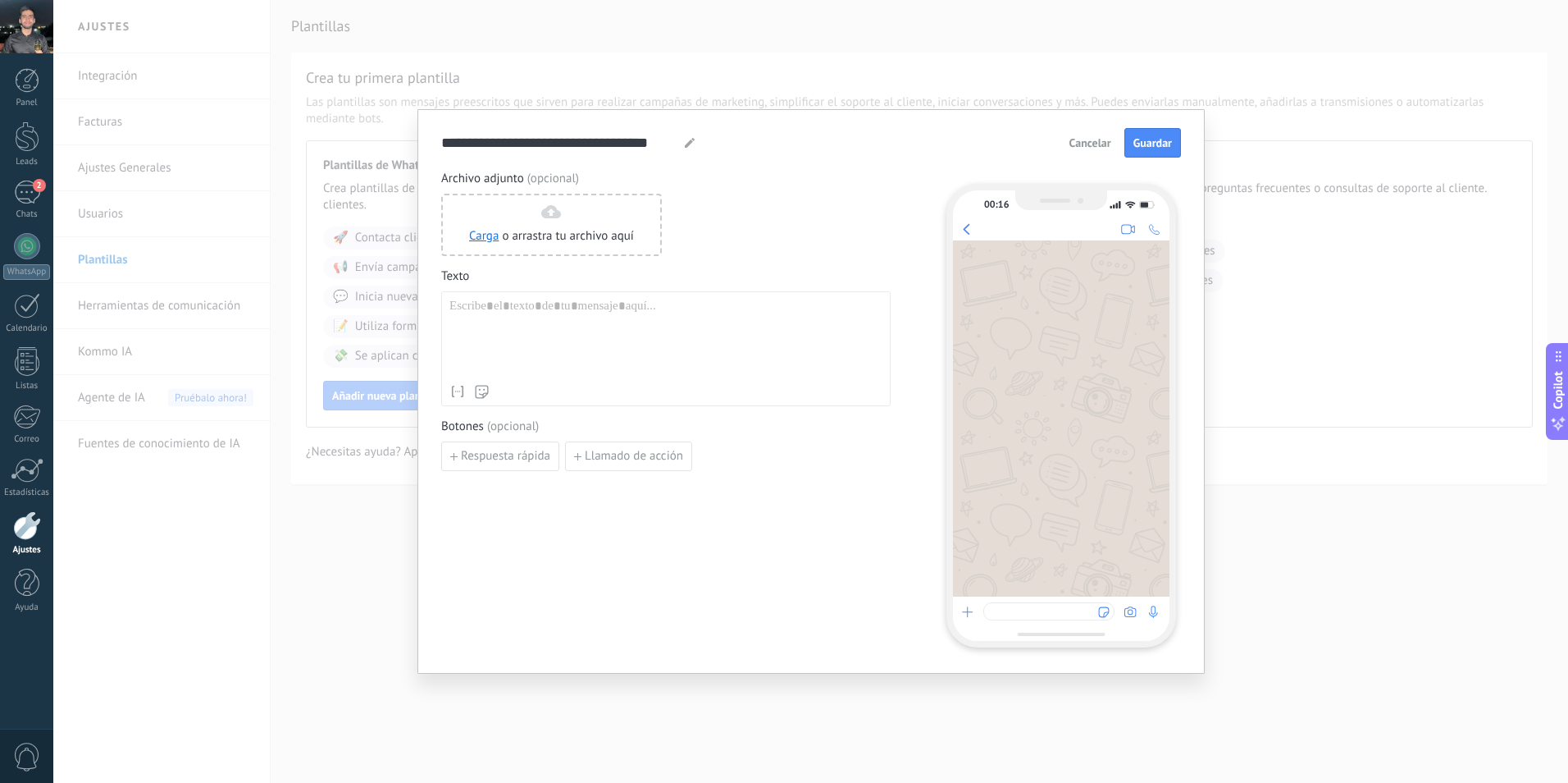
click at [1017, 79] on div "**********" at bounding box center [810, 391] width 1515 height 783
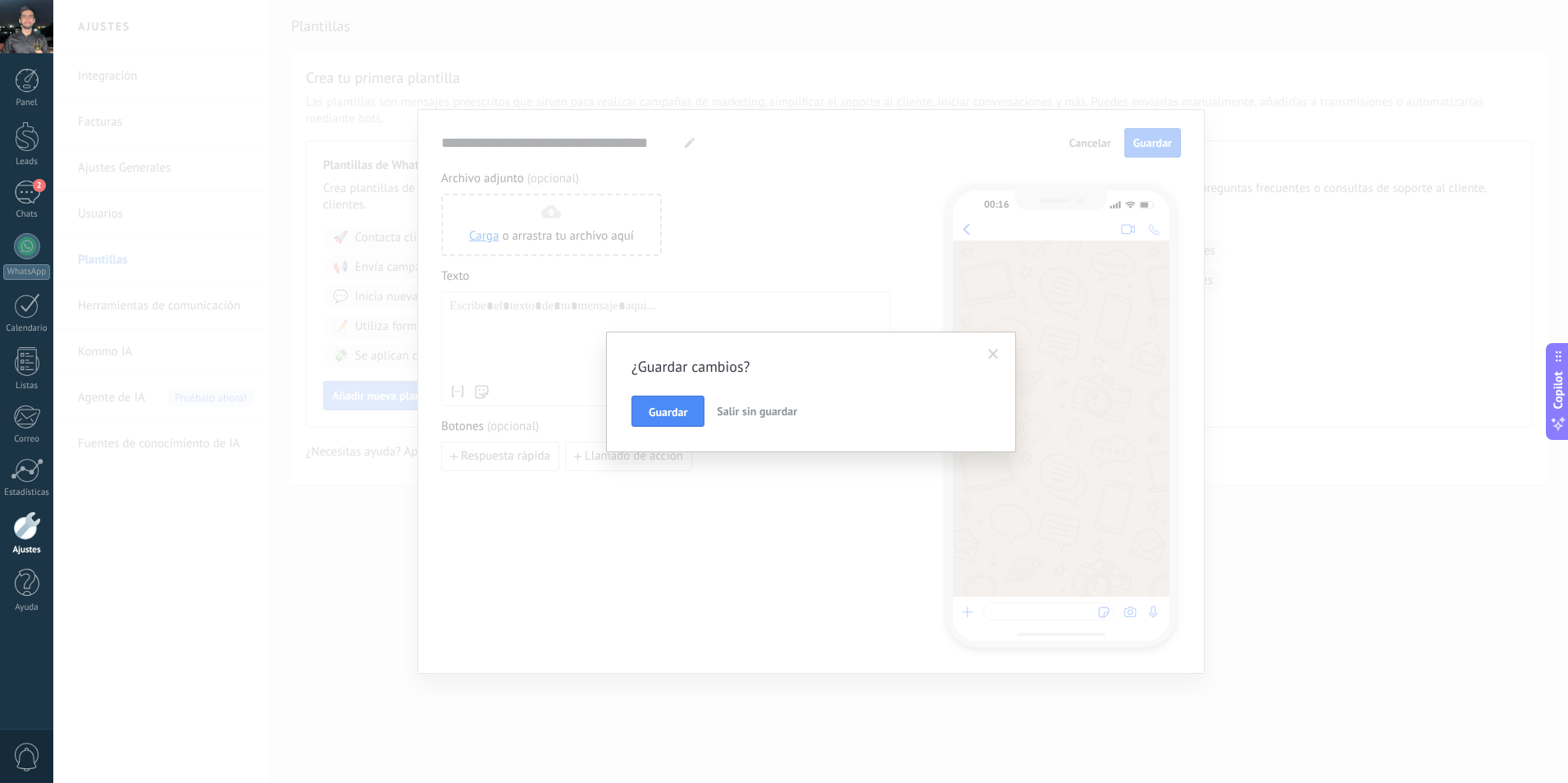
click at [756, 414] on span "Salir sin guardar" at bounding box center [756, 412] width 80 height 15
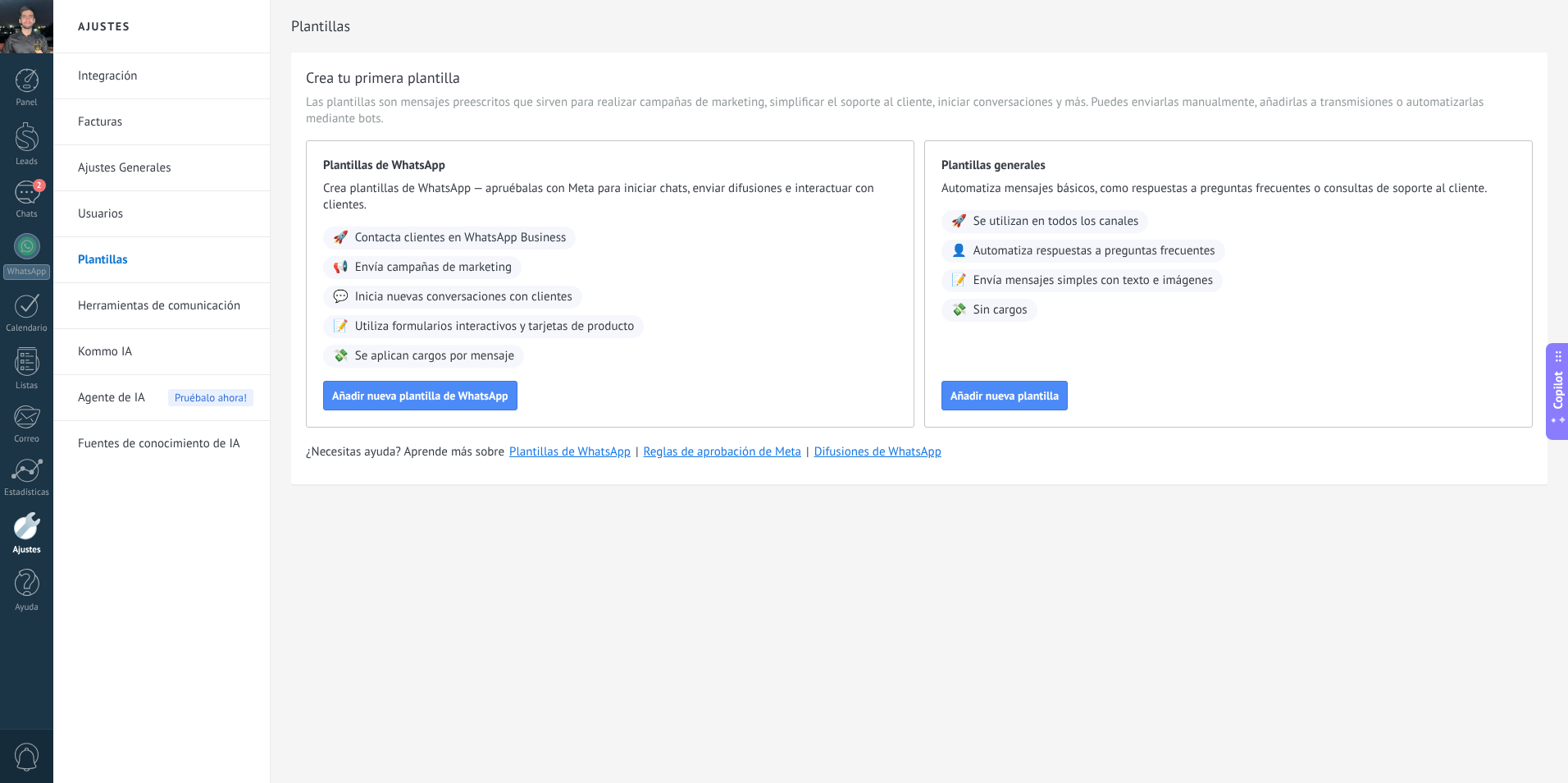
click at [123, 160] on link "Ajustes Generales" at bounding box center [166, 168] width 176 height 46
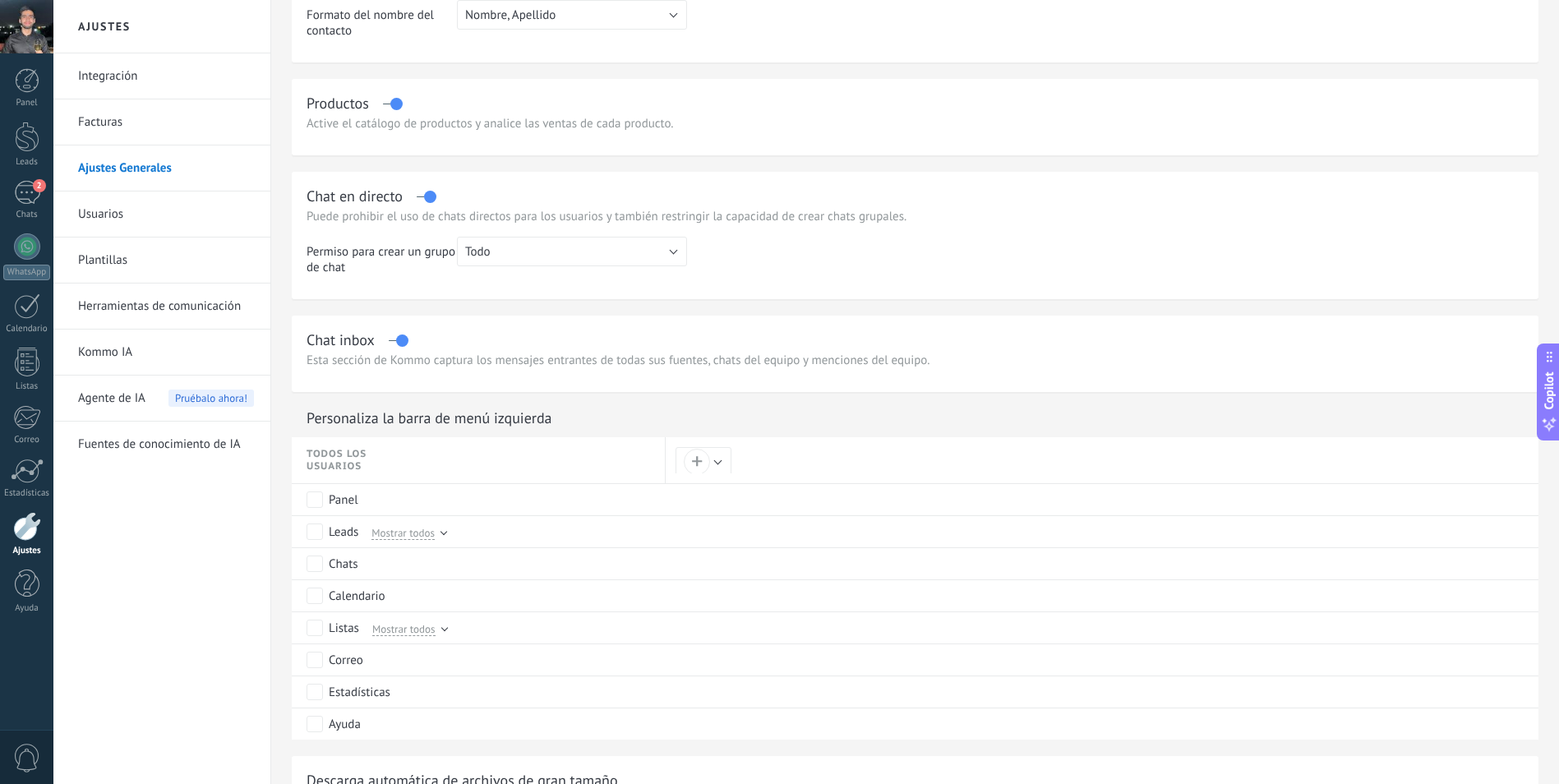
scroll to position [575, 0]
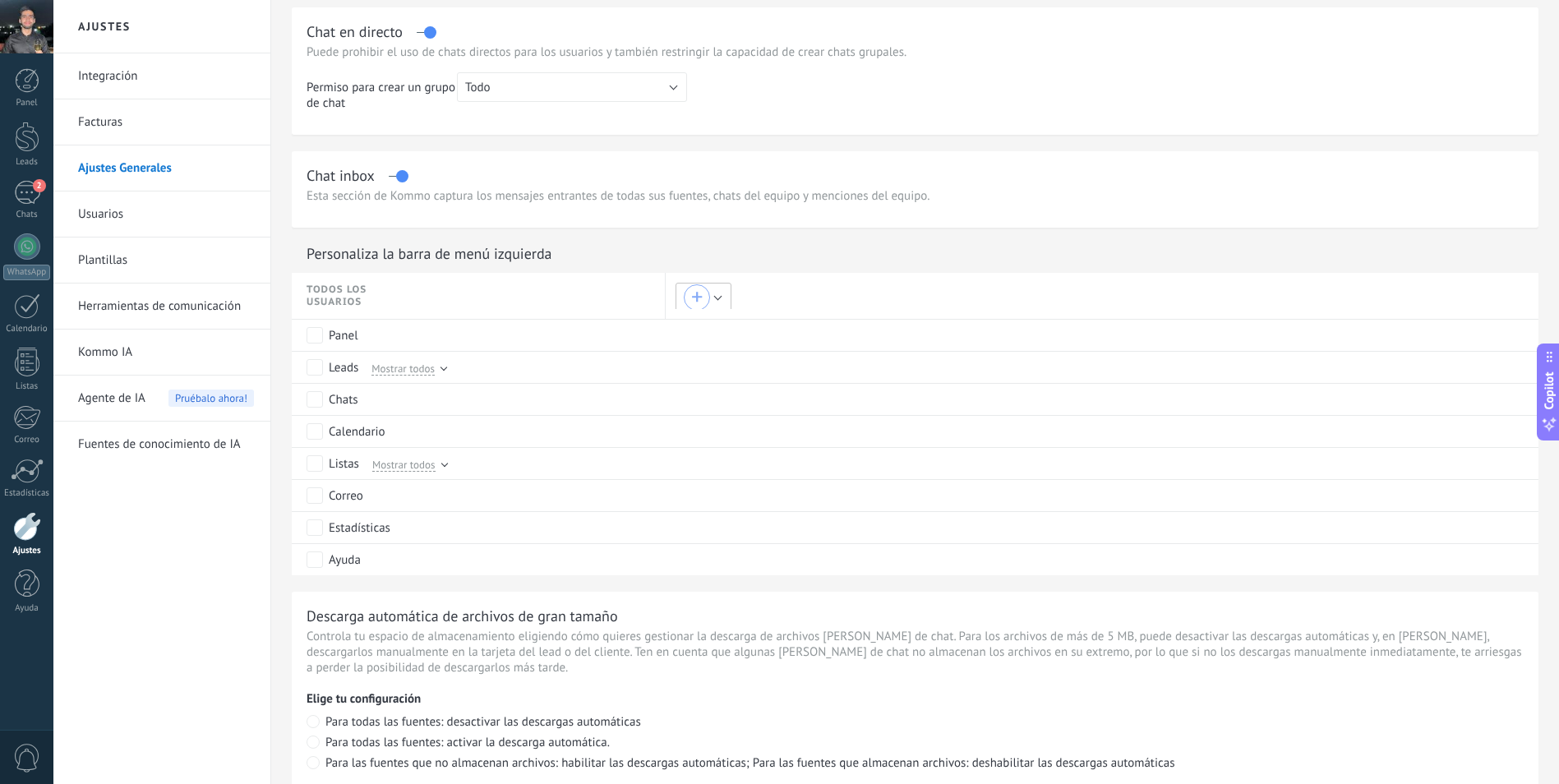
click at [697, 297] on div "+" at bounding box center [697, 297] width 11 height 11
click at [819, 286] on button "Crear nuevo rol" at bounding box center [825, 287] width 185 height 28
click at [866, 284] on input "text" at bounding box center [826, 290] width 151 height 14
type input "**********"
click at [780, 332] on button "Guardar" at bounding box center [779, 320] width 57 height 31
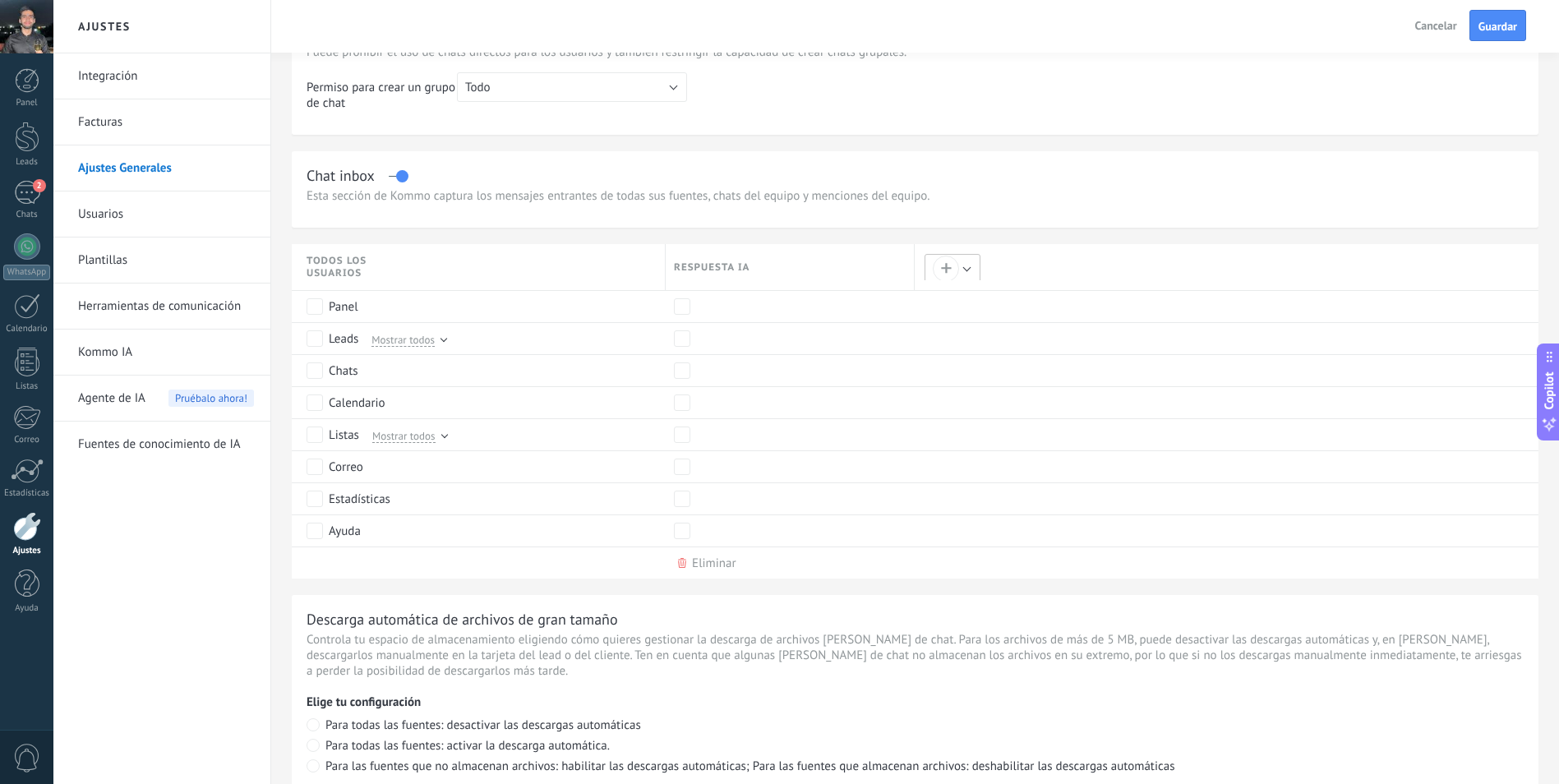
click at [965, 269] on button "+" at bounding box center [953, 268] width 56 height 28
click at [995, 222] on div at bounding box center [785, 392] width 1571 height 784
click at [737, 267] on span "Respuesta IA" at bounding box center [724, 267] width 98 height 12
click at [709, 573] on div "Eliminar" at bounding box center [786, 563] width 241 height 31
click at [725, 565] on div "Eliminar" at bounding box center [714, 563] width 44 height 16
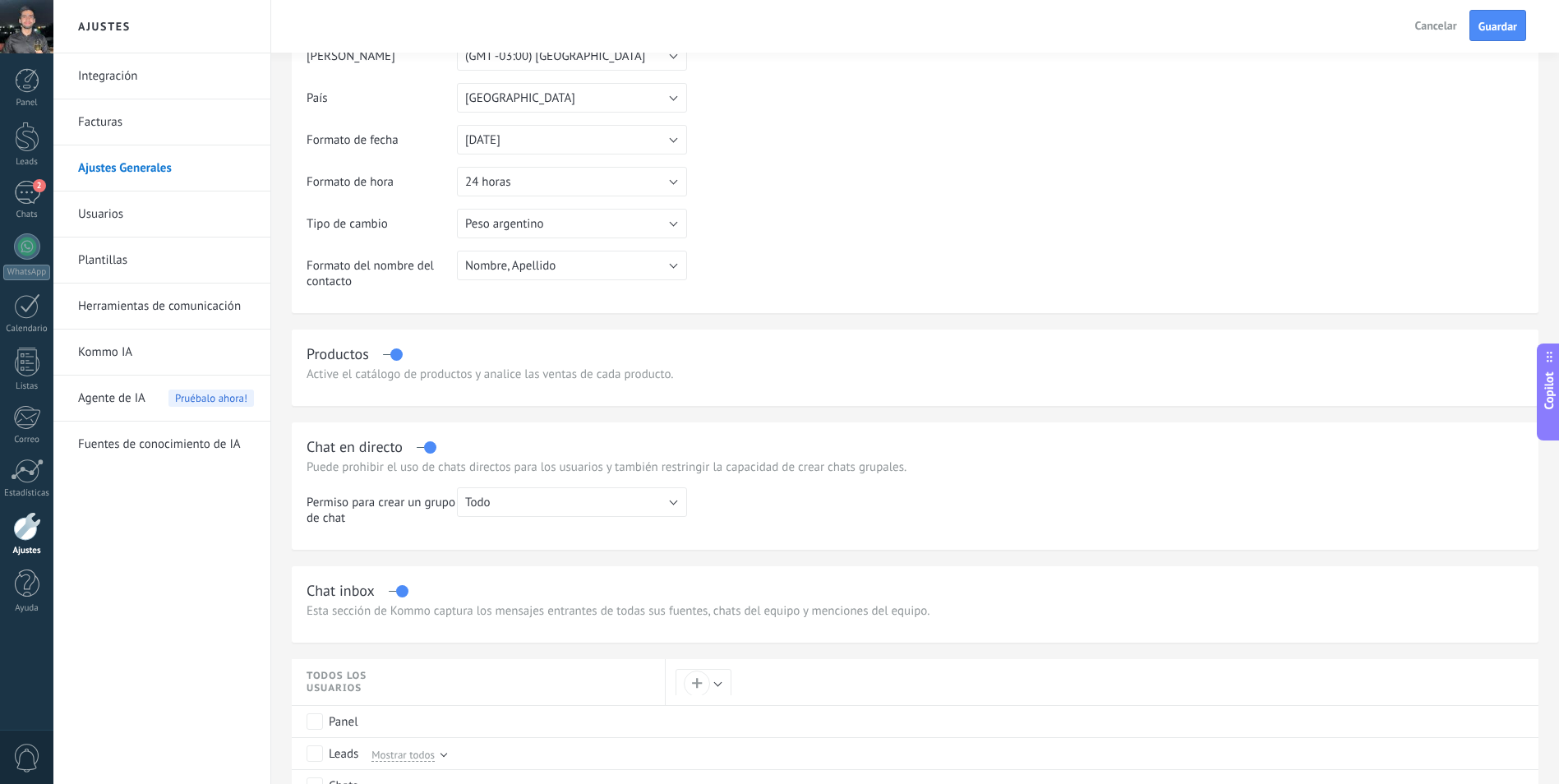
scroll to position [0, 0]
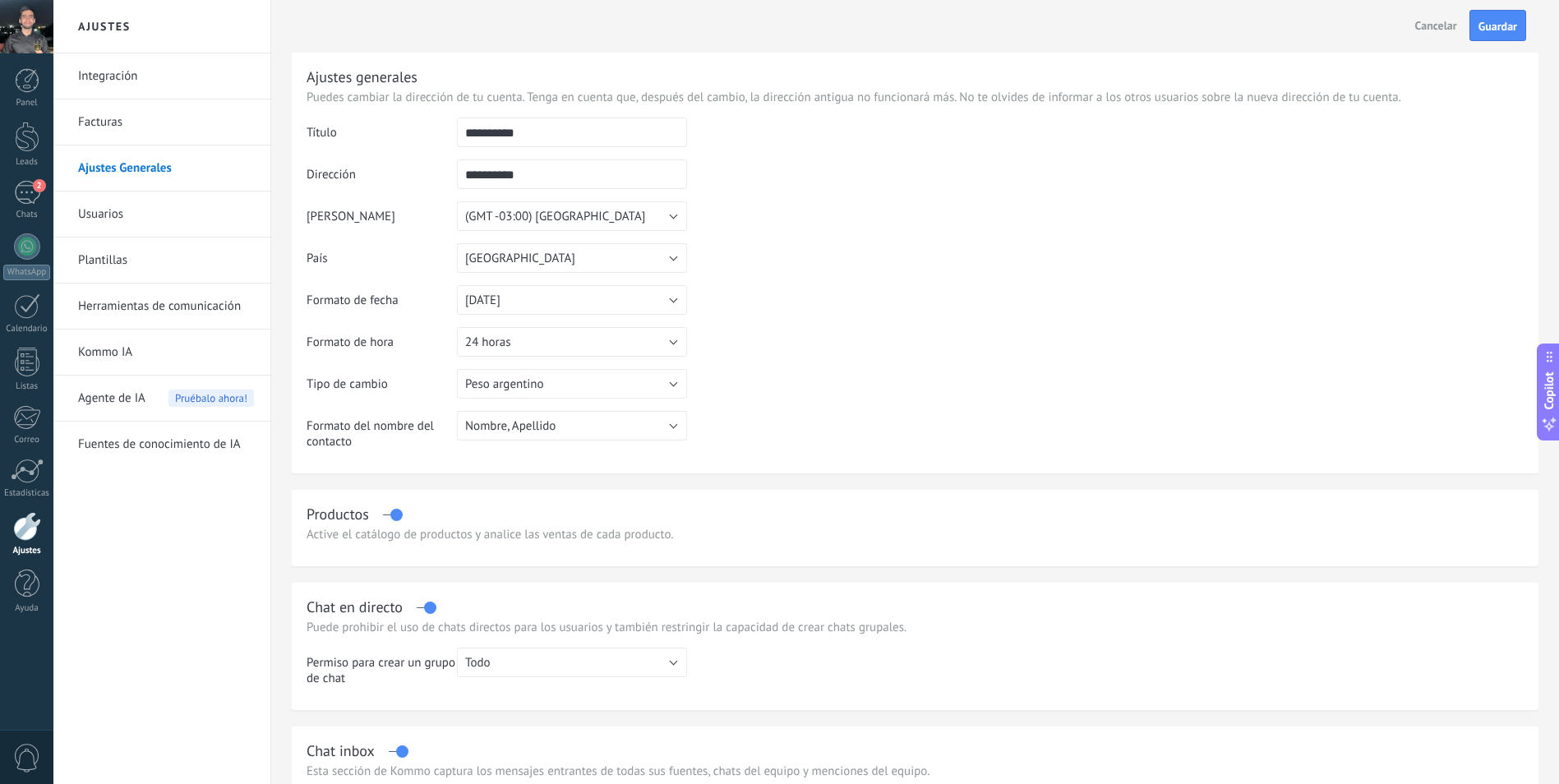
click at [152, 305] on link "Herramientas de comunicación" at bounding box center [166, 306] width 176 height 46
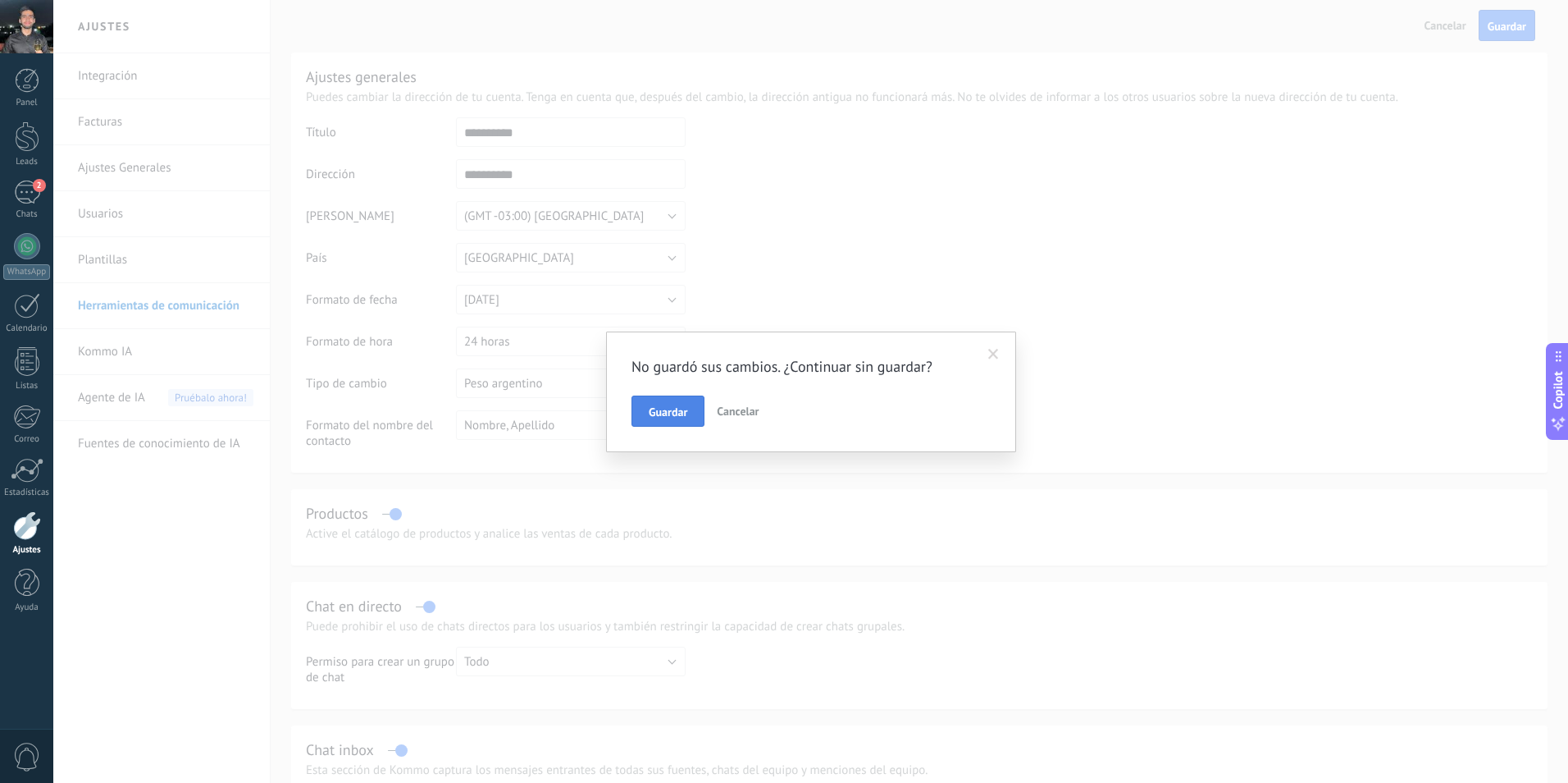
click at [692, 407] on button "Guardar" at bounding box center [667, 411] width 73 height 31
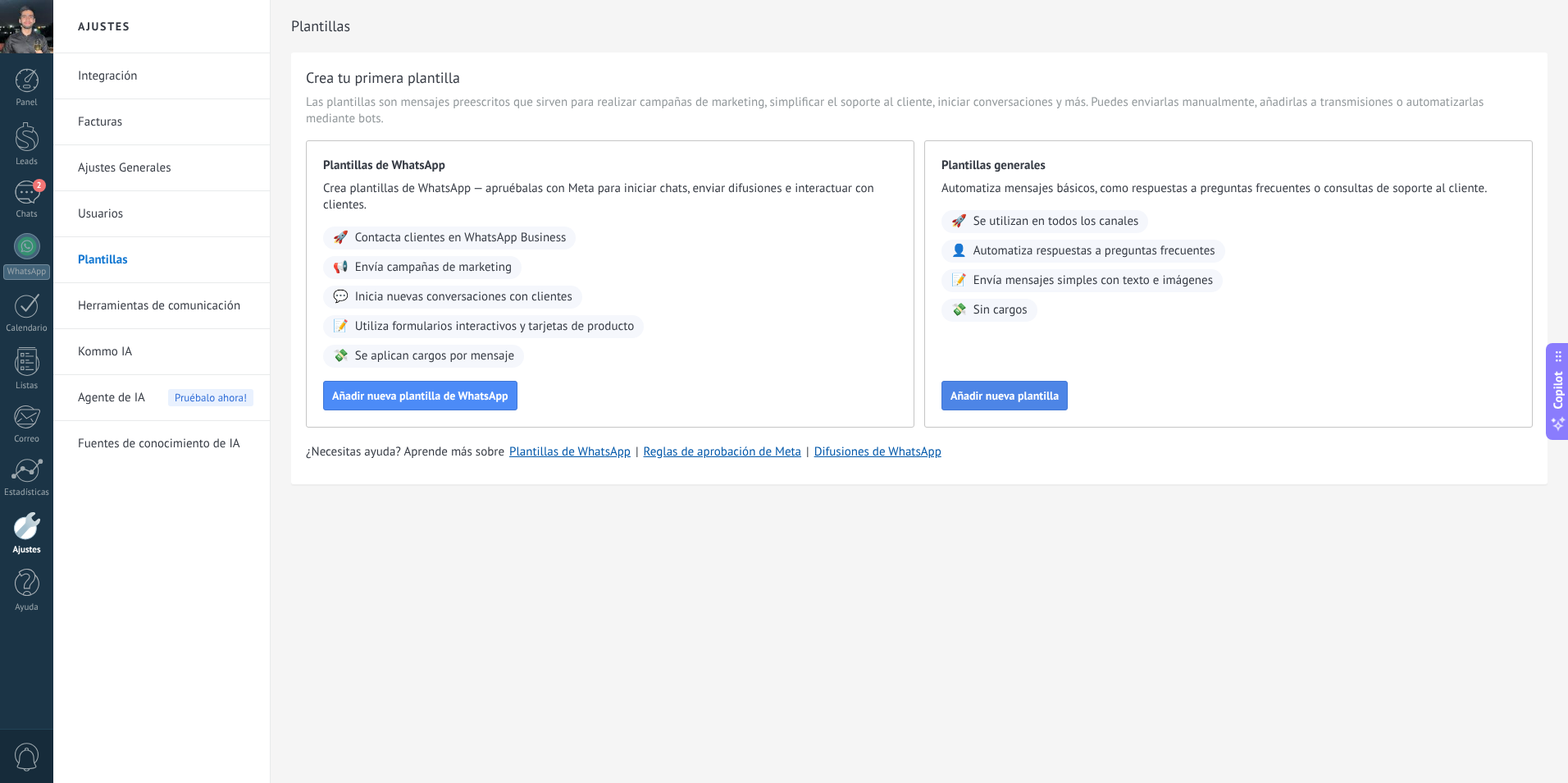
click at [1003, 390] on span "Añadir nueva plantilla" at bounding box center [1004, 396] width 109 height 11
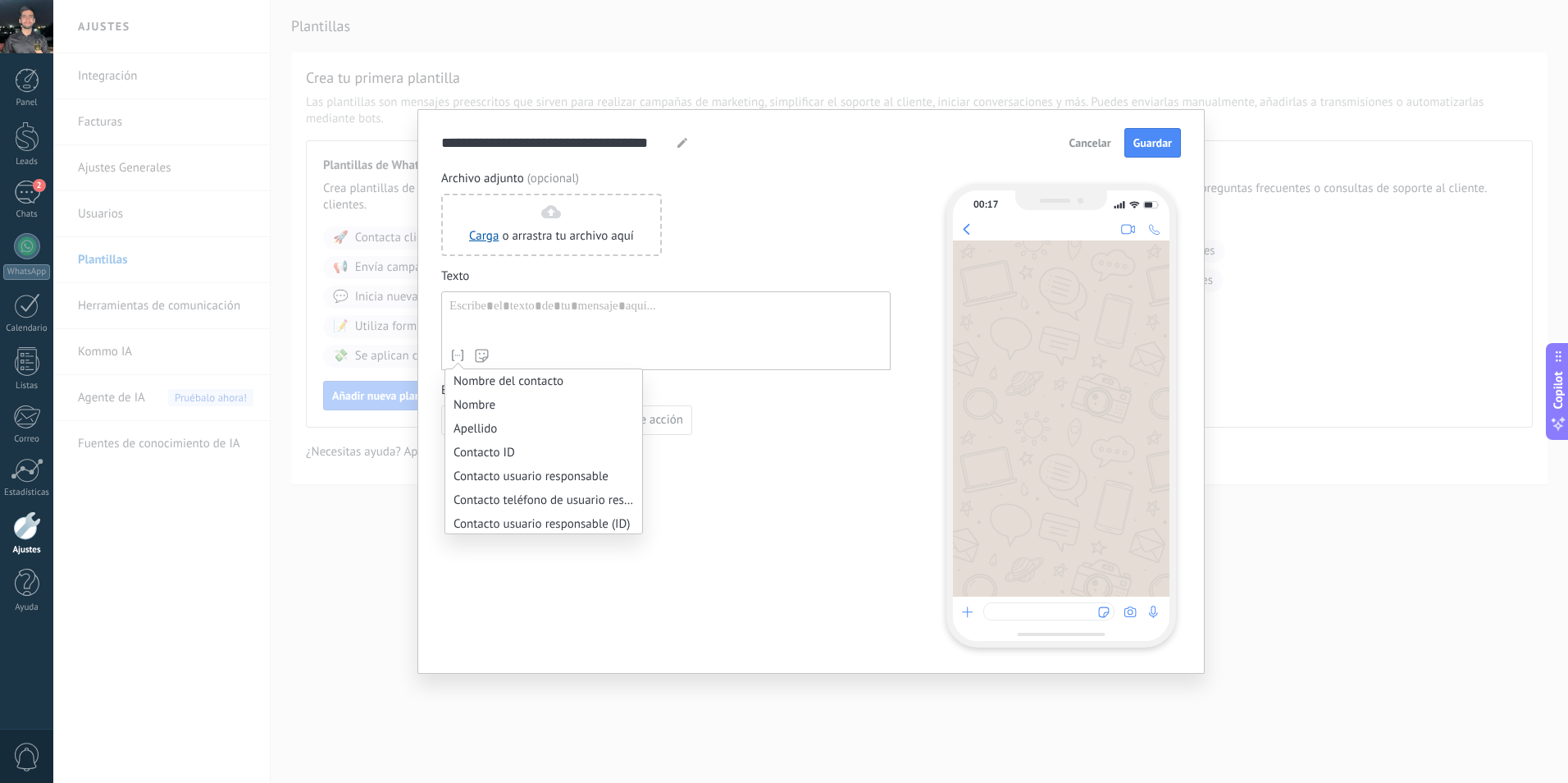
click at [450, 349] on icon at bounding box center [457, 355] width 16 height 16
click at [496, 472] on li "Respuesta IA" at bounding box center [544, 472] width 197 height 24
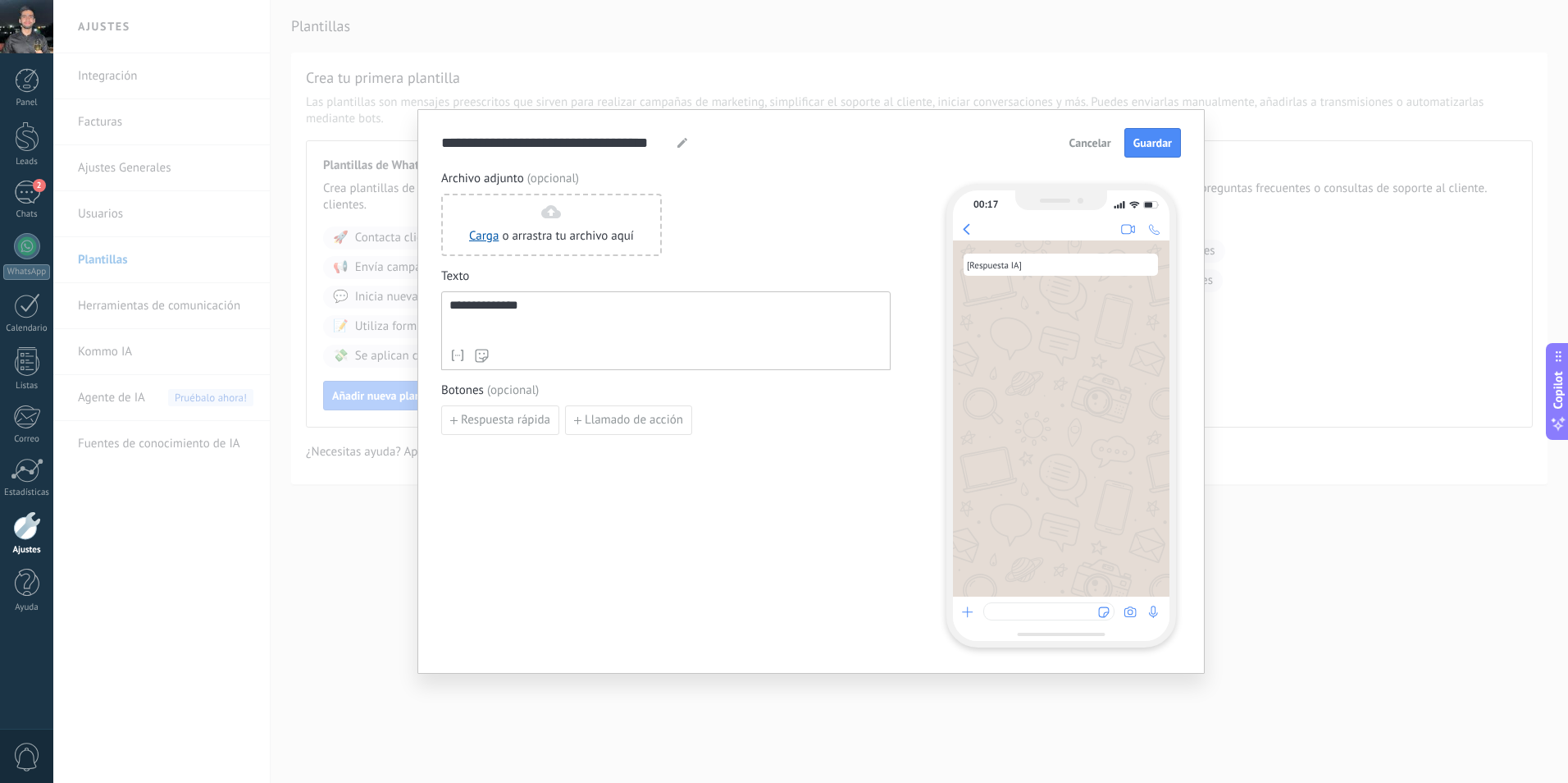
click at [670, 316] on div "**********" at bounding box center [666, 319] width 433 height 42
click at [1155, 137] on span "Guardar" at bounding box center [1153, 143] width 39 height 11
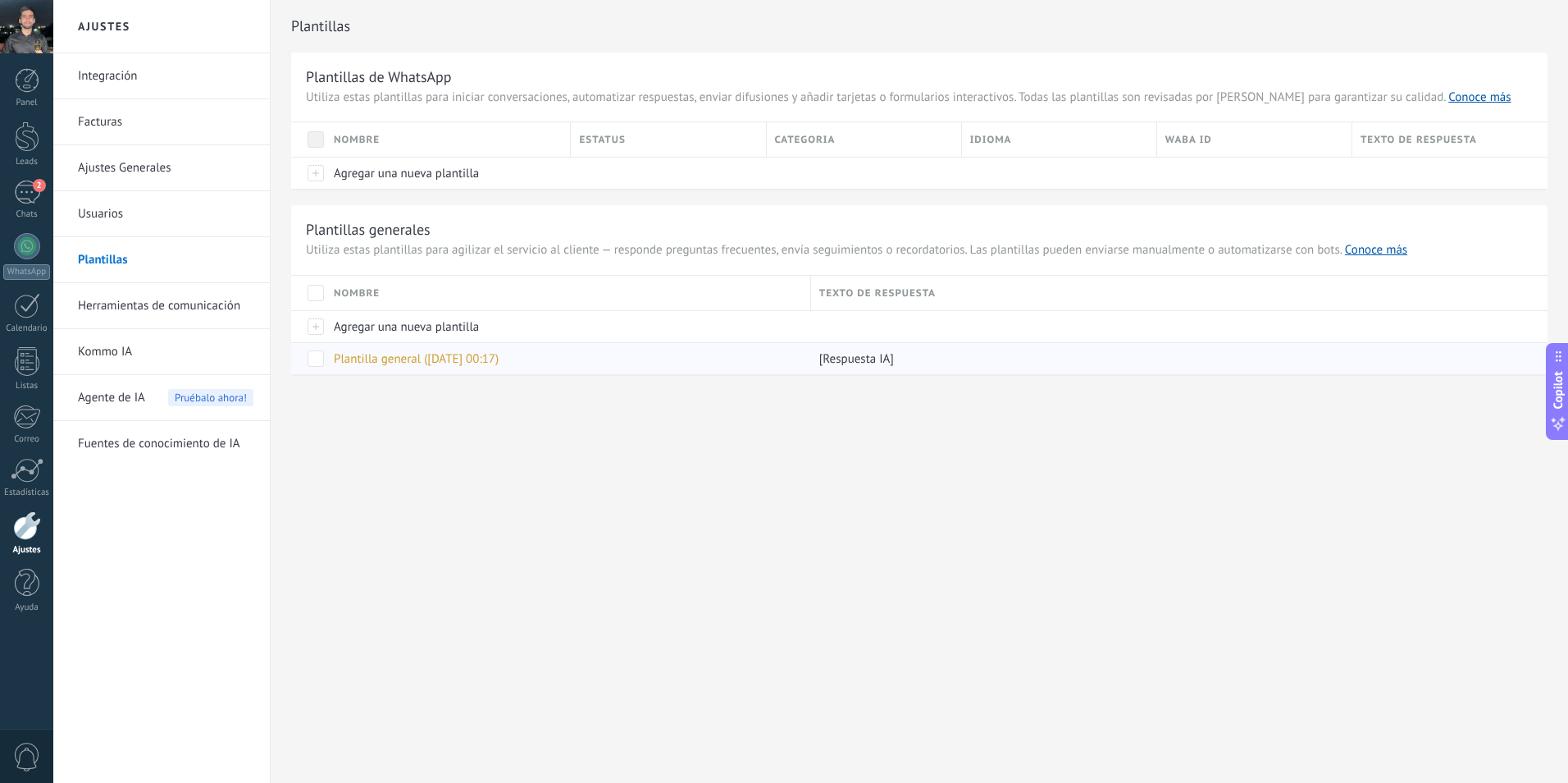
click at [430, 363] on span "Plantilla general ([DATE] 00:17)" at bounding box center [416, 359] width 165 height 16
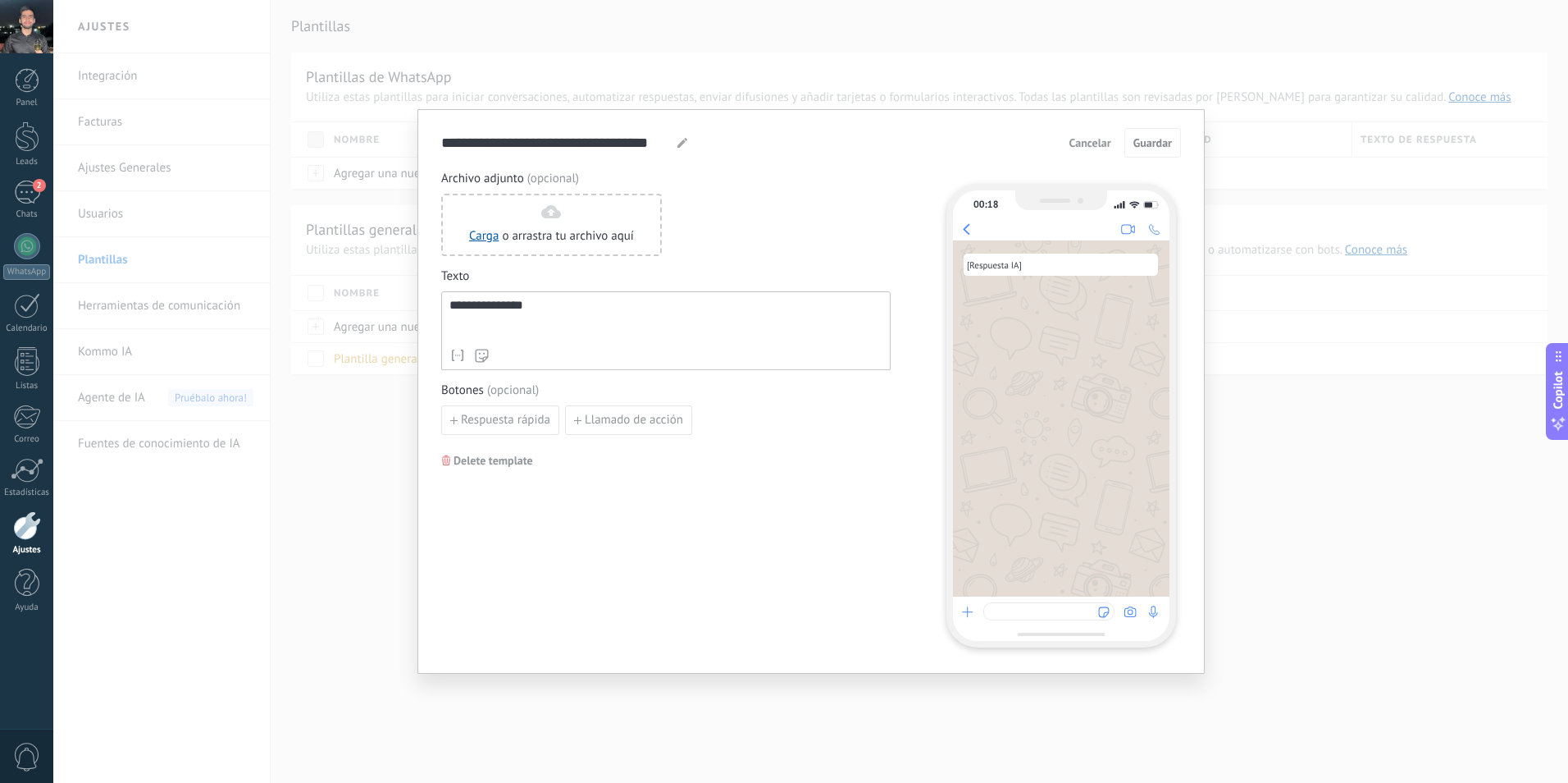
click at [679, 138] on icon at bounding box center [683, 143] width 9 height 9
type input "**********"
click at [1136, 143] on span "Guardar" at bounding box center [1153, 143] width 39 height 11
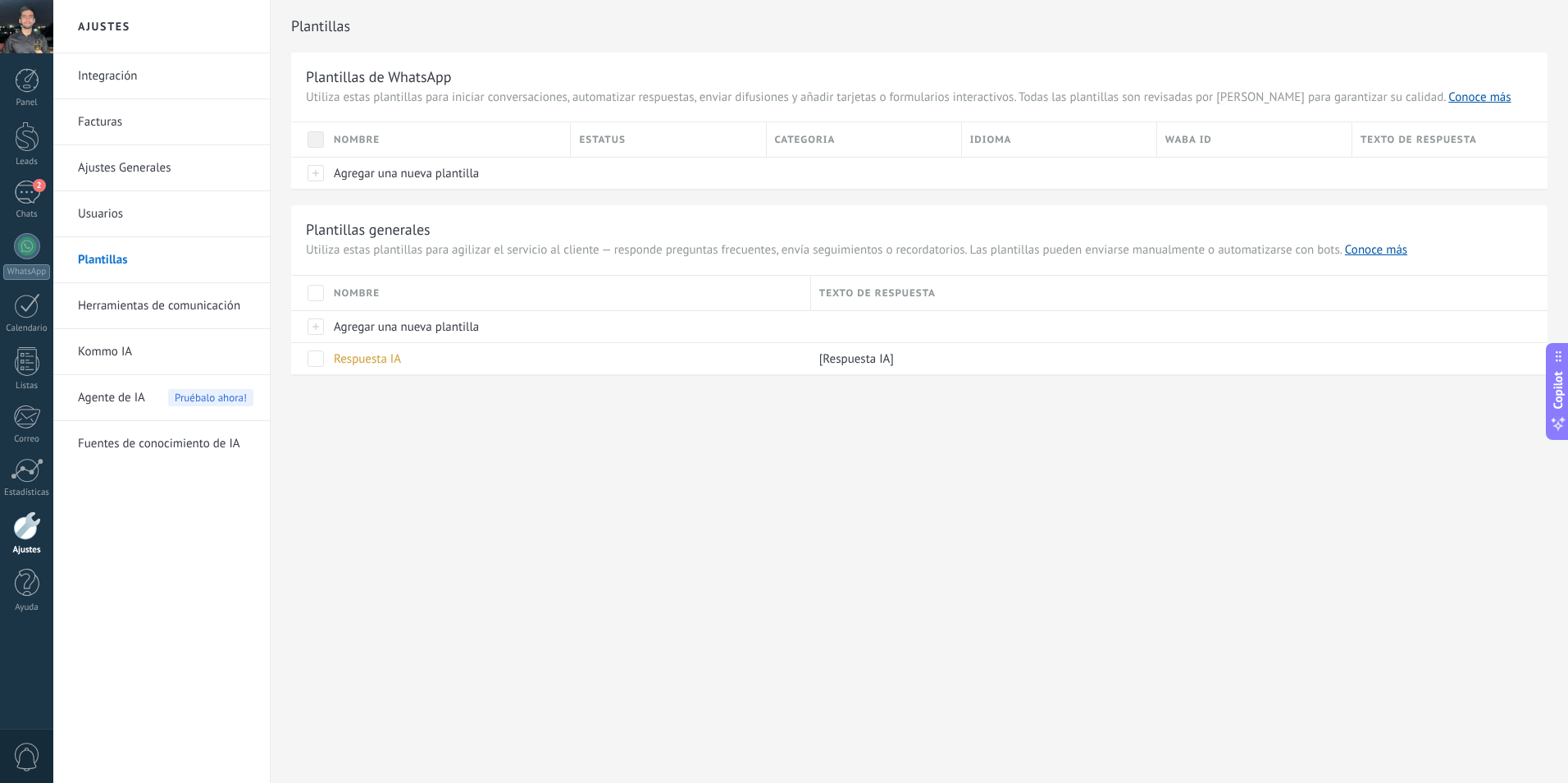
click at [135, 310] on link "Herramientas de comunicación" at bounding box center [166, 306] width 176 height 46
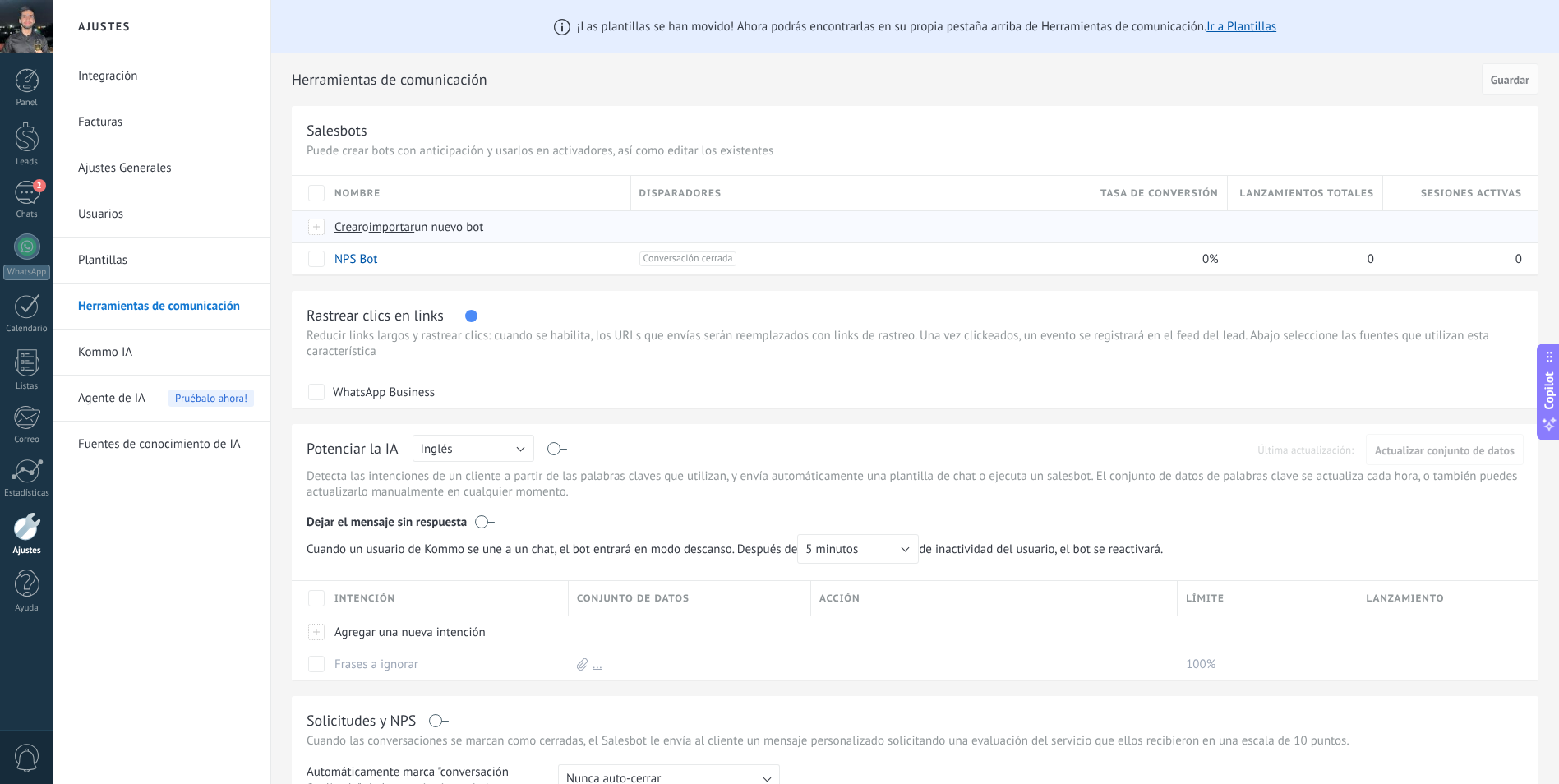
click at [360, 231] on span "Crear" at bounding box center [349, 227] width 28 height 16
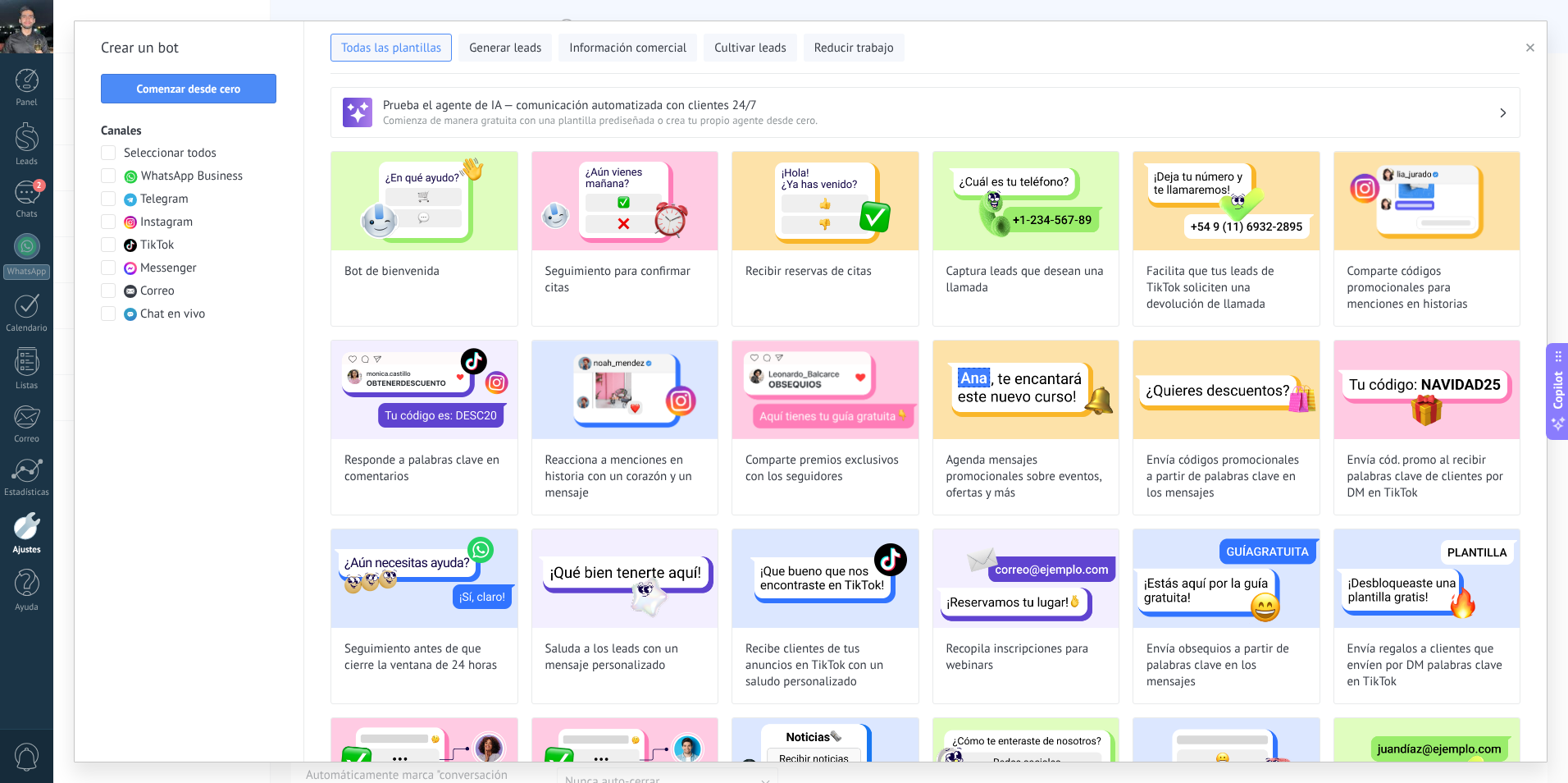
type input "**********"
click at [216, 98] on button "Comenzar desde cero" at bounding box center [189, 88] width 176 height 29
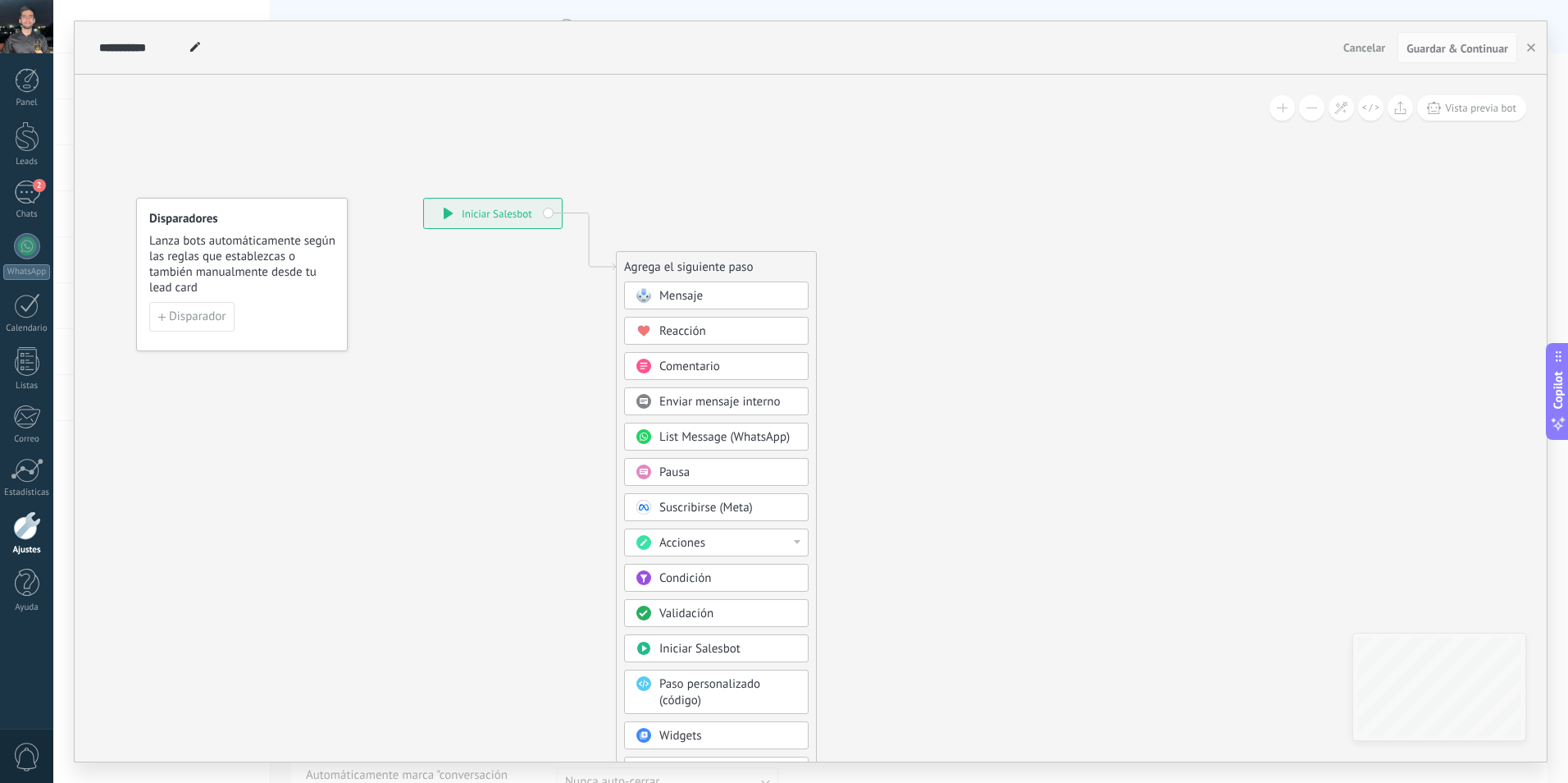
click at [688, 294] on span "Mensaje" at bounding box center [682, 296] width 43 height 16
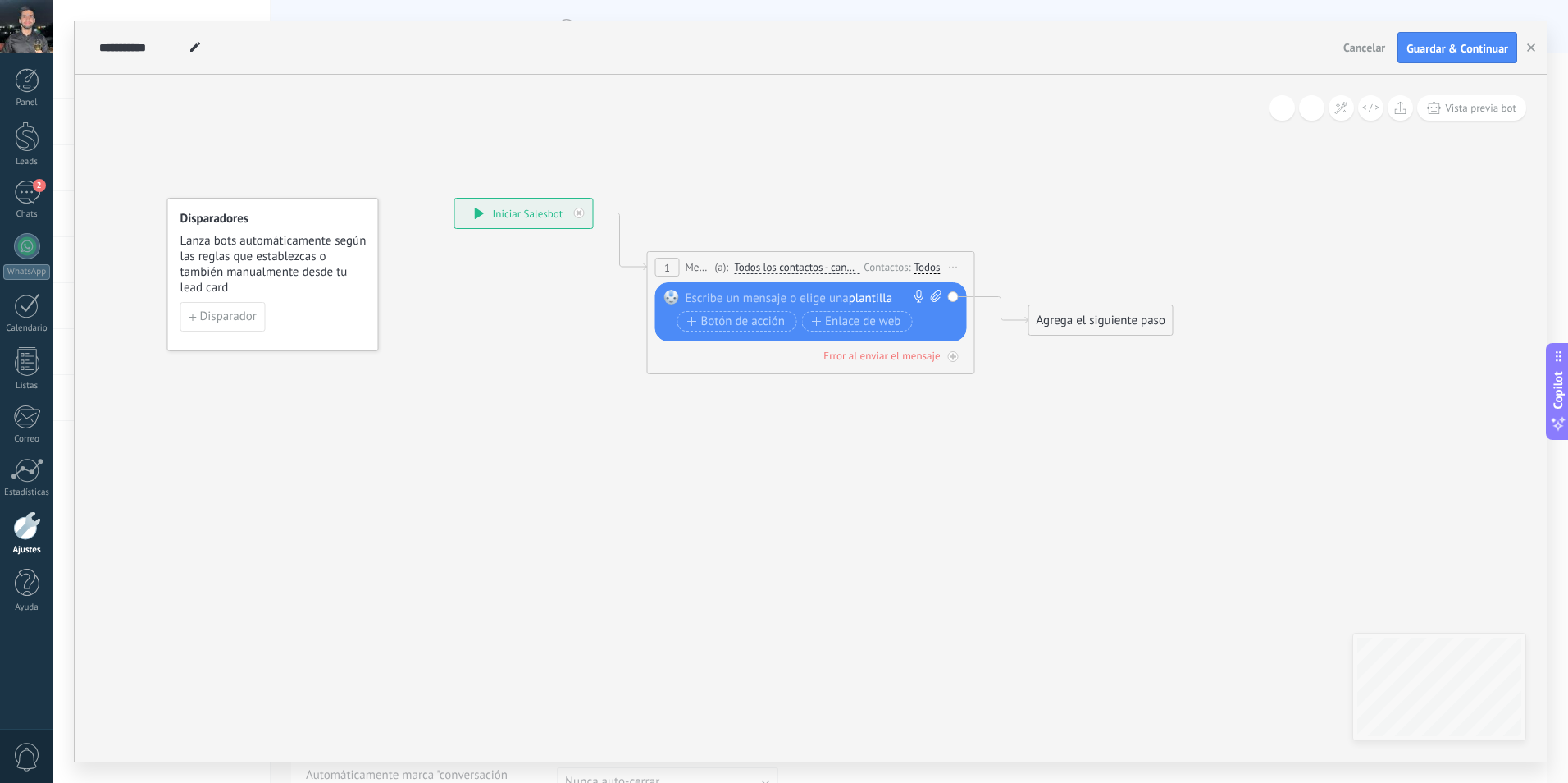
click at [746, 295] on div at bounding box center [807, 298] width 244 height 16
click at [745, 330] on button "Botón de acción" at bounding box center [737, 321] width 120 height 21
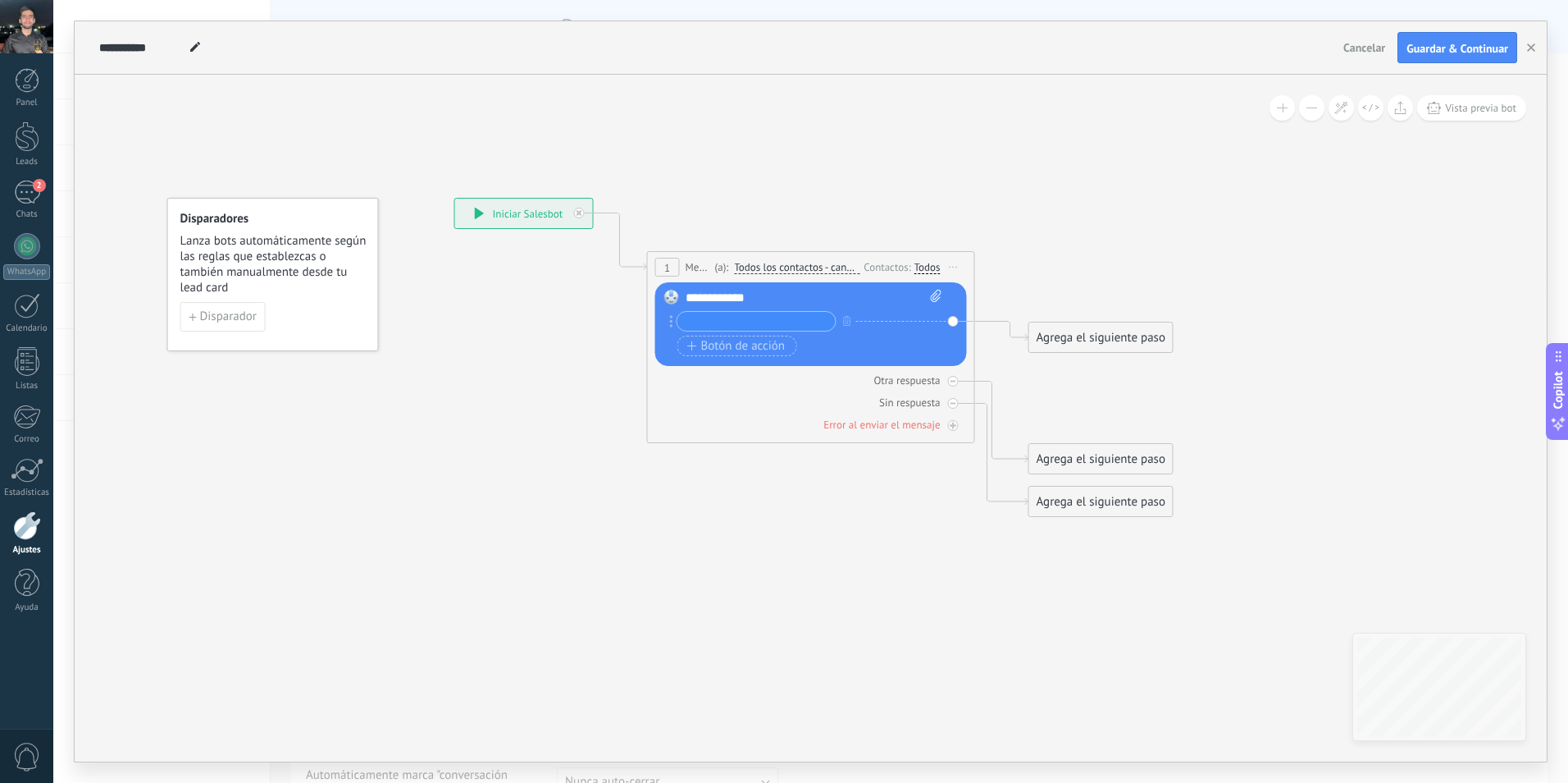
click at [742, 321] on input "text" at bounding box center [757, 321] width 159 height 19
click at [932, 301] on icon at bounding box center [936, 296] width 10 height 12
click input "Subir" at bounding box center [0, 0] width 0 height 0
click at [717, 348] on span "Botón de acción" at bounding box center [736, 347] width 98 height 13
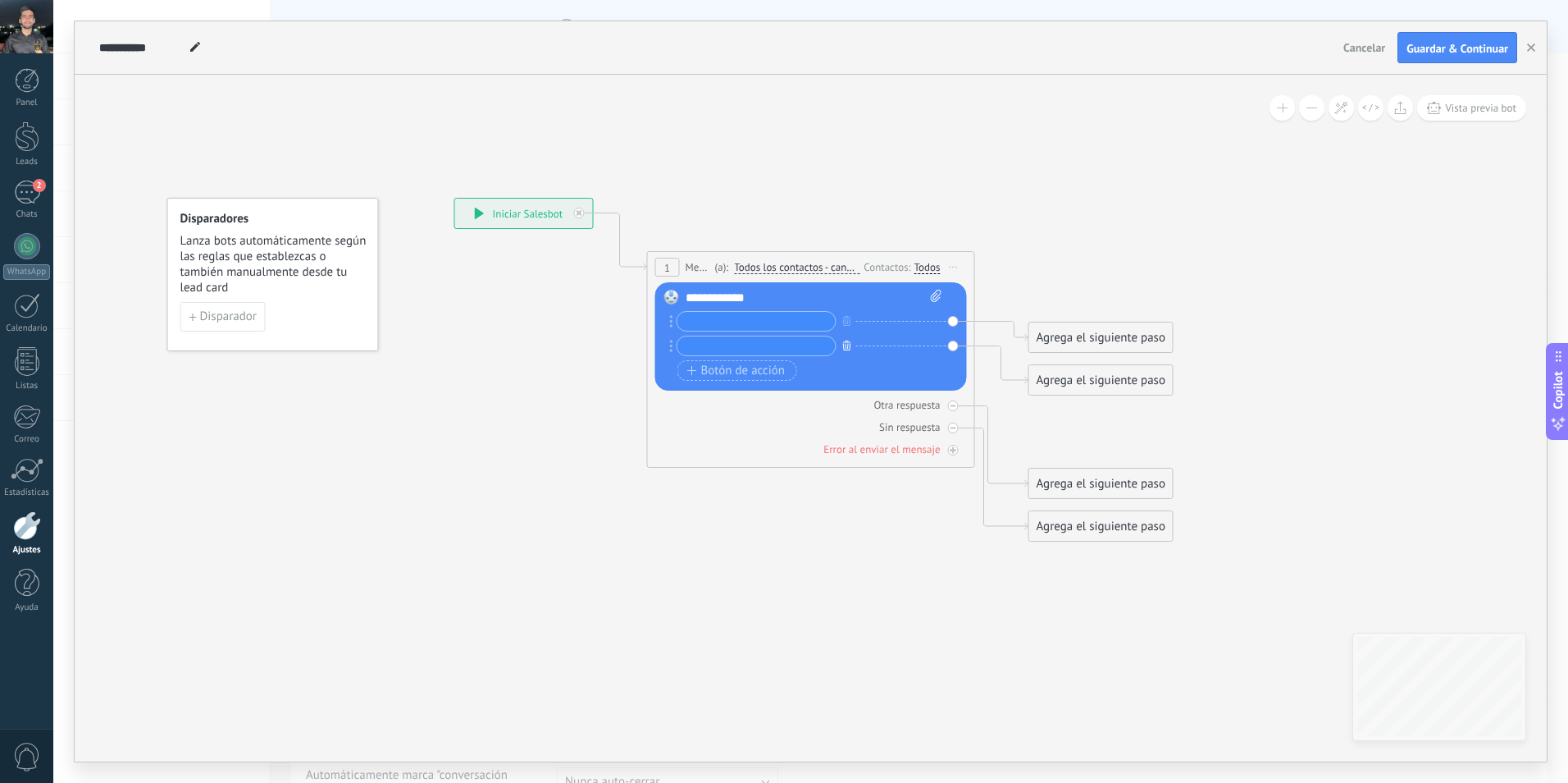
click at [851, 346] on icon "button" at bounding box center [847, 346] width 8 height 9
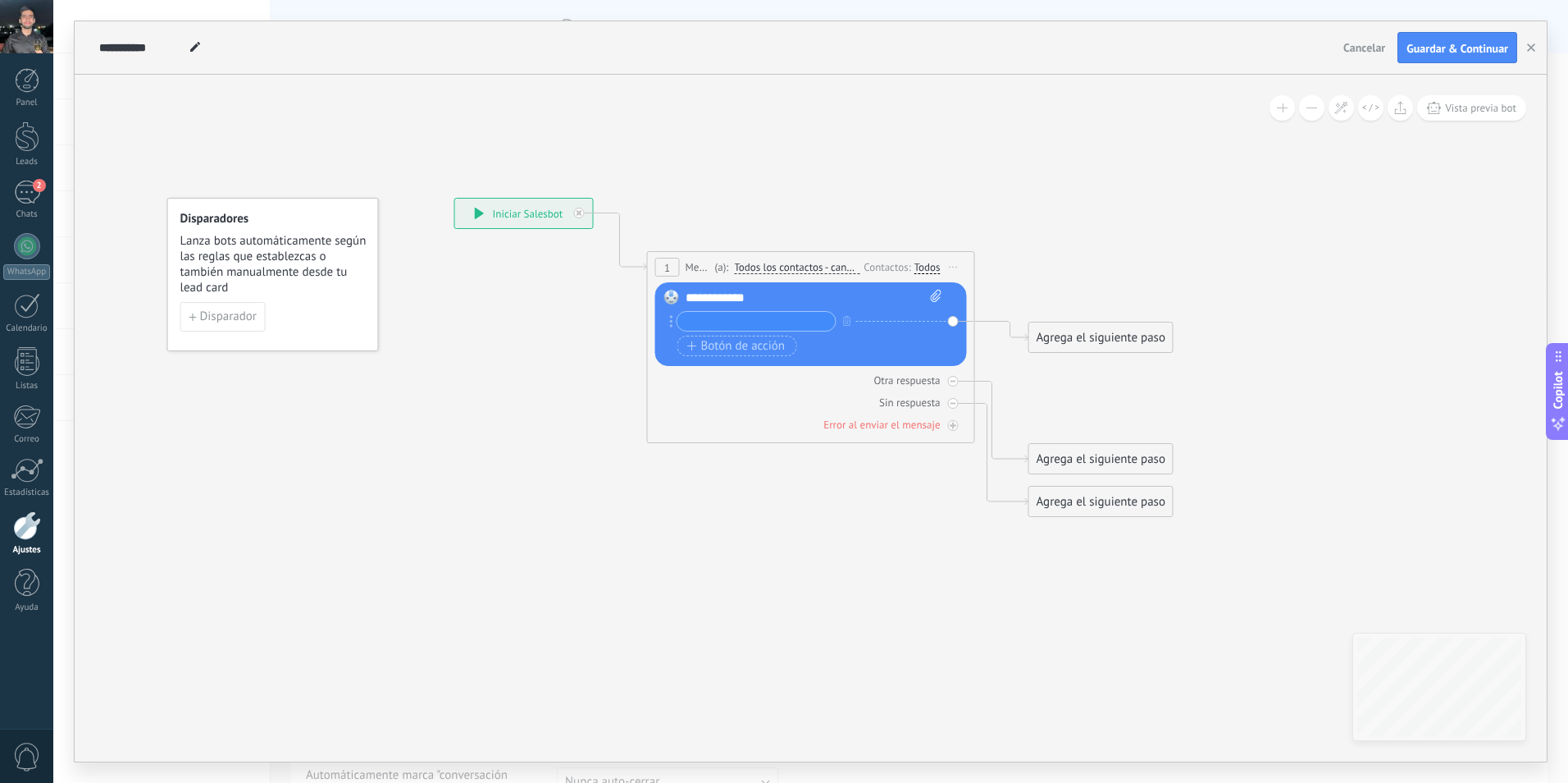
click at [744, 324] on input "text" at bounding box center [757, 321] width 159 height 19
click at [671, 322] on circle at bounding box center [671, 321] width 3 height 3
click at [668, 322] on div "Reemplazar Quitar Convertir a mensaje de voz Arrastre la imagen aquí para adjun…" at bounding box center [811, 324] width 312 height 84
click at [671, 320] on circle at bounding box center [671, 321] width 3 height 3
click at [701, 323] on input "text" at bounding box center [757, 321] width 159 height 19
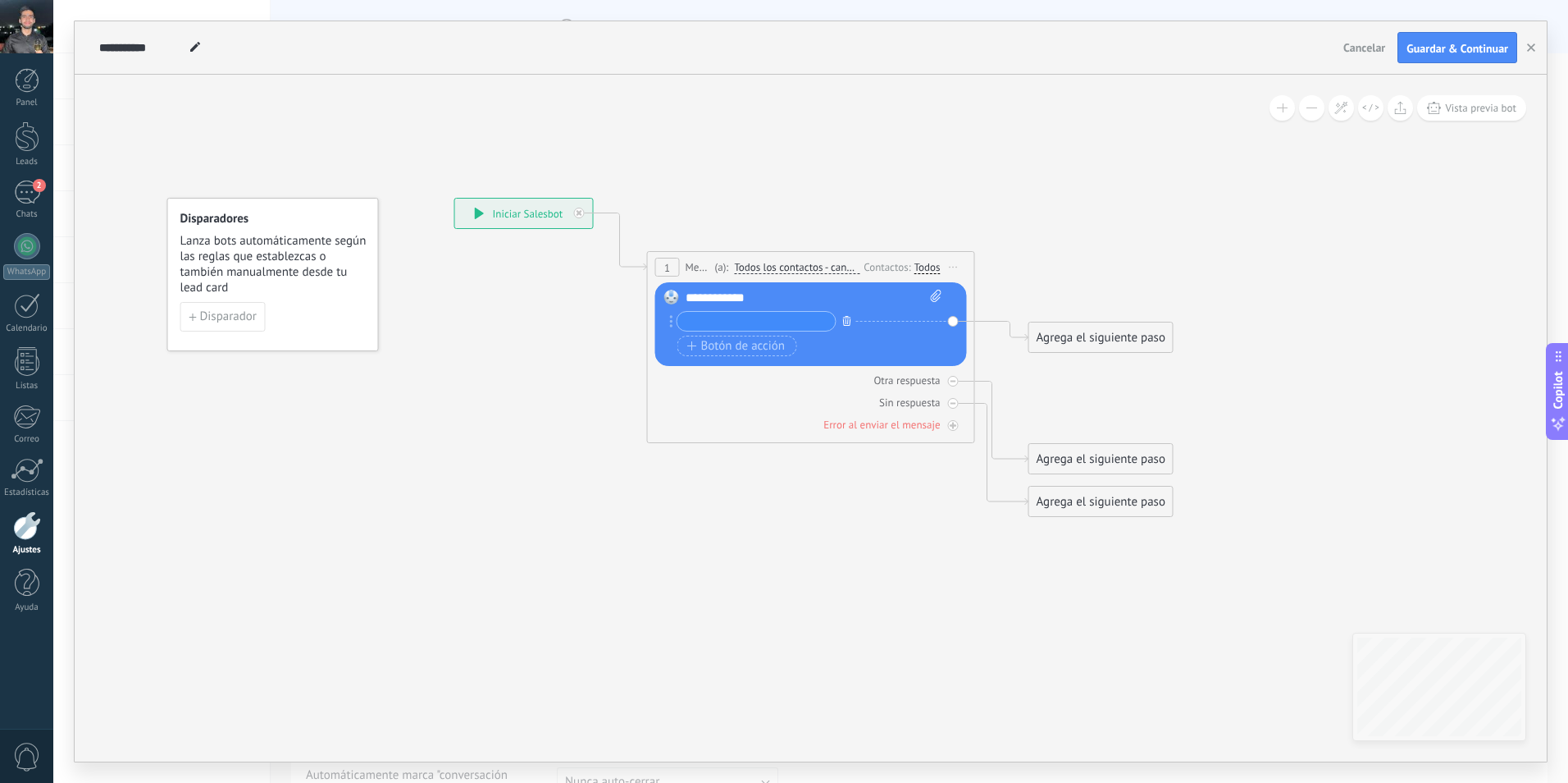
click at [848, 319] on icon "button" at bounding box center [847, 321] width 8 height 9
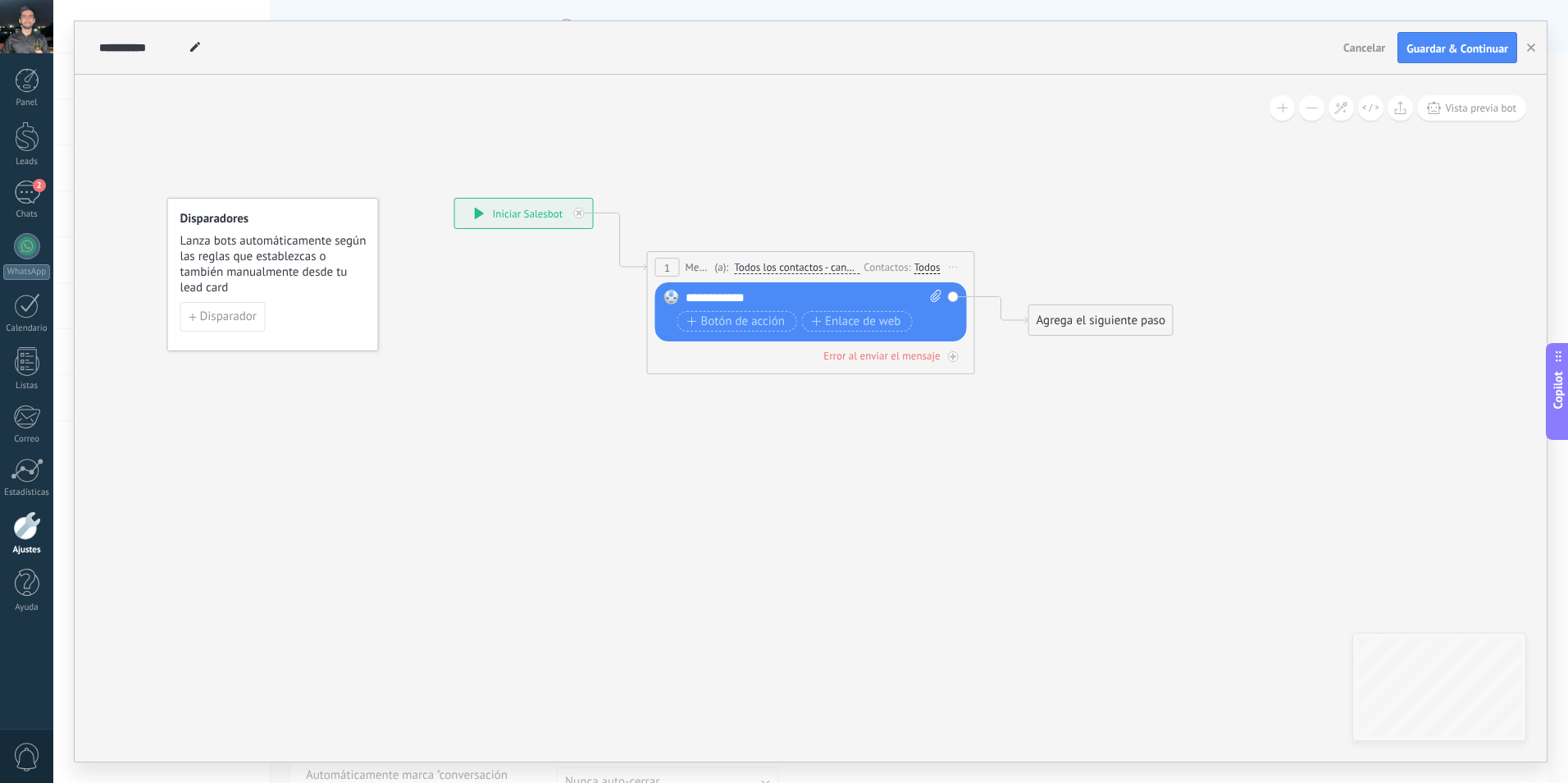
click at [839, 261] on span "Todos los contactos - canales seleccionados" at bounding box center [797, 267] width 126 height 13
click at [839, 261] on button "Todos los contactos - canales seleccionados" at bounding box center [828, 267] width 205 height 29
click at [834, 318] on span "Contacto principal - canales seleccionados" at bounding box center [816, 319] width 198 height 14
click at [921, 265] on div "Todos" at bounding box center [928, 267] width 26 height 13
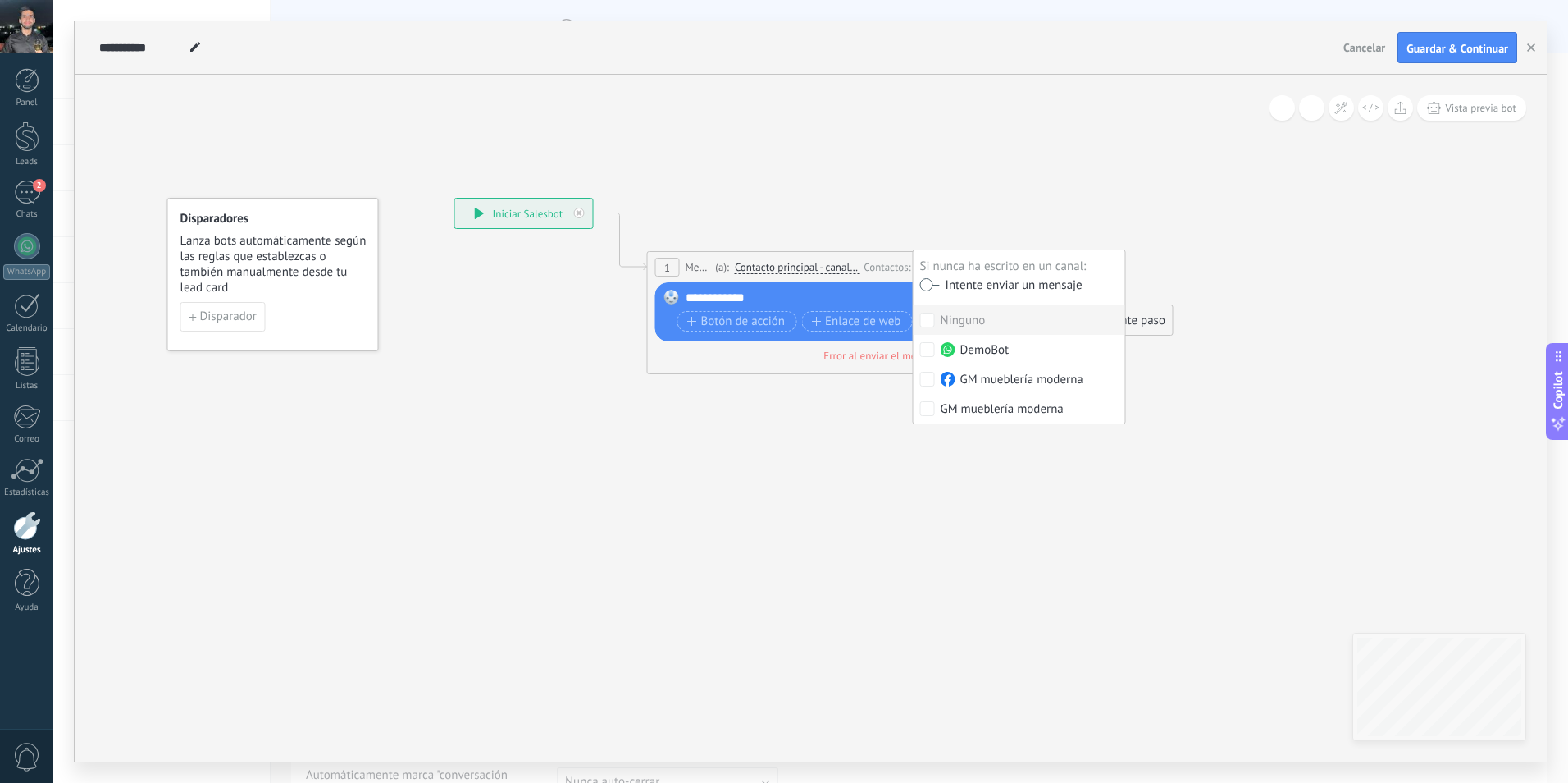
click at [902, 210] on icon at bounding box center [786, 369] width 1484 height 1165
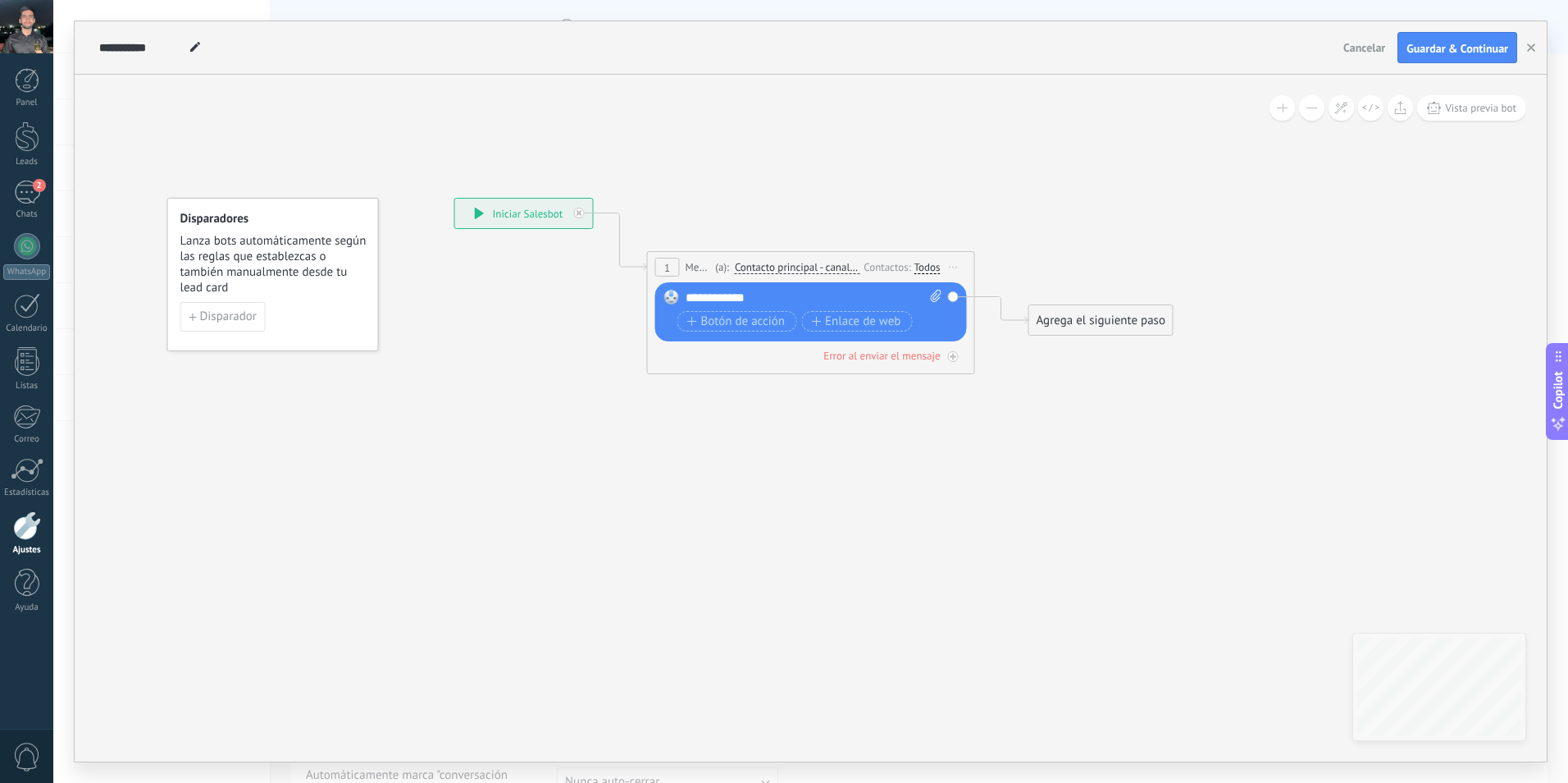
drag, startPoint x: 806, startPoint y: 294, endPoint x: 762, endPoint y: 296, distance: 44.0
click at [762, 296] on div "**********" at bounding box center [814, 298] width 257 height 16
click at [918, 293] on div "**********" at bounding box center [814, 298] width 257 height 16
click at [954, 298] on div "Reemplazar Quitar Convertir a mensaje de voz Arrastre la imagen aquí para adjun…" at bounding box center [811, 312] width 312 height 60
click at [936, 323] on div "Botón de acción Enlace de web" at bounding box center [810, 321] width 264 height 21
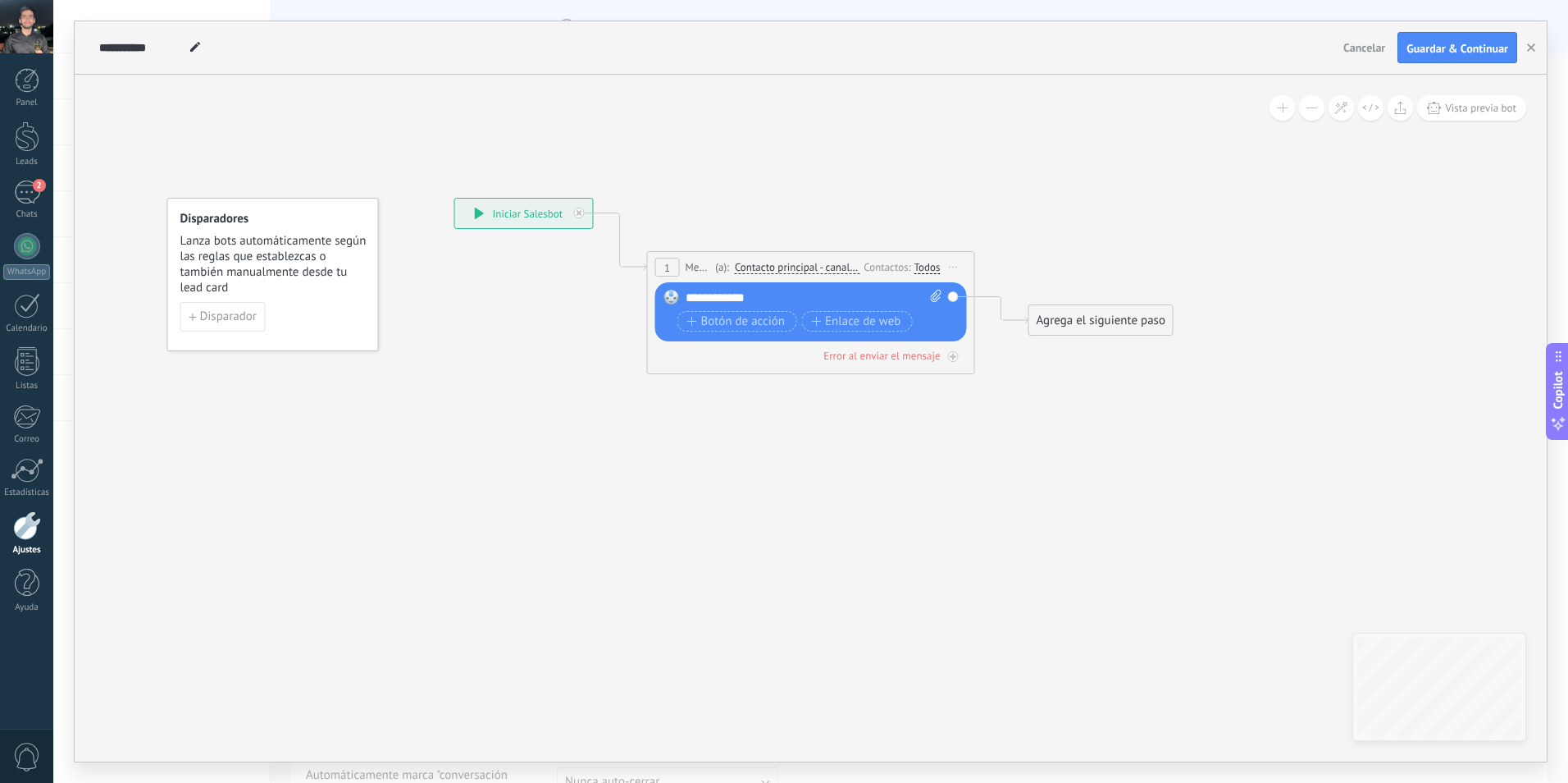
click at [662, 321] on div "Reemplazar Quitar Convertir a mensaje de voz Arrastre la imagen aquí para adjun…" at bounding box center [811, 312] width 312 height 60
click at [755, 298] on div "**********" at bounding box center [814, 298] width 257 height 16
click at [877, 296] on span "plantilla" at bounding box center [870, 298] width 43 height 13
click at [900, 319] on span "Respuesta IA" at bounding box center [930, 326] width 198 height 16
click at [1442, 53] on span "Guardar & Continuar" at bounding box center [1458, 48] width 102 height 11
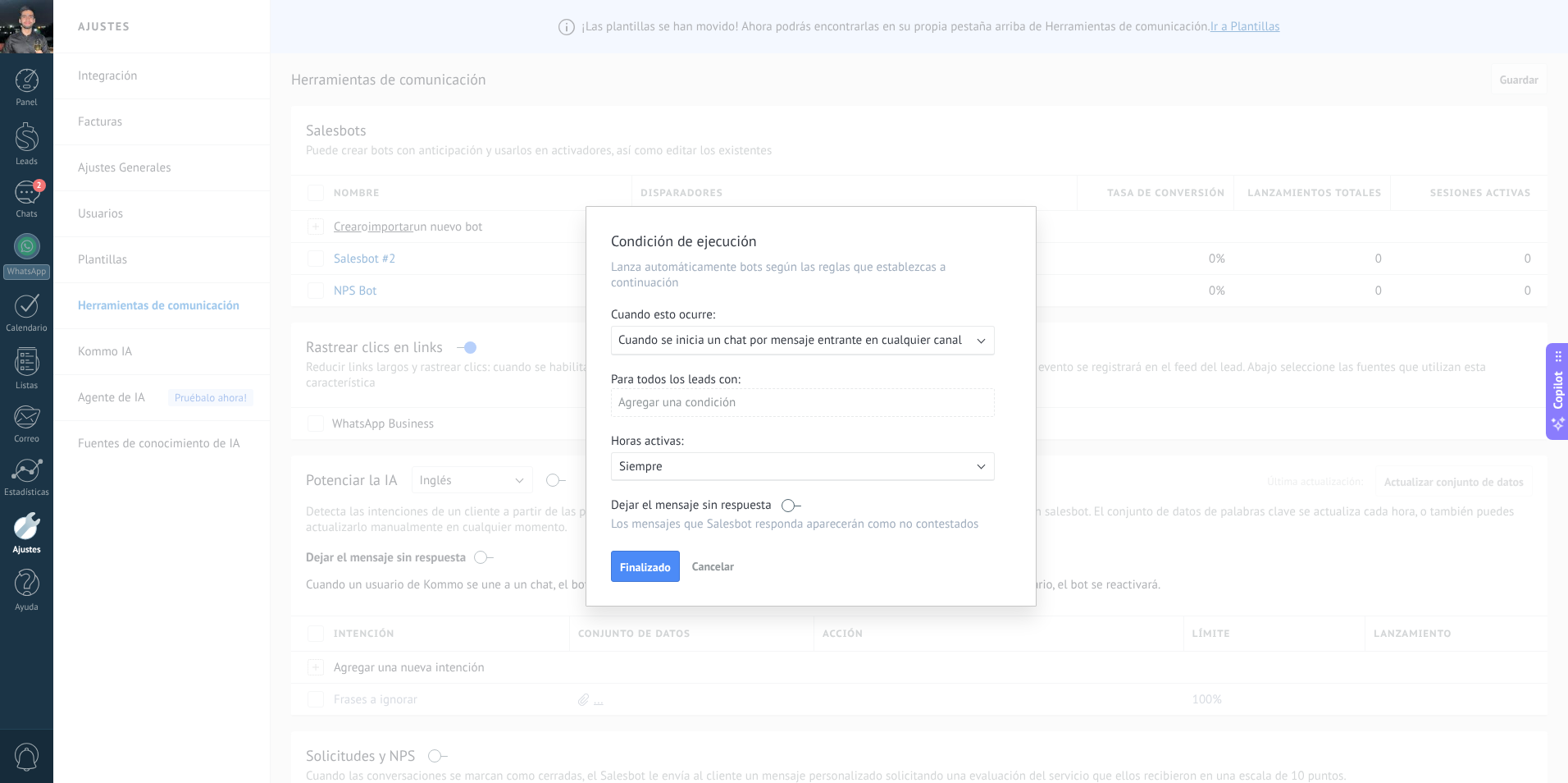
click at [767, 405] on div "Agregar una condición" at bounding box center [802, 402] width 384 height 28
click at [808, 441] on div at bounding box center [811, 406] width 449 height 399
click at [654, 570] on span "Finalizado" at bounding box center [646, 567] width 51 height 11
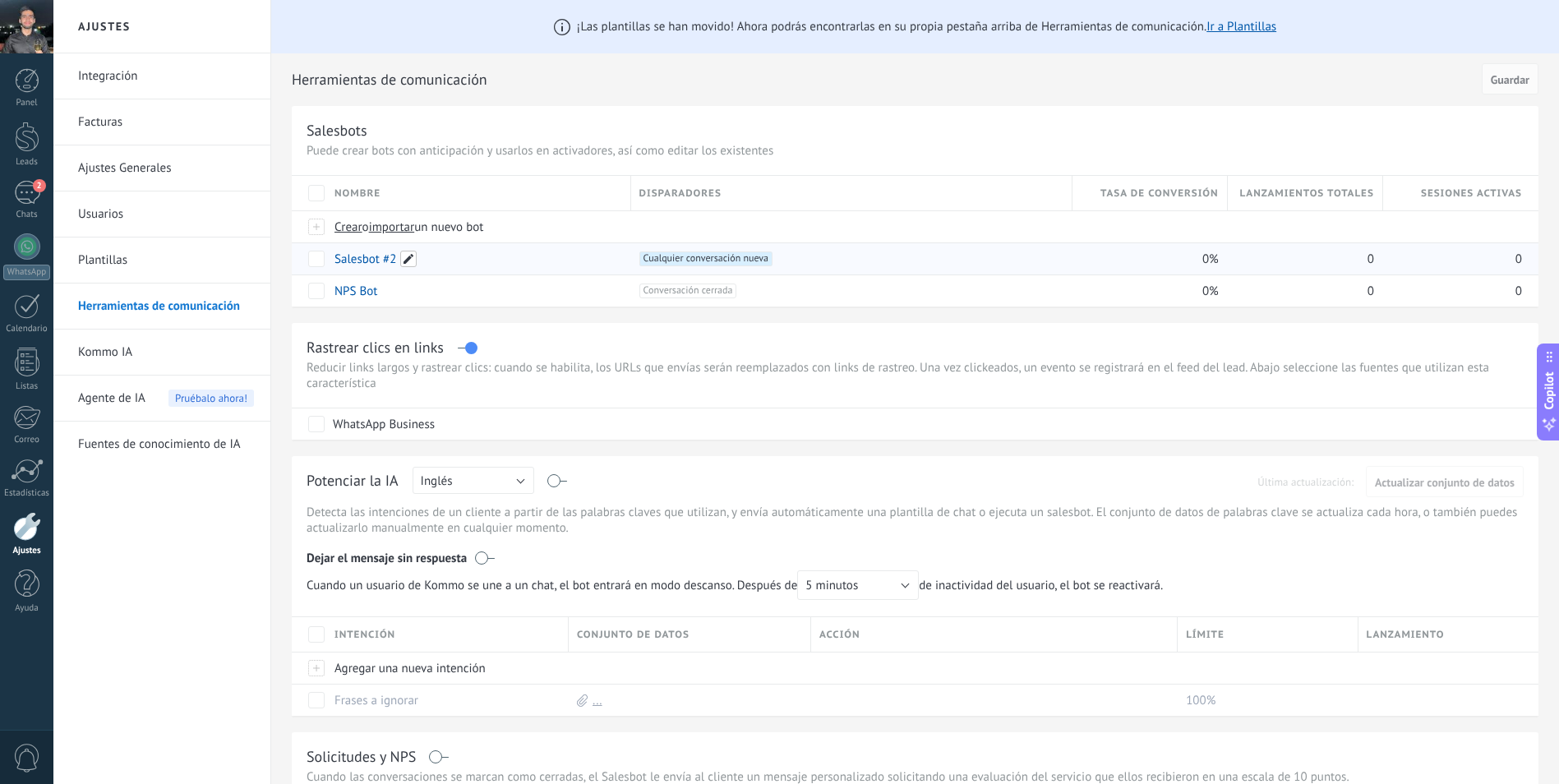
click at [408, 256] on span at bounding box center [408, 258] width 16 height 16
type input "*******"
click at [26, 201] on div "2" at bounding box center [27, 192] width 26 height 24
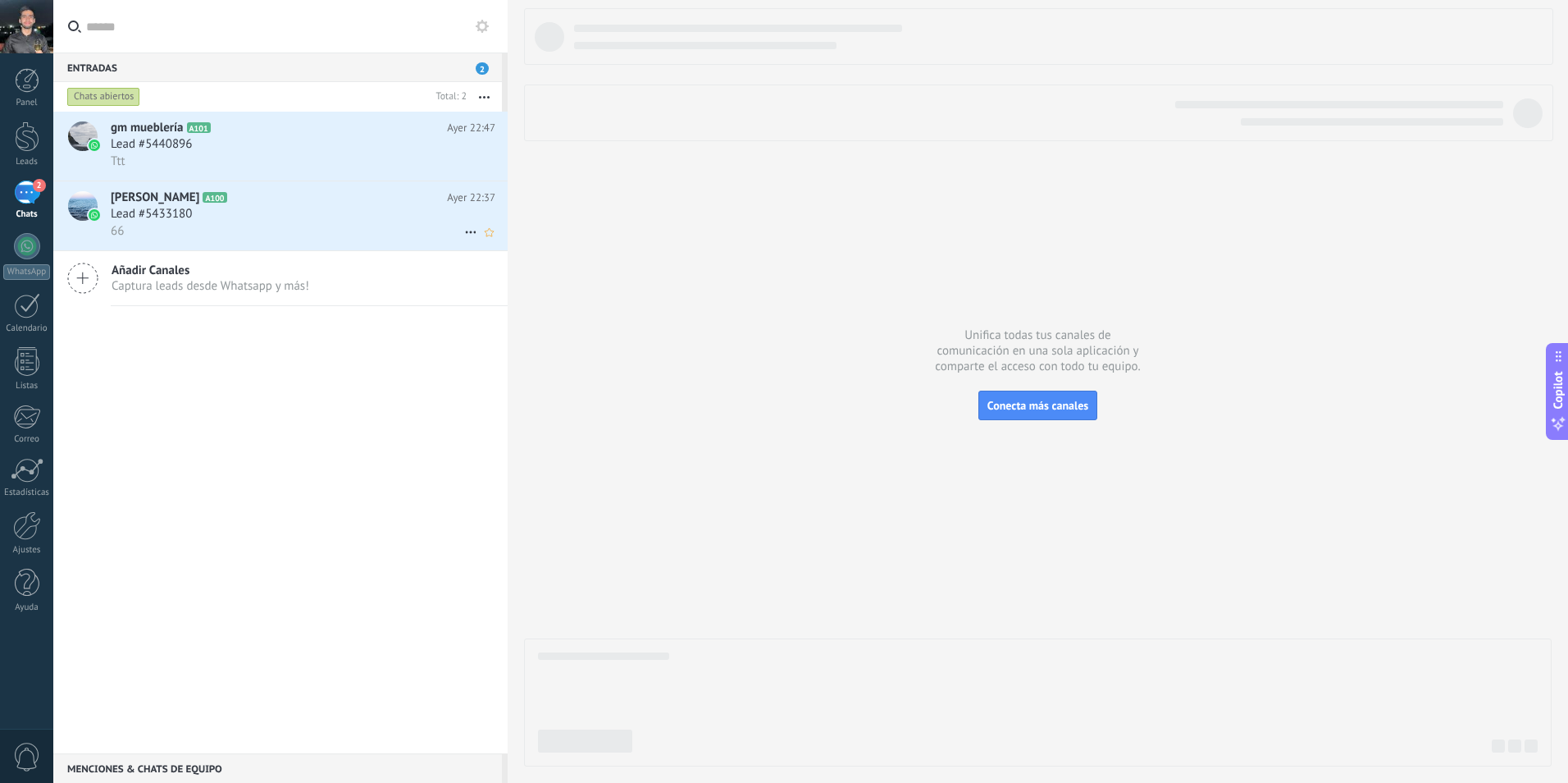
click at [244, 203] on icon at bounding box center [240, 197] width 16 height 16
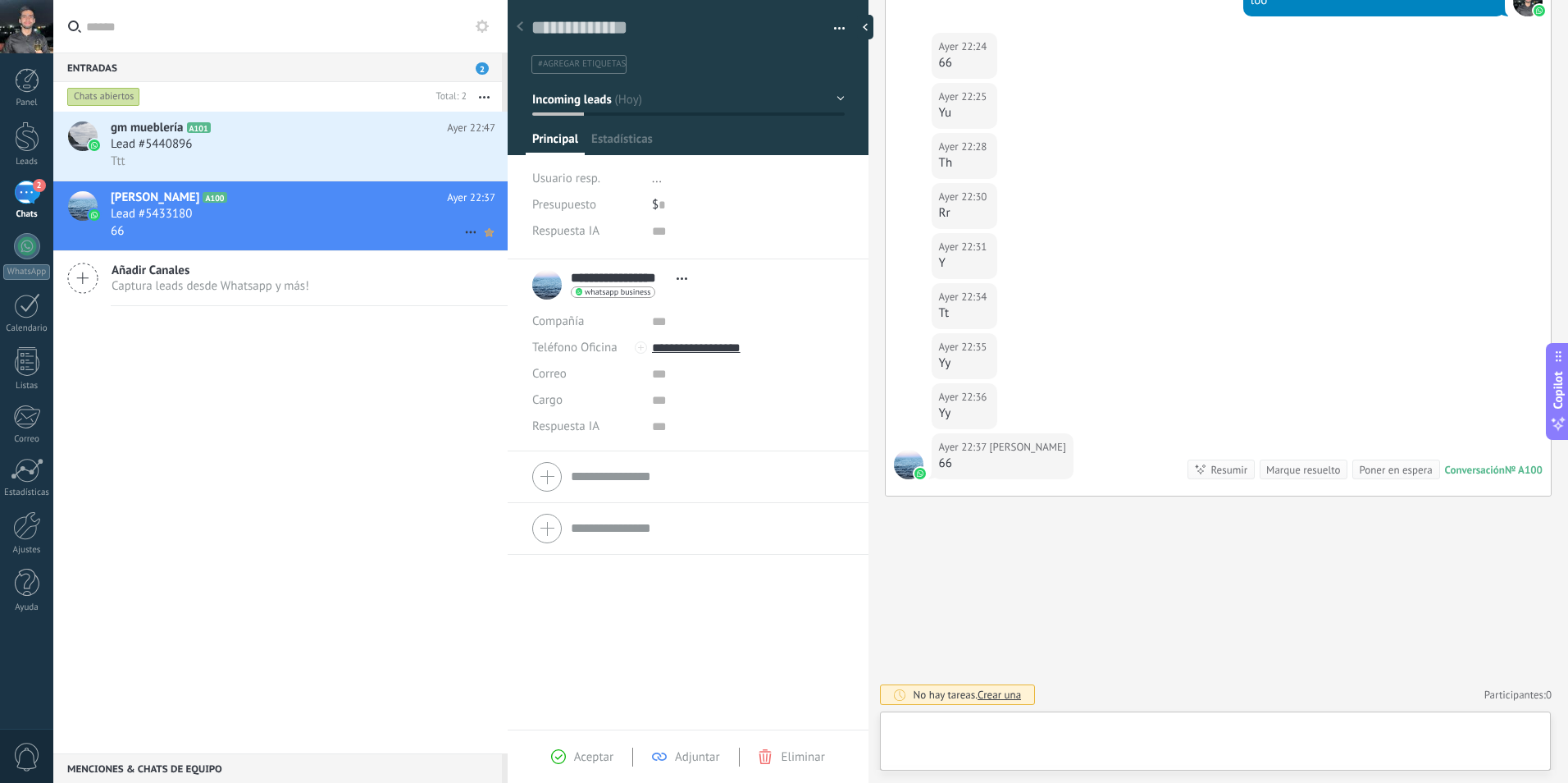
scroll to position [25, 0]
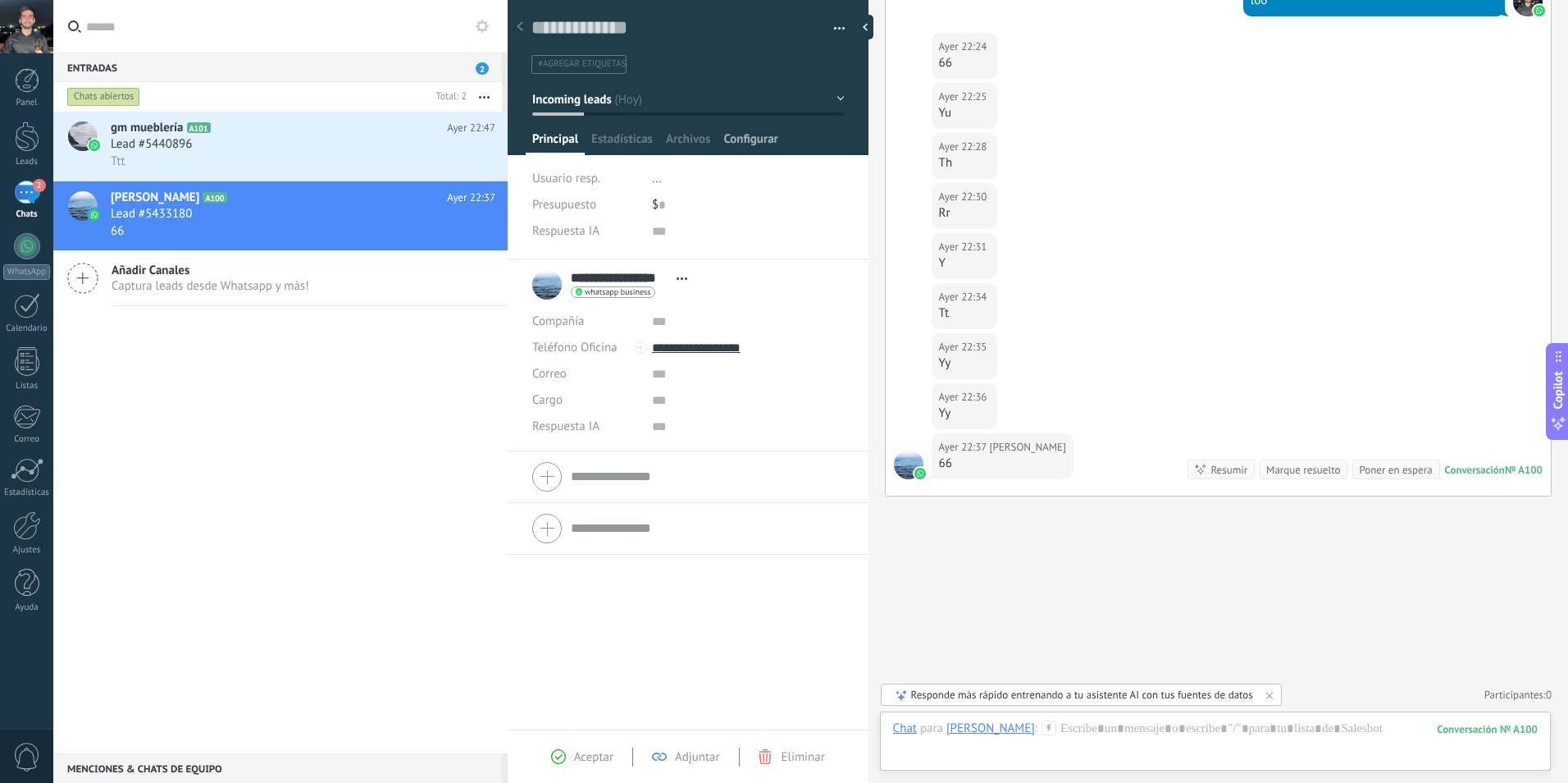
click at [767, 143] on span "Configurar" at bounding box center [750, 143] width 54 height 24
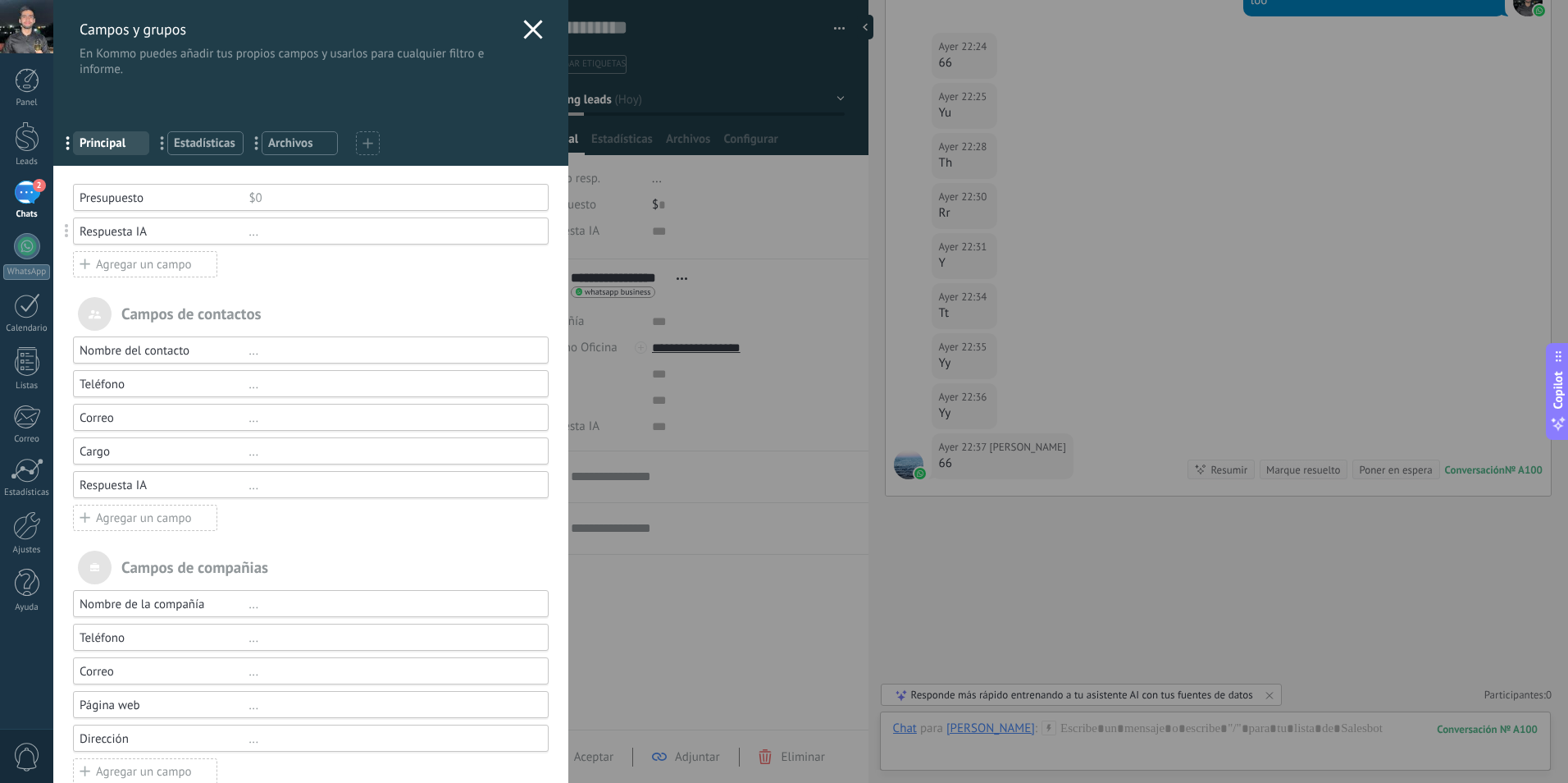
click at [364, 150] on span at bounding box center [367, 143] width 10 height 16
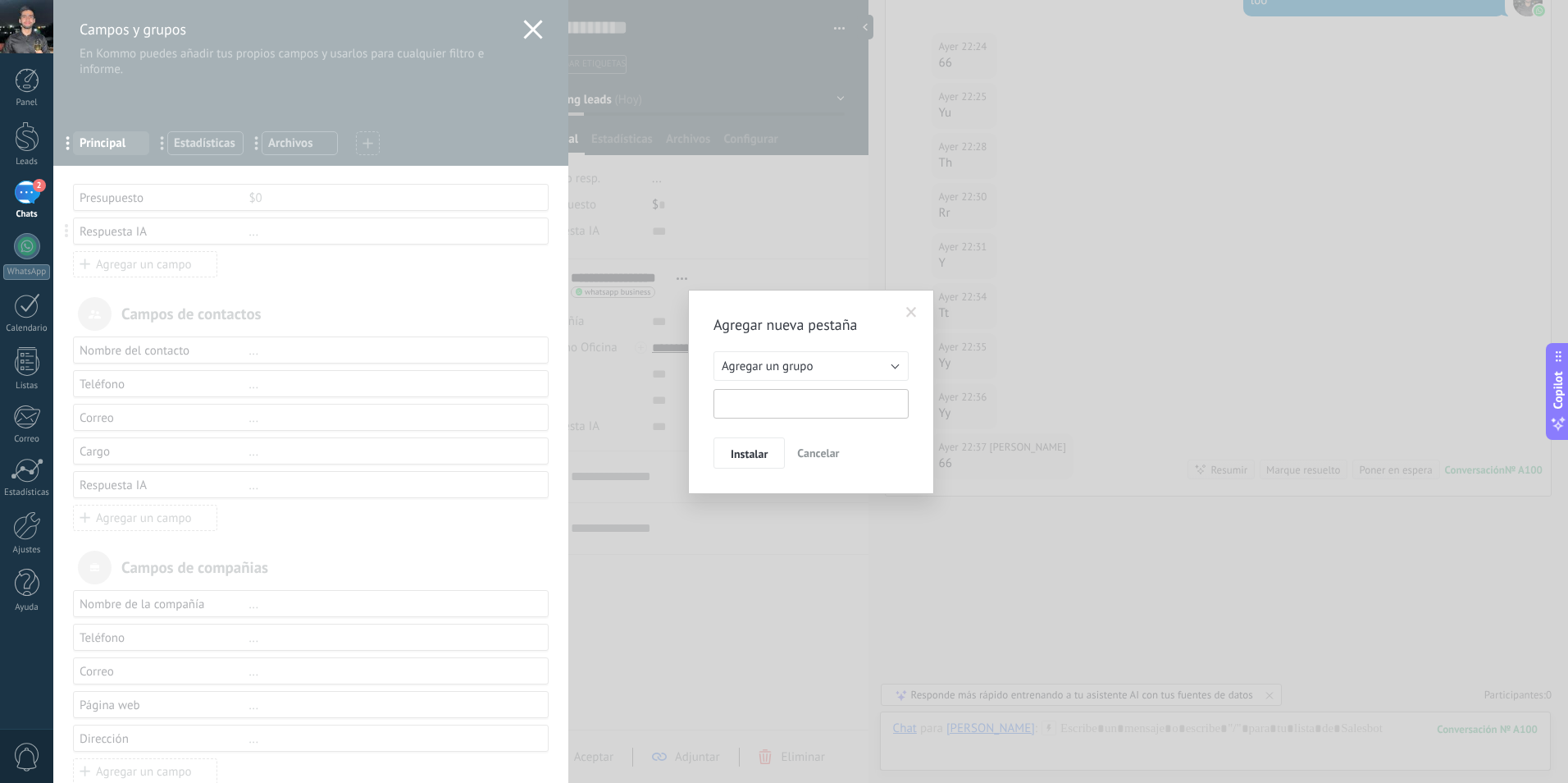
click at [804, 407] on input "text" at bounding box center [811, 403] width 195 height 29
type input "**********"
click at [762, 454] on span "Instalar" at bounding box center [749, 453] width 37 height 11
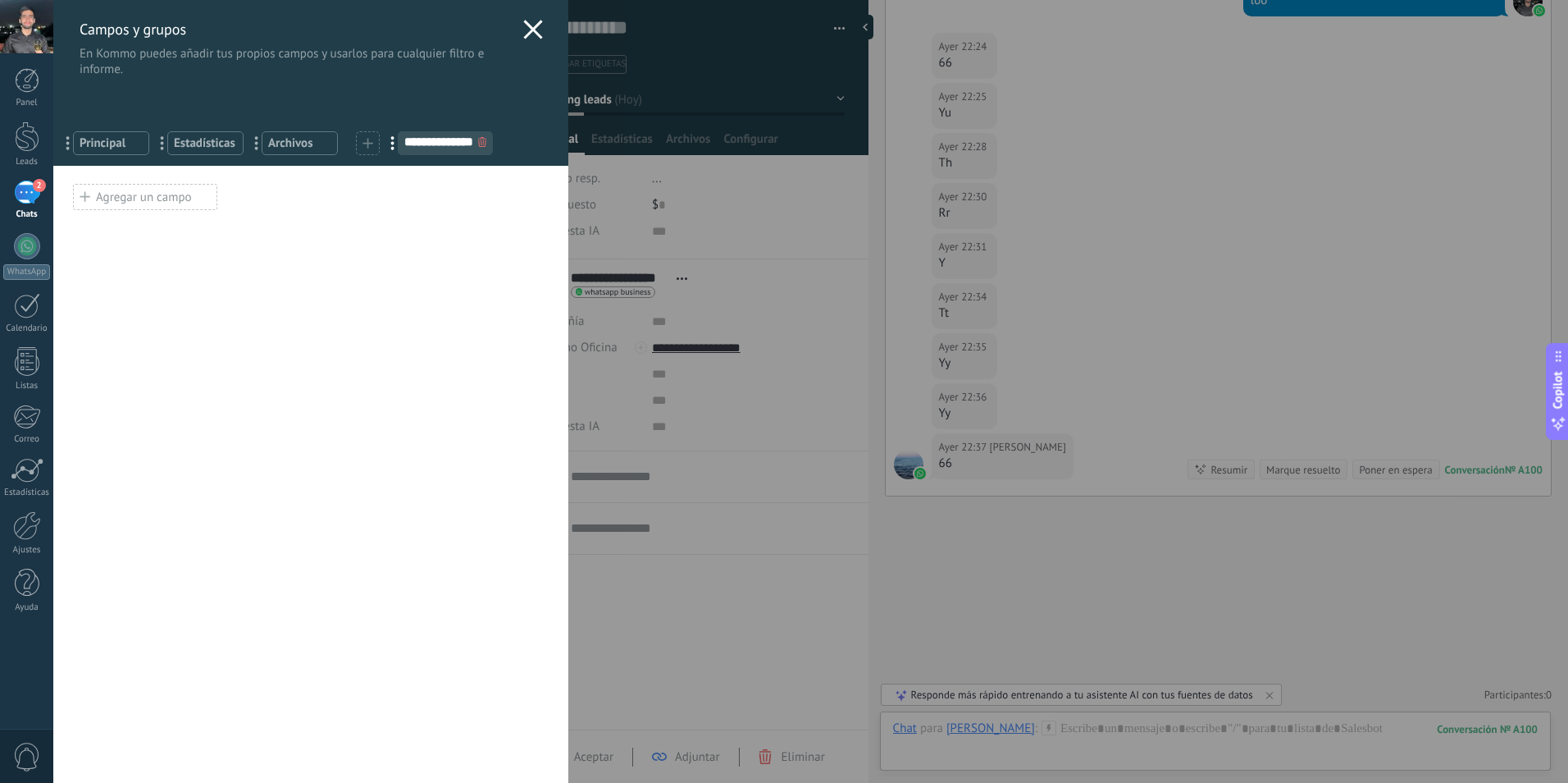
click at [150, 200] on div "Agregar un campo" at bounding box center [144, 197] width 144 height 26
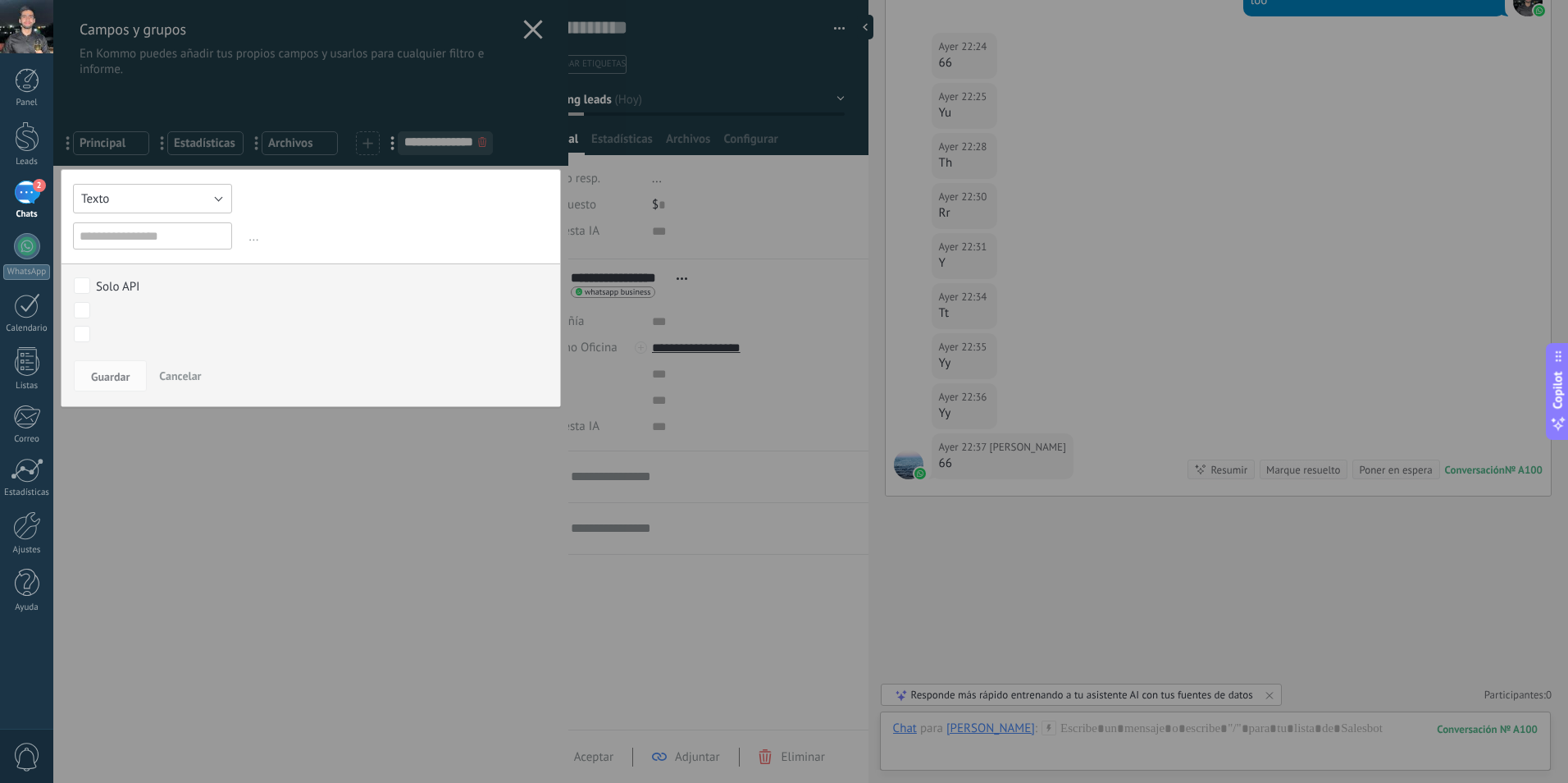
click at [199, 201] on button "Texto" at bounding box center [152, 198] width 160 height 29
click at [117, 260] on span "Interruptor" at bounding box center [144, 255] width 163 height 16
click at [138, 230] on input "text" at bounding box center [152, 235] width 160 height 27
type input "**********"
click at [130, 370] on button "Guardar" at bounding box center [110, 375] width 73 height 31
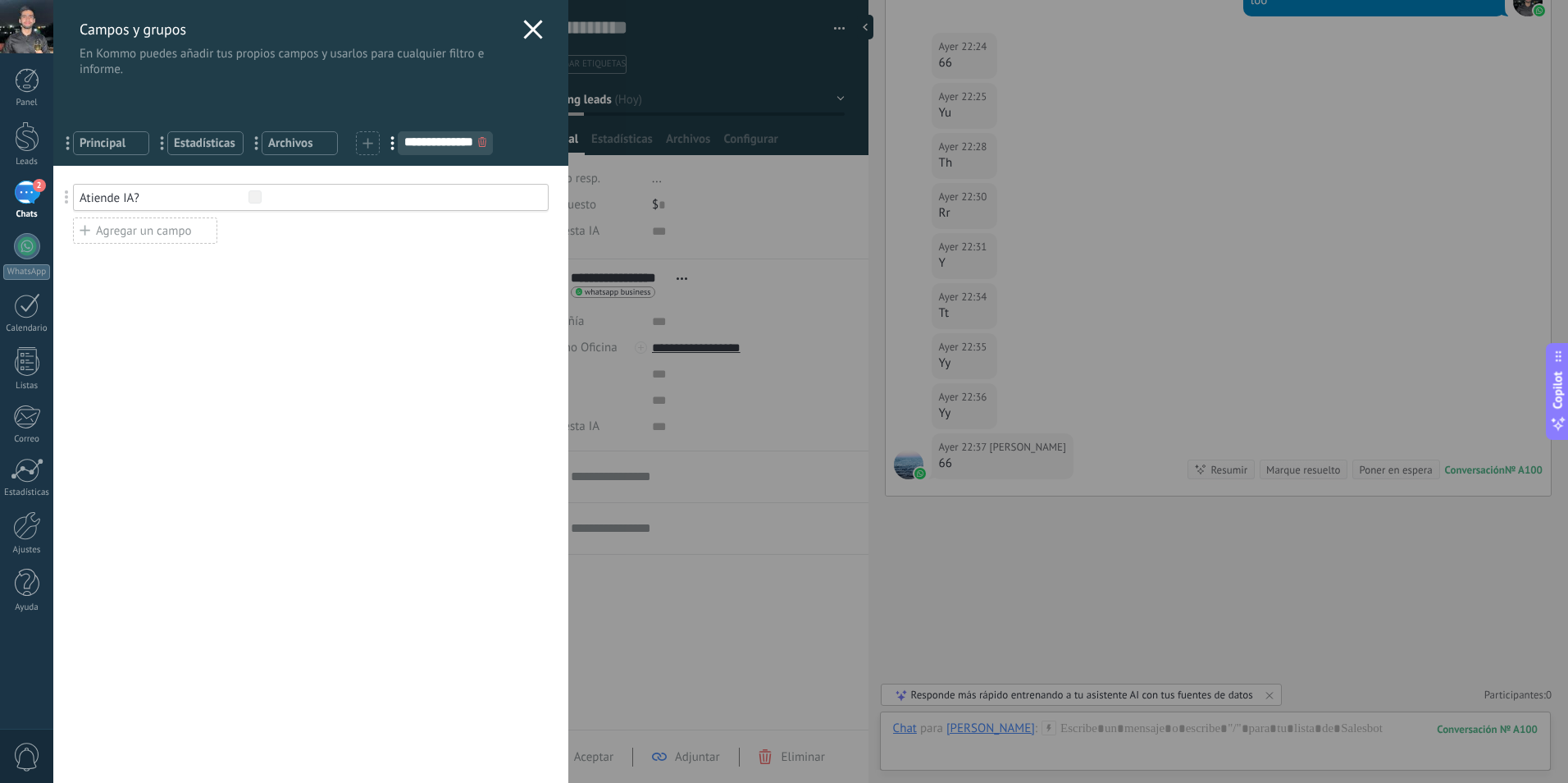
click at [137, 202] on div "Atiende IA?" at bounding box center [163, 198] width 169 height 16
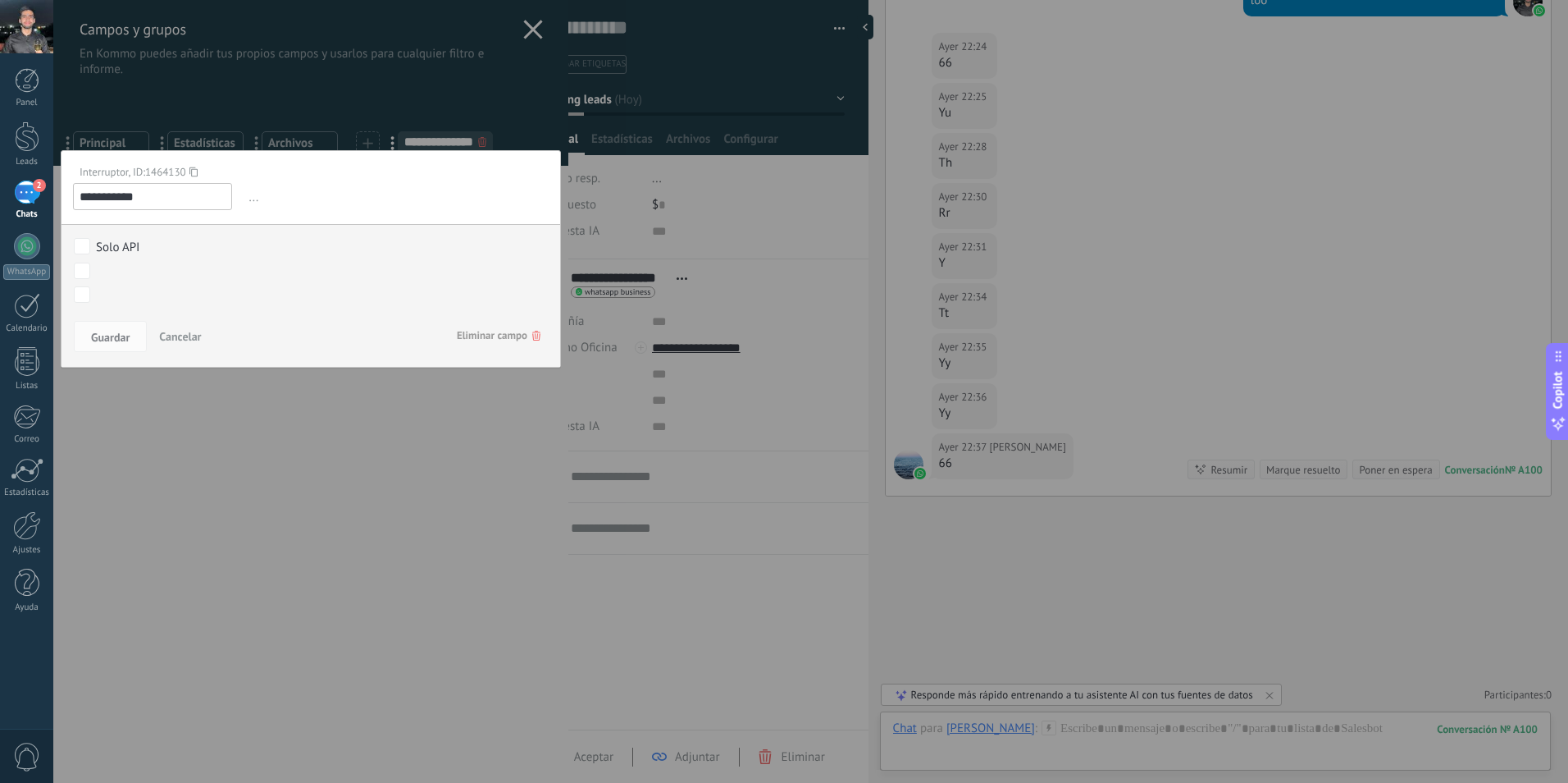
click at [186, 196] on input "**********" at bounding box center [152, 196] width 160 height 27
click at [183, 383] on div at bounding box center [311, 391] width 515 height 783
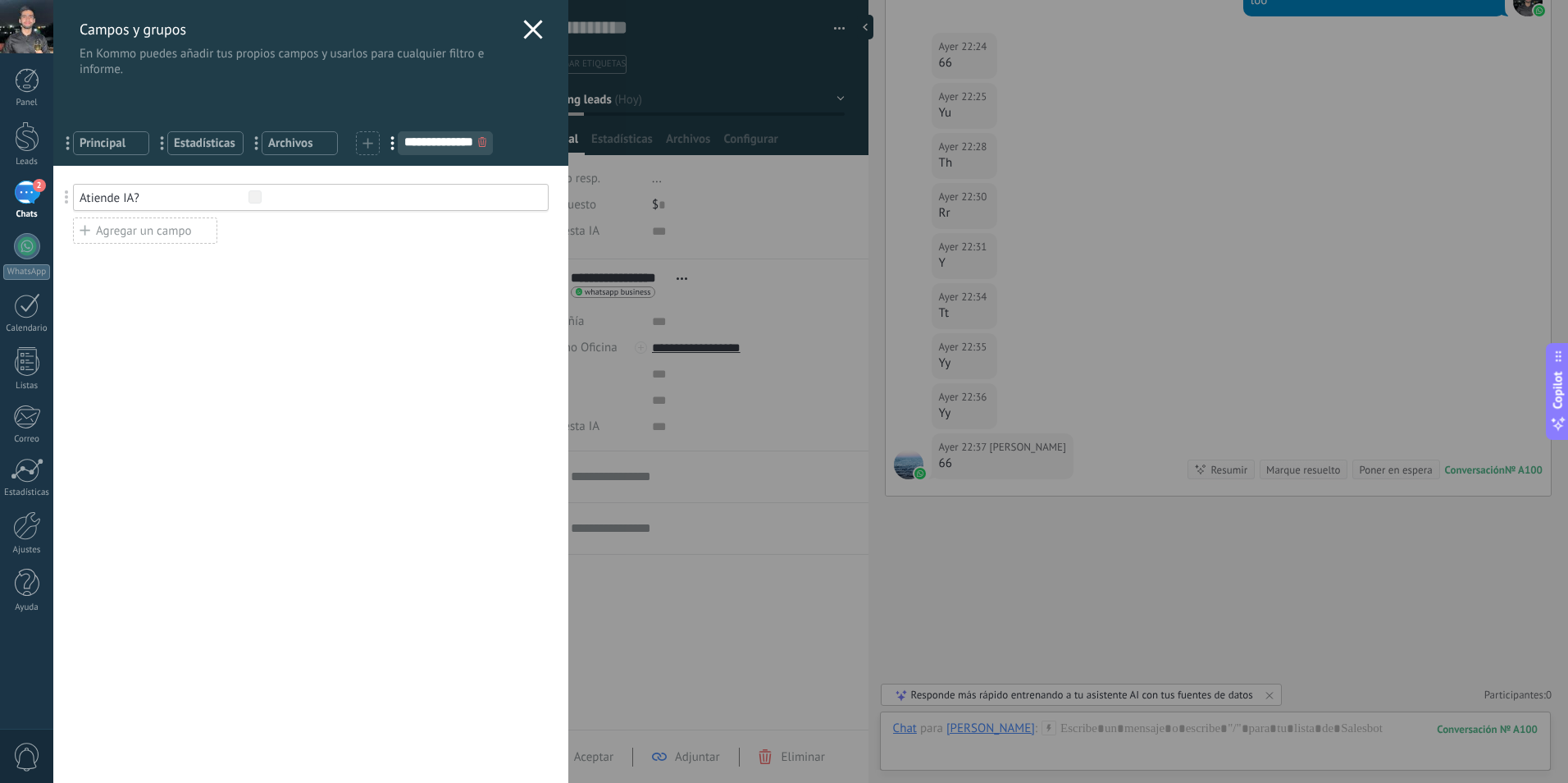
click at [134, 201] on div "Atiende IA?" at bounding box center [163, 198] width 169 height 16
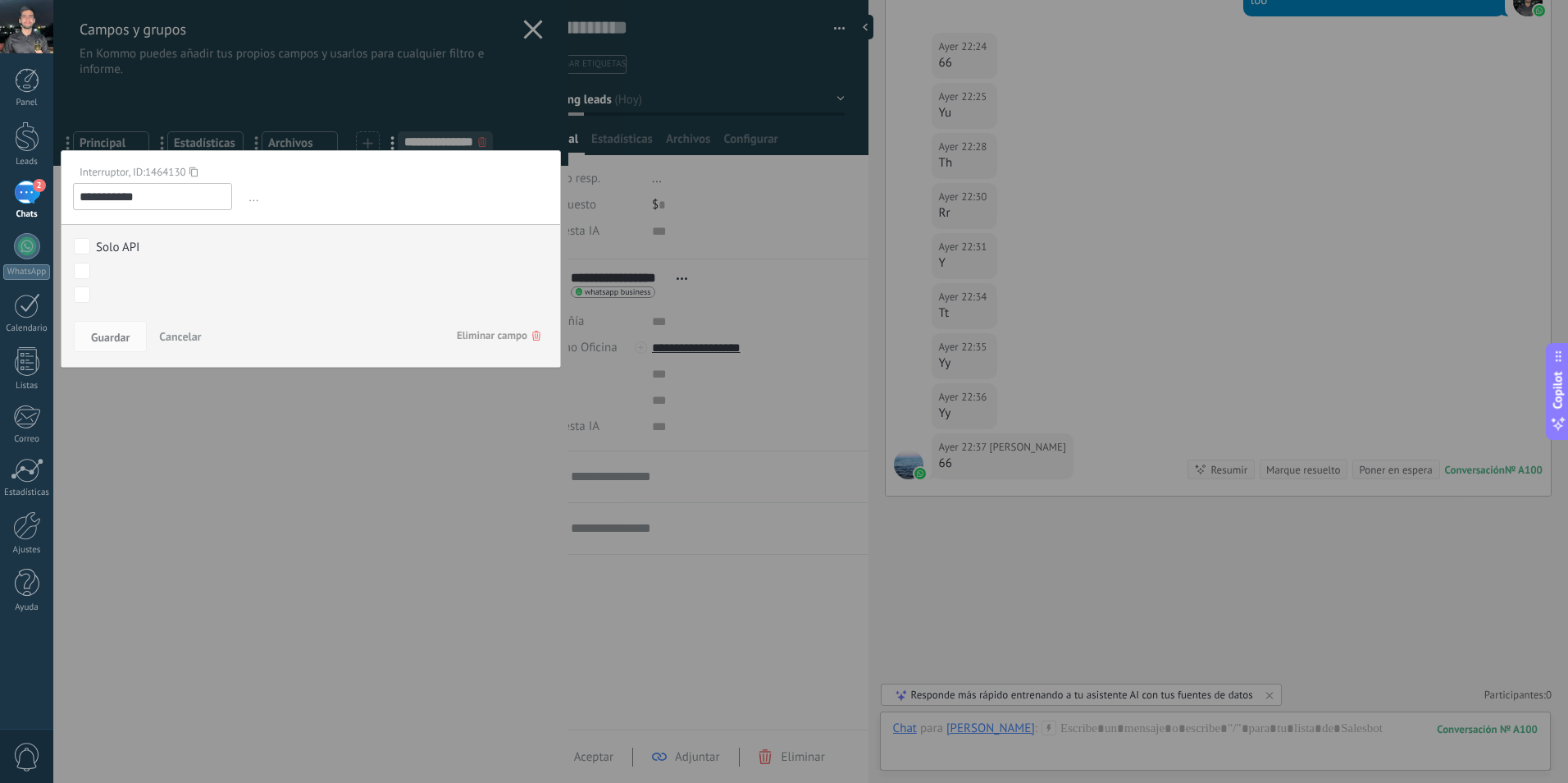
click at [261, 198] on span "..." at bounding box center [397, 197] width 303 height 27
click at [247, 199] on span "..." at bounding box center [397, 197] width 303 height 27
click at [251, 202] on span "..." at bounding box center [397, 197] width 303 height 27
drag, startPoint x: 251, startPoint y: 202, endPoint x: 230, endPoint y: 366, distance: 165.3
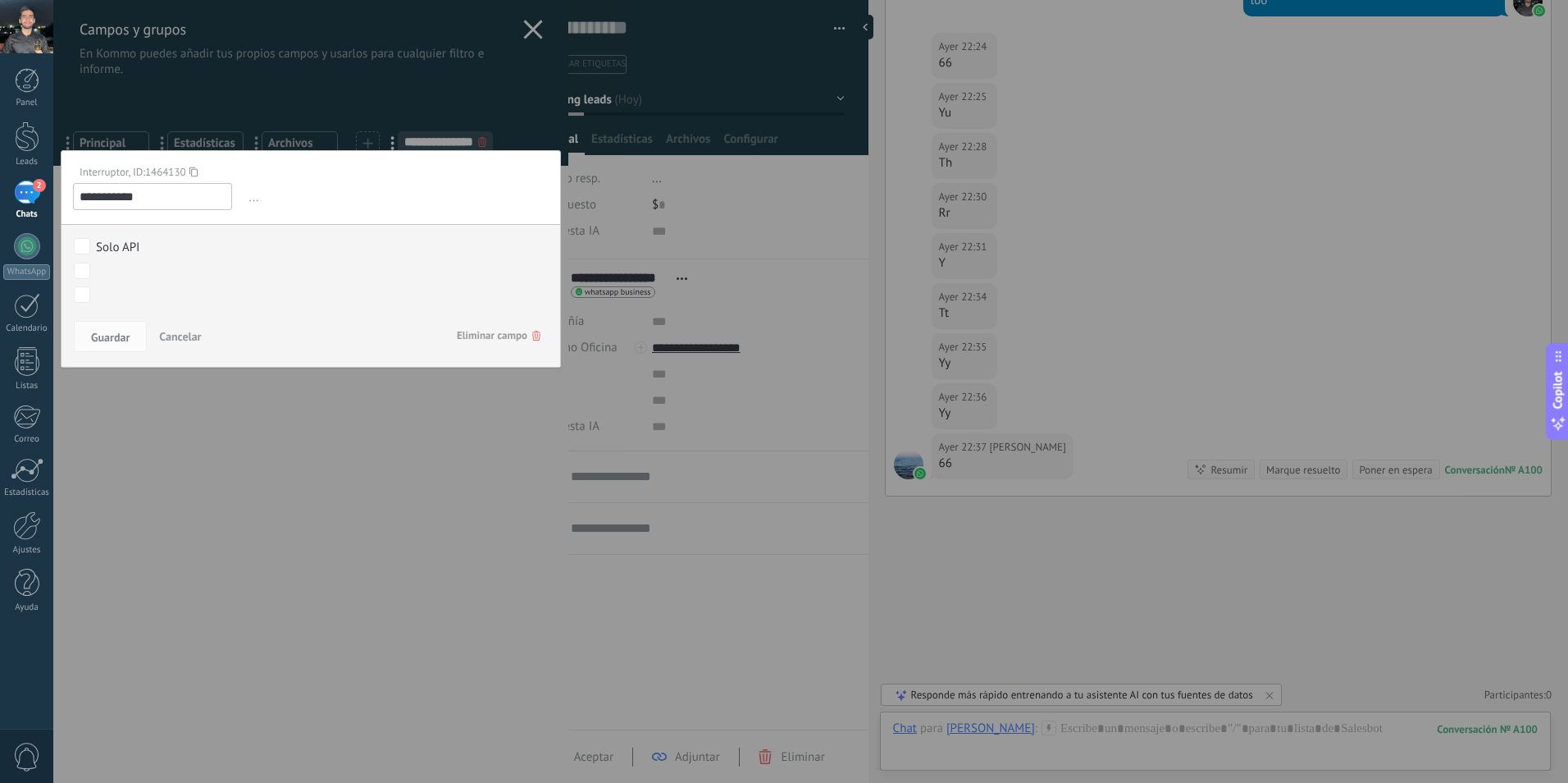
click at [307, 454] on div at bounding box center [311, 391] width 515 height 783
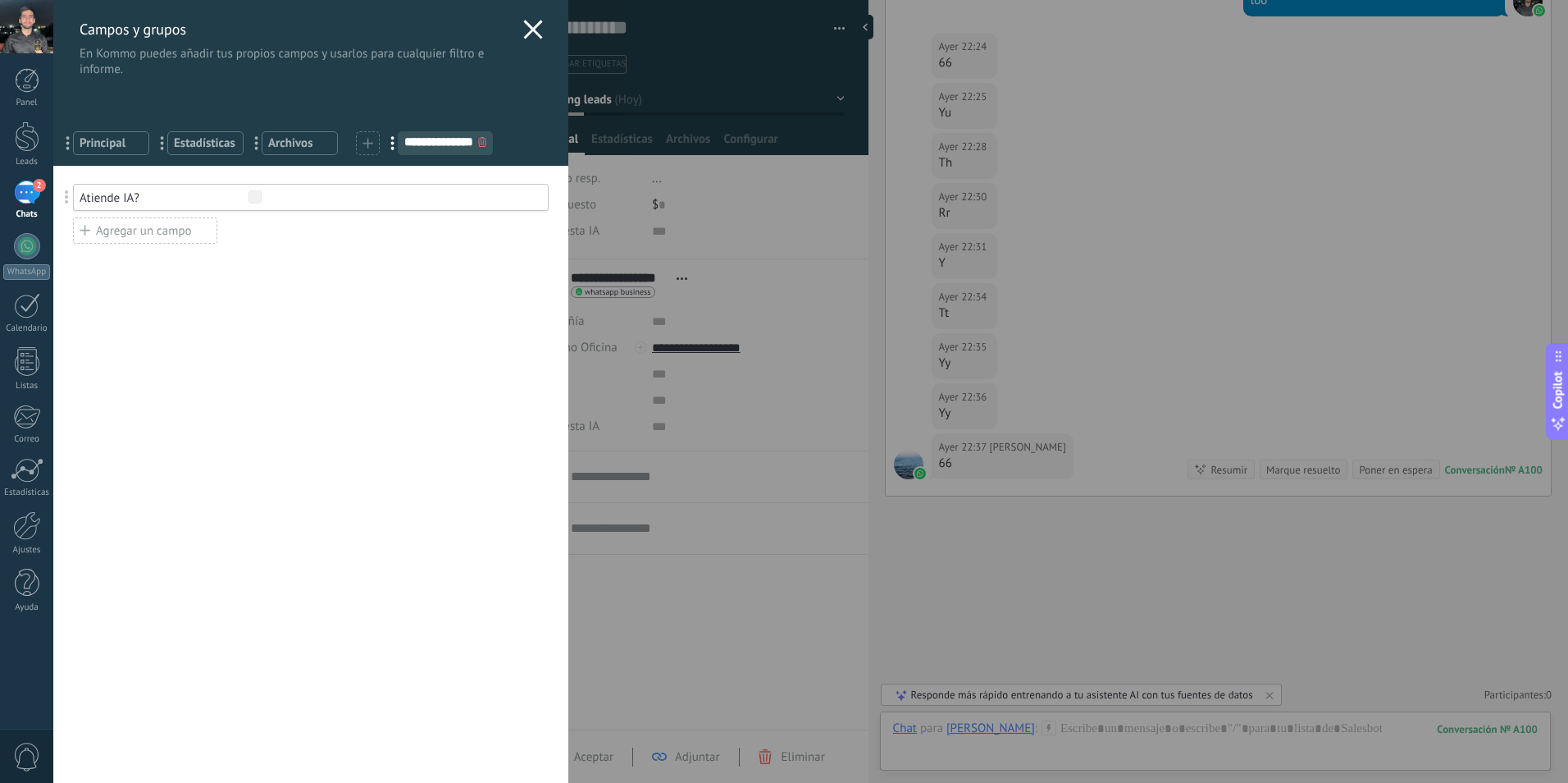
click at [68, 198] on span at bounding box center [67, 197] width 4 height 14
click at [239, 206] on div "Atiende IA?" at bounding box center [311, 197] width 476 height 27
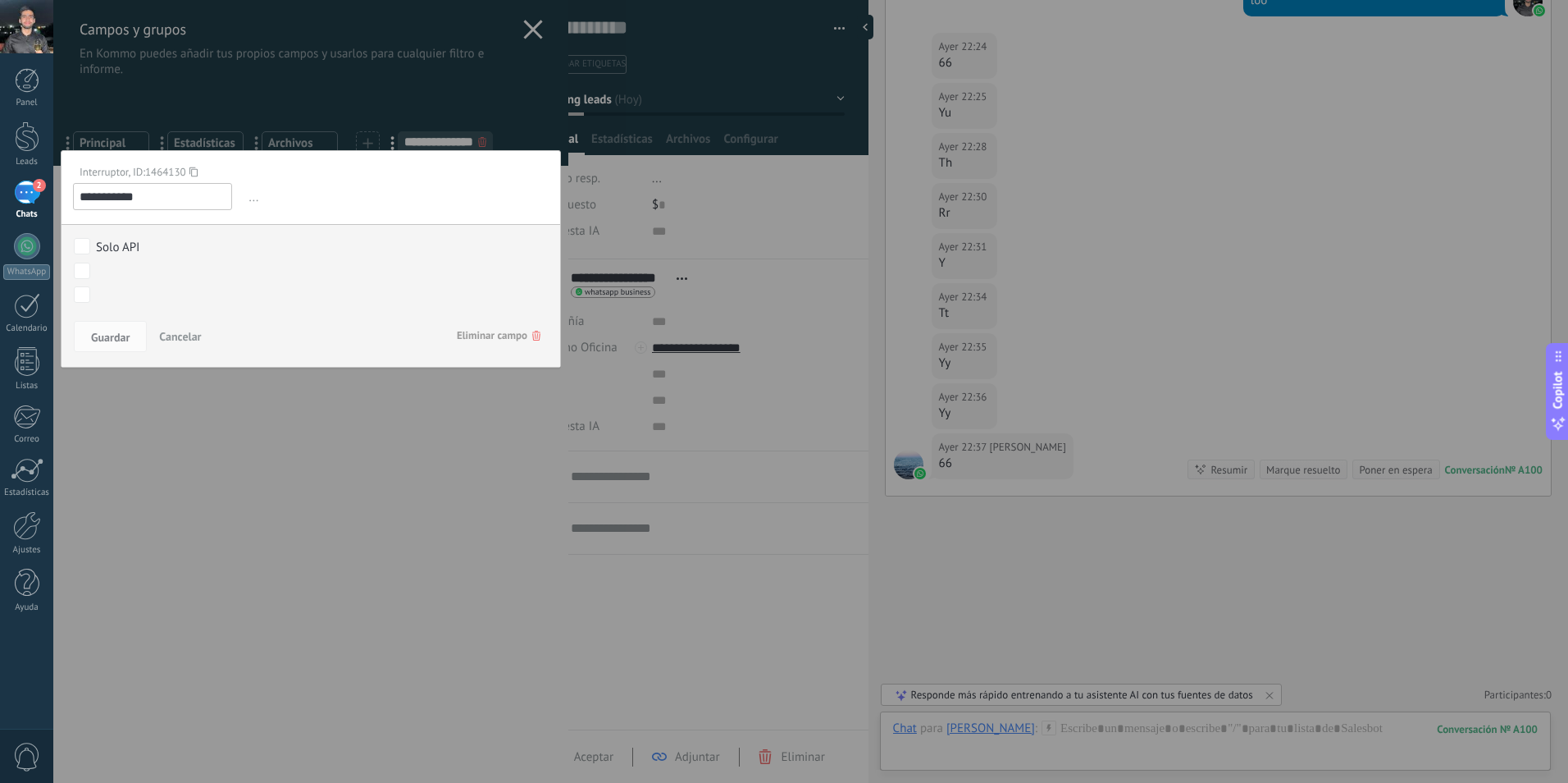
click at [423, 420] on div at bounding box center [311, 391] width 515 height 783
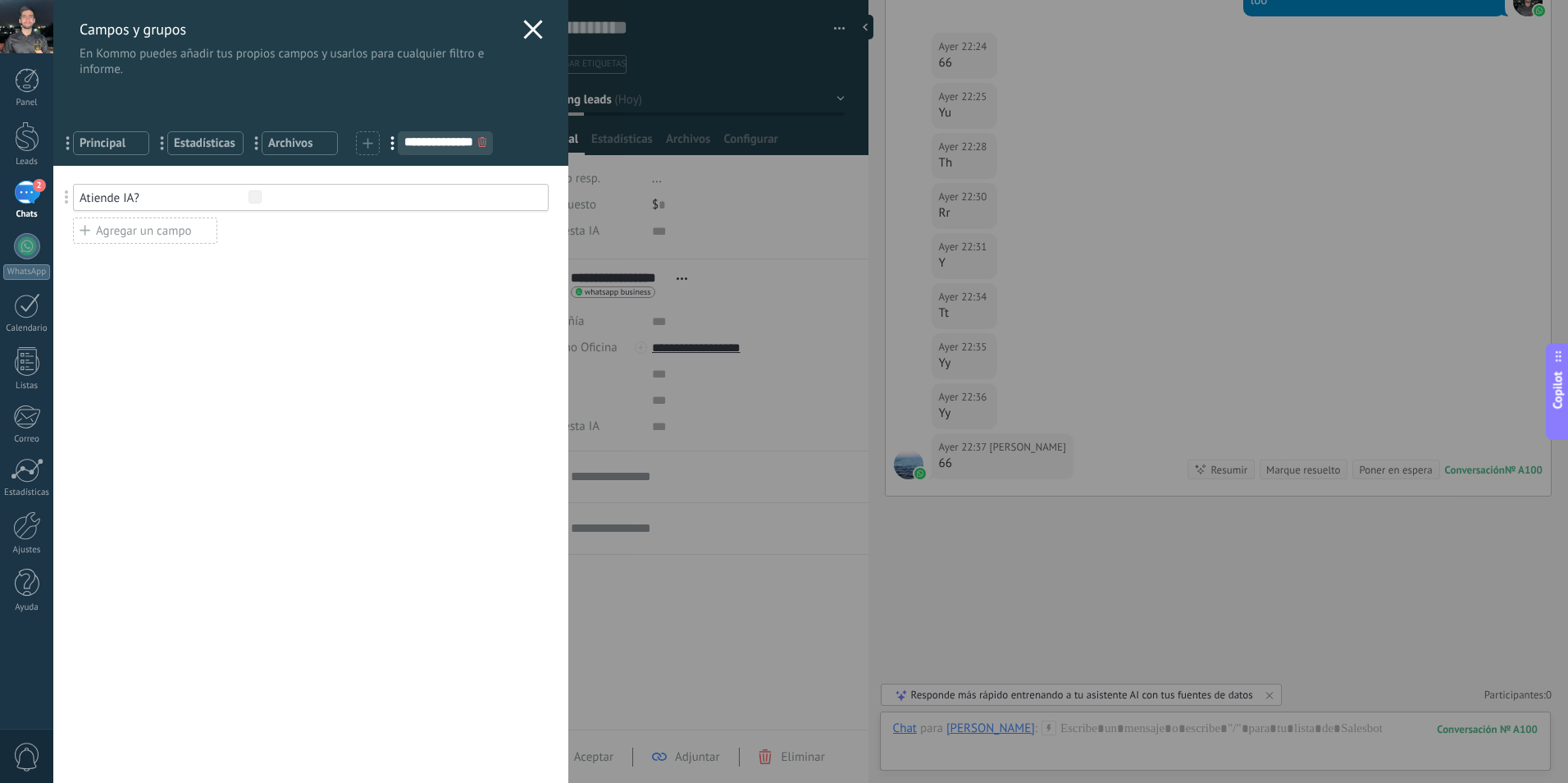
click at [146, 233] on div "Agregar un campo" at bounding box center [144, 230] width 144 height 26
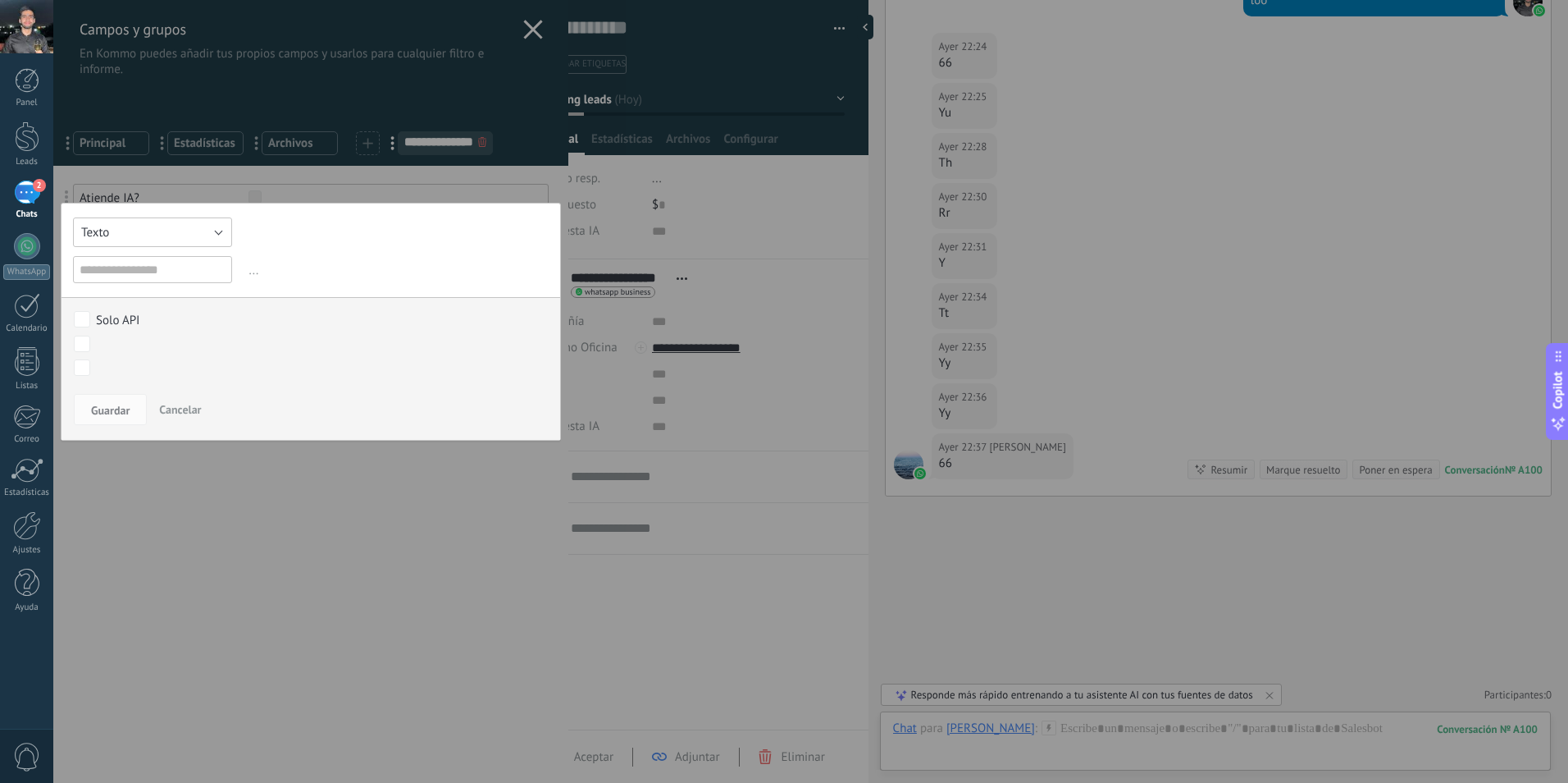
click at [169, 229] on button "Texto" at bounding box center [152, 231] width 160 height 29
click at [131, 346] on span "Texto Largo" at bounding box center [144, 346] width 163 height 16
click at [132, 276] on input "text" at bounding box center [152, 269] width 160 height 27
type input "**********"
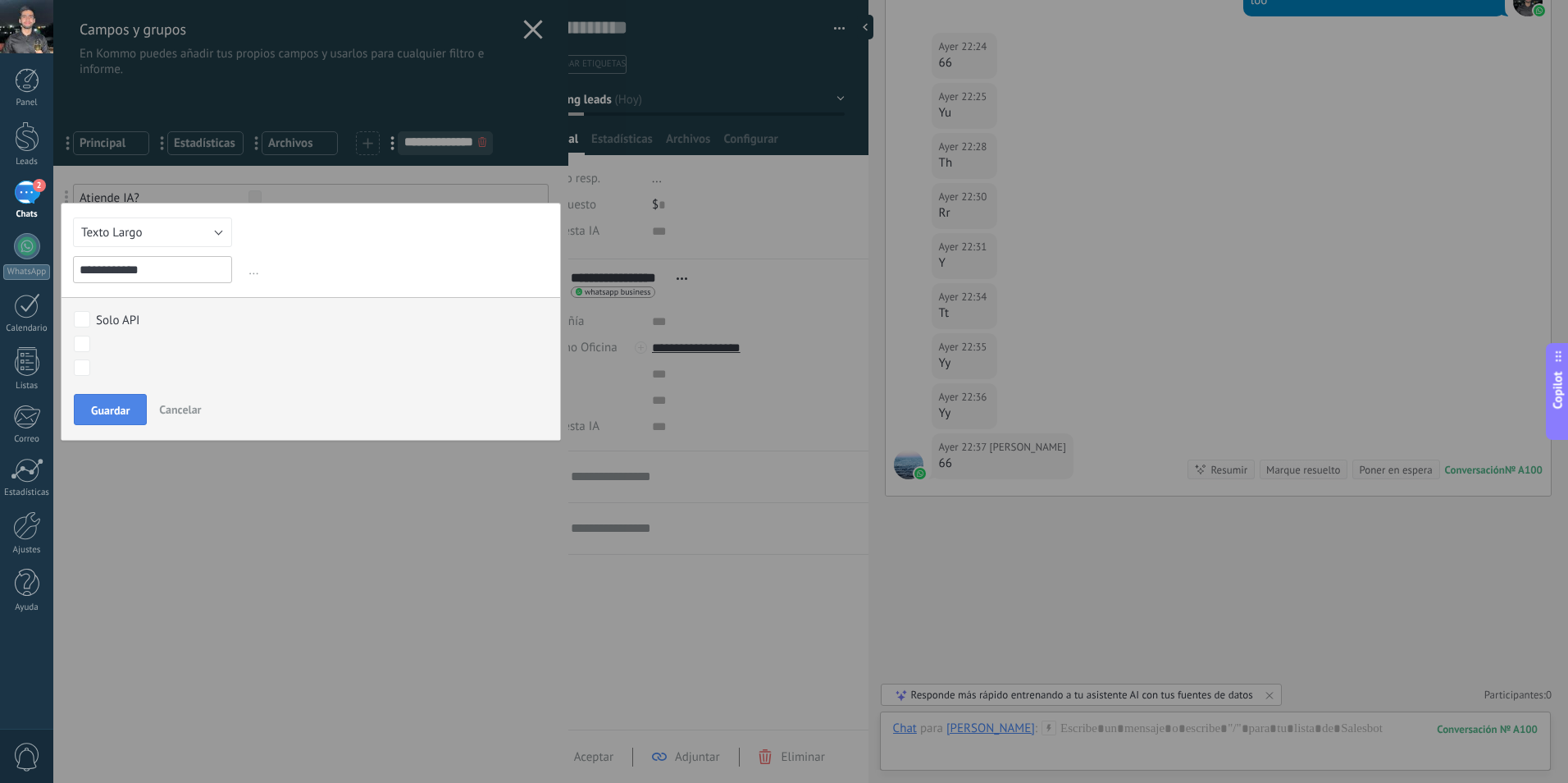
click at [131, 415] on button "Guardar" at bounding box center [110, 409] width 73 height 31
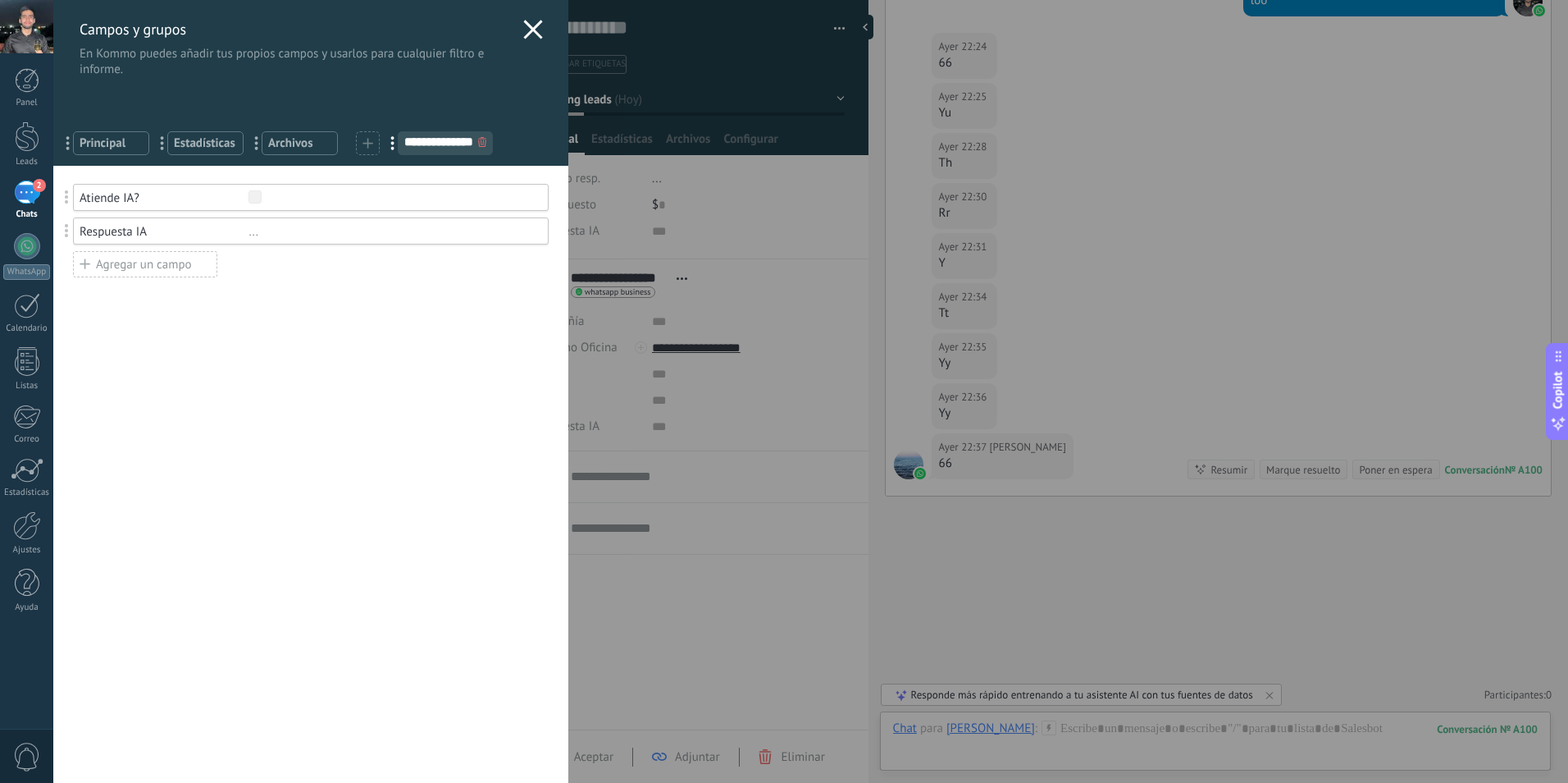
click at [584, 266] on div "**********" at bounding box center [810, 391] width 1515 height 783
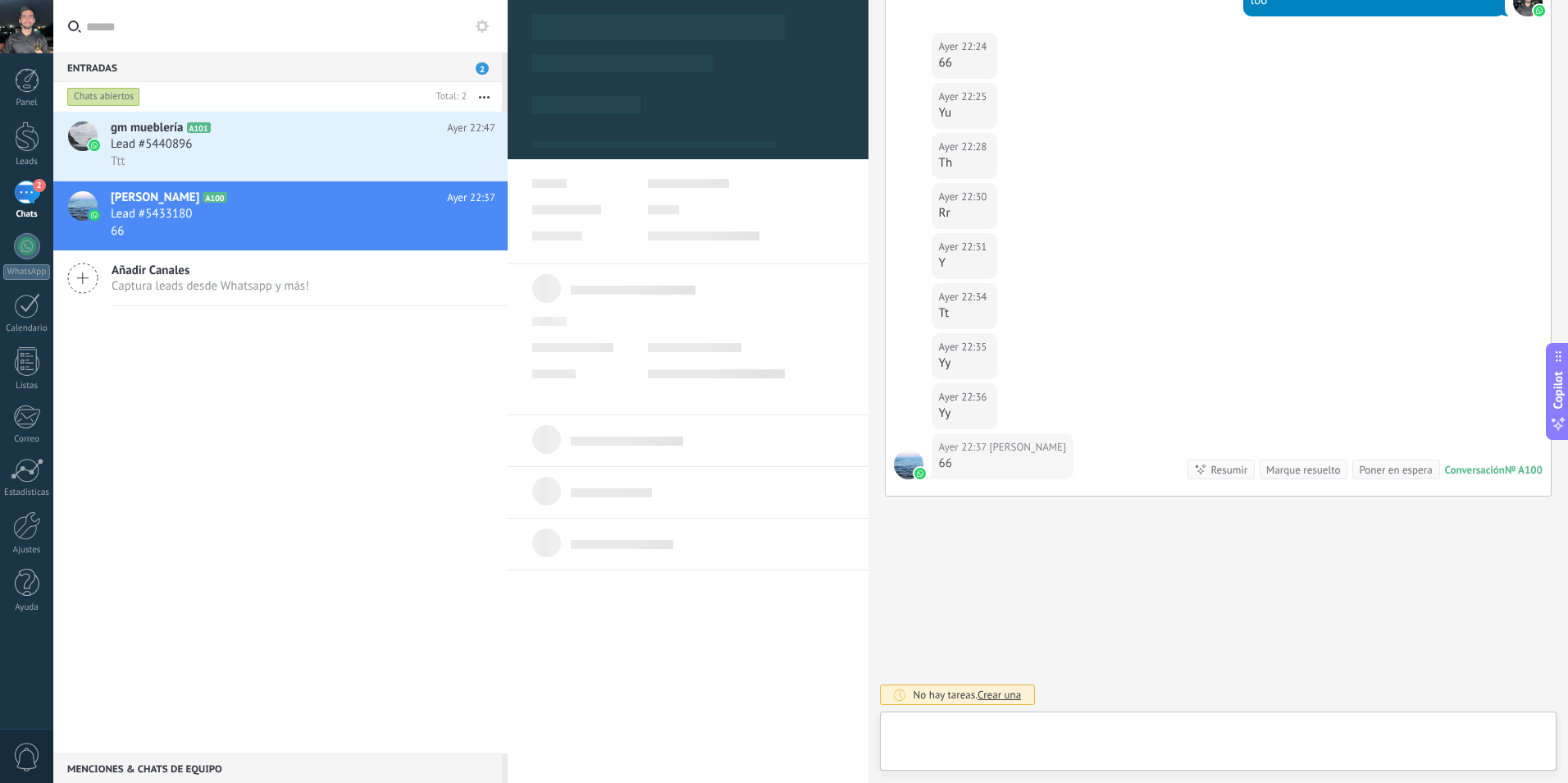
scroll to position [25, 0]
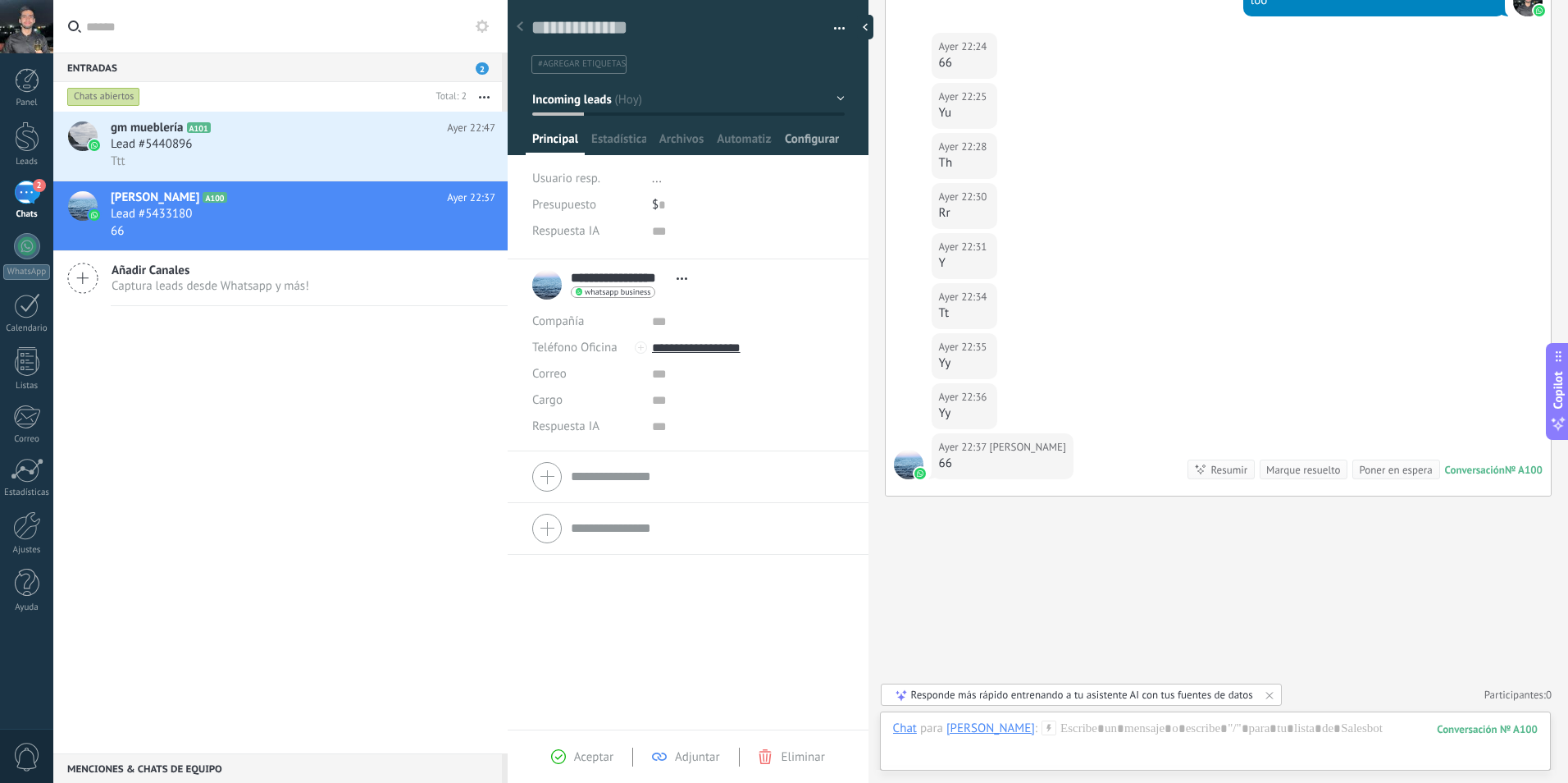
click at [820, 138] on span "Configurar" at bounding box center [812, 143] width 54 height 24
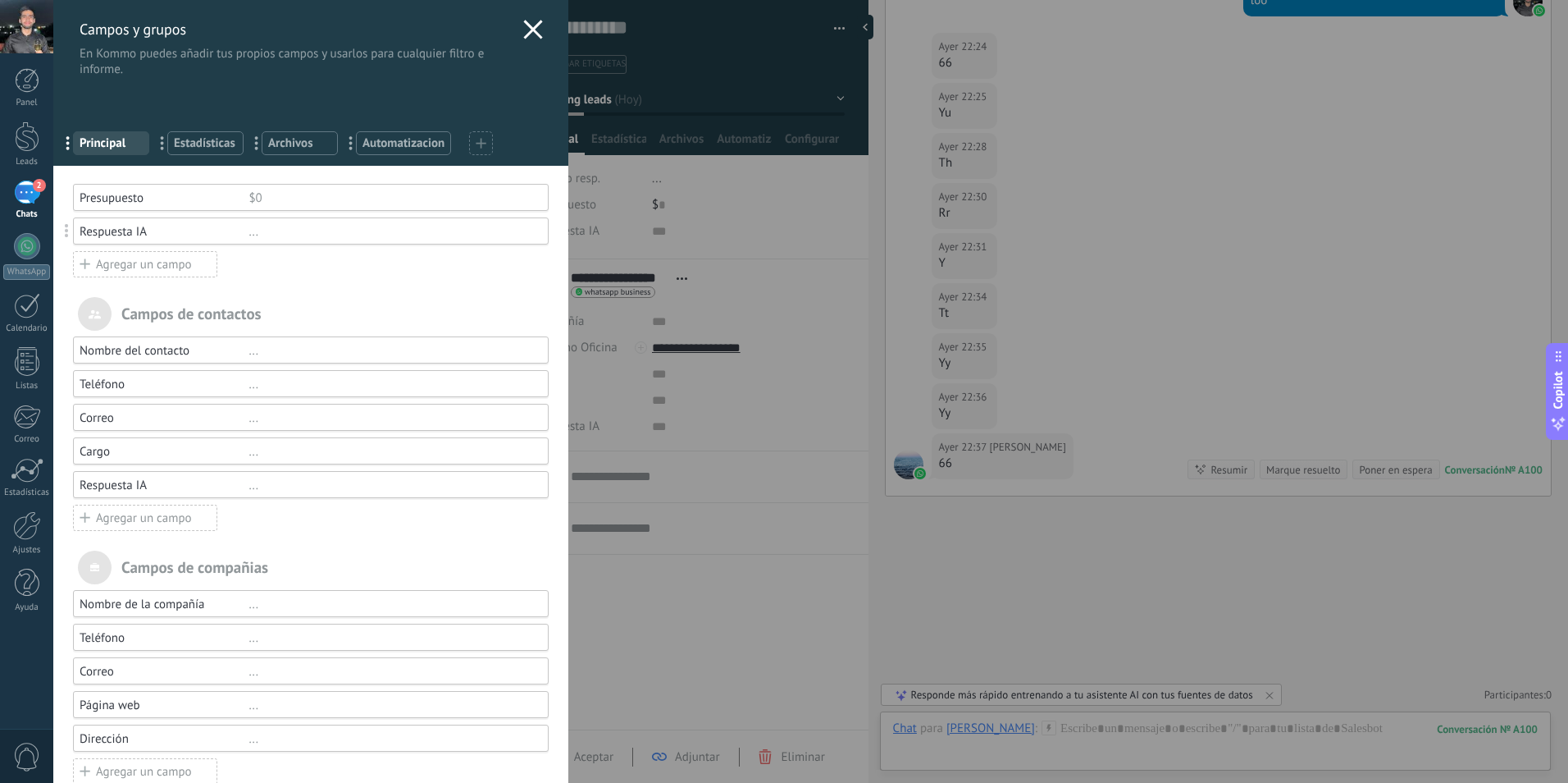
click at [115, 233] on div "Respuesta IA" at bounding box center [163, 231] width 169 height 16
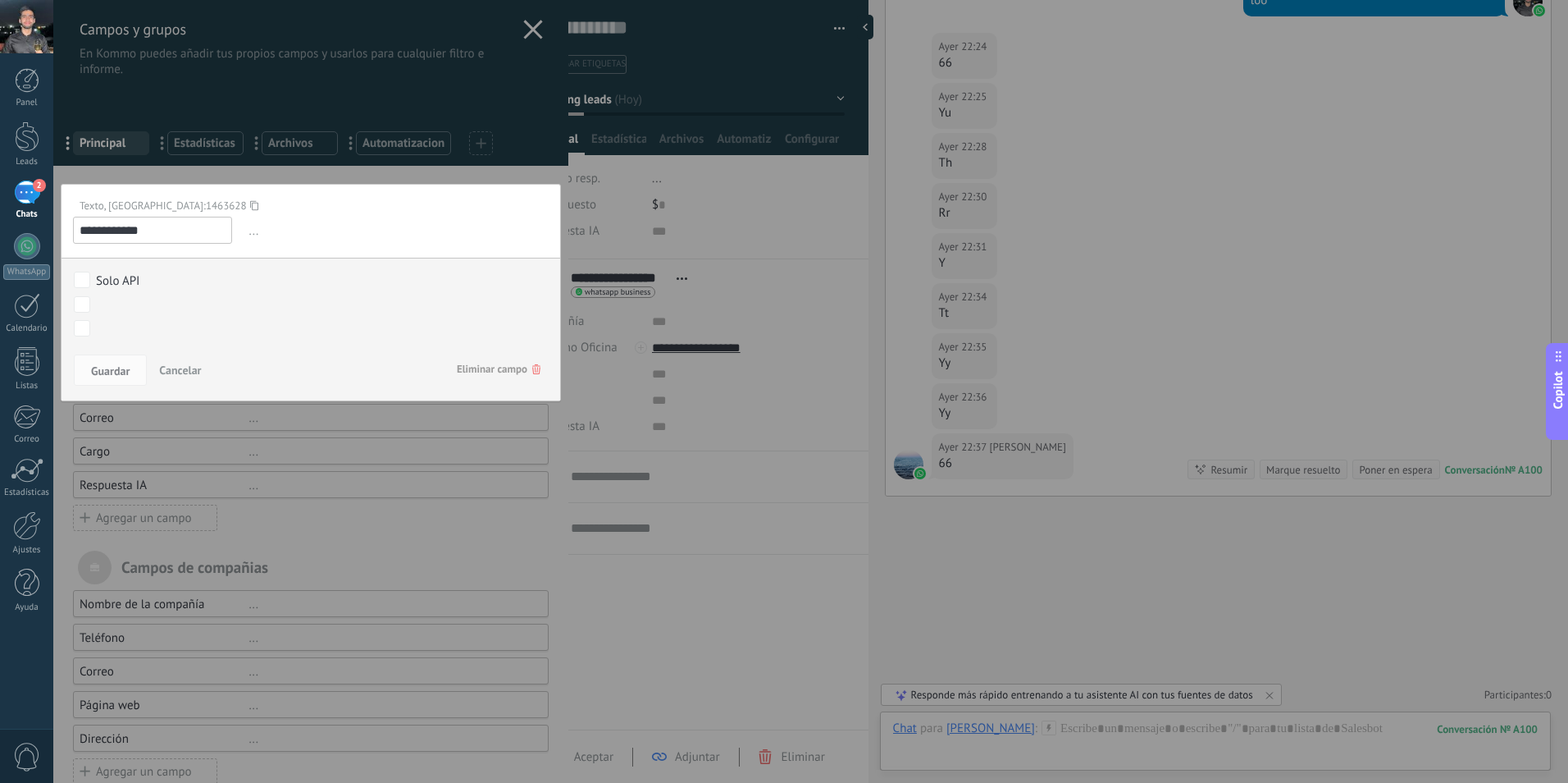
click at [475, 367] on span "Eliminar campo" at bounding box center [498, 368] width 84 height 29
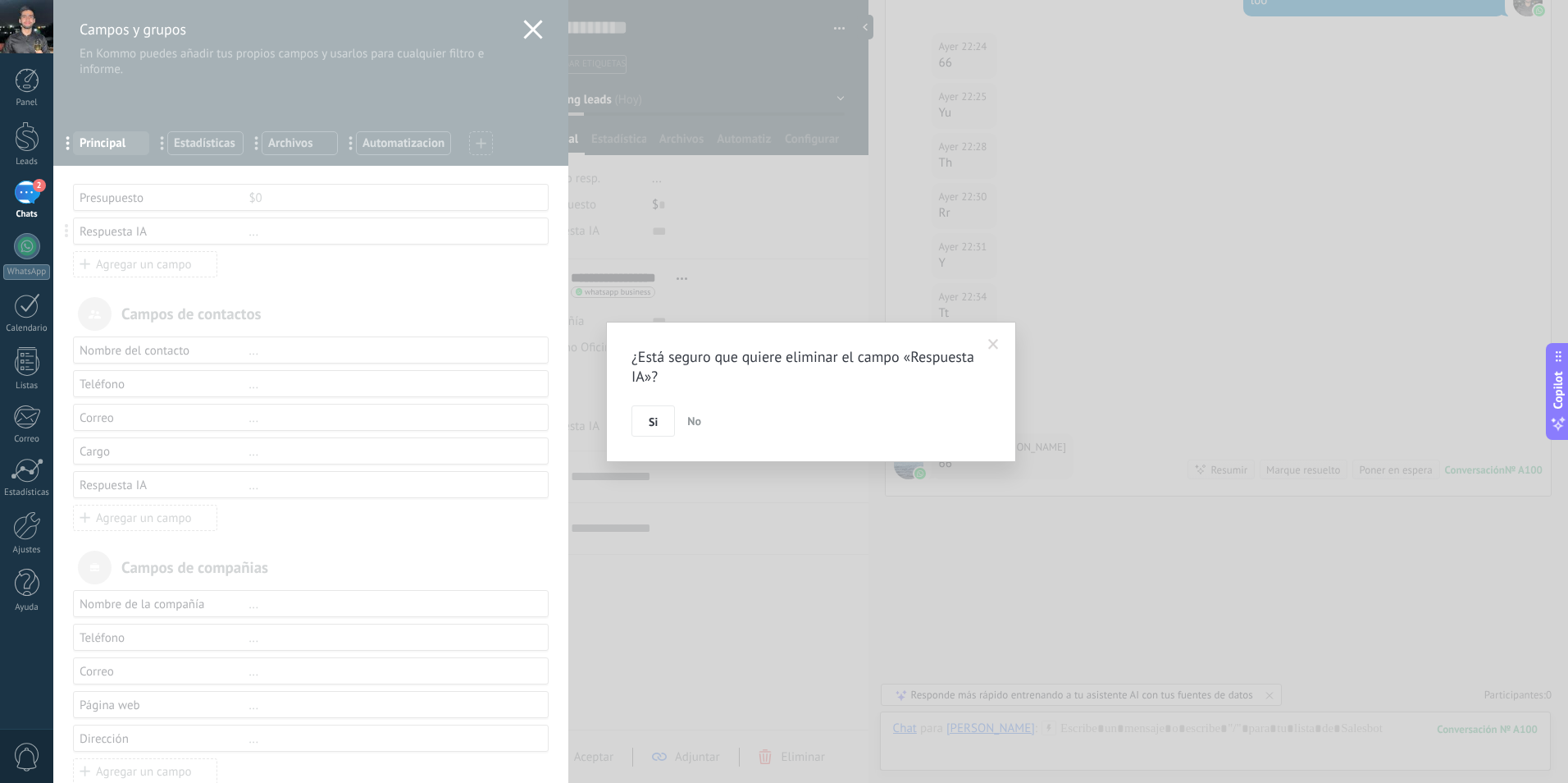
click at [652, 417] on span "Si" at bounding box center [653, 422] width 9 height 11
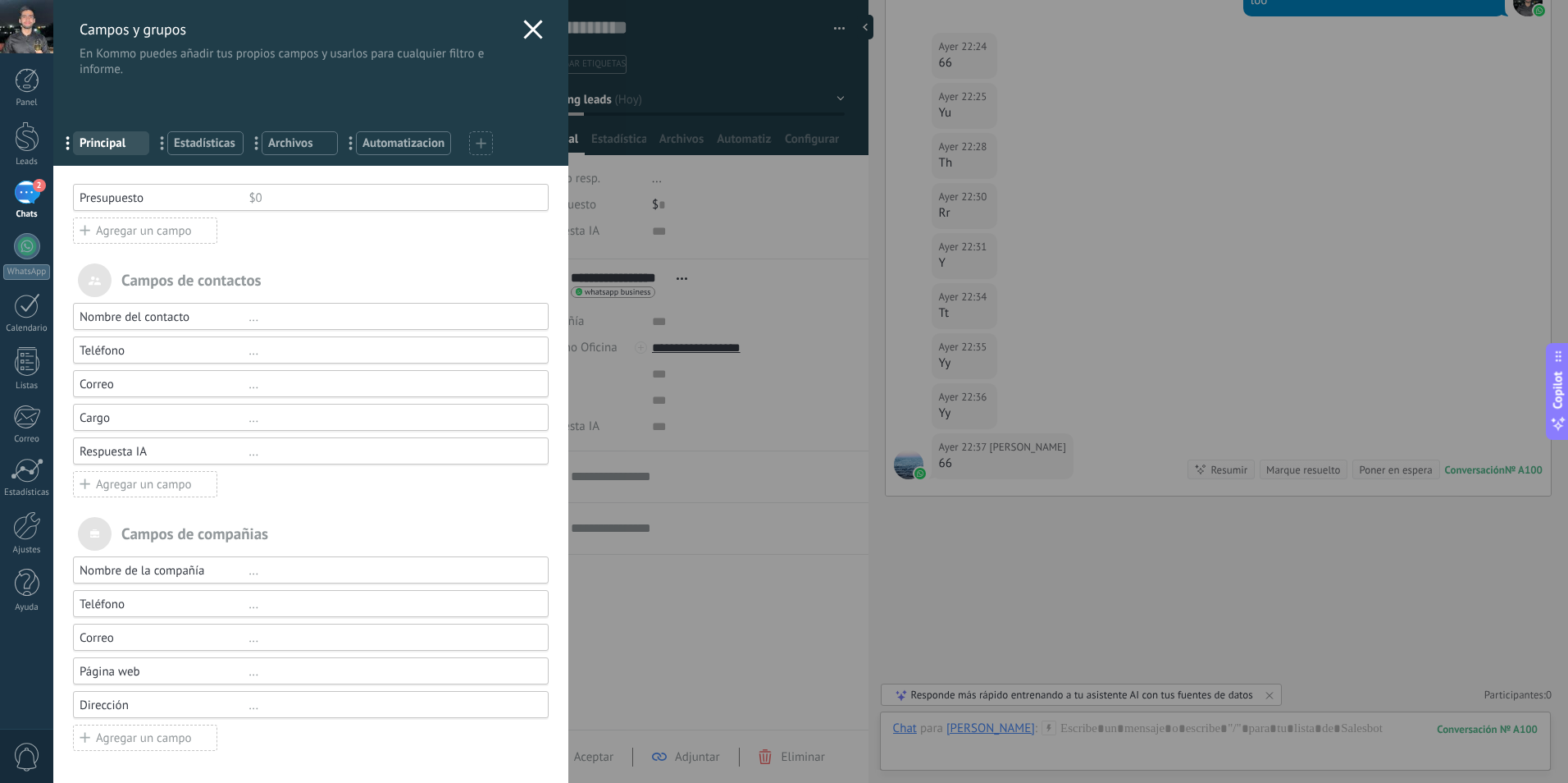
click at [167, 451] on div "Respuesta IA" at bounding box center [163, 451] width 169 height 16
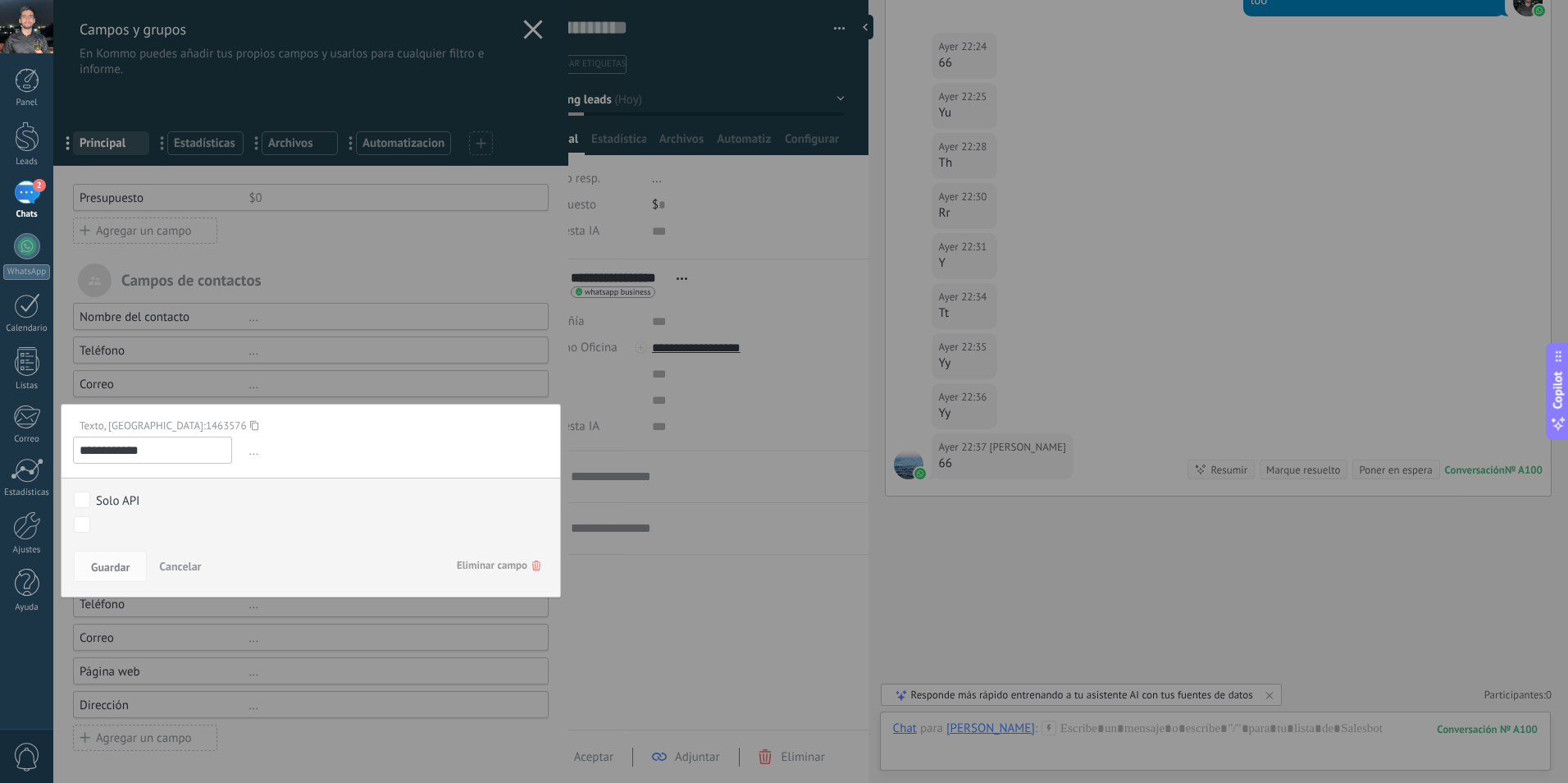
click at [464, 560] on span "Eliminar campo" at bounding box center [498, 565] width 84 height 29
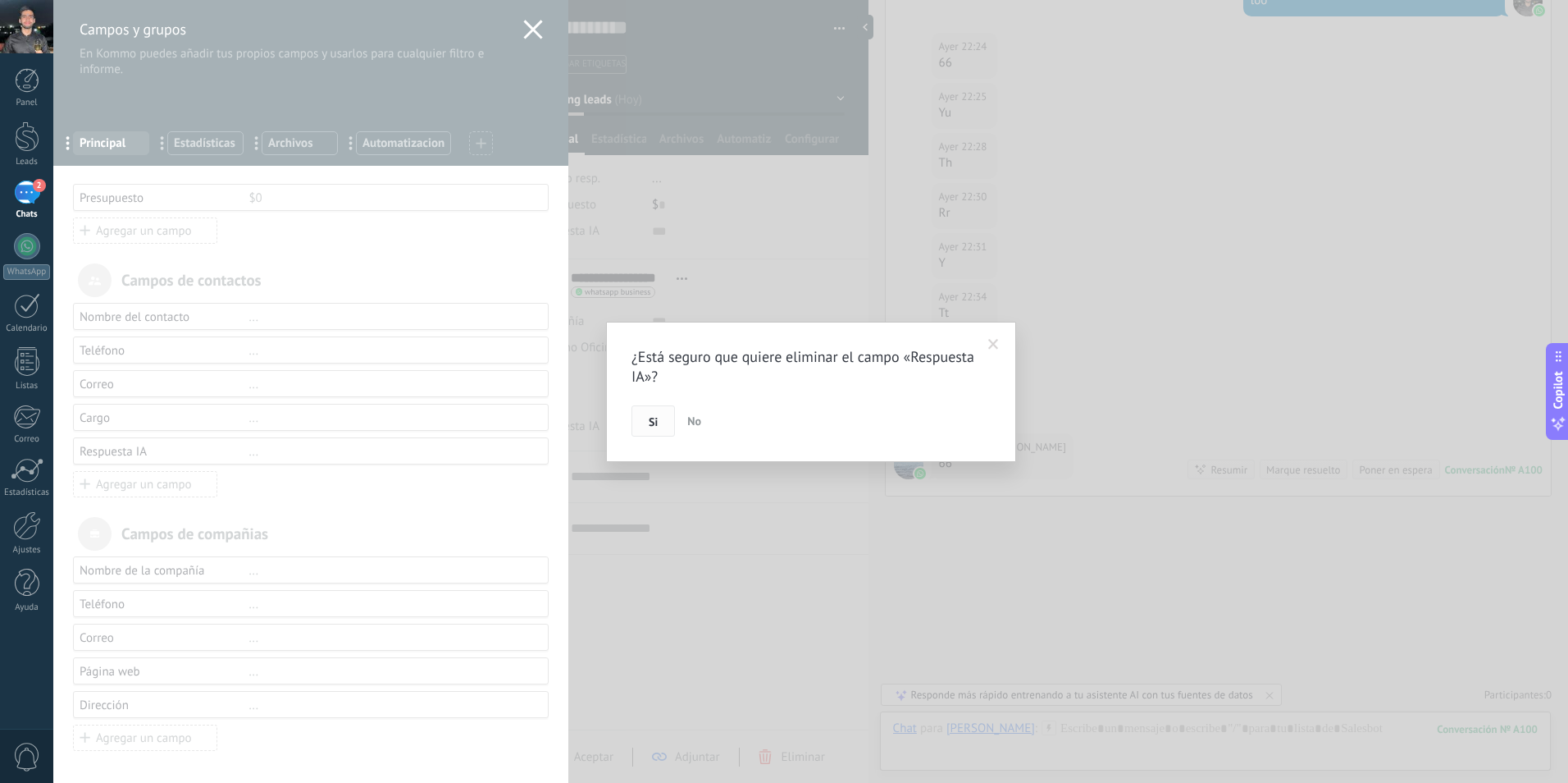
click at [649, 422] on span "Si" at bounding box center [653, 422] width 9 height 11
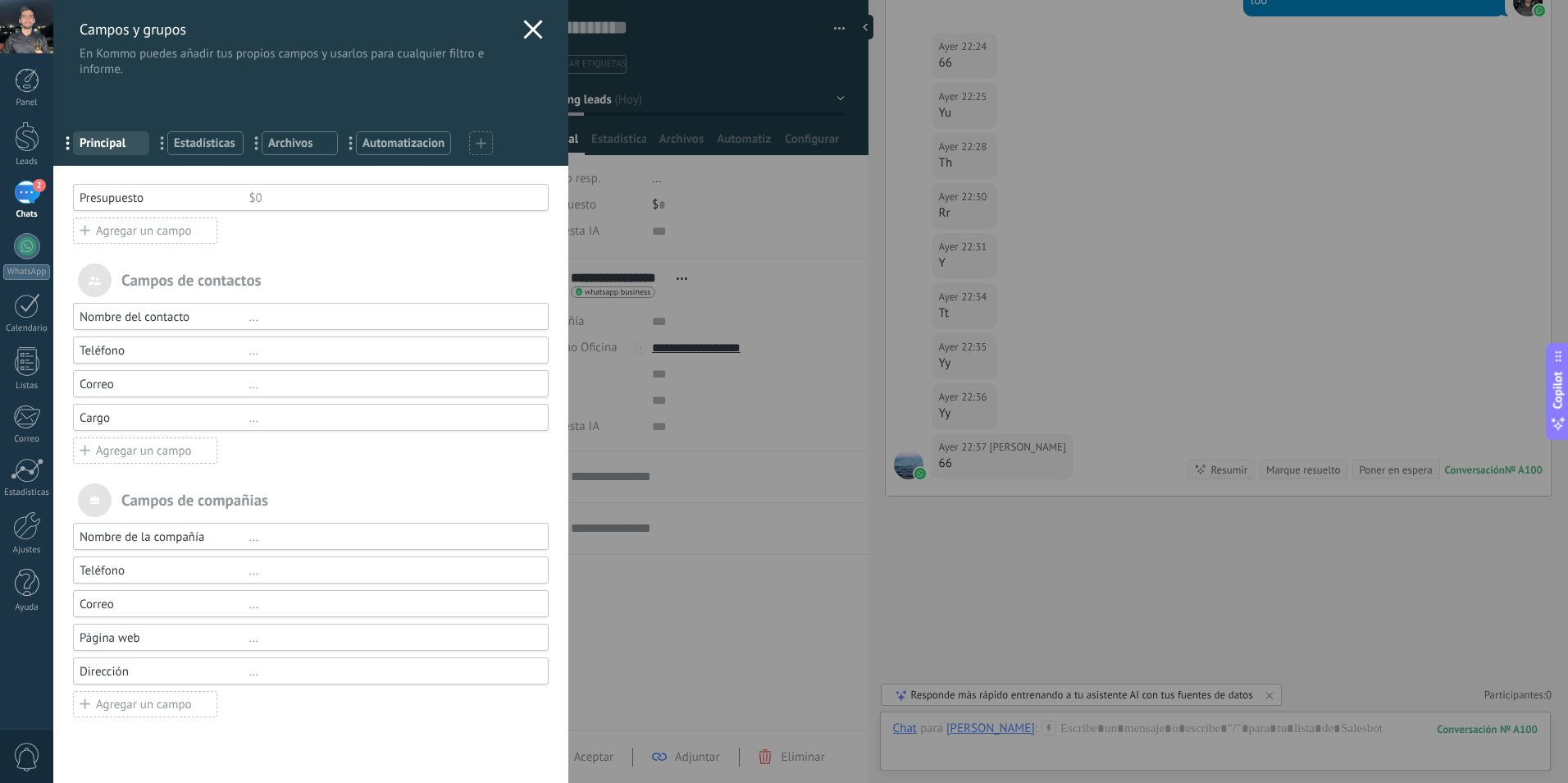
click at [524, 23] on icon at bounding box center [532, 29] width 20 height 20
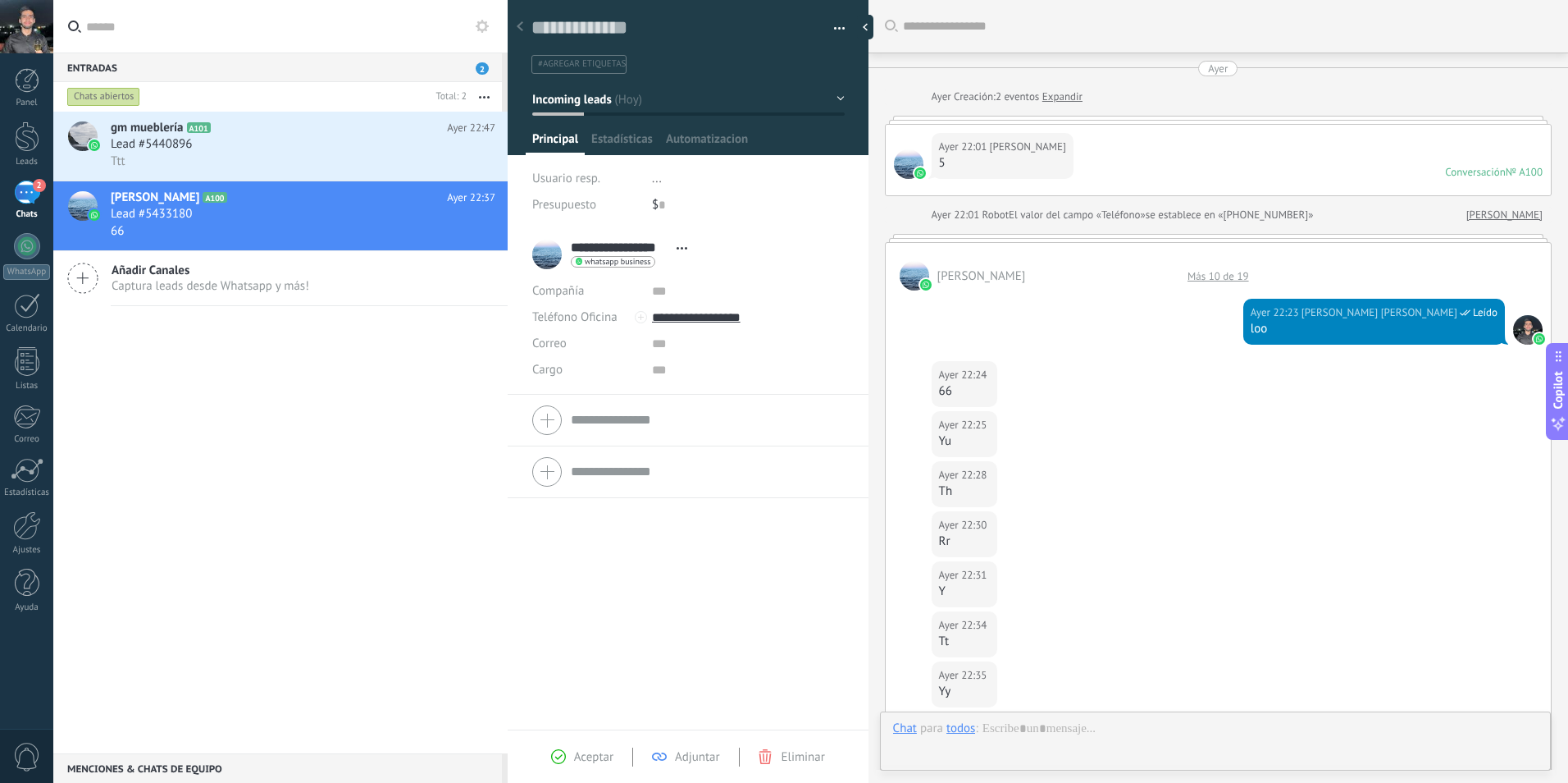
scroll to position [329, 0]
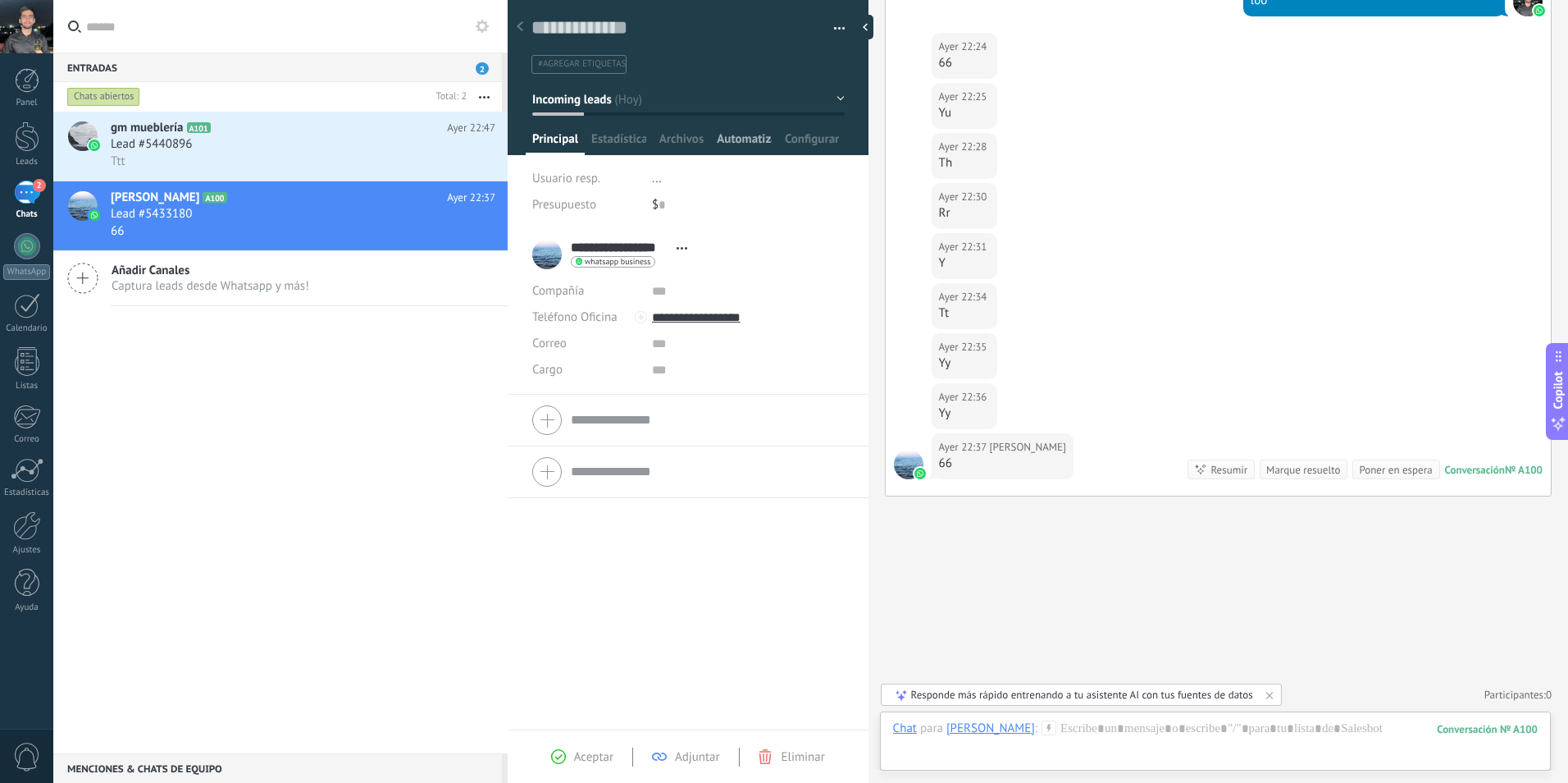
click at [753, 141] on span "Automatizacion" at bounding box center [744, 143] width 55 height 24
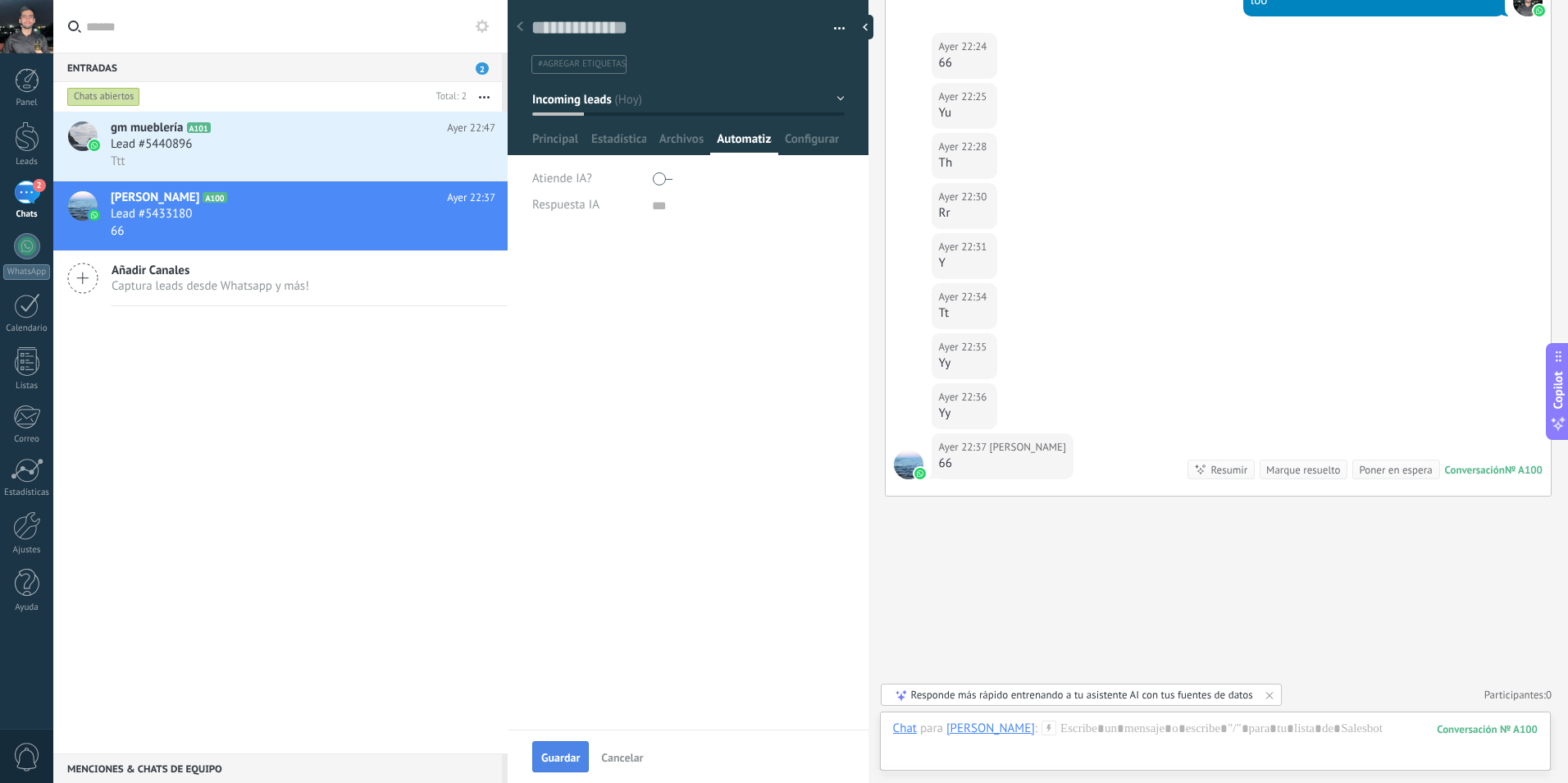
click at [573, 752] on span "Guardar" at bounding box center [560, 757] width 39 height 11
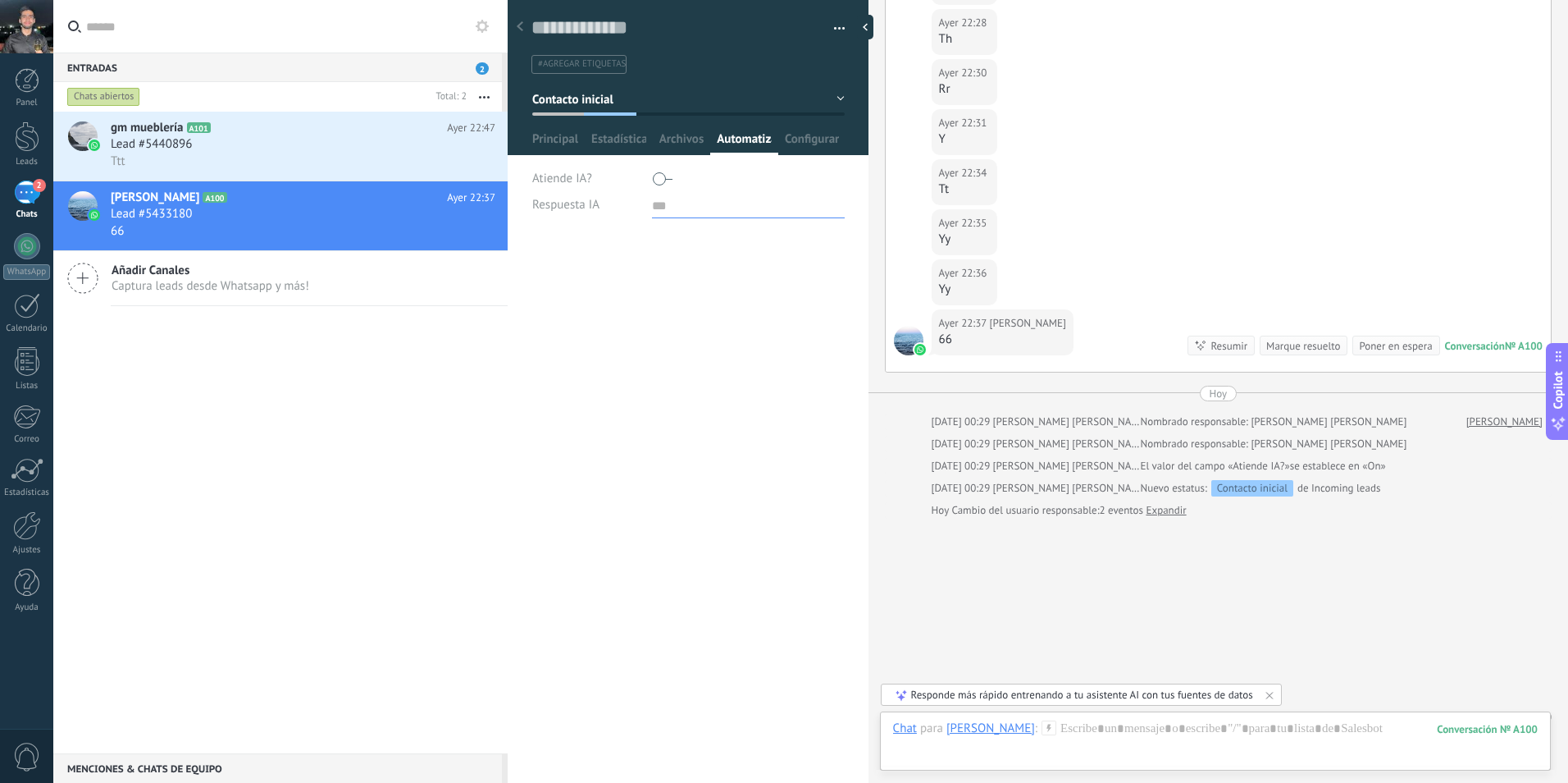
click at [672, 213] on textarea at bounding box center [749, 205] width 193 height 26
type textarea "*"
type textarea "**"
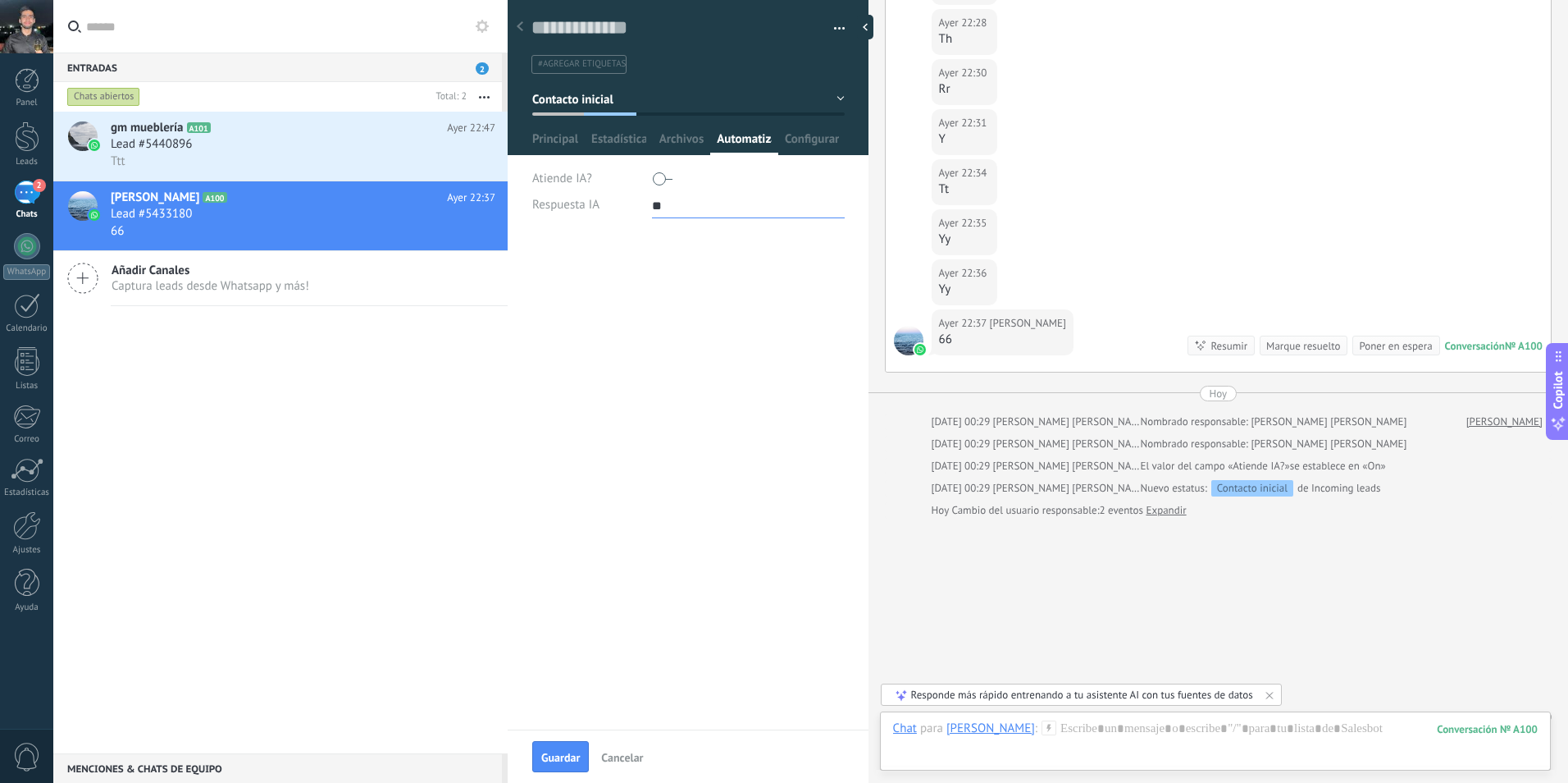
type textarea "***"
type textarea "****"
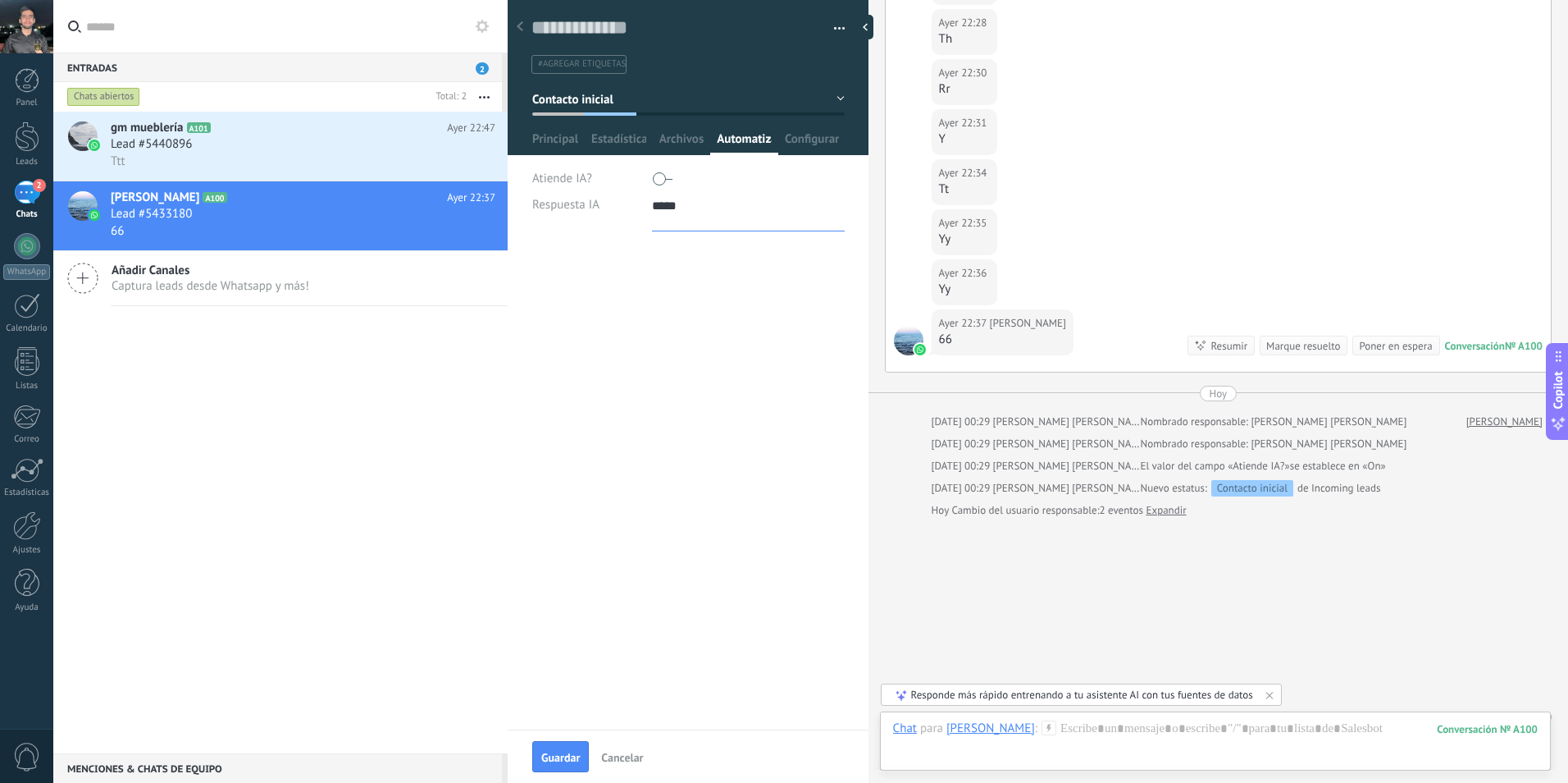
scroll to position [33, 0]
type textarea "****"
click at [557, 759] on span "Guardar" at bounding box center [560, 757] width 39 height 11
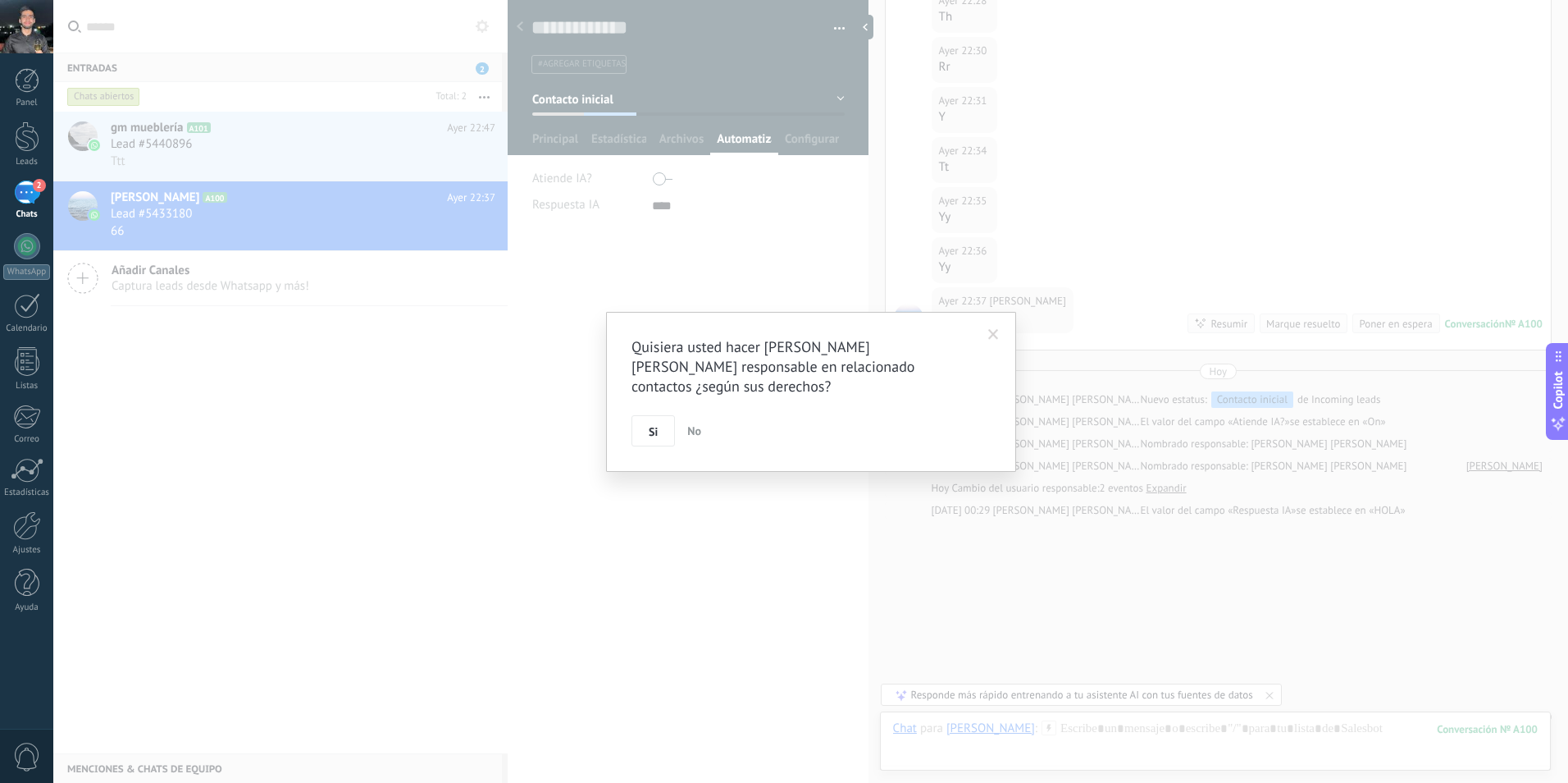
click at [695, 428] on span "No" at bounding box center [694, 431] width 14 height 15
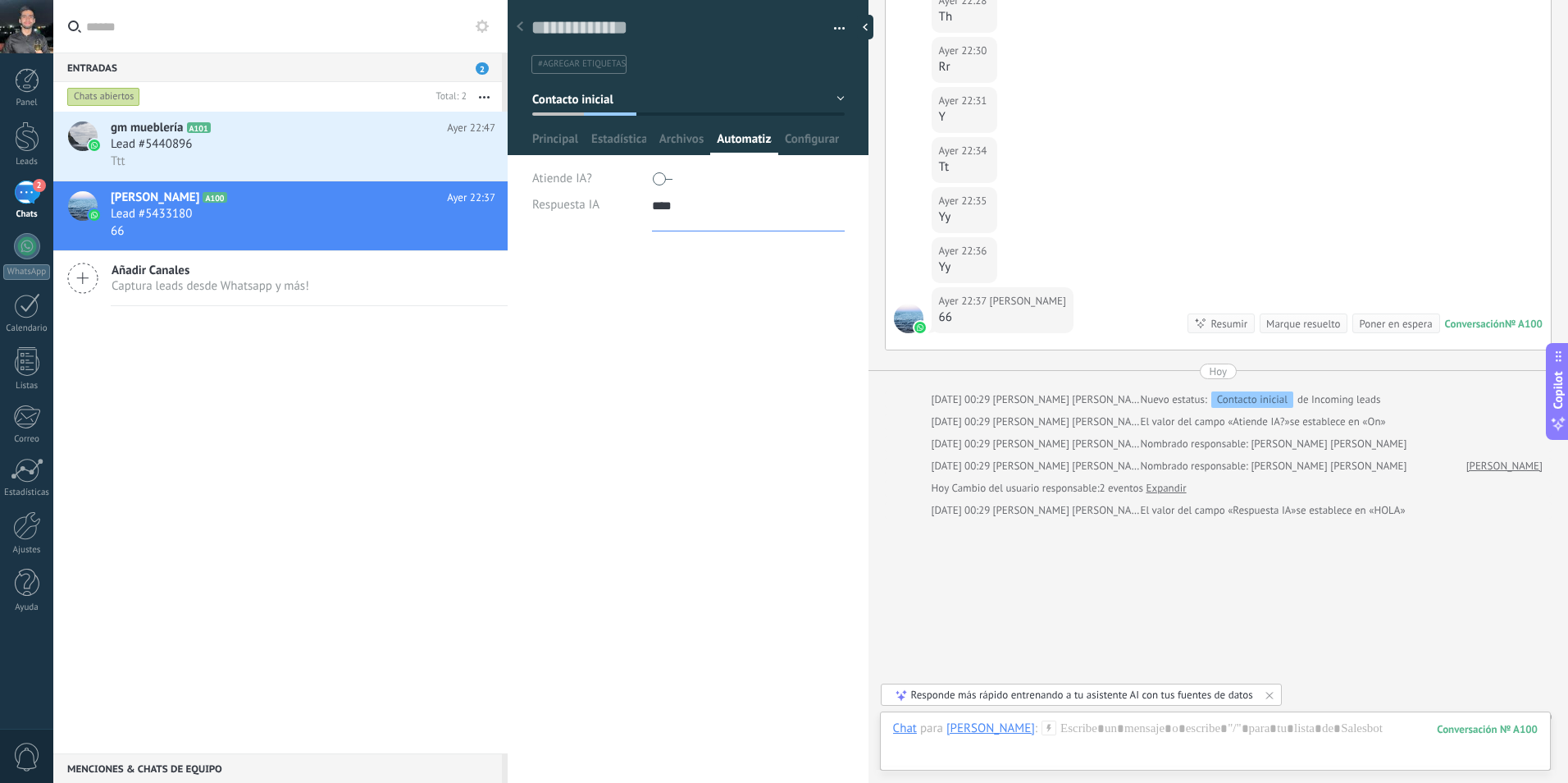
click at [686, 213] on textarea "****" at bounding box center [749, 212] width 193 height 40
click at [674, 448] on div "**********" at bounding box center [688, 515] width 361 height 537
click at [698, 212] on textarea "****" at bounding box center [749, 212] width 193 height 40
click at [691, 228] on textarea "****" at bounding box center [749, 212] width 193 height 40
click at [689, 222] on textarea "****" at bounding box center [749, 212] width 193 height 40
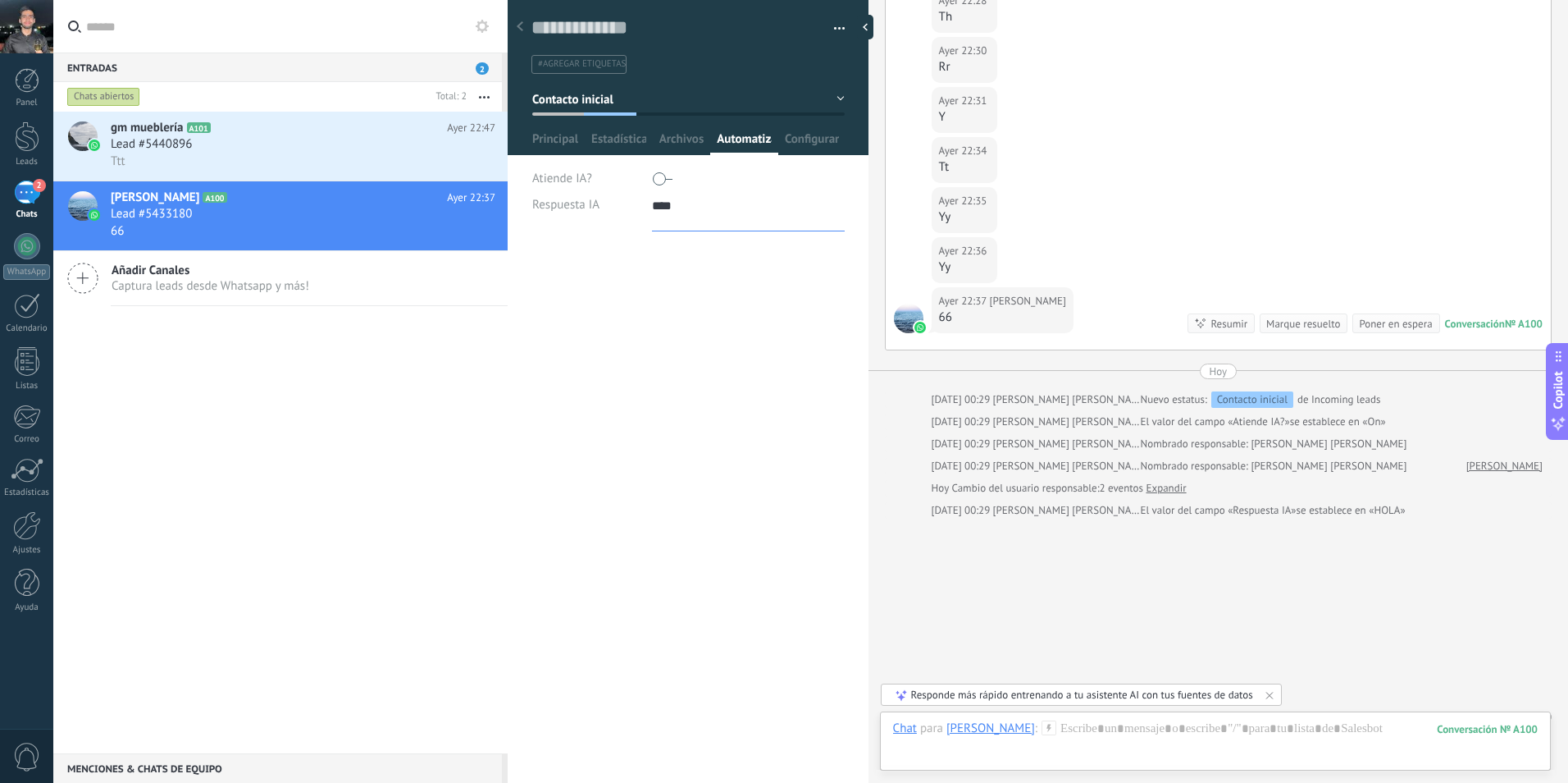
type textarea "***"
type textarea "**"
type textarea "*"
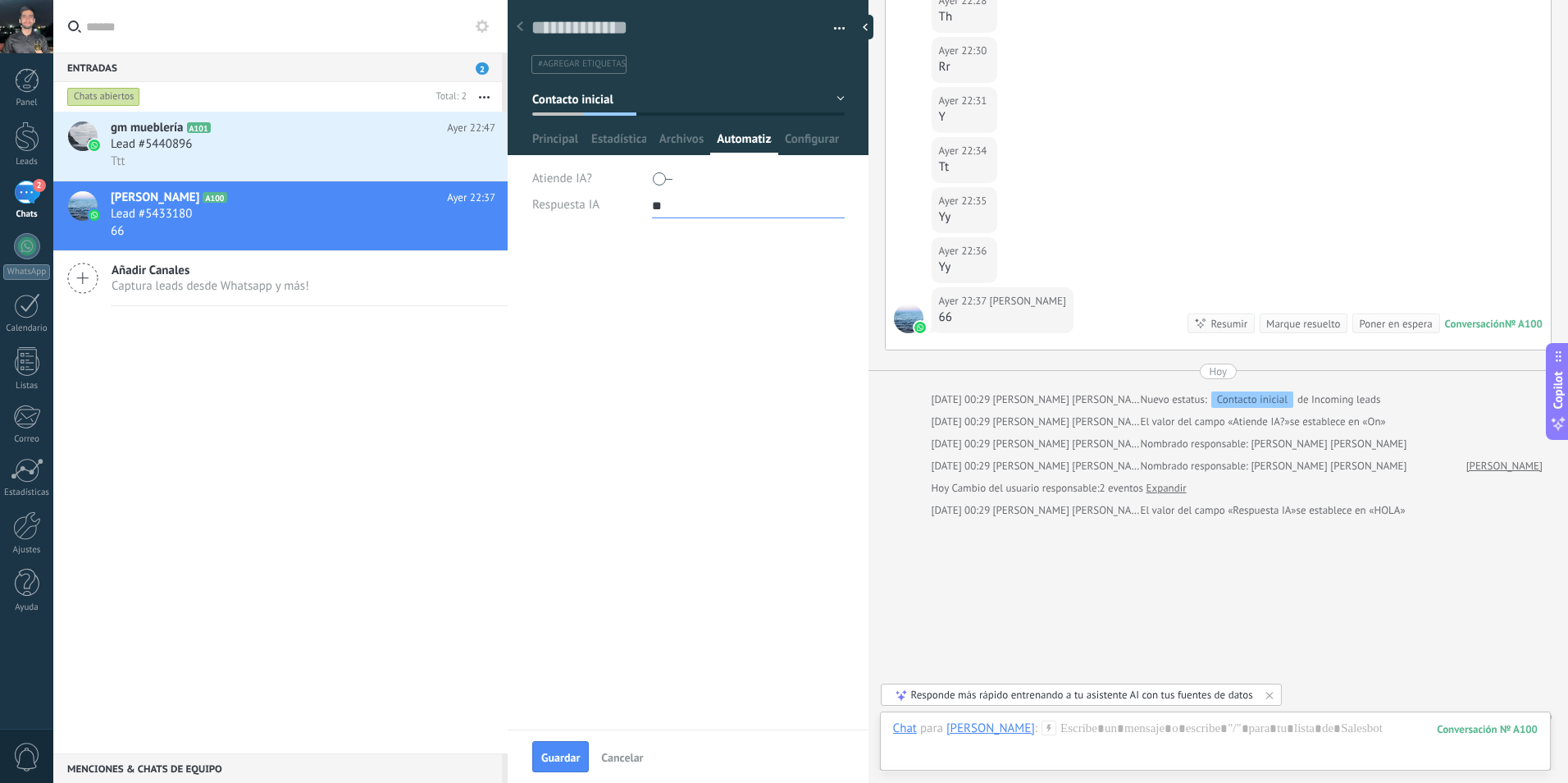
type textarea "*"
type textarea "***"
click at [563, 755] on span "Guardar" at bounding box center [560, 757] width 39 height 11
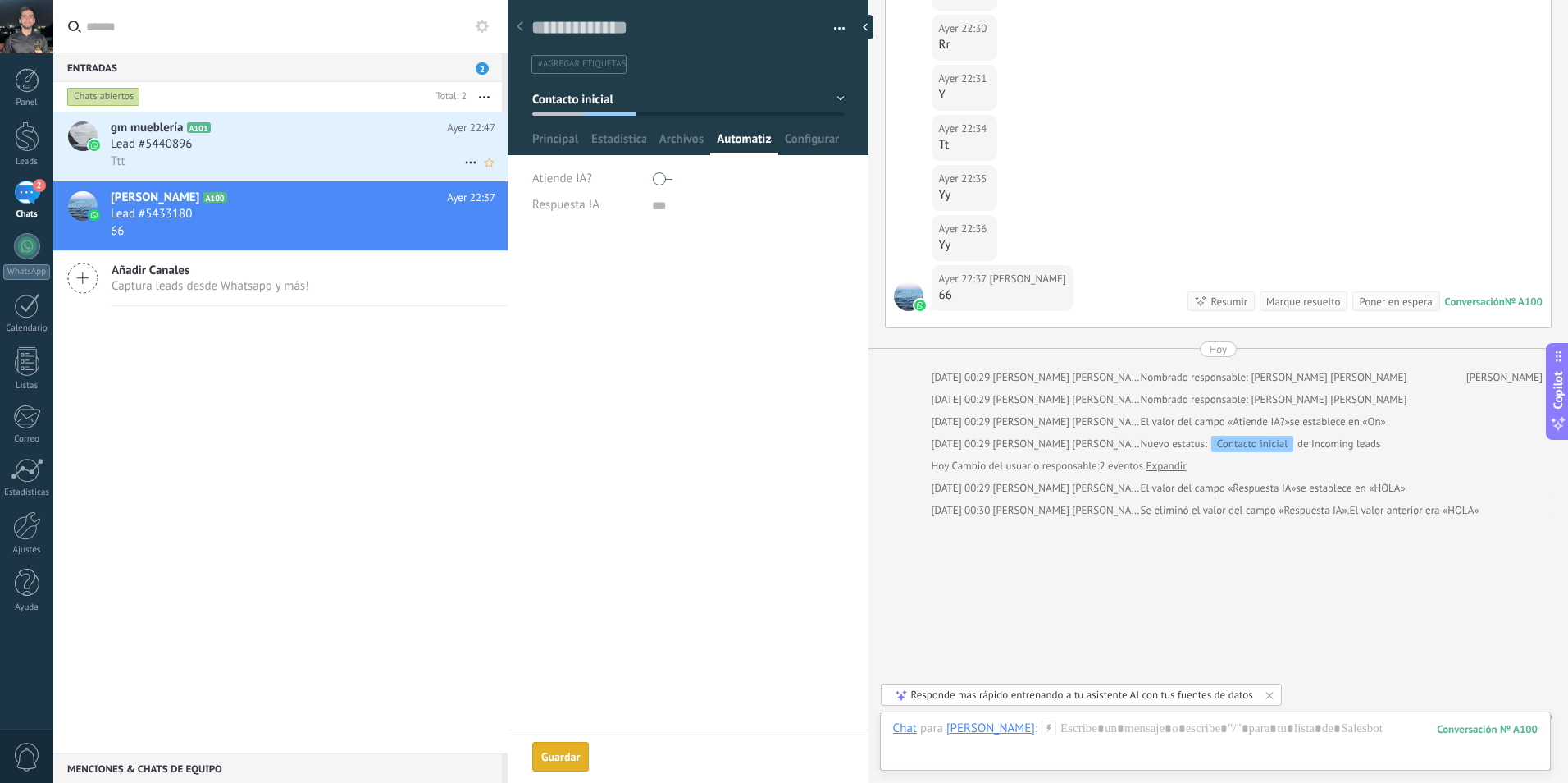
click at [241, 141] on div "Lead #5440896" at bounding box center [303, 144] width 385 height 16
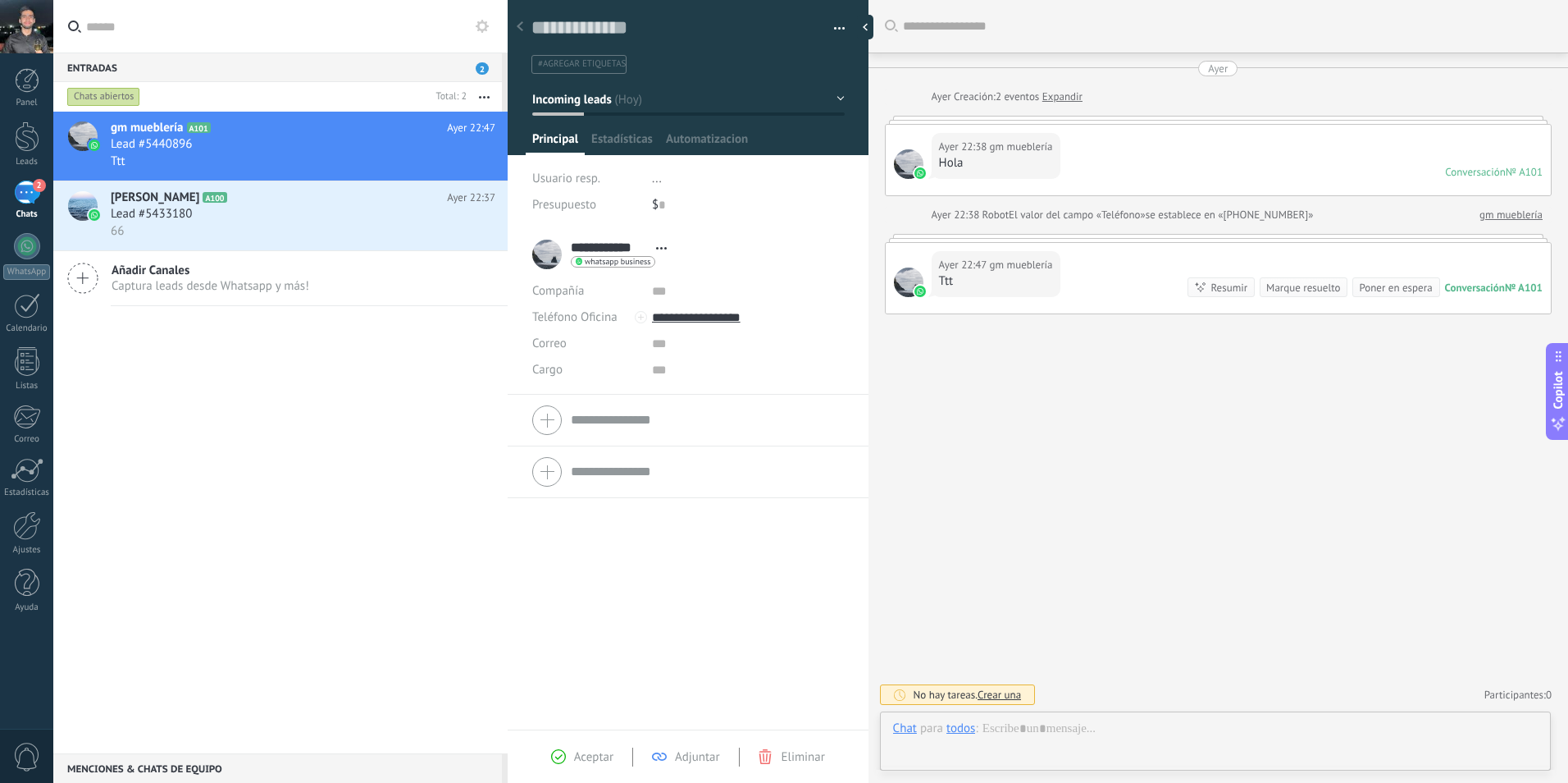
scroll to position [25, 0]
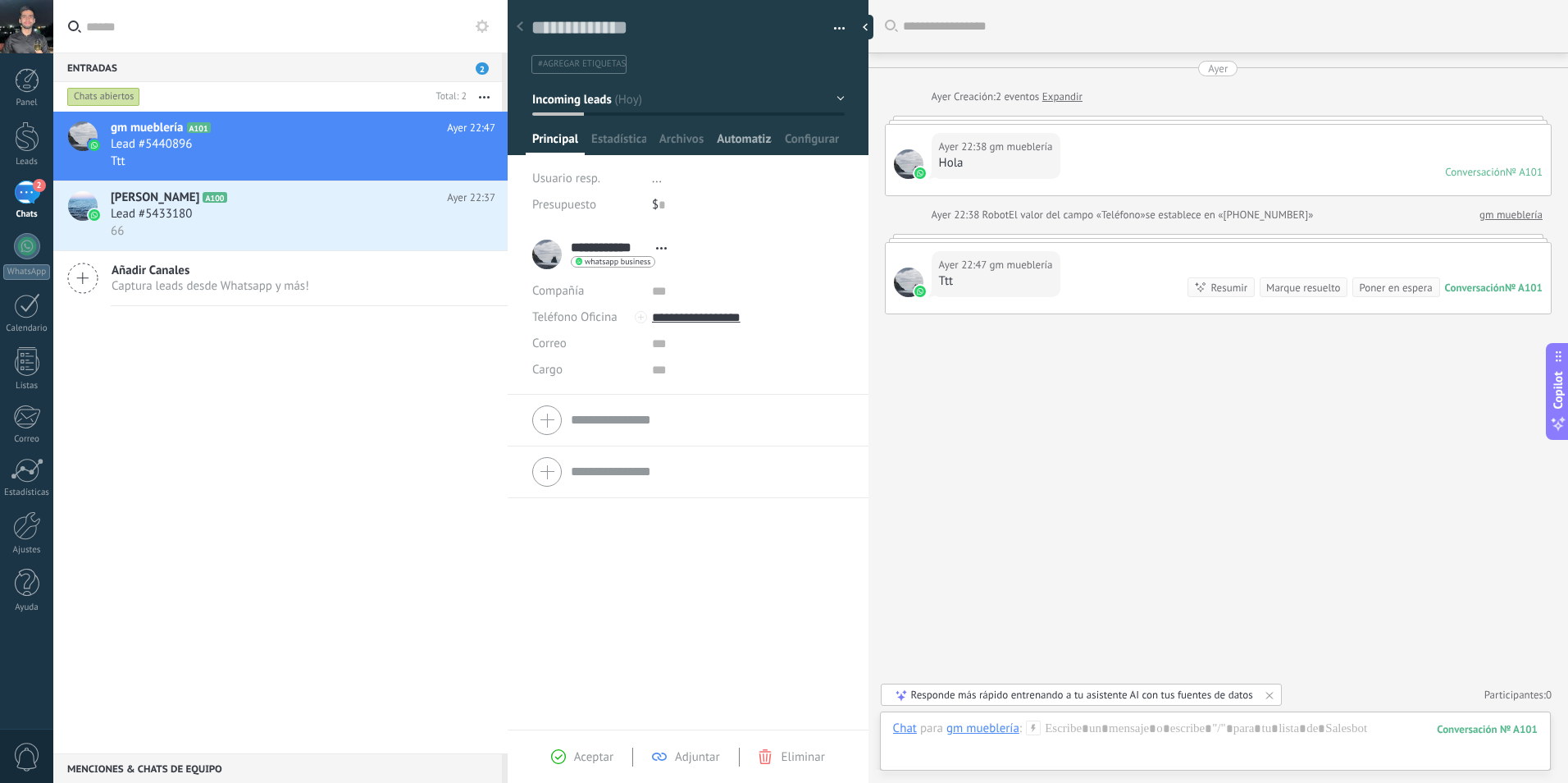
click at [745, 135] on span "Automatizacion" at bounding box center [744, 143] width 55 height 24
type textarea "***"
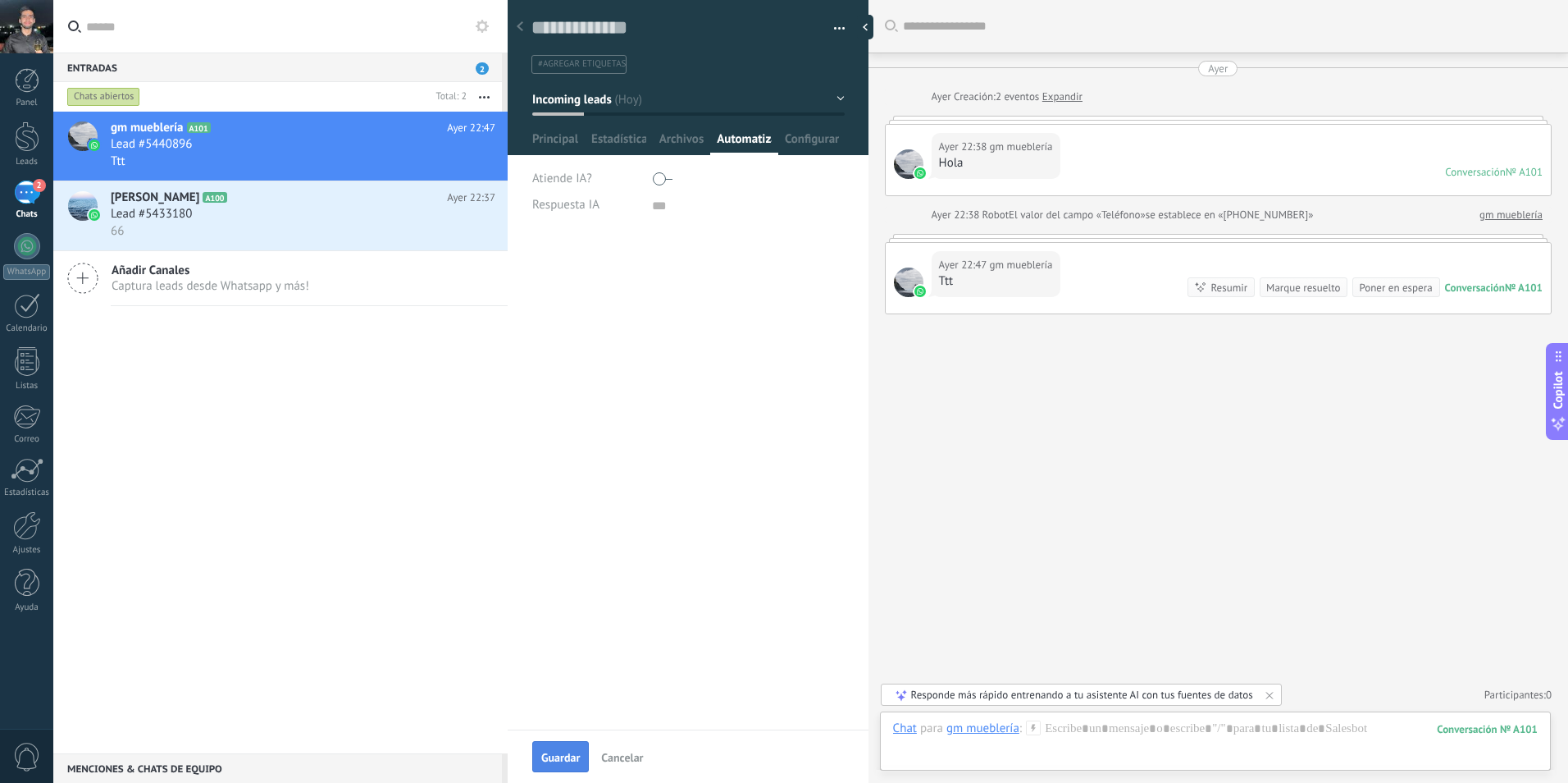
click at [568, 755] on span "Guardar" at bounding box center [560, 757] width 39 height 11
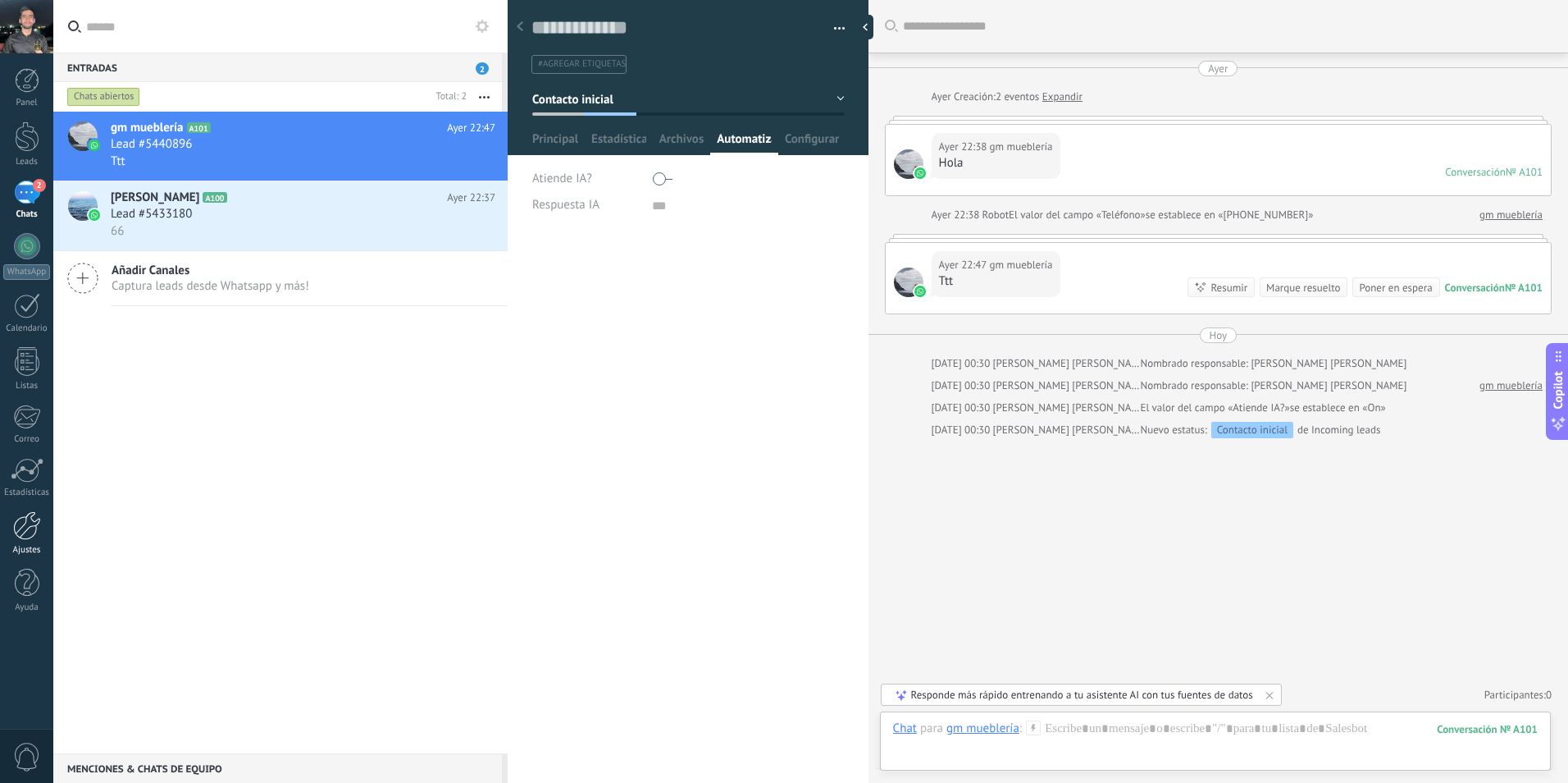
click at [27, 531] on div at bounding box center [27, 525] width 28 height 28
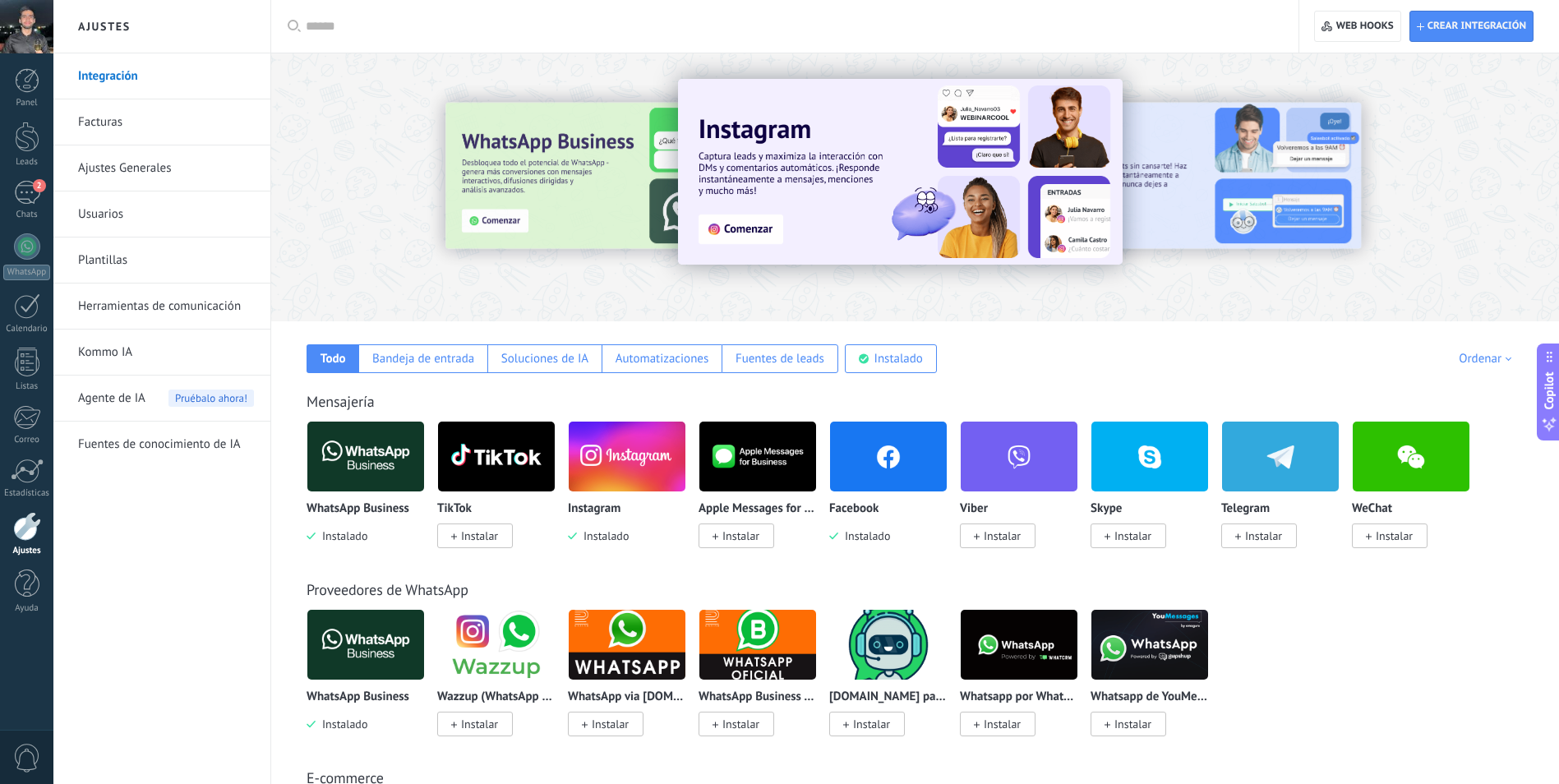
click at [116, 250] on link "Plantillas" at bounding box center [166, 260] width 176 height 46
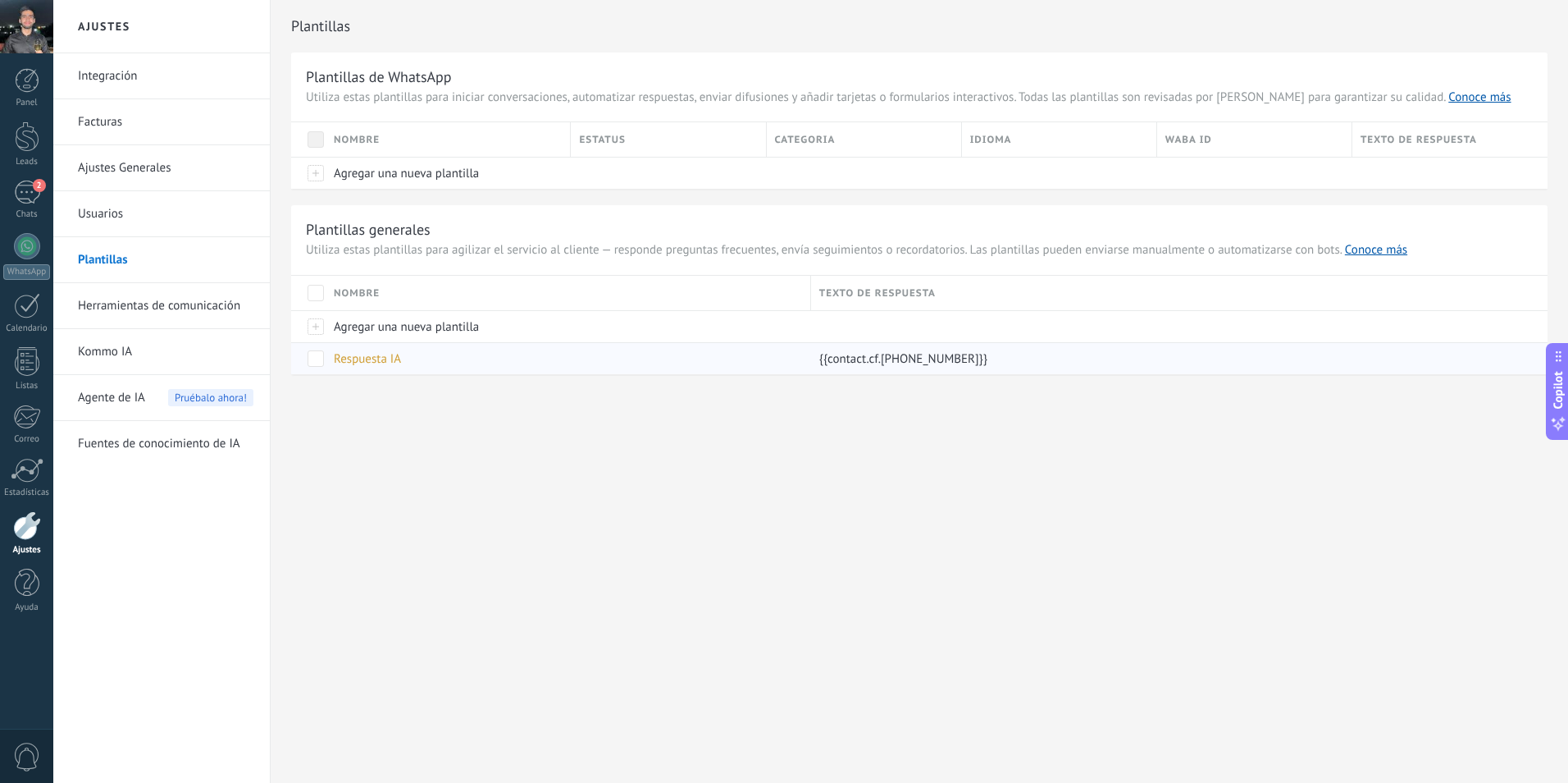
click at [379, 362] on span "Respuesta IA" at bounding box center [367, 359] width 67 height 16
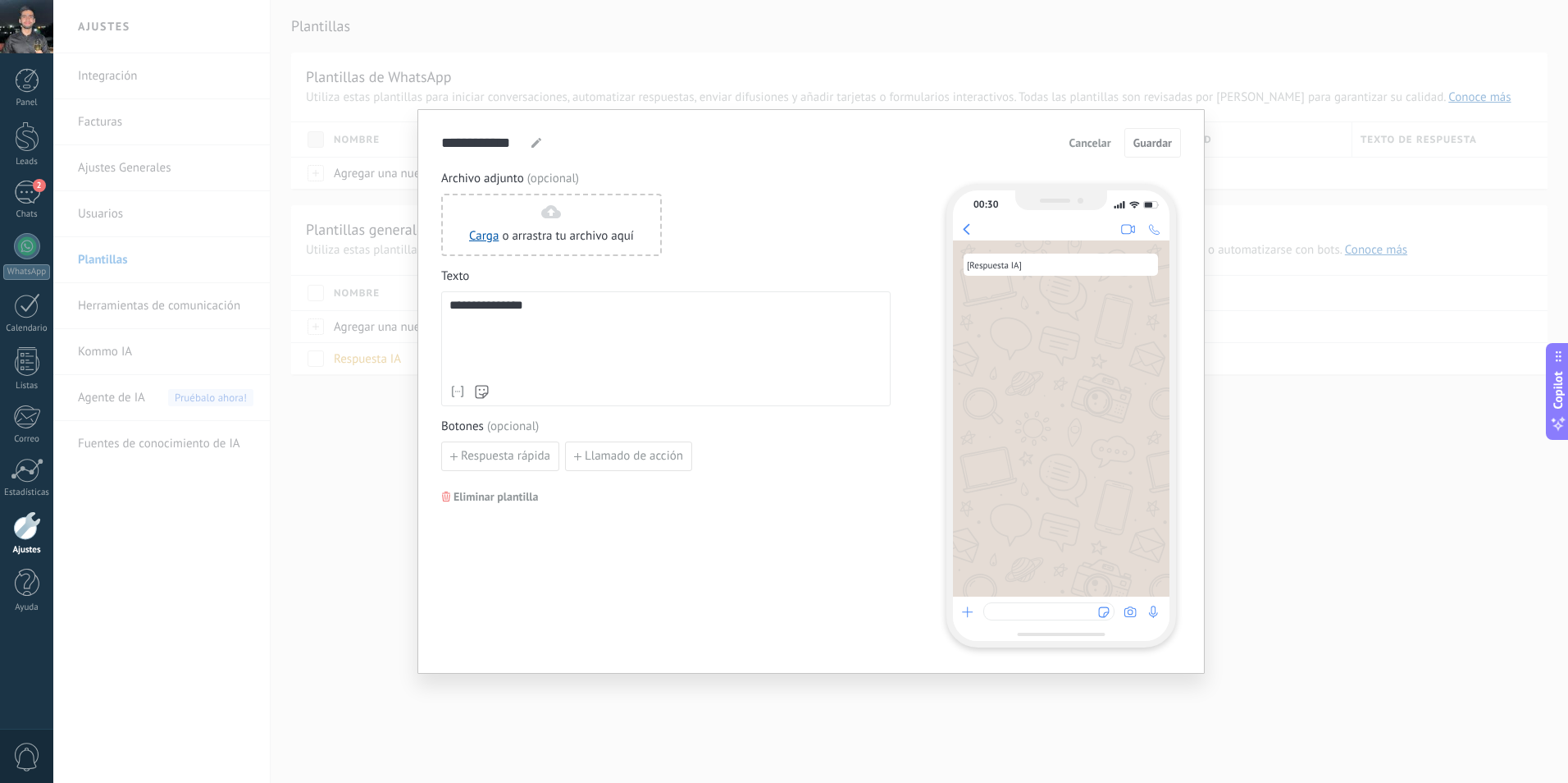
click at [543, 310] on div "**********" at bounding box center [666, 337] width 433 height 78
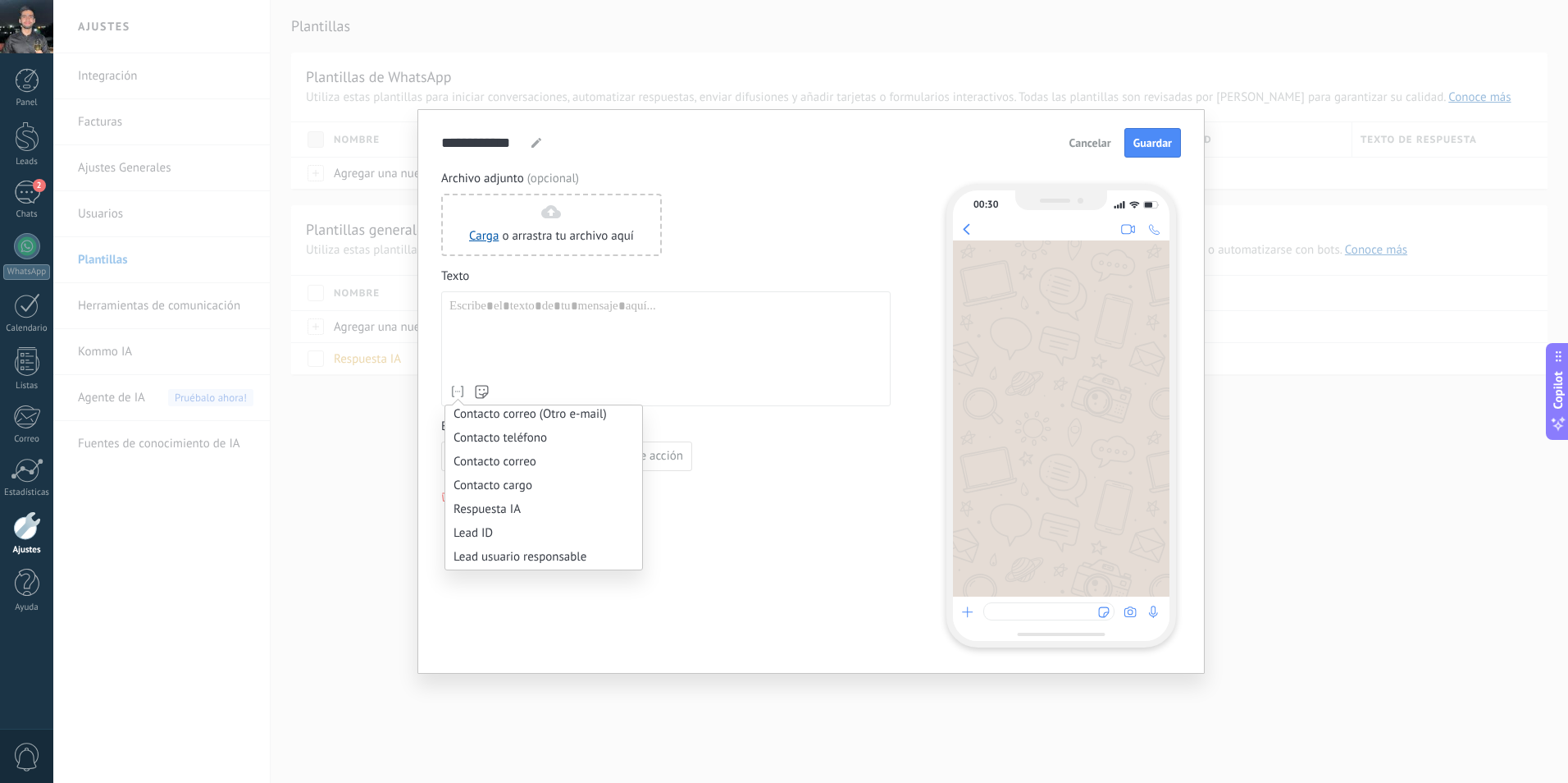
scroll to position [656, 0]
click at [495, 433] on li "Respuesta IA" at bounding box center [544, 427] width 197 height 24
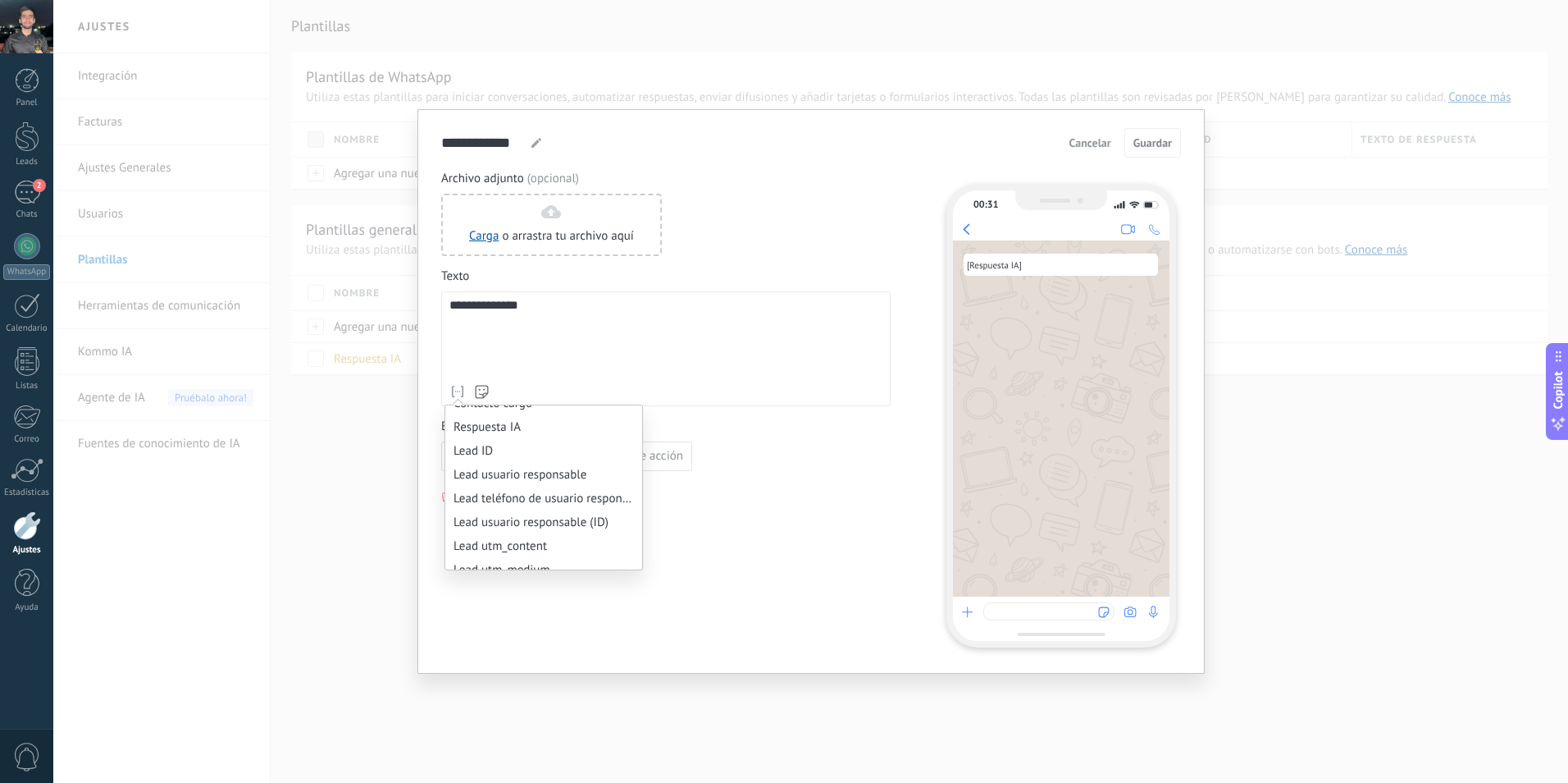
click at [723, 316] on div "**********" at bounding box center [666, 337] width 433 height 78
click at [1242, 222] on div "**********" at bounding box center [810, 391] width 1515 height 783
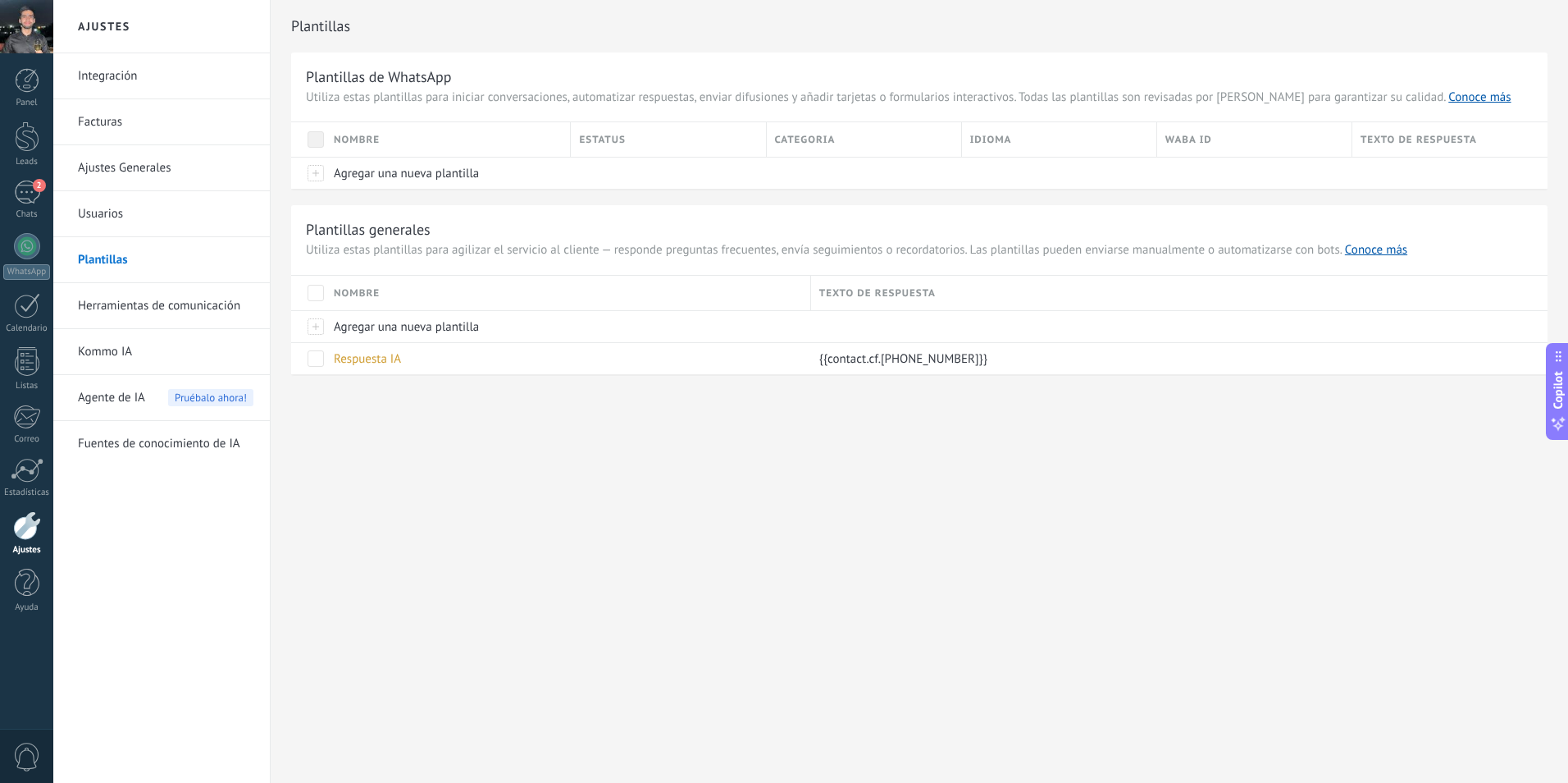
click at [135, 301] on link "Herramientas de comunicación" at bounding box center [166, 306] width 176 height 46
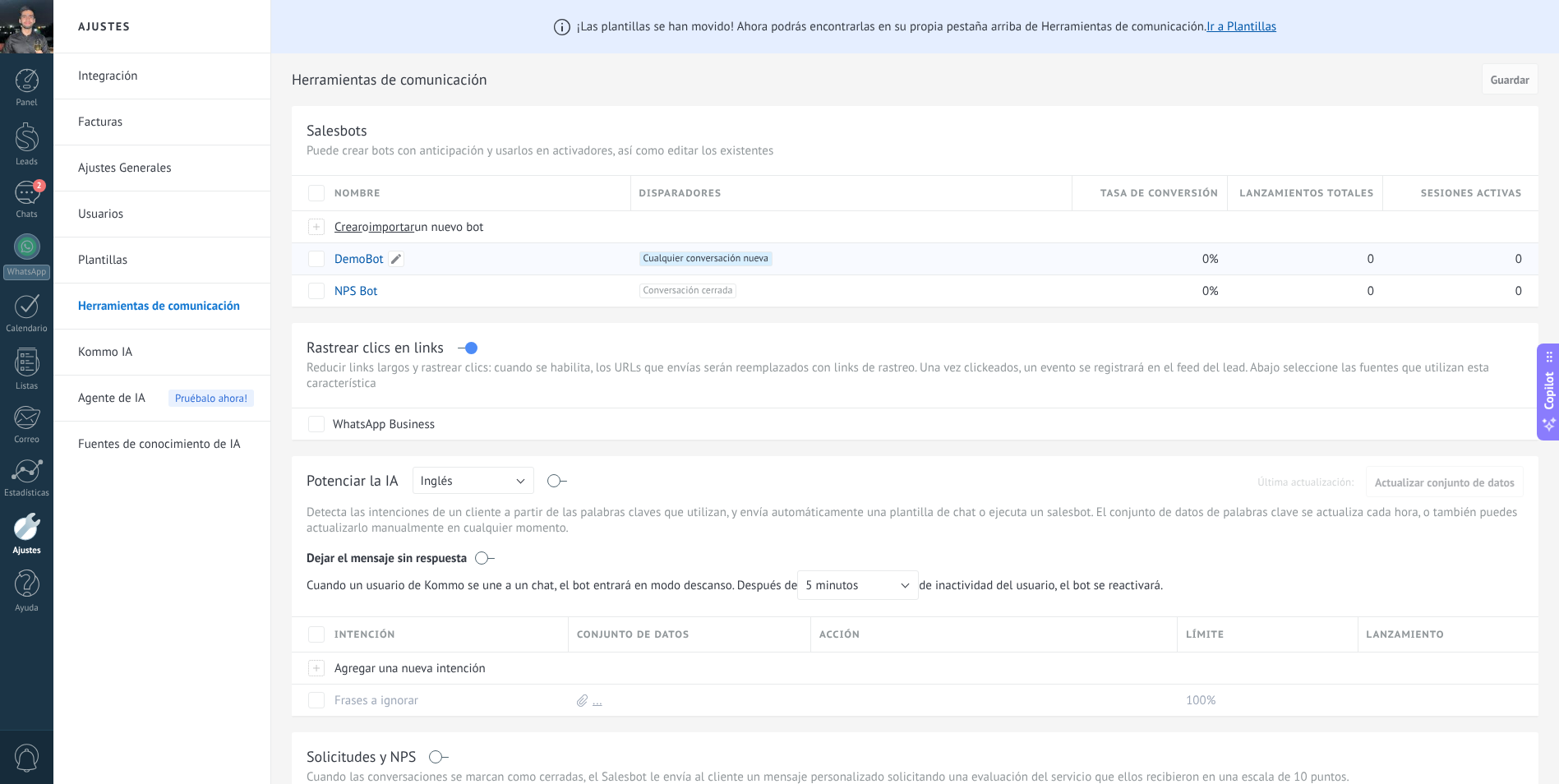
click at [361, 262] on link "DemoBot" at bounding box center [359, 259] width 49 height 16
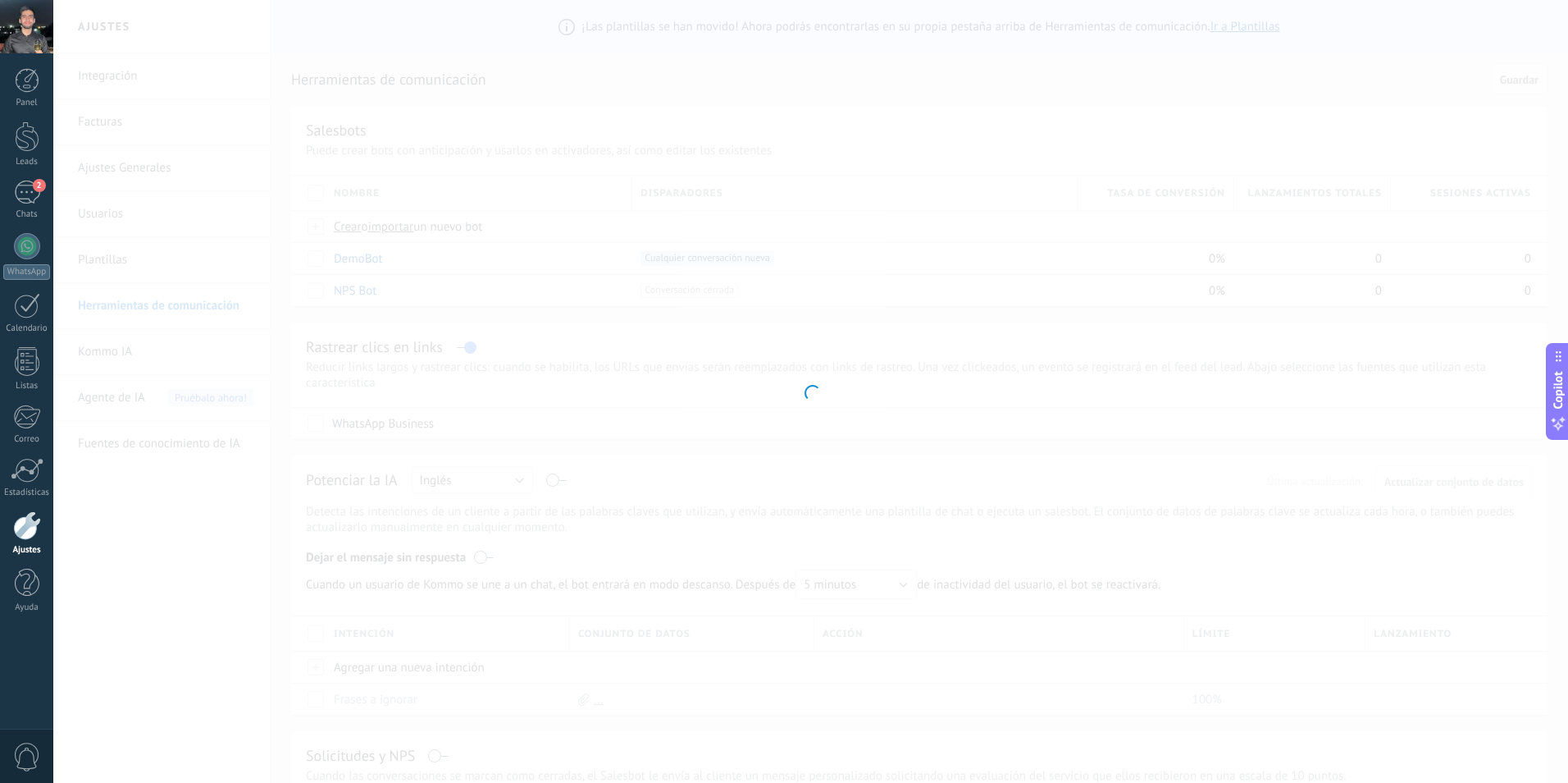
type input "*******"
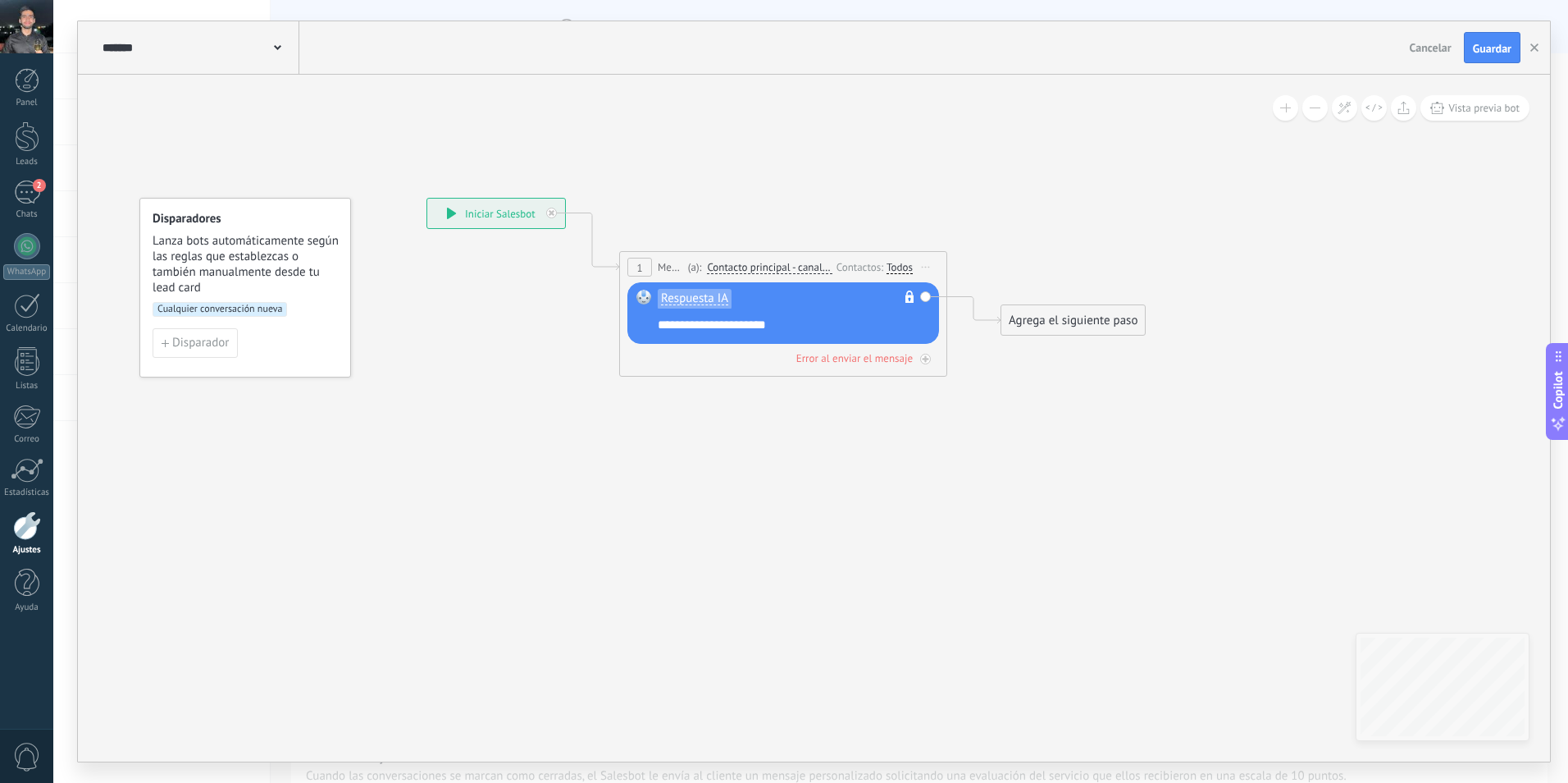
click at [829, 298] on div "Respuesta IA No es posible editar la plantilla de contenido" at bounding box center [785, 303] width 256 height 27
click at [734, 294] on div "Respuesta IA No es posible editar la plantilla de contenido" at bounding box center [785, 303] width 256 height 27
click at [723, 298] on span "Respuesta IA" at bounding box center [694, 298] width 67 height 13
click at [670, 297] on span "None" at bounding box center [739, 298] width 198 height 16
click at [745, 433] on icon at bounding box center [758, 287] width 1484 height 999
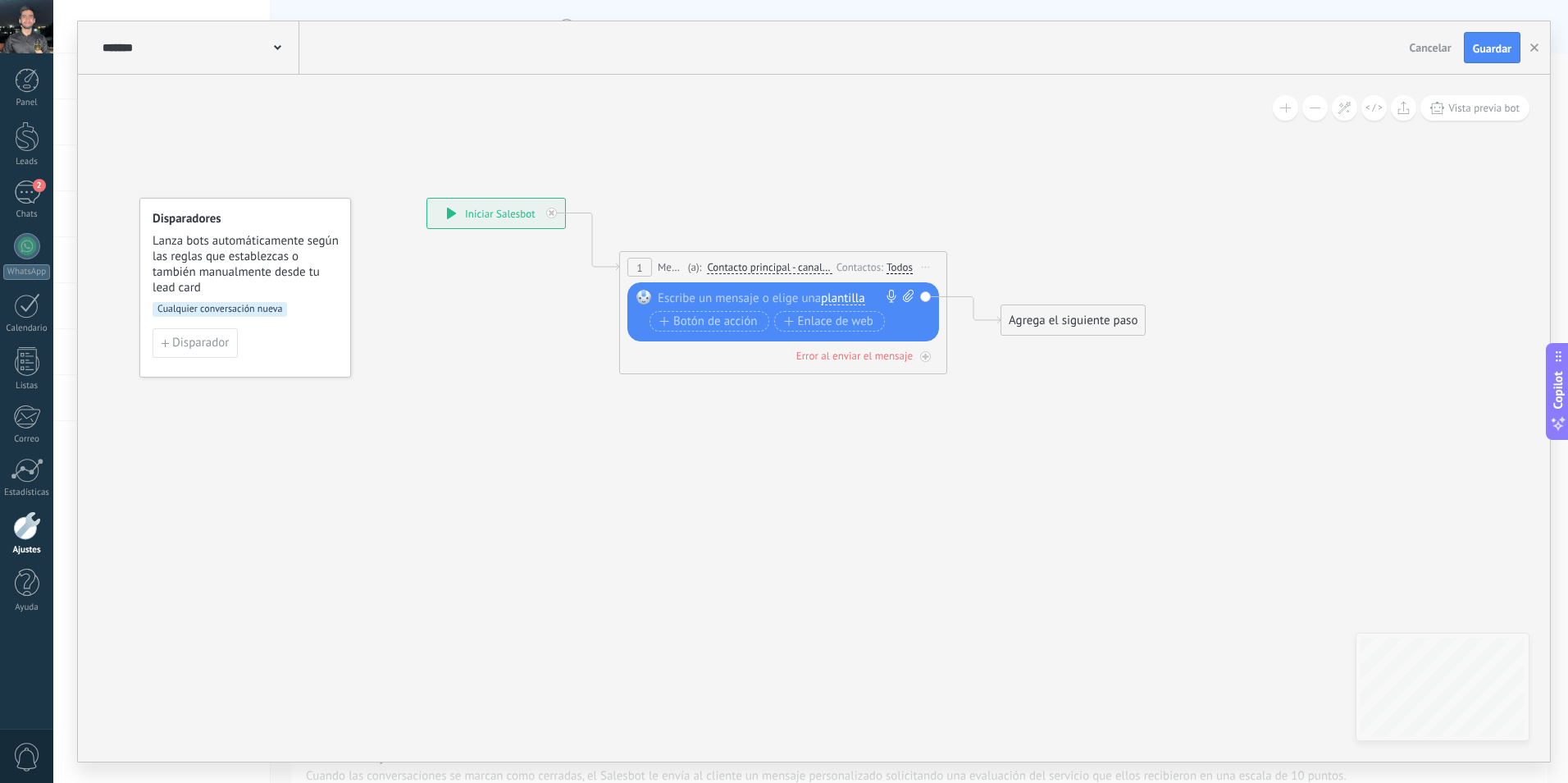
click at [830, 295] on span "plantilla" at bounding box center [843, 298] width 43 height 13
click at [862, 325] on span "Respuesta IA" at bounding box center [902, 326] width 198 height 16
click at [799, 394] on icon at bounding box center [758, 287] width 1484 height 999
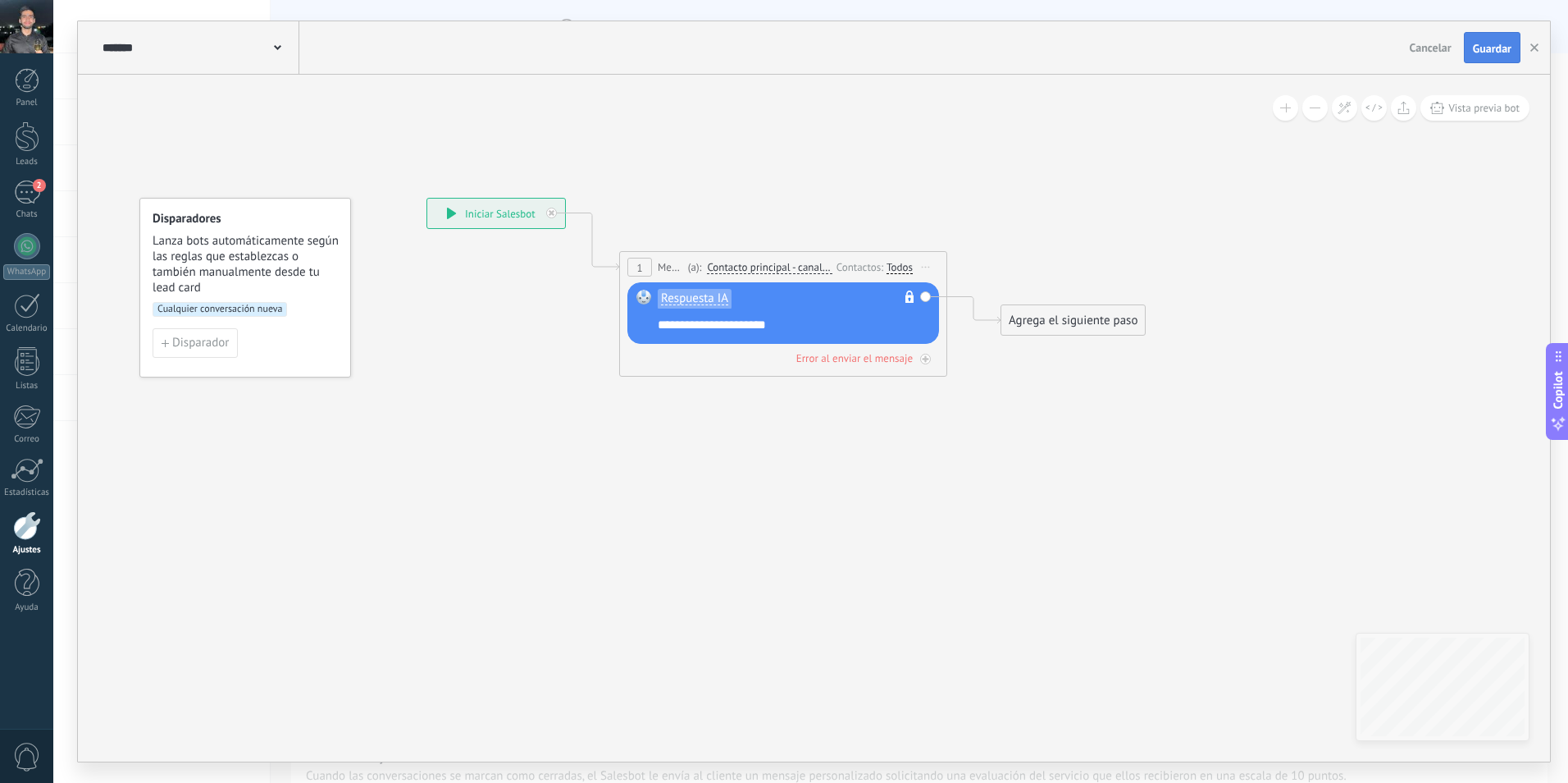
click at [1501, 49] on span "Guardar" at bounding box center [1492, 48] width 39 height 11
click at [27, 196] on div "2" at bounding box center [27, 192] width 26 height 24
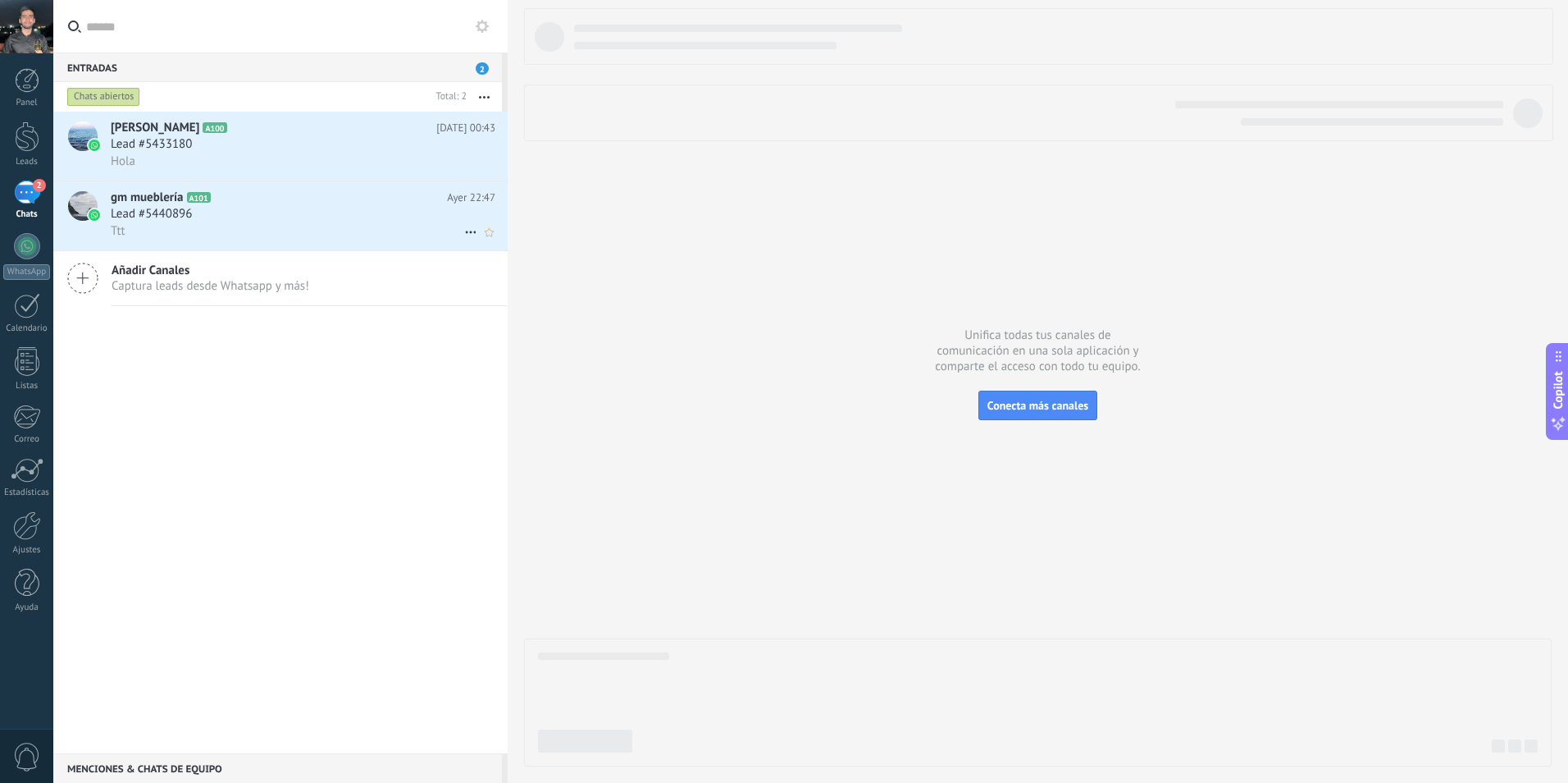
click at [169, 228] on div "Ttt" at bounding box center [303, 230] width 385 height 17
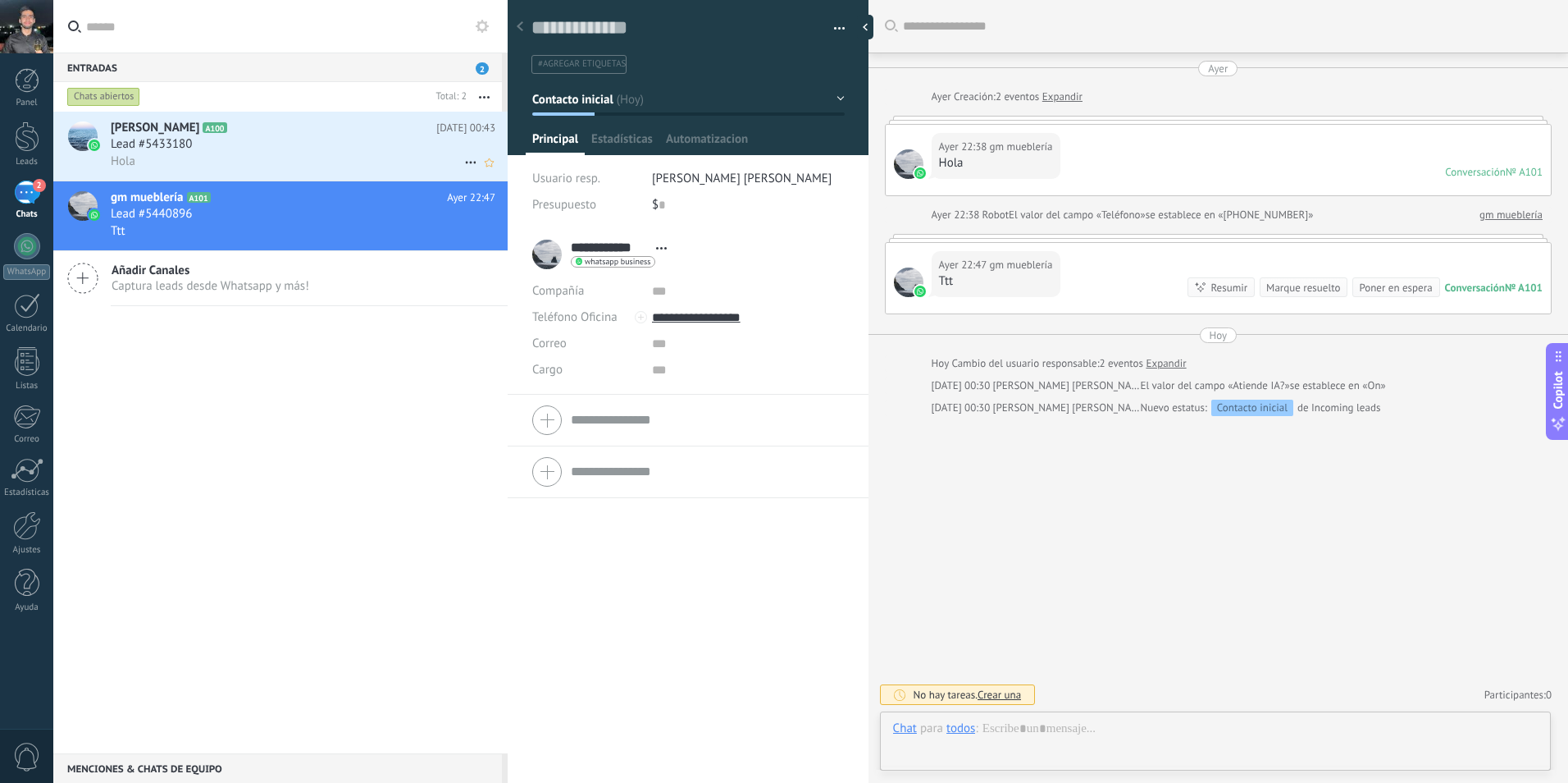
scroll to position [25, 0]
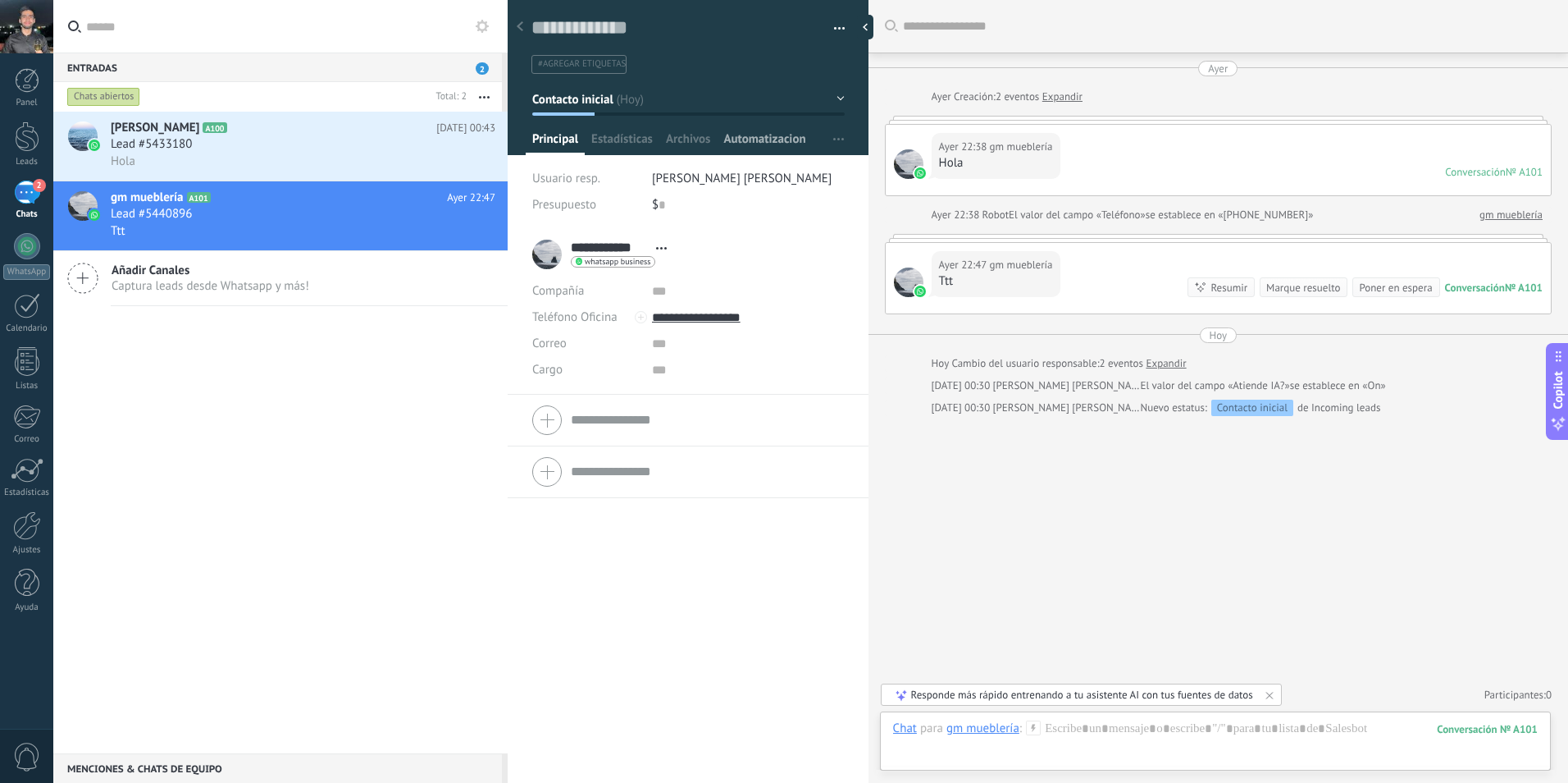
click at [786, 145] on span "Automatizacion" at bounding box center [764, 143] width 82 height 24
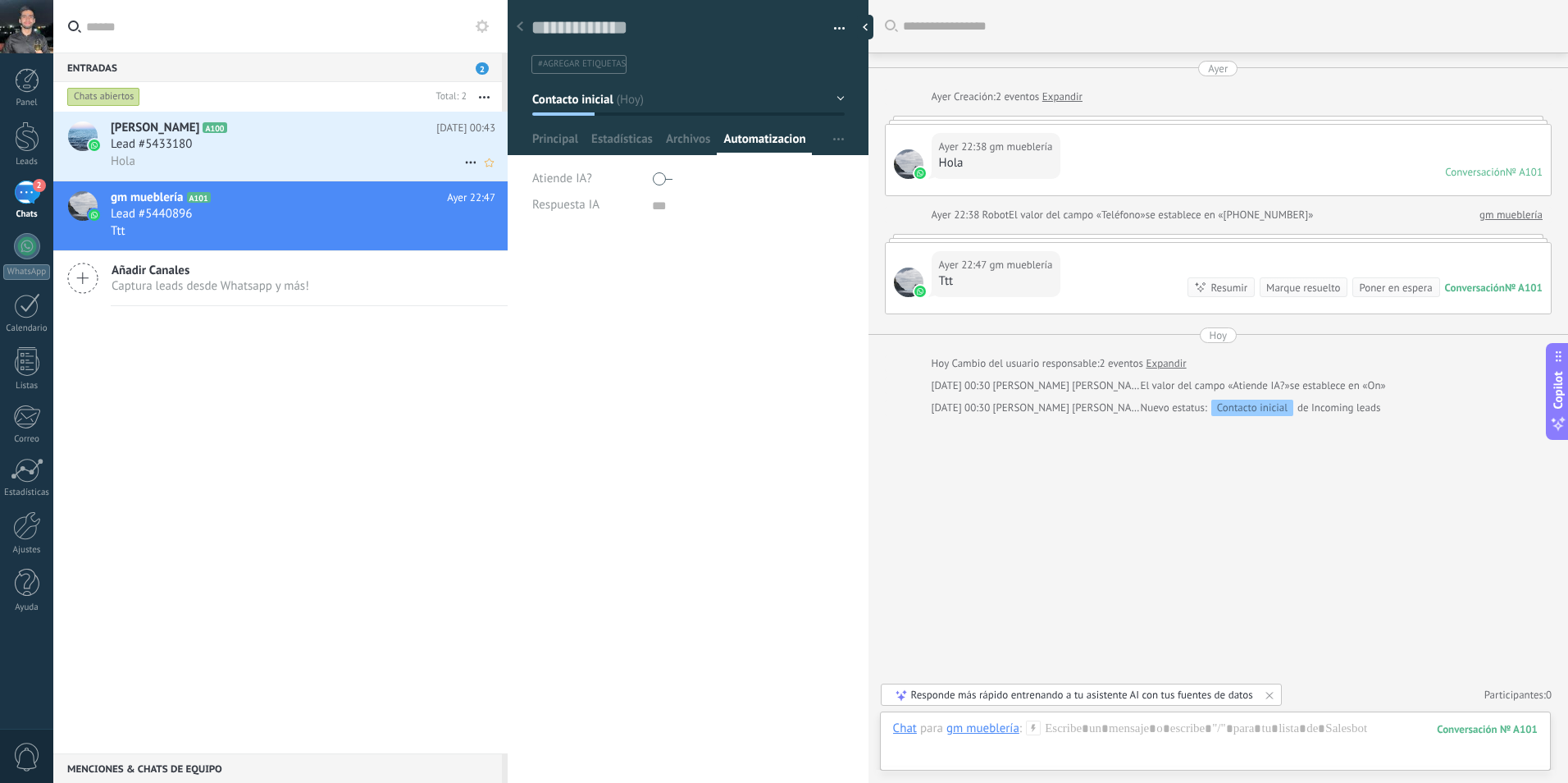
click at [235, 127] on icon at bounding box center [240, 128] width 16 height 16
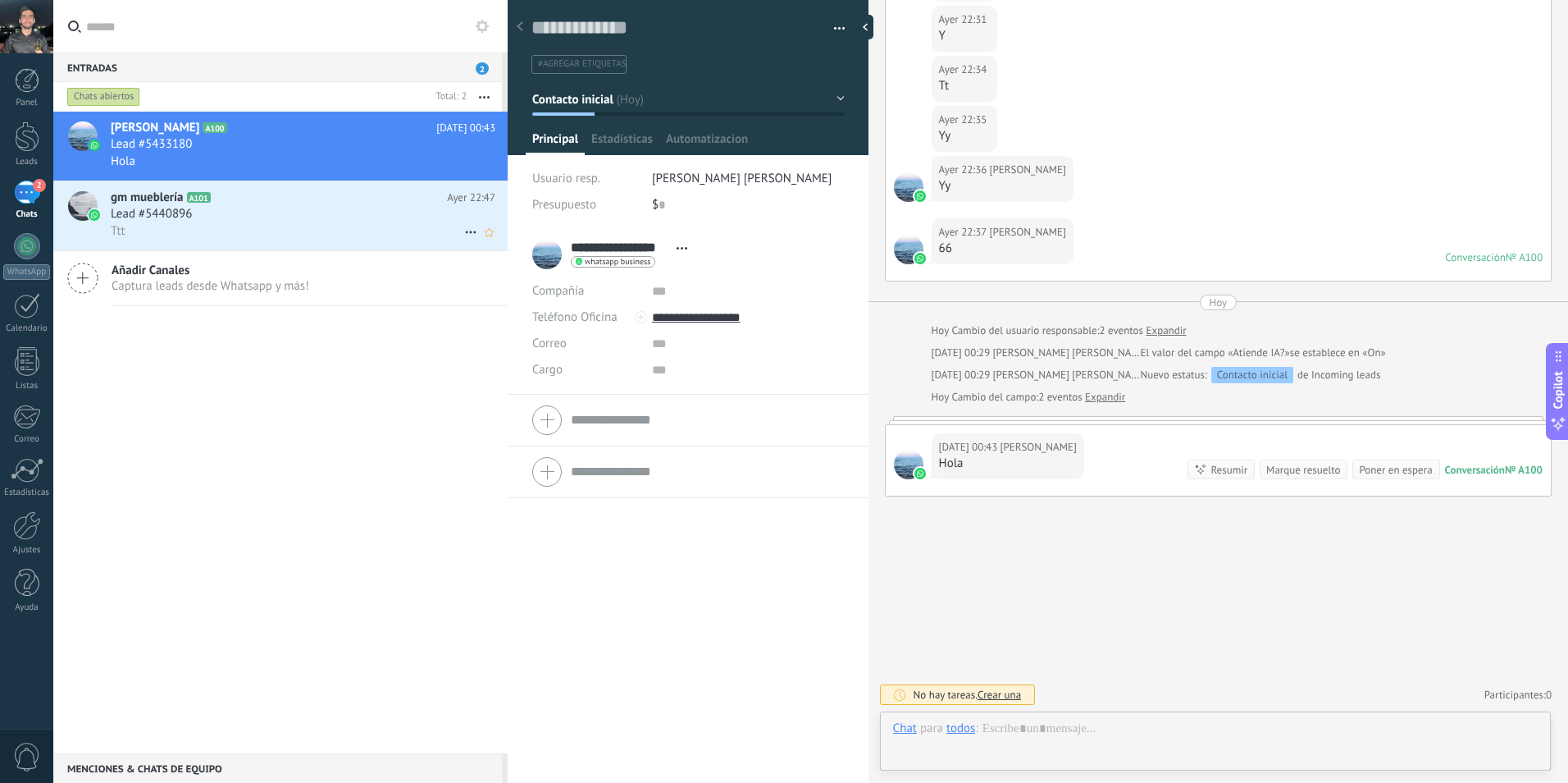
scroll to position [25, 0]
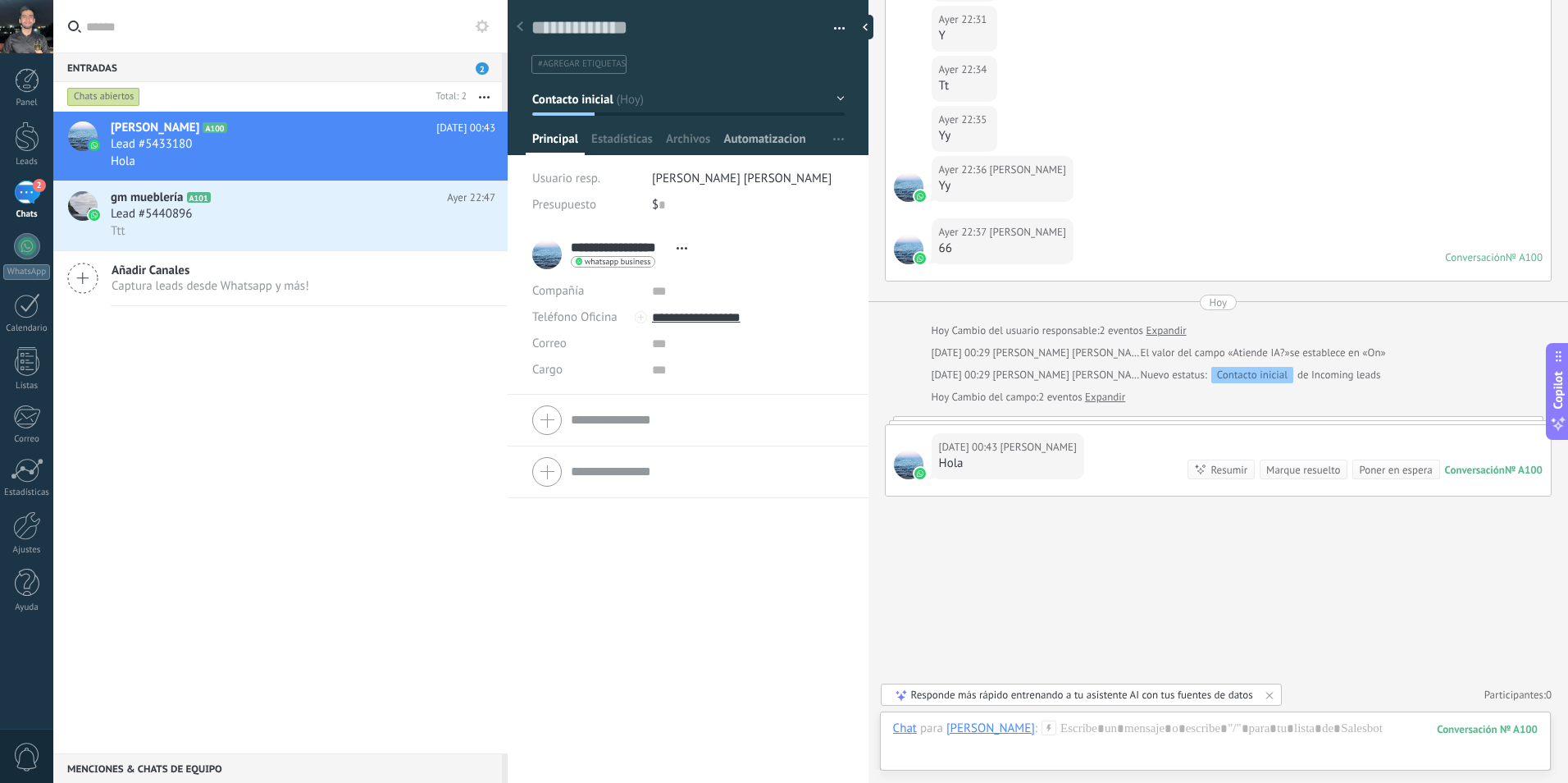
click at [762, 131] on span "Automatizacion" at bounding box center [764, 143] width 82 height 24
type textarea "***"
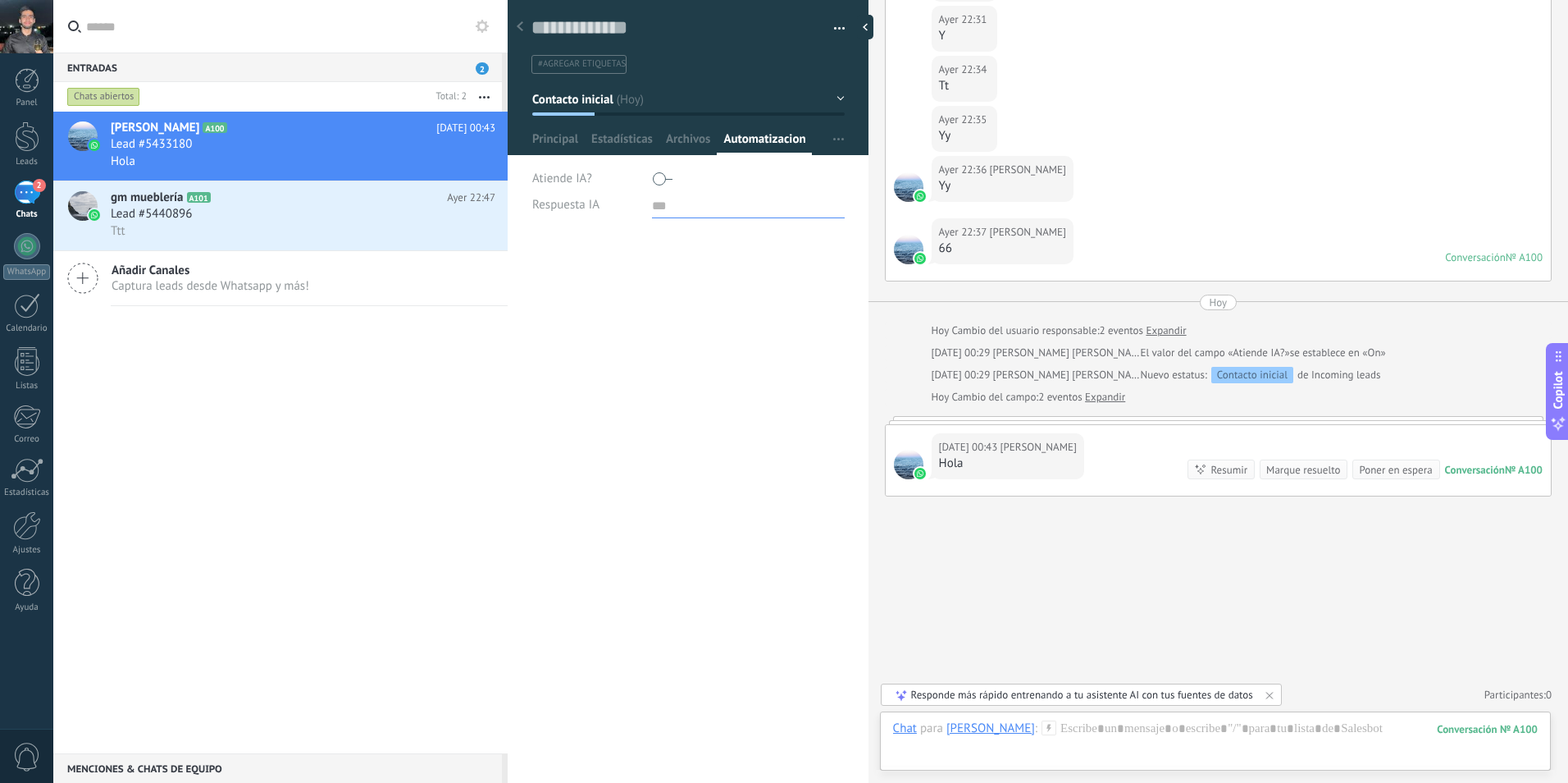
click at [673, 213] on textarea at bounding box center [749, 205] width 193 height 26
click at [634, 308] on div "**********" at bounding box center [688, 508] width 361 height 551
